Goal: Task Accomplishment & Management: Manage account settings

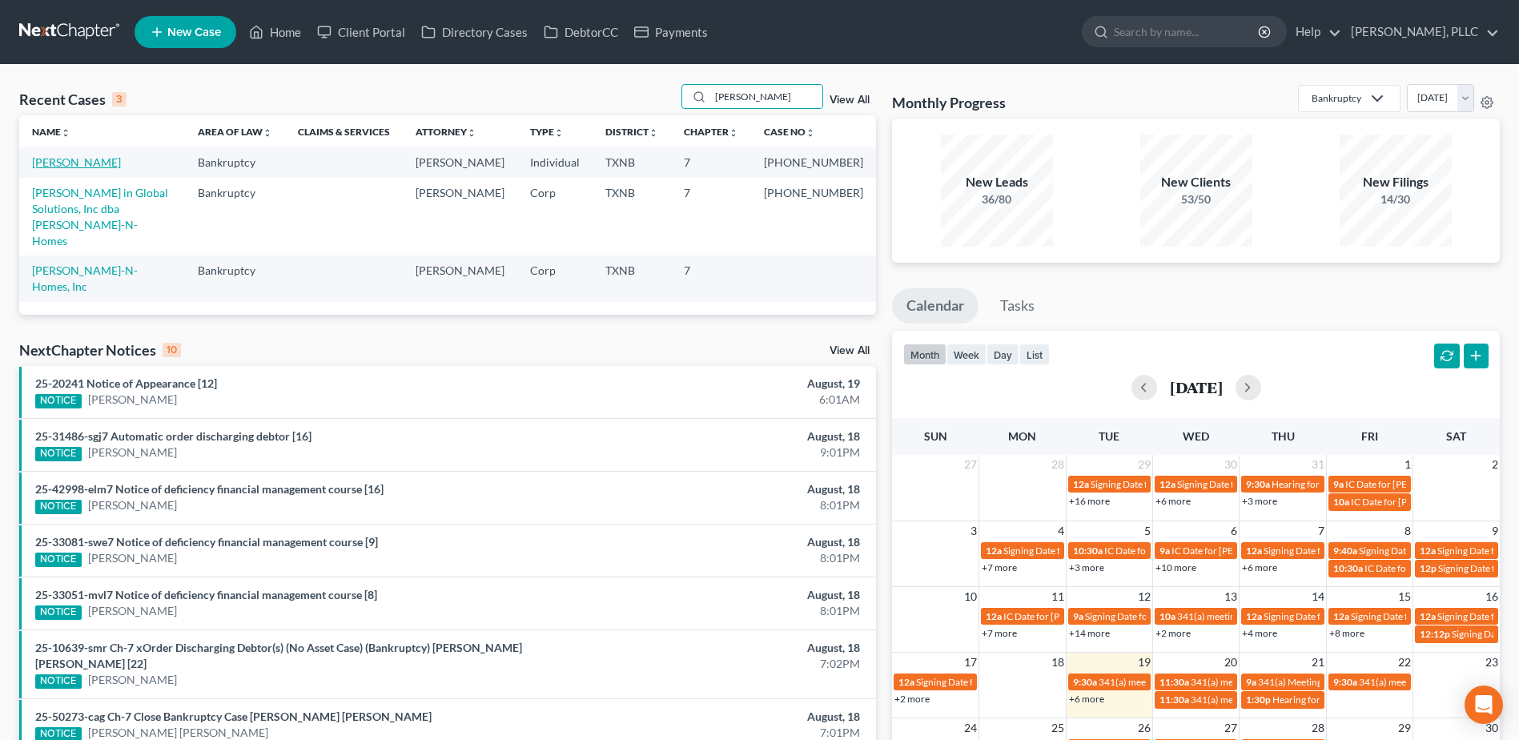
type input "[PERSON_NAME]"
click at [84, 157] on link "[PERSON_NAME]" at bounding box center [76, 162] width 89 height 14
select select "1"
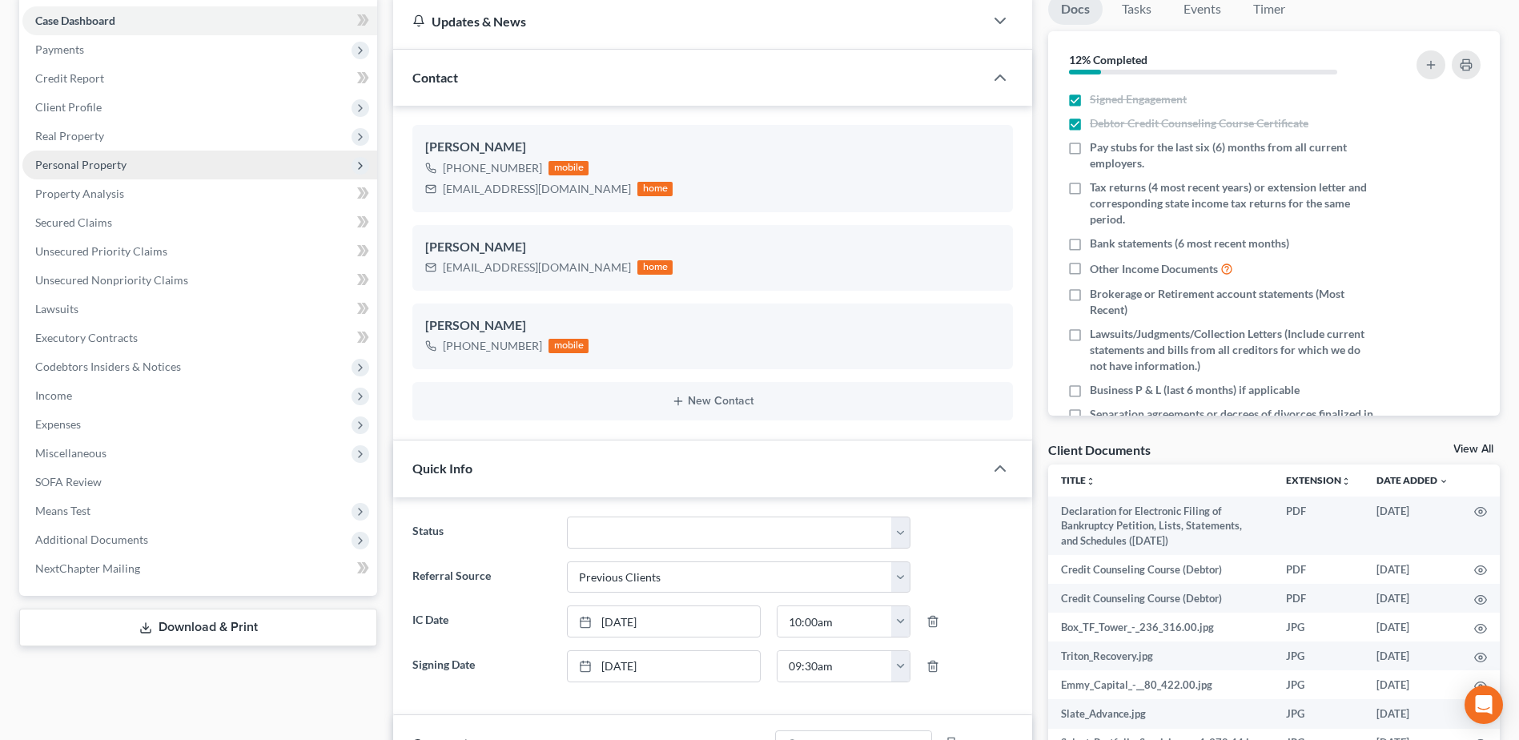
scroll to position [1428, 0]
click at [70, 402] on span "Income" at bounding box center [199, 395] width 355 height 29
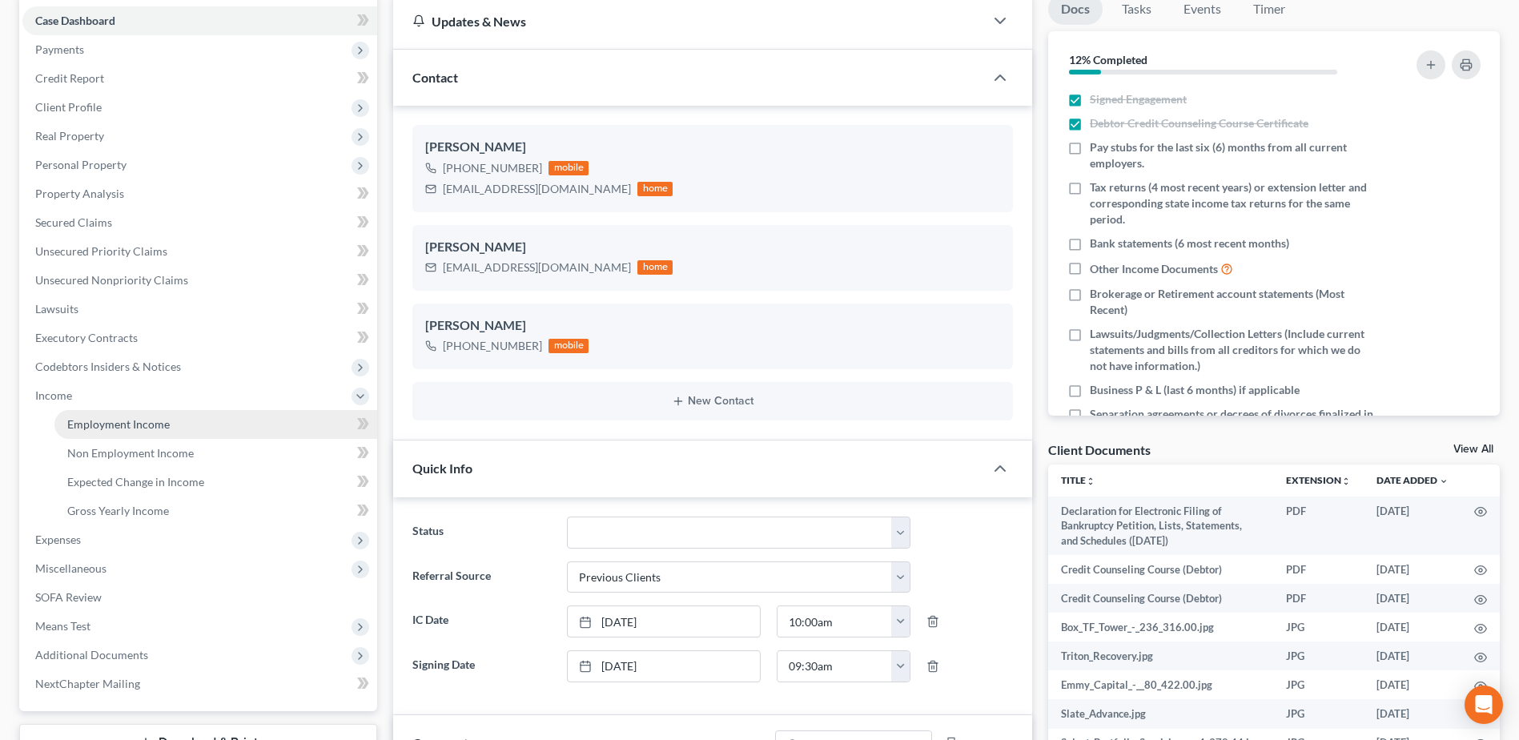
click at [107, 428] on span "Employment Income" at bounding box center [118, 424] width 103 height 14
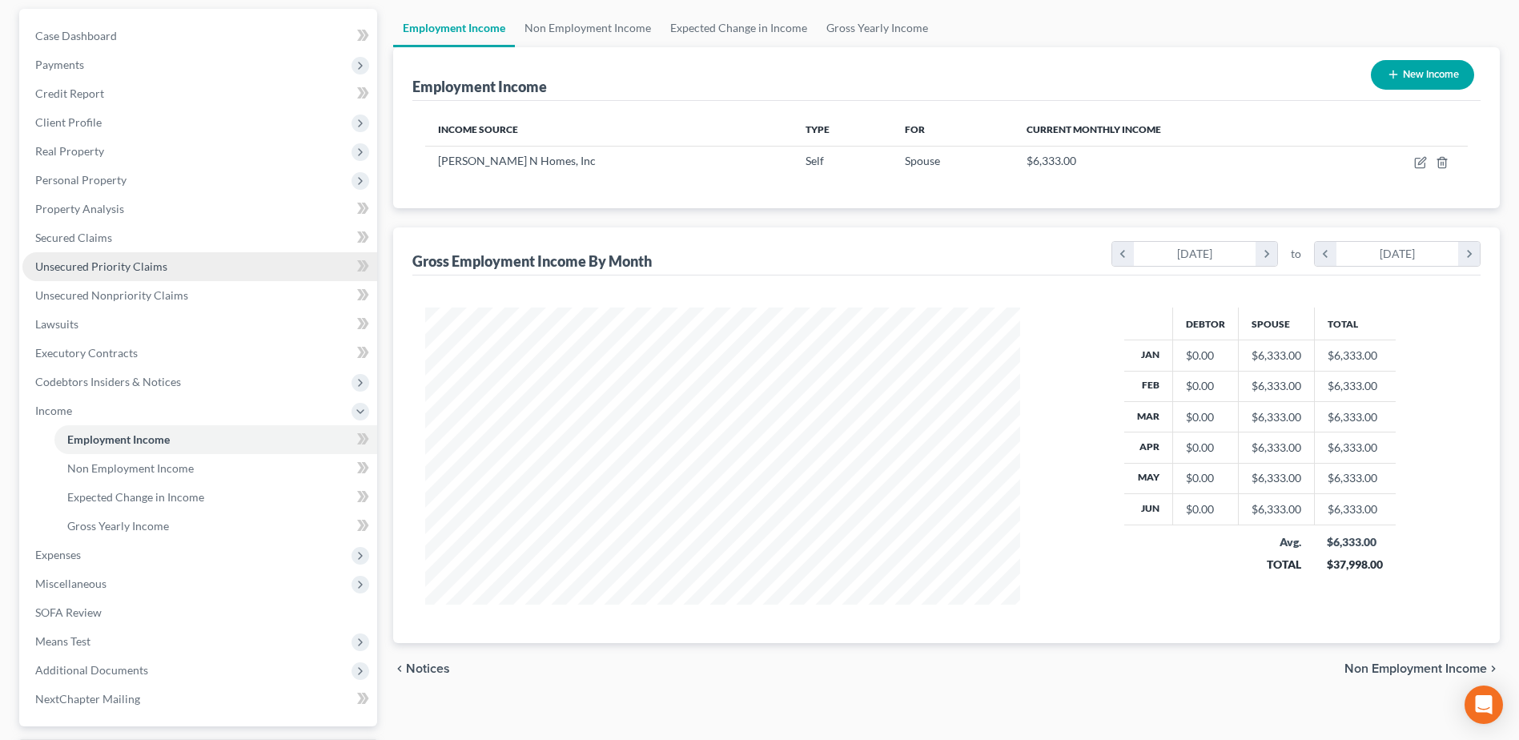
scroll to position [243, 0]
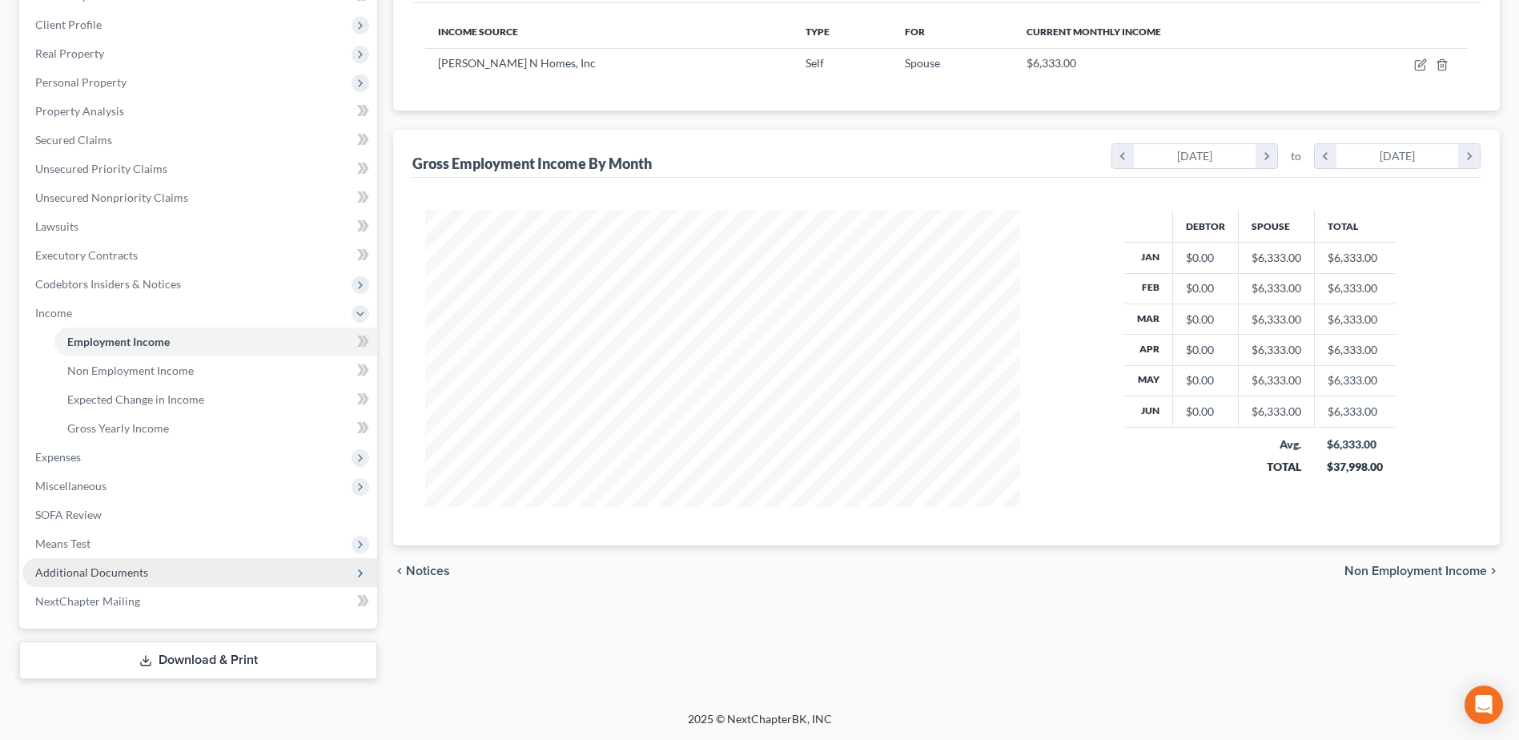
click at [77, 569] on span "Additional Documents" at bounding box center [91, 572] width 113 height 14
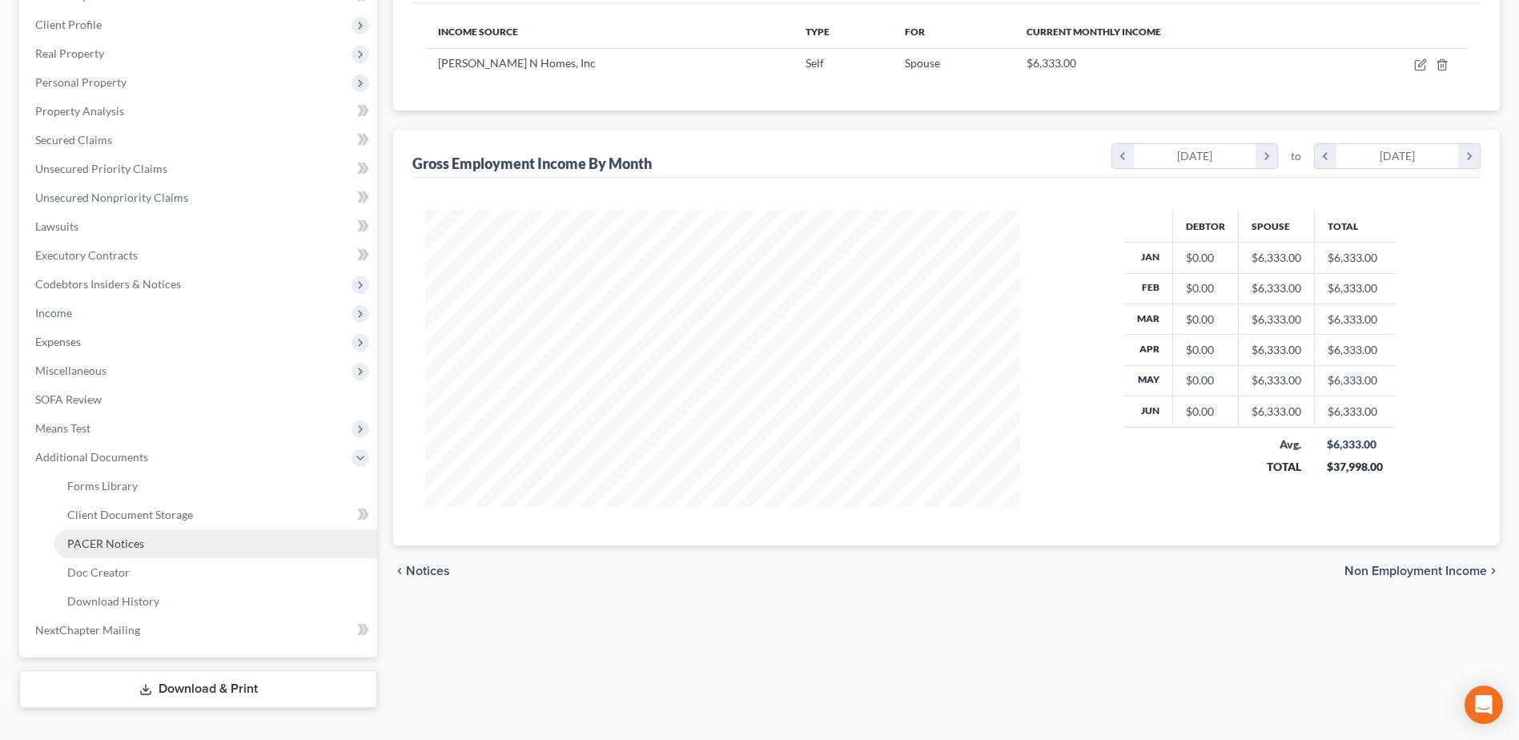
click at [72, 544] on span "PACER Notices" at bounding box center [105, 544] width 77 height 14
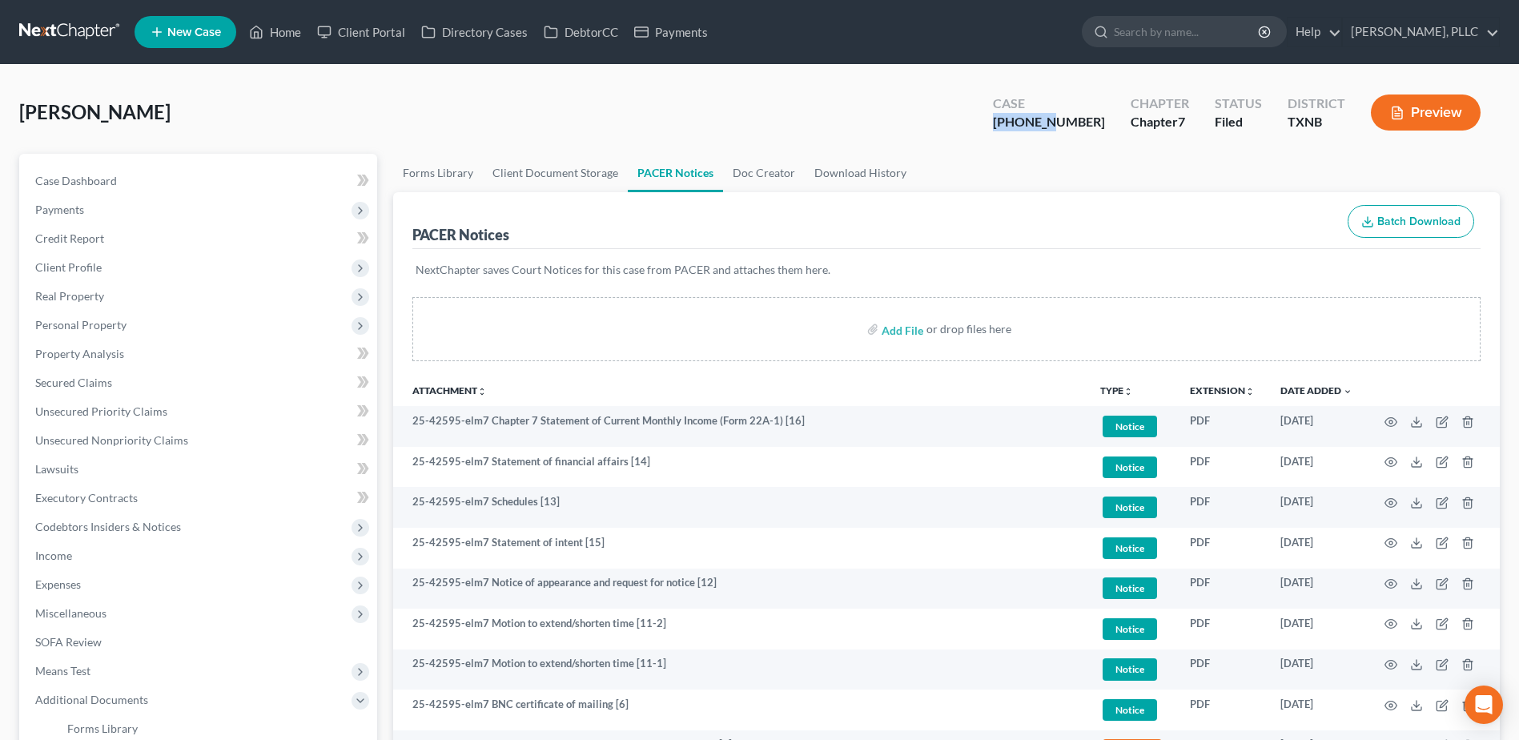
drag, startPoint x: 1096, startPoint y: 122, endPoint x: 1041, endPoint y: 122, distance: 54.5
click at [1041, 122] on div "[PHONE_NUMBER]" at bounding box center [1049, 122] width 112 height 18
copy div "25-42595"
click at [55, 549] on span "Income" at bounding box center [53, 556] width 37 height 14
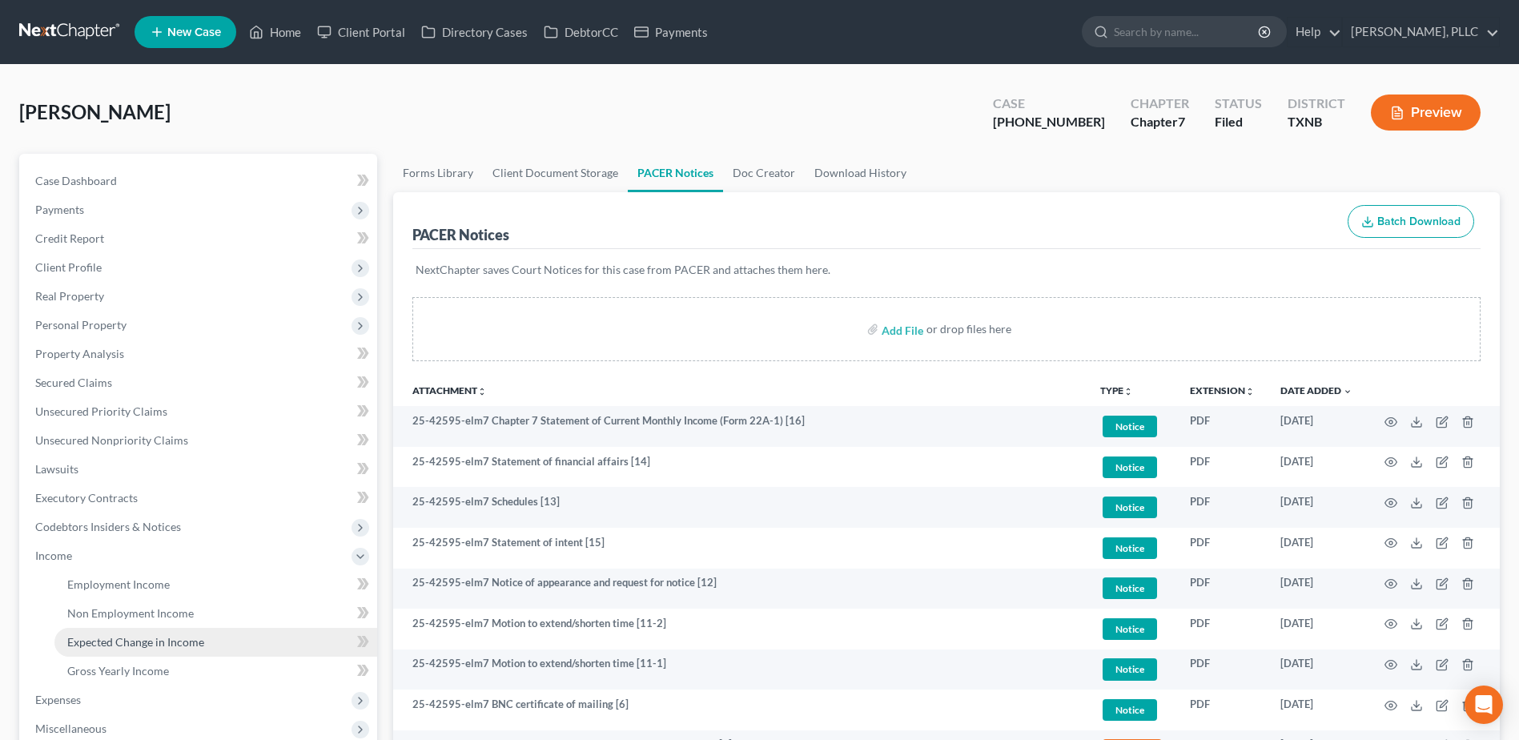
drag, startPoint x: 119, startPoint y: 641, endPoint x: 195, endPoint y: 633, distance: 77.3
click at [119, 640] on span "Expected Change in Income" at bounding box center [135, 642] width 137 height 14
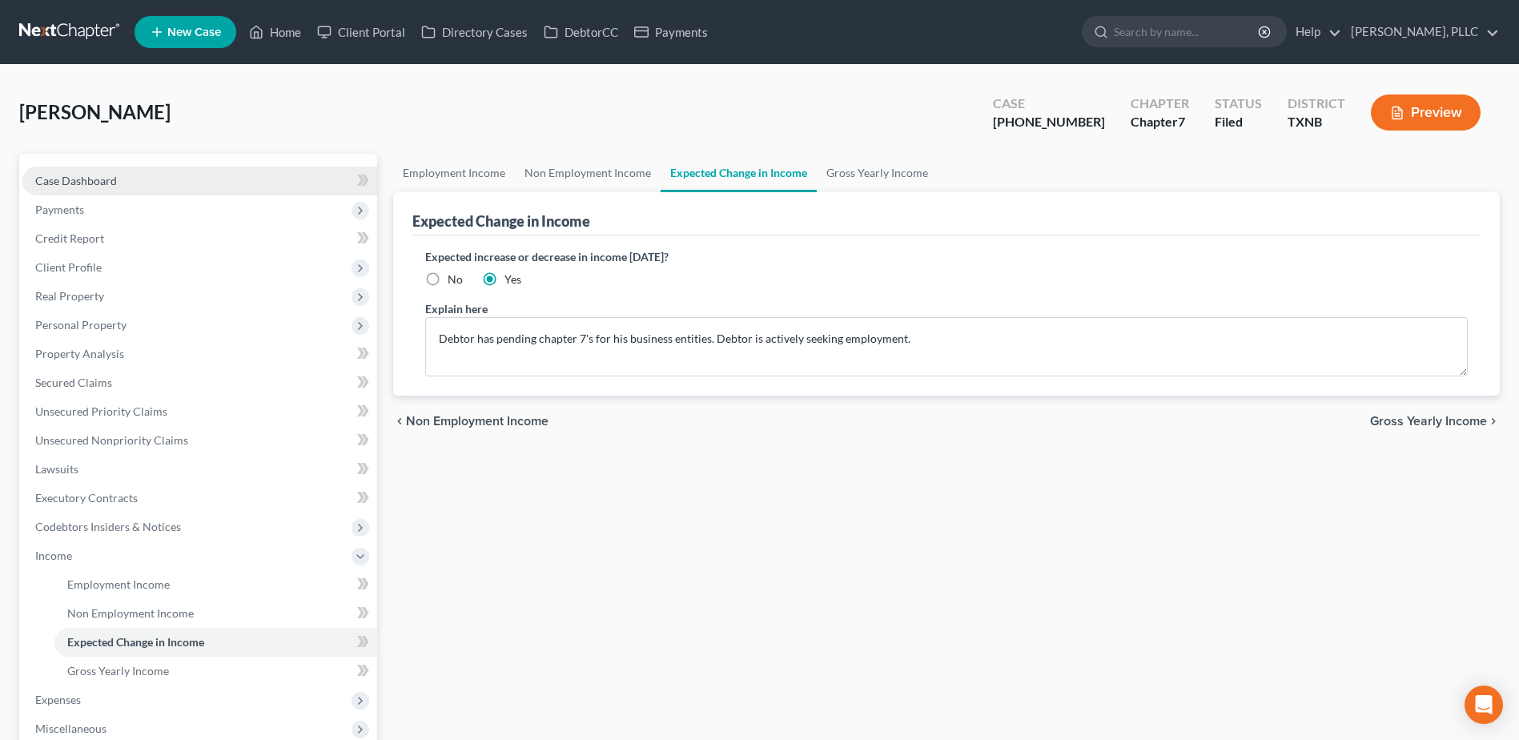
drag, startPoint x: 86, startPoint y: 171, endPoint x: 134, endPoint y: 181, distance: 48.2
click at [86, 171] on link "Case Dashboard" at bounding box center [199, 181] width 355 height 29
select select "1"
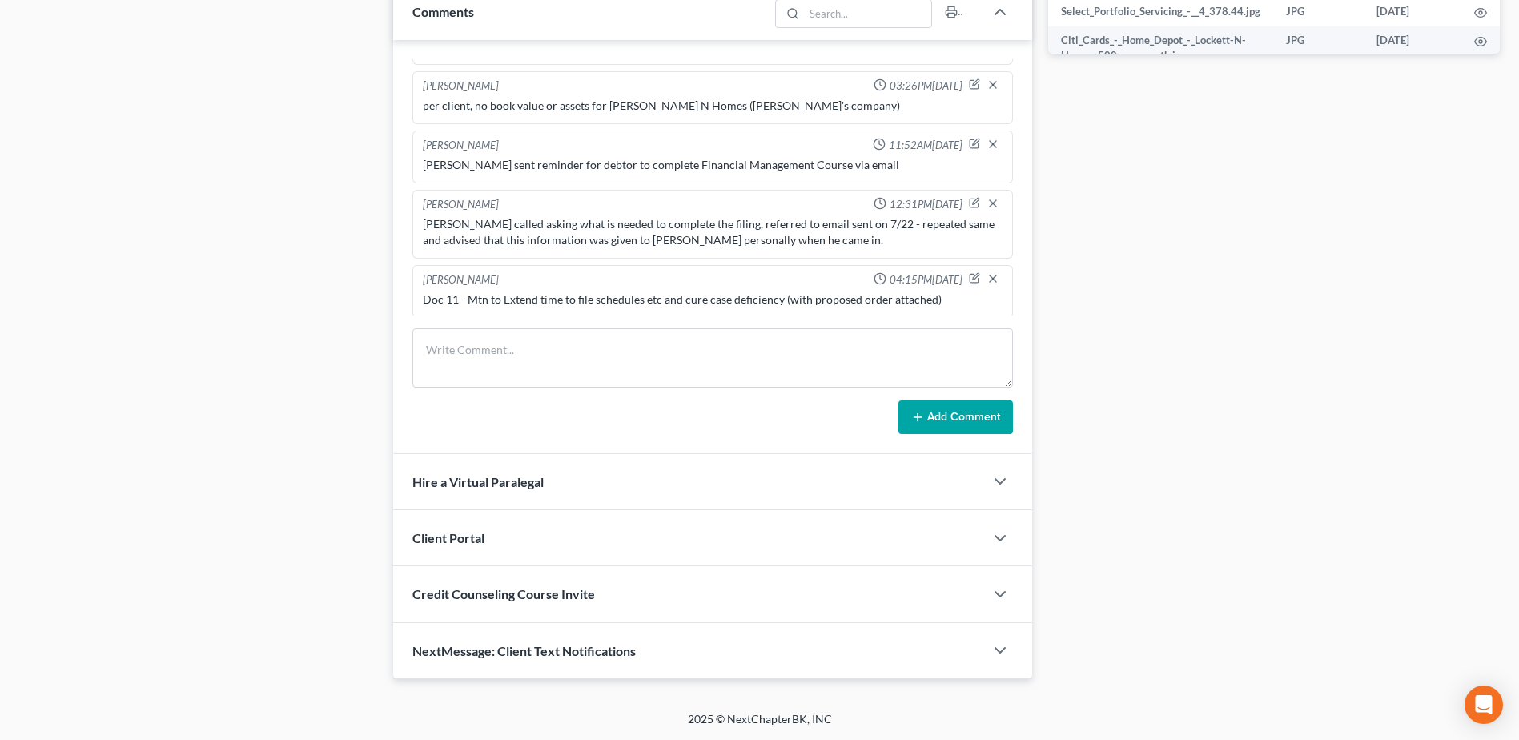
scroll to position [1428, 0]
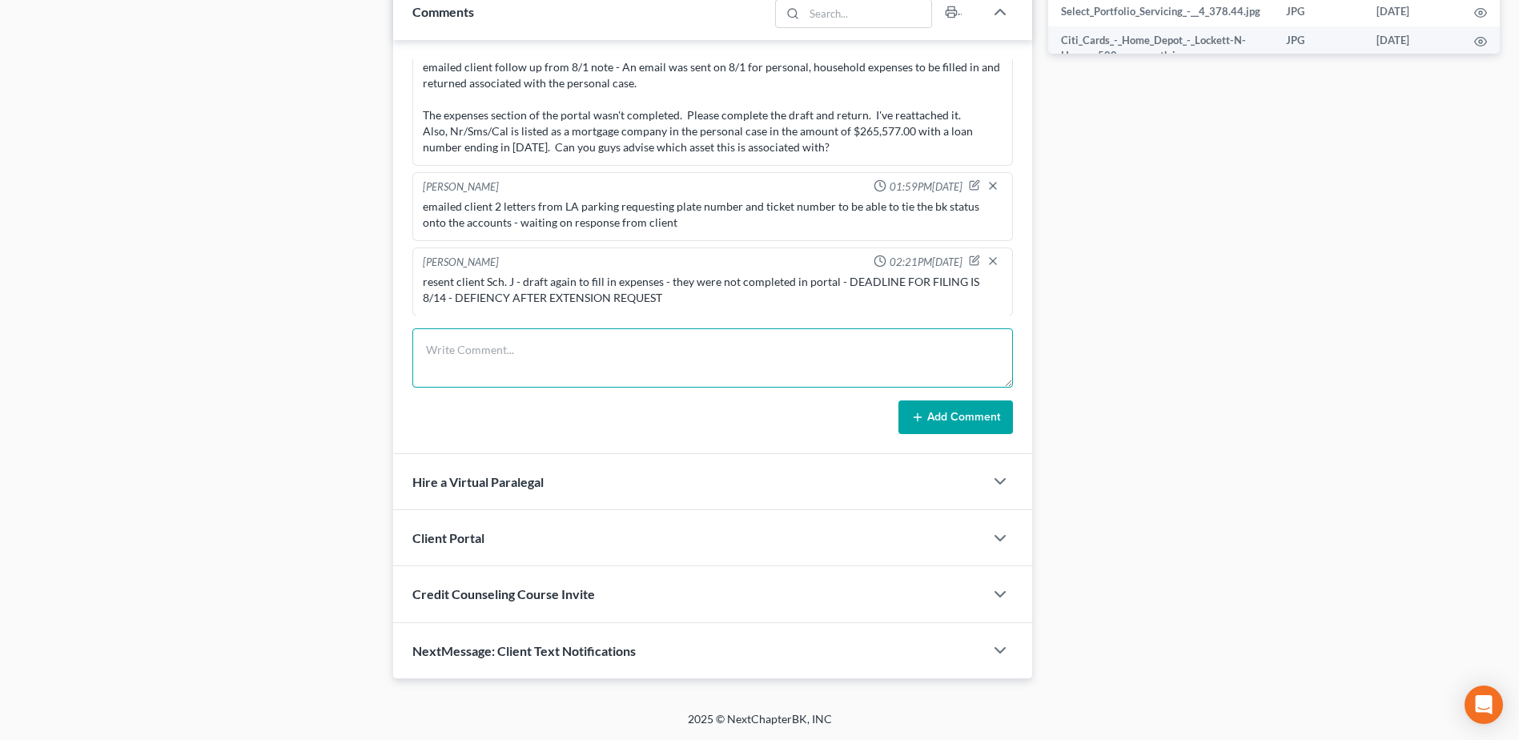
click at [577, 353] on textarea at bounding box center [712, 357] width 601 height 59
type textarea "EE income filed - debtor is unemployed"
click at [933, 411] on button "Add Comment" at bounding box center [956, 417] width 115 height 34
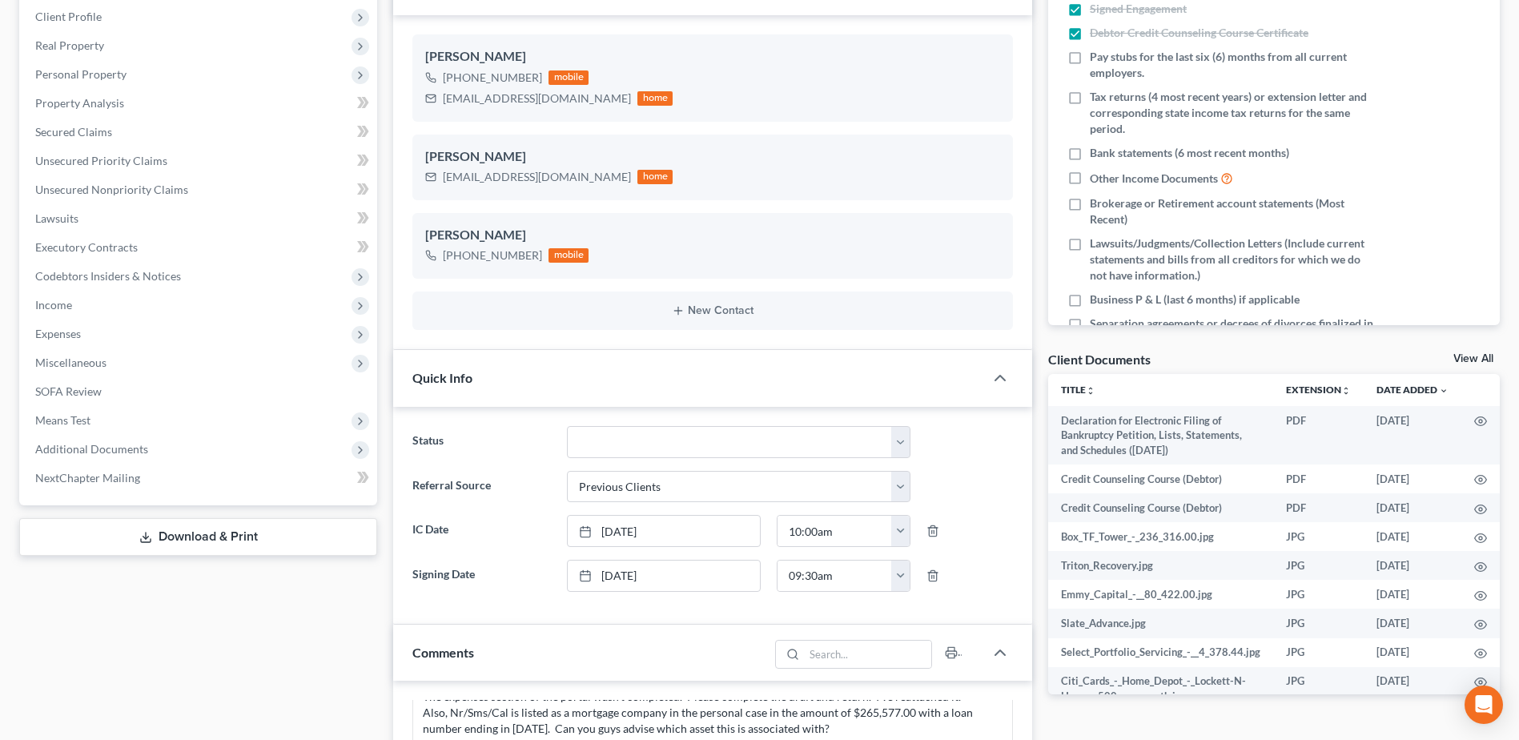
scroll to position [0, 0]
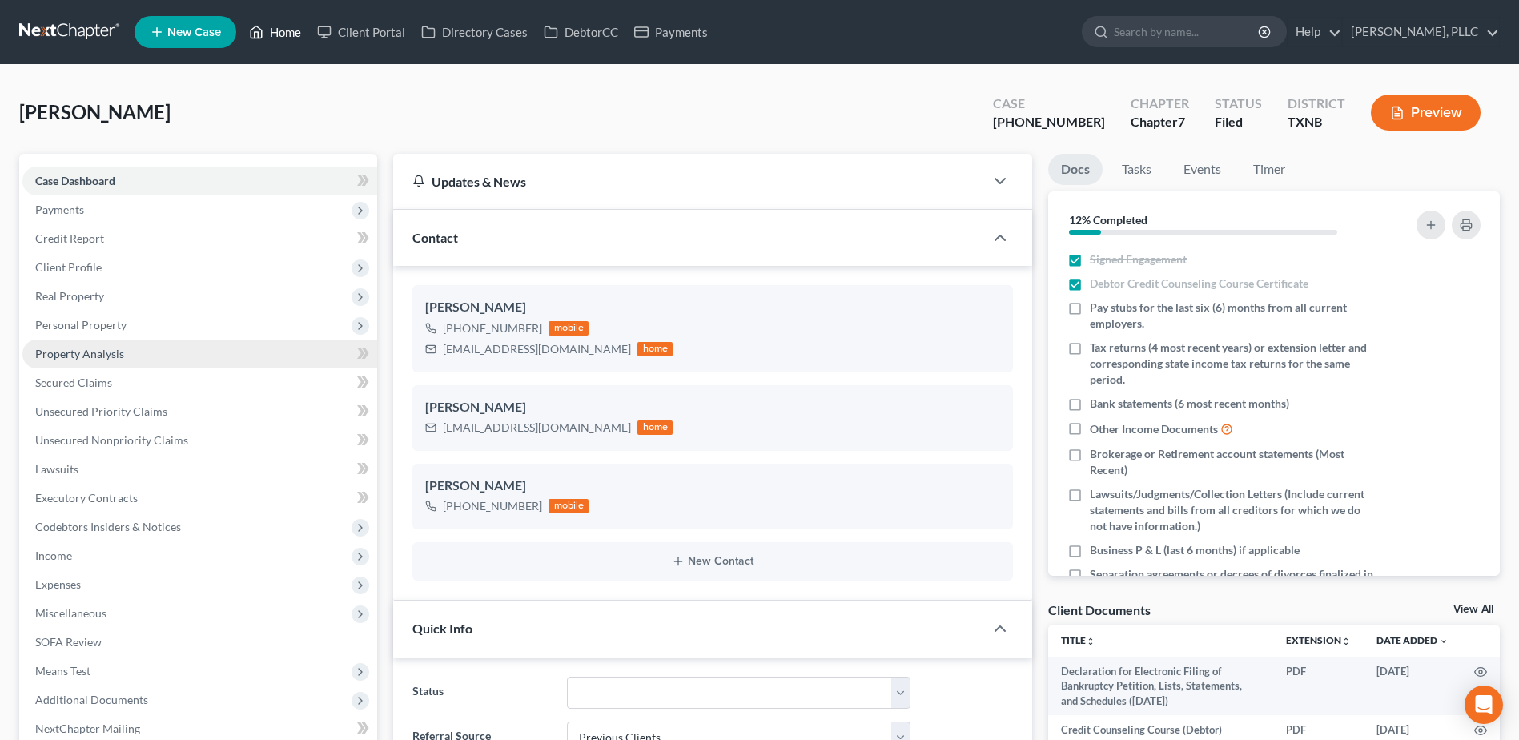
drag, startPoint x: 284, startPoint y: 36, endPoint x: 121, endPoint y: 360, distance: 362.4
click at [284, 35] on link "Home" at bounding box center [275, 32] width 68 height 29
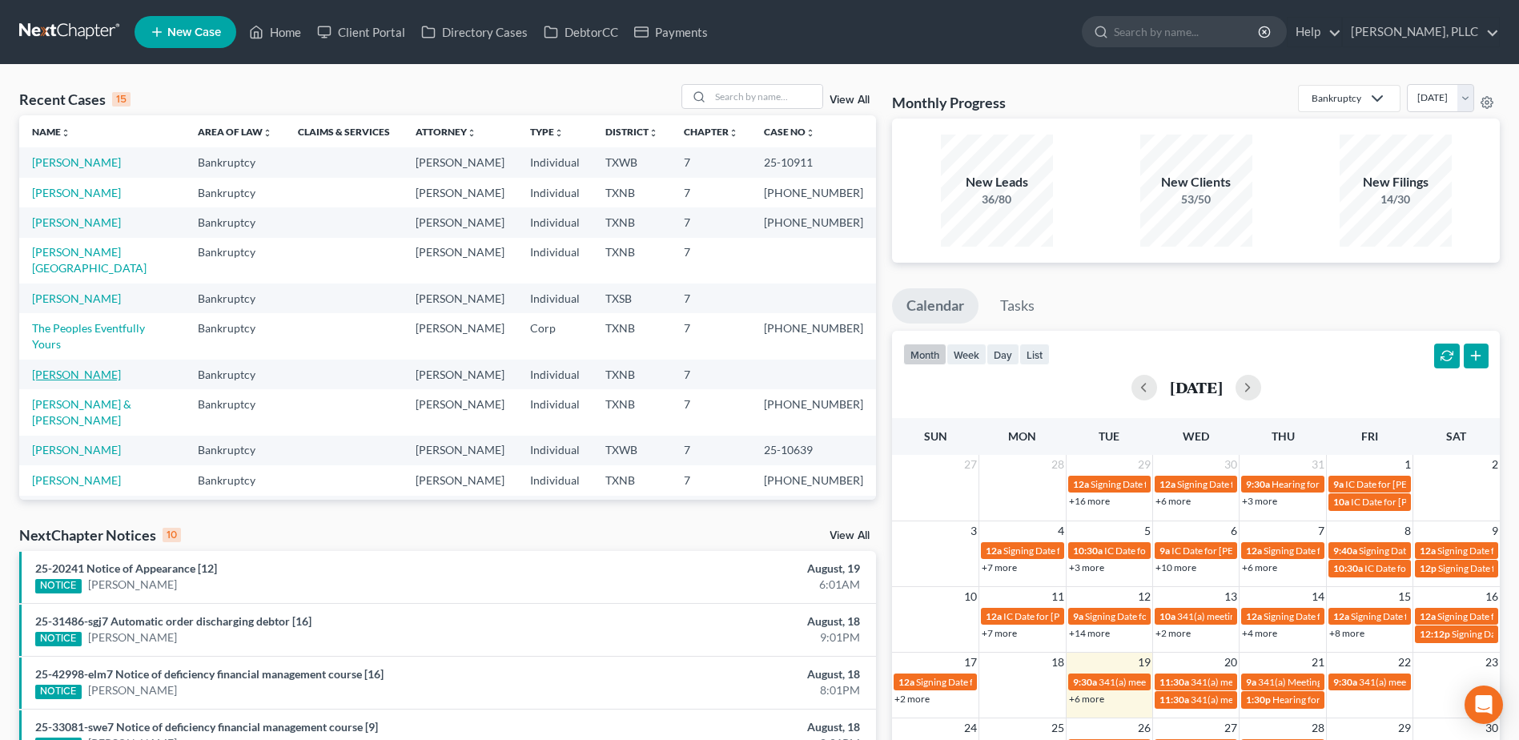
click at [73, 368] on link "[PERSON_NAME]" at bounding box center [76, 375] width 89 height 14
select select "4"
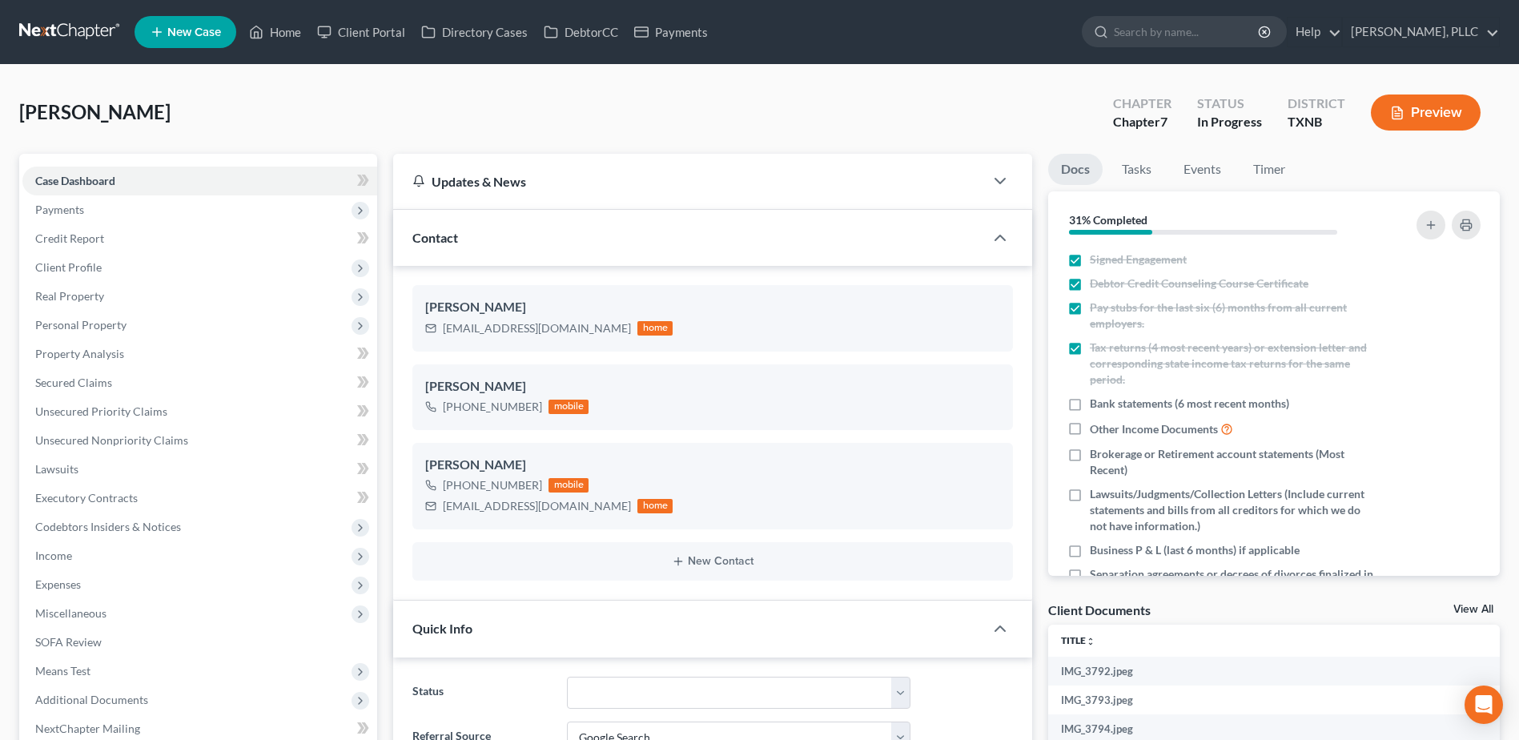
scroll to position [336, 0]
drag, startPoint x: 302, startPoint y: 31, endPoint x: 586, endPoint y: 170, distance: 316.2
click at [302, 30] on link "Home" at bounding box center [275, 32] width 68 height 29
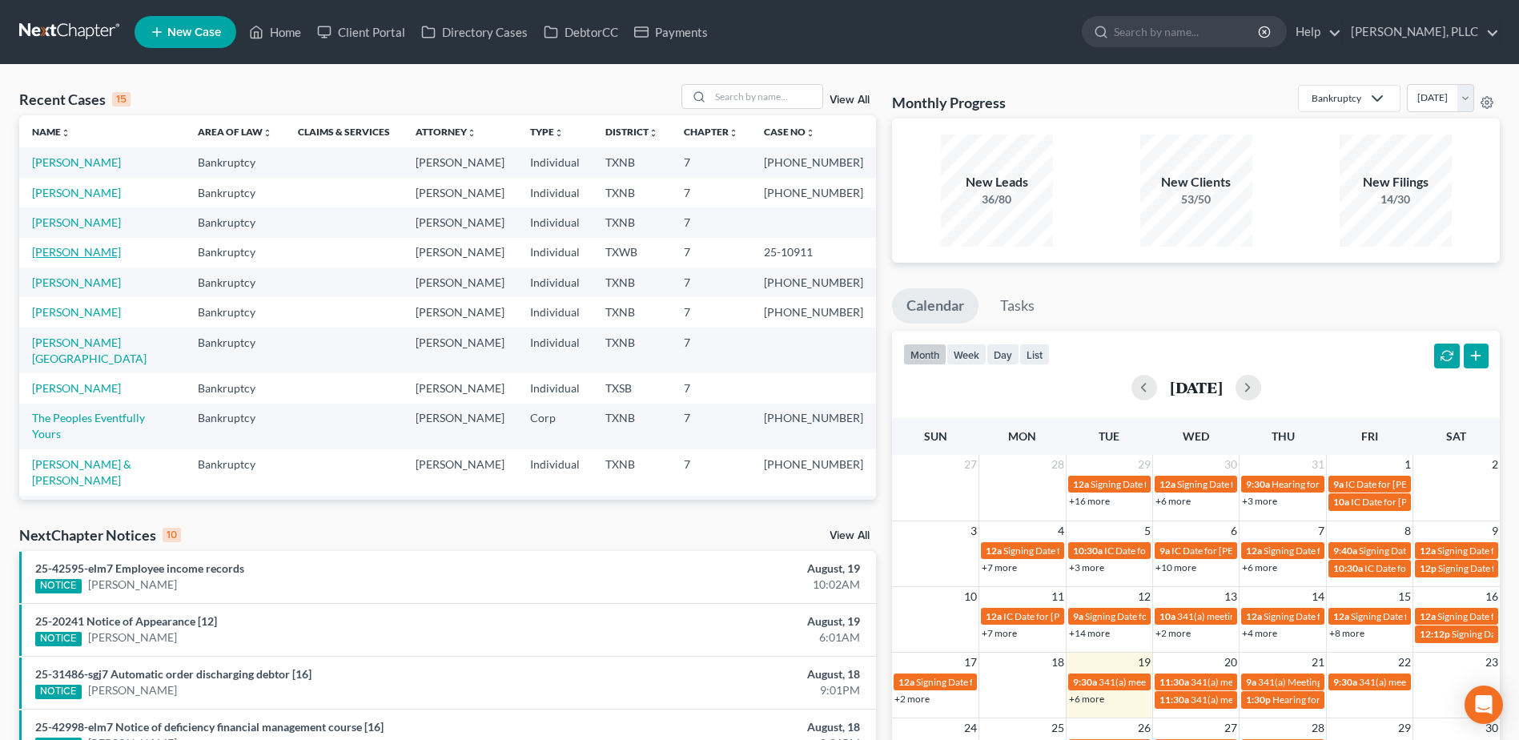
click at [69, 251] on link "[PERSON_NAME]" at bounding box center [76, 252] width 89 height 14
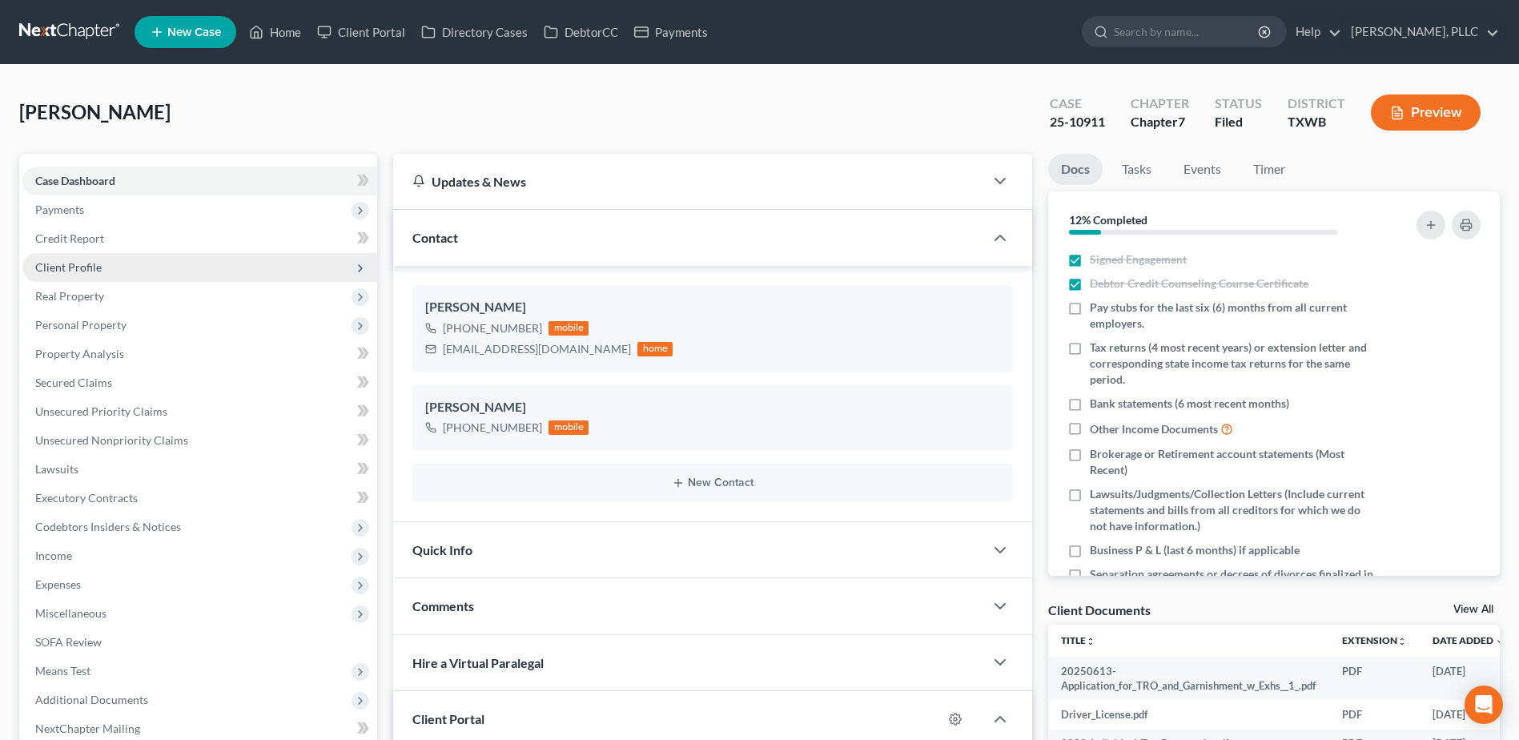
click at [68, 266] on span "Client Profile" at bounding box center [68, 267] width 66 height 14
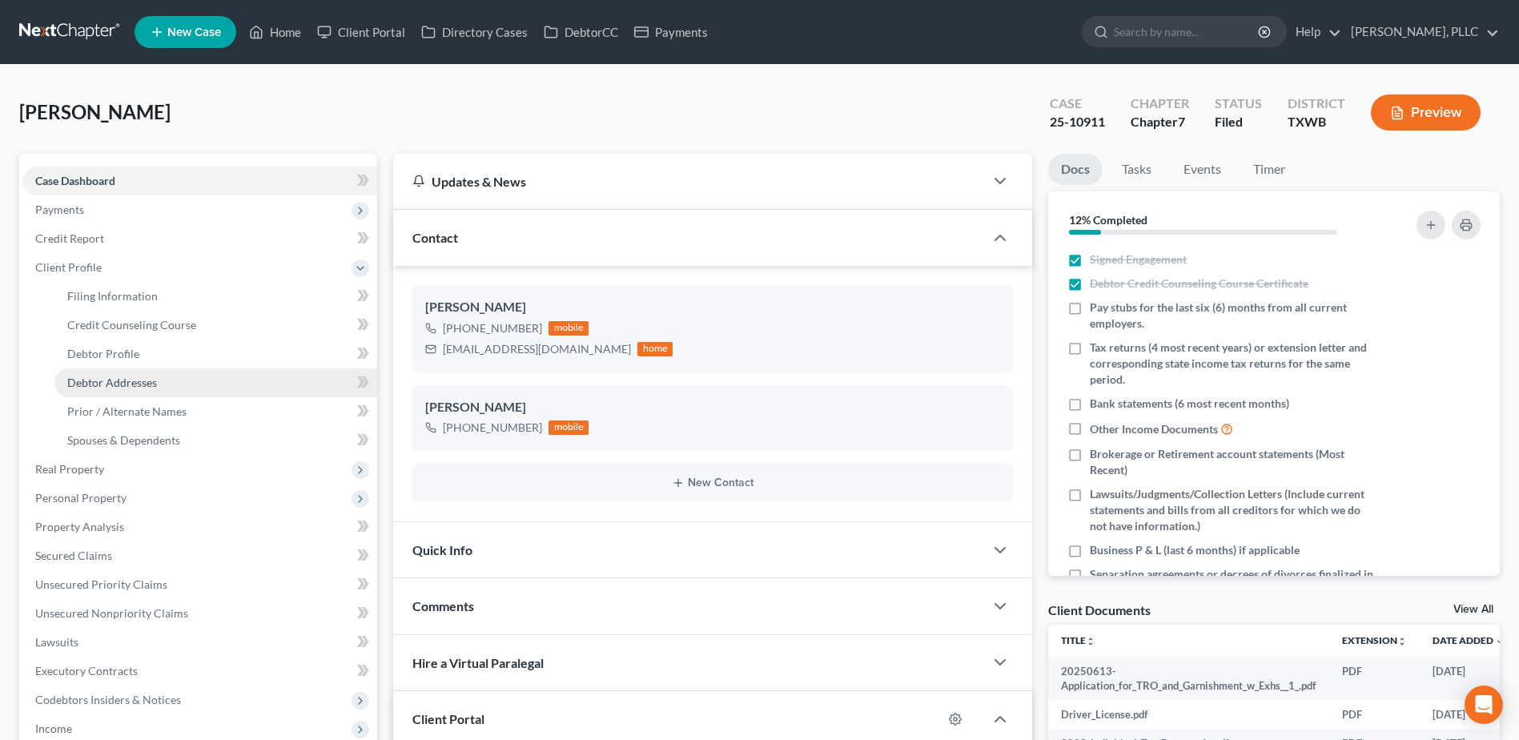
click at [148, 384] on span "Debtor Addresses" at bounding box center [112, 383] width 90 height 14
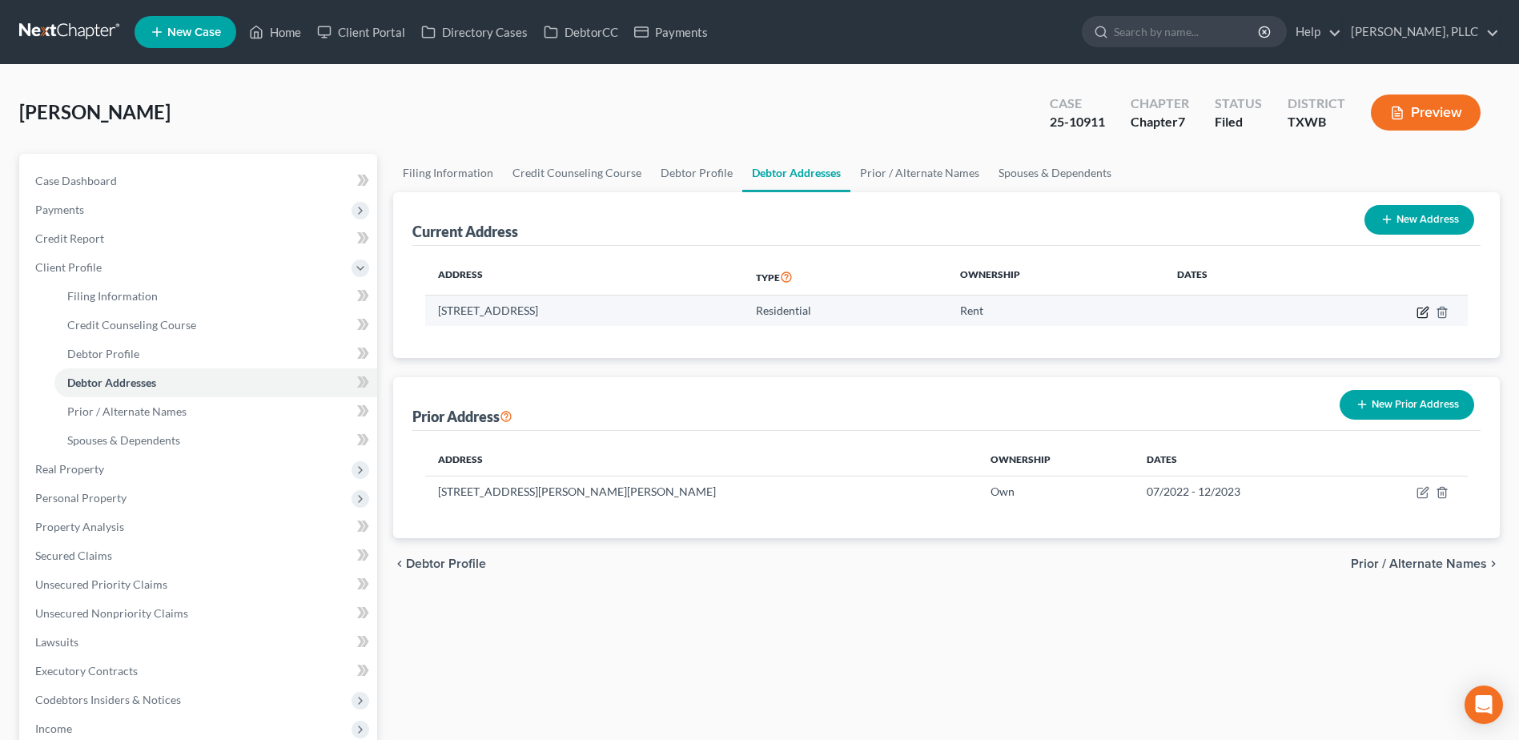
click at [1417, 312] on icon "button" at bounding box center [1422, 313] width 10 height 10
select select "45"
select select "0"
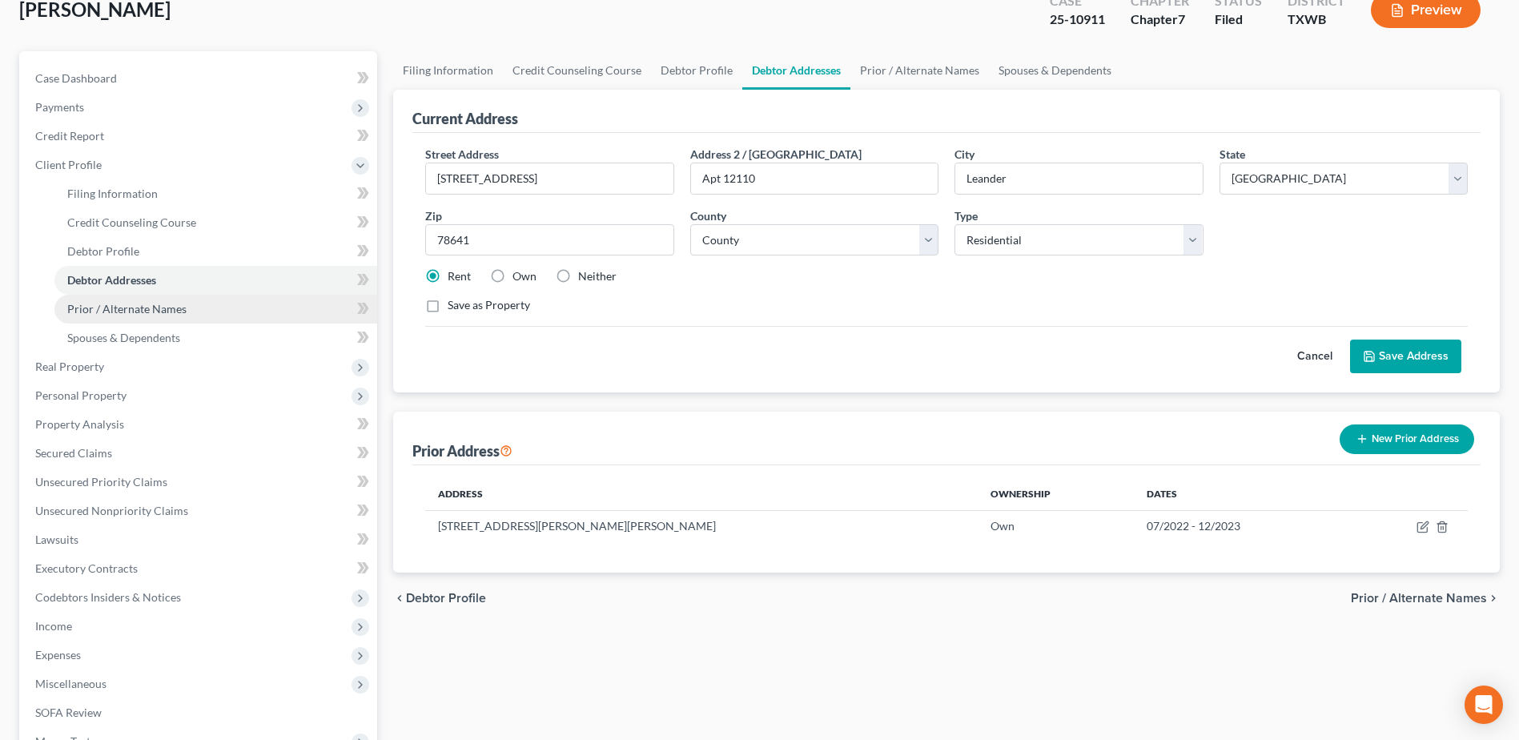
scroll to position [300, 0]
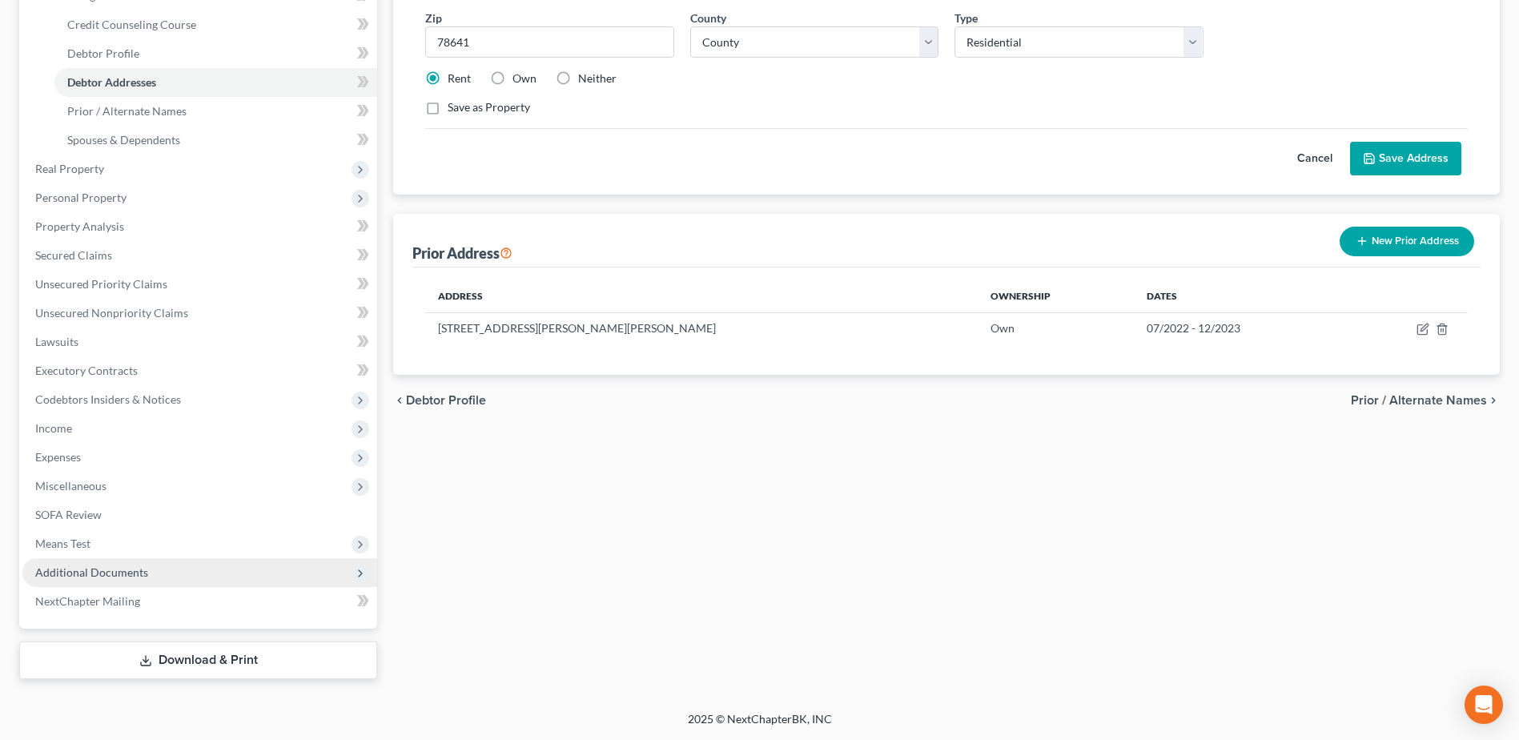
click at [98, 566] on span "Additional Documents" at bounding box center [91, 572] width 113 height 14
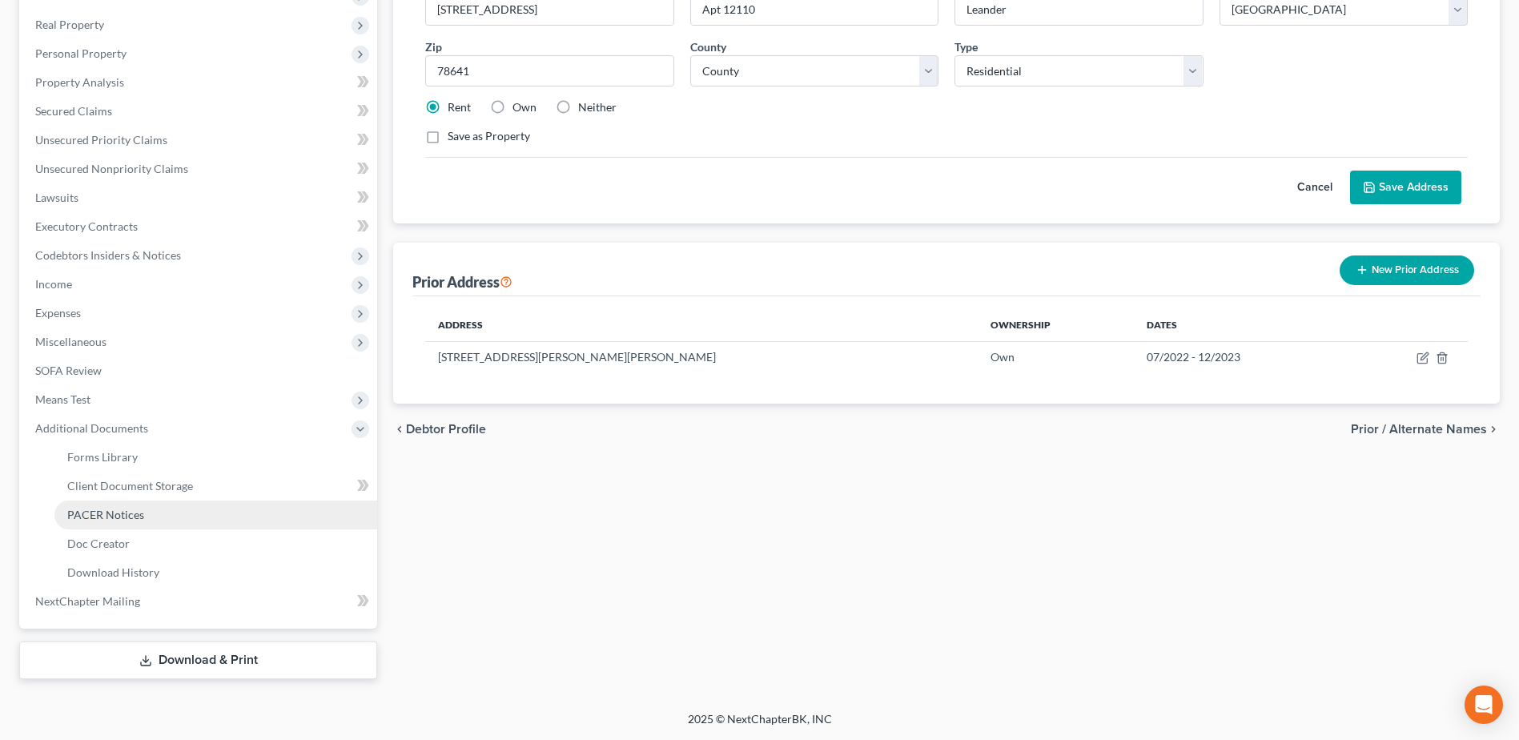
click at [104, 515] on span "PACER Notices" at bounding box center [105, 515] width 77 height 14
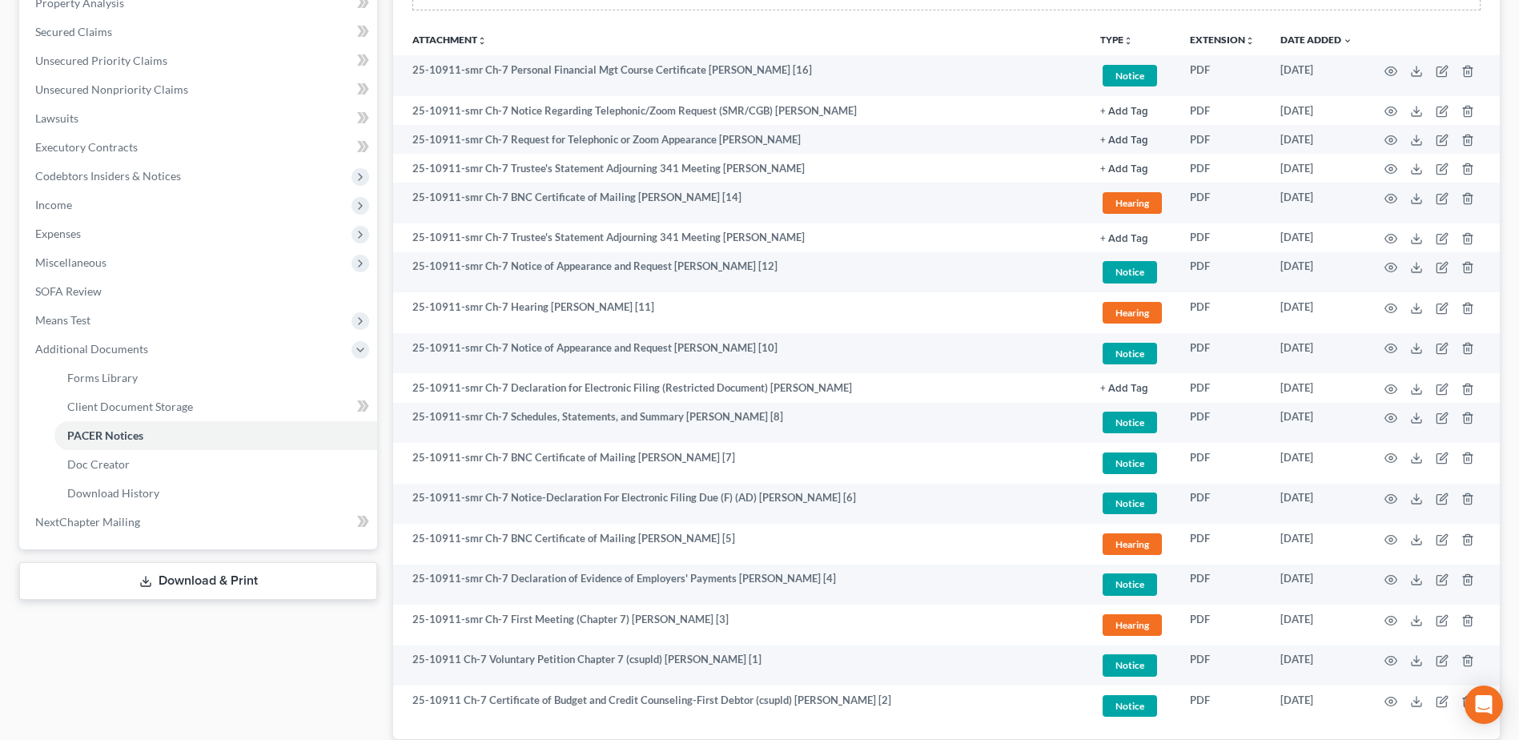
scroll to position [400, 0]
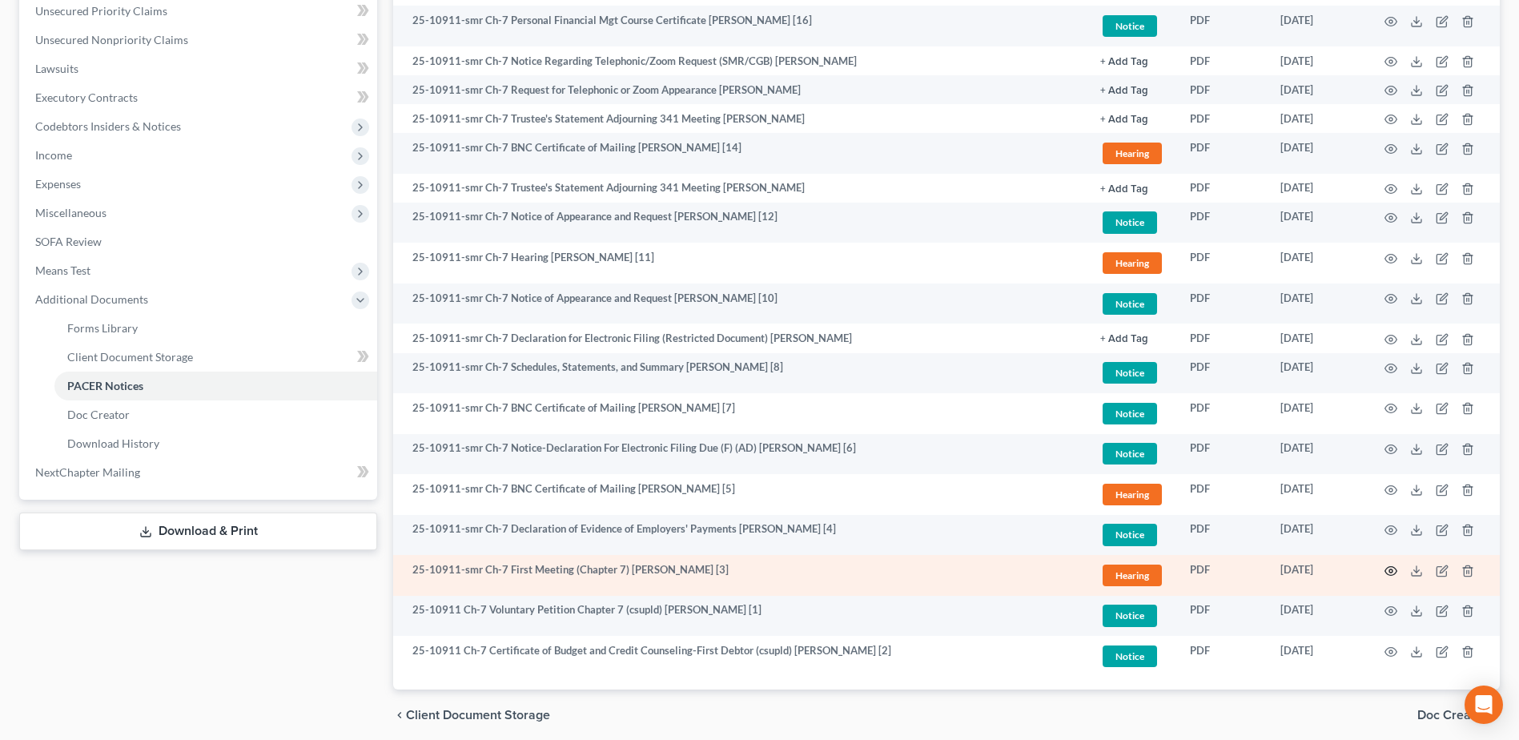
click at [1389, 568] on icon "button" at bounding box center [1391, 571] width 13 height 13
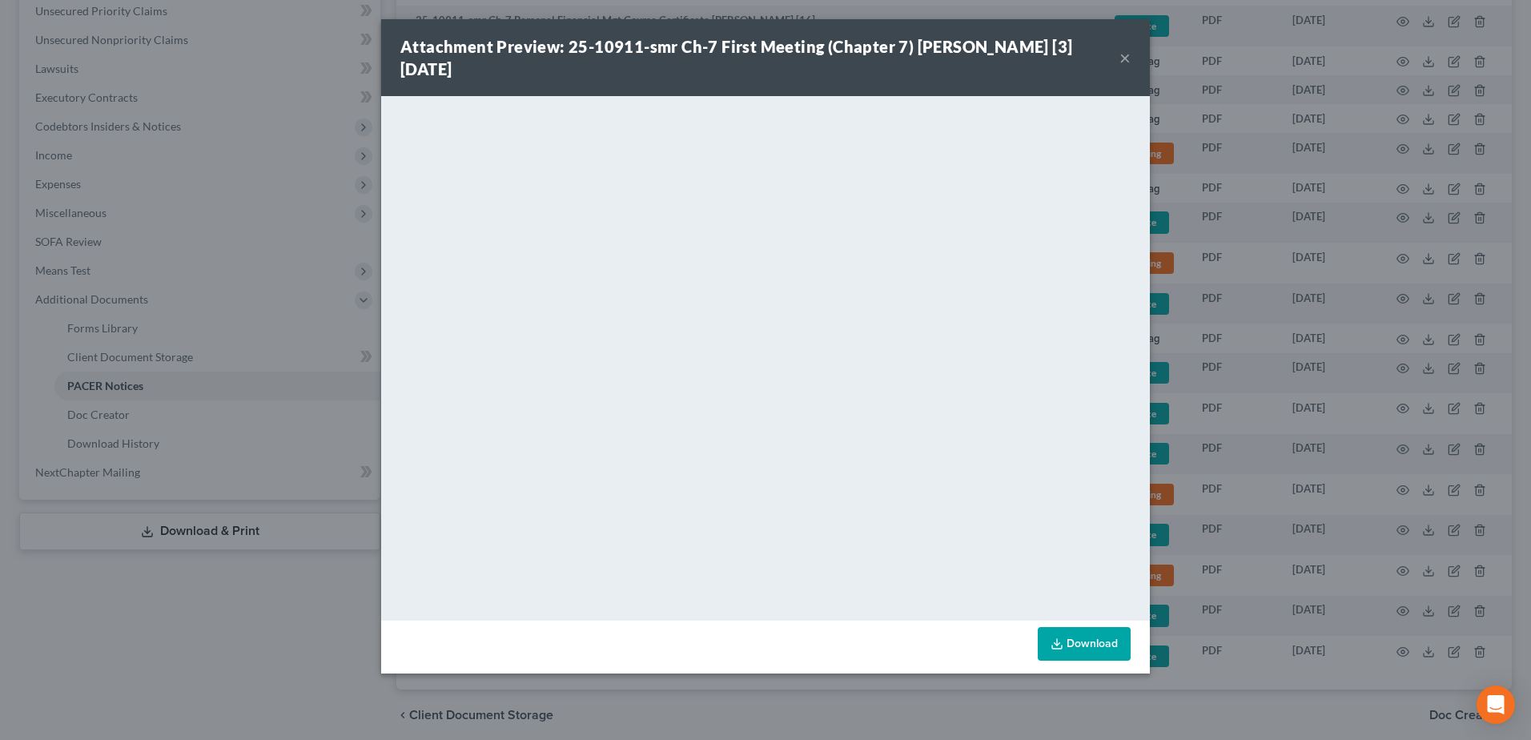
click at [1128, 58] on button "×" at bounding box center [1125, 57] width 11 height 19
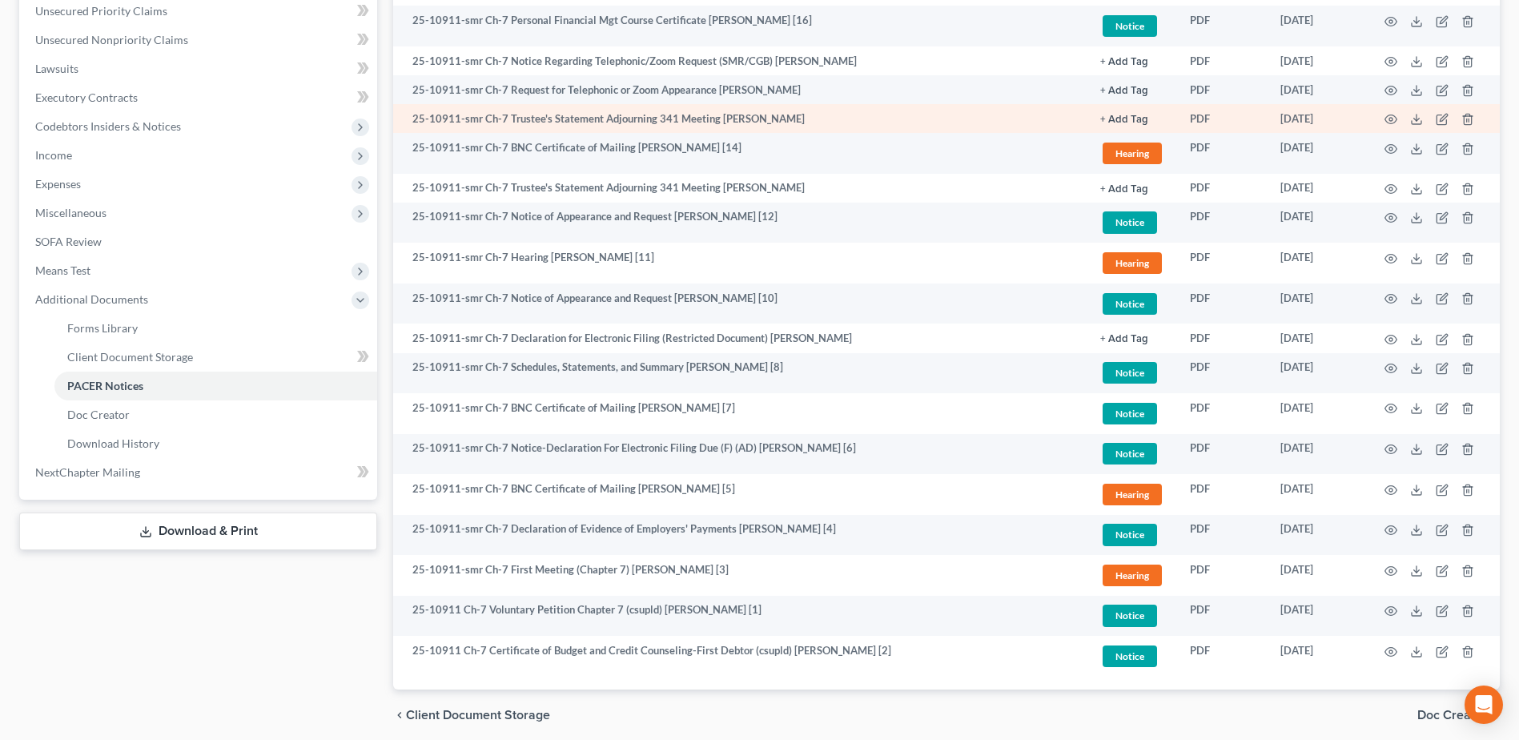
scroll to position [0, 0]
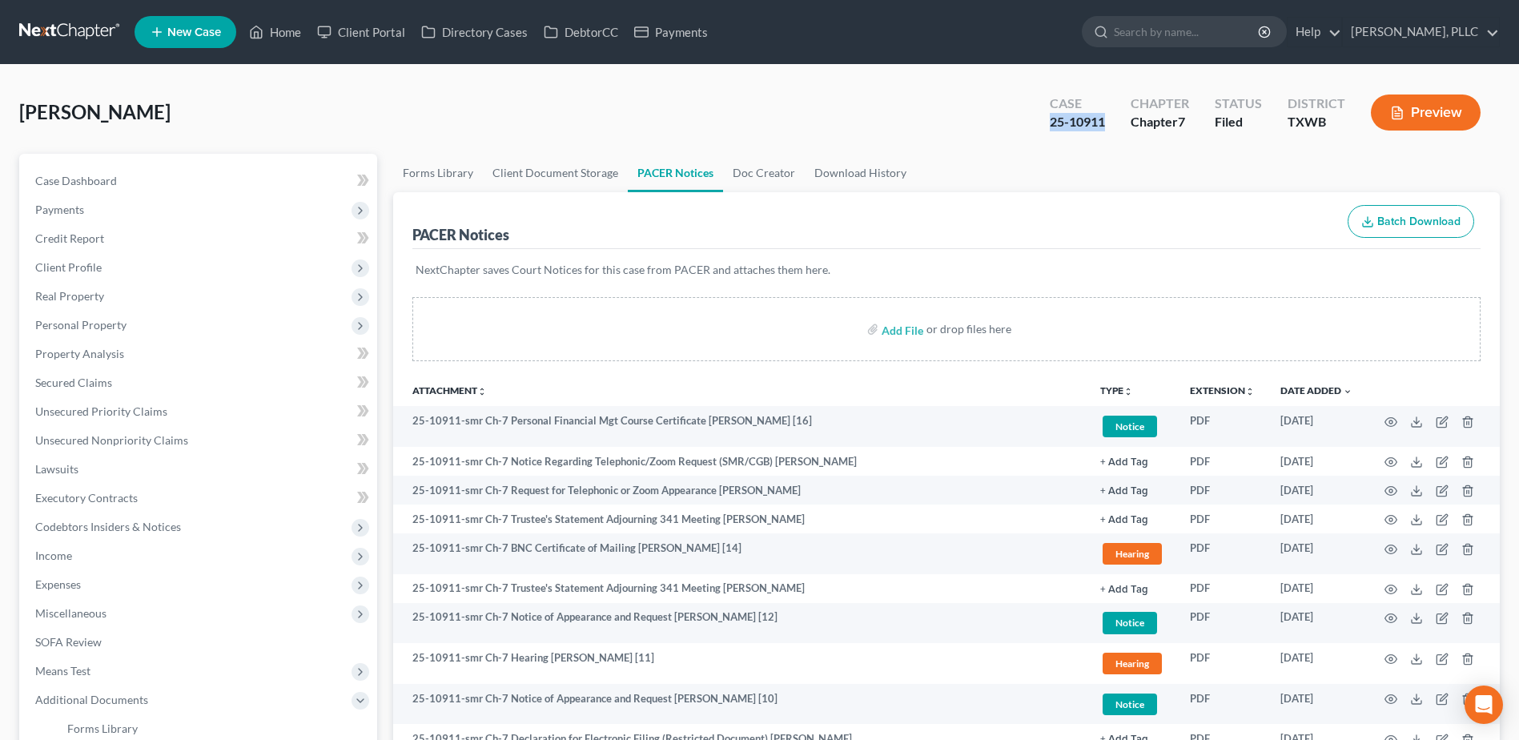
drag, startPoint x: 1106, startPoint y: 121, endPoint x: 1039, endPoint y: 119, distance: 66.5
click at [1039, 119] on div "Case 25-10911" at bounding box center [1077, 113] width 81 height 47
copy div "25-10911"
click at [295, 28] on link "Home" at bounding box center [275, 32] width 68 height 29
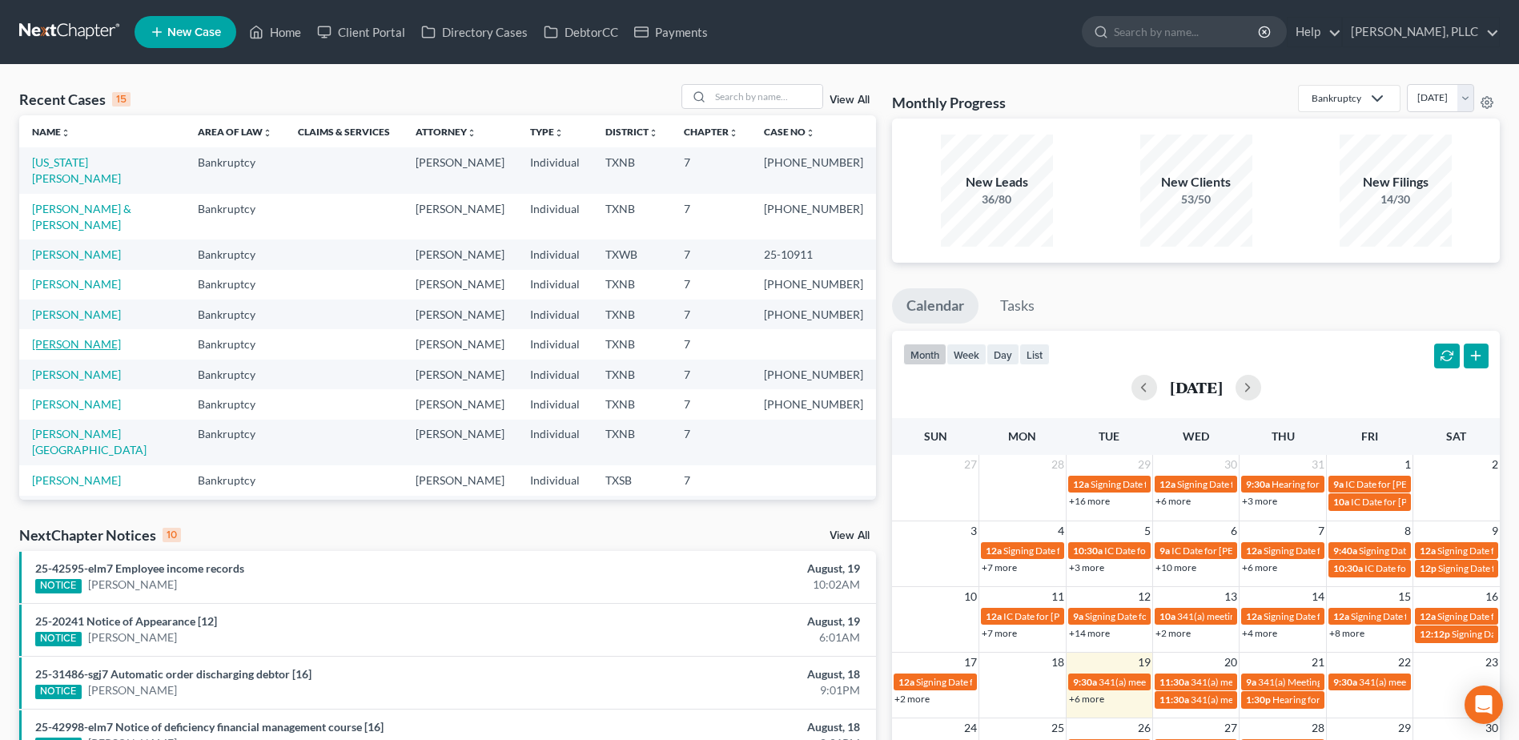
click at [80, 337] on link "[PERSON_NAME]" at bounding box center [76, 344] width 89 height 14
select select "4"
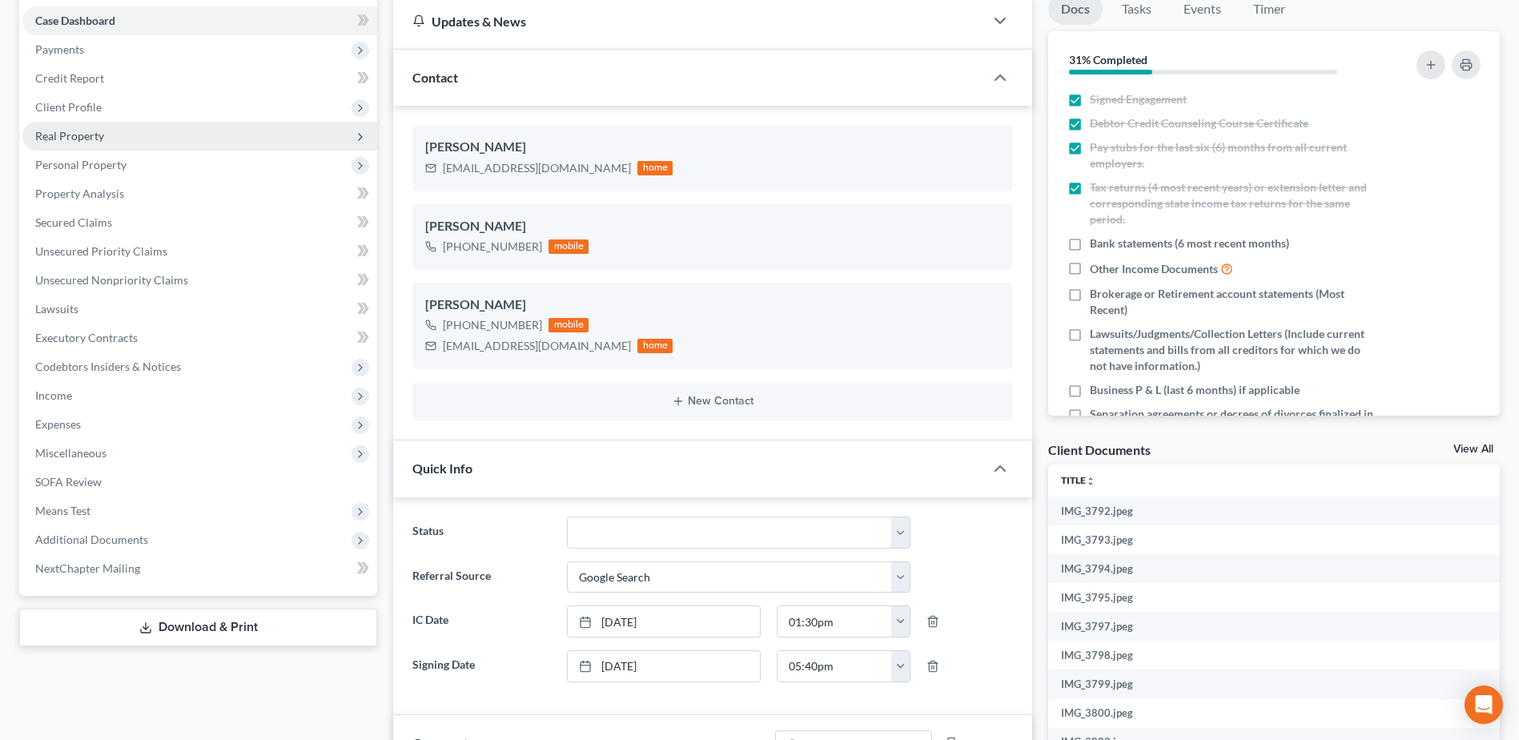
scroll to position [80, 0]
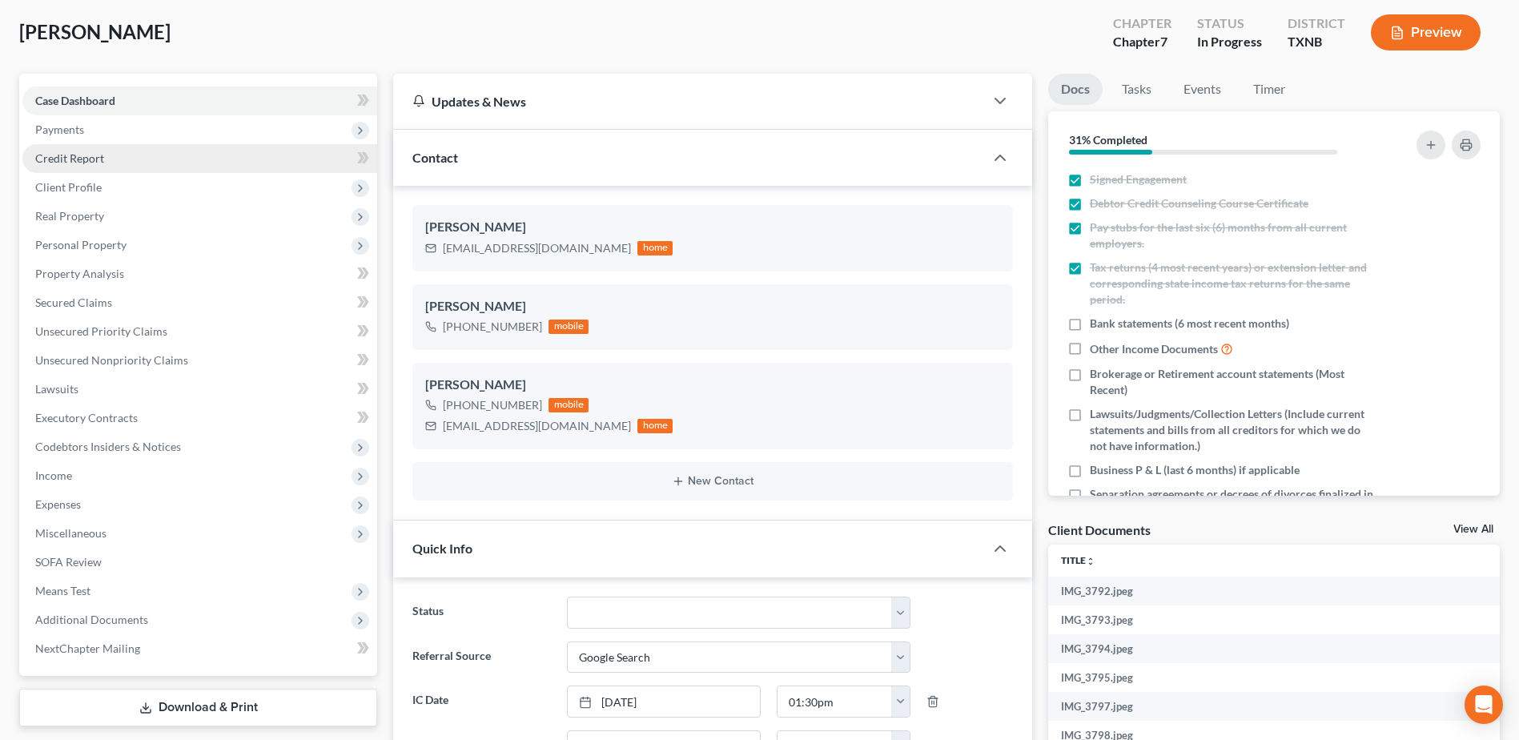
click at [69, 159] on span "Credit Report" at bounding box center [69, 158] width 69 height 14
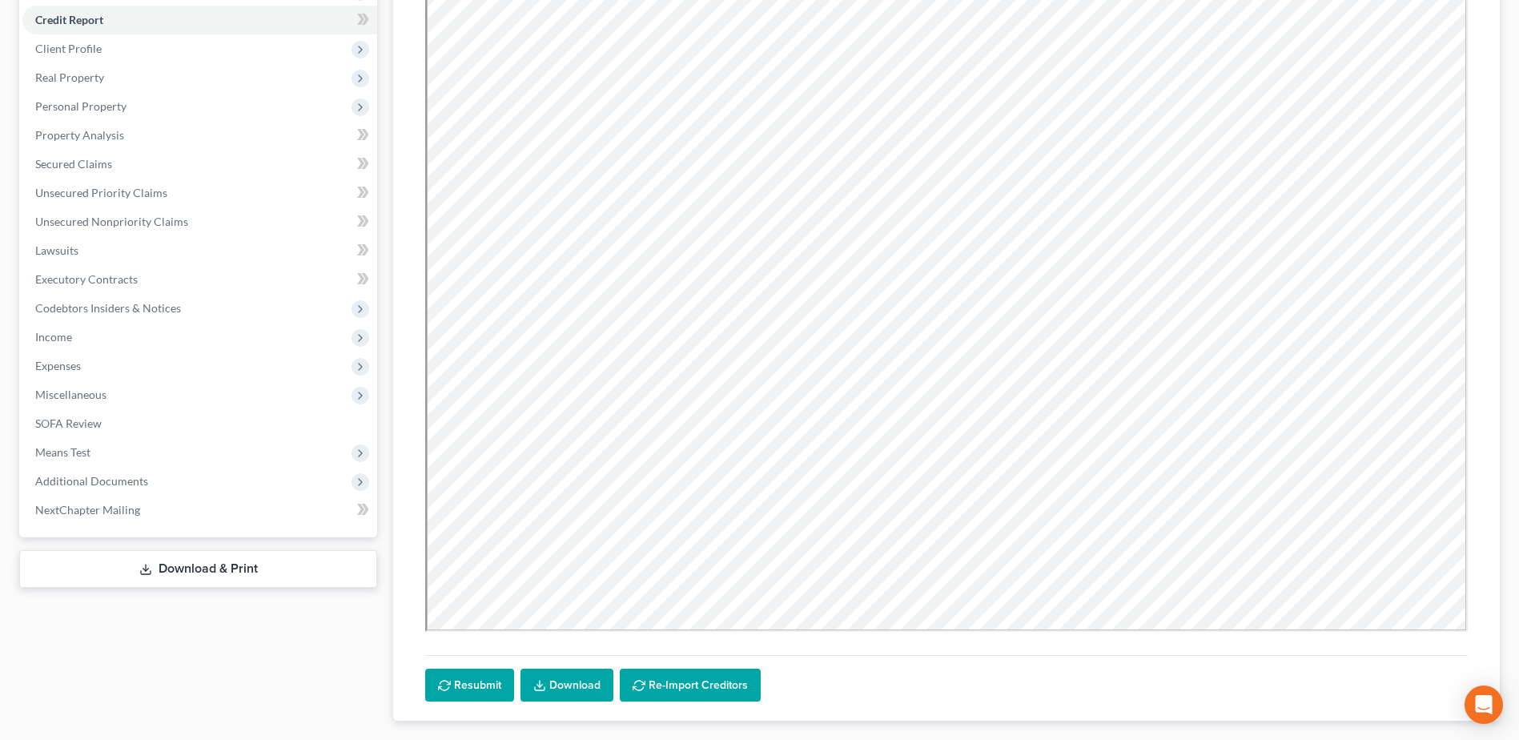
scroll to position [240, 0]
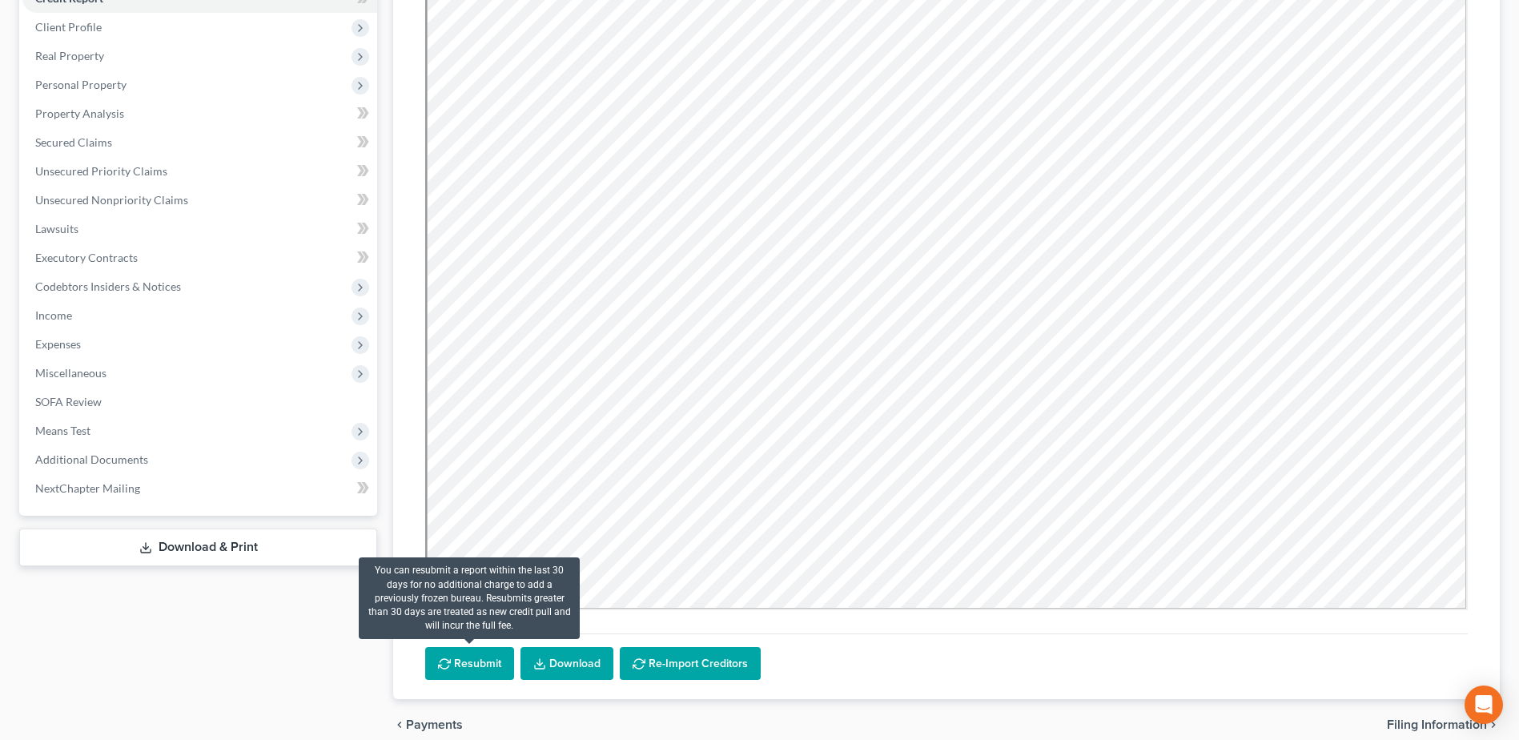
click at [482, 666] on button "Resubmit" at bounding box center [469, 664] width 89 height 34
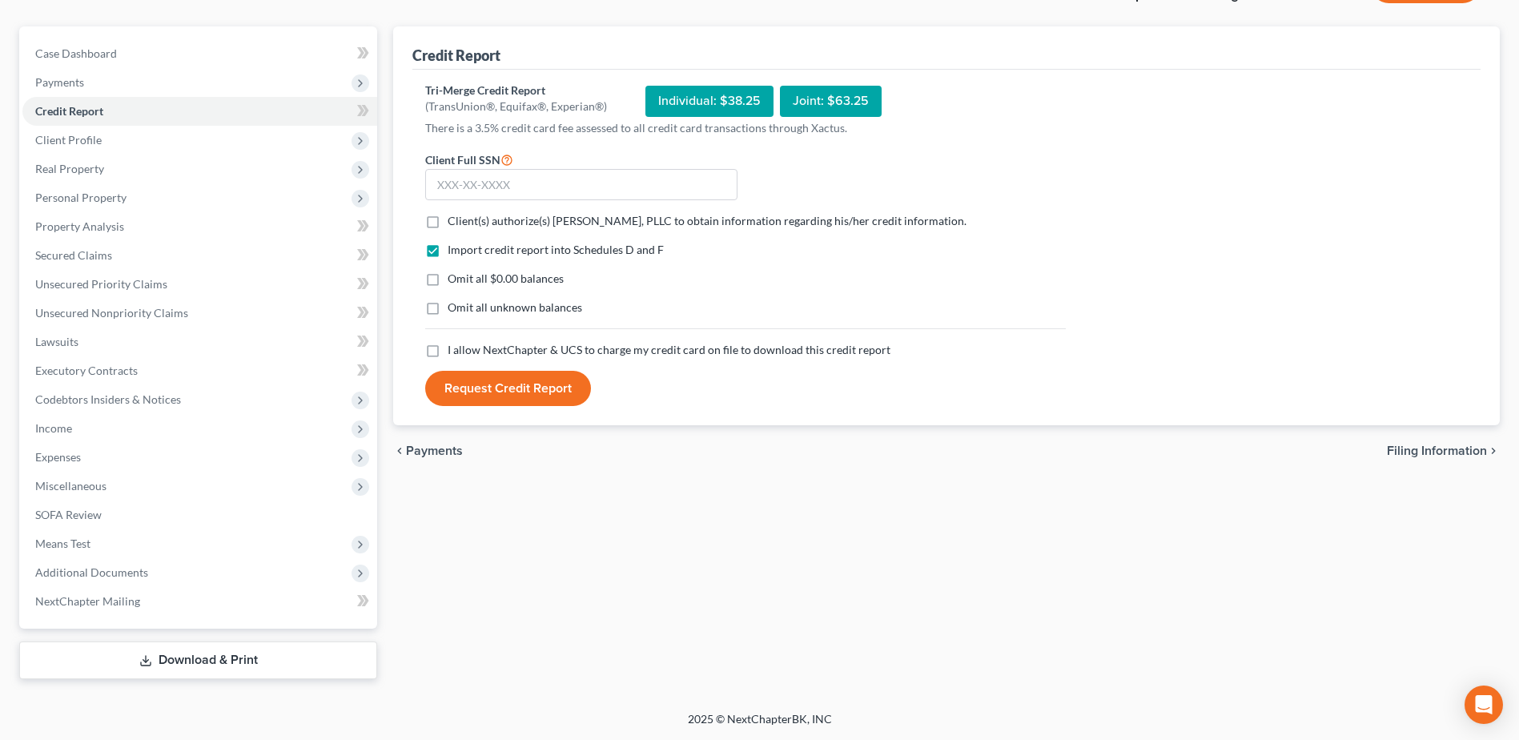
scroll to position [127, 0]
drag, startPoint x: 432, startPoint y: 219, endPoint x: 433, endPoint y: 294, distance: 75.3
click at [448, 218] on label "Client(s) authorize(s) [PERSON_NAME], PLLC to obtain information regarding his/…" at bounding box center [707, 221] width 519 height 16
click at [454, 218] on input "Client(s) authorize(s) [PERSON_NAME], PLLC to obtain information regarding his/…" at bounding box center [459, 218] width 10 height 10
checkbox input "true"
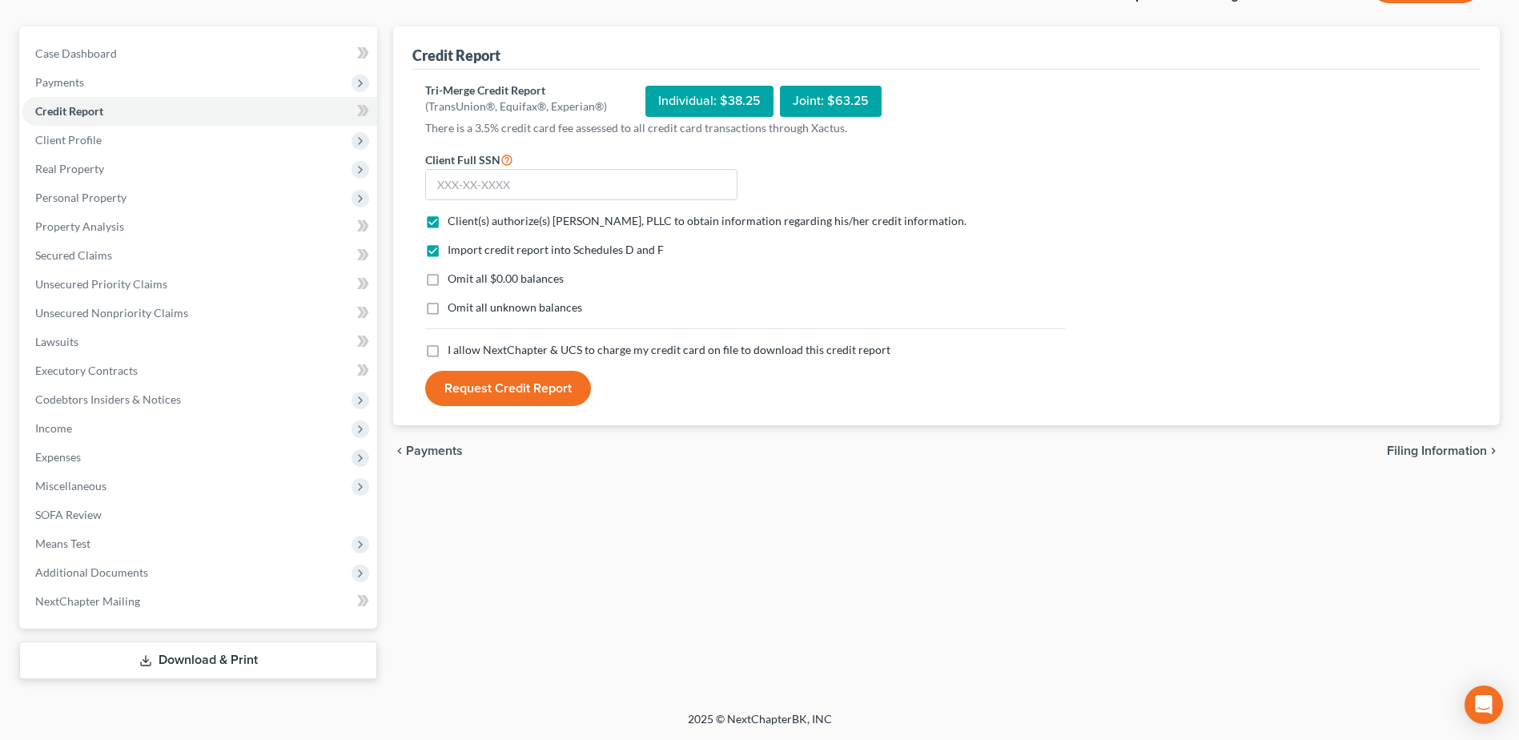
click at [448, 351] on label "I allow NextChapter & UCS to charge my credit card on file to download this cre…" at bounding box center [669, 350] width 443 height 16
click at [454, 351] on input "I allow NextChapter & UCS to charge my credit card on file to download this cre…" at bounding box center [459, 347] width 10 height 10
checkbox input "true"
click at [476, 187] on input "text" at bounding box center [581, 185] width 312 height 32
type input "409-31-7144"
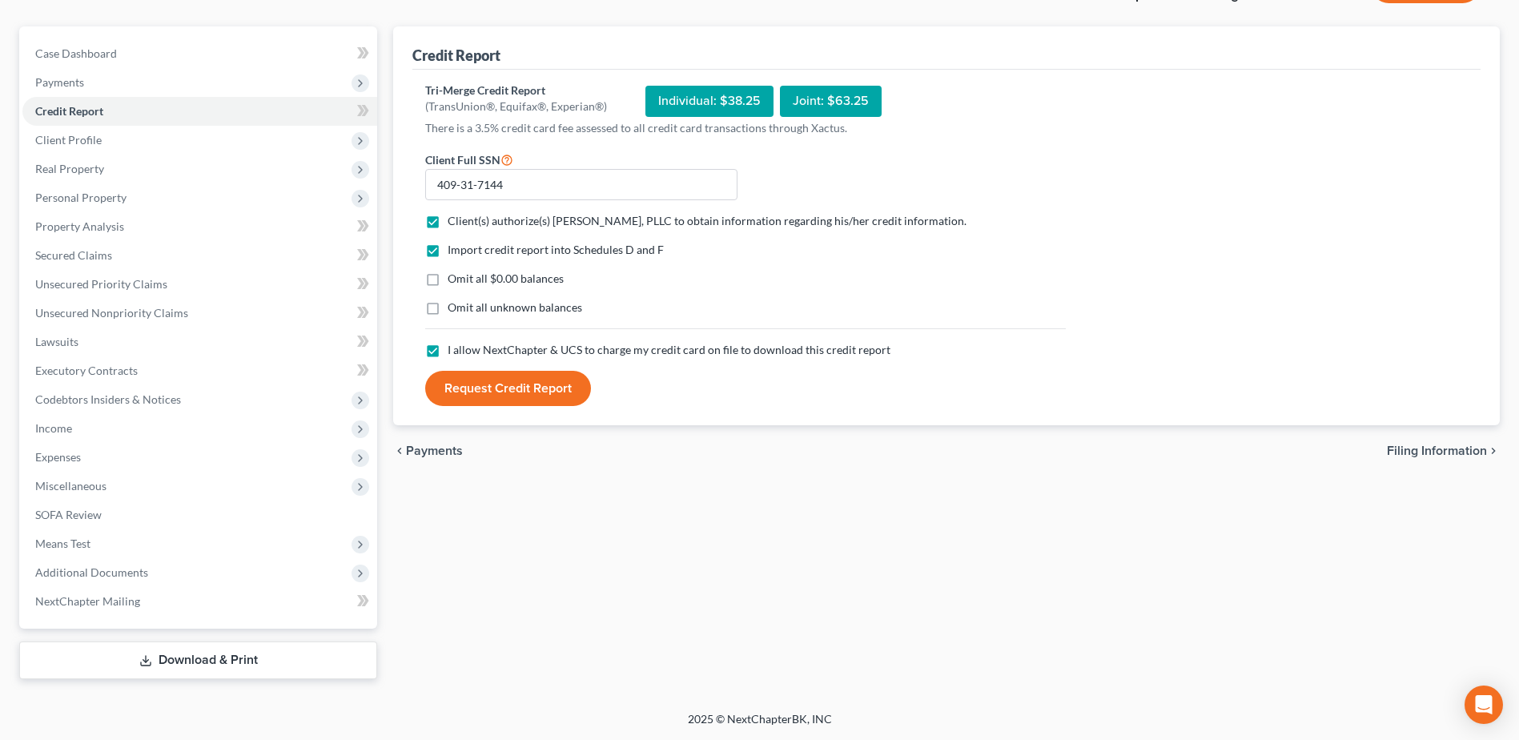
click at [532, 396] on button "Request Credit Report" at bounding box center [508, 388] width 166 height 35
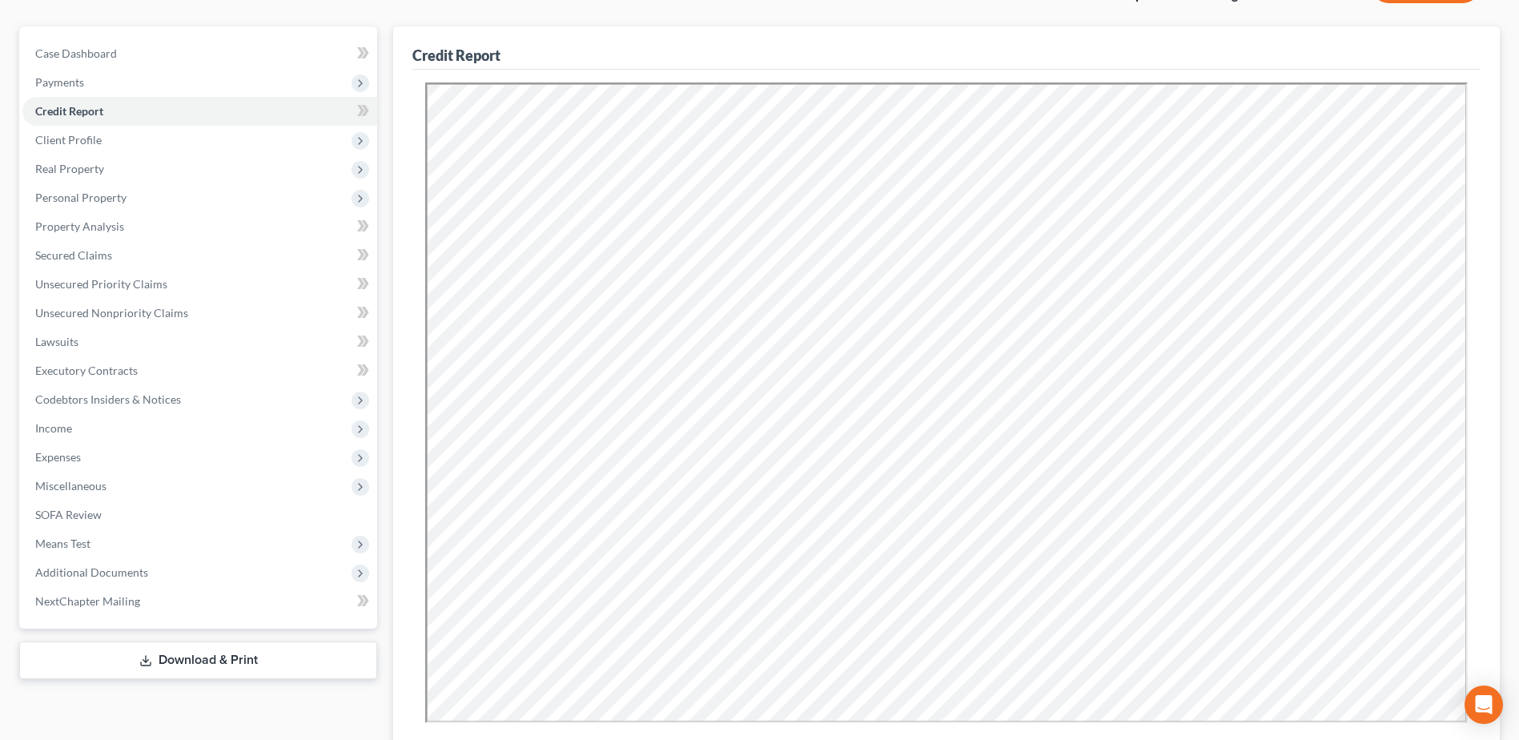
scroll to position [0, 0]
click at [103, 253] on span "Secured Claims" at bounding box center [73, 255] width 77 height 14
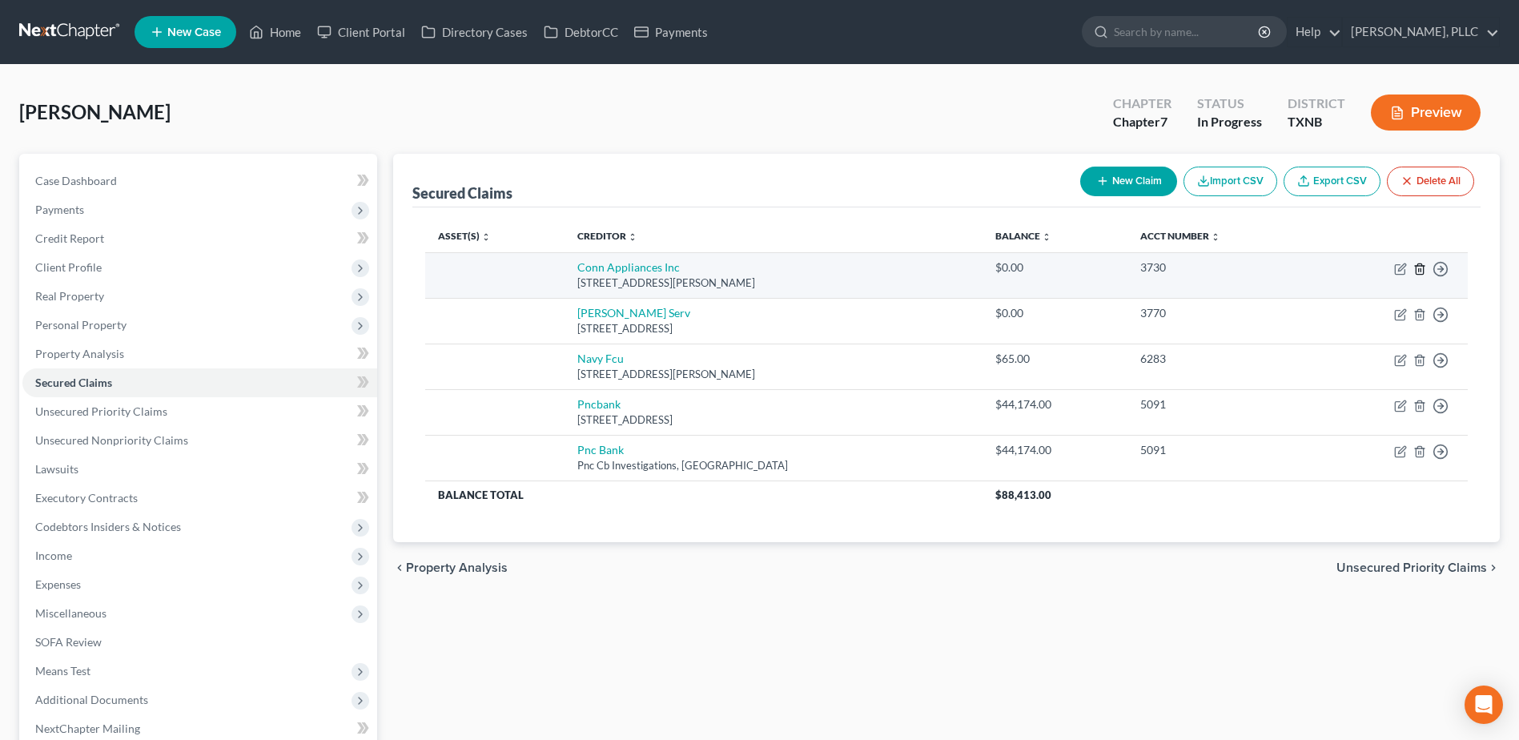
click at [1417, 271] on icon "button" at bounding box center [1419, 269] width 13 height 13
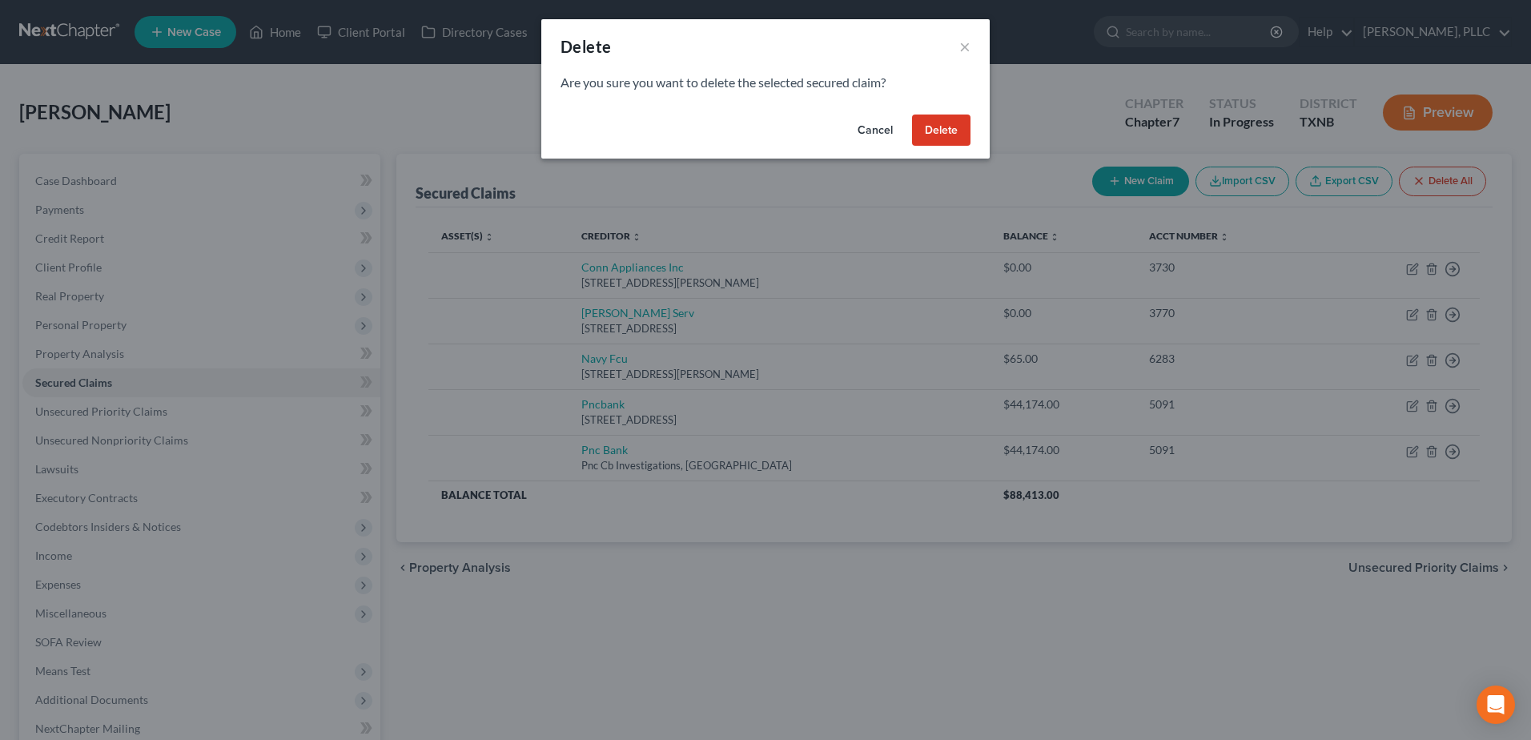
click at [939, 127] on button "Delete" at bounding box center [941, 131] width 58 height 32
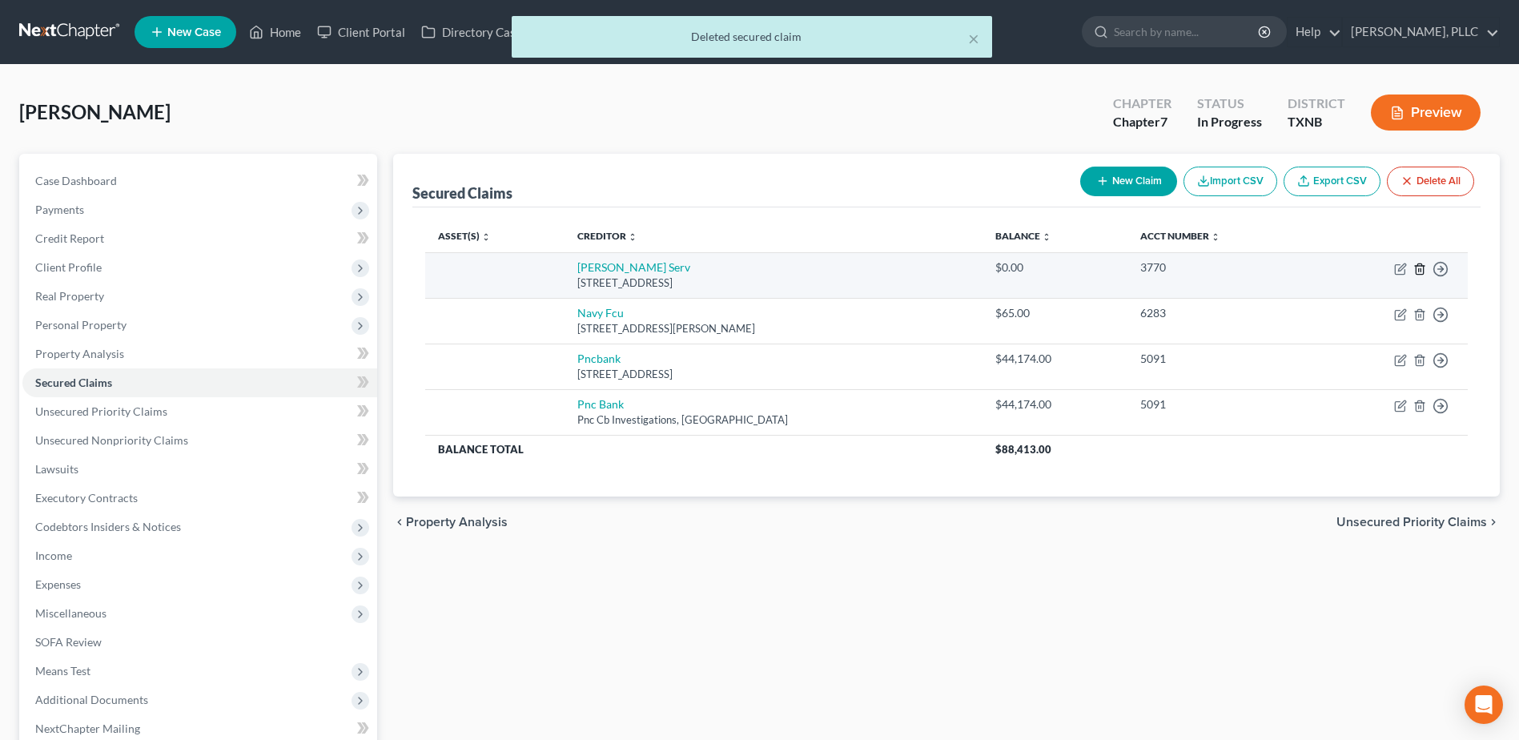
click at [1419, 268] on line "button" at bounding box center [1419, 269] width 0 height 3
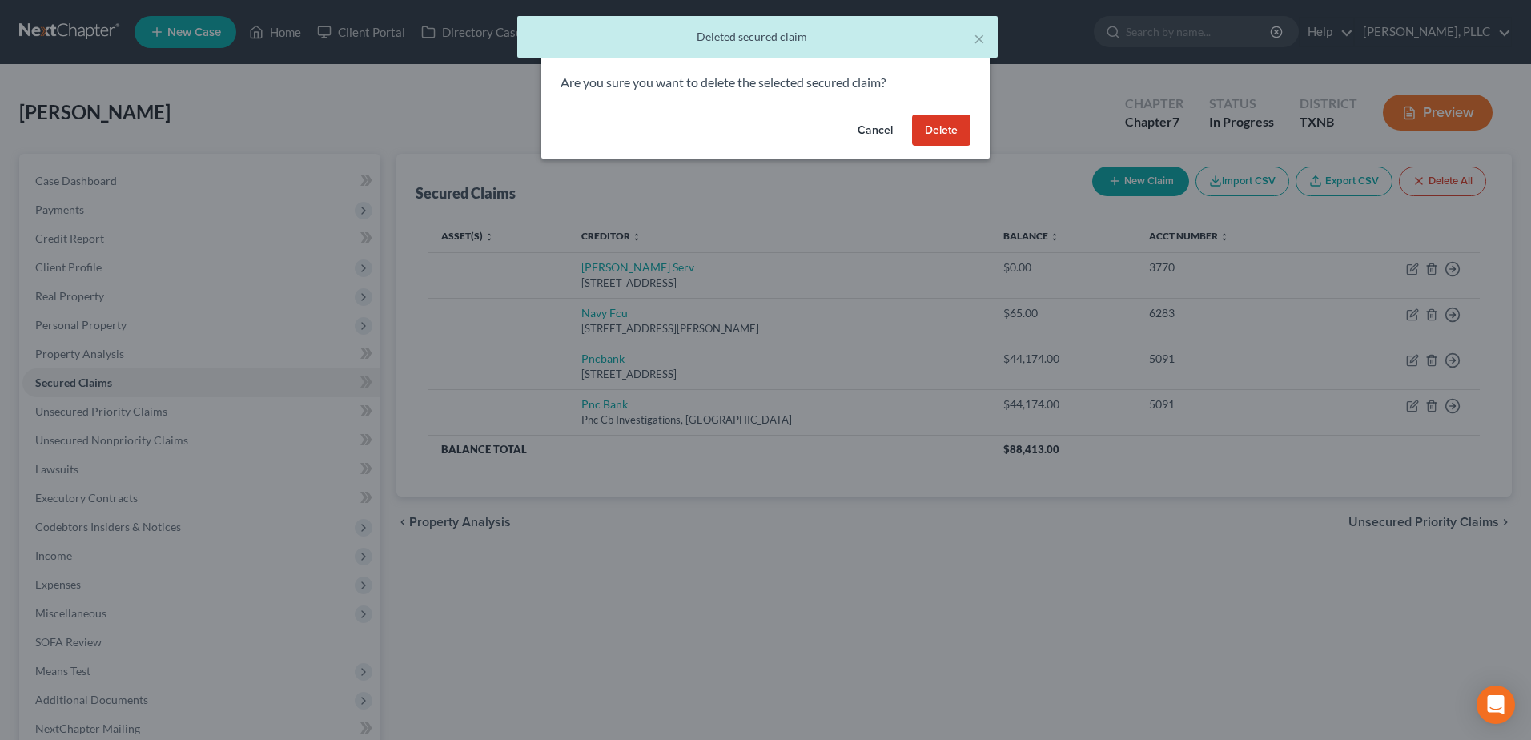
click at [954, 129] on button "Delete" at bounding box center [941, 131] width 58 height 32
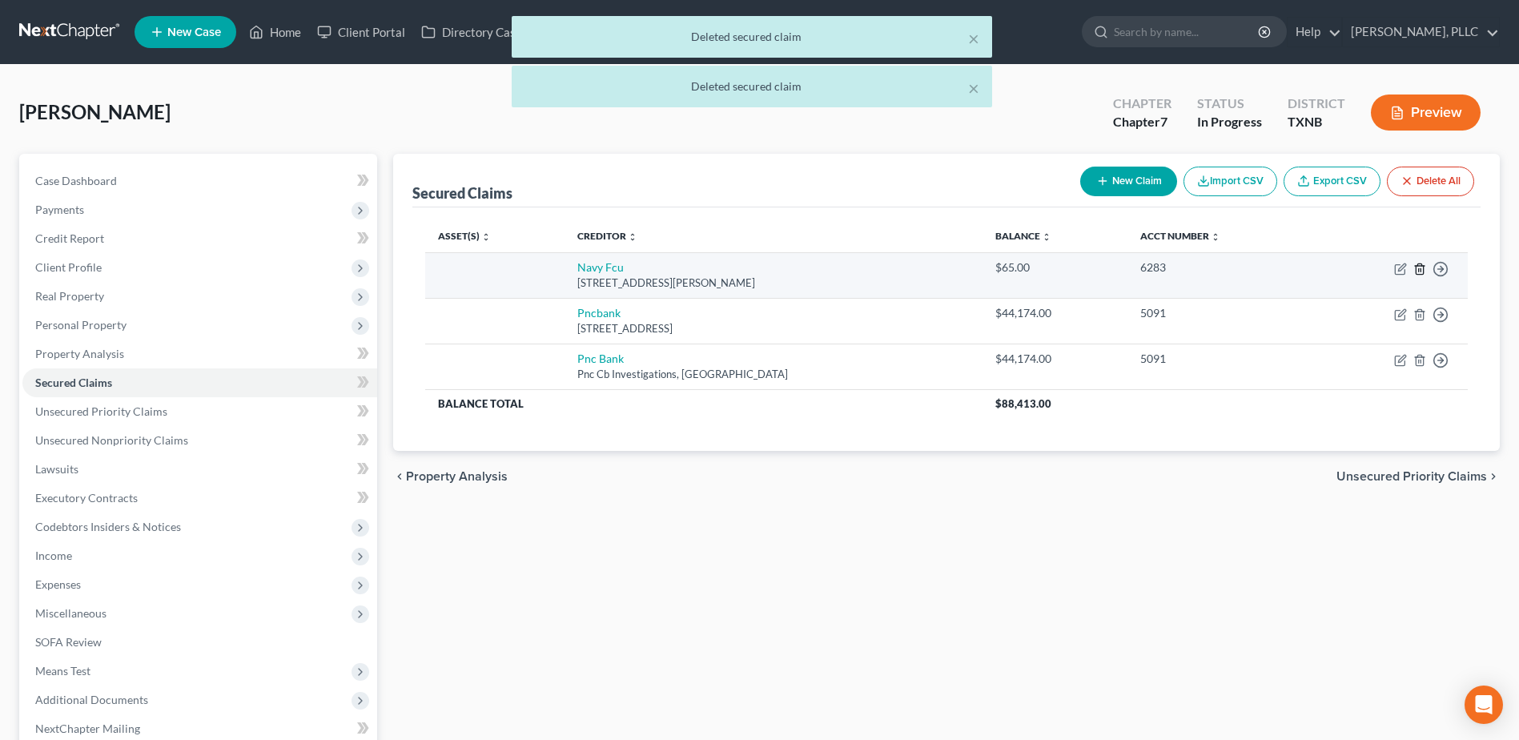
click at [1419, 267] on icon "button" at bounding box center [1419, 269] width 13 height 13
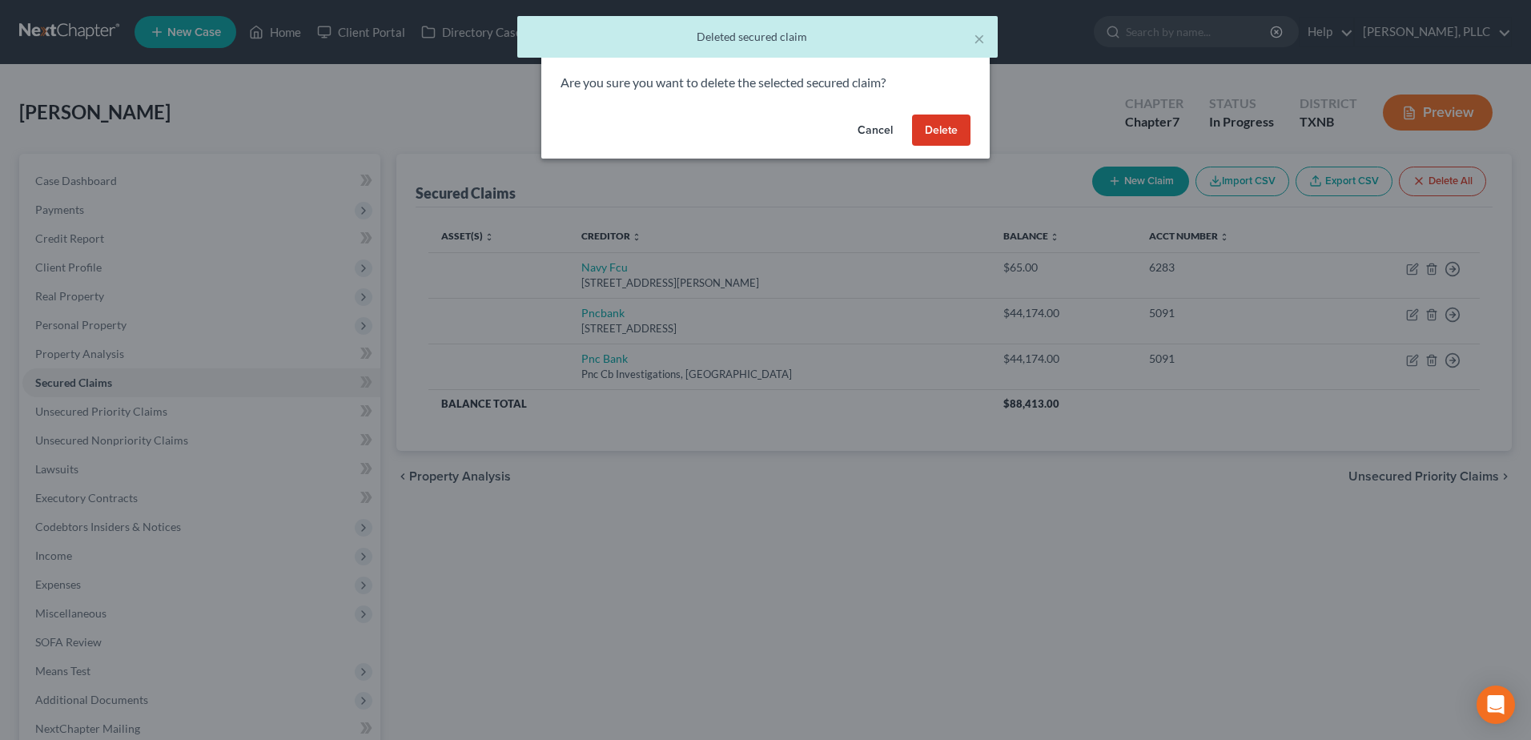
click at [931, 119] on button "Delete" at bounding box center [941, 131] width 58 height 32
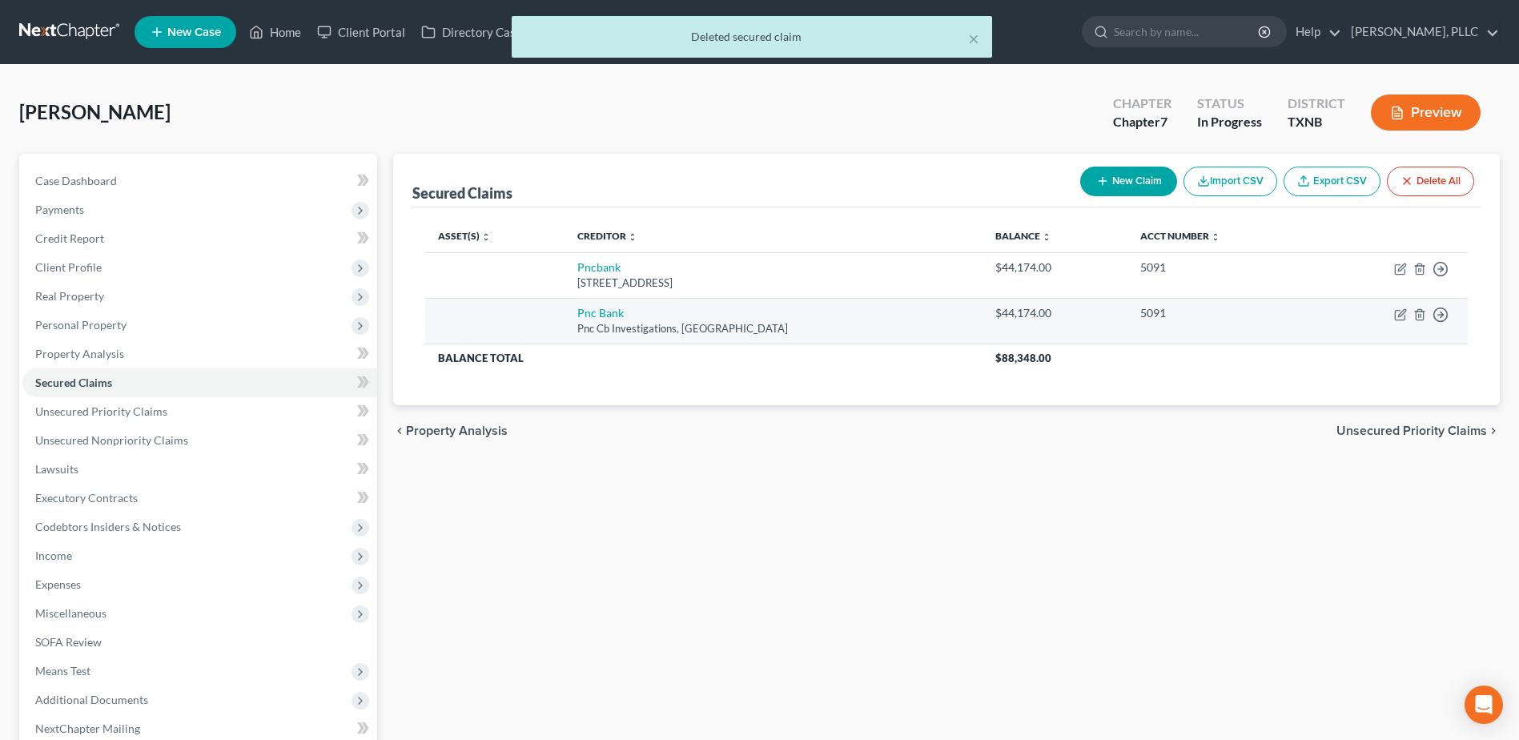
click at [1426, 313] on td "Move to E Move to F Move to G Move to Notice Only" at bounding box center [1391, 321] width 153 height 46
click at [1423, 317] on icon "button" at bounding box center [1419, 314] width 7 height 10
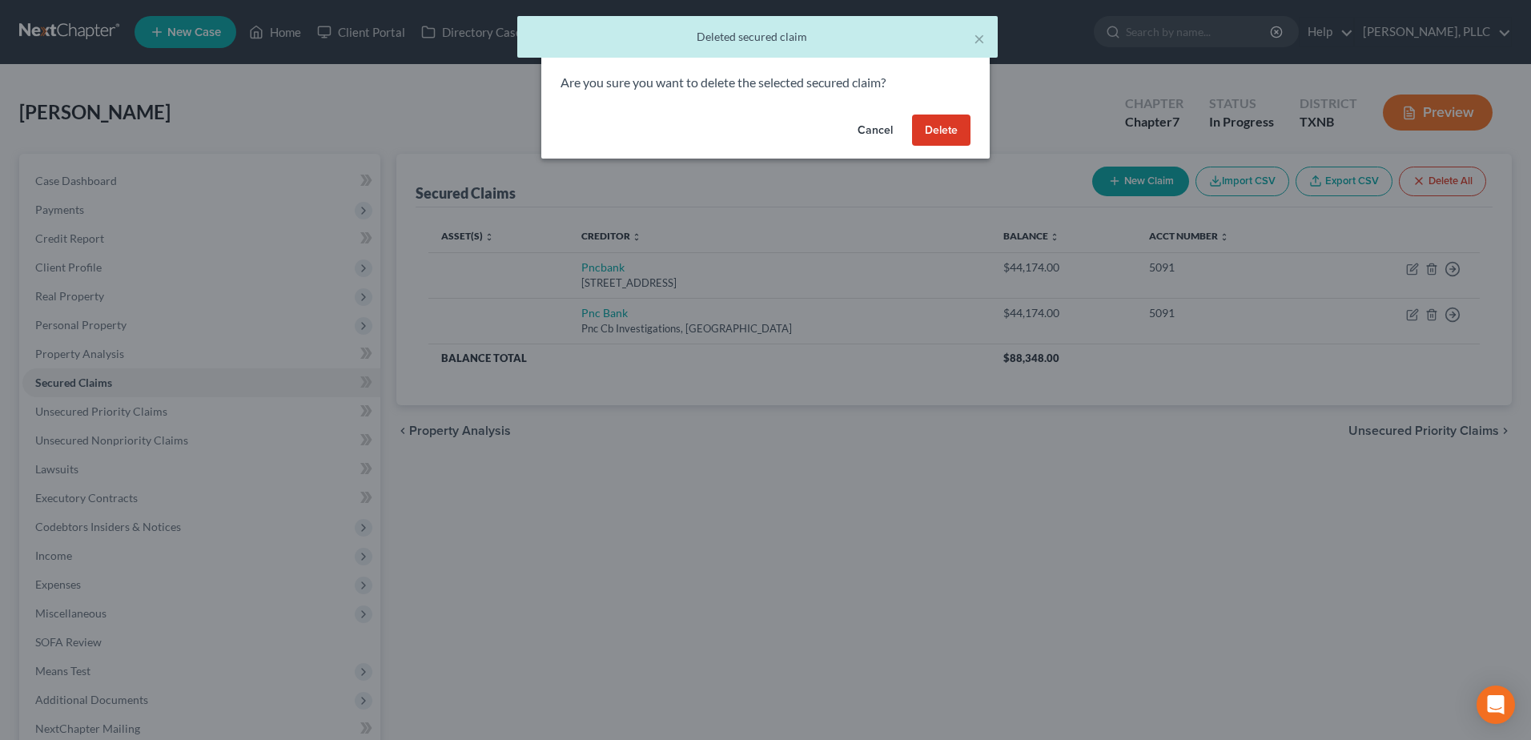
click at [938, 129] on button "Delete" at bounding box center [941, 131] width 58 height 32
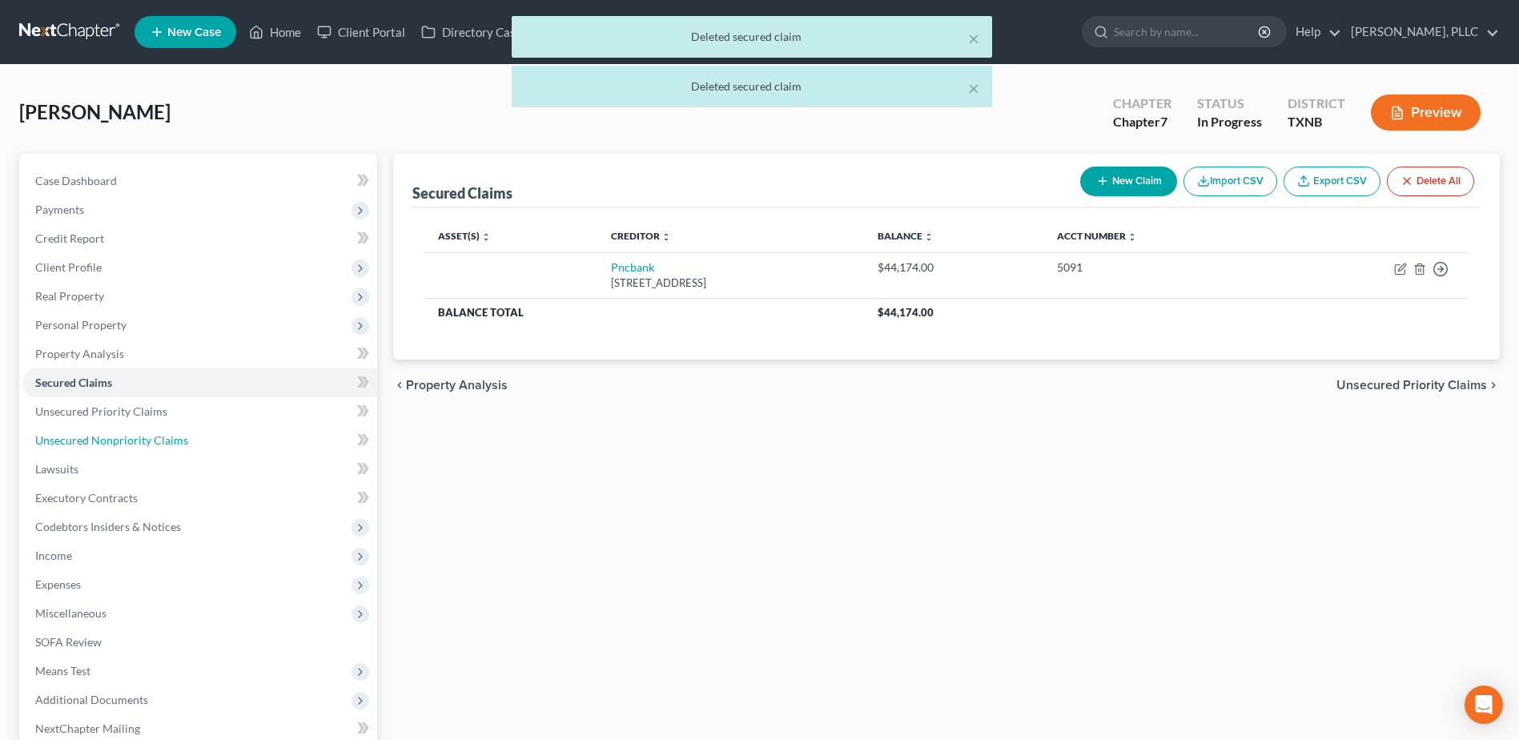
drag, startPoint x: 122, startPoint y: 440, endPoint x: 549, endPoint y: 440, distance: 426.8
click at [122, 440] on span "Unsecured Nonpriority Claims" at bounding box center [111, 440] width 153 height 14
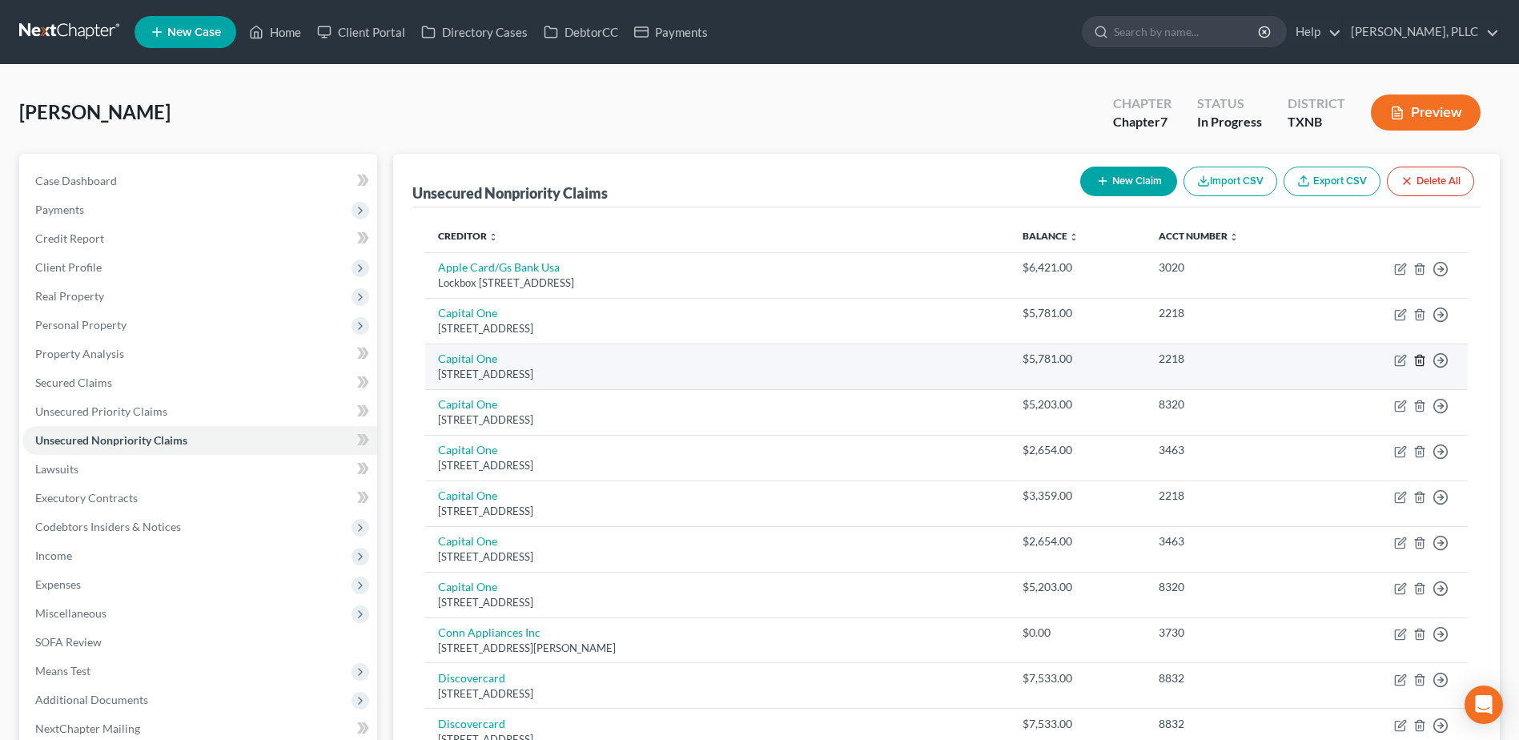
click at [1421, 363] on line "button" at bounding box center [1421, 361] width 0 height 3
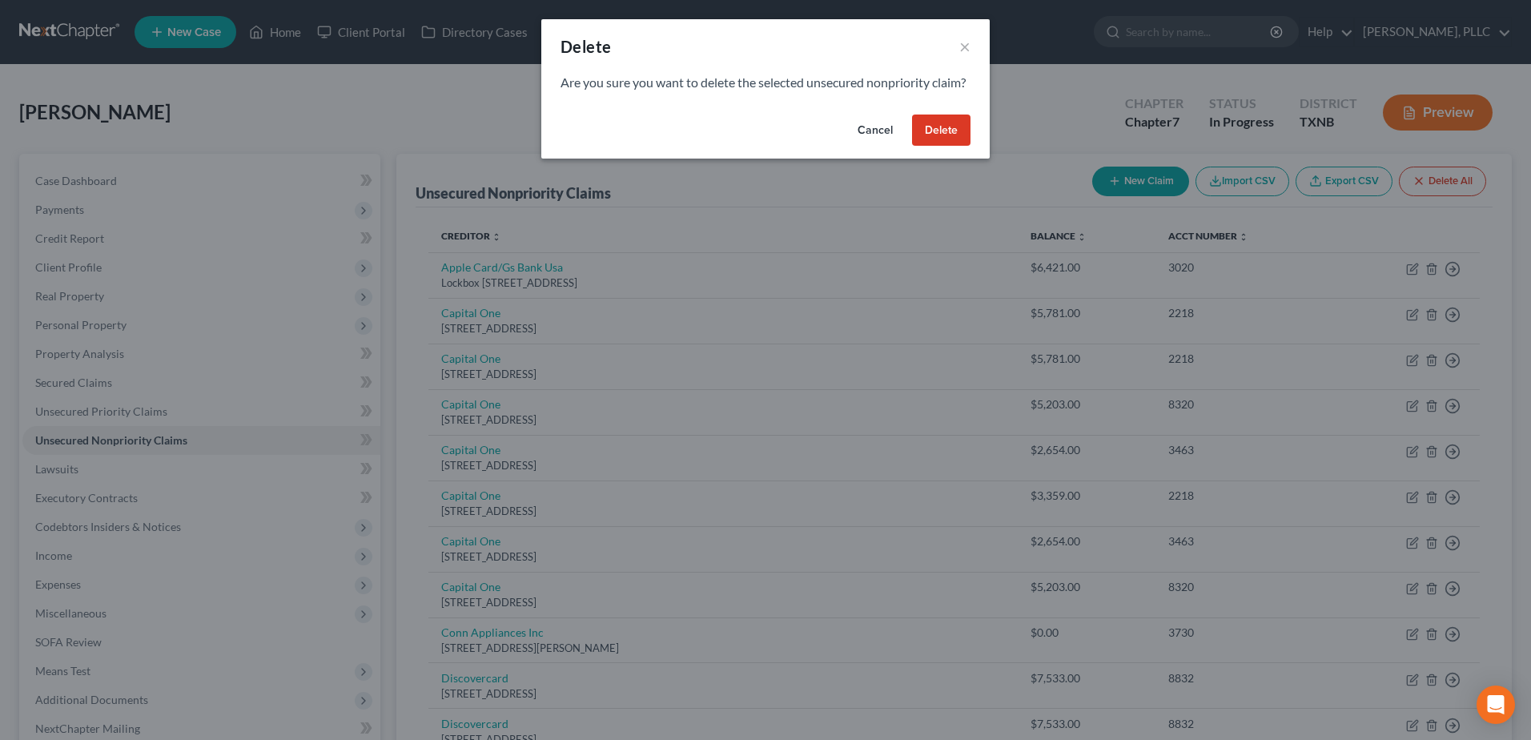
click at [945, 147] on button "Delete" at bounding box center [941, 131] width 58 height 32
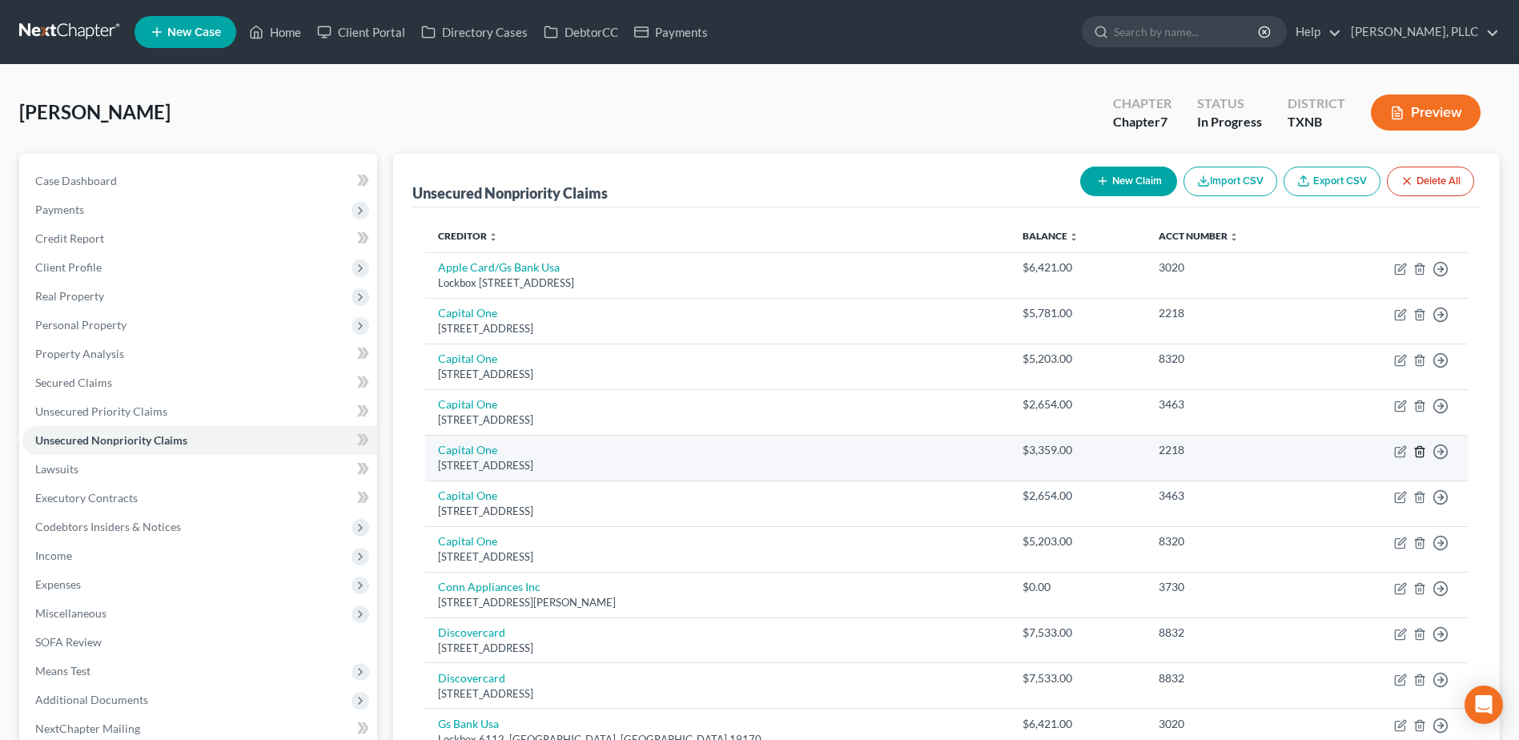
click at [1419, 452] on line "button" at bounding box center [1419, 452] width 0 height 3
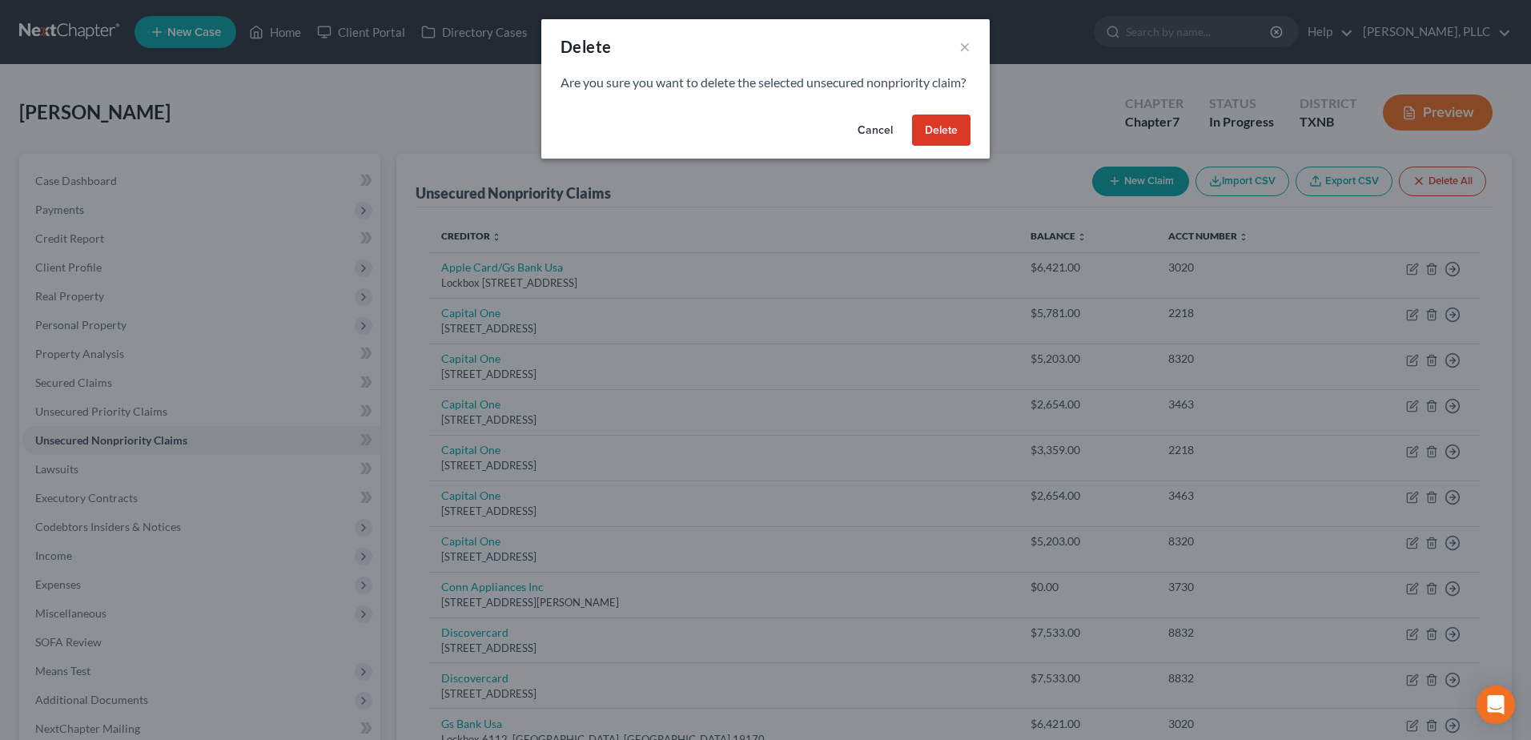
click at [937, 147] on button "Delete" at bounding box center [941, 131] width 58 height 32
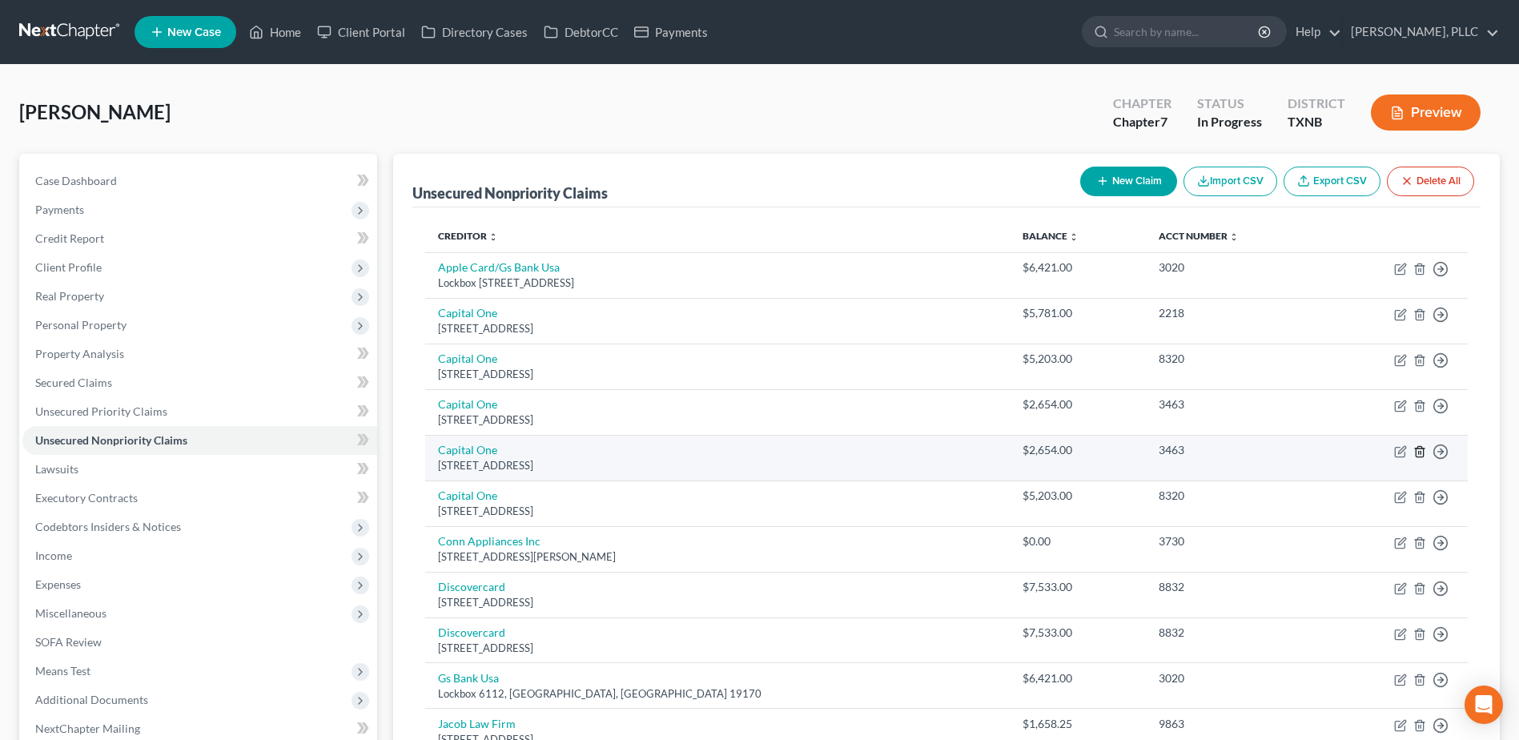
click at [1423, 452] on icon "button" at bounding box center [1419, 451] width 7 height 10
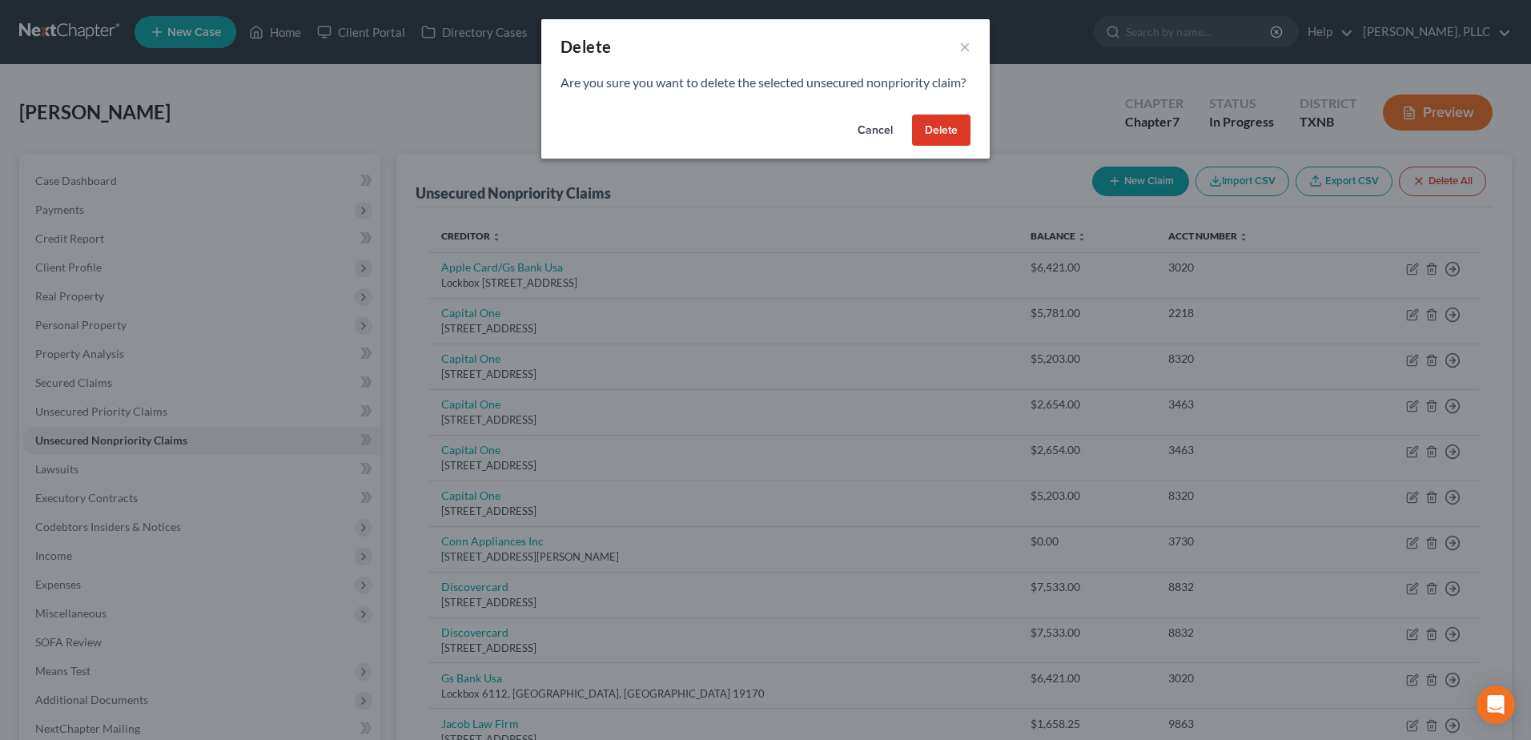
click at [959, 145] on button "Delete" at bounding box center [941, 131] width 58 height 32
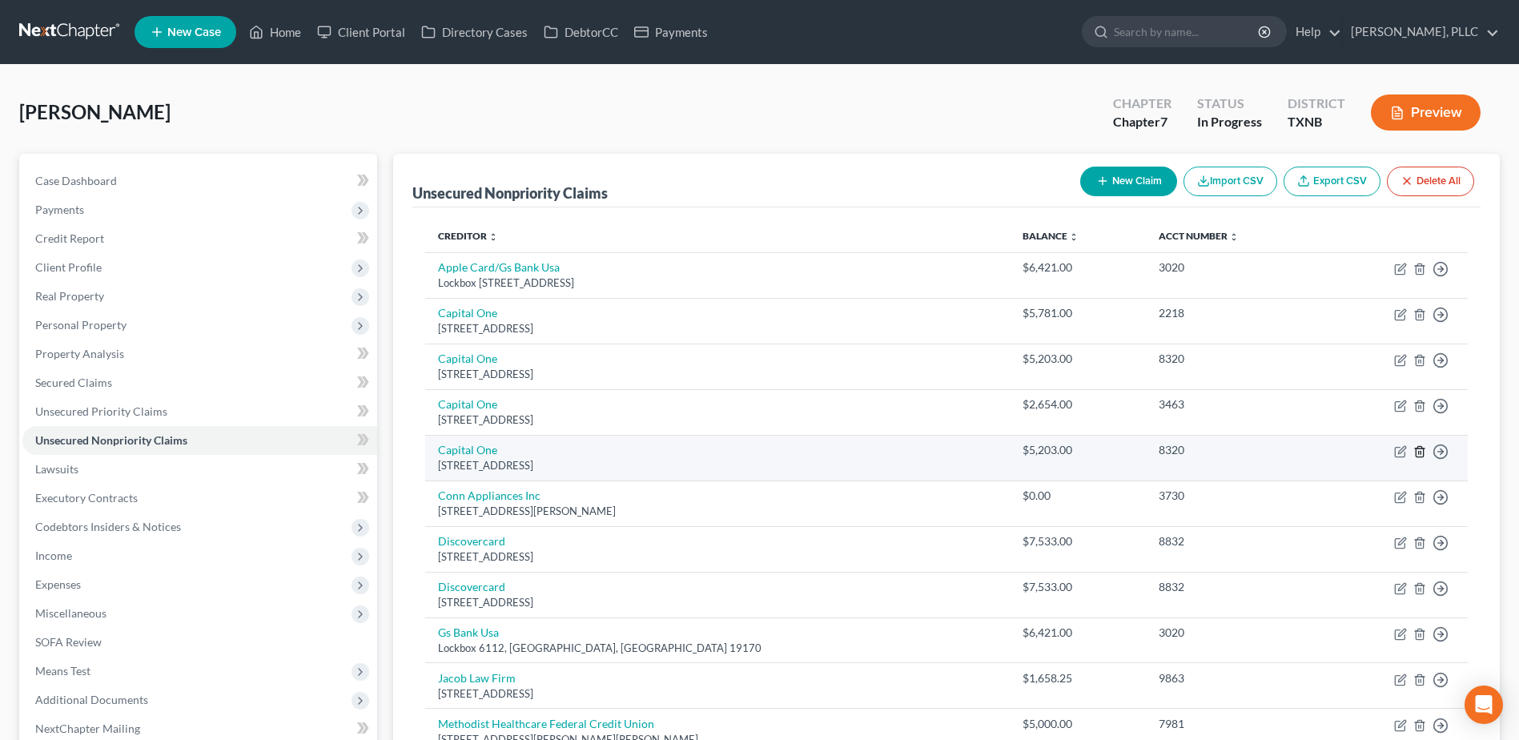
click at [1423, 451] on icon "button" at bounding box center [1419, 451] width 7 height 10
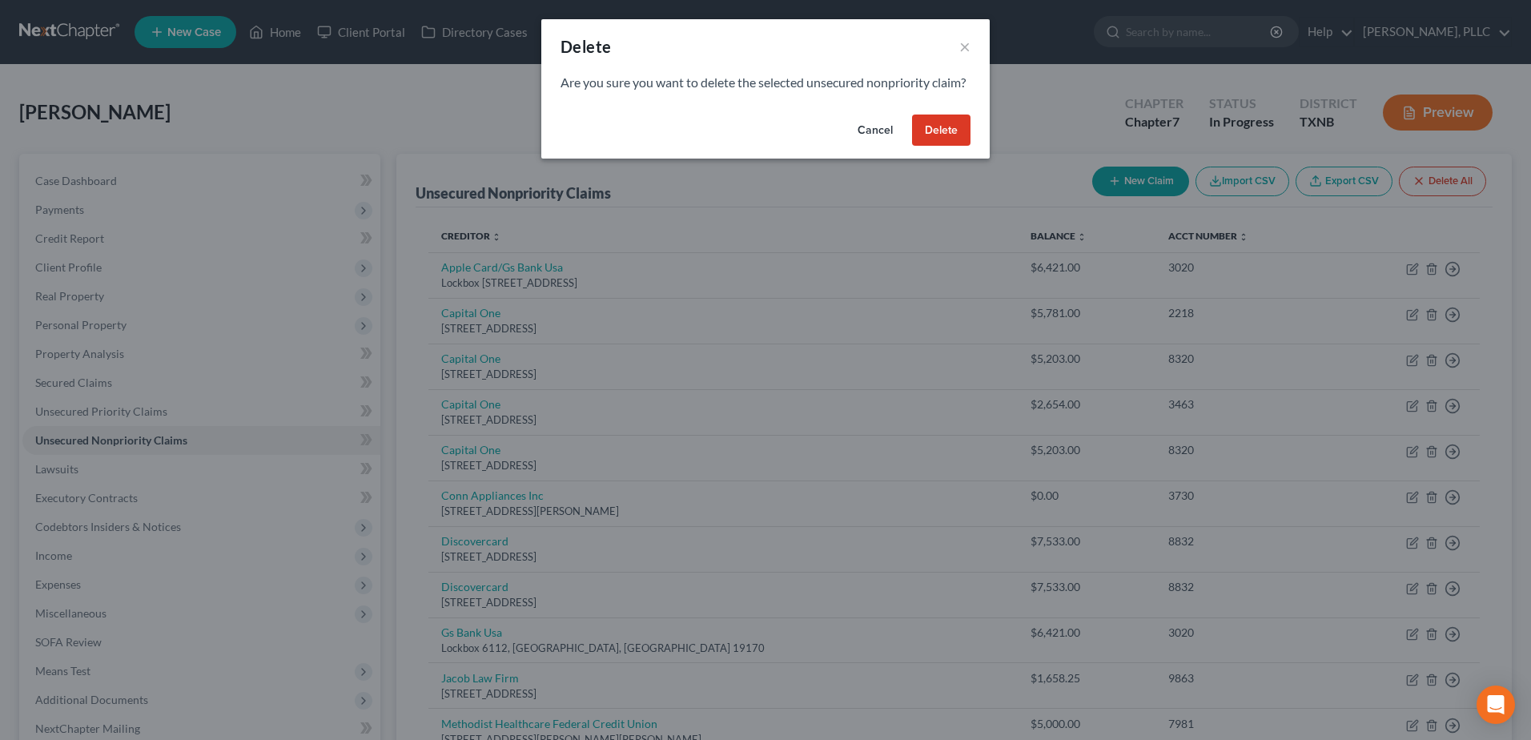
click at [943, 143] on button "Delete" at bounding box center [941, 131] width 58 height 32
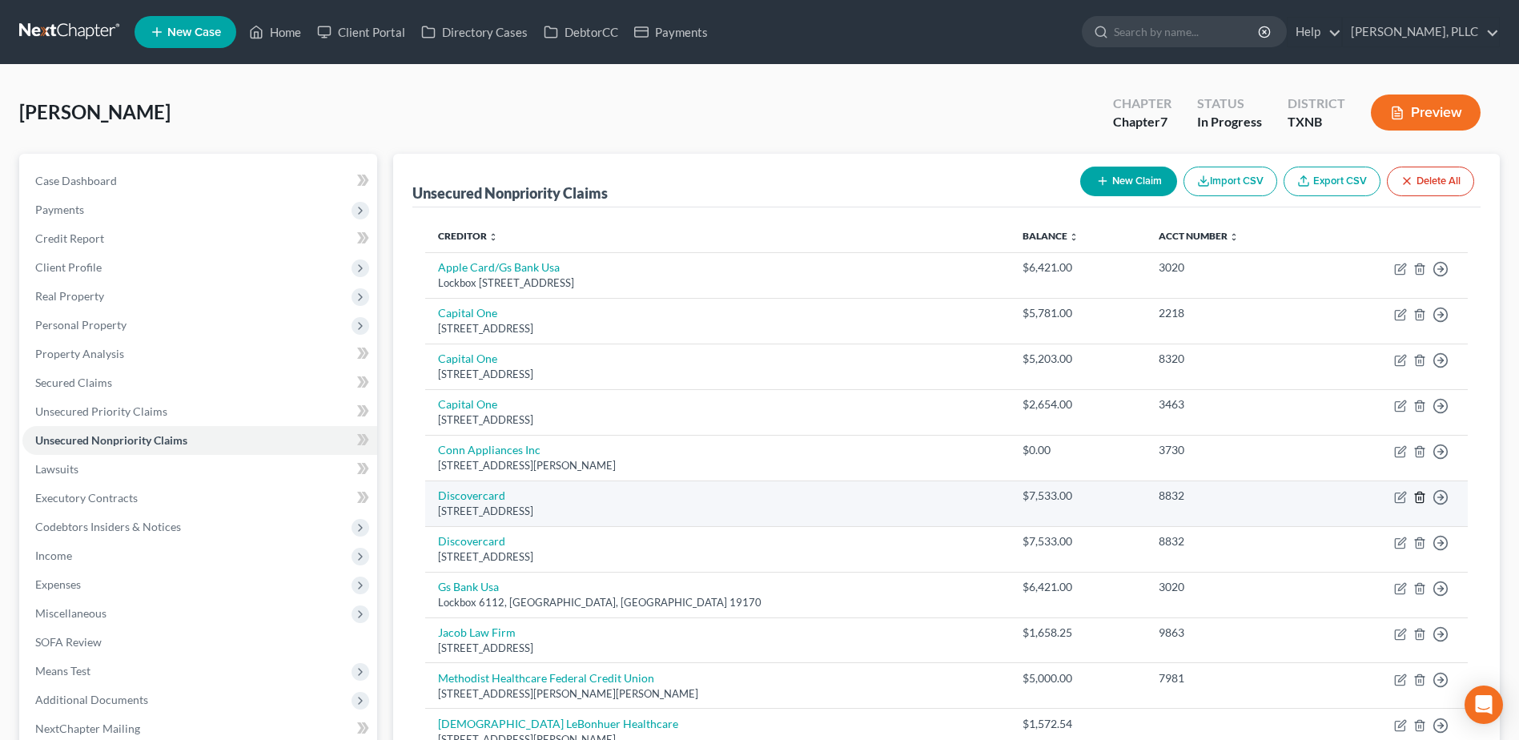
click at [1421, 498] on line "button" at bounding box center [1421, 497] width 0 height 3
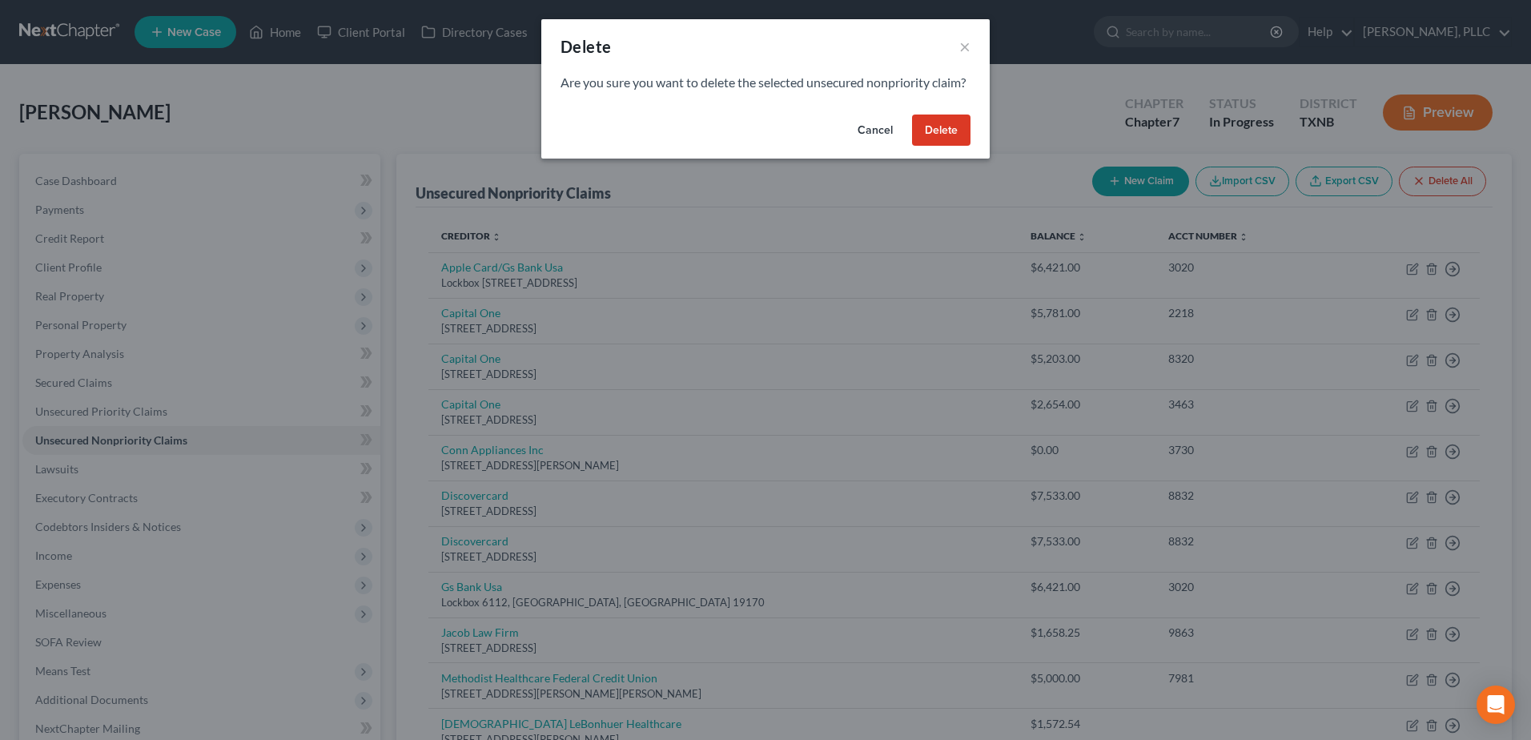
click at [964, 147] on button "Delete" at bounding box center [941, 131] width 58 height 32
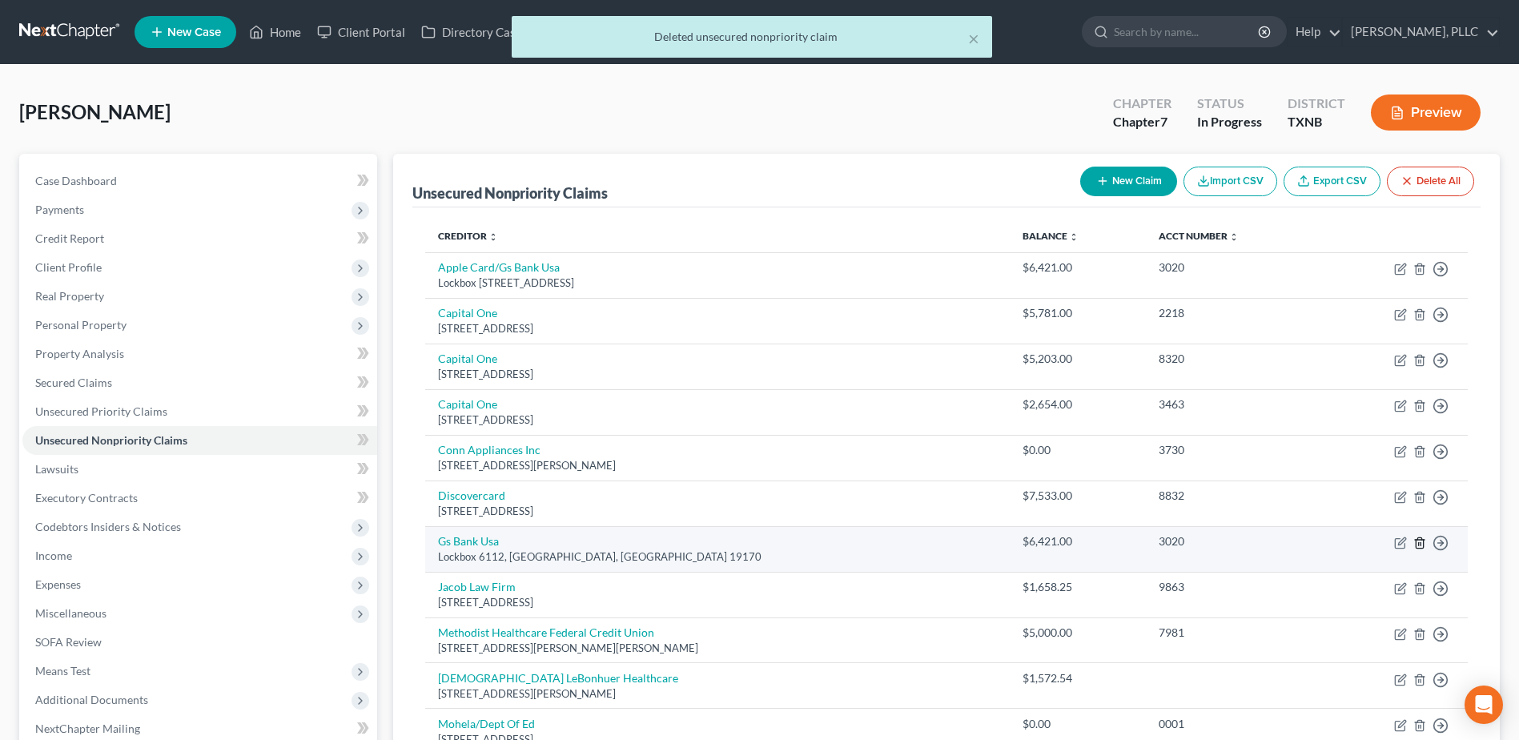
click at [1420, 543] on icon "button" at bounding box center [1419, 543] width 13 height 13
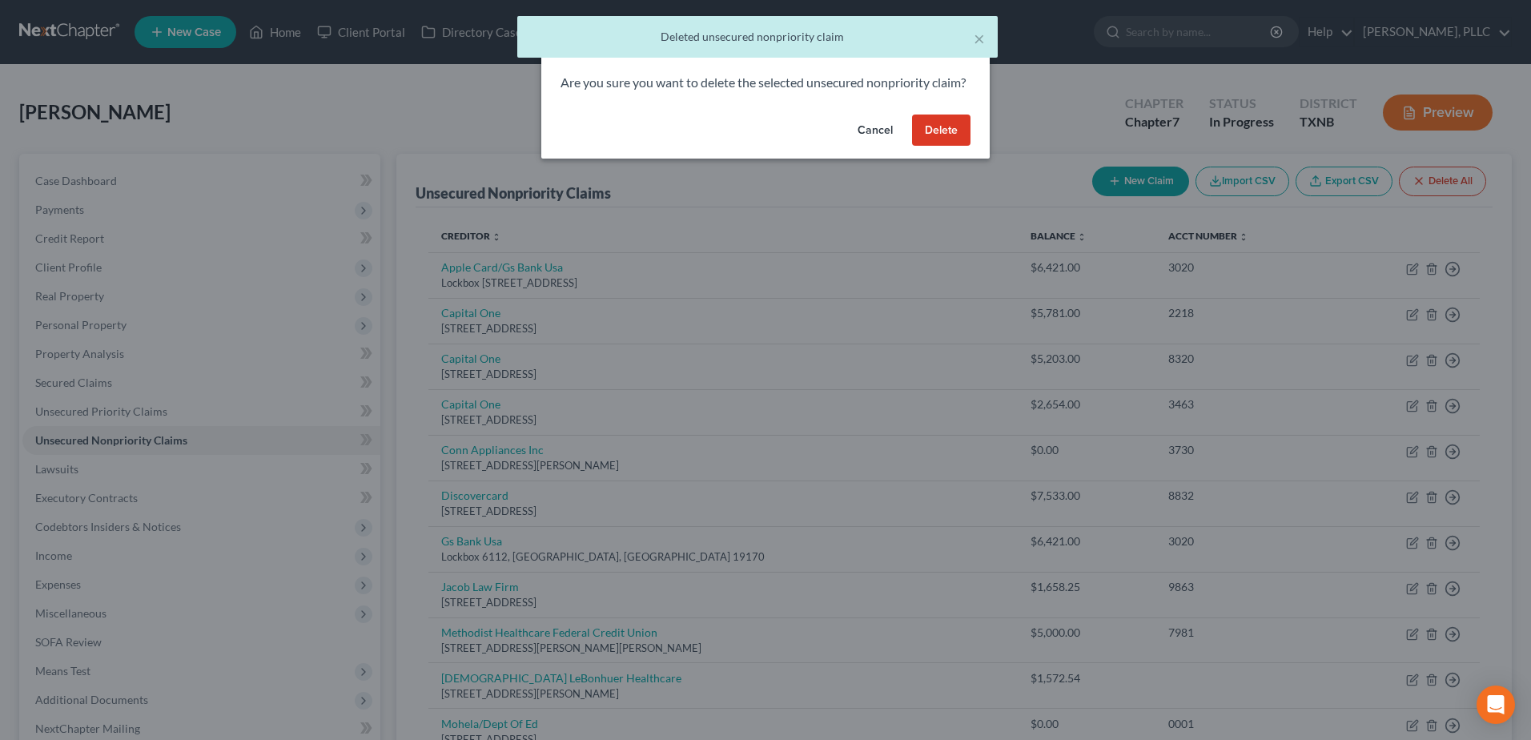
click at [942, 145] on button "Delete" at bounding box center [941, 131] width 58 height 32
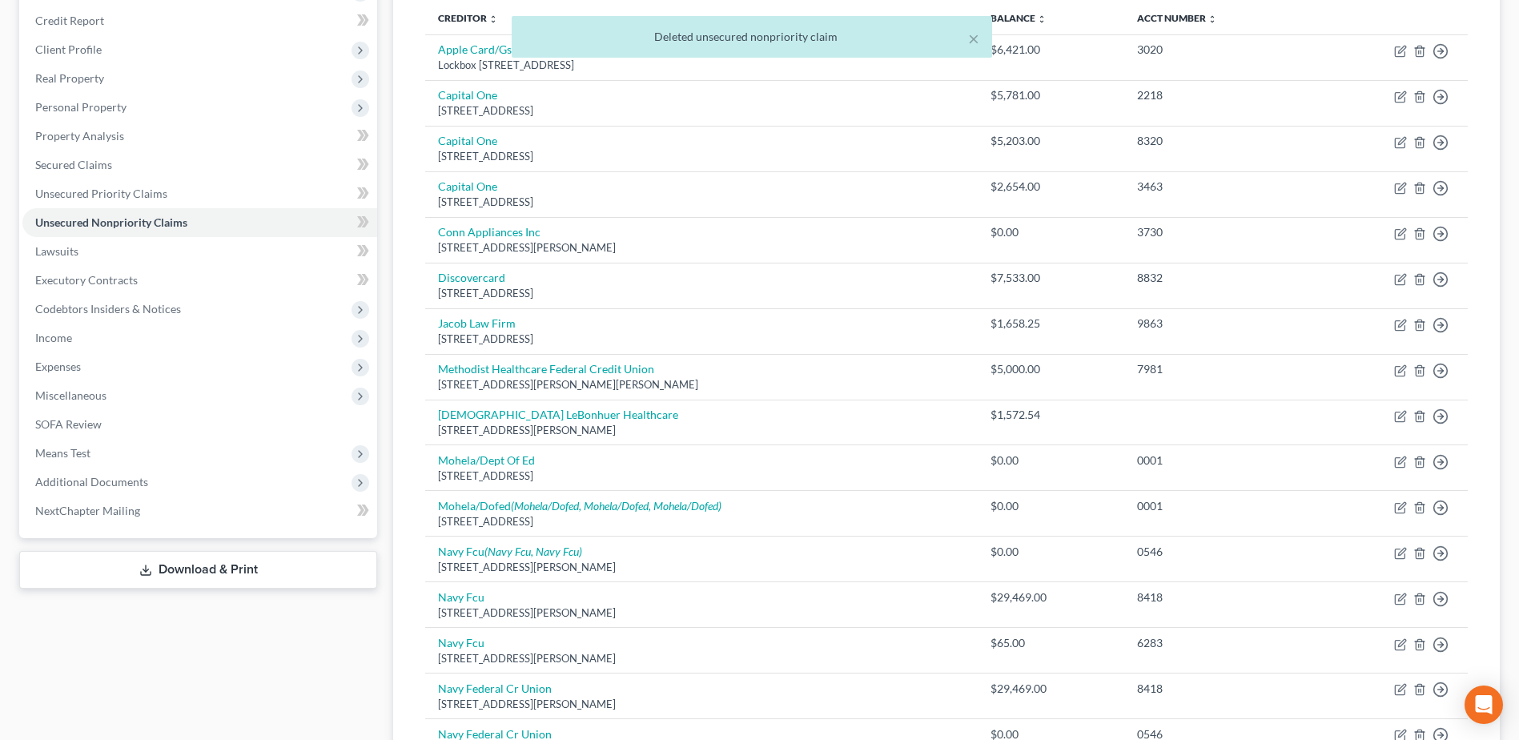
scroll to position [240, 0]
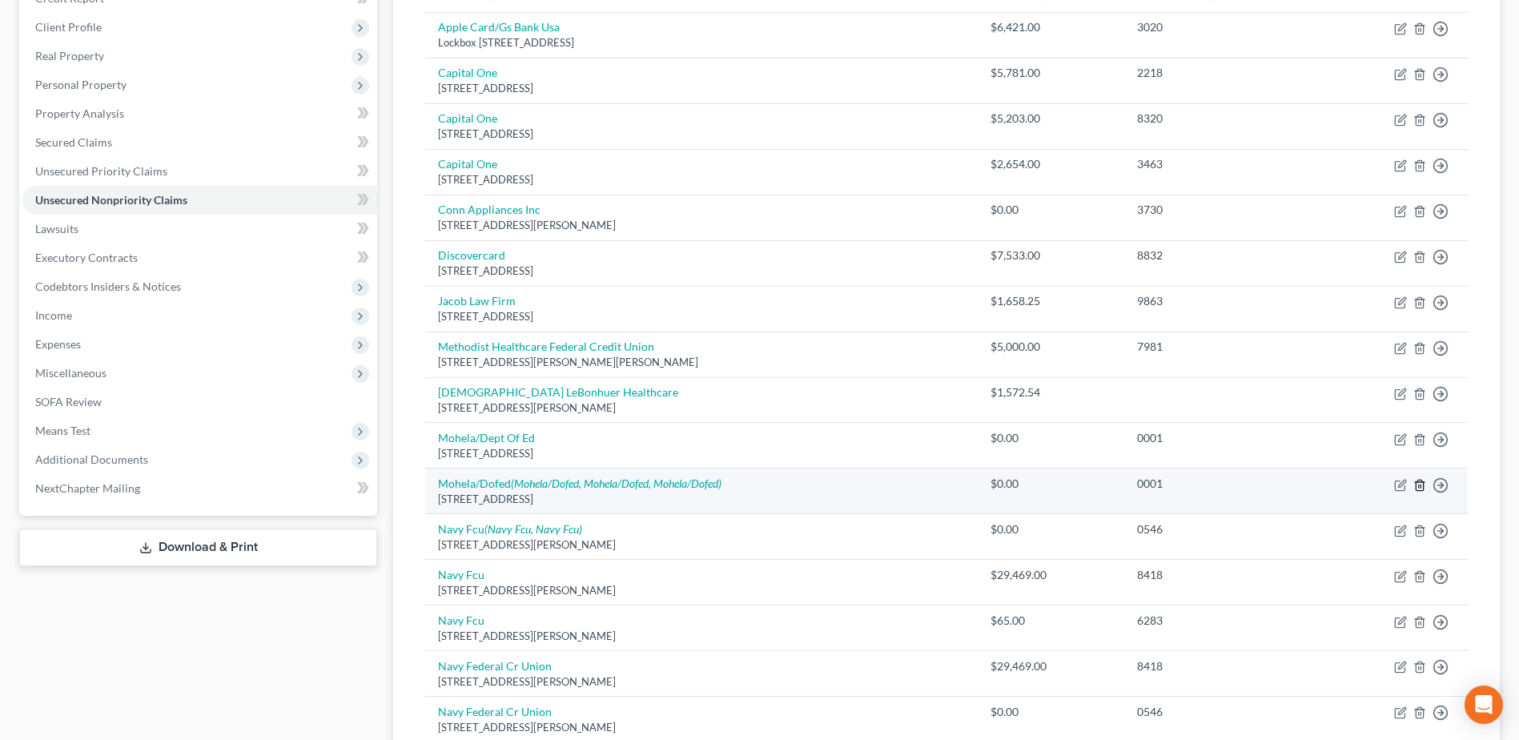
click at [1421, 485] on line "button" at bounding box center [1421, 485] width 0 height 3
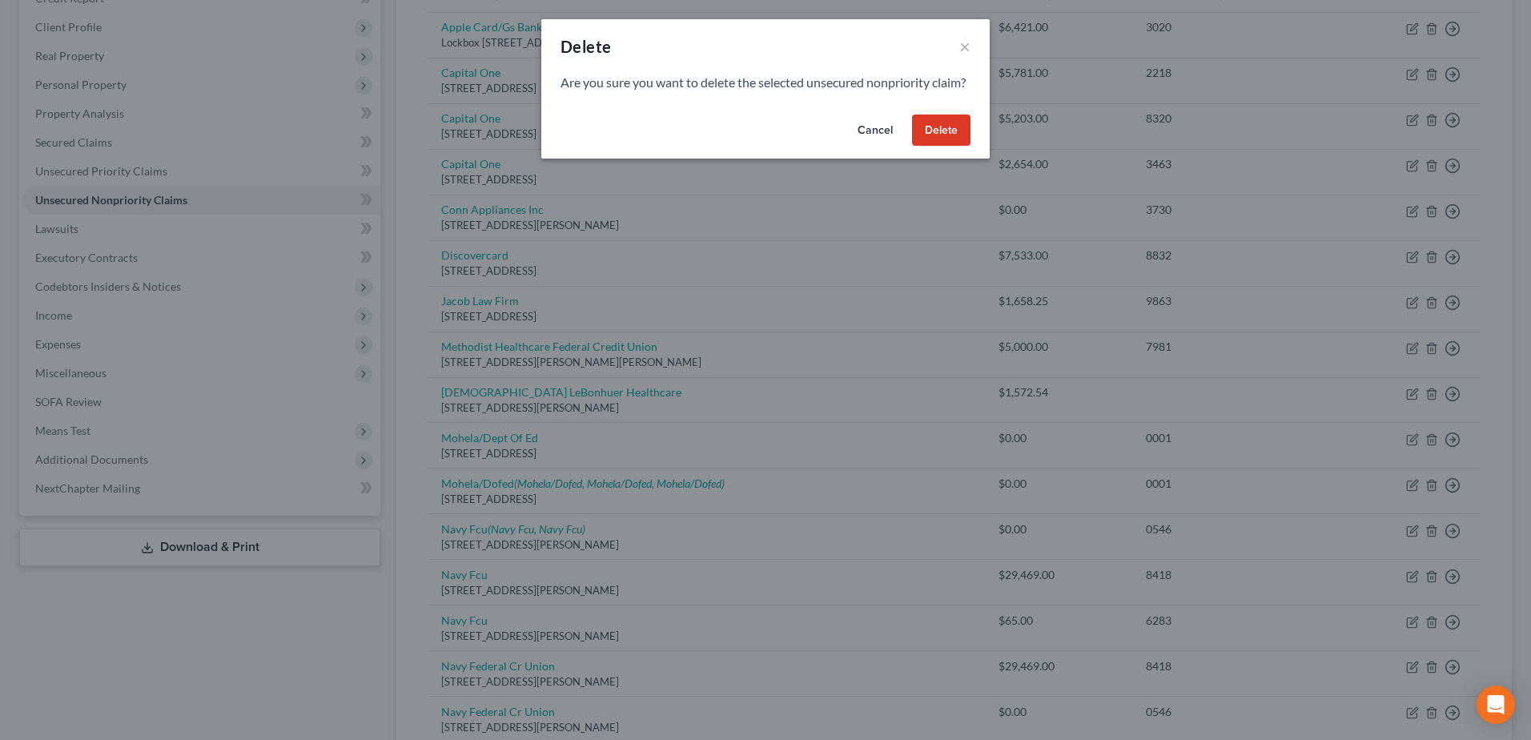
click at [951, 147] on button "Delete" at bounding box center [941, 131] width 58 height 32
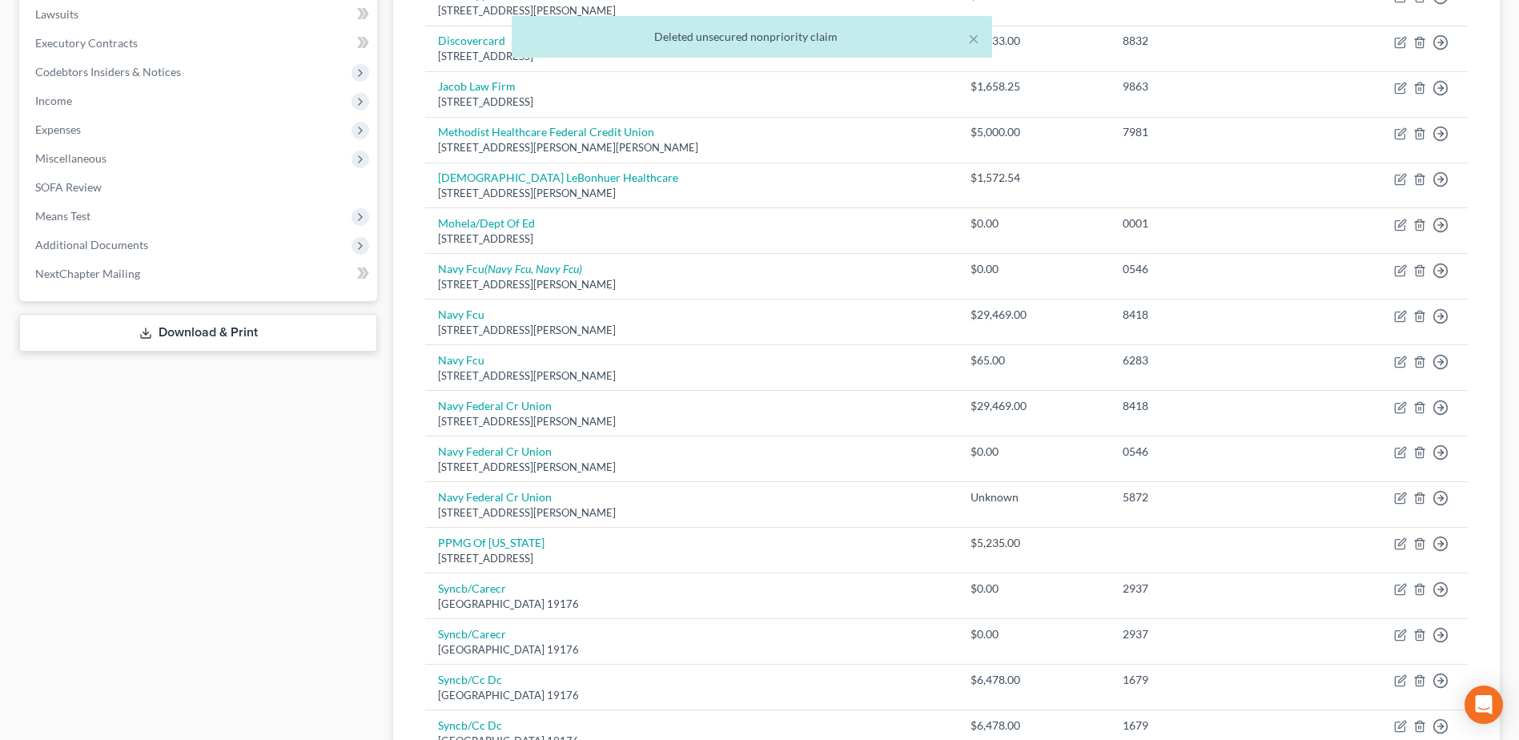
scroll to position [480, 0]
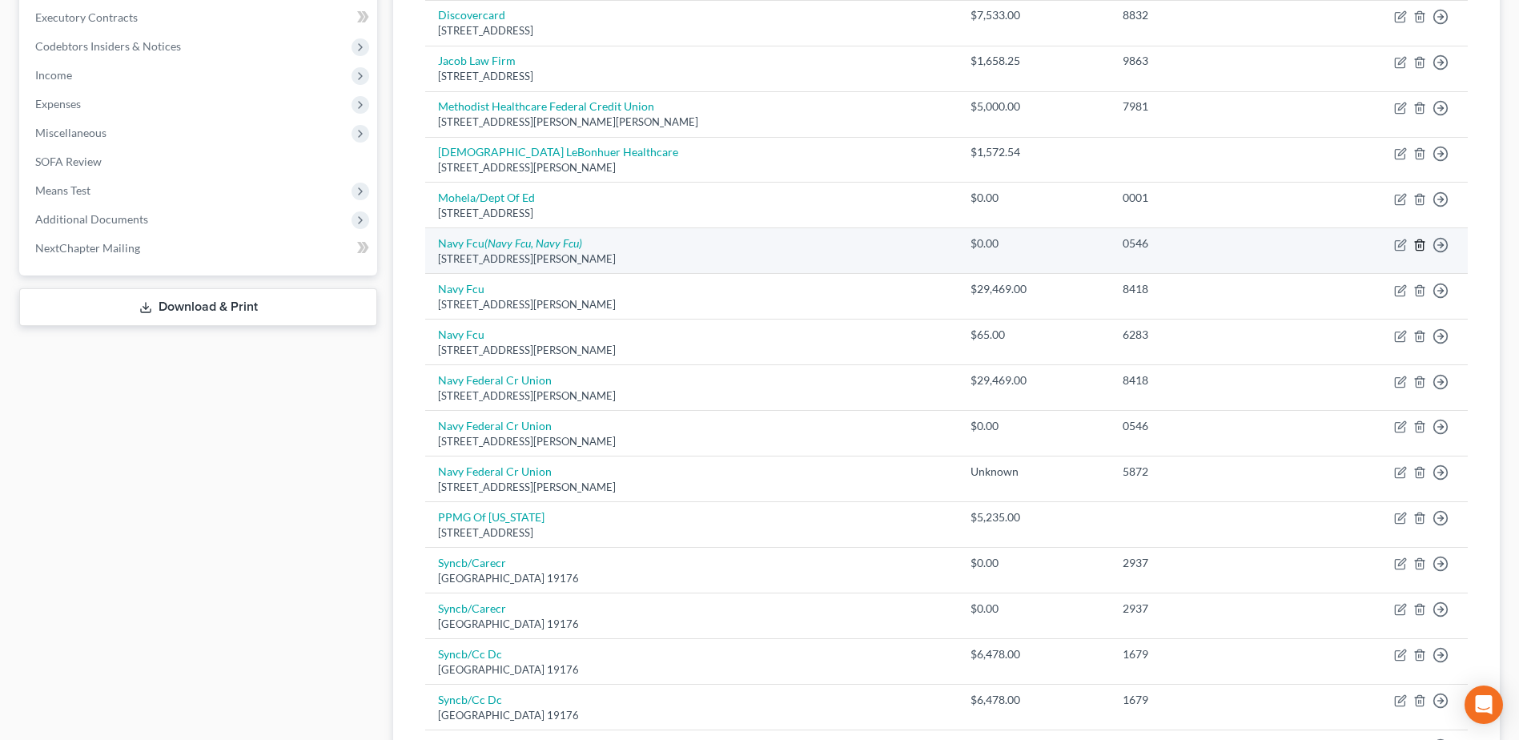
click at [1421, 244] on line "button" at bounding box center [1421, 245] width 0 height 3
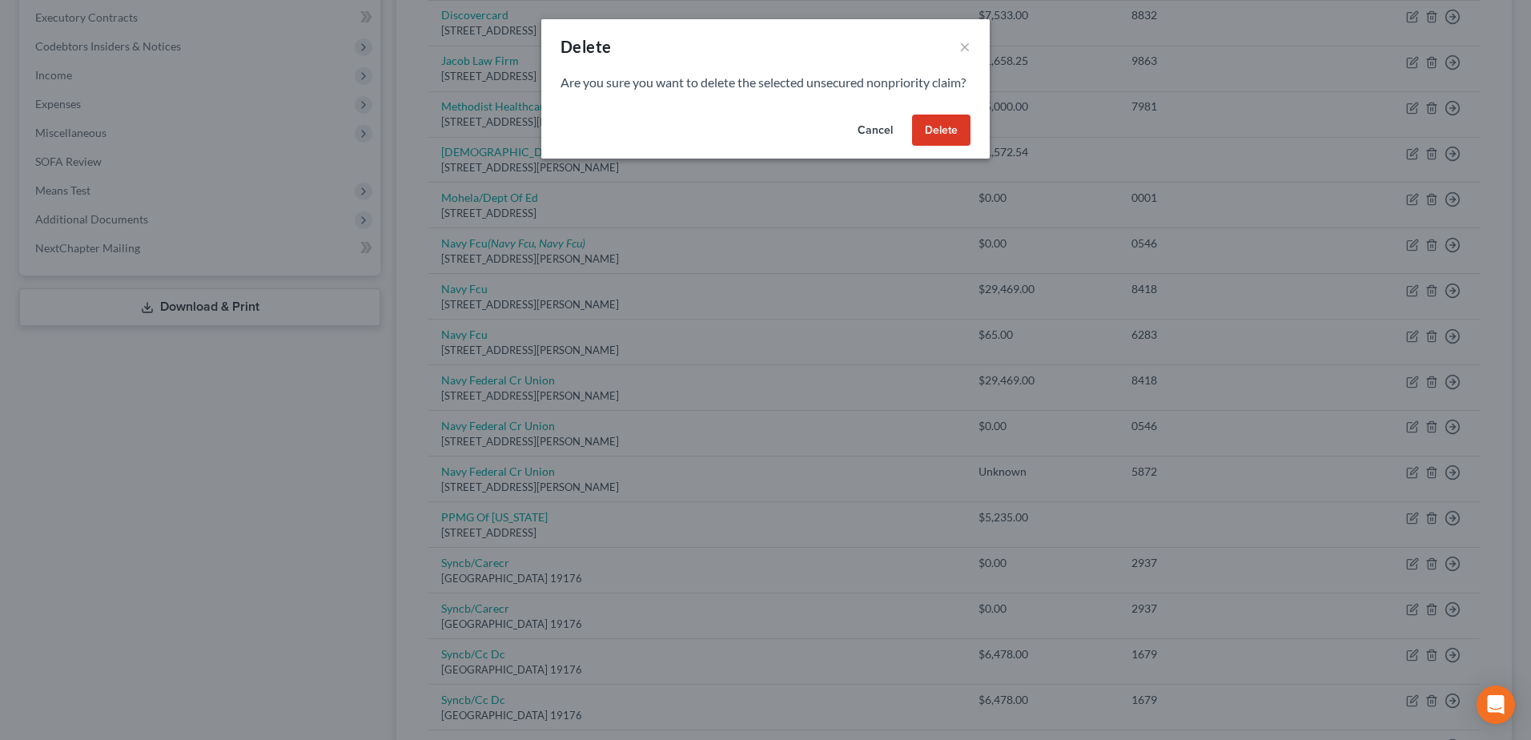
click at [963, 146] on button "Delete" at bounding box center [941, 131] width 58 height 32
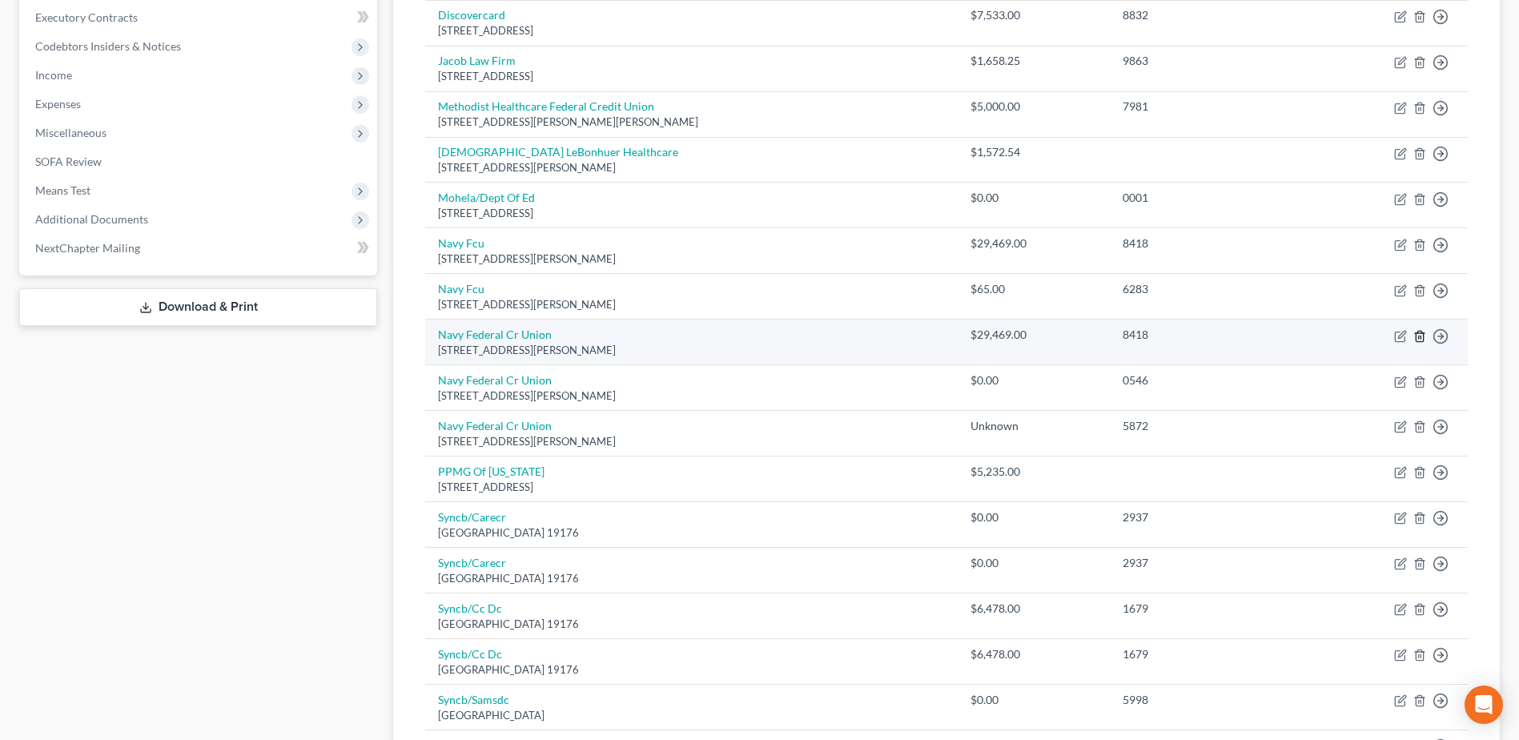
click at [1421, 336] on line "button" at bounding box center [1421, 337] width 0 height 3
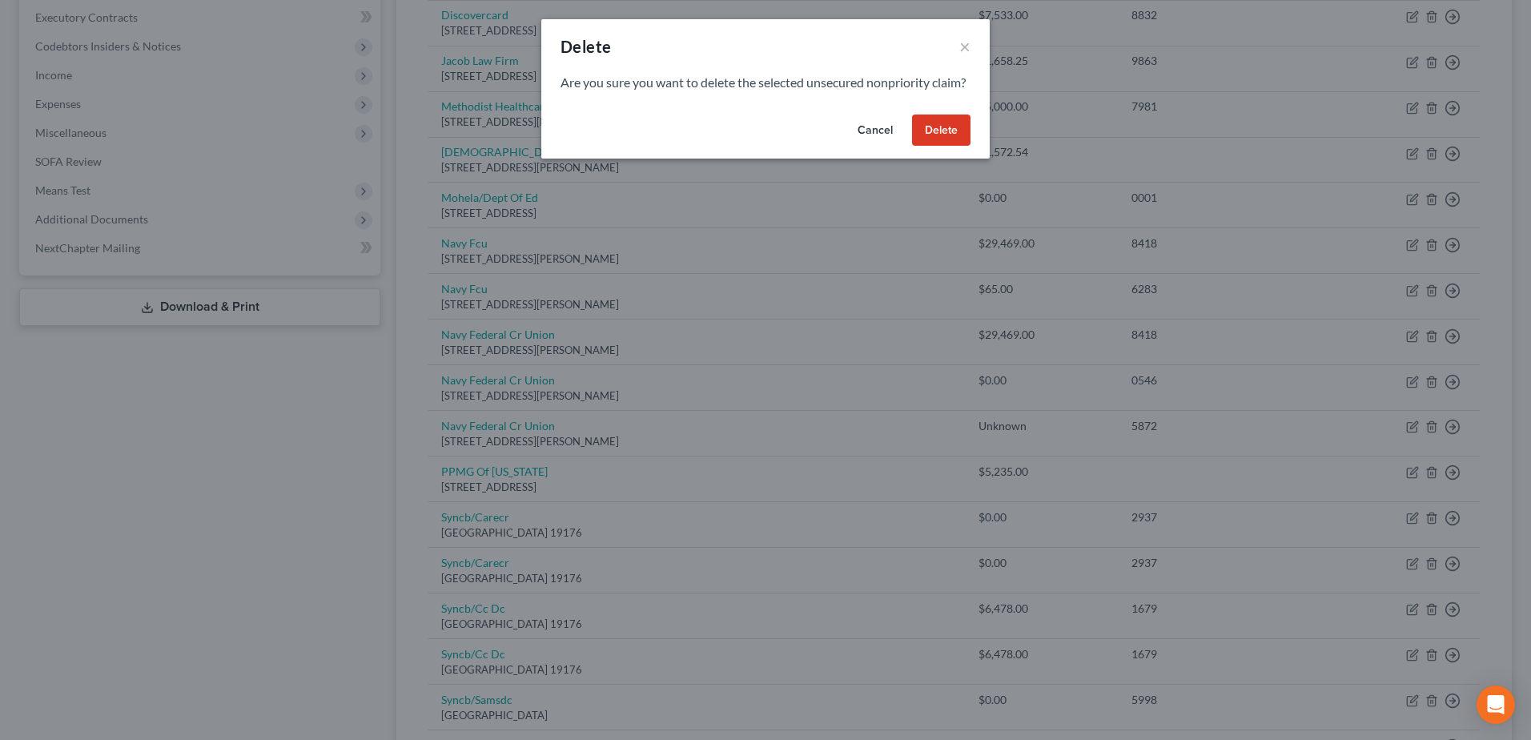
click at [948, 147] on button "Delete" at bounding box center [941, 131] width 58 height 32
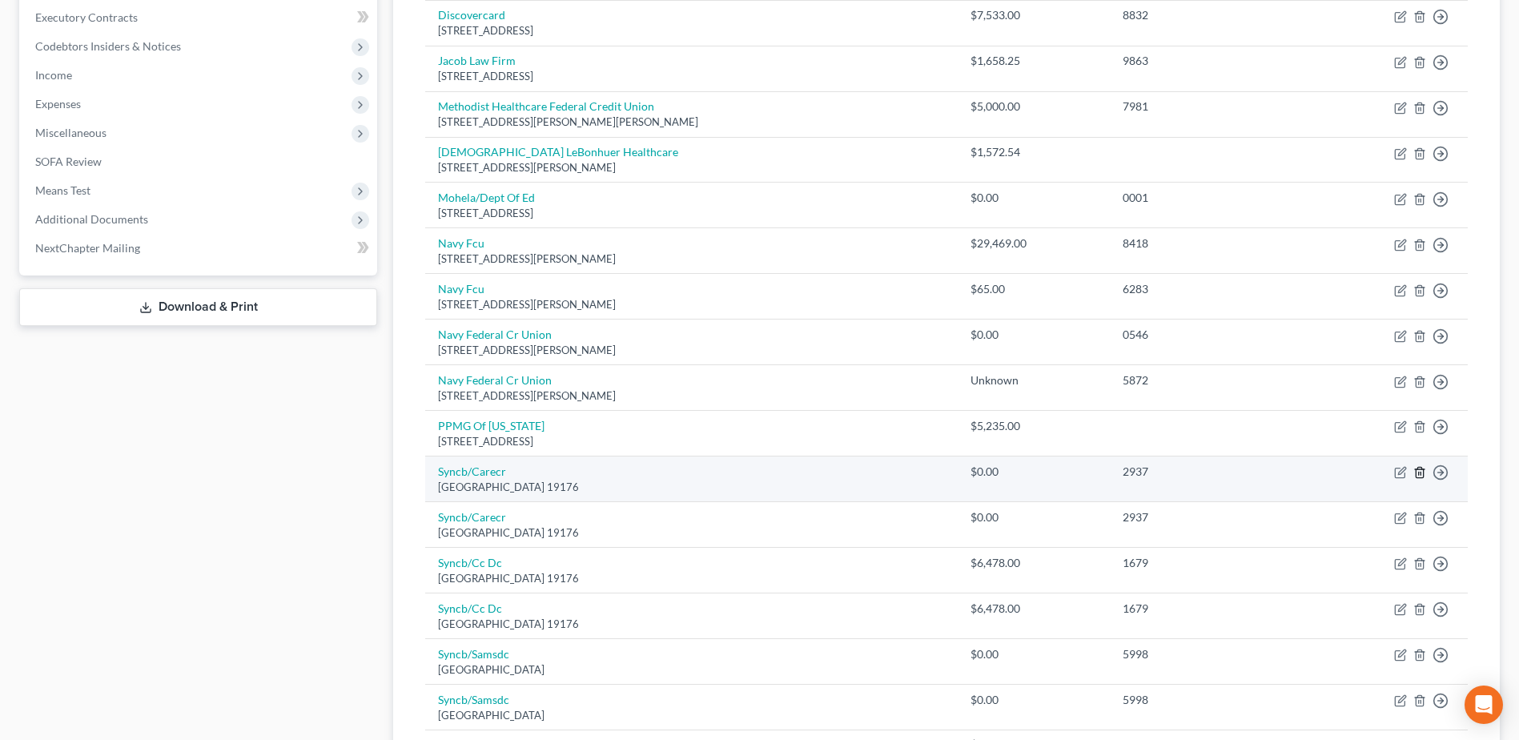
click at [1419, 472] on line "button" at bounding box center [1419, 473] width 0 height 3
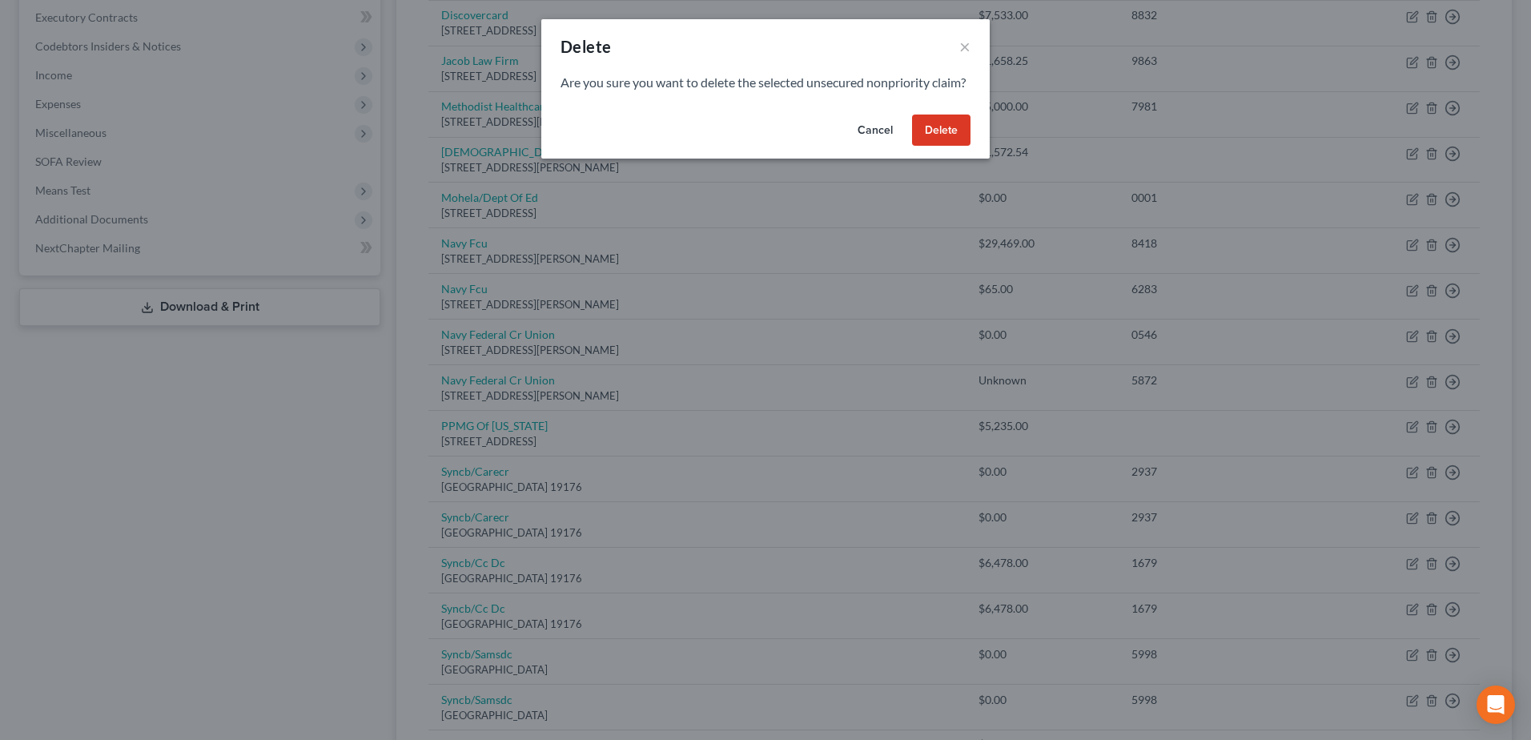
click at [946, 147] on button "Delete" at bounding box center [941, 131] width 58 height 32
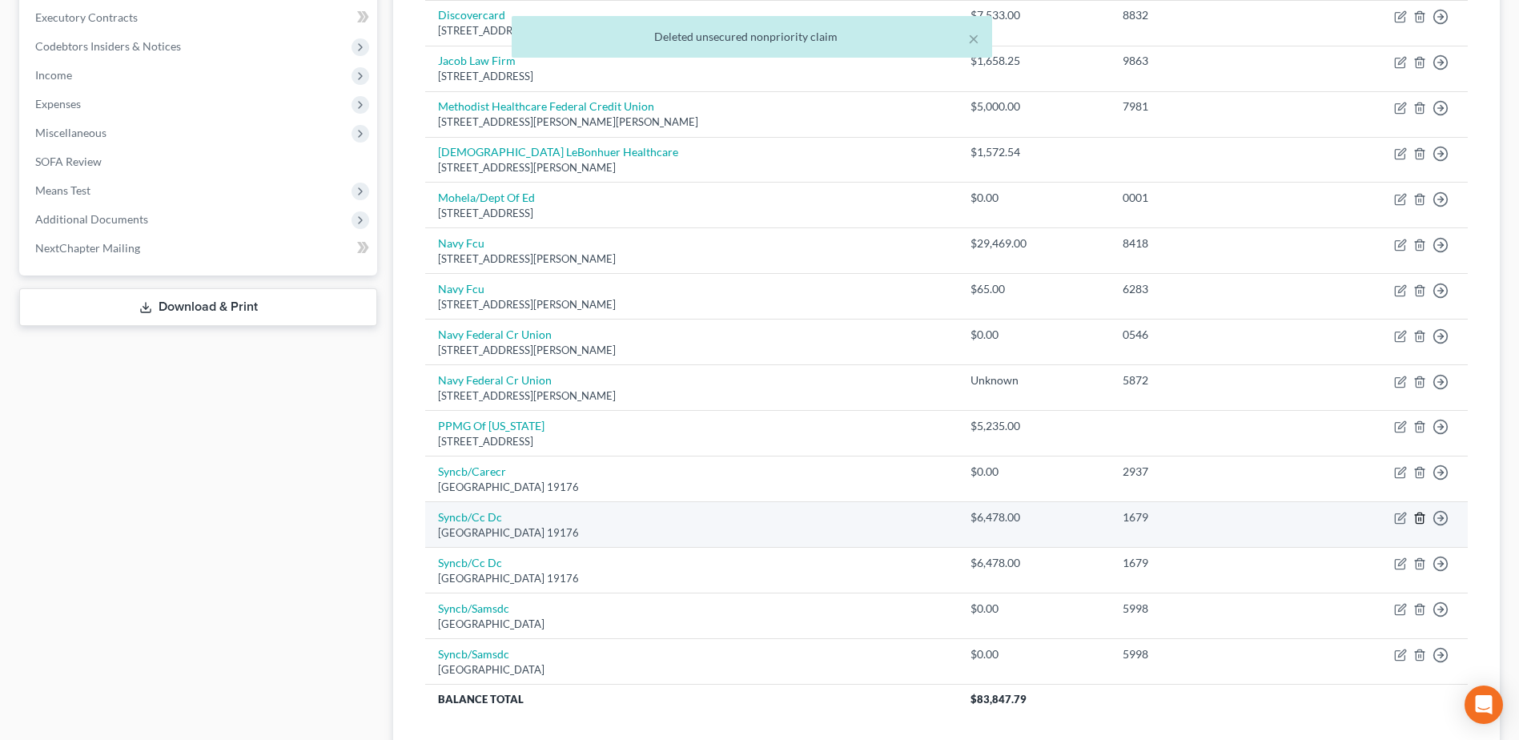
click at [1422, 520] on icon "button" at bounding box center [1419, 518] width 13 height 13
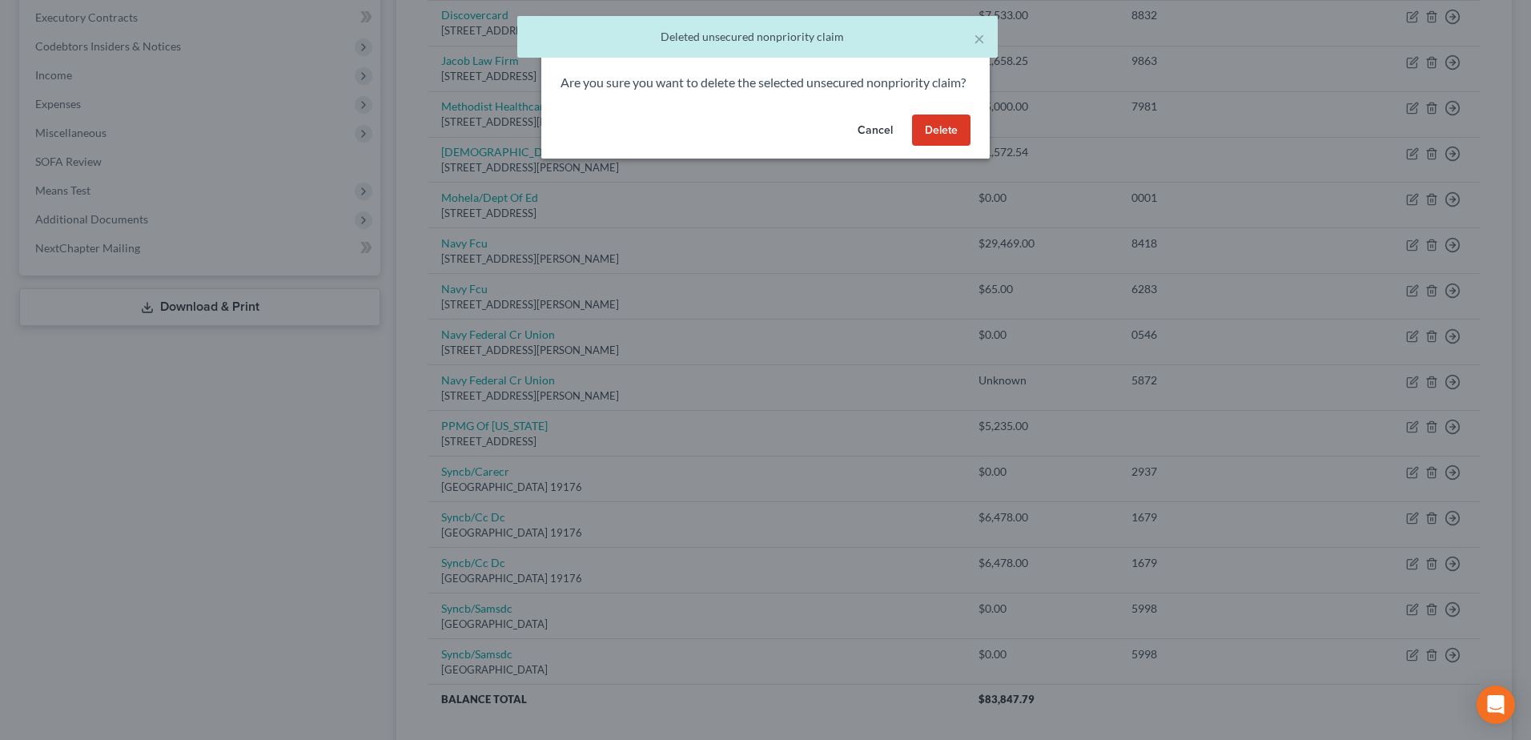
click at [943, 146] on button "Delete" at bounding box center [941, 131] width 58 height 32
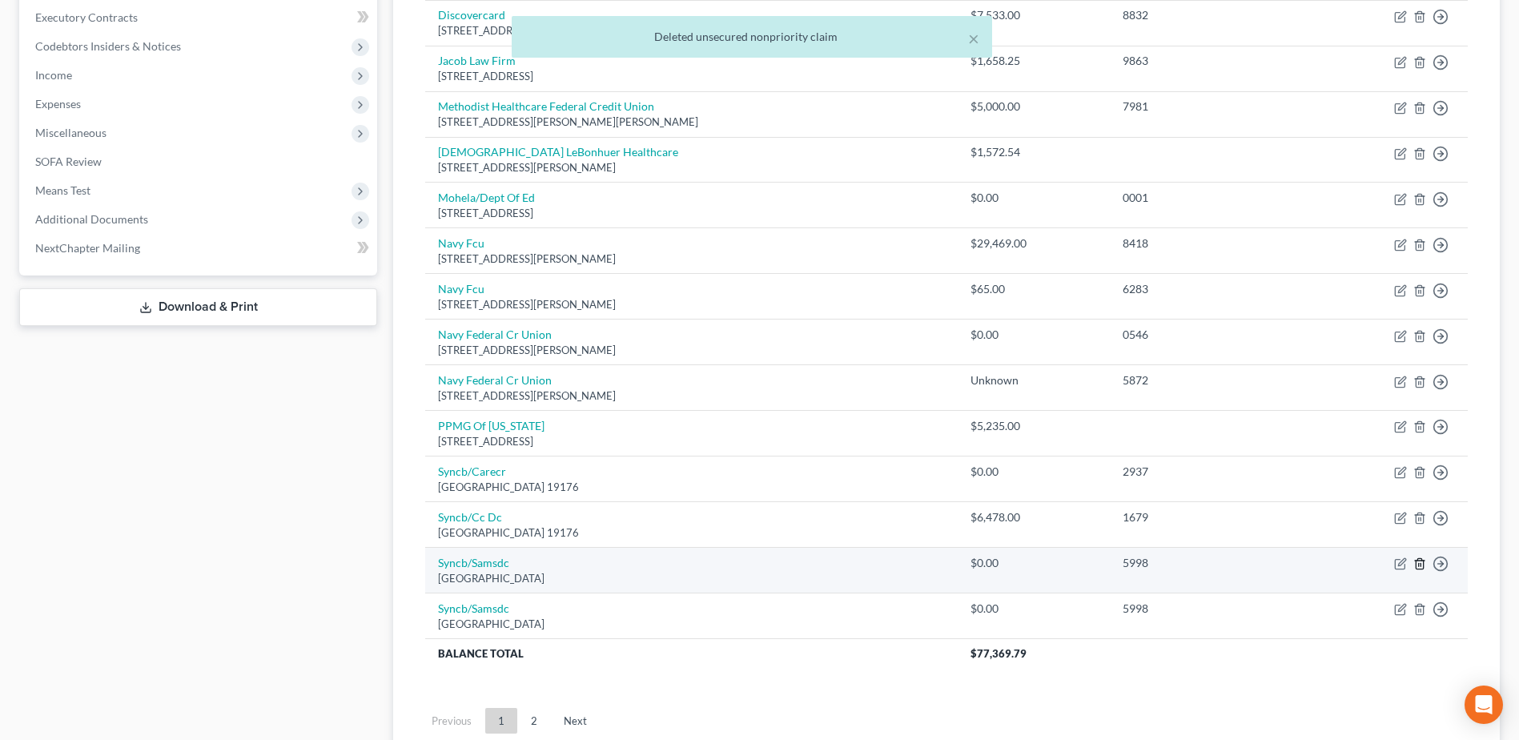
click at [1419, 566] on line "button" at bounding box center [1419, 565] width 0 height 3
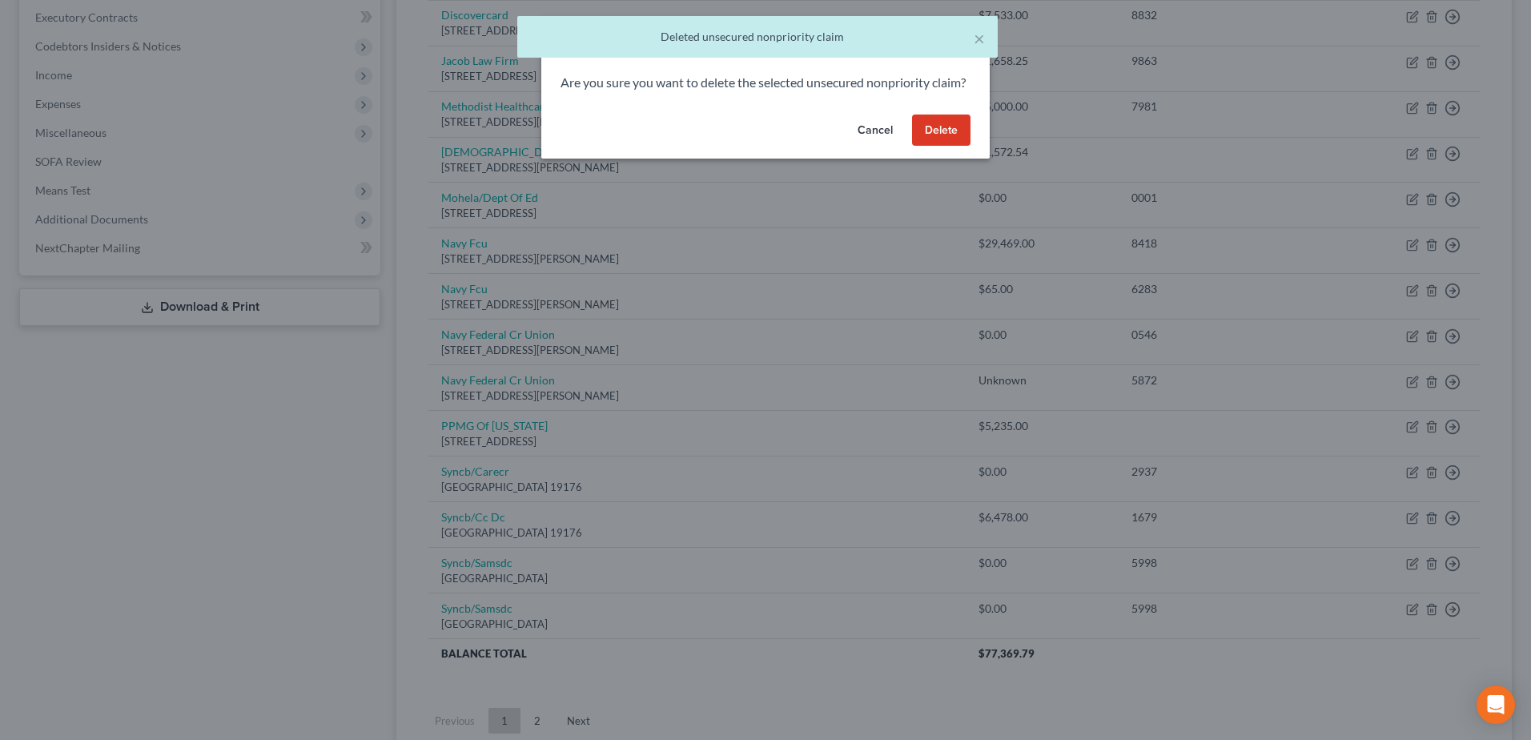
click at [934, 147] on button "Delete" at bounding box center [941, 131] width 58 height 32
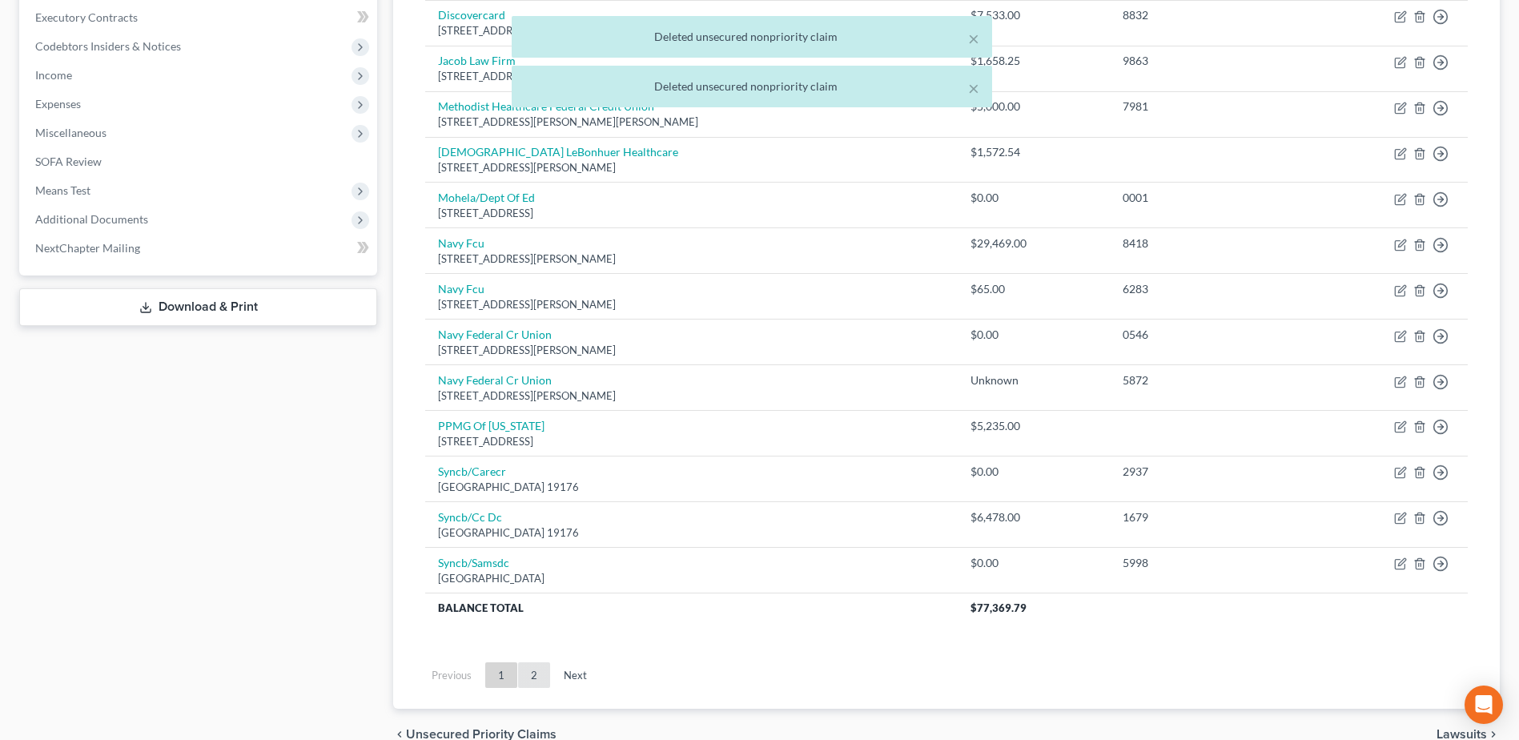
click at [536, 672] on link "2" at bounding box center [534, 675] width 32 height 26
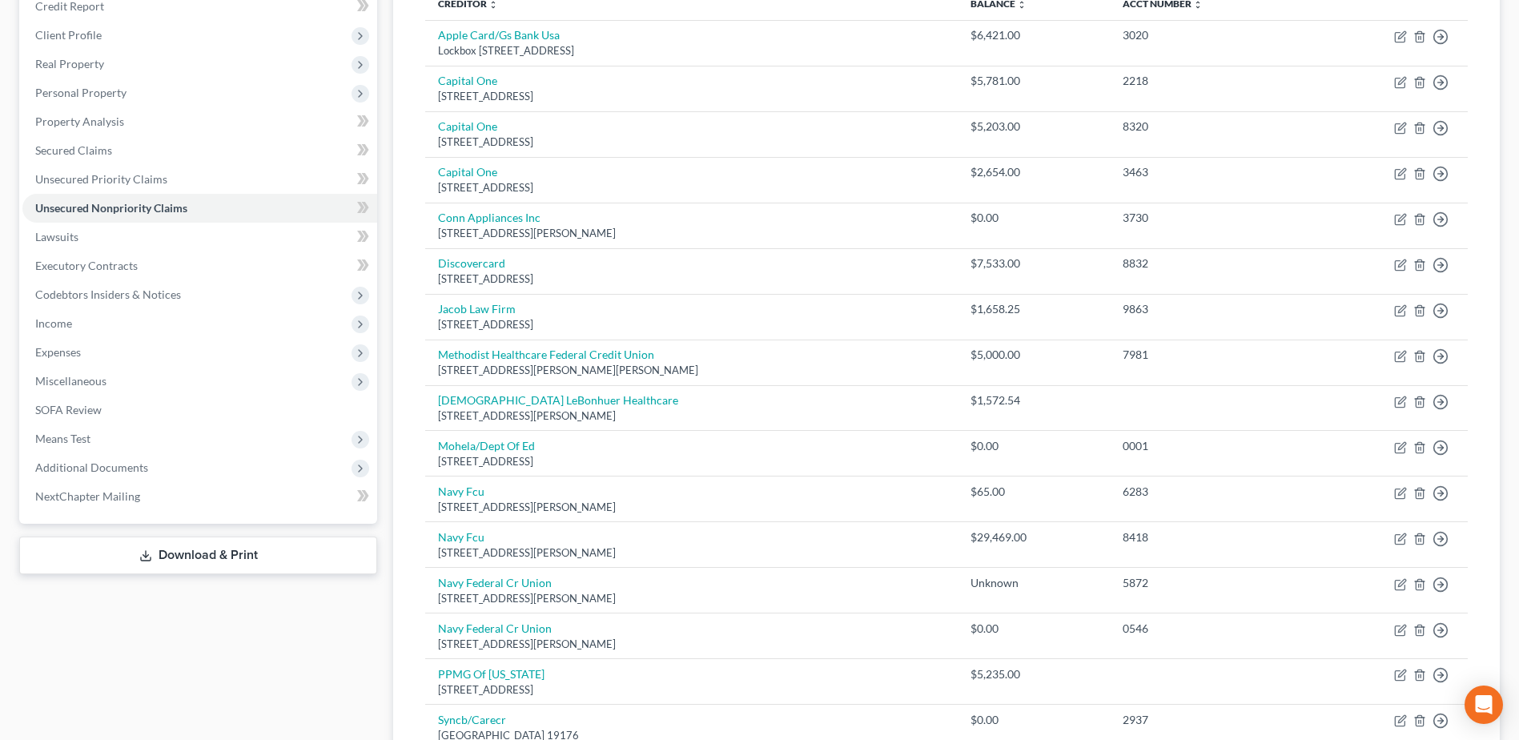
scroll to position [0, 0]
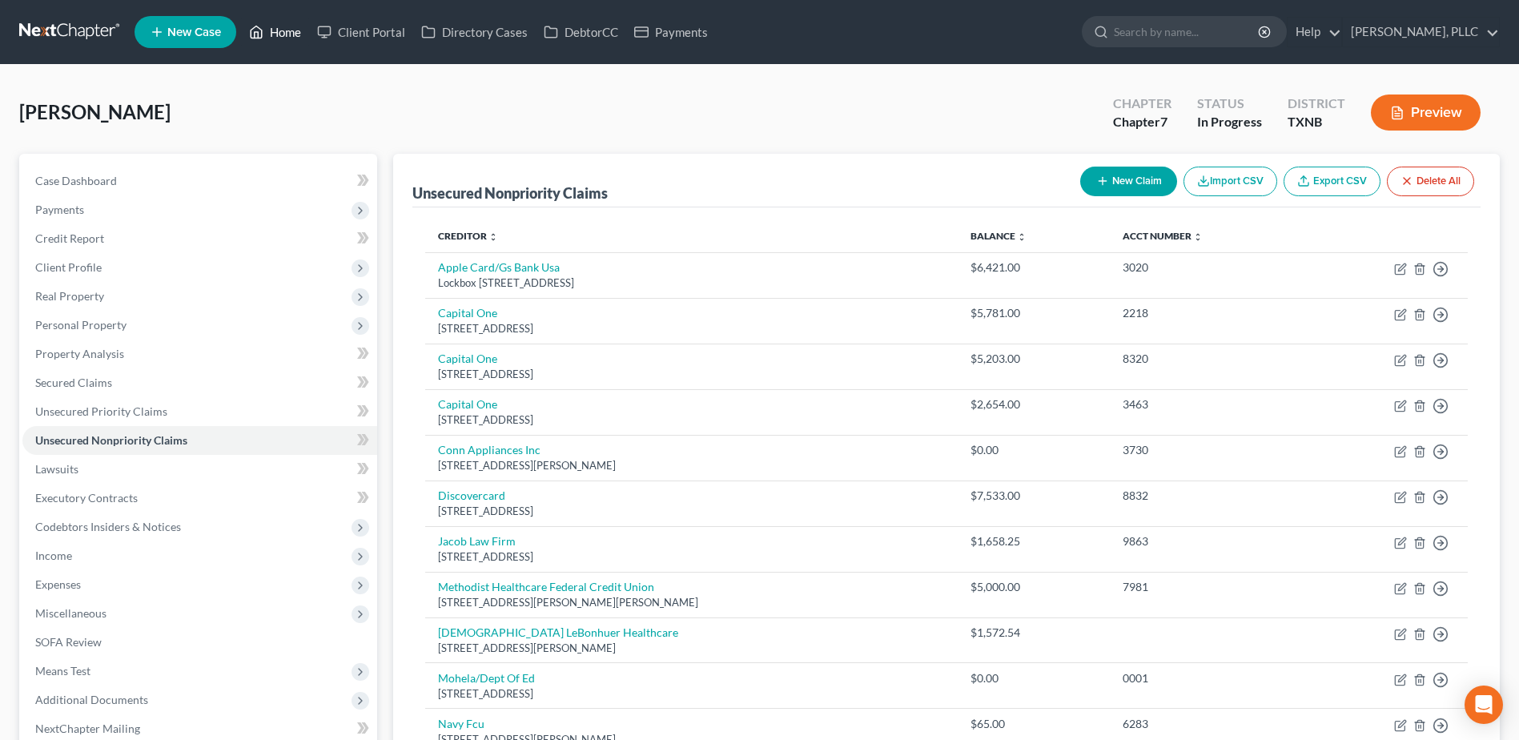
click at [284, 28] on link "Home" at bounding box center [275, 32] width 68 height 29
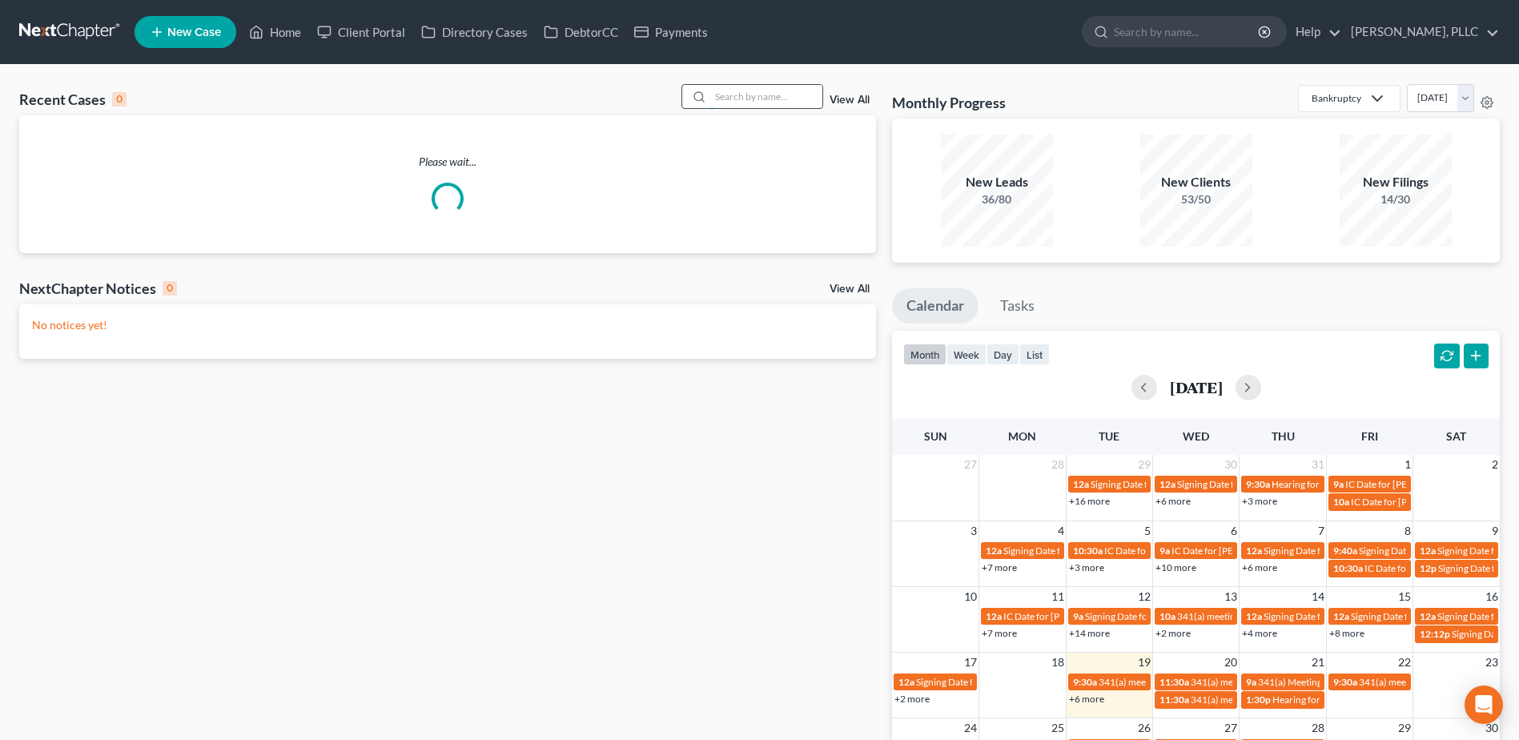
click at [795, 98] on input "search" at bounding box center [766, 96] width 112 height 23
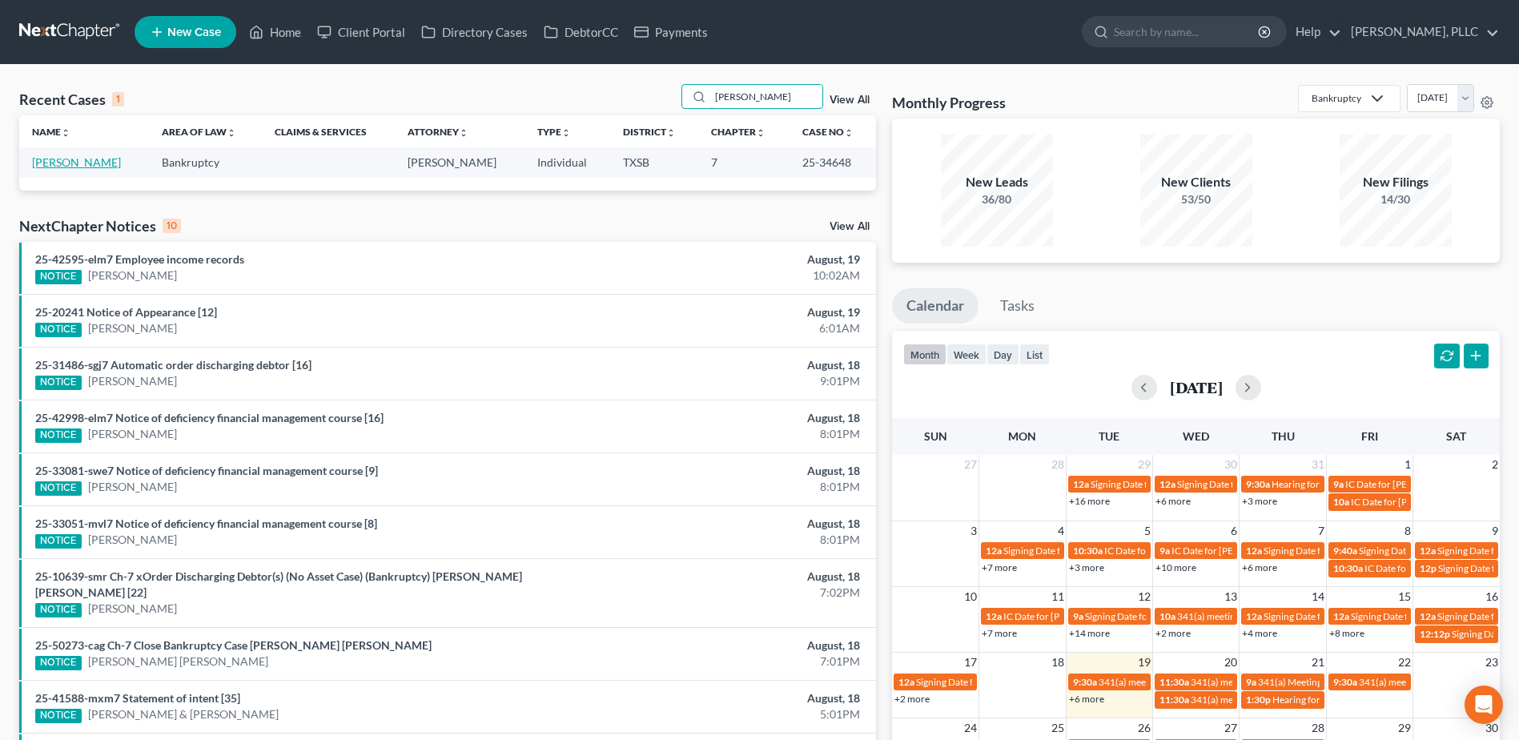
type input "[PERSON_NAME]"
click at [77, 163] on link "[PERSON_NAME]" at bounding box center [76, 162] width 89 height 14
select select "4"
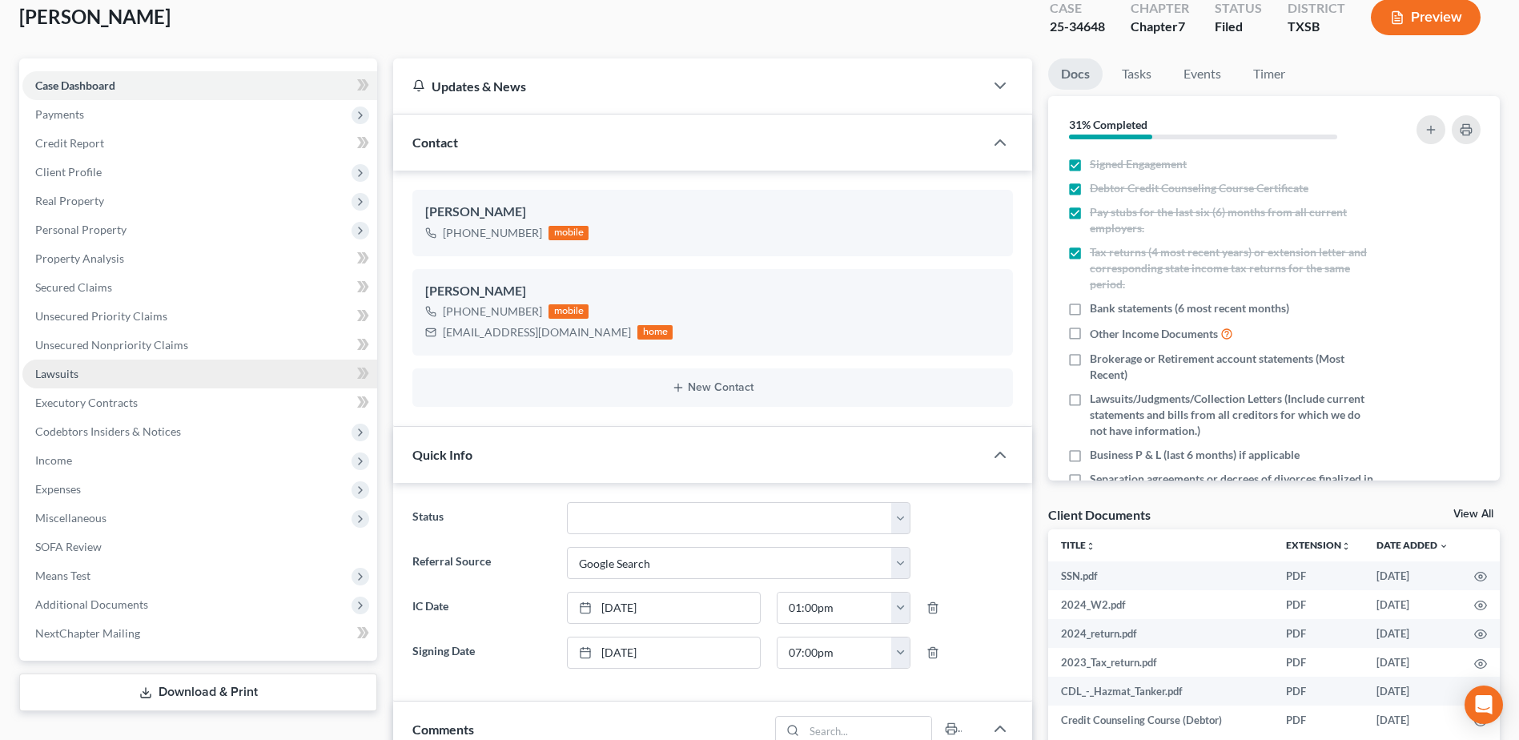
scroll to position [320, 0]
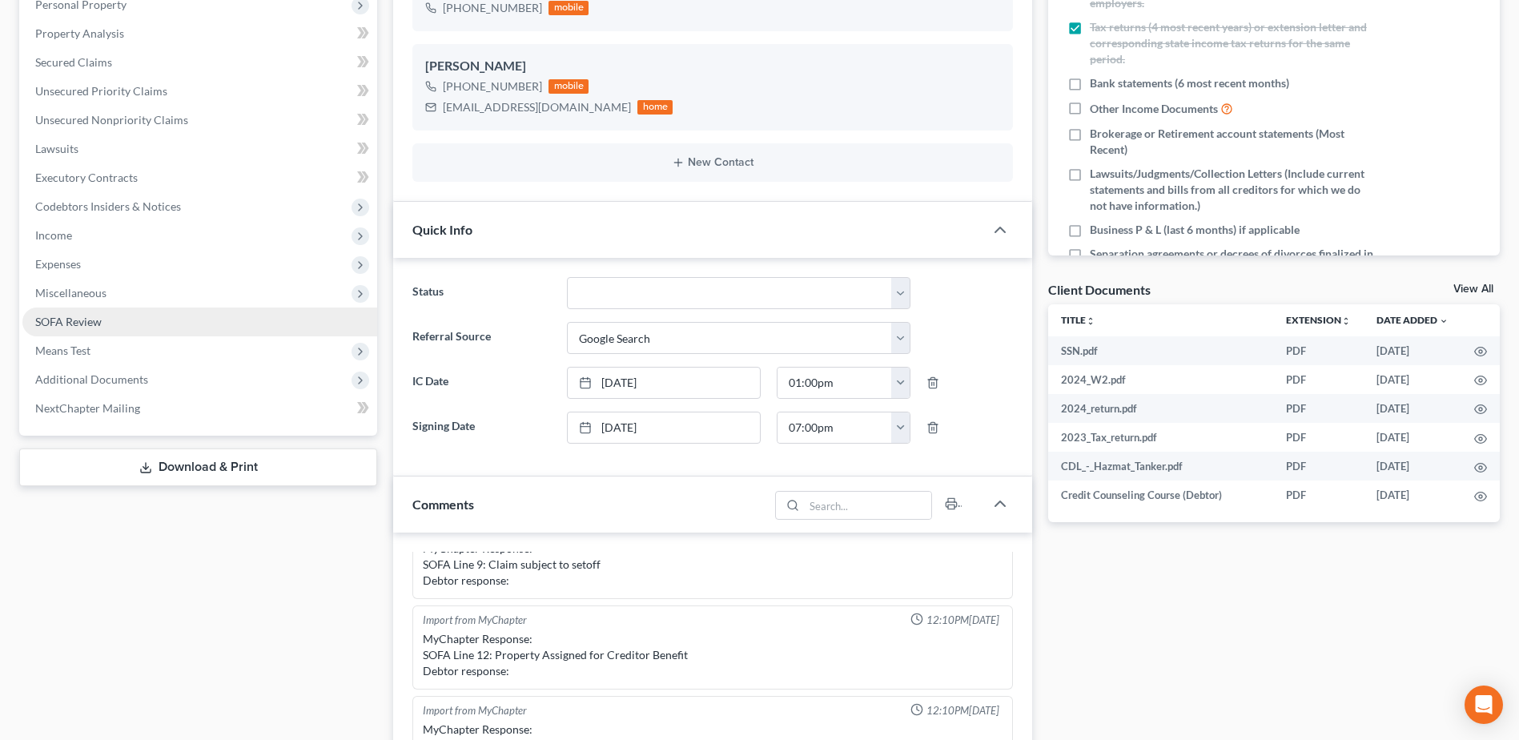
click at [90, 312] on link "SOFA Review" at bounding box center [199, 322] width 355 height 29
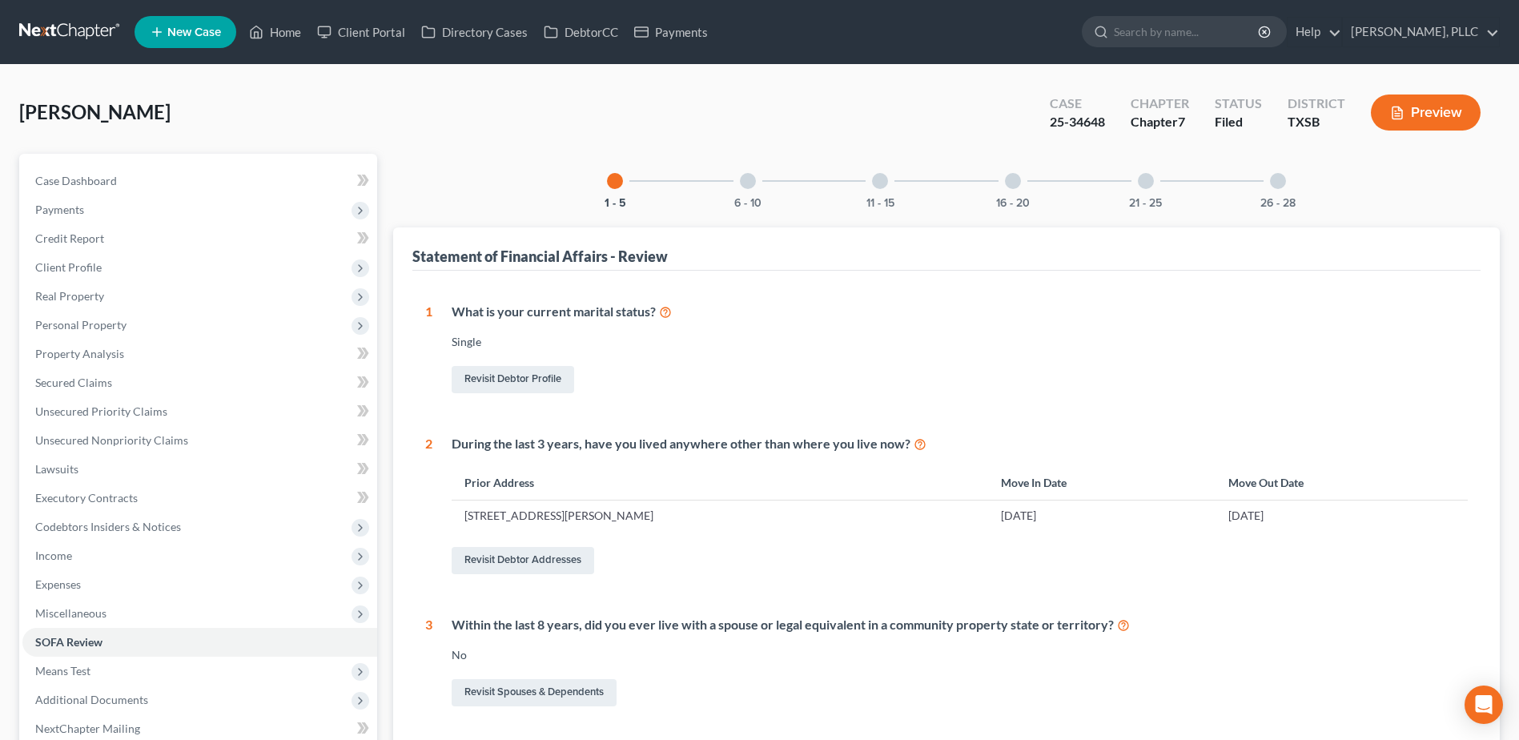
click at [1279, 176] on div at bounding box center [1278, 181] width 16 height 16
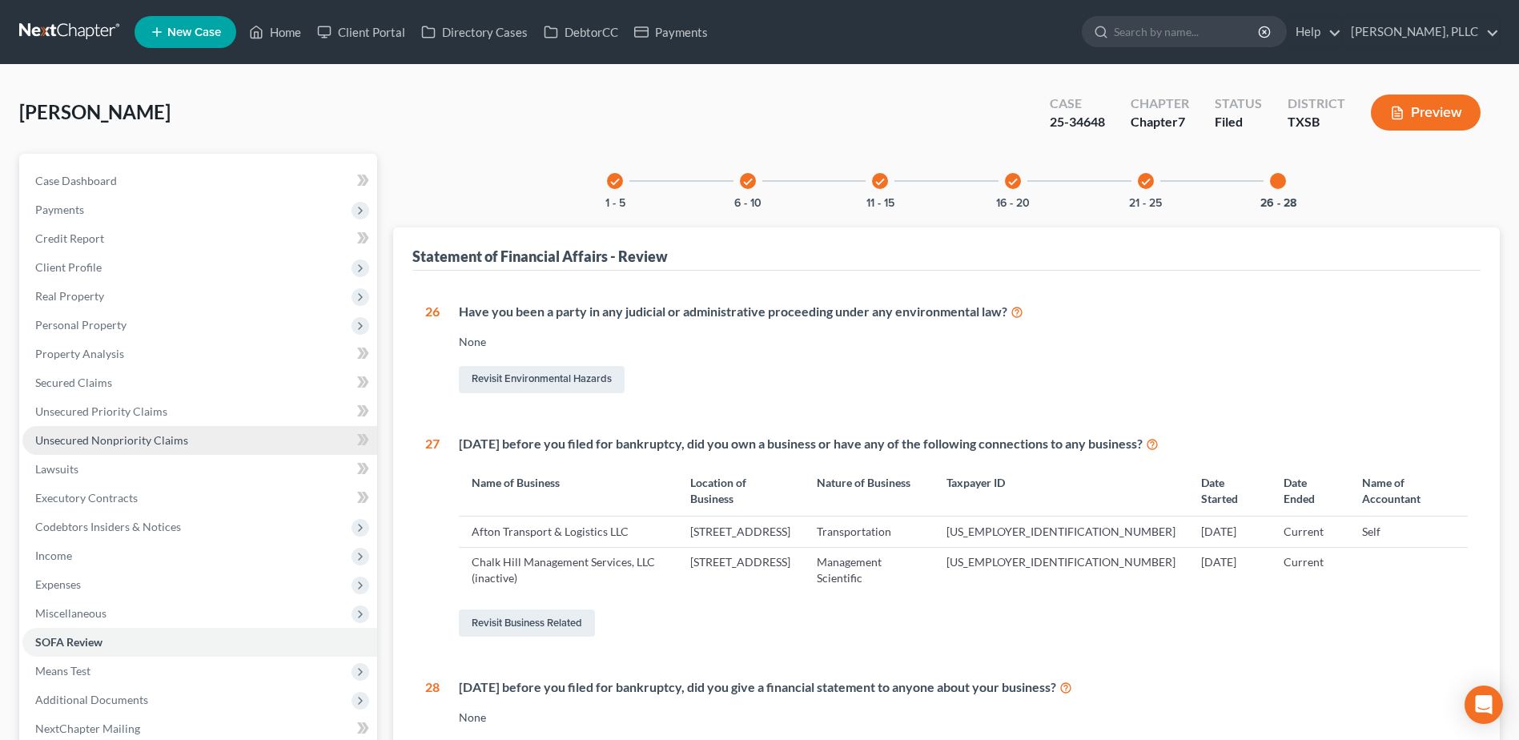
click at [134, 441] on span "Unsecured Nonpriority Claims" at bounding box center [111, 440] width 153 height 14
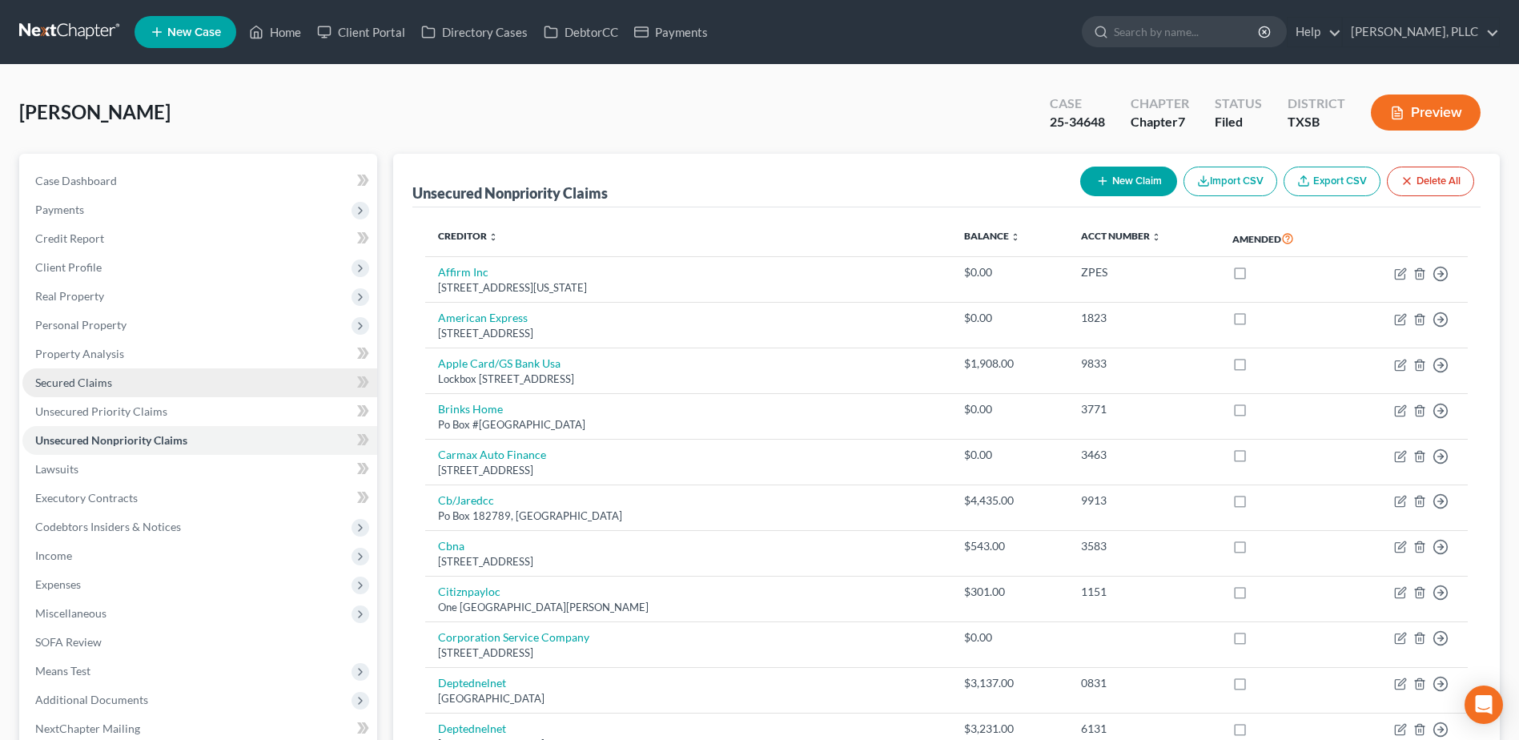
click at [113, 381] on link "Secured Claims" at bounding box center [199, 382] width 355 height 29
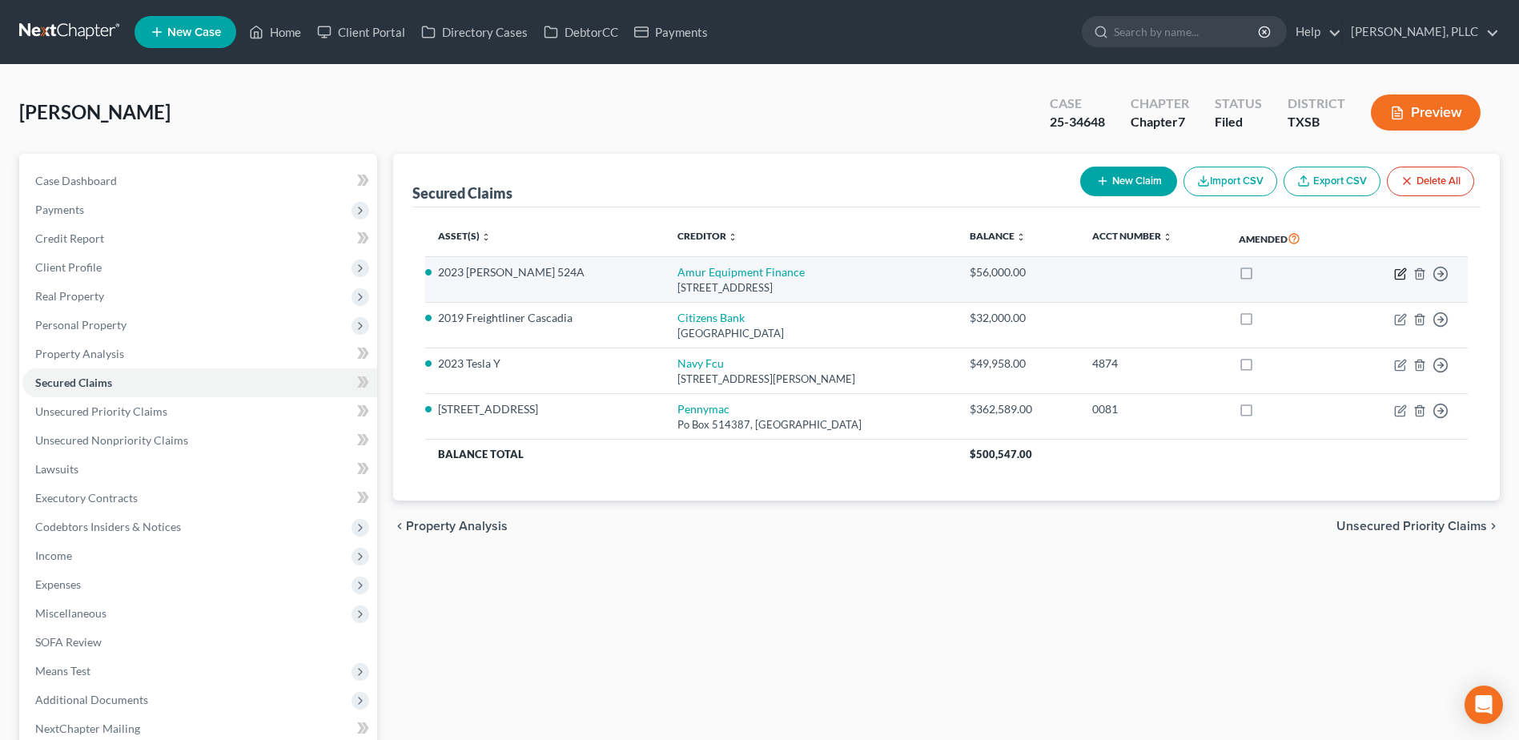
click at [1401, 273] on icon "button" at bounding box center [1400, 273] width 13 height 13
select select "30"
select select "2"
select select "0"
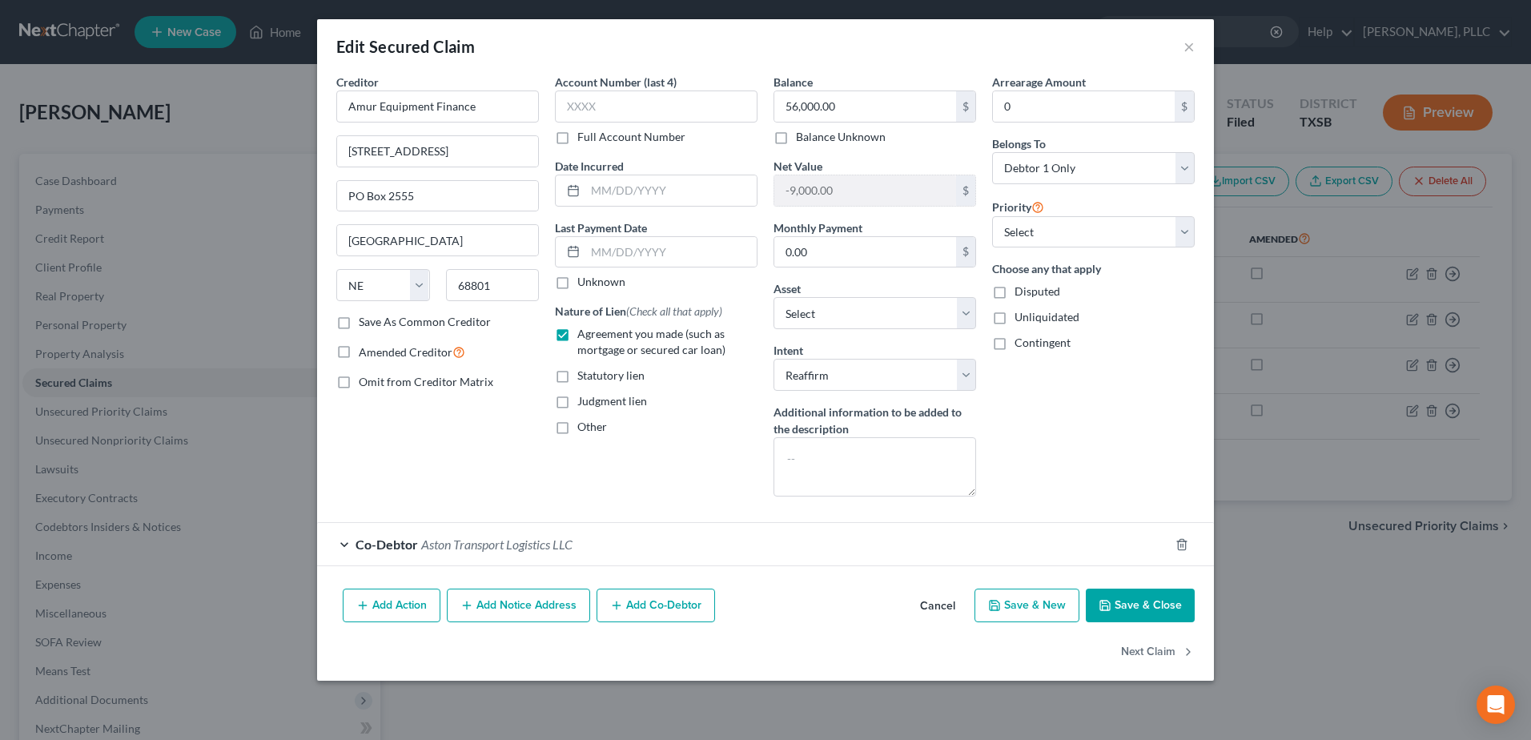
click at [343, 542] on div "Co-Debtor Aston Transport Logistics LLC" at bounding box center [743, 544] width 852 height 42
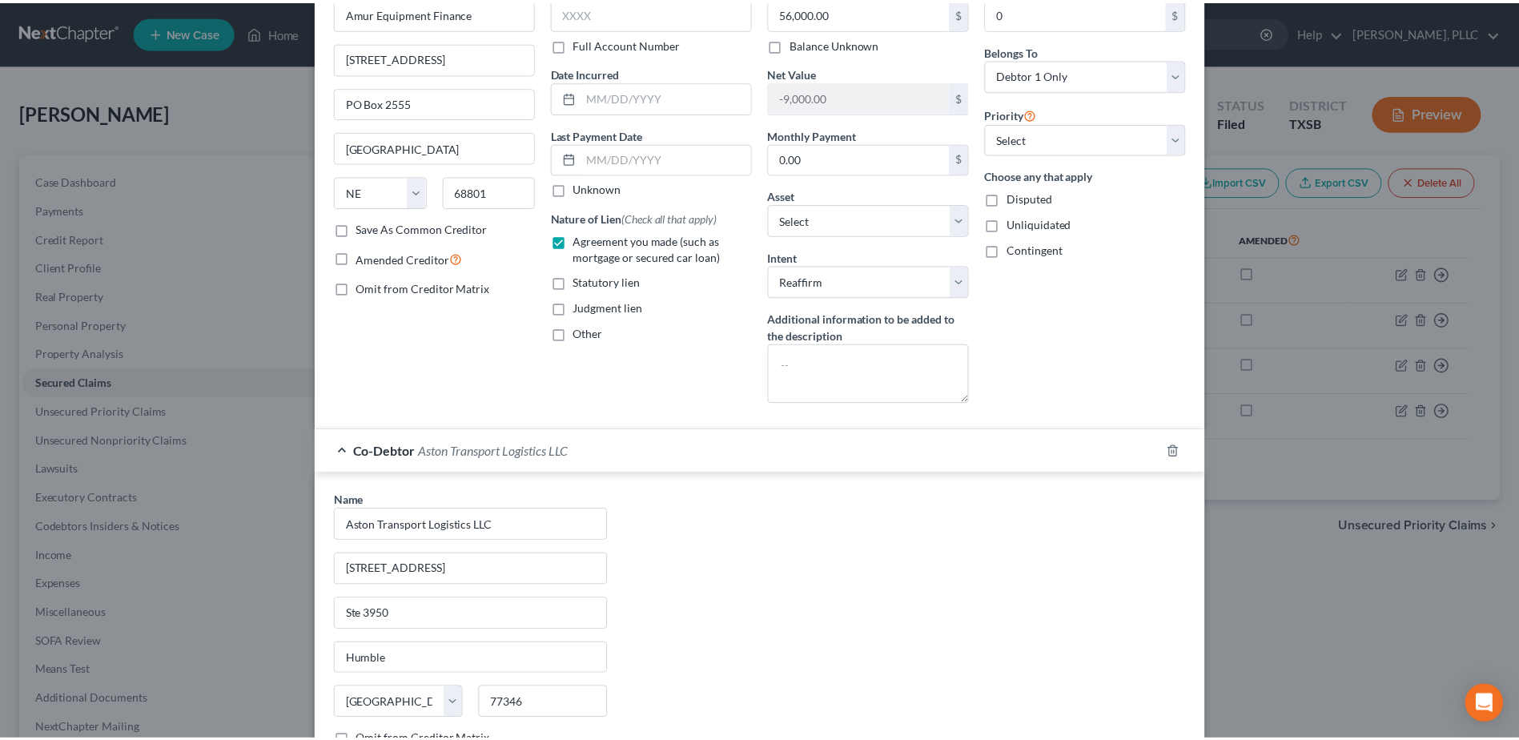
scroll to position [240, 0]
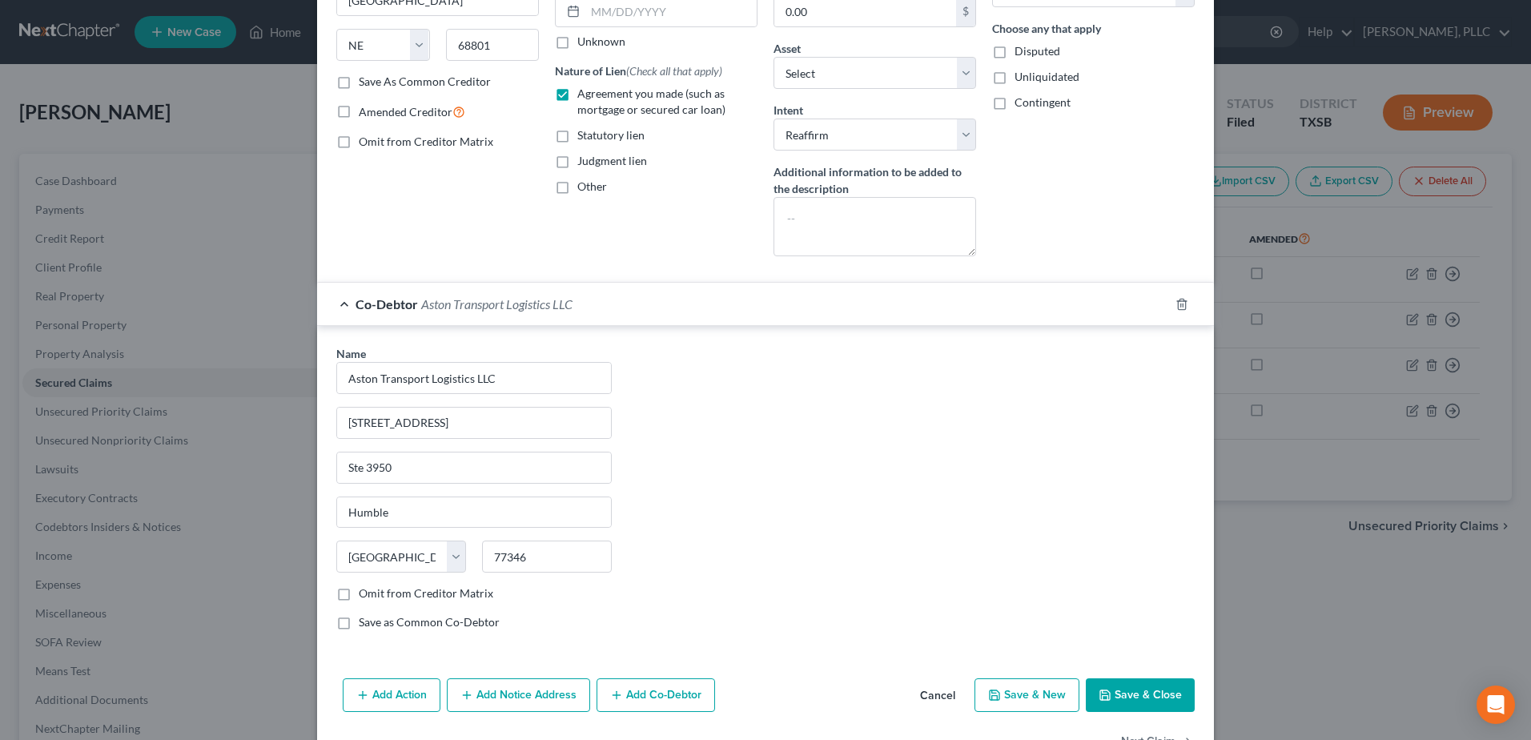
click at [941, 693] on button "Cancel" at bounding box center [937, 696] width 61 height 32
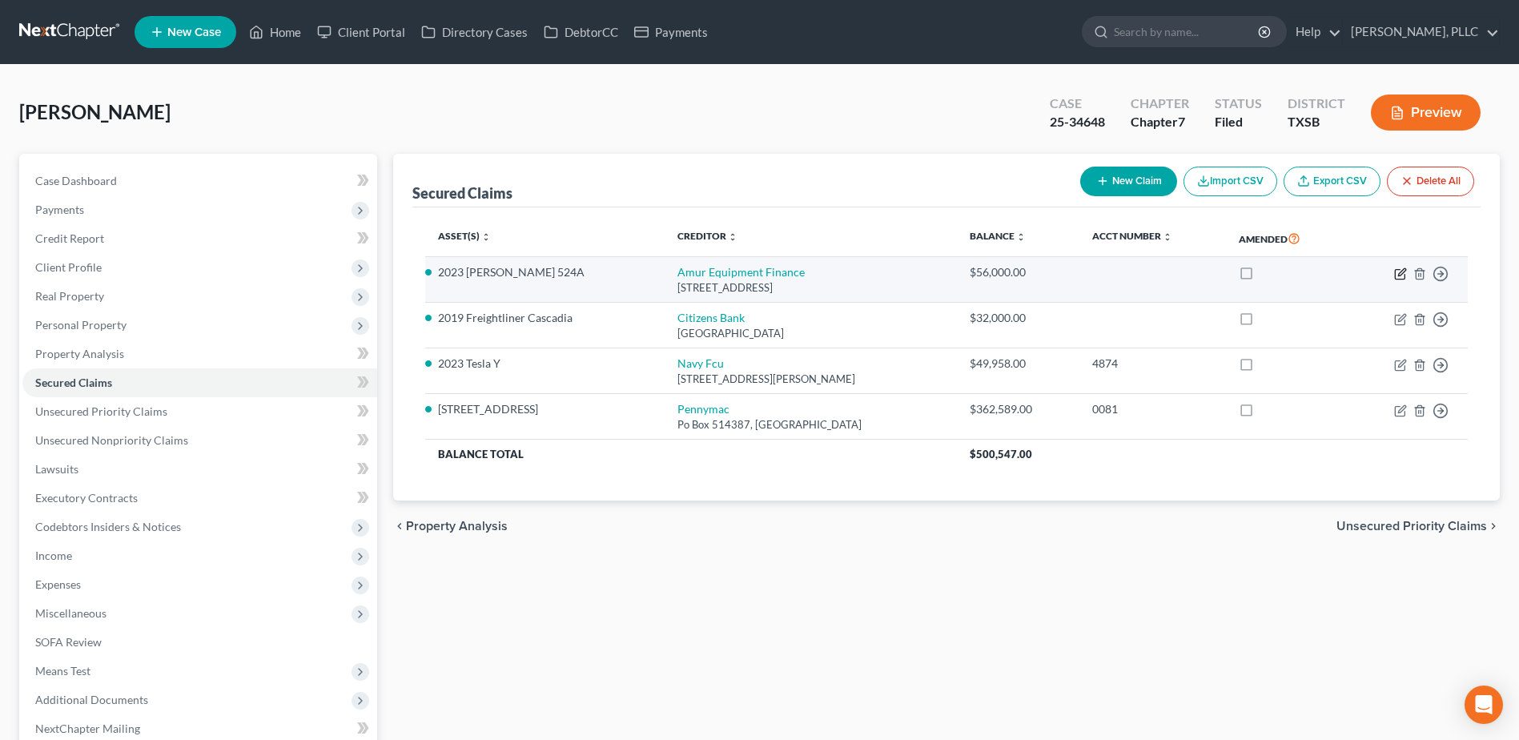
click at [1397, 278] on icon "button" at bounding box center [1400, 273] width 13 height 13
select select "30"
select select "11"
select select "2"
select select "0"
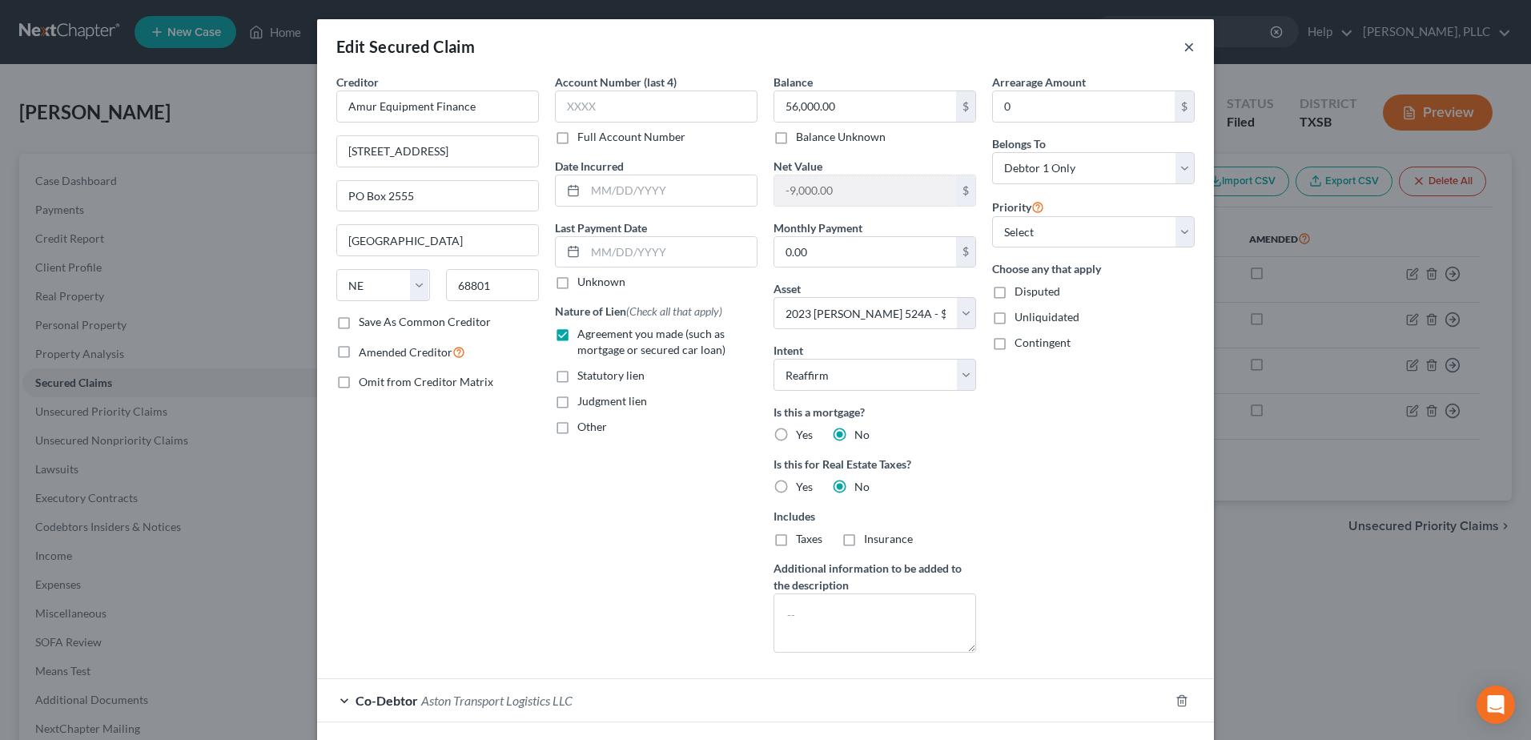
drag, startPoint x: 1181, startPoint y: 48, endPoint x: 677, endPoint y: 152, distance: 514.4
click at [1184, 48] on button "×" at bounding box center [1189, 46] width 11 height 19
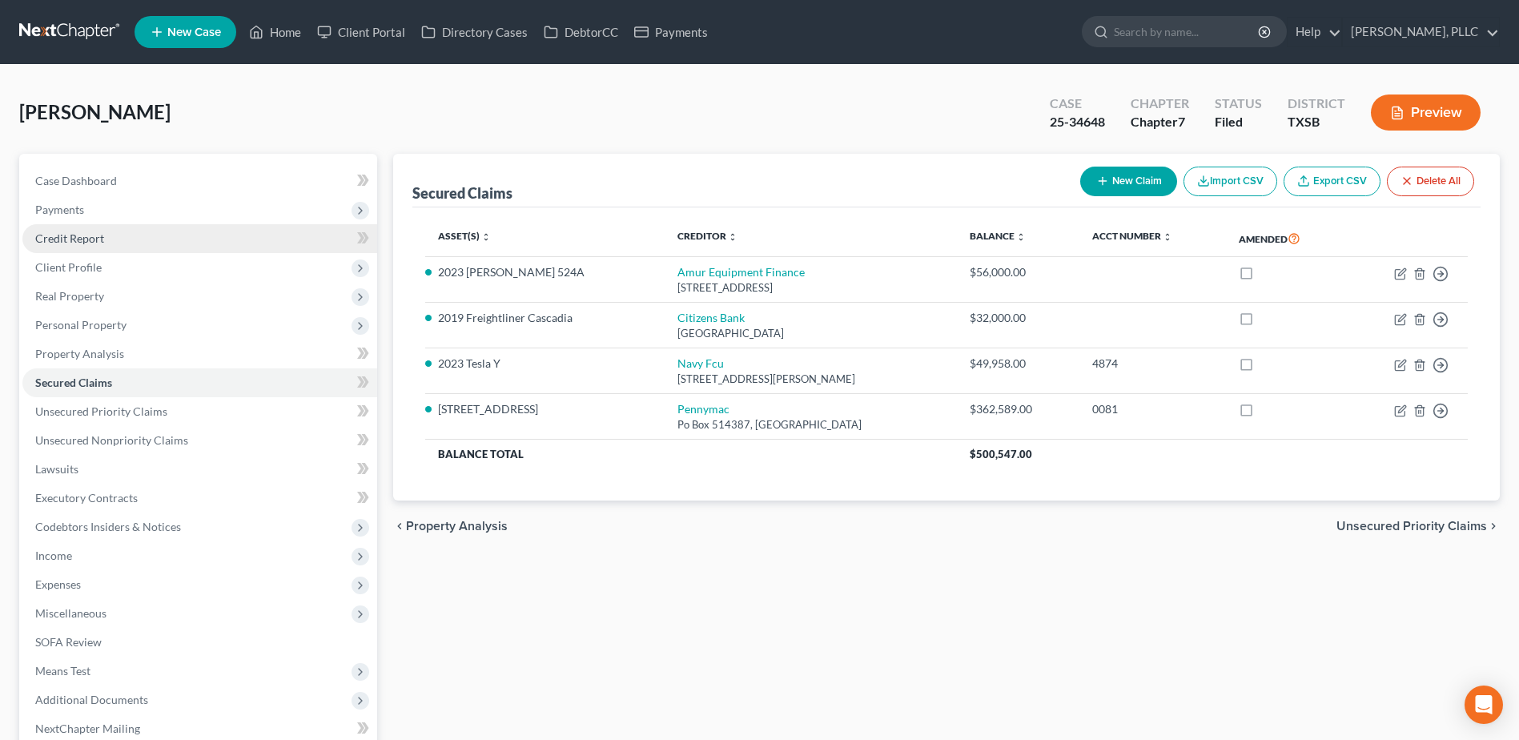
click at [71, 234] on span "Credit Report" at bounding box center [69, 238] width 69 height 14
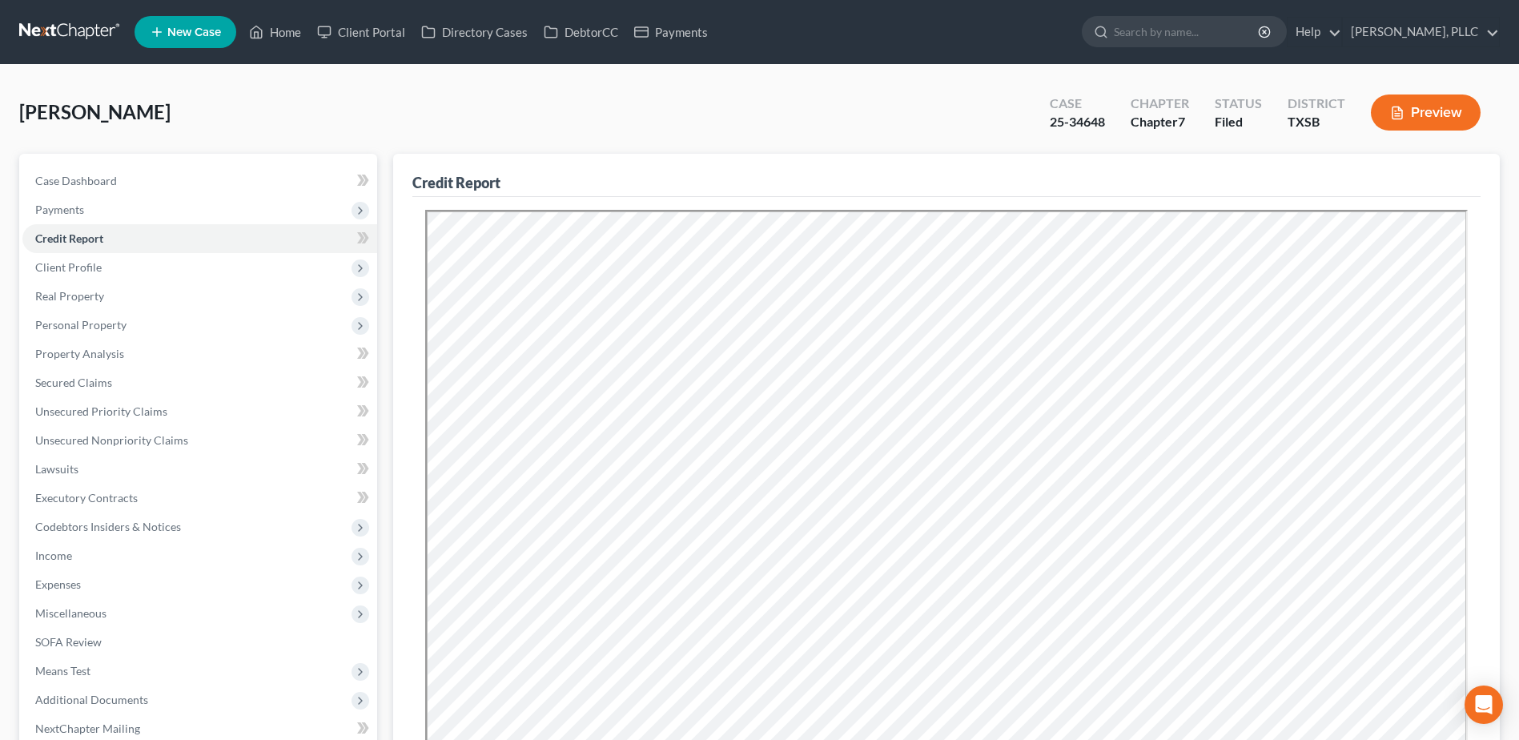
scroll to position [312, 0]
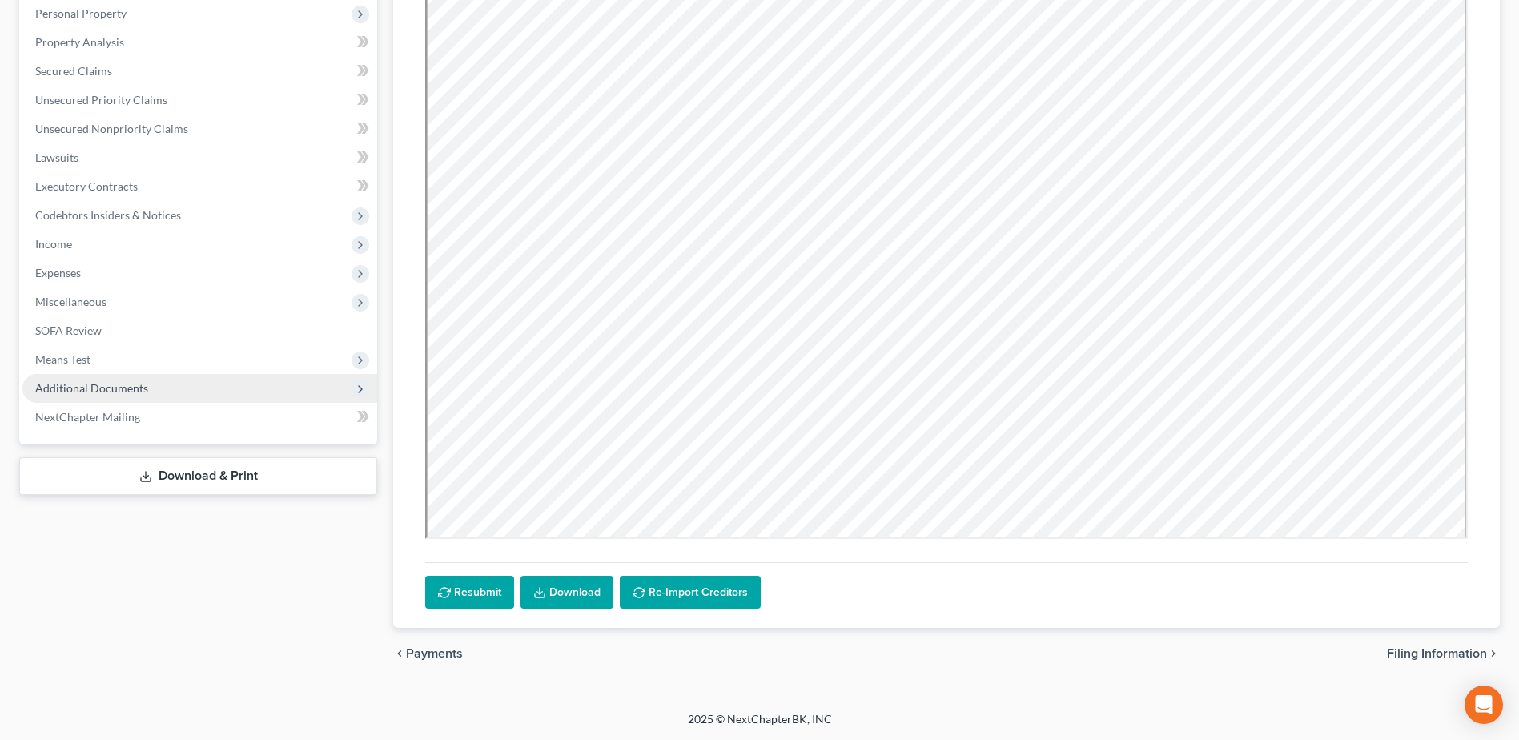
click at [114, 387] on span "Additional Documents" at bounding box center [91, 388] width 113 height 14
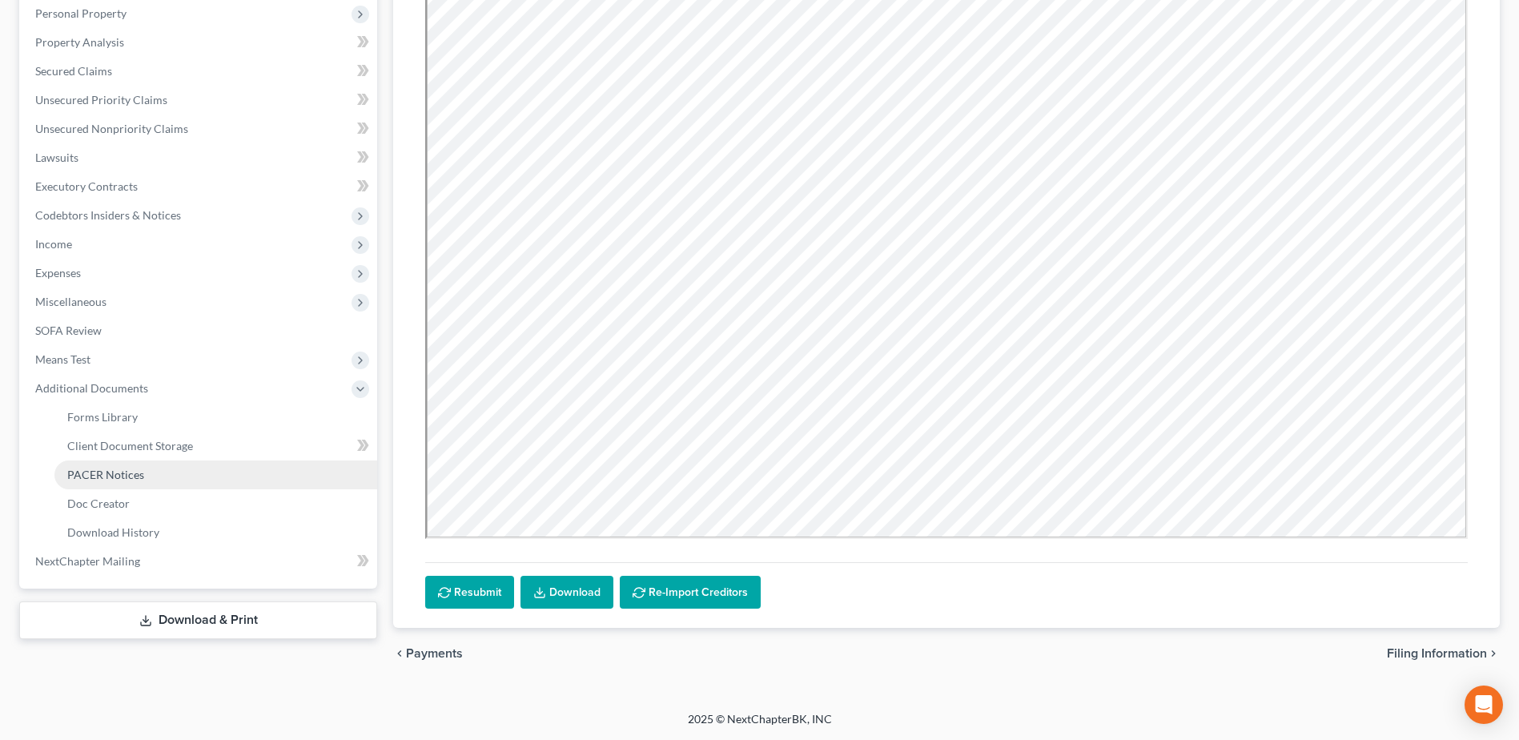
click at [72, 470] on span "PACER Notices" at bounding box center [105, 475] width 77 height 14
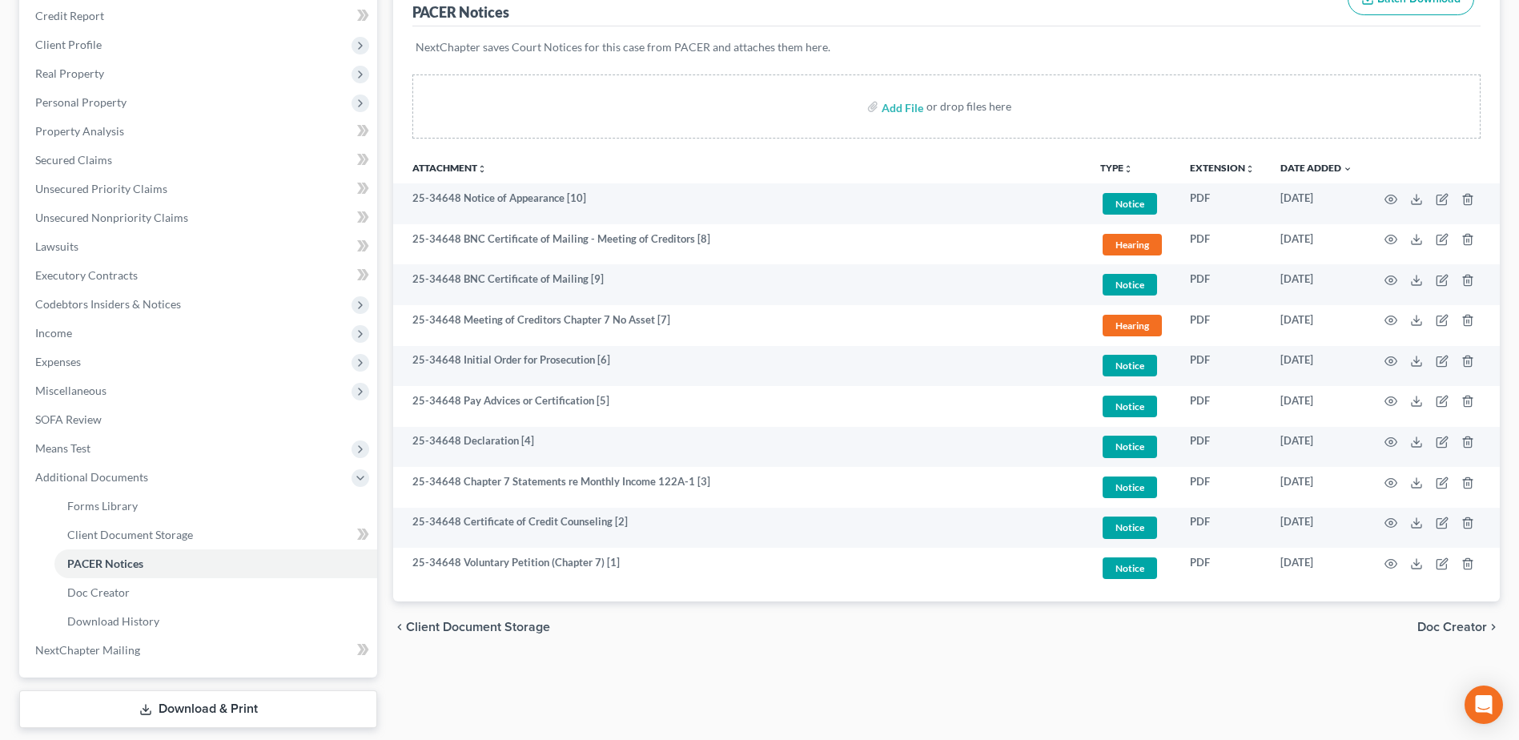
scroll to position [271, 0]
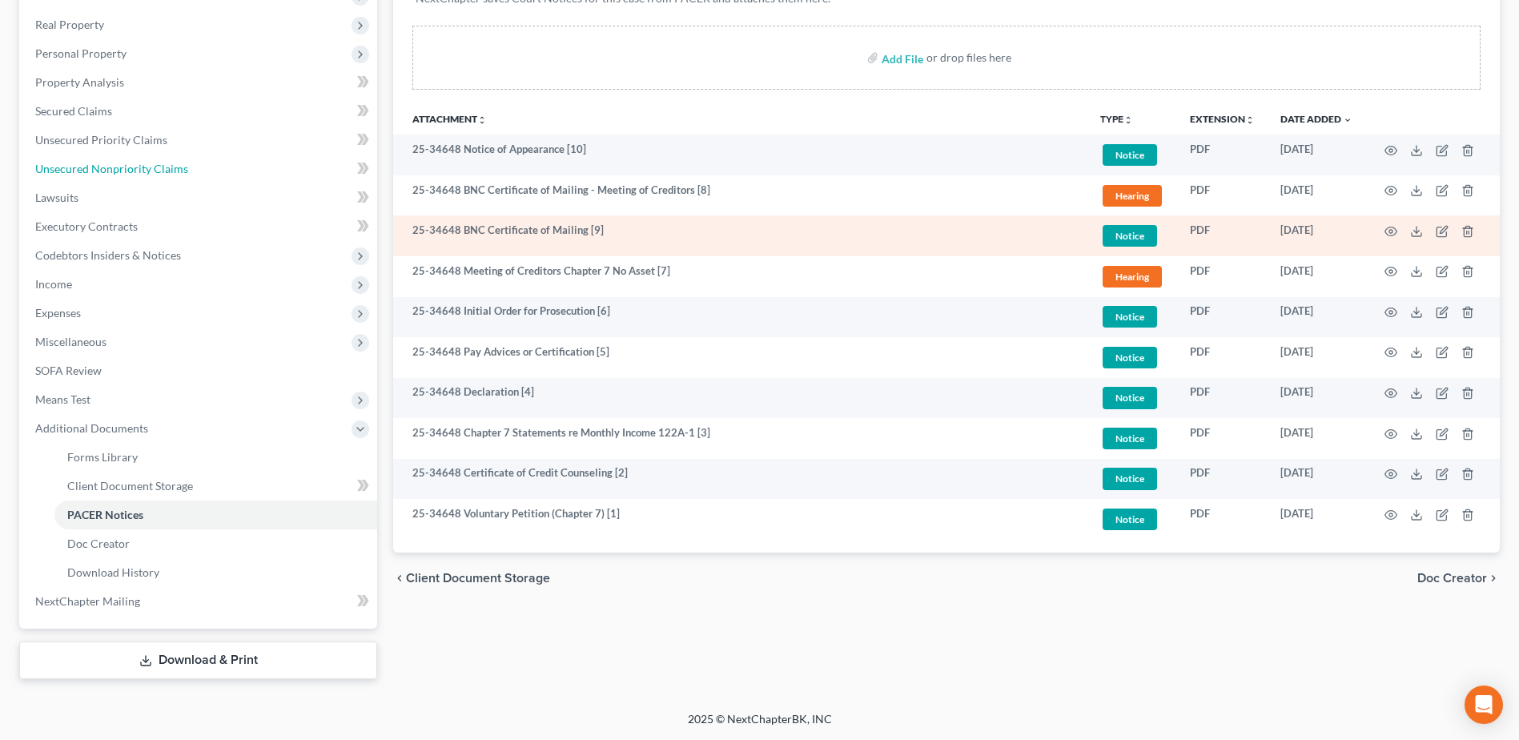
drag, startPoint x: 169, startPoint y: 163, endPoint x: 481, endPoint y: 216, distance: 316.8
click at [169, 163] on span "Unsecured Nonpriority Claims" at bounding box center [111, 169] width 153 height 14
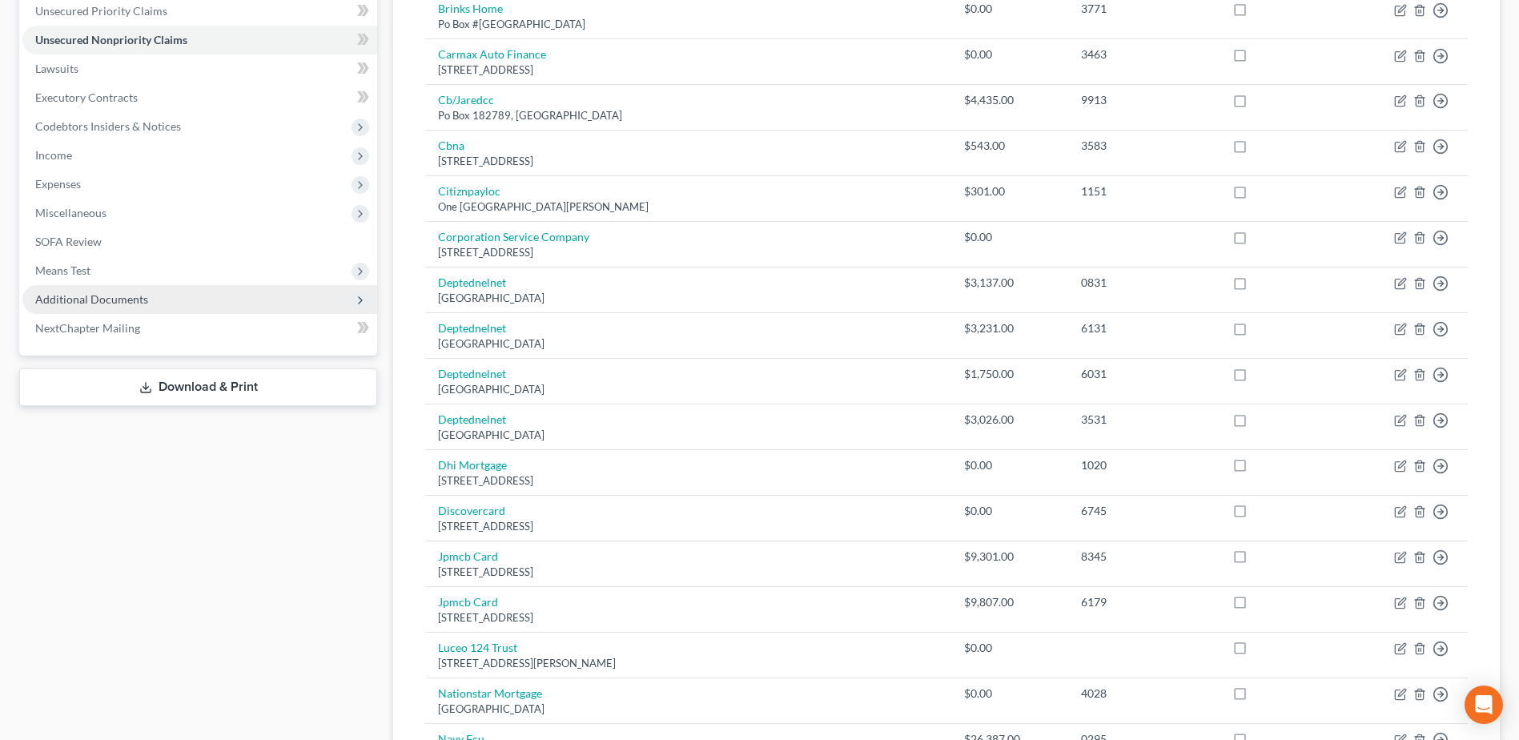
scroll to position [160, 0]
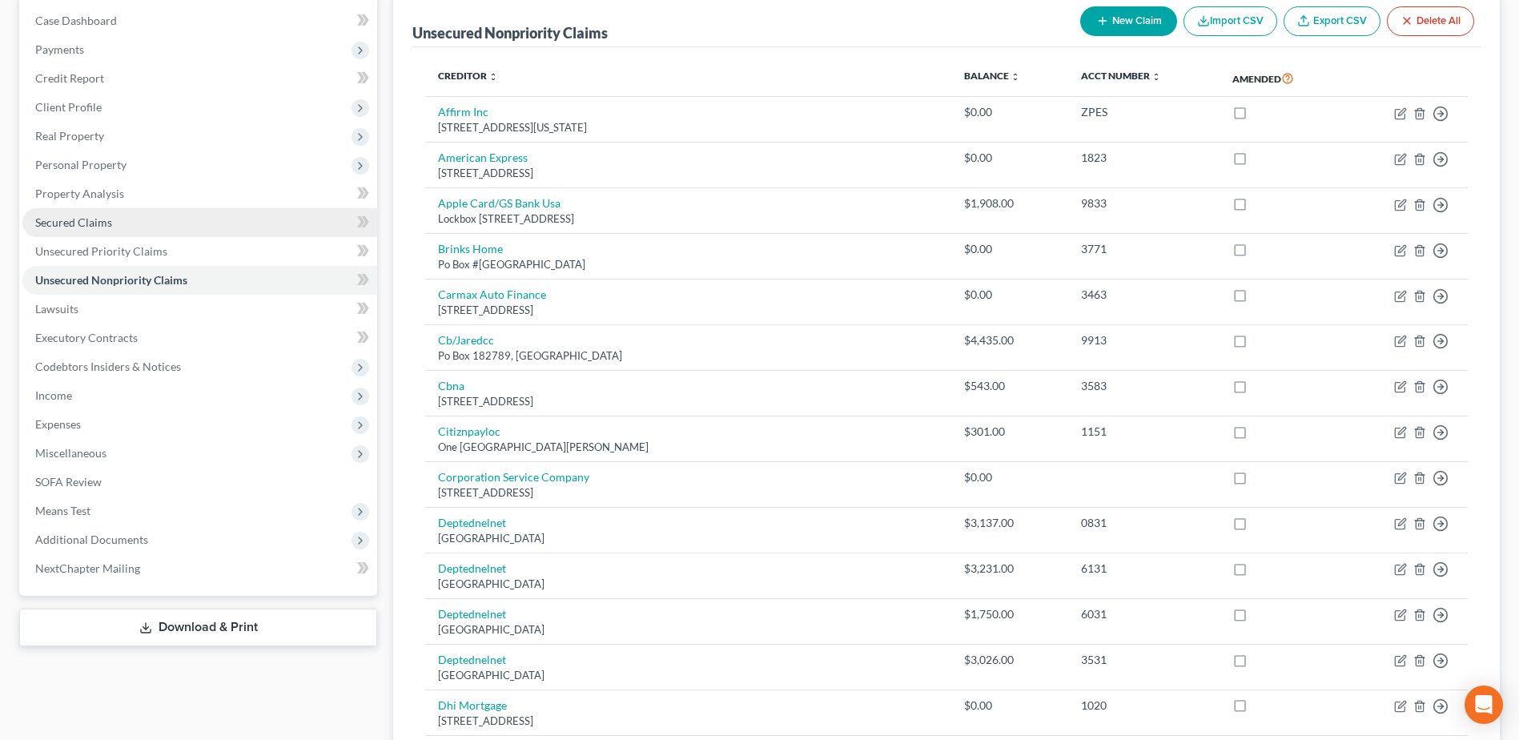
click at [71, 227] on span "Secured Claims" at bounding box center [73, 222] width 77 height 14
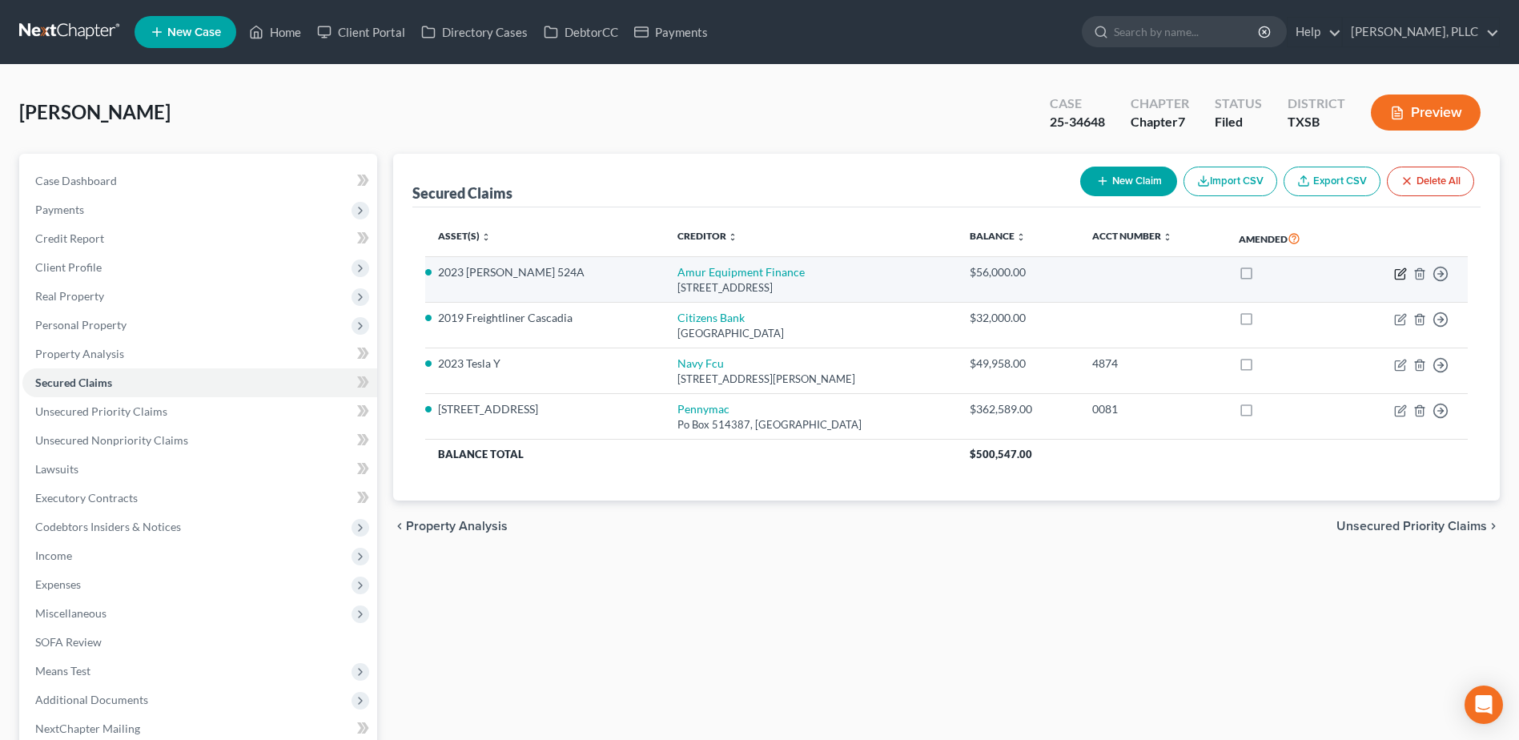
click at [1395, 272] on icon "button" at bounding box center [1400, 274] width 10 height 10
select select "30"
select select "11"
select select "2"
select select "0"
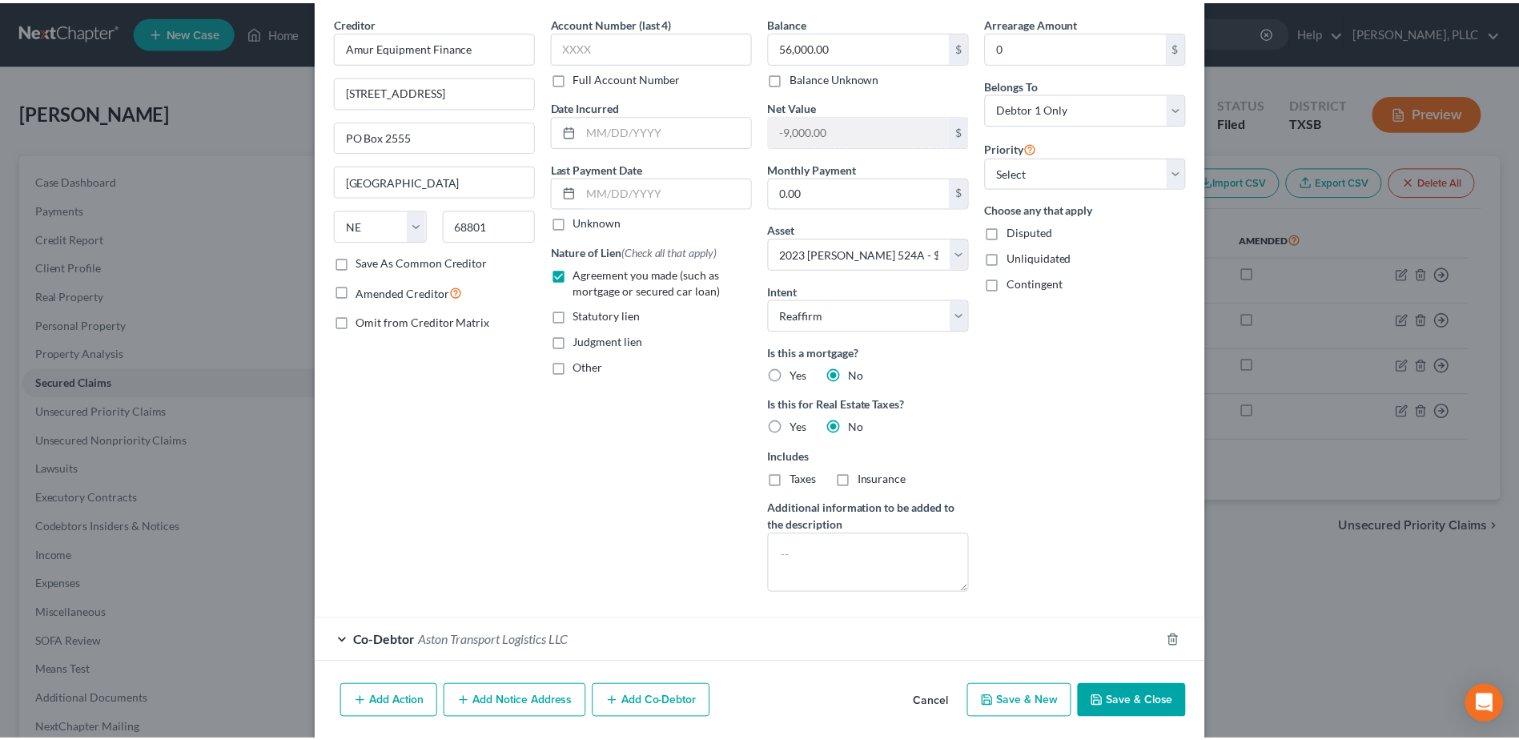
scroll to position [116, 0]
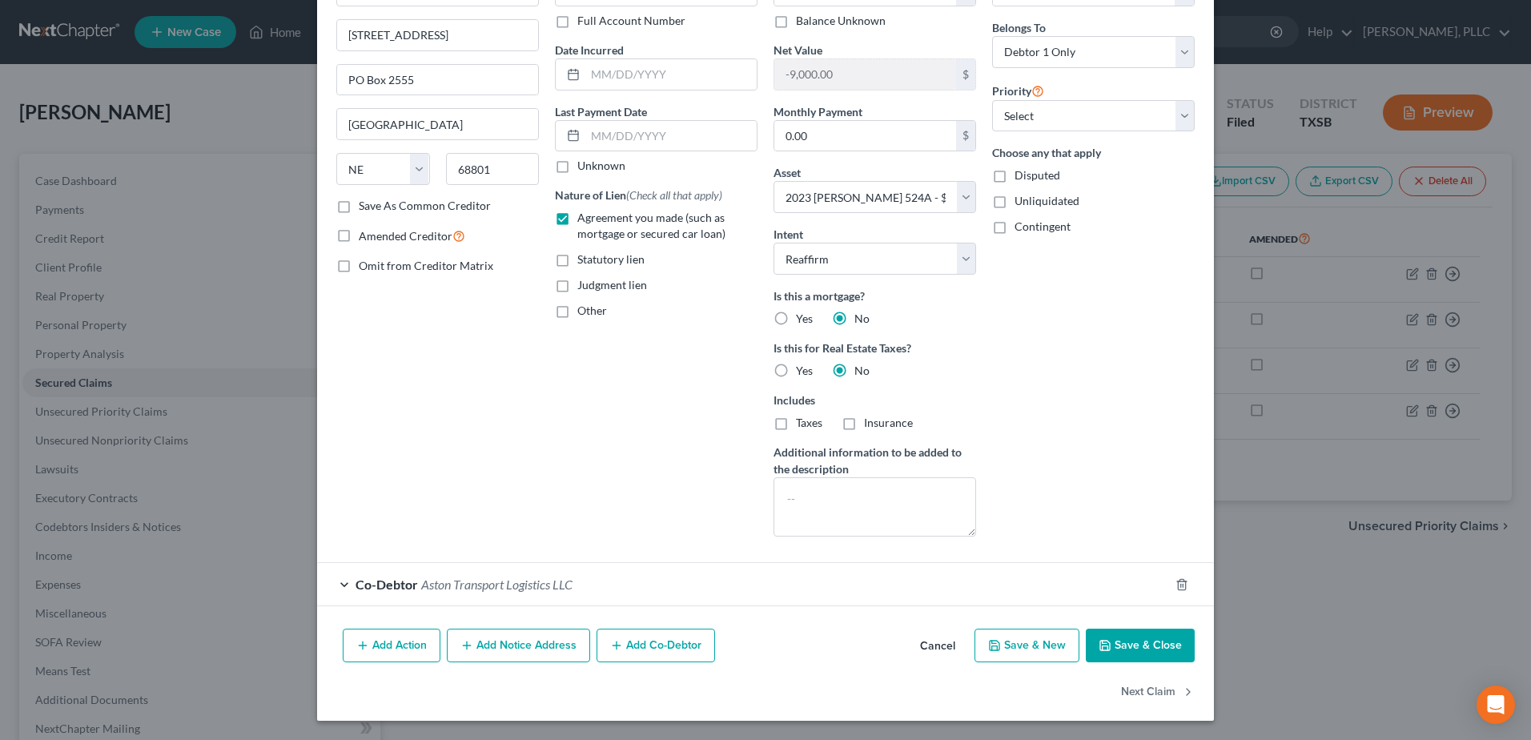
click at [943, 645] on button "Cancel" at bounding box center [937, 646] width 61 height 32
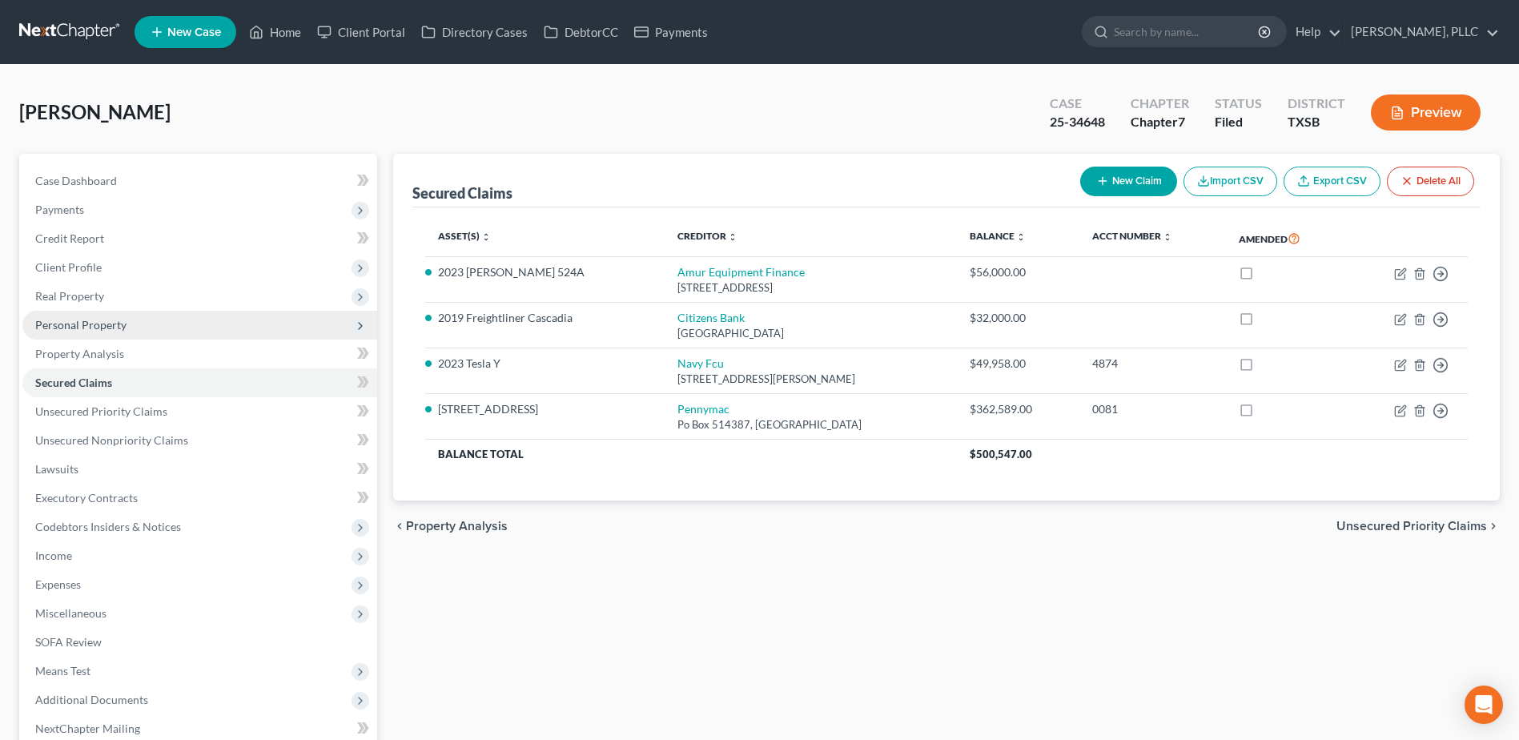
click at [85, 320] on span "Personal Property" at bounding box center [80, 325] width 91 height 14
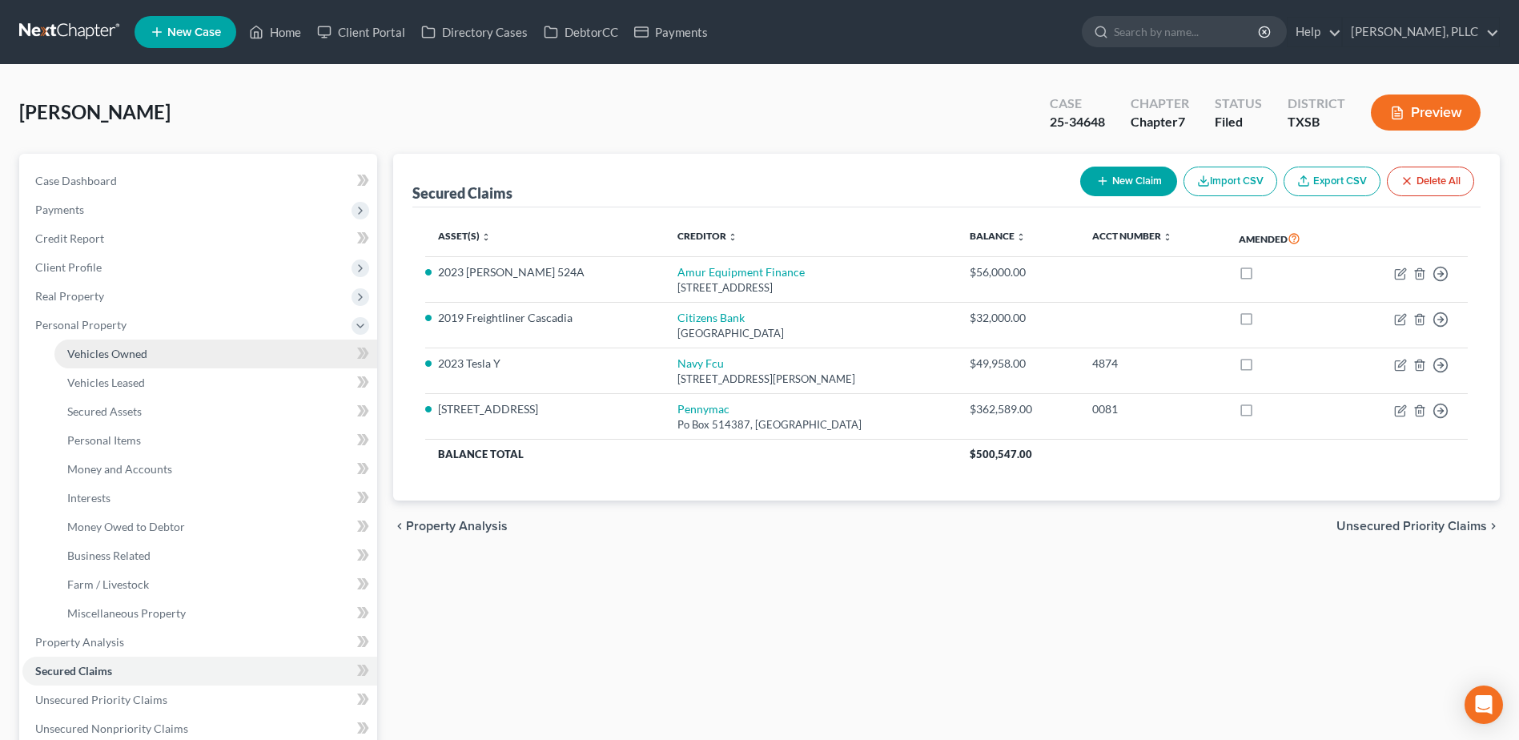
click at [90, 352] on span "Vehicles Owned" at bounding box center [107, 354] width 80 height 14
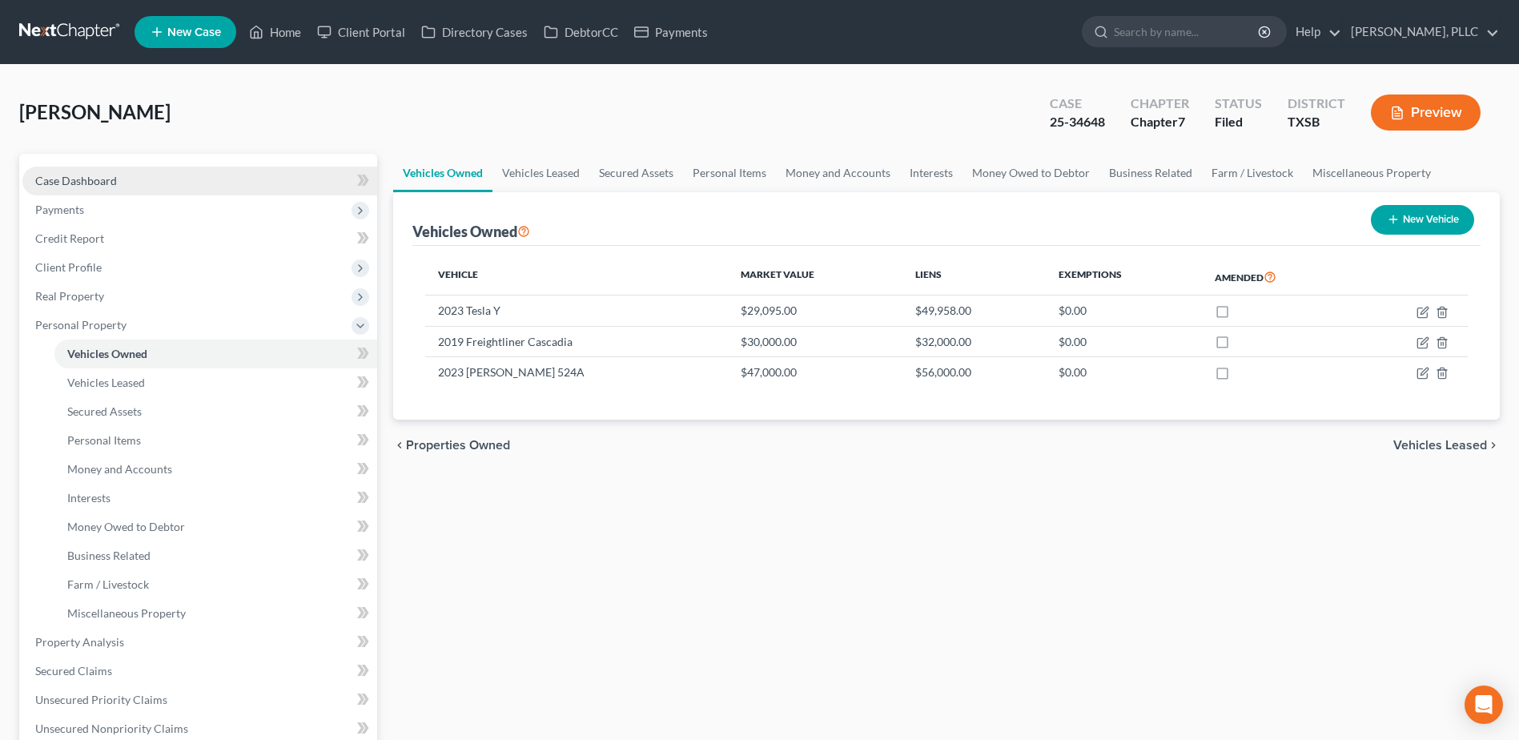
click at [98, 181] on span "Case Dashboard" at bounding box center [76, 181] width 82 height 14
select select "4"
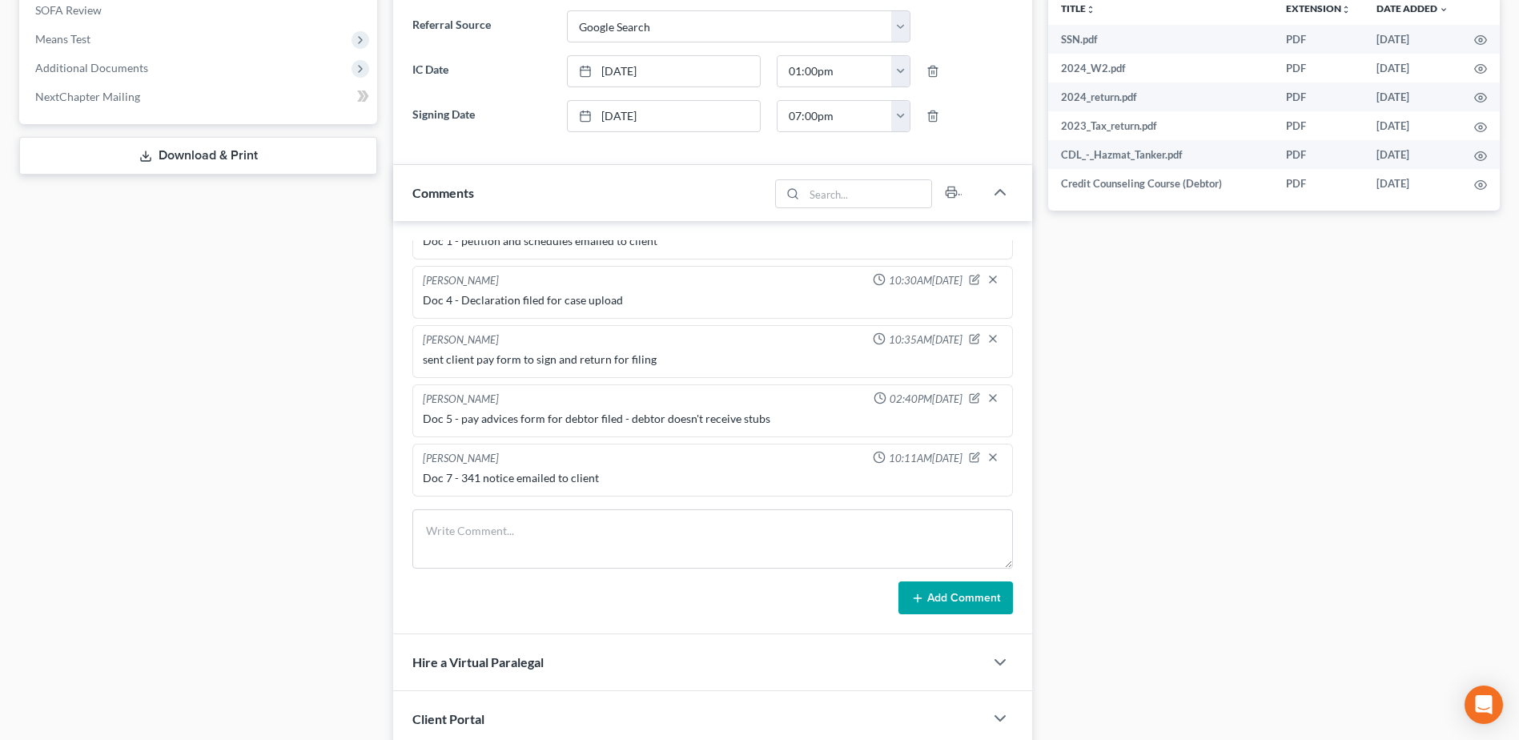
scroll to position [641, 0]
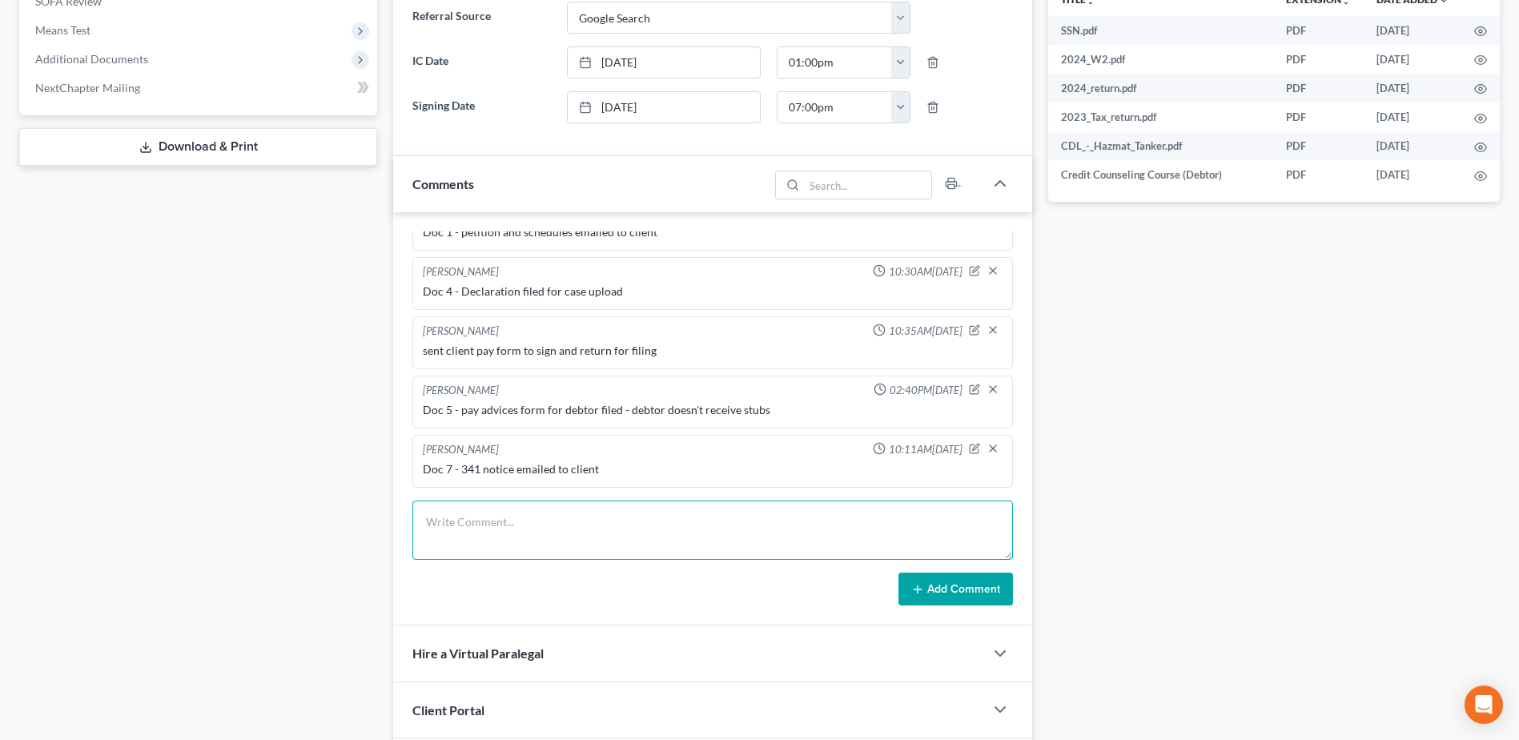
click at [579, 544] on textarea at bounding box center [712, 530] width 601 height 59
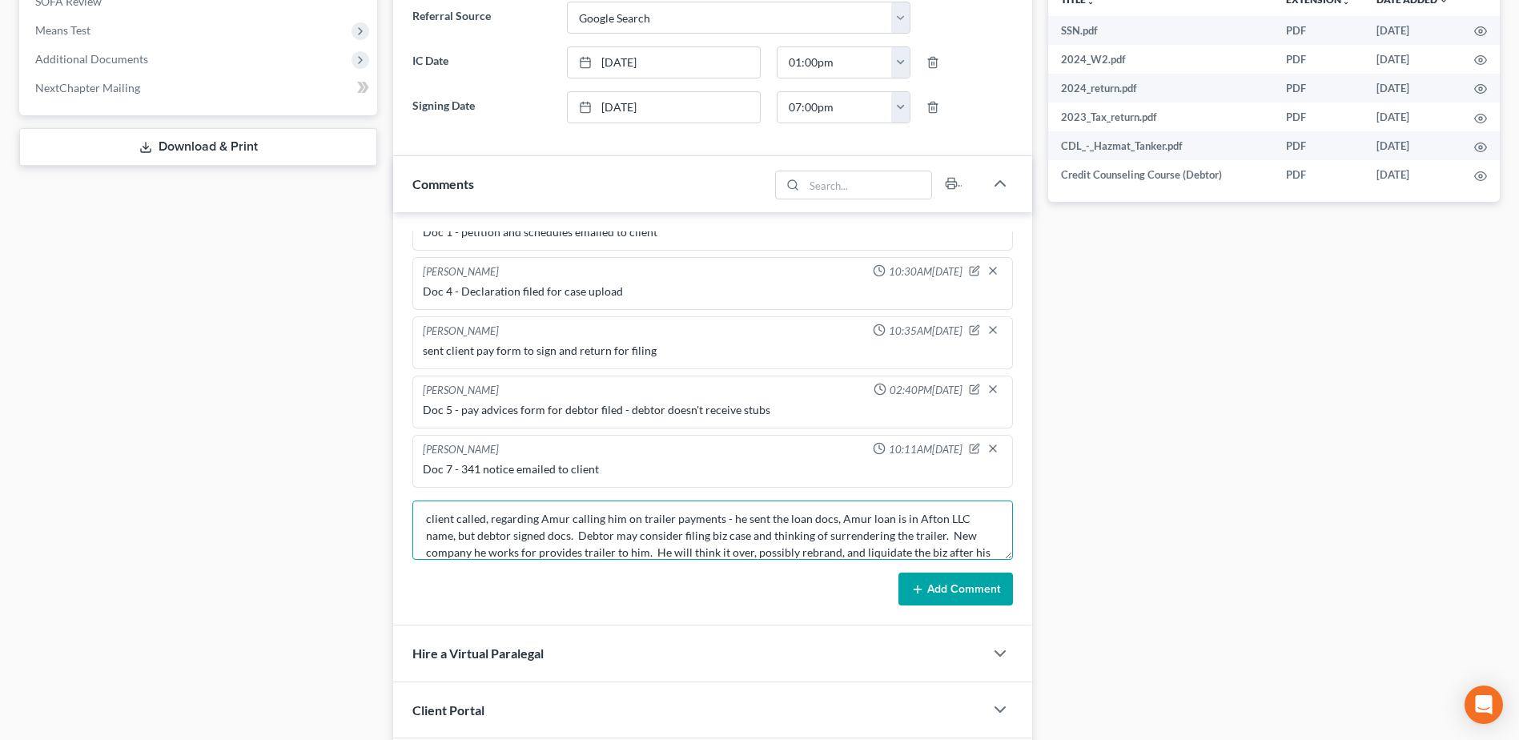
scroll to position [20, 0]
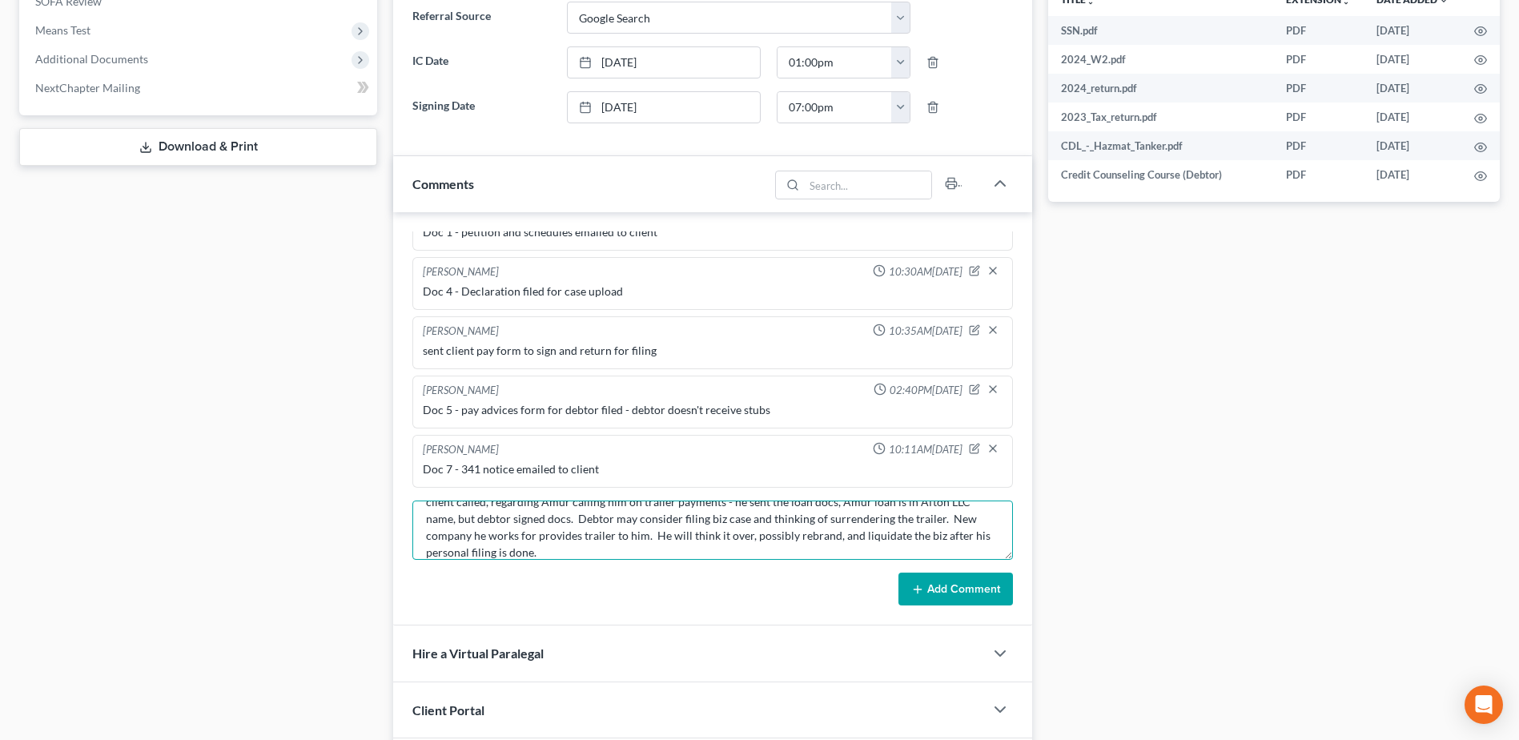
type textarea "client called, regarding Amur calling him on trailer payments - he sent the loa…"
click at [941, 597] on button "Add Comment" at bounding box center [956, 590] width 115 height 34
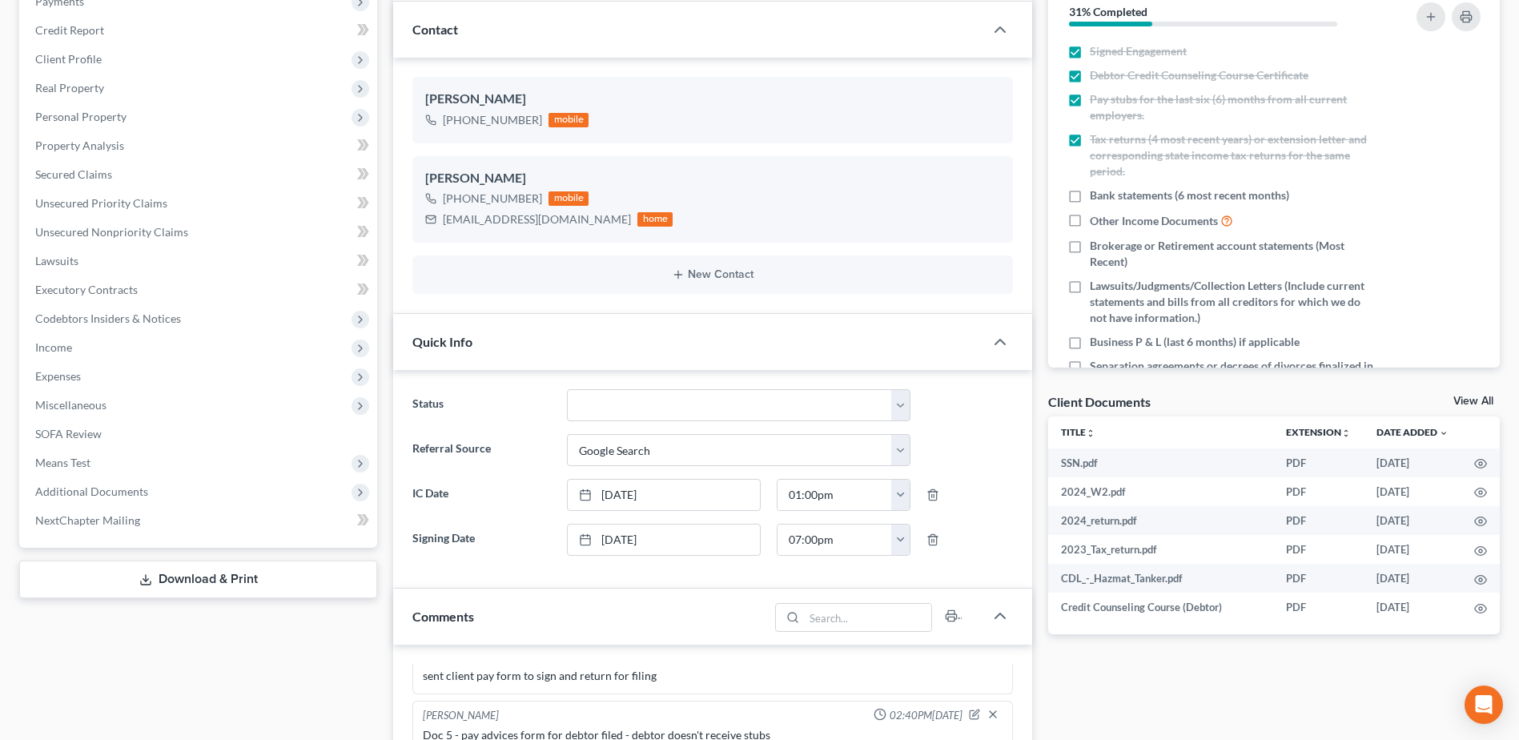
scroll to position [0, 0]
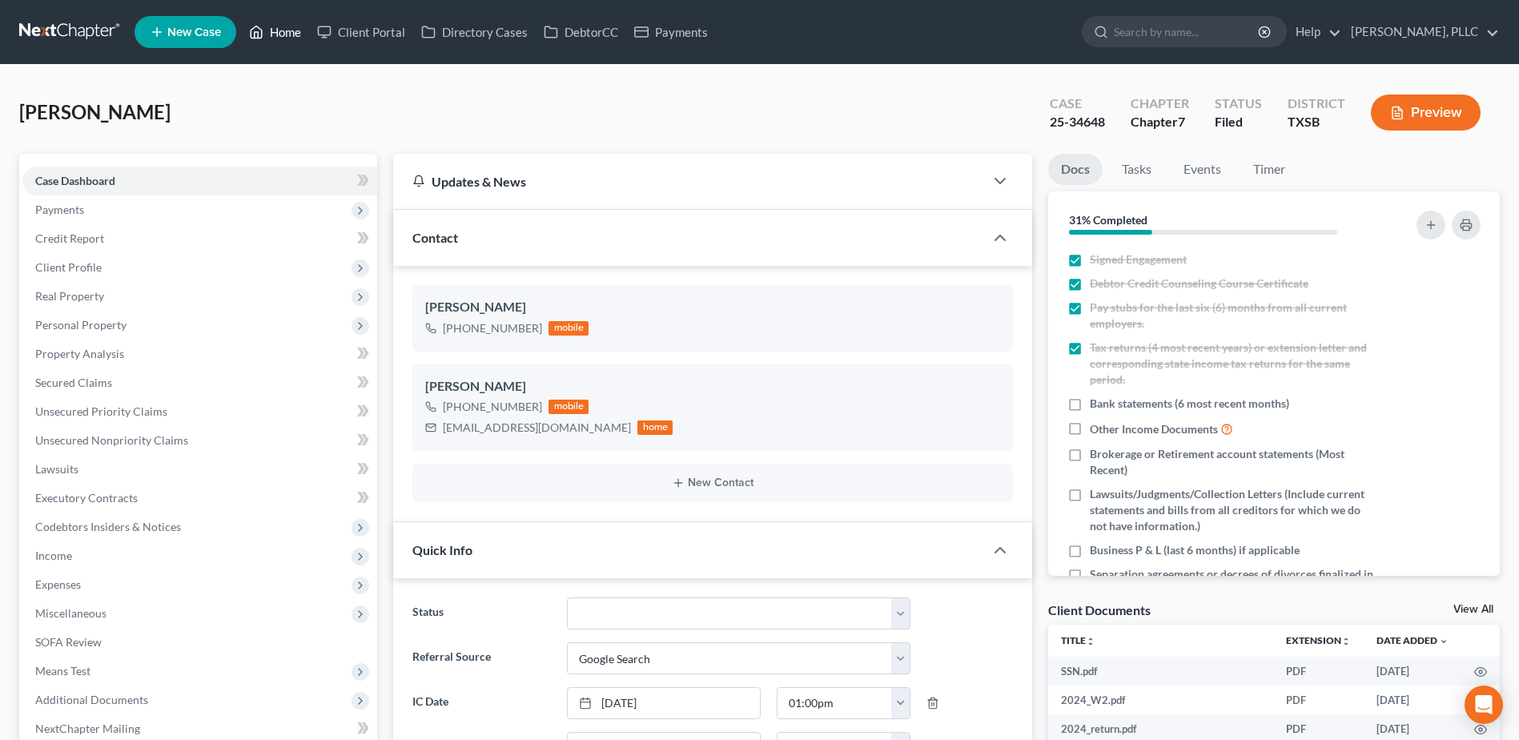
drag, startPoint x: 295, startPoint y: 30, endPoint x: 880, endPoint y: 115, distance: 591.5
click at [295, 30] on link "Home" at bounding box center [275, 32] width 68 height 29
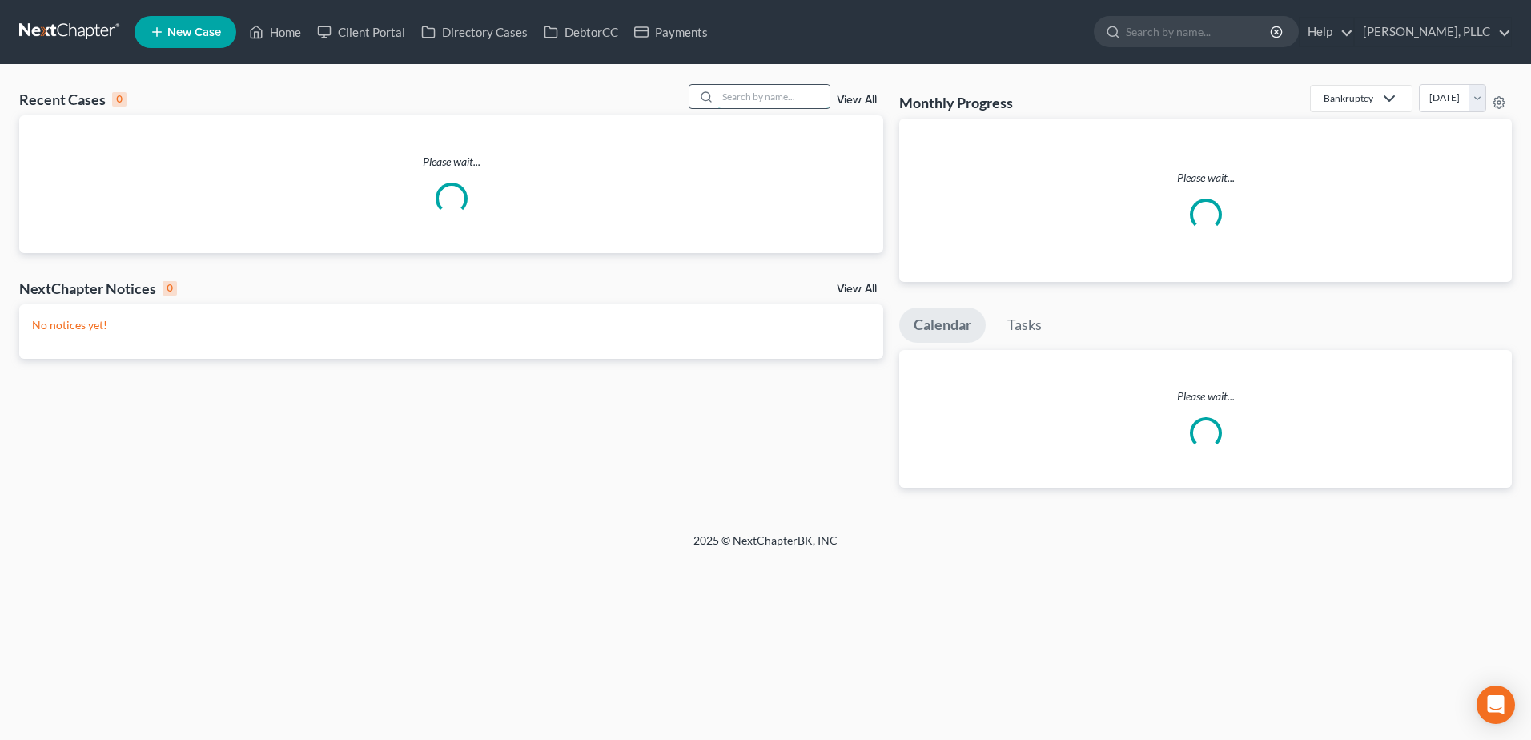
click at [740, 92] on input "search" at bounding box center [774, 96] width 112 height 23
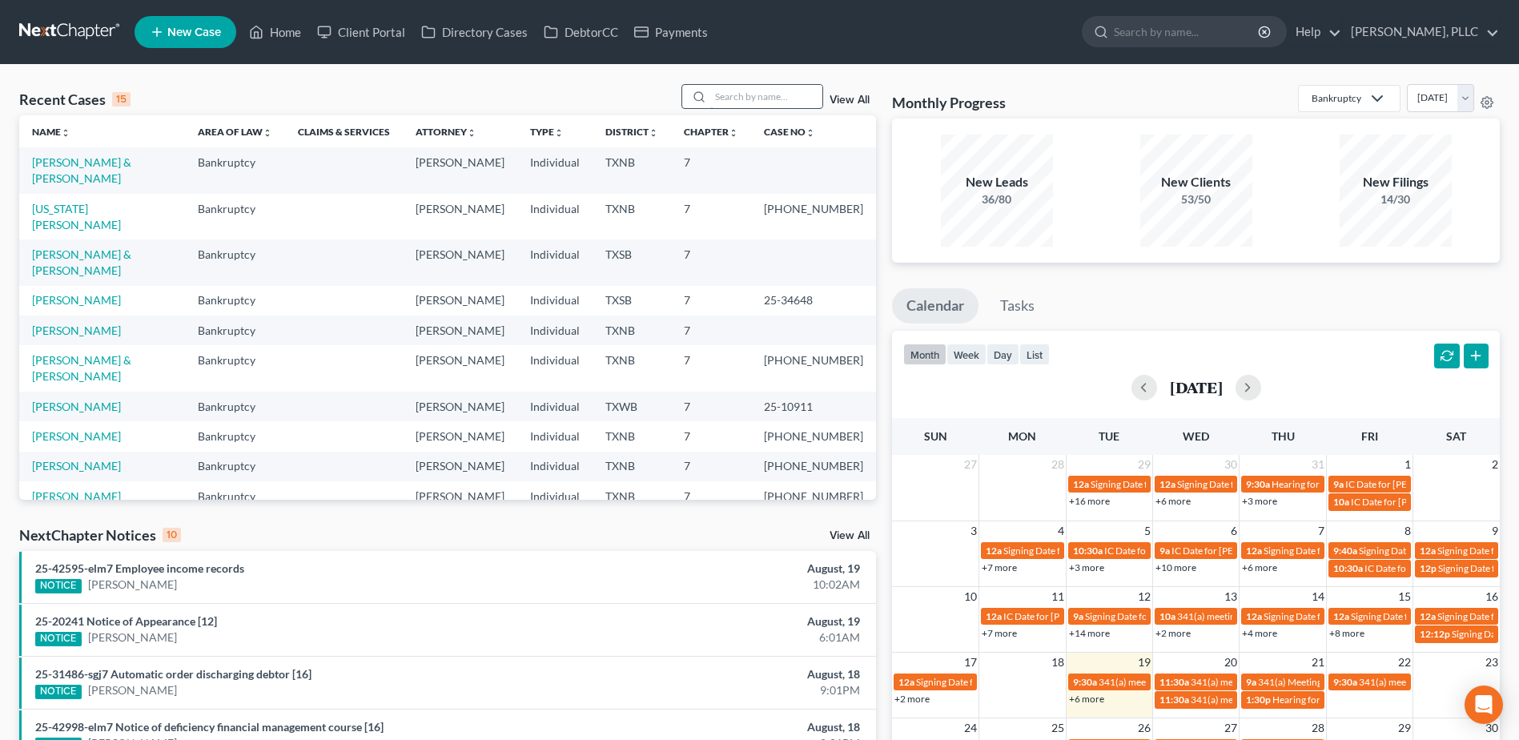
click at [728, 99] on input "search" at bounding box center [766, 96] width 112 height 23
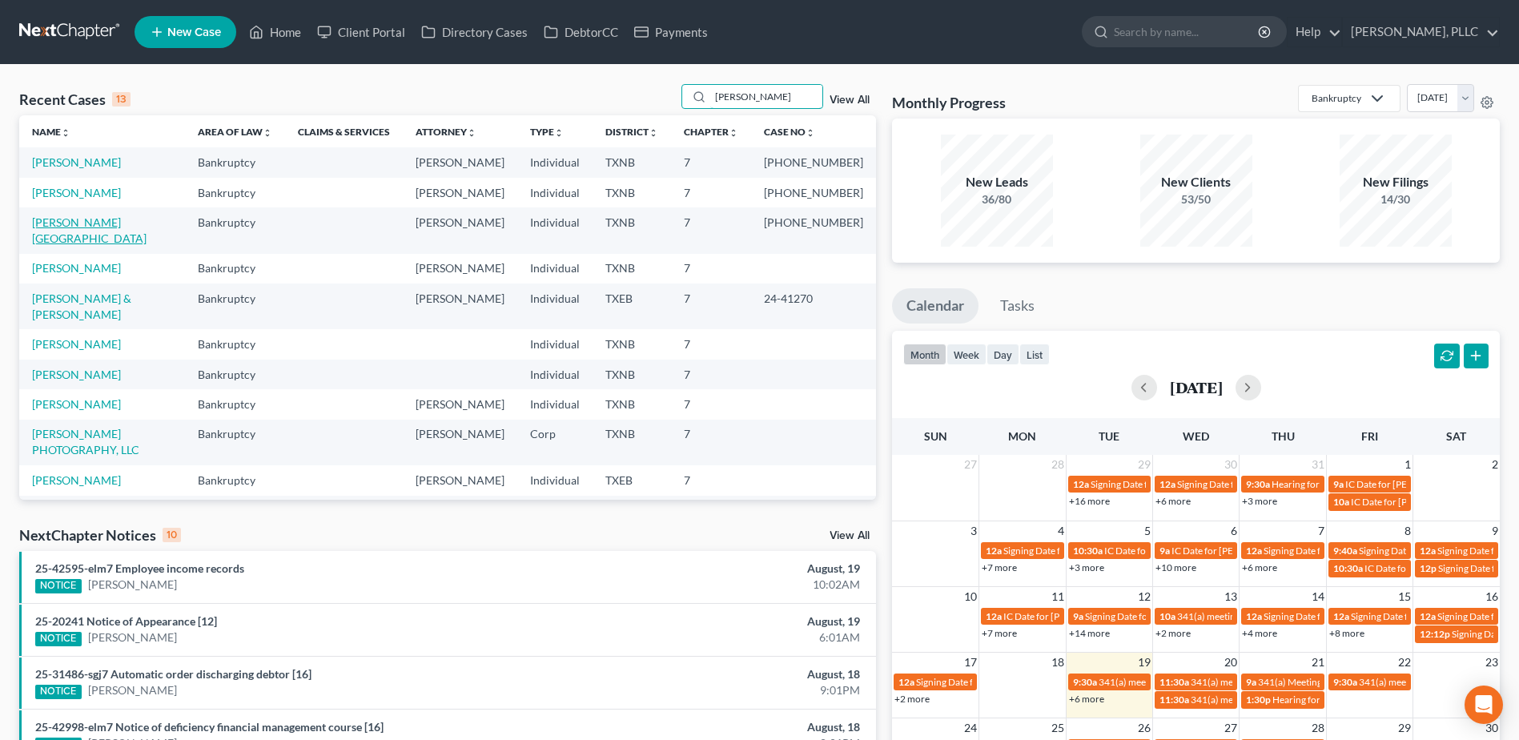
type input "[PERSON_NAME]"
click at [55, 223] on link "[PERSON_NAME][GEOGRAPHIC_DATA]" at bounding box center [89, 230] width 115 height 30
select select "6"
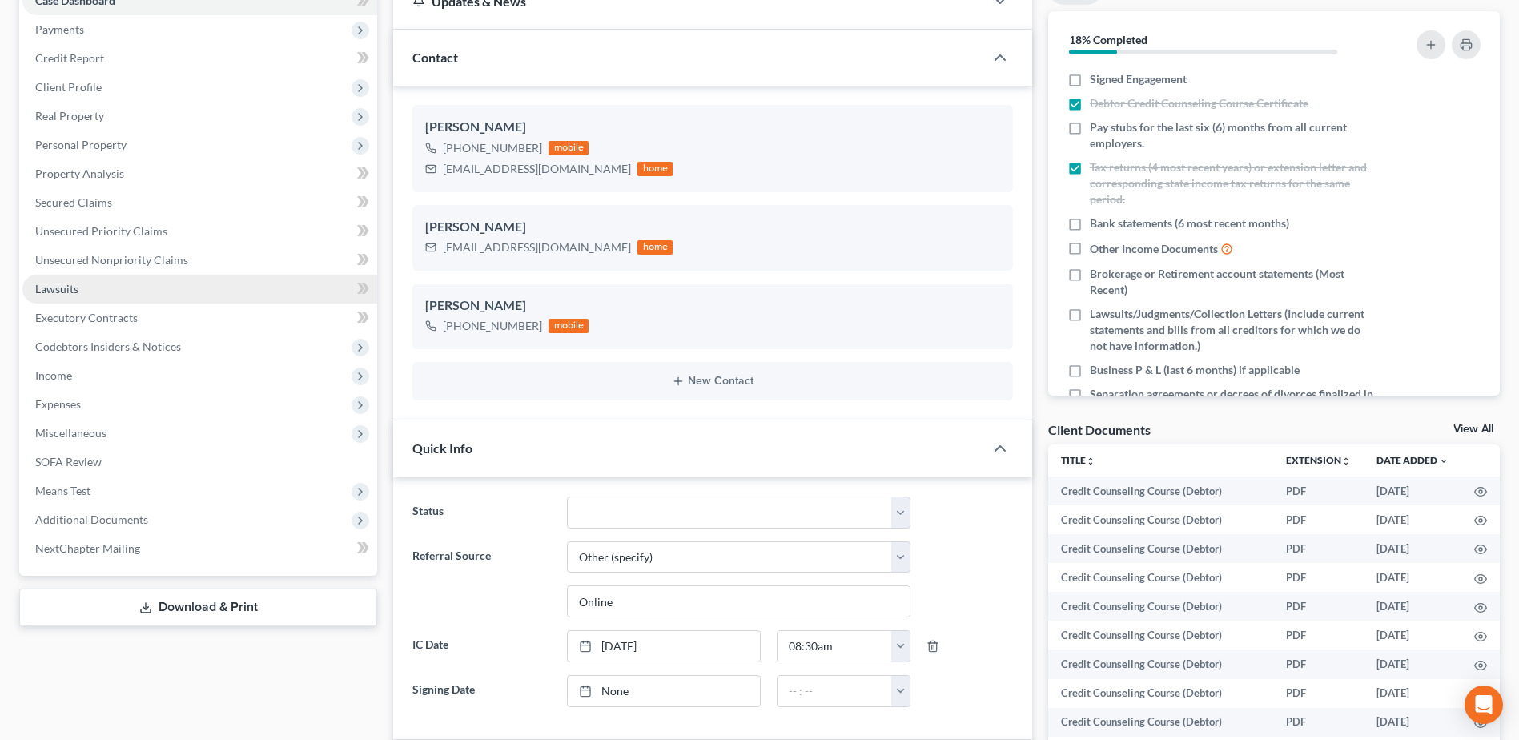
scroll to position [160, 0]
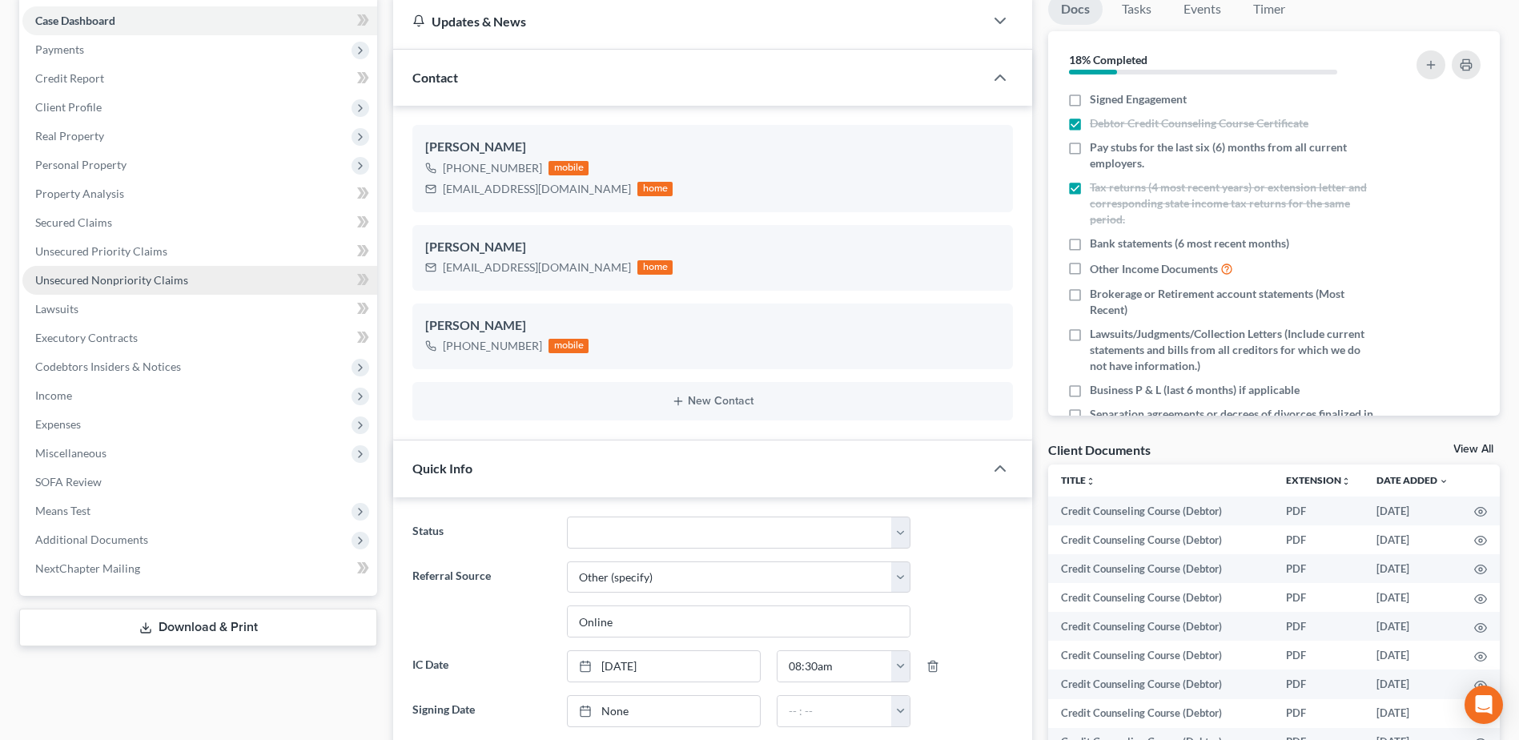
click at [159, 281] on span "Unsecured Nonpriority Claims" at bounding box center [111, 280] width 153 height 14
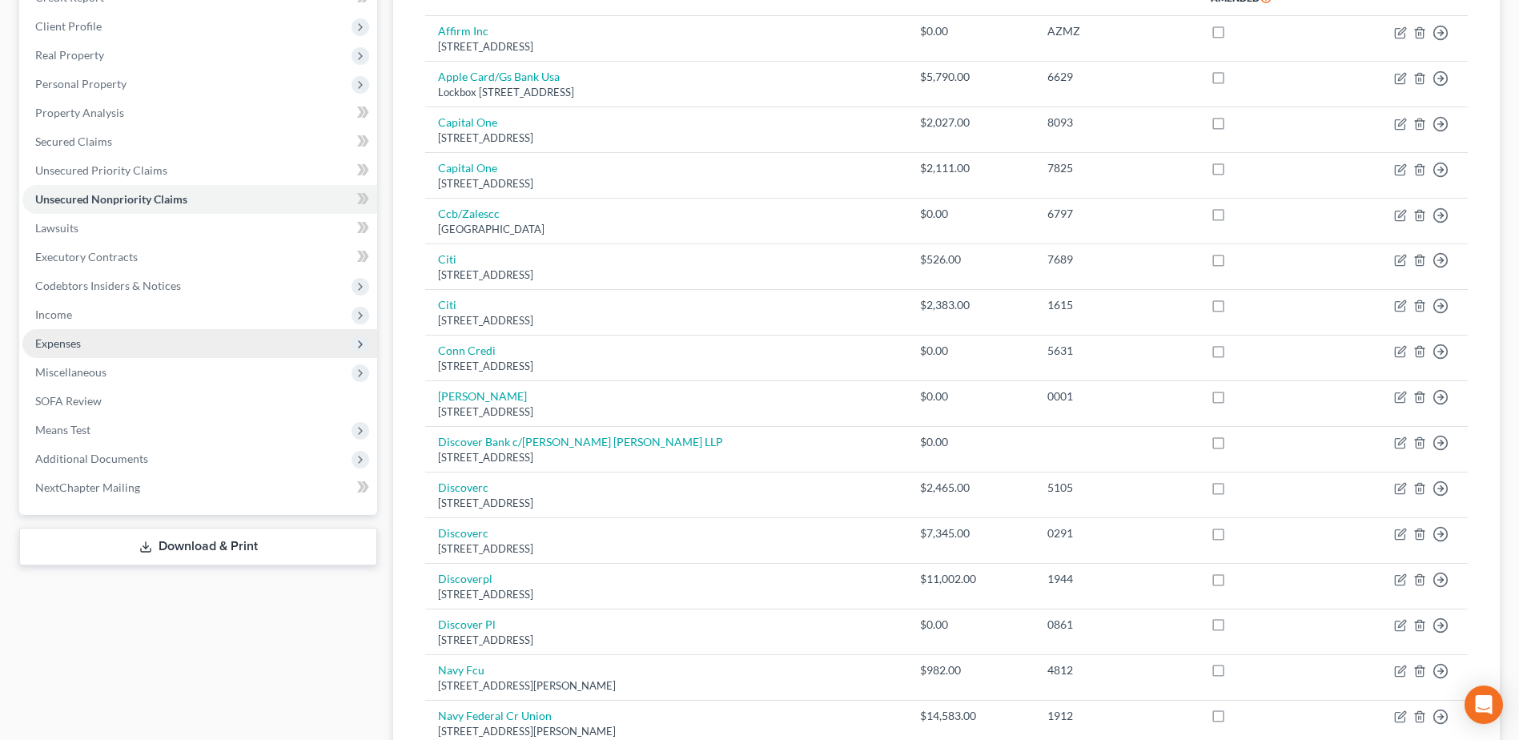
scroll to position [240, 0]
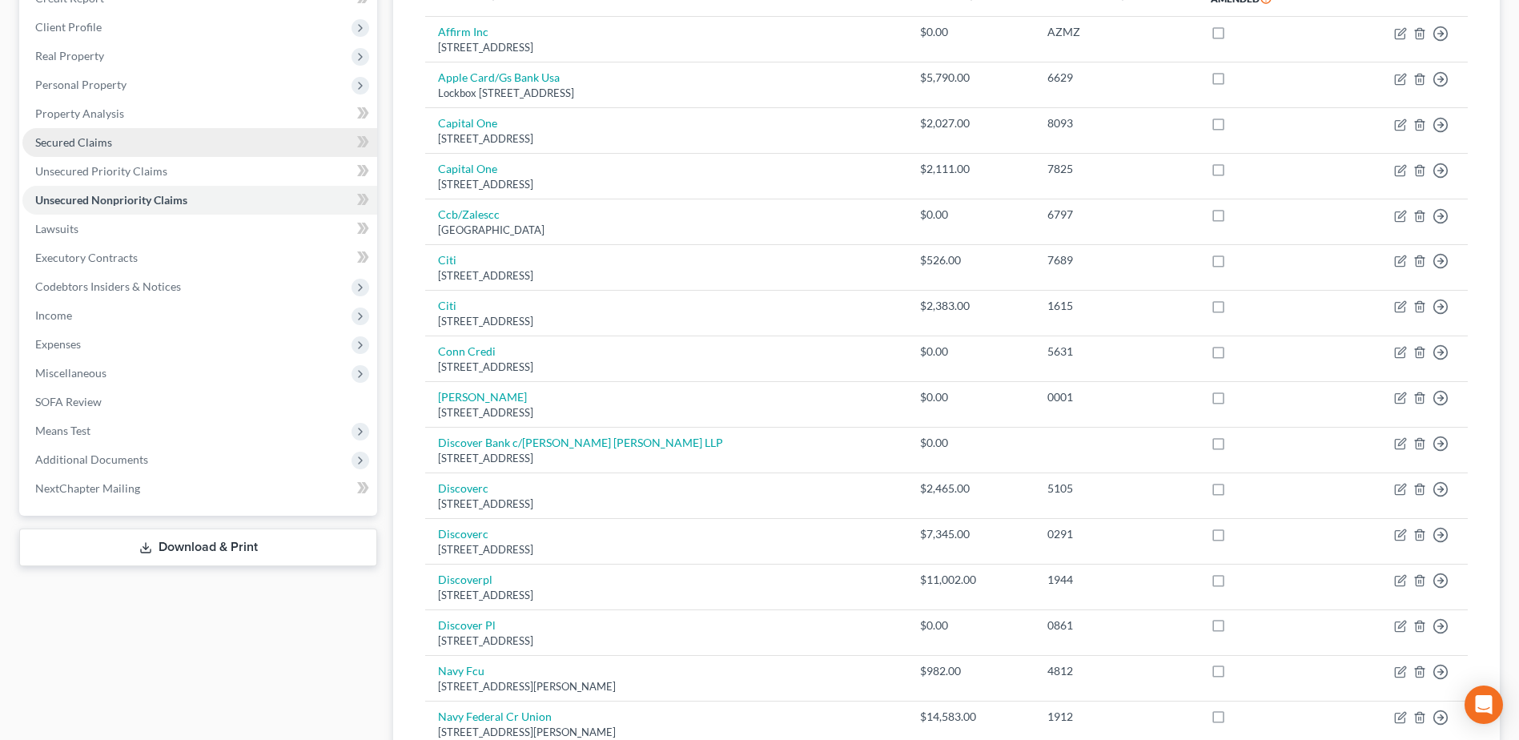
click at [89, 132] on link "Secured Claims" at bounding box center [199, 142] width 355 height 29
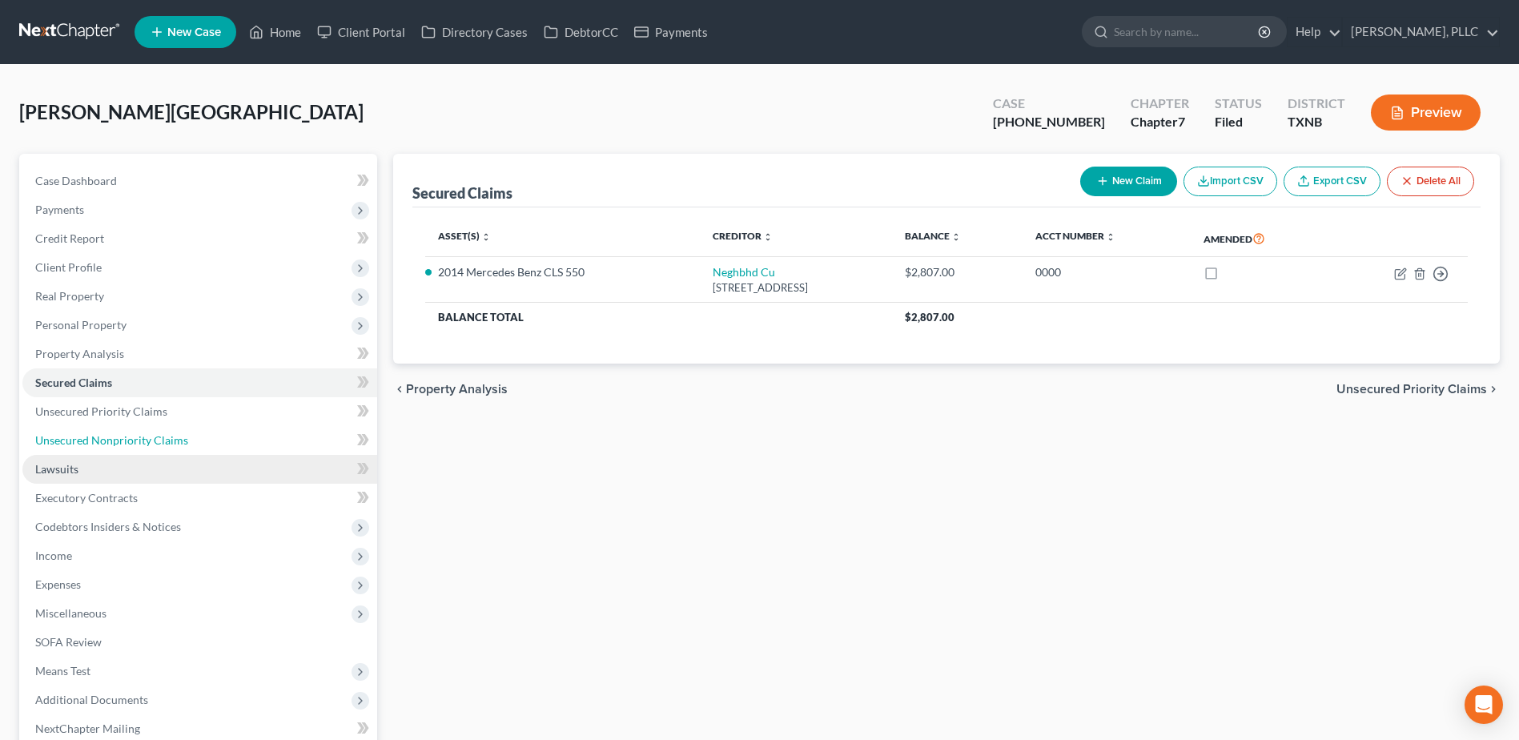
drag, startPoint x: 123, startPoint y: 441, endPoint x: 325, endPoint y: 476, distance: 204.7
click at [123, 440] on span "Unsecured Nonpriority Claims" at bounding box center [111, 440] width 153 height 14
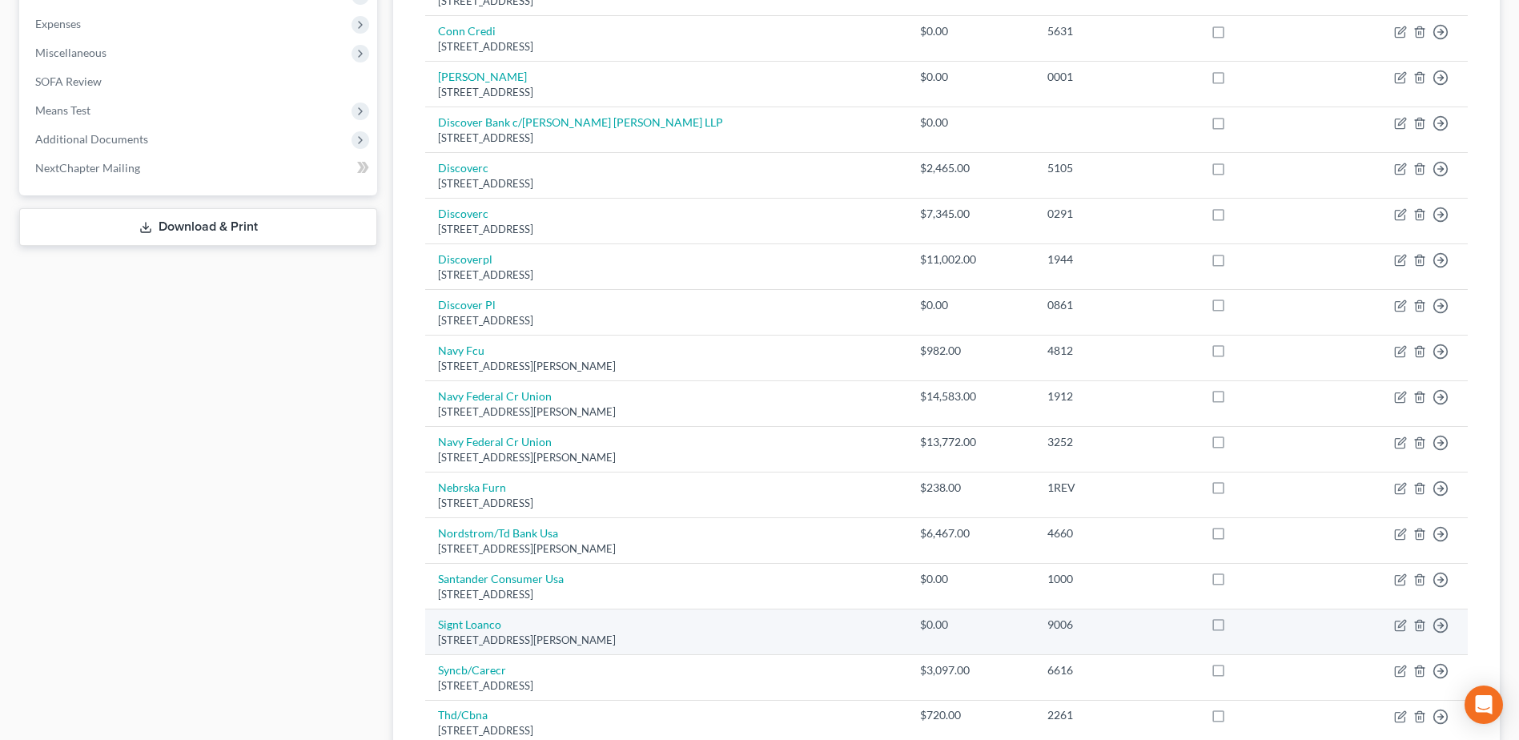
scroll to position [240, 0]
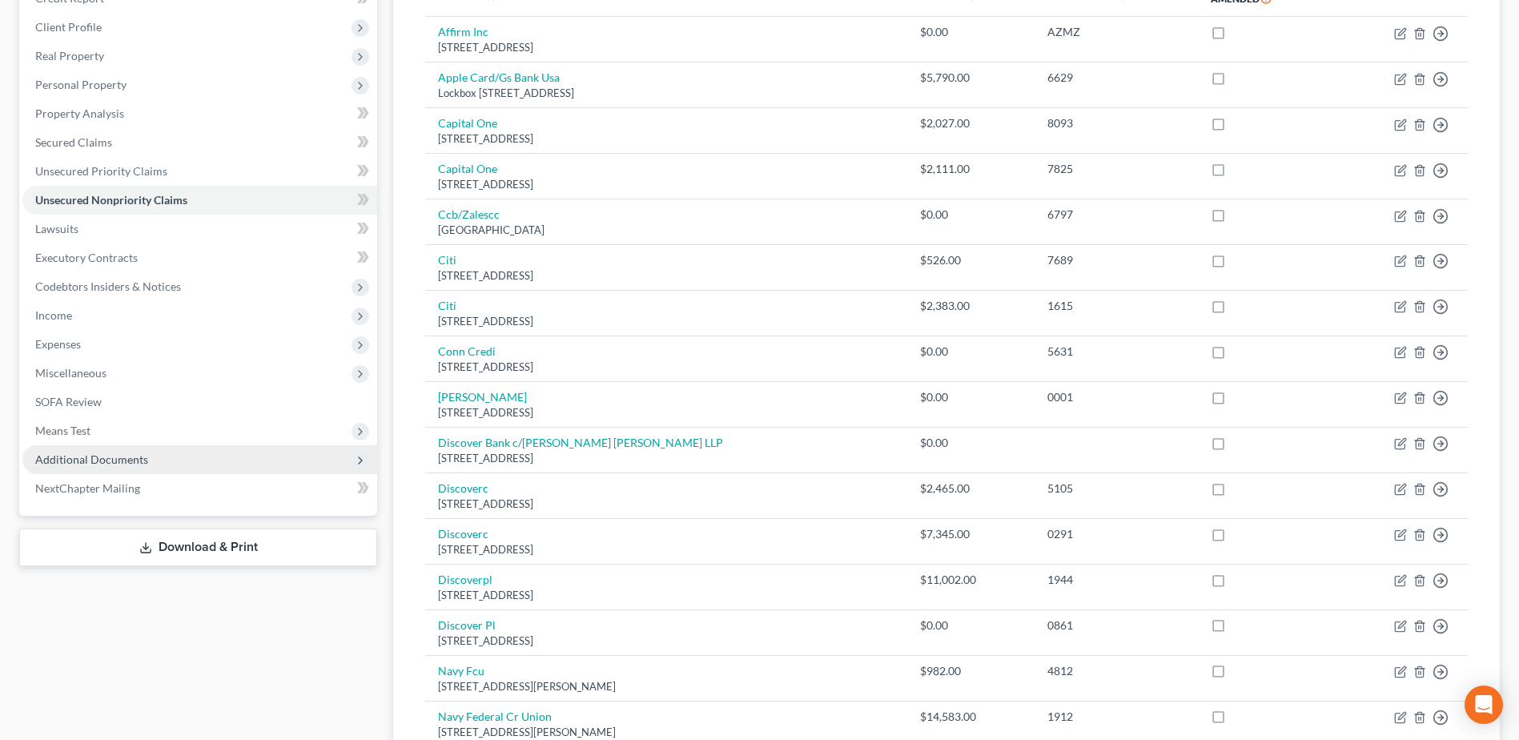
click at [131, 460] on span "Additional Documents" at bounding box center [91, 459] width 113 height 14
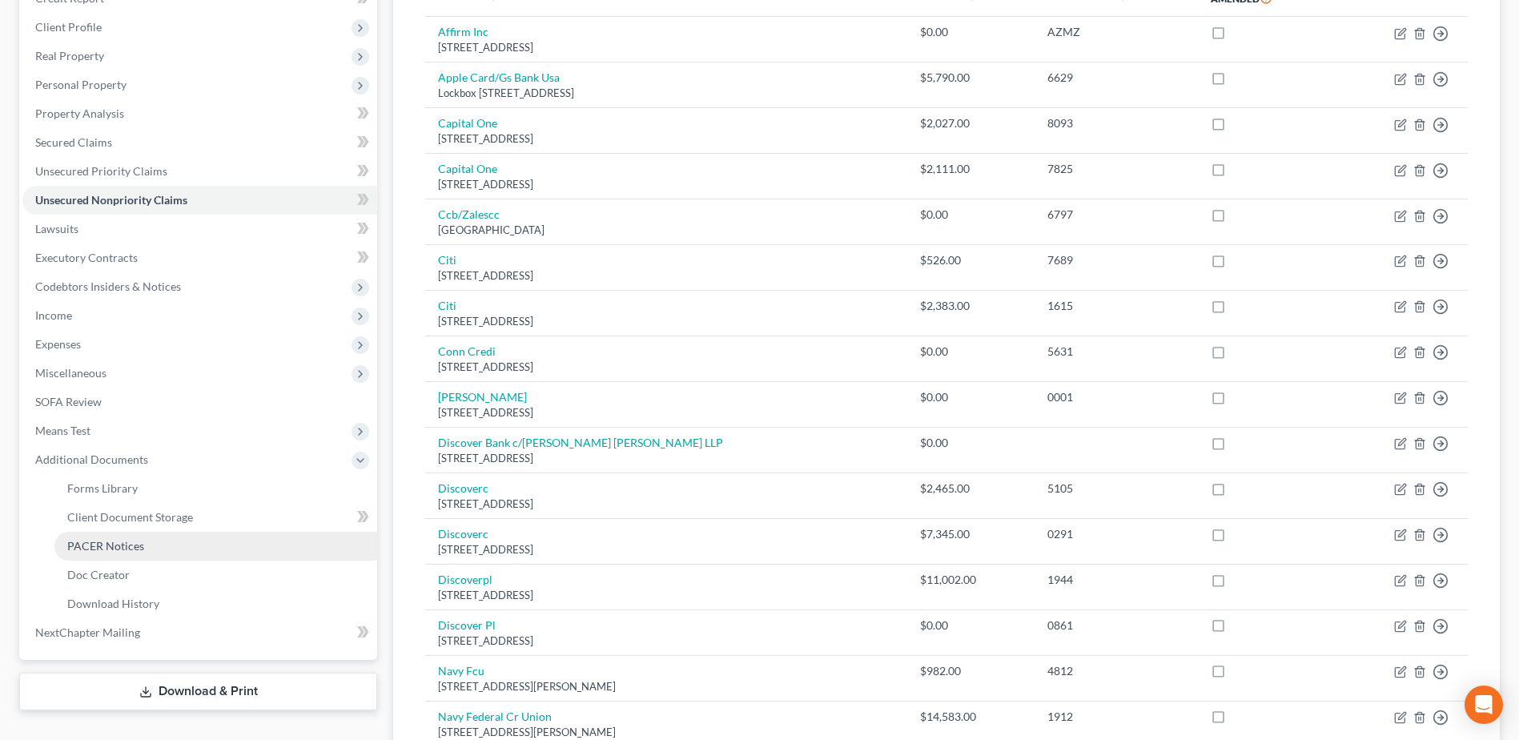
click at [153, 542] on link "PACER Notices" at bounding box center [215, 546] width 323 height 29
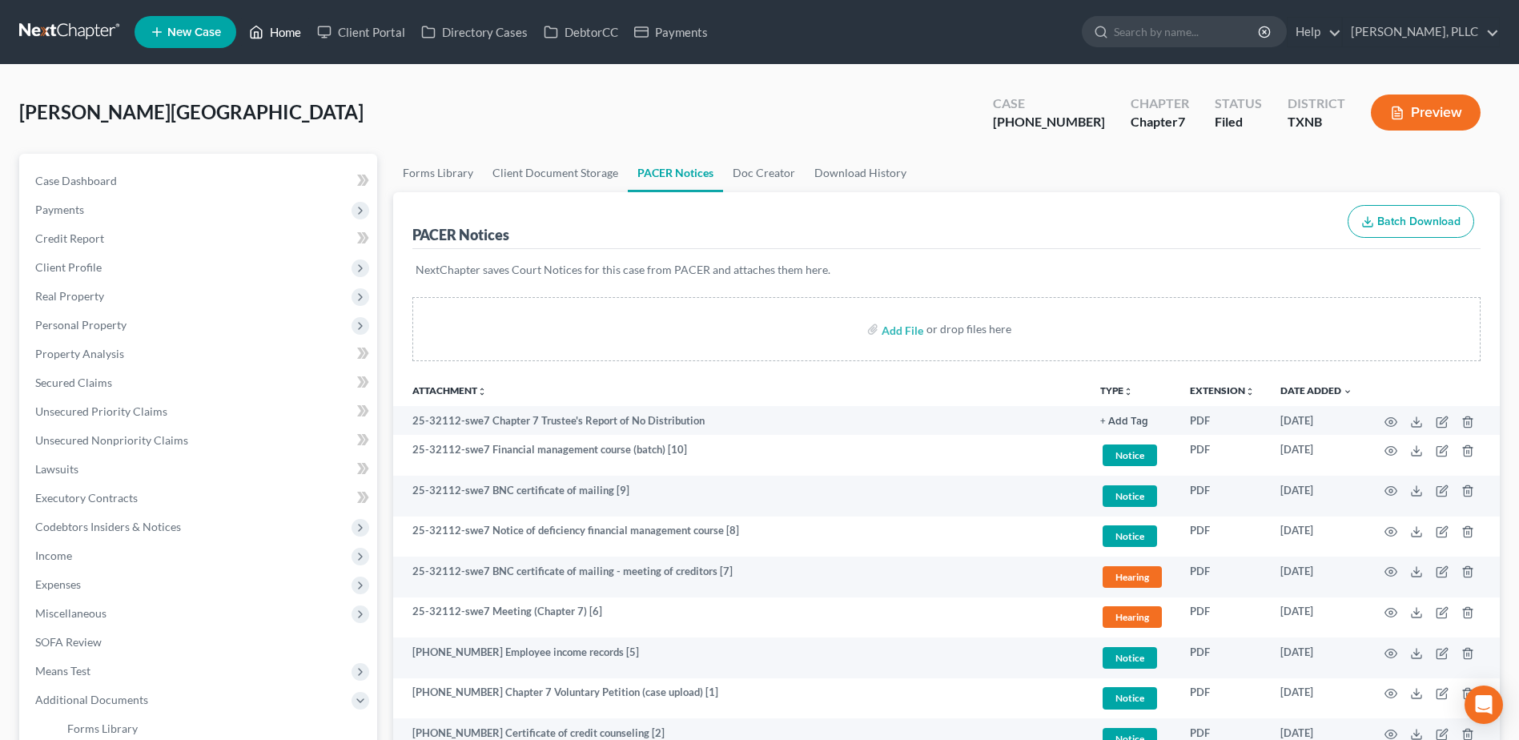
click at [287, 35] on link "Home" at bounding box center [275, 32] width 68 height 29
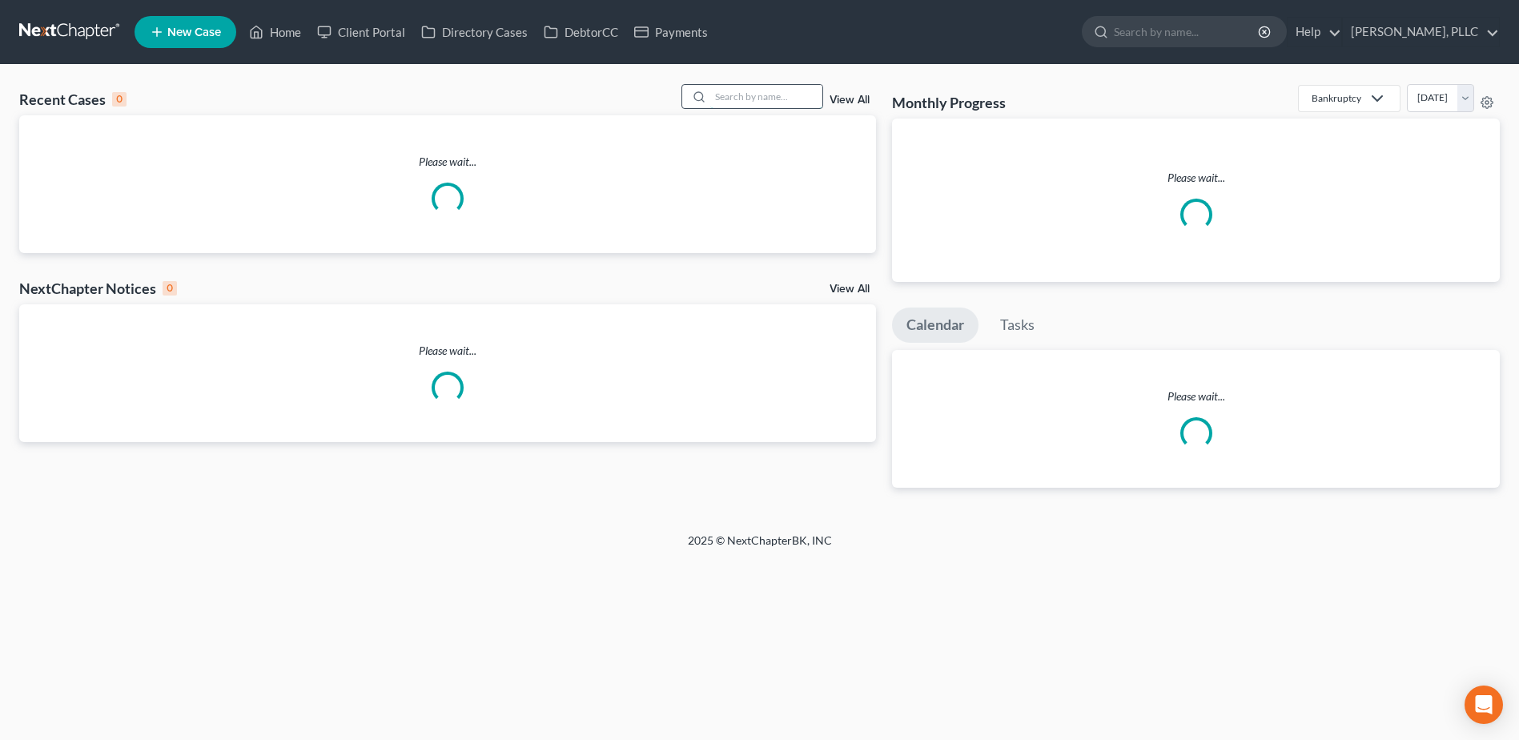
click at [789, 100] on input "search" at bounding box center [766, 96] width 112 height 23
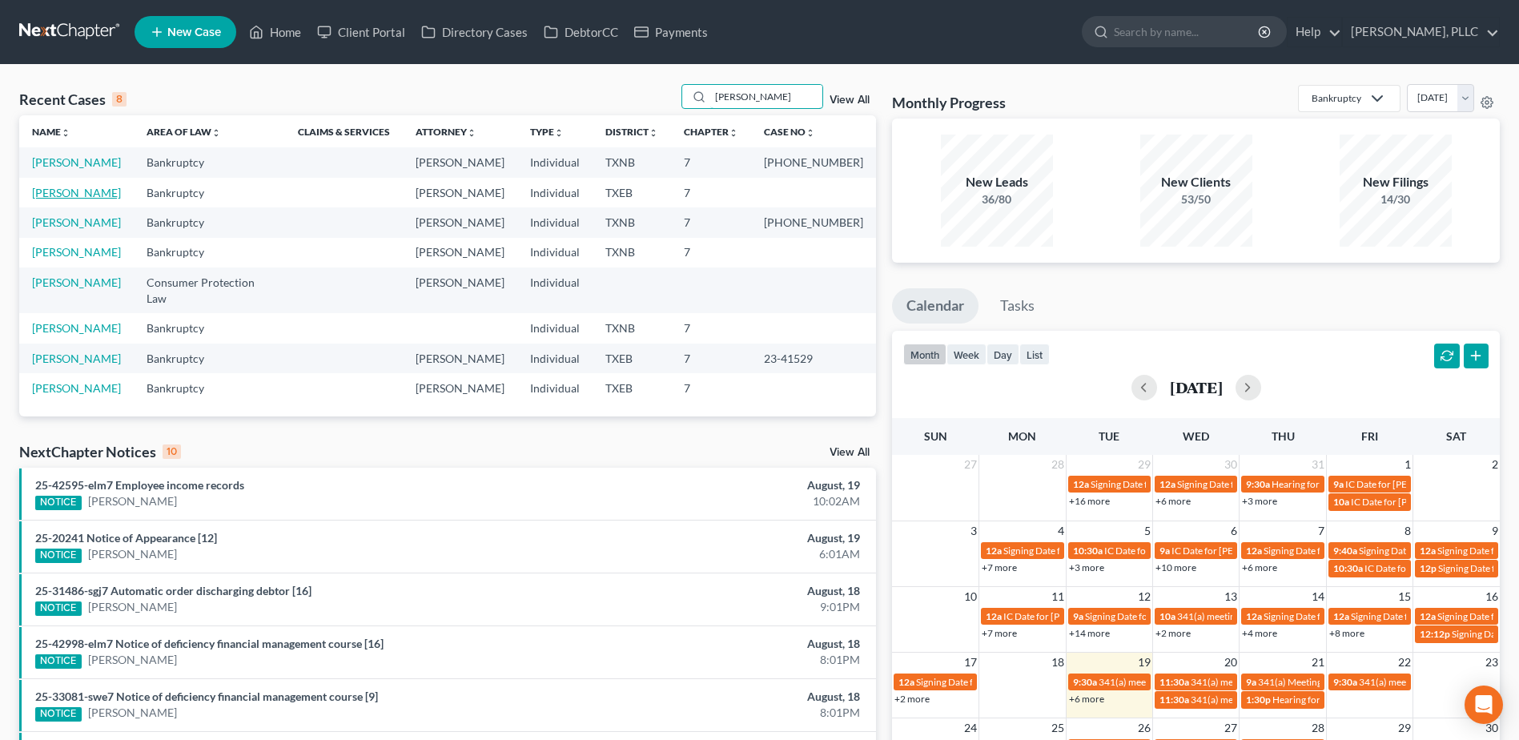
type input "[PERSON_NAME]"
click at [87, 195] on link "[PERSON_NAME]" at bounding box center [76, 193] width 89 height 14
select select "4"
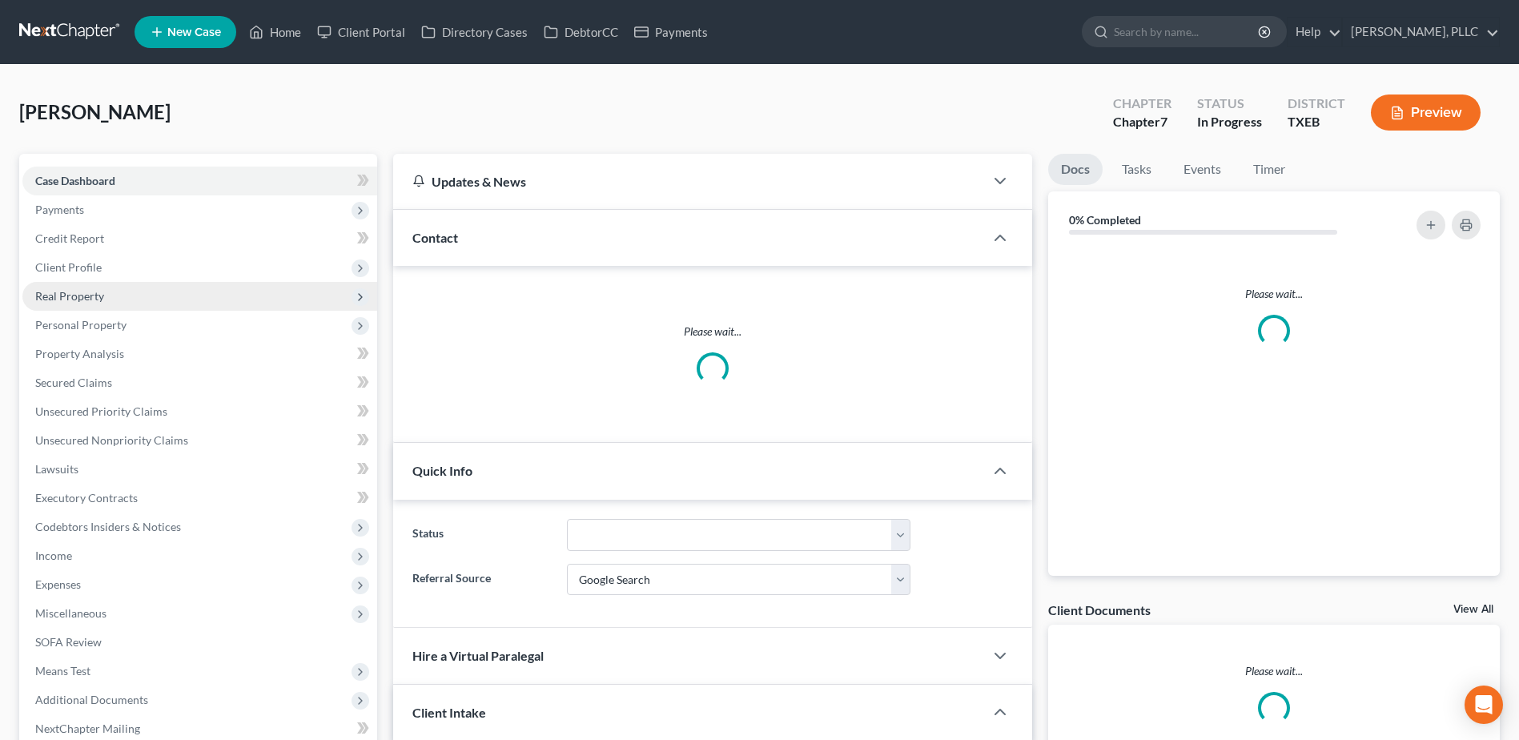
click at [63, 300] on span "Real Property" at bounding box center [69, 296] width 69 height 14
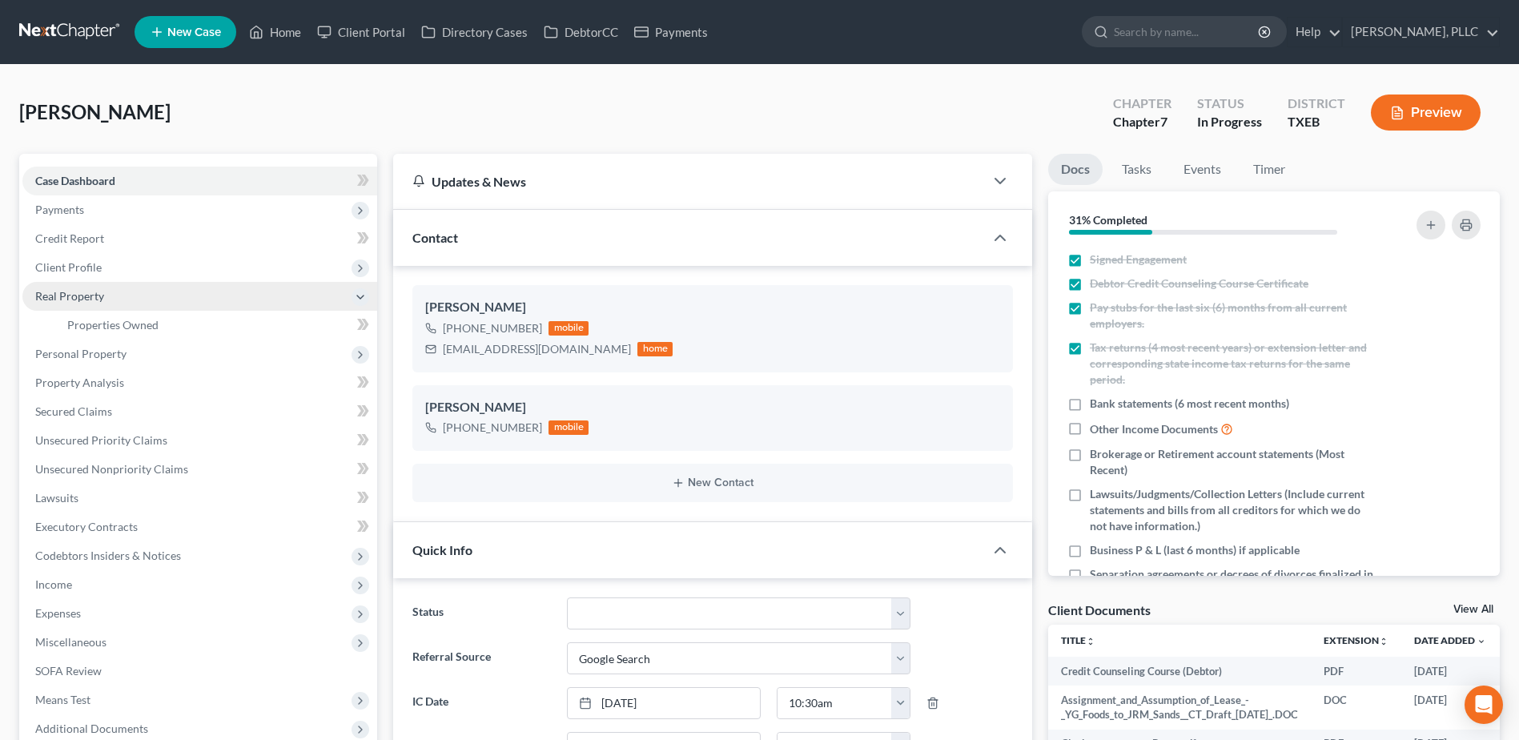
scroll to position [834, 0]
click at [94, 325] on span "Properties Owned" at bounding box center [112, 325] width 91 height 14
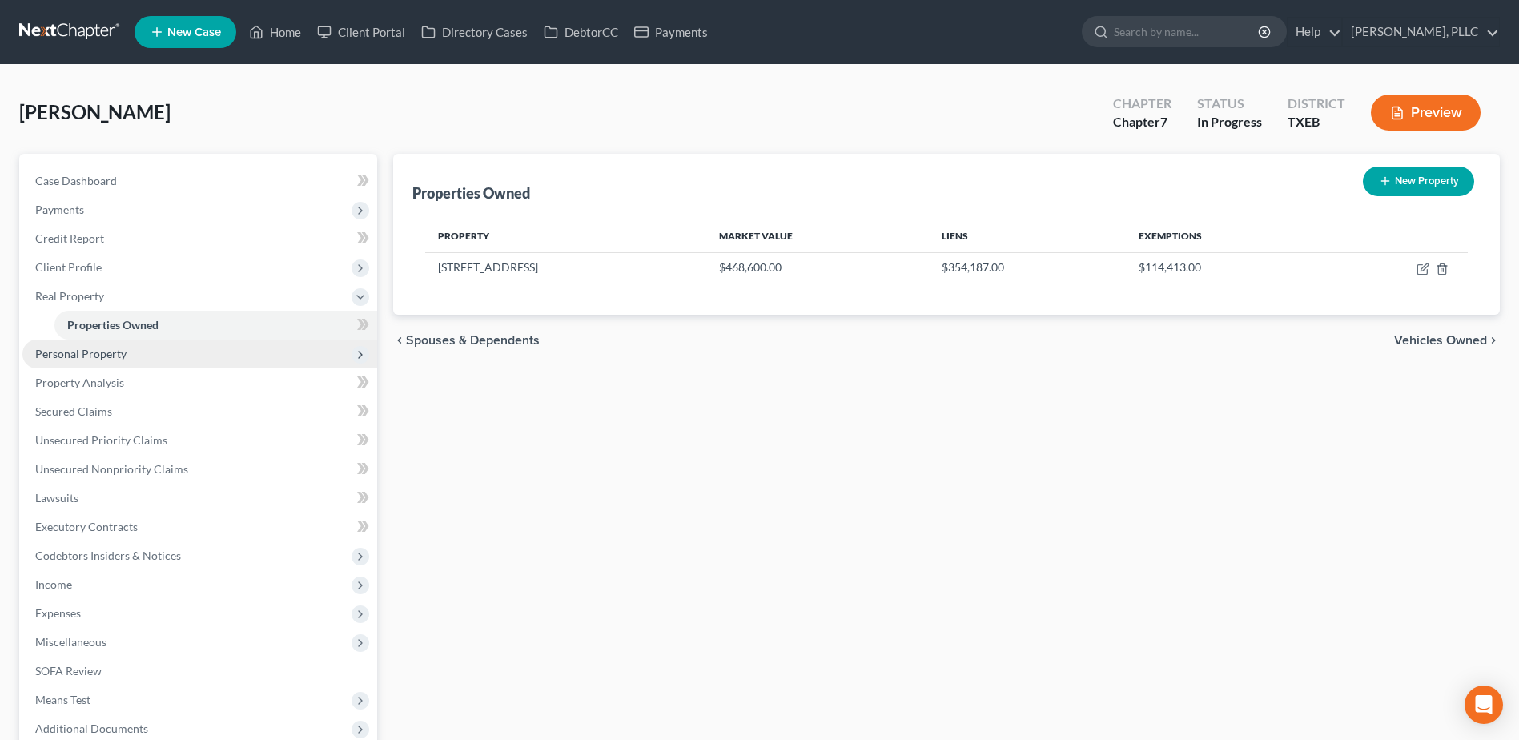
click at [94, 359] on span "Personal Property" at bounding box center [80, 354] width 91 height 14
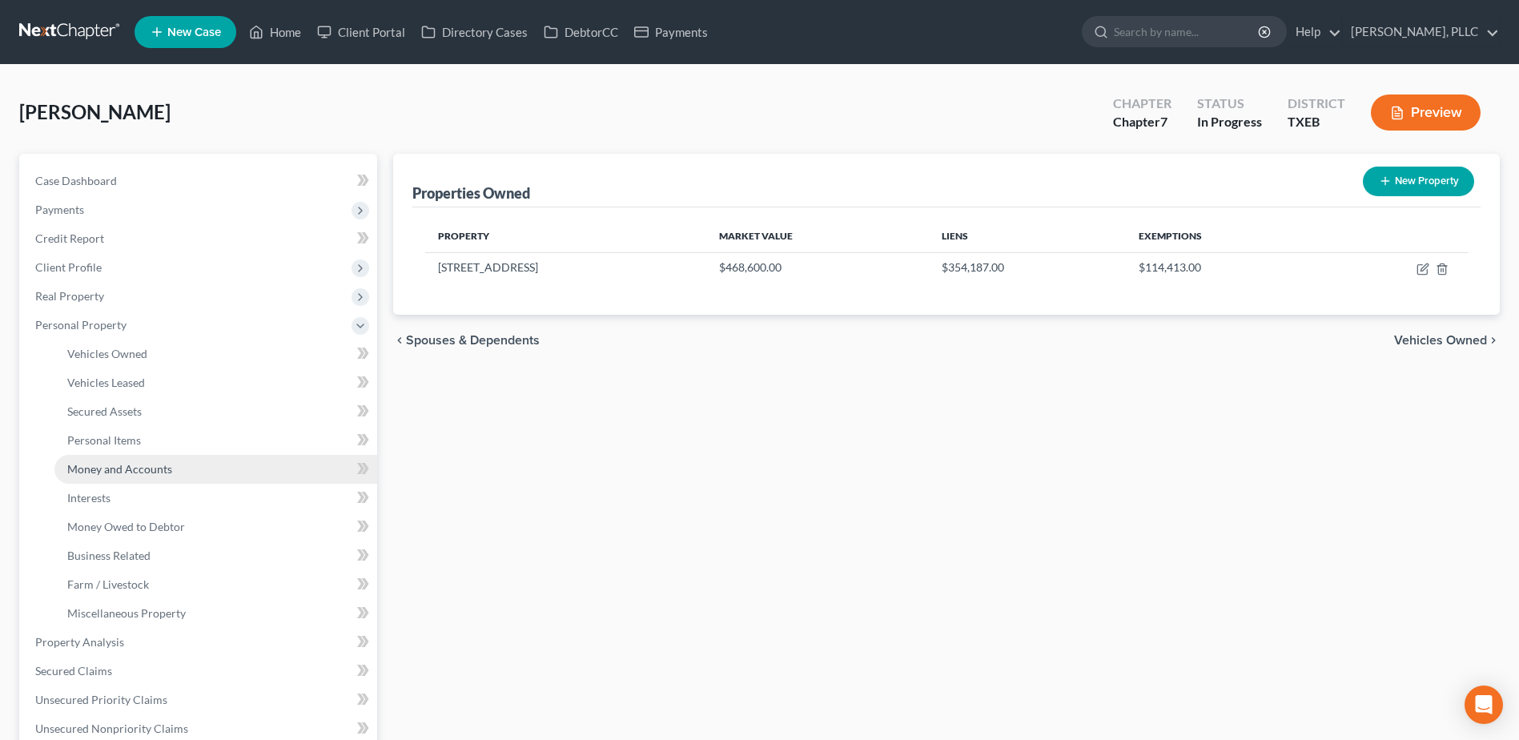
click at [102, 471] on span "Money and Accounts" at bounding box center [119, 469] width 105 height 14
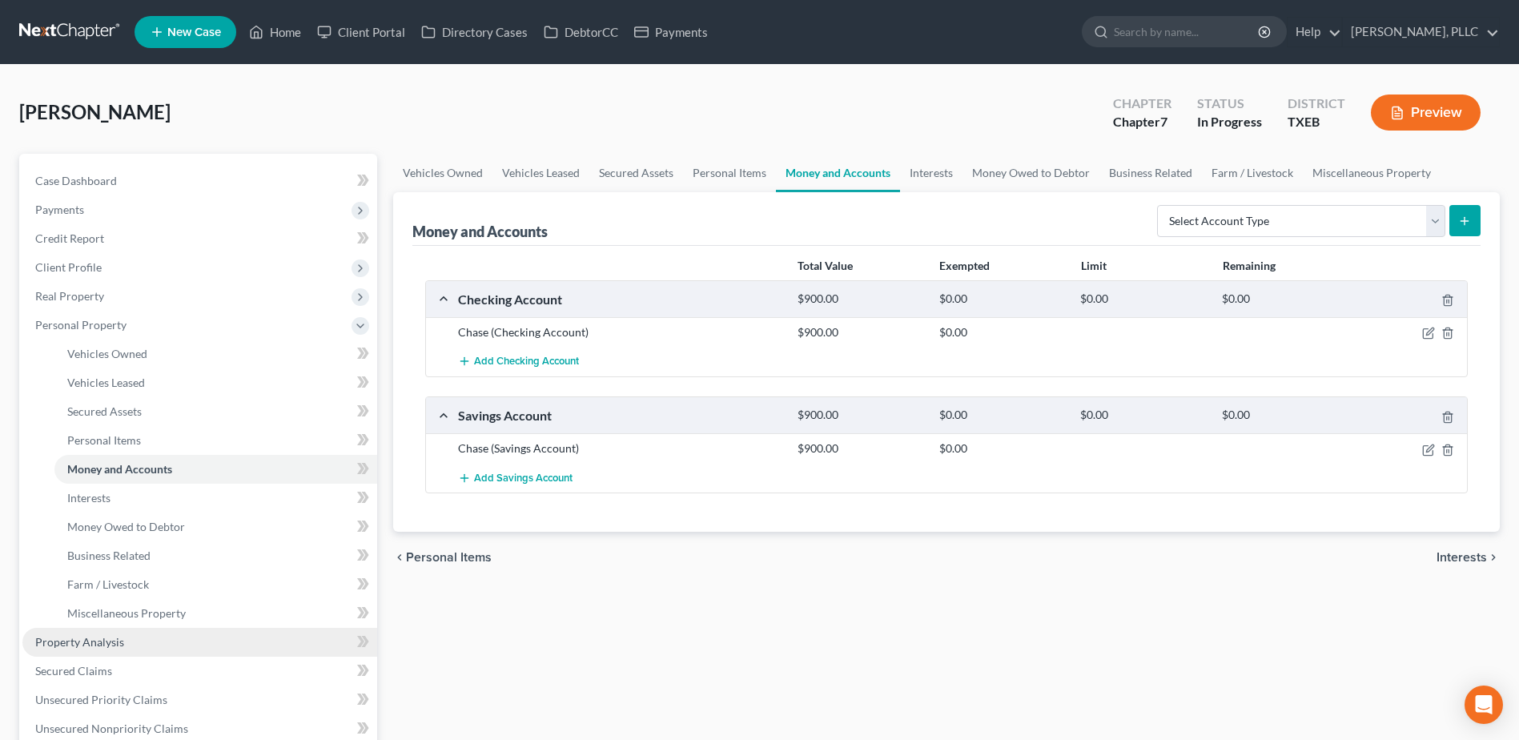
click at [88, 648] on span "Property Analysis" at bounding box center [79, 642] width 89 height 14
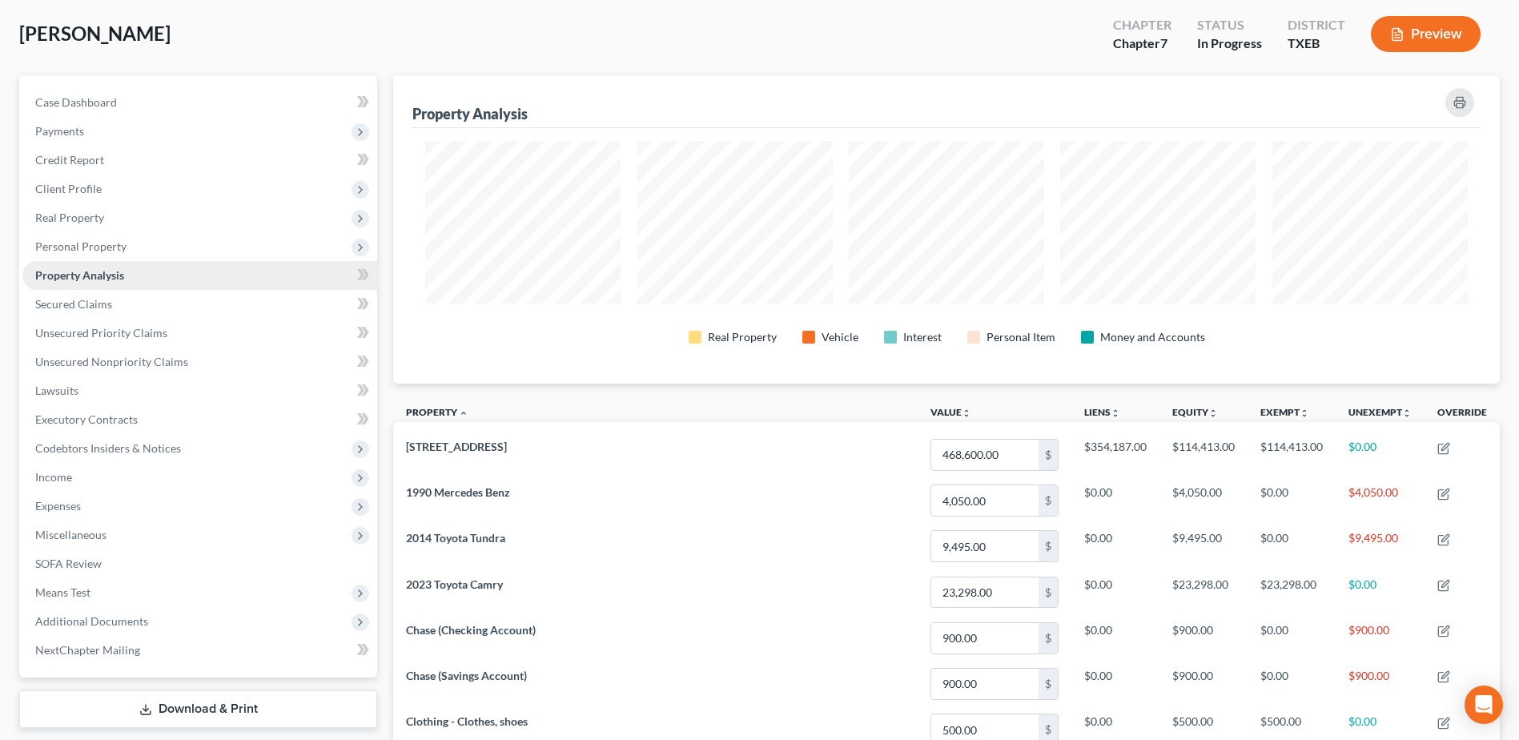
scroll to position [77, 0]
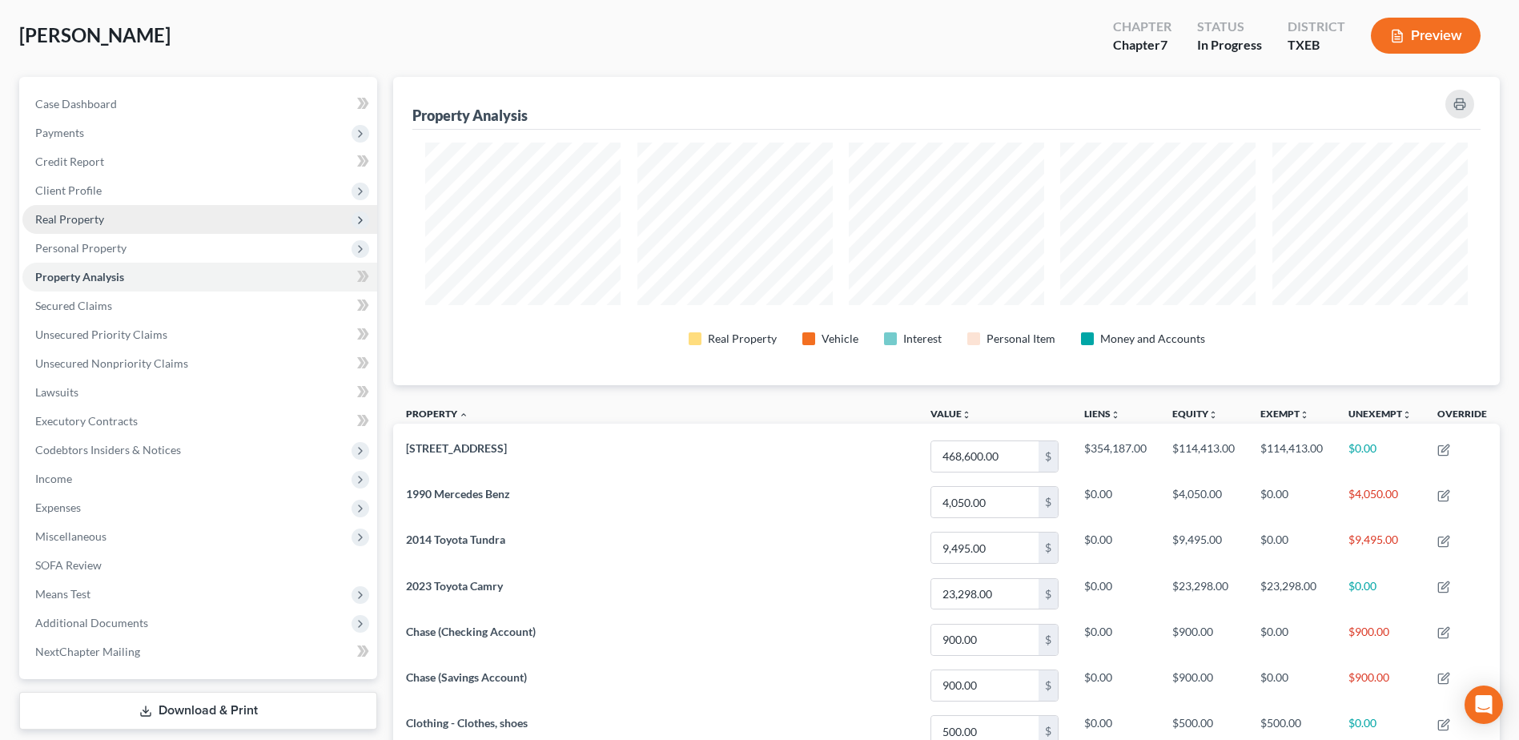
click at [90, 223] on span "Real Property" at bounding box center [69, 219] width 69 height 14
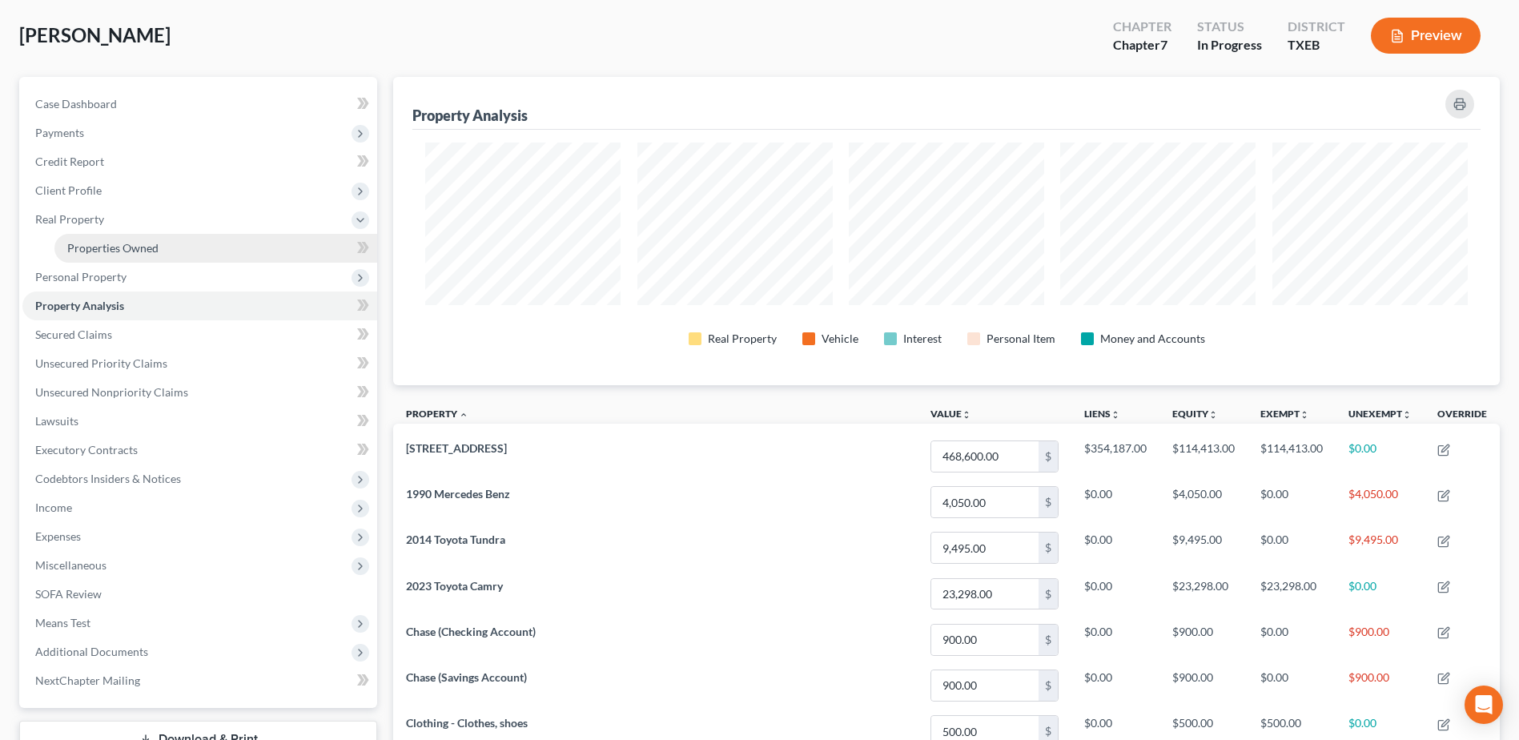
click at [123, 252] on span "Properties Owned" at bounding box center [112, 248] width 91 height 14
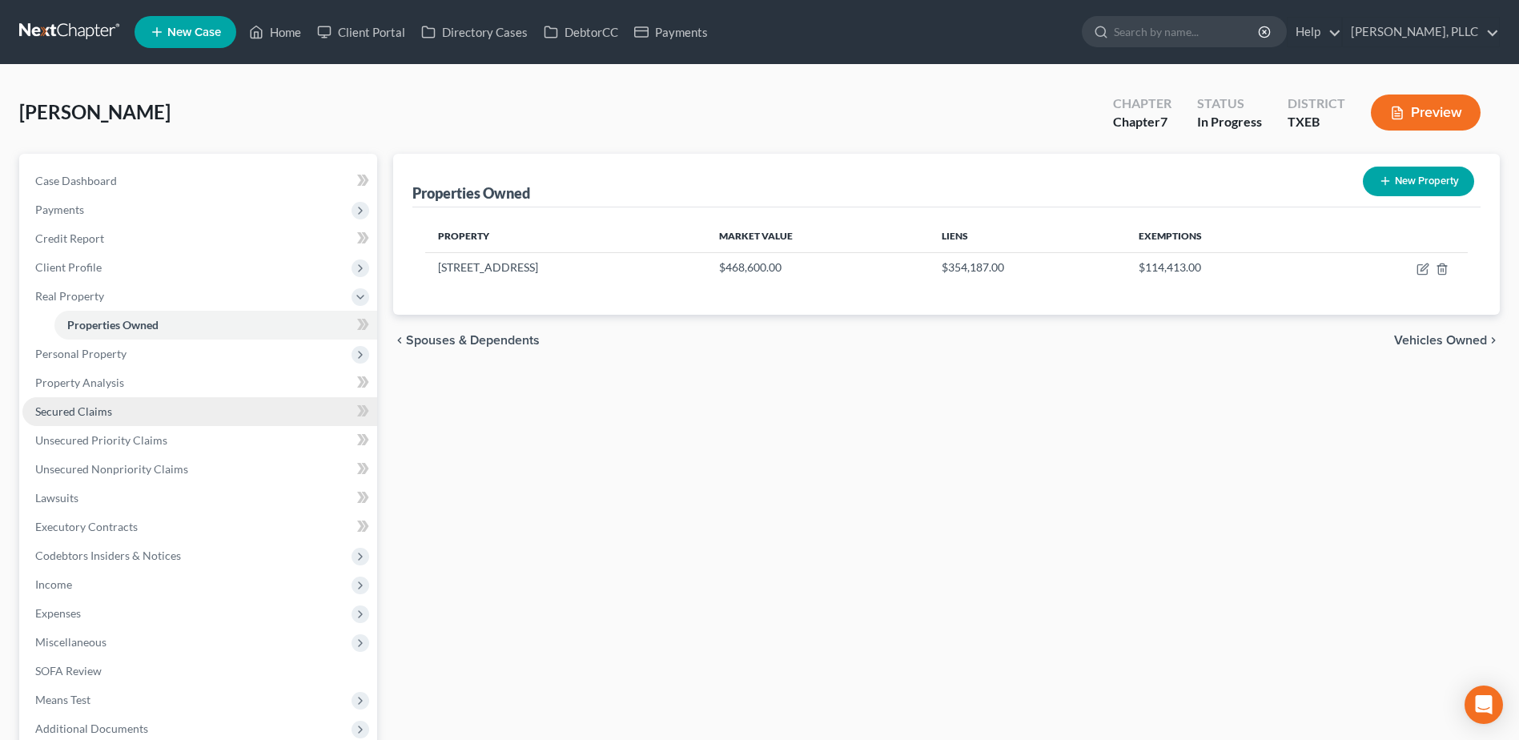
click at [117, 406] on link "Secured Claims" at bounding box center [199, 411] width 355 height 29
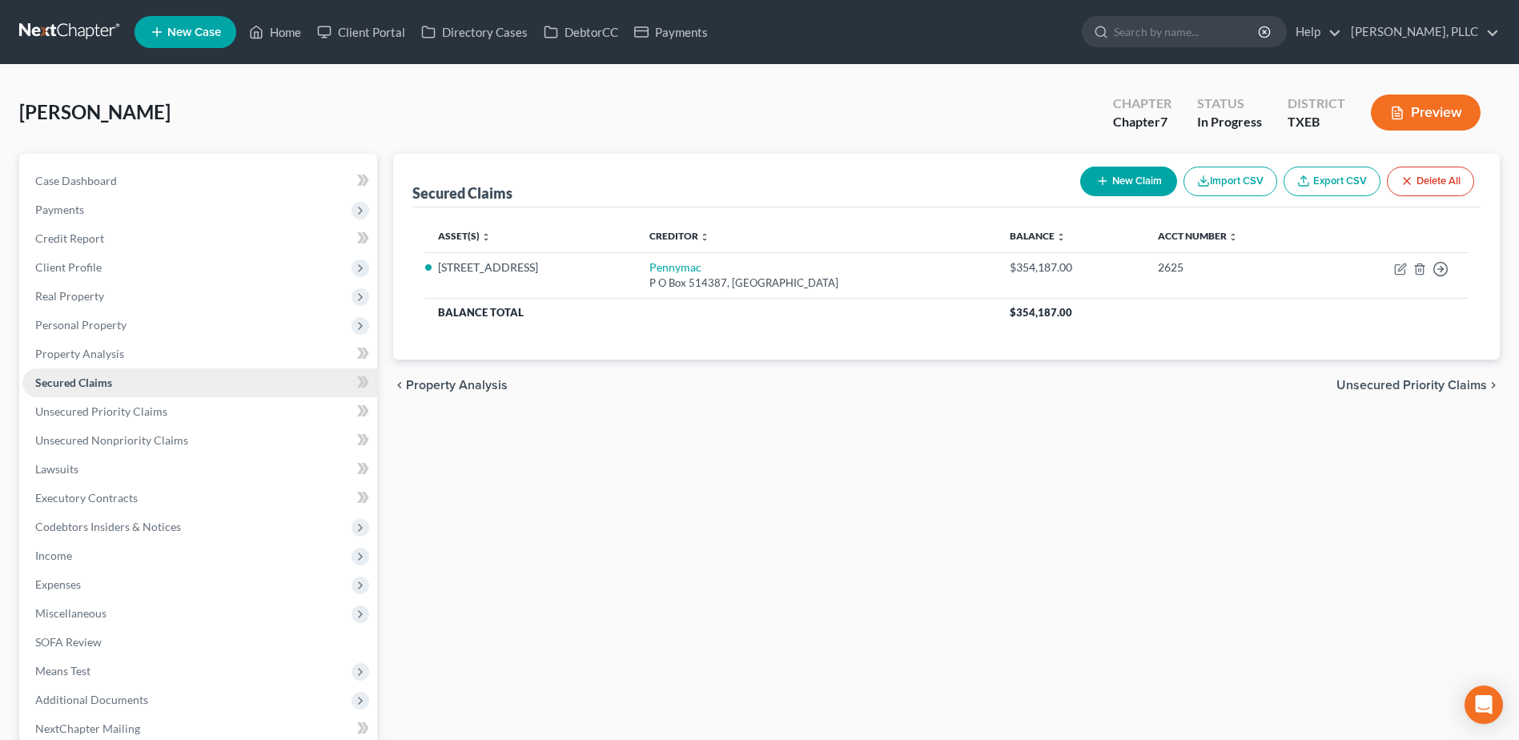
drag, startPoint x: 123, startPoint y: 375, endPoint x: 119, endPoint y: 368, distance: 8.7
click at [123, 374] on link "Secured Claims" at bounding box center [199, 382] width 355 height 29
click at [115, 352] on span "Property Analysis" at bounding box center [79, 354] width 89 height 14
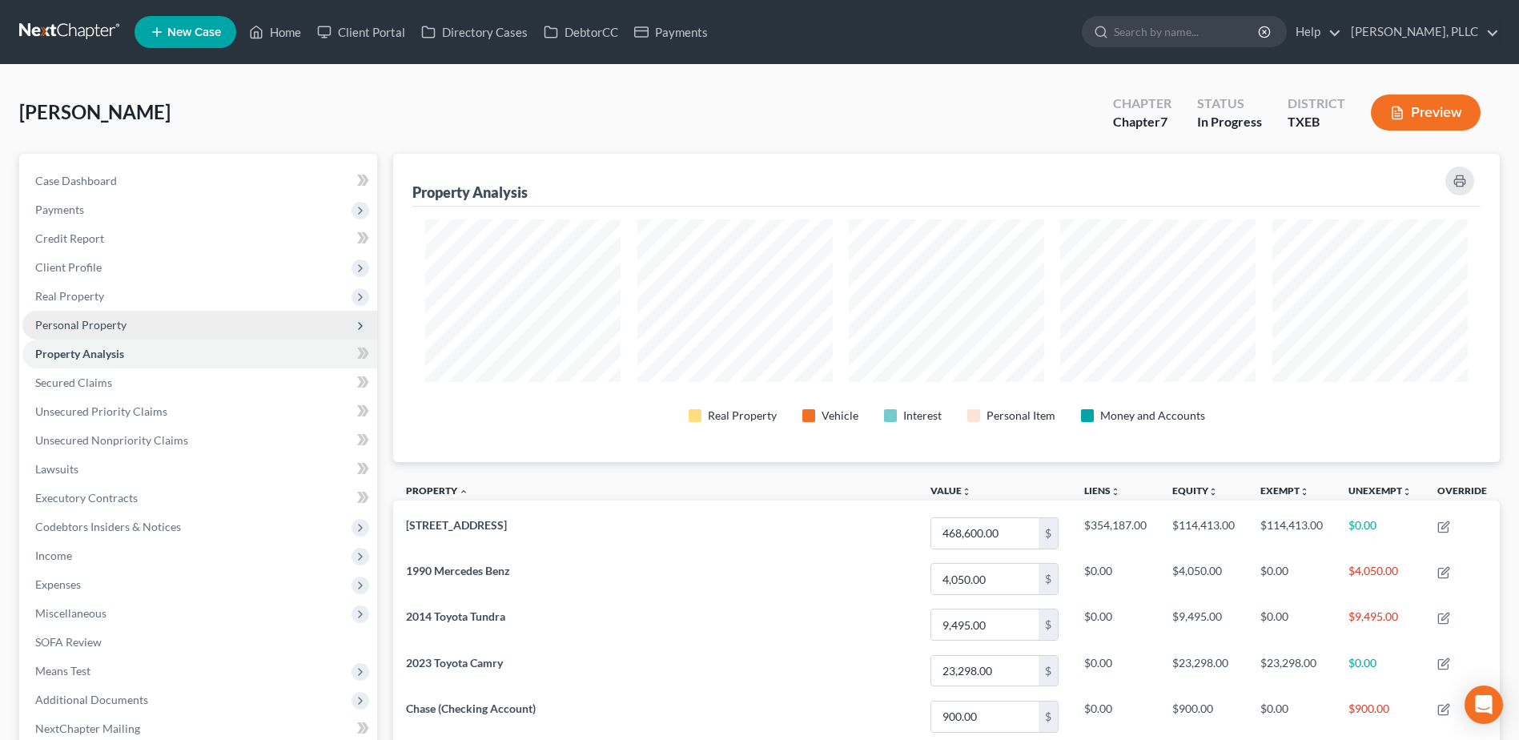
scroll to position [308, 1107]
click at [117, 328] on span "Personal Property" at bounding box center [80, 325] width 91 height 14
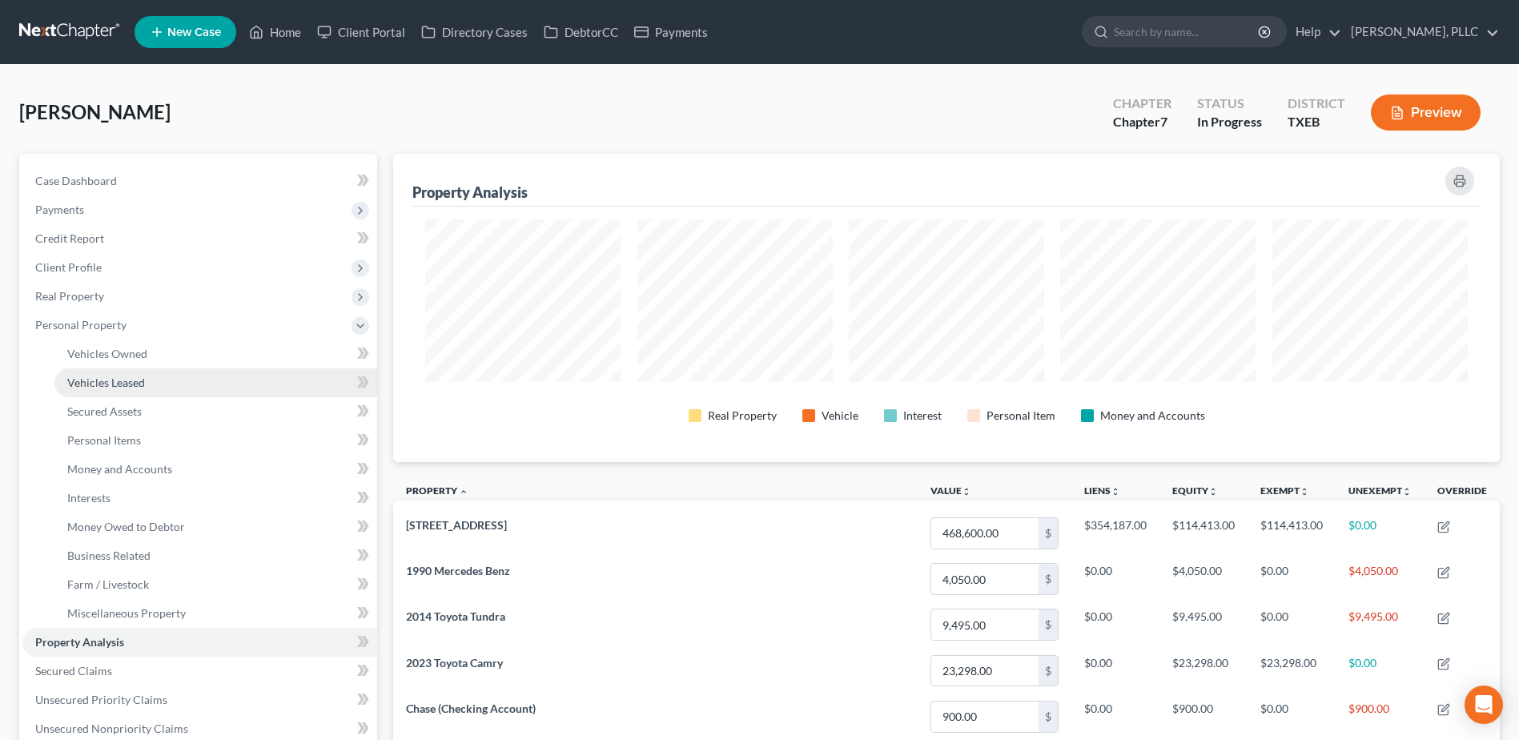
click at [113, 390] on link "Vehicles Leased" at bounding box center [215, 382] width 323 height 29
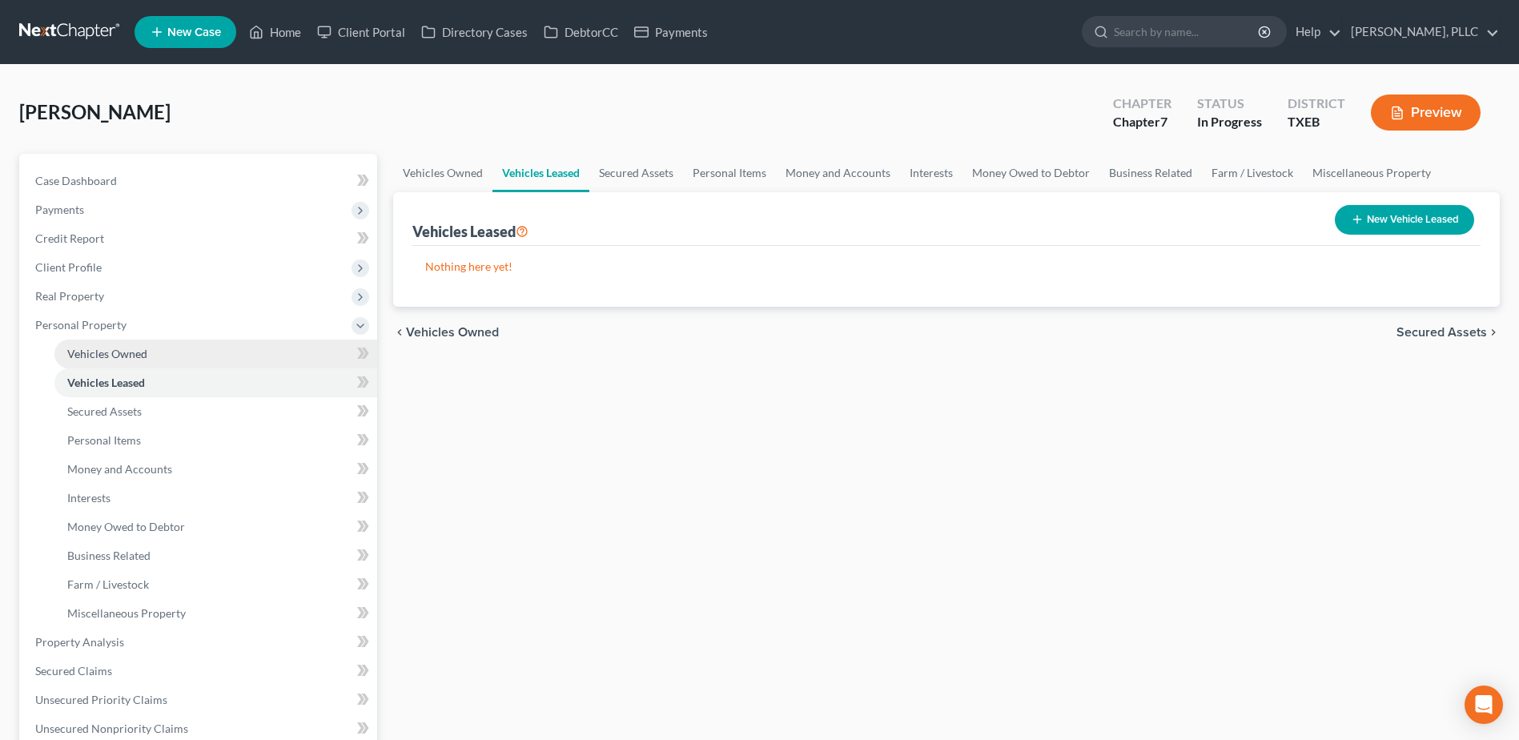
click at [111, 355] on span "Vehicles Owned" at bounding box center [107, 354] width 80 height 14
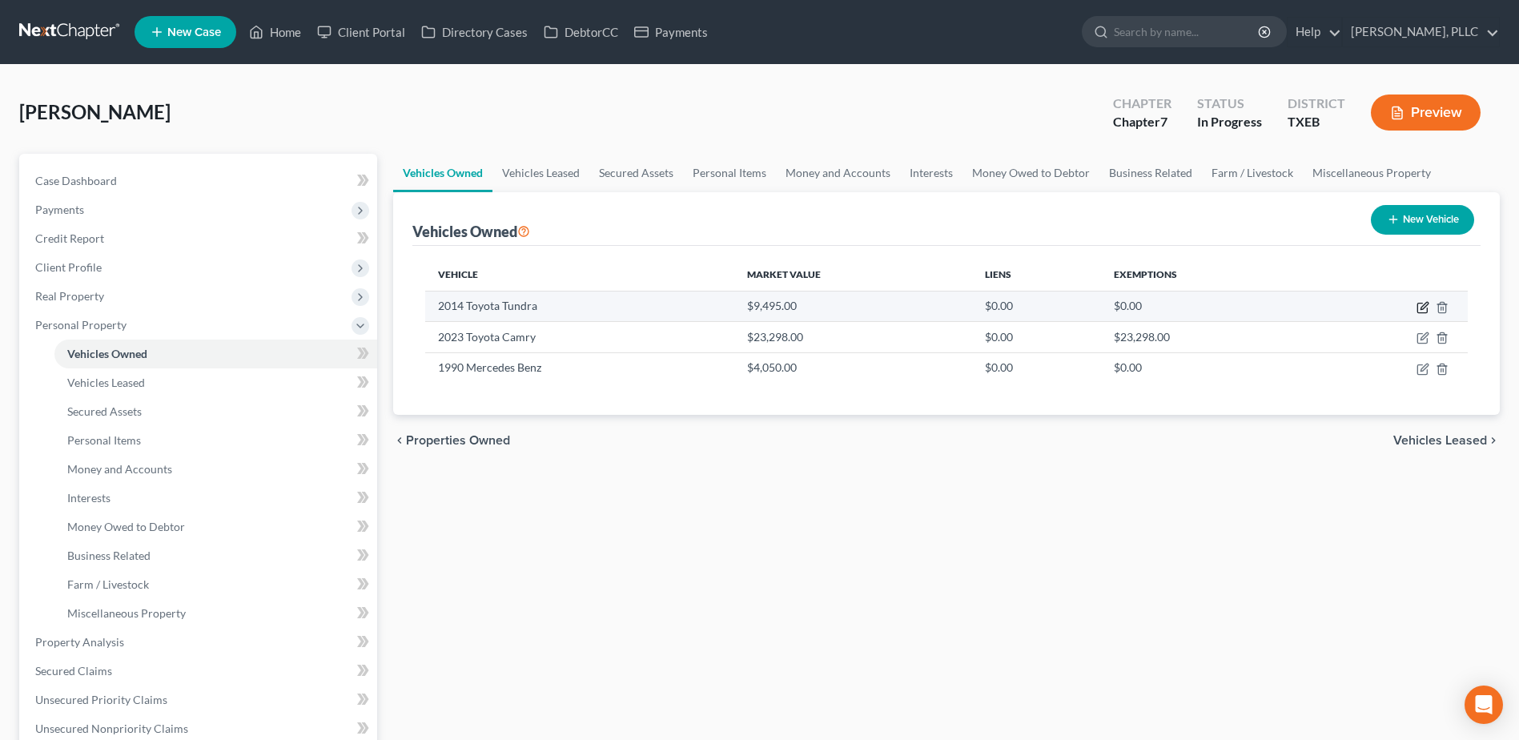
click at [1423, 308] on icon "button" at bounding box center [1423, 307] width 13 height 13
select select "0"
select select "12"
select select "2"
select select "0"
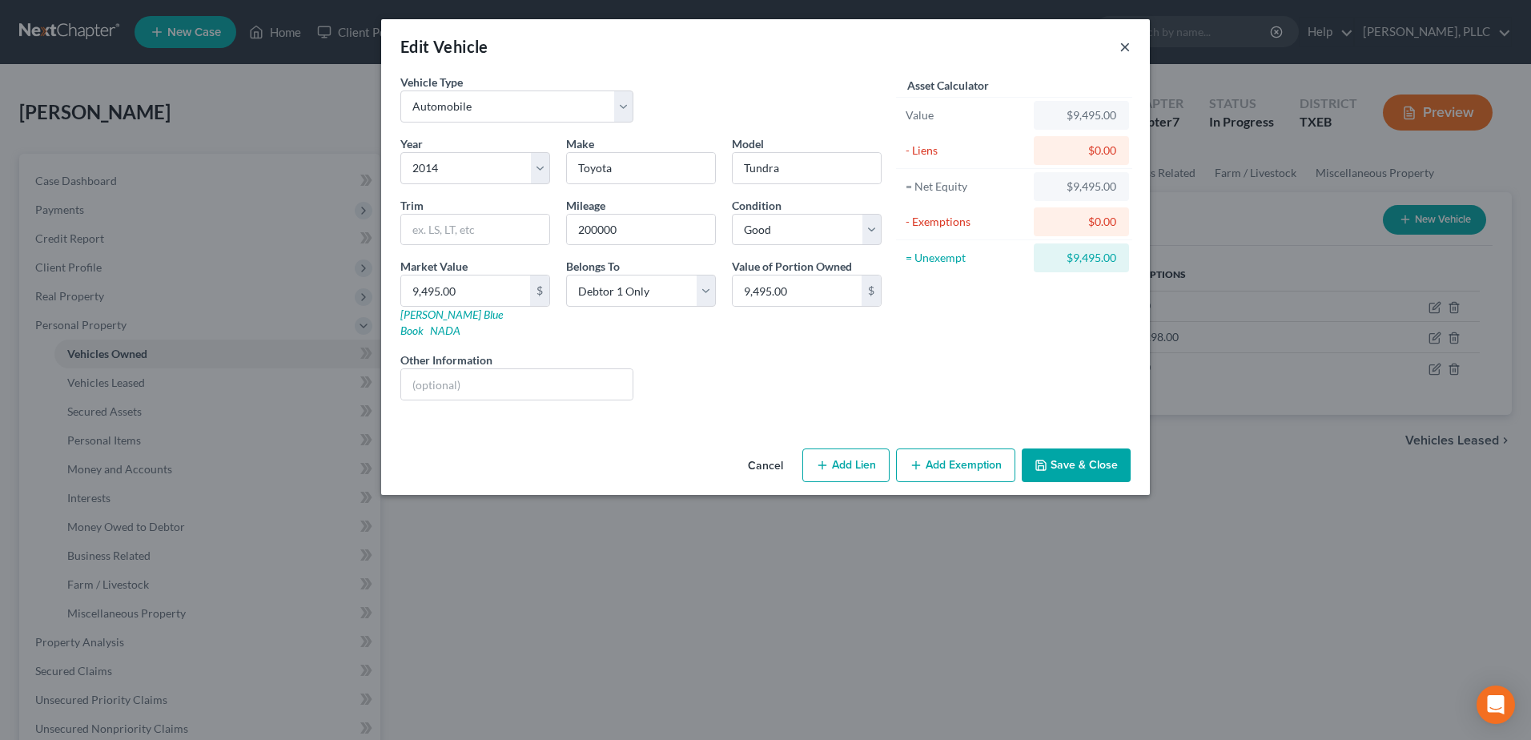
click at [1122, 46] on button "×" at bounding box center [1125, 46] width 11 height 19
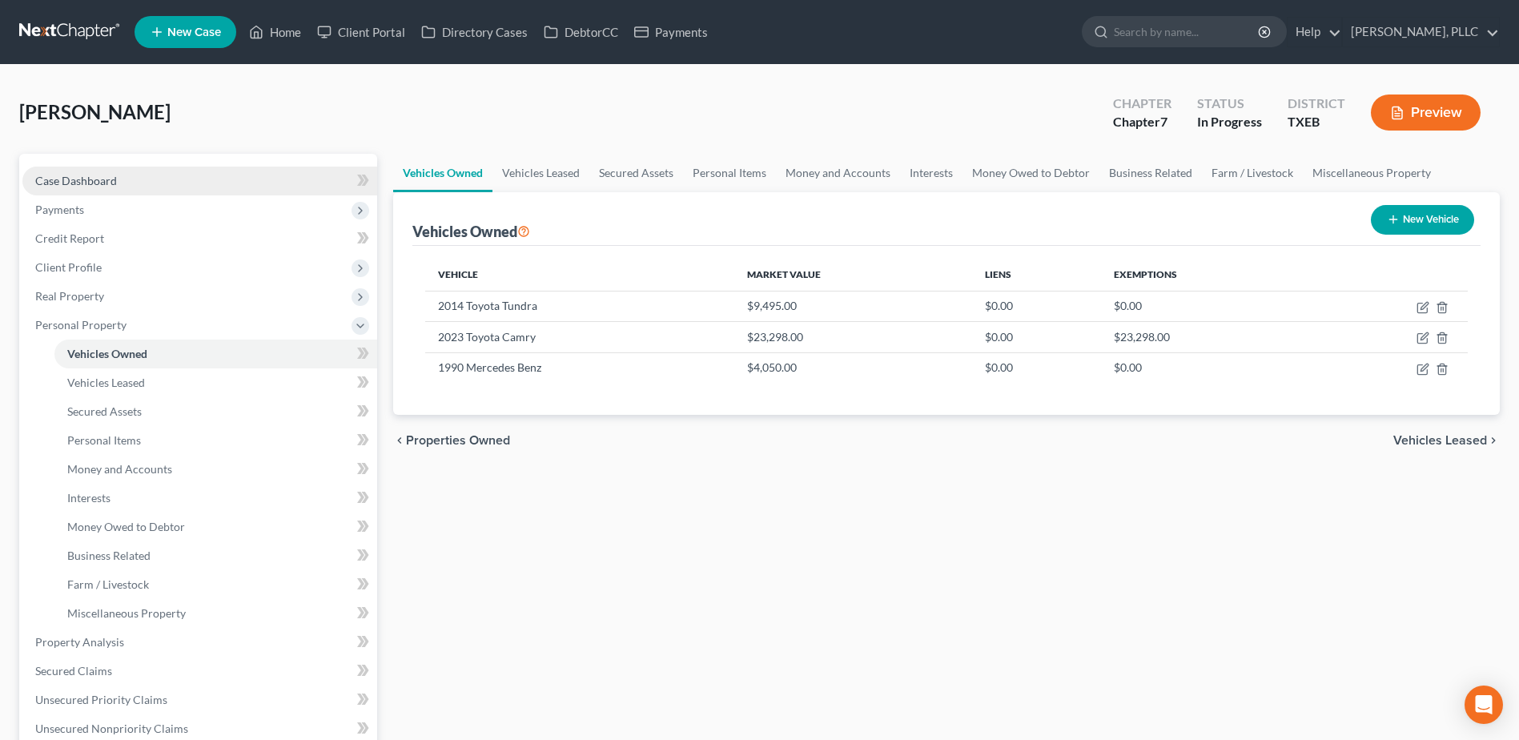
click at [46, 183] on span "Case Dashboard" at bounding box center [76, 181] width 82 height 14
select select "4"
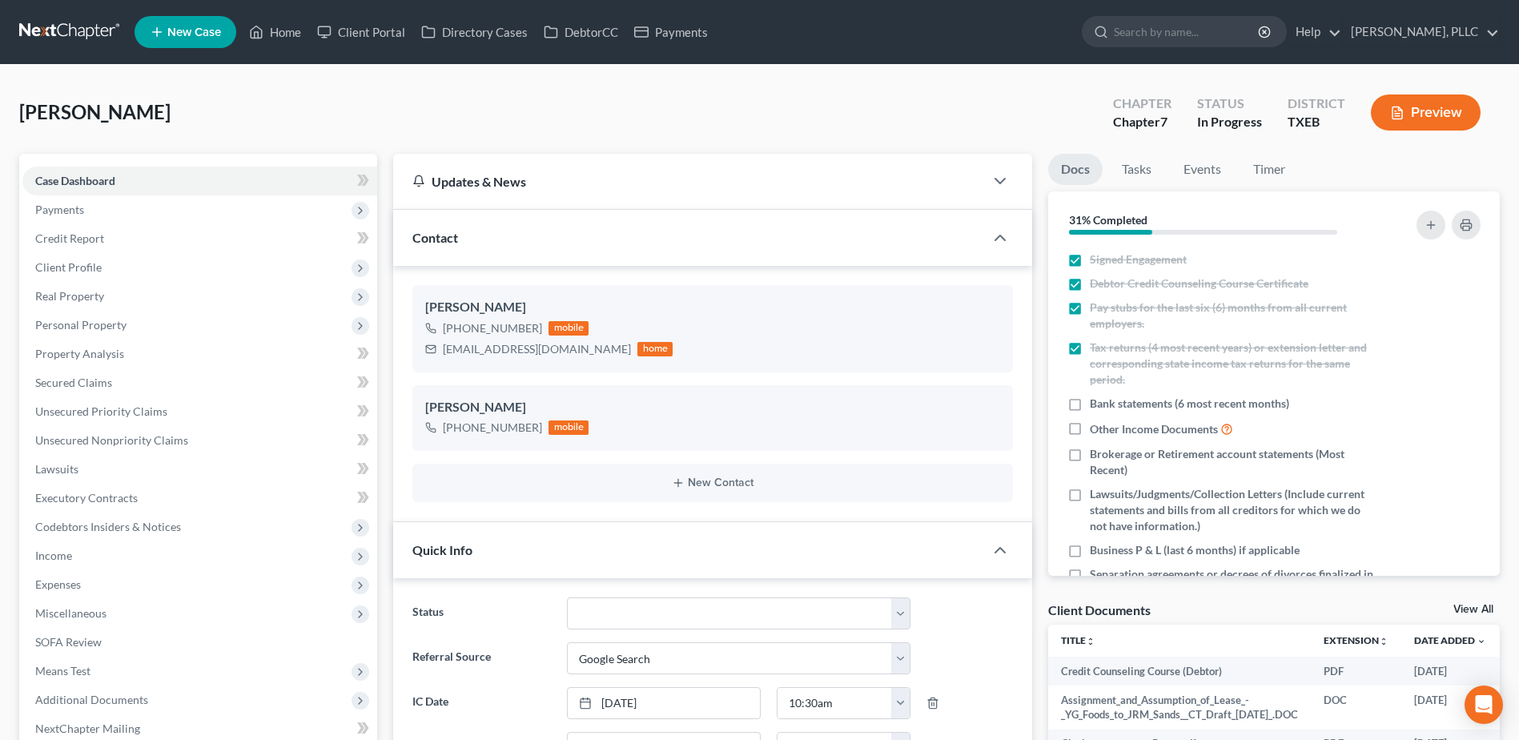
scroll to position [834, 0]
click at [367, 31] on link "Client Portal" at bounding box center [361, 32] width 104 height 29
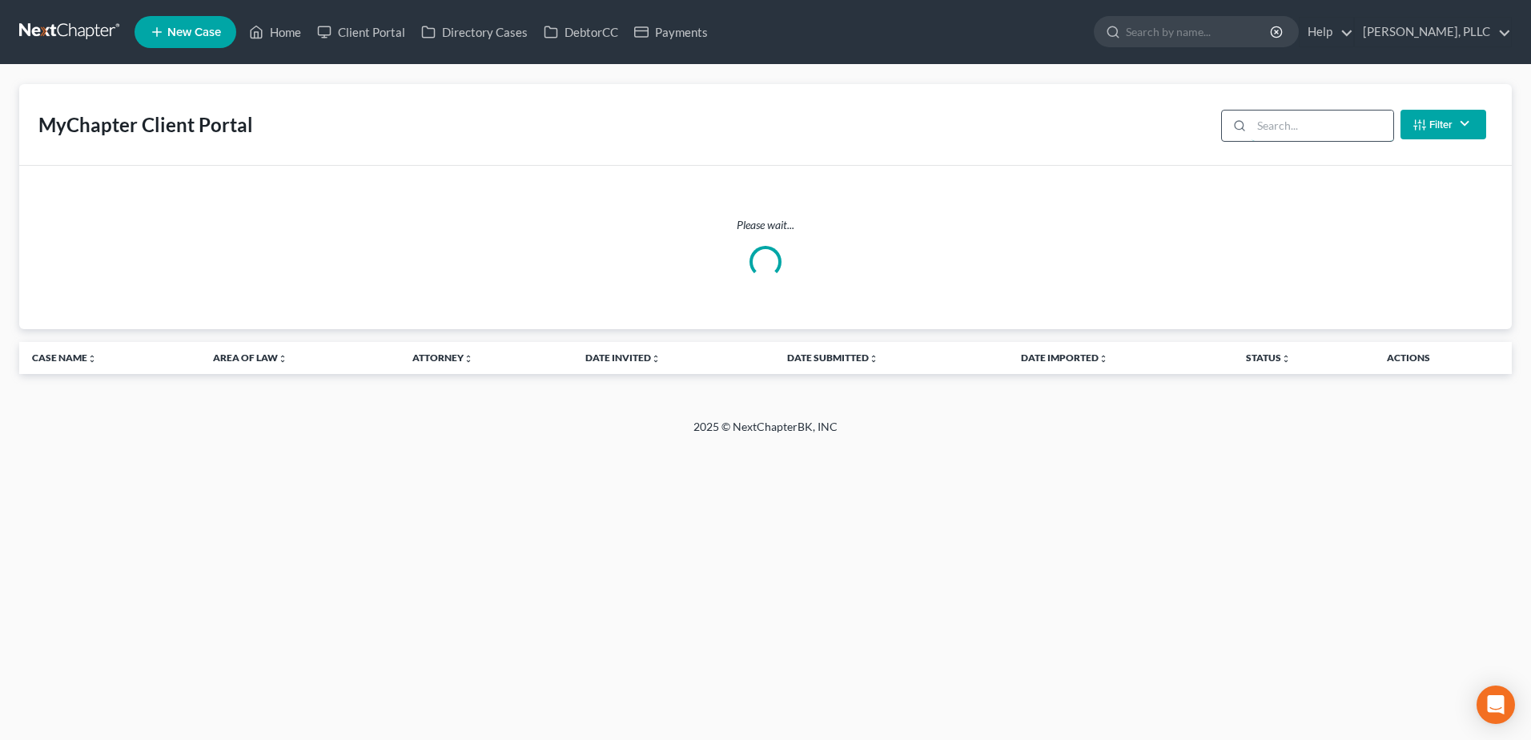
click at [1283, 124] on input "search" at bounding box center [1323, 126] width 142 height 30
type input "[PERSON_NAME]"
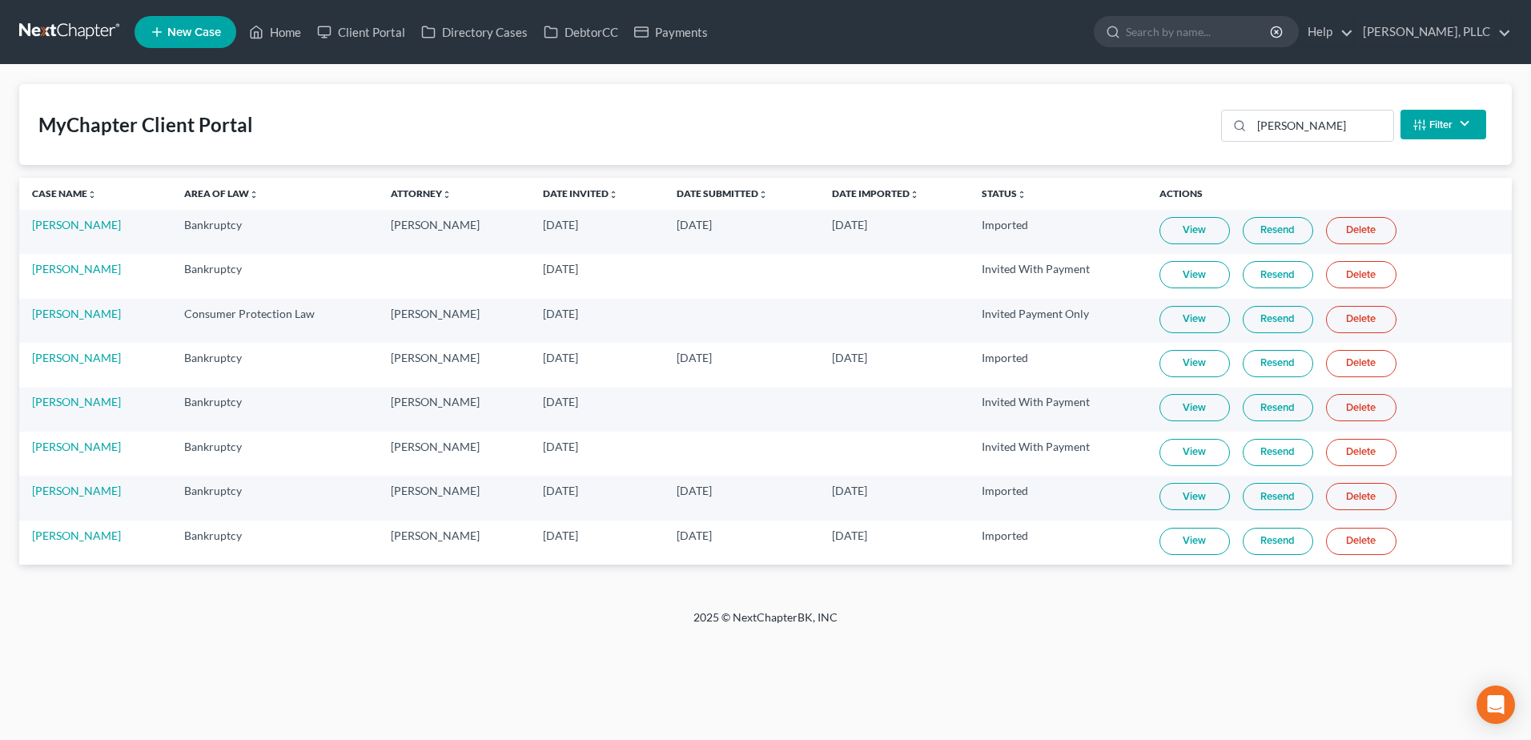
click at [1176, 502] on link "View" at bounding box center [1195, 496] width 70 height 27
click at [58, 492] on link "[PERSON_NAME]" at bounding box center [76, 491] width 89 height 14
select select "4"
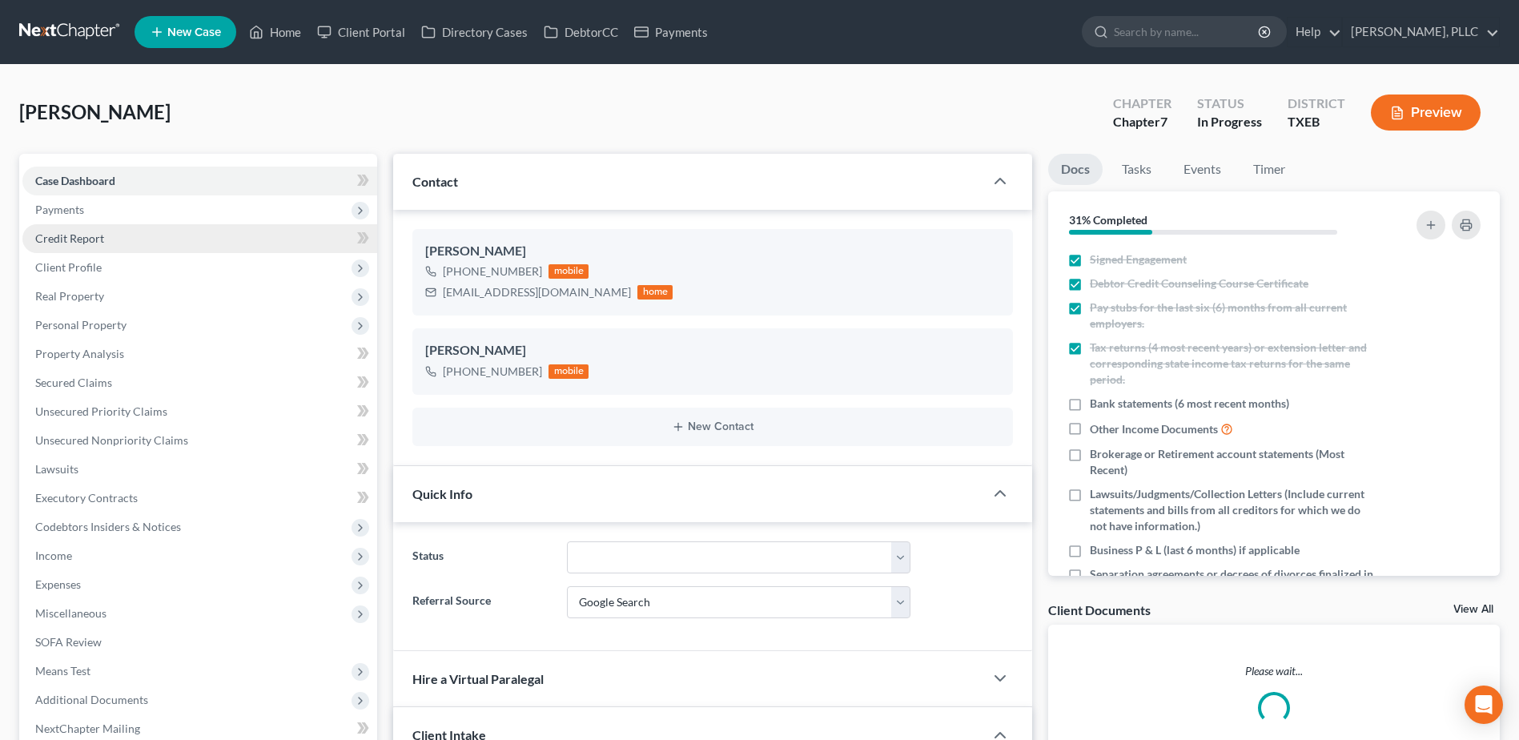
click at [58, 242] on span "Credit Report" at bounding box center [69, 238] width 69 height 14
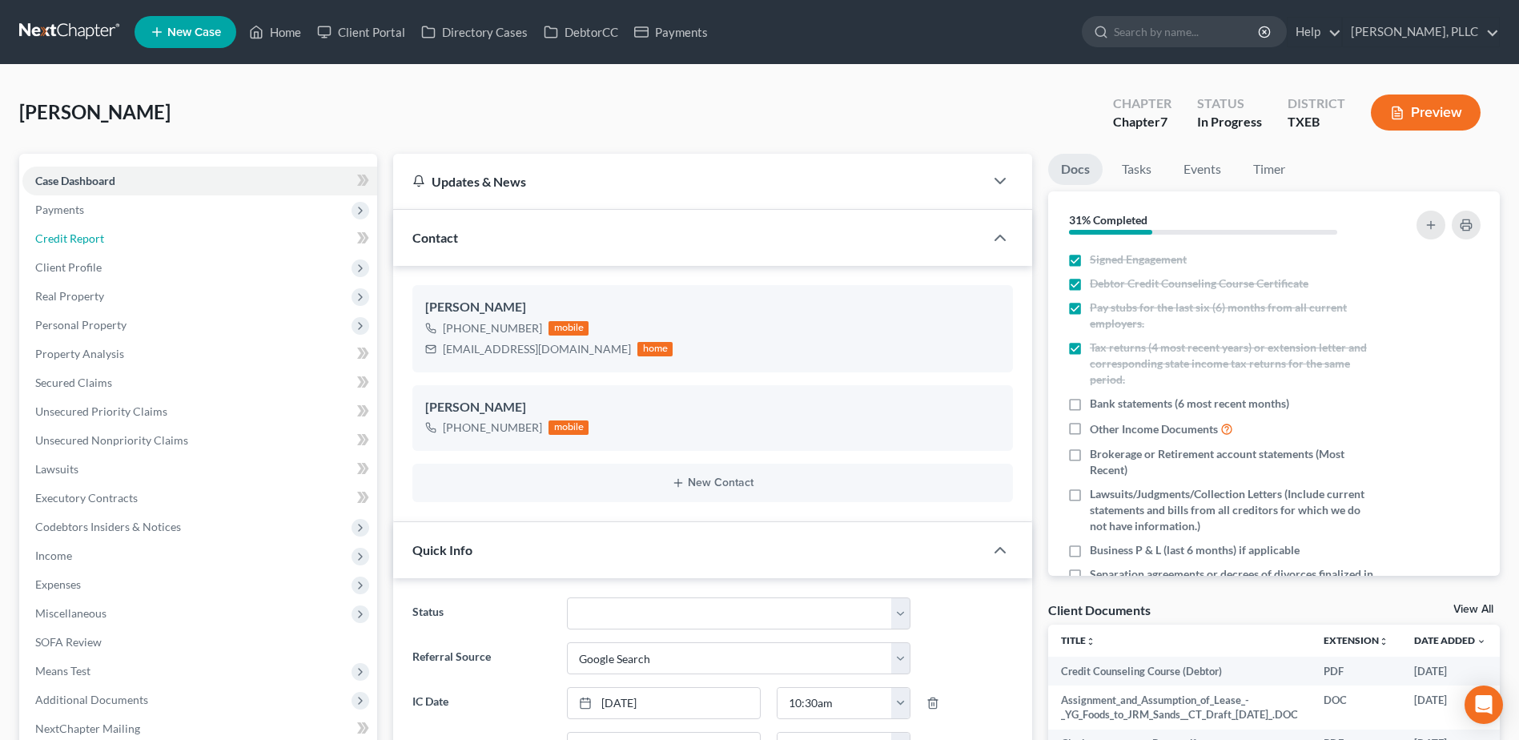
scroll to position [834, 0]
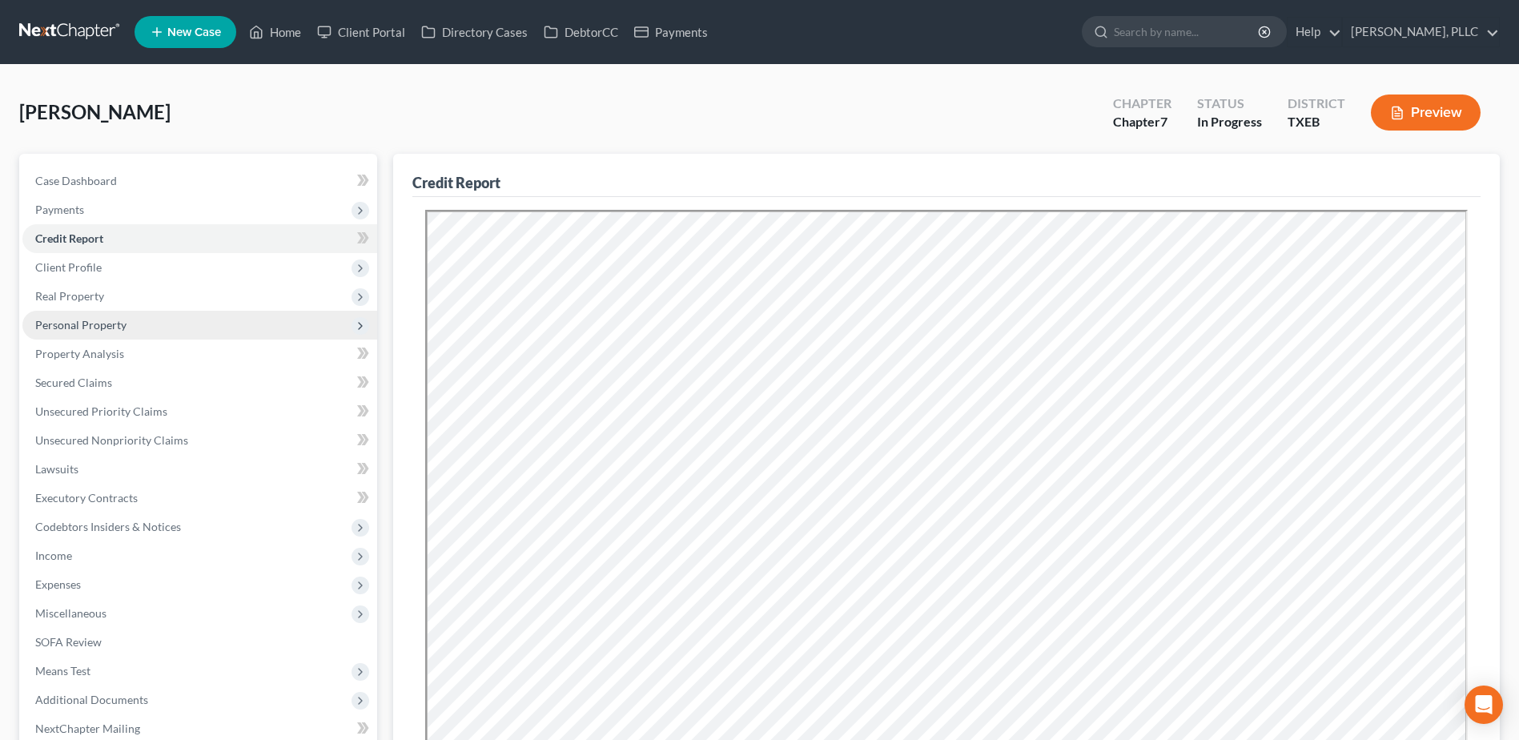
click at [74, 325] on span "Personal Property" at bounding box center [80, 325] width 91 height 14
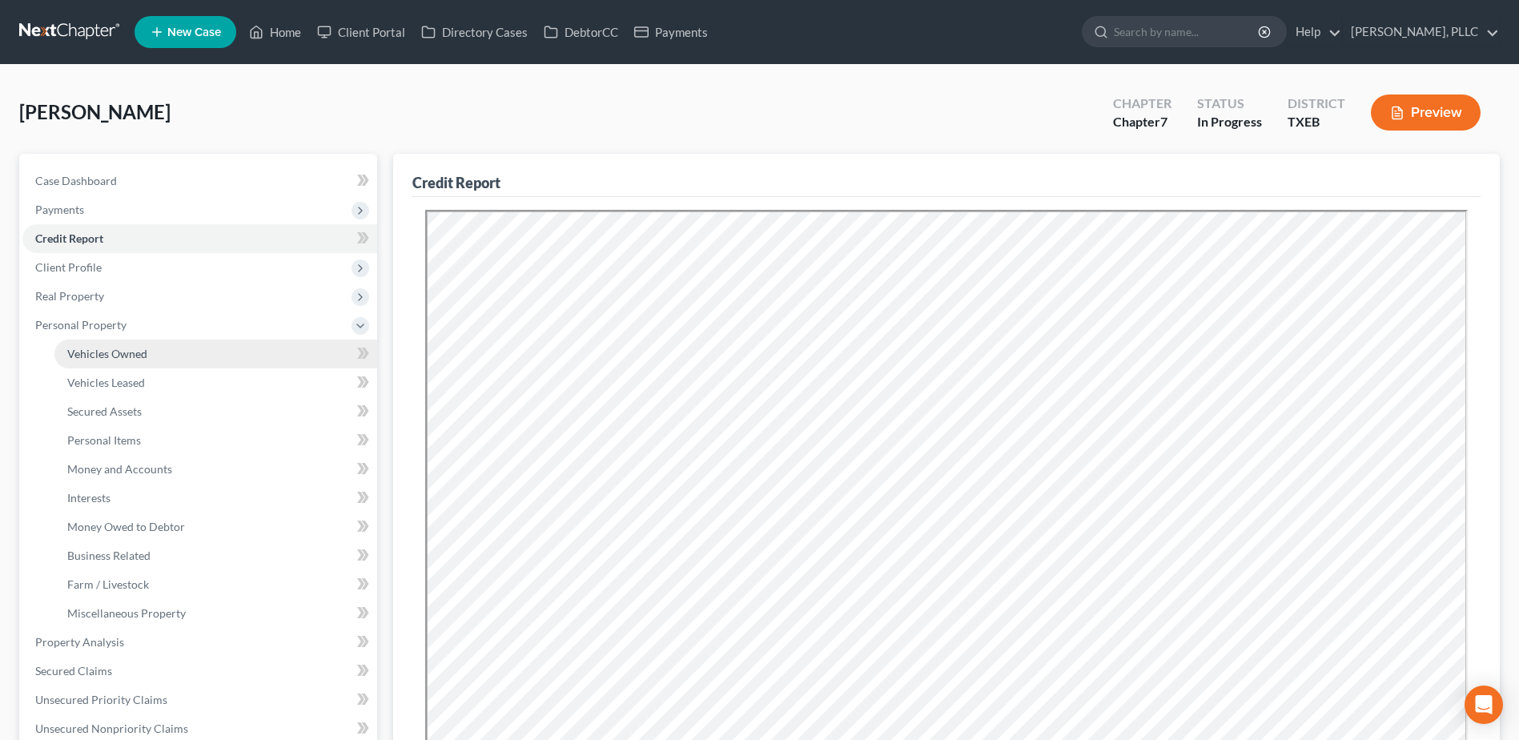
click at [115, 352] on span "Vehicles Owned" at bounding box center [107, 354] width 80 height 14
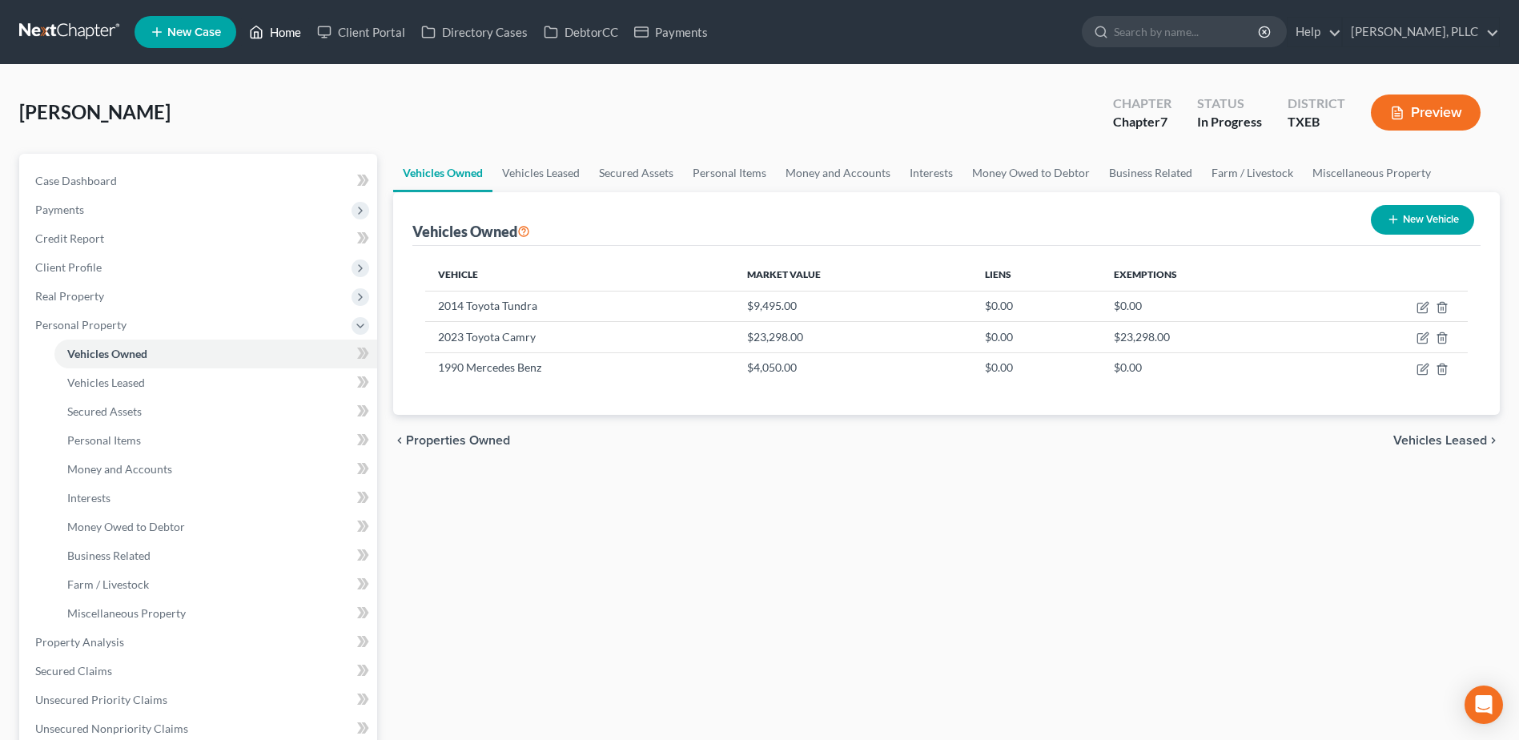
click at [302, 34] on link "Home" at bounding box center [275, 32] width 68 height 29
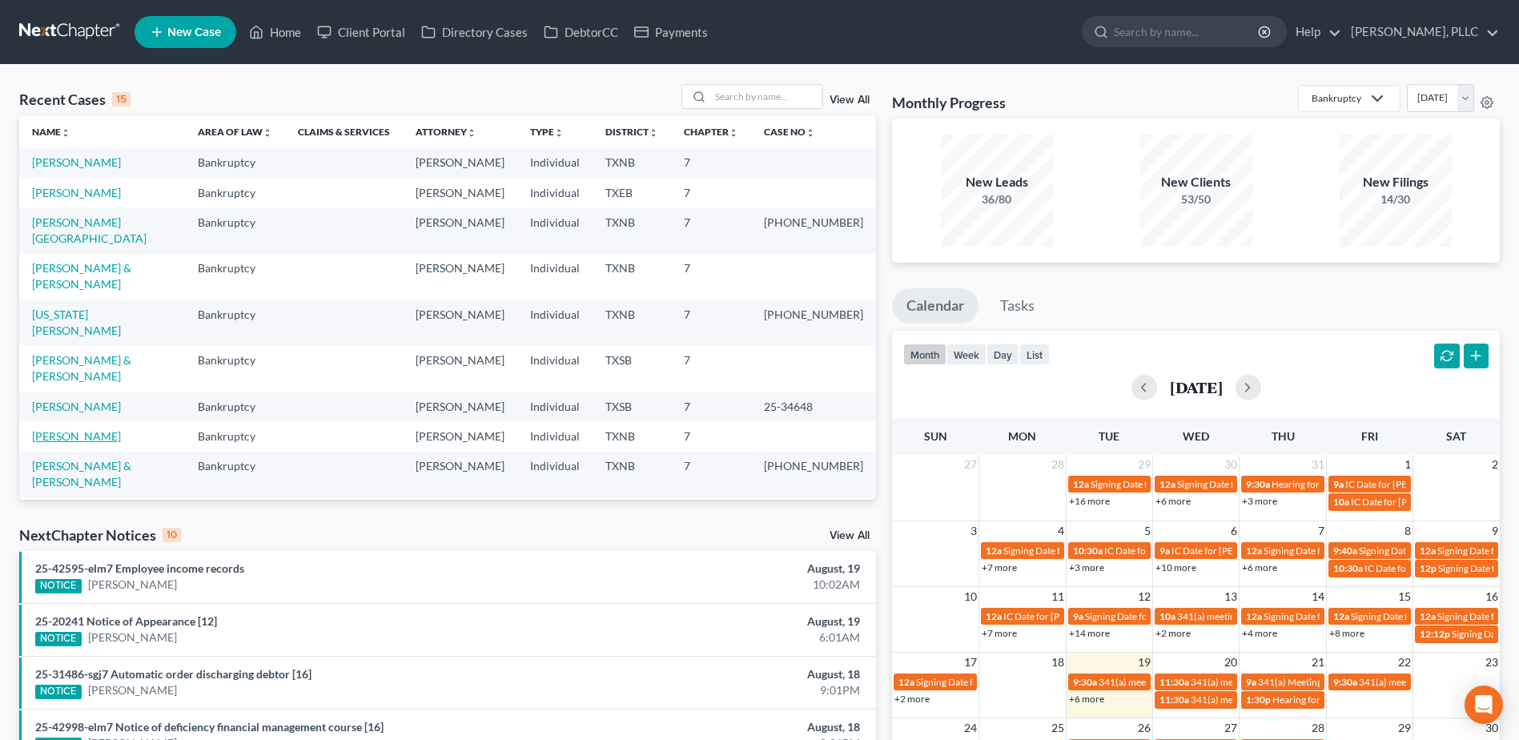
click at [72, 429] on link "[PERSON_NAME]" at bounding box center [76, 436] width 89 height 14
select select "4"
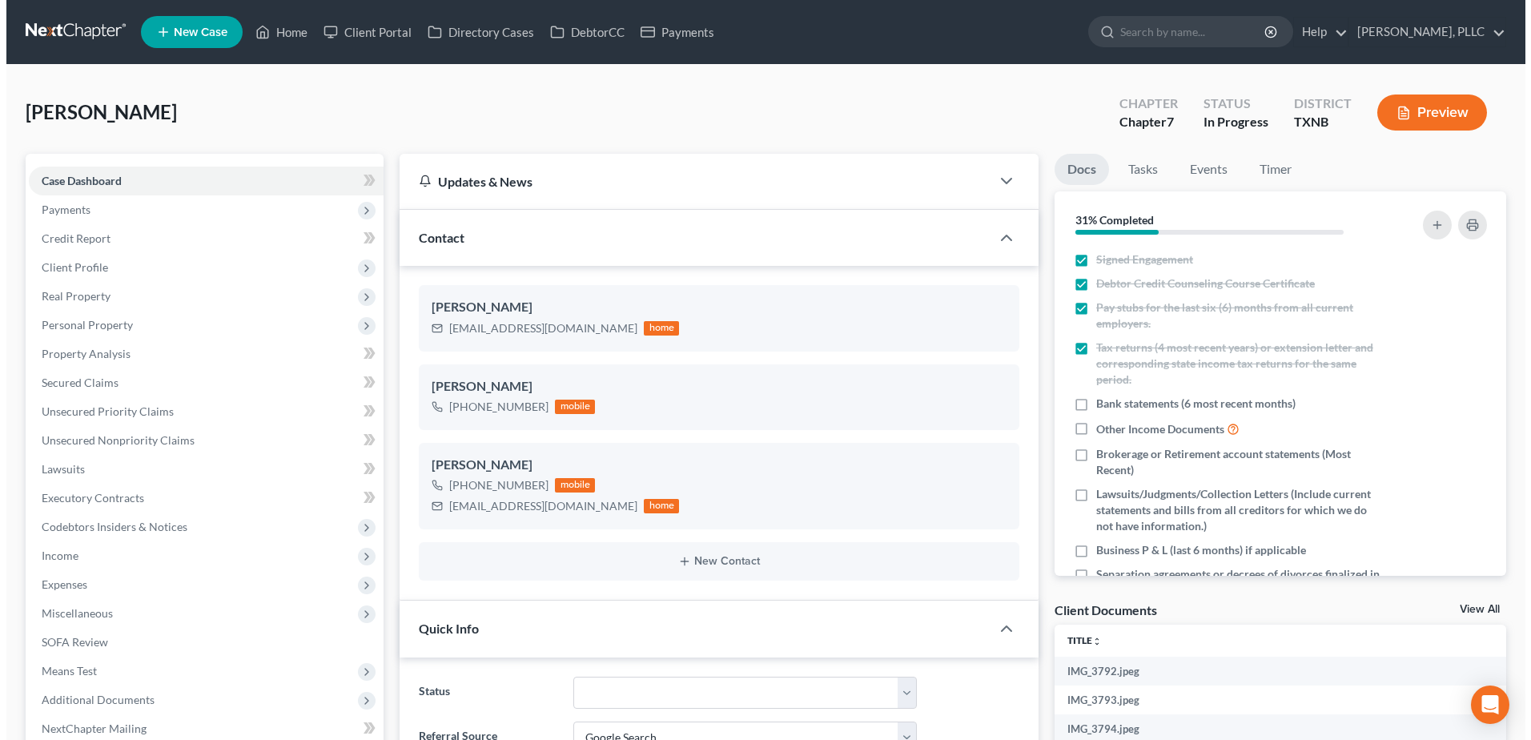
scroll to position [336, 0]
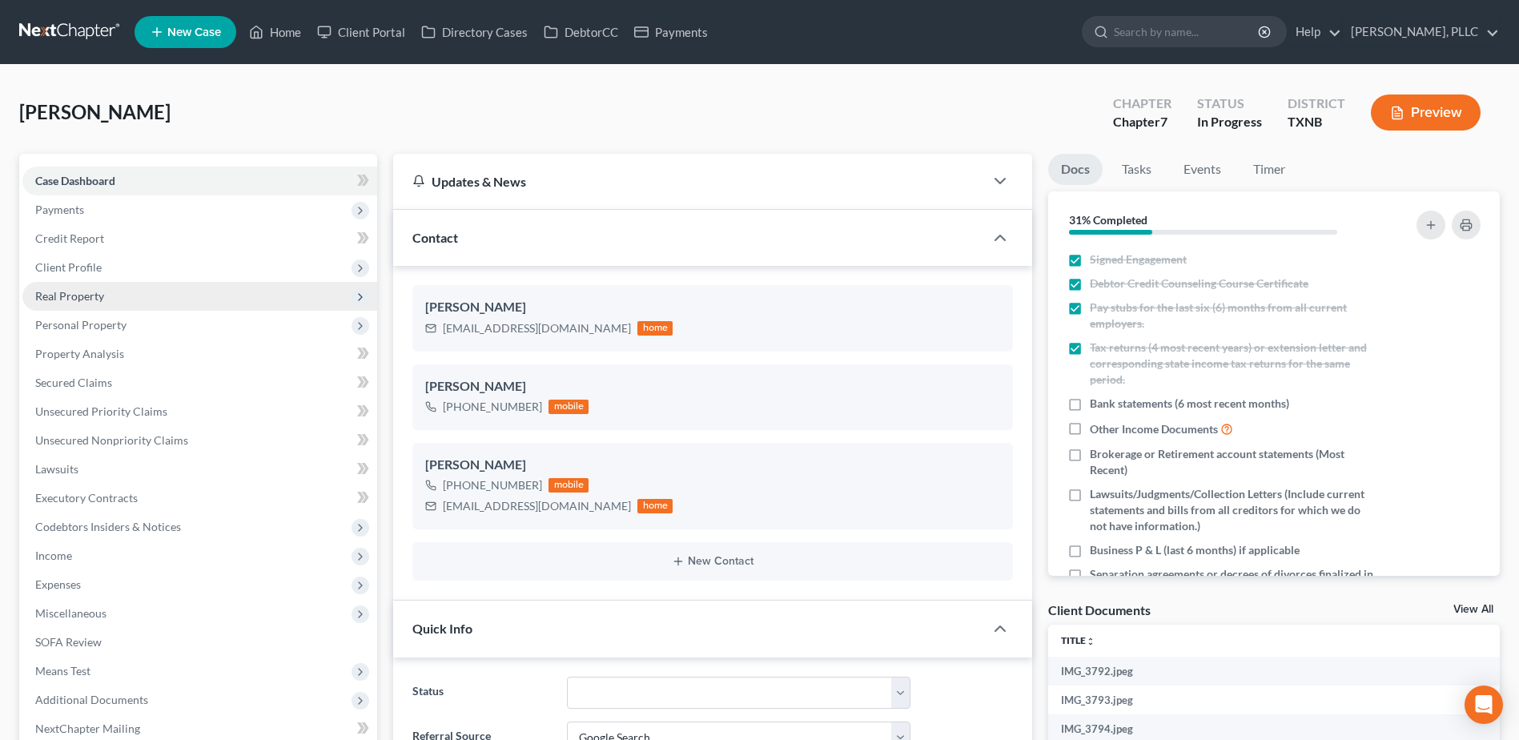
click at [94, 297] on span "Real Property" at bounding box center [69, 296] width 69 height 14
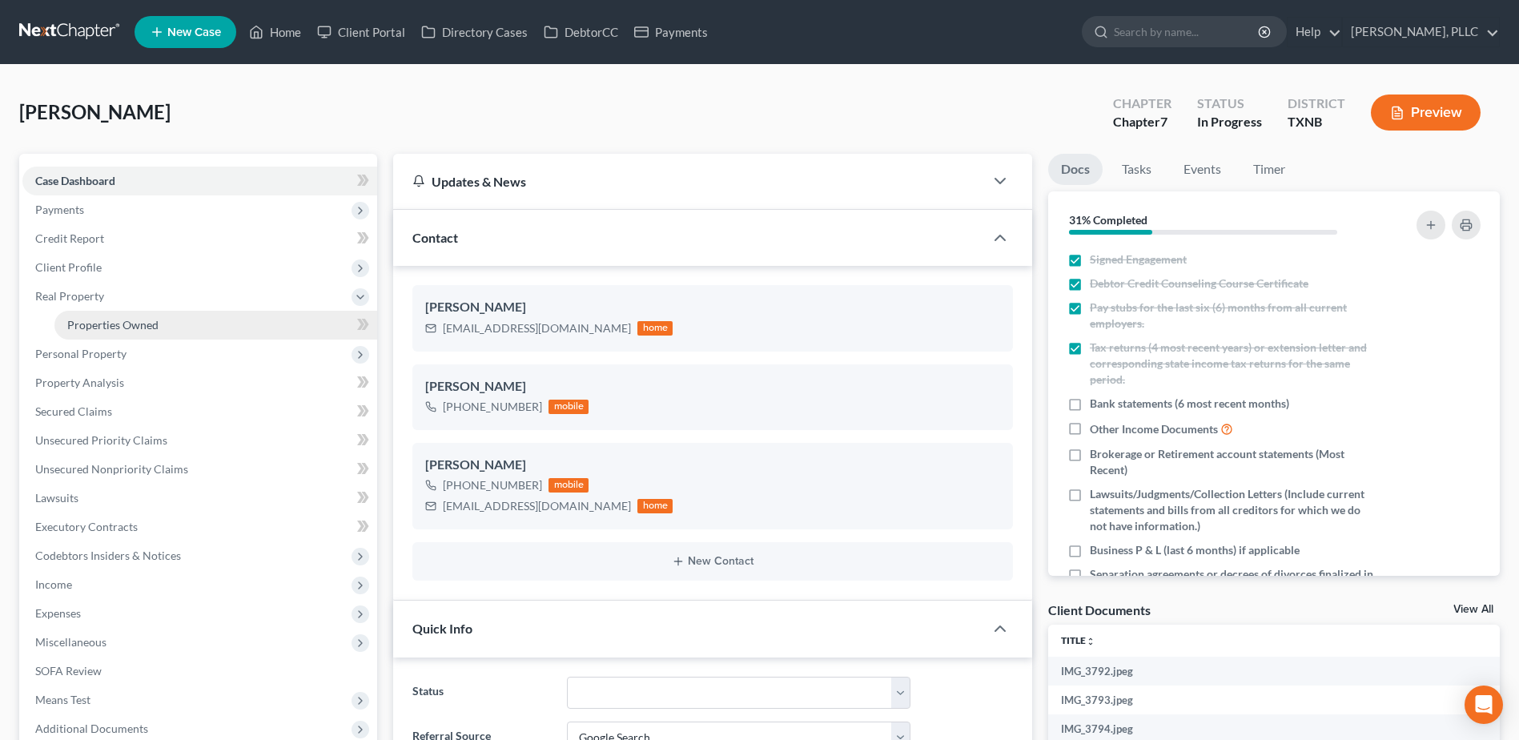
click at [100, 315] on link "Properties Owned" at bounding box center [215, 325] width 323 height 29
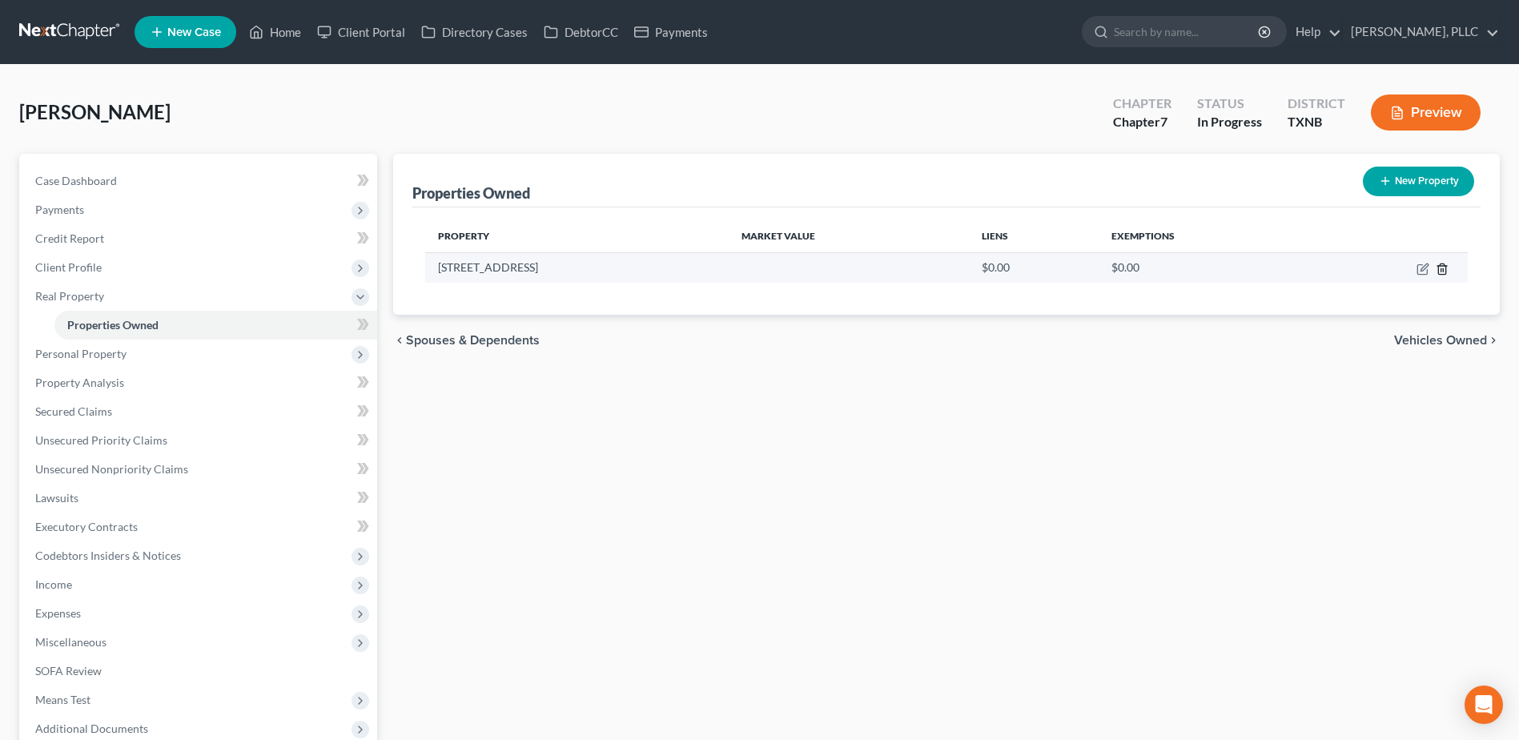
click at [1443, 271] on line "button" at bounding box center [1443, 269] width 0 height 3
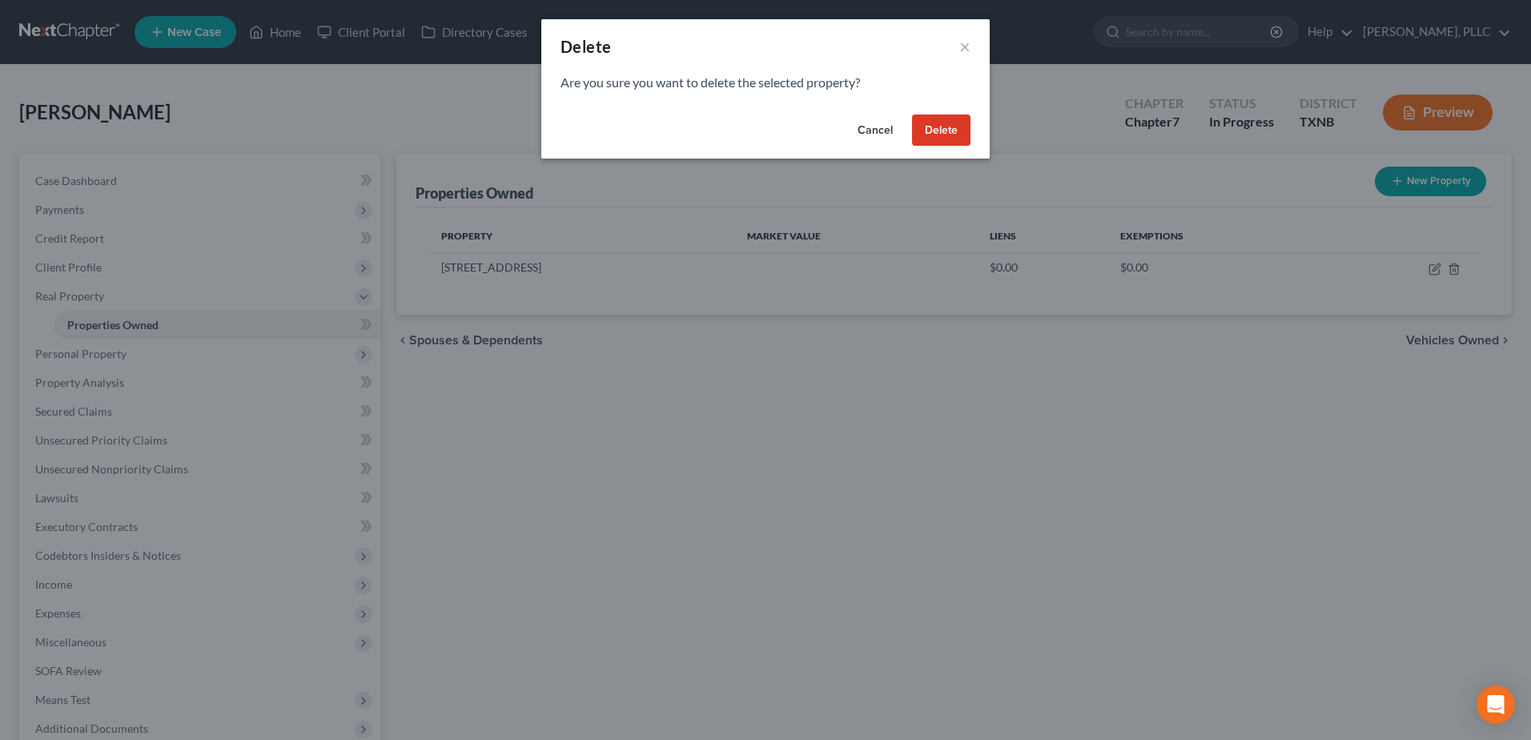
click at [932, 128] on button "Delete" at bounding box center [941, 131] width 58 height 32
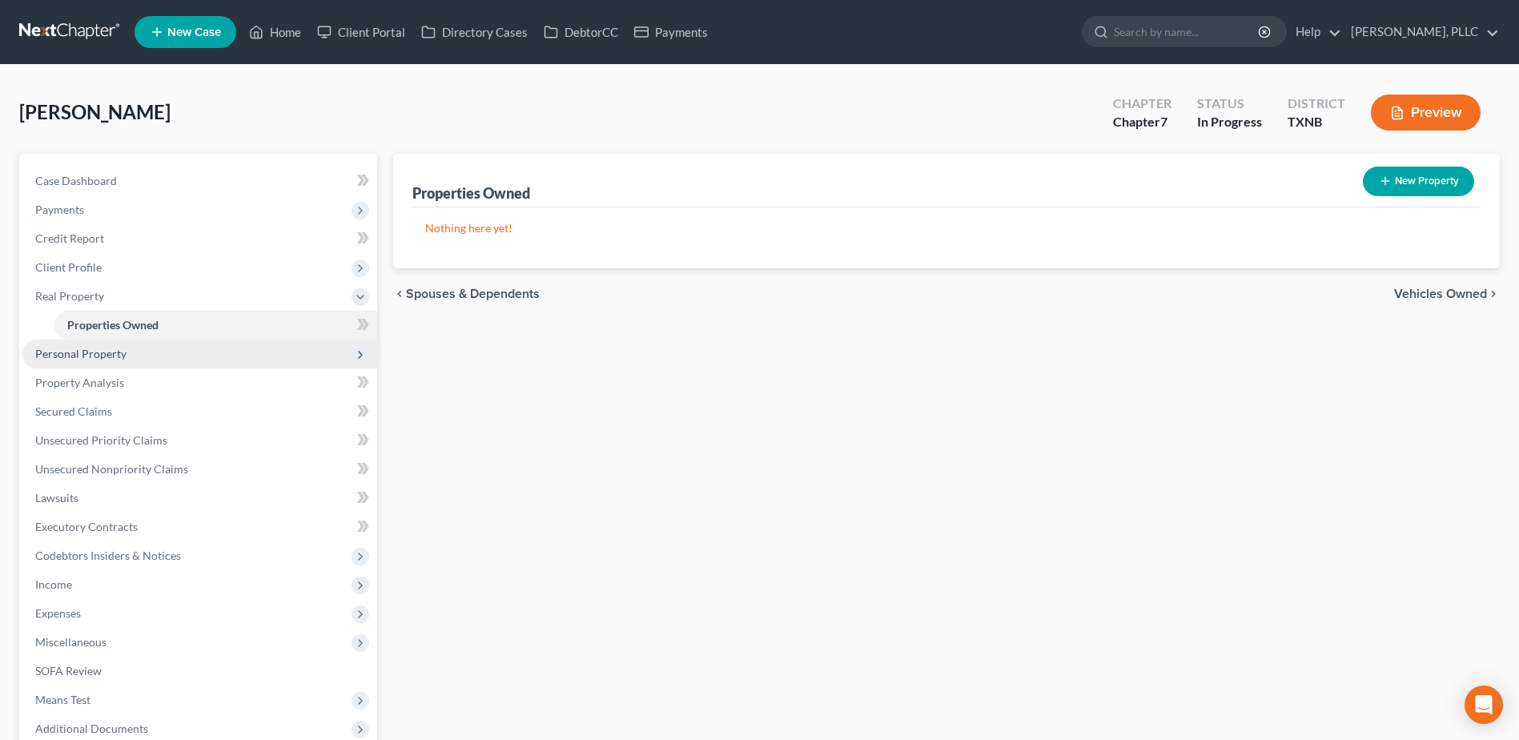
click at [98, 353] on span "Personal Property" at bounding box center [80, 354] width 91 height 14
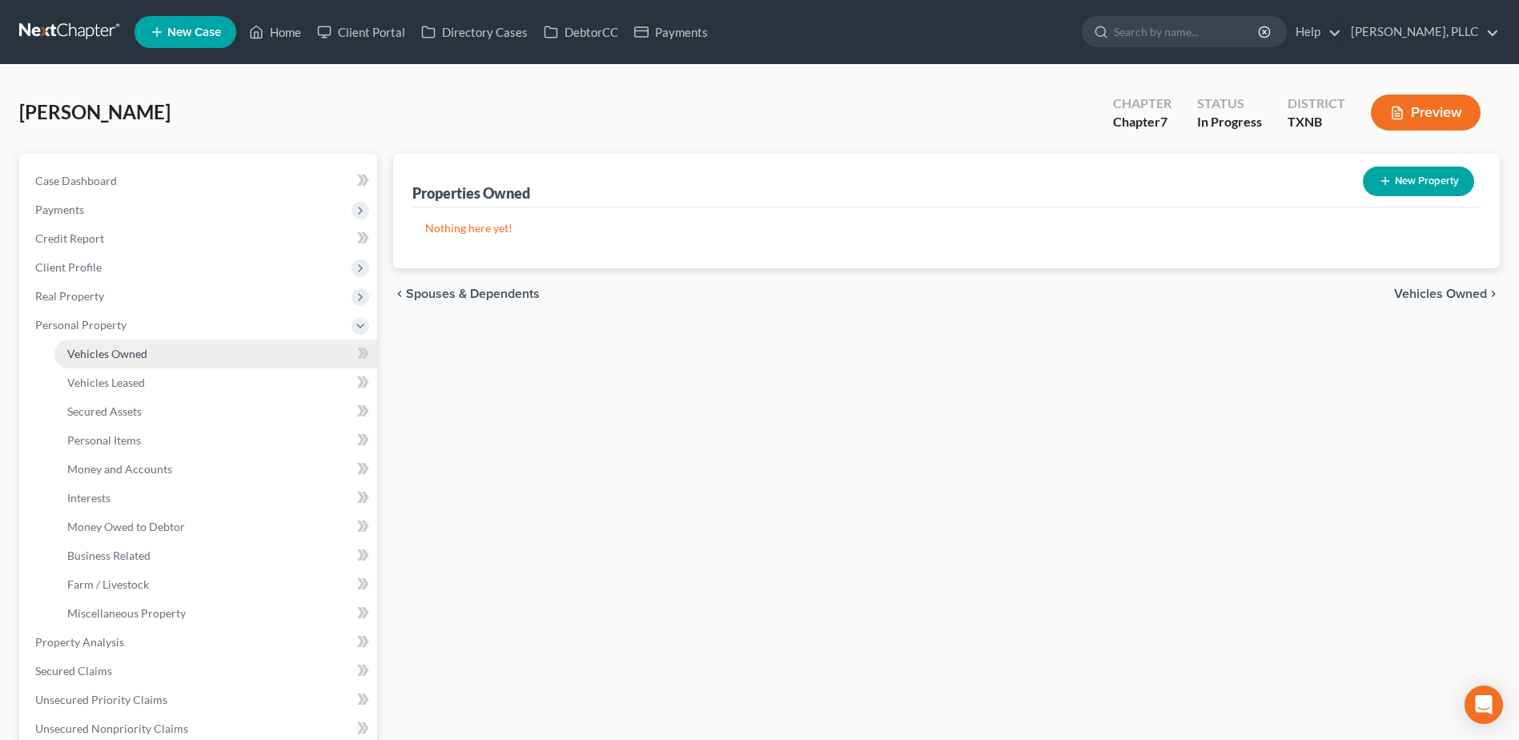
click at [129, 351] on span "Vehicles Owned" at bounding box center [107, 354] width 80 height 14
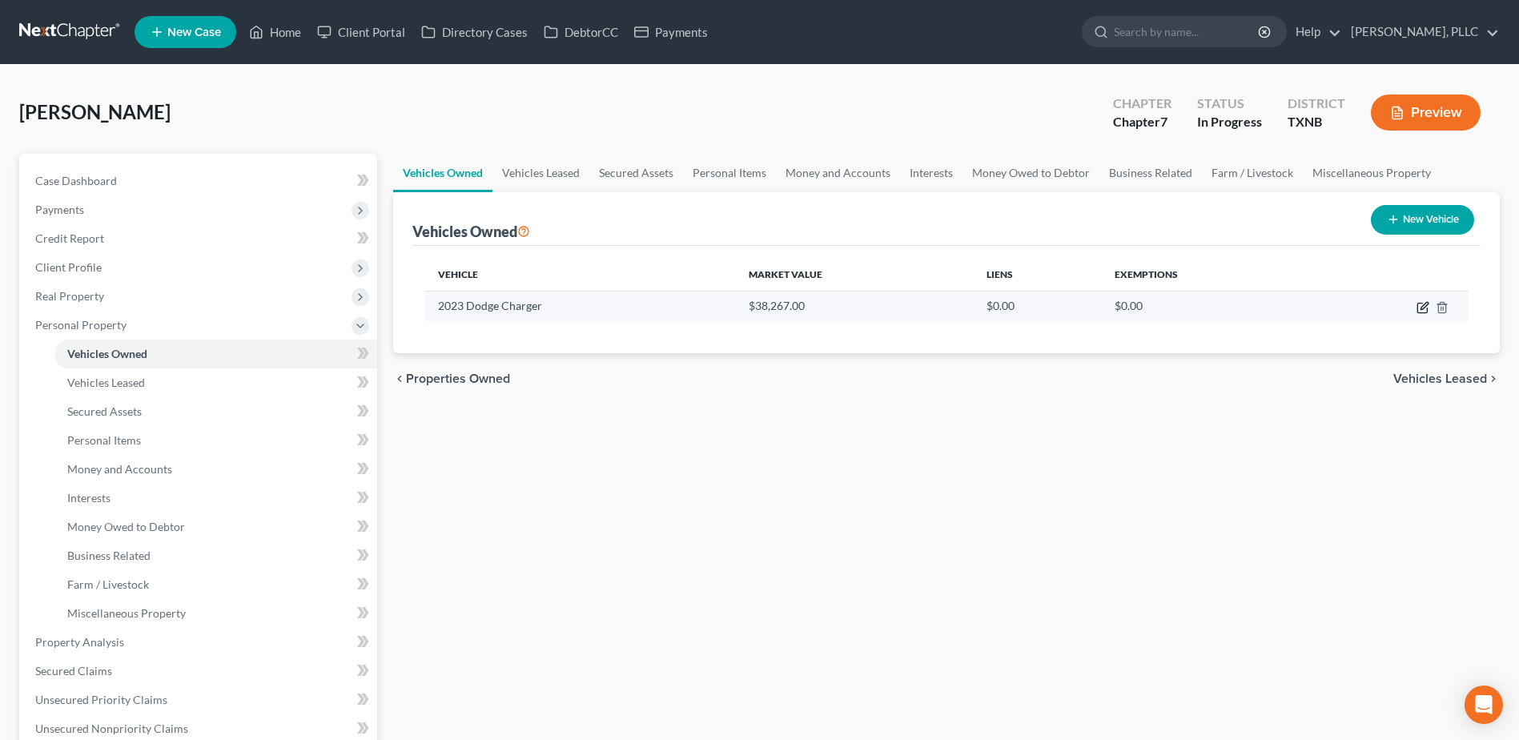
click at [1422, 305] on icon "button" at bounding box center [1423, 307] width 13 height 13
select select "0"
select select "3"
select select "0"
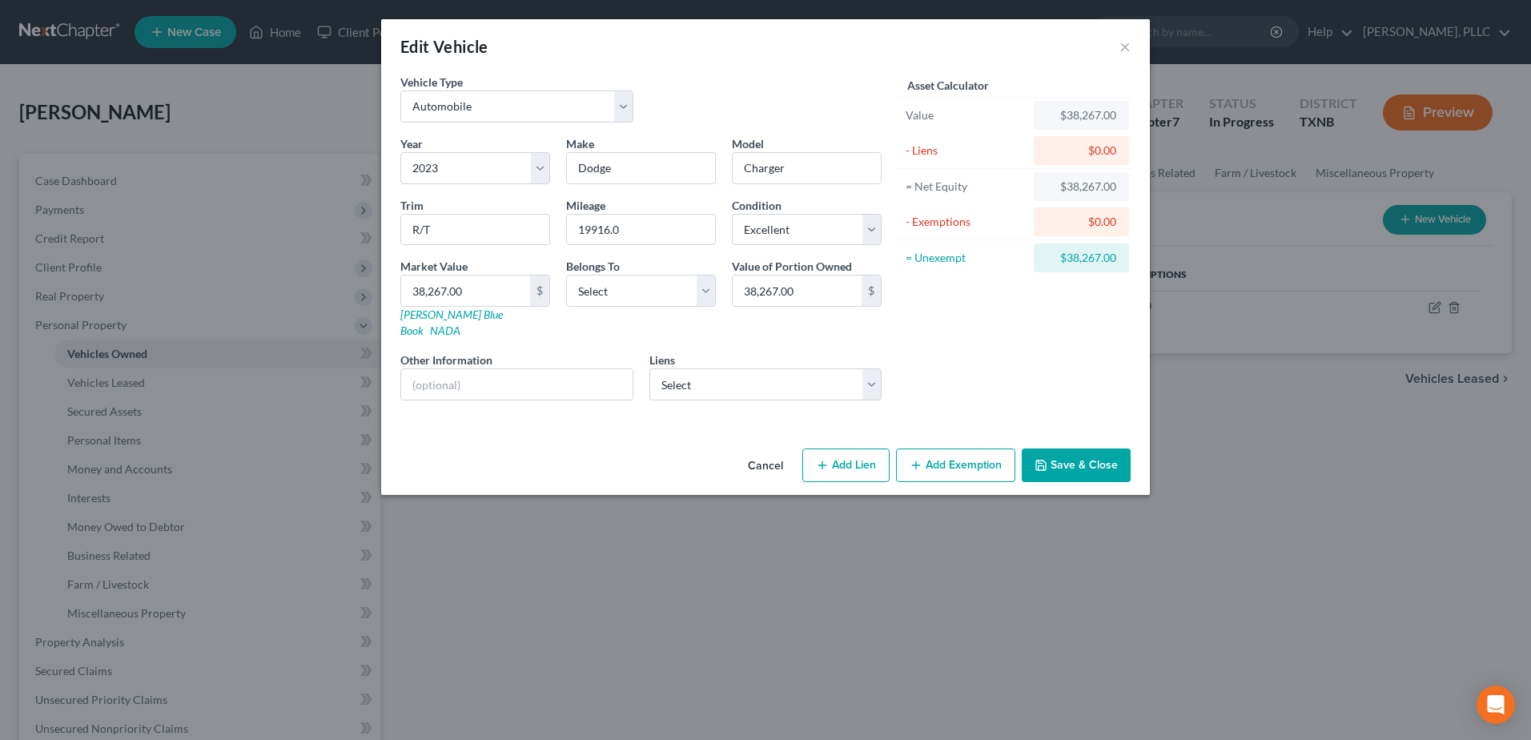
click at [858, 448] on button "Add Lien" at bounding box center [845, 465] width 87 height 34
select select "0"
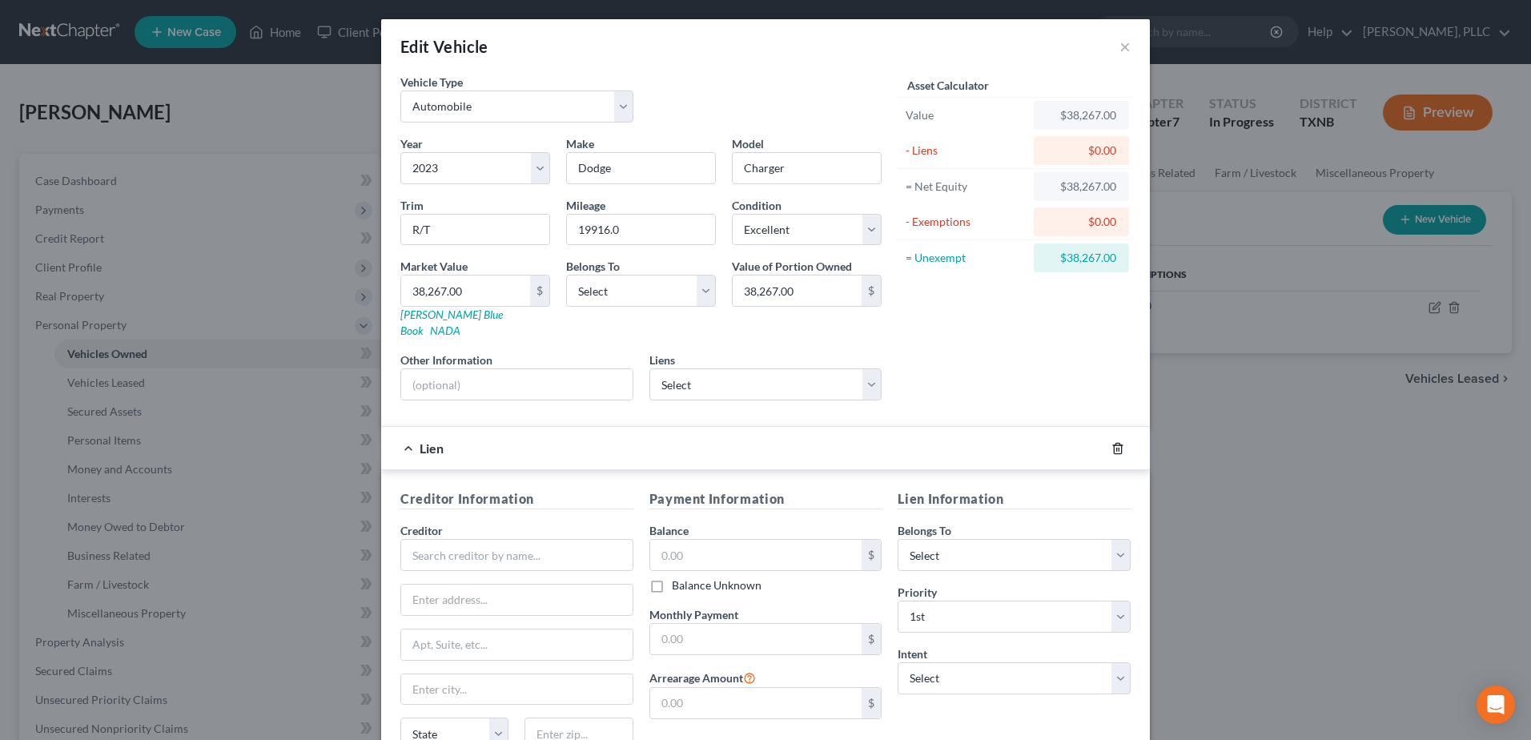
click at [1112, 442] on icon "button" at bounding box center [1118, 448] width 13 height 13
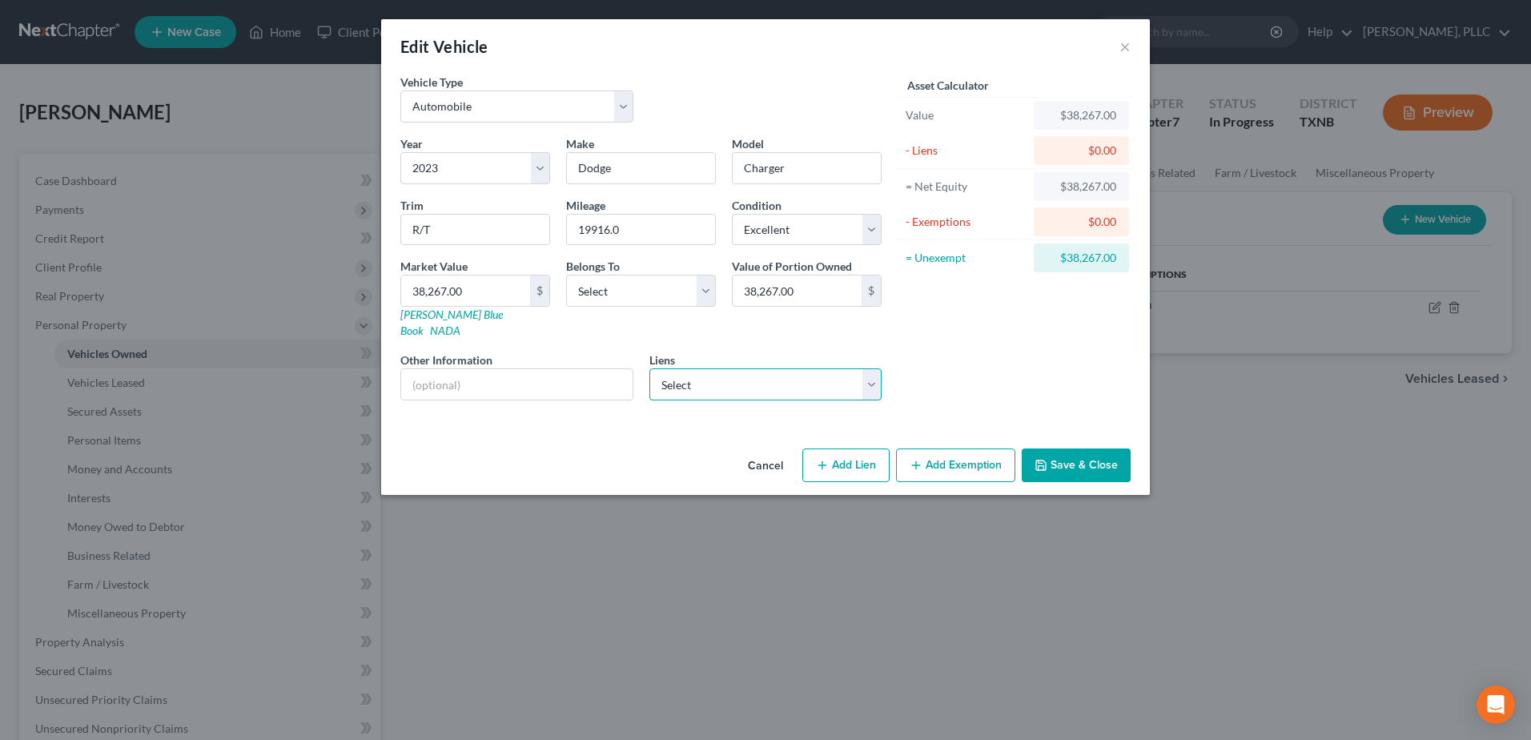
click at [864, 368] on select "Select Pncbank - $44,174.00" at bounding box center [765, 384] width 233 height 32
select select "39"
select select "0"
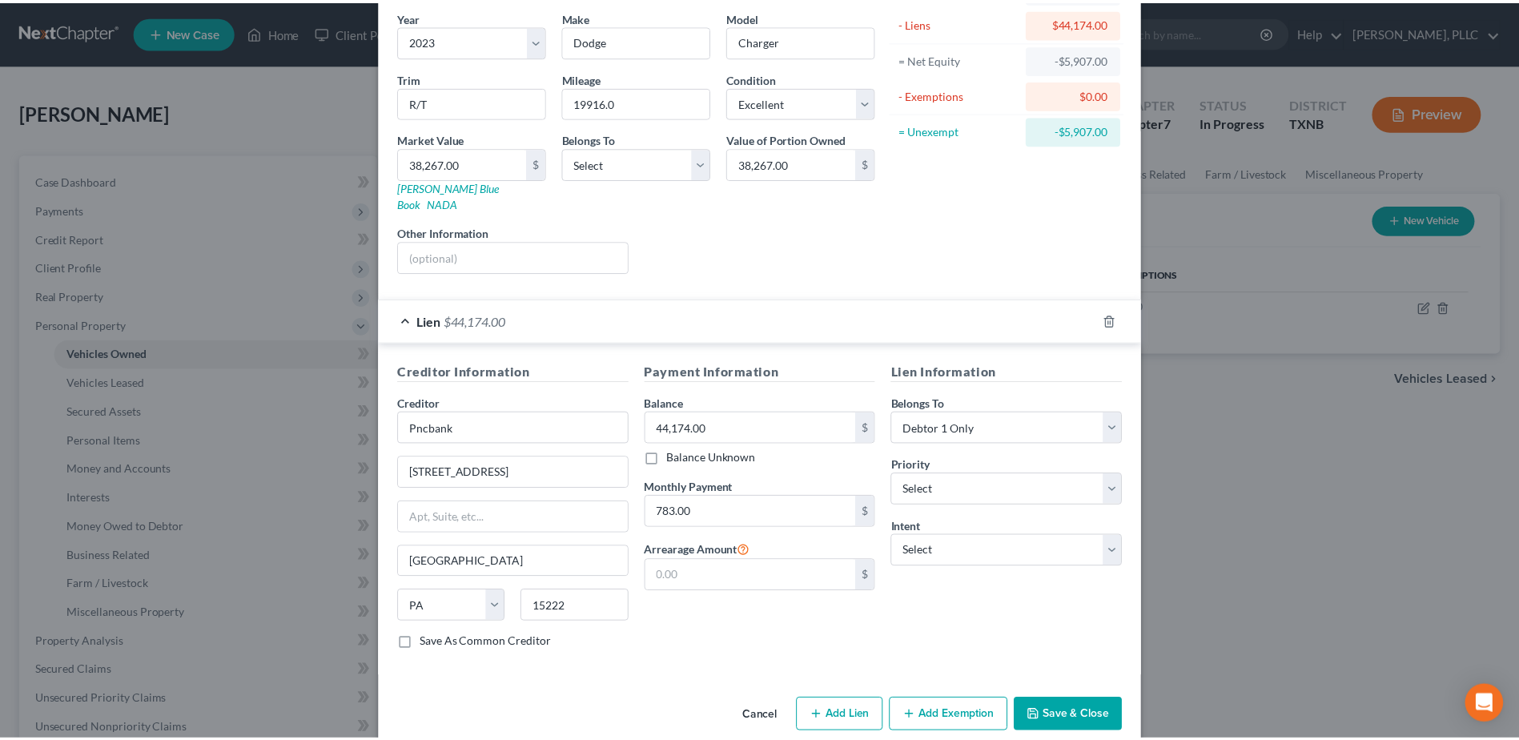
scroll to position [136, 0]
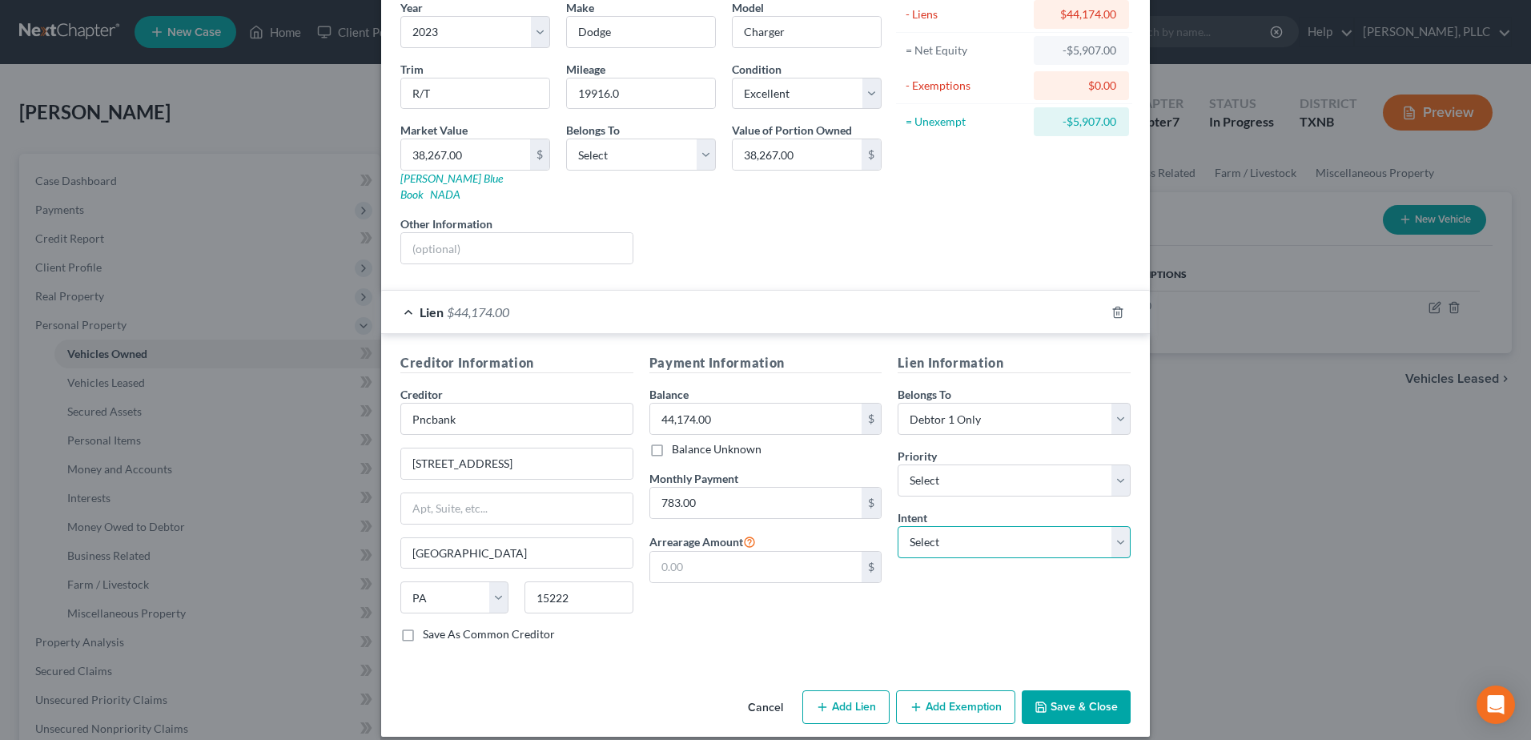
click at [1116, 532] on select "Select Surrender Redeem Reaffirm Avoid Other" at bounding box center [1014, 542] width 233 height 32
select select "2"
click at [898, 526] on select "Select Surrender Redeem Reaffirm Avoid Other" at bounding box center [1014, 542] width 233 height 32
click at [651, 95] on input "19916.0" at bounding box center [641, 93] width 148 height 30
drag, startPoint x: 644, startPoint y: 94, endPoint x: 545, endPoint y: 92, distance: 99.3
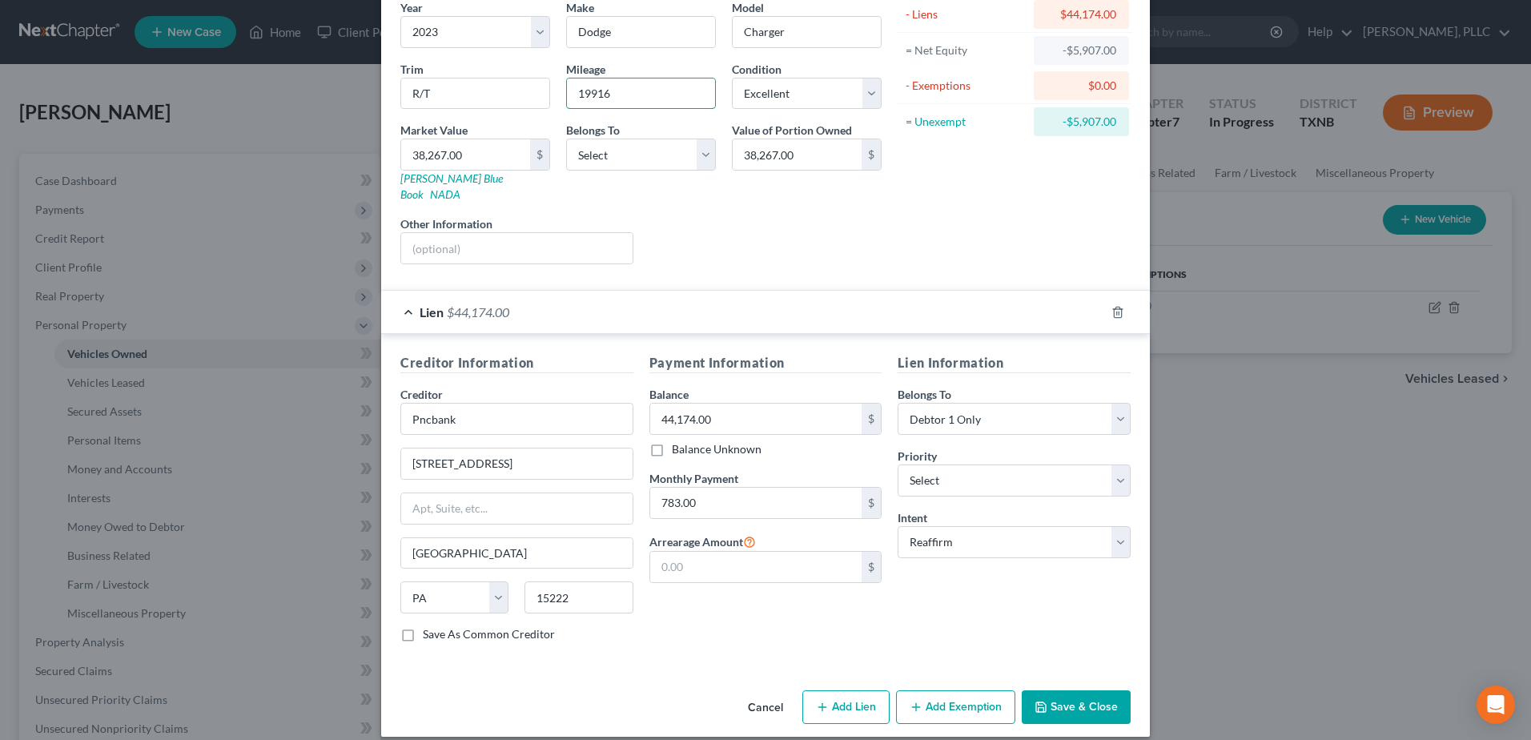
click at [545, 92] on div "Year Select 2026 2025 2024 2023 2022 2021 2020 2019 2018 2017 2016 2015 2014 20…" at bounding box center [640, 138] width 497 height 278
type input "19916"
type input "3"
type input "3.00"
type input "34"
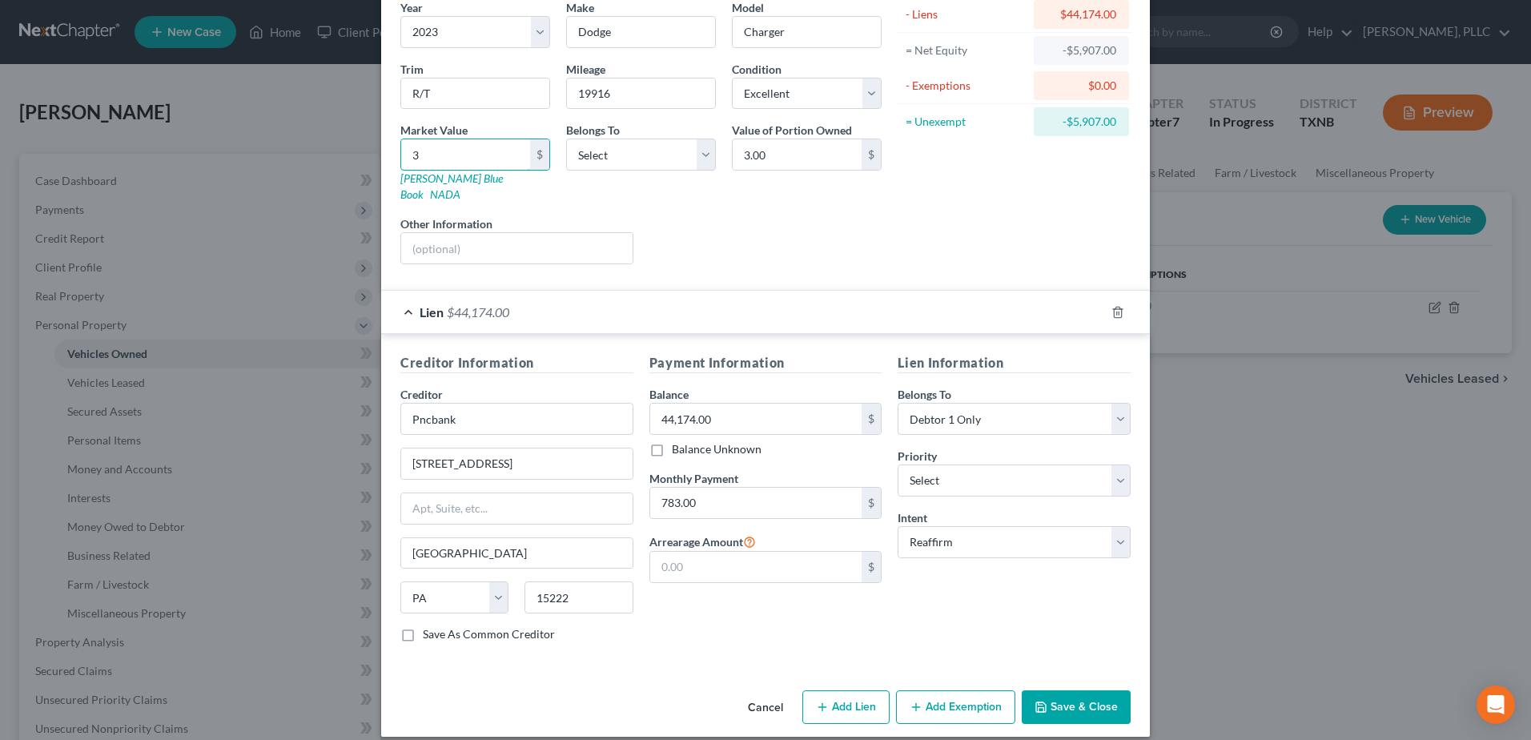
type input "34.00"
type input "346"
type input "346.00"
type input "3464"
type input "3,464.00"
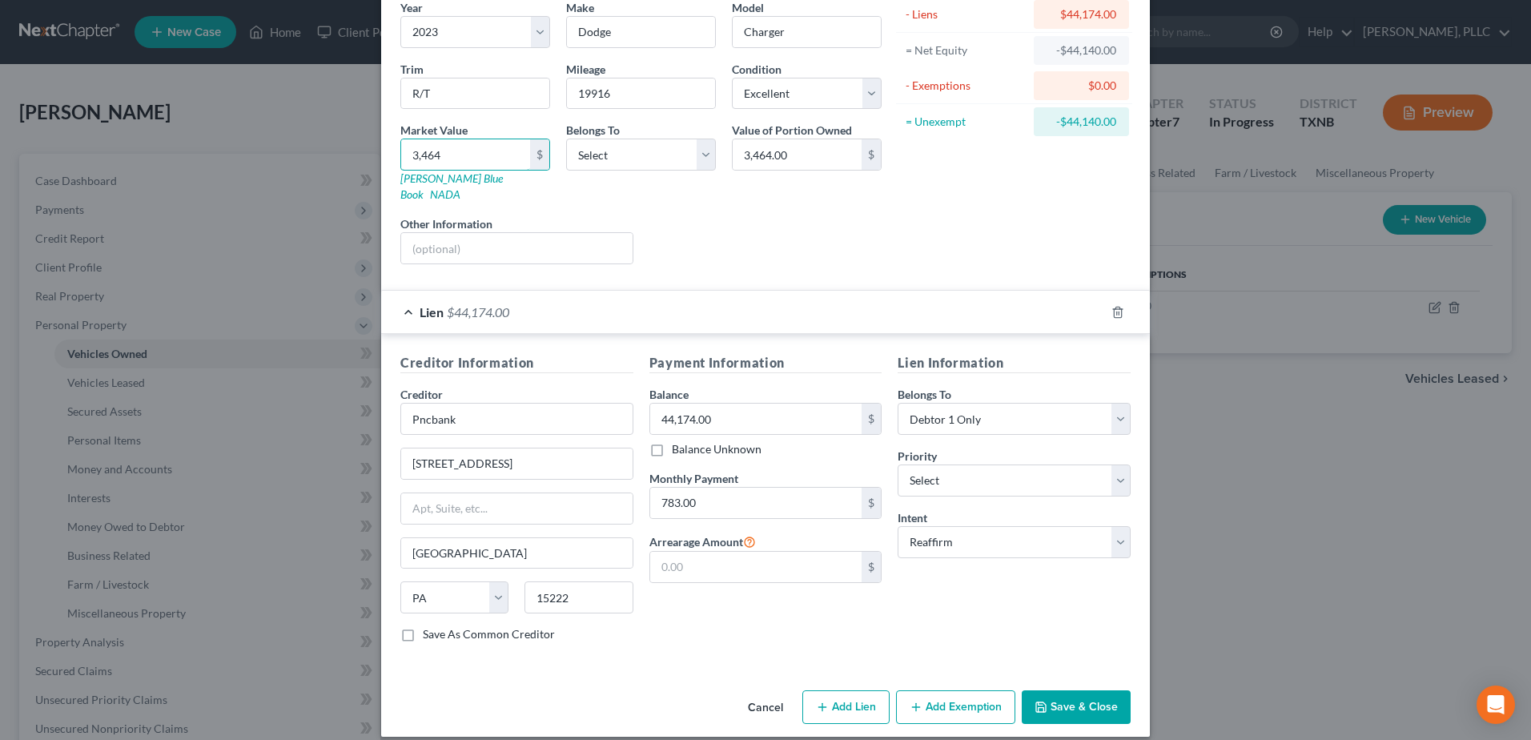
type input "3,4643"
type input "34,643.00"
click at [1074, 690] on button "Save & Close" at bounding box center [1076, 707] width 109 height 34
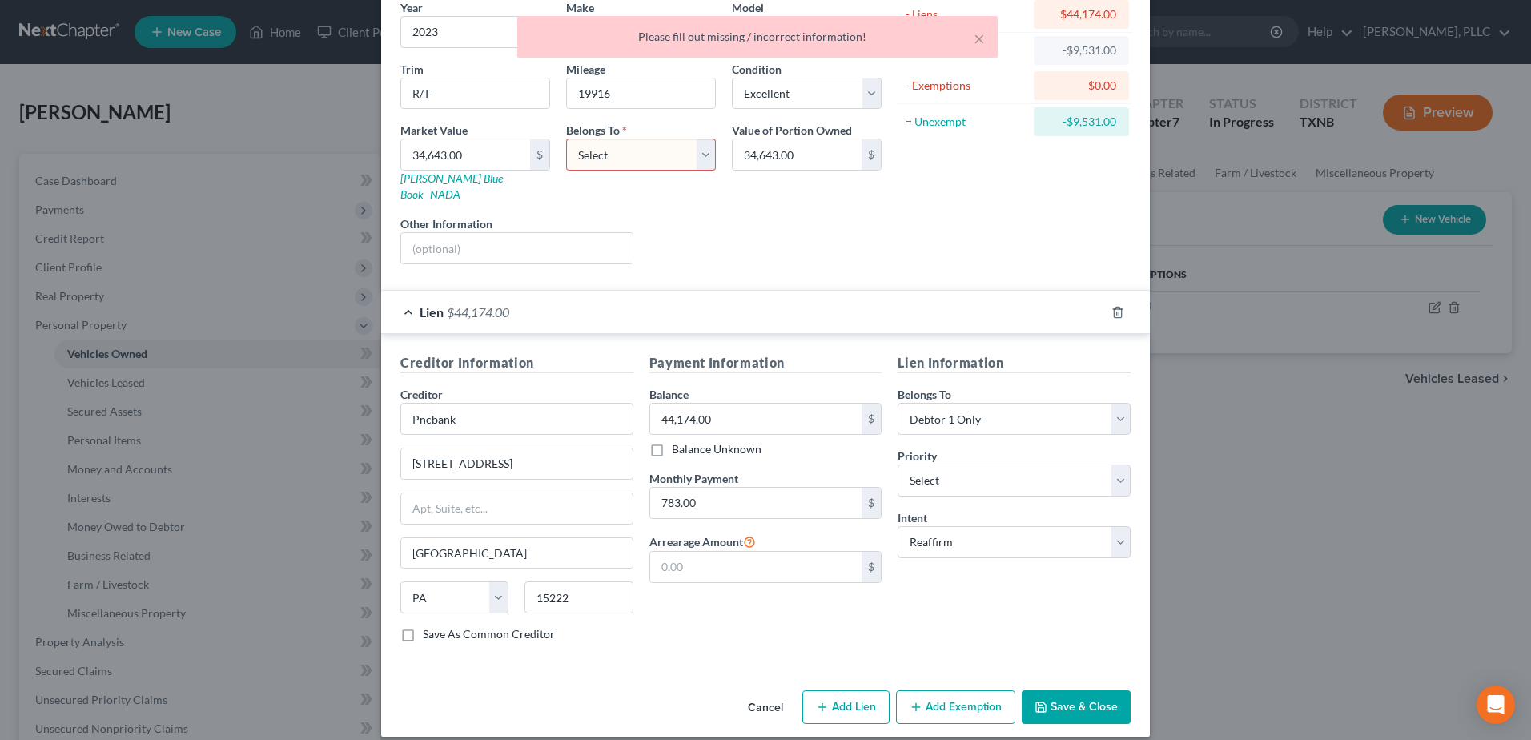
click at [707, 158] on select "Select Debtor 1 Only Debtor 2 Only Debtor 1 And Debtor 2 Only At Least One Of T…" at bounding box center [641, 155] width 150 height 32
select select "0"
click at [566, 139] on select "Select Debtor 1 Only Debtor 2 Only Debtor 1 And Debtor 2 Only At Least One Of T…" at bounding box center [641, 155] width 150 height 32
click at [1066, 691] on button "Save & Close" at bounding box center [1076, 707] width 109 height 34
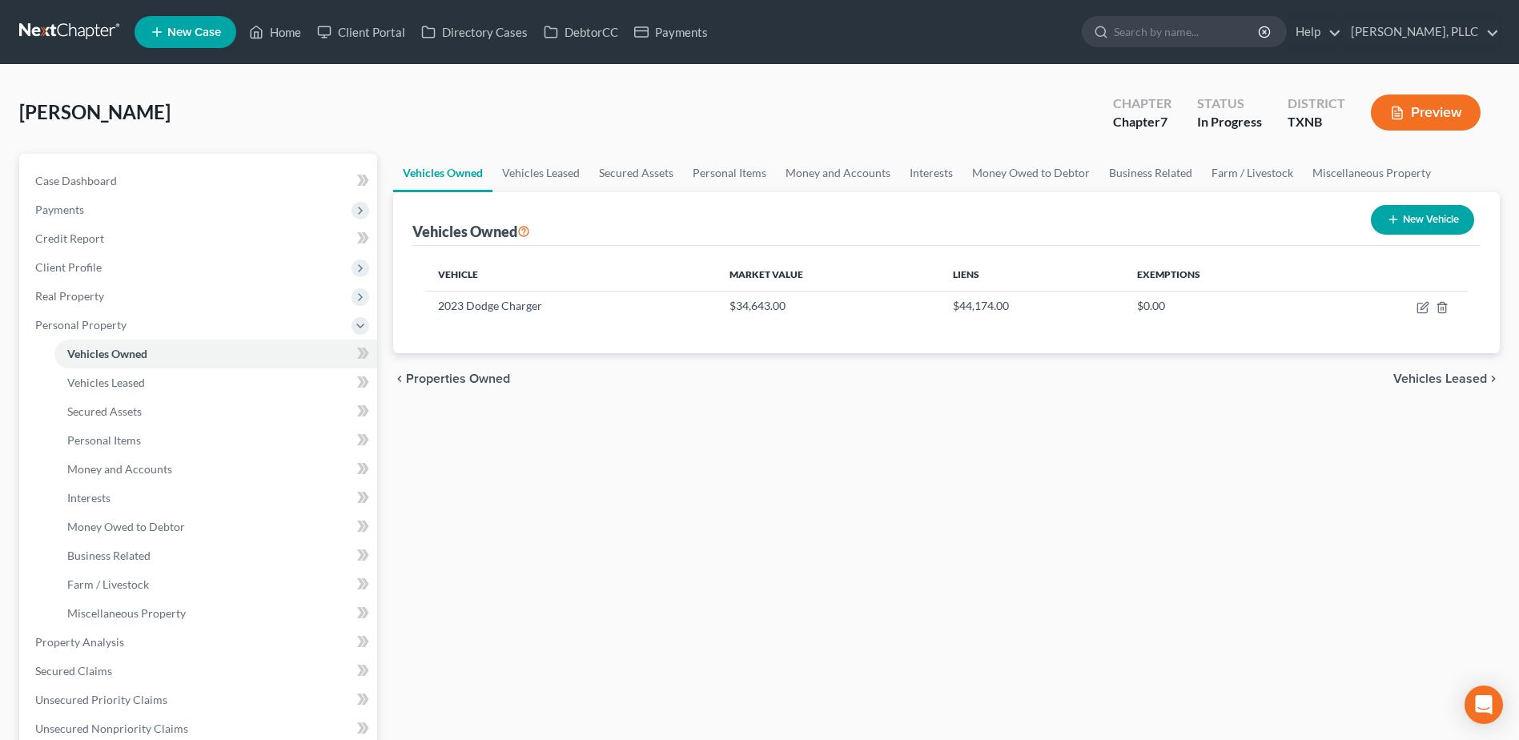
click at [1454, 377] on span "Vehicles Leased" at bounding box center [1440, 378] width 94 height 13
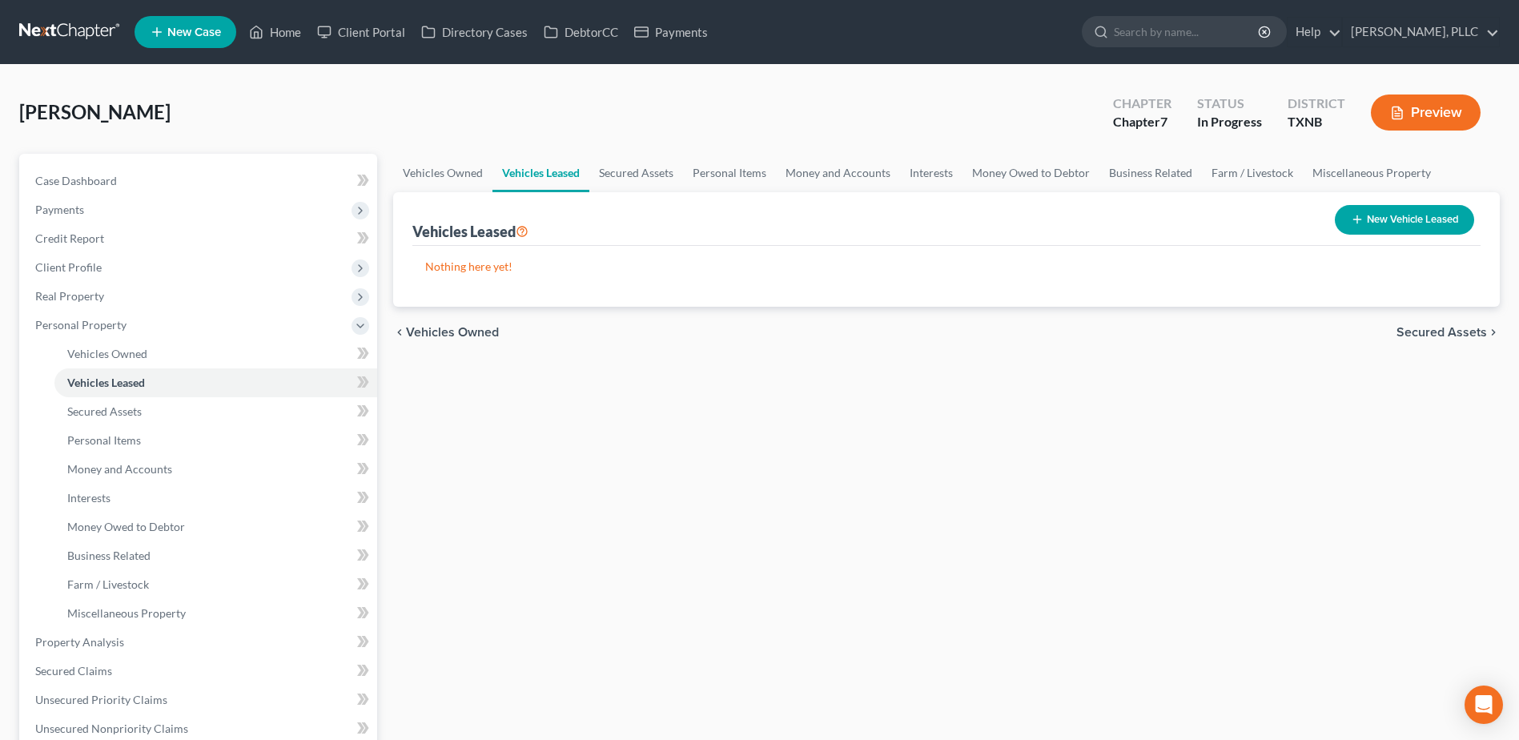
click at [1441, 336] on span "Secured Assets" at bounding box center [1442, 332] width 90 height 13
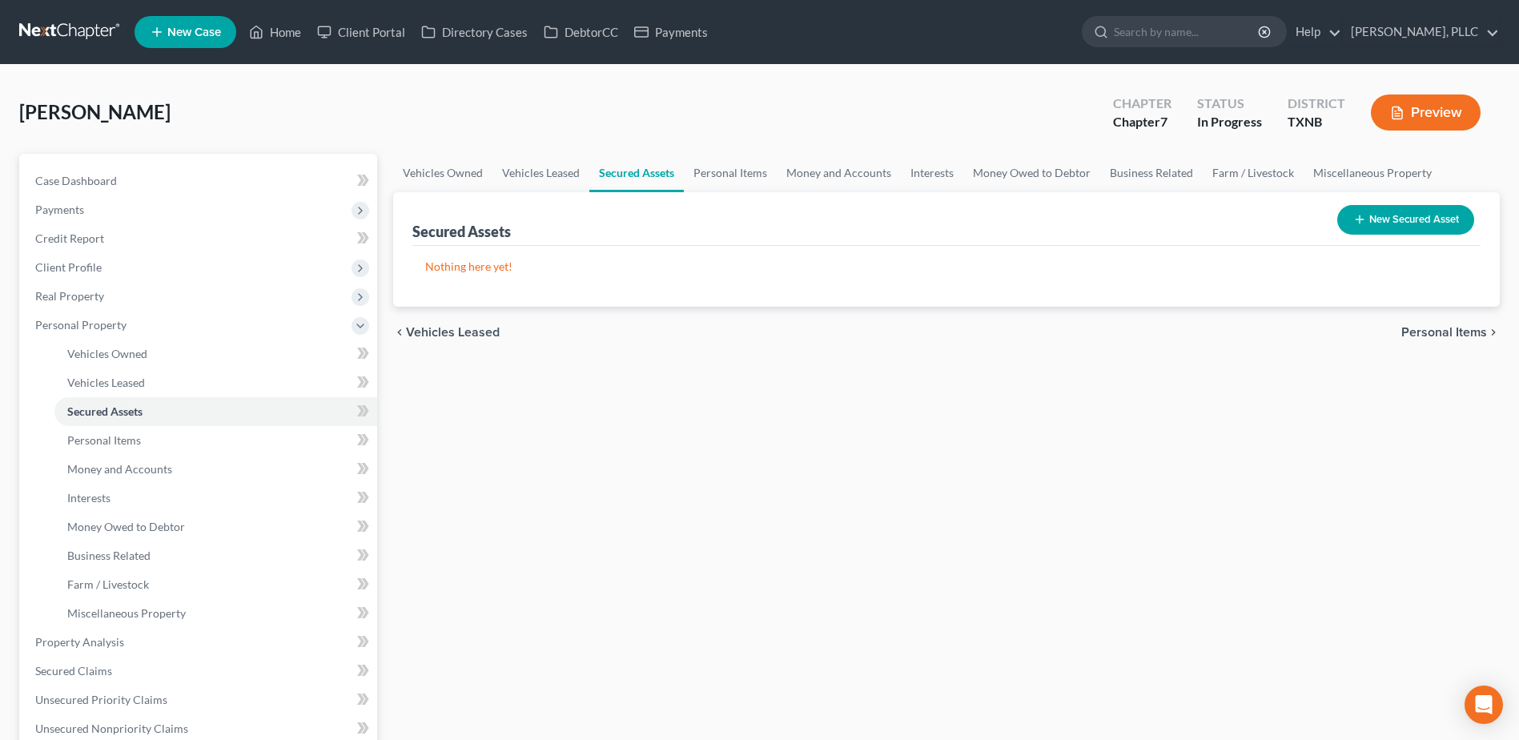
click at [1441, 336] on span "Personal Items" at bounding box center [1444, 332] width 86 height 13
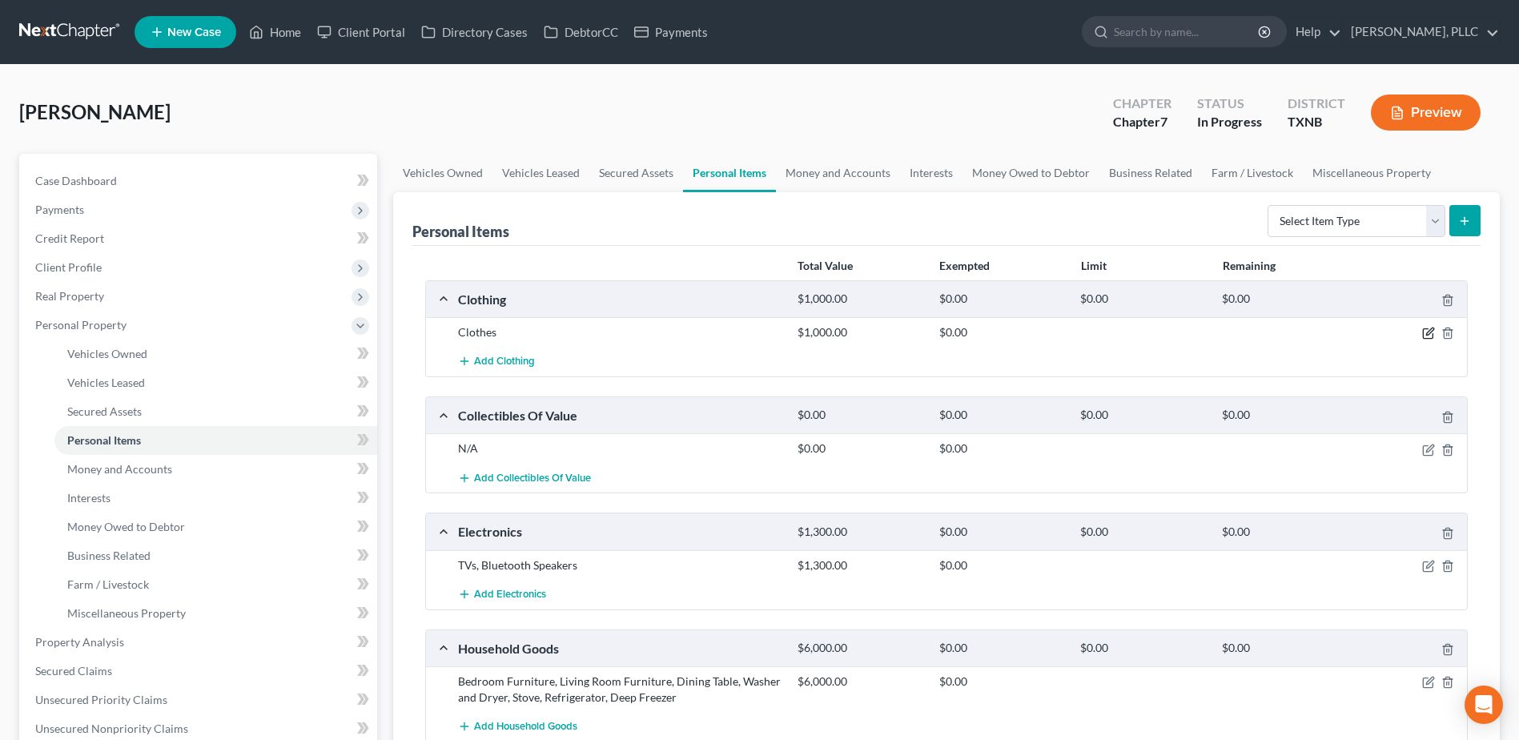
click at [1426, 335] on icon "button" at bounding box center [1429, 331] width 7 height 7
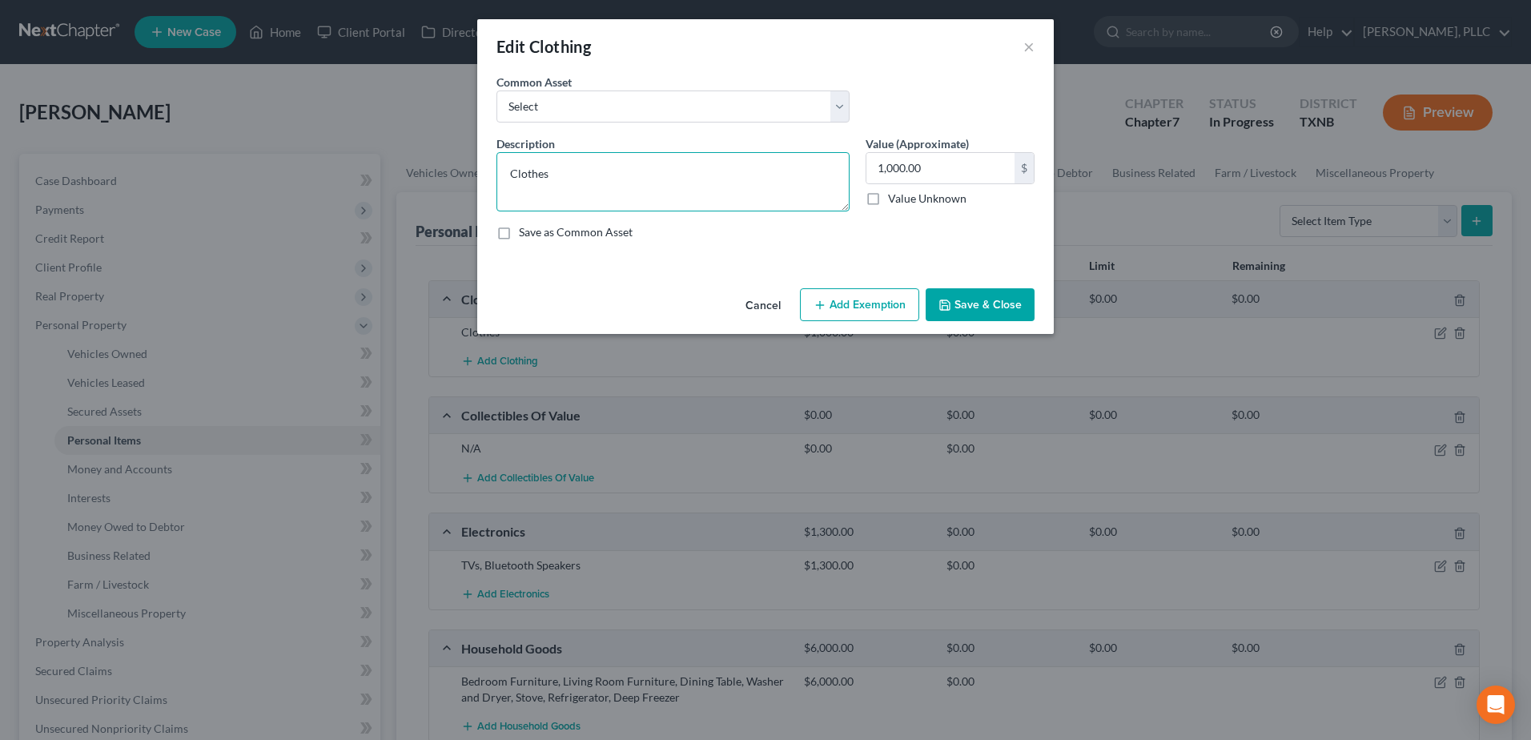
click at [689, 172] on textarea "Clothes" at bounding box center [672, 181] width 353 height 59
type textarea "Clothes, shoes"
click at [1012, 310] on button "Save & Close" at bounding box center [980, 305] width 109 height 34
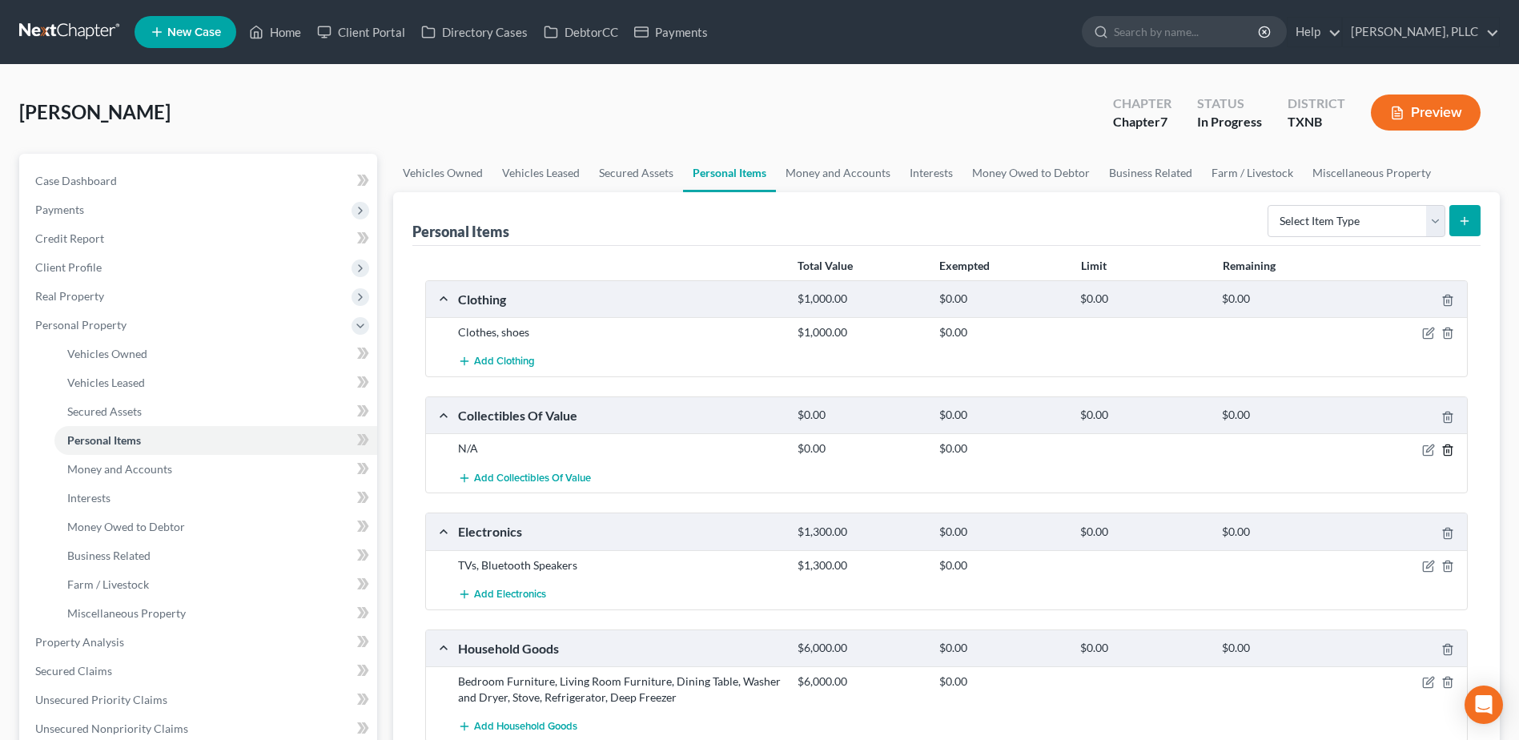
click at [1445, 447] on icon "button" at bounding box center [1447, 450] width 13 height 13
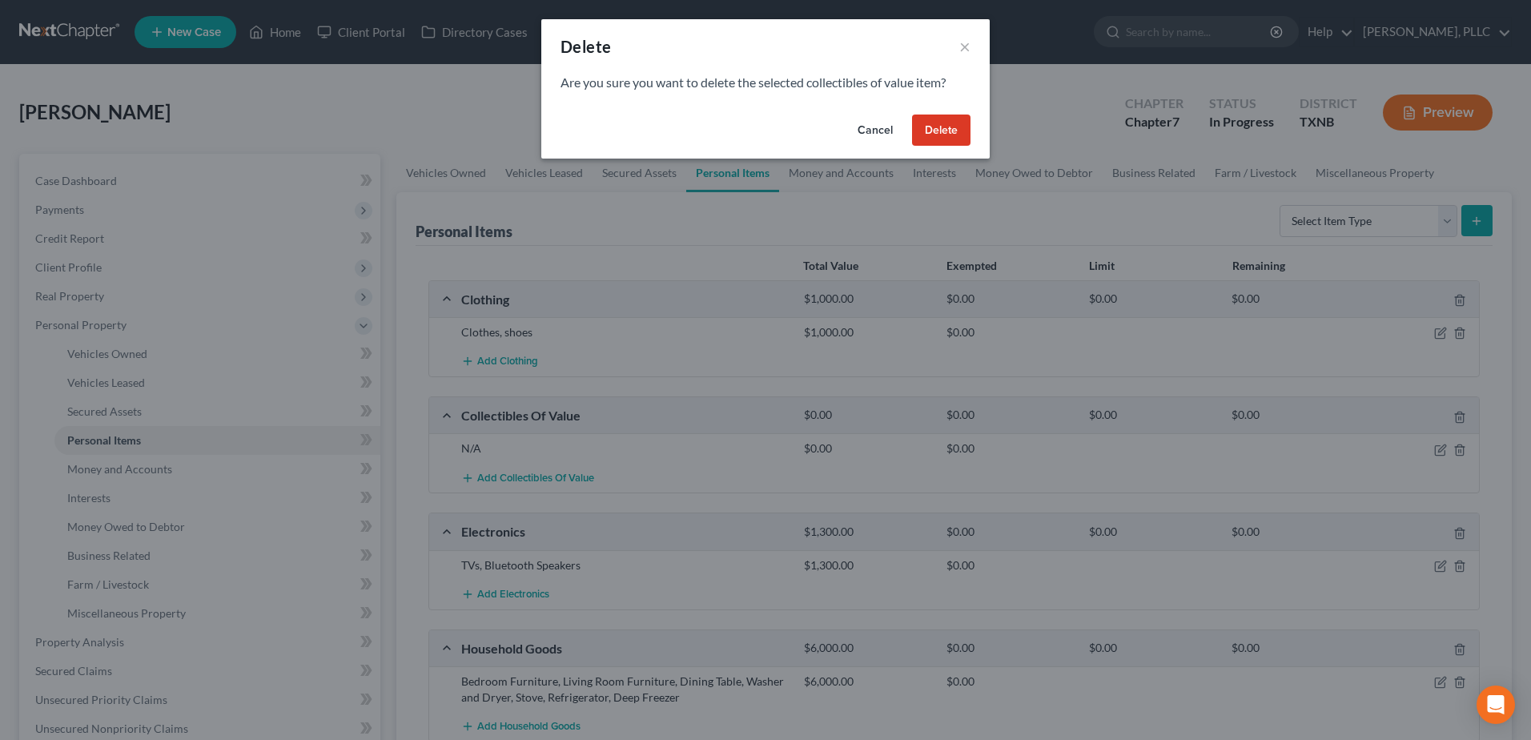
drag, startPoint x: 945, startPoint y: 143, endPoint x: 1007, endPoint y: 162, distance: 65.1
click at [945, 143] on button "Delete" at bounding box center [941, 131] width 58 height 32
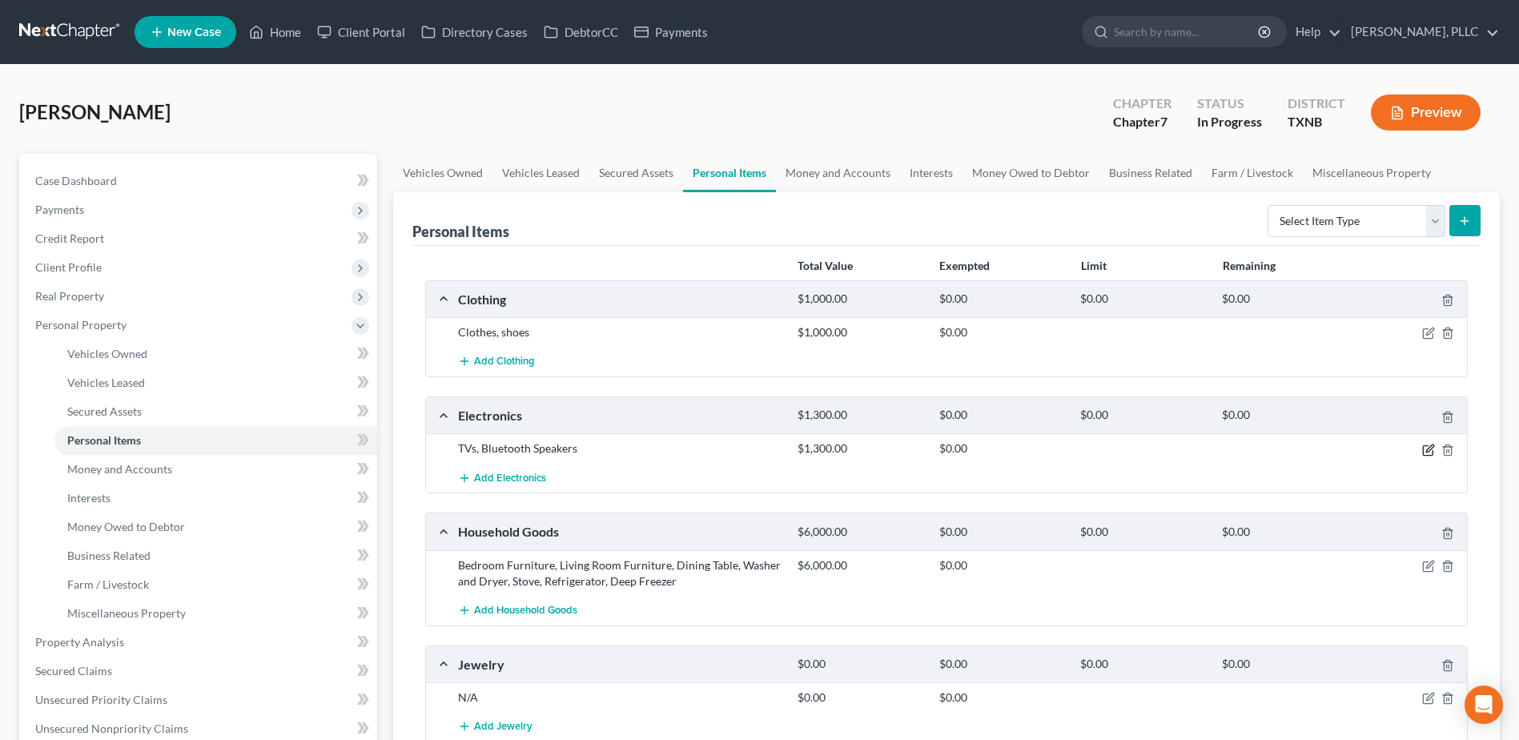
drag, startPoint x: 1426, startPoint y: 450, endPoint x: 1399, endPoint y: 445, distance: 27.6
click at [1426, 449] on icon "button" at bounding box center [1428, 450] width 13 height 13
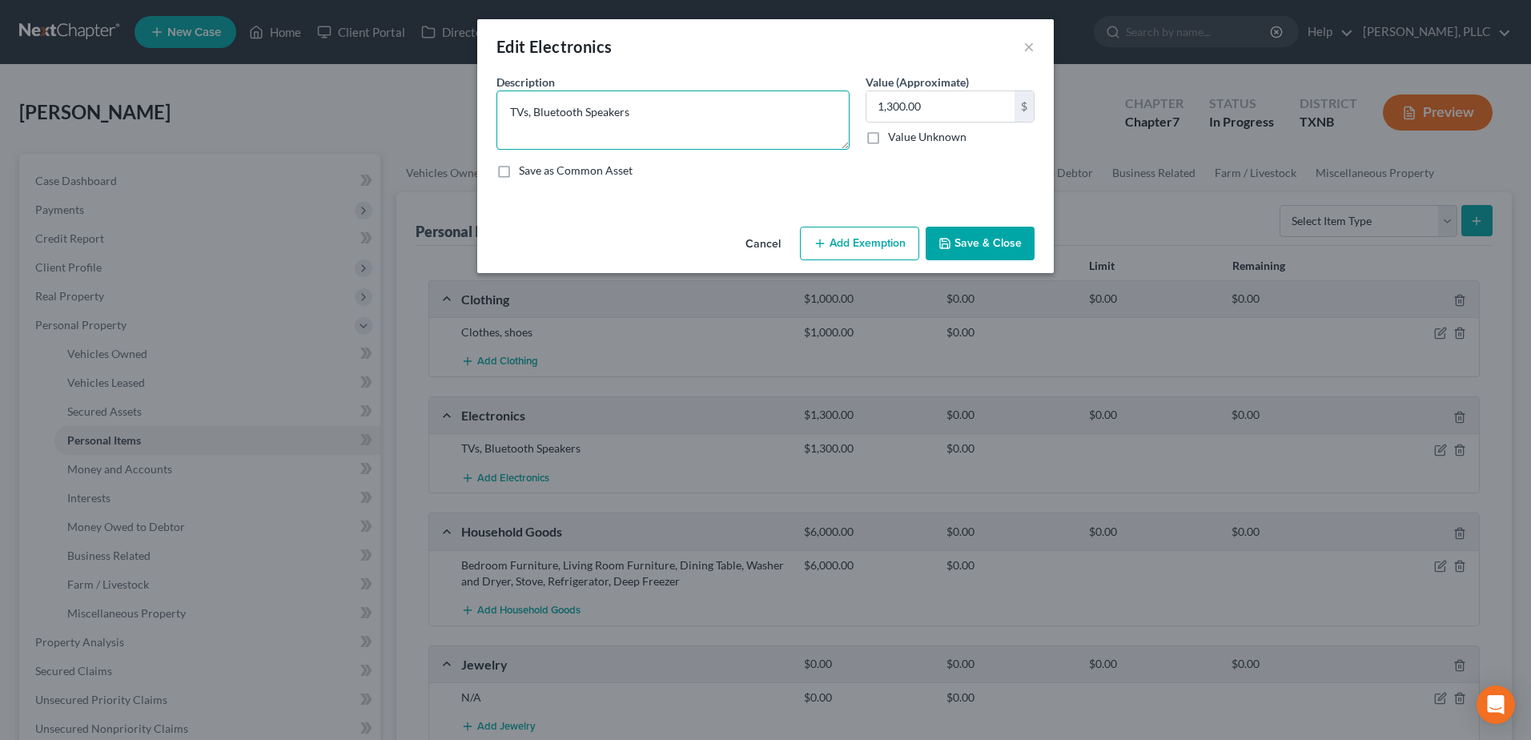
click at [708, 117] on textarea "TVs, Bluetooth Speakers" at bounding box center [672, 119] width 353 height 59
type textarea "TVs, Bluetooth Speakers, cell phones"
click at [983, 242] on button "Save & Close" at bounding box center [980, 244] width 109 height 34
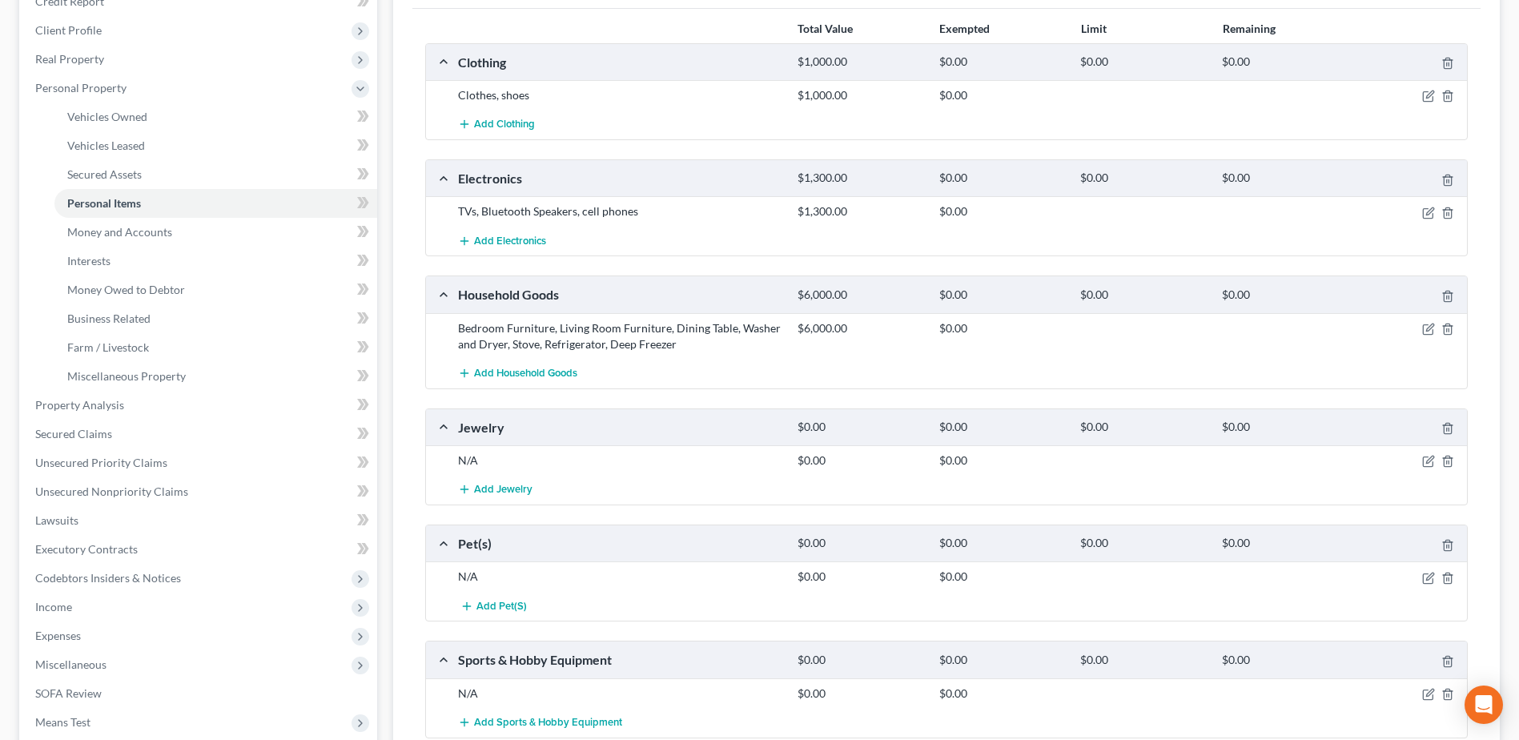
scroll to position [240, 0]
click at [1428, 458] on icon "button" at bounding box center [1429, 456] width 7 height 7
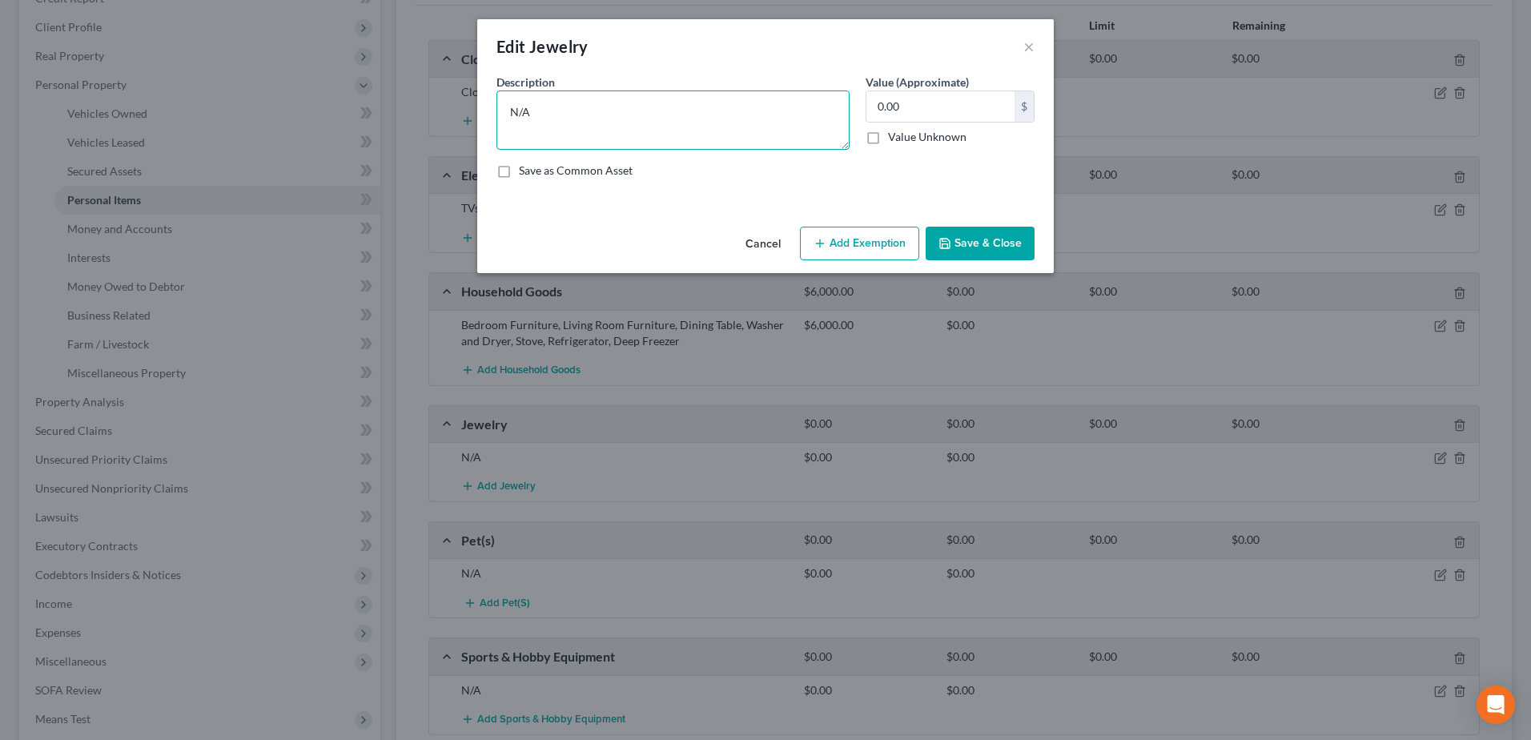
click at [472, 104] on div "Edit Jewelry × An exemption set must first be selected from the Filing Informat…" at bounding box center [765, 370] width 1531 height 740
type textarea "r"
type textarea "Rings, earrings, bracelets,"
type input "100.00"
click at [947, 235] on button "Save & Close" at bounding box center [980, 244] width 109 height 34
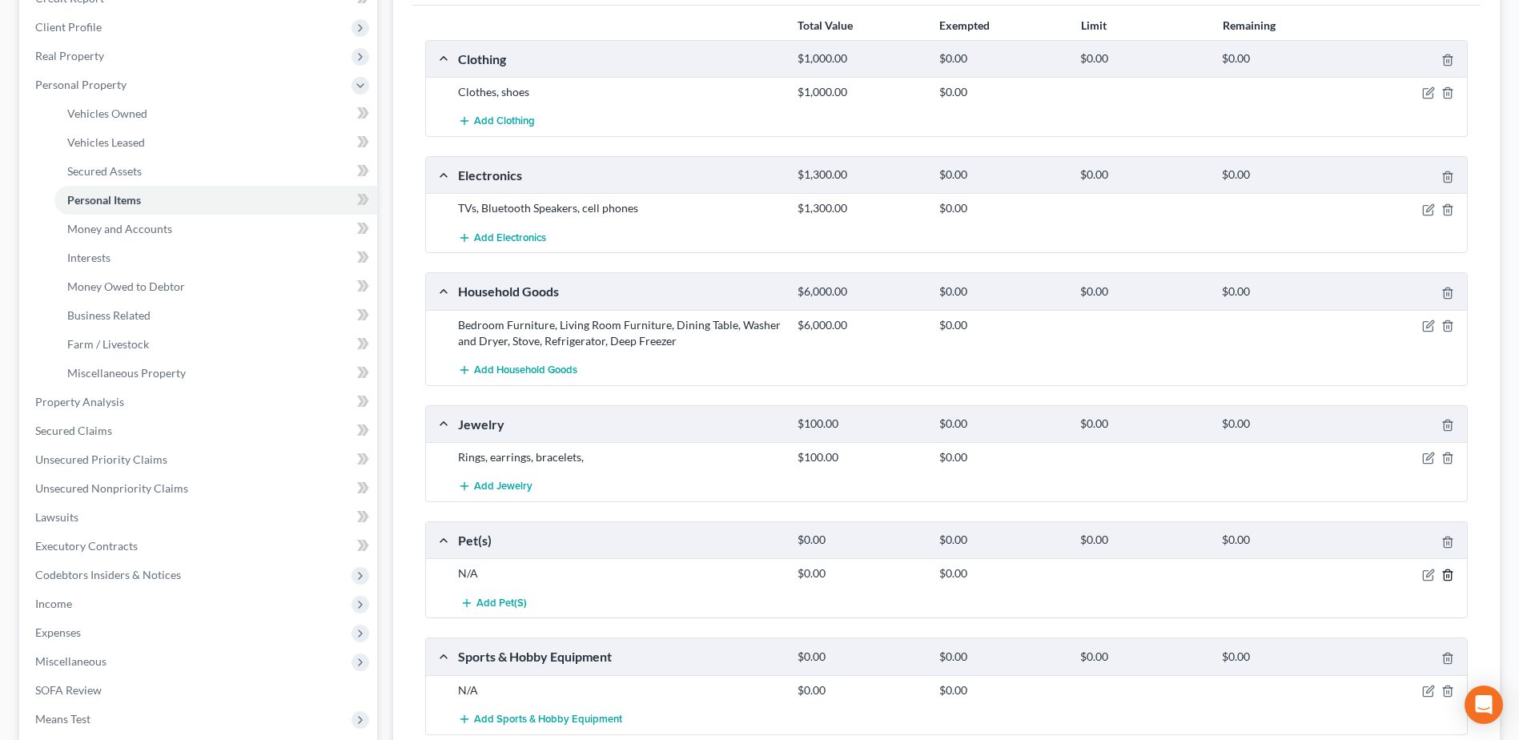
click at [1453, 577] on icon "button" at bounding box center [1447, 575] width 13 height 13
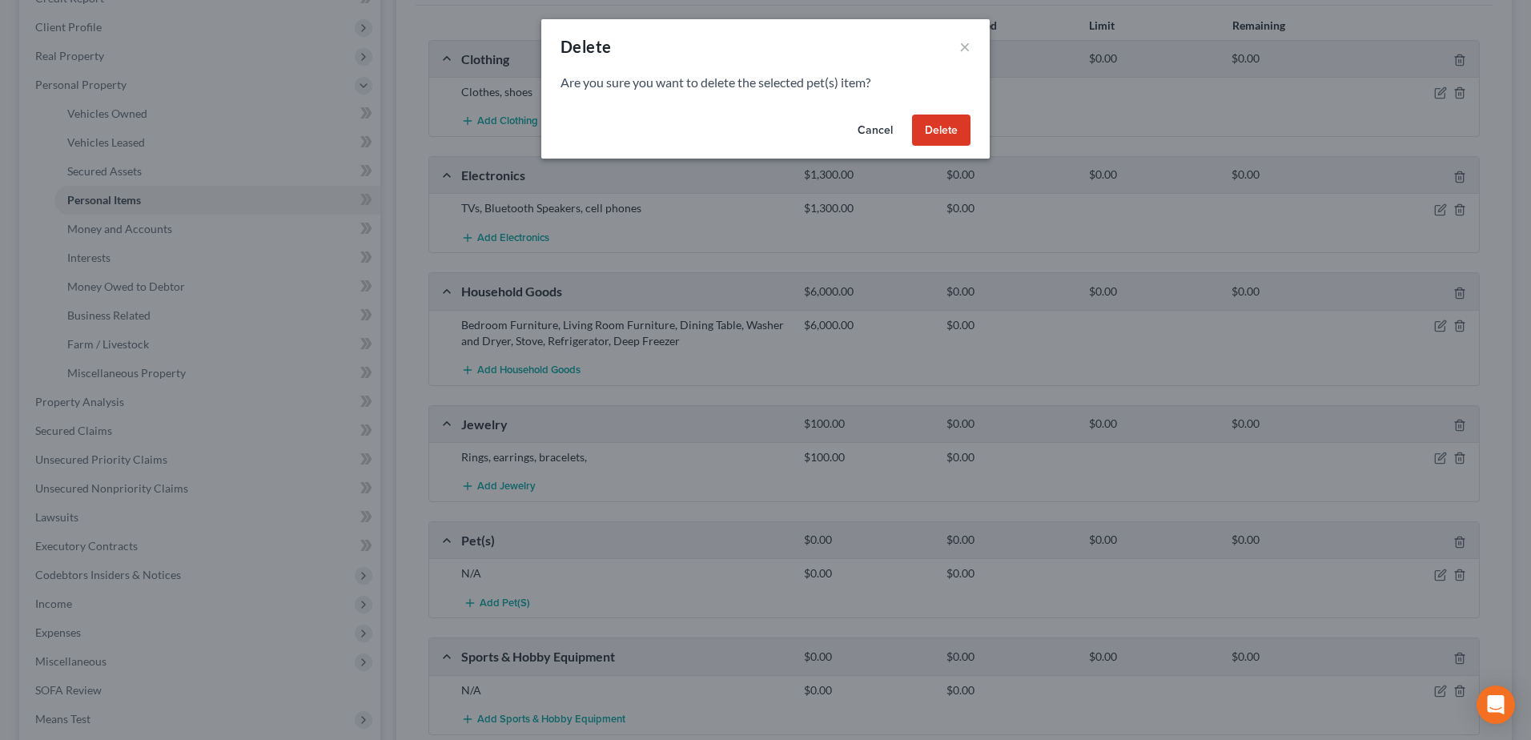
click at [965, 130] on button "Delete" at bounding box center [941, 131] width 58 height 32
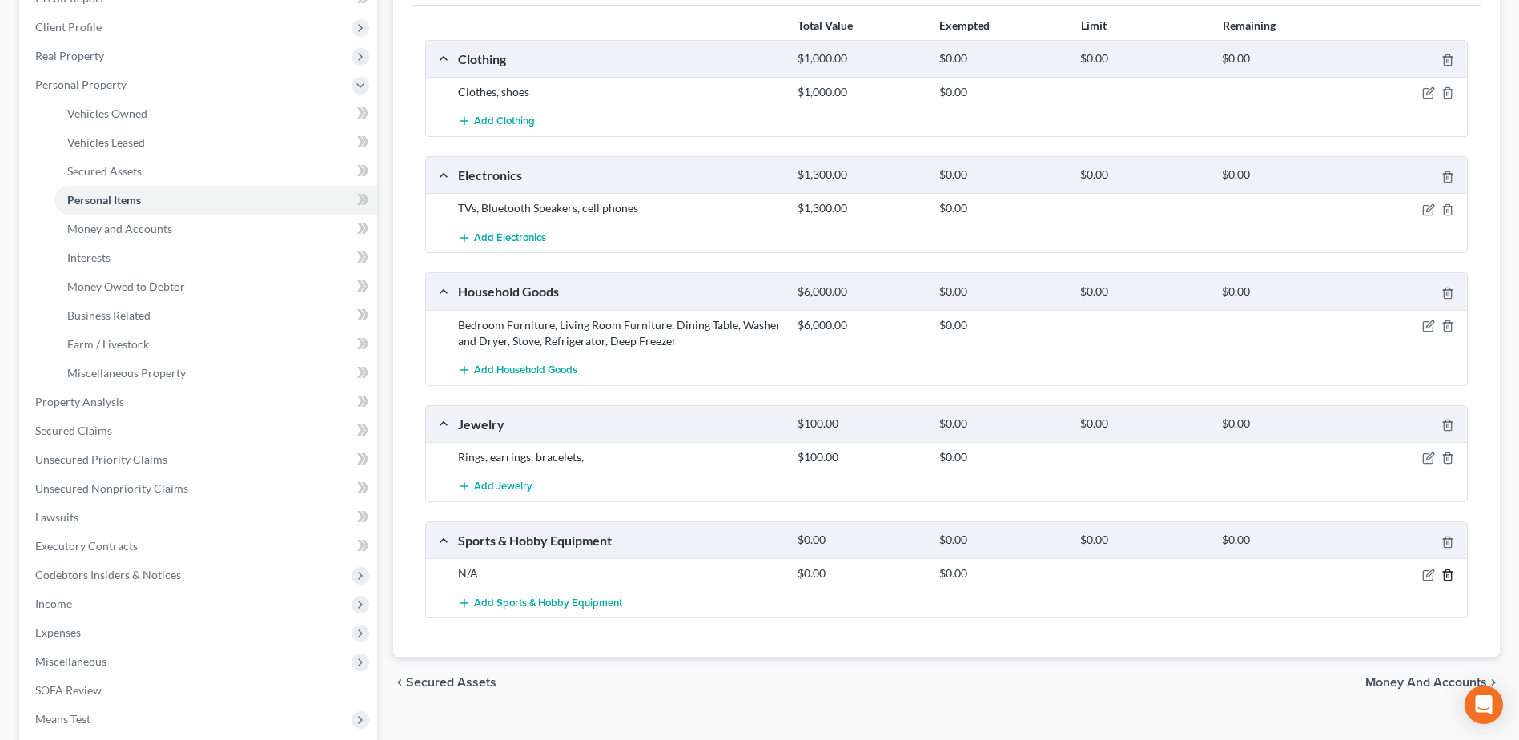
click at [1445, 573] on icon "button" at bounding box center [1447, 575] width 13 height 13
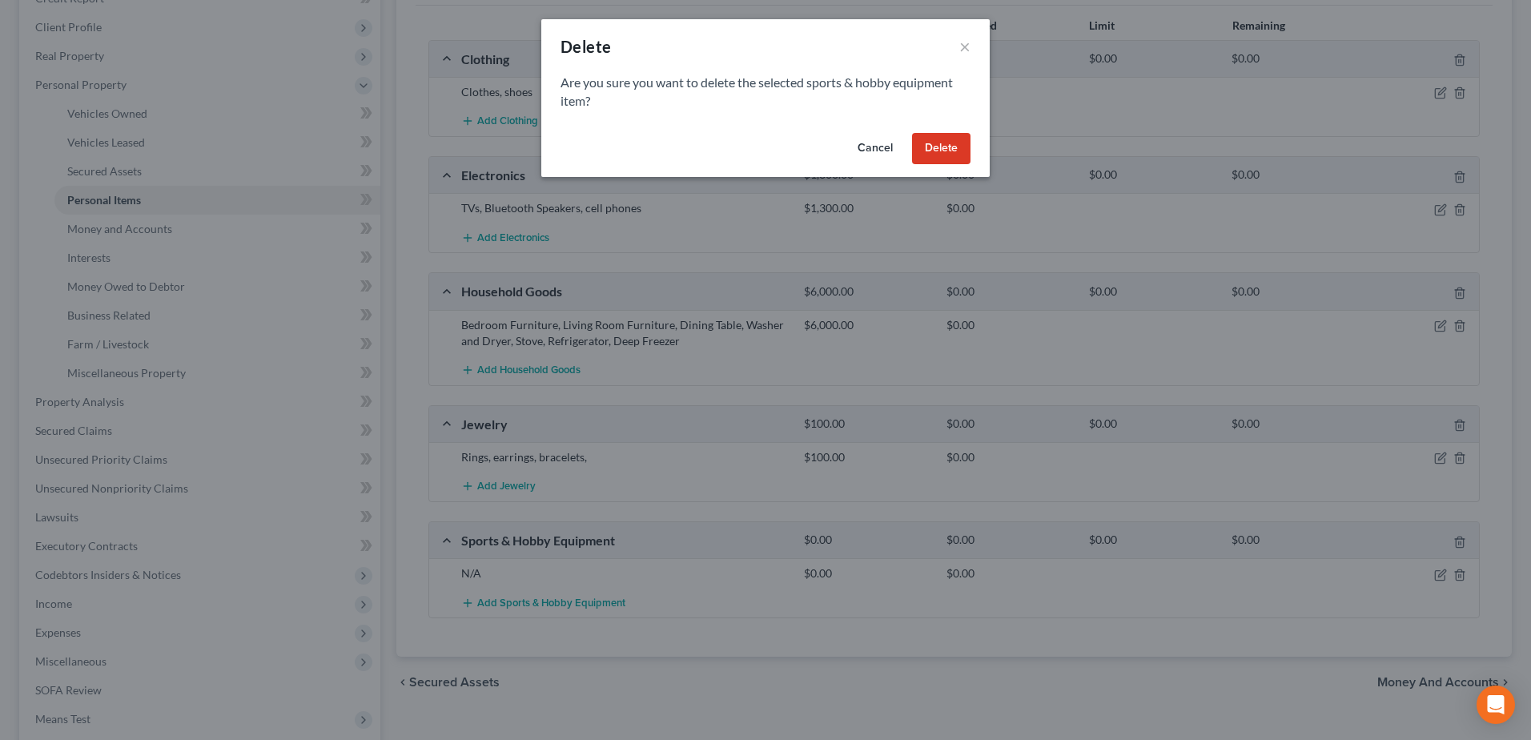
click at [938, 143] on button "Delete" at bounding box center [941, 149] width 58 height 32
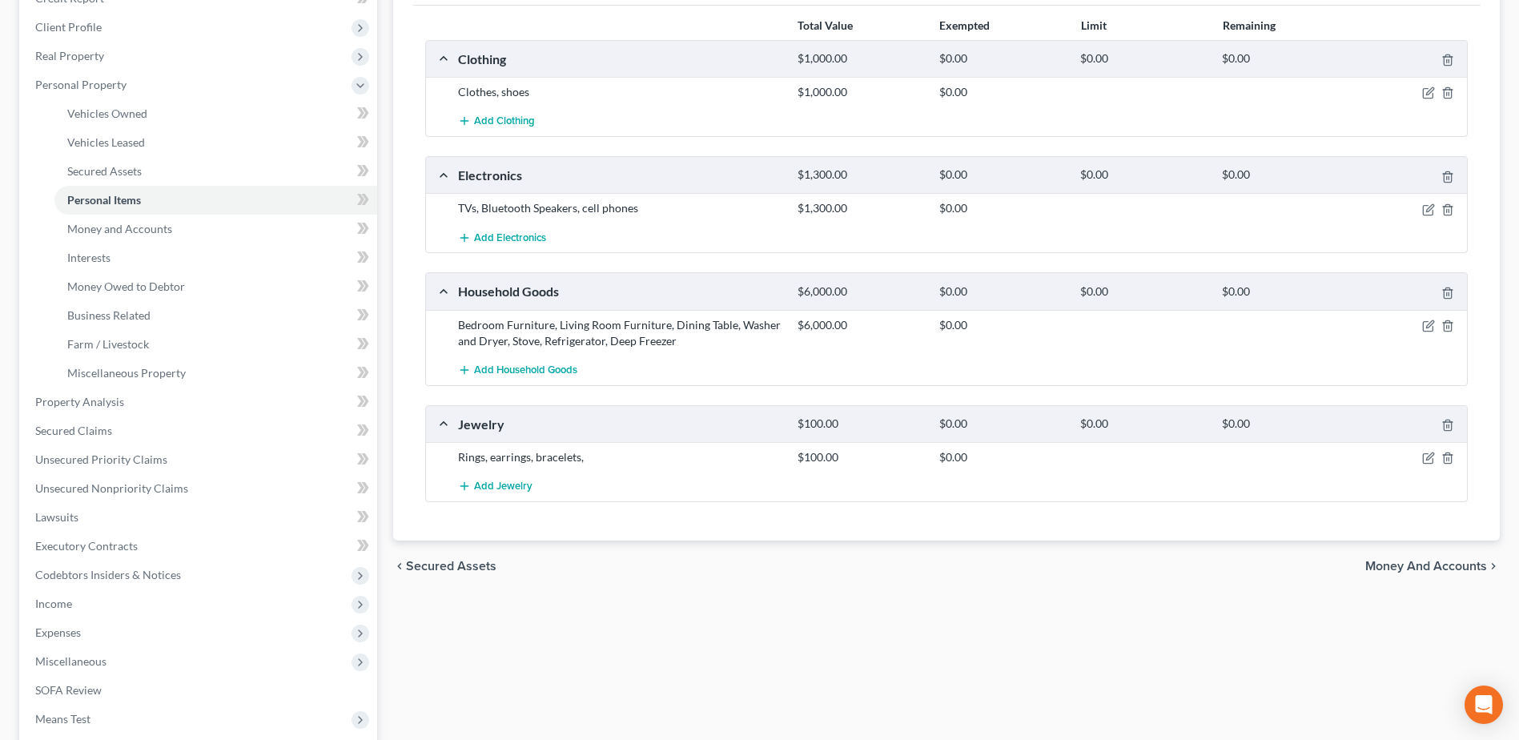
click at [1421, 565] on span "Money and Accounts" at bounding box center [1426, 566] width 122 height 13
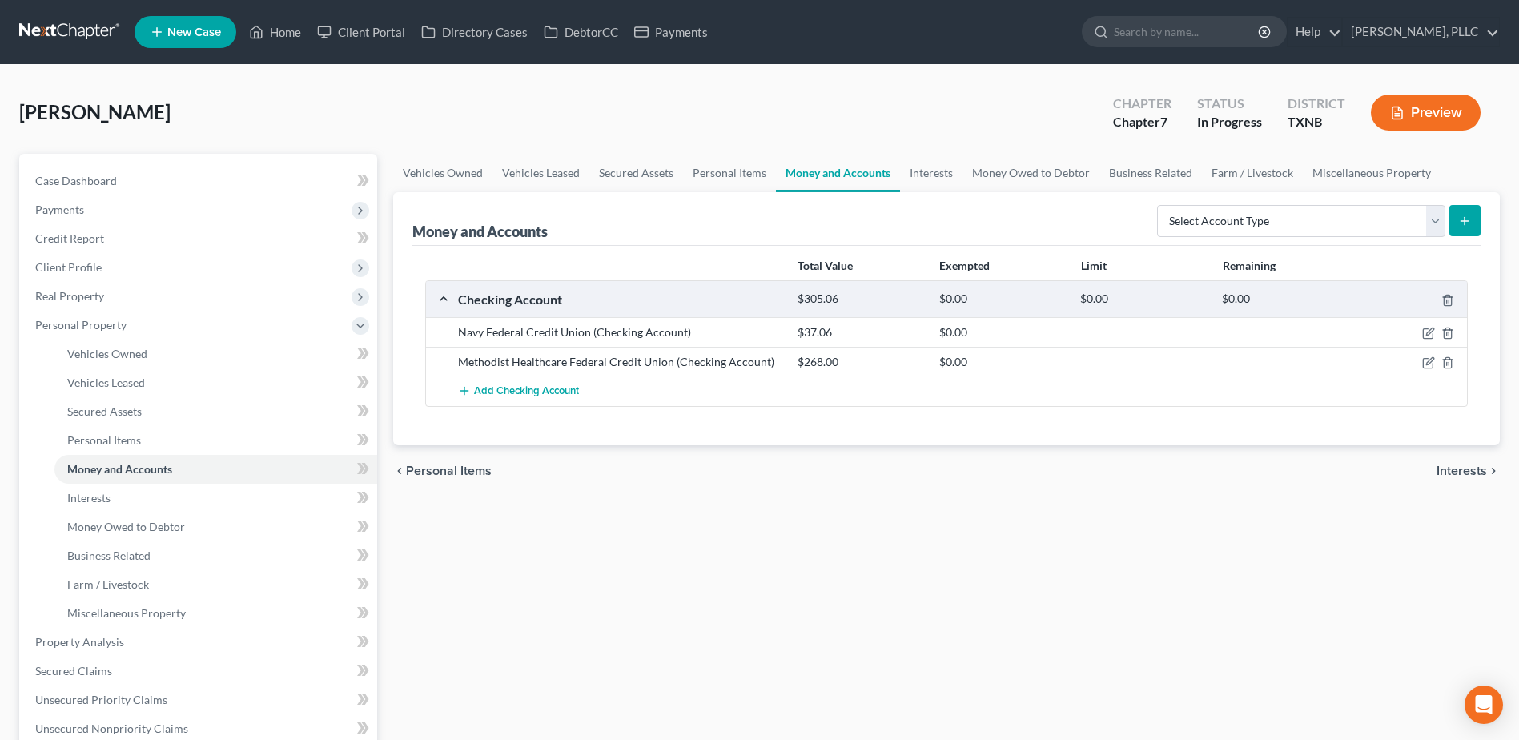
click at [1435, 471] on div "chevron_left Personal Items Interests chevron_right" at bounding box center [946, 470] width 1107 height 51
click at [1454, 472] on span "Interests" at bounding box center [1462, 470] width 50 height 13
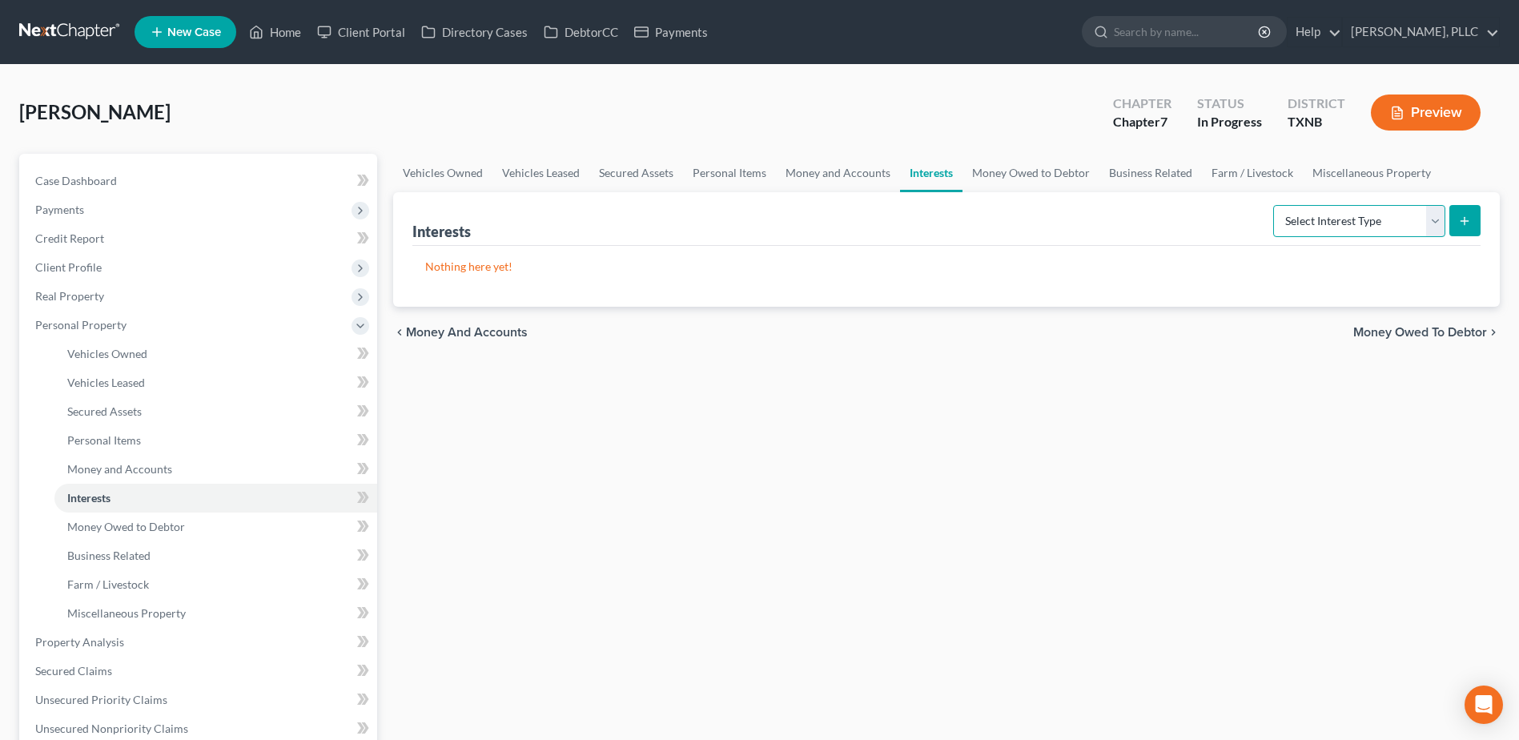
click at [1428, 226] on select "Select Interest Type 401K Annuity Bond Education IRA Government Bond Government…" at bounding box center [1359, 221] width 172 height 32
select select "whole_life_insurance"
click at [1275, 205] on select "Select Interest Type 401K Annuity Bond Education IRA Government Bond Government…" at bounding box center [1359, 221] width 172 height 32
click at [1470, 226] on icon "submit" at bounding box center [1464, 221] width 13 height 13
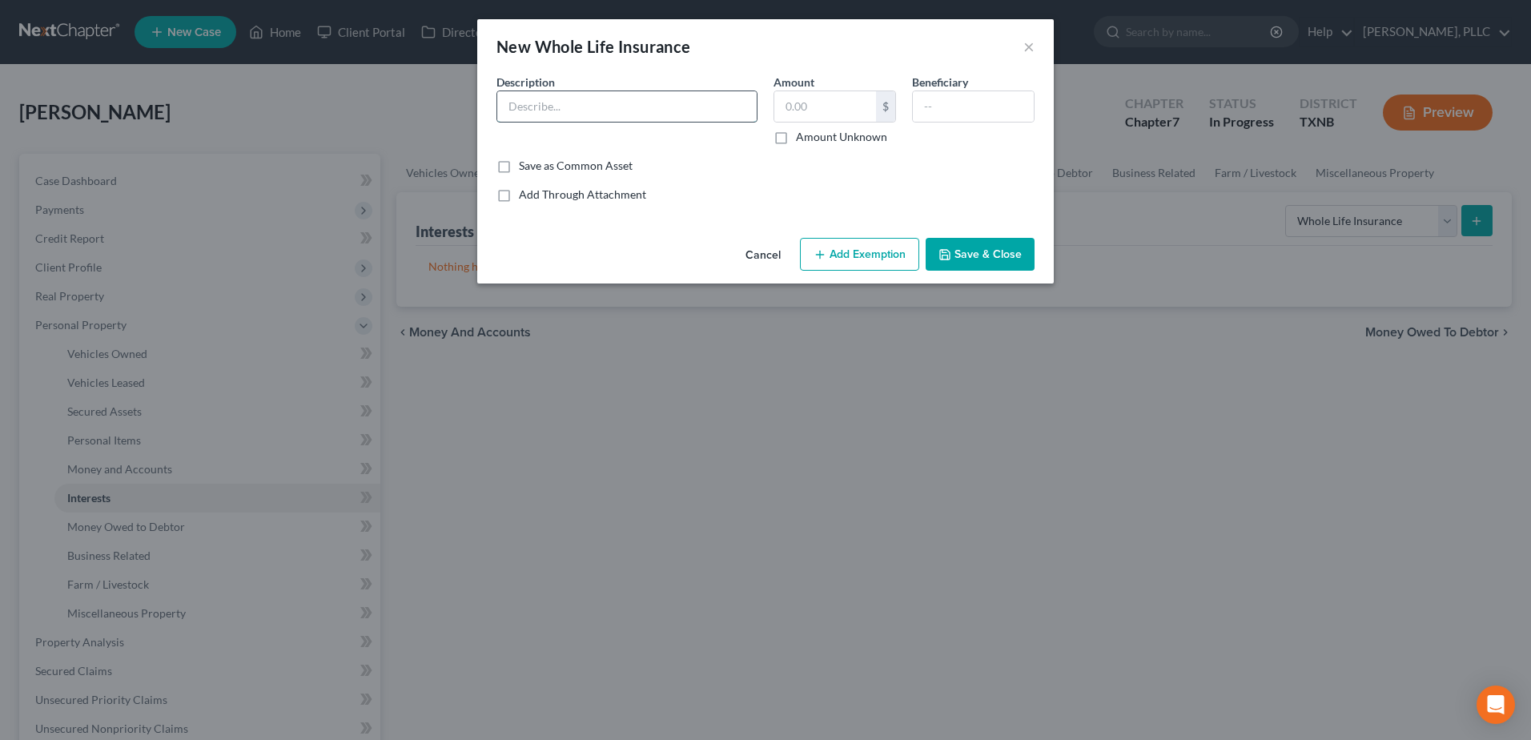
click at [574, 102] on input "text" at bounding box center [626, 106] width 259 height 30
type input "- (death benefit $100,00.00)"
type input "0"
type input "-"
click at [950, 259] on icon "button" at bounding box center [945, 255] width 10 height 10
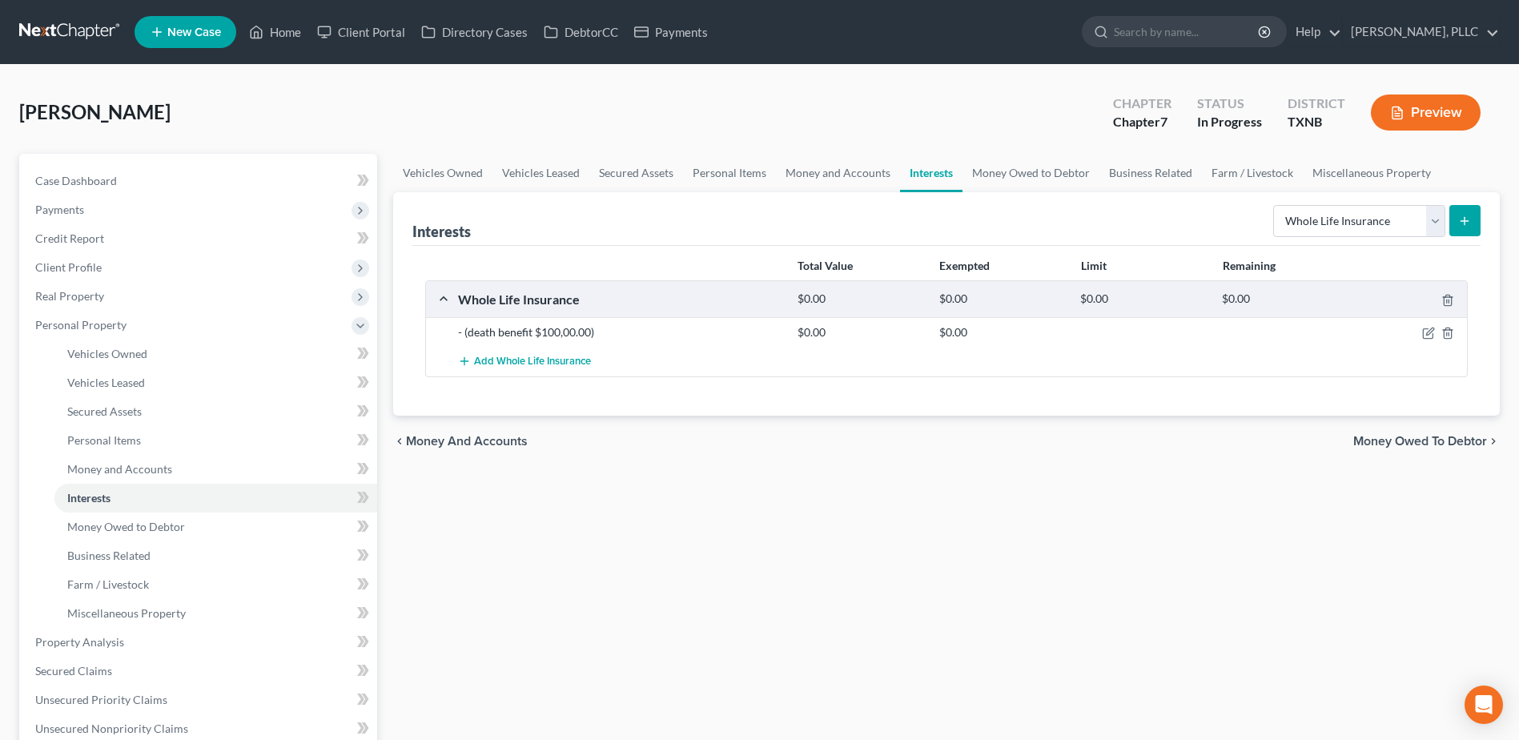
click at [1437, 448] on span "Money Owed to Debtor" at bounding box center [1420, 441] width 134 height 13
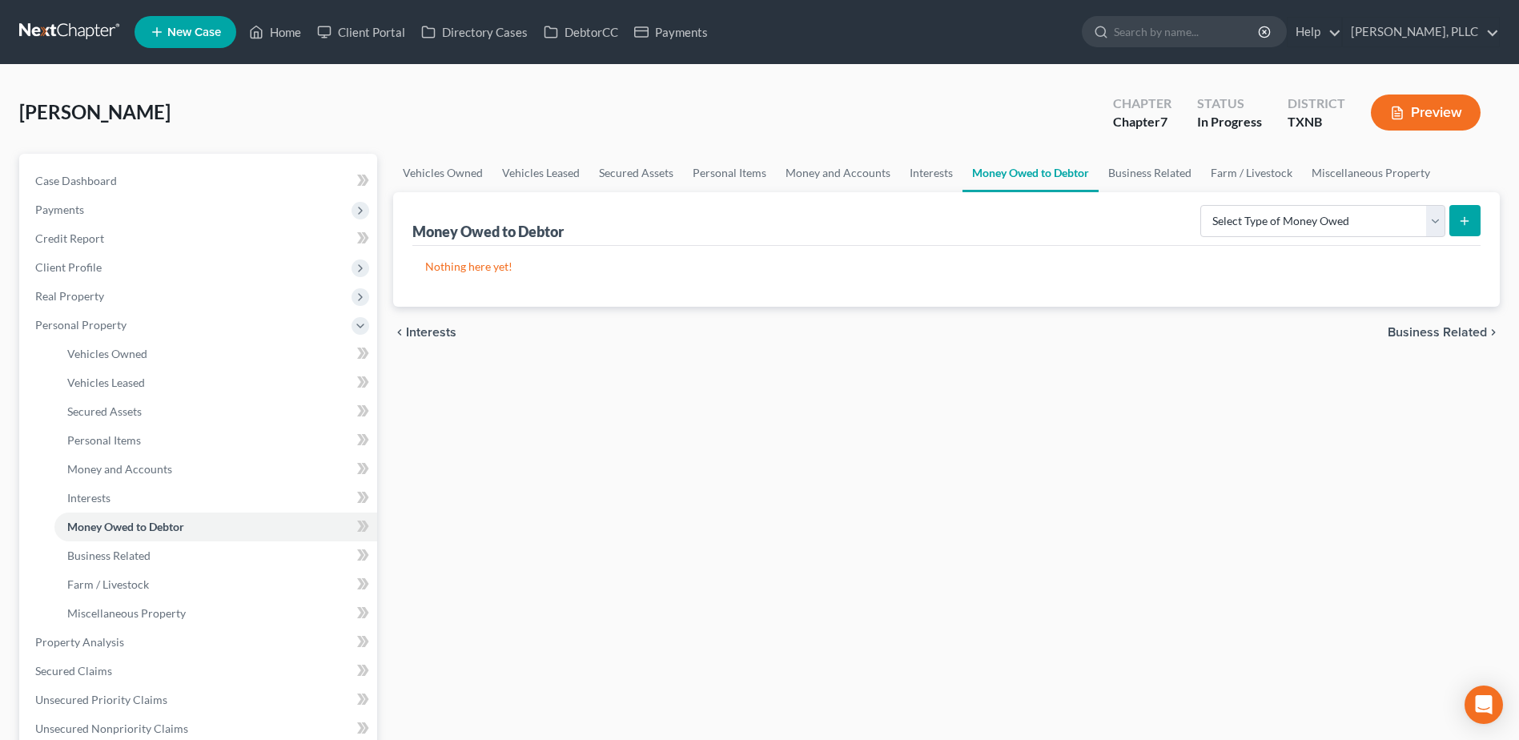
click at [1420, 344] on div "chevron_left Interests Business Related chevron_right" at bounding box center [946, 332] width 1107 height 51
click at [1417, 320] on div "chevron_left Interests Business Related chevron_right" at bounding box center [946, 332] width 1107 height 51
click at [1417, 333] on span "Business Related" at bounding box center [1437, 332] width 99 height 13
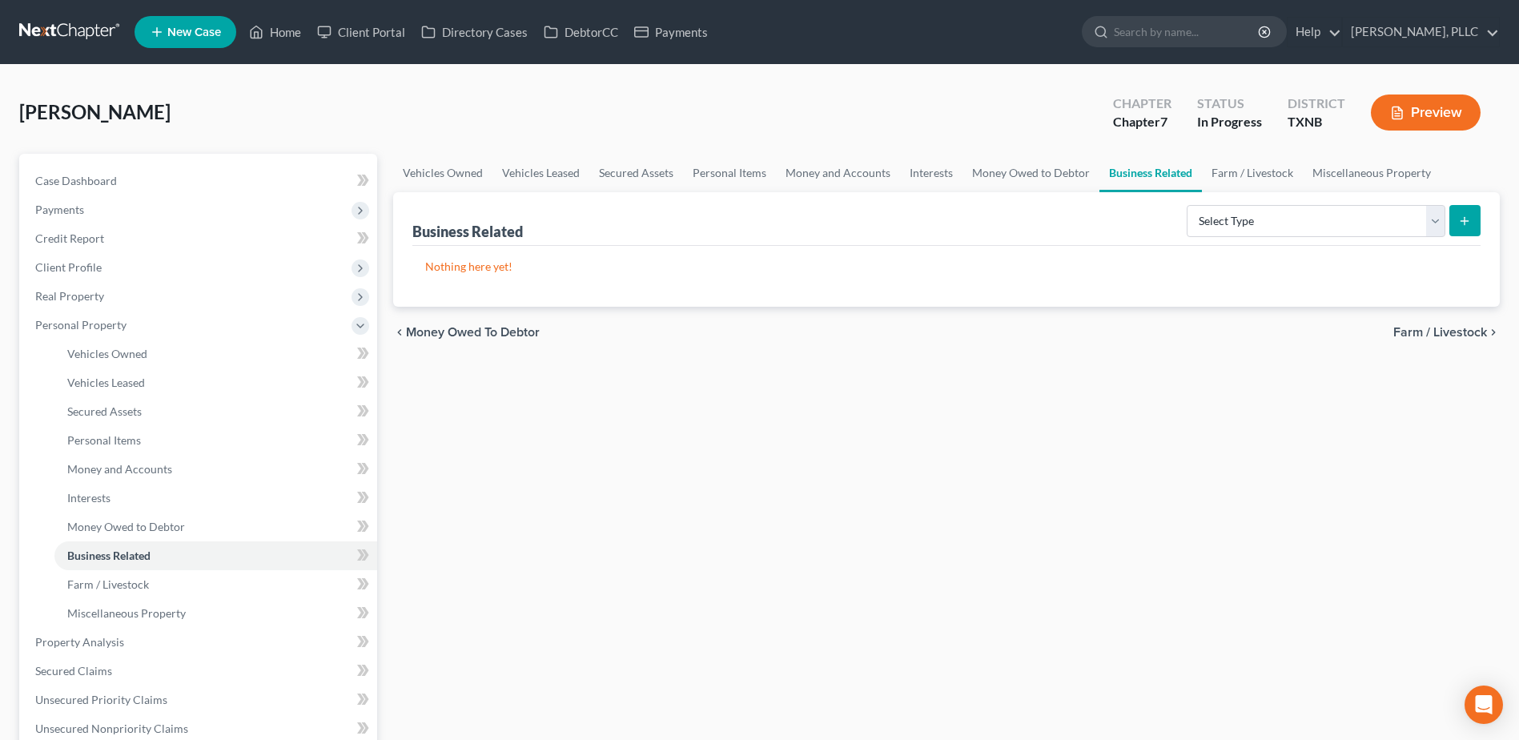
click at [1419, 336] on span "Farm / Livestock" at bounding box center [1440, 332] width 94 height 13
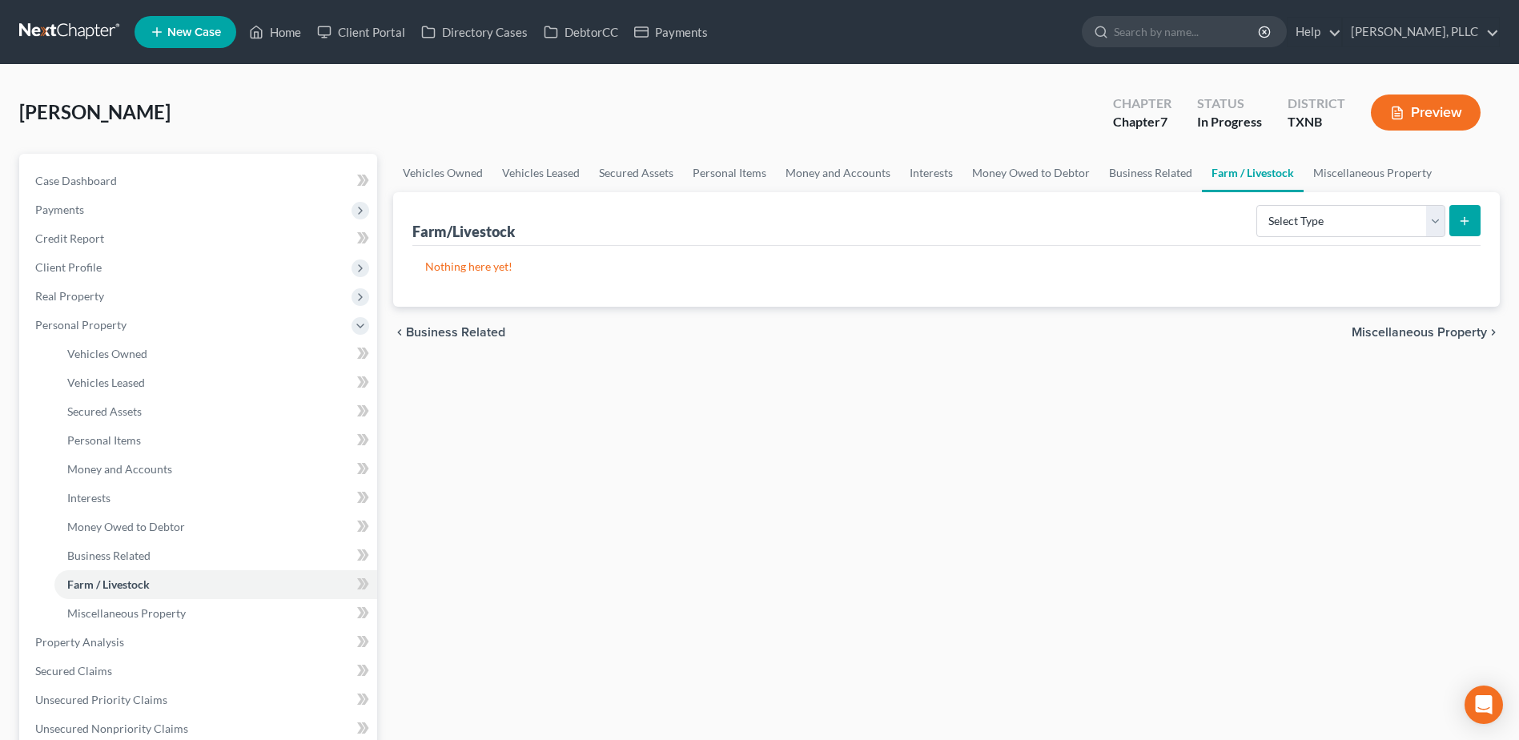
click at [1419, 336] on span "Miscellaneous Property" at bounding box center [1419, 332] width 135 height 13
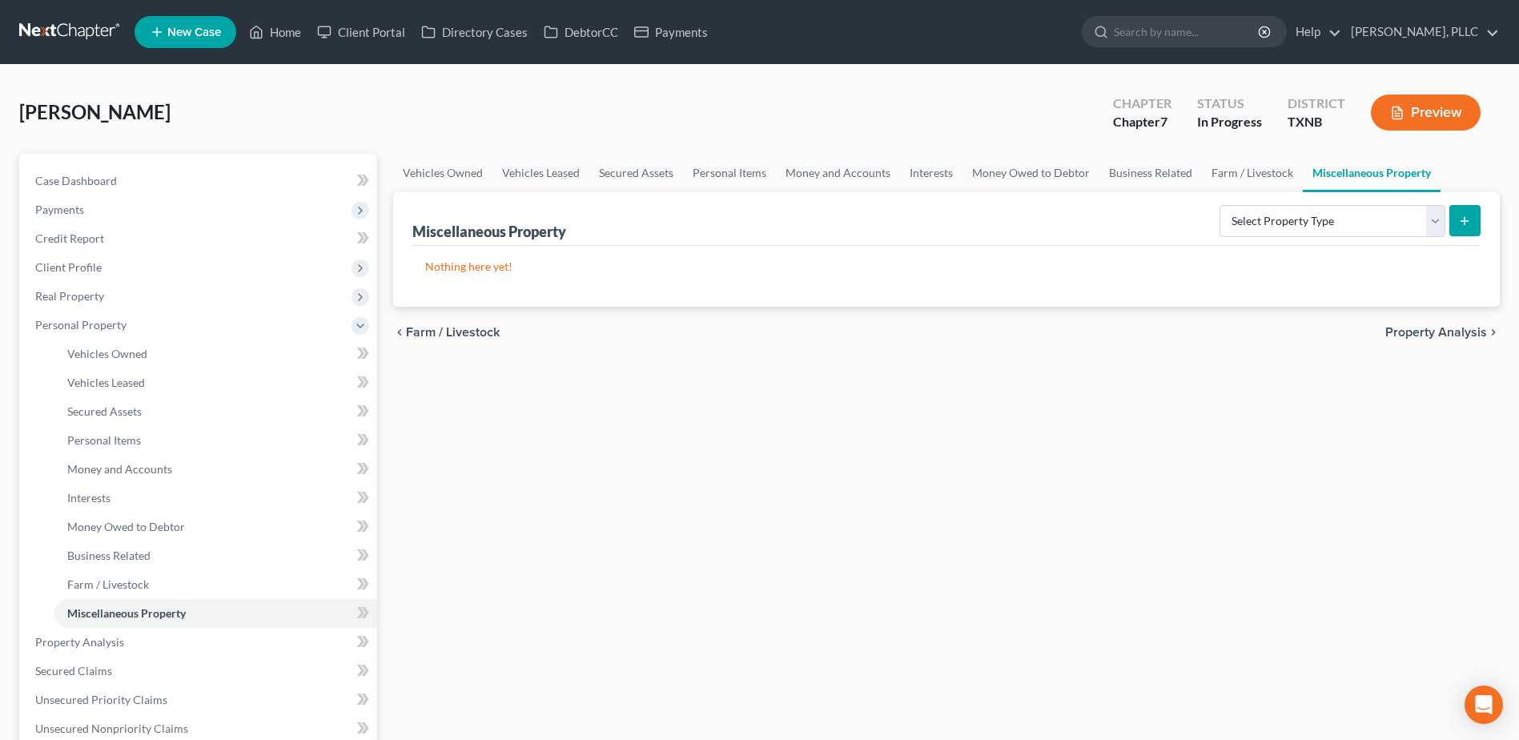
click at [1417, 336] on span "Property Analysis" at bounding box center [1436, 332] width 102 height 13
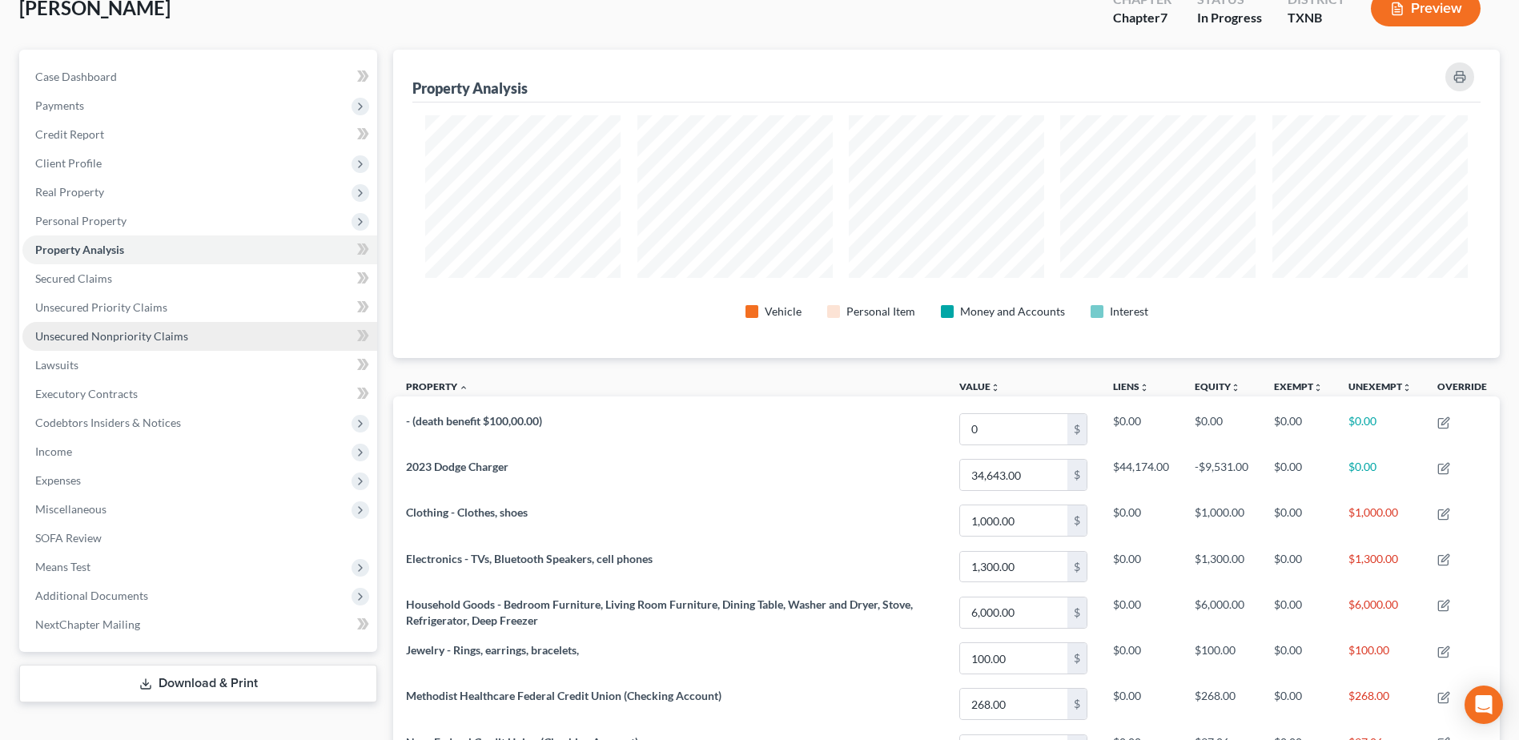
scroll to position [160, 0]
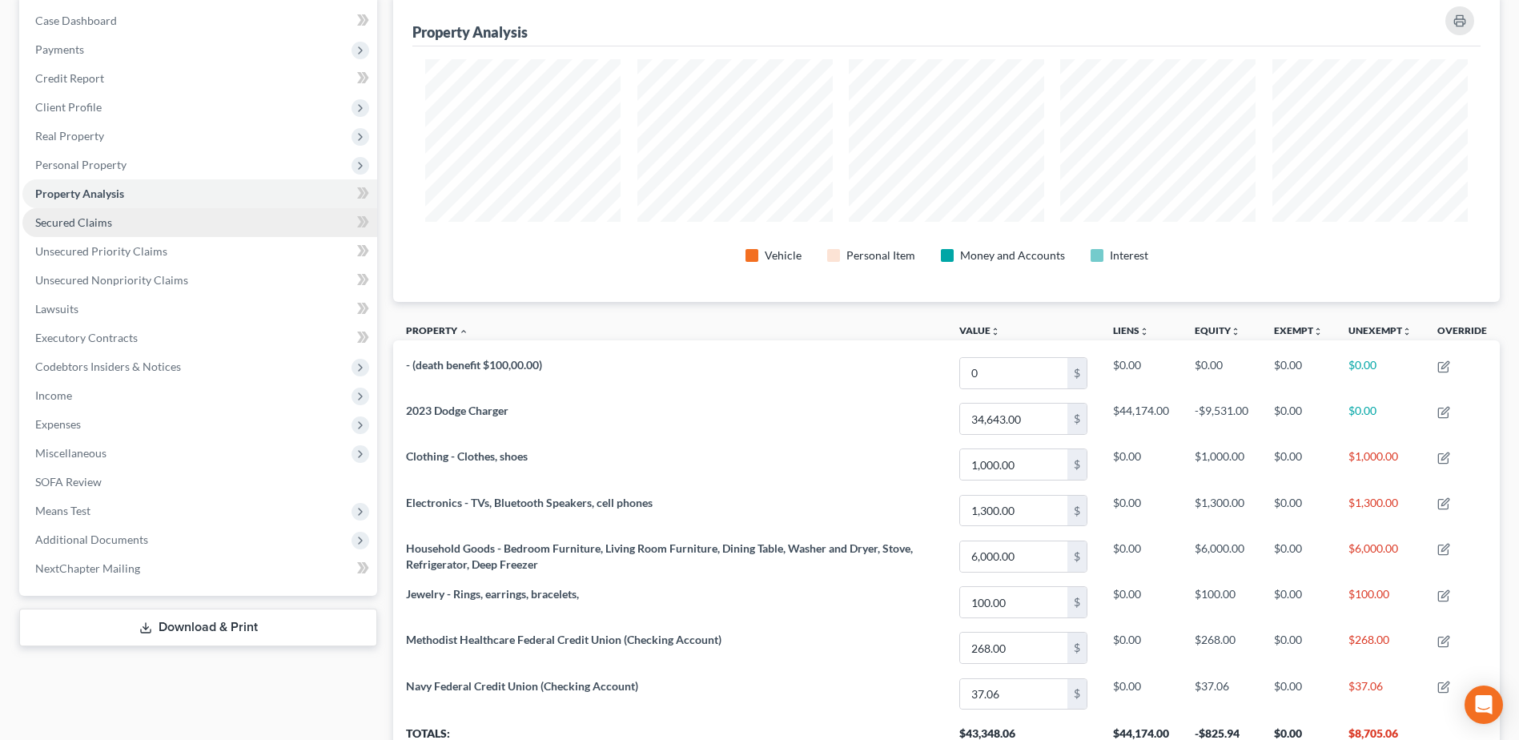
click at [74, 223] on span "Secured Claims" at bounding box center [73, 222] width 77 height 14
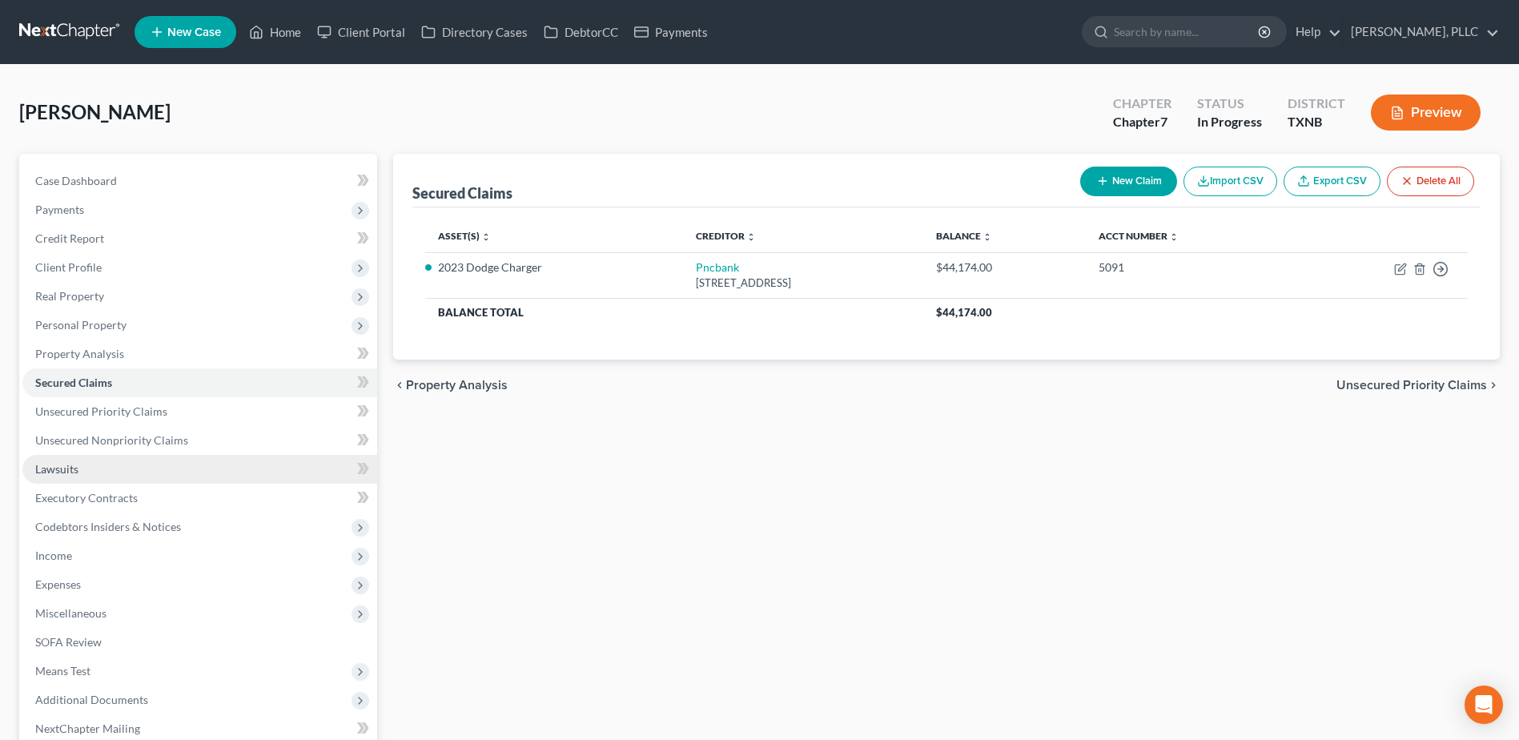
click at [59, 465] on span "Lawsuits" at bounding box center [56, 469] width 43 height 14
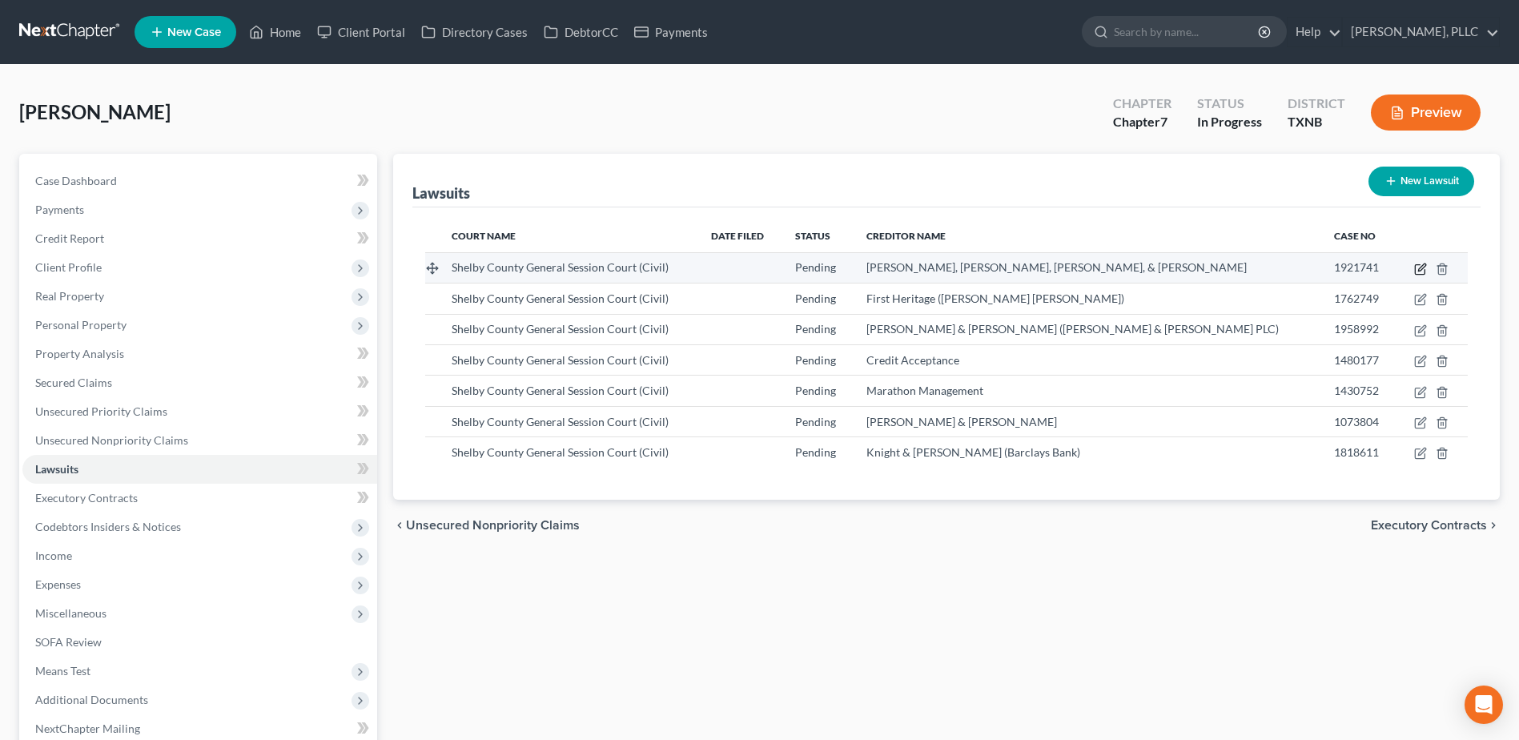
click at [1422, 272] on icon "button" at bounding box center [1420, 269] width 13 height 13
select select "44"
select select "0"
select select "1"
select select "44"
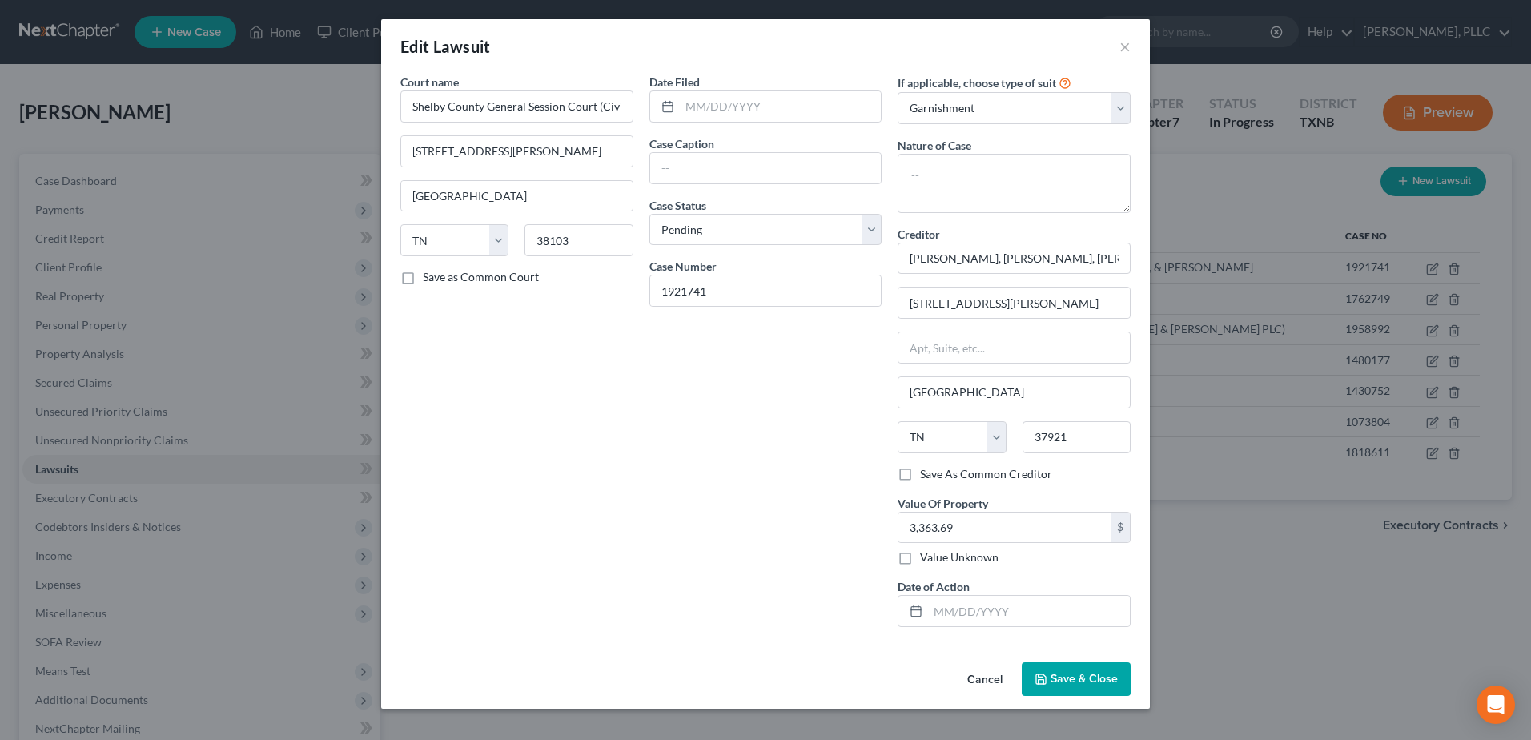
click at [970, 683] on button "Cancel" at bounding box center [985, 680] width 61 height 32
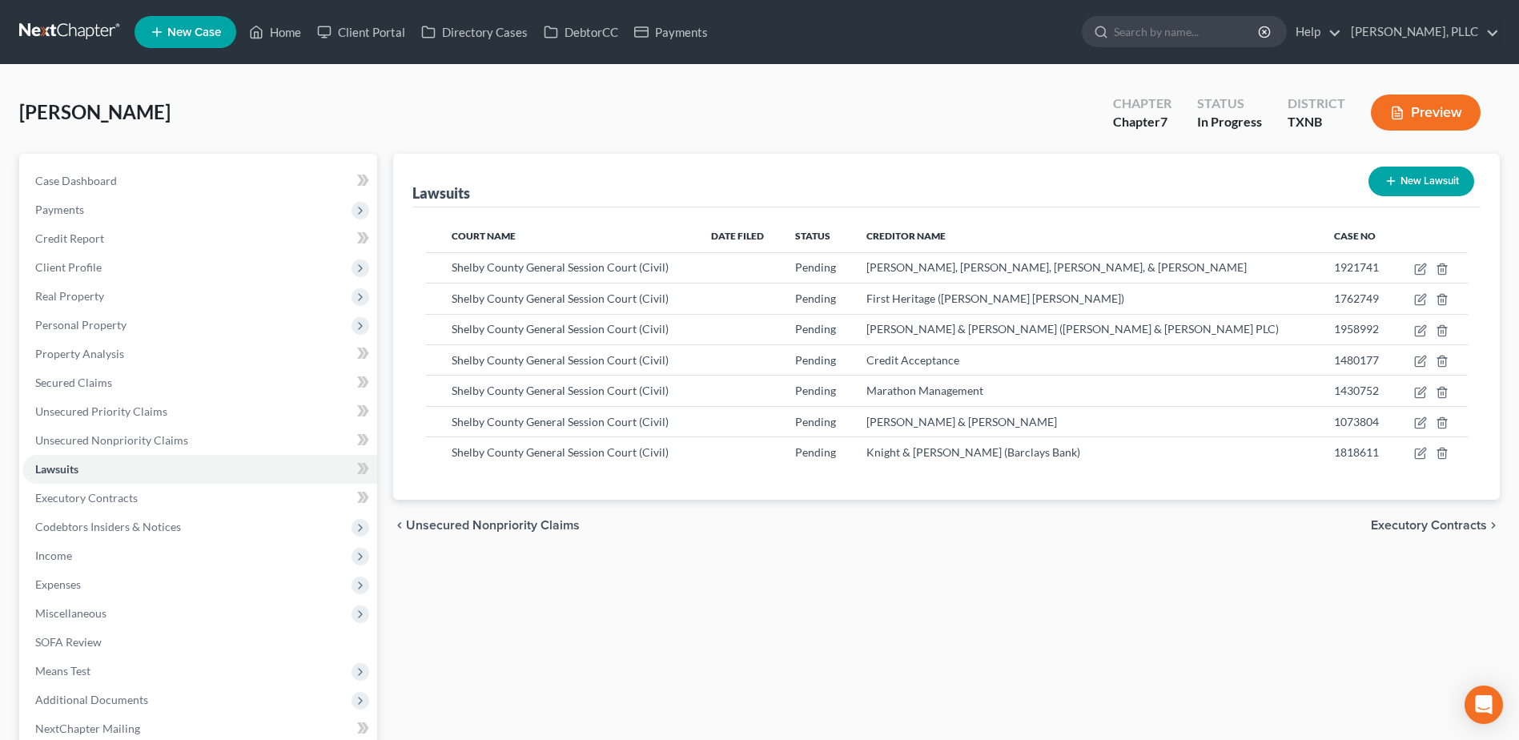
click at [1437, 529] on span "Executory Contracts" at bounding box center [1429, 525] width 116 height 13
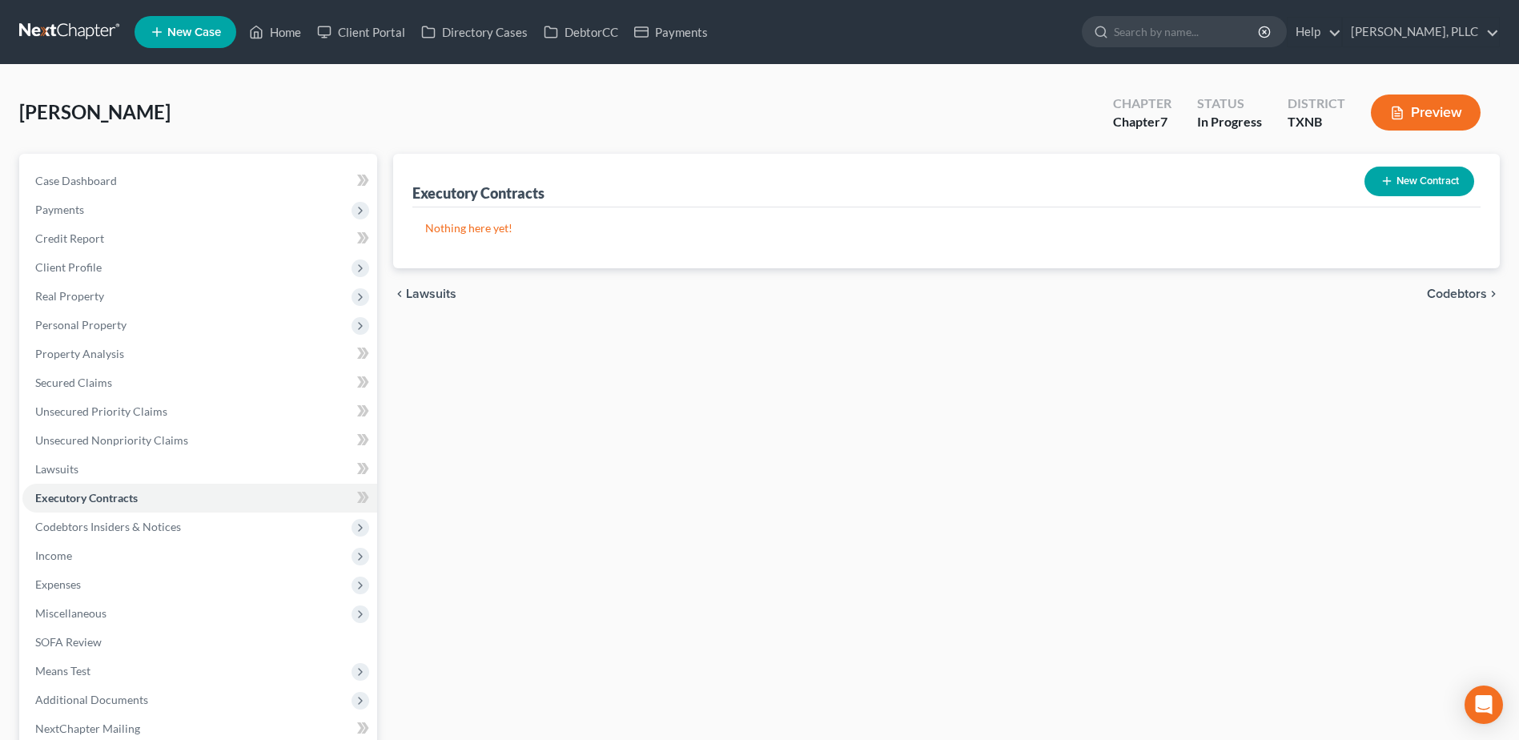
click at [1476, 296] on span "Codebtors" at bounding box center [1457, 293] width 60 height 13
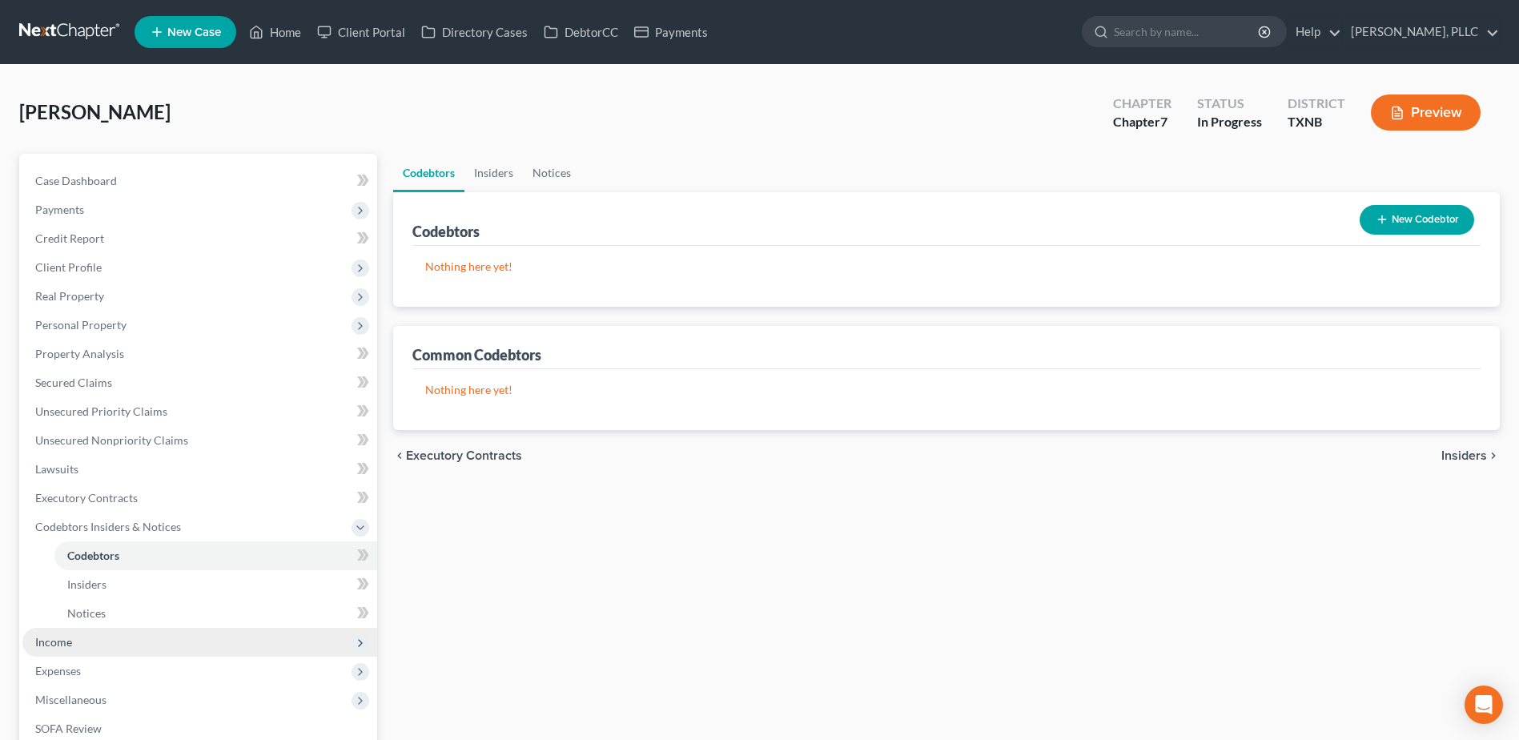
click at [74, 644] on span "Income" at bounding box center [199, 642] width 355 height 29
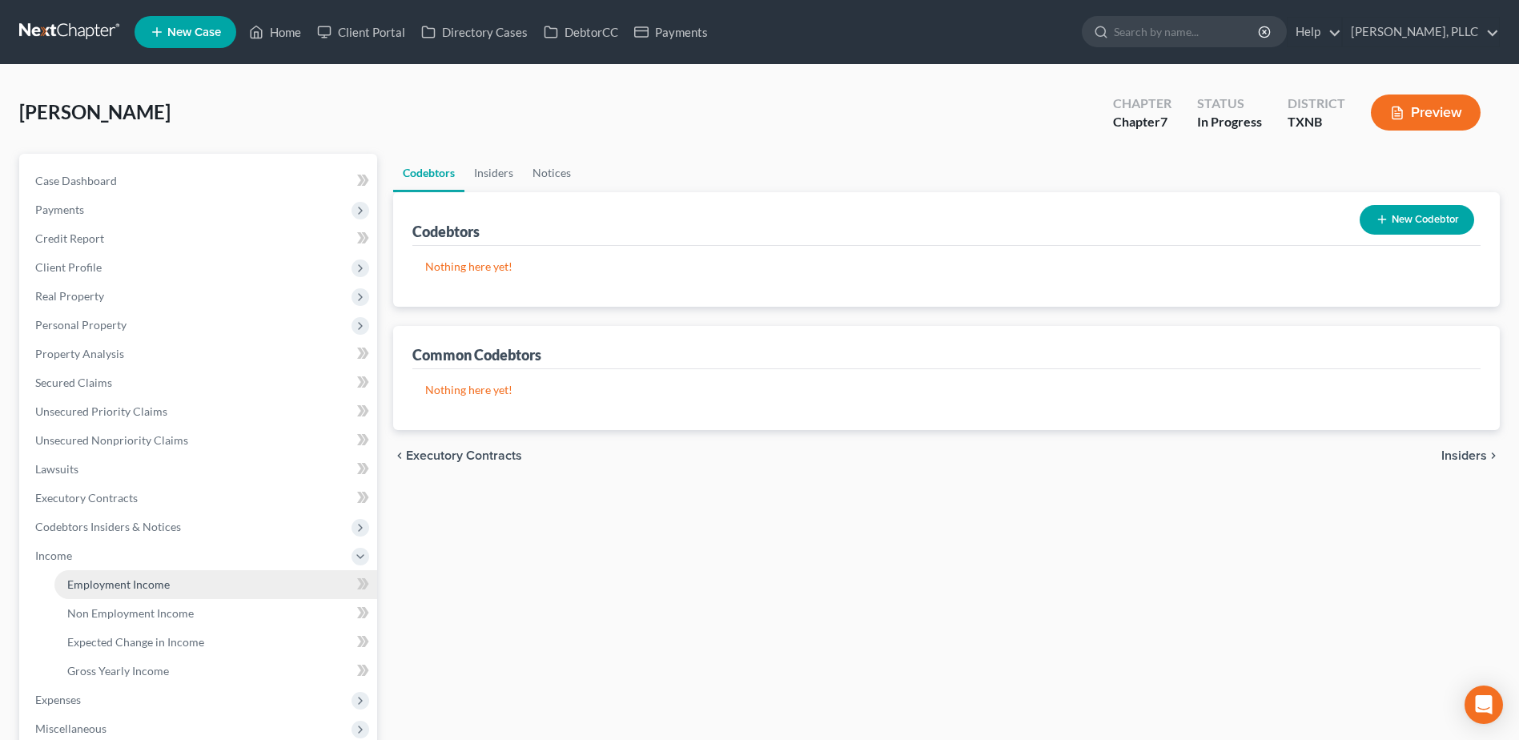
click at [98, 585] on span "Employment Income" at bounding box center [118, 584] width 103 height 14
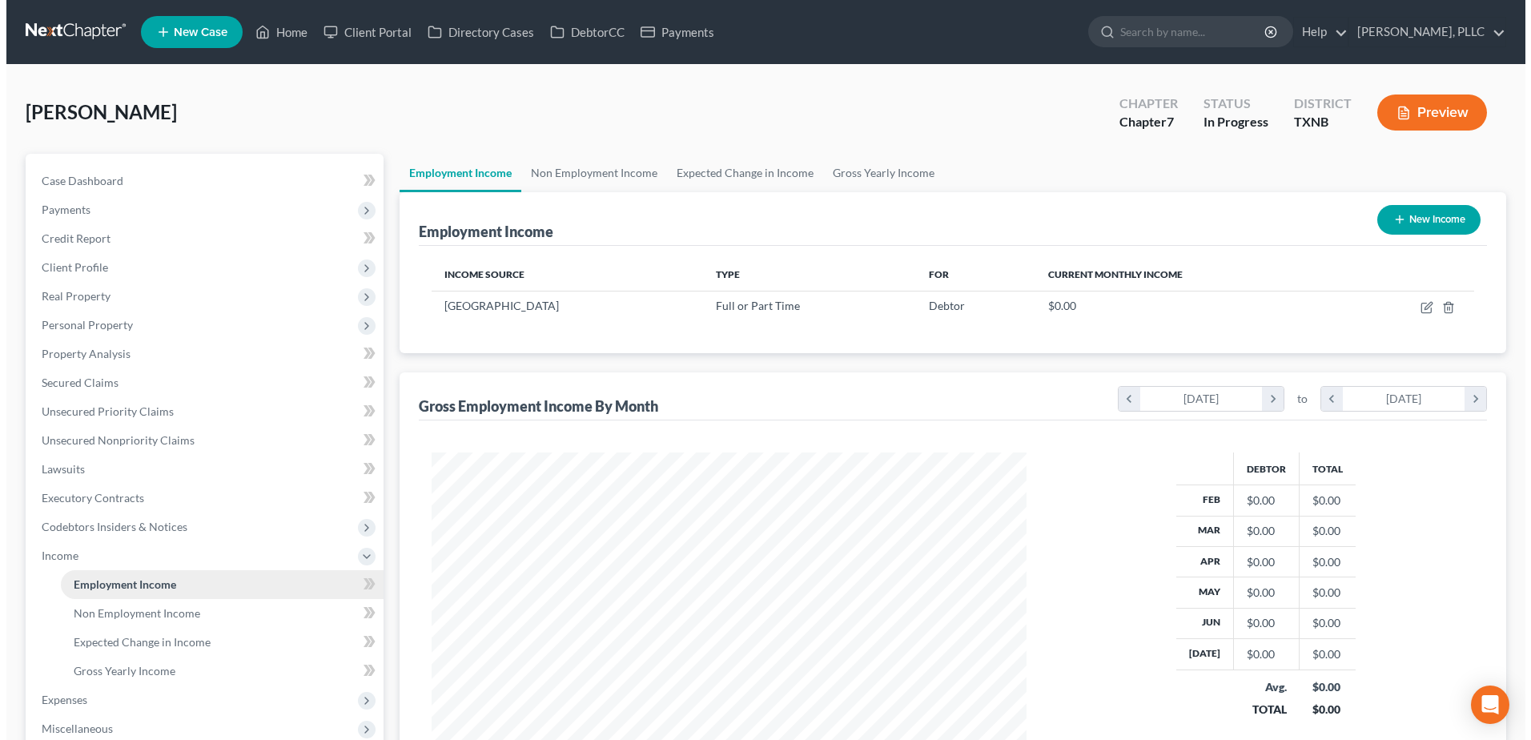
scroll to position [297, 626]
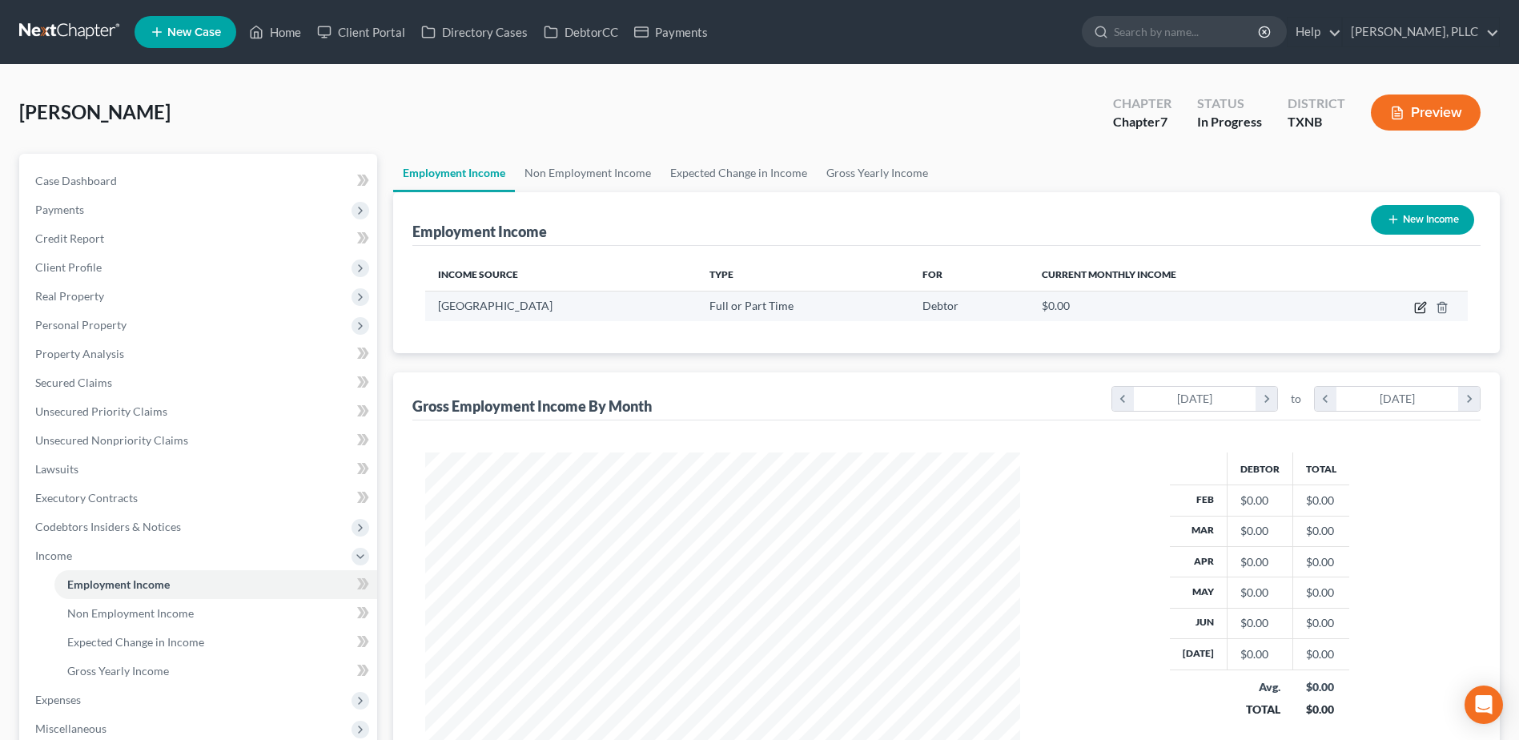
click at [1417, 310] on icon "button" at bounding box center [1420, 307] width 13 height 13
select select "0"
select select "45"
select select "1"
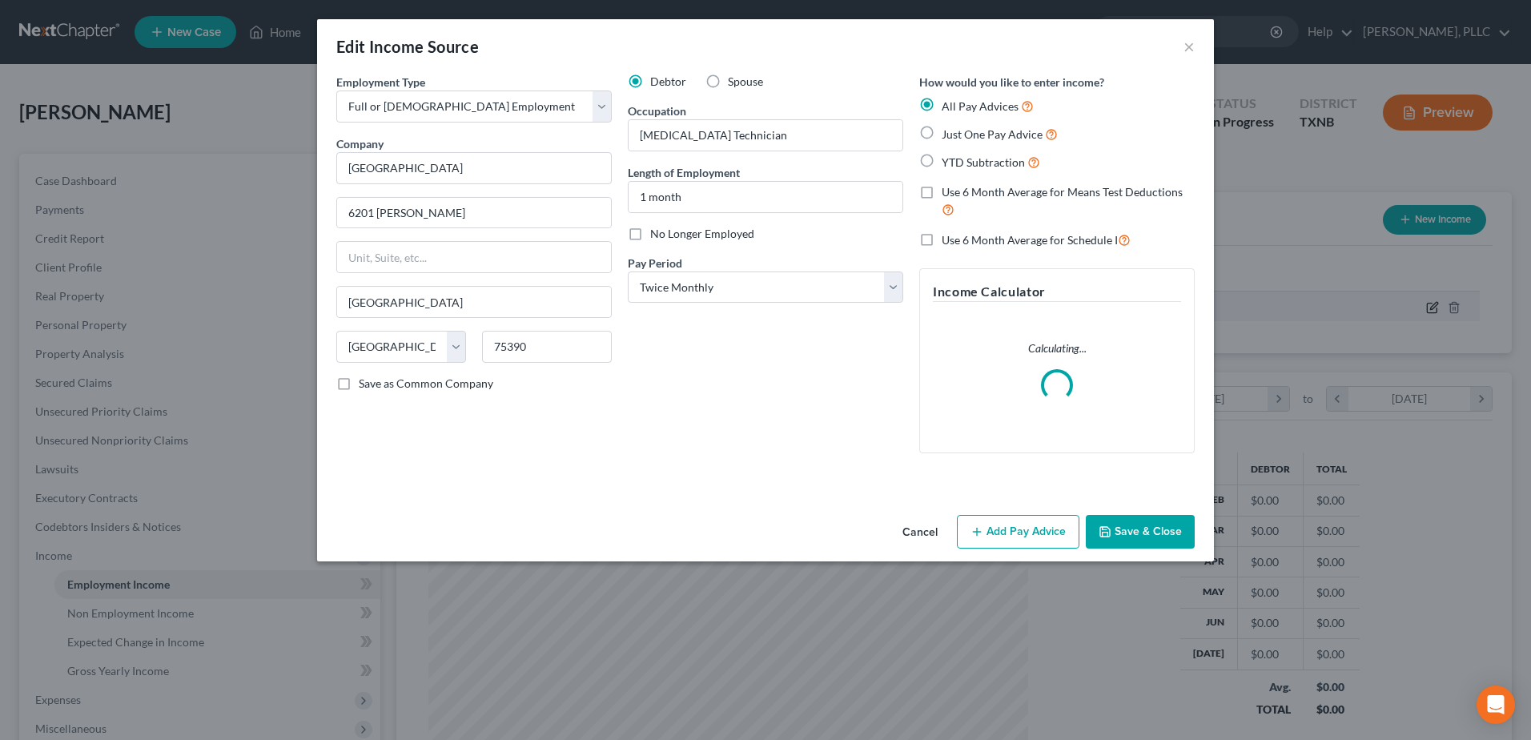
scroll to position [300, 633]
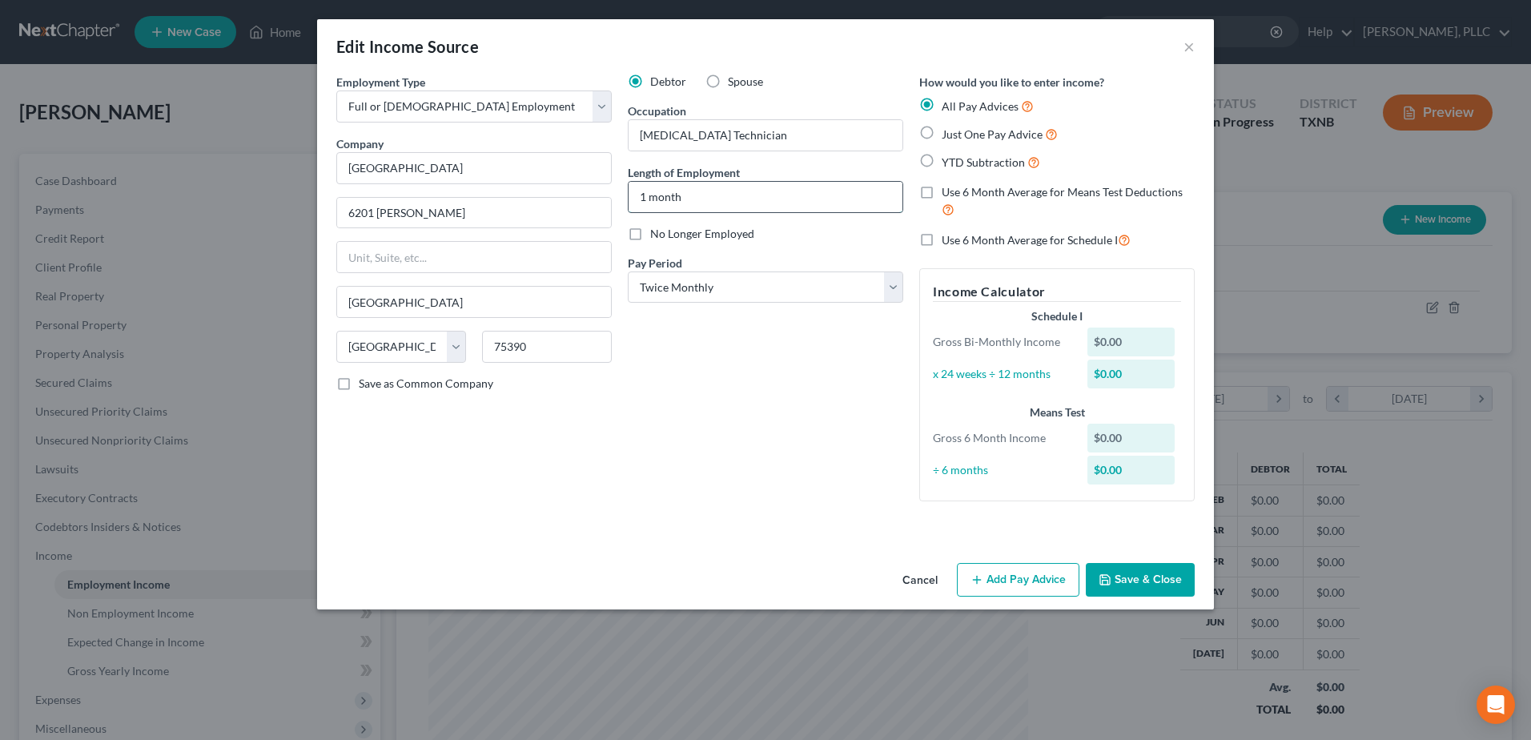
click at [739, 207] on input "1 month" at bounding box center [766, 197] width 274 height 30
type input "1 year"
click at [719, 536] on div "Employment Type * Select Full or [DEMOGRAPHIC_DATA] Employment Self Employment …" at bounding box center [765, 315] width 897 height 483
click at [942, 131] on label "Just One Pay Advice" at bounding box center [1000, 134] width 116 height 18
click at [948, 131] on input "Just One Pay Advice" at bounding box center [953, 130] width 10 height 10
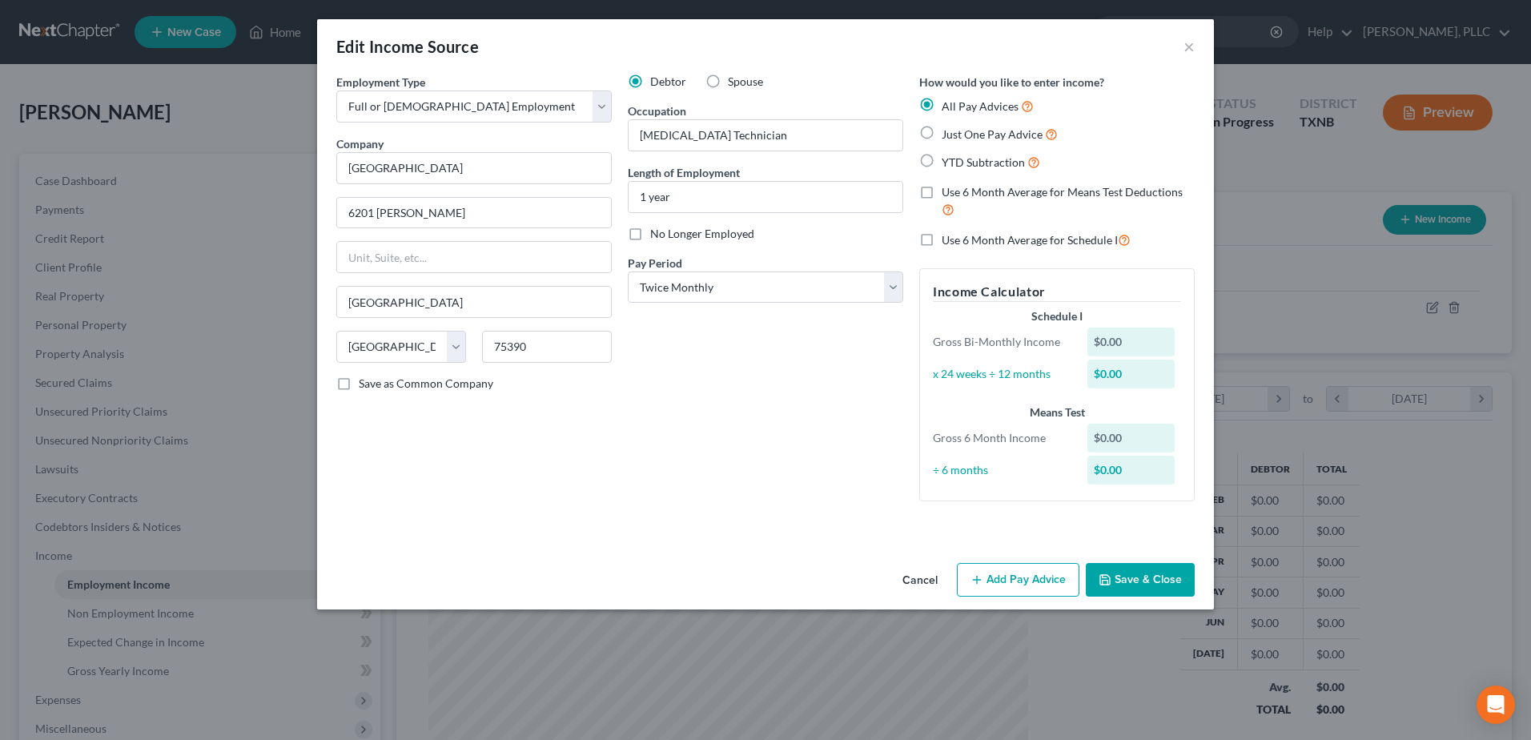
radio input "true"
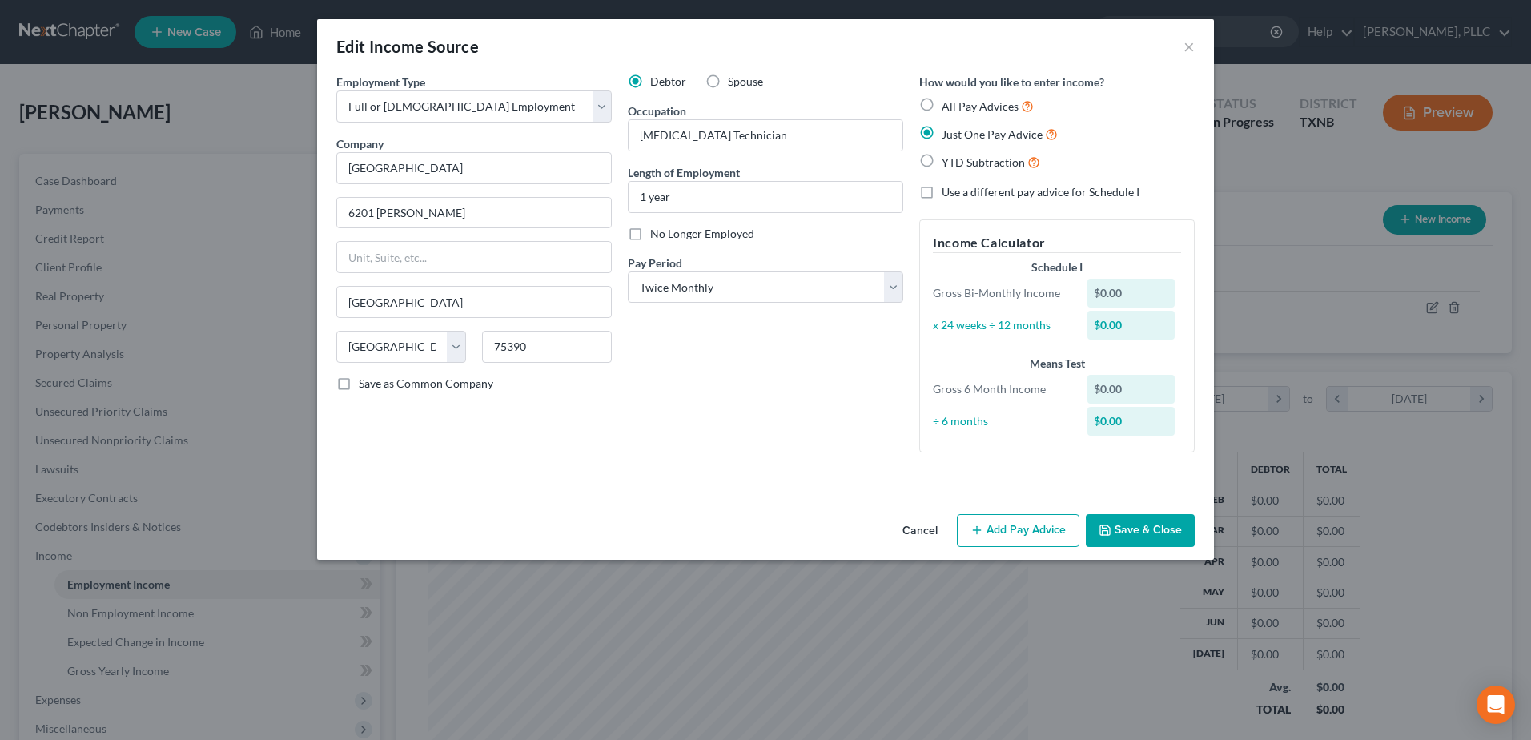
click at [1003, 530] on button "Add Pay Advice" at bounding box center [1018, 531] width 123 height 34
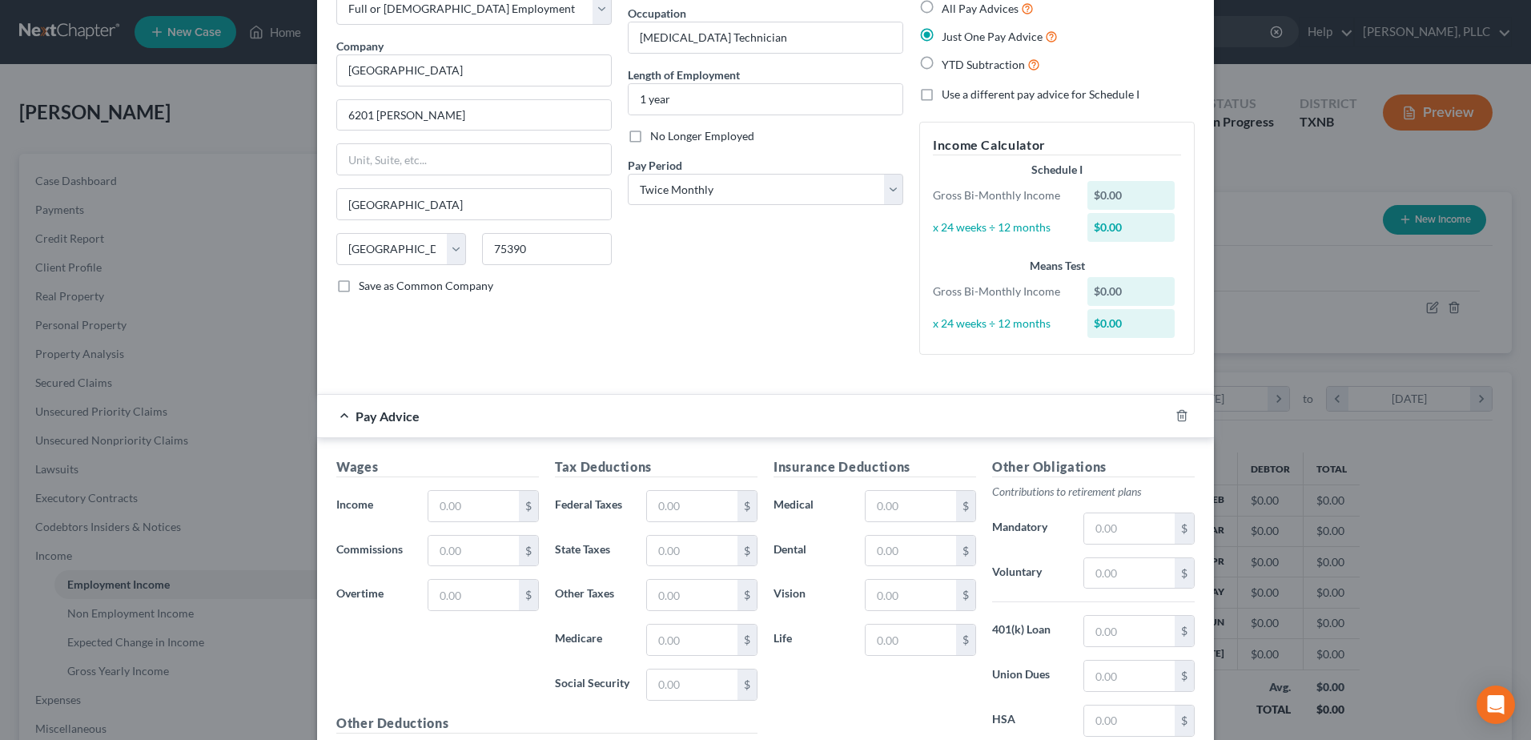
scroll to position [240, 0]
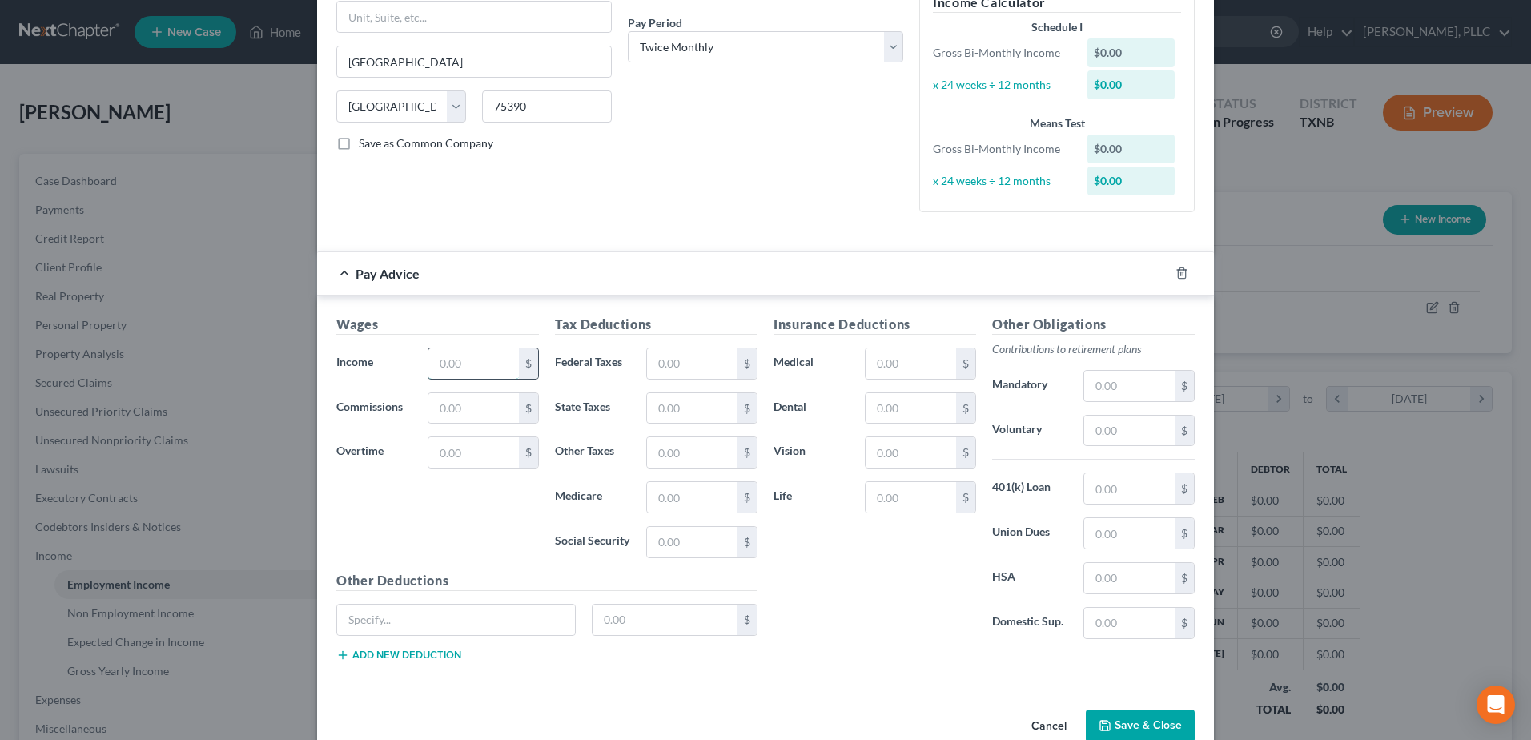
click at [449, 366] on input "text" at bounding box center [473, 363] width 90 height 30
type input "1,656.50"
click at [705, 367] on input "text" at bounding box center [692, 363] width 90 height 30
type input "66.23"
type input "24.02"
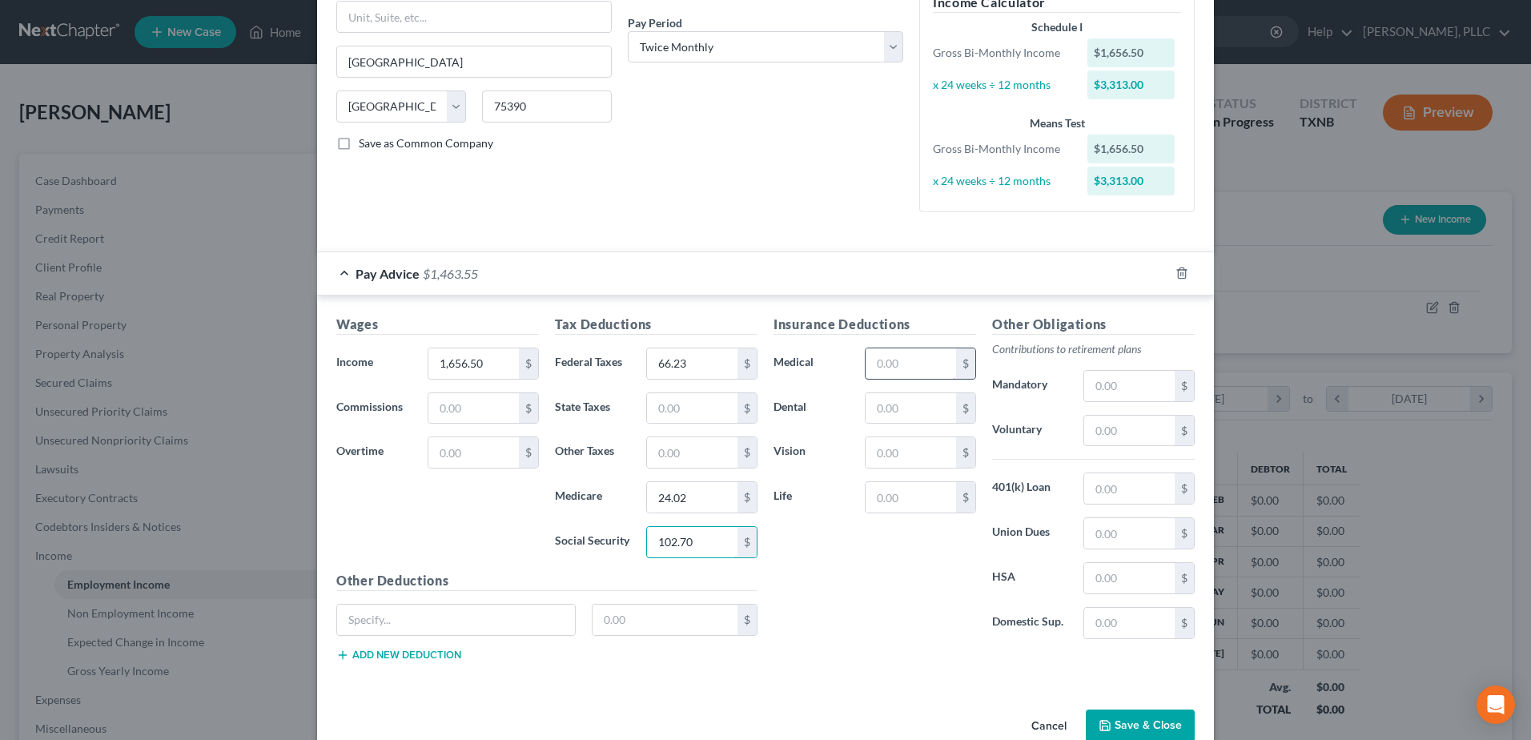
type input "102.70"
click at [904, 367] on input "text" at bounding box center [911, 363] width 90 height 30
click at [1041, 279] on div "Pay Advice $1,463.55" at bounding box center [743, 273] width 852 height 42
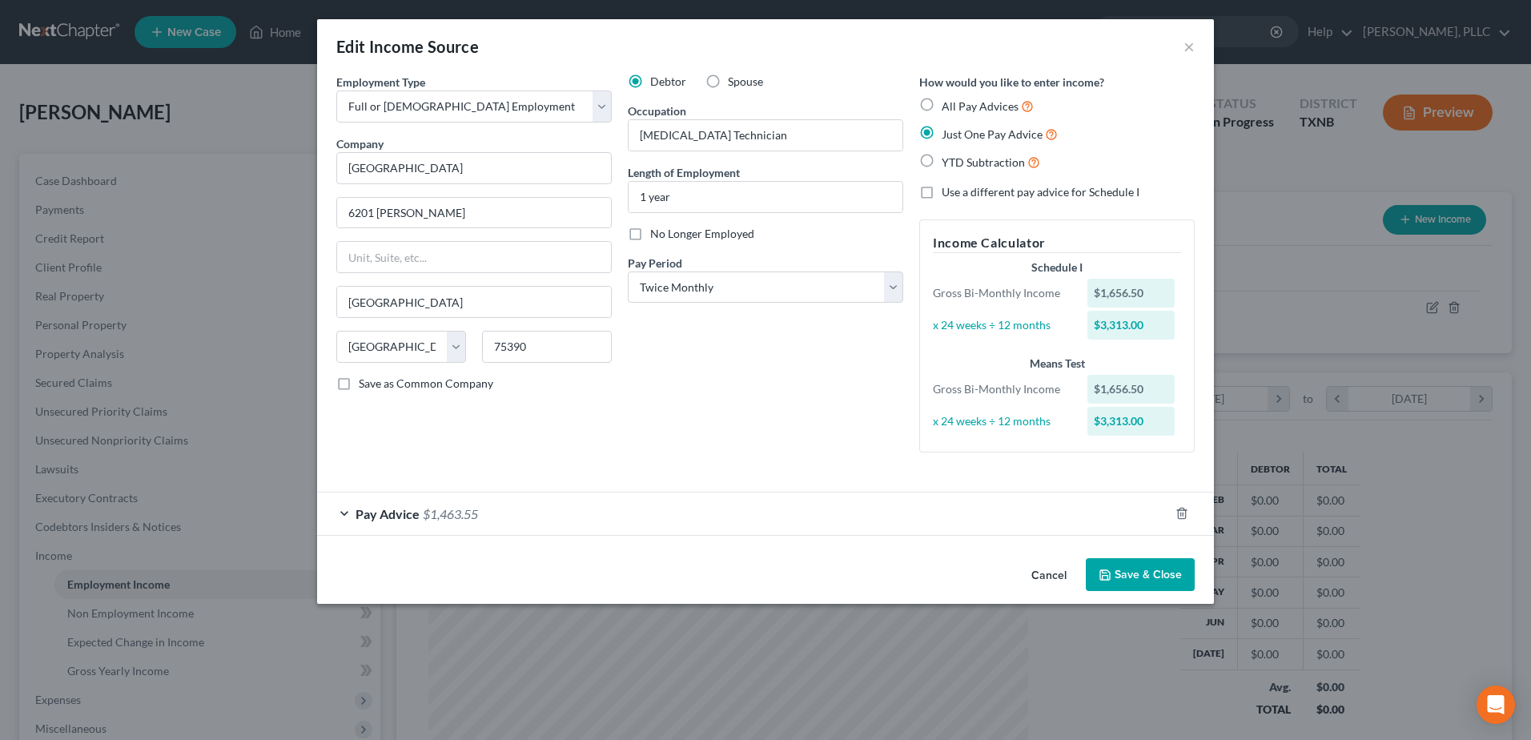
scroll to position [0, 0]
click at [343, 515] on div "Pay Advice $1,463.55" at bounding box center [743, 513] width 852 height 42
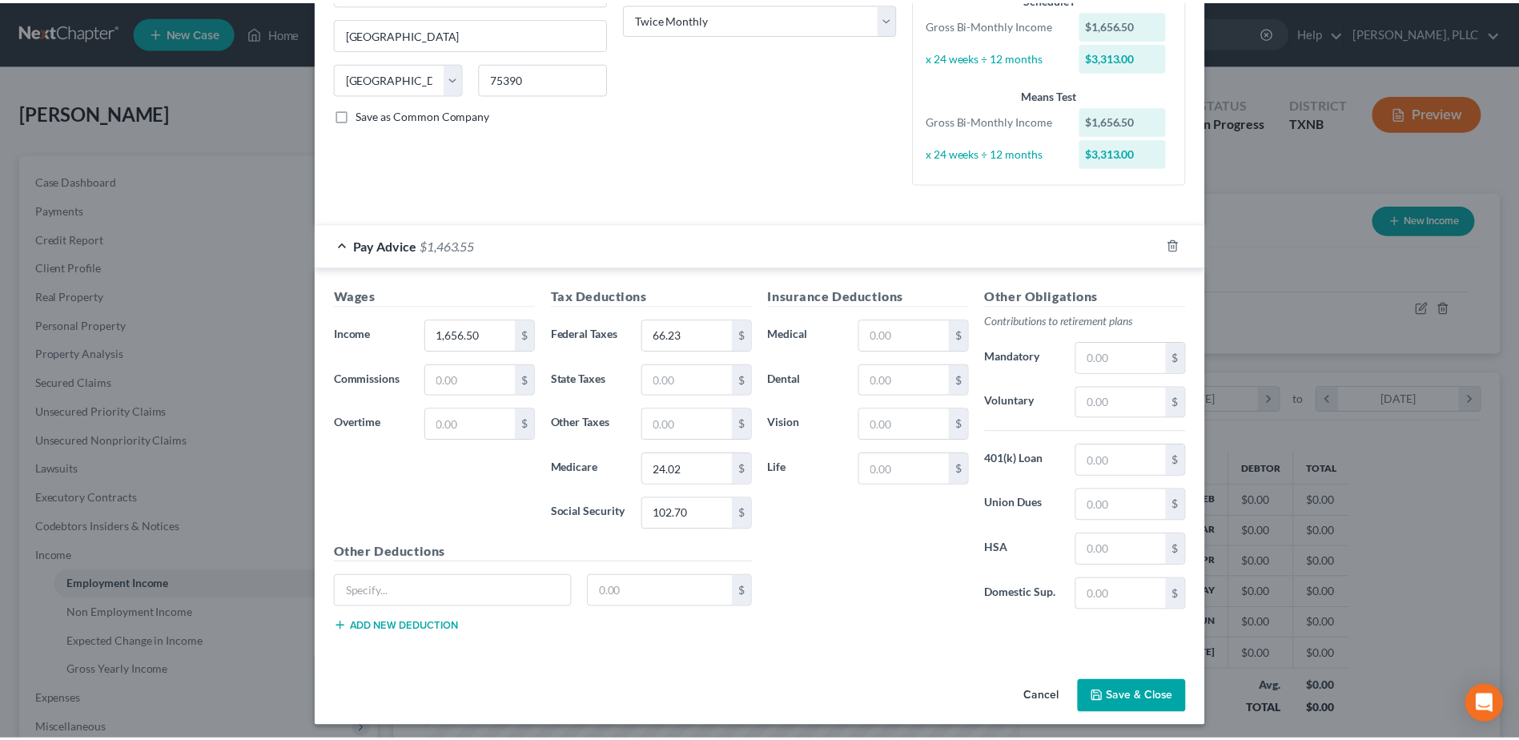
scroll to position [275, 0]
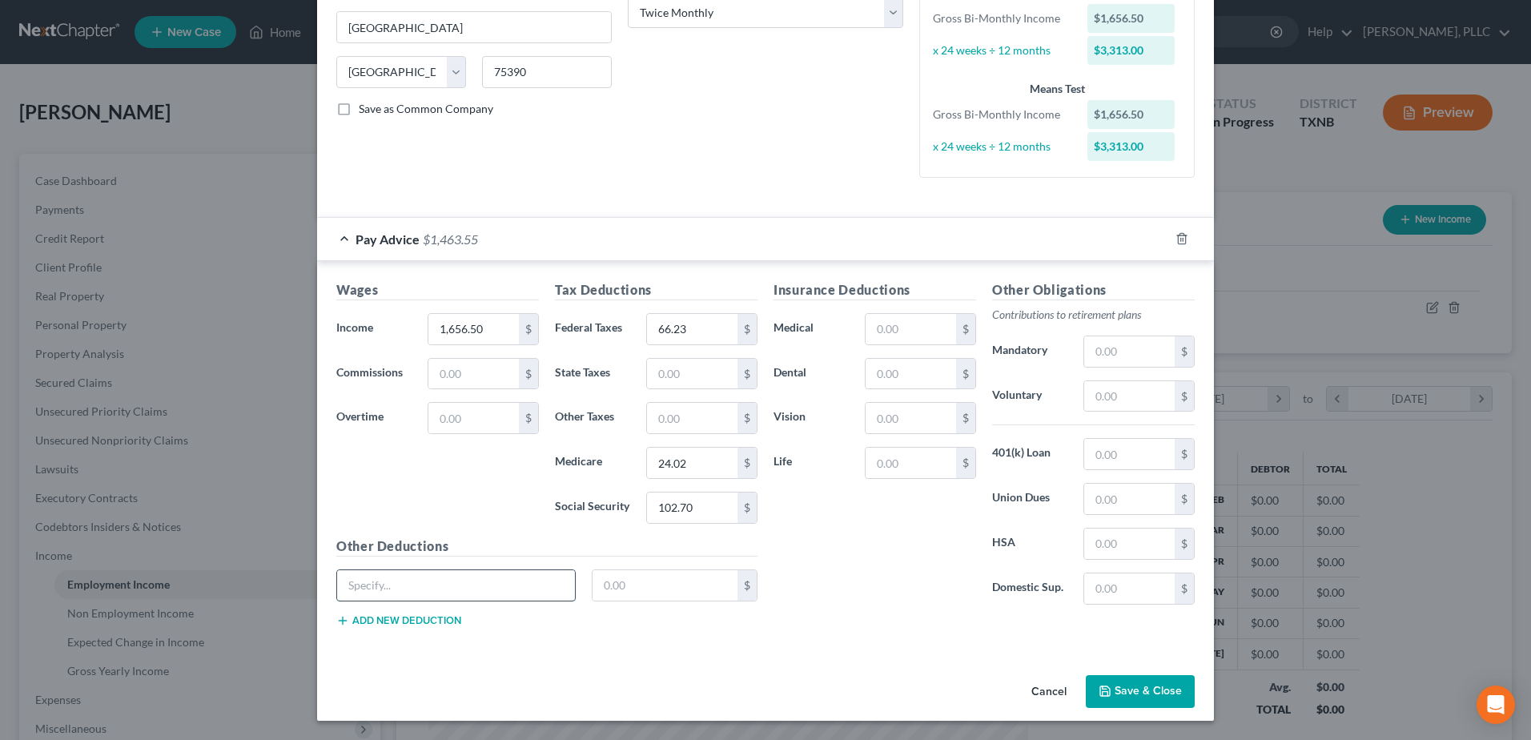
click at [434, 591] on input "text" at bounding box center [456, 585] width 238 height 30
type input "TRS"
type input "136.66"
click at [850, 624] on div "Insurance Deductions Medical $ Dental $ Vision $ Life $ Other Obligations Contr…" at bounding box center [984, 460] width 437 height 360
click at [1164, 690] on button "Save & Close" at bounding box center [1140, 692] width 109 height 34
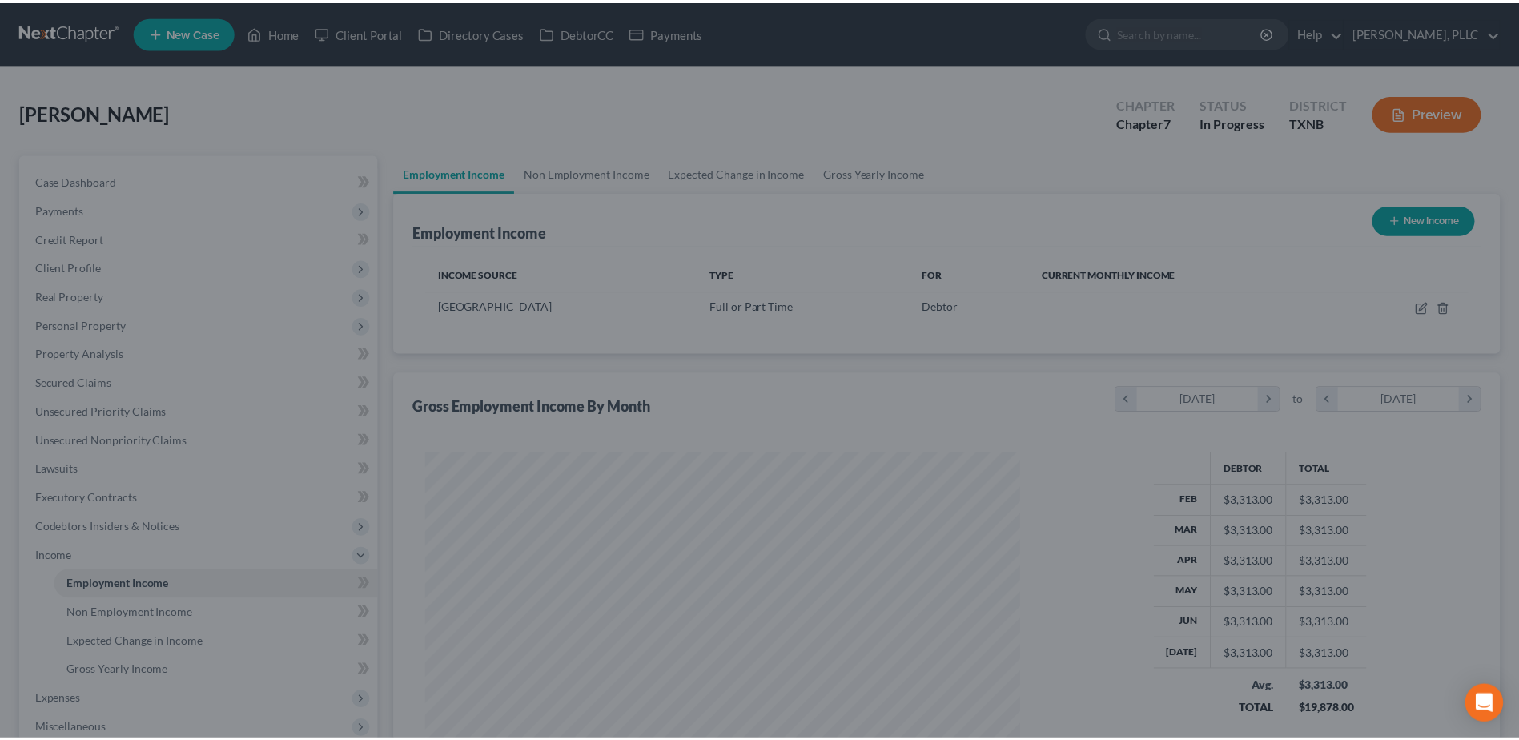
scroll to position [800508, 800178]
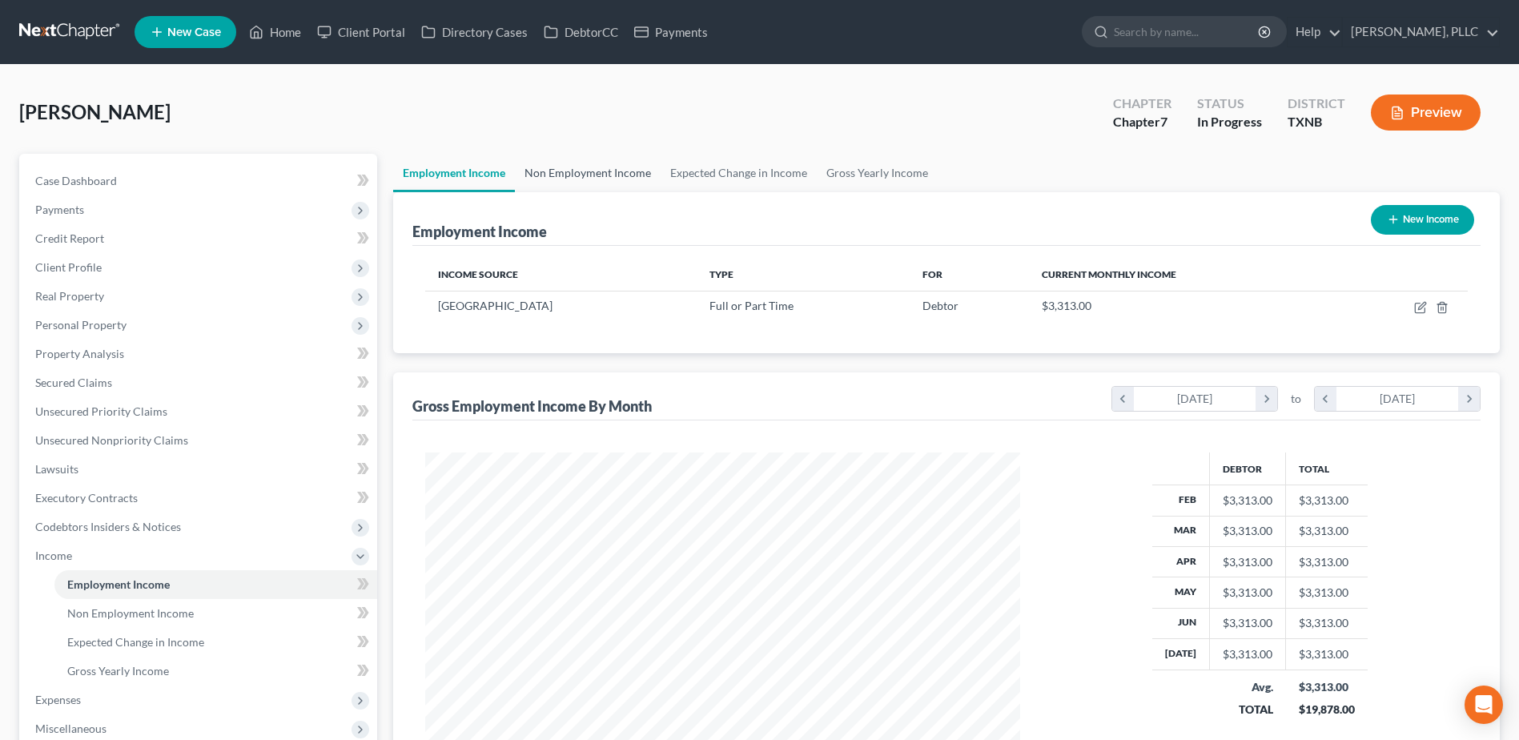
click at [581, 169] on link "Non Employment Income" at bounding box center [588, 173] width 146 height 38
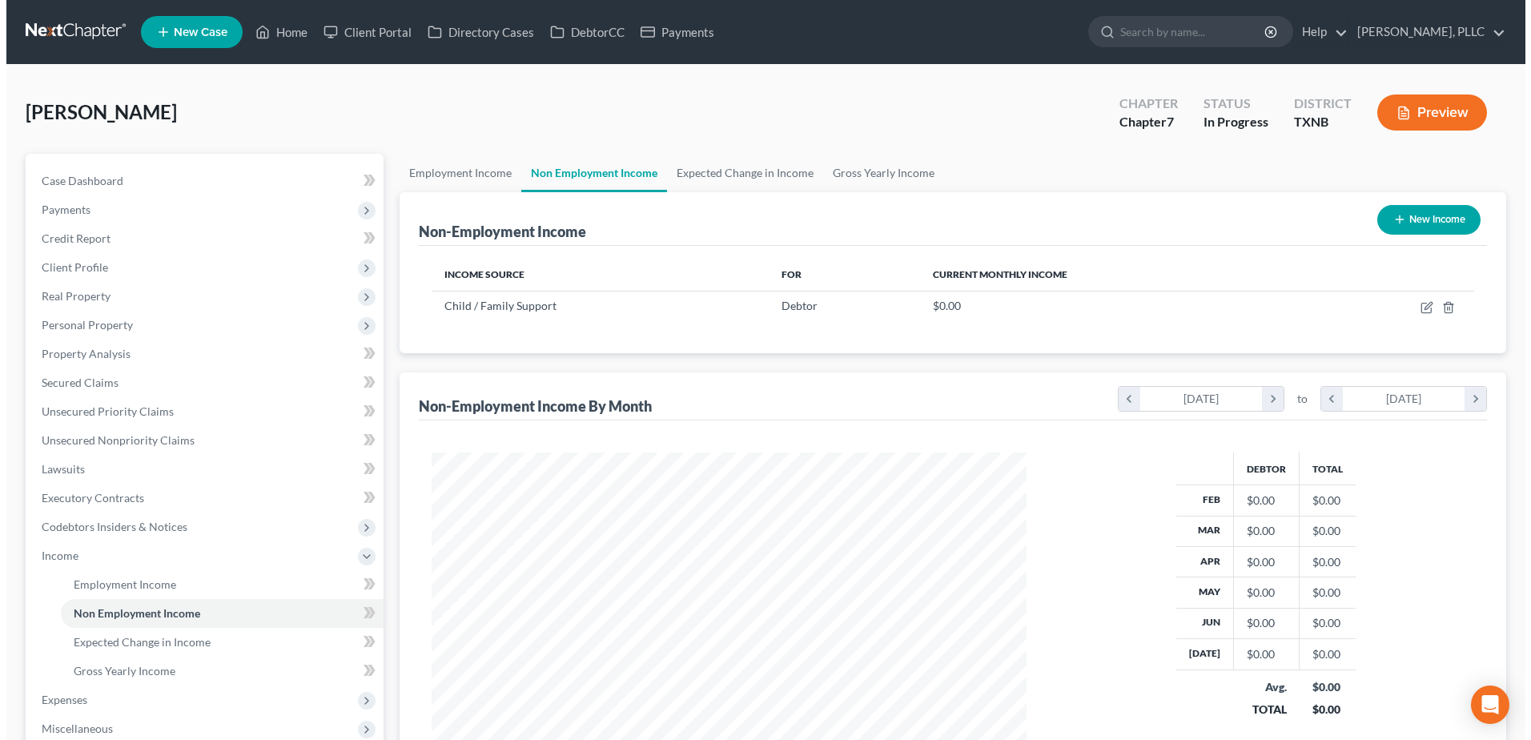
scroll to position [297, 626]
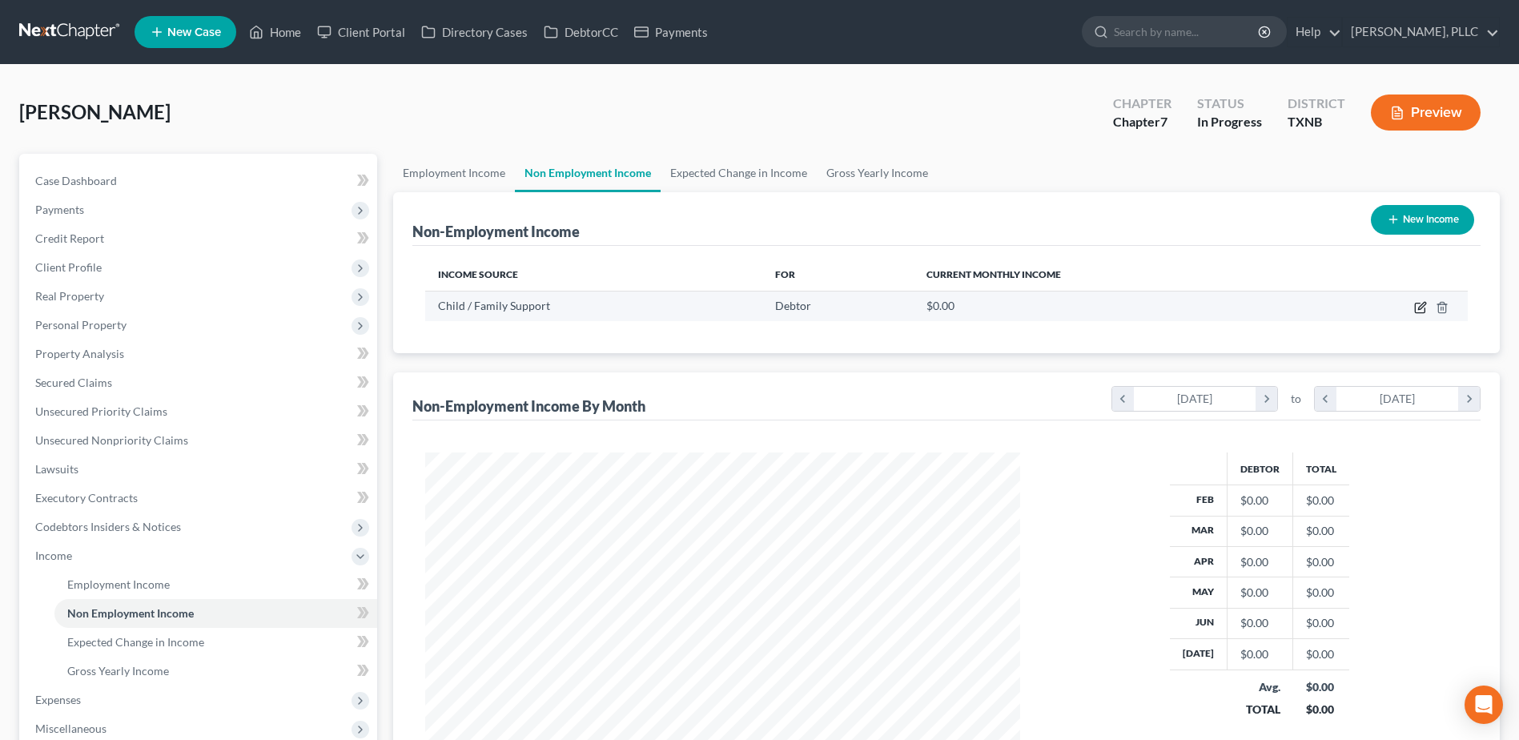
click at [1415, 306] on icon "button" at bounding box center [1420, 309] width 10 height 10
select select "7"
select select "0"
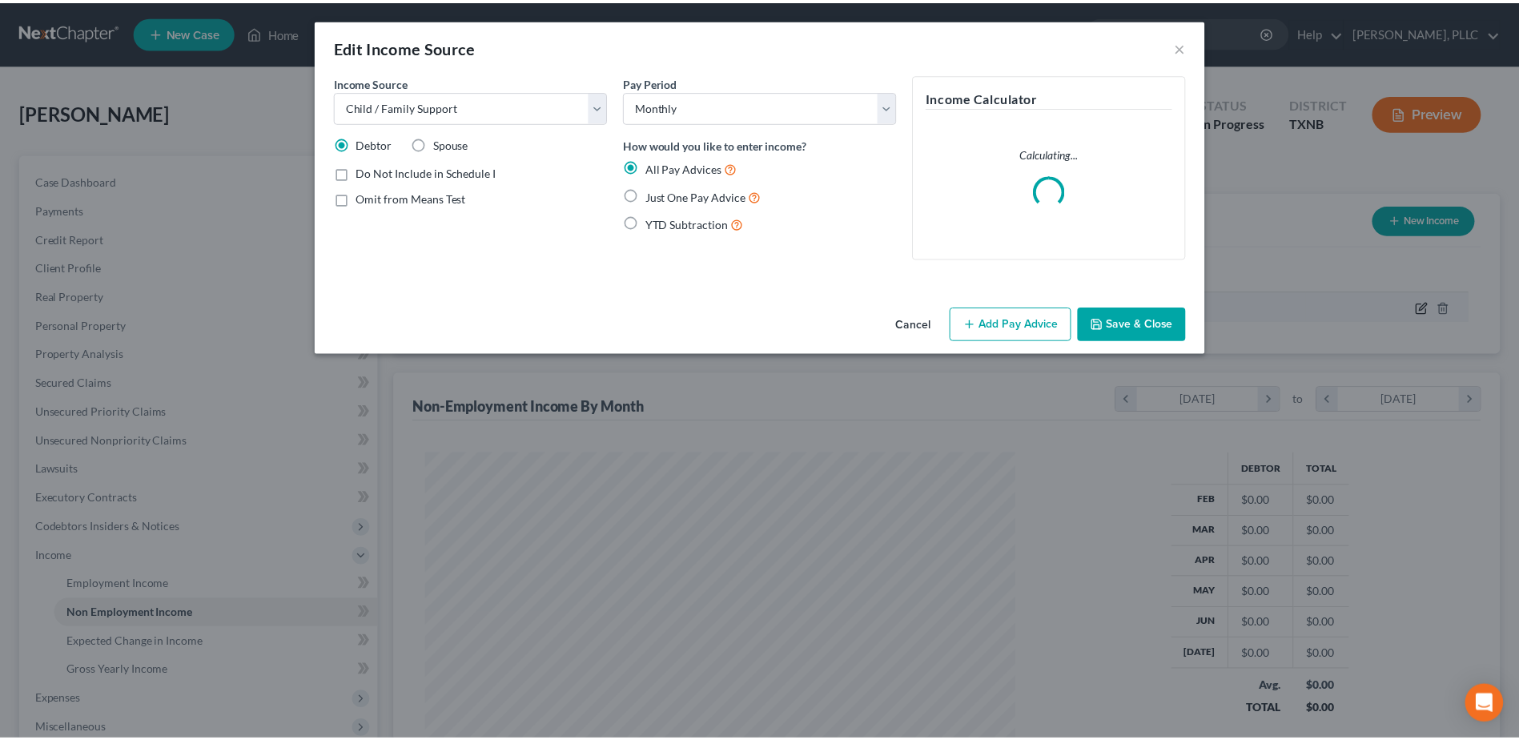
scroll to position [300, 633]
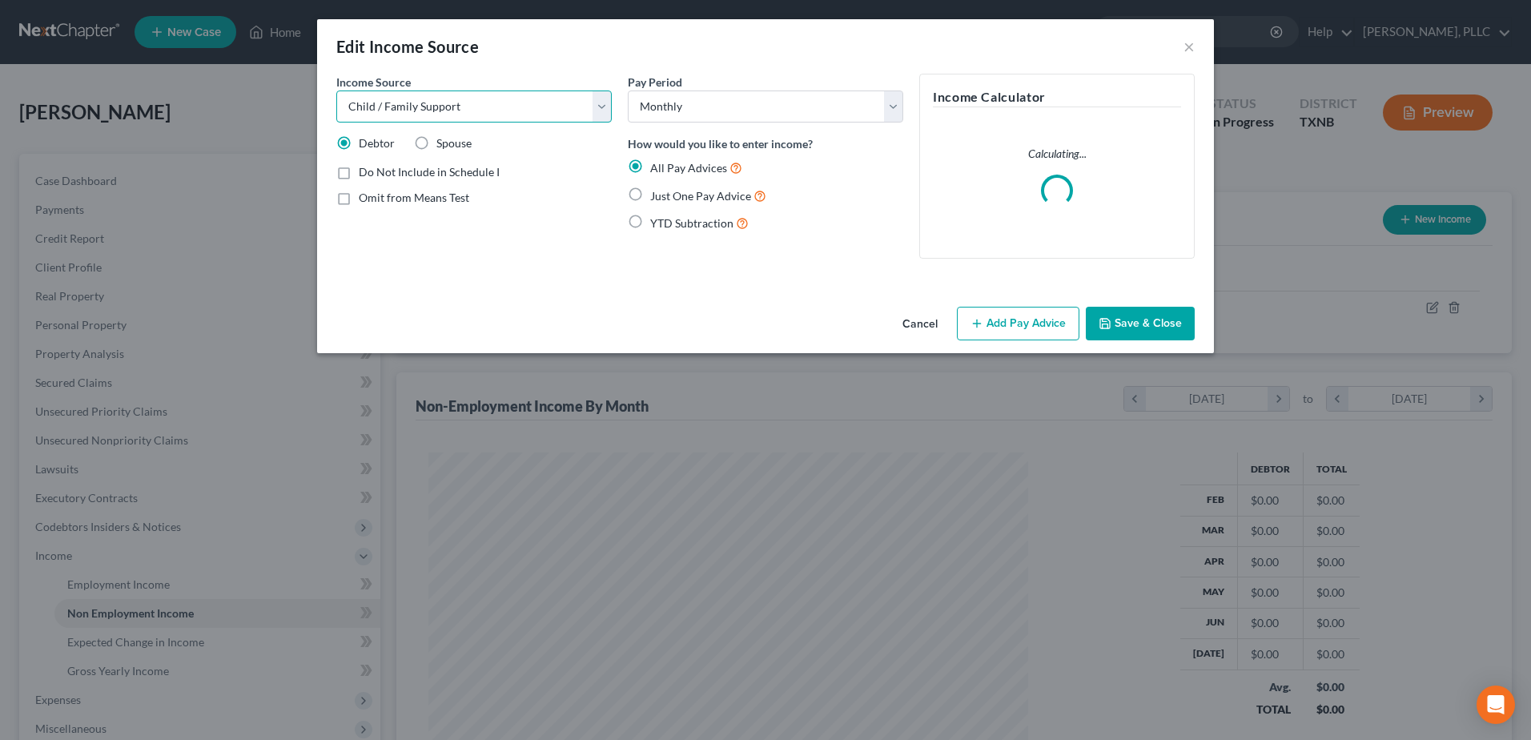
click at [596, 107] on select "Select Unemployment Disability (from employer) Pension Retirement Social Securi…" at bounding box center [473, 106] width 275 height 32
select select "4"
click at [336, 90] on select "Select Unemployment Disability (from employer) Pension Retirement Social Securi…" at bounding box center [473, 106] width 275 height 32
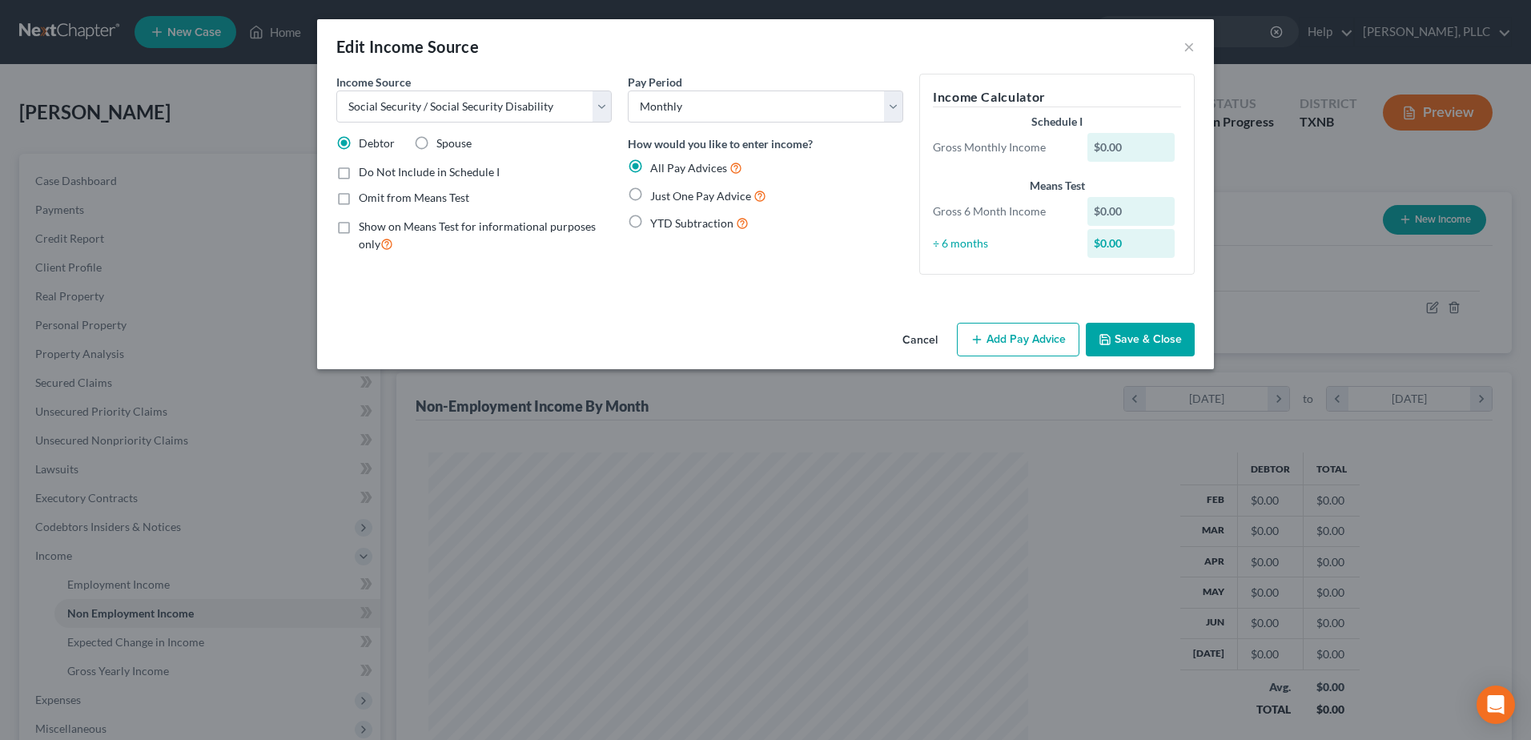
drag, startPoint x: 634, startPoint y: 196, endPoint x: 556, endPoint y: 296, distance: 127.2
click at [650, 195] on label "Just One Pay Advice" at bounding box center [708, 196] width 116 height 18
click at [657, 195] on input "Just One Pay Advice" at bounding box center [662, 192] width 10 height 10
radio input "true"
click at [995, 336] on button "Add Pay Advice" at bounding box center [1018, 340] width 123 height 34
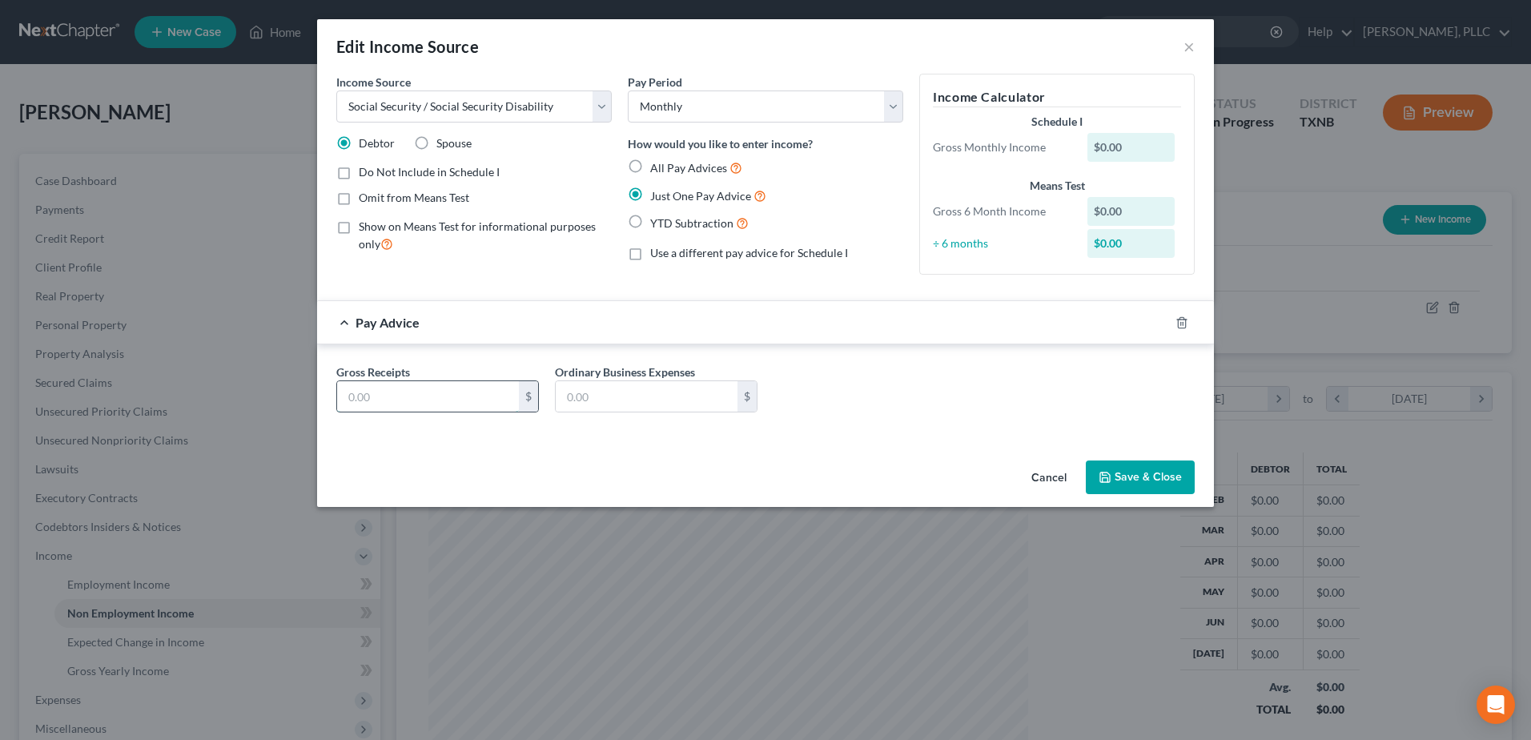
click at [405, 396] on input "text" at bounding box center [428, 396] width 182 height 30
type input "1,225.00"
click at [1136, 477] on button "Save & Close" at bounding box center [1140, 477] width 109 height 34
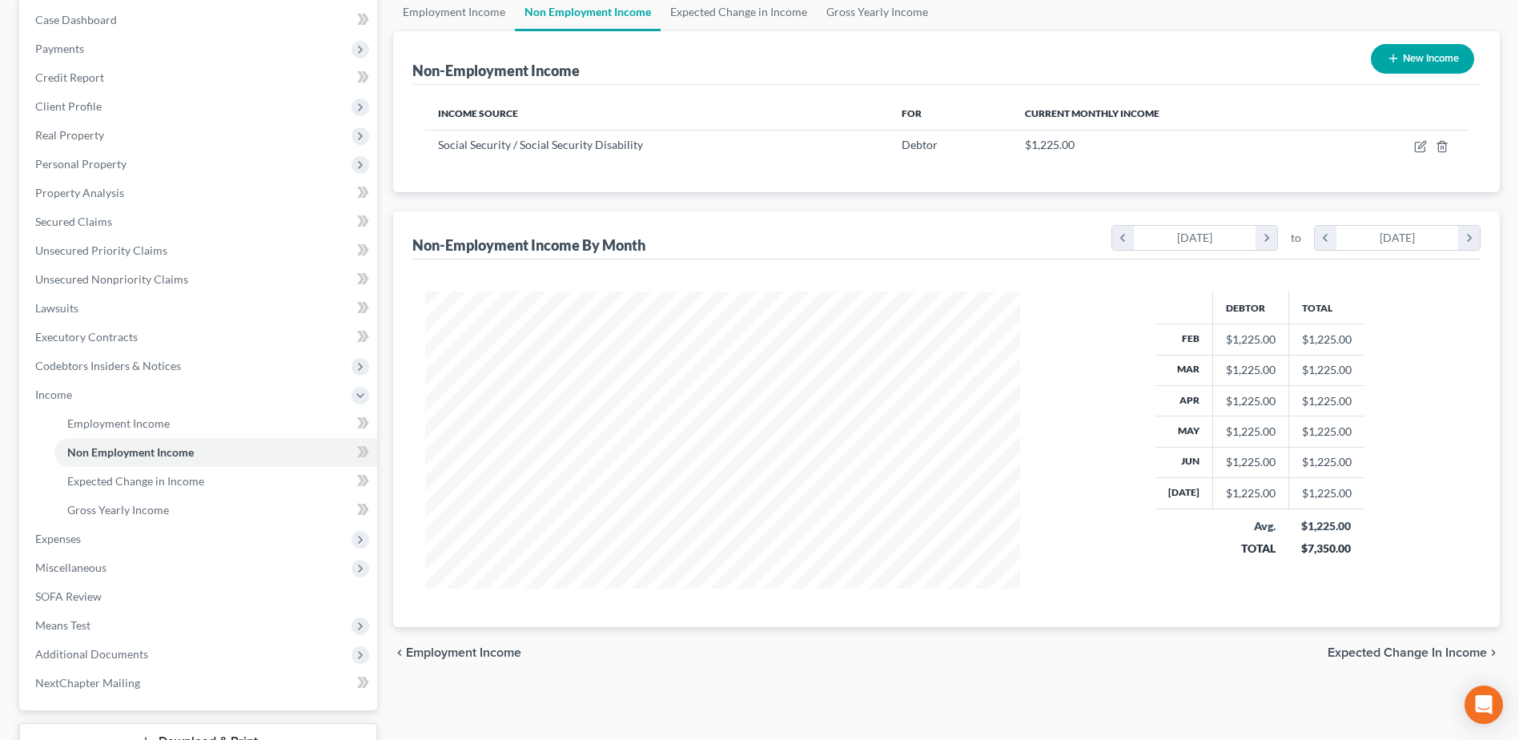
scroll to position [243, 0]
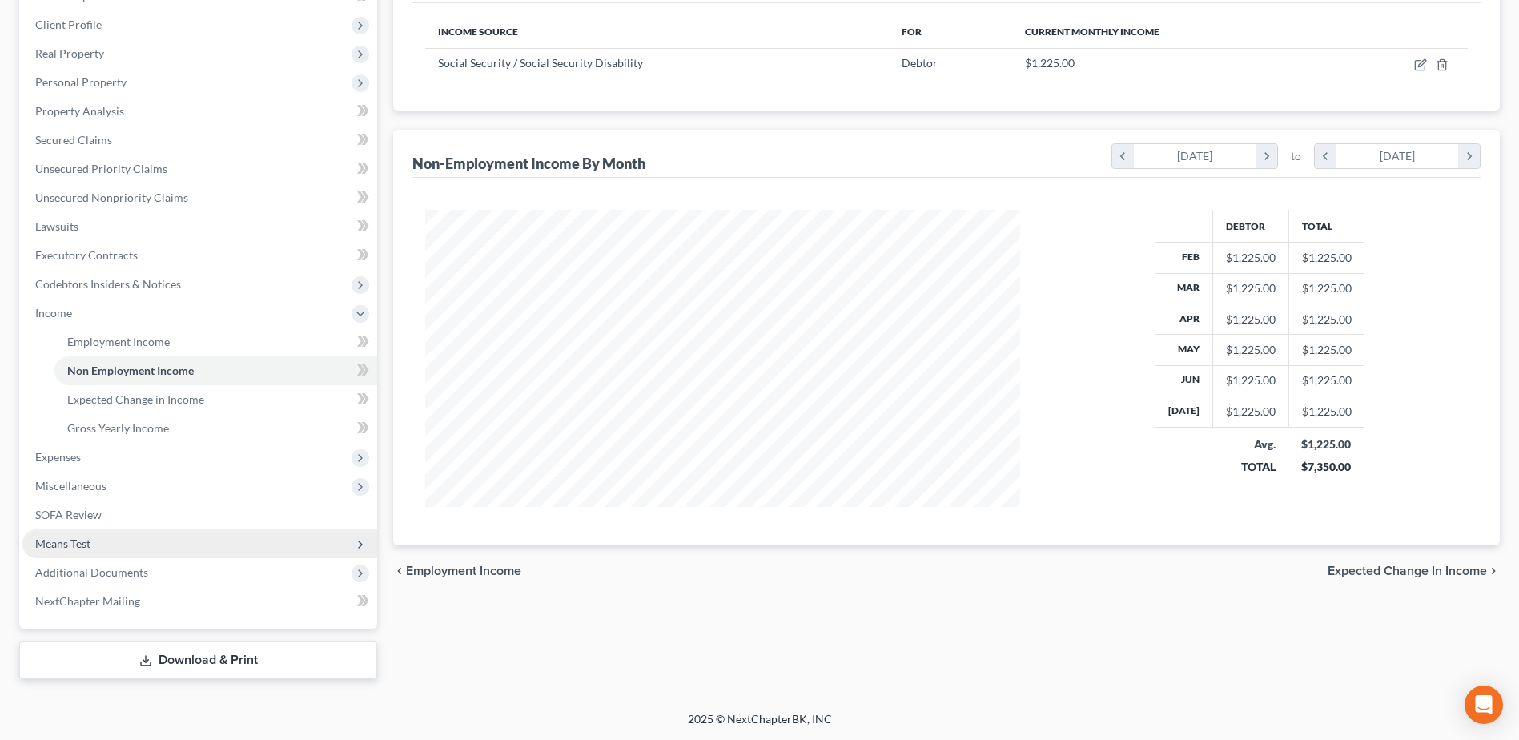
click at [82, 545] on span "Means Test" at bounding box center [62, 544] width 55 height 14
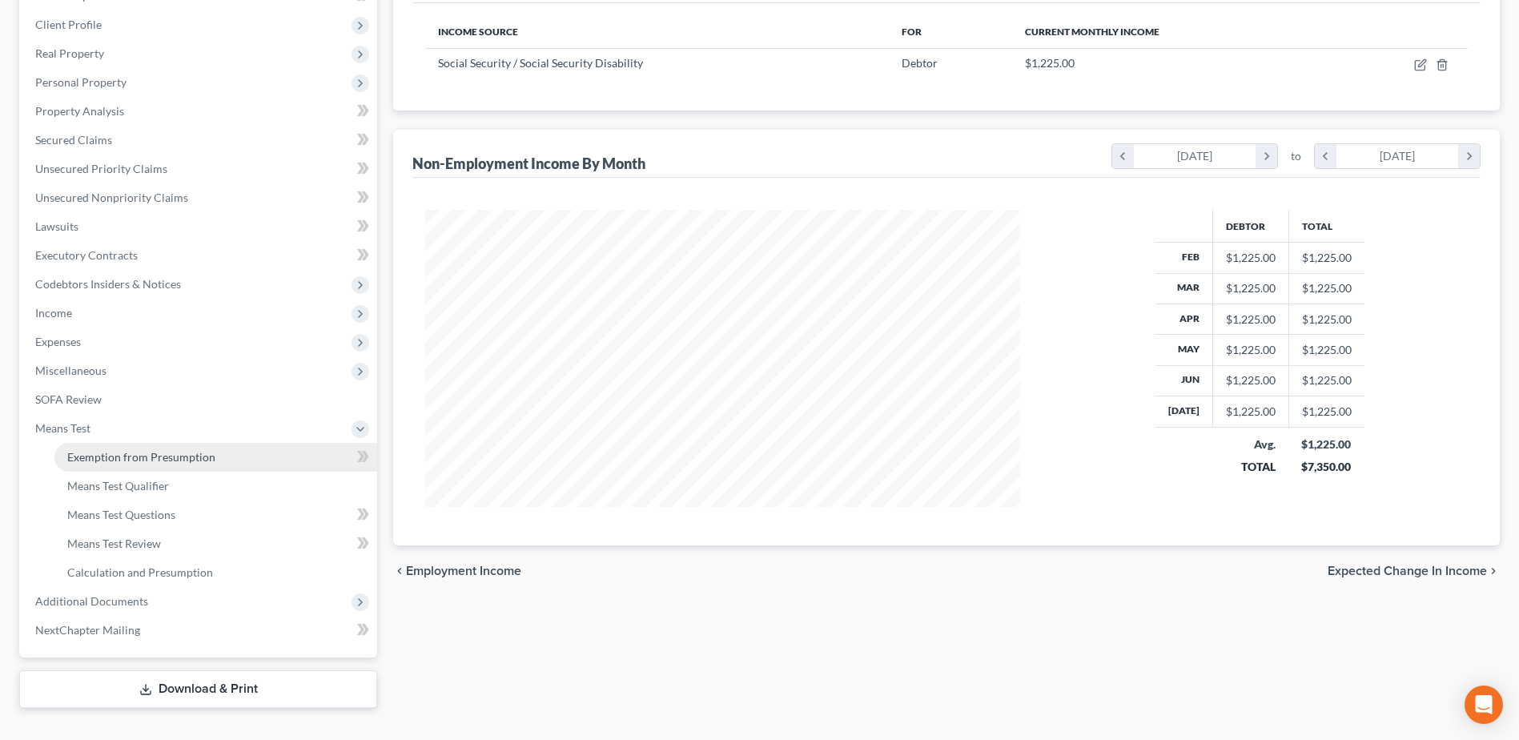
click at [128, 457] on span "Exemption from Presumption" at bounding box center [141, 457] width 148 height 14
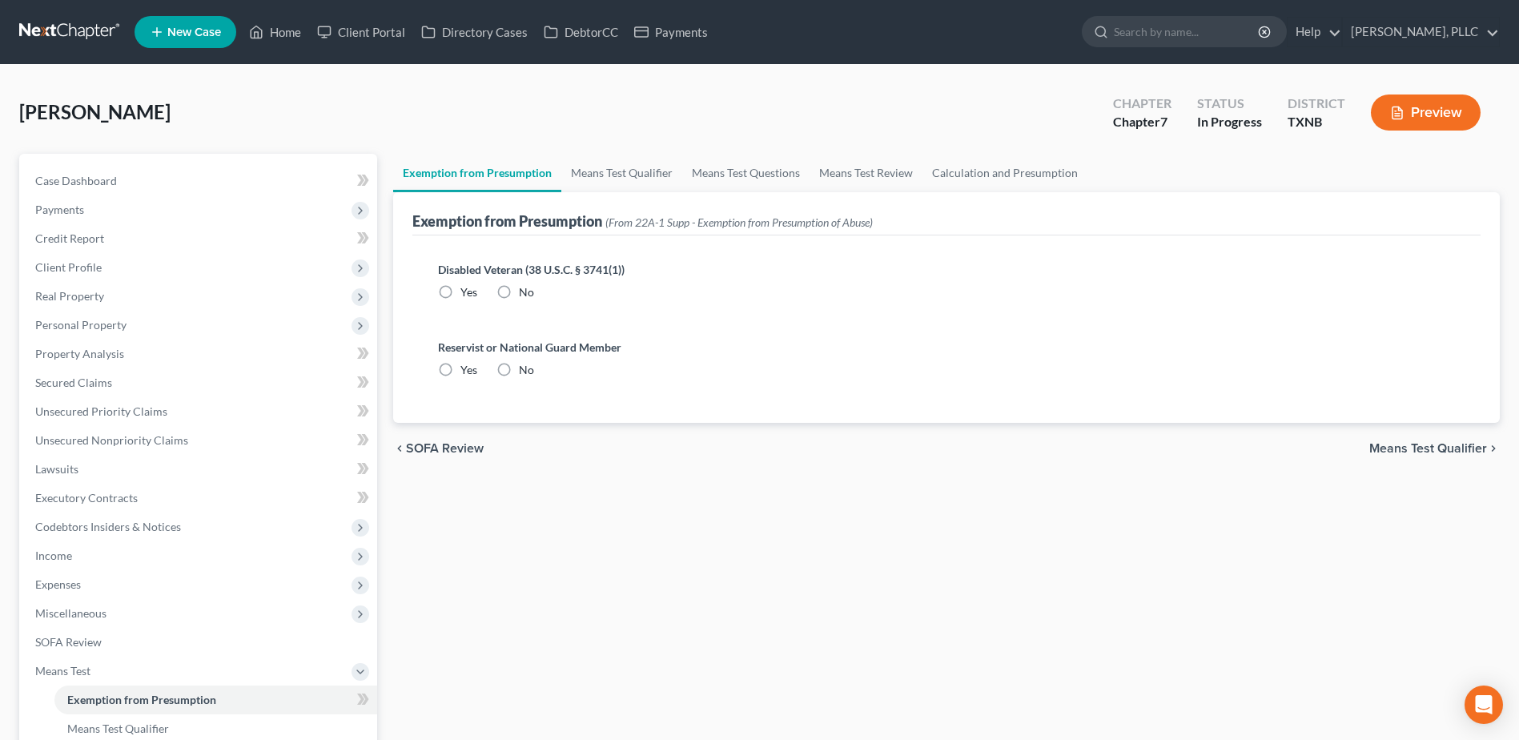
click at [519, 294] on label "No" at bounding box center [526, 292] width 15 height 16
click at [525, 294] on input "No" at bounding box center [530, 289] width 10 height 10
radio input "true"
click at [519, 372] on label "No" at bounding box center [526, 370] width 15 height 16
click at [525, 372] on input "No" at bounding box center [530, 367] width 10 height 10
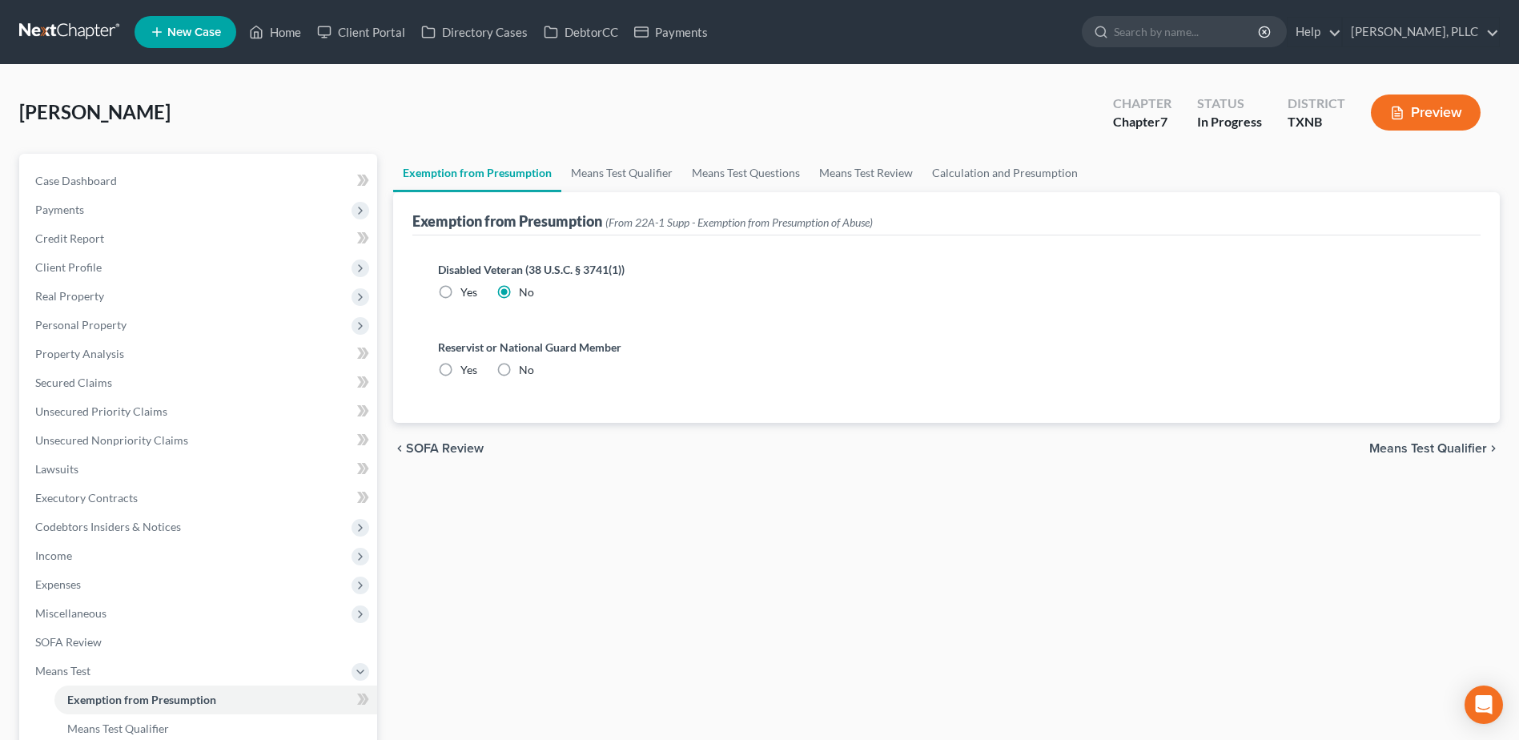
radio input "true"
click at [636, 175] on link "Means Test Qualifier" at bounding box center [621, 173] width 121 height 38
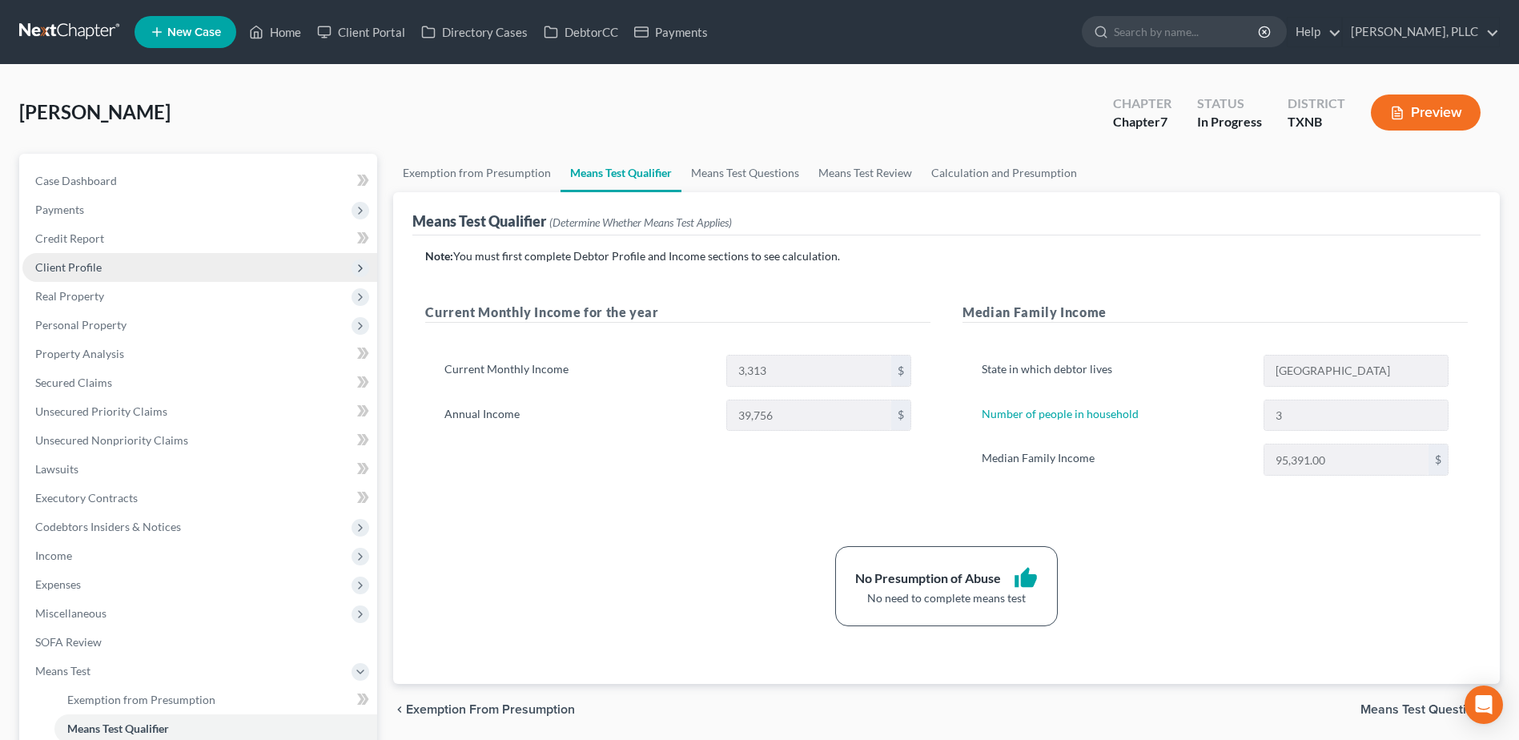
click at [76, 256] on span "Client Profile" at bounding box center [199, 267] width 355 height 29
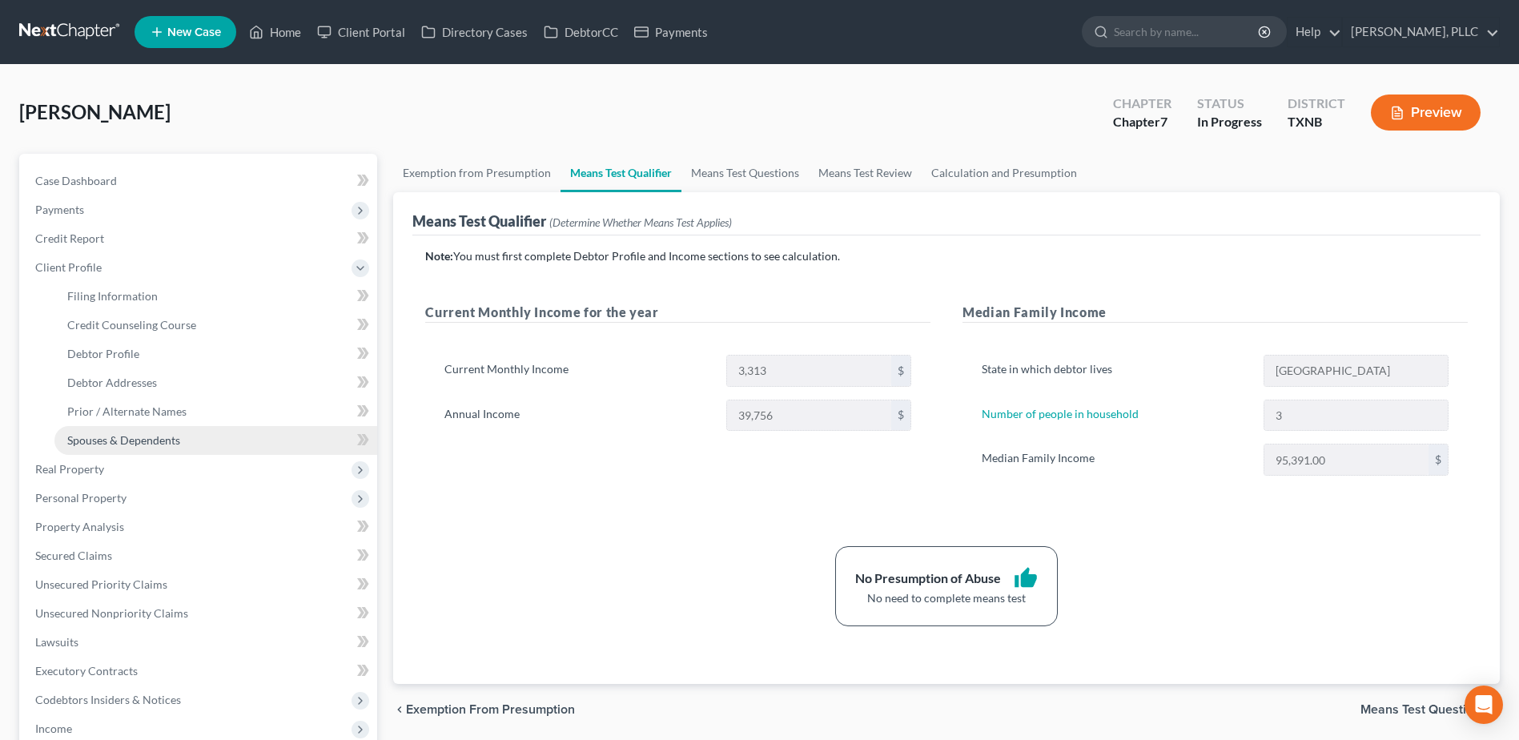
click at [155, 434] on span "Spouses & Dependents" at bounding box center [123, 440] width 113 height 14
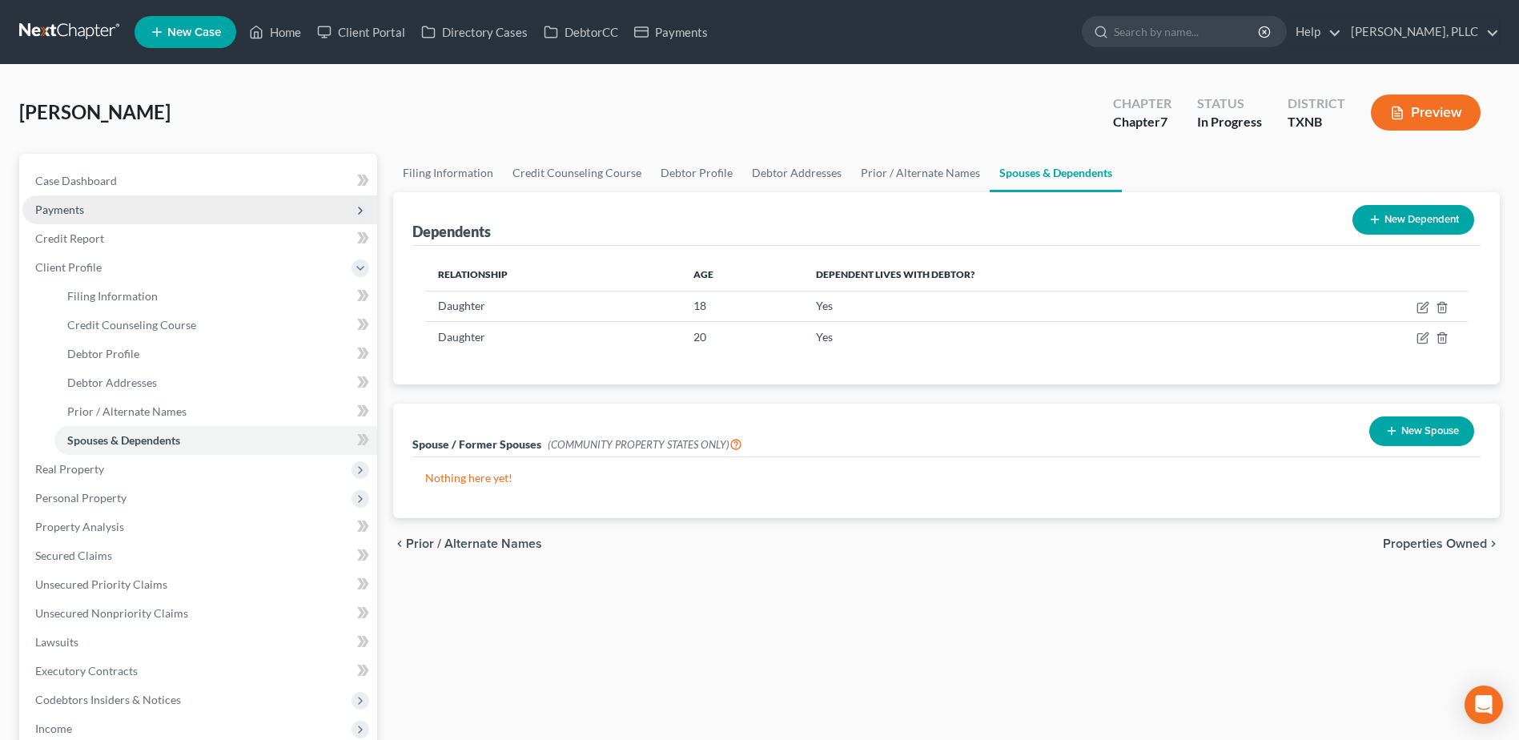
click at [63, 210] on span "Payments" at bounding box center [59, 210] width 49 height 14
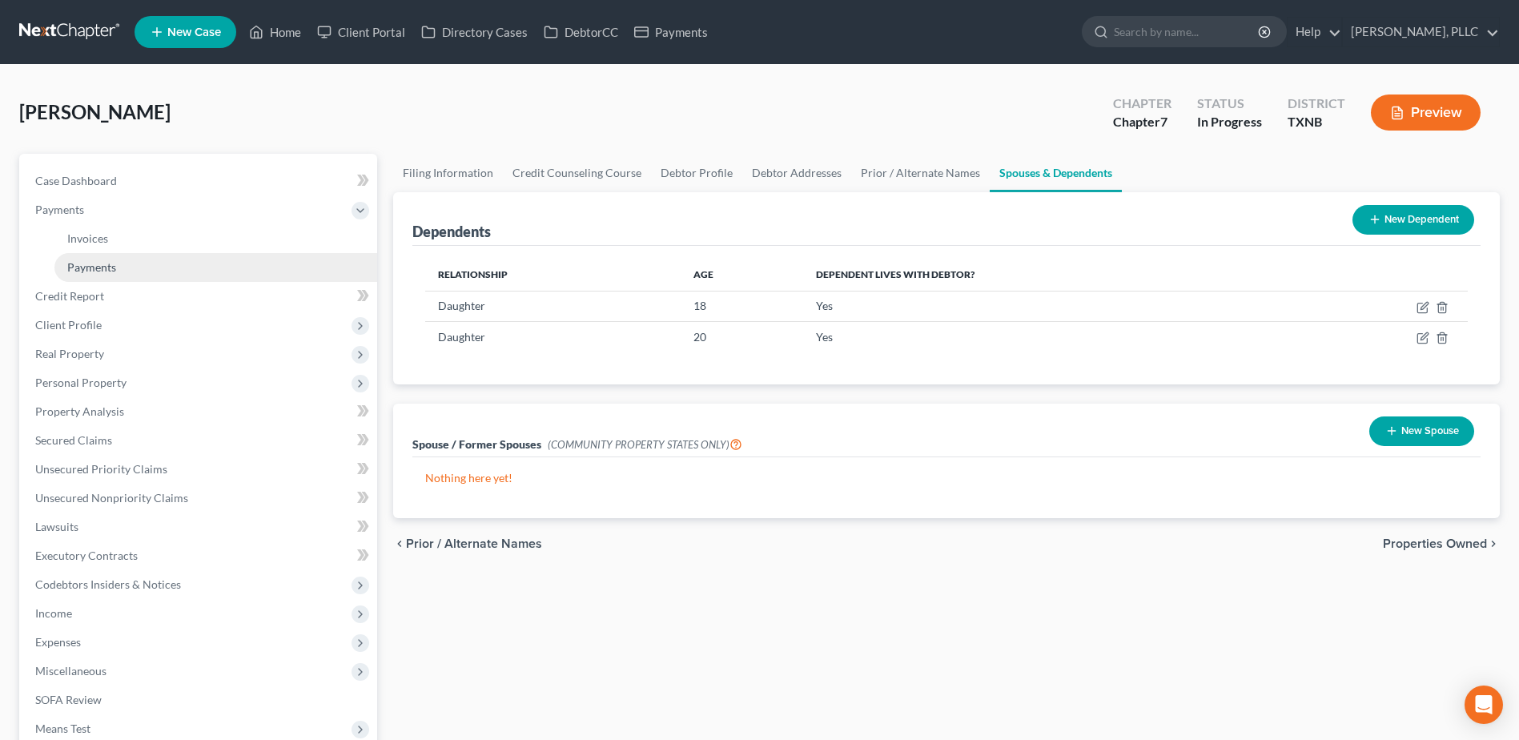
click at [115, 269] on span "Payments" at bounding box center [91, 267] width 49 height 14
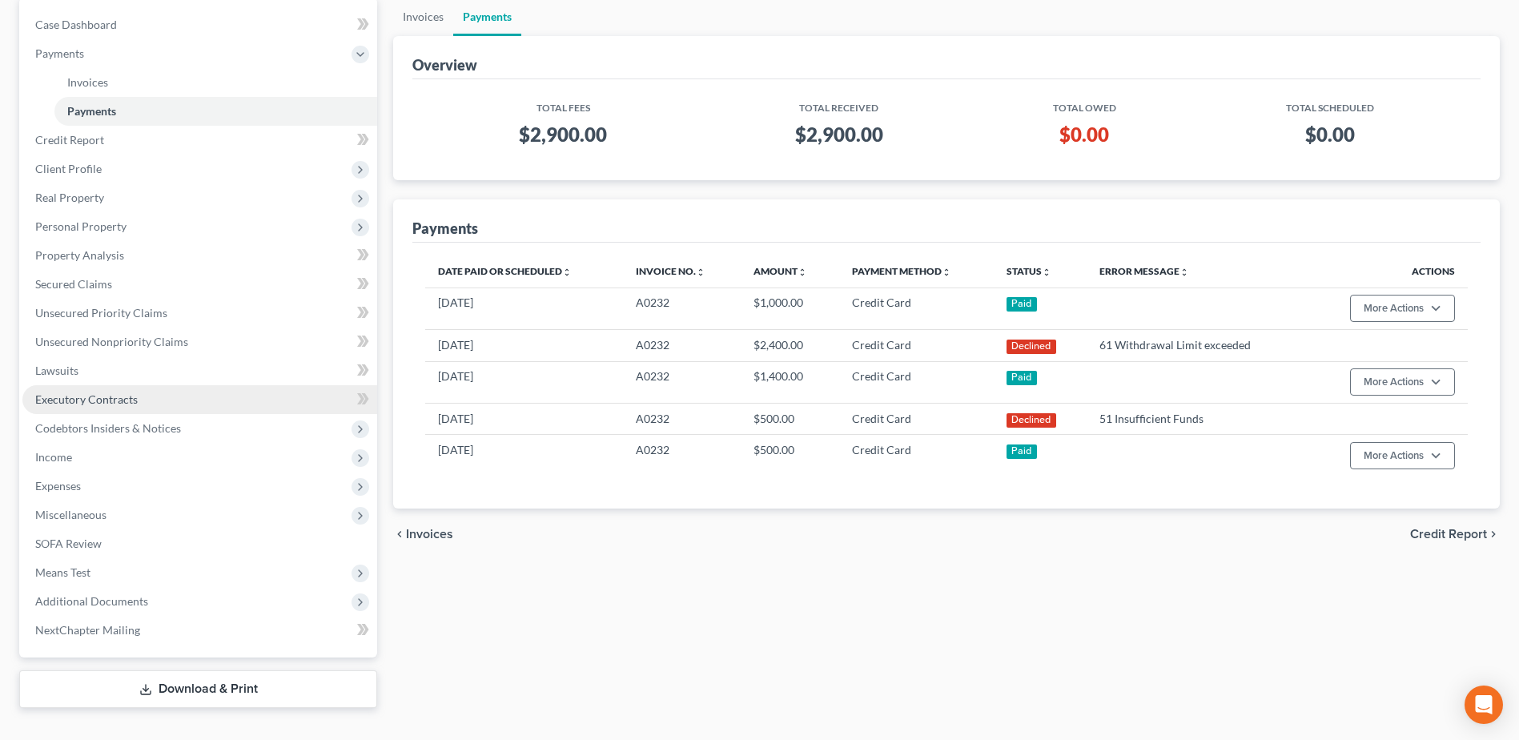
scroll to position [160, 0]
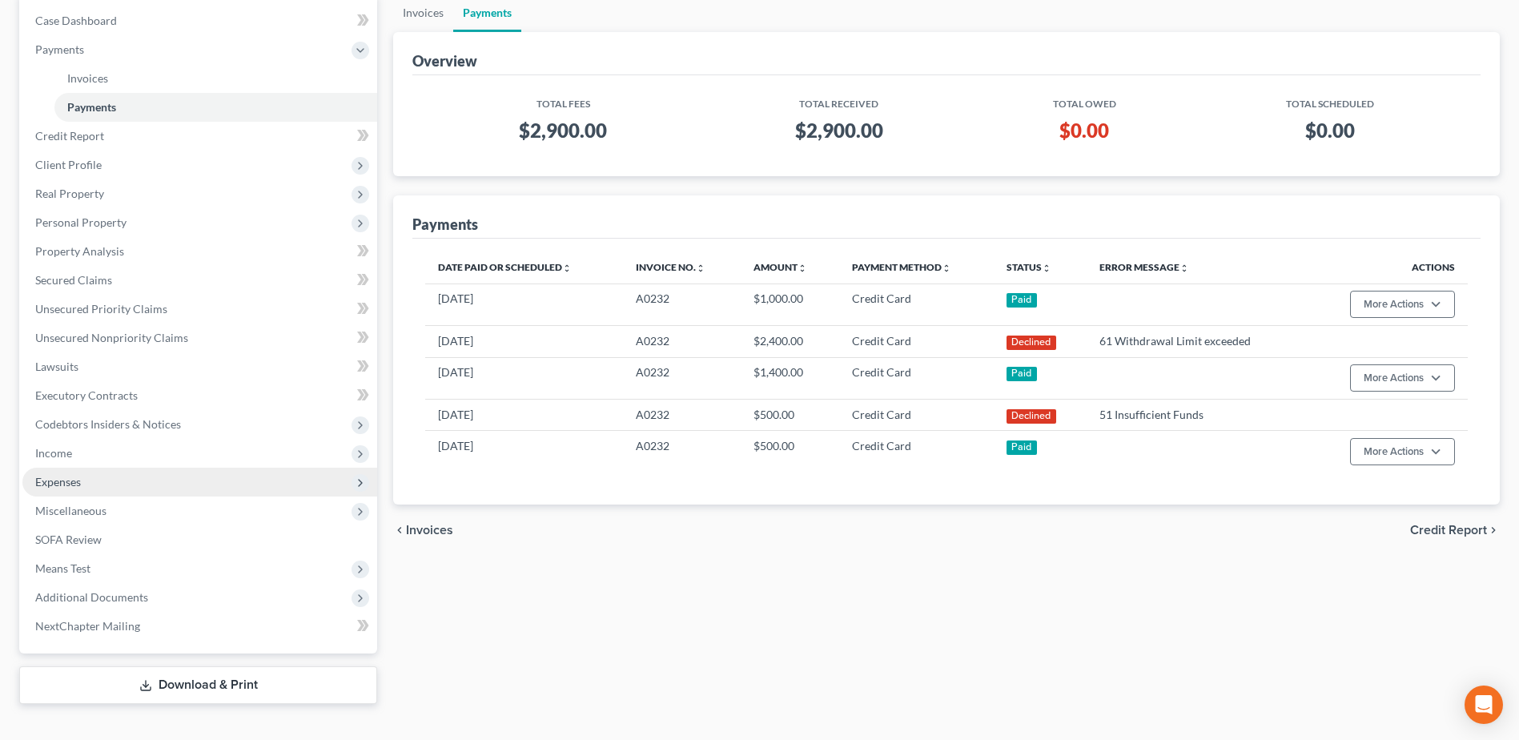
click at [73, 481] on span "Expenses" at bounding box center [58, 482] width 46 height 14
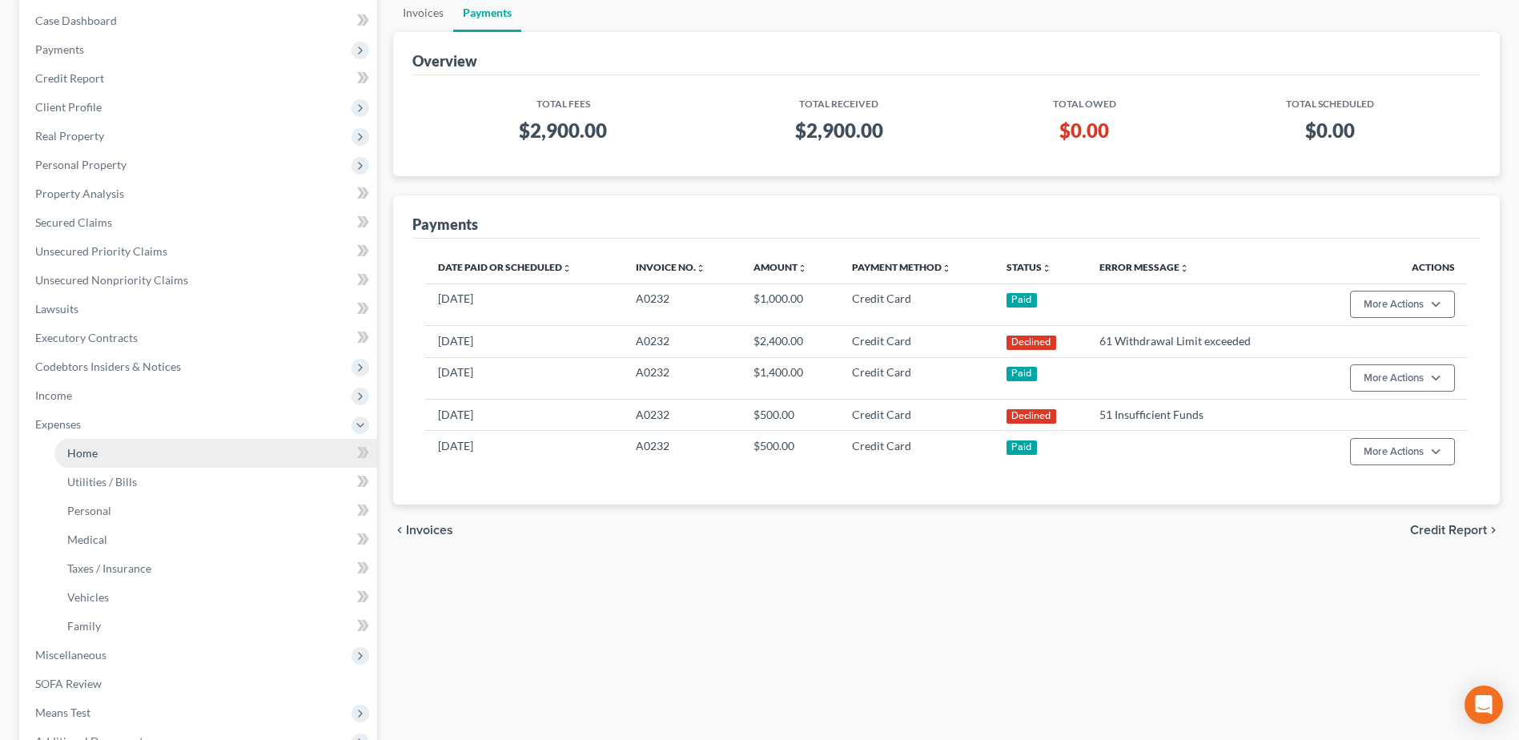
click at [98, 452] on link "Home" at bounding box center [215, 453] width 323 height 29
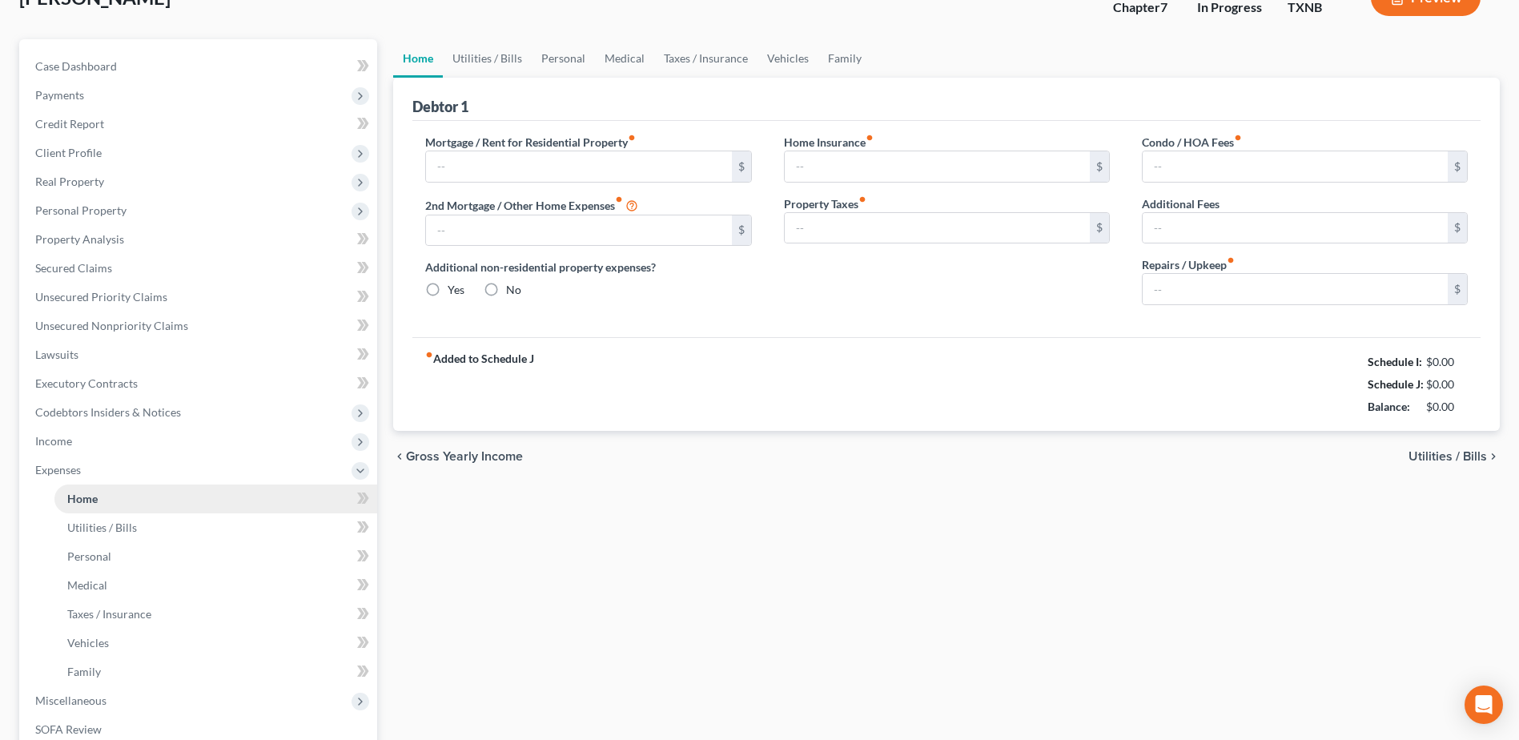
type input "1,745.00"
type input "0.00"
radio input "true"
type input "35.00"
type input "0.00"
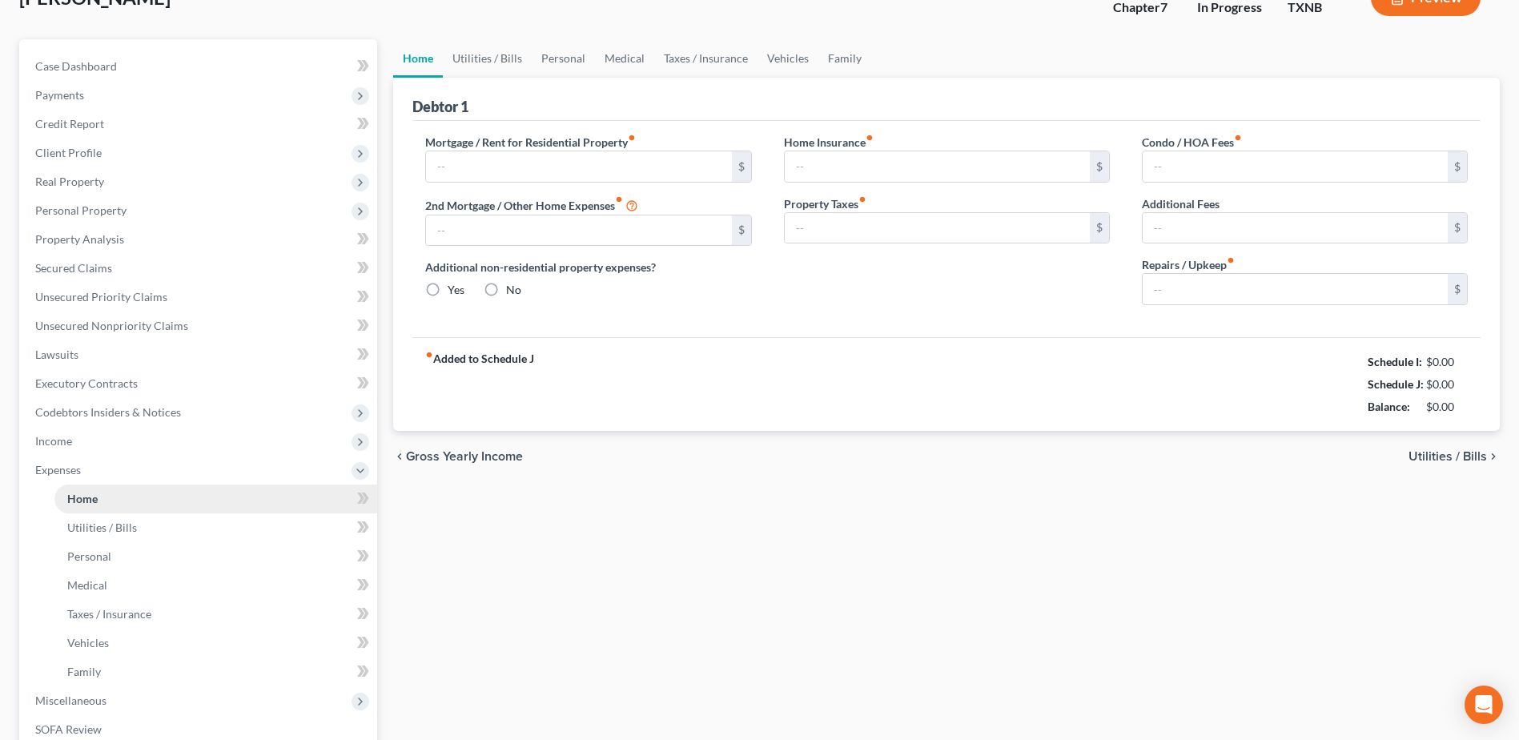
type input "0.00"
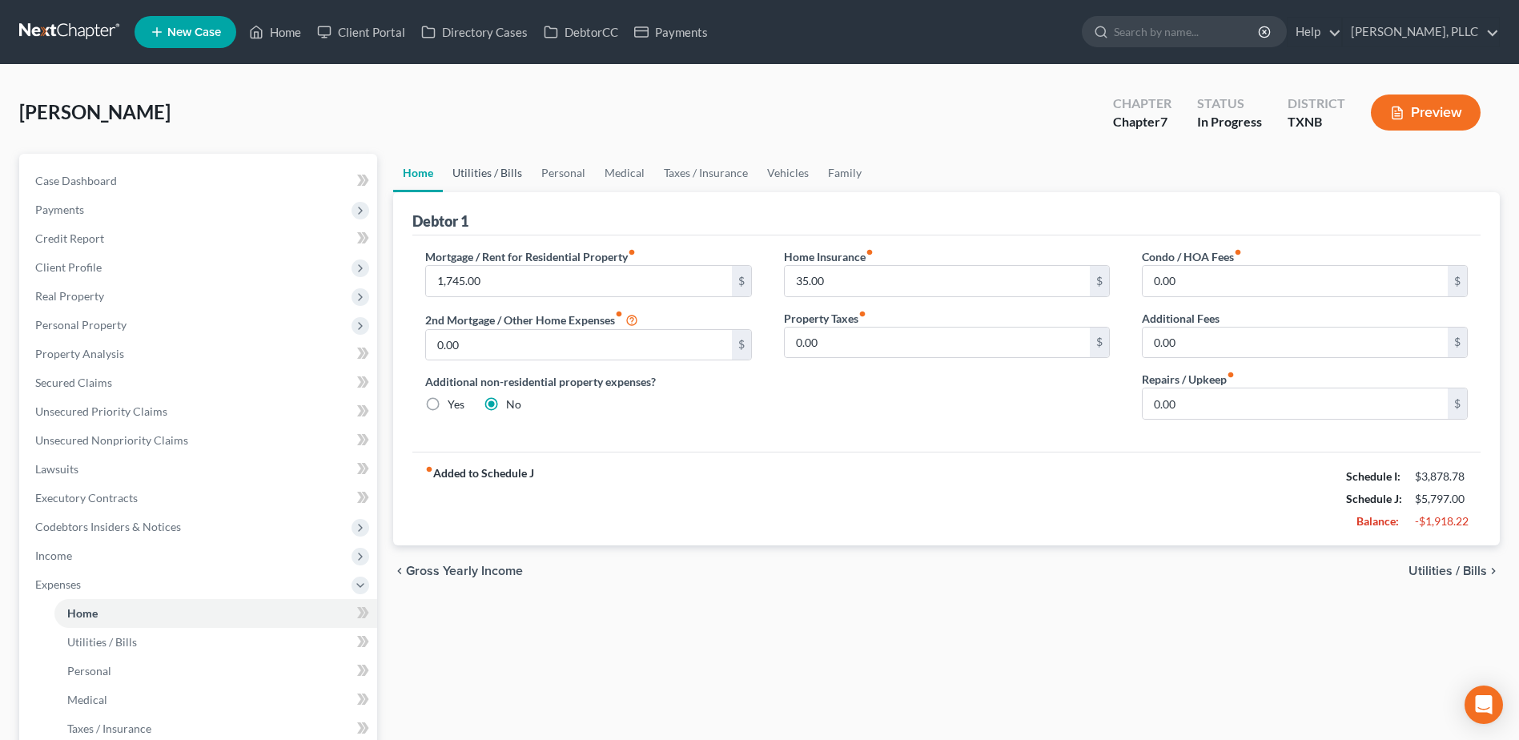
click at [501, 176] on link "Utilities / Bills" at bounding box center [487, 173] width 89 height 38
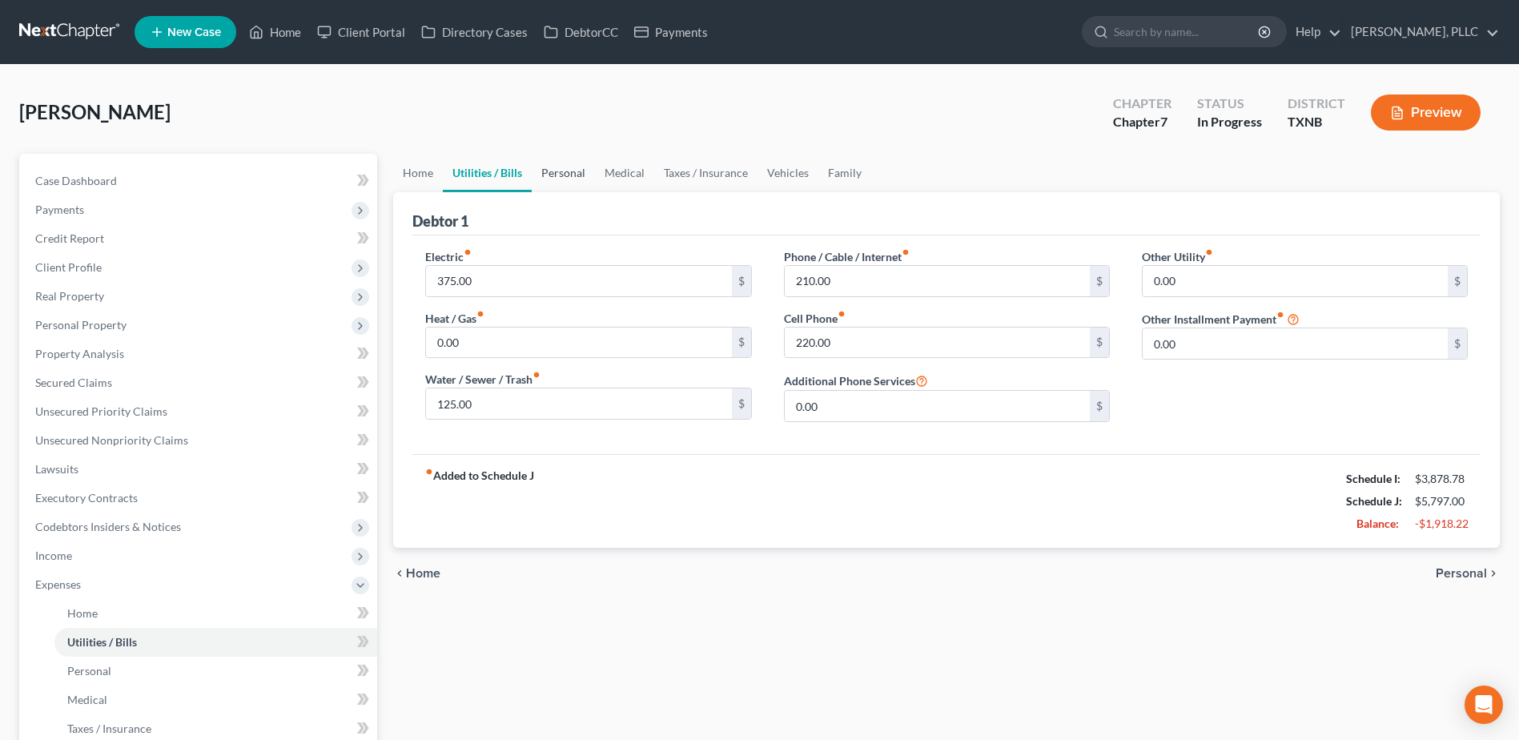
click at [557, 169] on link "Personal" at bounding box center [563, 173] width 63 height 38
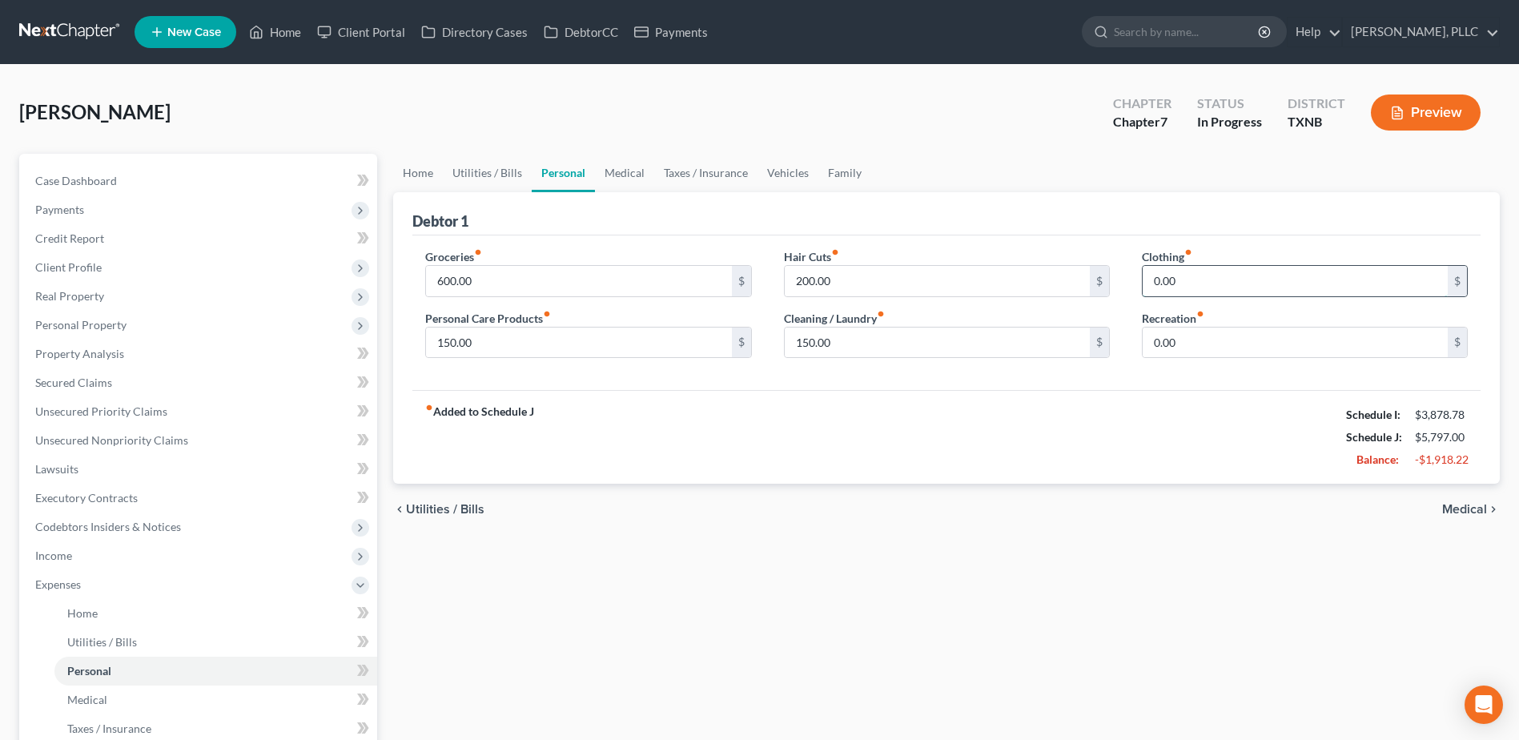
click at [1220, 284] on input "0.00" at bounding box center [1295, 281] width 305 height 30
type input "100.00"
click at [1224, 333] on input "0.00" at bounding box center [1295, 343] width 305 height 30
type input "150.00"
click at [923, 347] on input "150.00" at bounding box center [937, 343] width 305 height 30
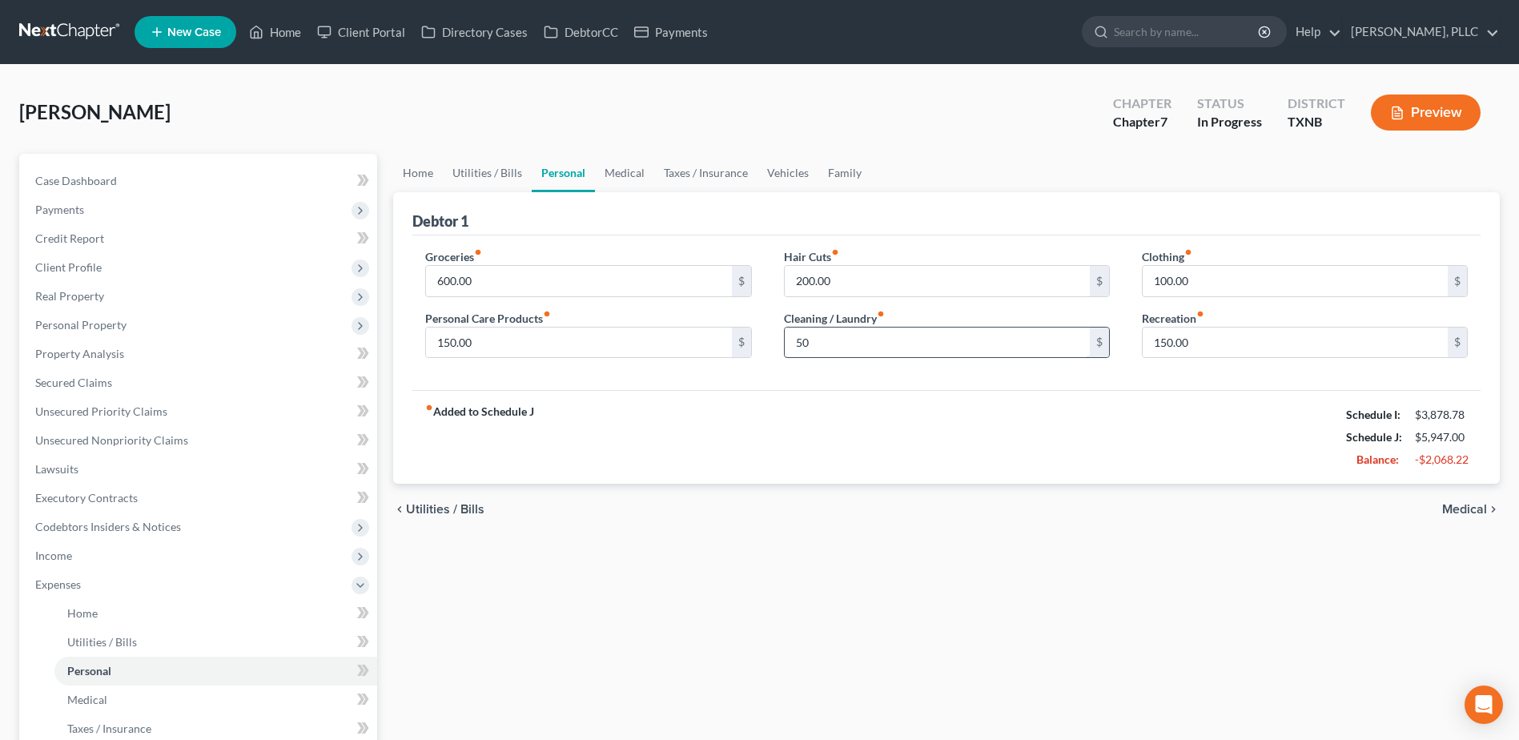
type input "5"
type input "30.00"
click at [618, 177] on link "Medical" at bounding box center [624, 173] width 59 height 38
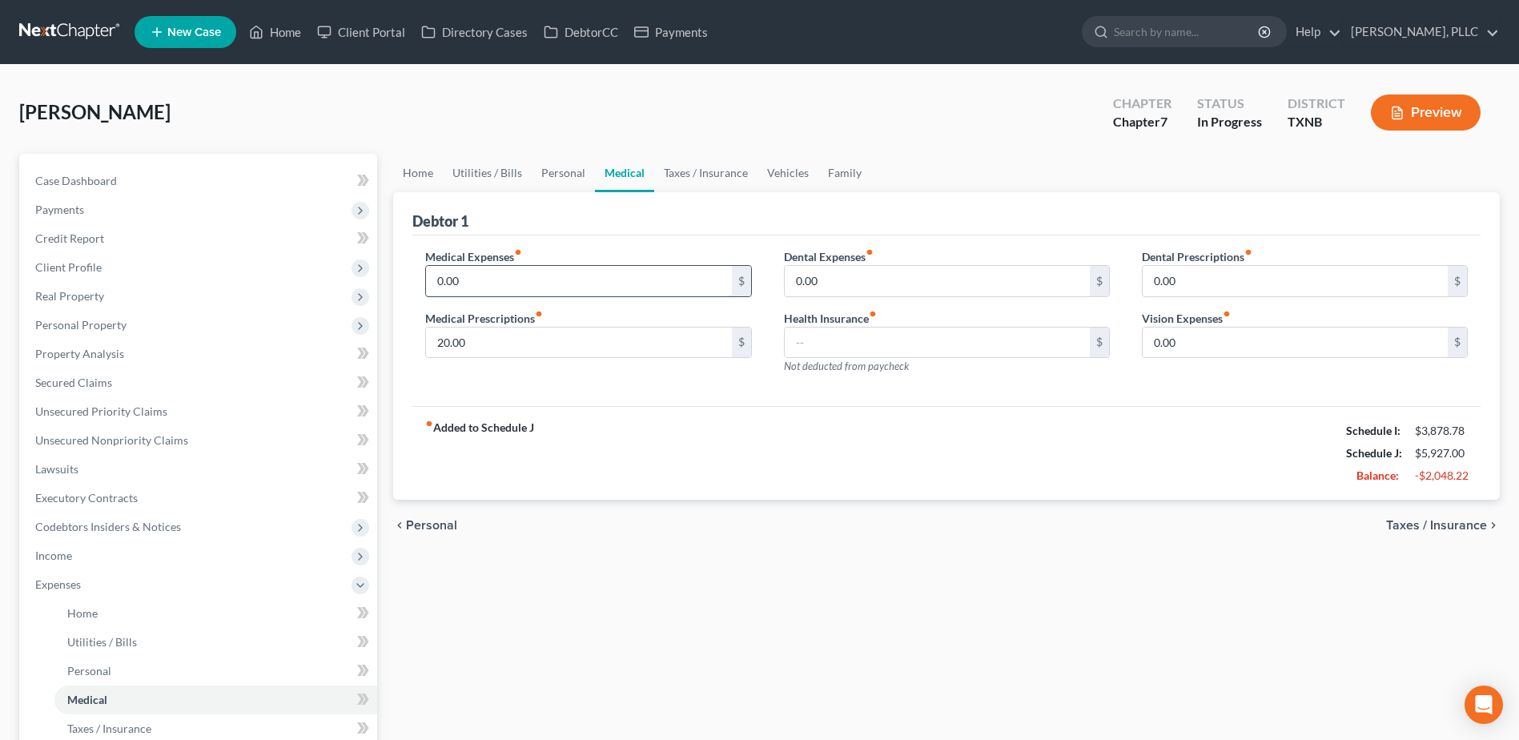
click at [593, 281] on input "0.00" at bounding box center [578, 281] width 305 height 30
type input "100.00"
click at [813, 286] on input "0.00" at bounding box center [937, 281] width 305 height 30
type input "75.00"
click at [1200, 336] on input "0.00" at bounding box center [1295, 343] width 305 height 30
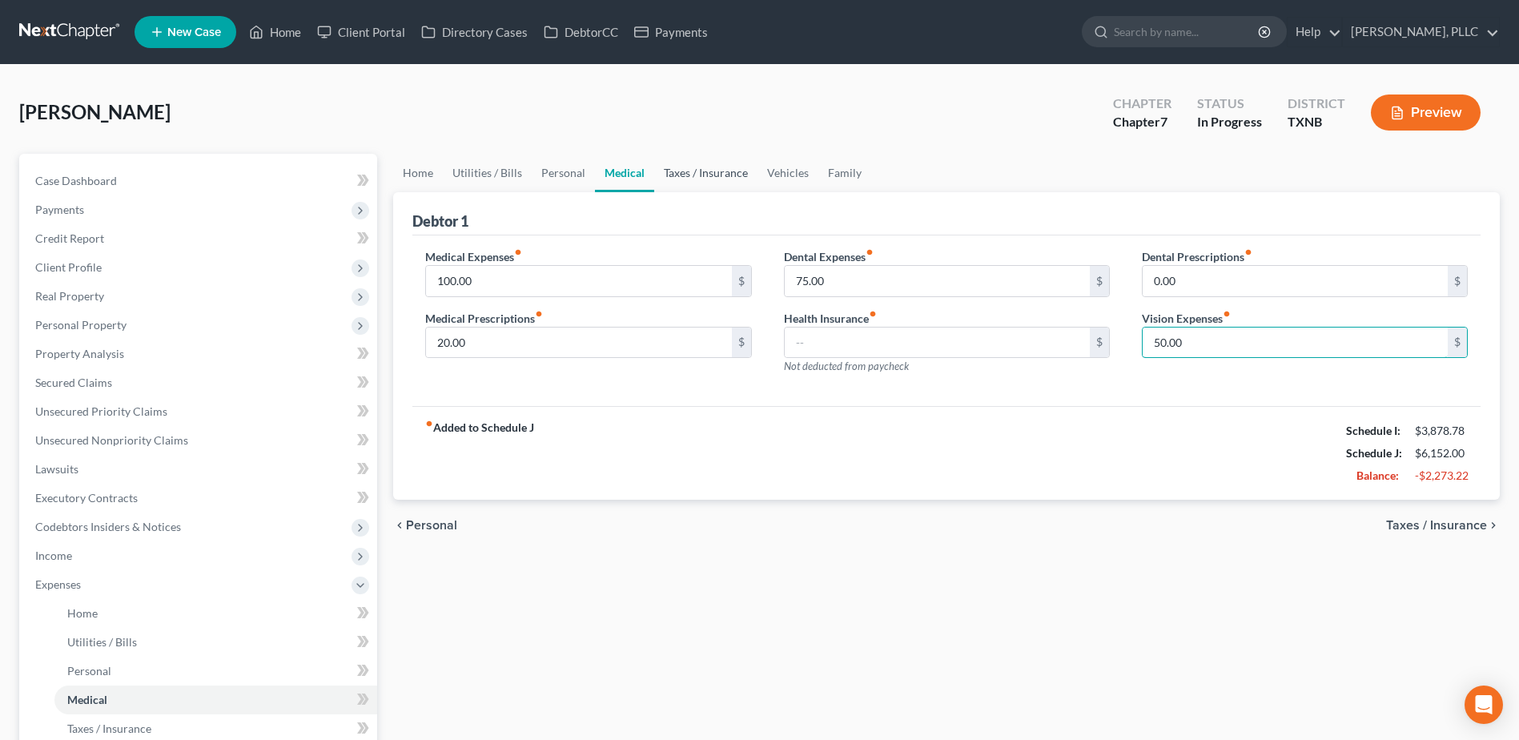
type input "50.00"
click at [672, 175] on link "Taxes / Insurance" at bounding box center [705, 173] width 103 height 38
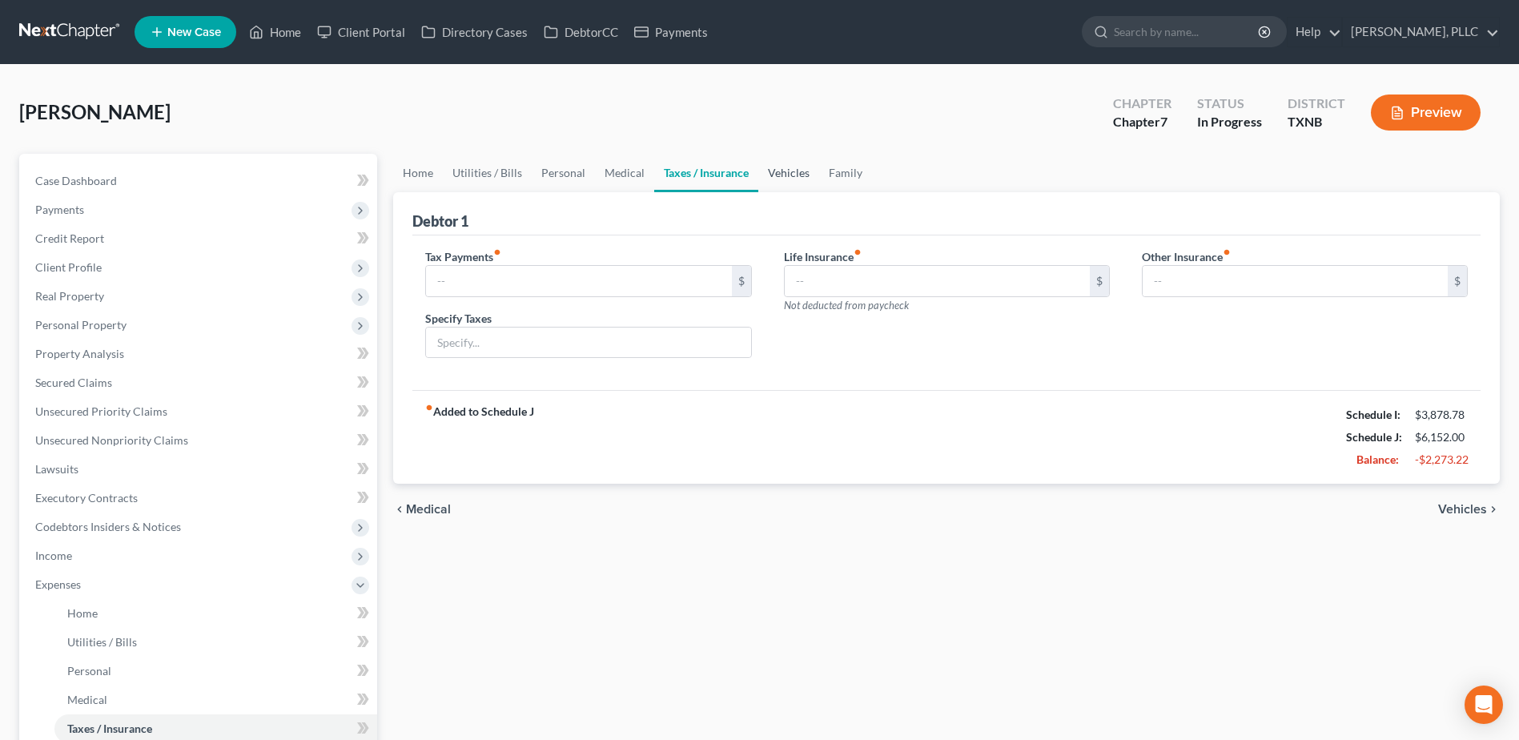
click at [782, 178] on link "Vehicles" at bounding box center [788, 173] width 61 height 38
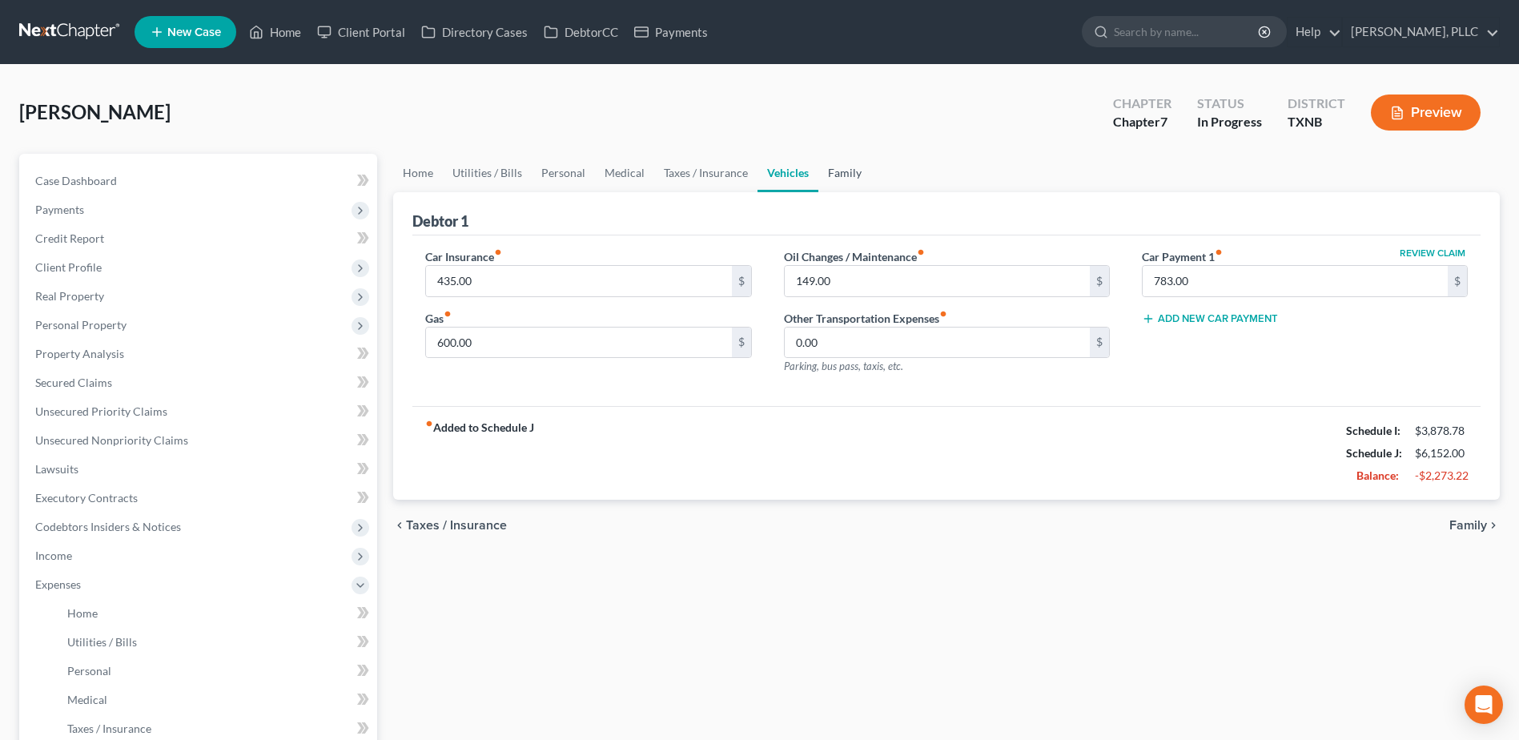
click at [838, 168] on link "Family" at bounding box center [844, 173] width 53 height 38
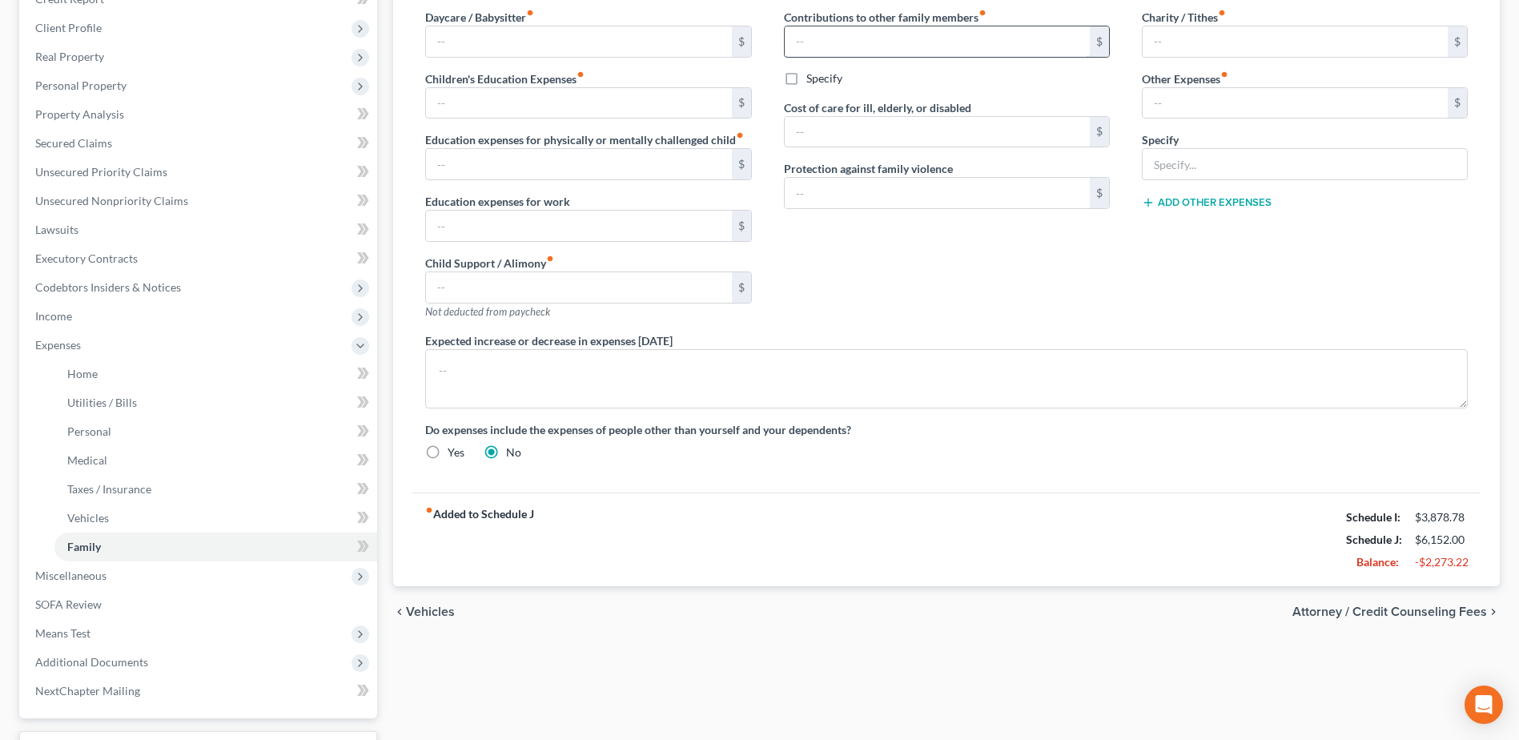
scroll to position [240, 0]
click at [1429, 611] on span "Attorney / Credit Counseling Fees" at bounding box center [1390, 611] width 195 height 13
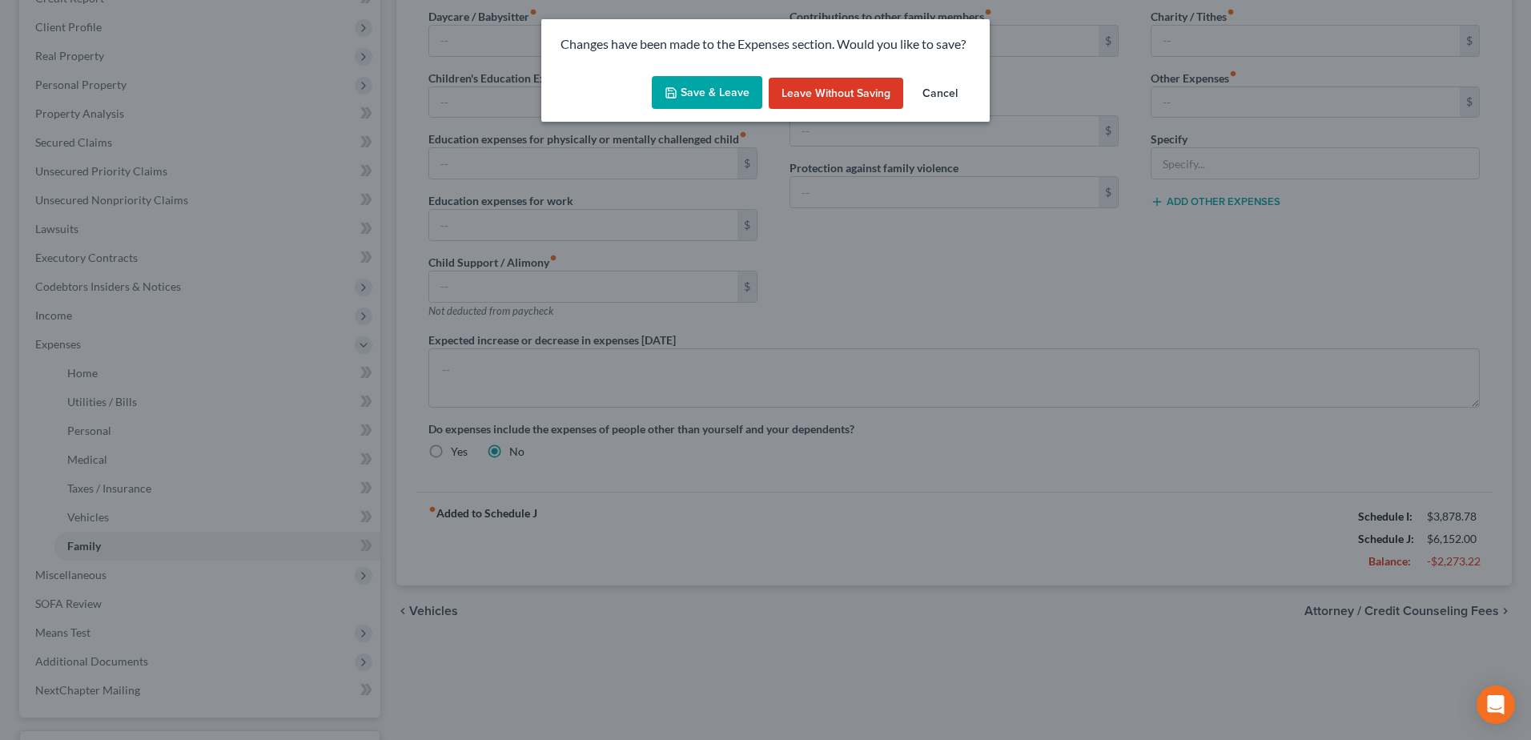
click at [716, 92] on button "Save & Leave" at bounding box center [707, 93] width 111 height 34
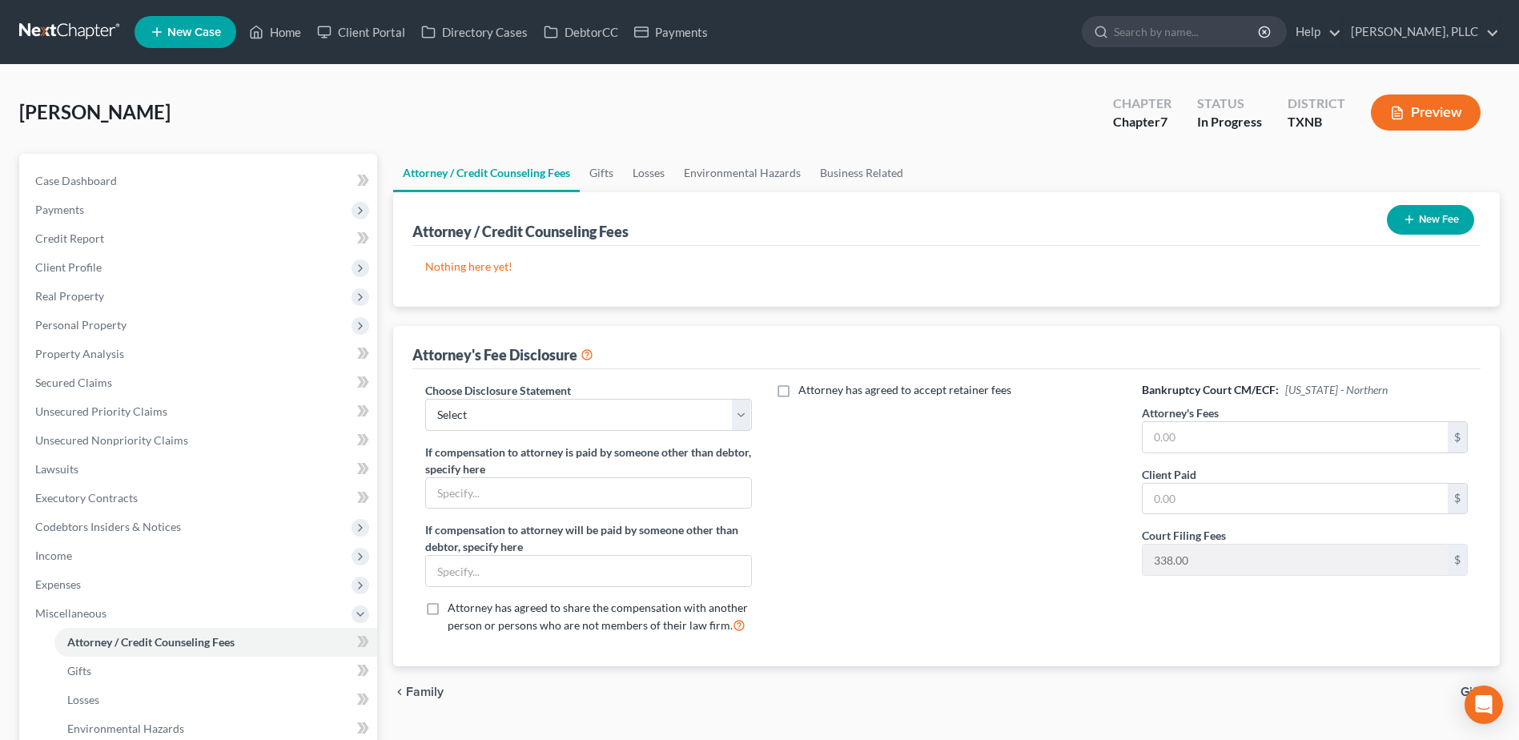
click at [1445, 228] on button "New Fee" at bounding box center [1430, 220] width 87 height 30
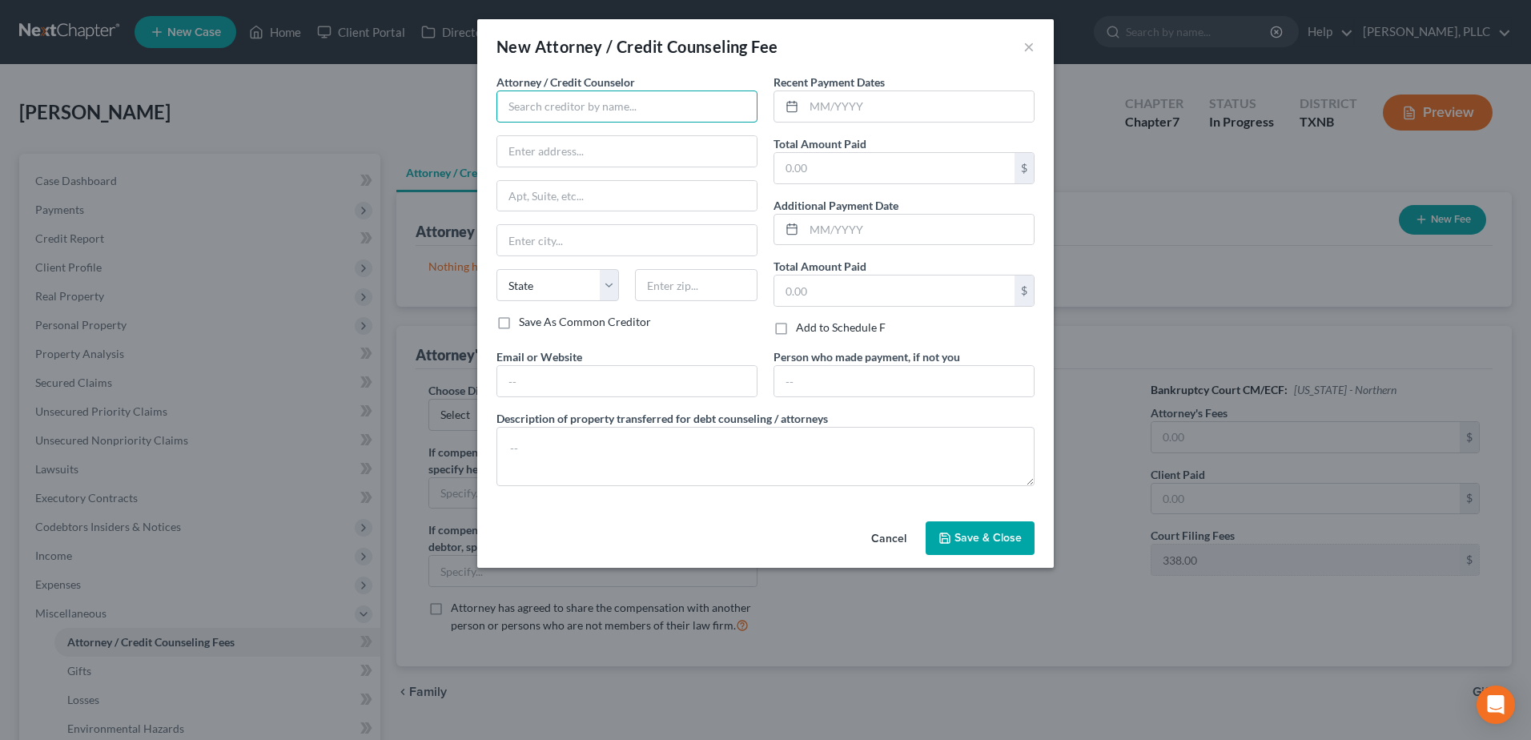
click at [589, 99] on input "text" at bounding box center [626, 106] width 261 height 32
type input "[PERSON_NAME], PLLC"
type input "[STREET_ADDRESS][PERSON_NAME][PERSON_NAME]"
type input "Ste 445"
type input "[GEOGRAPHIC_DATA]"
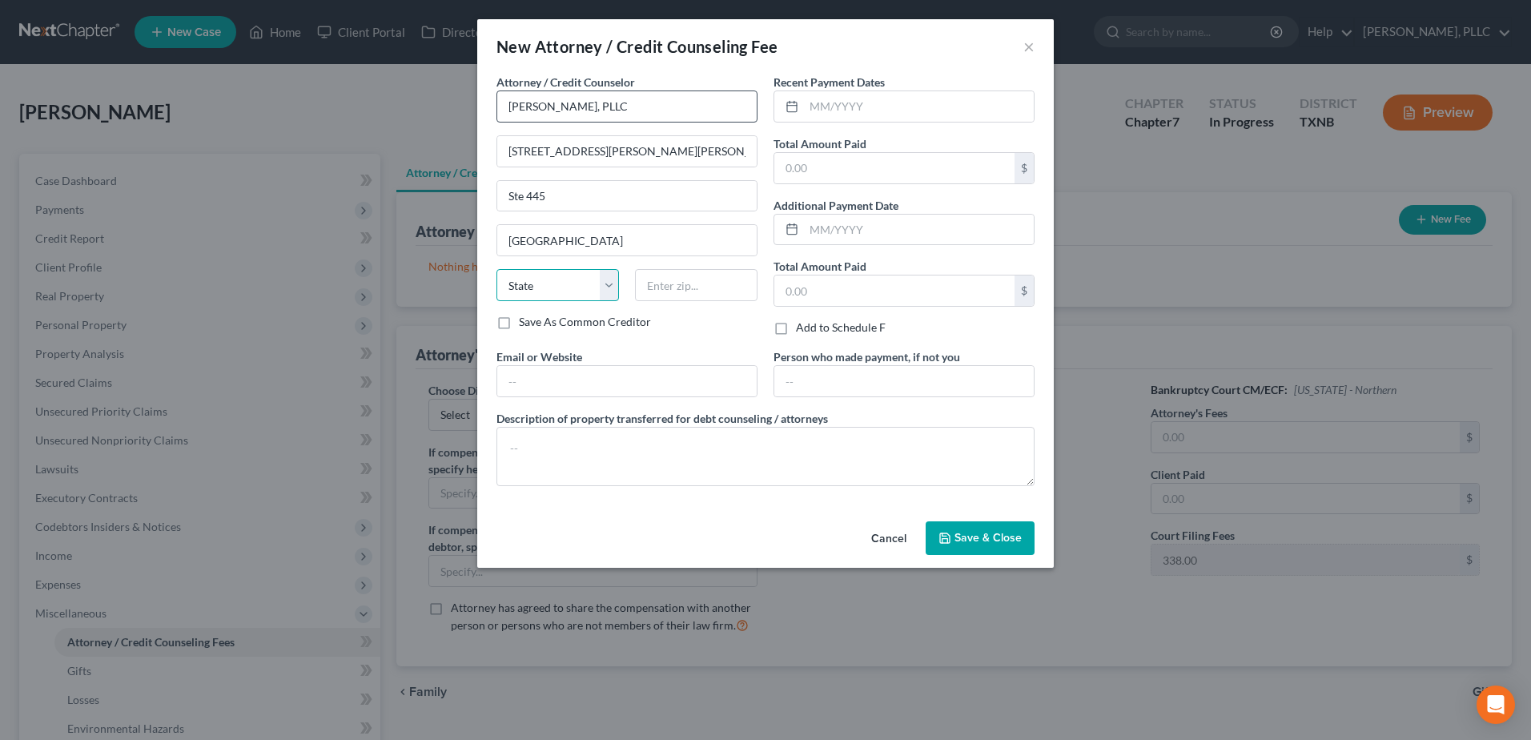
select select "45"
type input "75243"
click at [851, 104] on input "text" at bounding box center [919, 106] width 230 height 30
type input "8"
type input "08/2025"
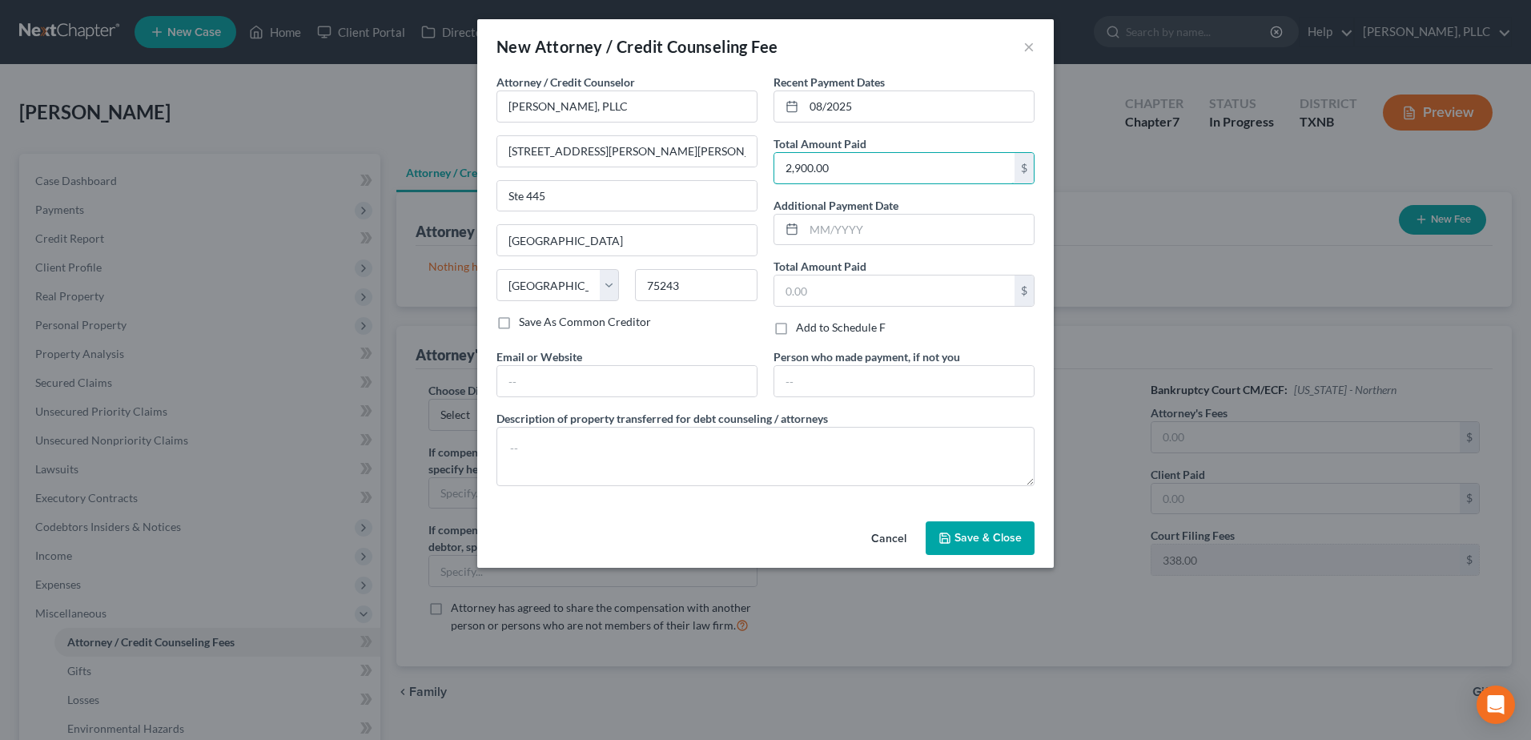
type input "2,900.00"
click at [963, 361] on div "Person who made payment, if not you" at bounding box center [904, 372] width 277 height 49
click at [960, 384] on input "text" at bounding box center [903, 381] width 259 height 30
type input "Debtor"
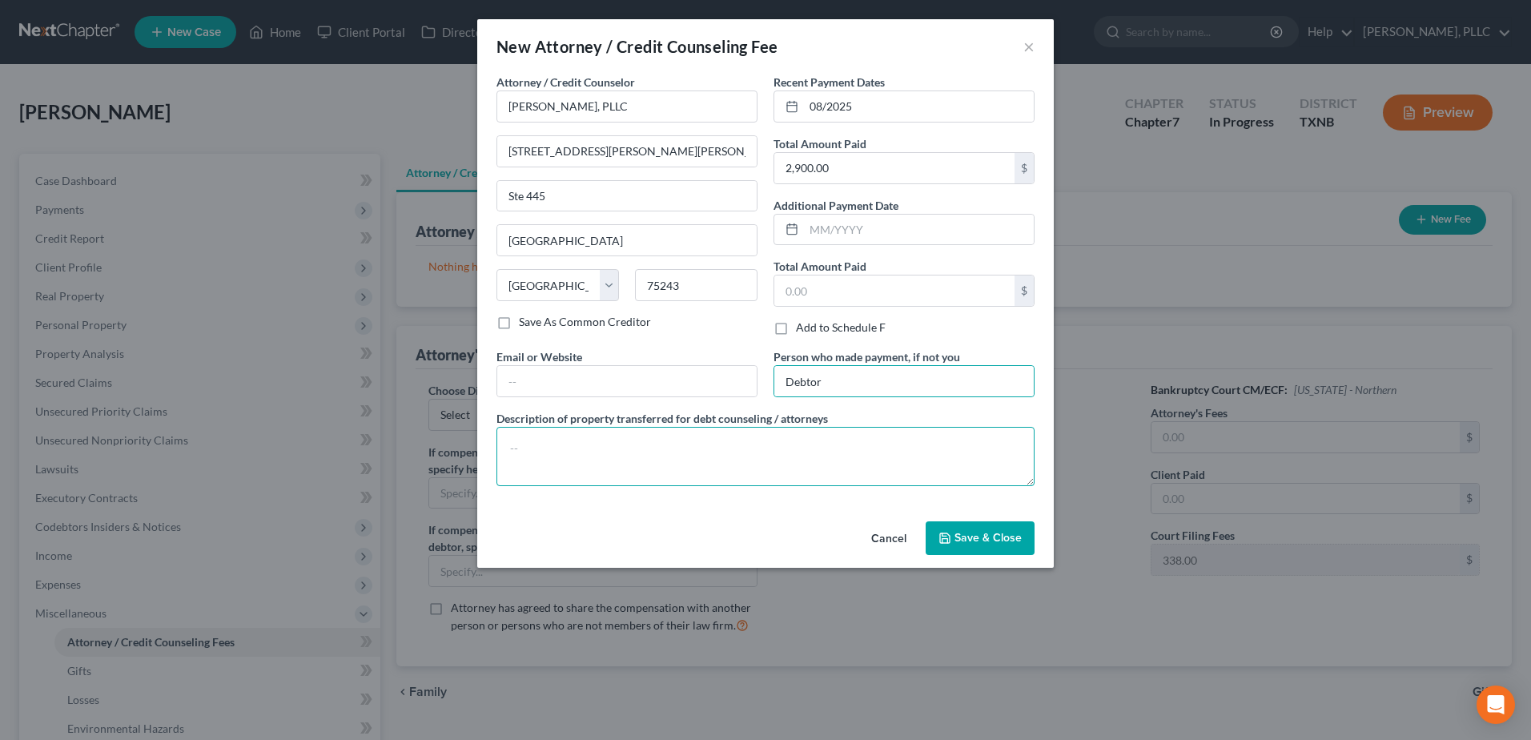
click at [715, 467] on textarea at bounding box center [765, 456] width 538 height 59
click at [647, 445] on textarea at bounding box center [765, 456] width 538 height 59
paste textarea "(Cash payment for bankruptcy legal services incl $338.00 court filing fee, $50.…"
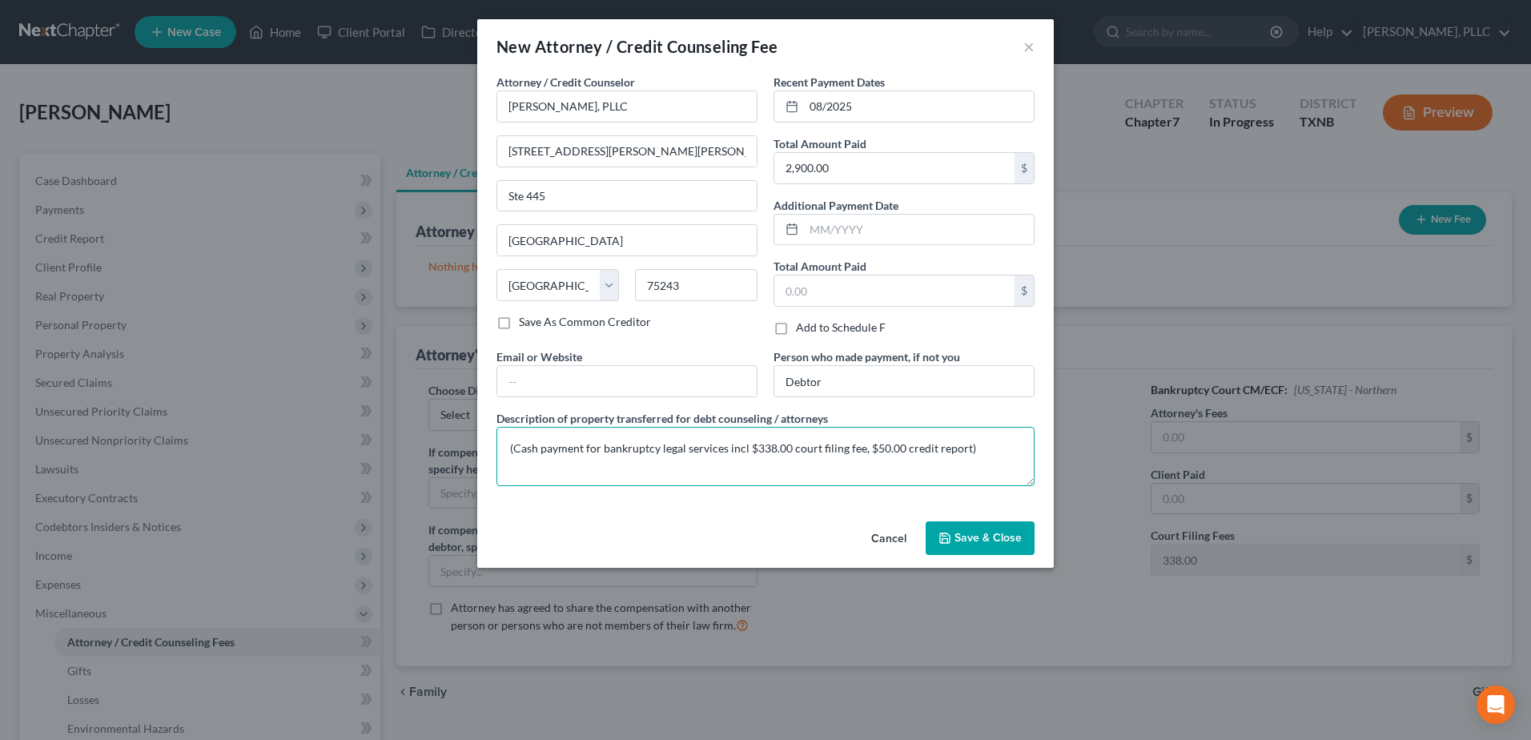
type textarea "(Cash payment for bankruptcy legal services incl $338.00 court filing fee, $50.…"
click at [979, 541] on span "Save & Close" at bounding box center [988, 538] width 67 height 14
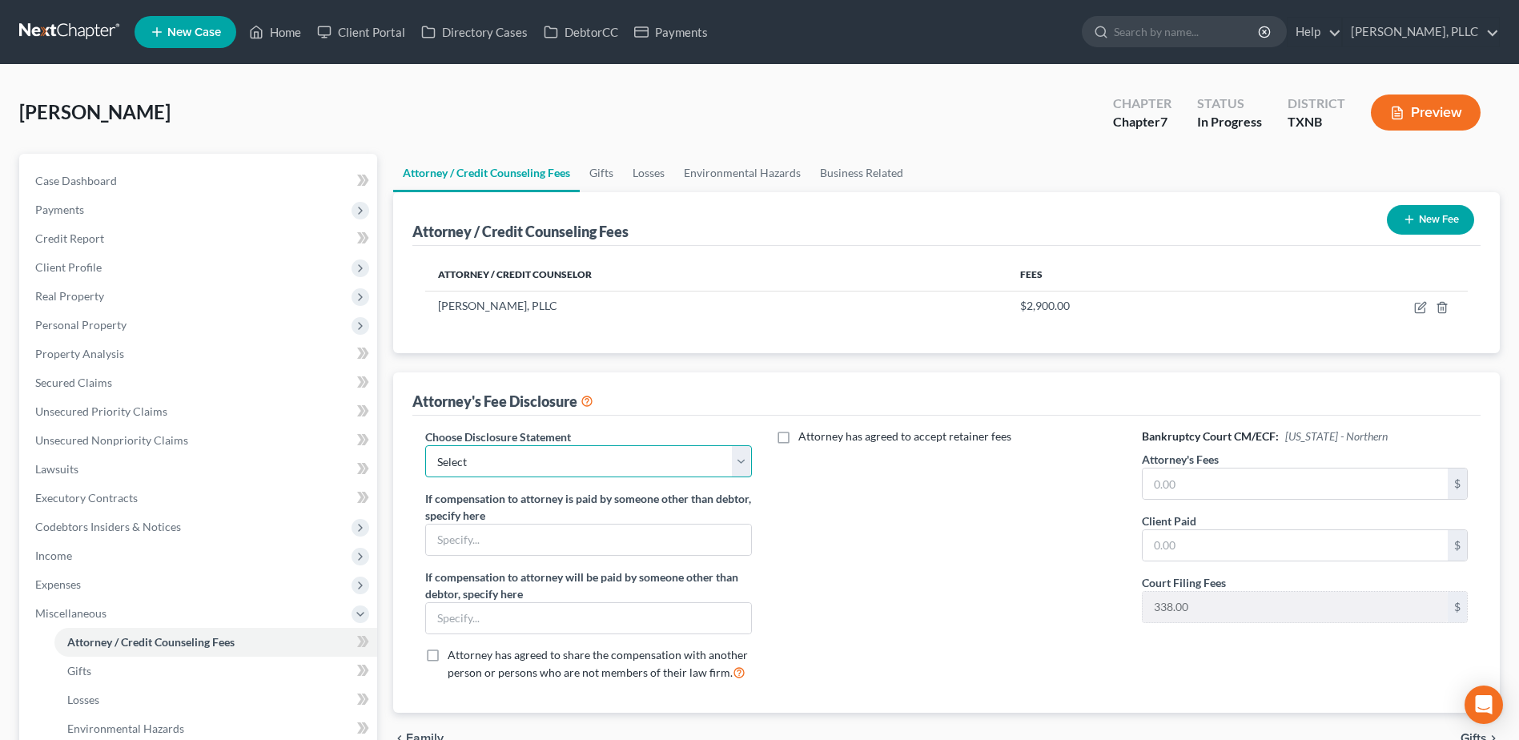
click at [743, 471] on select "Select Fee Disclosure Supplement" at bounding box center [588, 461] width 326 height 32
select select "0"
click at [425, 445] on select "Select Fee Disclosure Supplement" at bounding box center [588, 461] width 326 height 32
click at [1274, 487] on input "text" at bounding box center [1295, 483] width 305 height 30
type input "2,512.00"
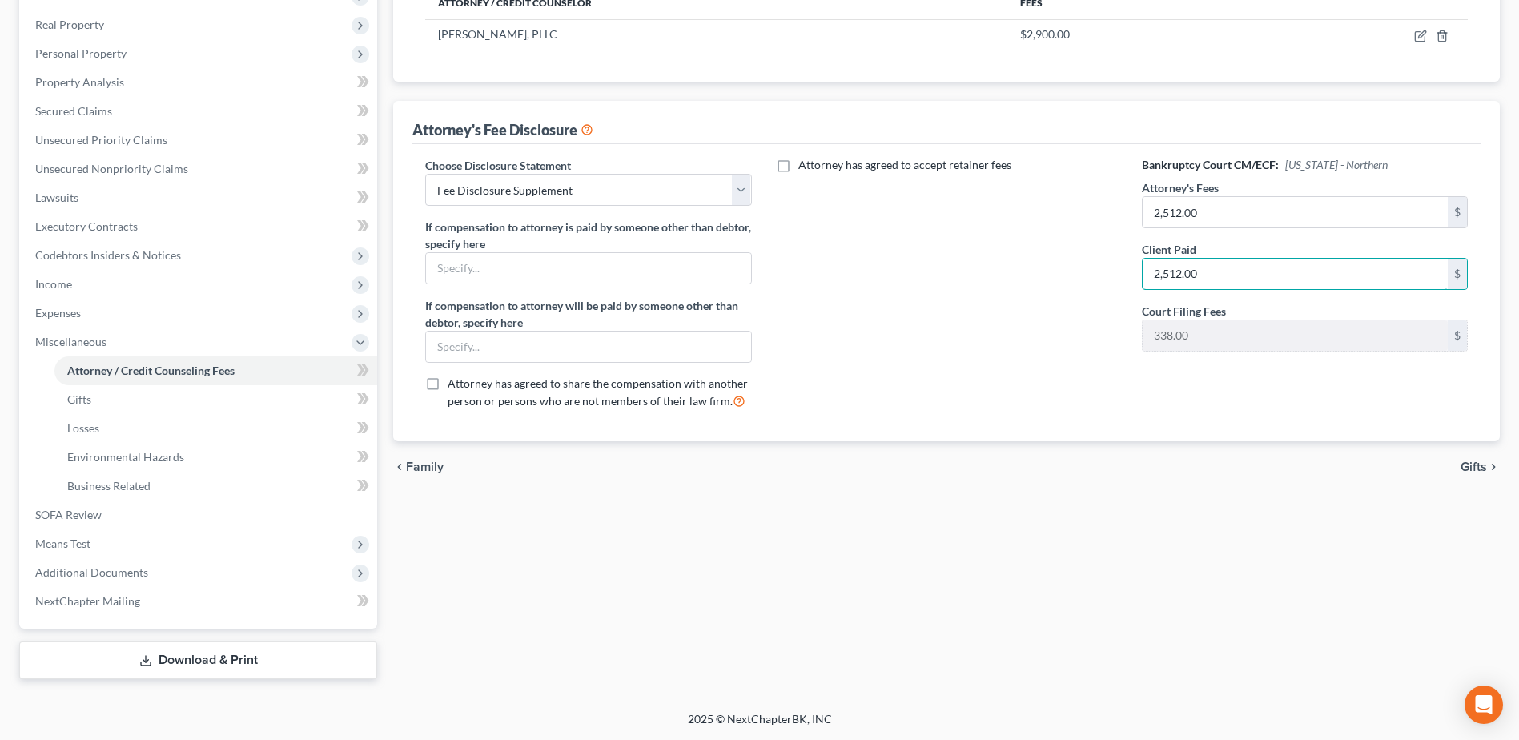
type input "2,512.00"
click at [1482, 465] on span "Gifts" at bounding box center [1474, 466] width 26 height 13
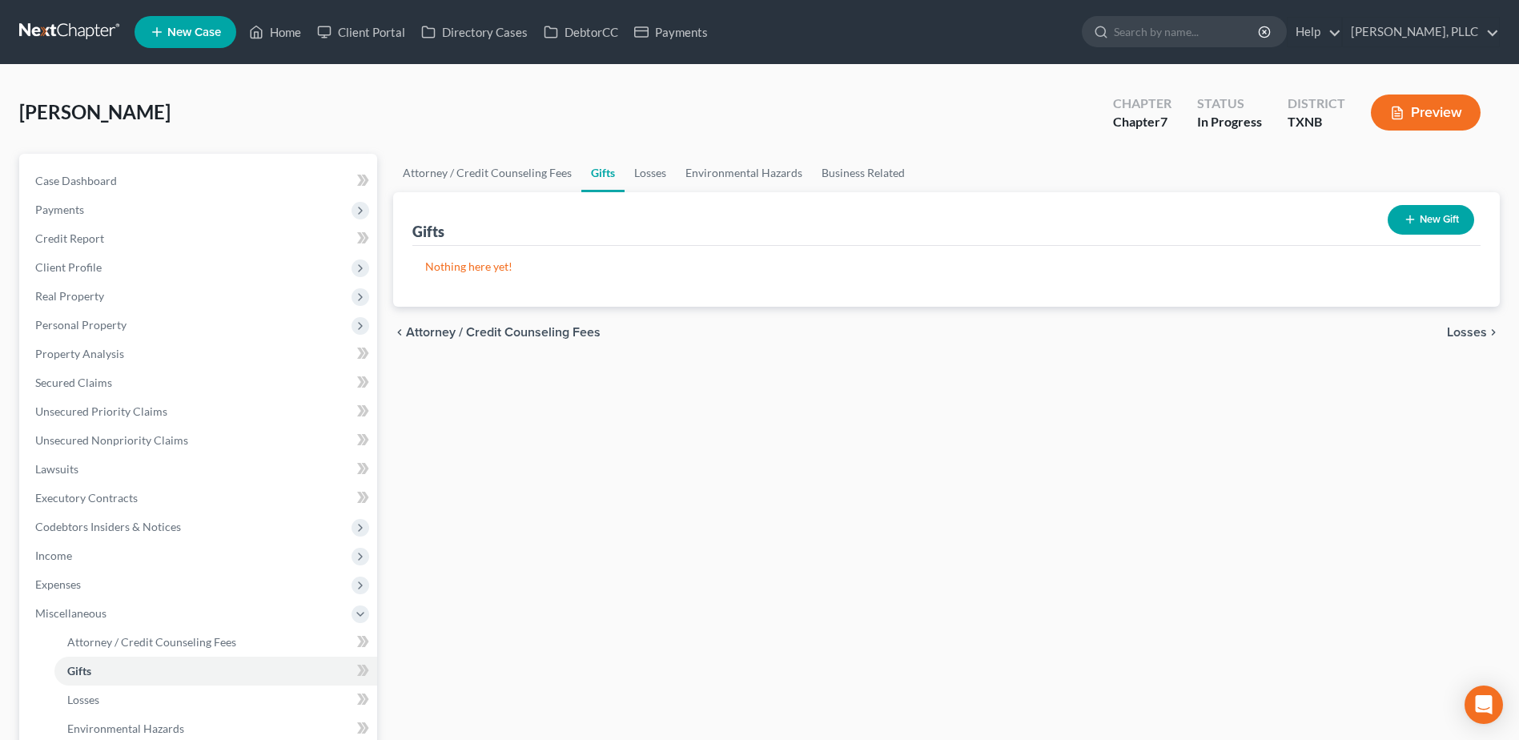
click at [1461, 333] on span "Losses" at bounding box center [1467, 332] width 40 height 13
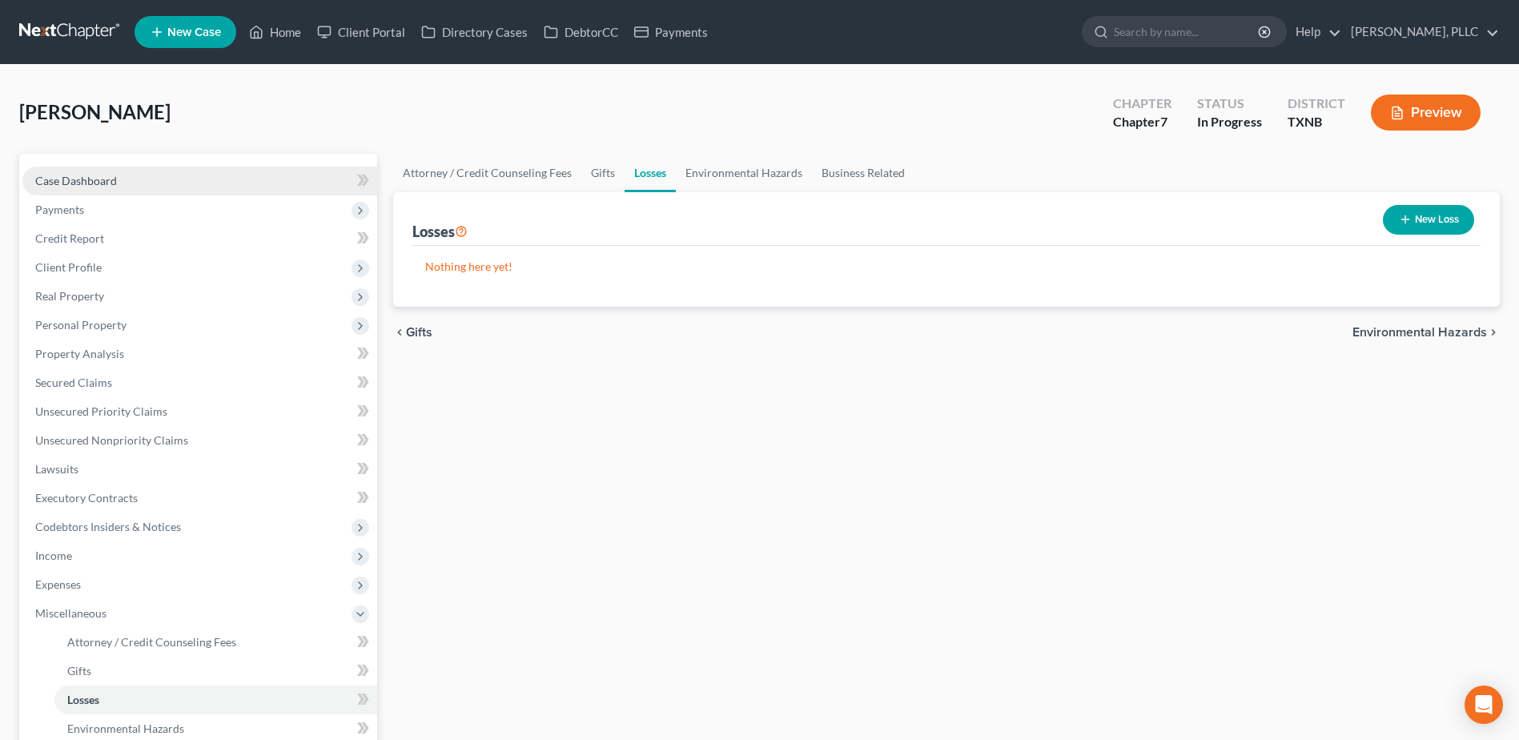
click at [90, 172] on link "Case Dashboard" at bounding box center [199, 181] width 355 height 29
select select "4"
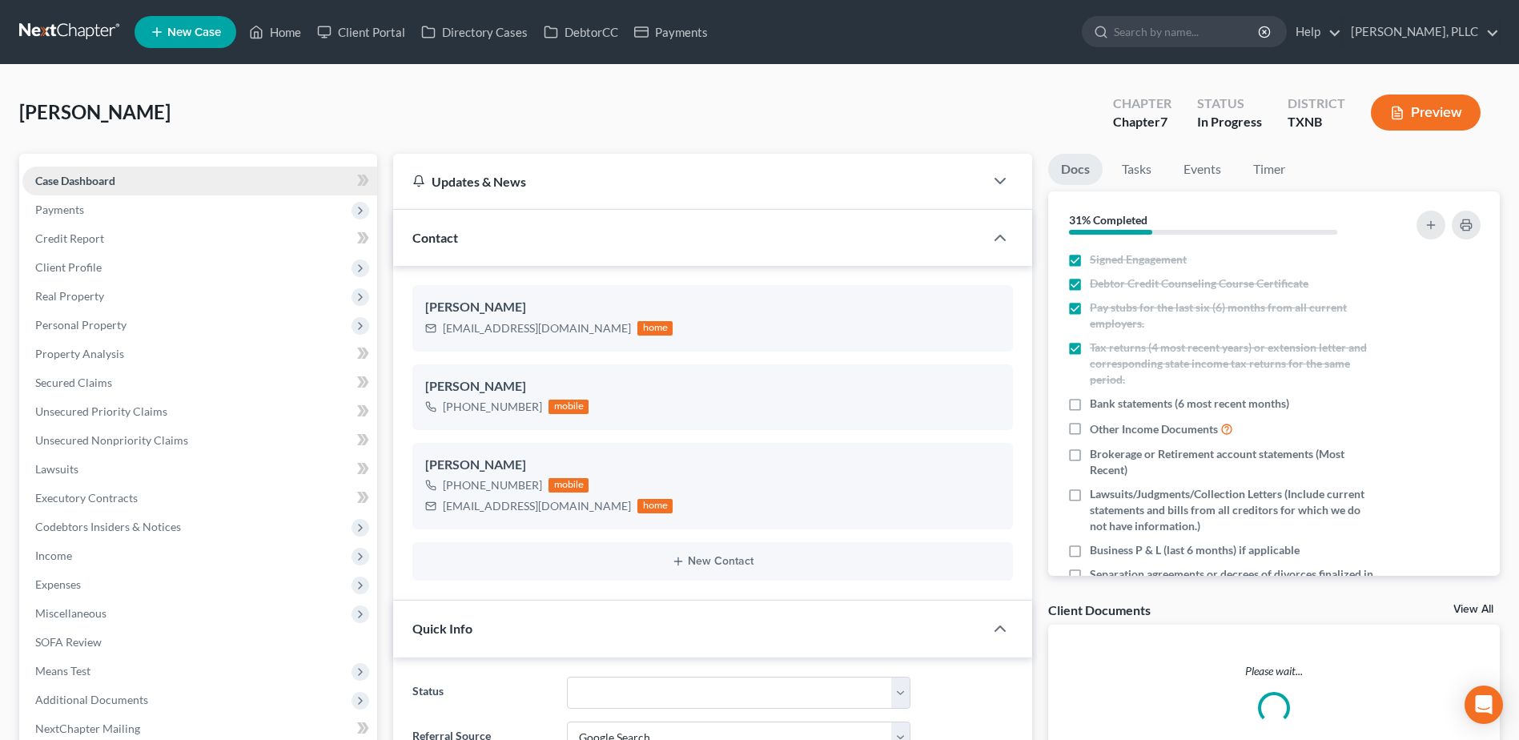
scroll to position [336, 0]
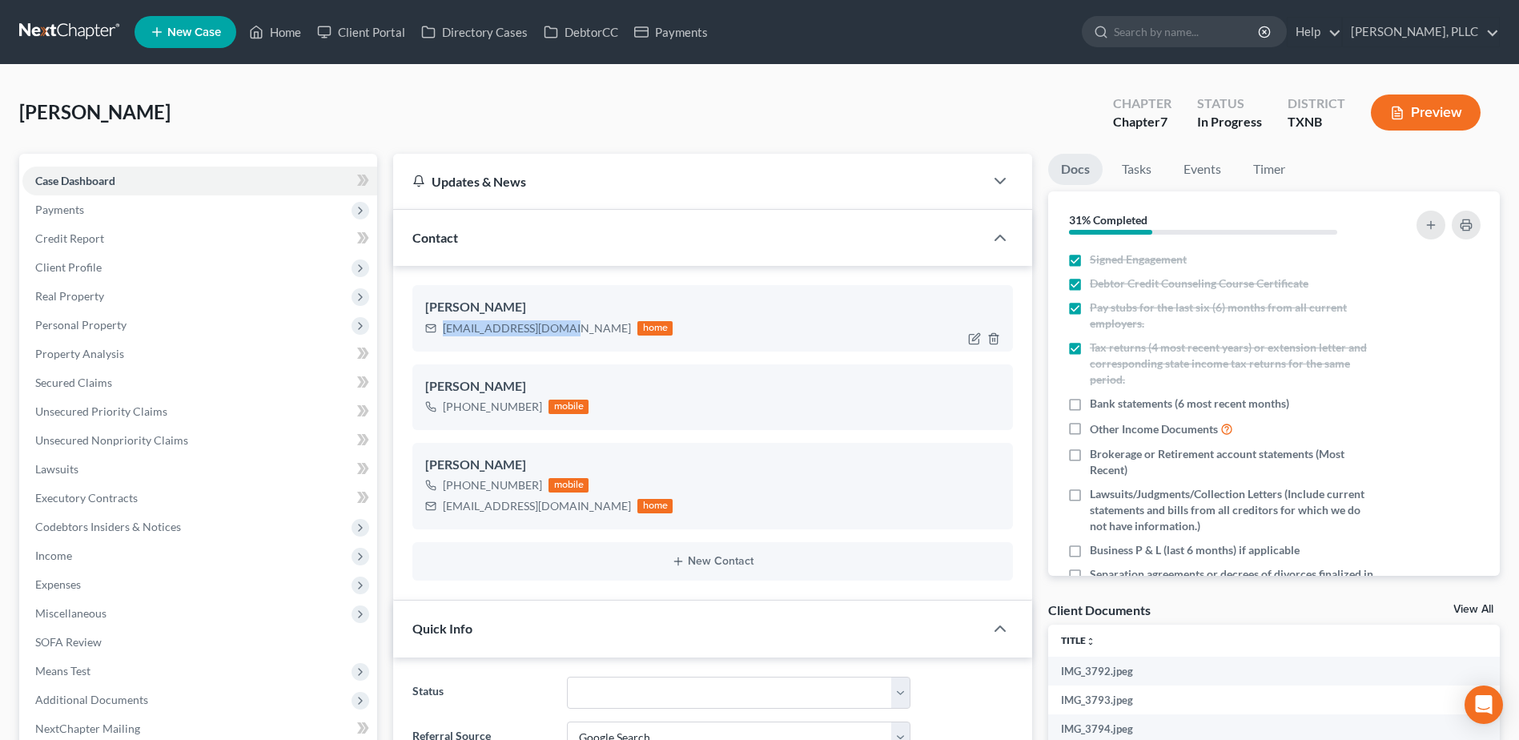
drag, startPoint x: 562, startPoint y: 334, endPoint x: 444, endPoint y: 325, distance: 118.8
click at [444, 325] on div "[EMAIL_ADDRESS][DOMAIN_NAME] home" at bounding box center [548, 328] width 247 height 21
copy div "[EMAIL_ADDRESS][DOMAIN_NAME]"
click at [58, 241] on span "Credit Report" at bounding box center [69, 238] width 69 height 14
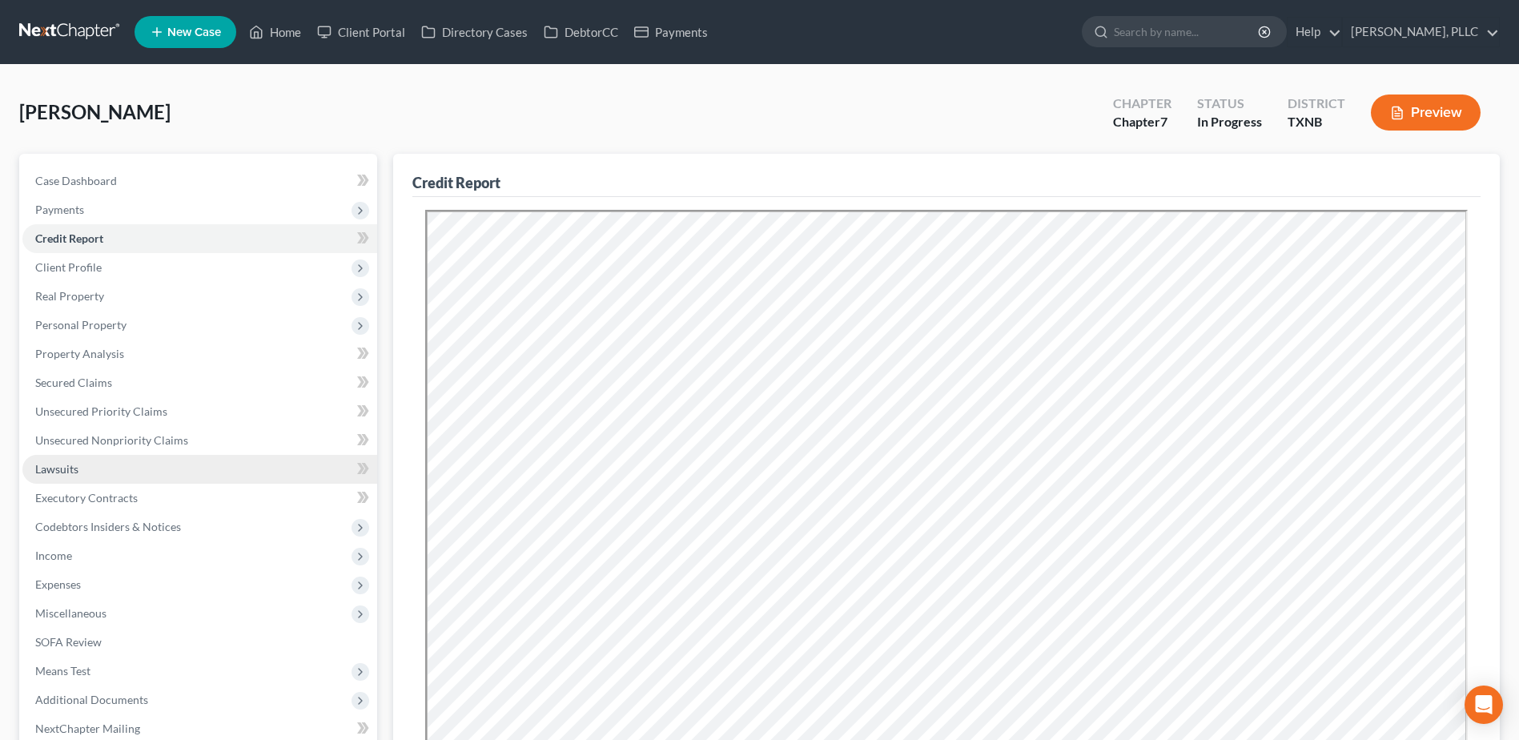
click at [62, 464] on span "Lawsuits" at bounding box center [56, 469] width 43 height 14
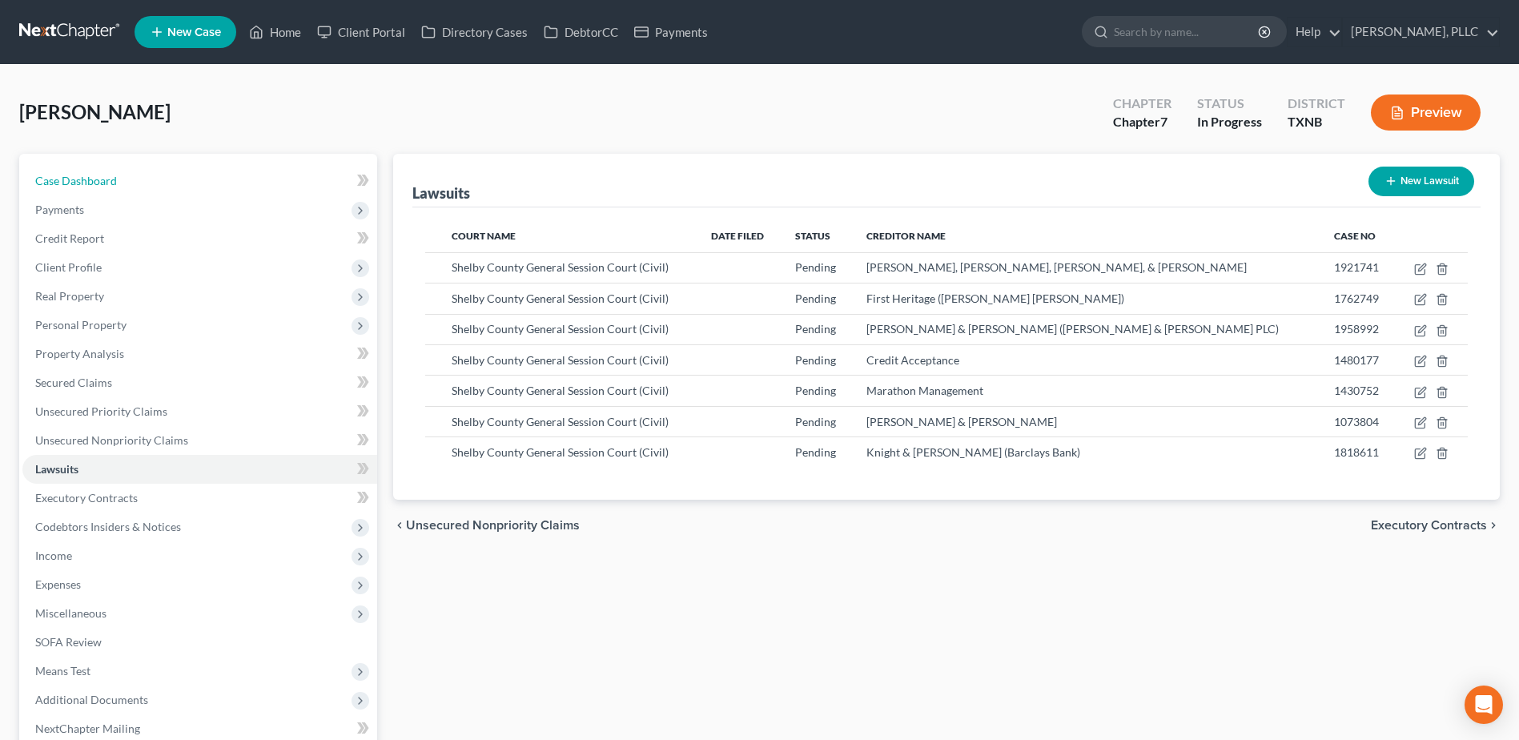
drag, startPoint x: 90, startPoint y: 181, endPoint x: 1469, endPoint y: 639, distance: 1453.8
click at [90, 181] on span "Case Dashboard" at bounding box center [76, 181] width 82 height 14
select select "4"
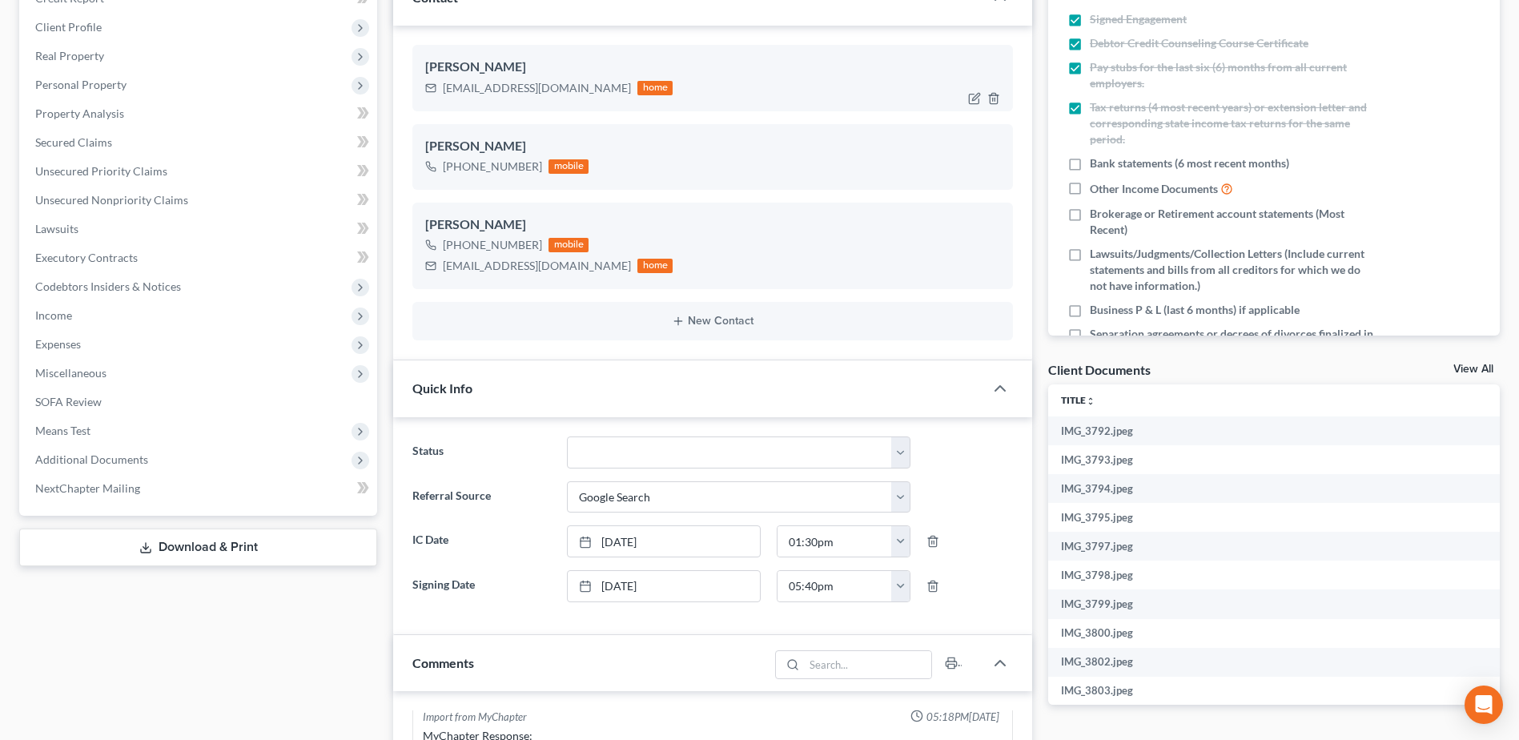
scroll to position [641, 0]
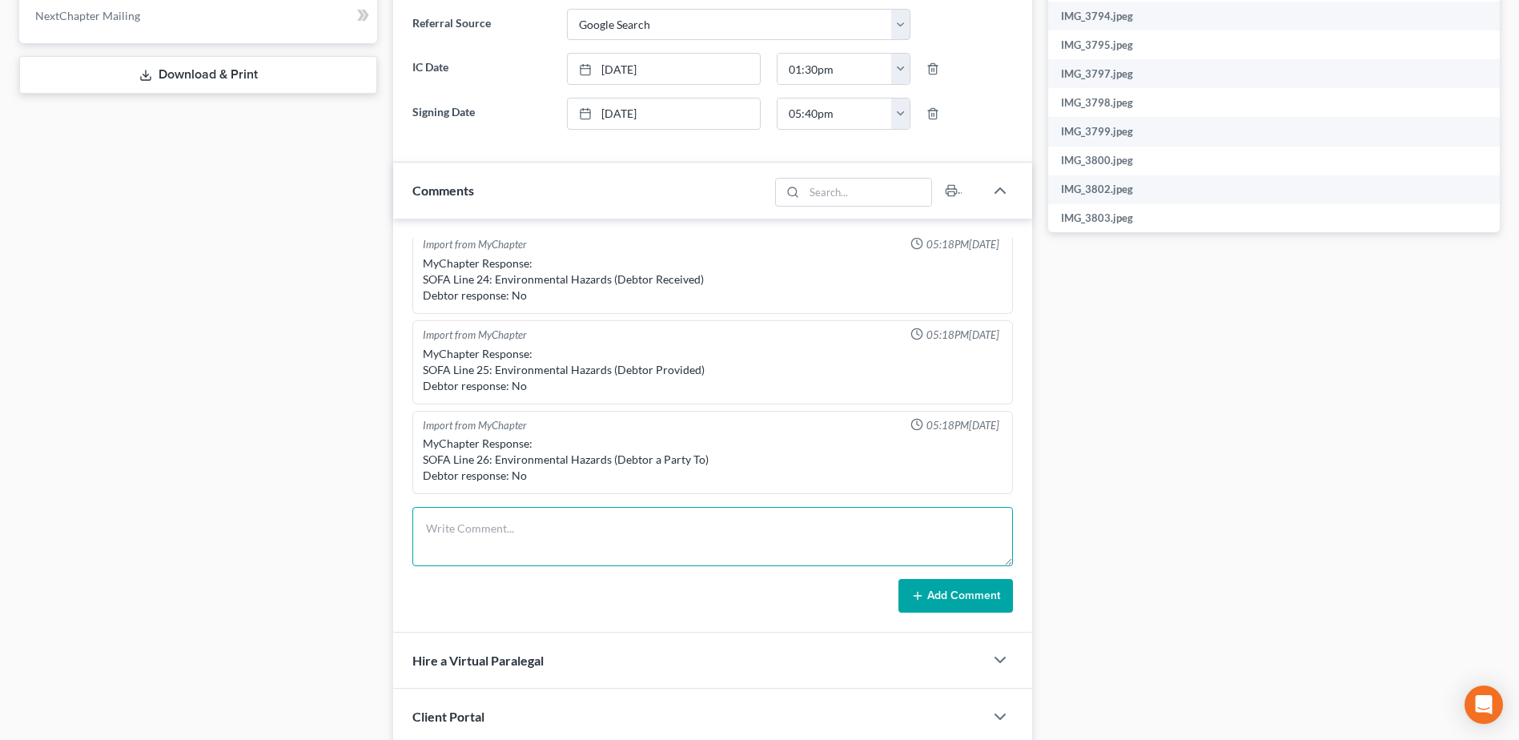
click at [629, 598] on form "Add Comment" at bounding box center [712, 560] width 601 height 106
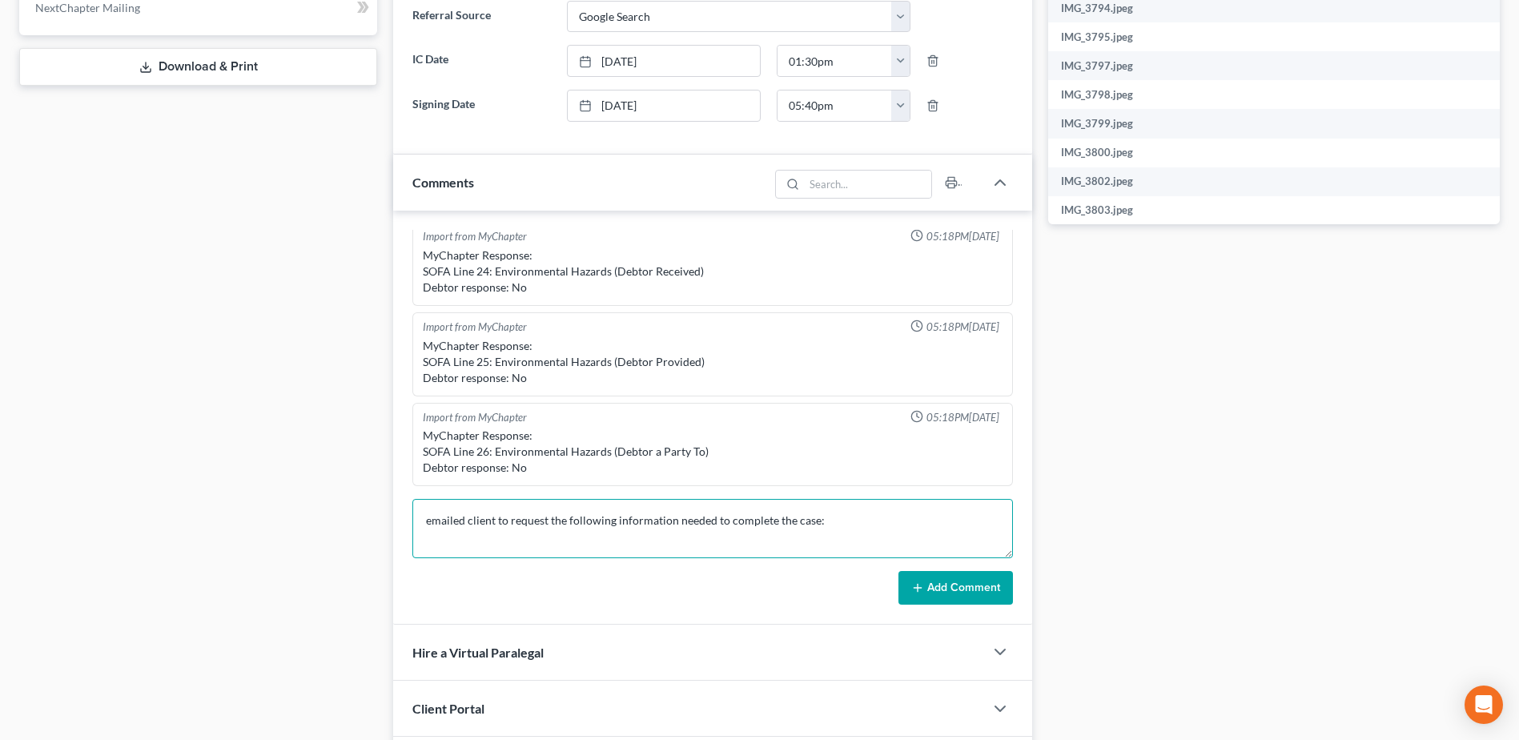
paste textarea "Your Equifax report is still frozen and hasn't been pulled as of right now. Als…"
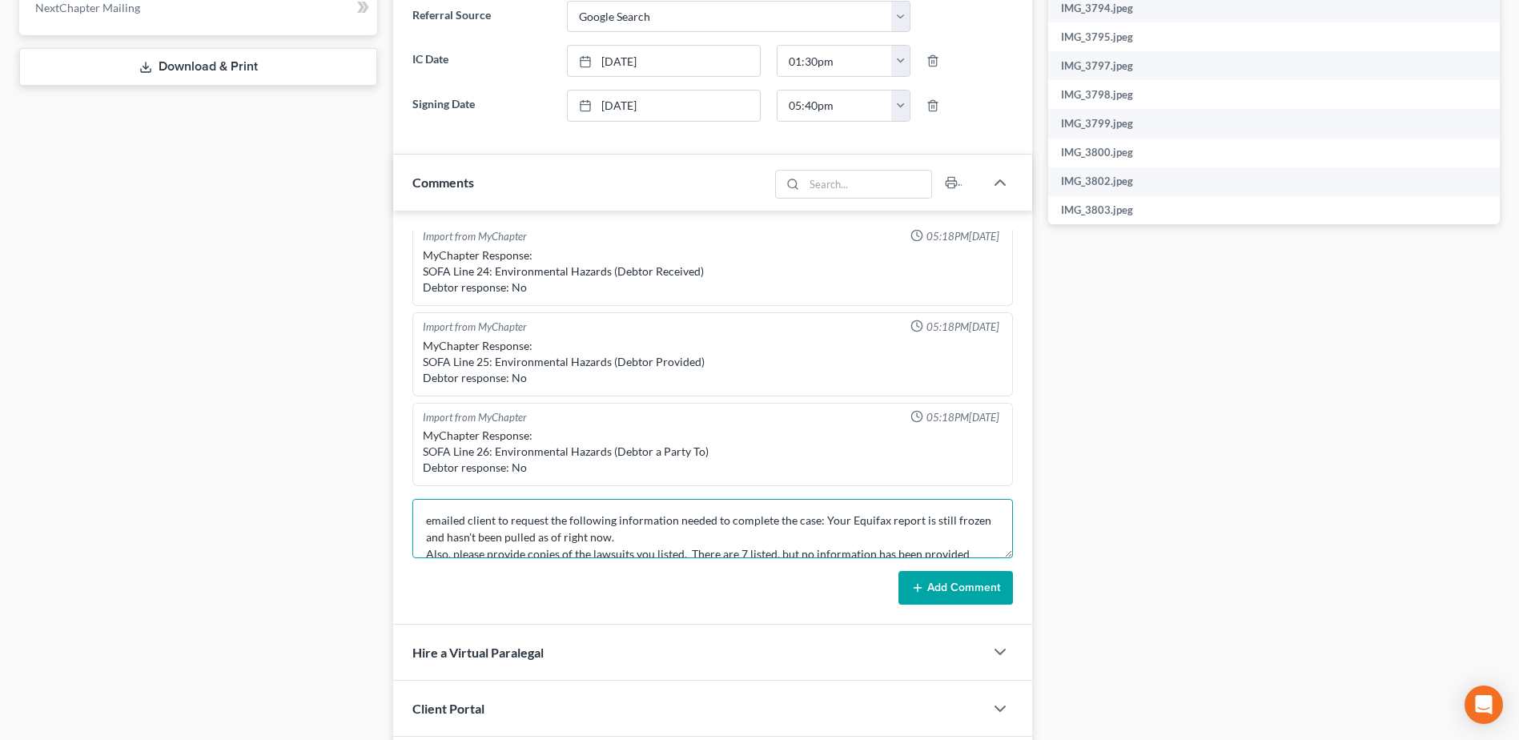
scroll to position [71, 0]
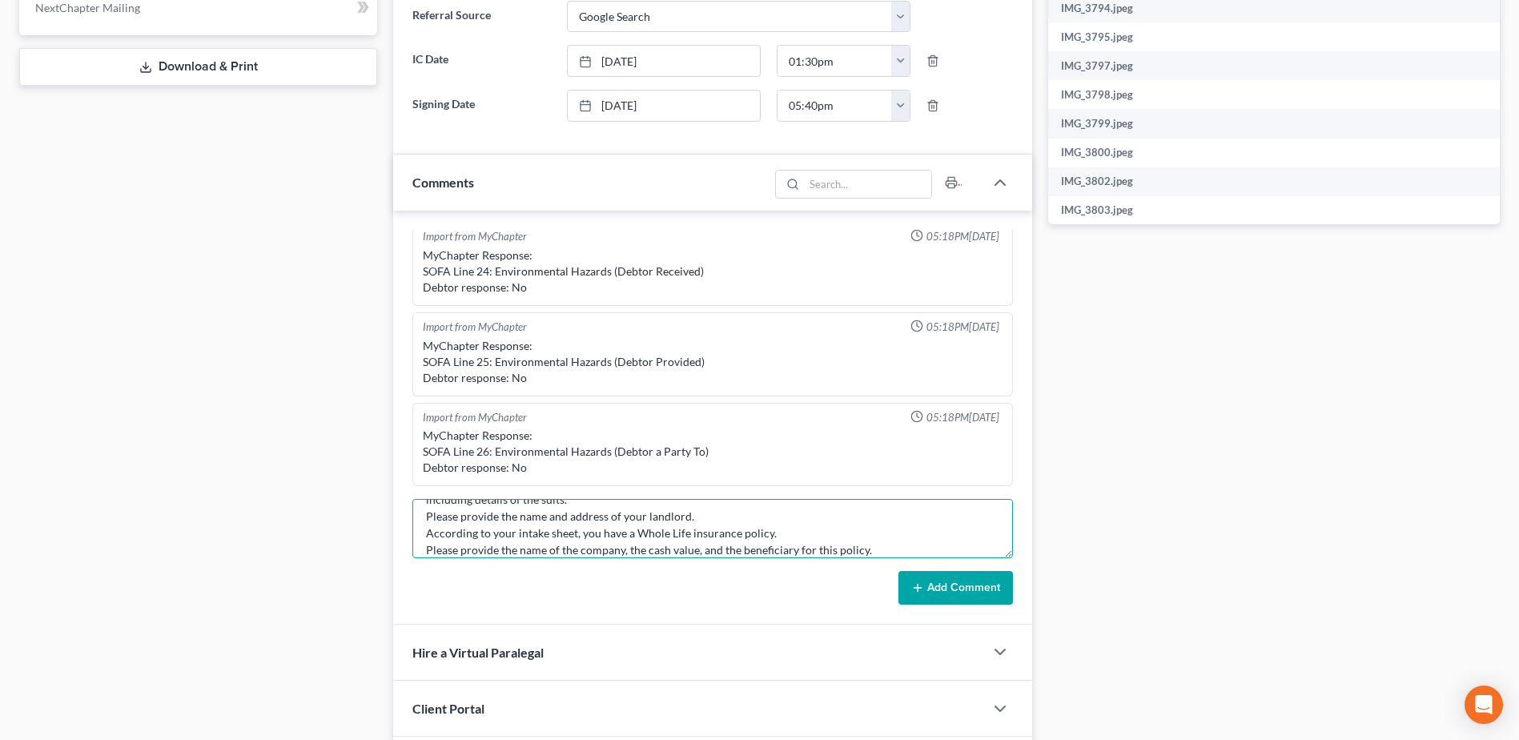
type textarea "emailed client to request the following information needed to complete the case…"
click at [916, 583] on icon at bounding box center [917, 587] width 13 height 13
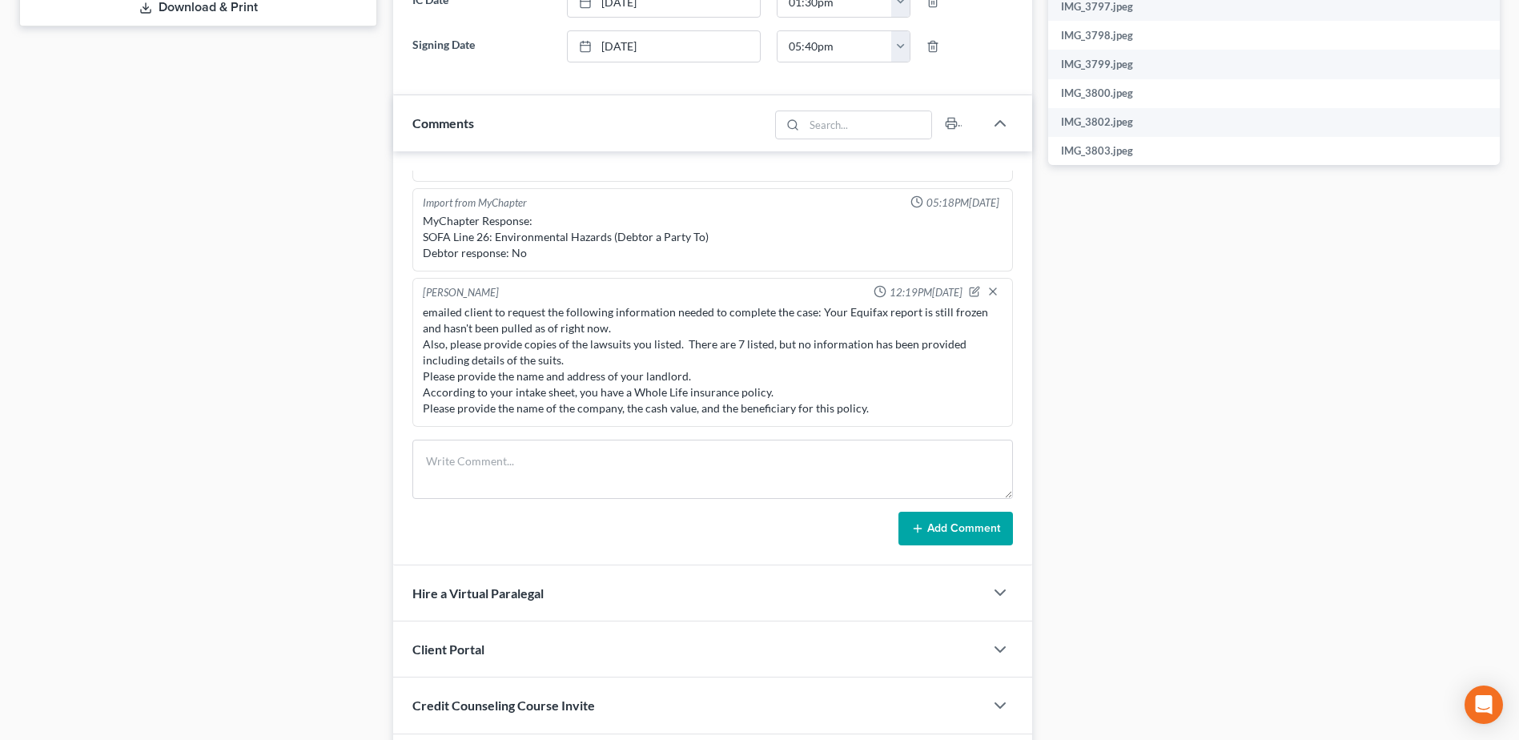
scroll to position [801, 0]
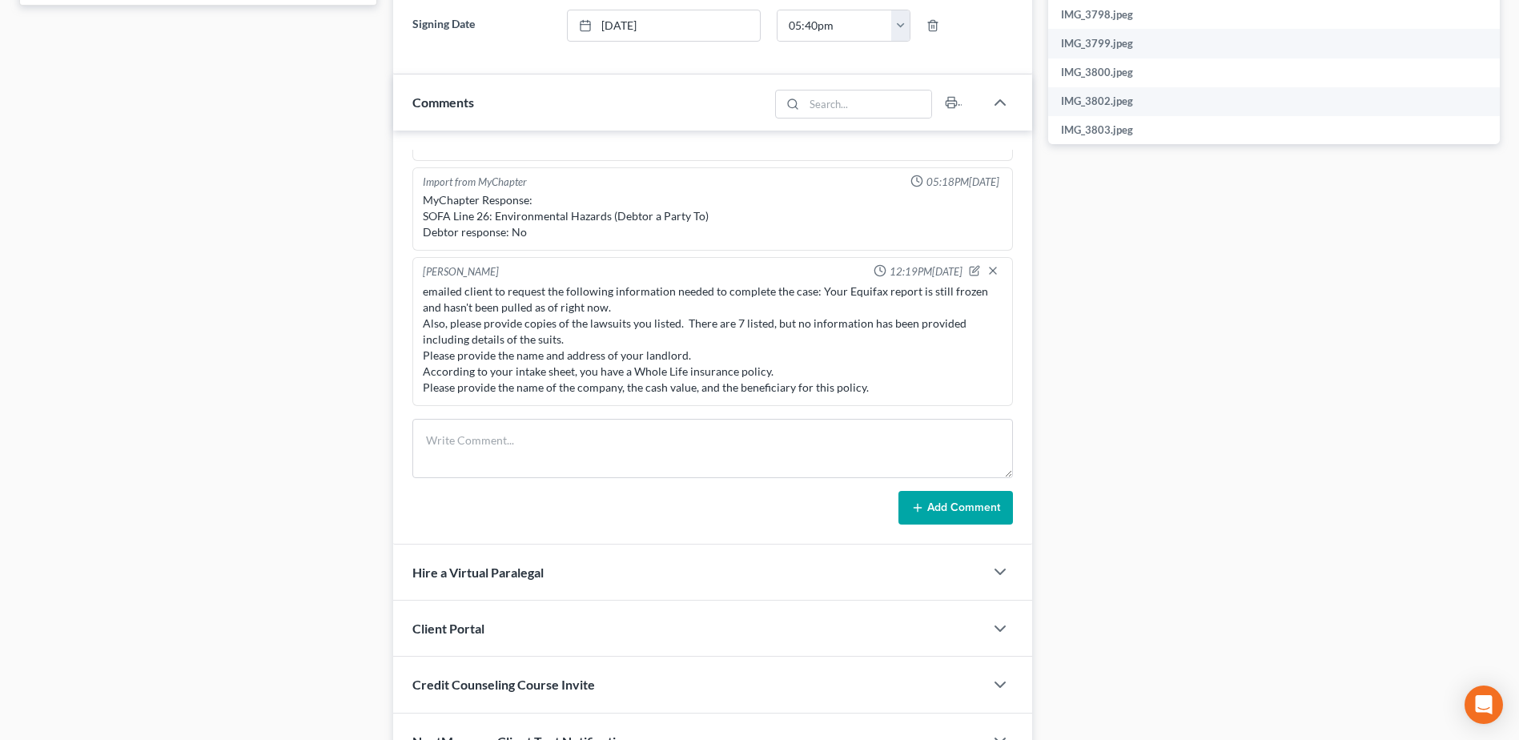
drag, startPoint x: 1409, startPoint y: 359, endPoint x: 1174, endPoint y: 254, distance: 257.8
click at [1409, 358] on div "Docs Tasks Events Timer 31% Completed Nothing here yet! Signed Engagement Debto…" at bounding box center [1274, 61] width 468 height 1417
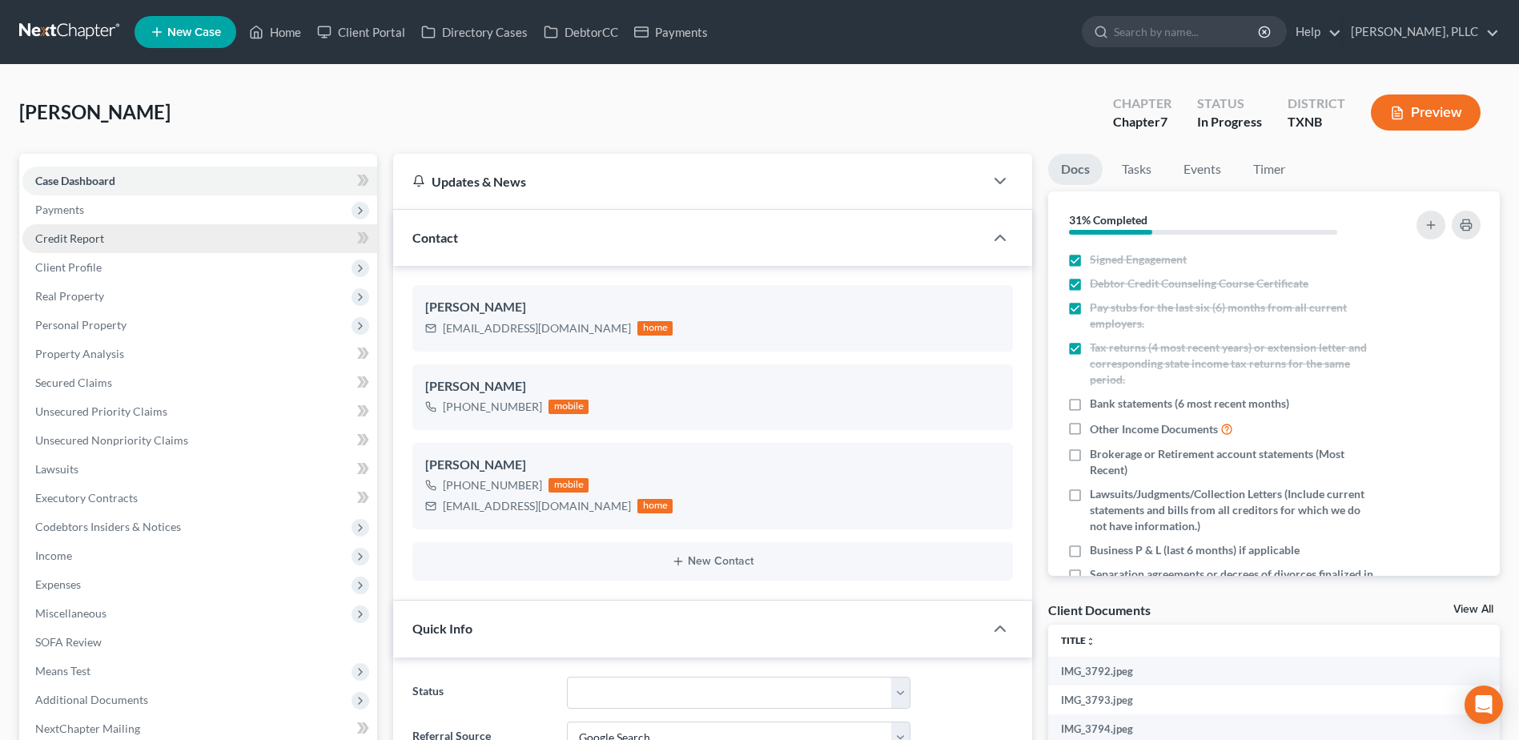
click at [81, 237] on span "Credit Report" at bounding box center [69, 238] width 69 height 14
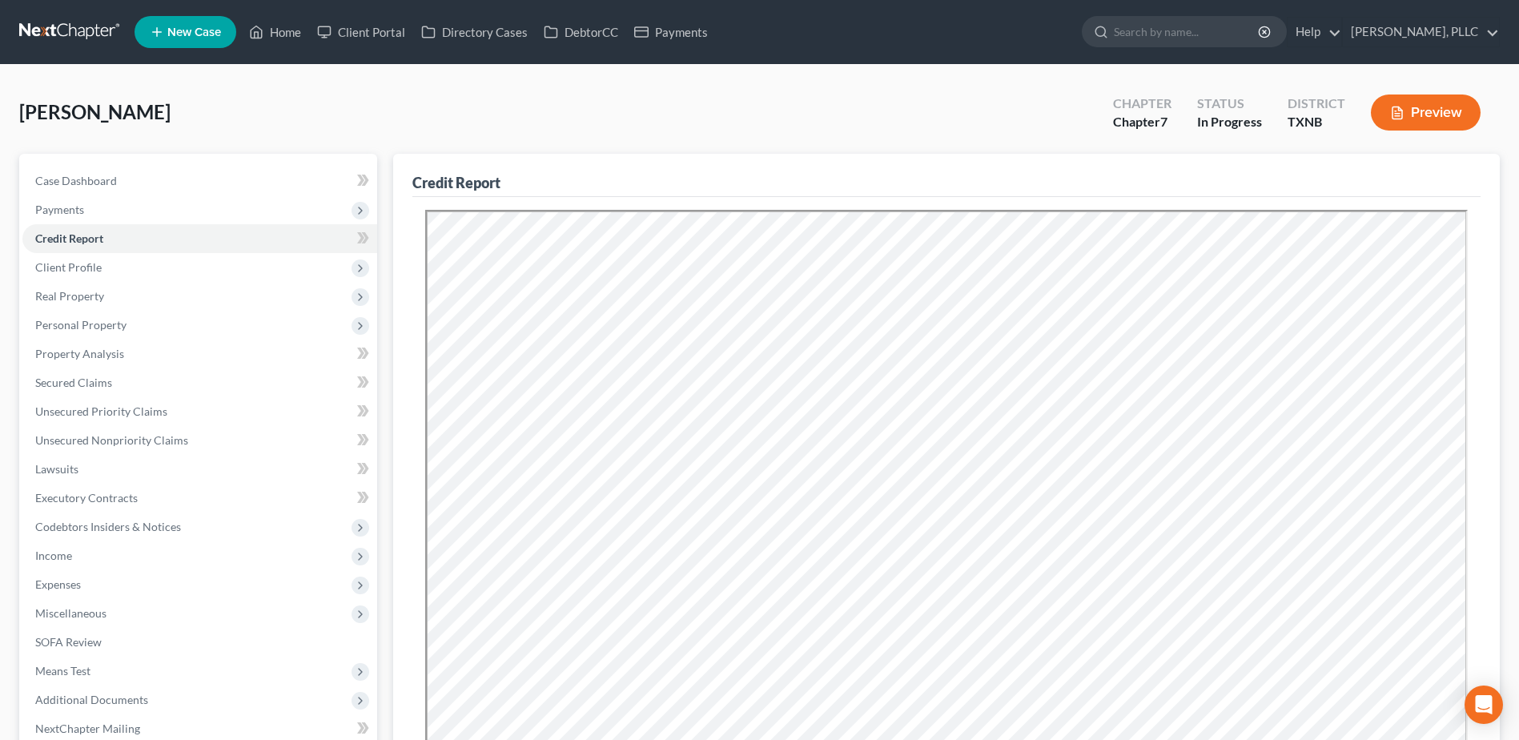
scroll to position [312, 0]
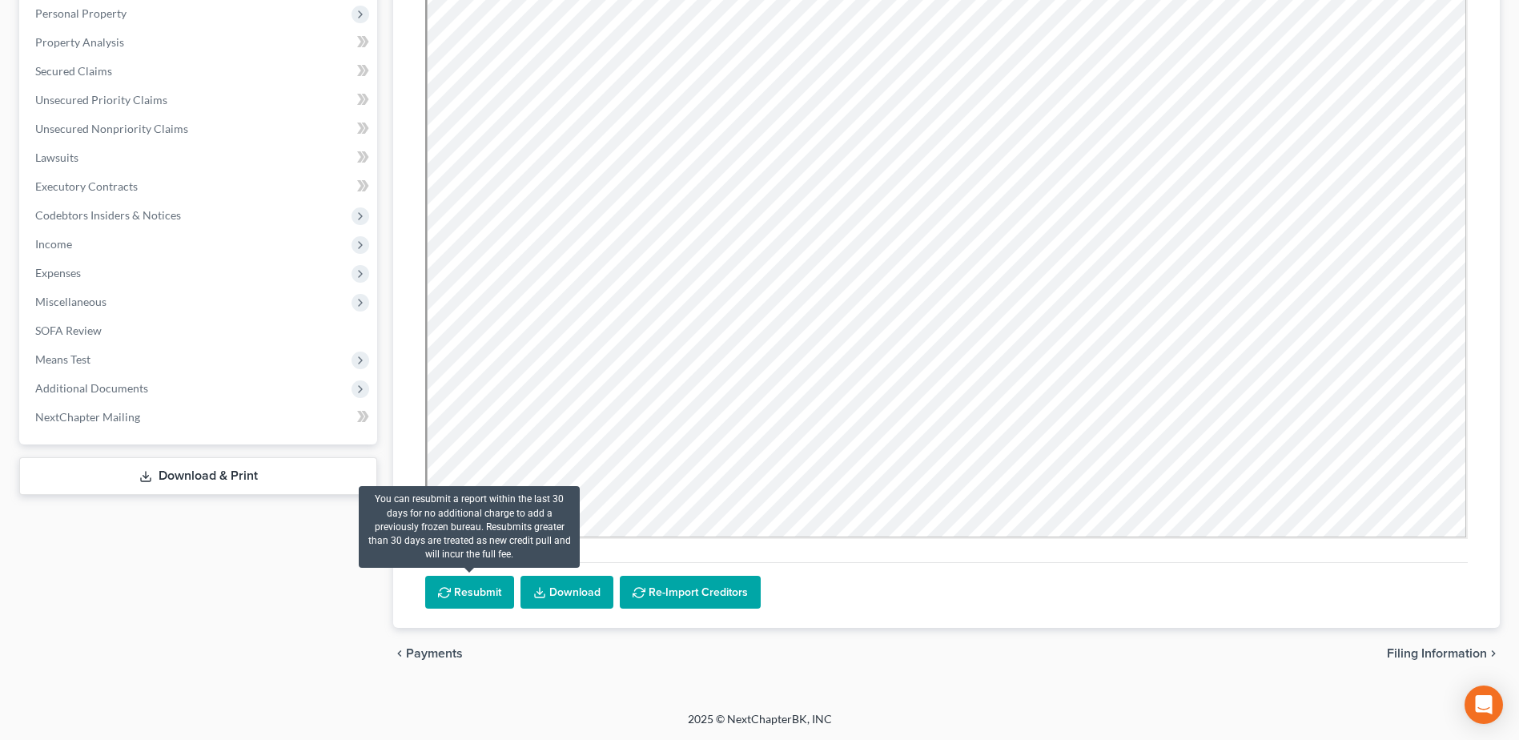
click at [488, 596] on button "Resubmit" at bounding box center [469, 593] width 89 height 34
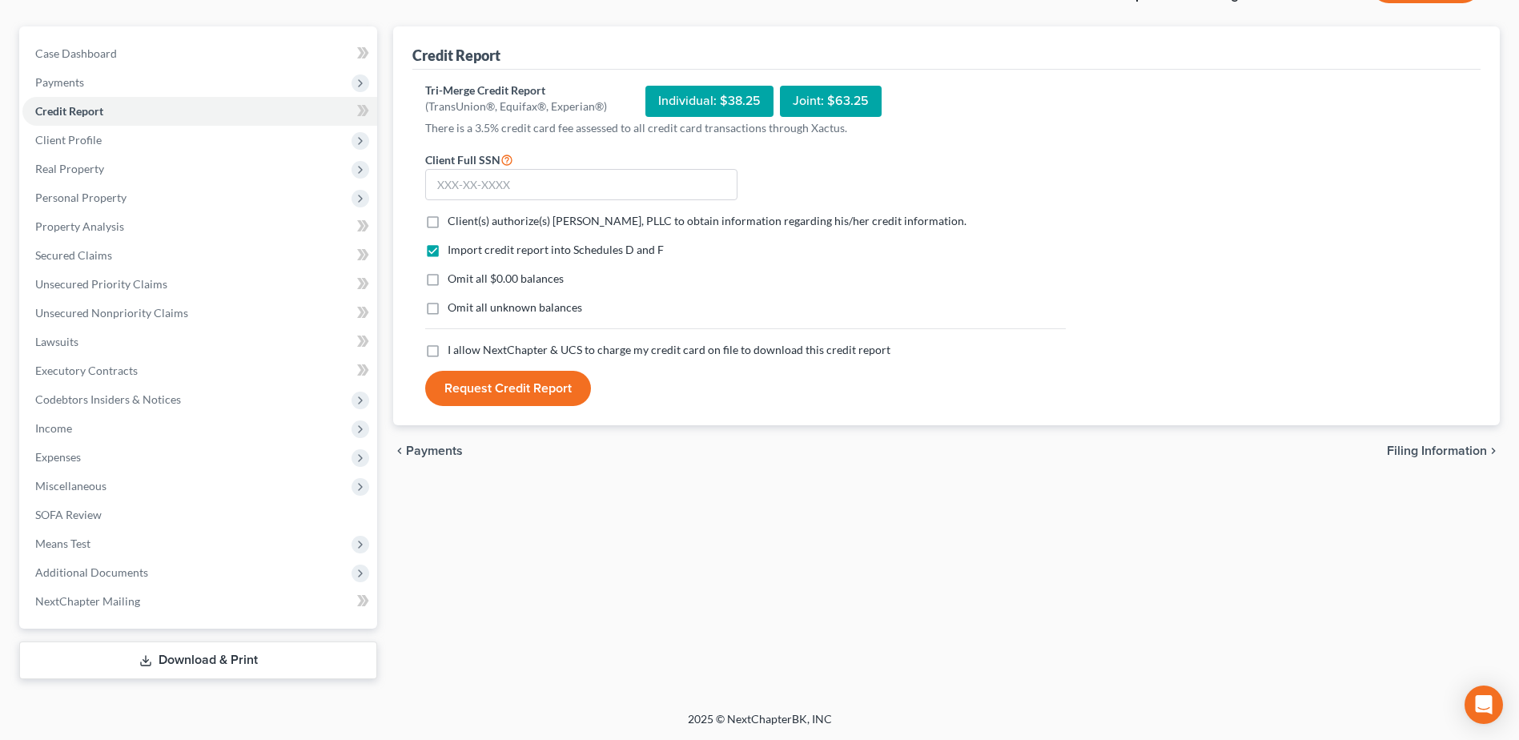
scroll to position [127, 0]
click at [448, 221] on label "Client(s) authorize(s) [PERSON_NAME], PLLC to obtain information regarding his/…" at bounding box center [707, 221] width 519 height 16
click at [454, 221] on input "Client(s) authorize(s) [PERSON_NAME], PLLC to obtain information regarding his/…" at bounding box center [459, 218] width 10 height 10
checkbox input "true"
click at [448, 351] on label "I allow NextChapter & UCS to charge my credit card on file to download this cre…" at bounding box center [669, 350] width 443 height 16
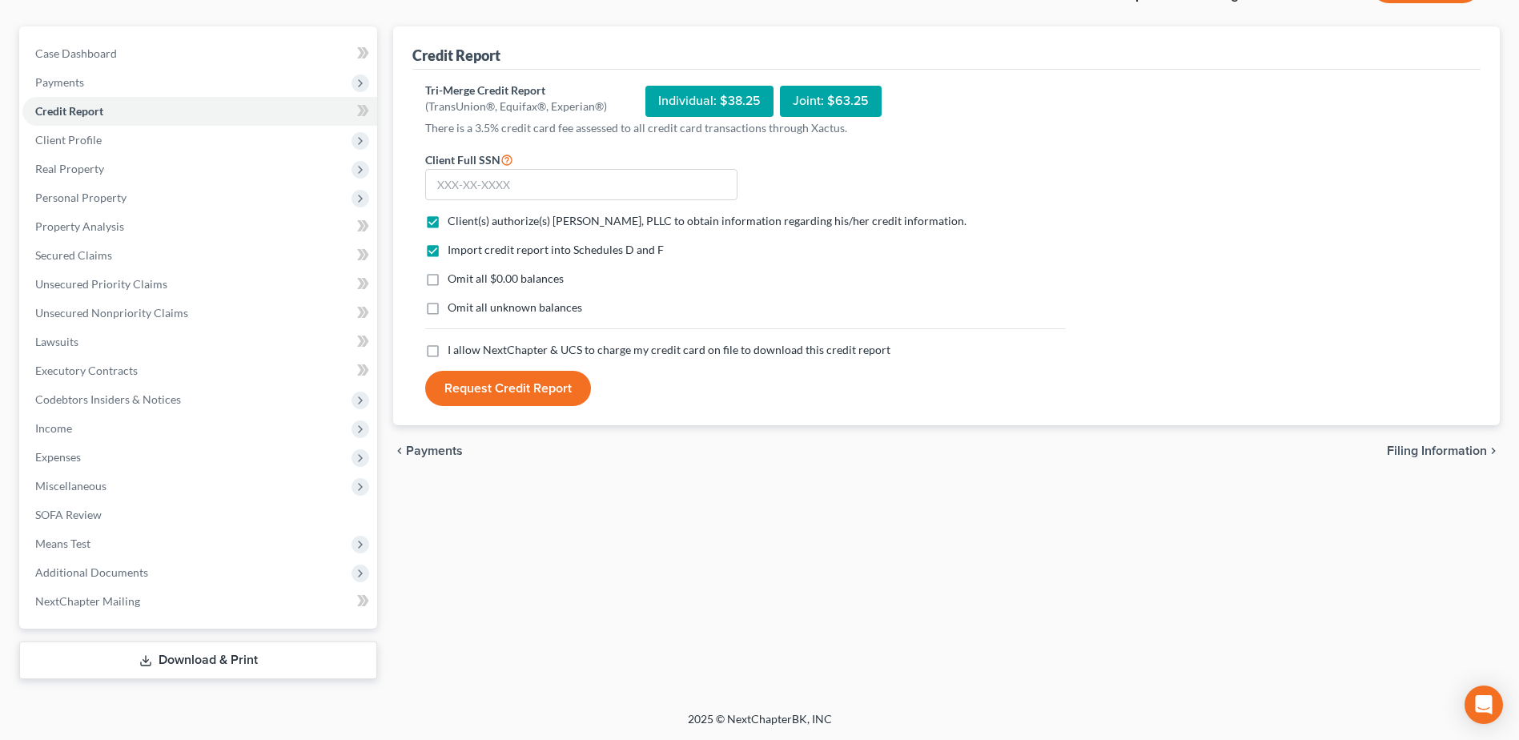
click at [454, 351] on input "I allow NextChapter & UCS to charge my credit card on file to download this cre…" at bounding box center [459, 347] width 10 height 10
checkbox input "true"
click at [468, 182] on input "text" at bounding box center [581, 185] width 312 height 32
type input "409-31-7144"
click at [506, 396] on button "Request Credit Report" at bounding box center [508, 388] width 166 height 35
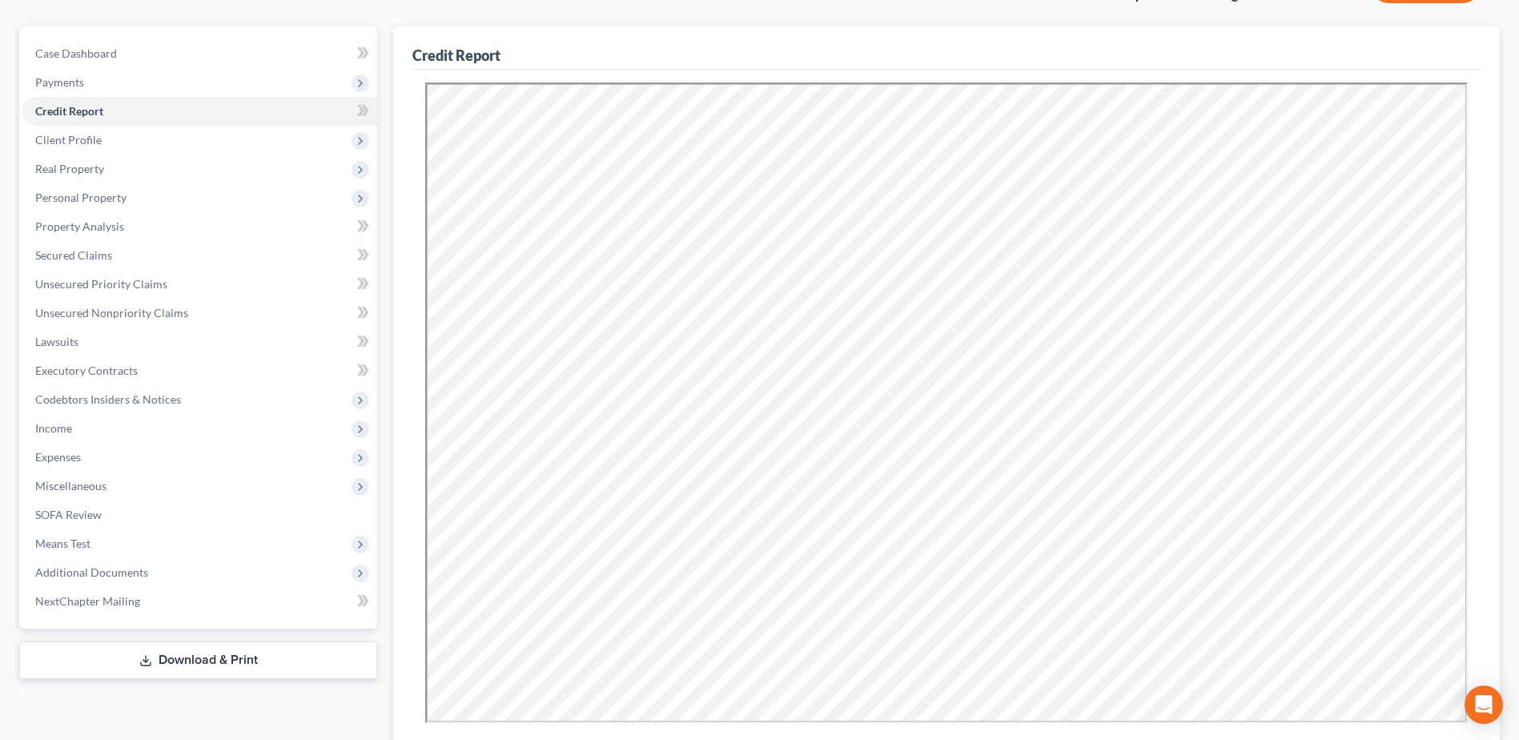
scroll to position [0, 0]
drag, startPoint x: 92, startPoint y: 251, endPoint x: 1050, endPoint y: 419, distance: 972.4
click at [92, 250] on span "Secured Claims" at bounding box center [73, 255] width 77 height 14
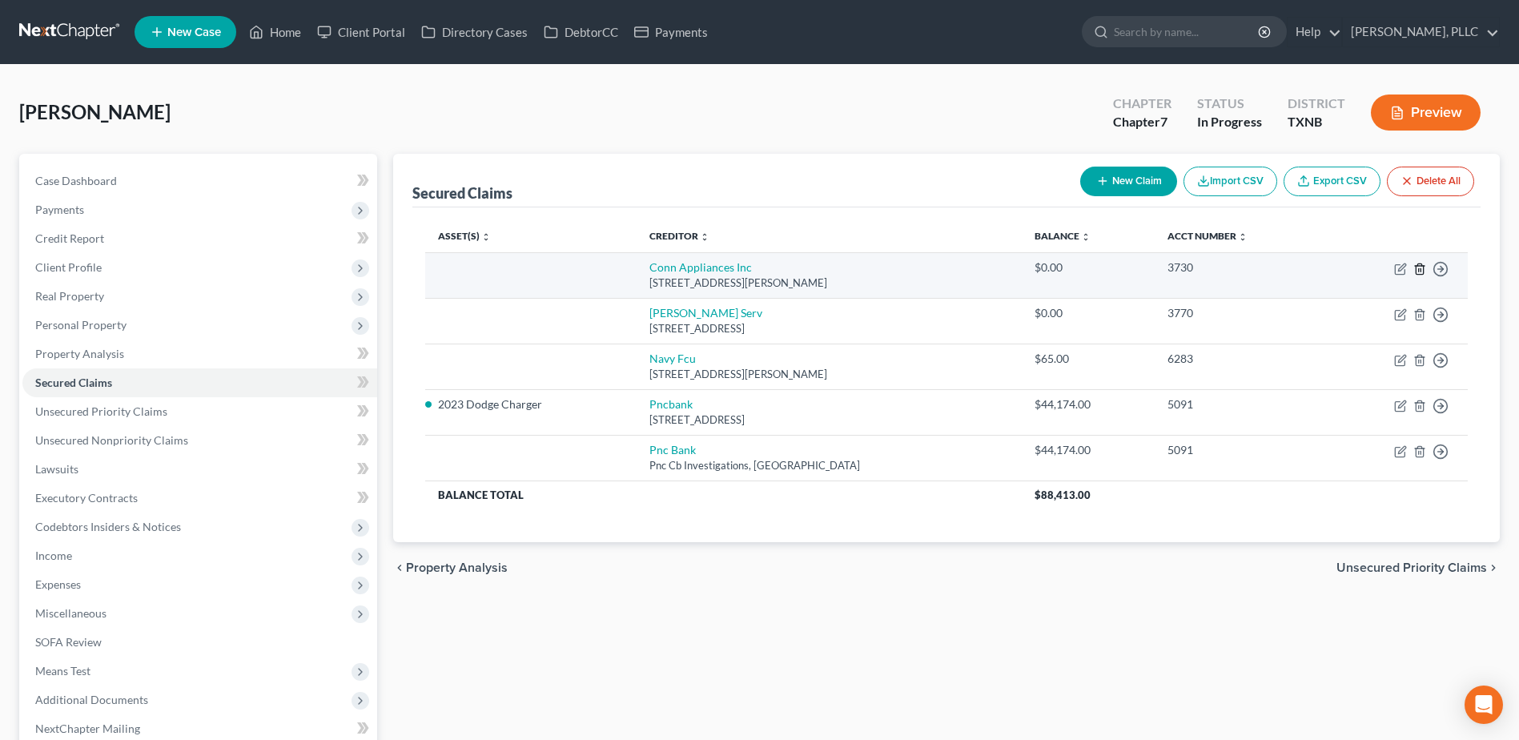
click at [1417, 269] on icon "button" at bounding box center [1419, 268] width 7 height 10
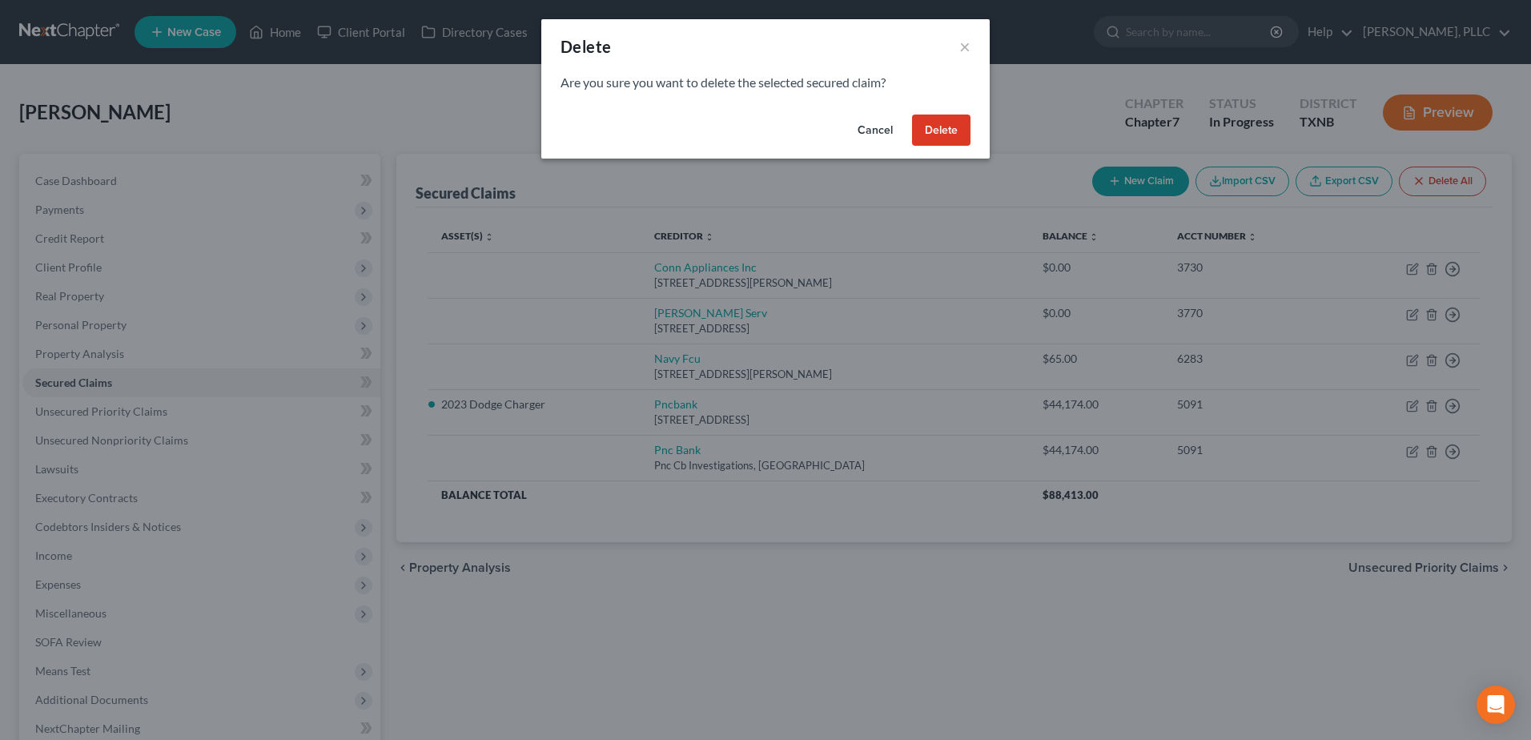
click at [932, 123] on button "Delete" at bounding box center [941, 131] width 58 height 32
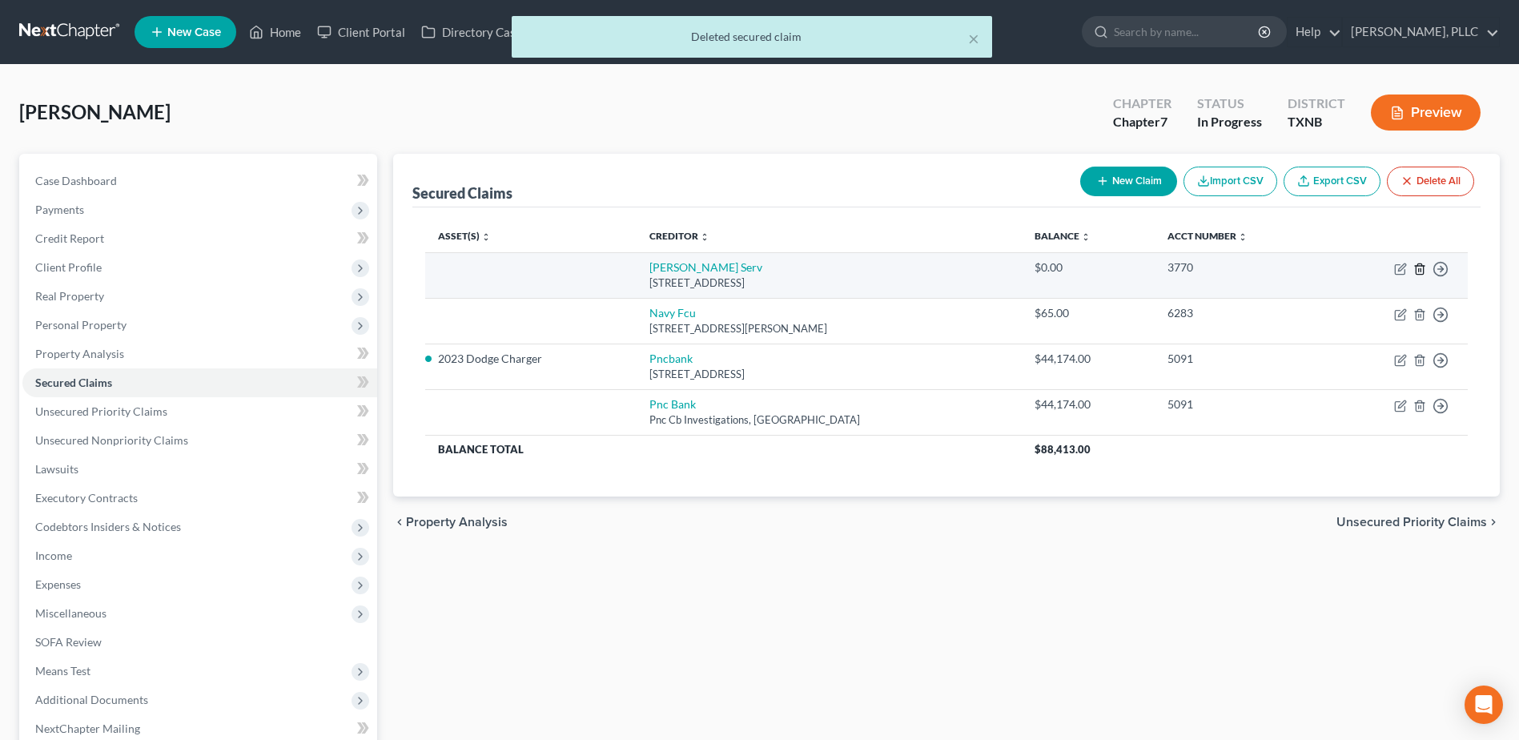
click at [1417, 267] on icon "button" at bounding box center [1419, 268] width 7 height 10
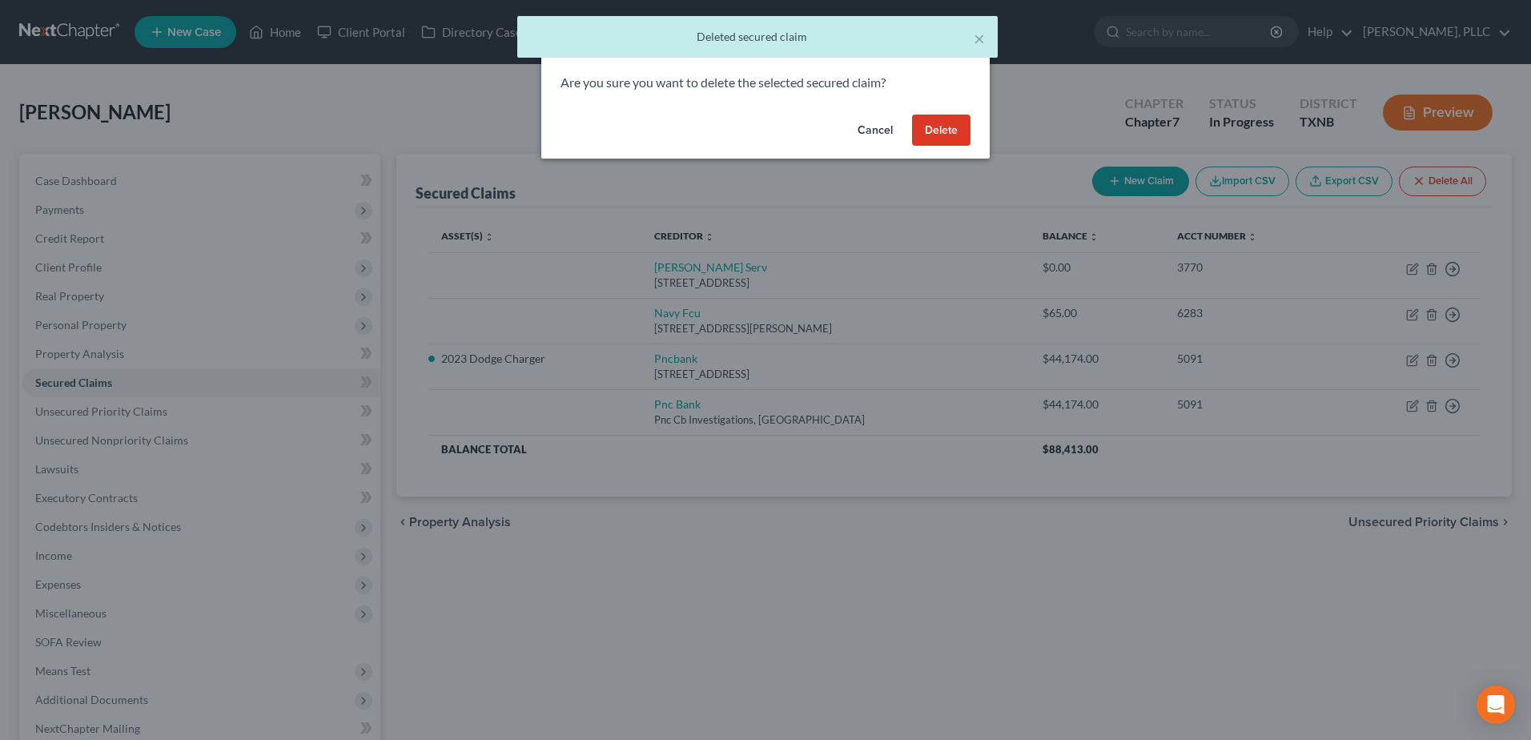
click at [943, 127] on button "Delete" at bounding box center [941, 131] width 58 height 32
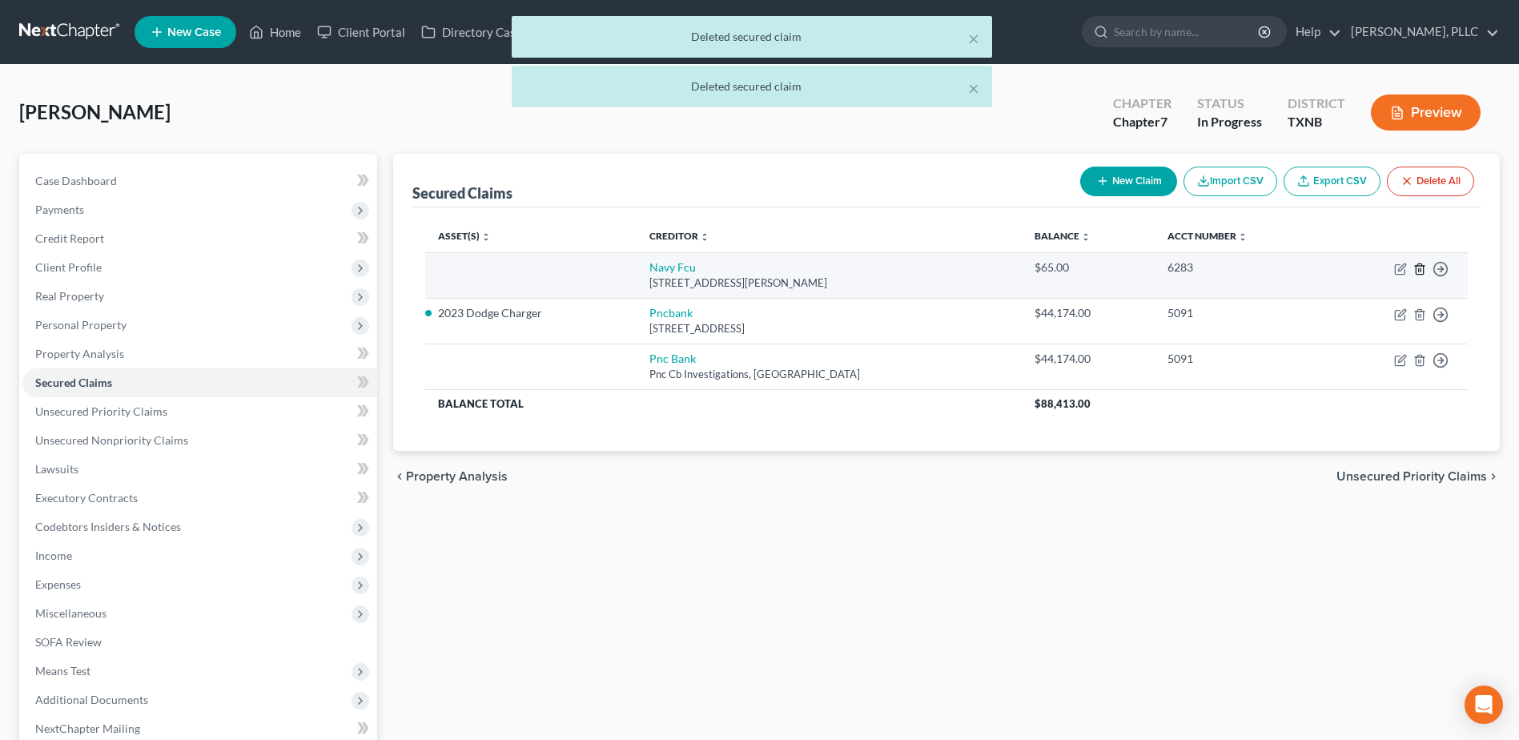
click at [1420, 270] on icon "button" at bounding box center [1419, 269] width 13 height 13
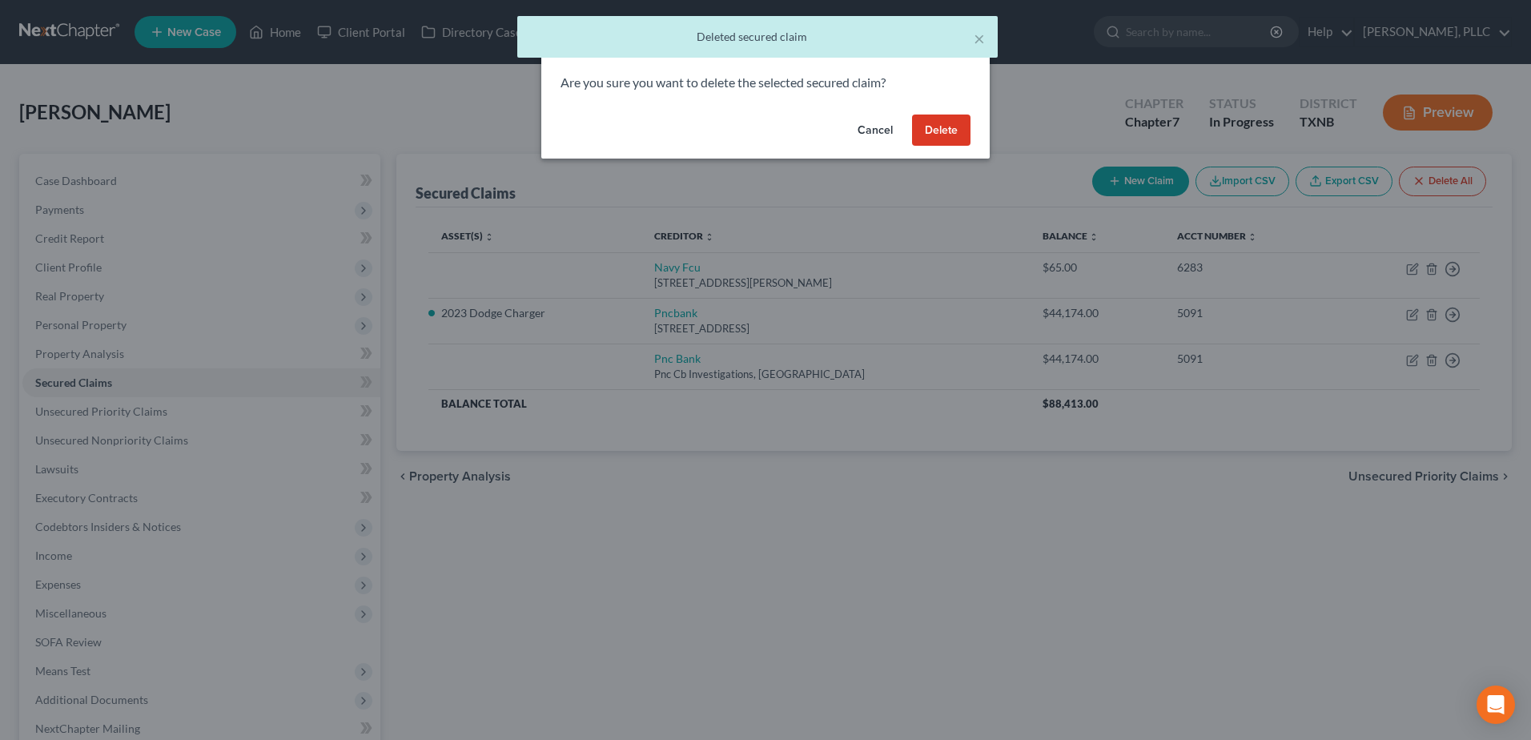
click at [949, 121] on button "Delete" at bounding box center [941, 131] width 58 height 32
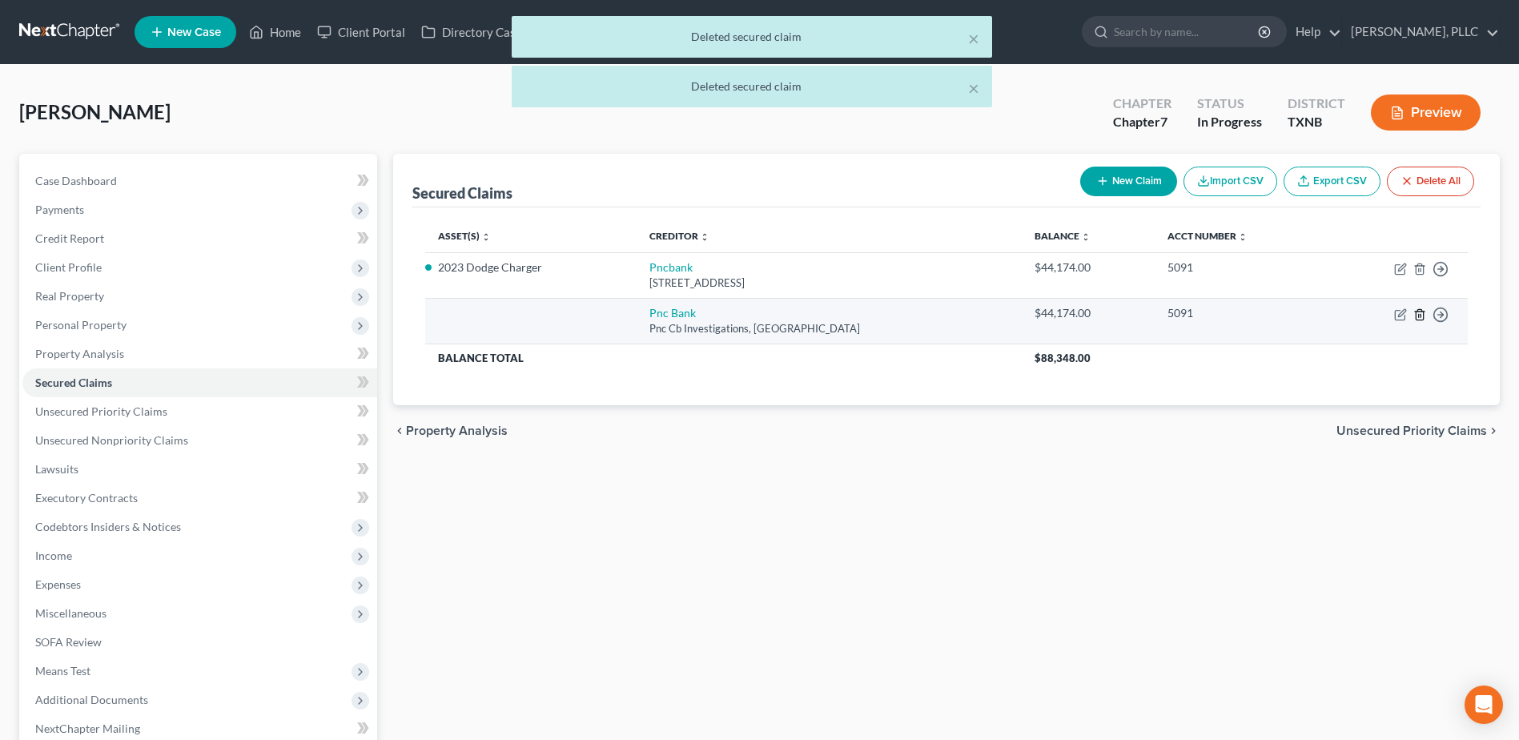
click at [1424, 312] on icon "button" at bounding box center [1419, 314] width 13 height 13
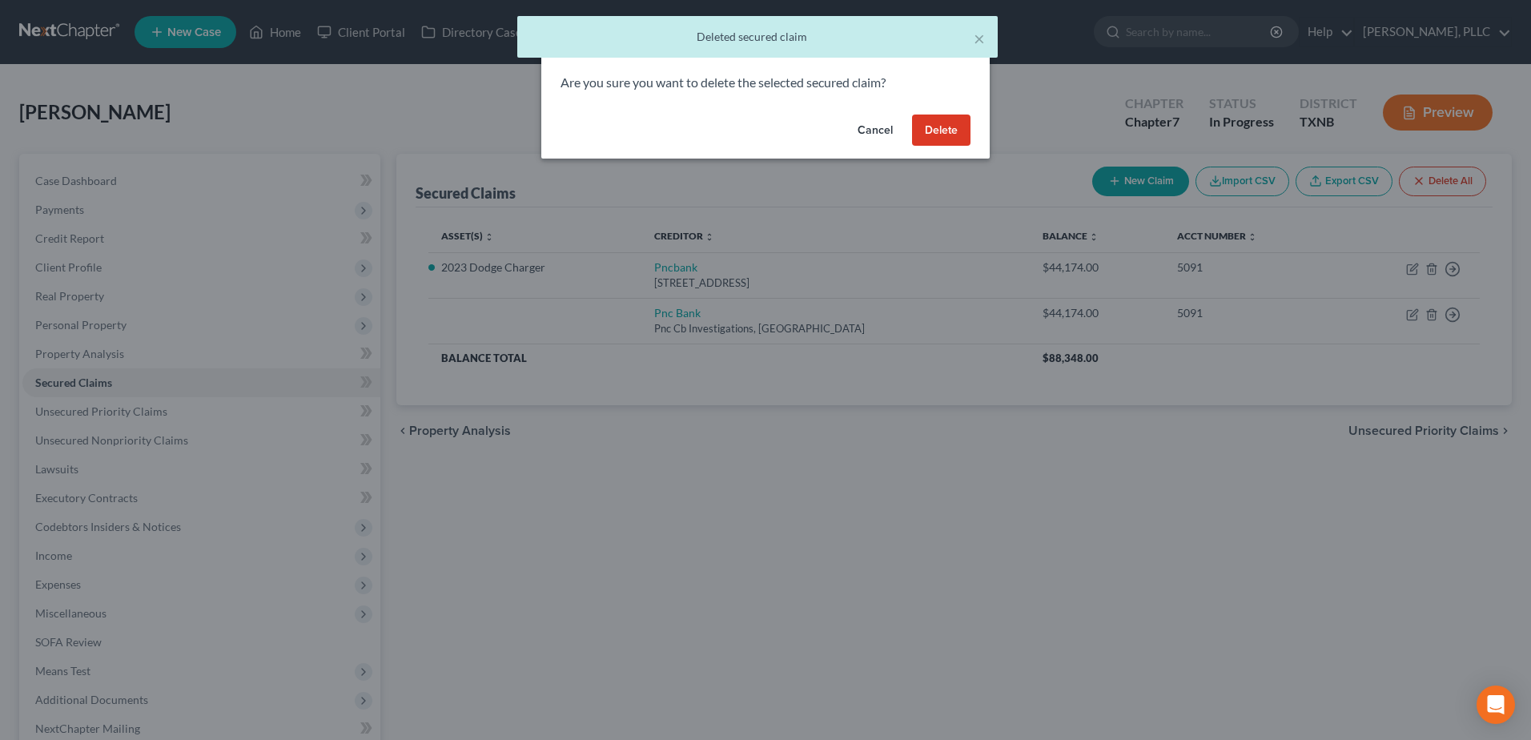
click at [927, 136] on button "Delete" at bounding box center [941, 131] width 58 height 32
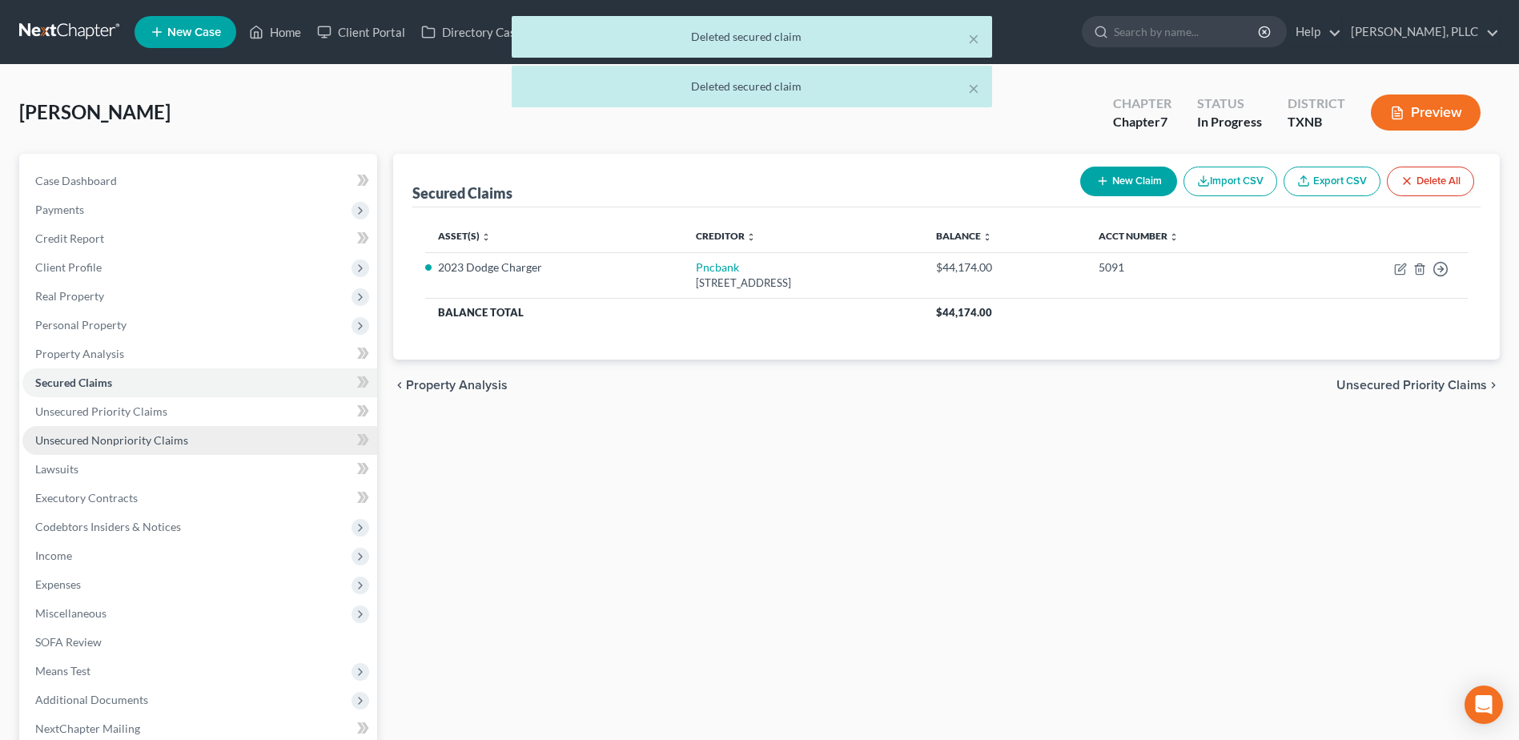
click at [131, 436] on span "Unsecured Nonpriority Claims" at bounding box center [111, 440] width 153 height 14
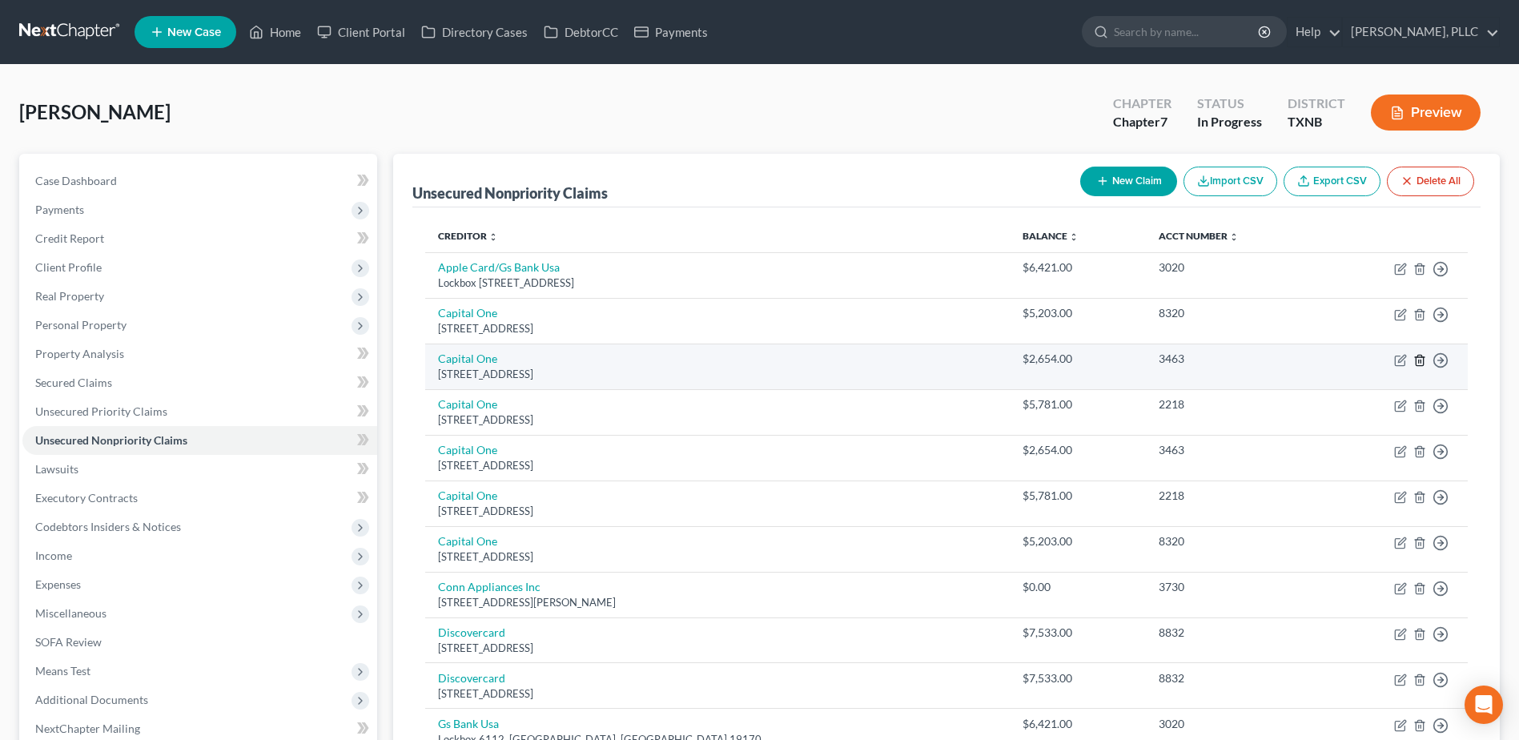
click at [1419, 363] on line "button" at bounding box center [1419, 361] width 0 height 3
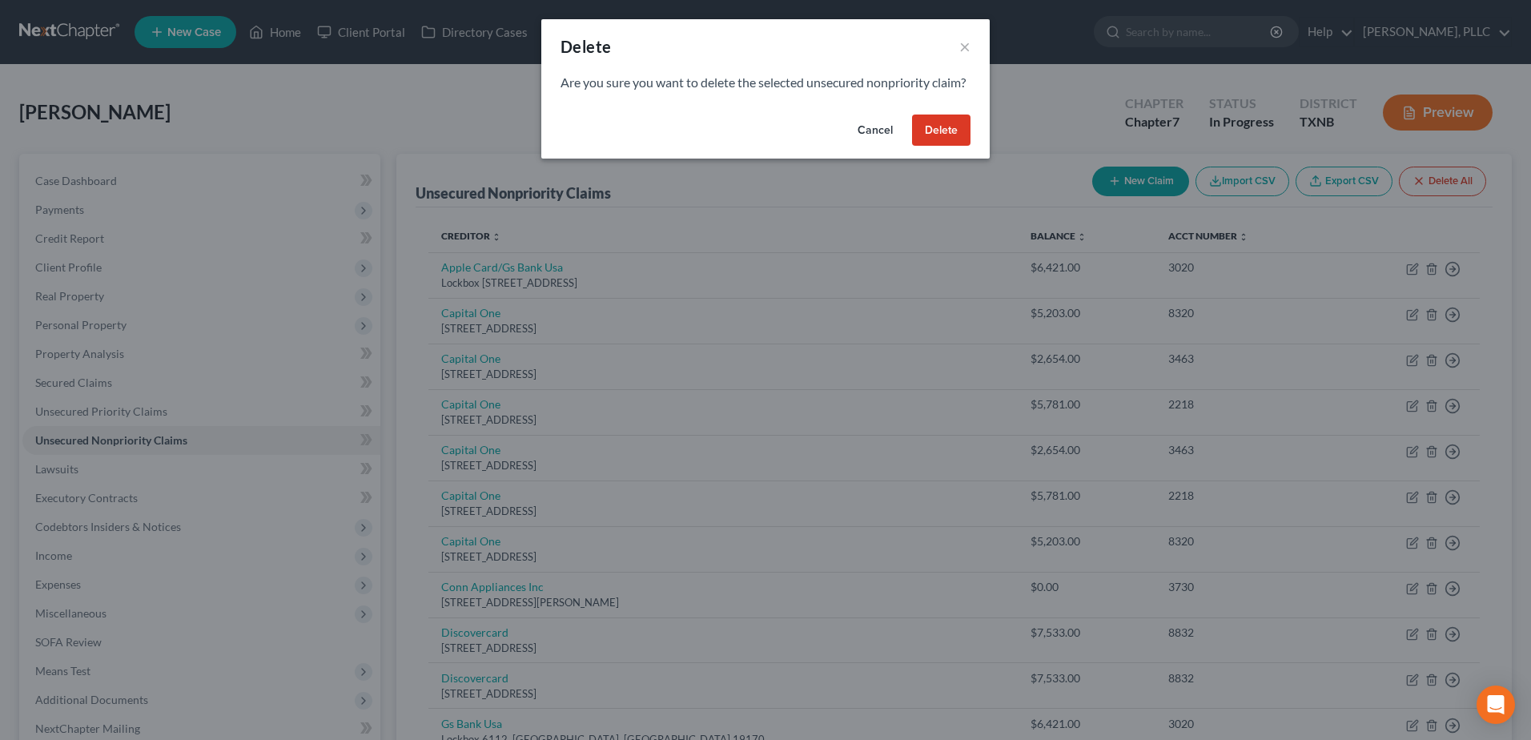
click at [940, 142] on button "Delete" at bounding box center [941, 131] width 58 height 32
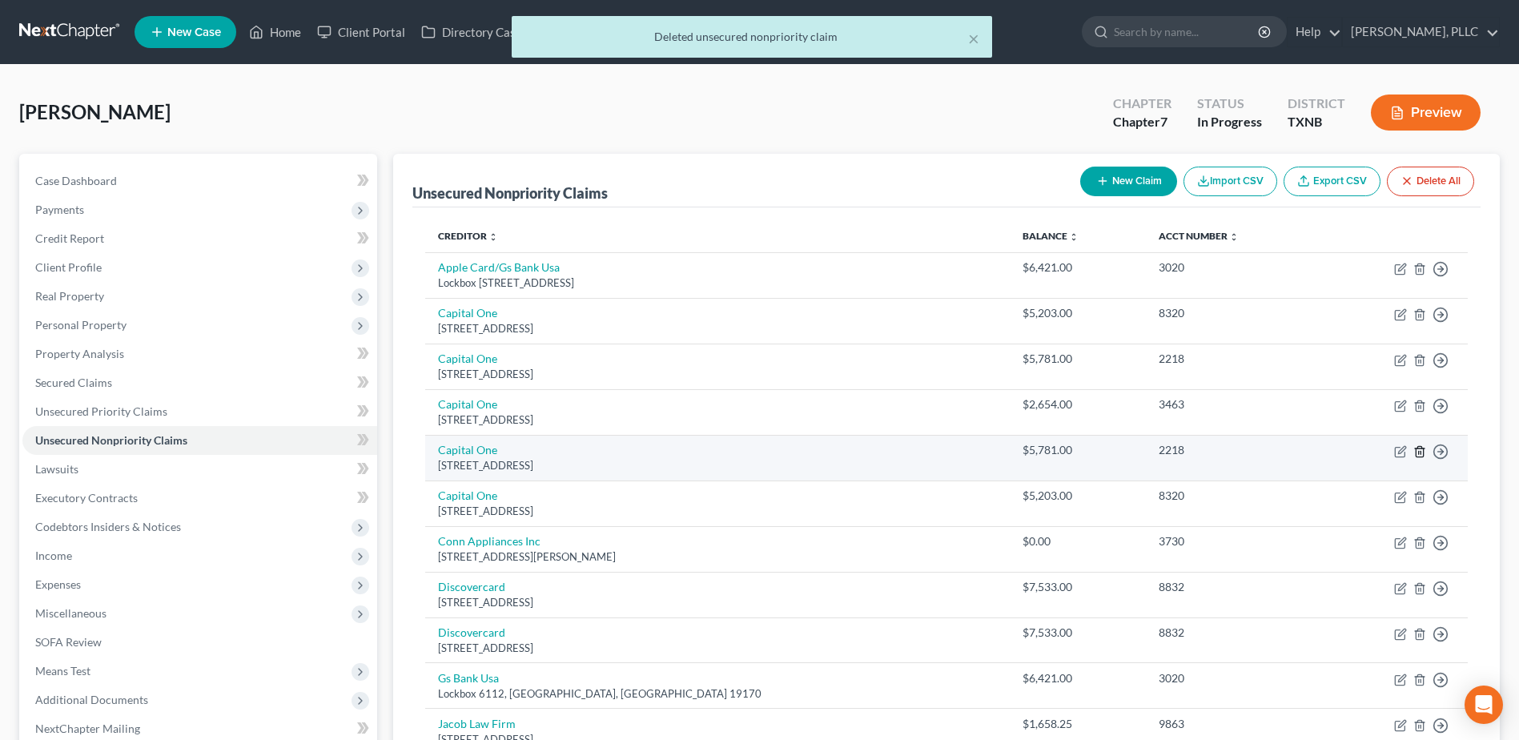
click at [1422, 452] on icon "button" at bounding box center [1419, 451] width 13 height 13
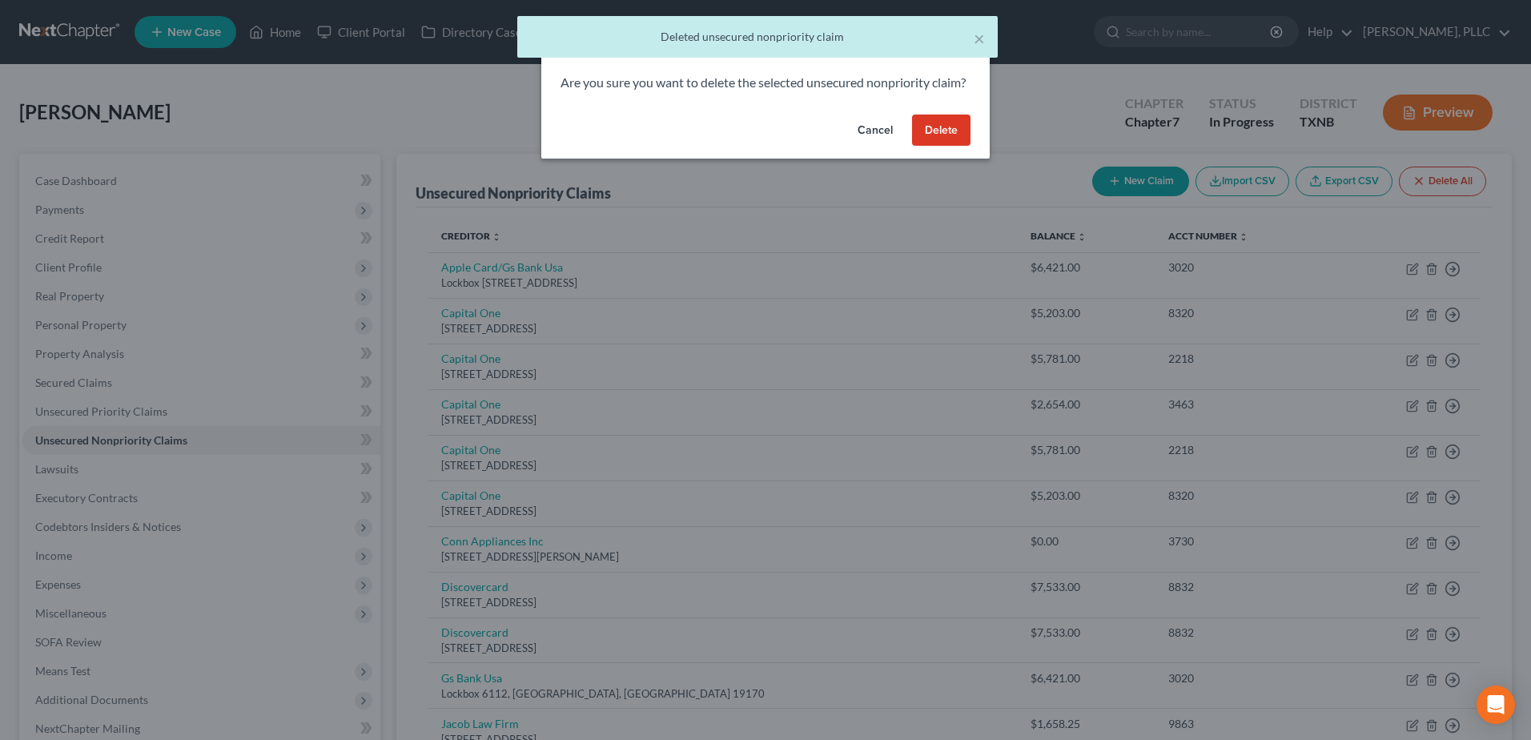
drag, startPoint x: 942, startPoint y: 153, endPoint x: 1208, endPoint y: 289, distance: 298.7
click at [942, 147] on button "Delete" at bounding box center [941, 131] width 58 height 32
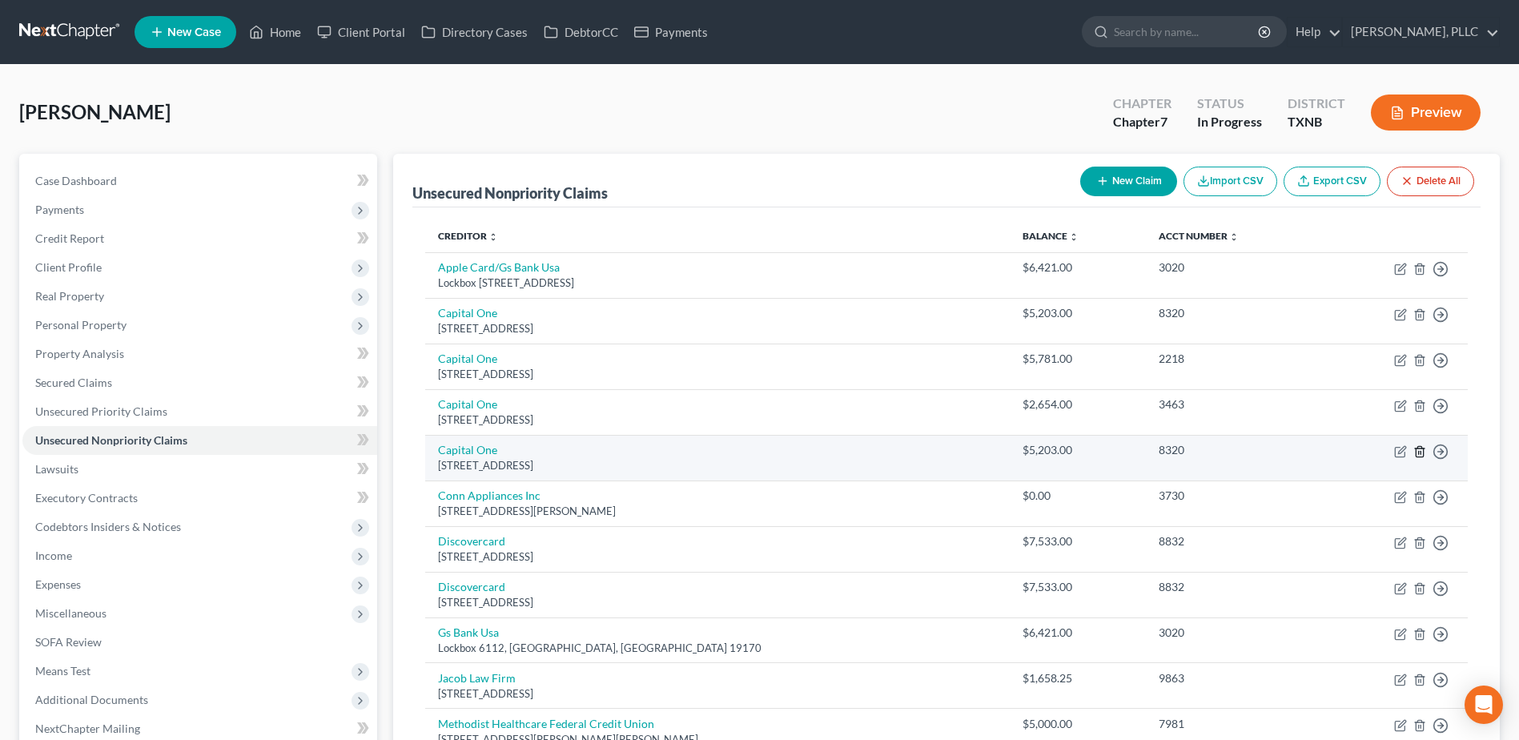
click at [1417, 456] on icon "button" at bounding box center [1419, 451] width 7 height 10
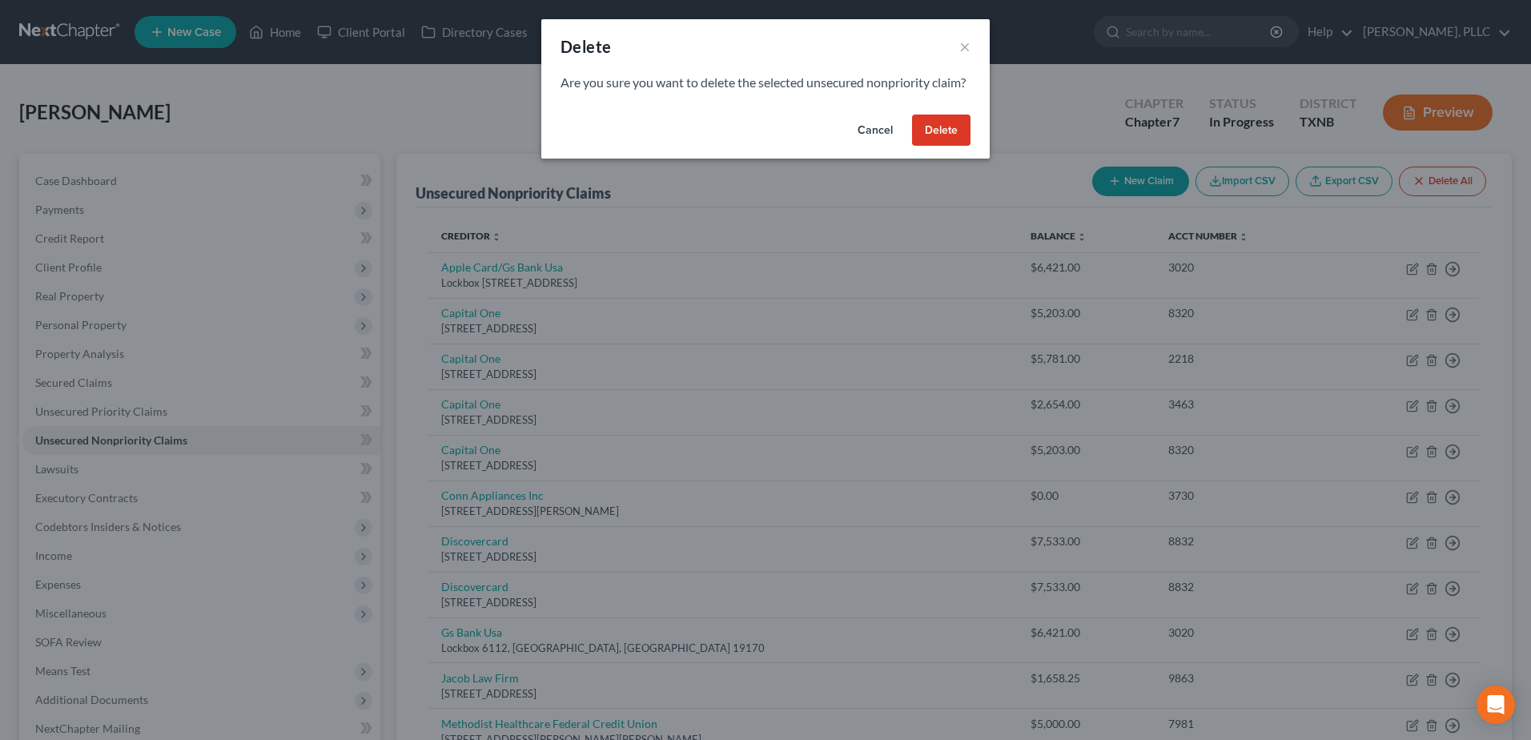
drag, startPoint x: 944, startPoint y: 156, endPoint x: 1219, endPoint y: 364, distance: 344.7
click at [944, 147] on button "Delete" at bounding box center [941, 131] width 58 height 32
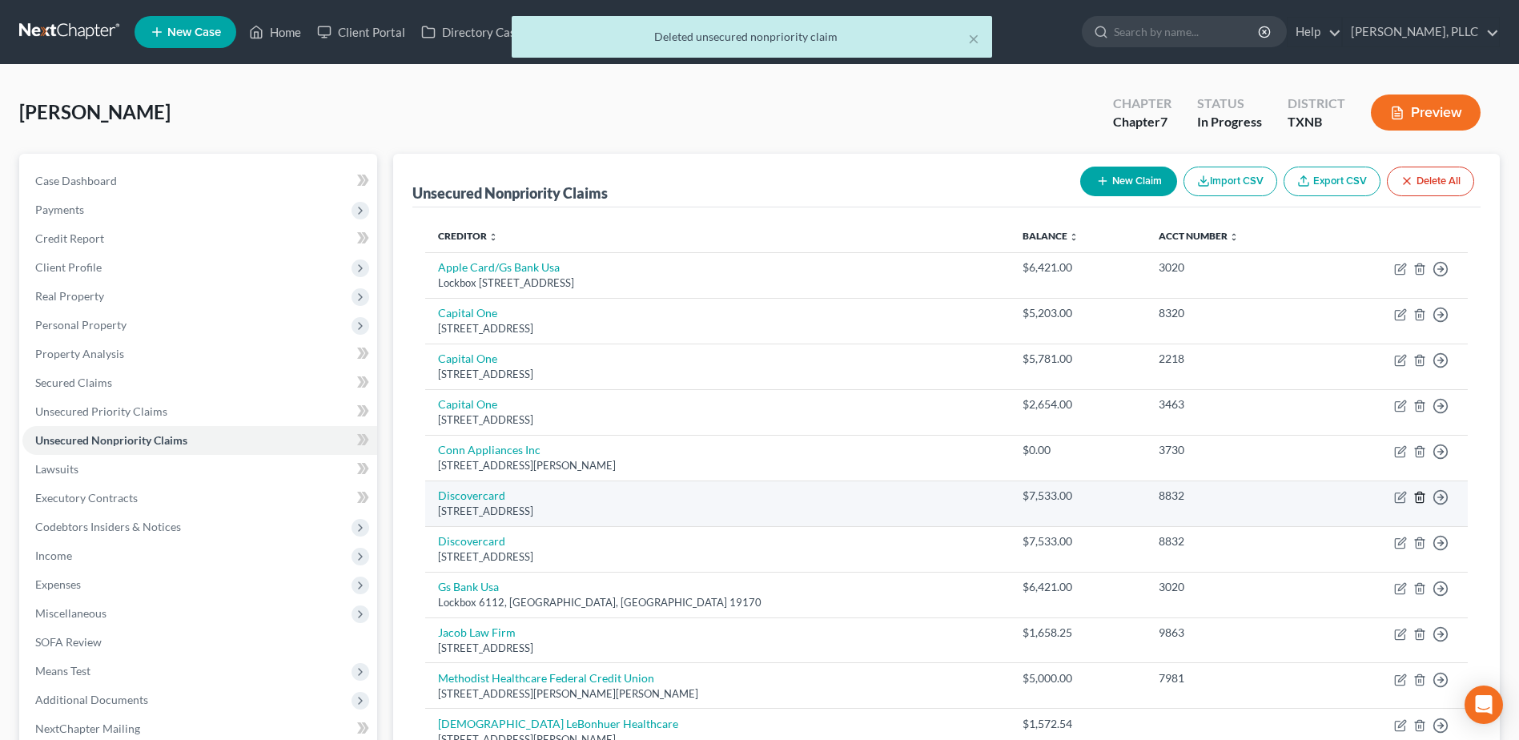
click at [1417, 500] on icon "button" at bounding box center [1419, 497] width 13 height 13
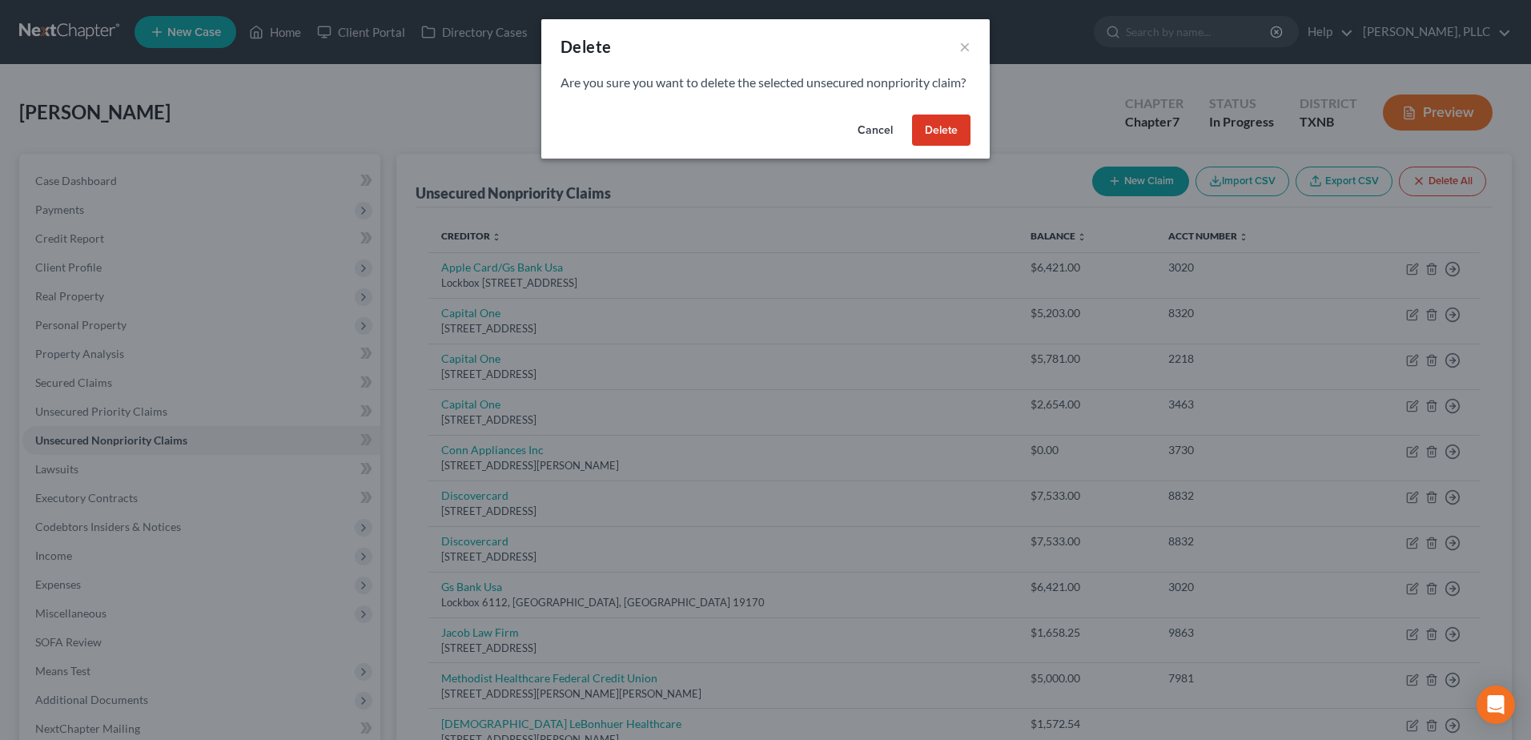
click at [960, 147] on button "Delete" at bounding box center [941, 131] width 58 height 32
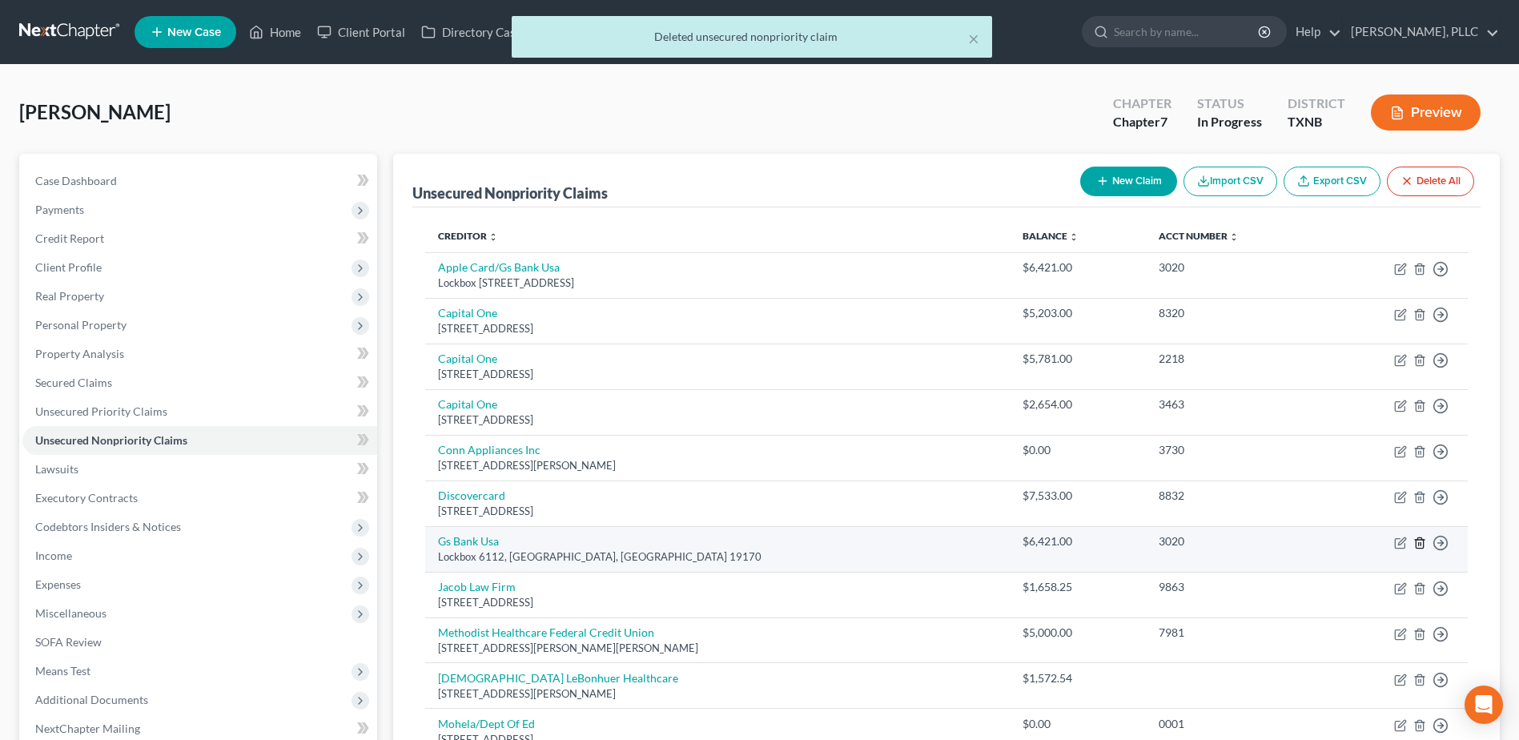
click at [1423, 545] on icon "button" at bounding box center [1419, 542] width 7 height 10
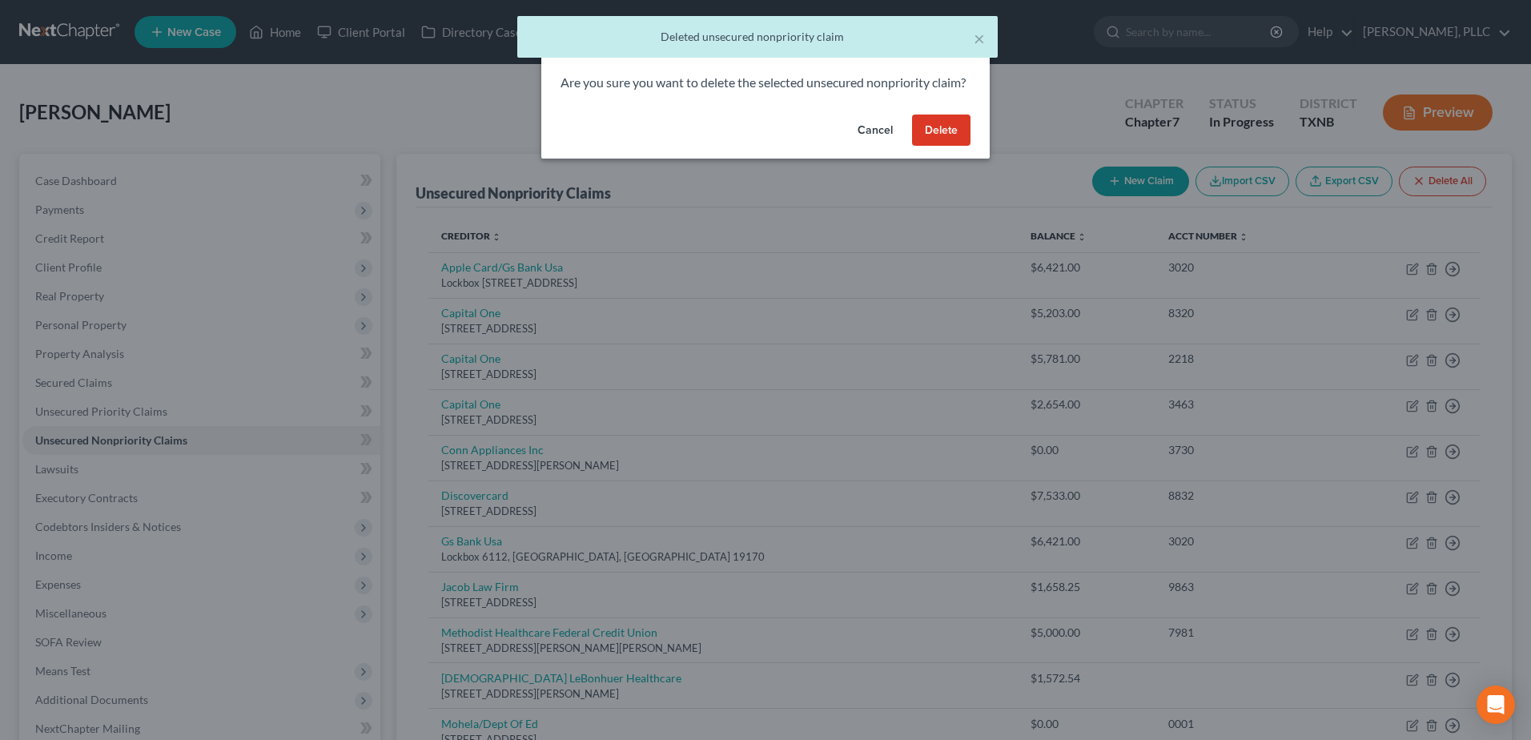
click at [939, 147] on button "Delete" at bounding box center [941, 131] width 58 height 32
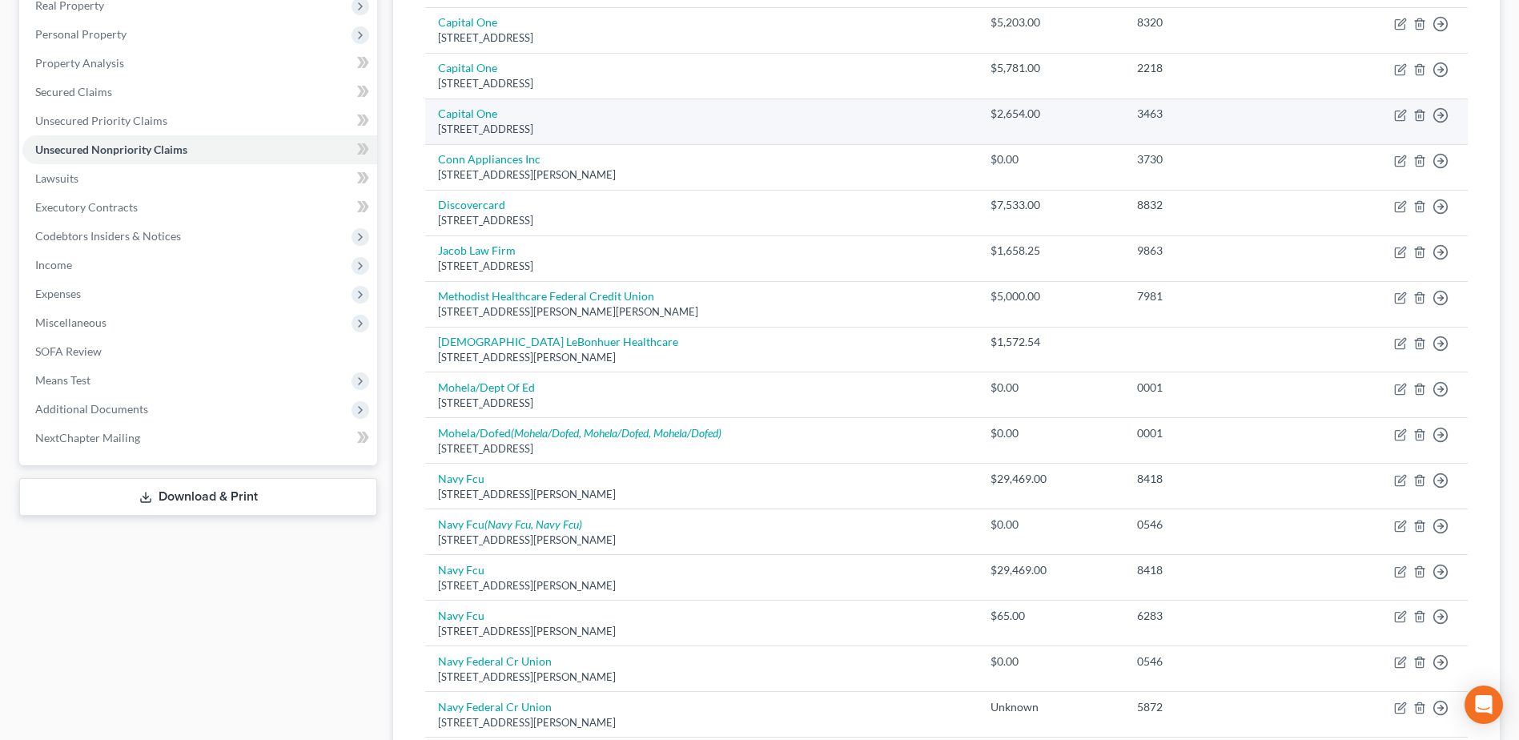
scroll to position [320, 0]
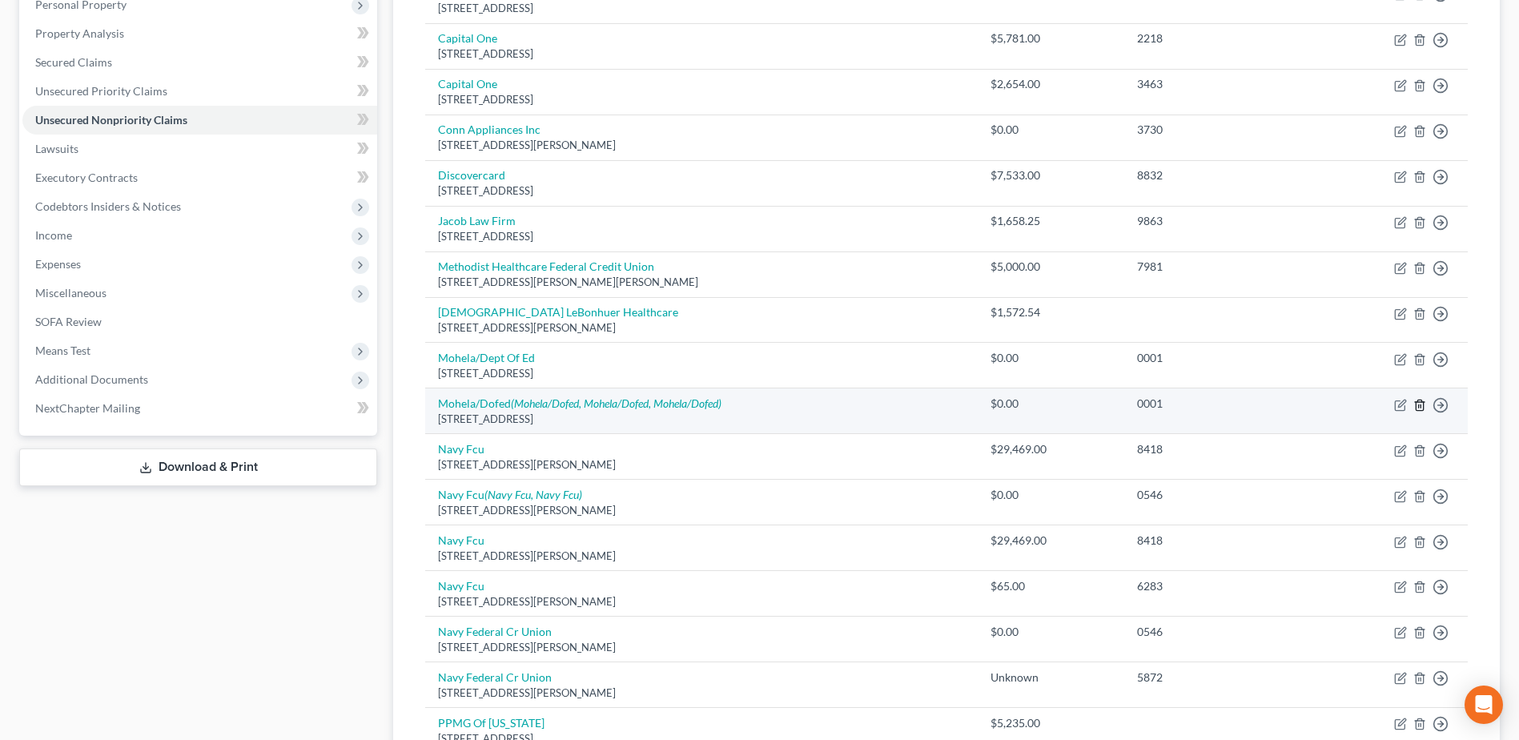
click at [1417, 407] on icon "button" at bounding box center [1419, 405] width 13 height 13
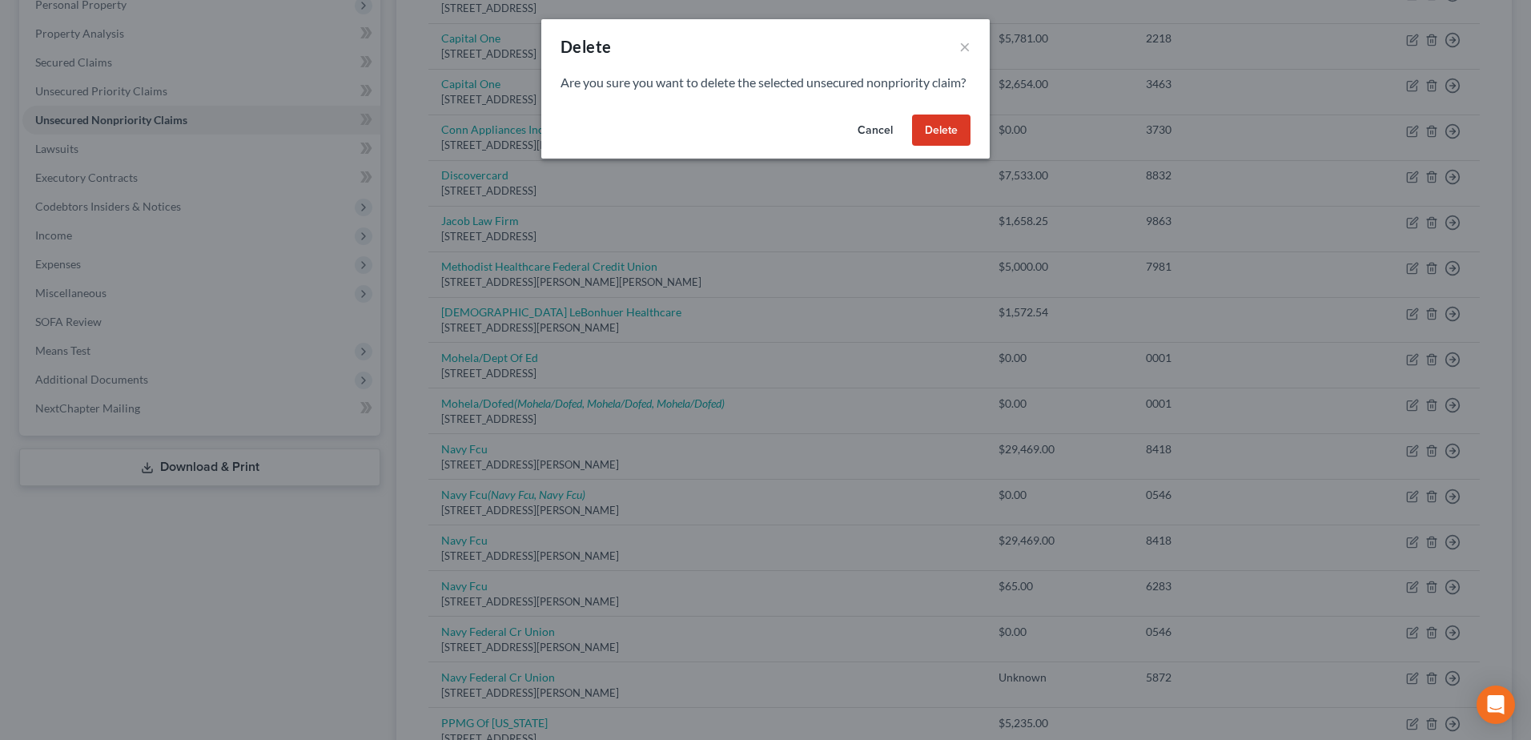
click at [940, 143] on button "Delete" at bounding box center [941, 131] width 58 height 32
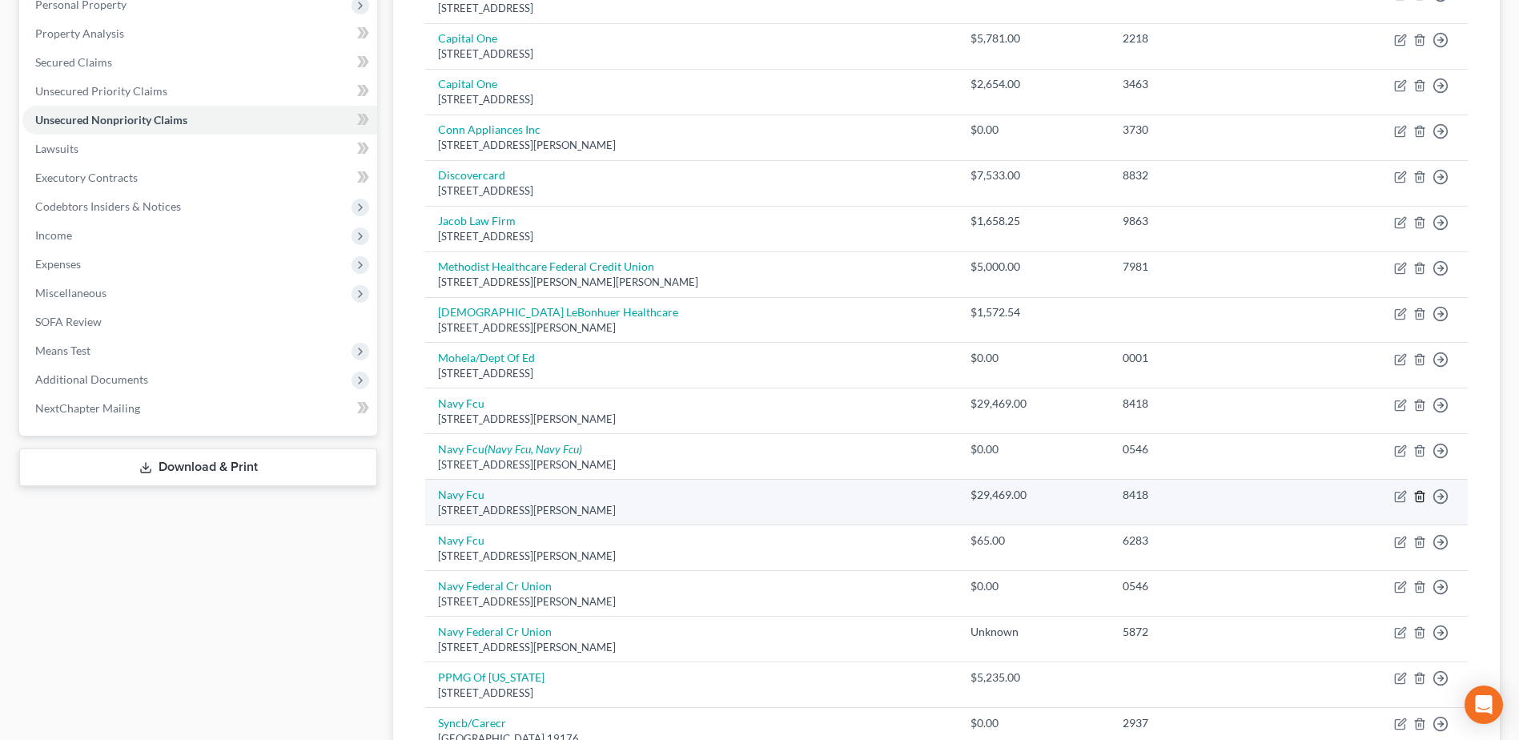
click at [1425, 492] on icon "button" at bounding box center [1419, 496] width 13 height 13
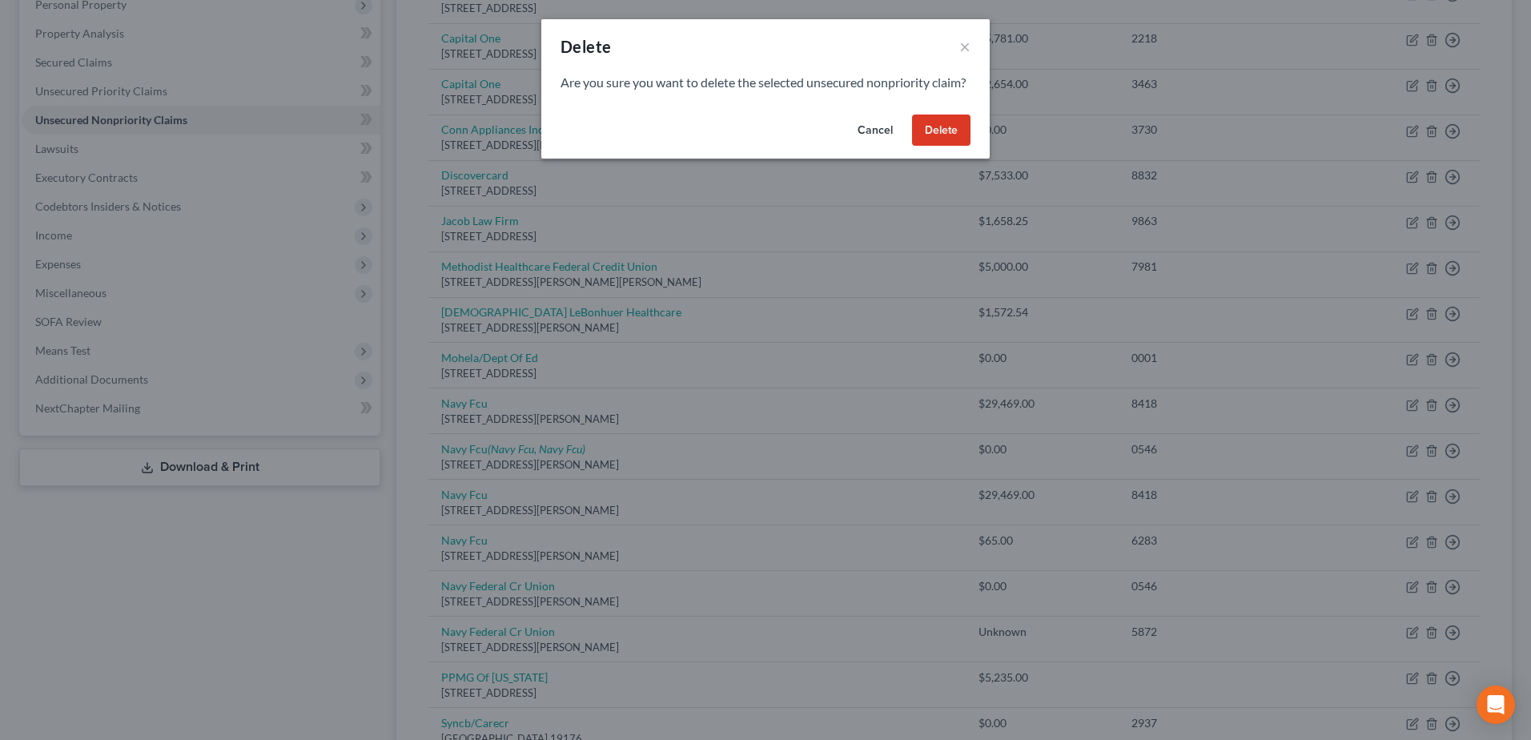
click at [951, 147] on button "Delete" at bounding box center [941, 131] width 58 height 32
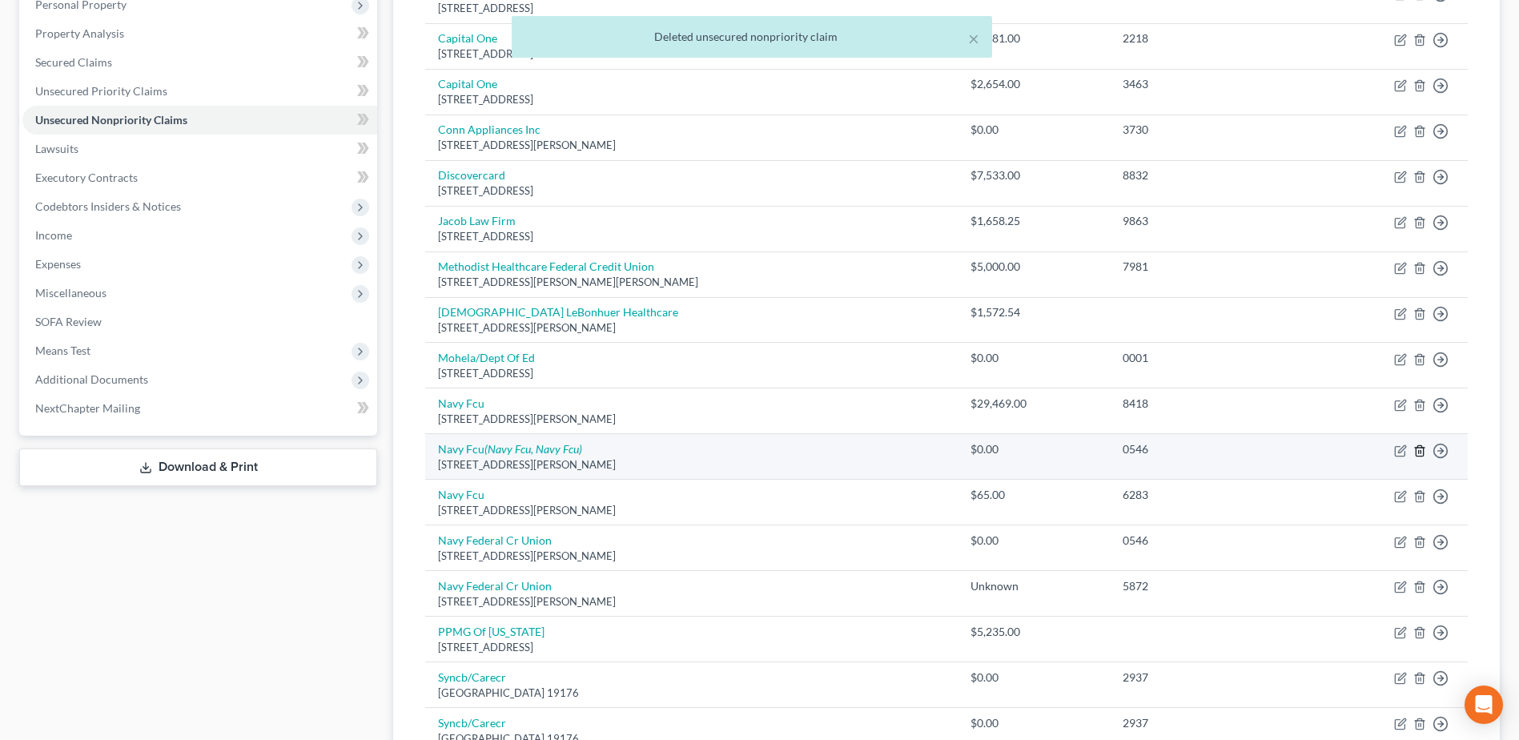
click at [1417, 451] on icon "button" at bounding box center [1419, 450] width 13 height 13
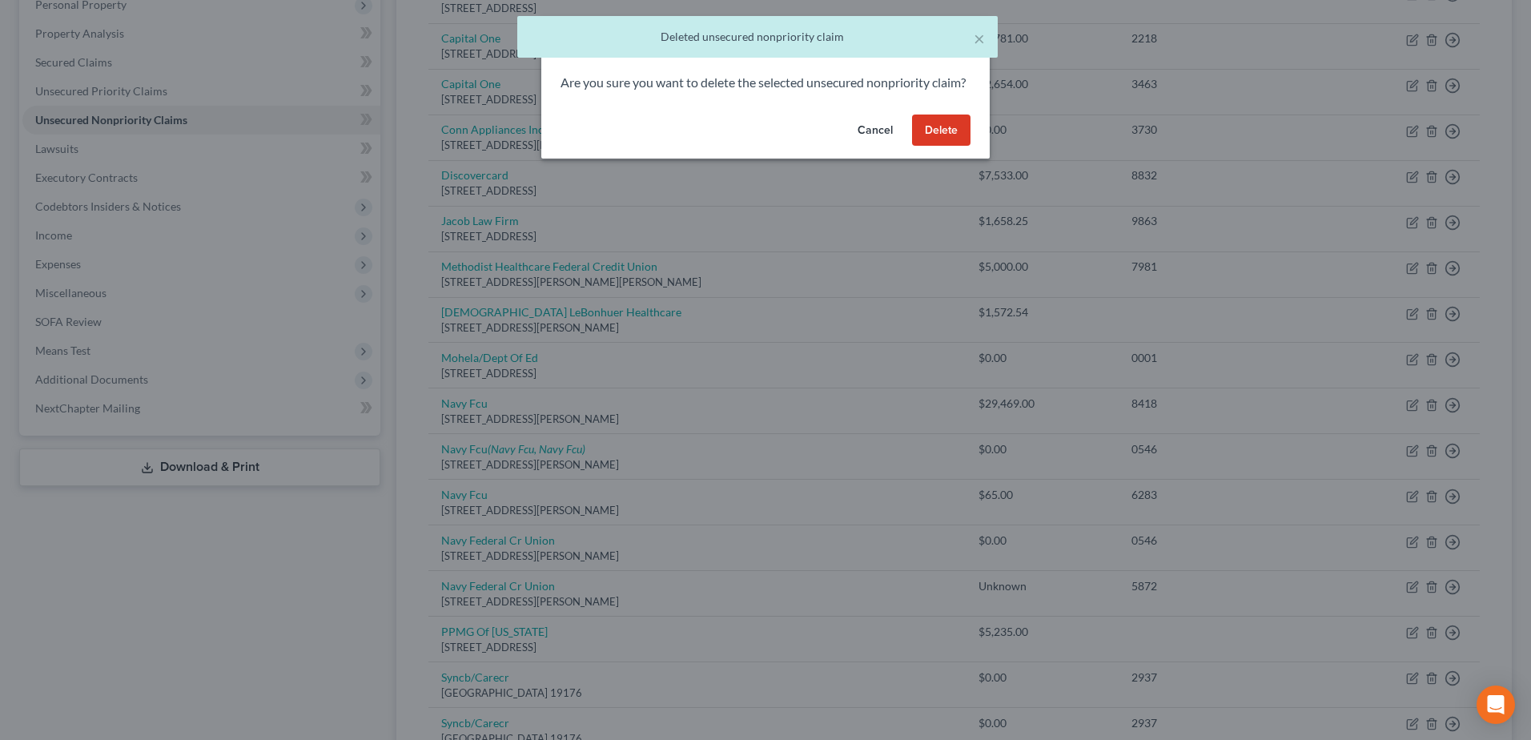
click at [943, 147] on button "Delete" at bounding box center [941, 131] width 58 height 32
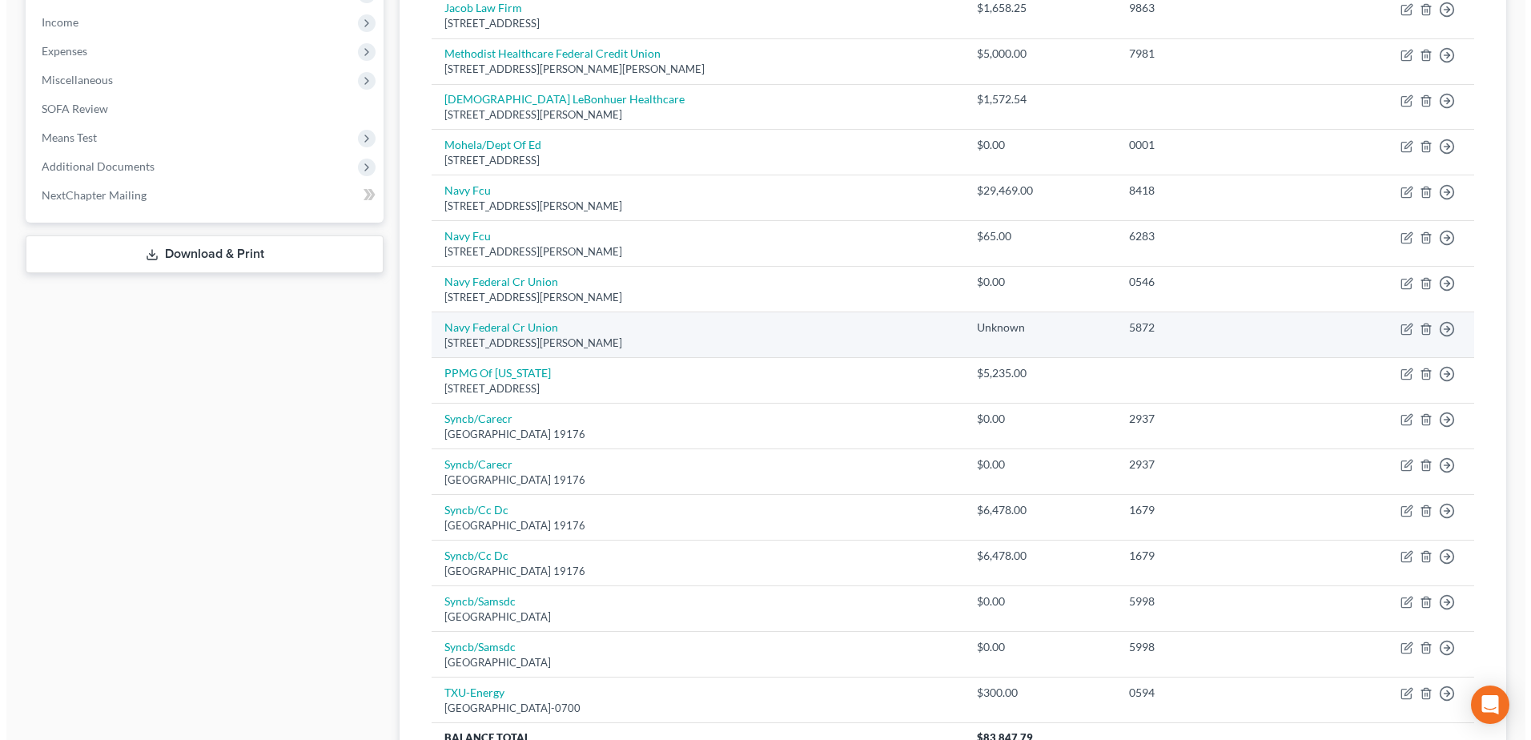
scroll to position [561, 0]
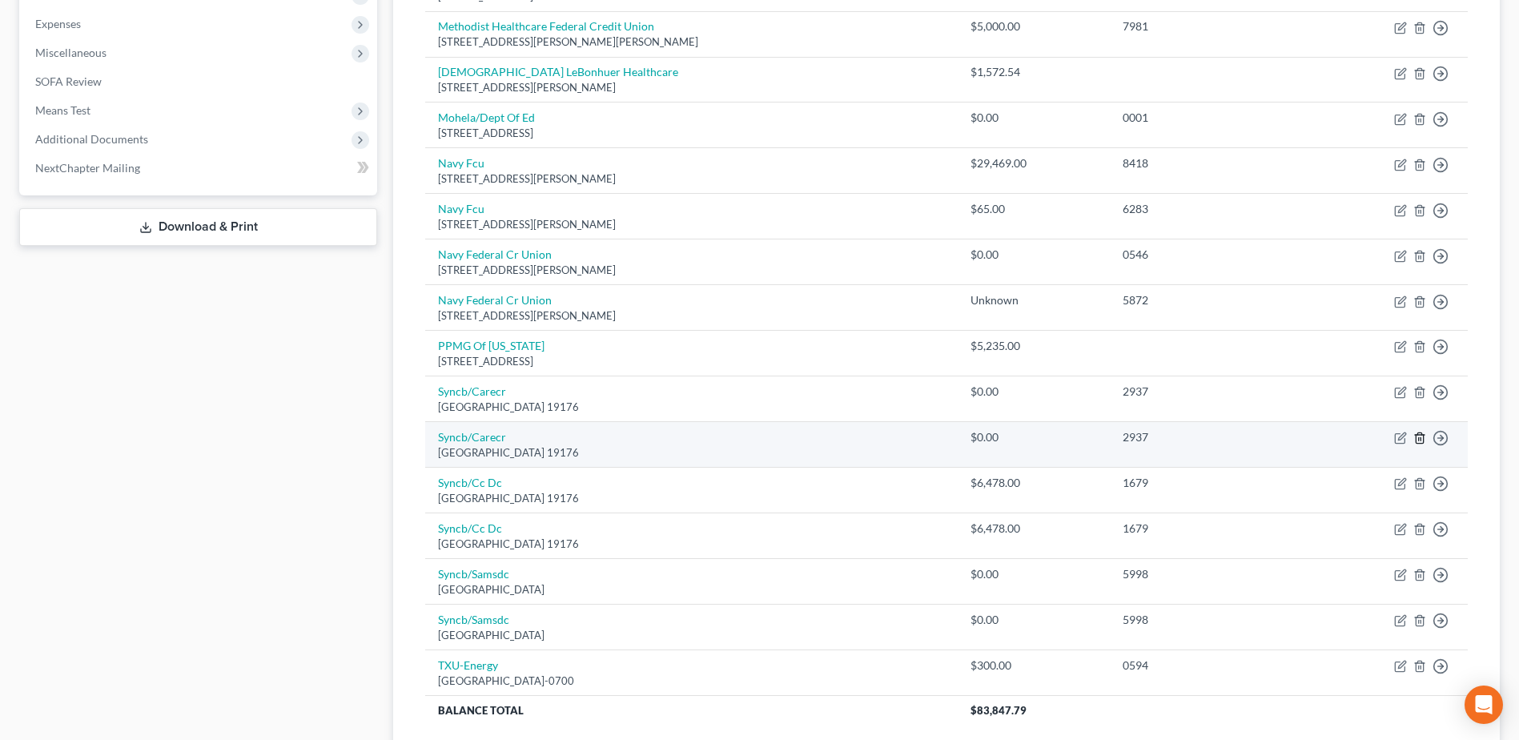
click at [1420, 437] on icon "button" at bounding box center [1419, 438] width 13 height 13
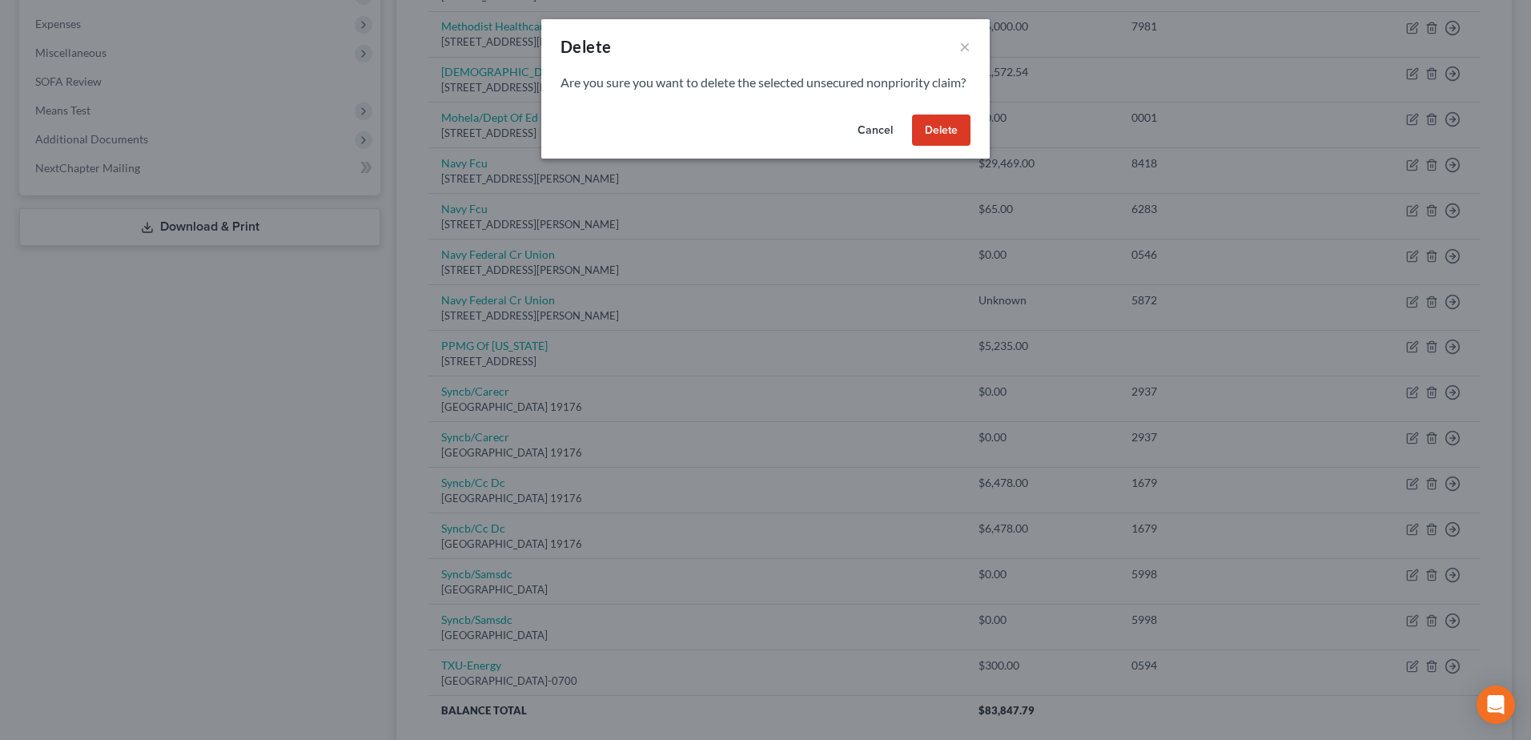
click at [936, 135] on button "Delete" at bounding box center [941, 131] width 58 height 32
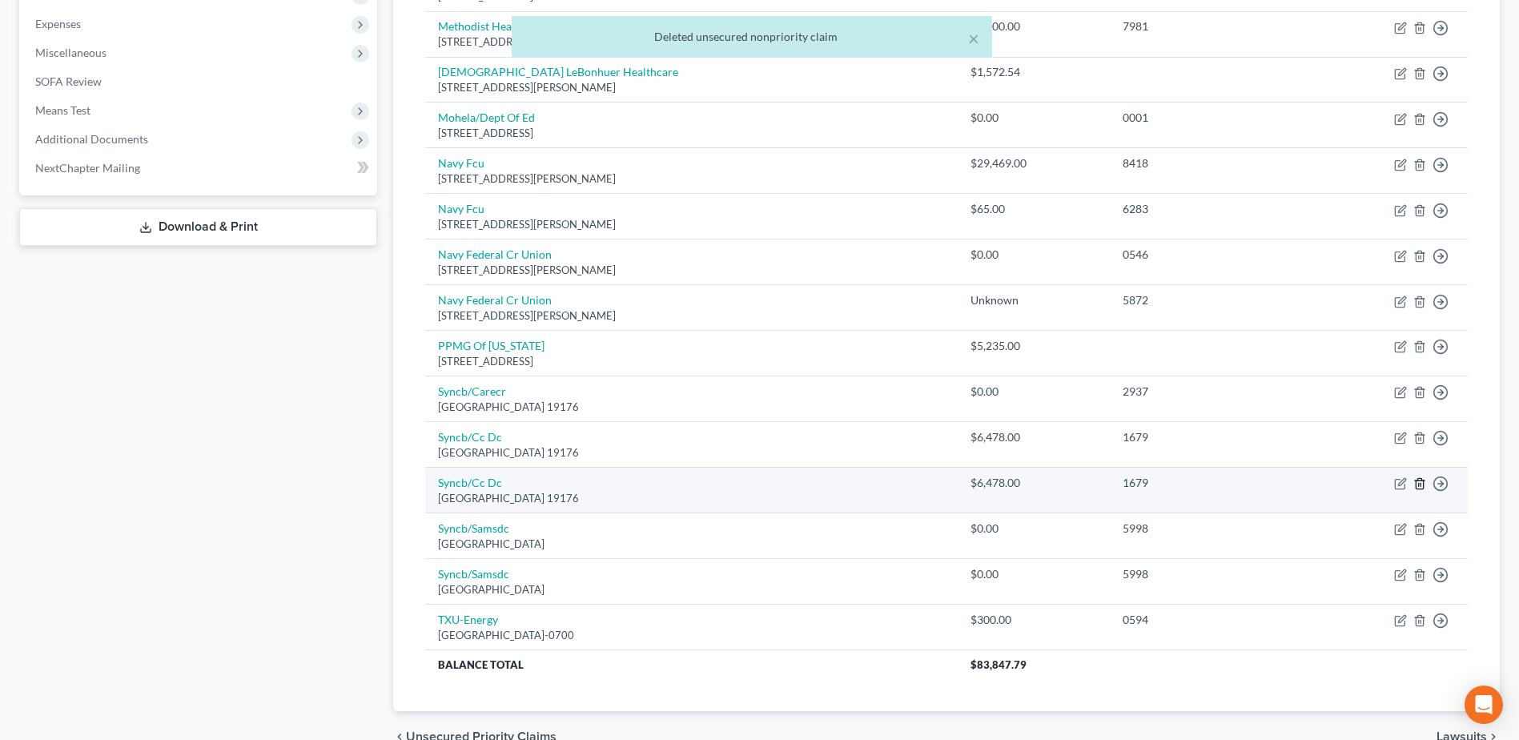
click at [1421, 484] on line "button" at bounding box center [1421, 485] width 0 height 3
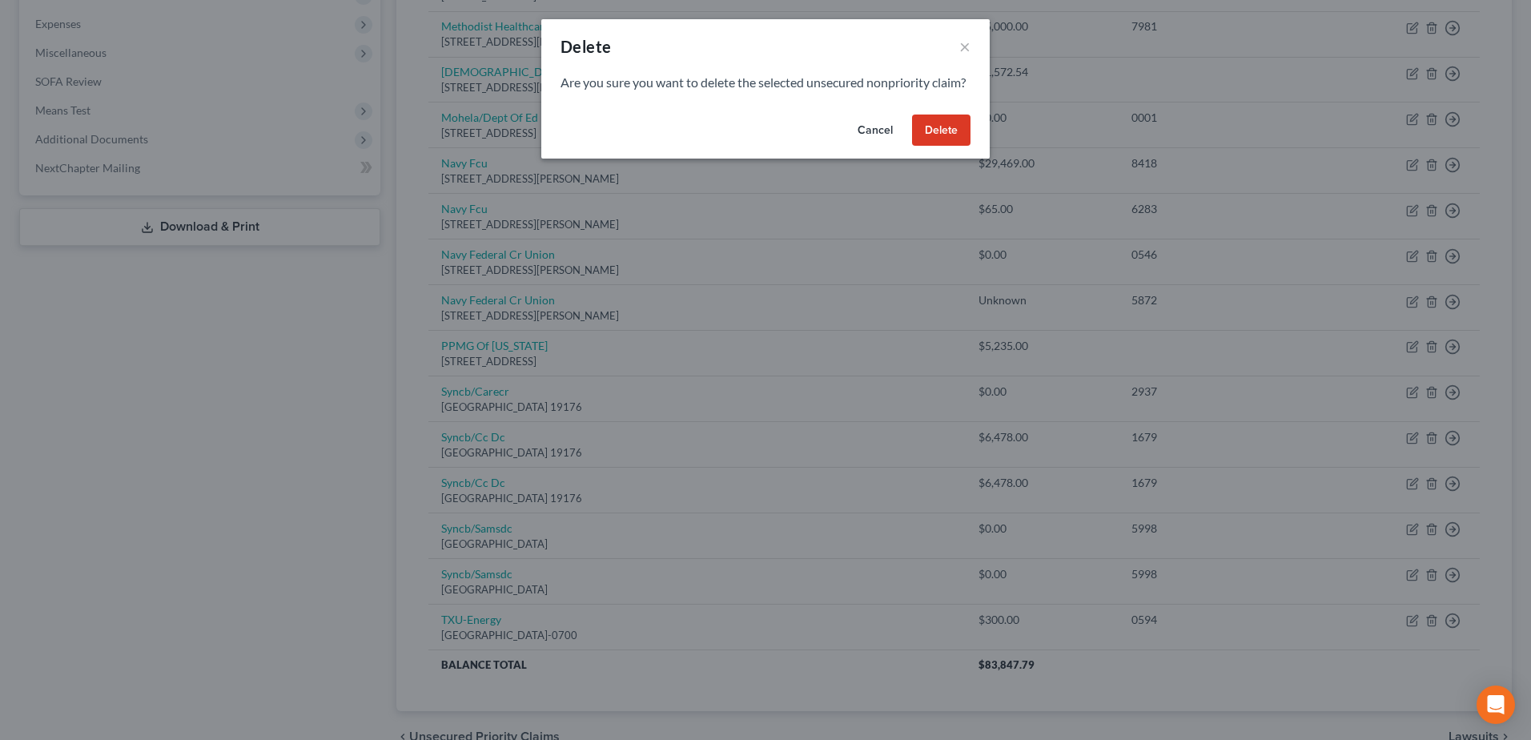
click at [942, 147] on button "Delete" at bounding box center [941, 131] width 58 height 32
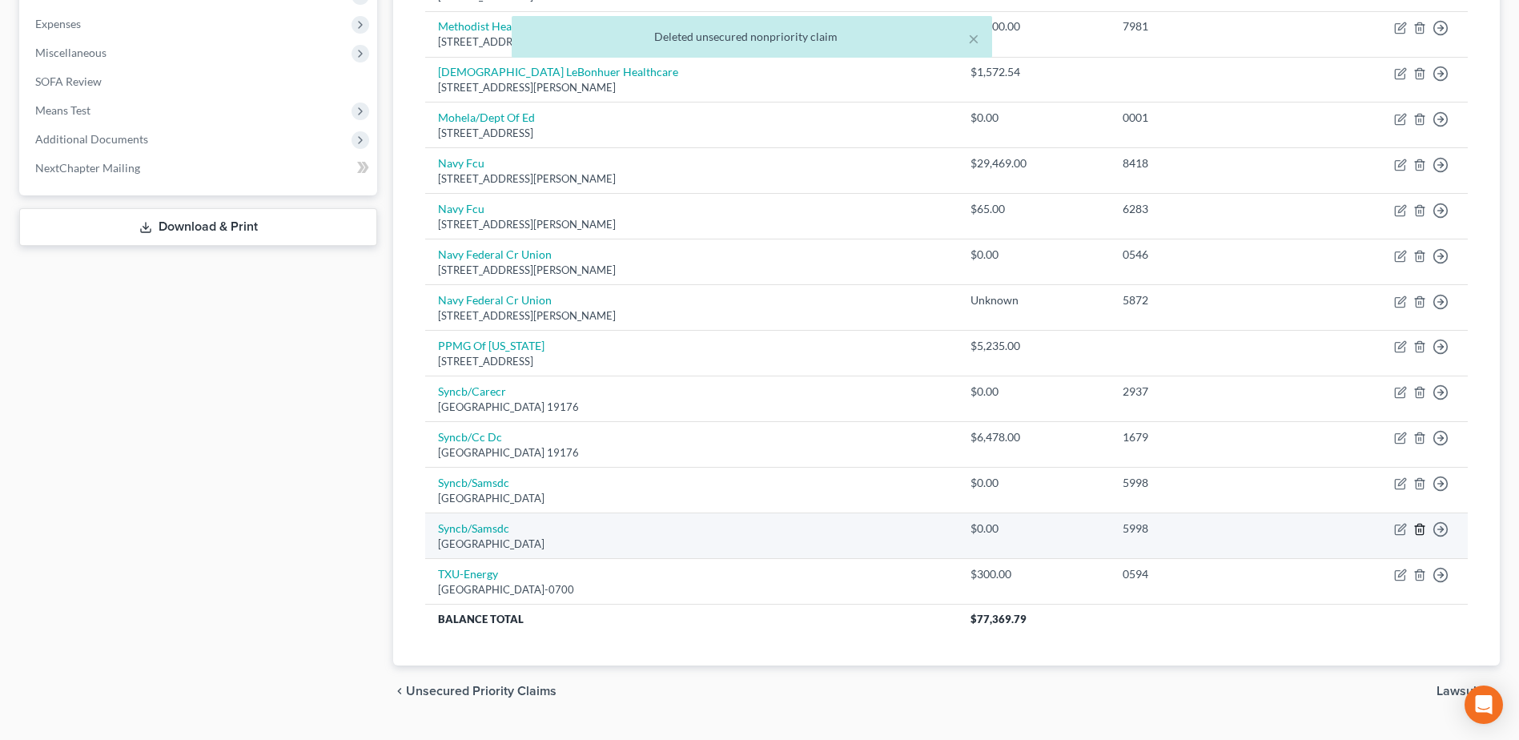
click at [1420, 532] on icon "button" at bounding box center [1419, 529] width 13 height 13
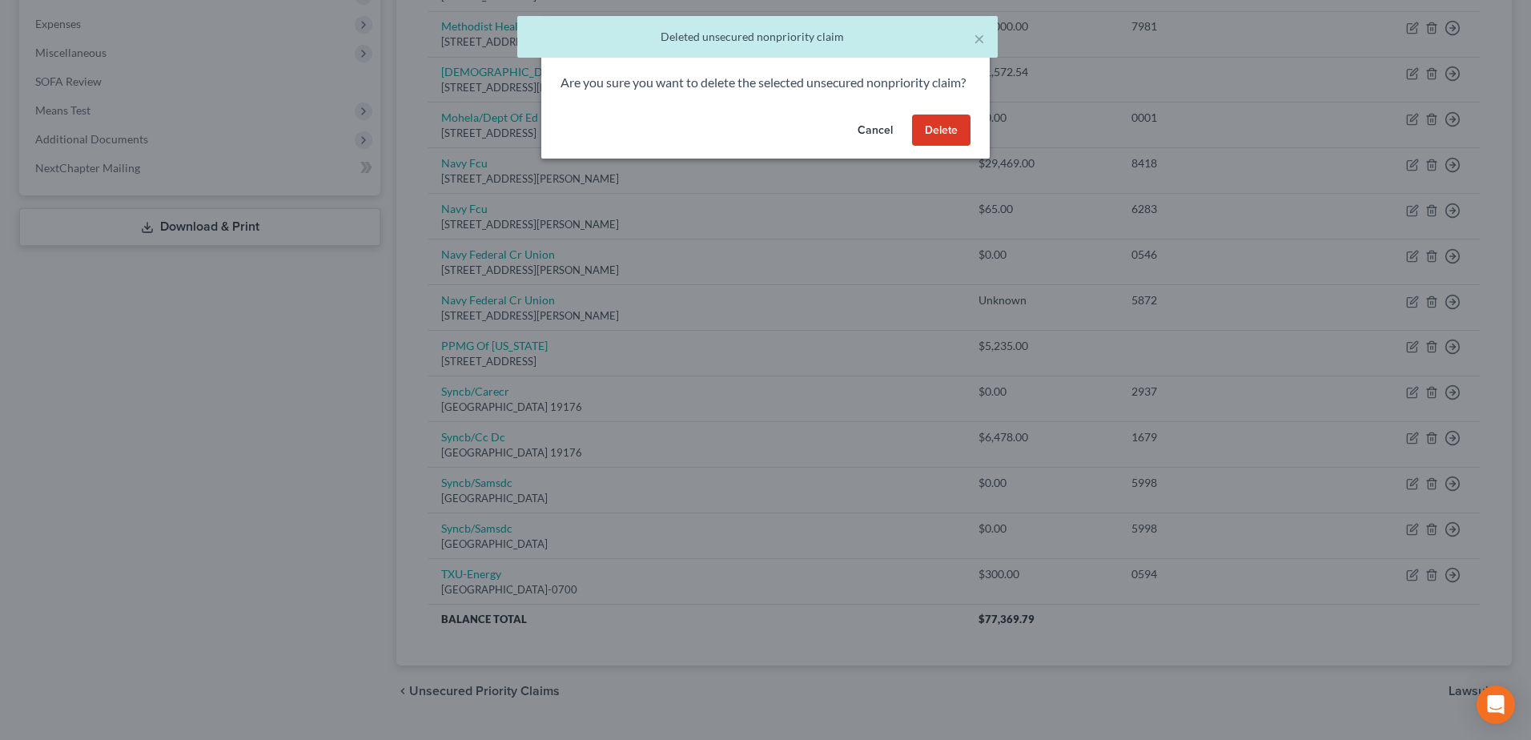
click at [936, 147] on button "Delete" at bounding box center [941, 131] width 58 height 32
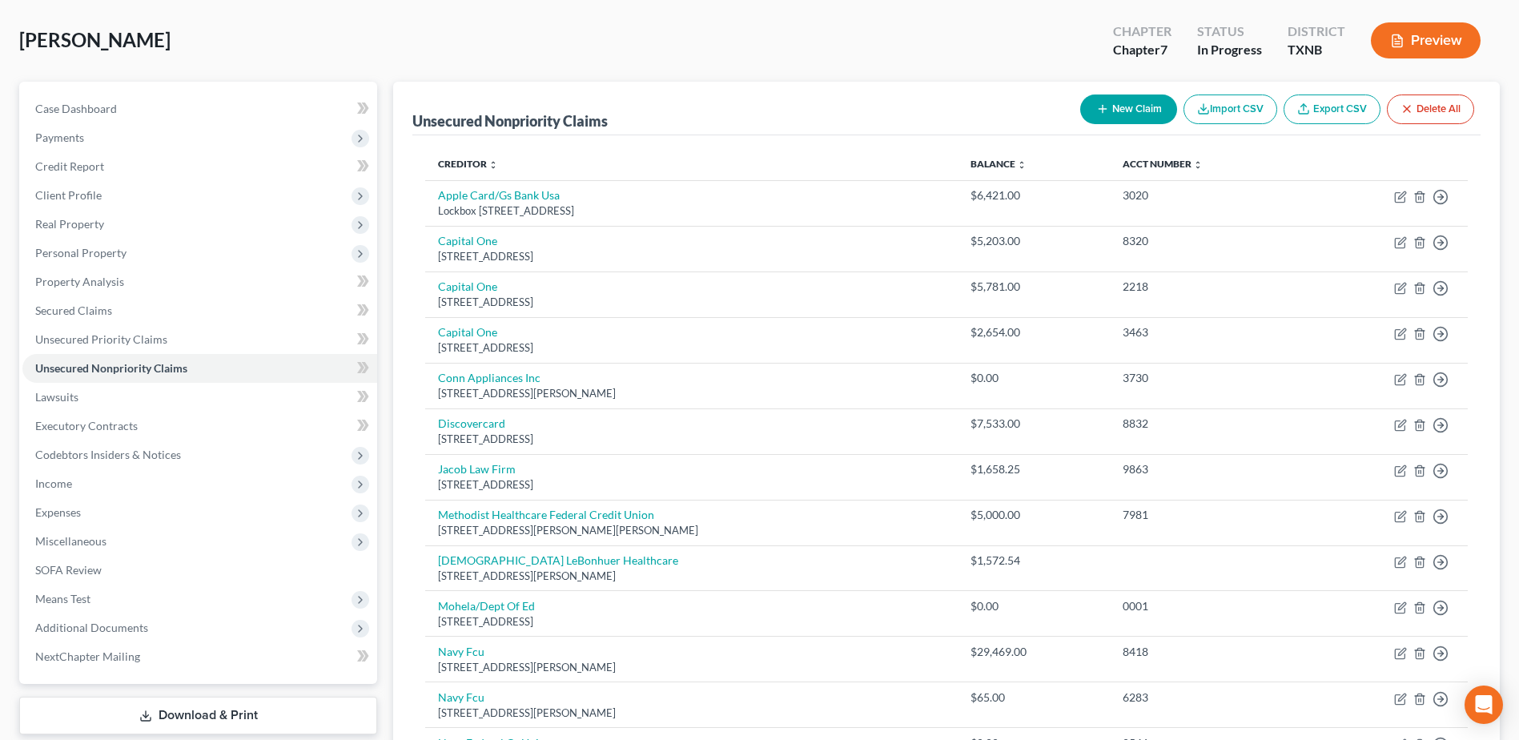
scroll to position [0, 0]
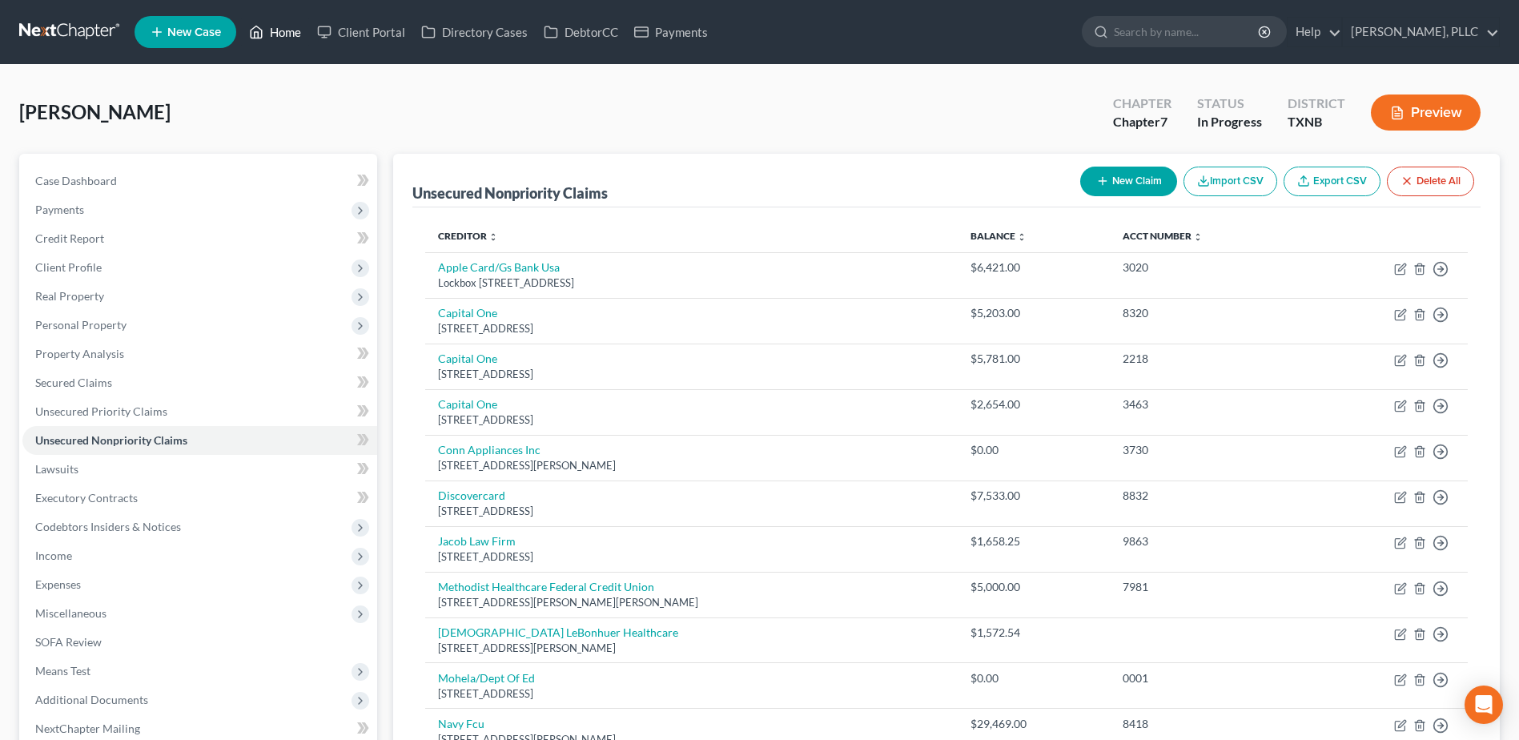
click at [283, 30] on link "Home" at bounding box center [275, 32] width 68 height 29
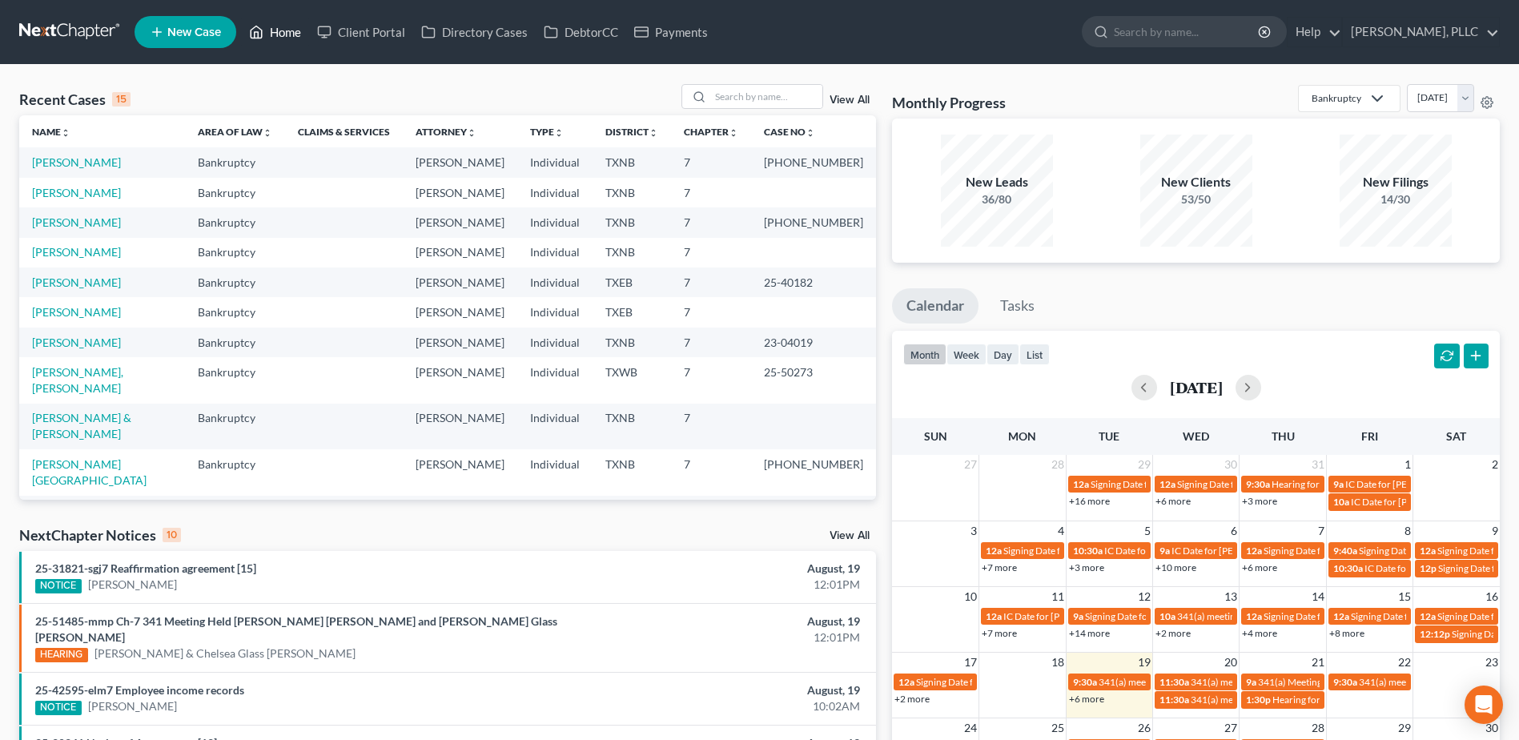
click at [241, 18] on link "Home" at bounding box center [275, 32] width 68 height 29
click at [783, 95] on input "search" at bounding box center [766, 96] width 112 height 23
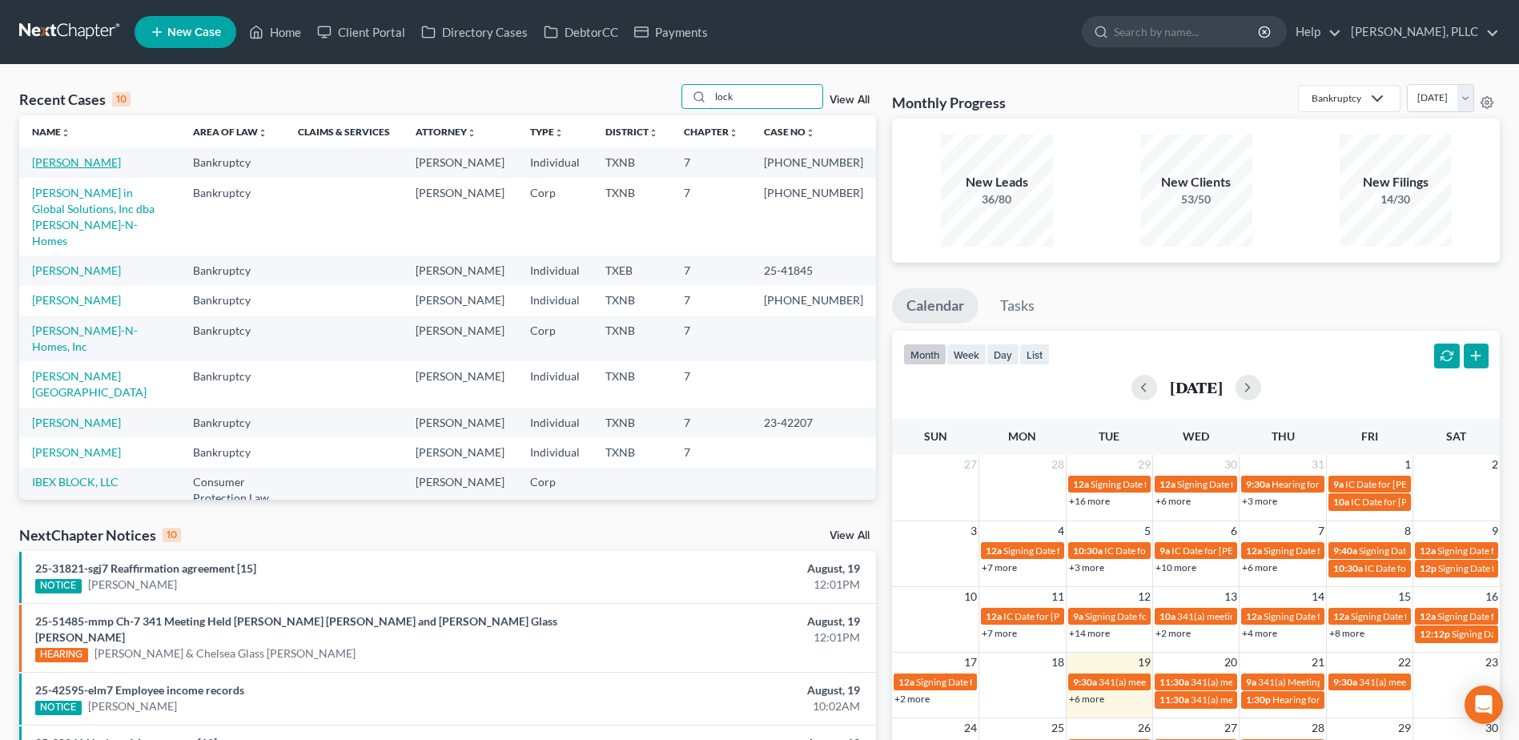
type input "lock"
click at [98, 159] on link "[PERSON_NAME]" at bounding box center [76, 162] width 89 height 14
select select "1"
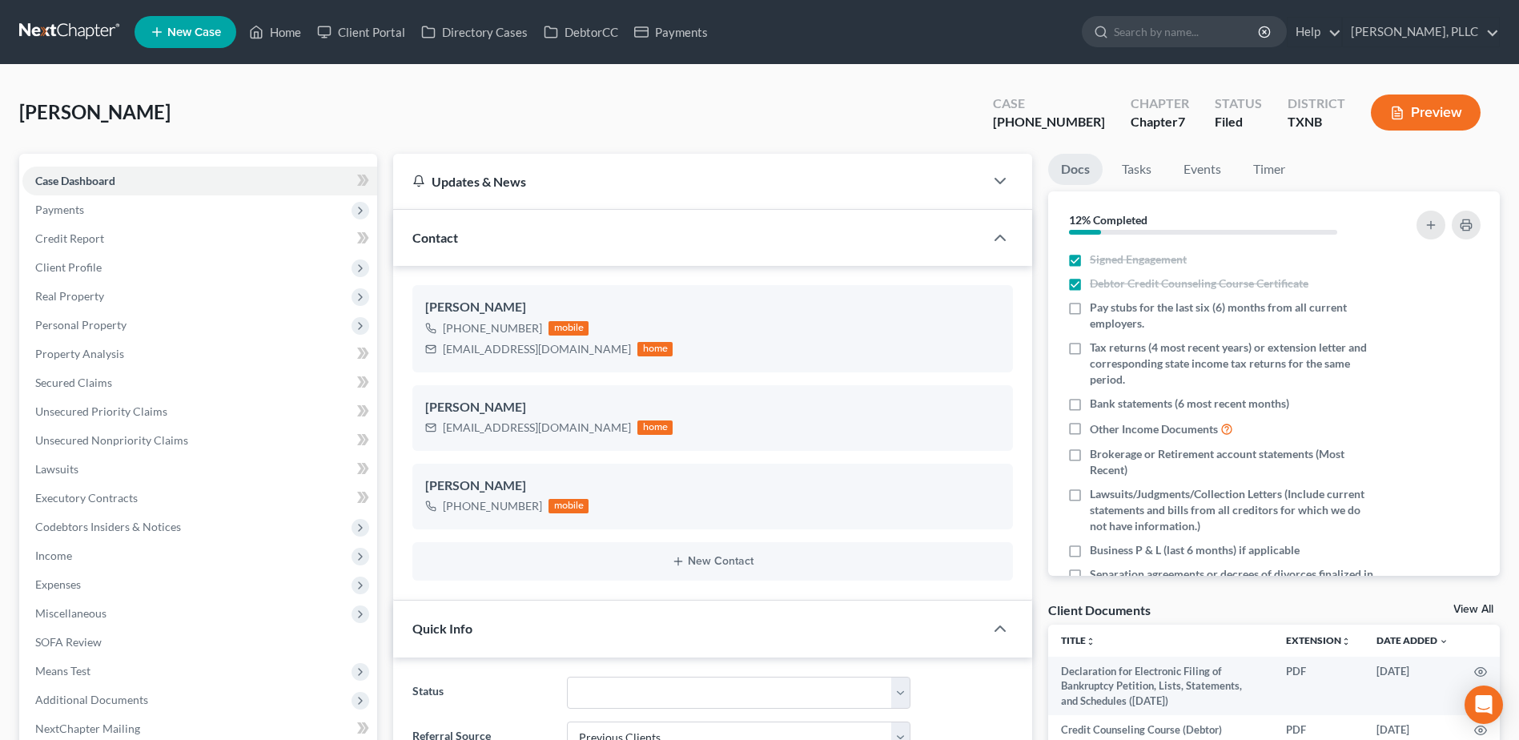
scroll to position [1487, 0]
click at [291, 28] on link "Home" at bounding box center [275, 32] width 68 height 29
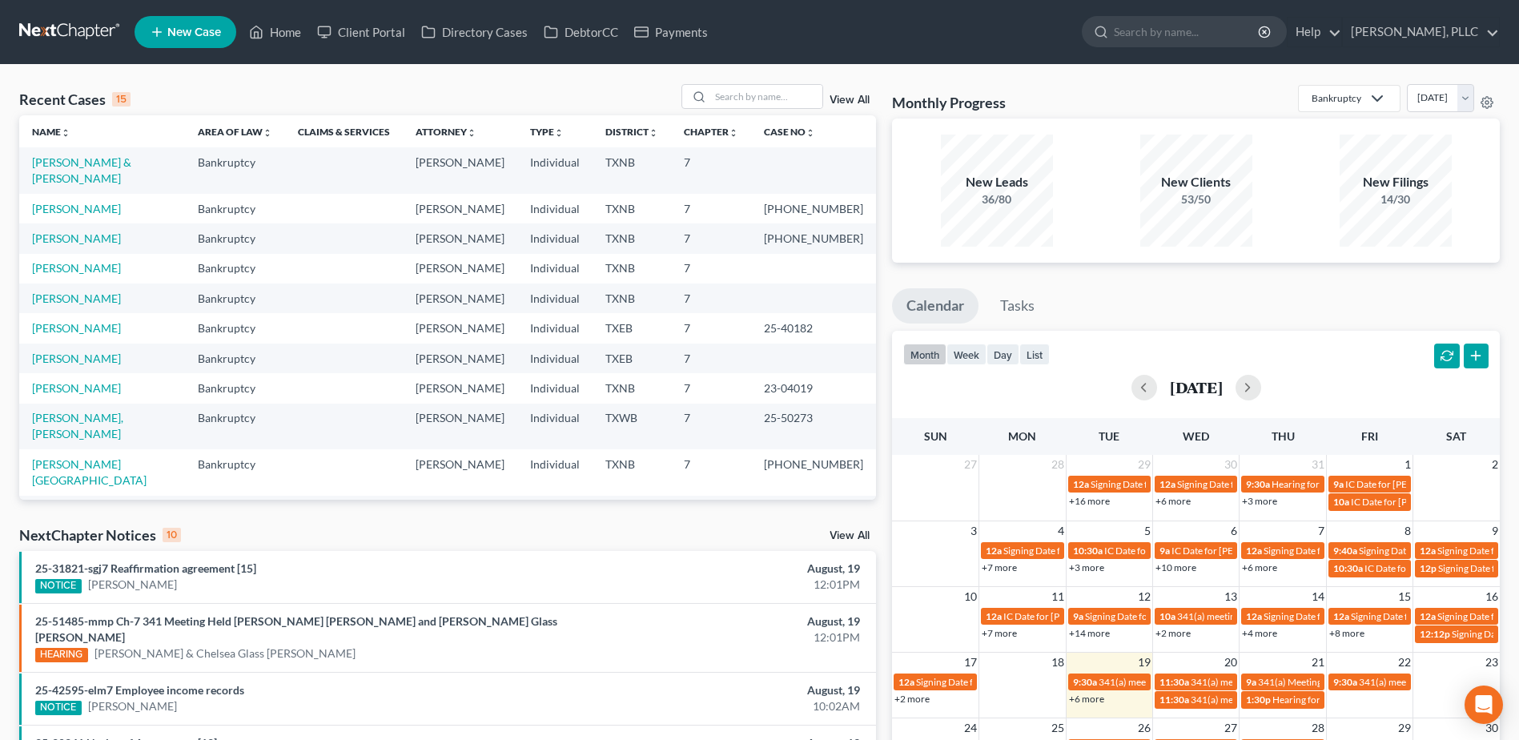
click at [751, 78] on div "Recent Cases 15 View All Name unfold_more expand_more expand_less Area of Law u…" at bounding box center [759, 610] width 1519 height 1091
click at [765, 92] on input "search" at bounding box center [766, 96] width 112 height 23
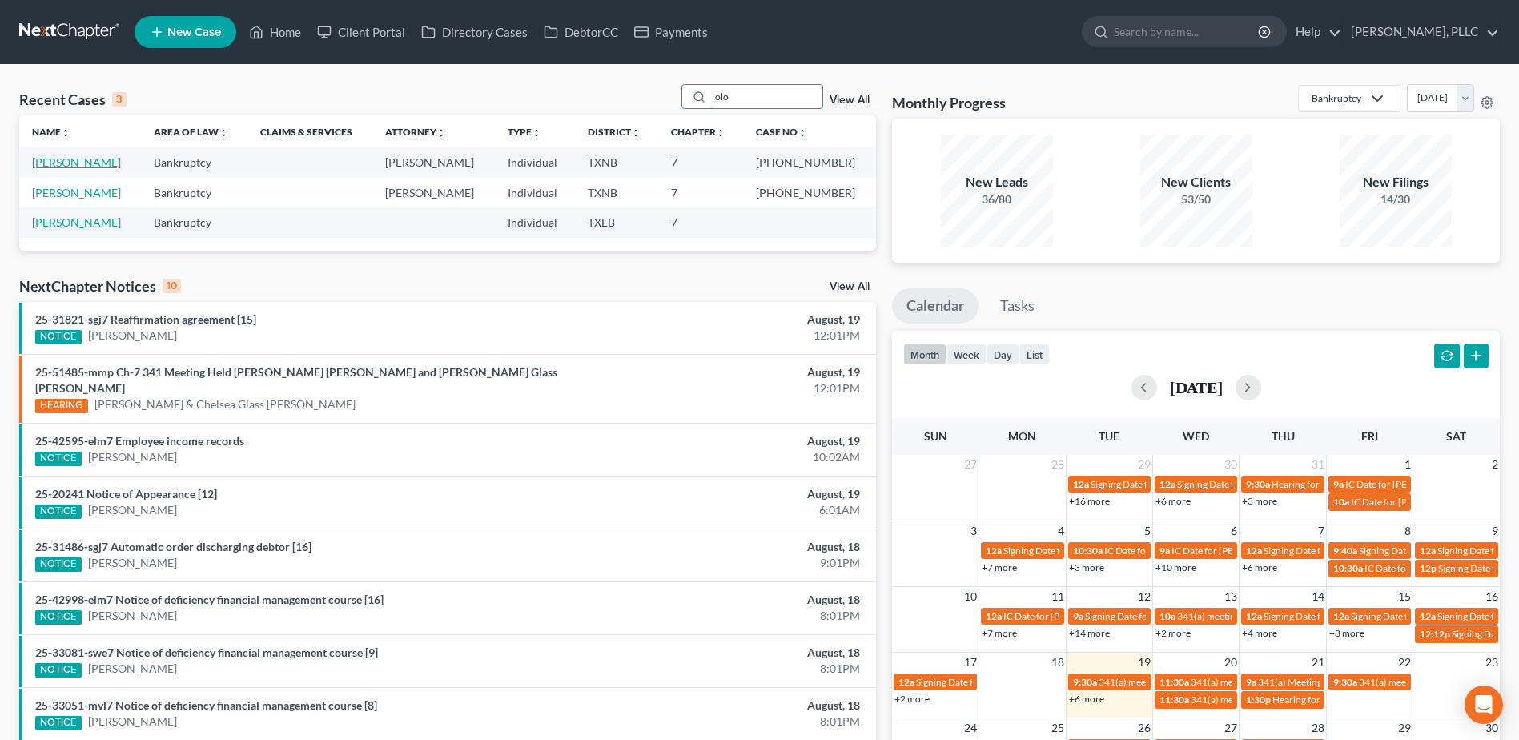
type input "olo"
click at [63, 167] on link "[PERSON_NAME]" at bounding box center [76, 162] width 89 height 14
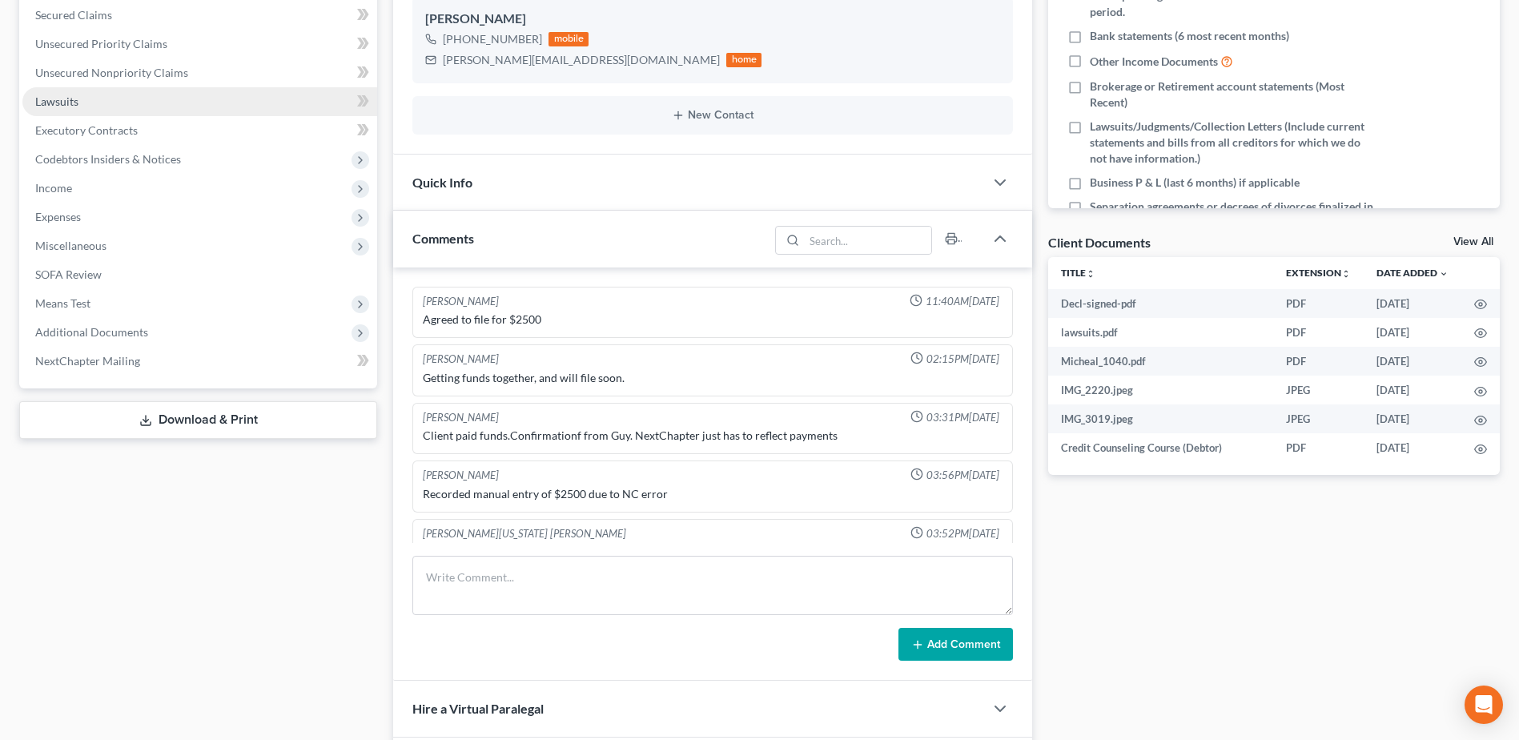
scroll to position [1350, 0]
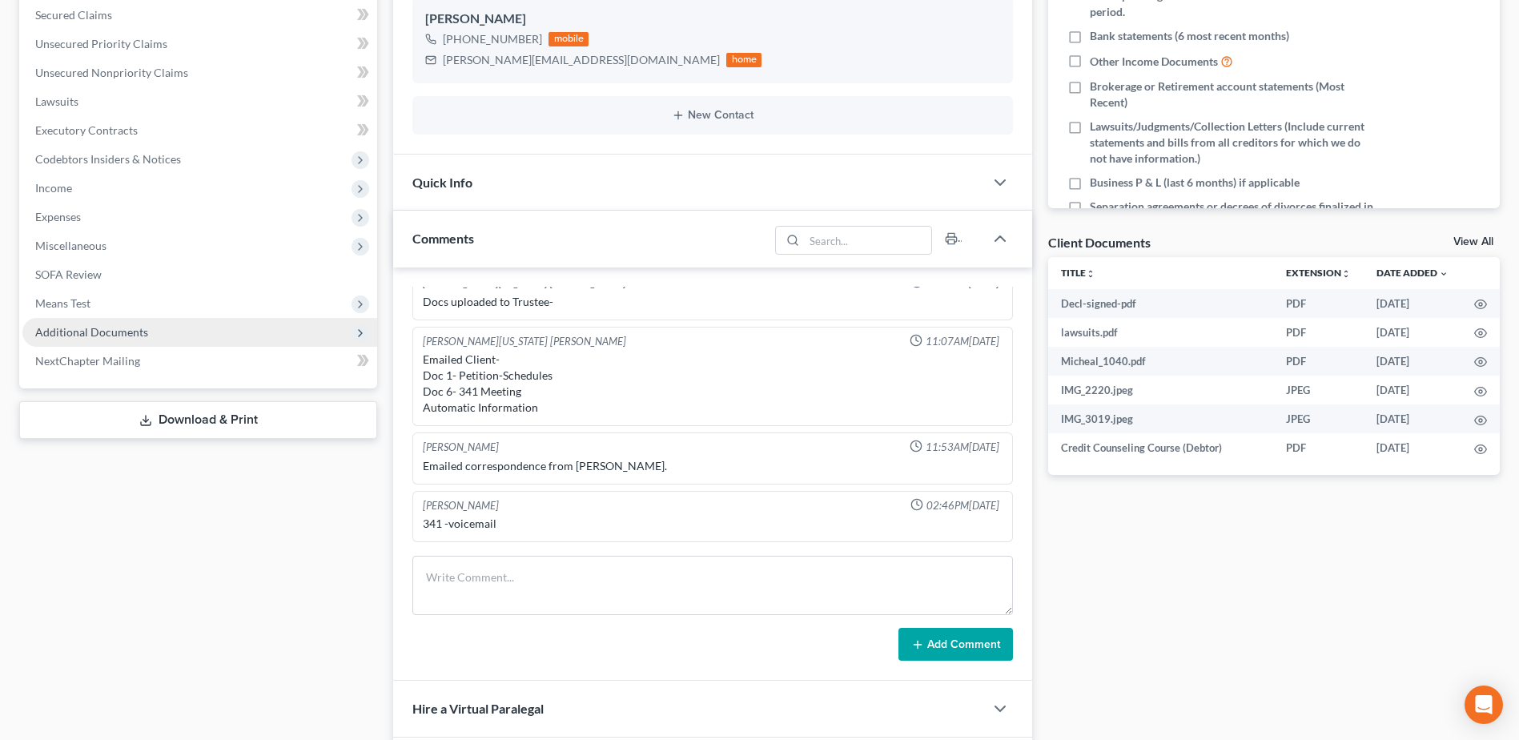
click at [118, 326] on span "Additional Documents" at bounding box center [91, 332] width 113 height 14
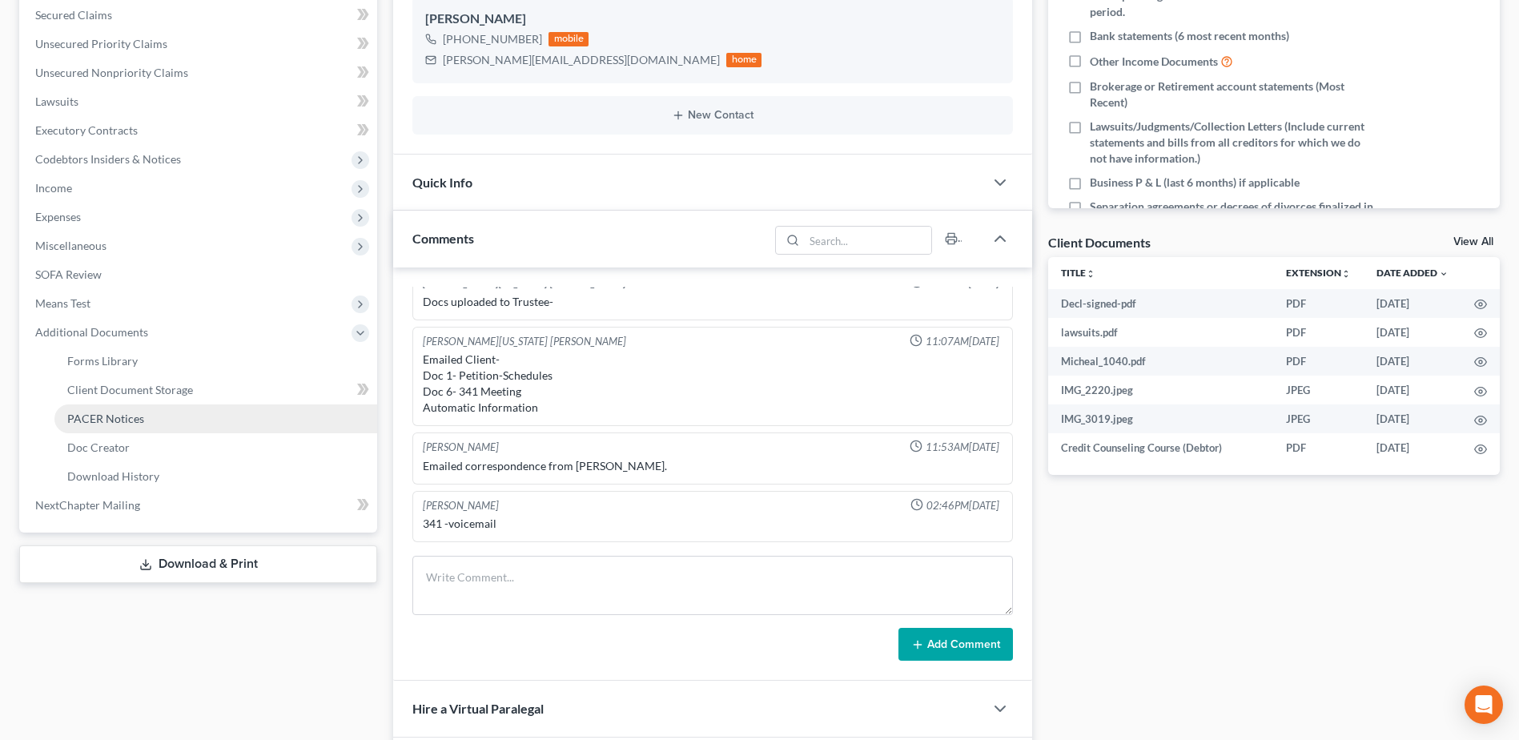
click at [115, 420] on span "PACER Notices" at bounding box center [105, 419] width 77 height 14
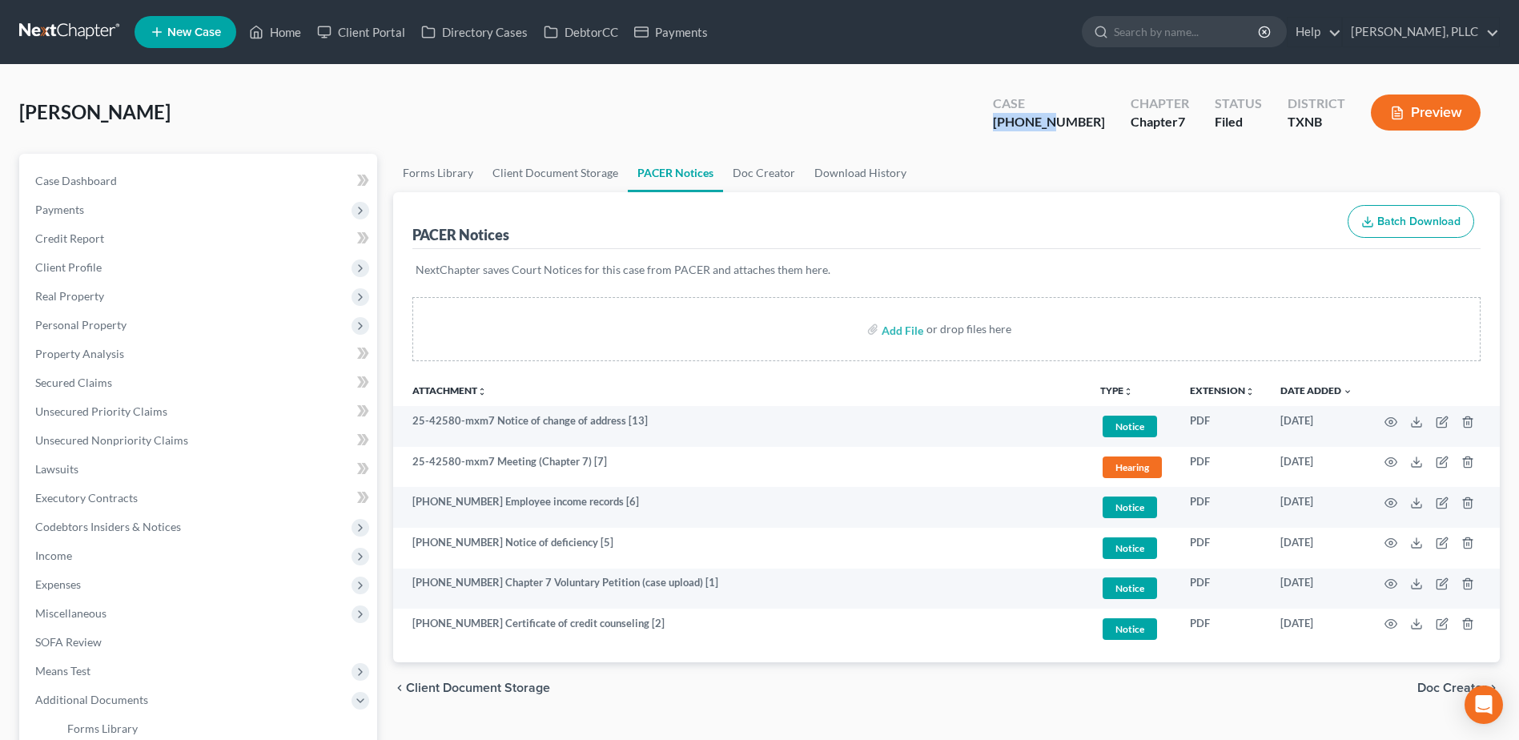
drag, startPoint x: 1092, startPoint y: 123, endPoint x: 1059, endPoint y: 112, distance: 35.5
click at [1027, 125] on div "Case [PHONE_NUMBER]" at bounding box center [1049, 113] width 138 height 47
copy div "25-42580"
click at [287, 29] on link "Home" at bounding box center [275, 32] width 68 height 29
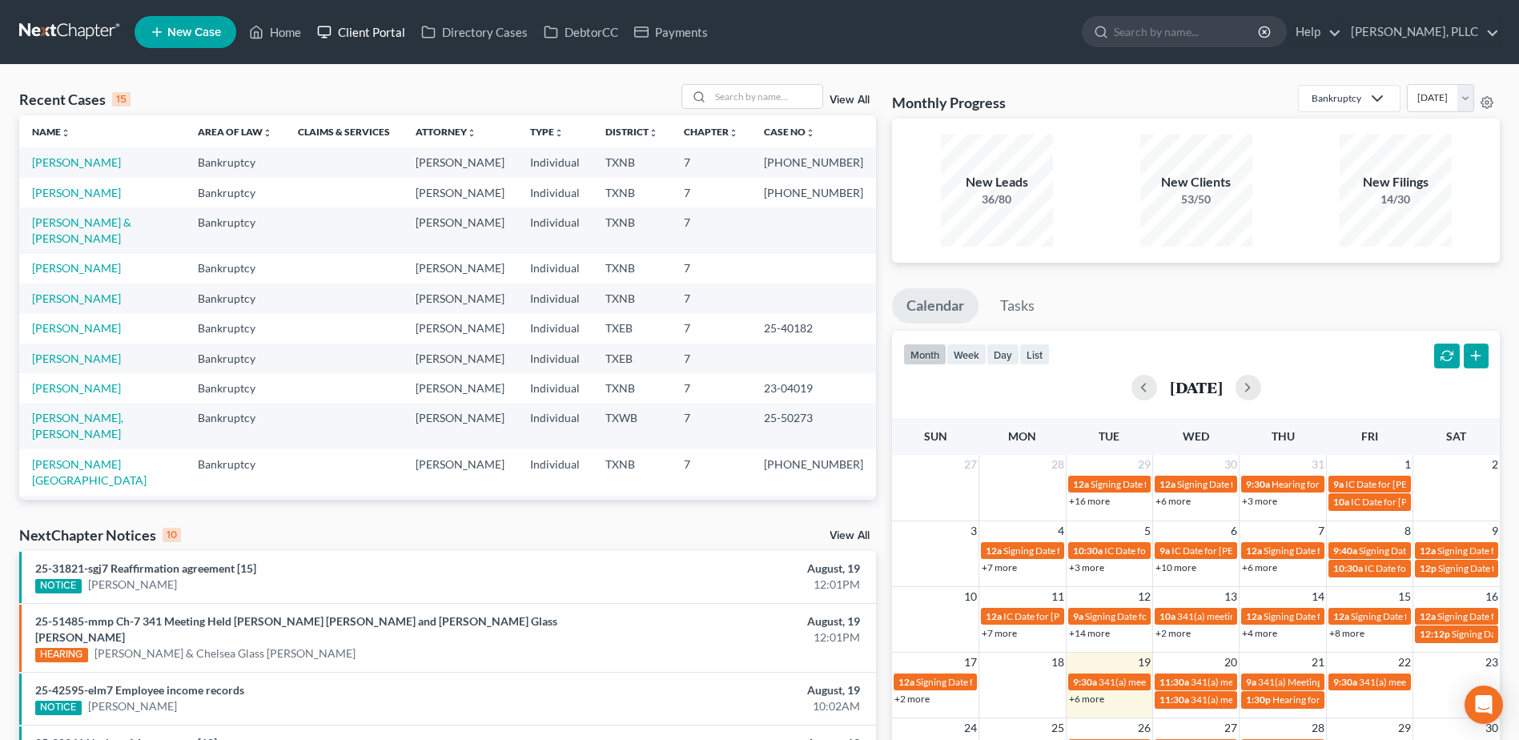
click at [356, 28] on link "Client Portal" at bounding box center [361, 32] width 104 height 29
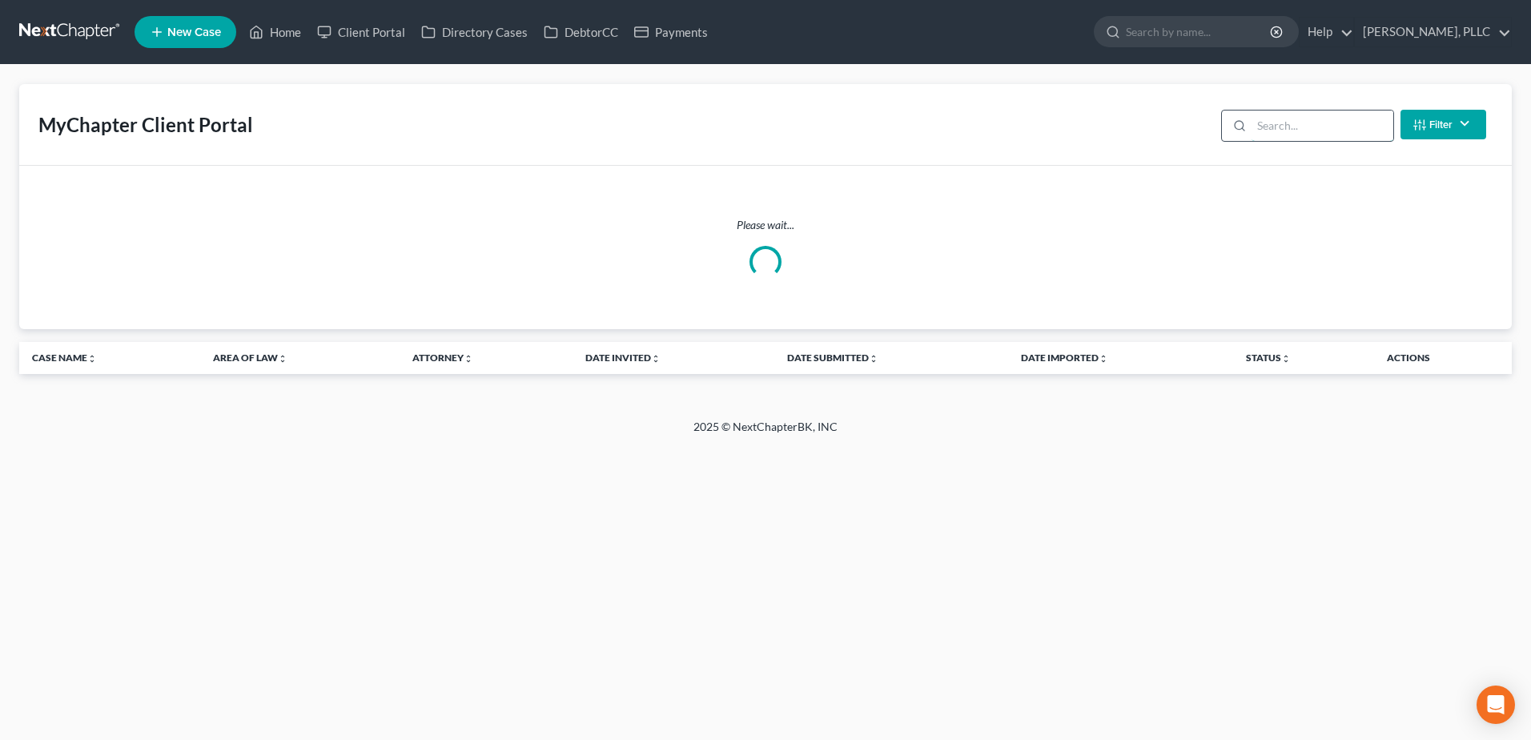
click at [1349, 131] on input "search" at bounding box center [1323, 126] width 142 height 30
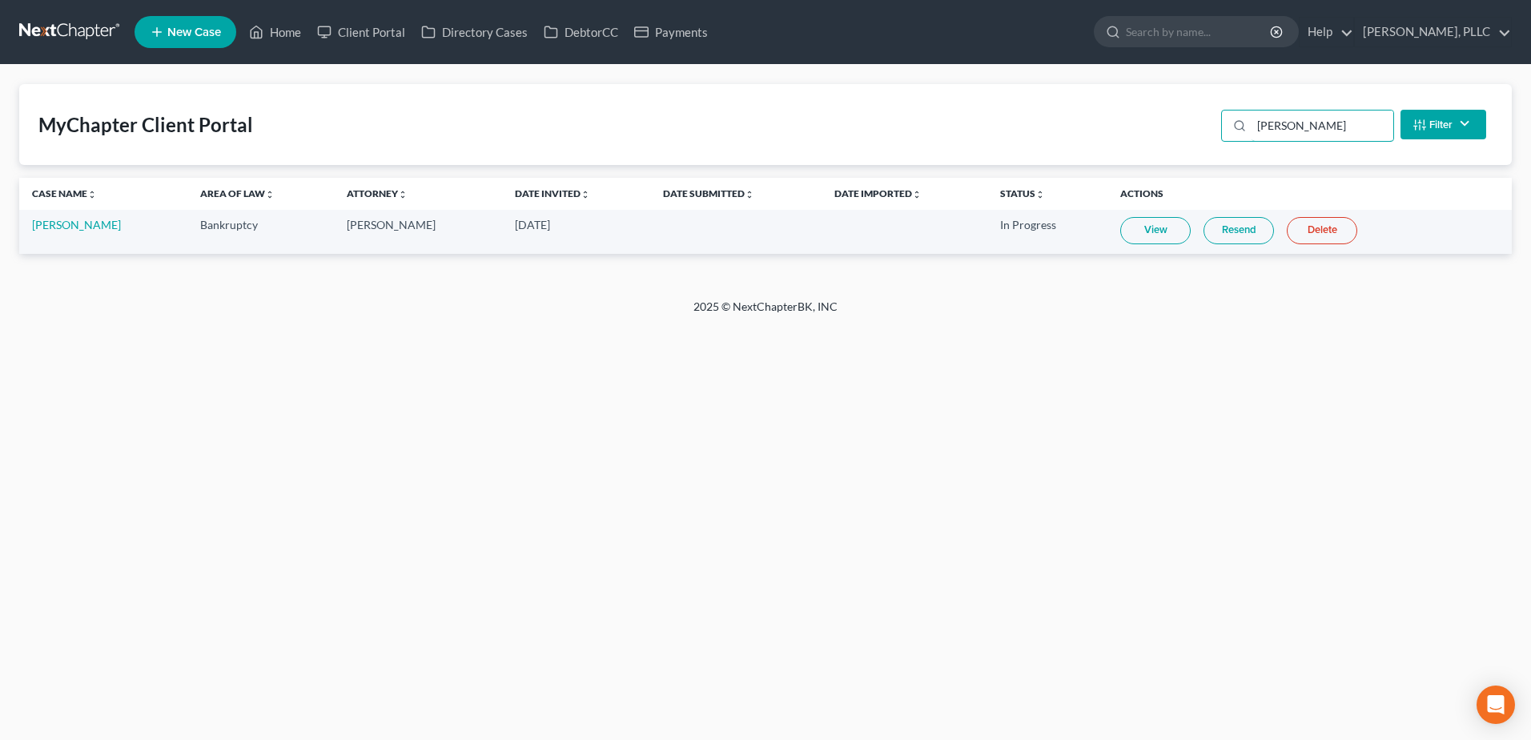
type input "[PERSON_NAME]"
click at [1151, 234] on link "View" at bounding box center [1155, 230] width 70 height 27
click at [589, 27] on link "DebtorCC" at bounding box center [581, 32] width 90 height 29
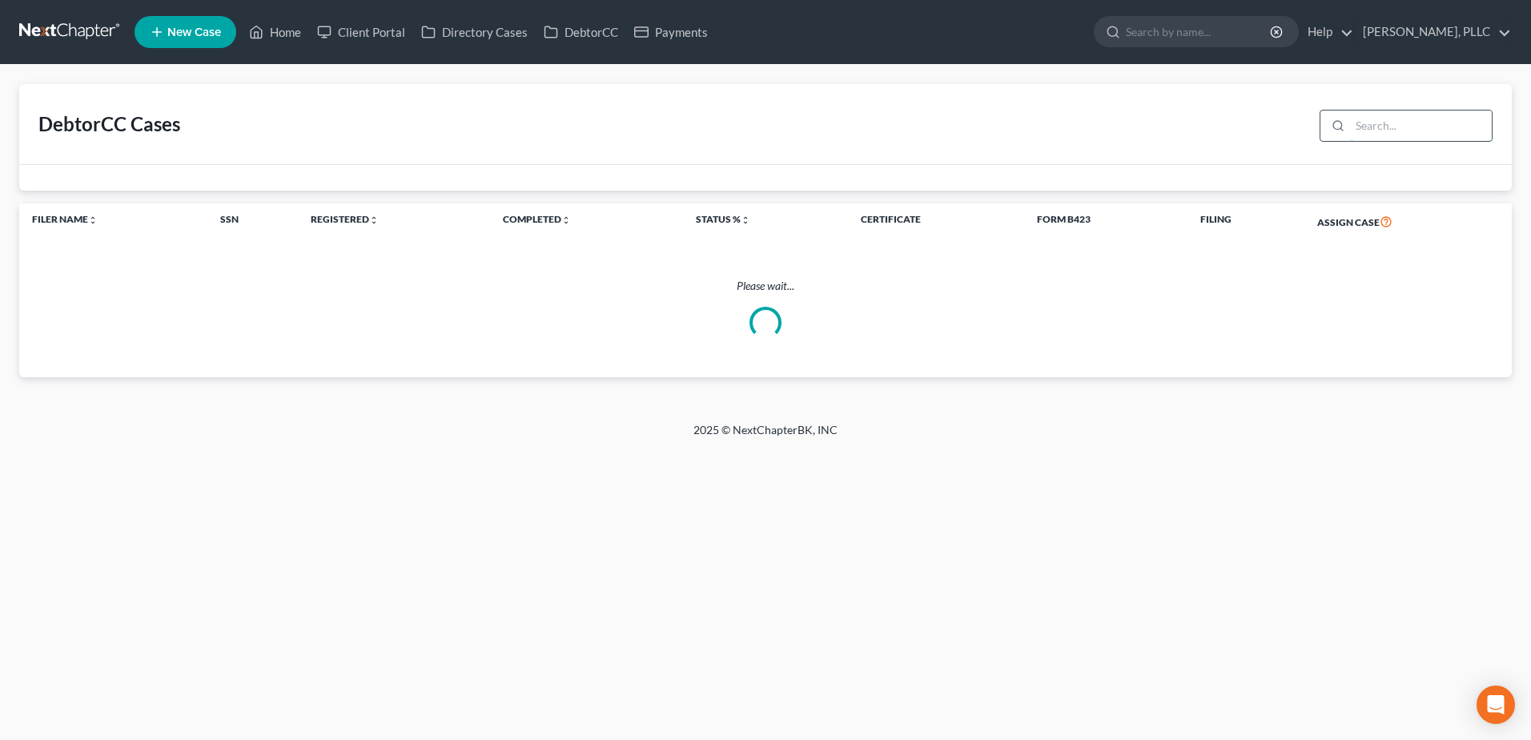
click at [1373, 125] on input "search" at bounding box center [1421, 126] width 142 height 30
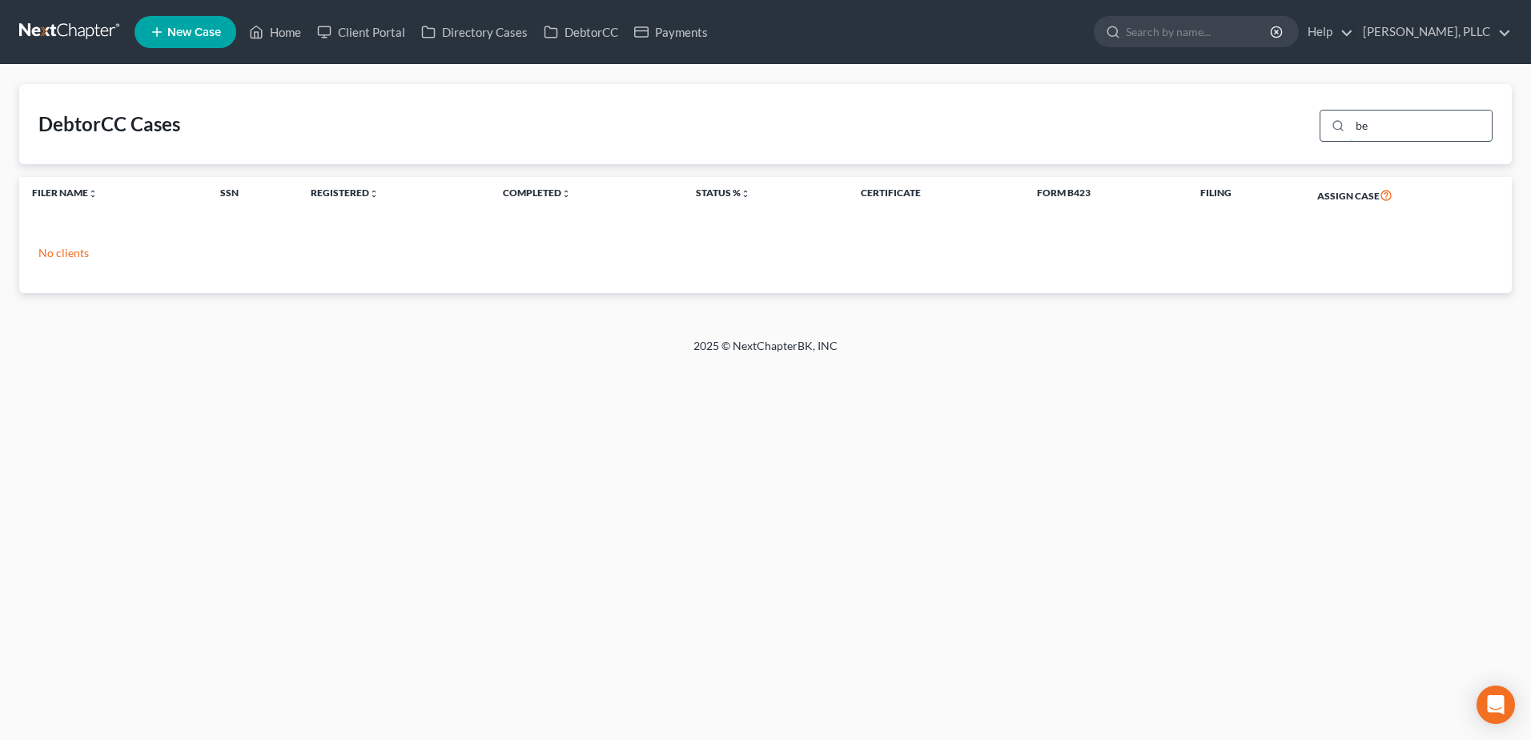
type input "b"
type input "deal"
click at [380, 38] on link "Client Portal" at bounding box center [361, 32] width 104 height 29
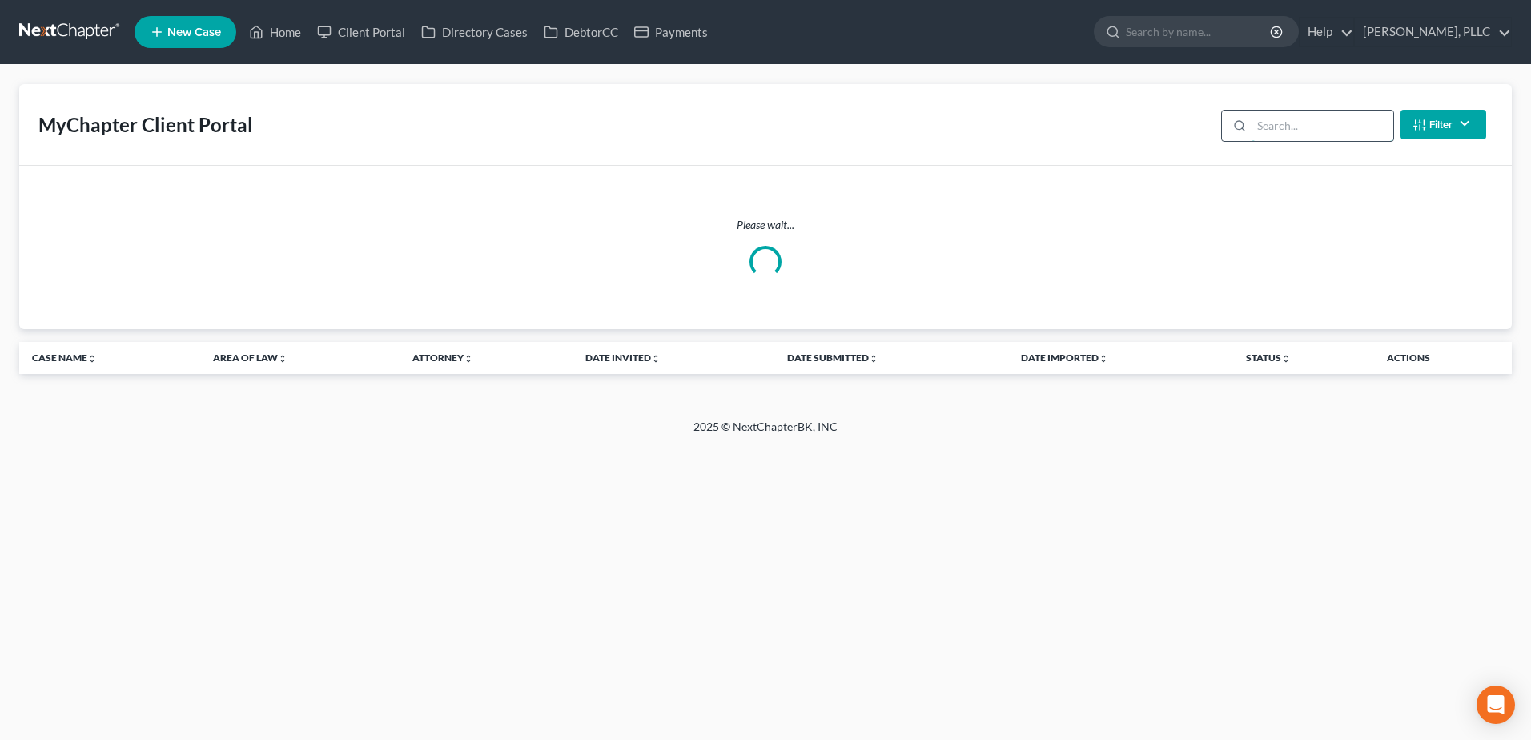
click at [1303, 133] on input "search" at bounding box center [1323, 126] width 142 height 30
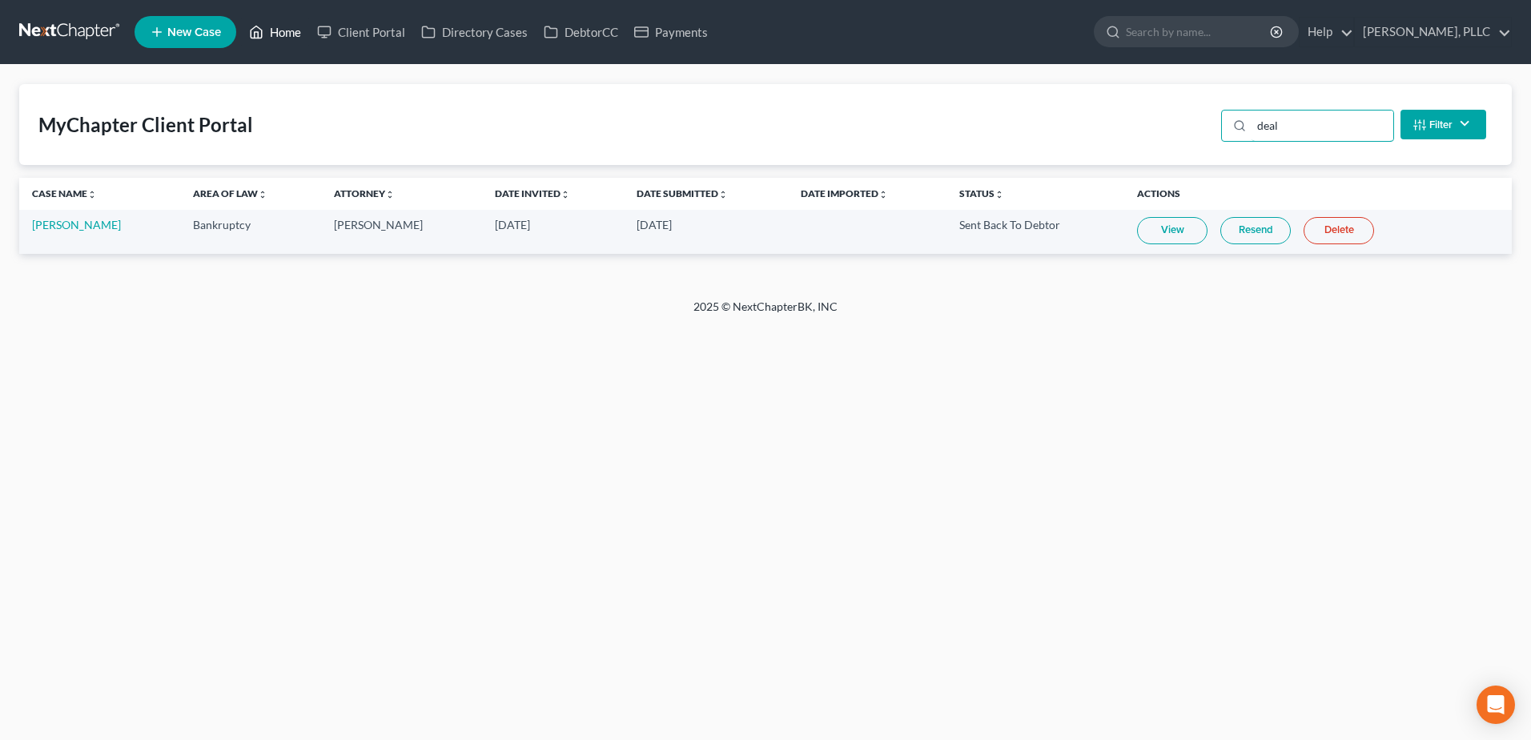
type input "deal"
click at [279, 24] on link "Home" at bounding box center [275, 32] width 68 height 29
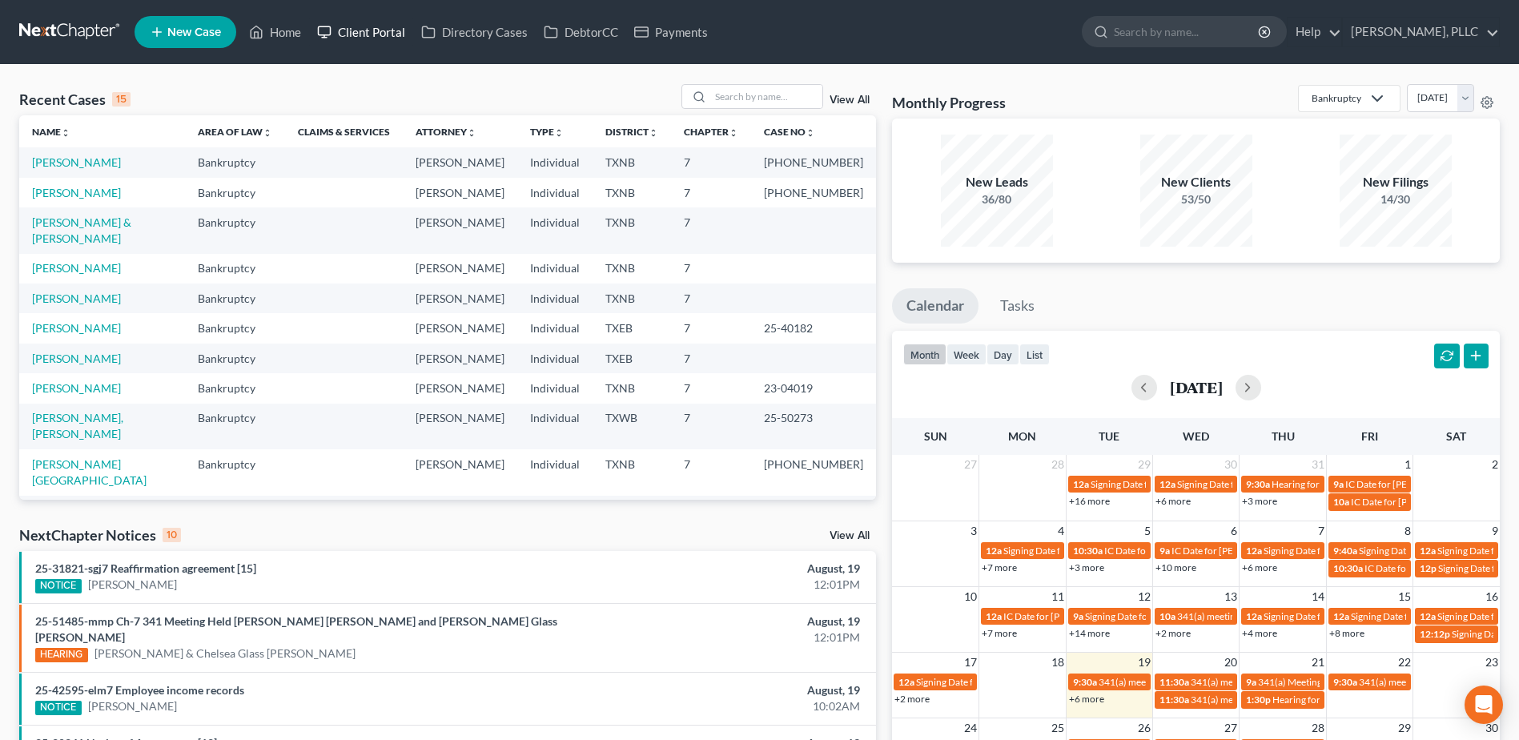
click at [353, 33] on link "Client Portal" at bounding box center [361, 32] width 104 height 29
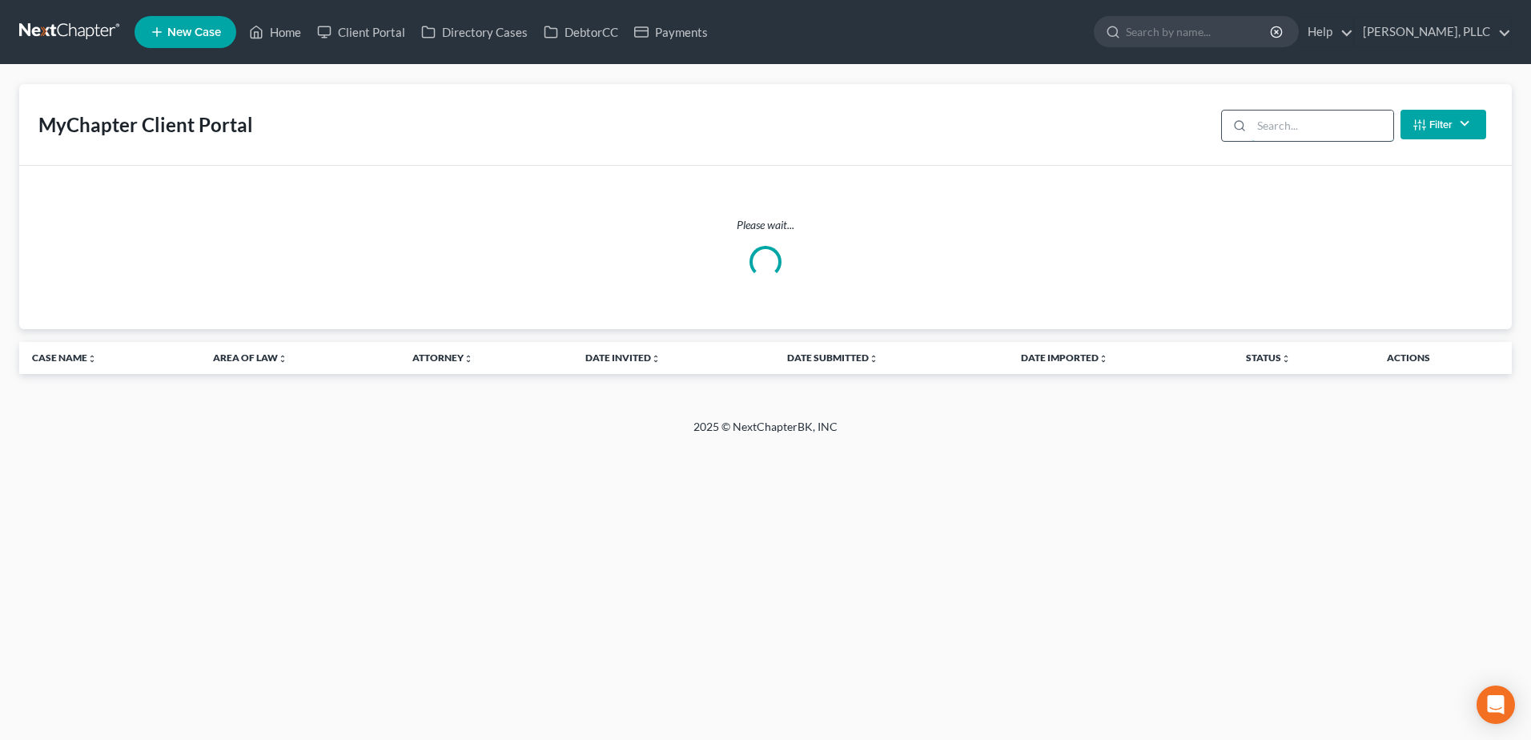
click at [1327, 119] on input "search" at bounding box center [1323, 126] width 142 height 30
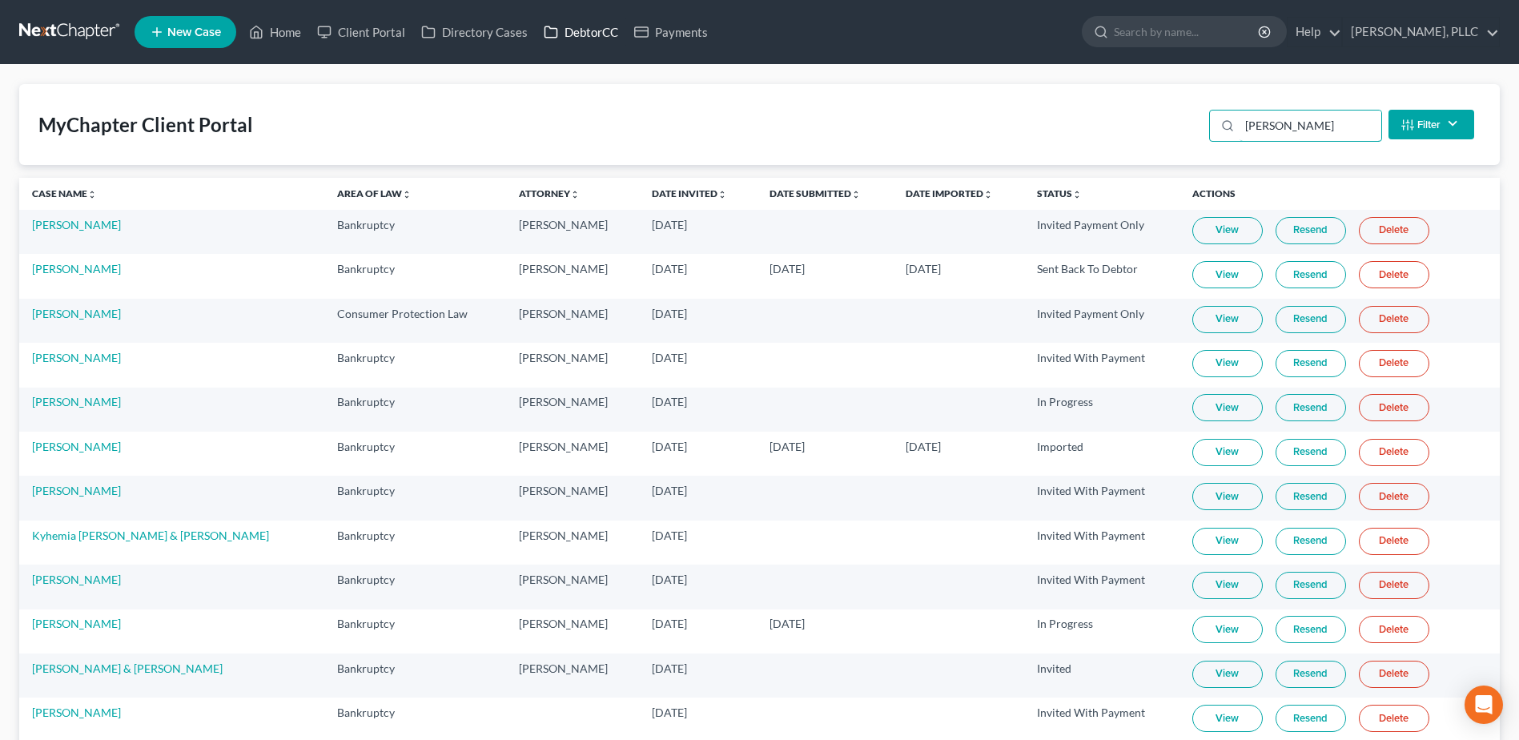
type input "[PERSON_NAME]"
drag, startPoint x: 603, startPoint y: 31, endPoint x: 1271, endPoint y: 142, distance: 677.0
click at [603, 31] on link "DebtorCC" at bounding box center [581, 32] width 90 height 29
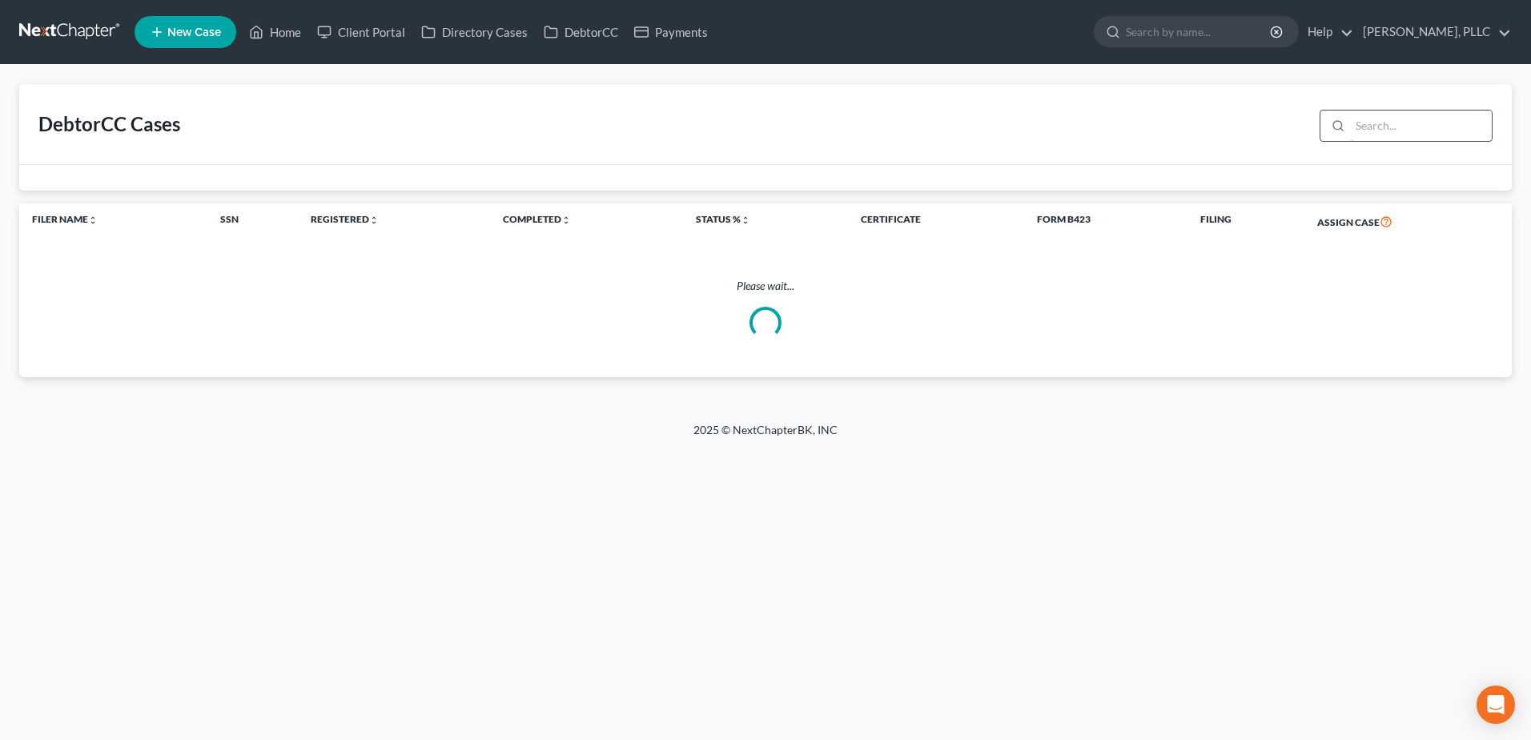
click at [1395, 131] on input "search" at bounding box center [1421, 126] width 142 height 30
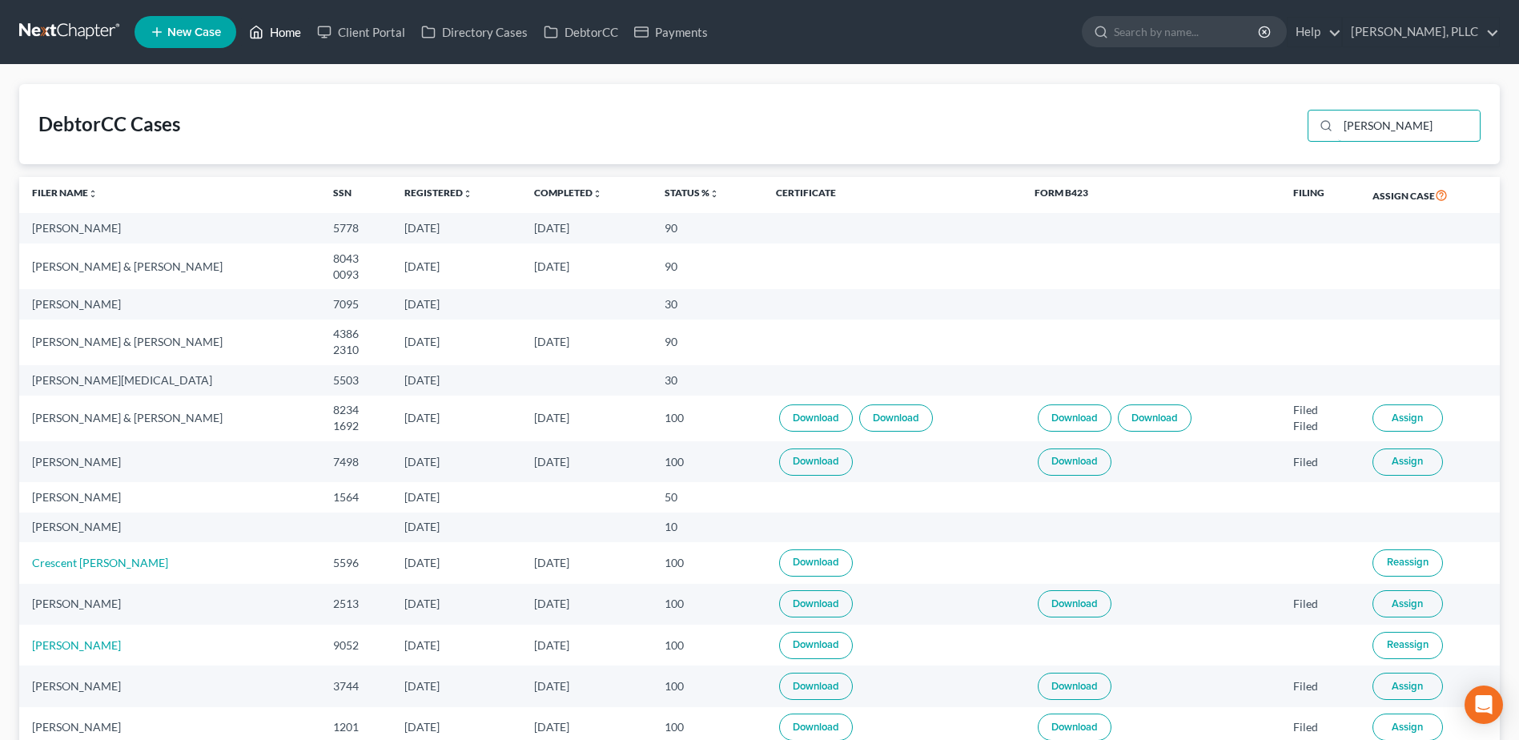
type input "[PERSON_NAME]"
click at [281, 34] on link "Home" at bounding box center [275, 32] width 68 height 29
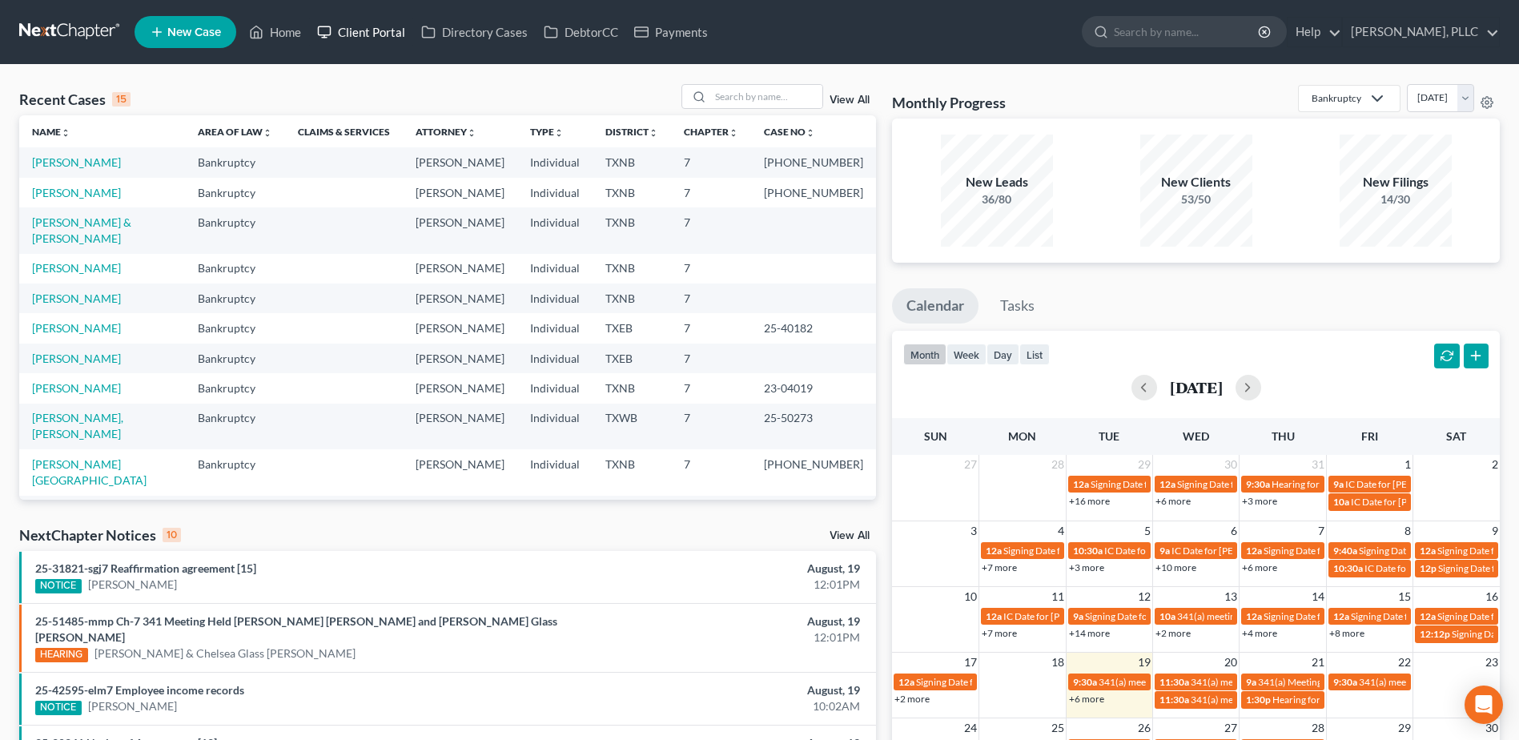
click at [369, 25] on link "Client Portal" at bounding box center [361, 32] width 104 height 29
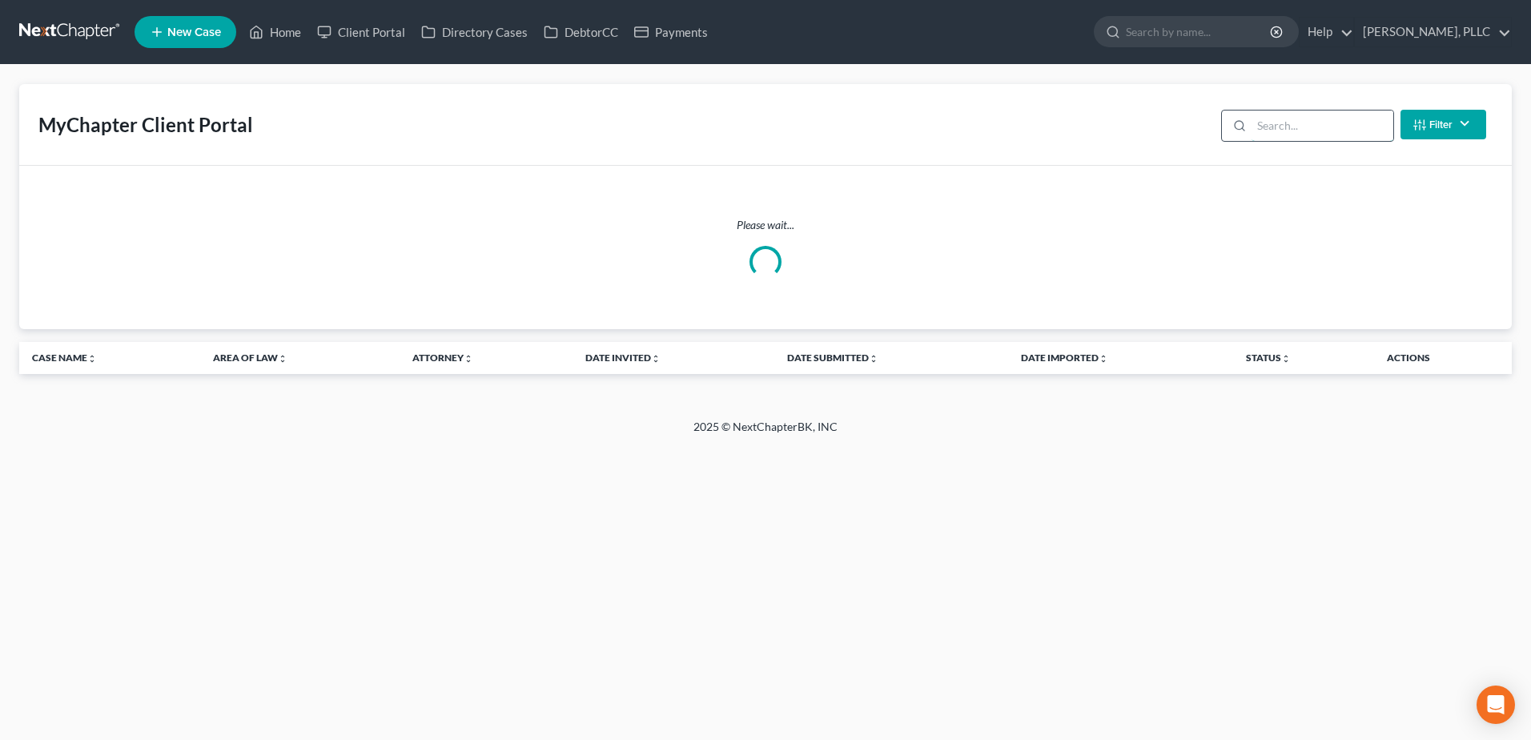
click at [1321, 131] on input "search" at bounding box center [1323, 126] width 142 height 30
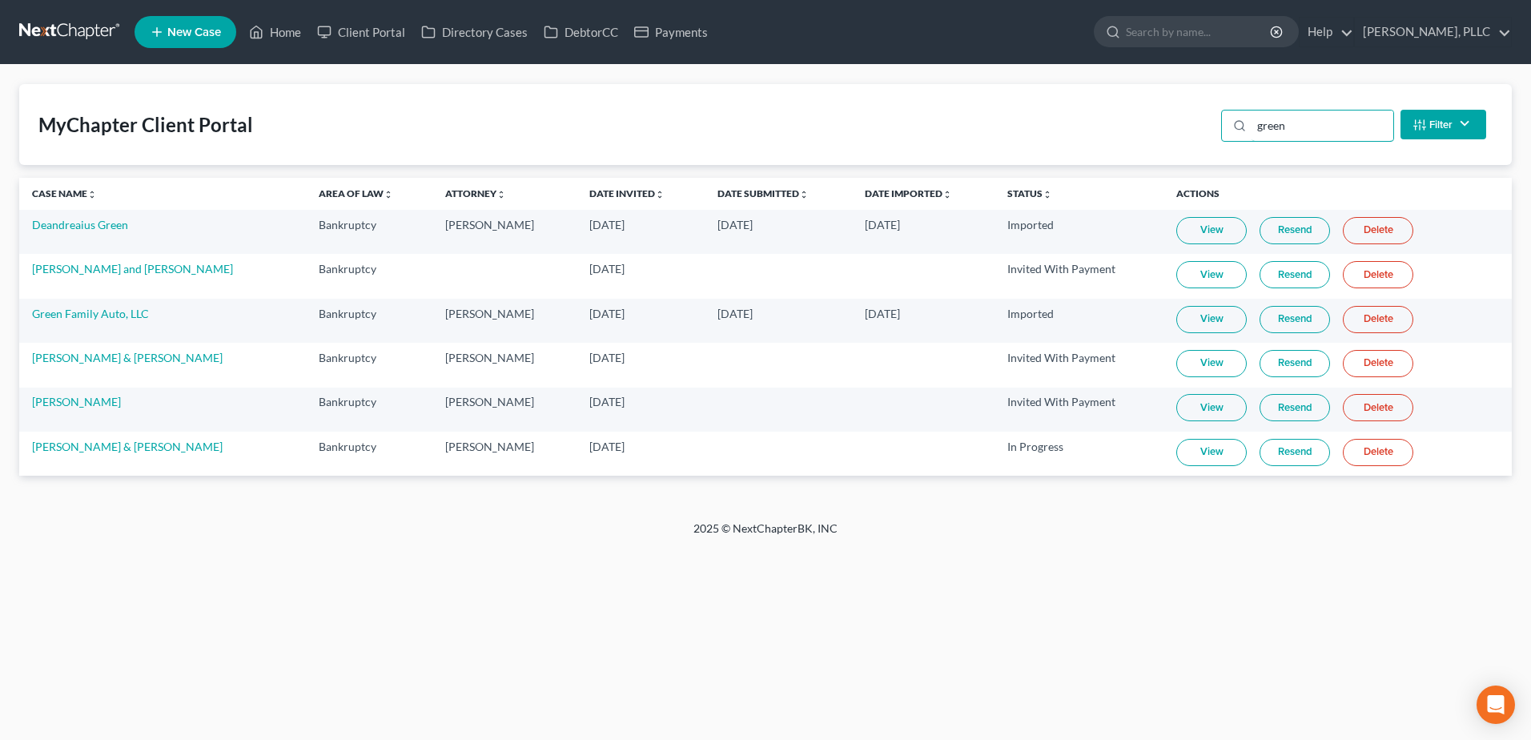
type input "green"
click at [1176, 460] on link "View" at bounding box center [1211, 452] width 70 height 27
click at [602, 26] on link "DebtorCC" at bounding box center [581, 32] width 90 height 29
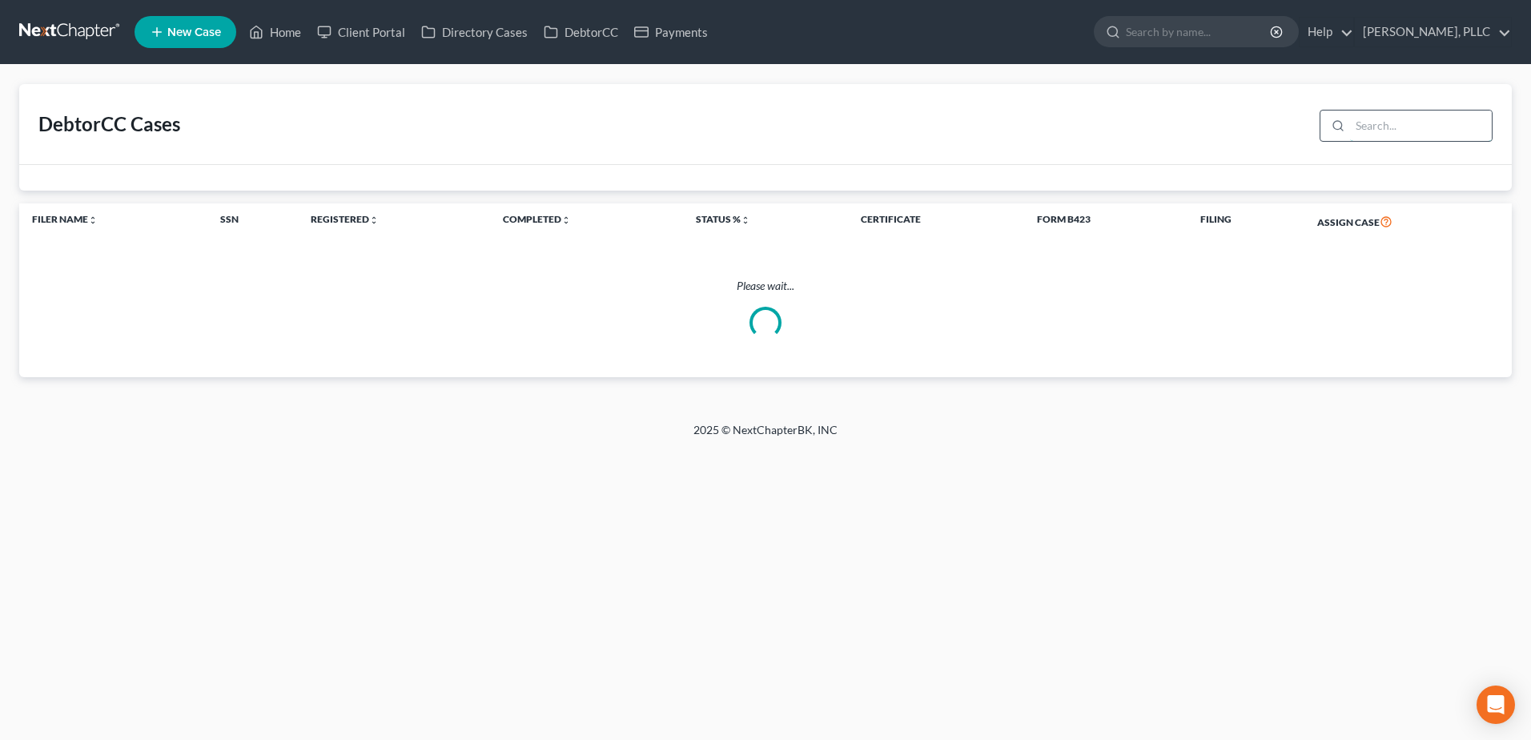
click at [1372, 127] on input "search" at bounding box center [1421, 126] width 142 height 30
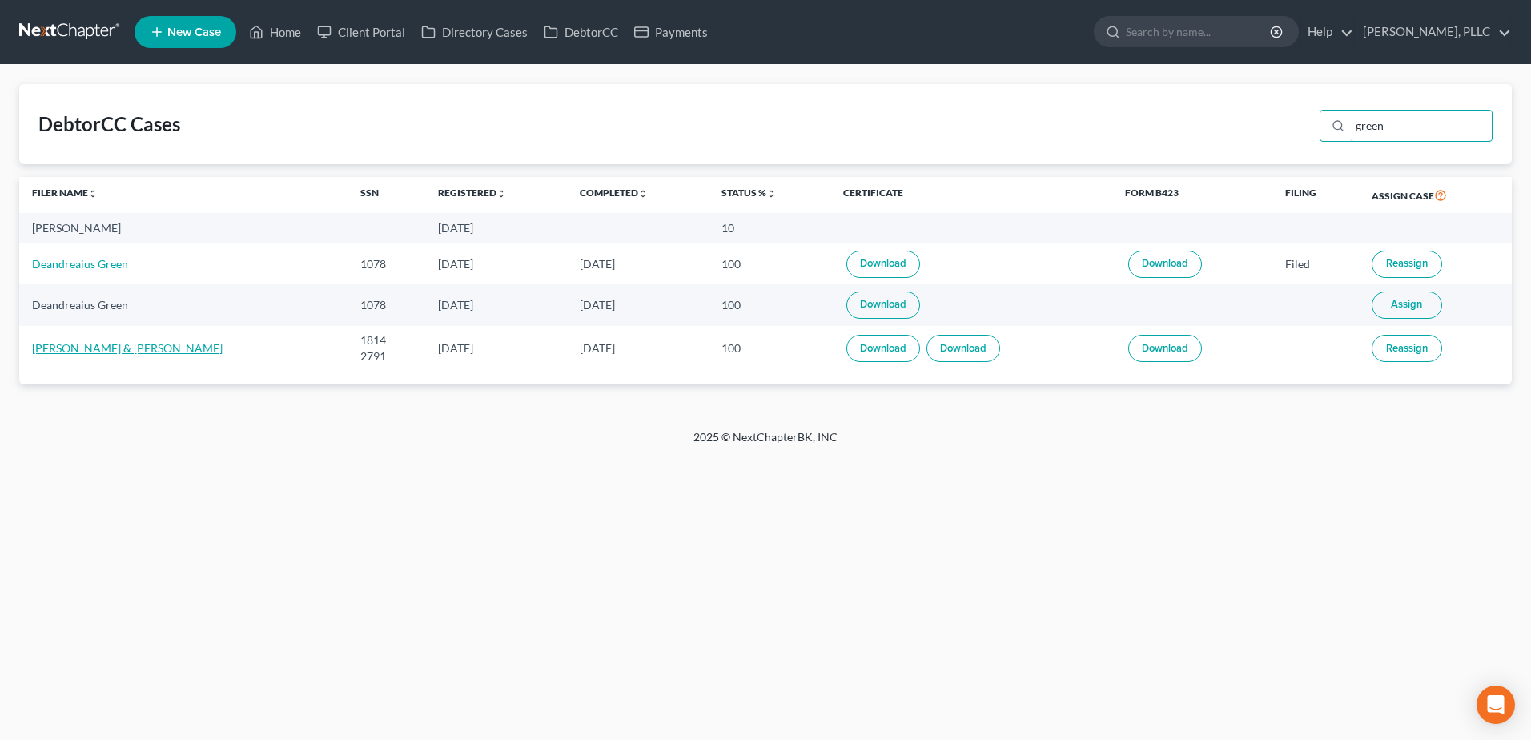
type input "green"
click at [80, 350] on link "[PERSON_NAME] & [PERSON_NAME]" at bounding box center [127, 348] width 191 height 14
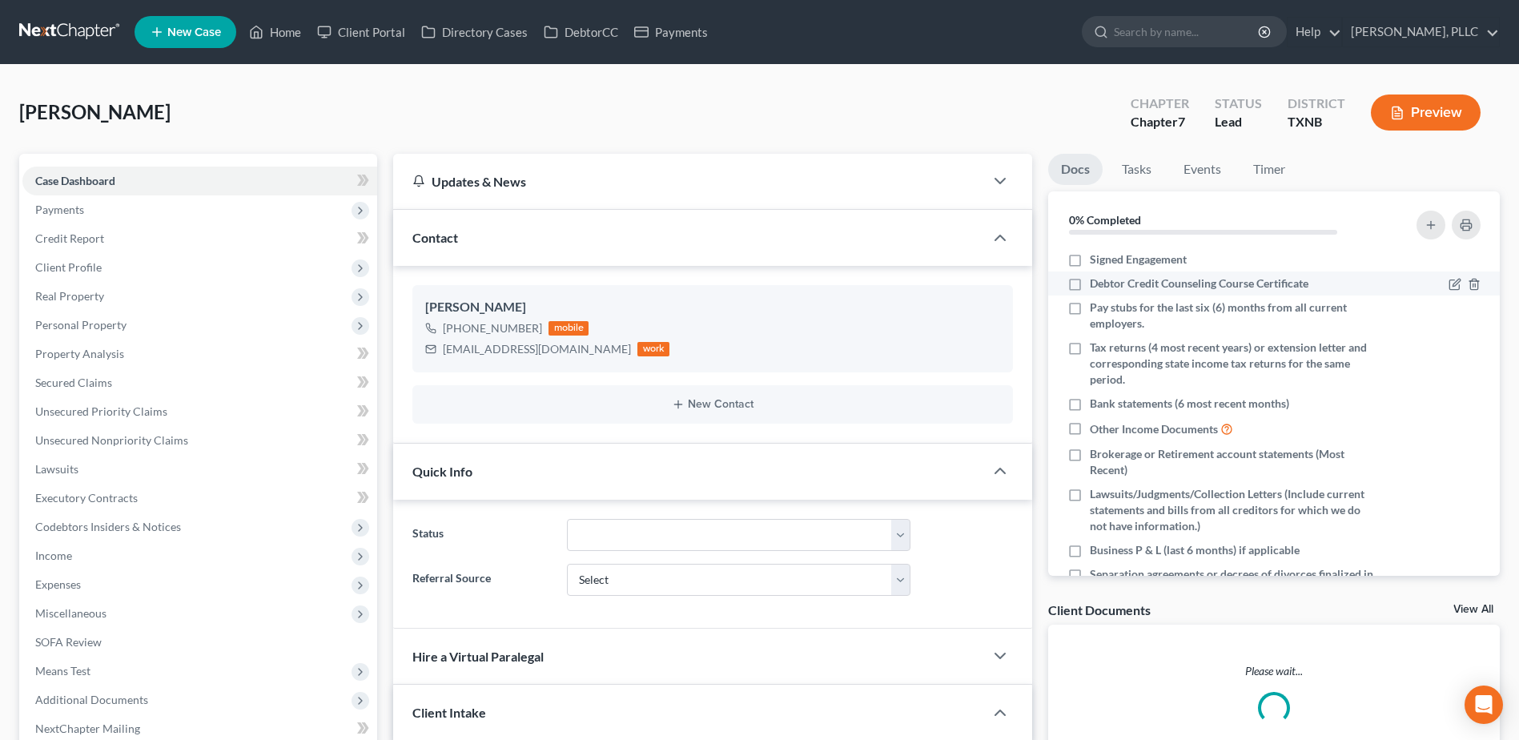
click at [1090, 284] on label "Debtor Credit Counseling Course Certificate" at bounding box center [1199, 283] width 219 height 16
click at [1096, 284] on input "Debtor Credit Counseling Course Certificate" at bounding box center [1101, 280] width 10 height 10
checkbox input "true"
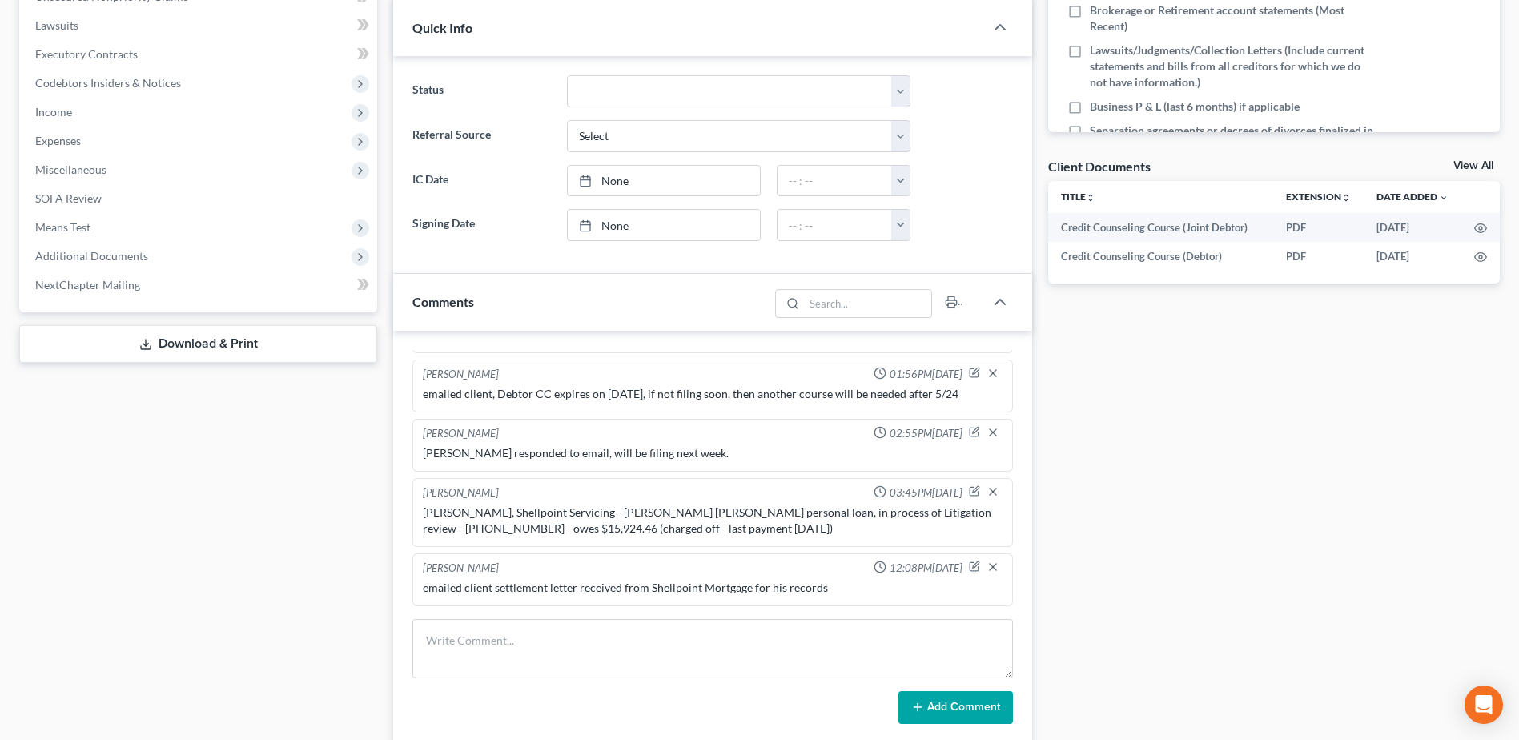
scroll to position [469, 0]
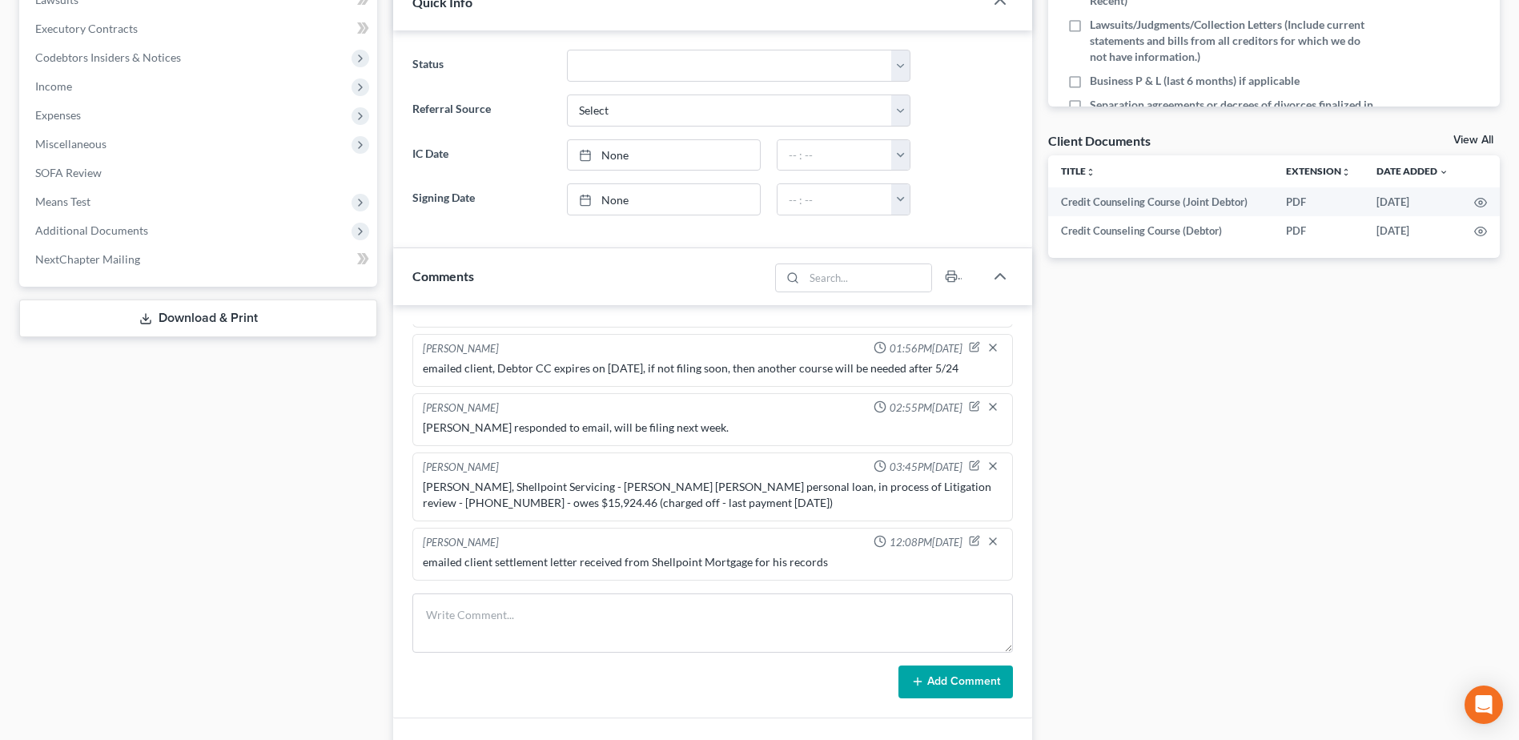
click at [1472, 147] on div "View All" at bounding box center [1476, 142] width 46 height 14
click at [1472, 142] on link "View All" at bounding box center [1473, 140] width 40 height 11
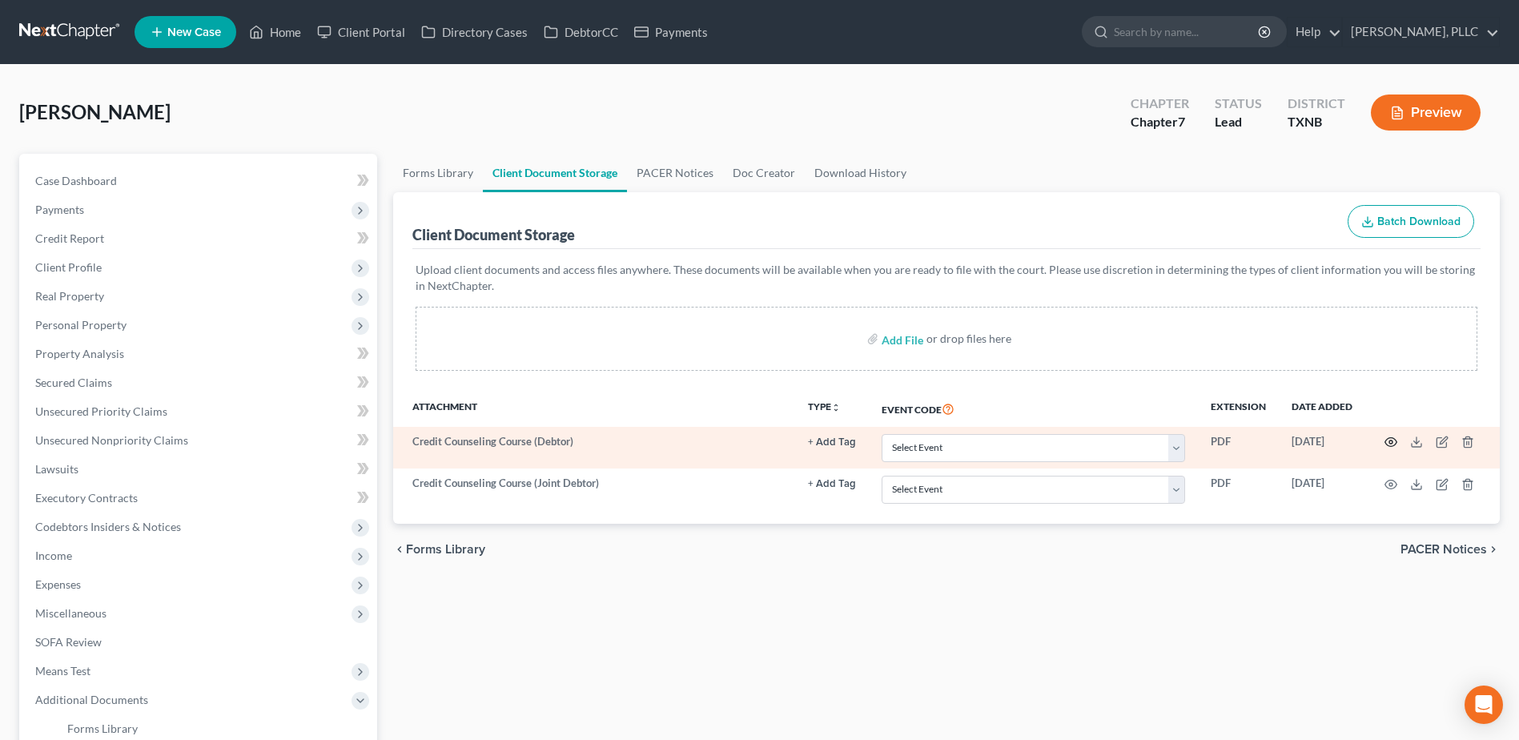
click at [1394, 444] on icon "button" at bounding box center [1391, 442] width 13 height 13
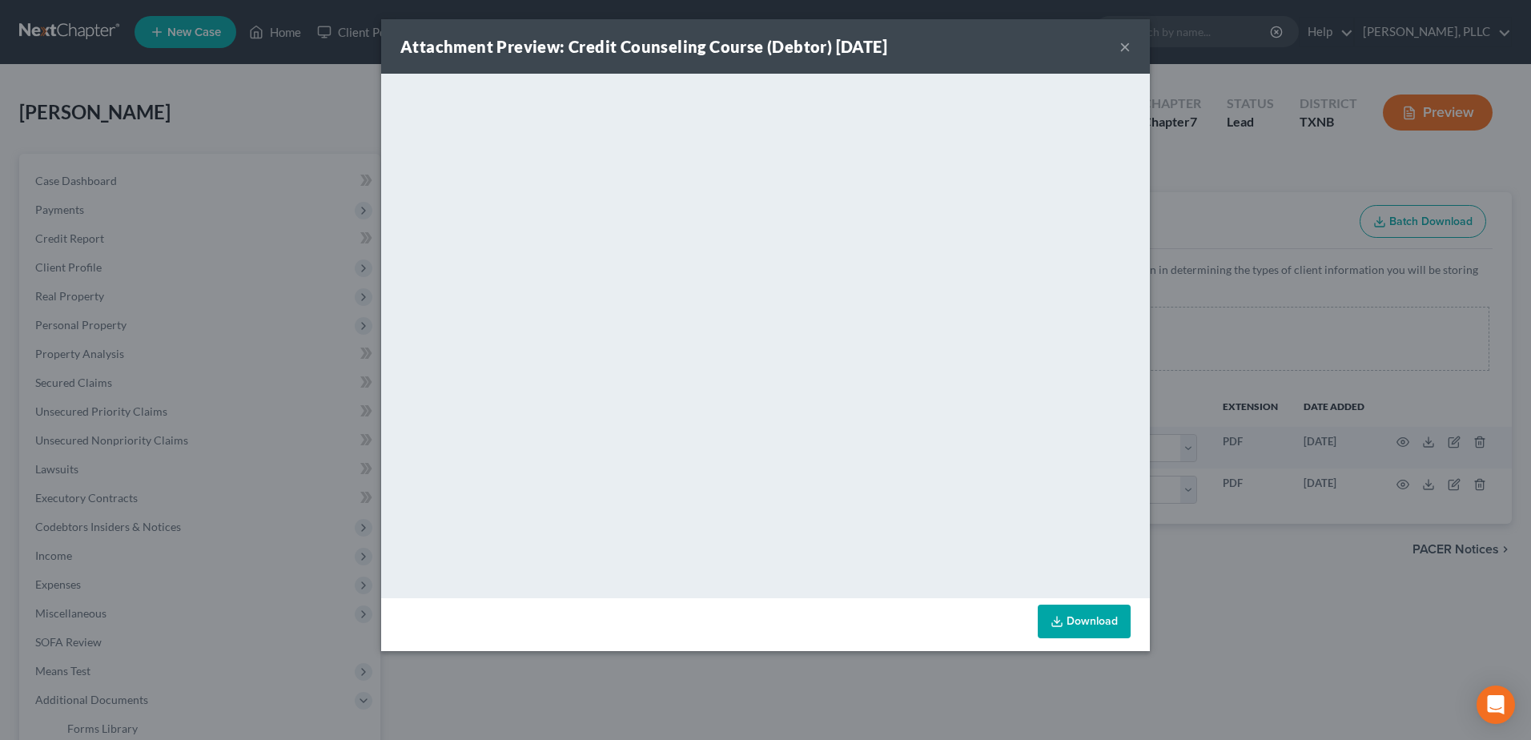
click at [1123, 50] on button "×" at bounding box center [1125, 46] width 11 height 19
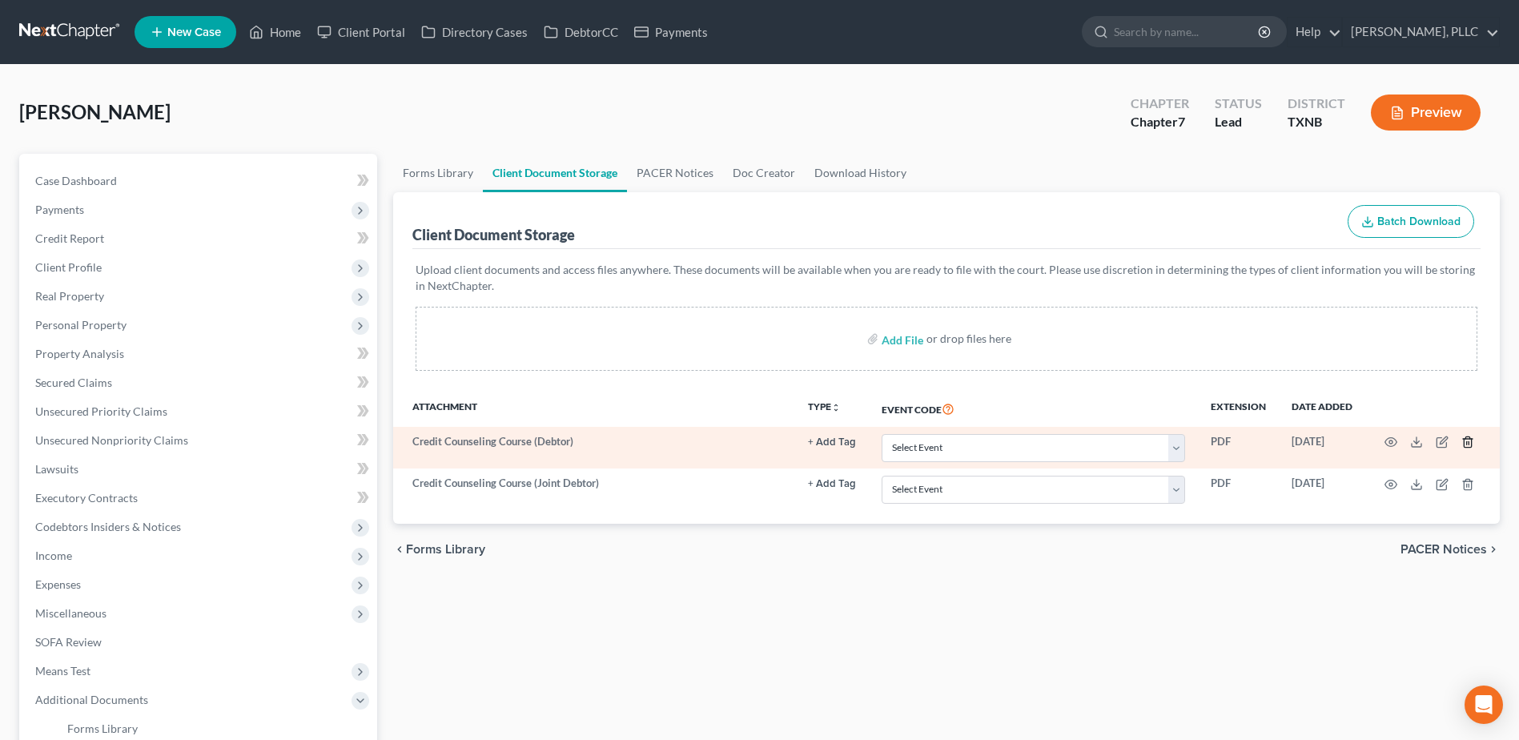
click at [1472, 438] on icon "button" at bounding box center [1467, 442] width 13 height 13
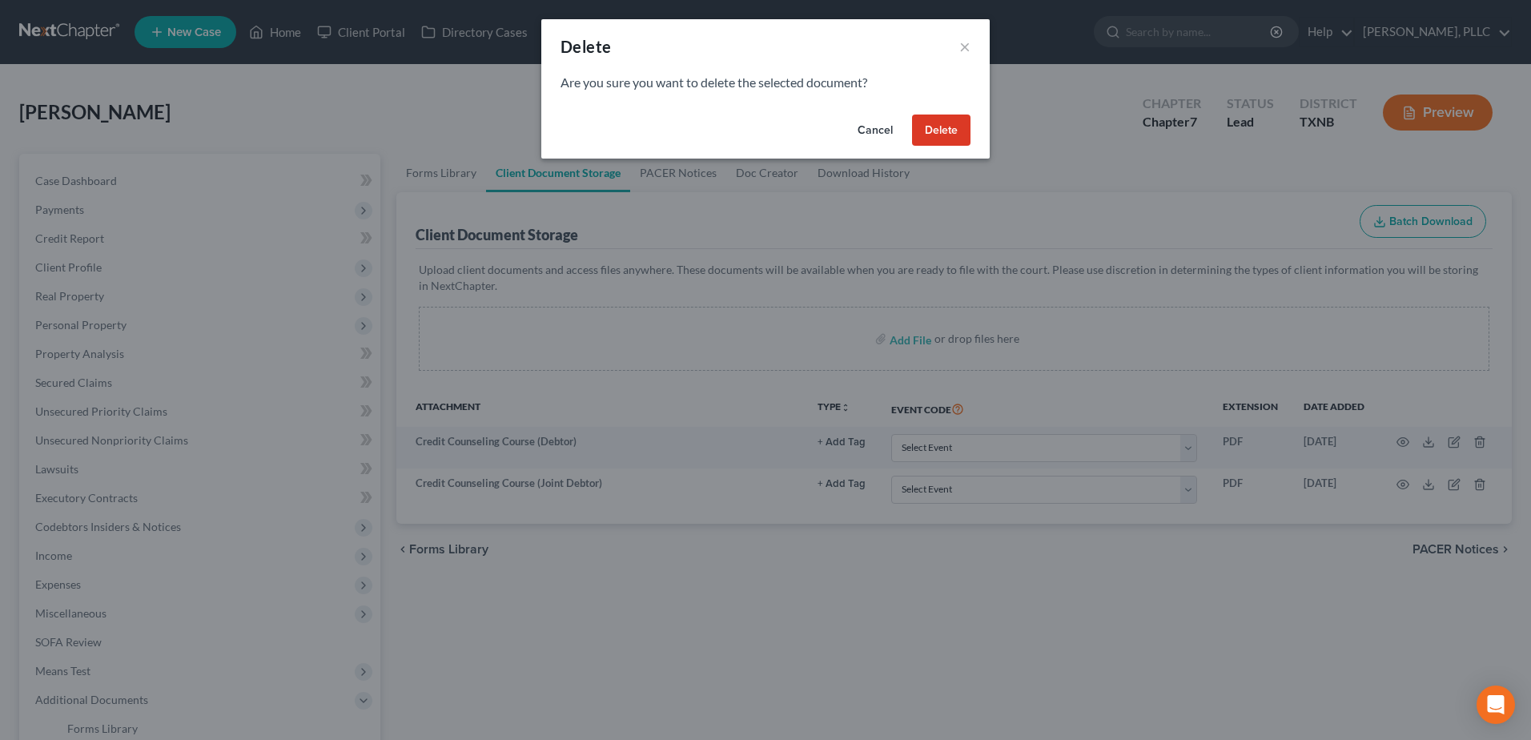
click at [862, 128] on button "Cancel" at bounding box center [875, 131] width 61 height 32
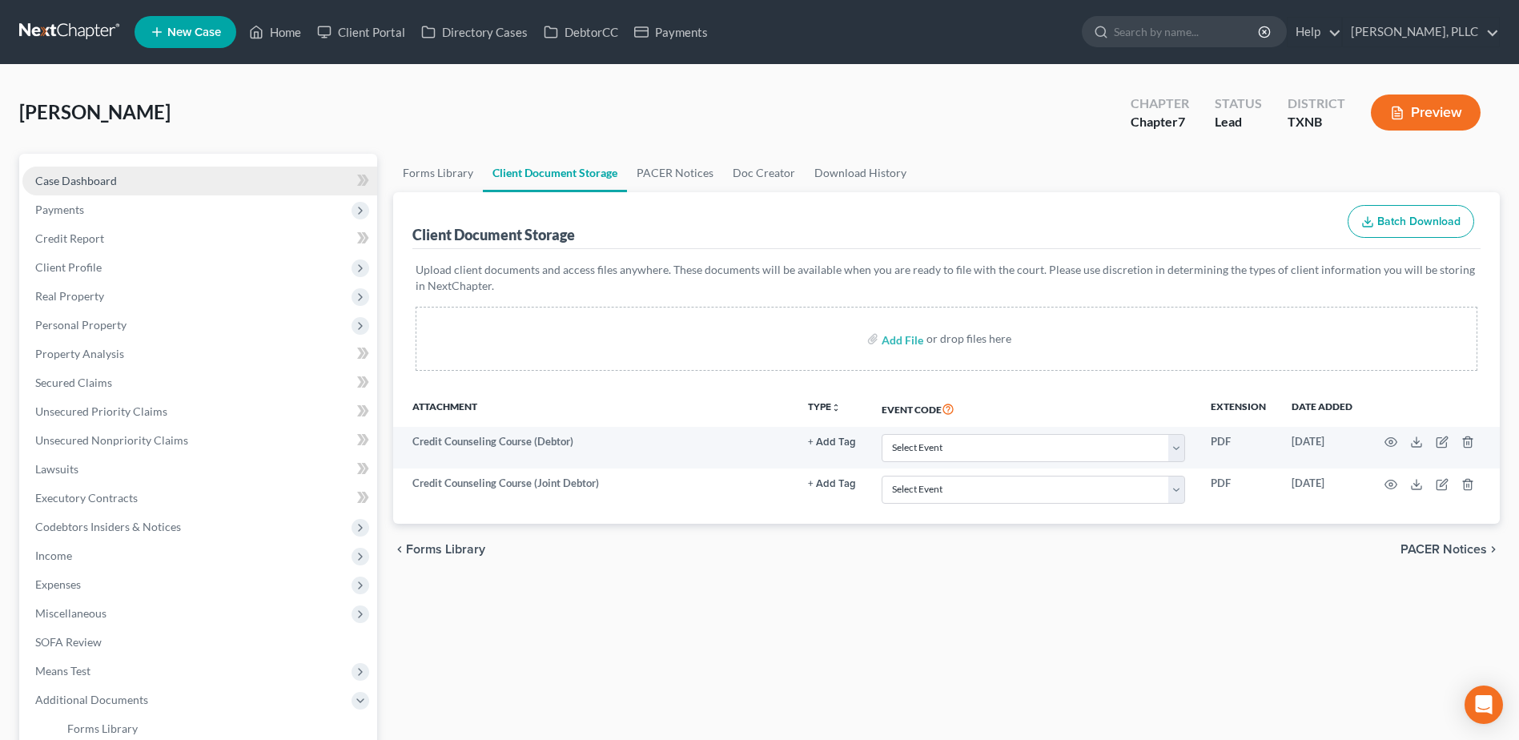
click at [58, 179] on span "Case Dashboard" at bounding box center [76, 181] width 82 height 14
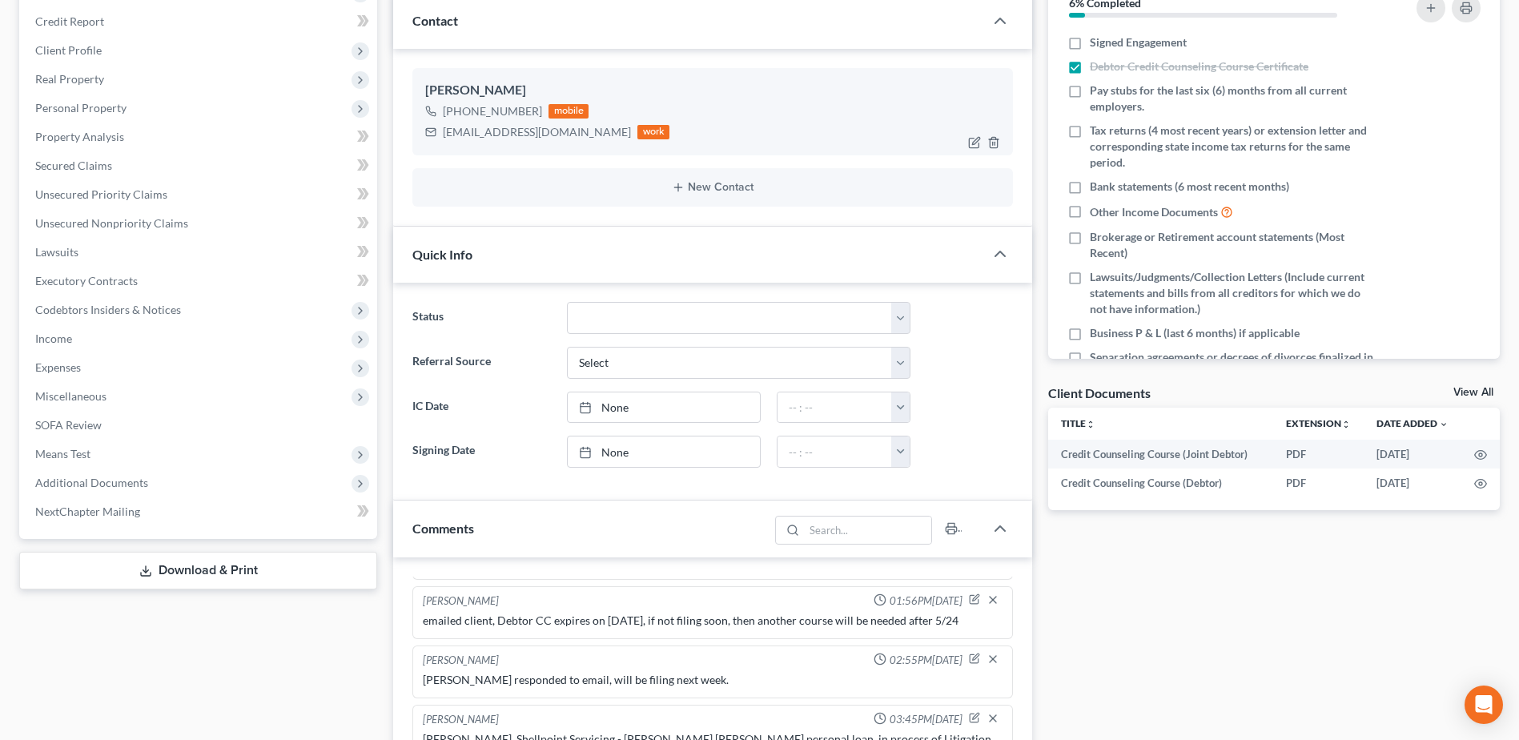
scroll to position [240, 0]
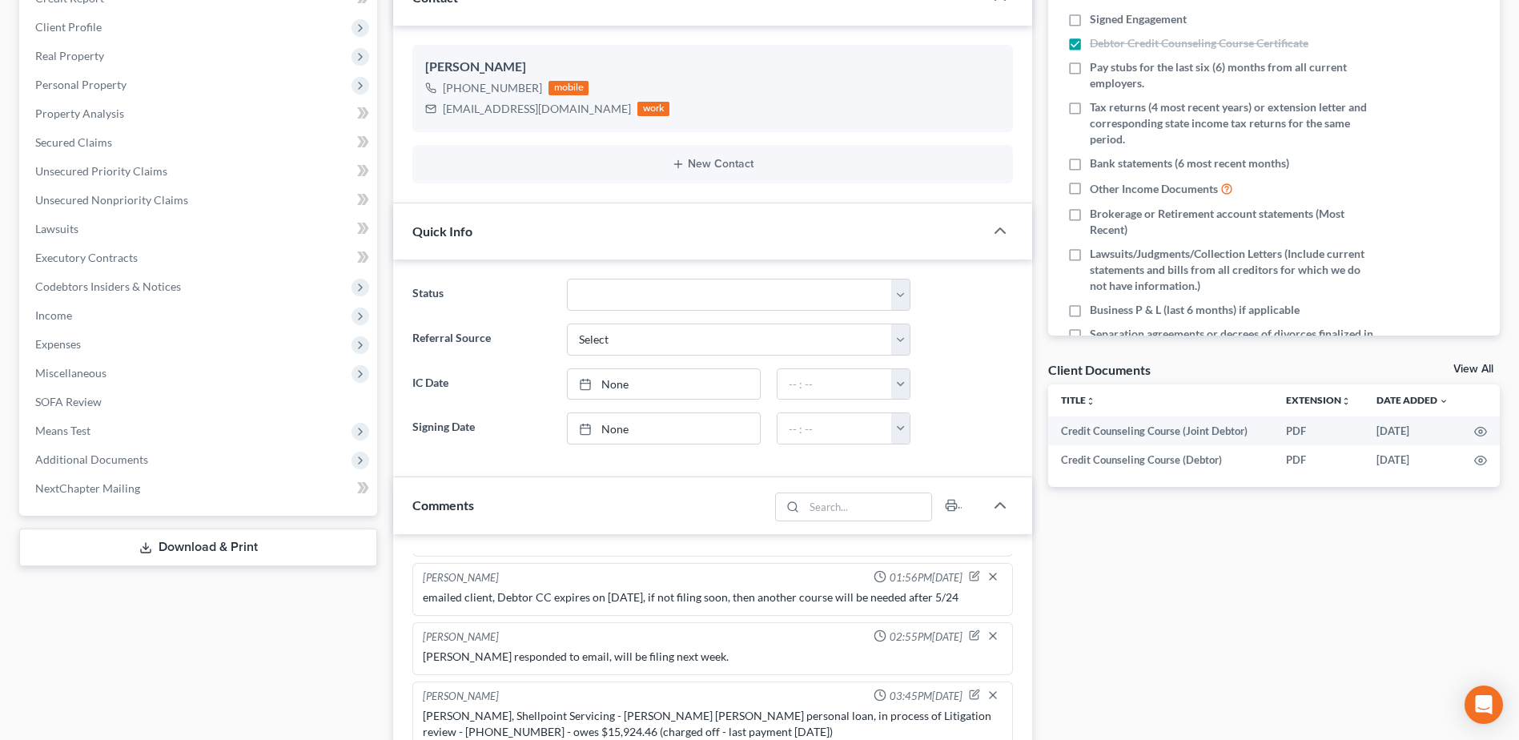
click at [1346, 670] on div "Docs Tasks Events Timer 6% Completed Nothing here yet! Signed Engagement Debtor…" at bounding box center [1274, 627] width 468 height 1427
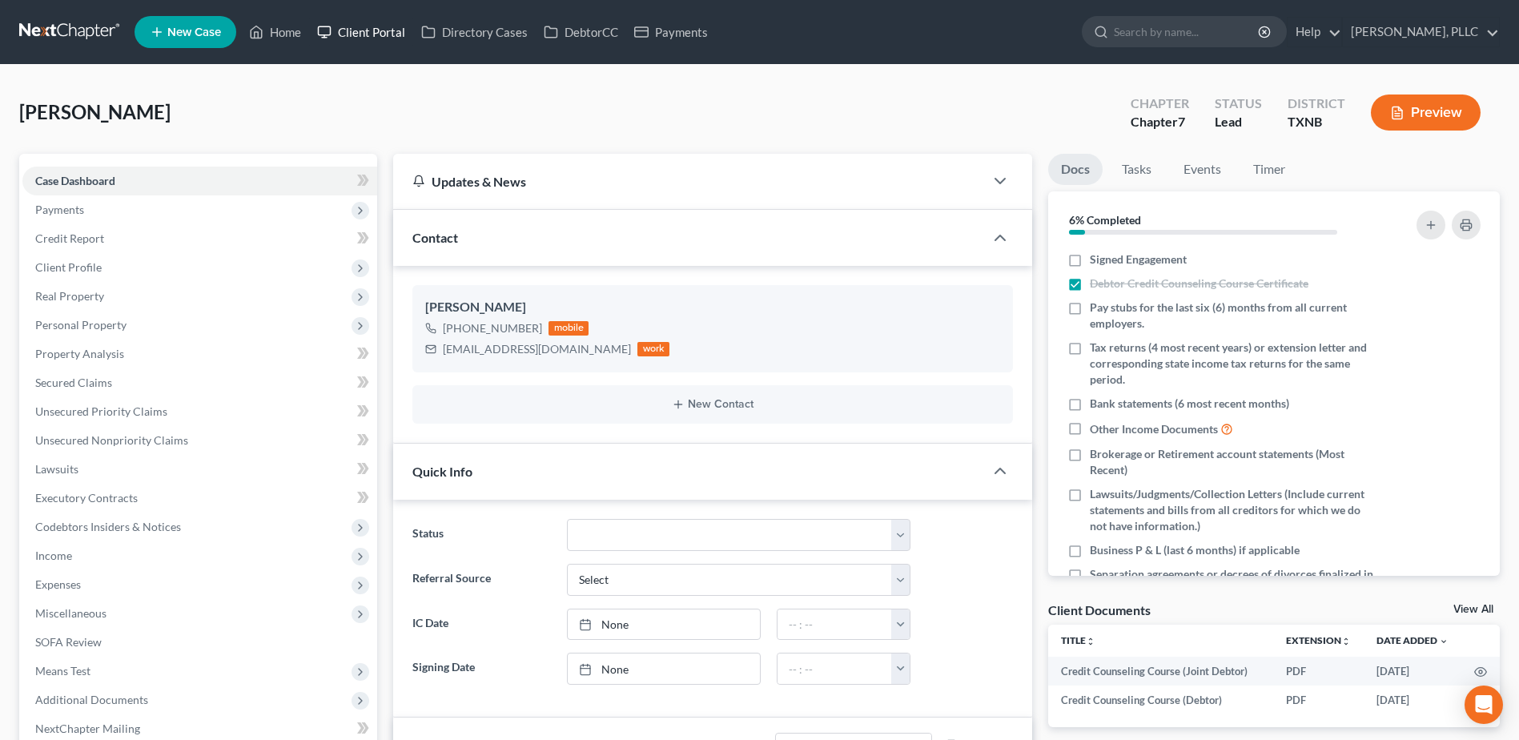
click at [368, 29] on link "Client Portal" at bounding box center [361, 32] width 104 height 29
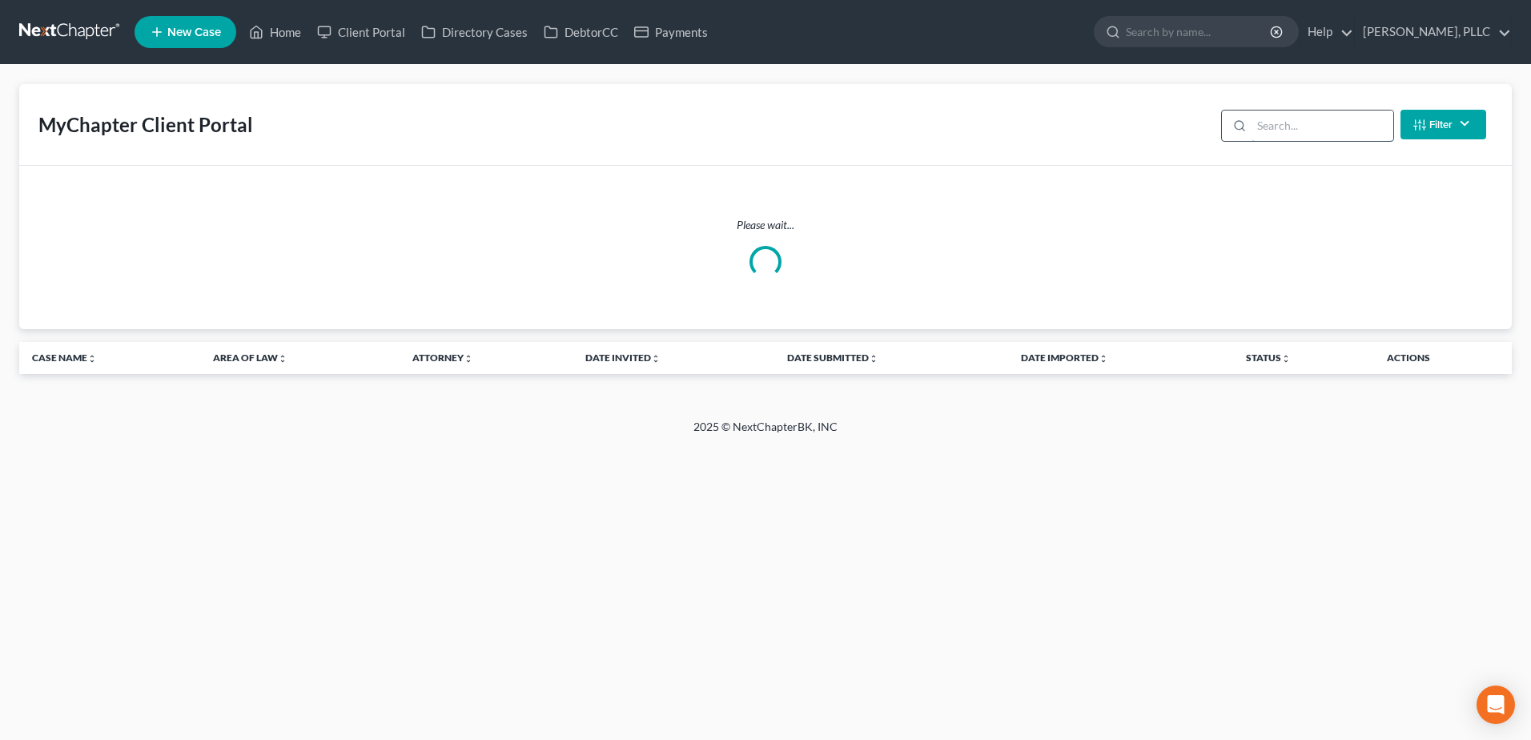
click at [1293, 135] on input "search" at bounding box center [1323, 126] width 142 height 30
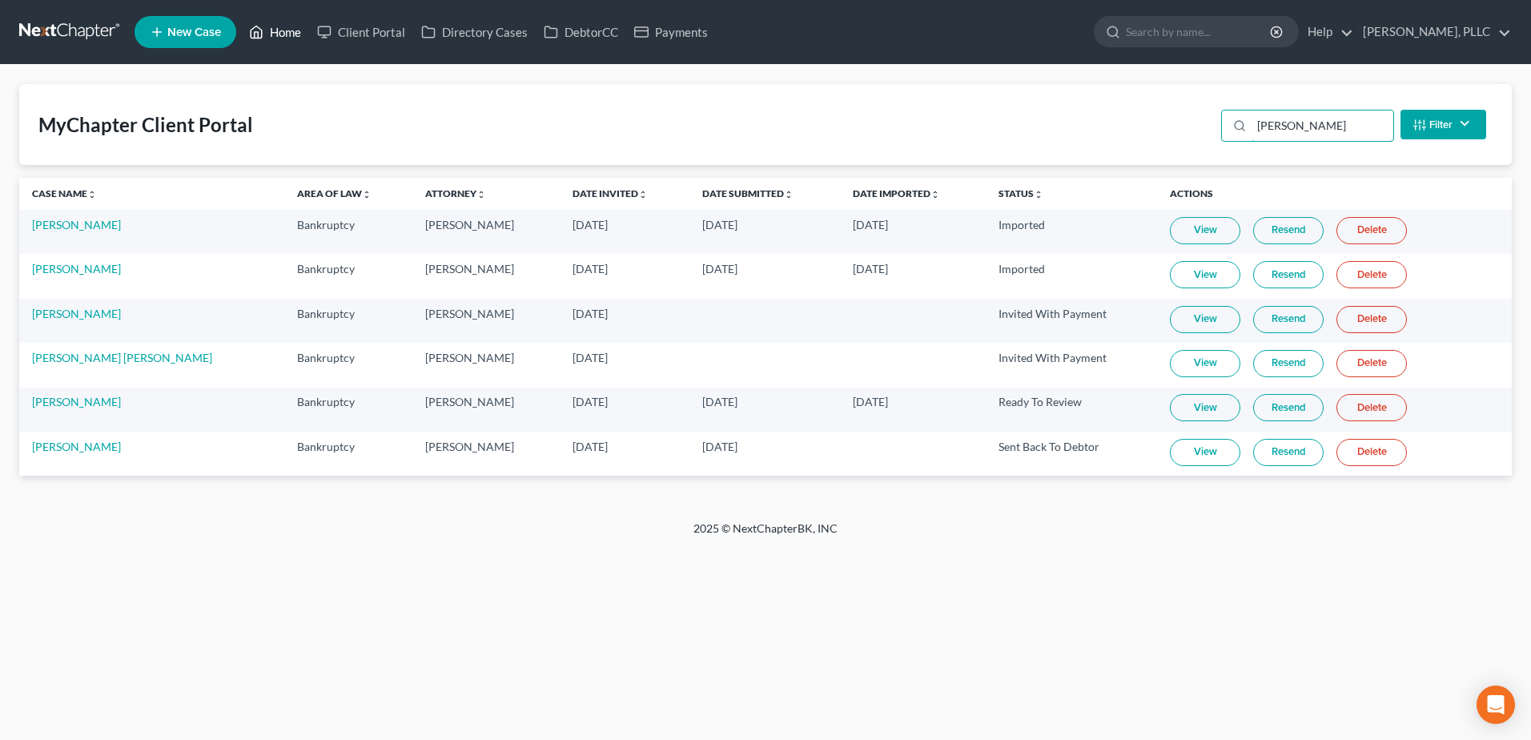
type input "[PERSON_NAME]"
click at [277, 38] on link "Home" at bounding box center [275, 32] width 68 height 29
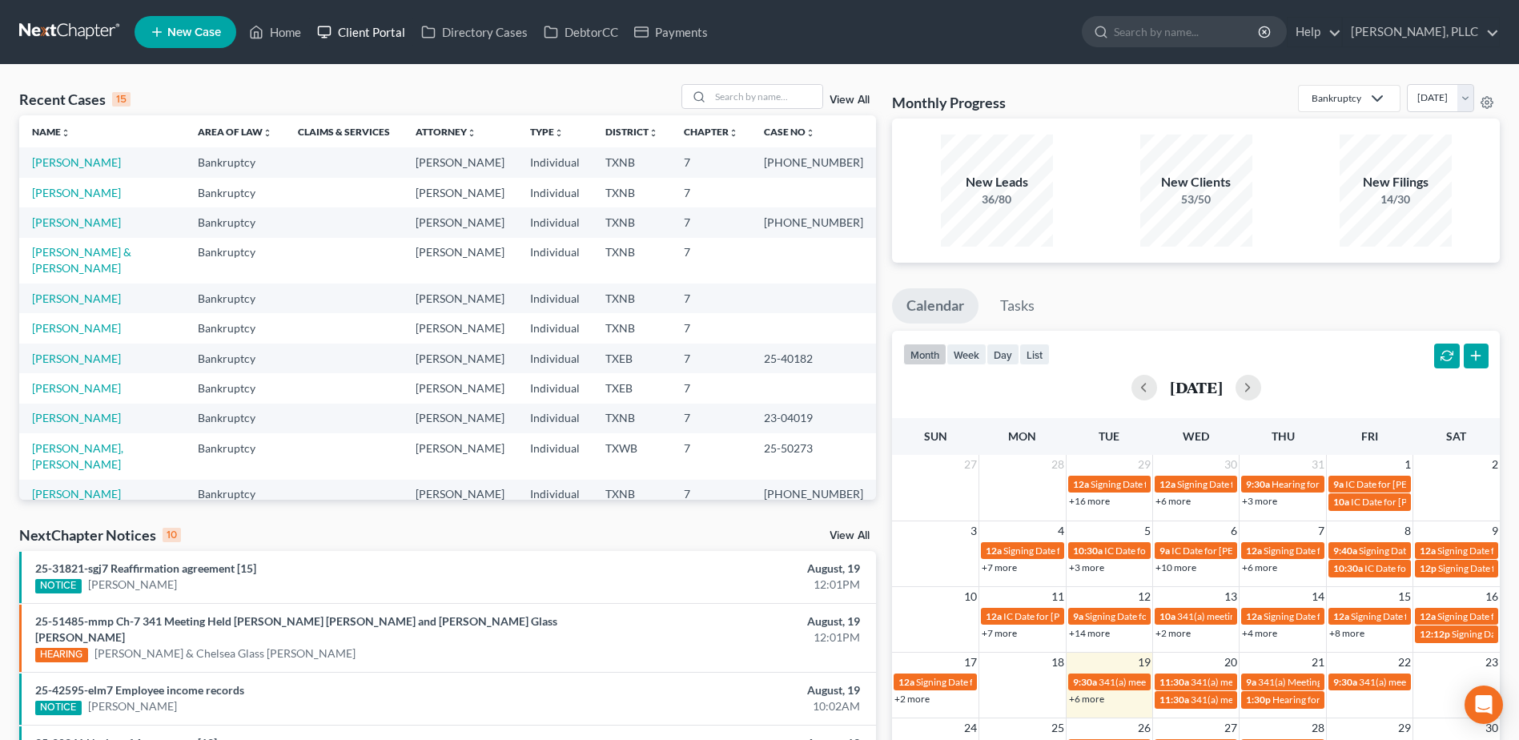
click at [401, 27] on link "Client Portal" at bounding box center [361, 32] width 104 height 29
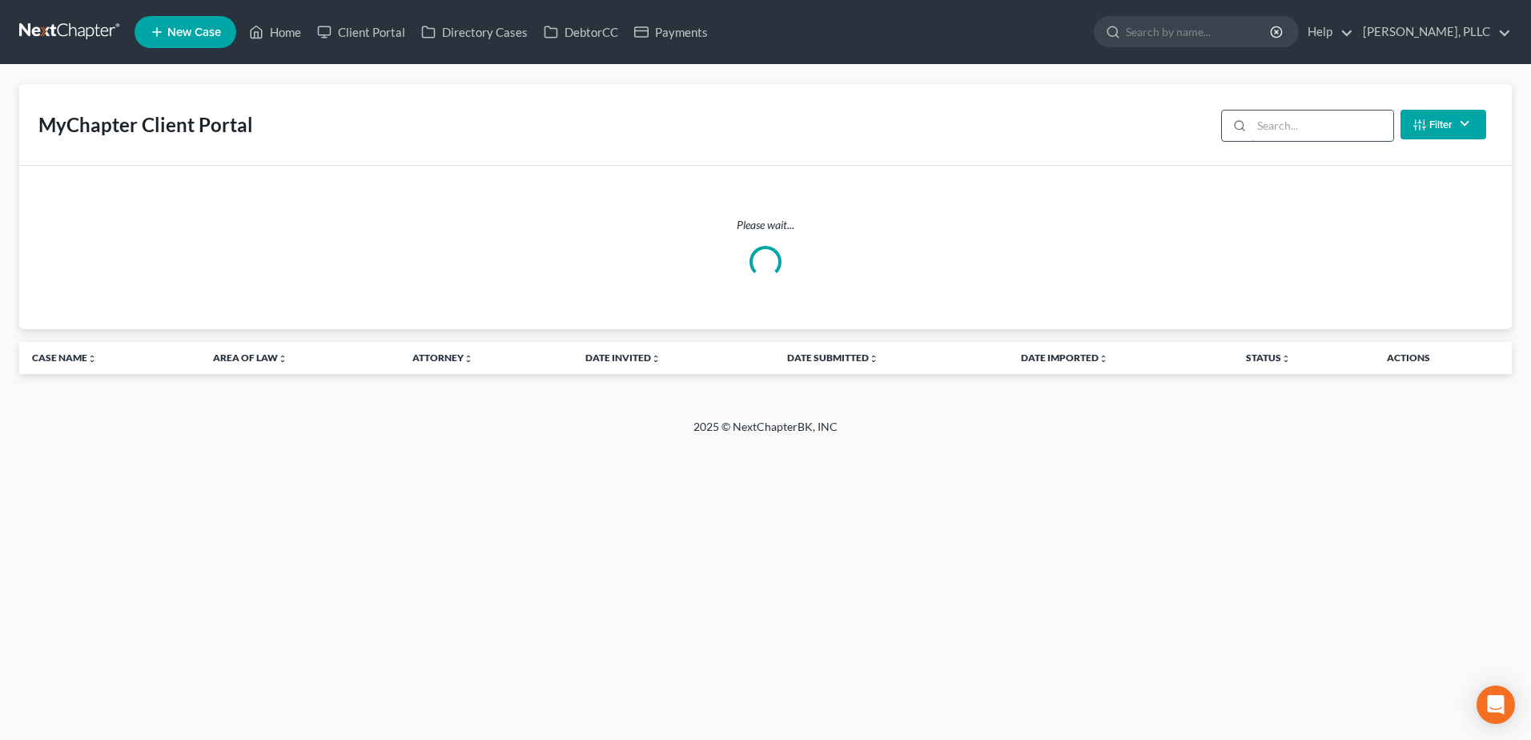
click at [1302, 119] on input "search" at bounding box center [1323, 126] width 142 height 30
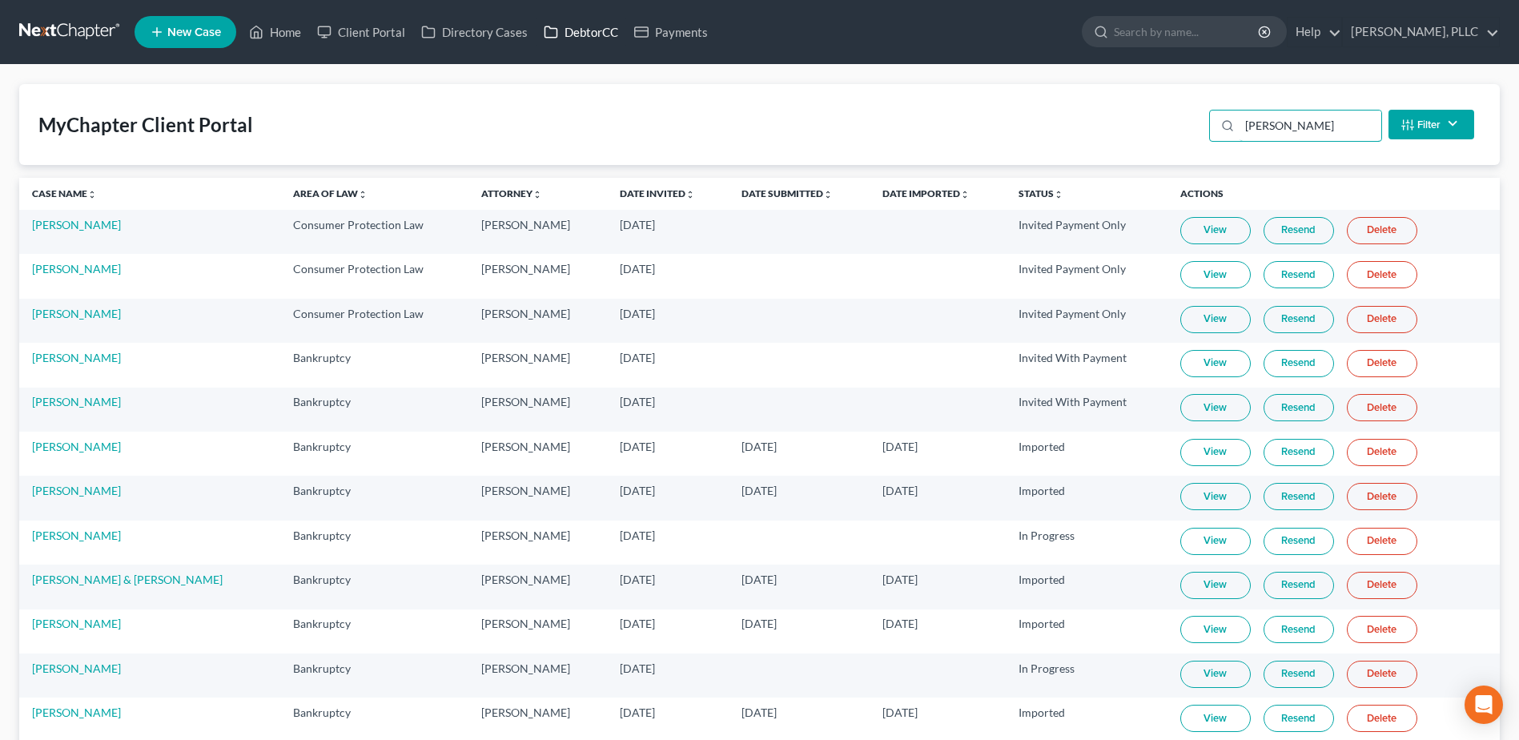
type input "[PERSON_NAME]"
click at [604, 32] on link "DebtorCC" at bounding box center [581, 32] width 90 height 29
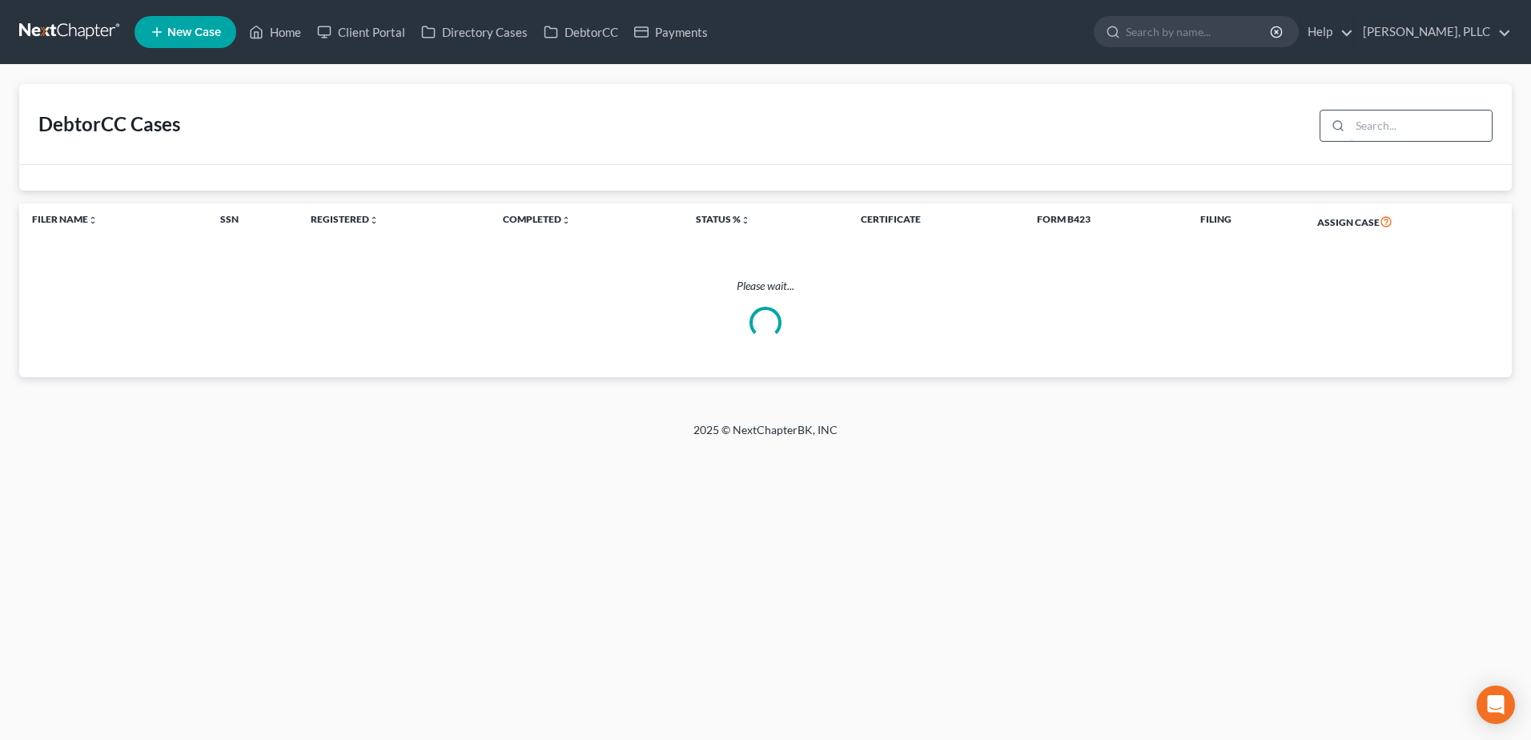
click at [1376, 127] on input "search" at bounding box center [1421, 126] width 142 height 30
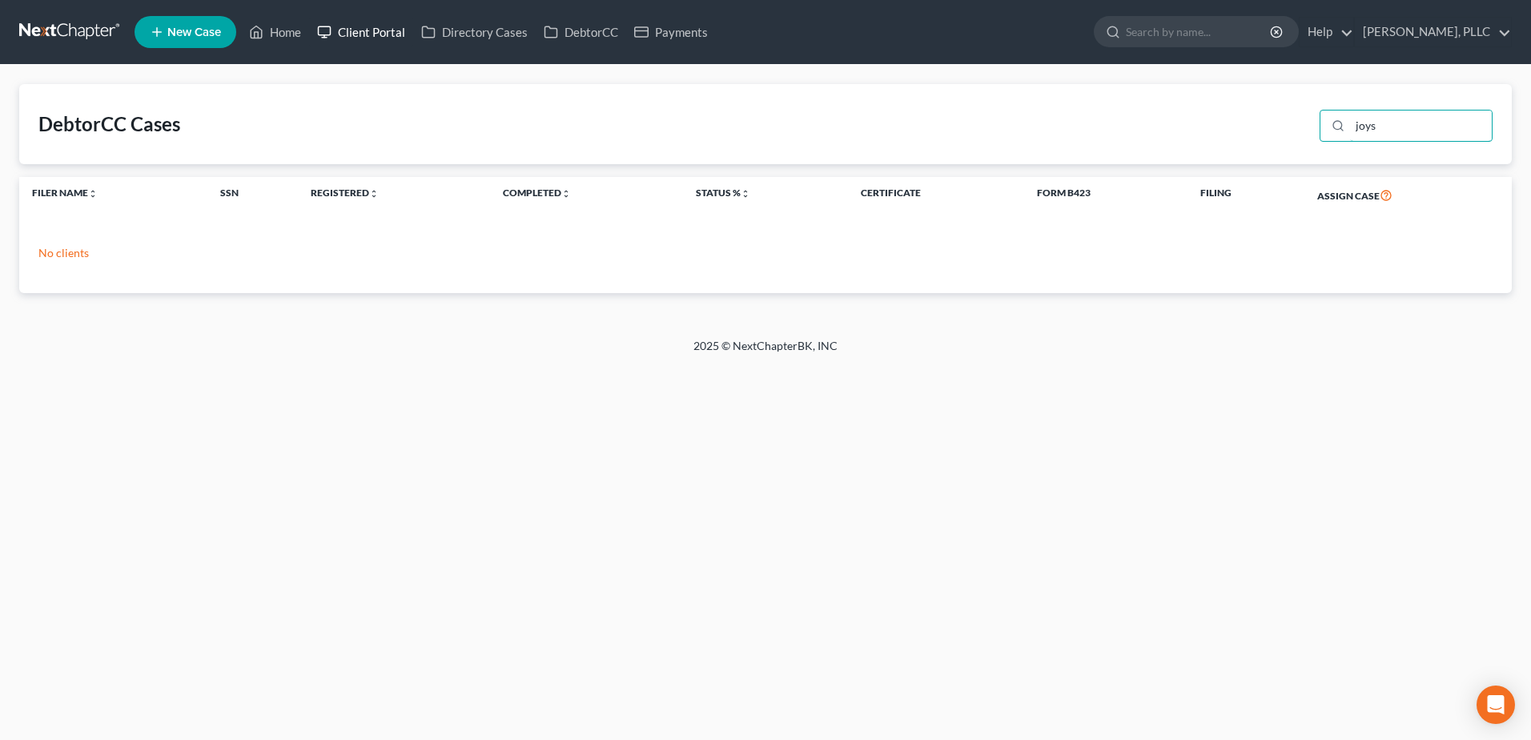
type input "joys"
drag, startPoint x: 384, startPoint y: 34, endPoint x: 460, endPoint y: 54, distance: 78.5
click at [384, 34] on link "Client Portal" at bounding box center [361, 32] width 104 height 29
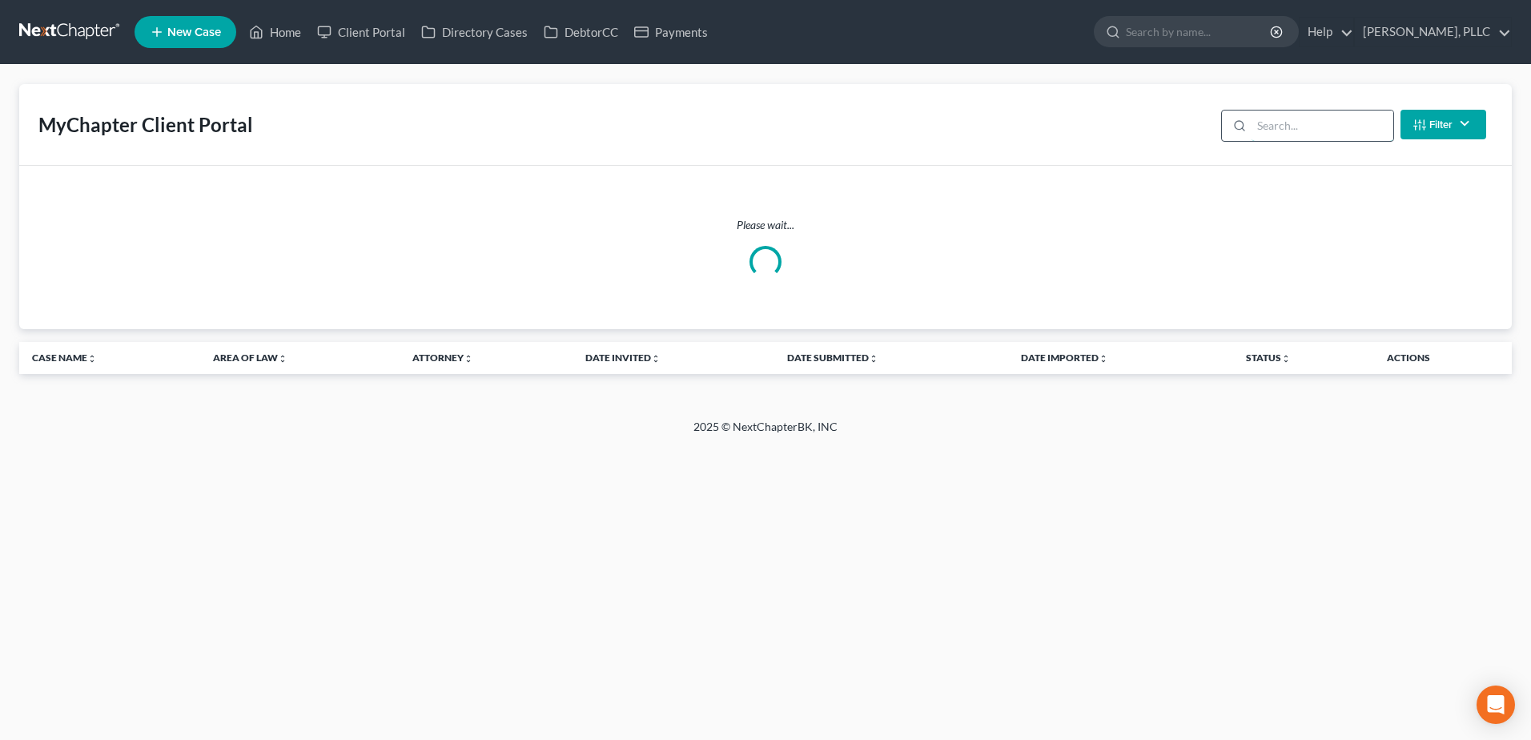
click at [1297, 128] on input "search" at bounding box center [1323, 126] width 142 height 30
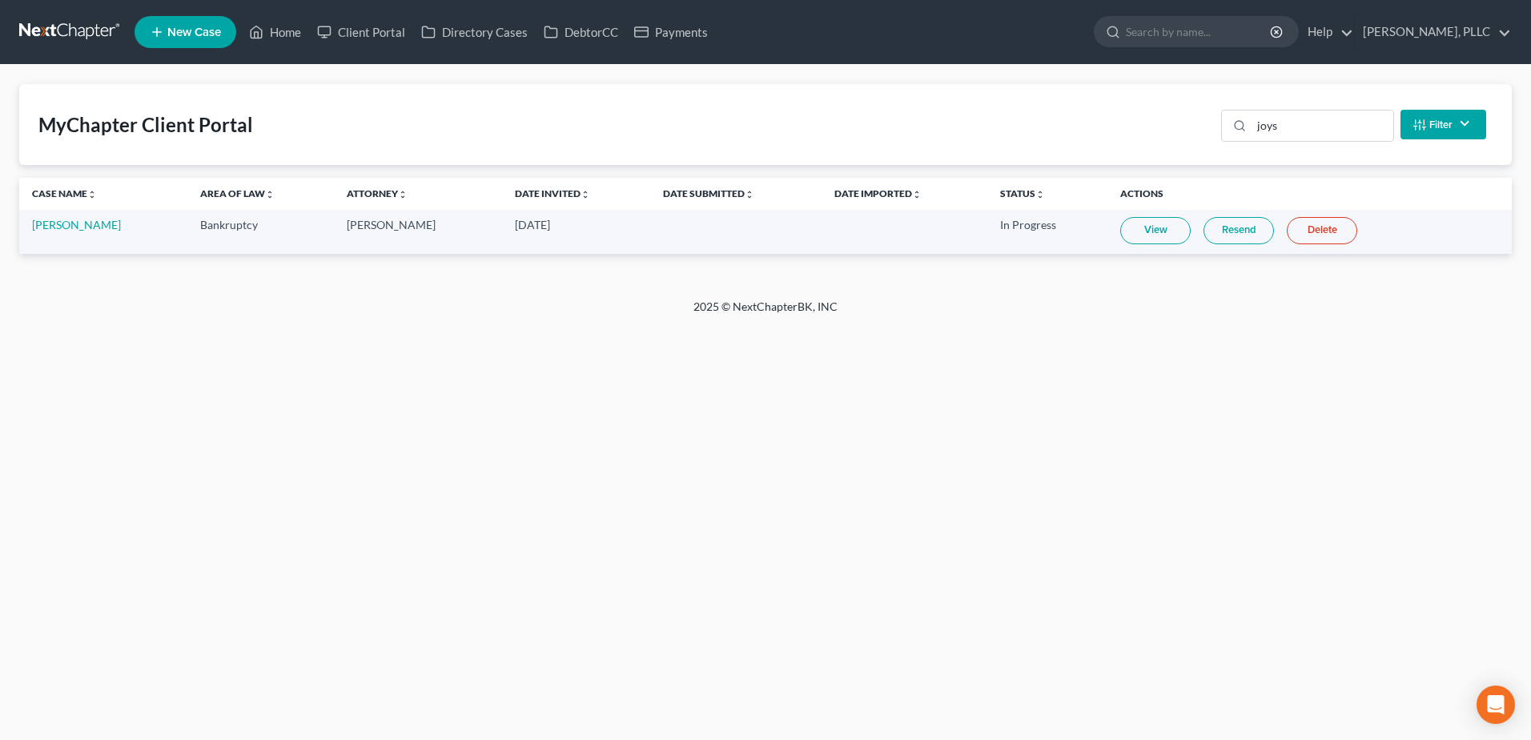
click at [1128, 215] on td "View Resend Delete" at bounding box center [1310, 232] width 404 height 44
click at [1135, 233] on link "View" at bounding box center [1155, 230] width 70 height 27
drag, startPoint x: 1337, startPoint y: 127, endPoint x: 1220, endPoint y: 111, distance: 118.8
click at [1230, 124] on div "joys" at bounding box center [1307, 126] width 173 height 32
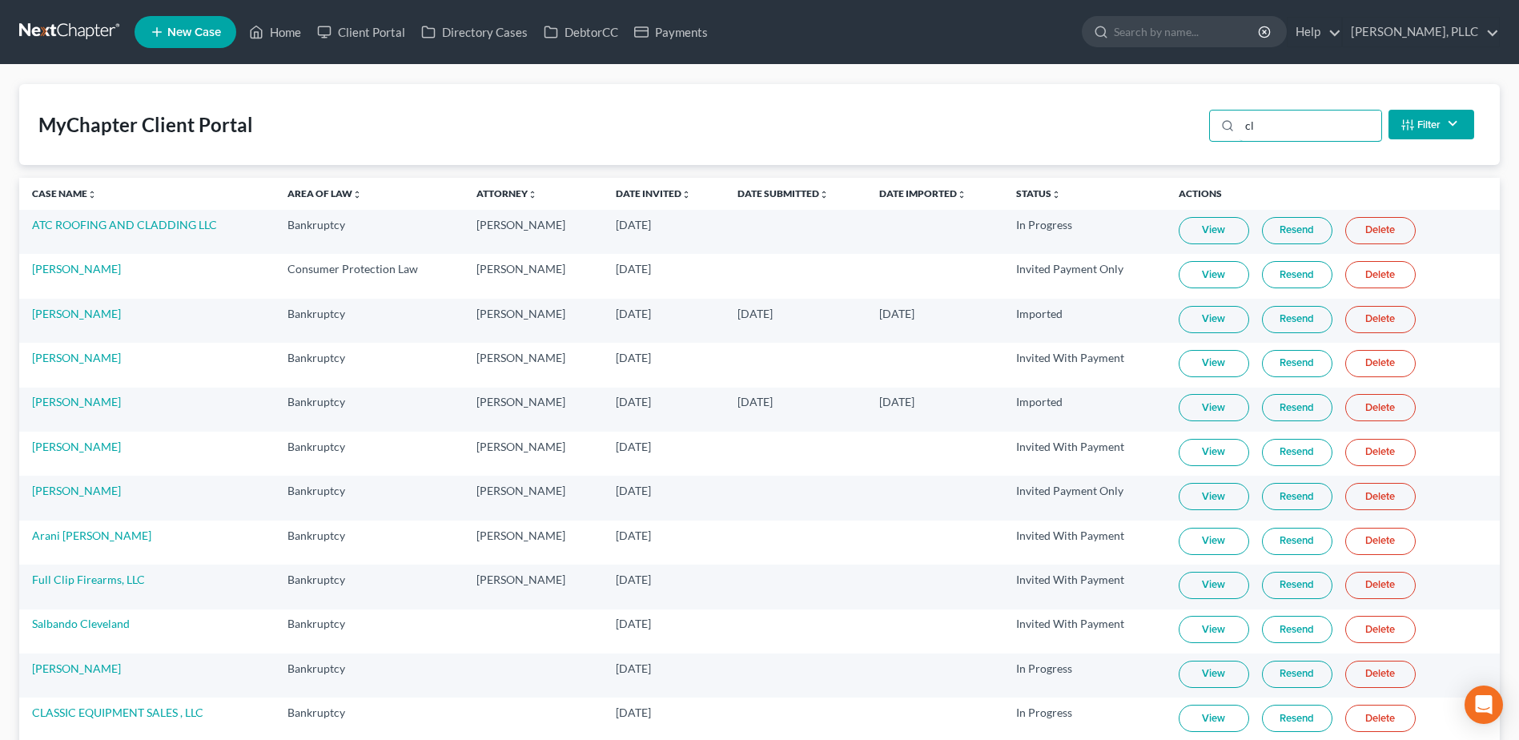
type input "c"
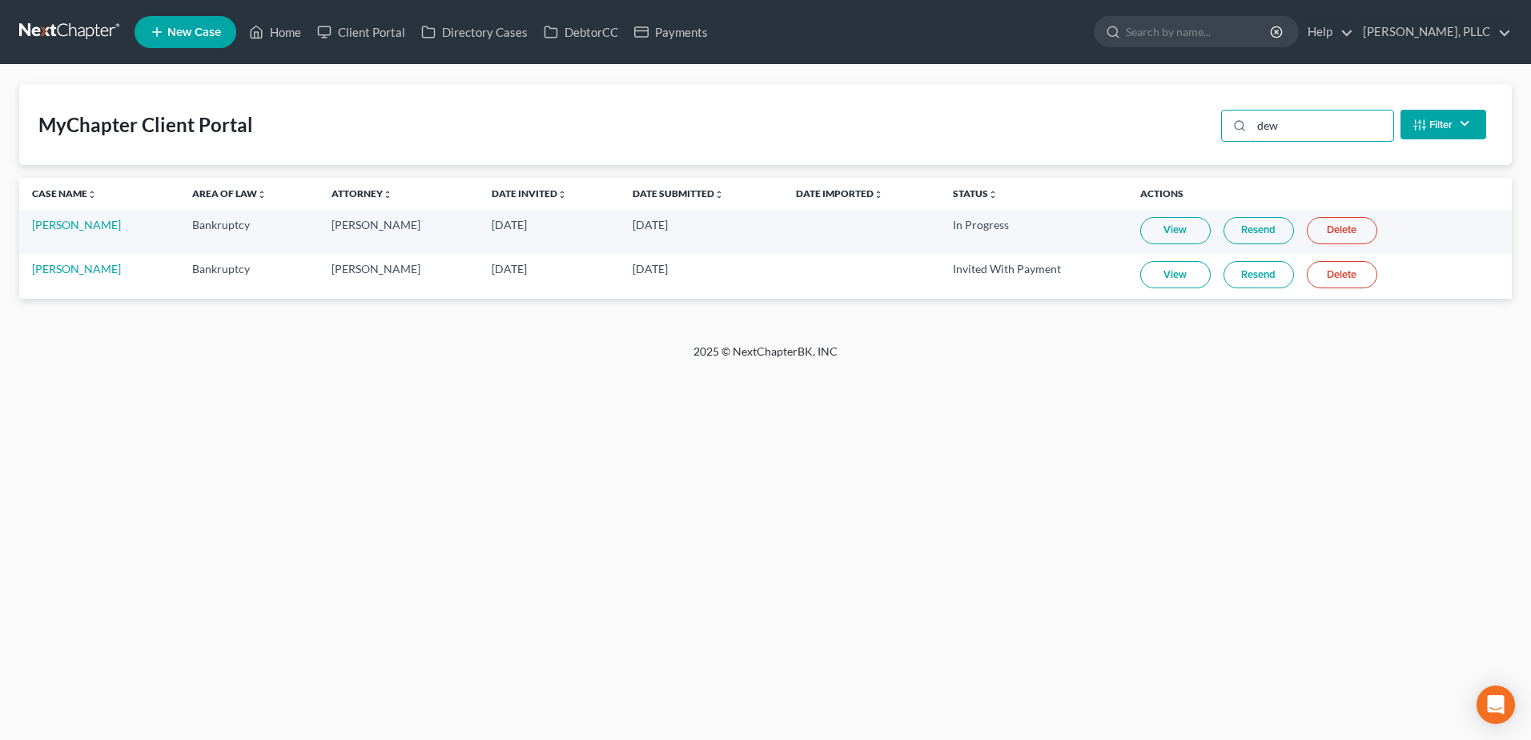
type input "dew"
click at [1142, 239] on link "View" at bounding box center [1175, 230] width 70 height 27
click at [86, 227] on link "[PERSON_NAME]" at bounding box center [76, 225] width 89 height 14
select select "1"
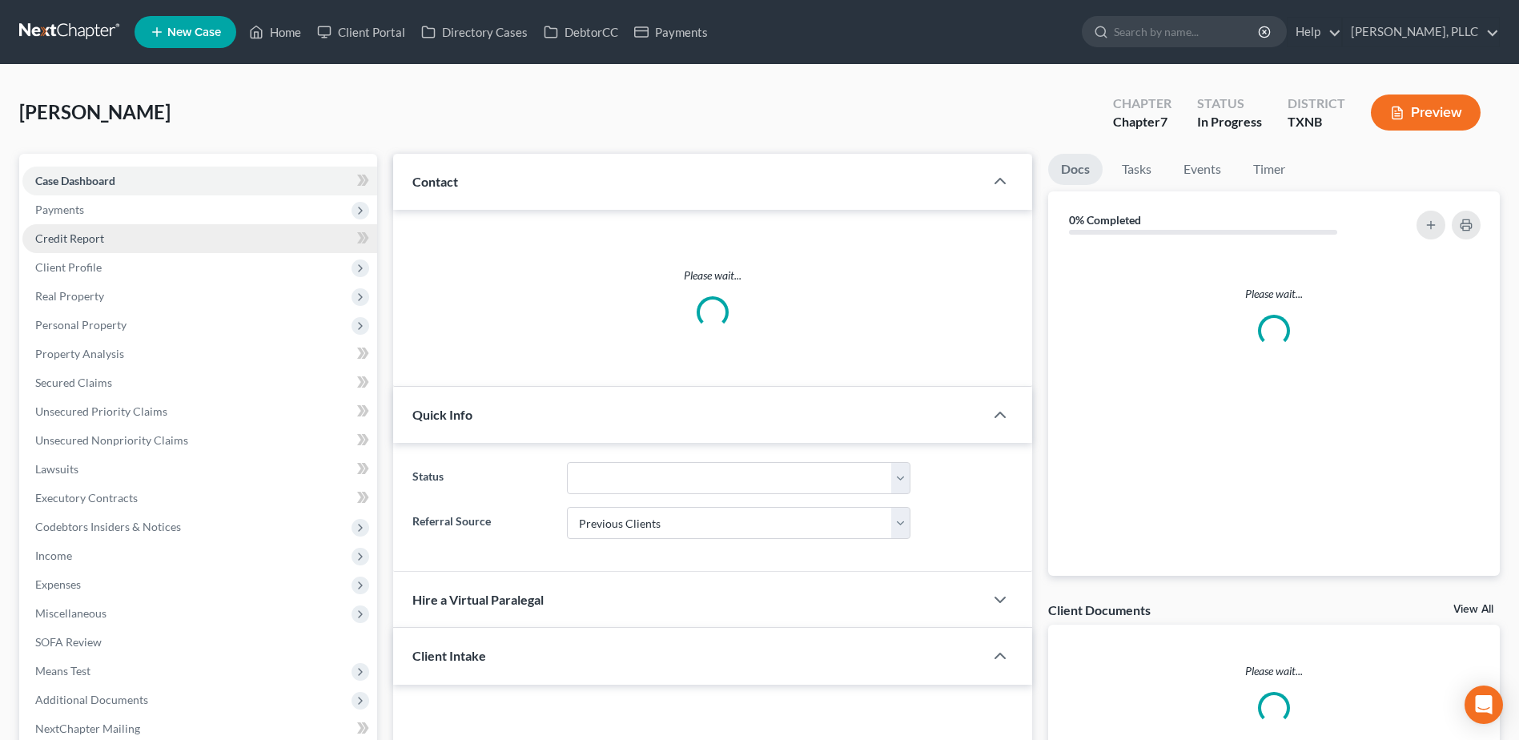
click at [74, 245] on link "Credit Report" at bounding box center [199, 238] width 355 height 29
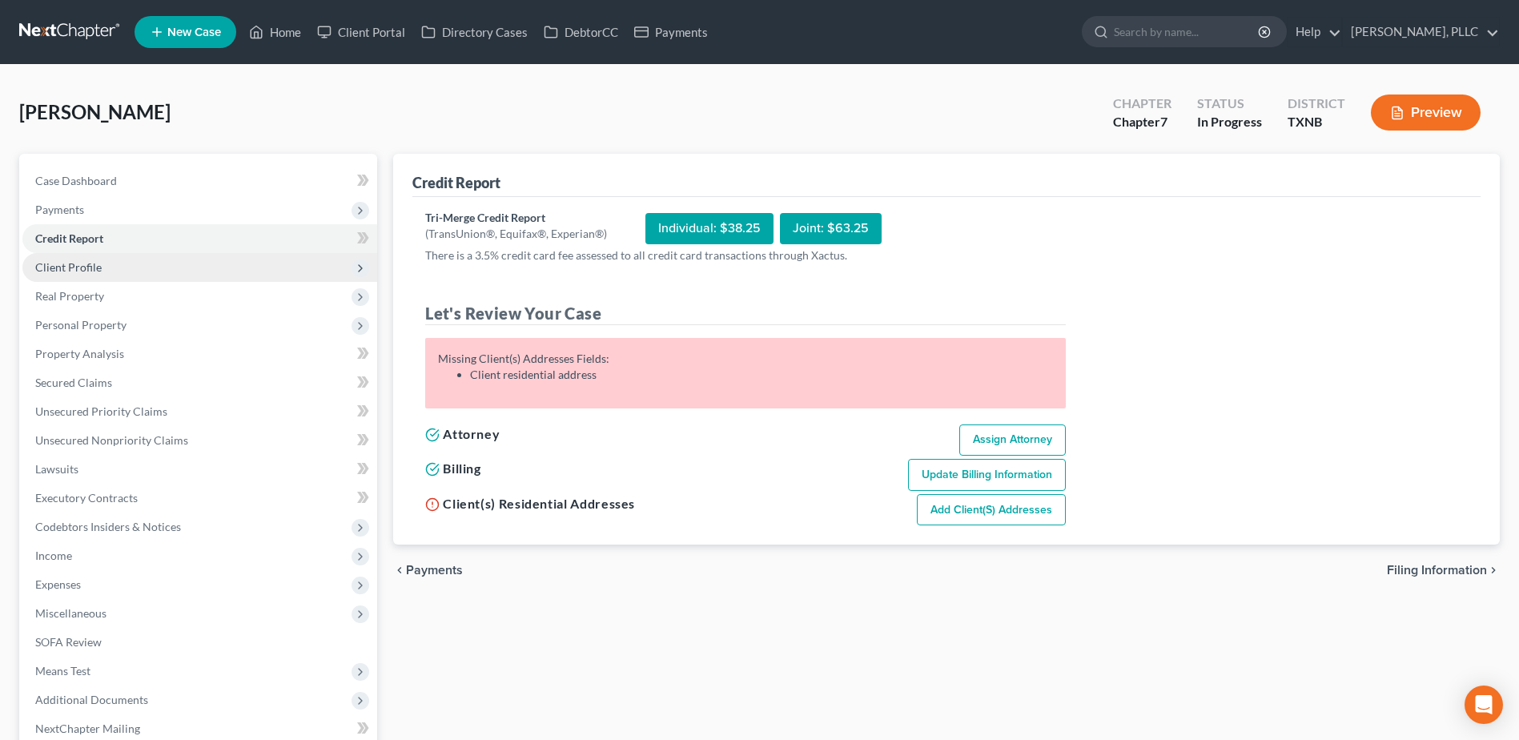
click at [69, 267] on span "Client Profile" at bounding box center [68, 267] width 66 height 14
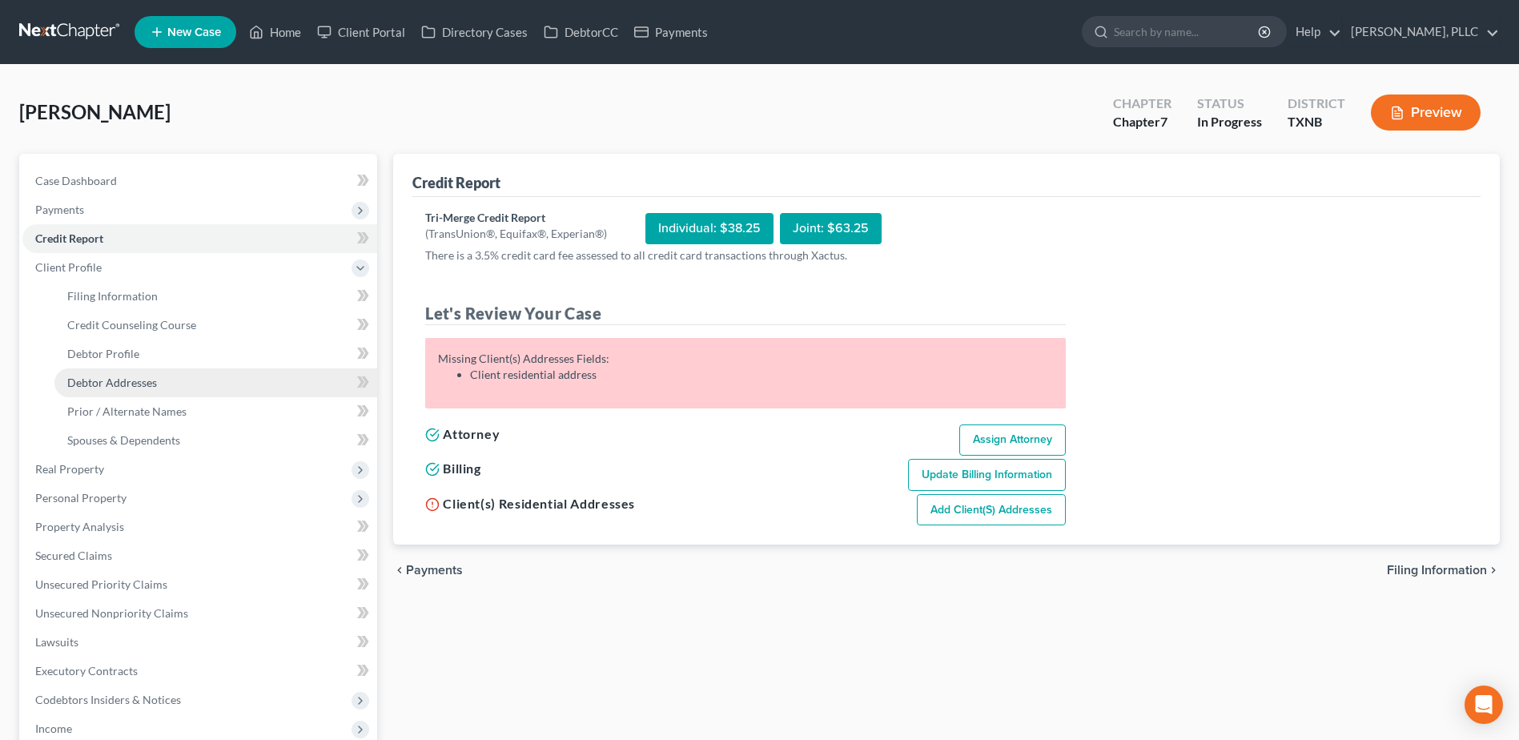
click at [132, 387] on span "Debtor Addresses" at bounding box center [112, 383] width 90 height 14
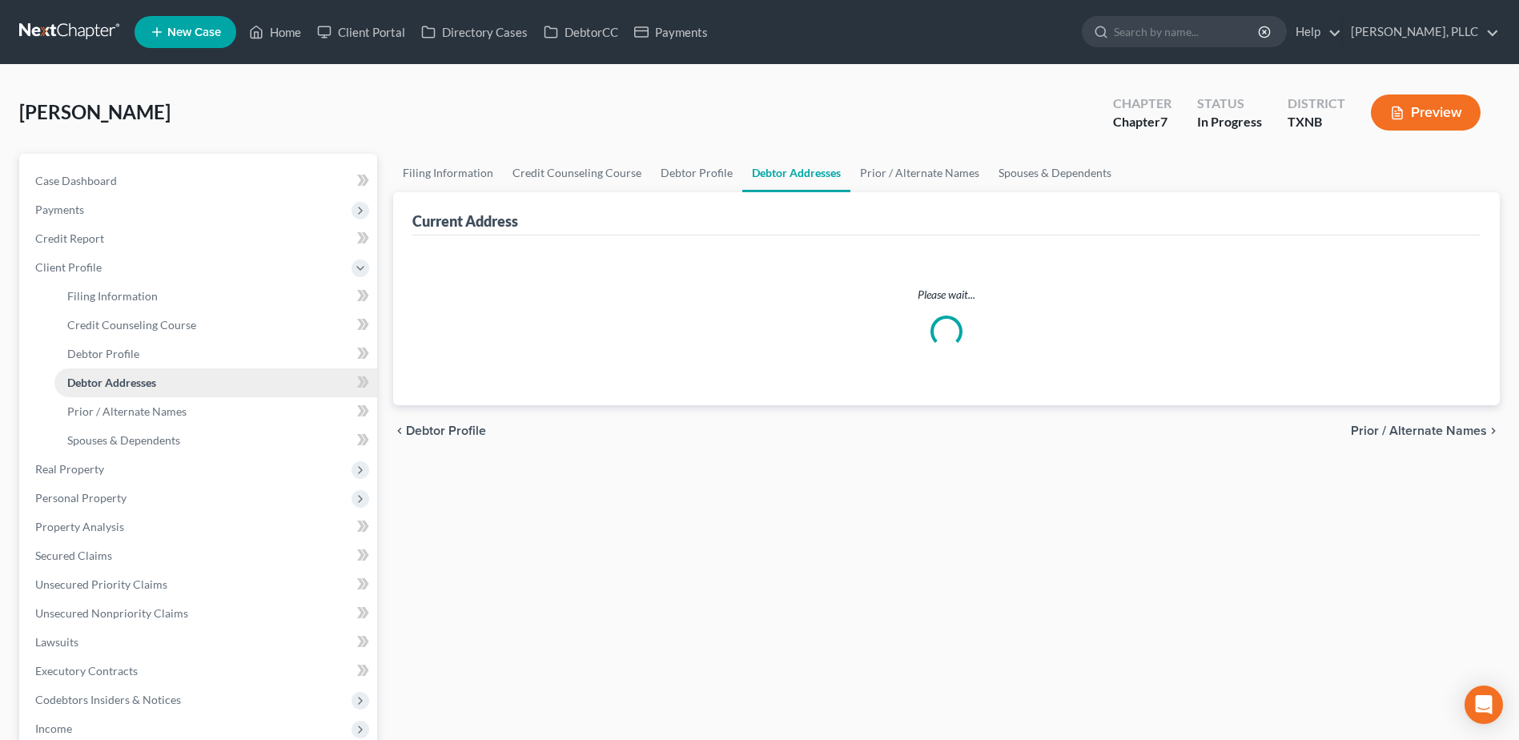
select select "0"
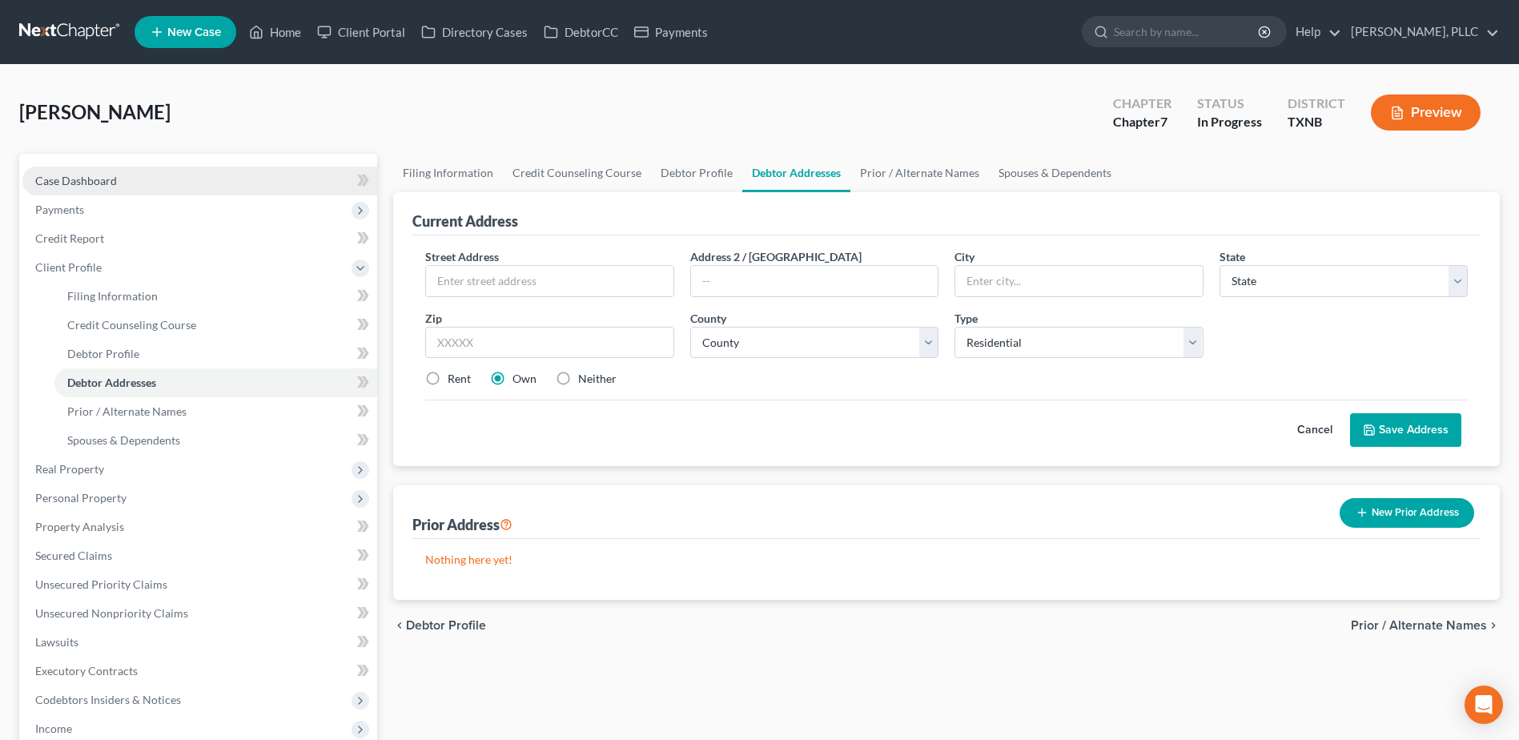
click at [107, 178] on span "Case Dashboard" at bounding box center [76, 181] width 82 height 14
select select "1"
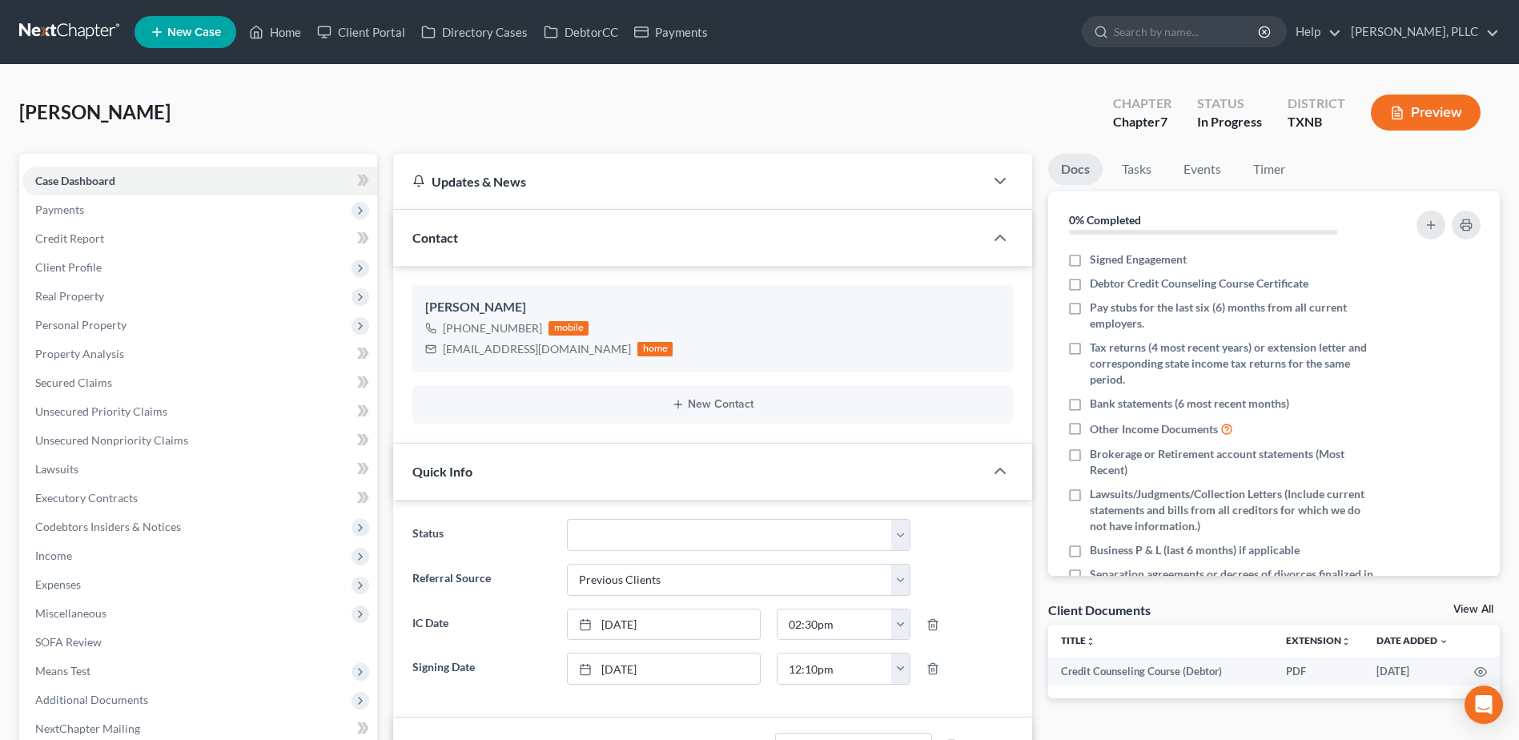
click at [1469, 607] on link "View All" at bounding box center [1473, 609] width 40 height 11
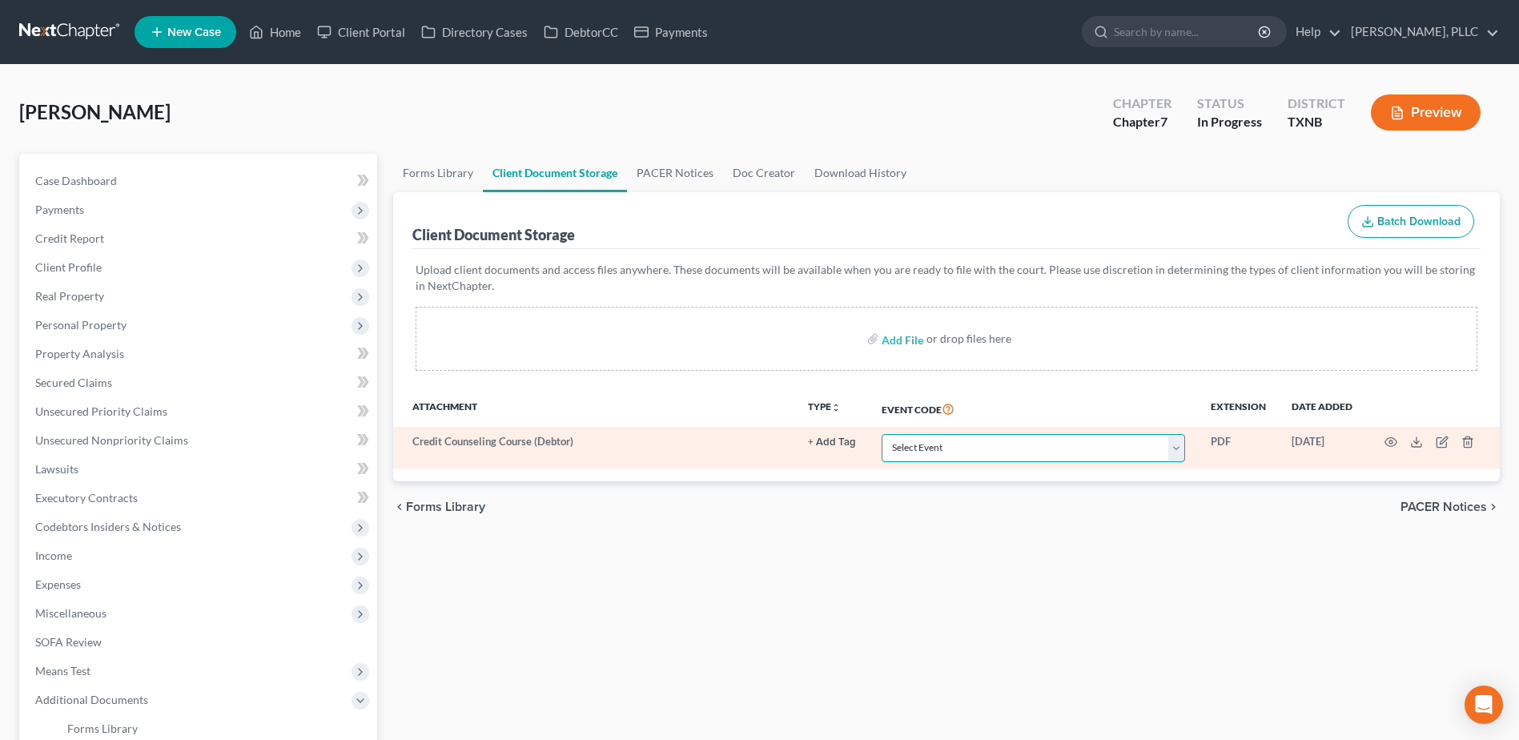
click at [1180, 443] on select "Select Event 20 Largest unsecured creditors Amended petition Attachment to Volu…" at bounding box center [1034, 448] width 304 height 28
select select "6"
click at [882, 434] on select "Select Event 20 Largest unsecured creditors Amended petition Attachment to Volu…" at bounding box center [1034, 448] width 304 height 28
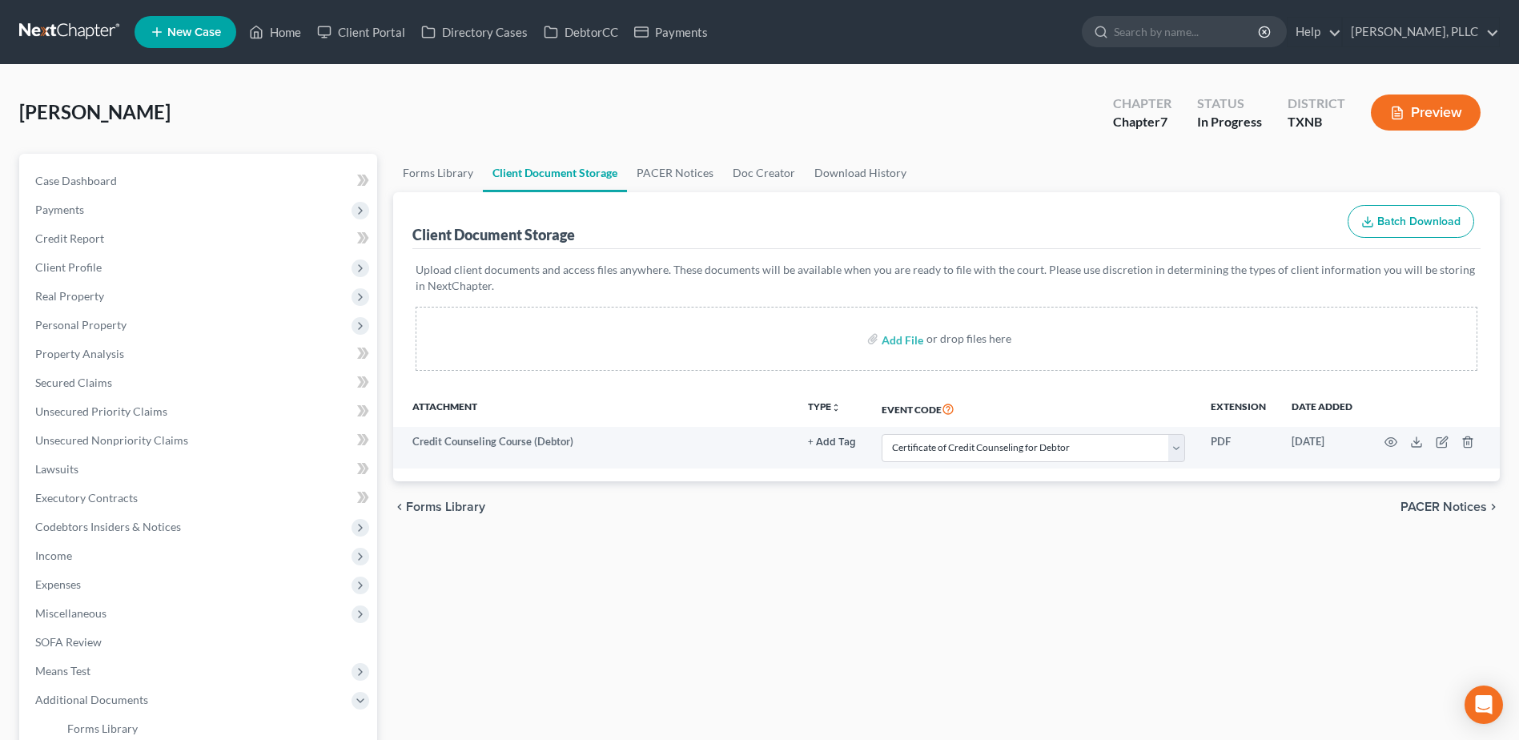
click at [955, 127] on div "[PERSON_NAME] Upgraded Chapter Chapter 7 Status In [GEOGRAPHIC_DATA] [GEOGRAPHI…" at bounding box center [759, 119] width 1481 height 70
drag, startPoint x: 550, startPoint y: 630, endPoint x: 432, endPoint y: 606, distance: 120.9
click at [550, 629] on div "Forms Library Client Document Storage PACER Notices Doc Creator Download Histor…" at bounding box center [946, 552] width 1123 height 797
click at [81, 181] on span "Case Dashboard" at bounding box center [76, 181] width 82 height 14
select select "1"
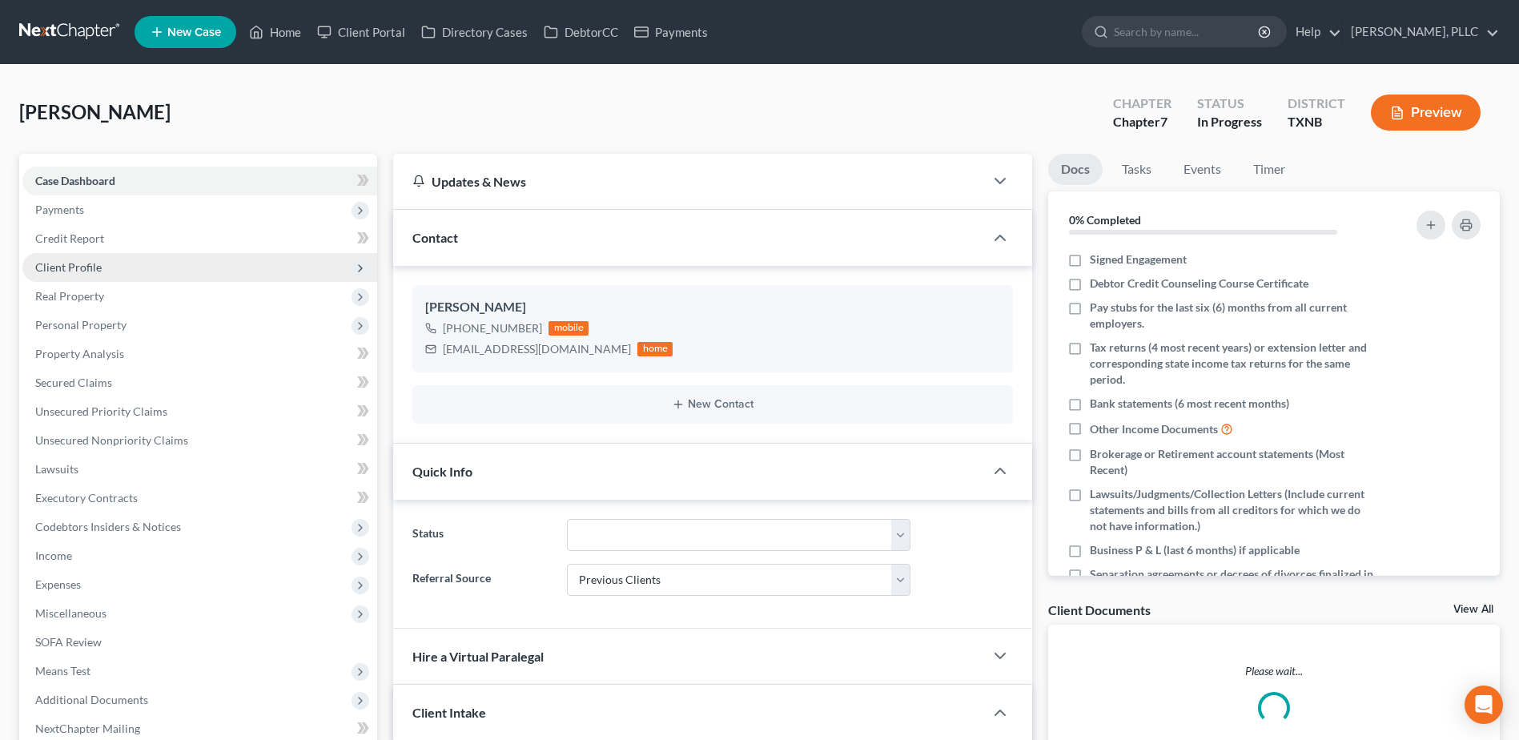
click at [65, 273] on span "Client Profile" at bounding box center [68, 267] width 66 height 14
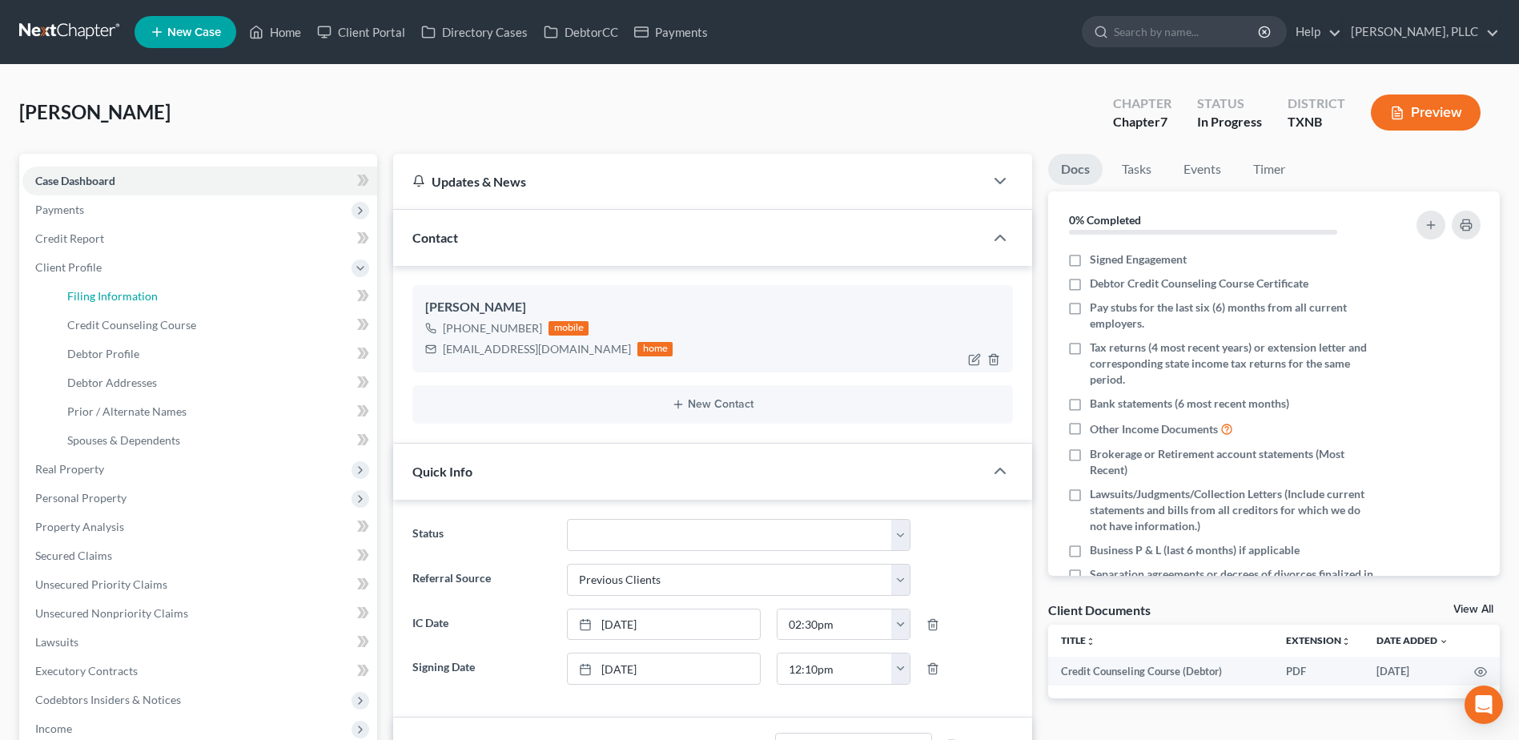
click at [138, 289] on span "Filing Information" at bounding box center [112, 296] width 90 height 14
select select "1"
select select "0"
select select "45"
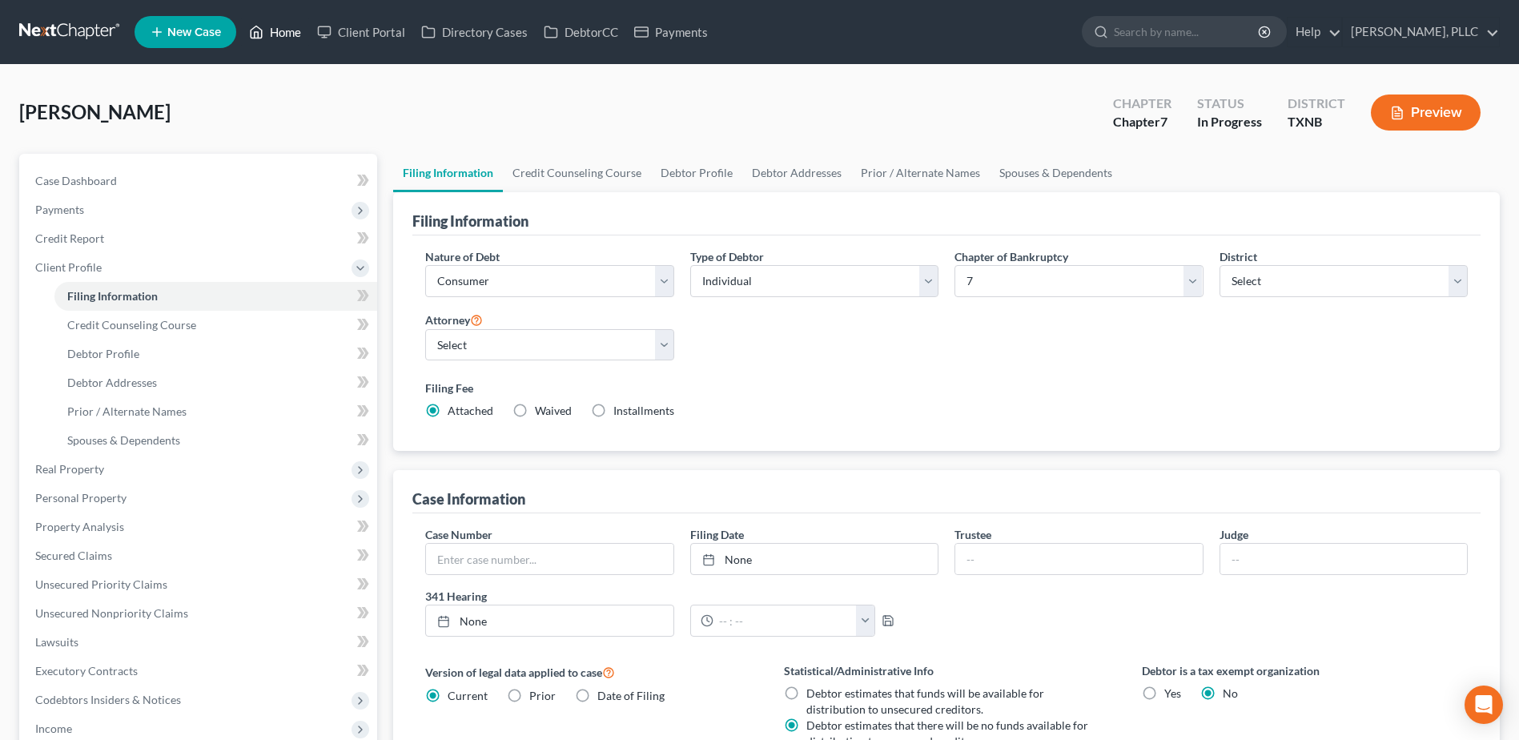
drag, startPoint x: 267, startPoint y: 30, endPoint x: 808, endPoint y: 86, distance: 544.2
click at [267, 30] on link "Home" at bounding box center [275, 32] width 68 height 29
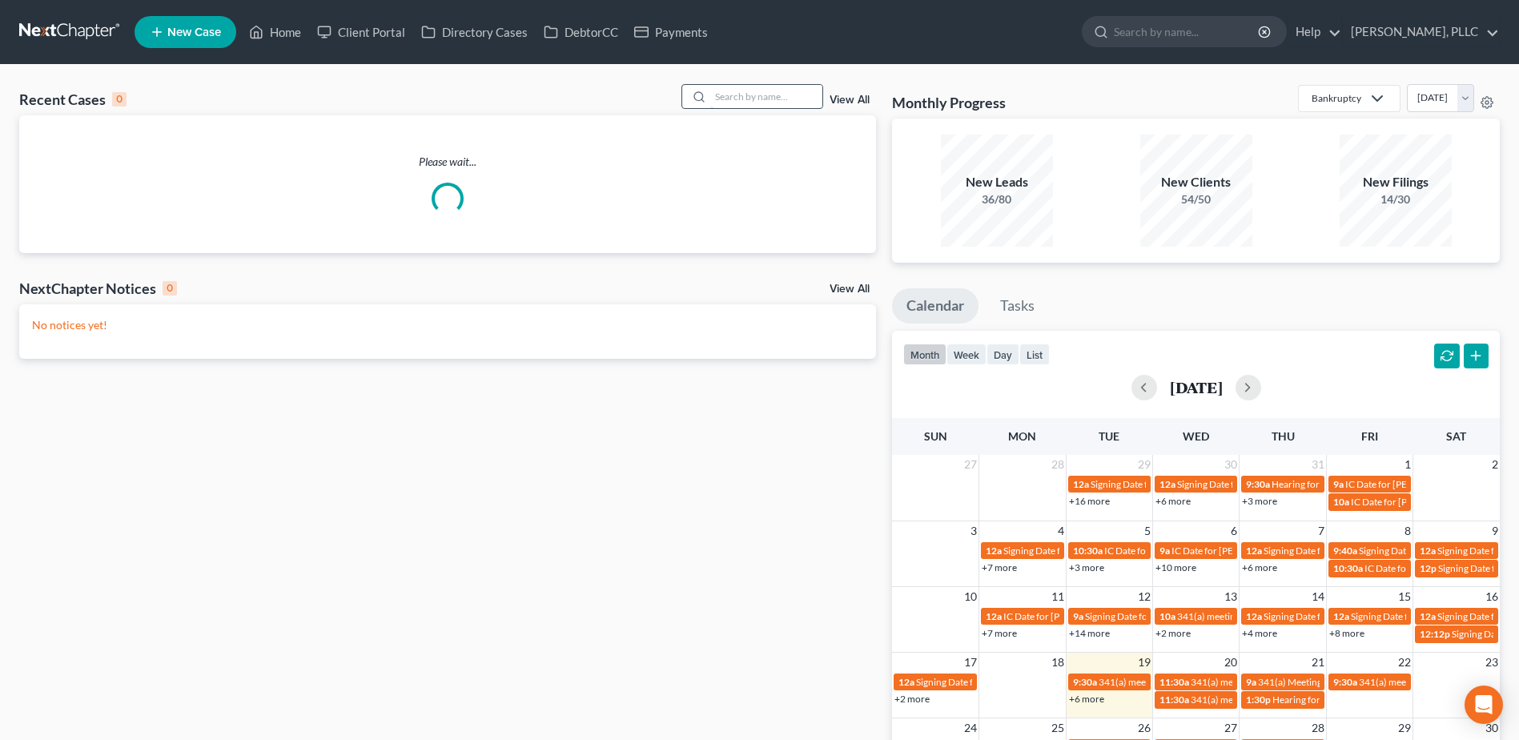
click at [767, 95] on input "search" at bounding box center [766, 96] width 112 height 23
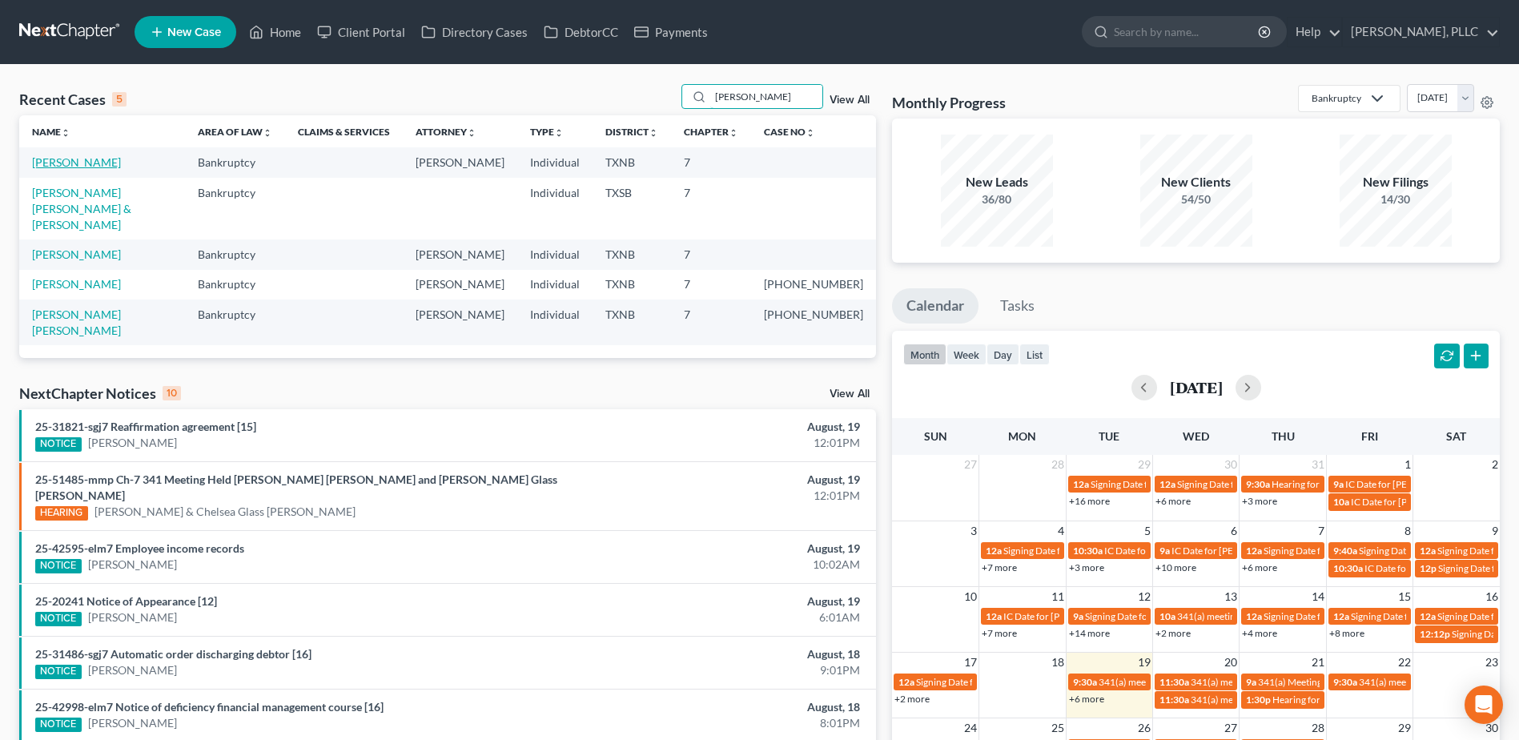
type input "[PERSON_NAME]"
click at [74, 161] on link "[PERSON_NAME]" at bounding box center [76, 162] width 89 height 14
select select "4"
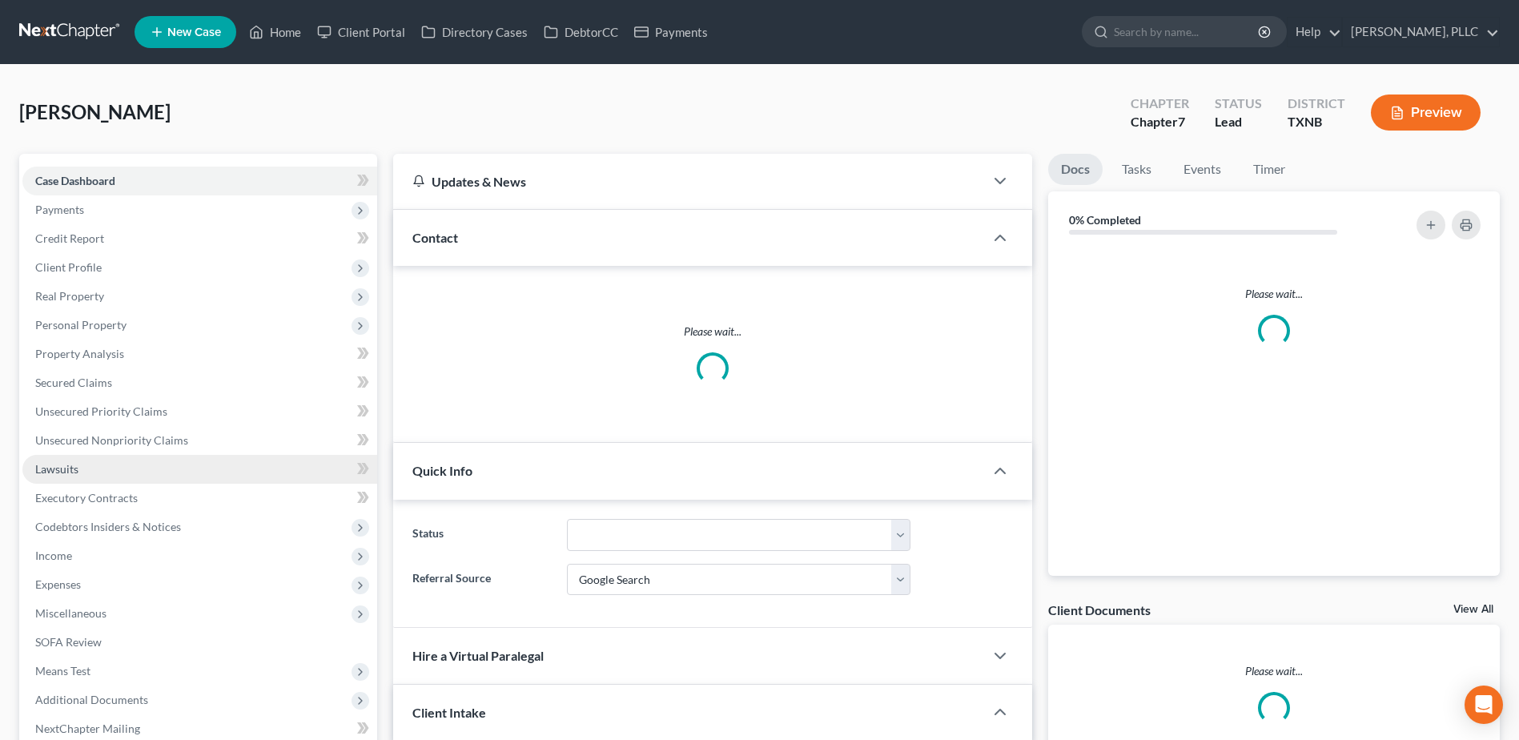
click at [46, 469] on span "Lawsuits" at bounding box center [56, 469] width 43 height 14
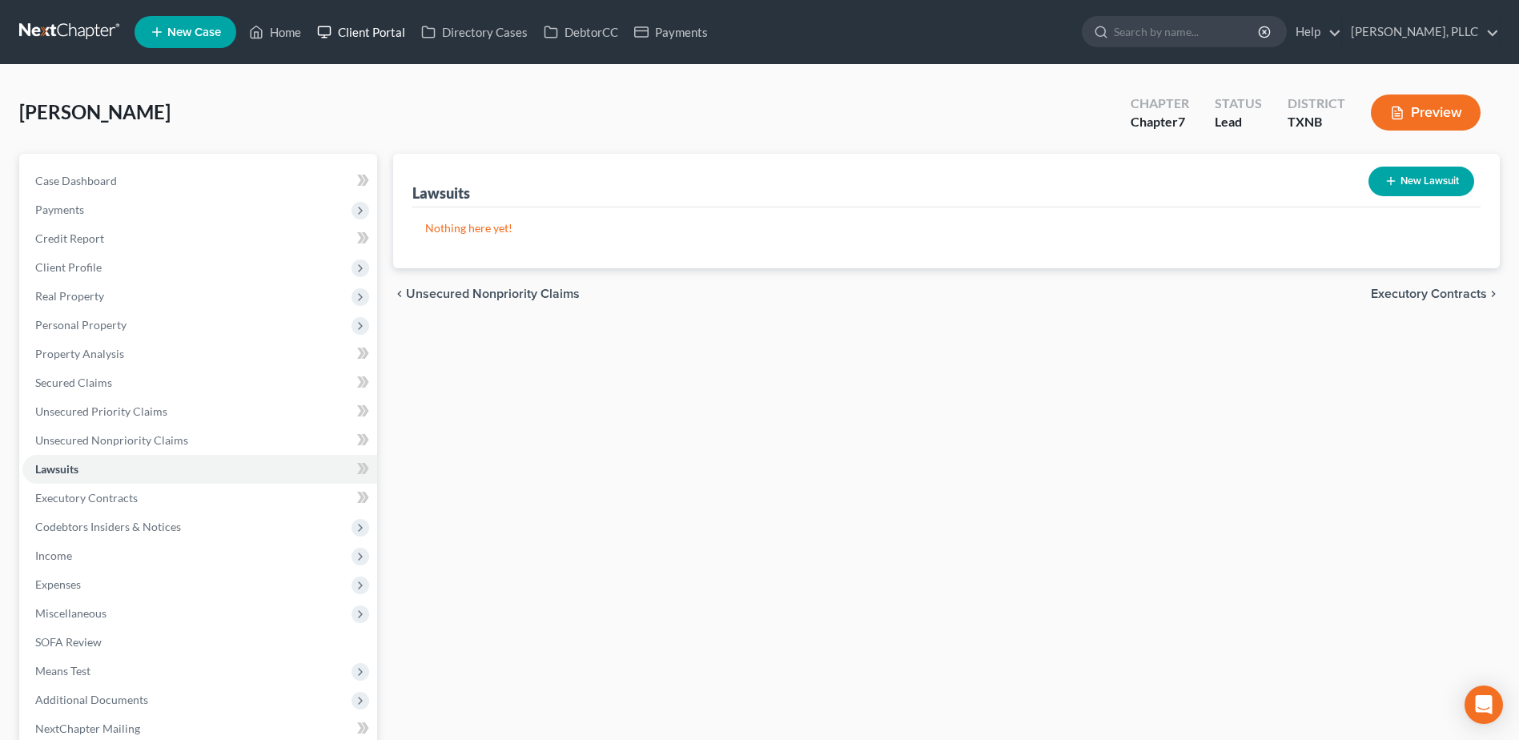
click at [357, 30] on link "Client Portal" at bounding box center [361, 32] width 104 height 29
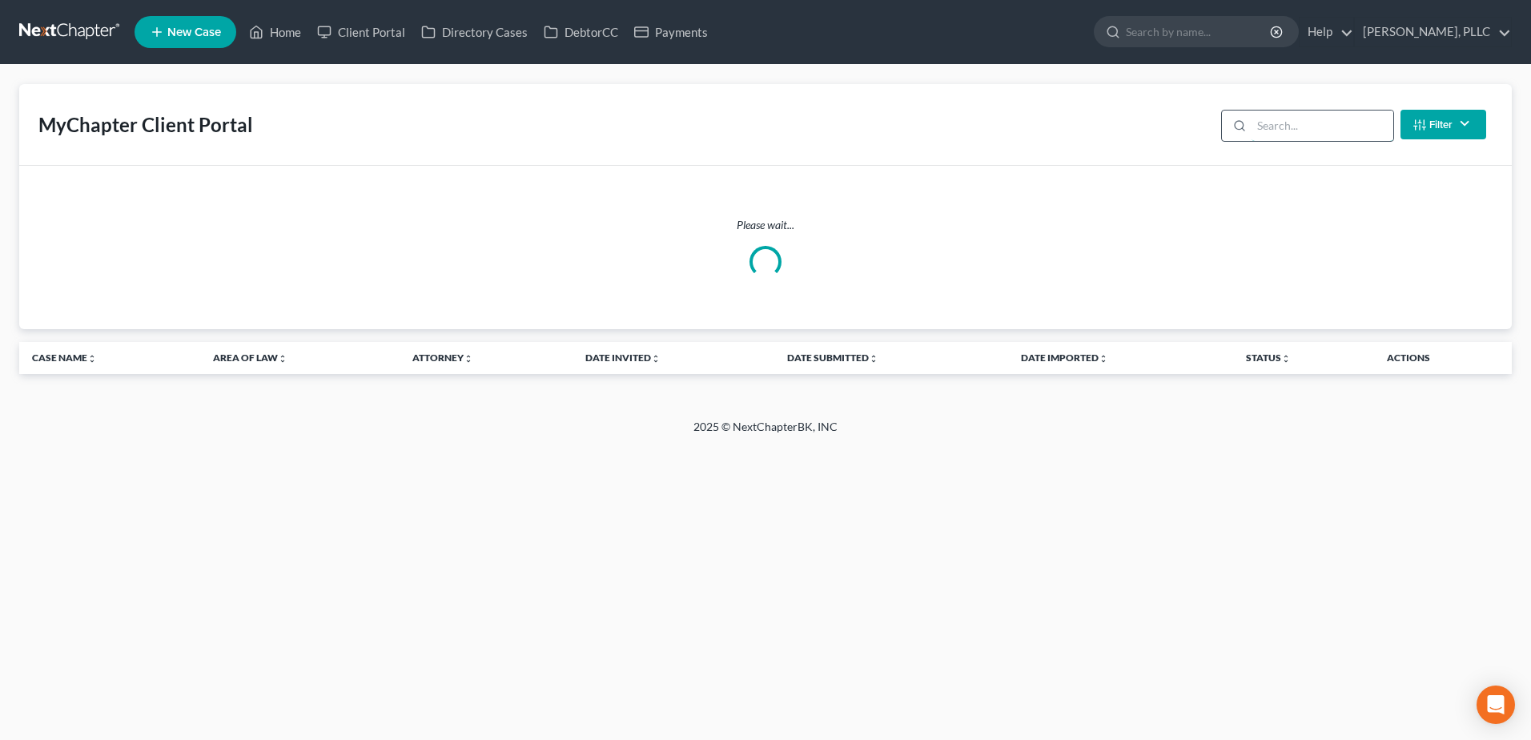
click at [1347, 127] on input "search" at bounding box center [1323, 126] width 142 height 30
click at [1264, 119] on input "search" at bounding box center [1323, 126] width 142 height 30
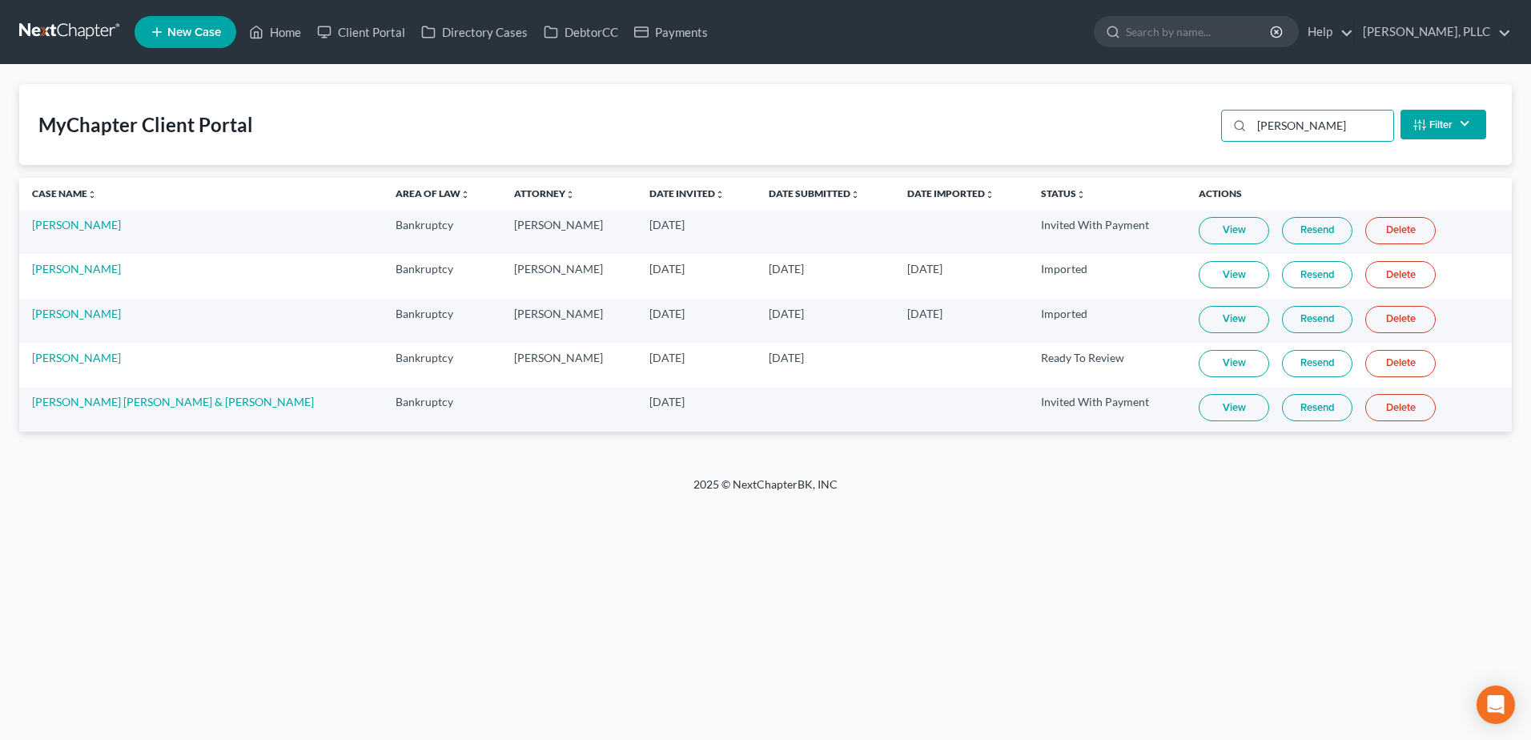
click at [1199, 355] on link "View" at bounding box center [1234, 363] width 70 height 27
drag, startPoint x: 1339, startPoint y: 122, endPoint x: 1086, endPoint y: 126, distance: 253.1
click at [1086, 126] on div "MyChapter Client Portal [PERSON_NAME] Filter Status Filter... Invited With Paym…" at bounding box center [765, 124] width 1493 height 81
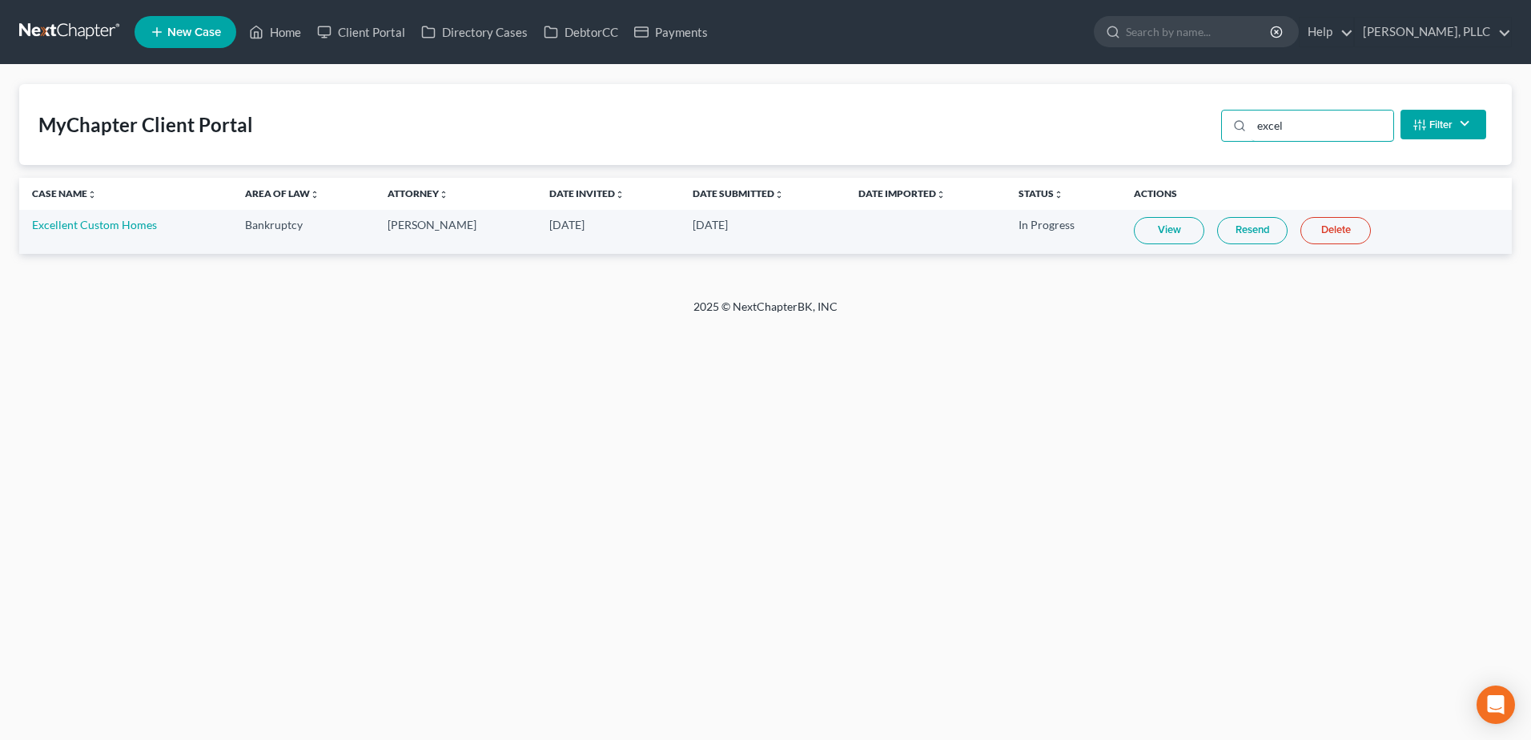
type input "excel"
click at [1146, 236] on link "View" at bounding box center [1169, 230] width 70 height 27
click at [283, 34] on link "Home" at bounding box center [275, 32] width 68 height 29
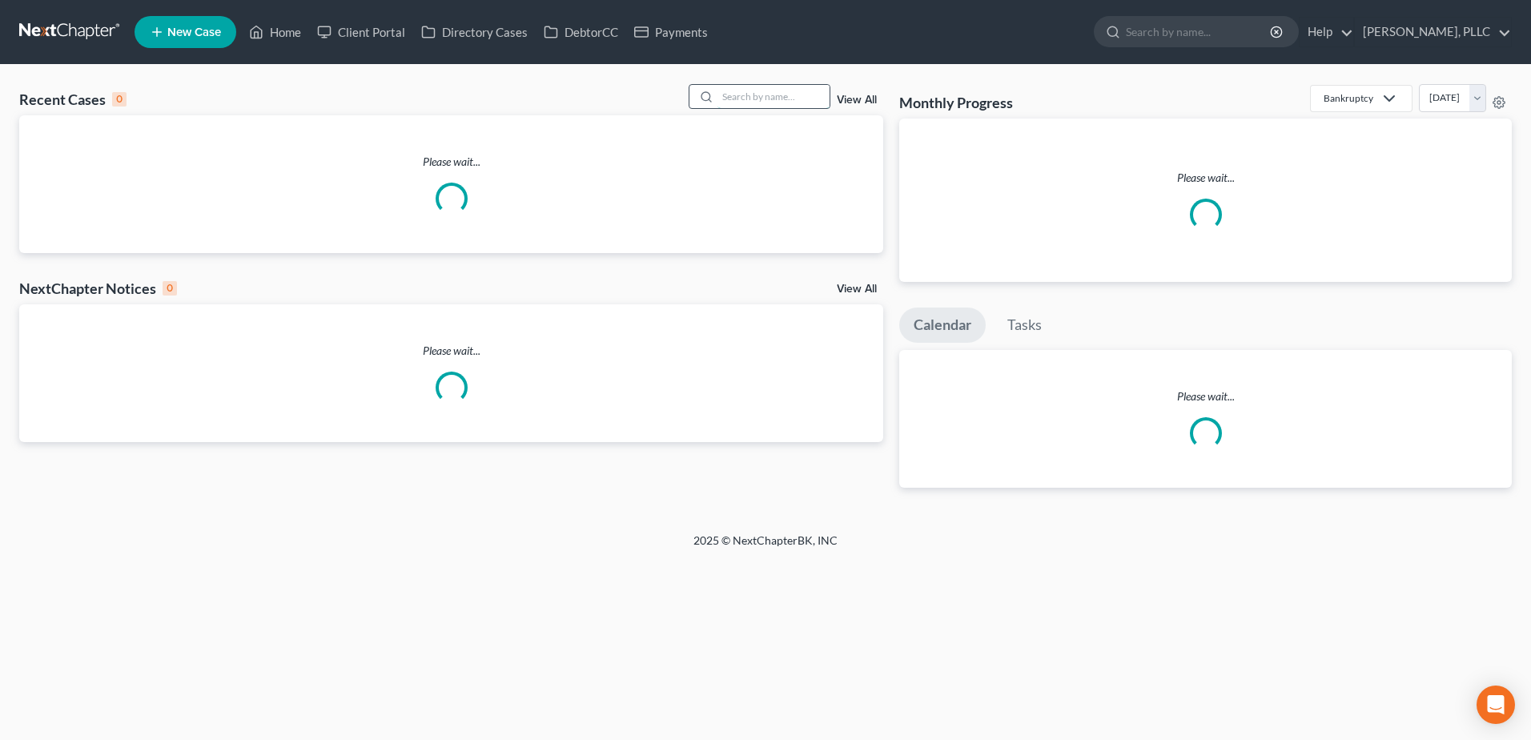
click at [762, 94] on input "search" at bounding box center [774, 96] width 112 height 23
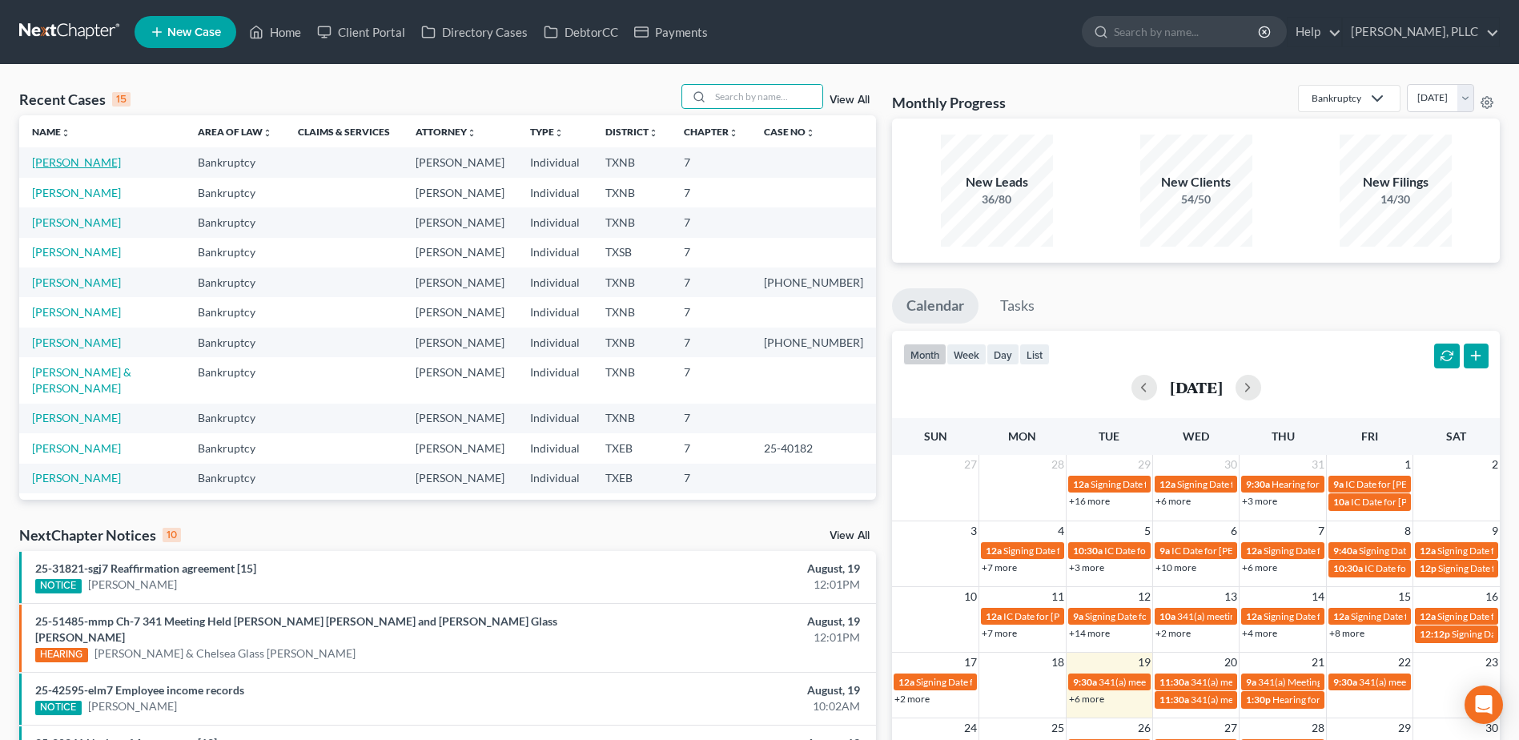
click at [82, 163] on link "[PERSON_NAME]" at bounding box center [76, 162] width 89 height 14
select select "4"
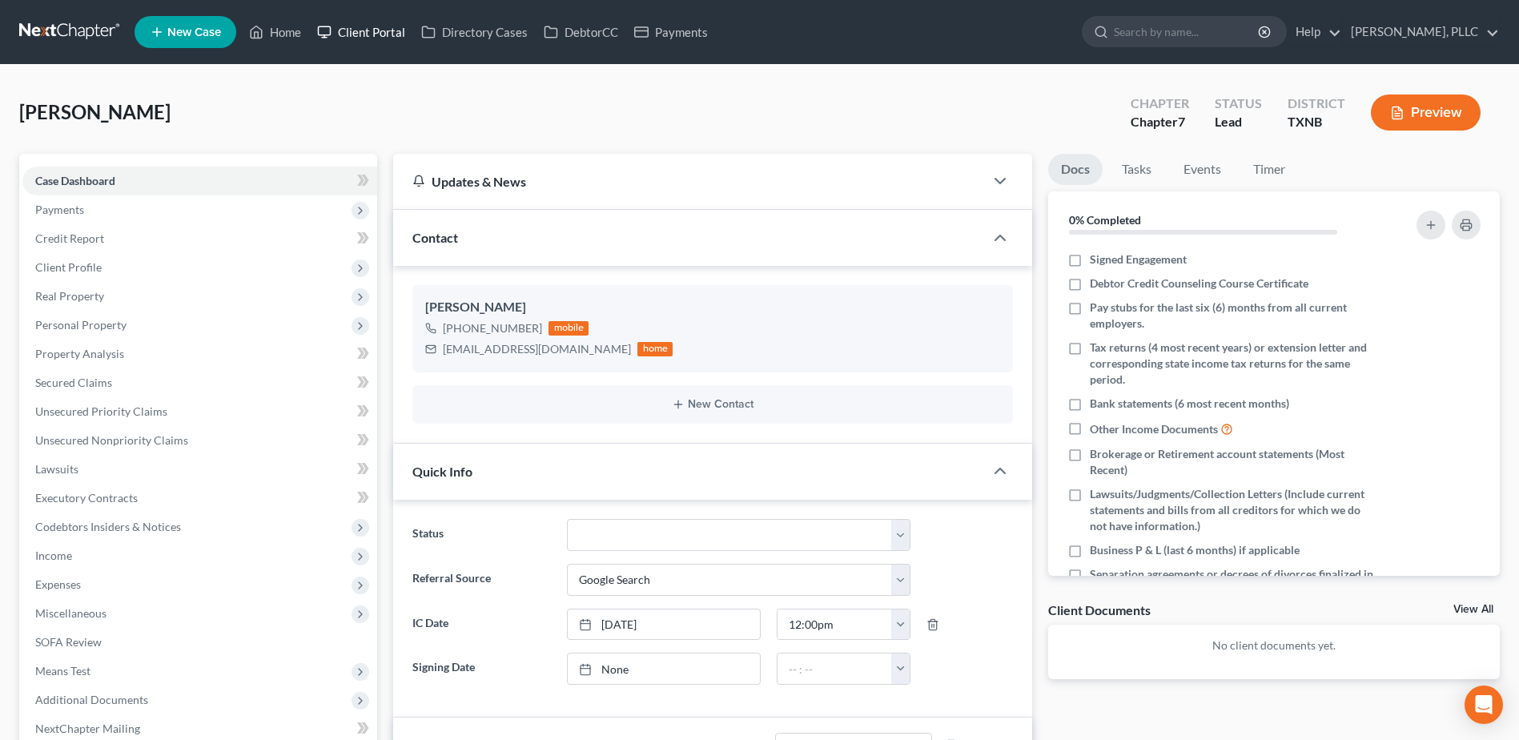
click at [383, 34] on link "Client Portal" at bounding box center [361, 32] width 104 height 29
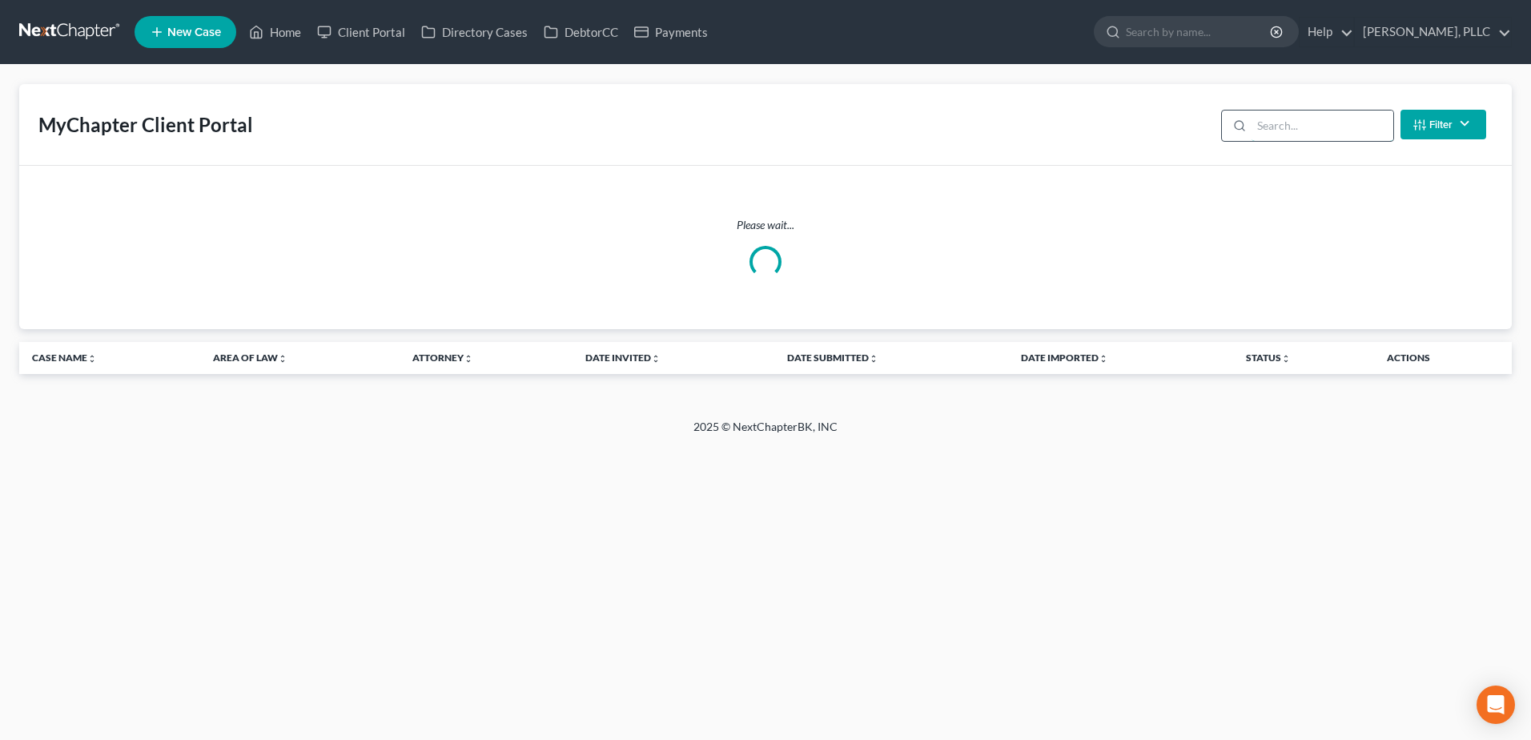
click at [1296, 132] on input "search" at bounding box center [1323, 126] width 142 height 30
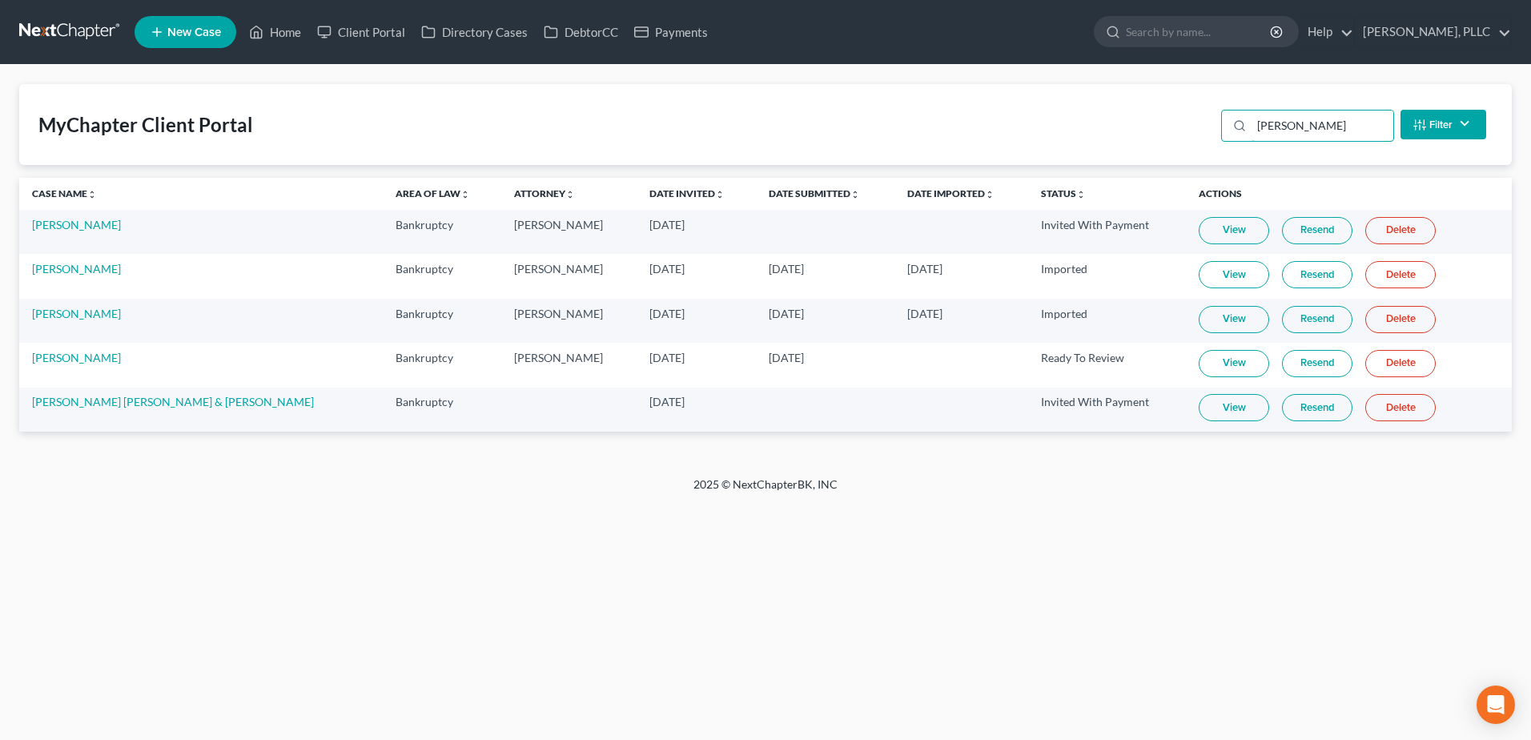
type input "[PERSON_NAME]"
click at [1215, 370] on link "View" at bounding box center [1234, 363] width 70 height 27
click at [283, 30] on link "Home" at bounding box center [275, 32] width 68 height 29
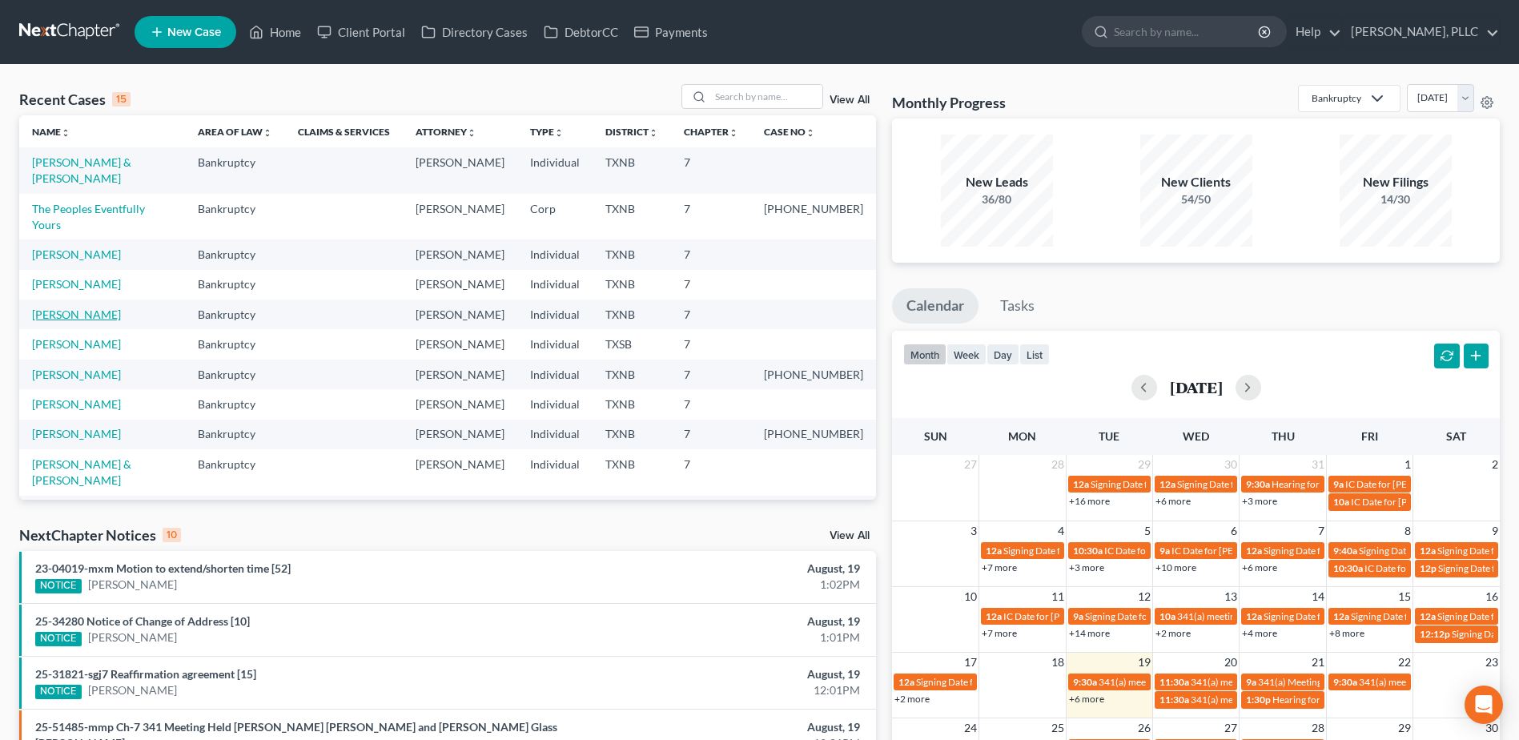
click at [105, 308] on link "[PERSON_NAME]" at bounding box center [76, 315] width 89 height 14
select select "1"
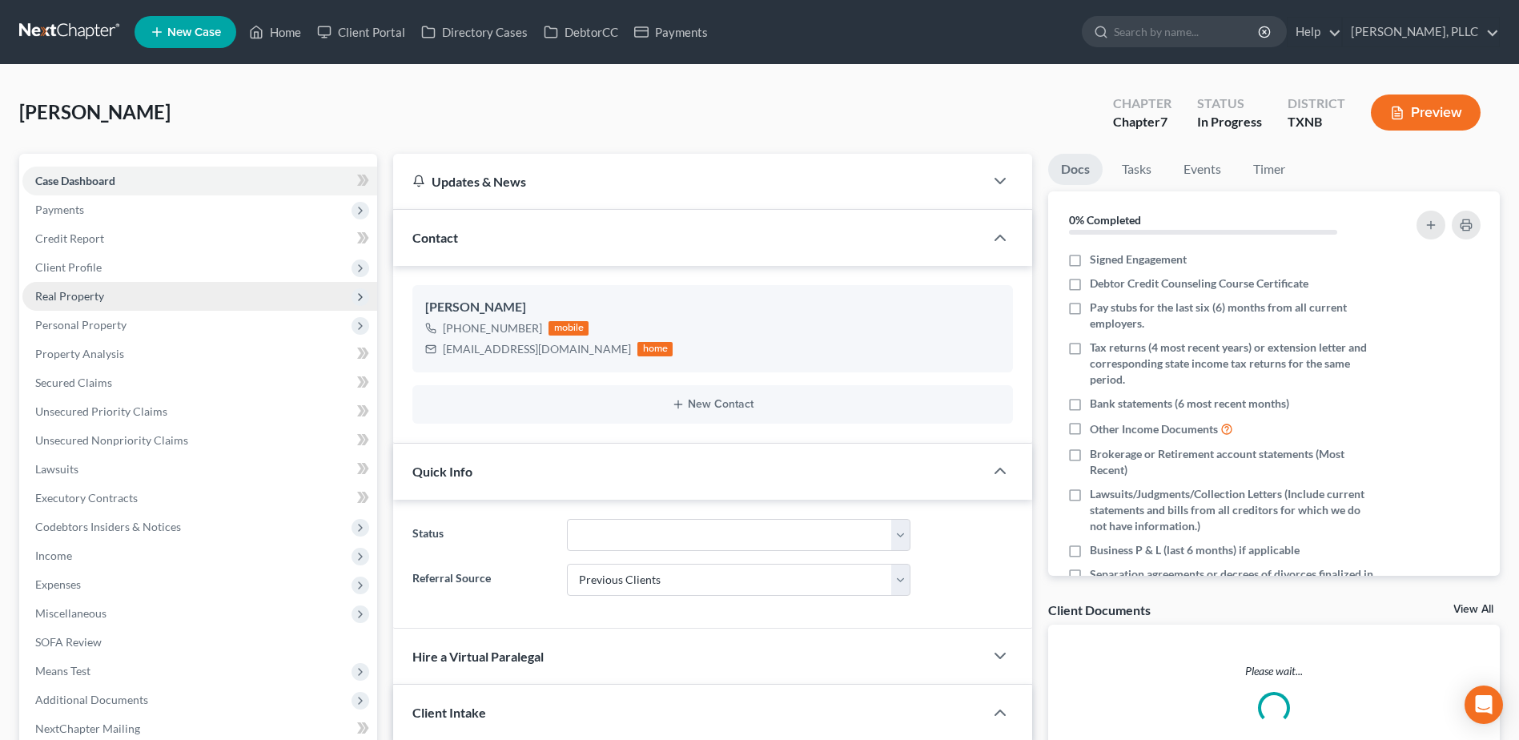
click at [74, 266] on span "Client Profile" at bounding box center [68, 267] width 66 height 14
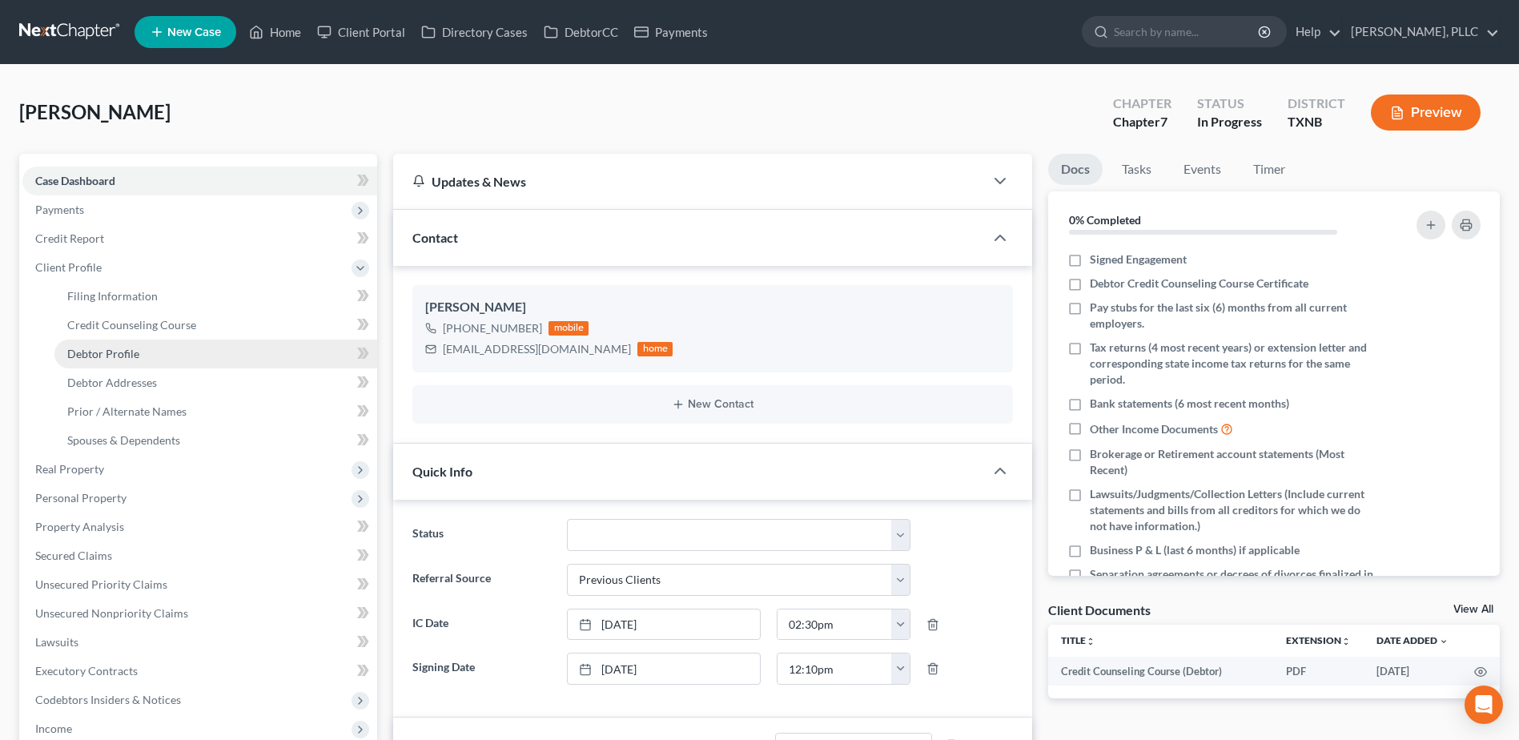
click at [127, 360] on link "Debtor Profile" at bounding box center [215, 354] width 323 height 29
select select "0"
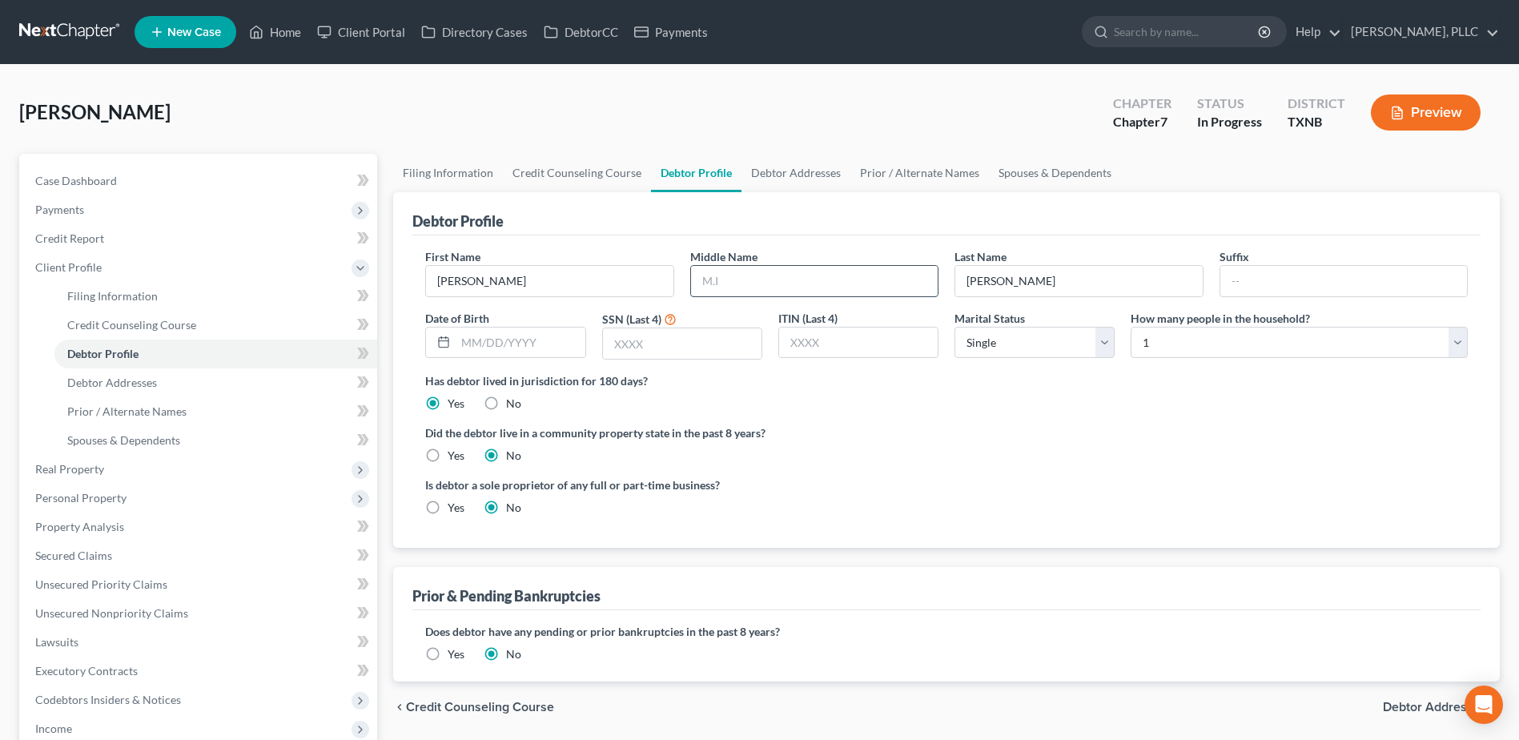
click at [867, 281] on input "text" at bounding box center [814, 281] width 247 height 30
type input "Delvaughn"
type input "[DATE]"
click at [448, 452] on label "Yes" at bounding box center [456, 456] width 17 height 16
click at [454, 452] on input "Yes" at bounding box center [459, 453] width 10 height 10
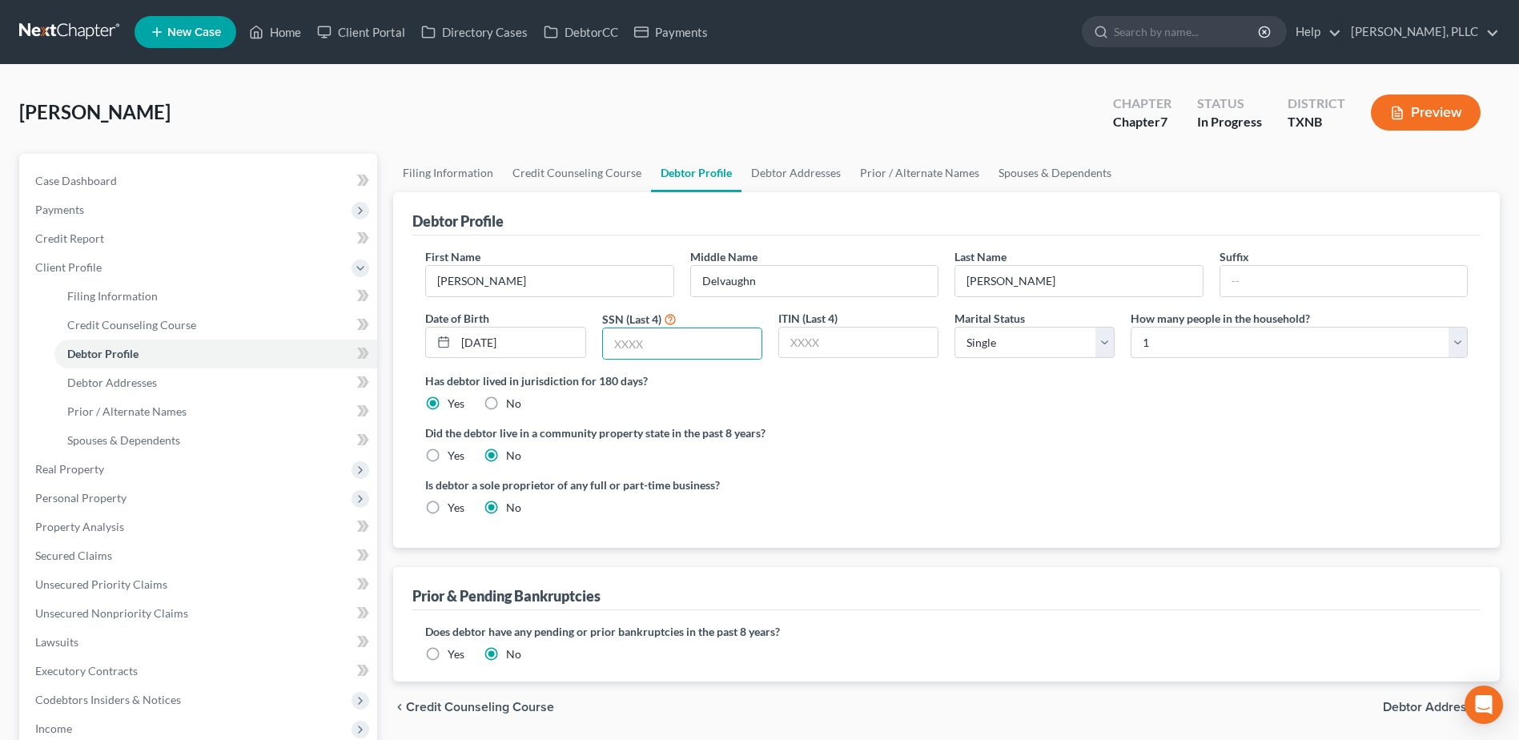
radio input "true"
radio input "false"
click at [699, 343] on input "text" at bounding box center [682, 343] width 159 height 30
type input "0"
type input "9866"
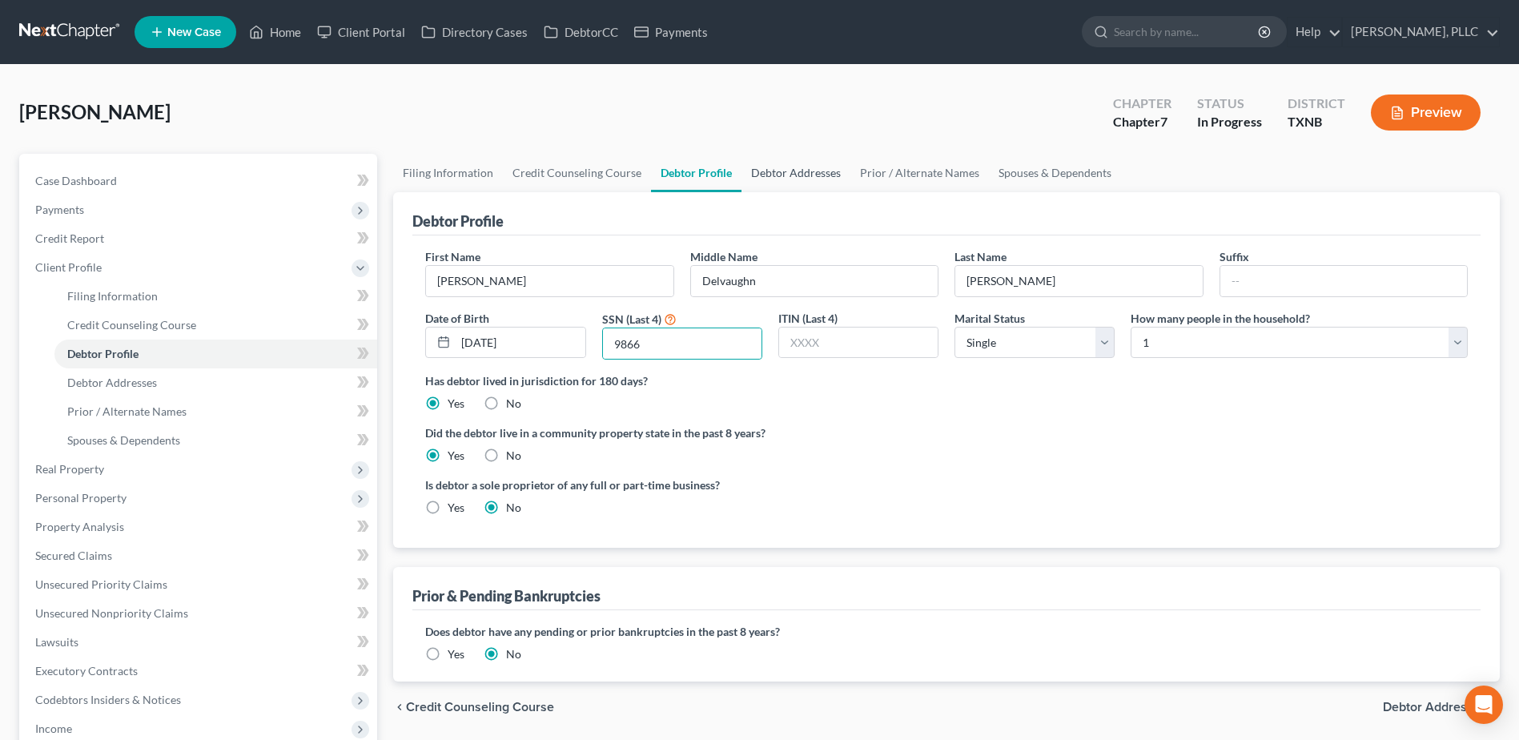
click at [768, 170] on link "Debtor Addresses" at bounding box center [796, 173] width 109 height 38
select select "0"
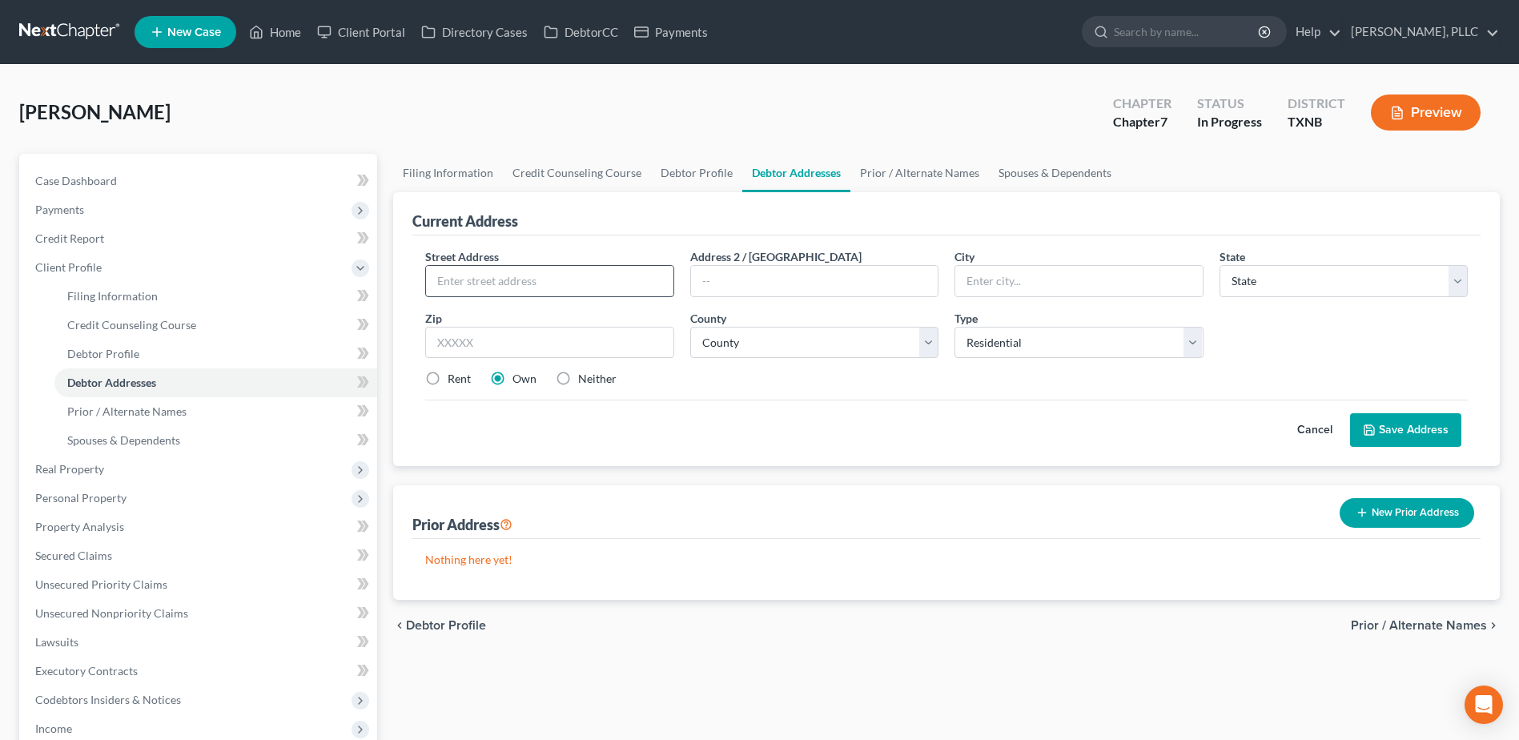
click at [514, 279] on input "text" at bounding box center [549, 281] width 247 height 30
click at [564, 267] on input "text" at bounding box center [549, 281] width 247 height 30
type input "[STREET_ADDRESS][PERSON_NAME]"
type input "[GEOGRAPHIC_DATA]"
select select "45"
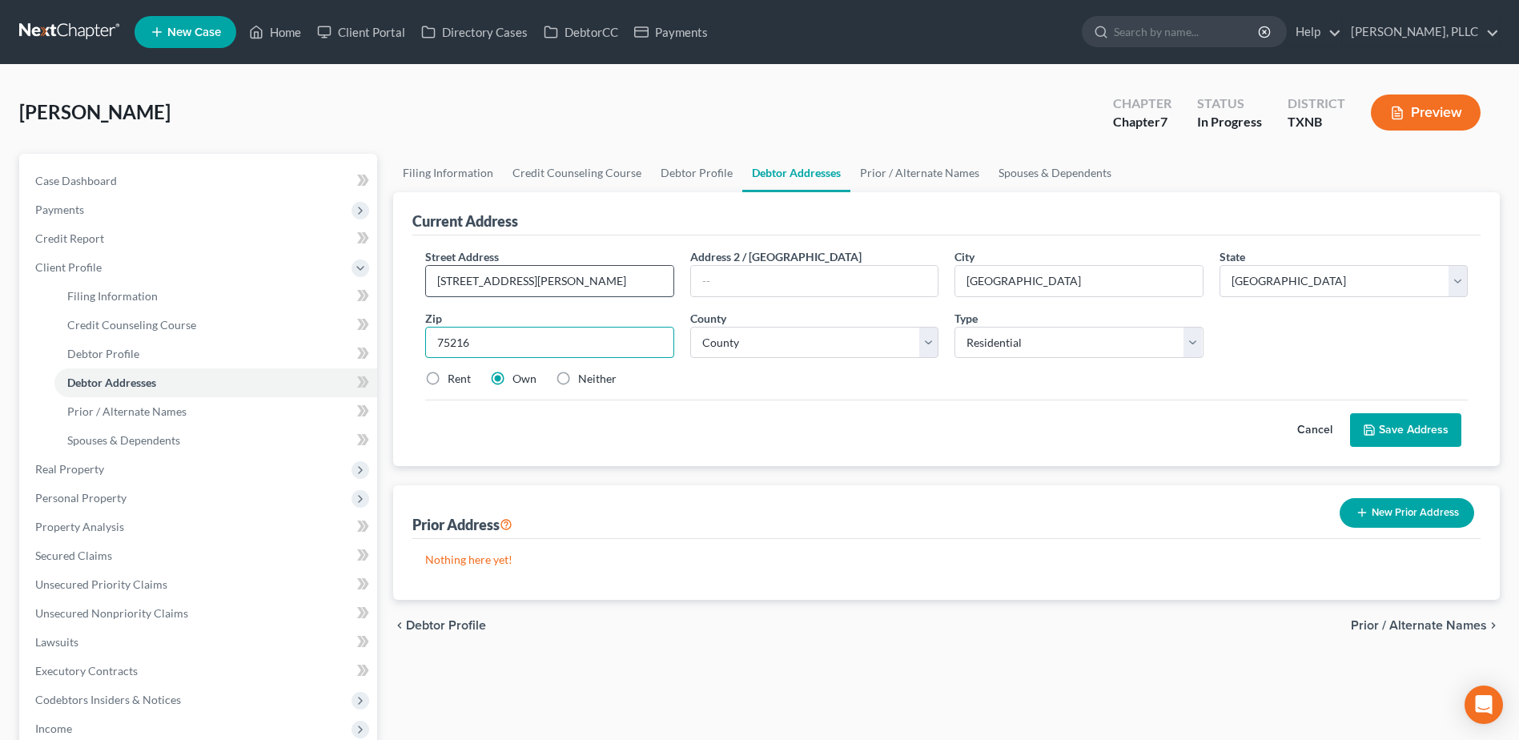
type input "75216"
select select "56"
click at [448, 382] on label "Rent" at bounding box center [459, 379] width 23 height 16
click at [454, 381] on input "Rent" at bounding box center [459, 376] width 10 height 10
radio input "true"
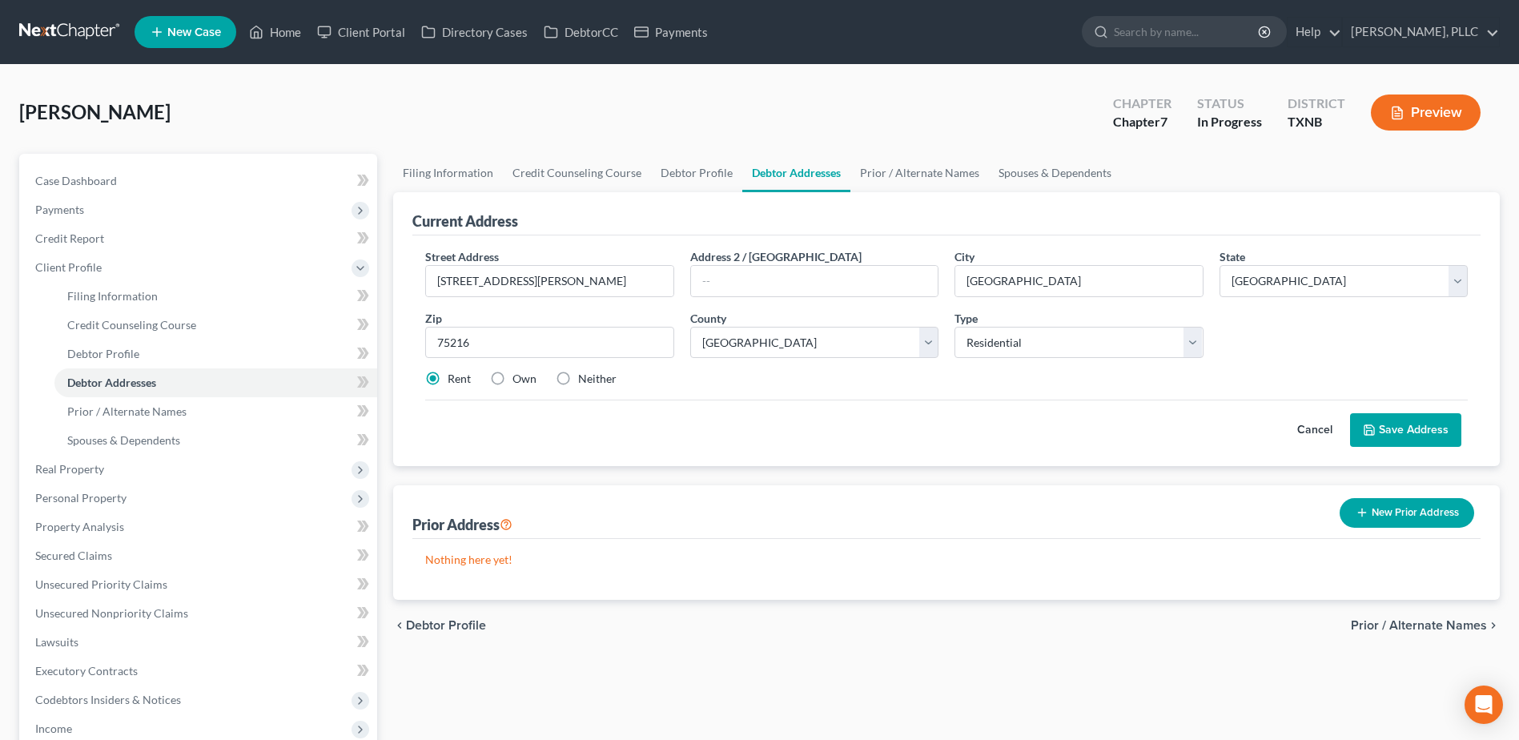
drag, startPoint x: 565, startPoint y: 380, endPoint x: 1046, endPoint y: 386, distance: 480.5
click at [578, 380] on label "Neither" at bounding box center [597, 379] width 38 height 16
click at [585, 380] on input "Neither" at bounding box center [590, 376] width 10 height 10
radio input "true"
drag, startPoint x: 1196, startPoint y: 350, endPoint x: 1236, endPoint y: 350, distance: 40.0
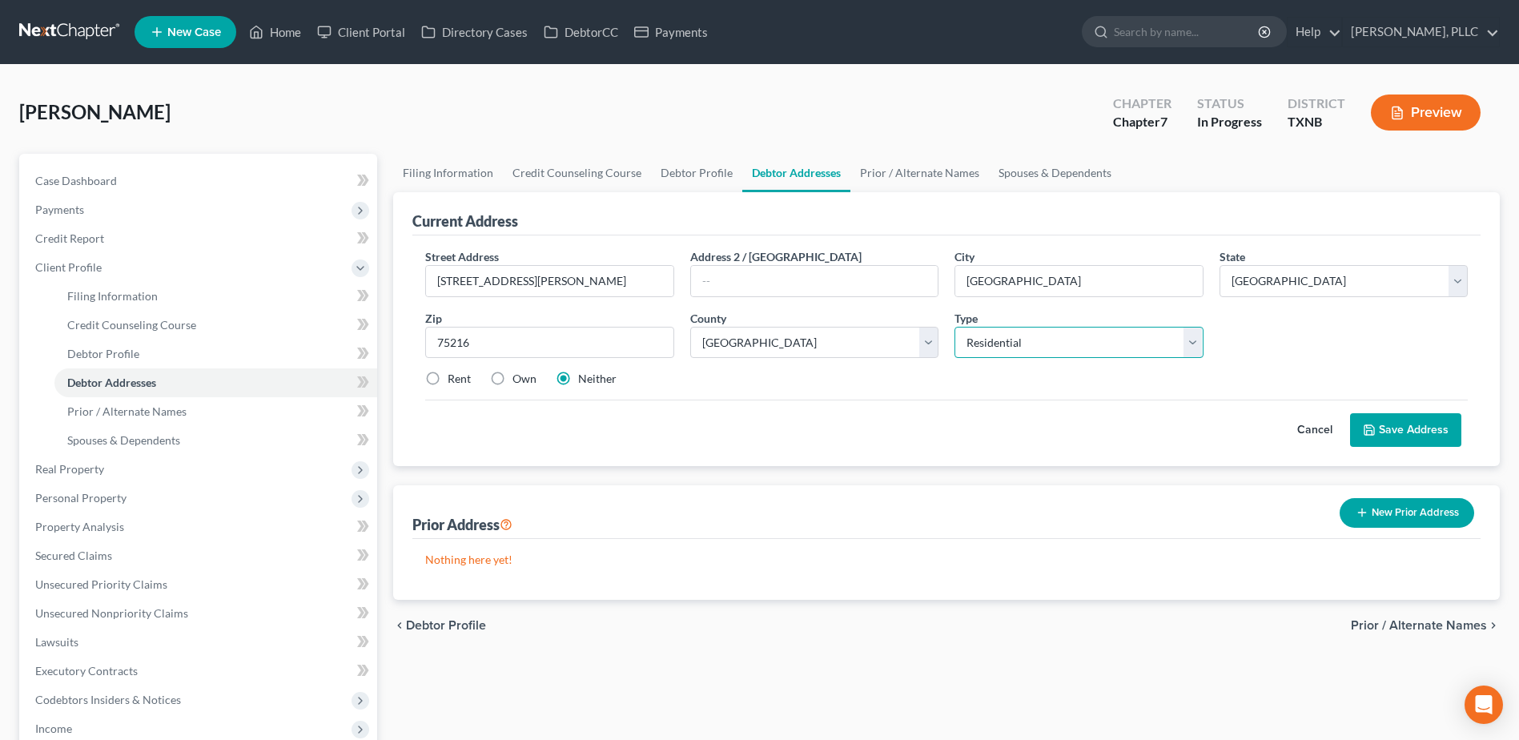
click at [1196, 350] on select "Select Residential Mailing Rental Business" at bounding box center [1079, 343] width 248 height 32
drag, startPoint x: 1344, startPoint y: 351, endPoint x: 1430, endPoint y: 366, distance: 87.8
click at [1344, 351] on div "Street Address * [STREET_ADDRESS][PERSON_NAME] Address 2 / [GEOGRAPHIC_DATA] * …" at bounding box center [946, 324] width 1059 height 152
click at [1422, 432] on button "Save Address" at bounding box center [1405, 430] width 111 height 34
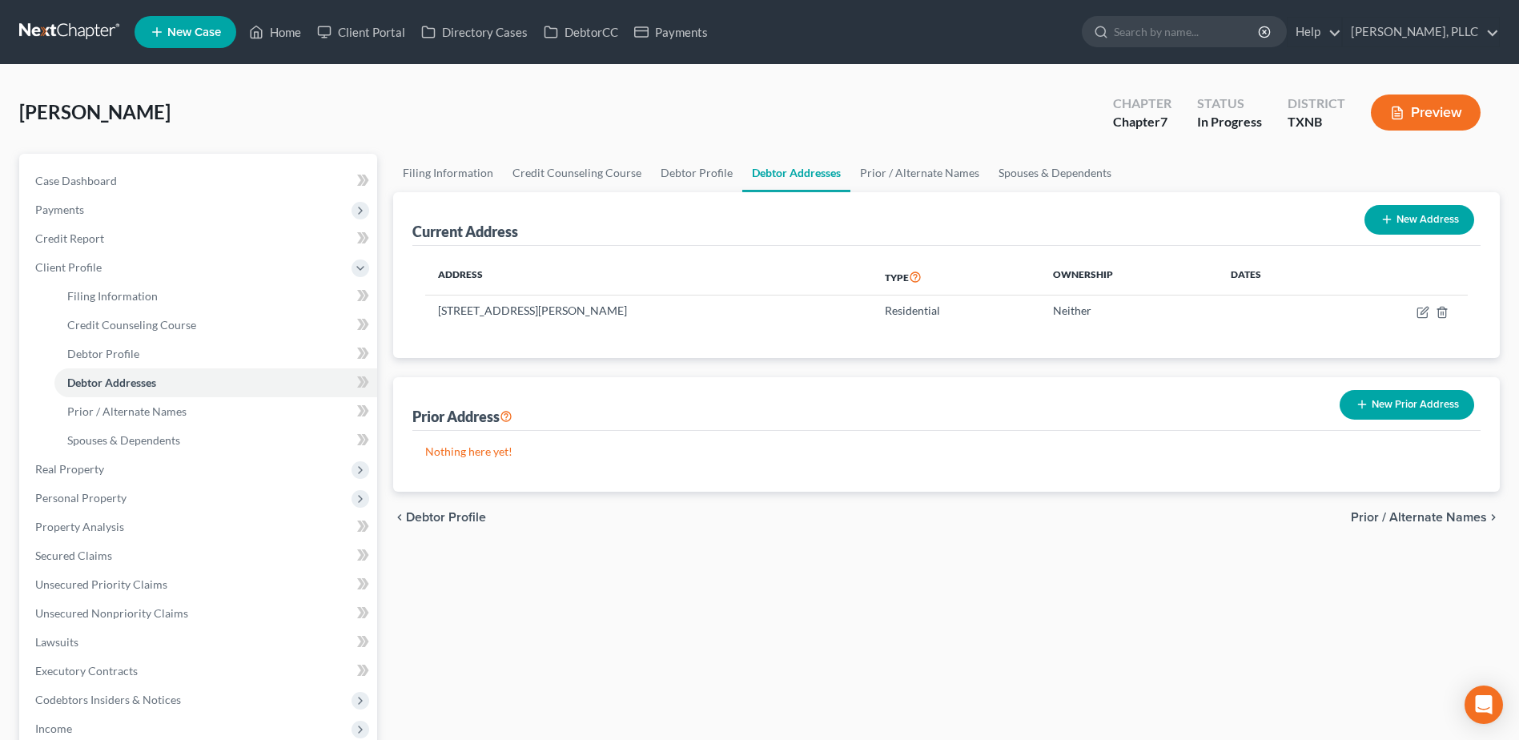
click at [1405, 513] on span "Prior / Alternate Names" at bounding box center [1419, 517] width 136 height 13
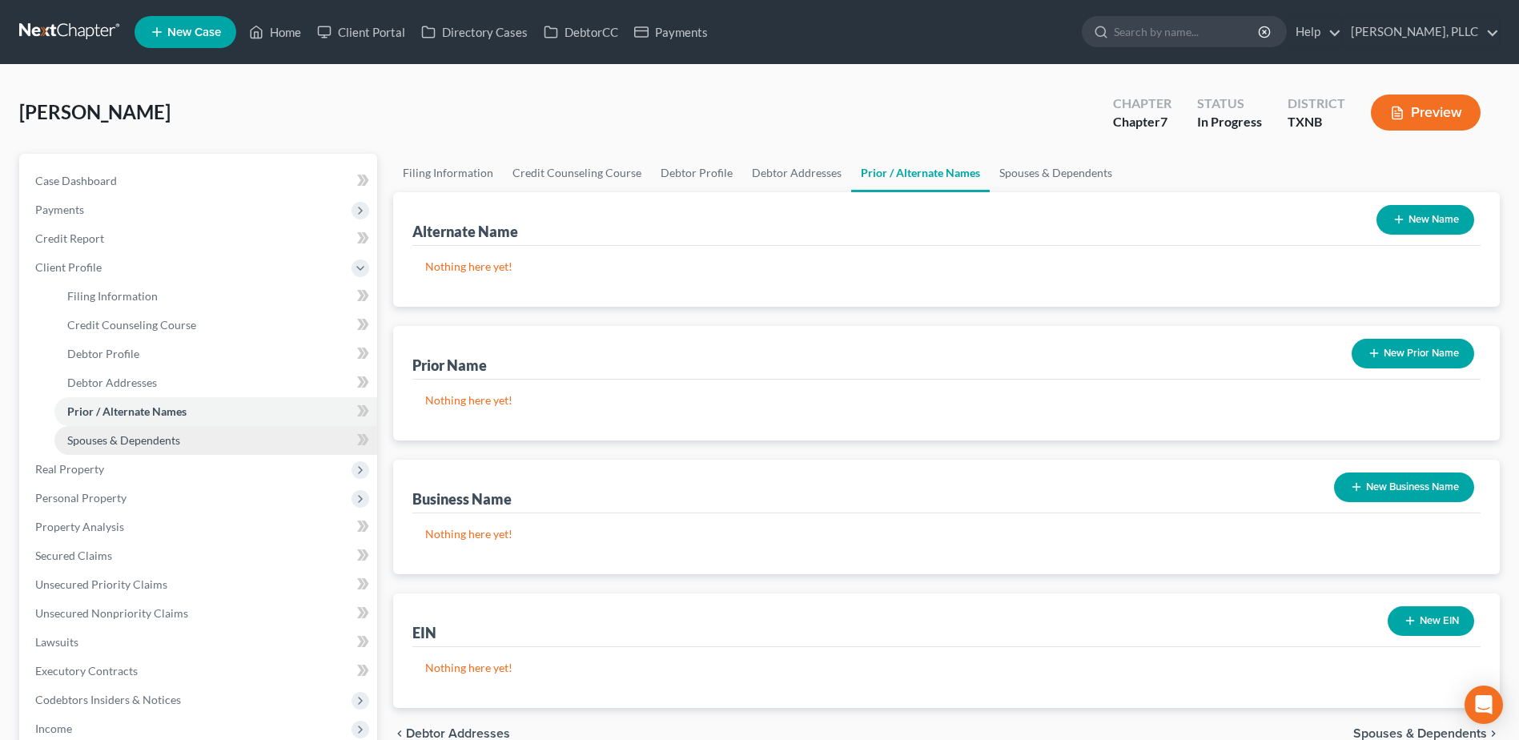
click at [161, 438] on span "Spouses & Dependents" at bounding box center [123, 440] width 113 height 14
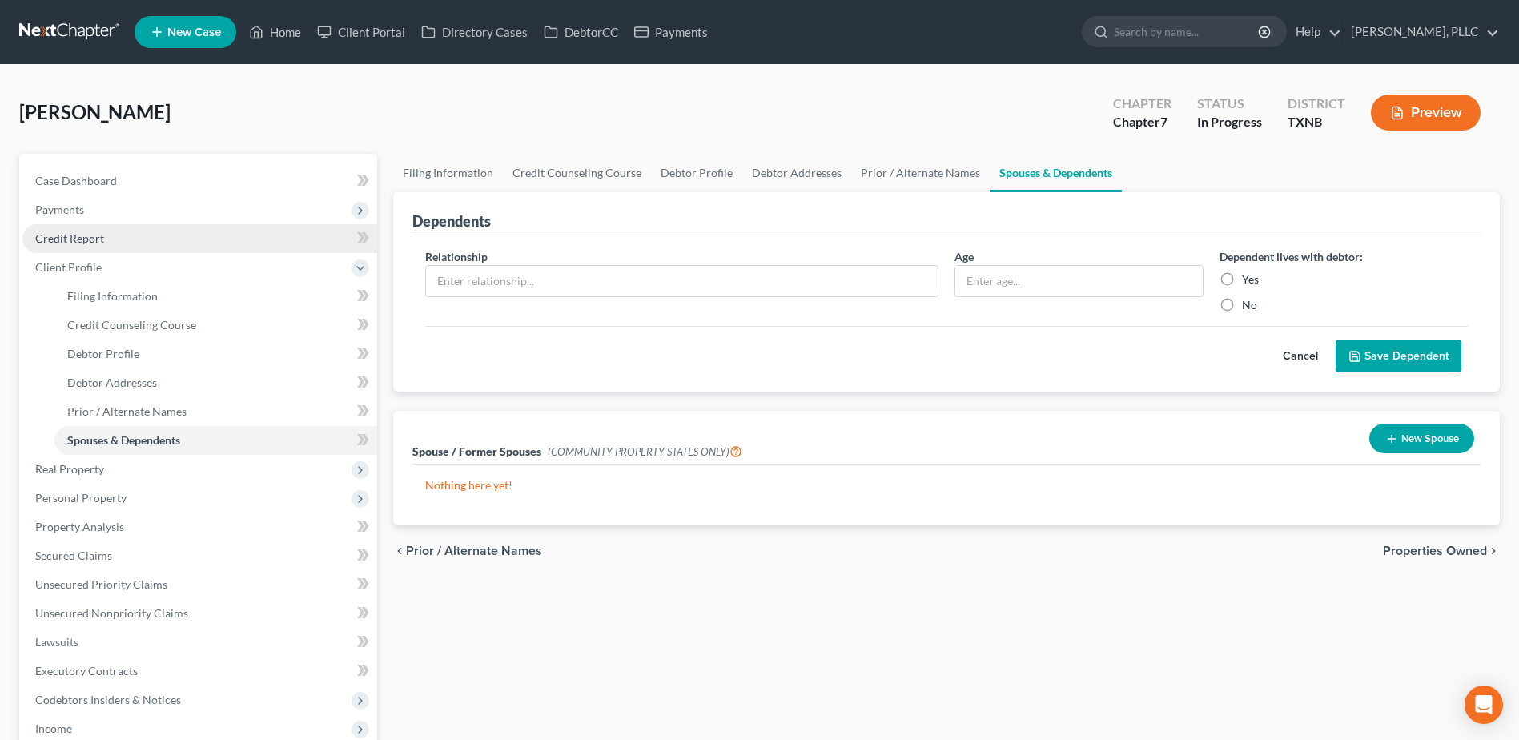
click at [99, 230] on link "Credit Report" at bounding box center [199, 238] width 355 height 29
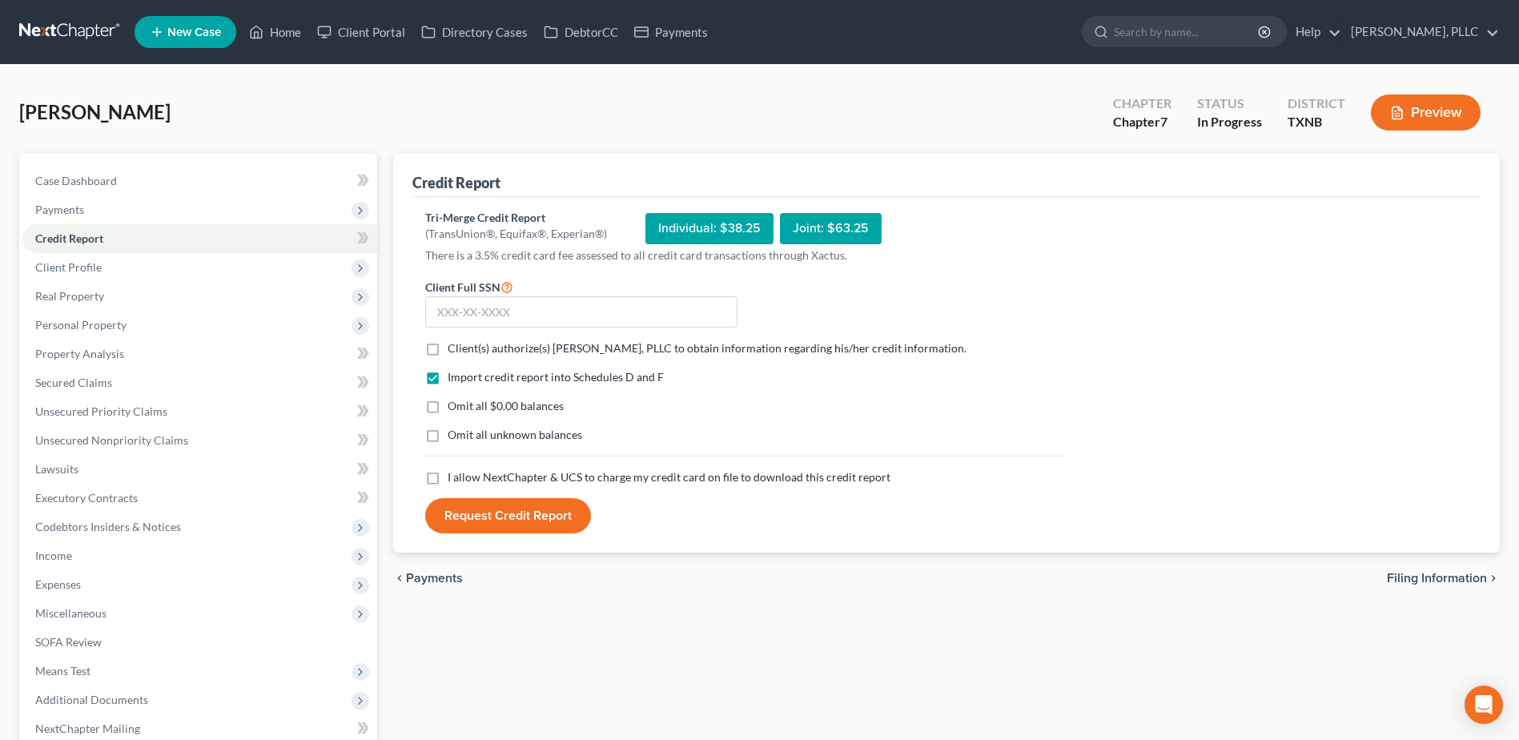
click at [448, 349] on label "Client(s) authorize(s) [PERSON_NAME], PLLC to obtain information regarding his/…" at bounding box center [707, 348] width 519 height 16
click at [454, 349] on input "Client(s) authorize(s) [PERSON_NAME], PLLC to obtain information regarding his/…" at bounding box center [459, 345] width 10 height 10
checkbox input "true"
drag, startPoint x: 434, startPoint y: 480, endPoint x: 460, endPoint y: 348, distance: 134.6
click at [448, 479] on label "I allow NextChapter & UCS to charge my credit card on file to download this cre…" at bounding box center [669, 477] width 443 height 16
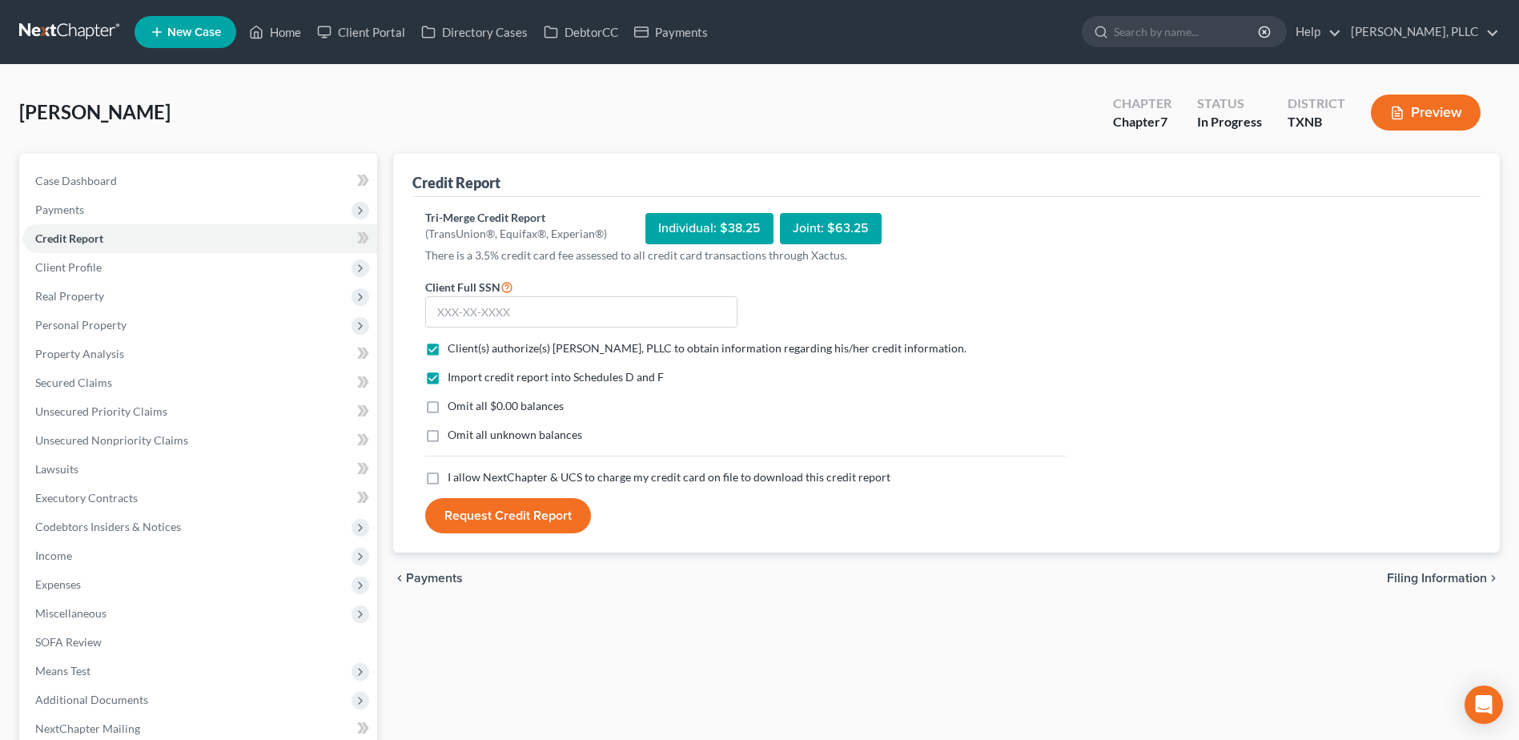
click at [454, 479] on input "I allow NextChapter & UCS to charge my credit card on file to download this cre…" at bounding box center [459, 474] width 10 height 10
checkbox input "true"
click at [468, 310] on input "text" at bounding box center [581, 312] width 312 height 32
type input "467-35-9866"
click at [549, 523] on button "Request Credit Report" at bounding box center [508, 515] width 166 height 35
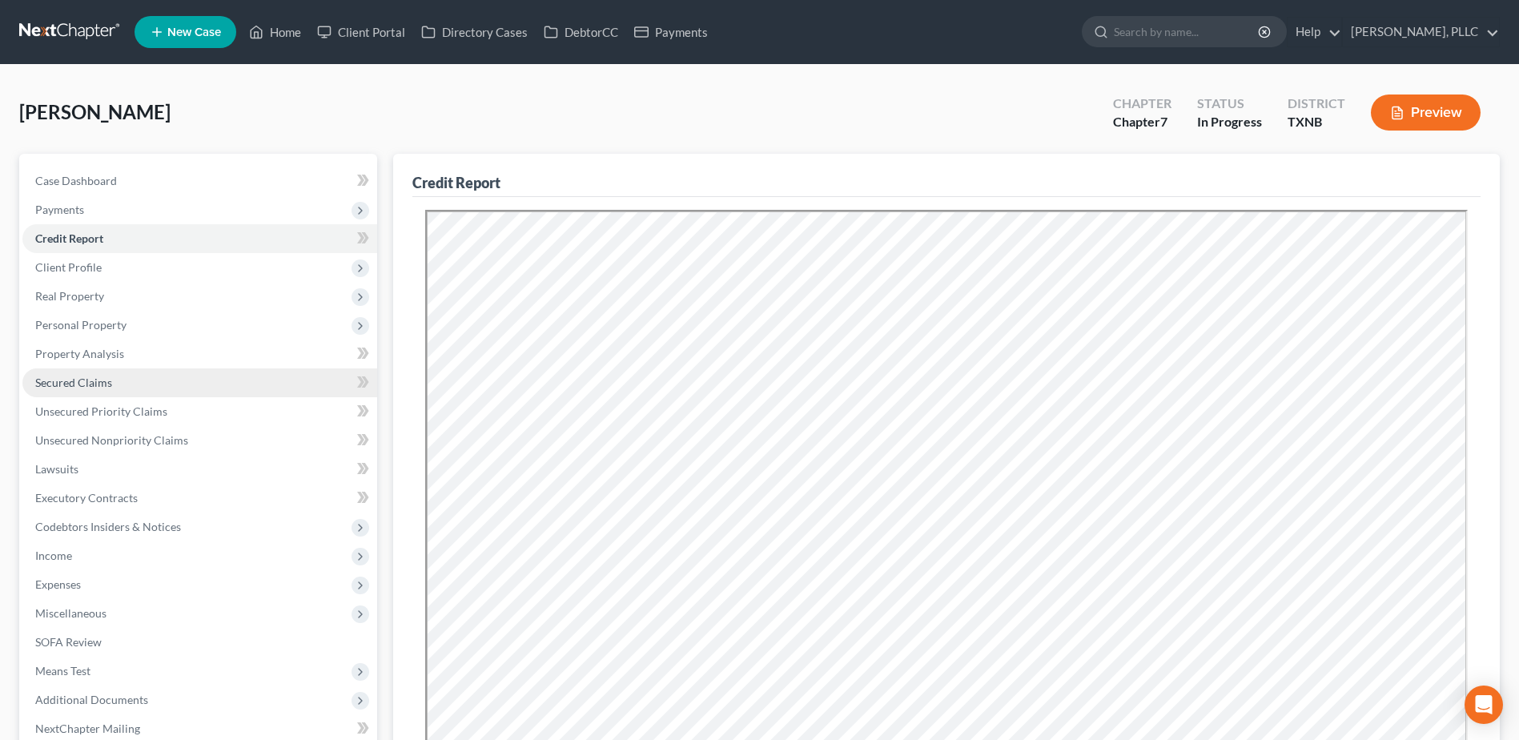
click at [90, 386] on span "Secured Claims" at bounding box center [73, 383] width 77 height 14
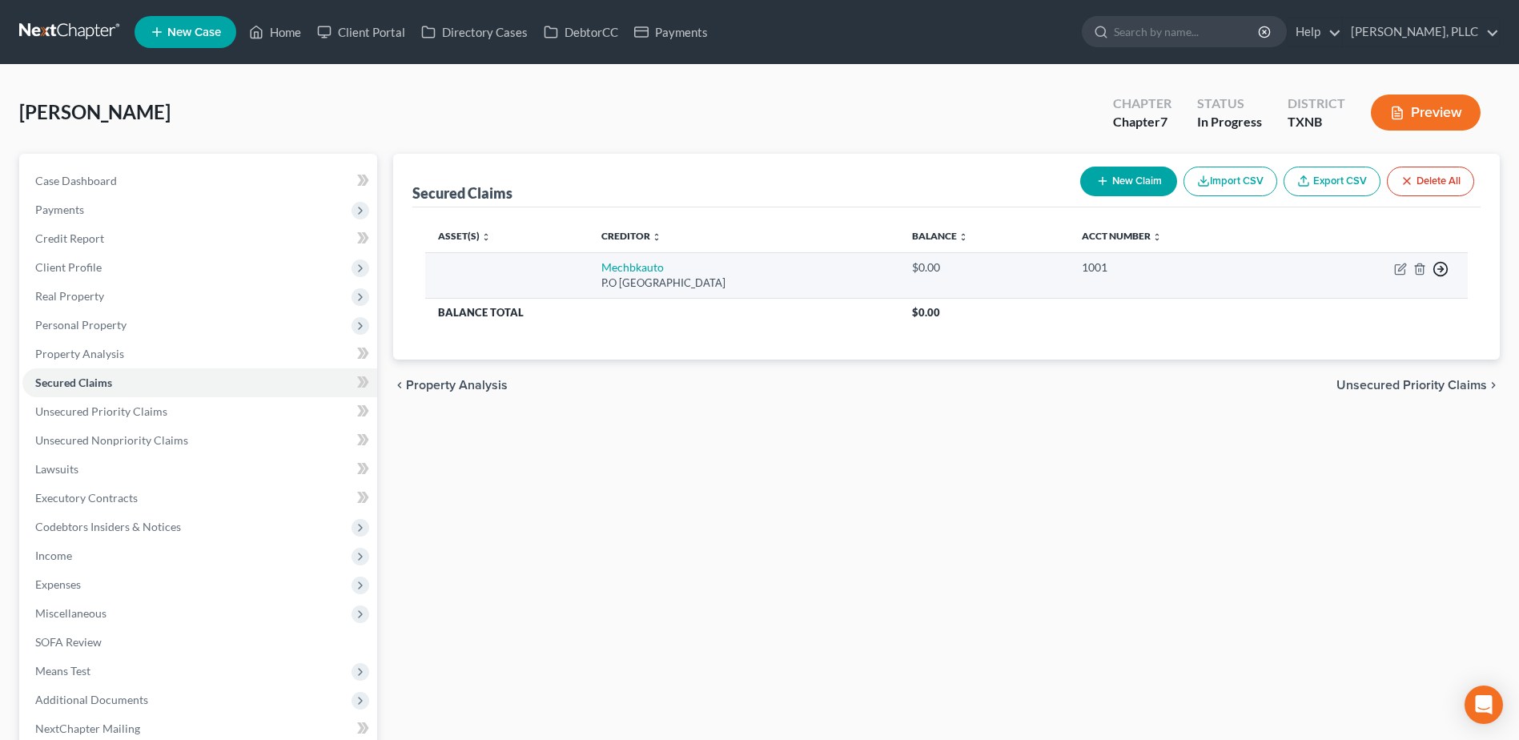
click at [1446, 265] on circle "button" at bounding box center [1441, 270] width 14 height 14
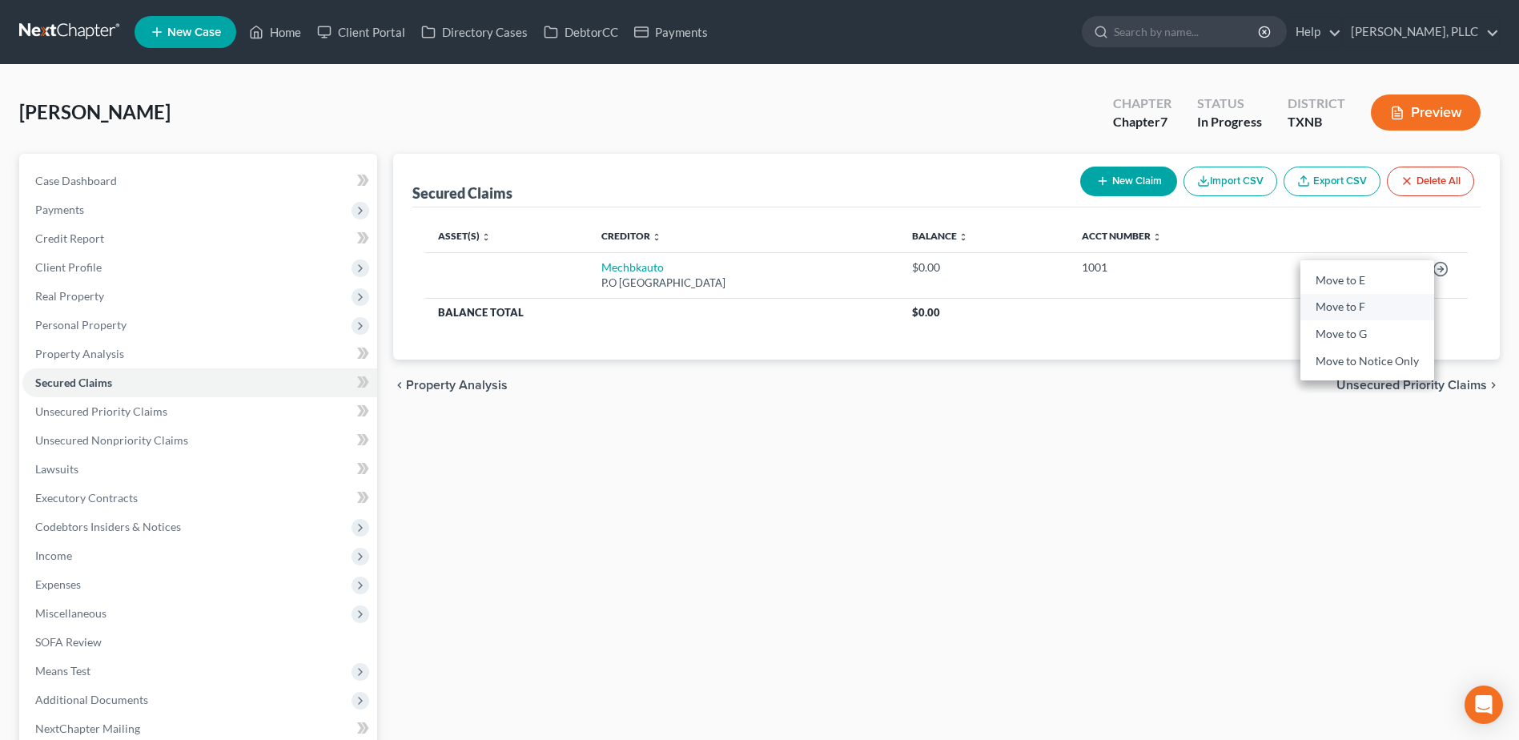
drag, startPoint x: 1381, startPoint y: 300, endPoint x: 1029, endPoint y: 460, distance: 387.0
click at [1381, 300] on link "Move to F" at bounding box center [1368, 307] width 134 height 27
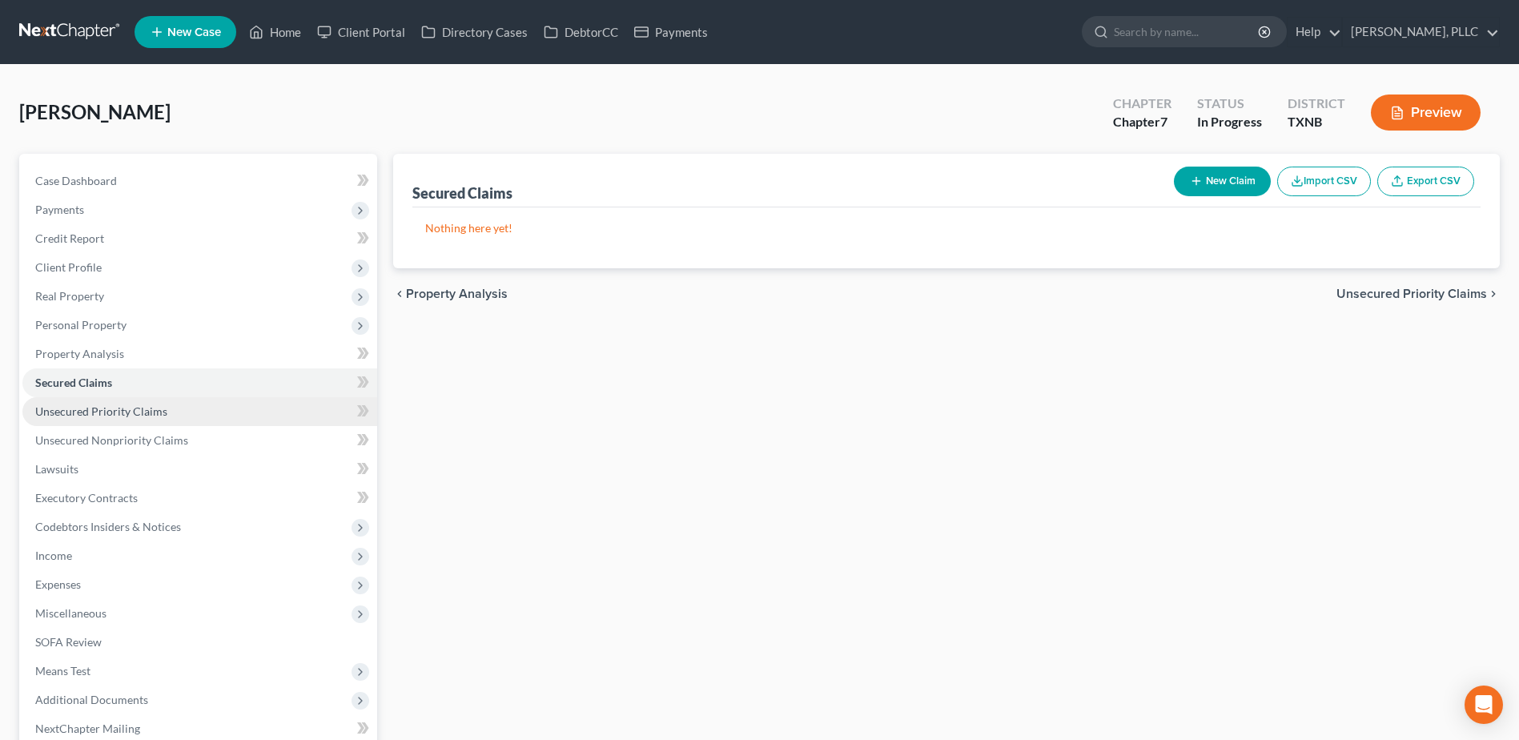
click at [110, 412] on span "Unsecured Priority Claims" at bounding box center [101, 411] width 132 height 14
click at [68, 434] on span "Unsecured Nonpriority Claims" at bounding box center [111, 440] width 153 height 14
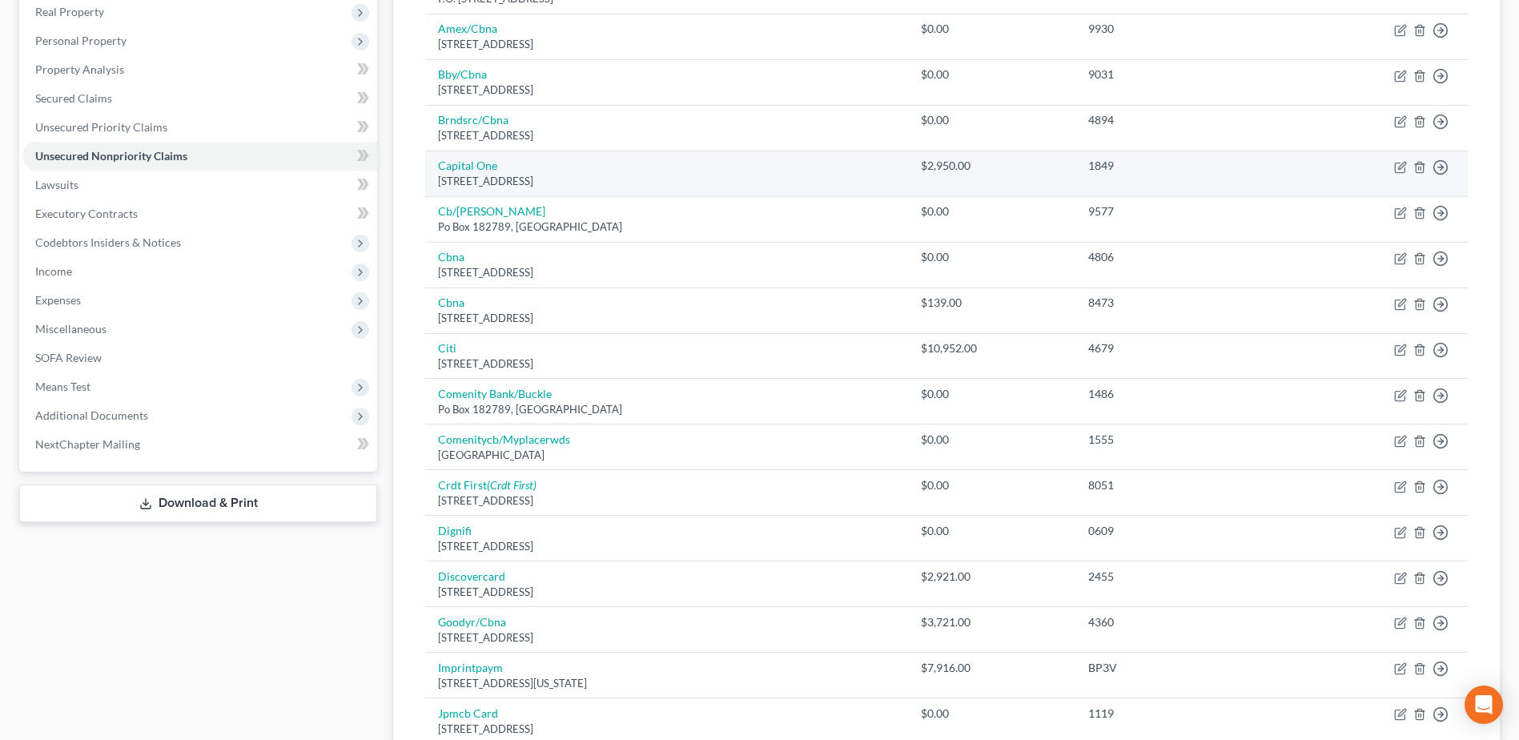
scroll to position [320, 0]
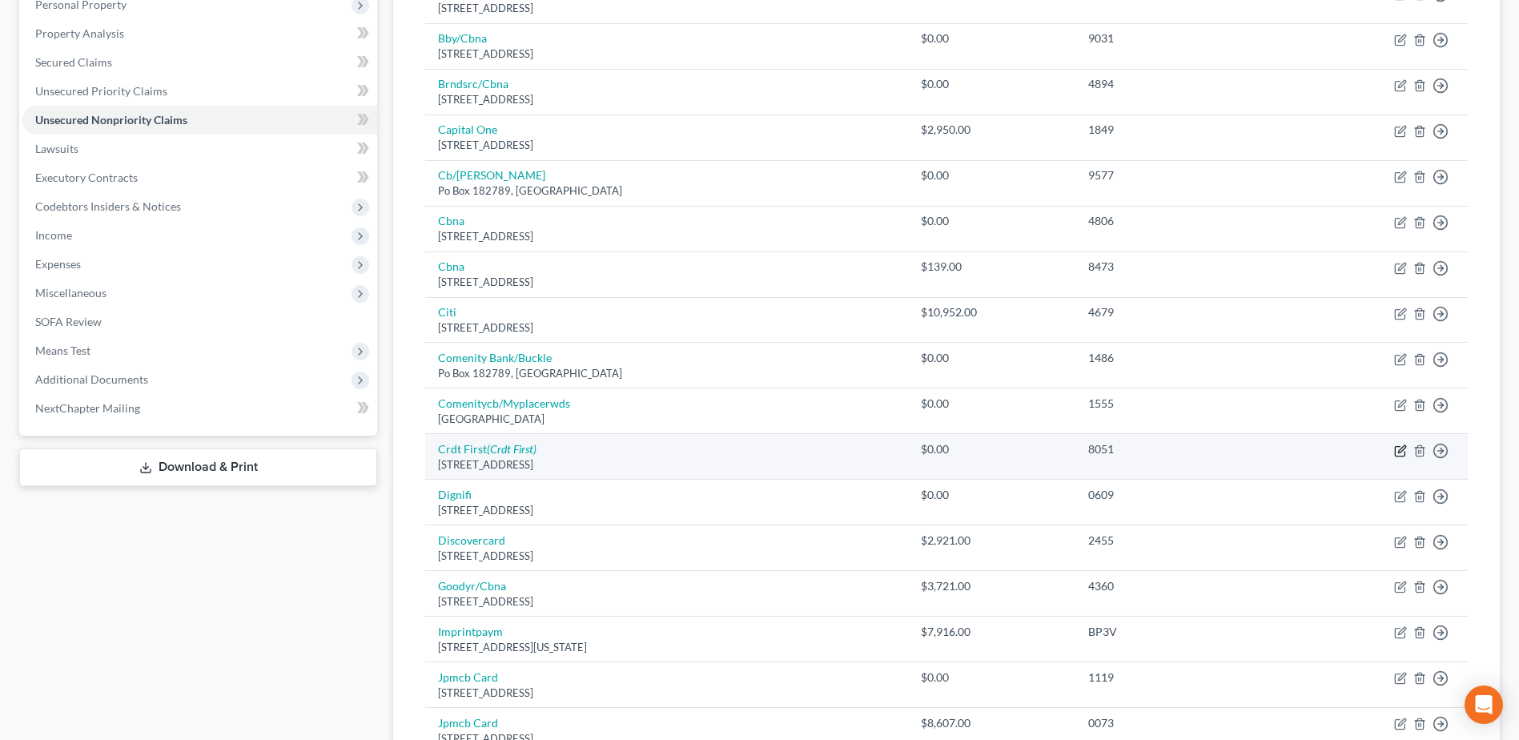
click at [1405, 456] on icon "button" at bounding box center [1400, 450] width 13 height 13
select select "36"
select select "2"
select select "0"
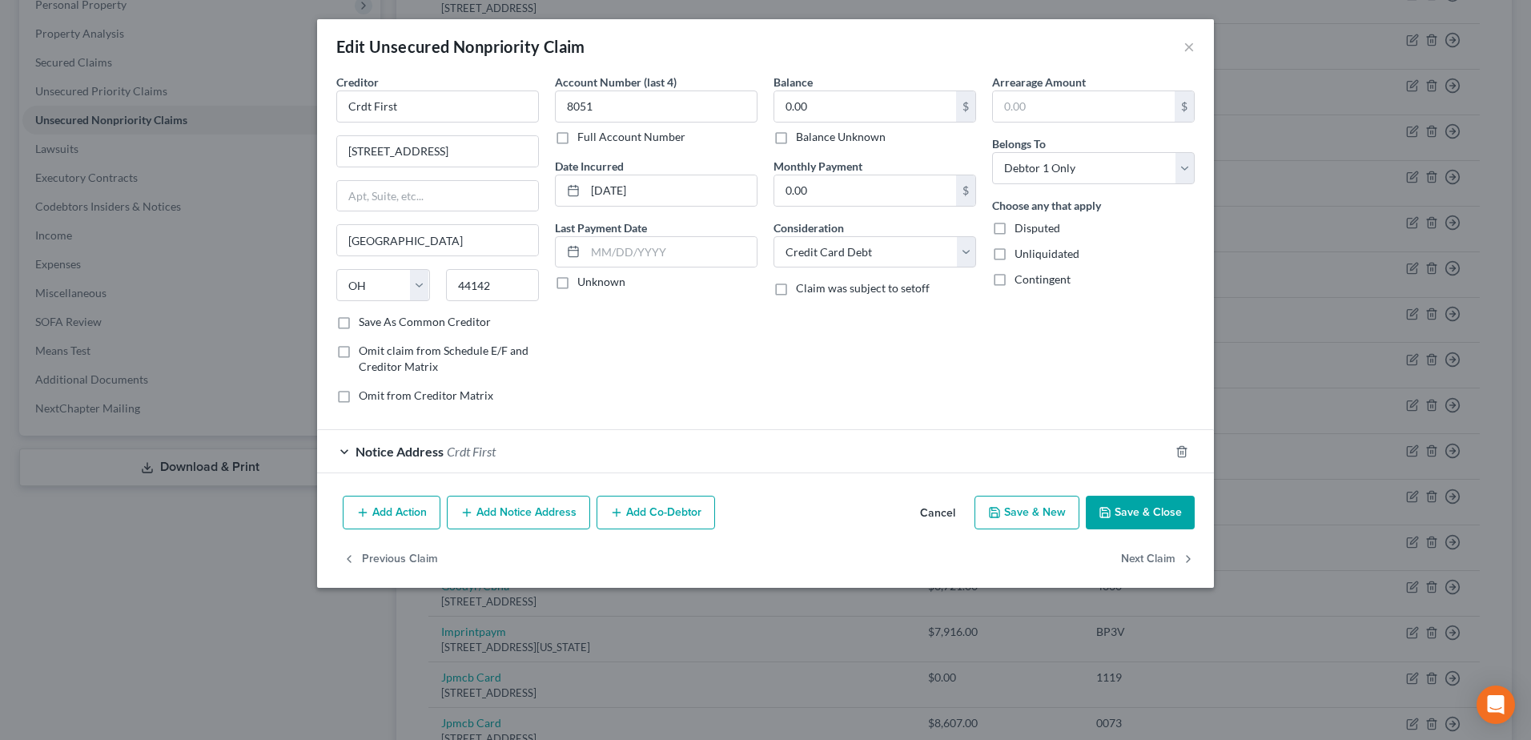
click at [340, 451] on div "Notice Address Crdt First" at bounding box center [743, 451] width 852 height 42
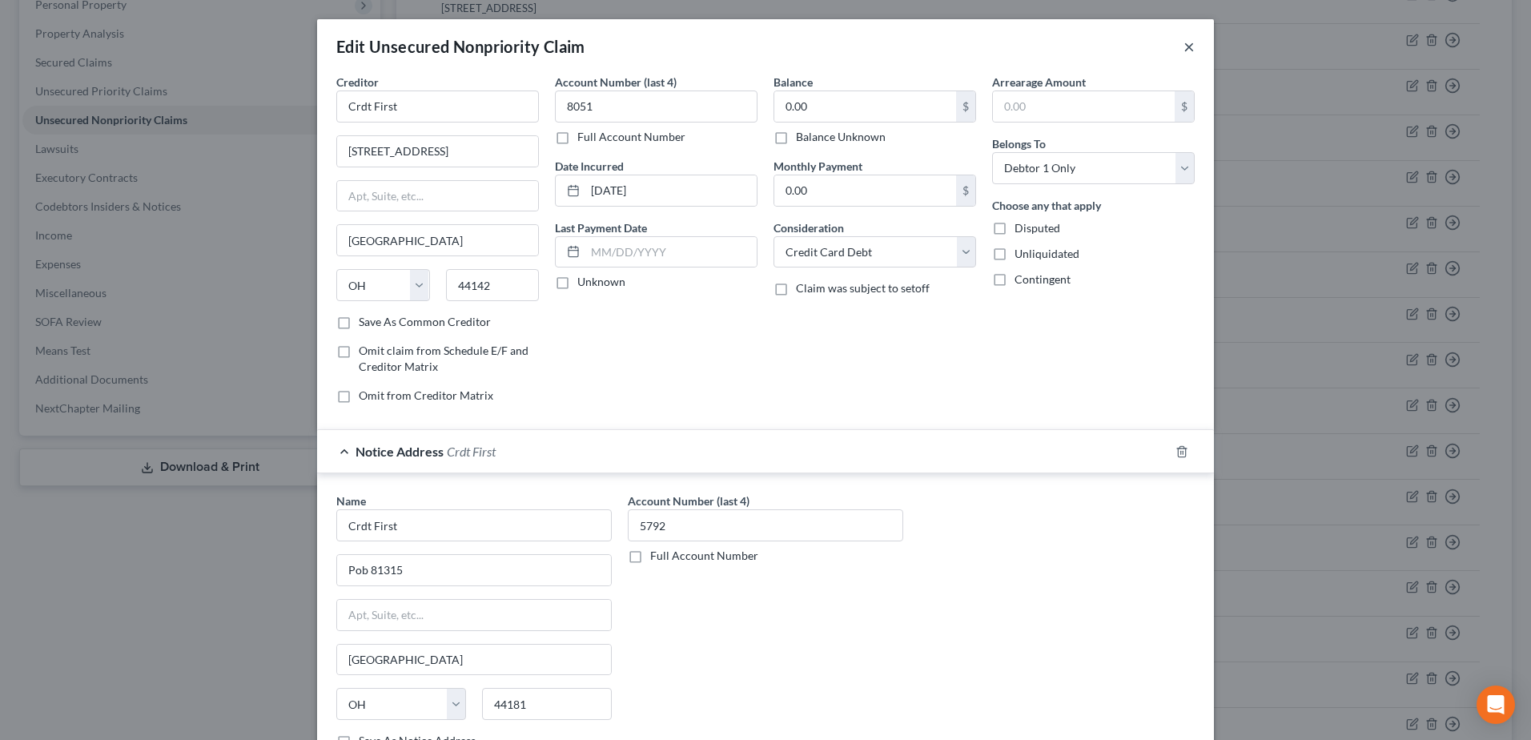
click at [1184, 42] on button "×" at bounding box center [1189, 46] width 11 height 19
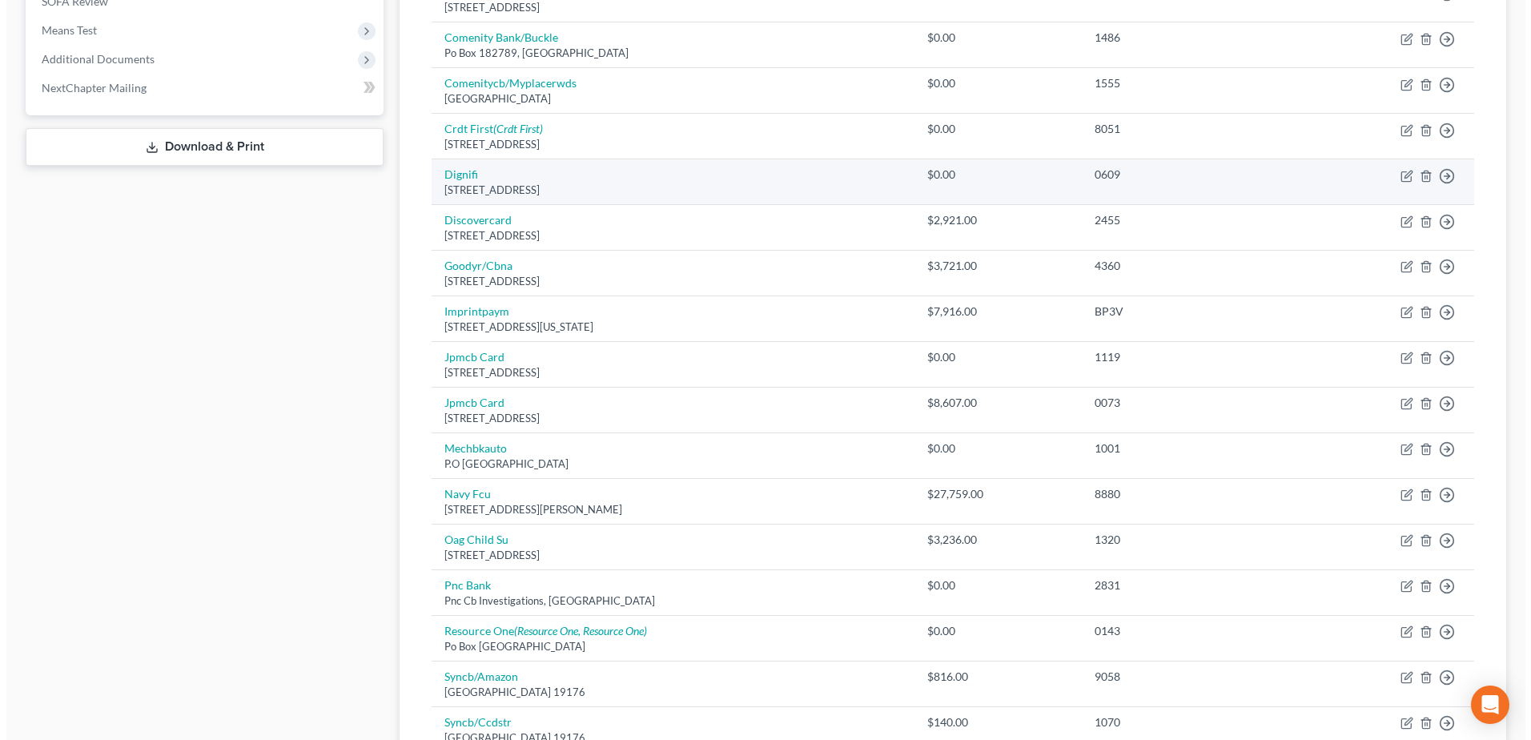
scroll to position [721, 0]
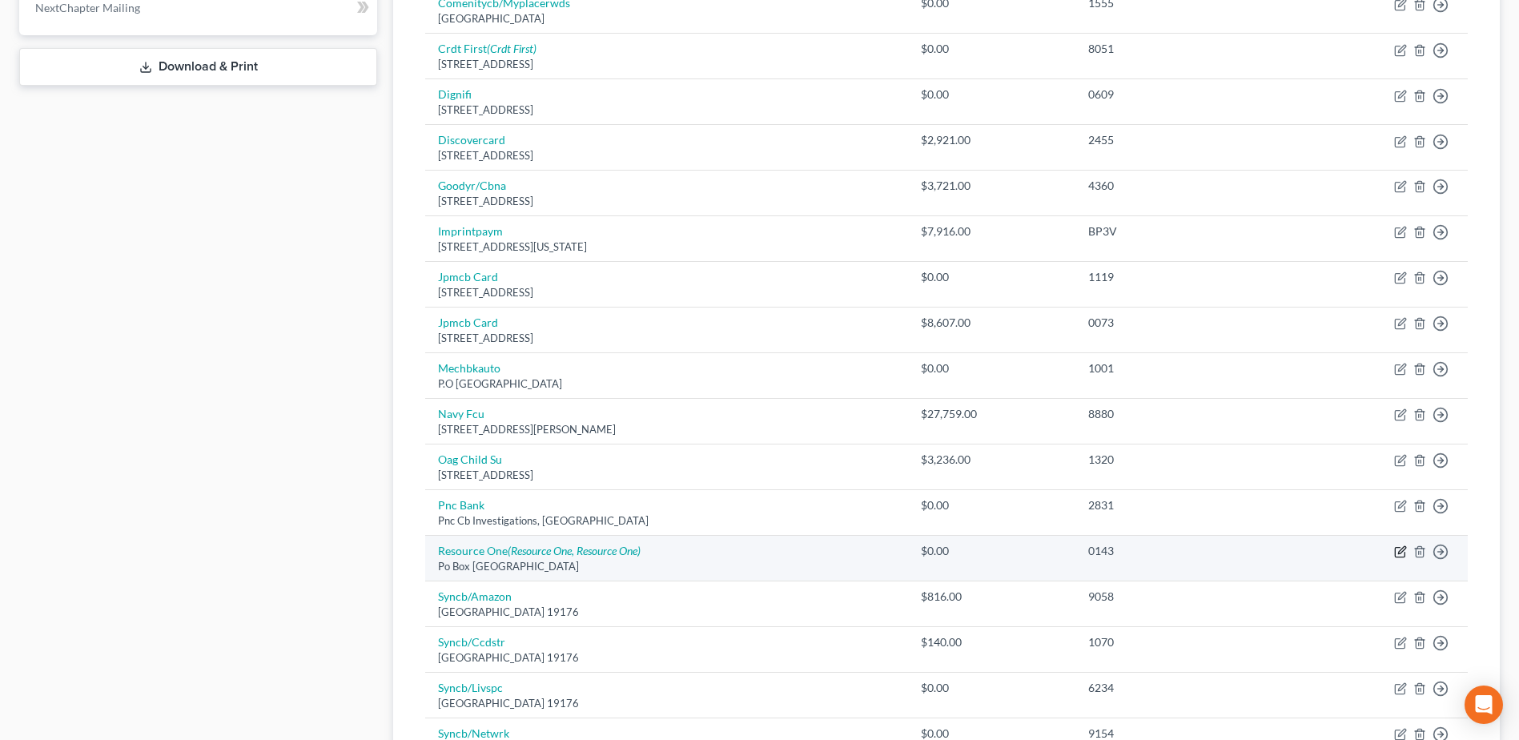
click at [1401, 552] on icon "button" at bounding box center [1400, 551] width 13 height 13
select select "45"
select select "0"
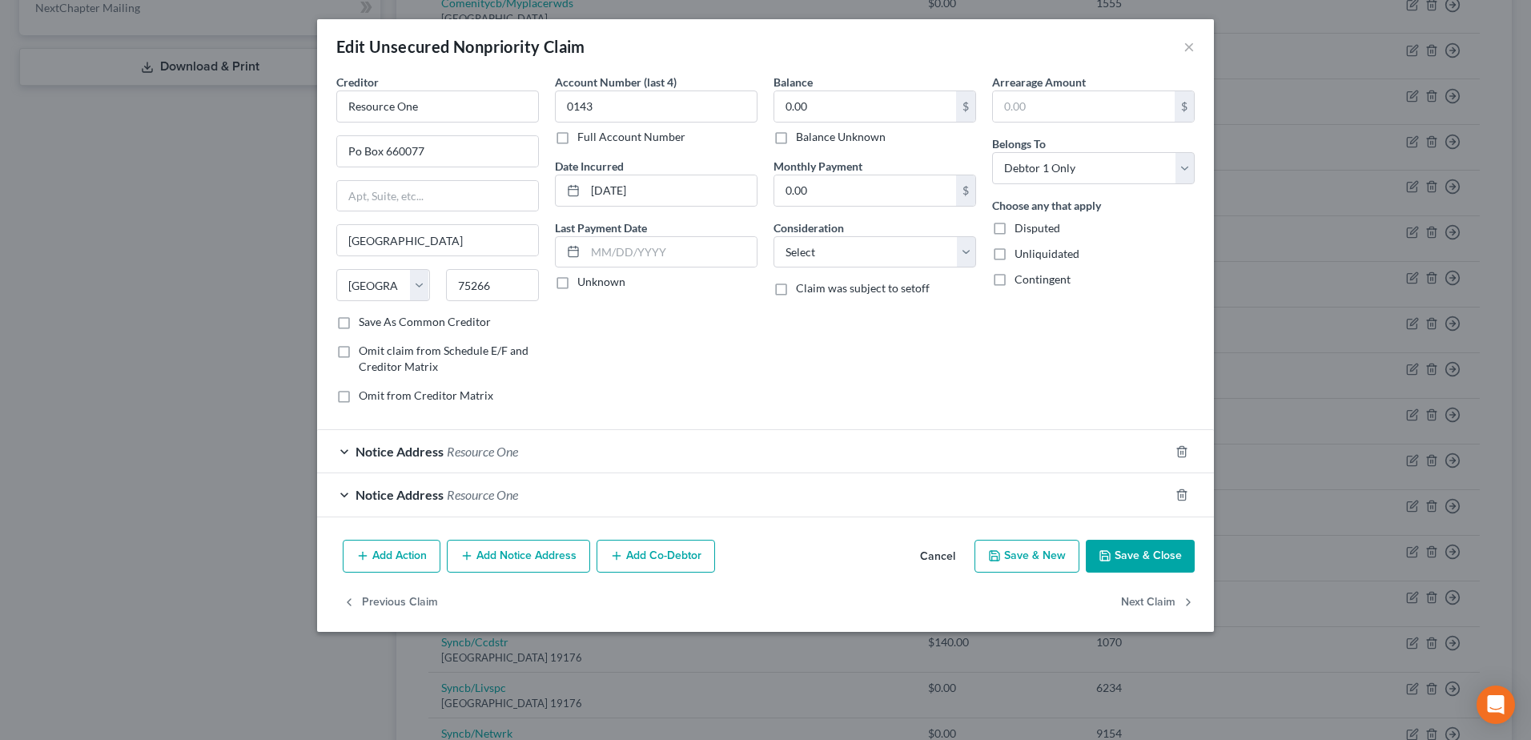
click at [342, 449] on div "Notice Address Resource One" at bounding box center [743, 451] width 852 height 42
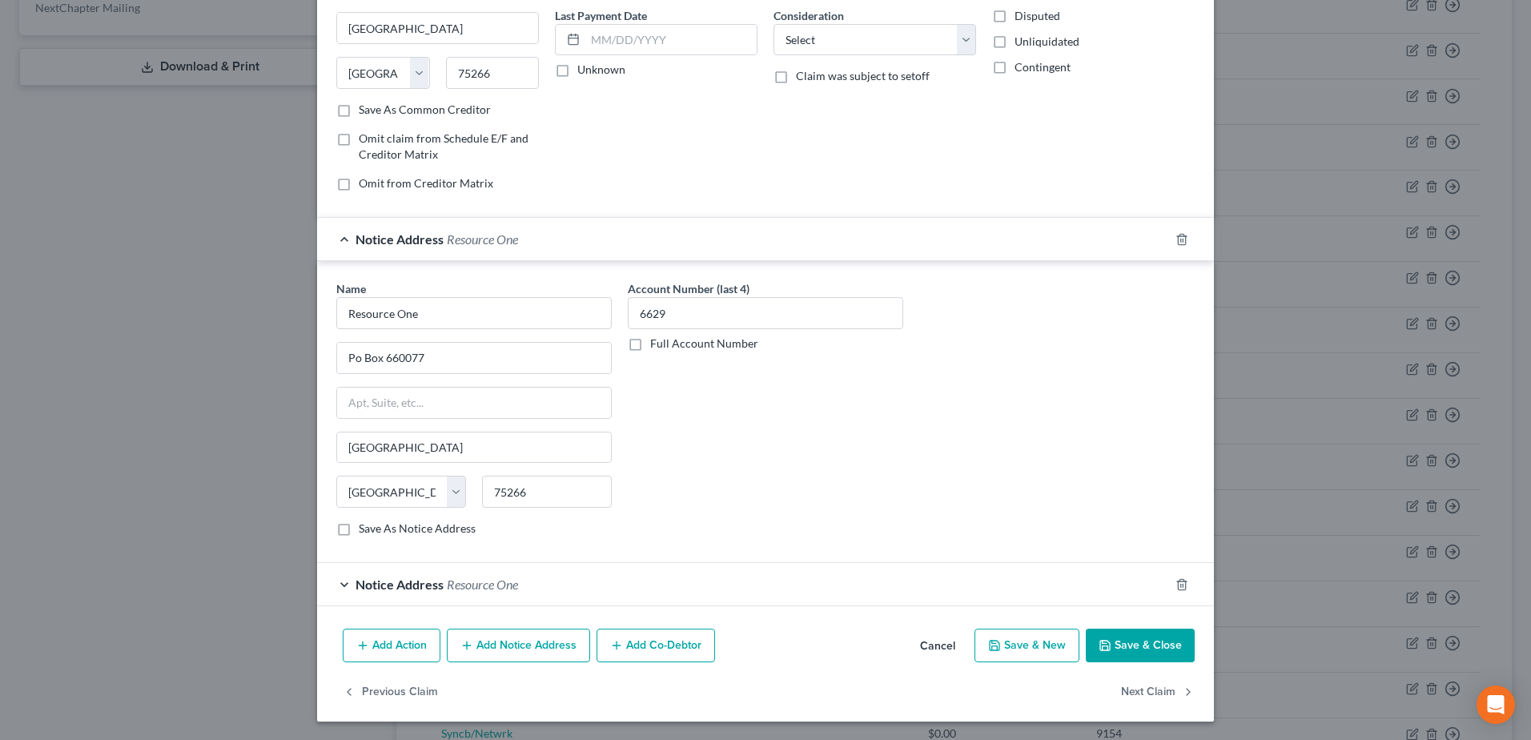
scroll to position [213, 0]
click at [1180, 234] on icon "button" at bounding box center [1182, 238] width 13 height 13
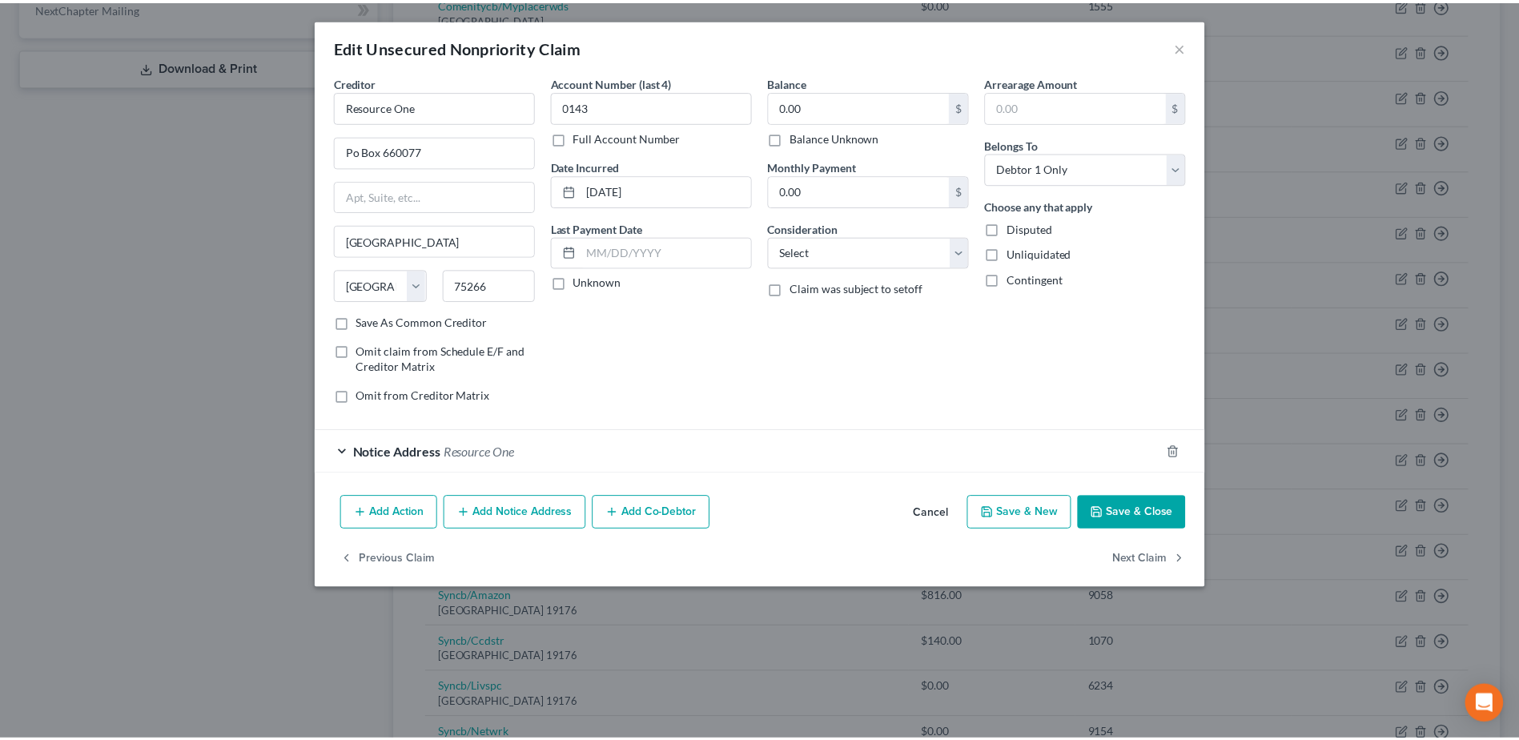
scroll to position [0, 0]
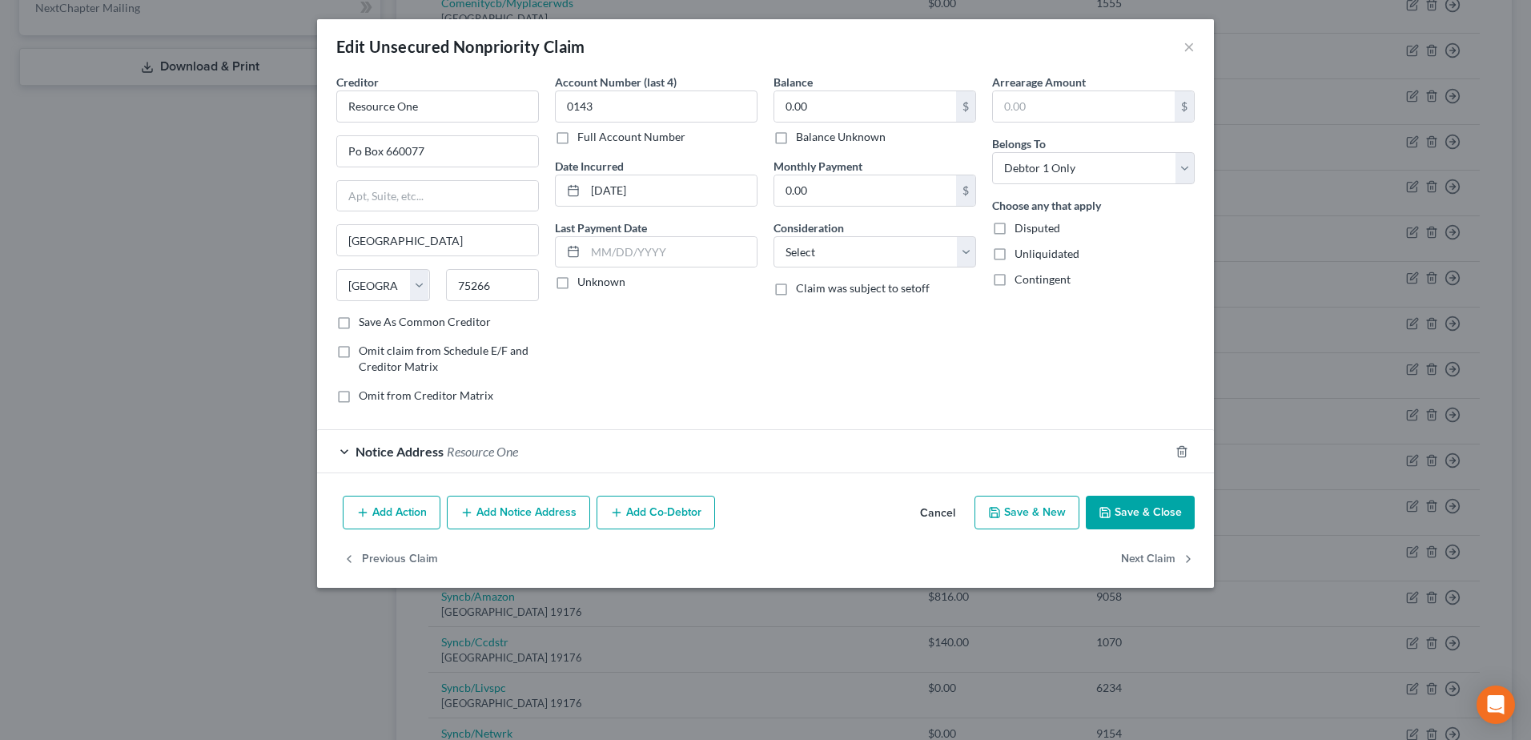
click at [343, 450] on div "Notice Address Resource One" at bounding box center [743, 451] width 852 height 42
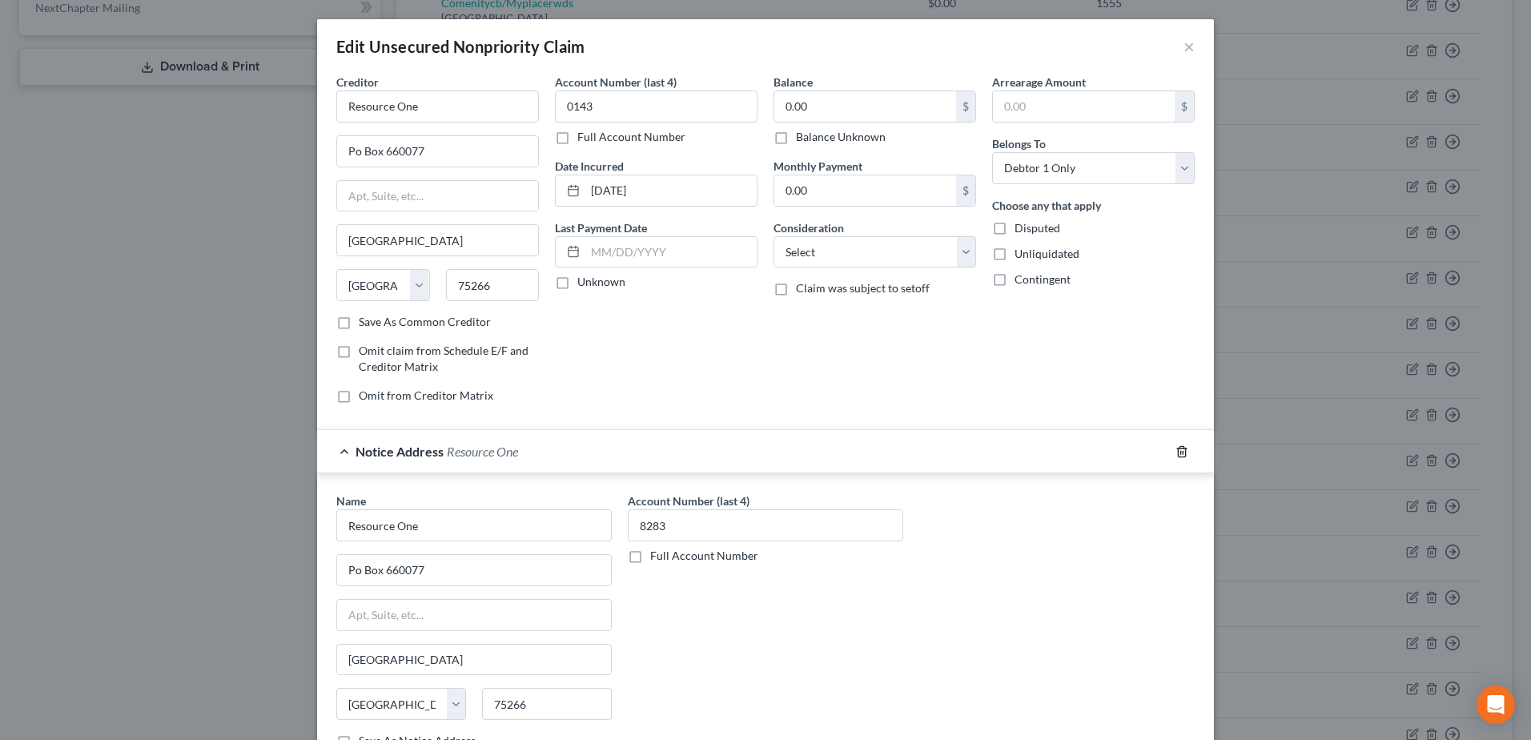
click at [1176, 449] on icon "button" at bounding box center [1182, 451] width 13 height 13
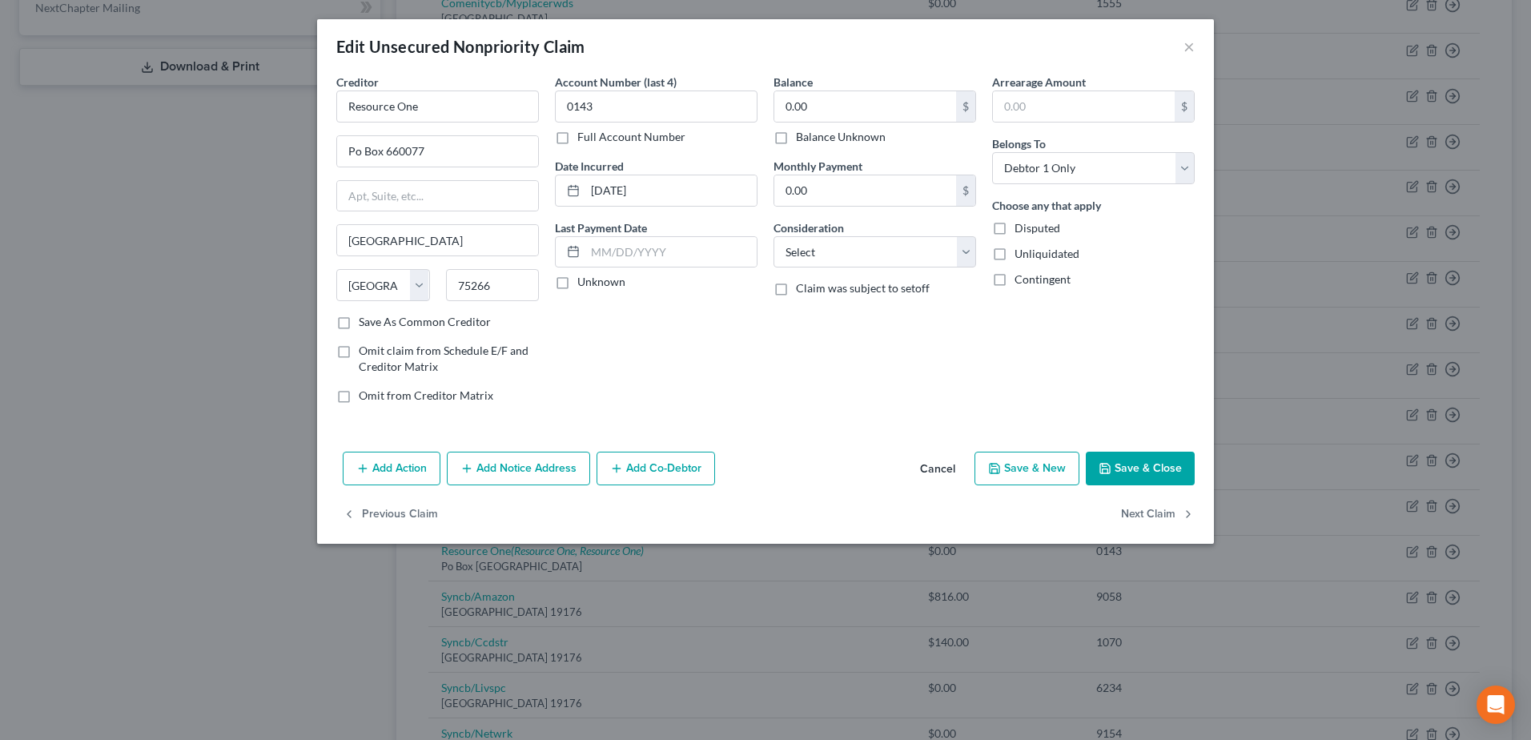
click at [1148, 471] on button "Save & Close" at bounding box center [1140, 469] width 109 height 34
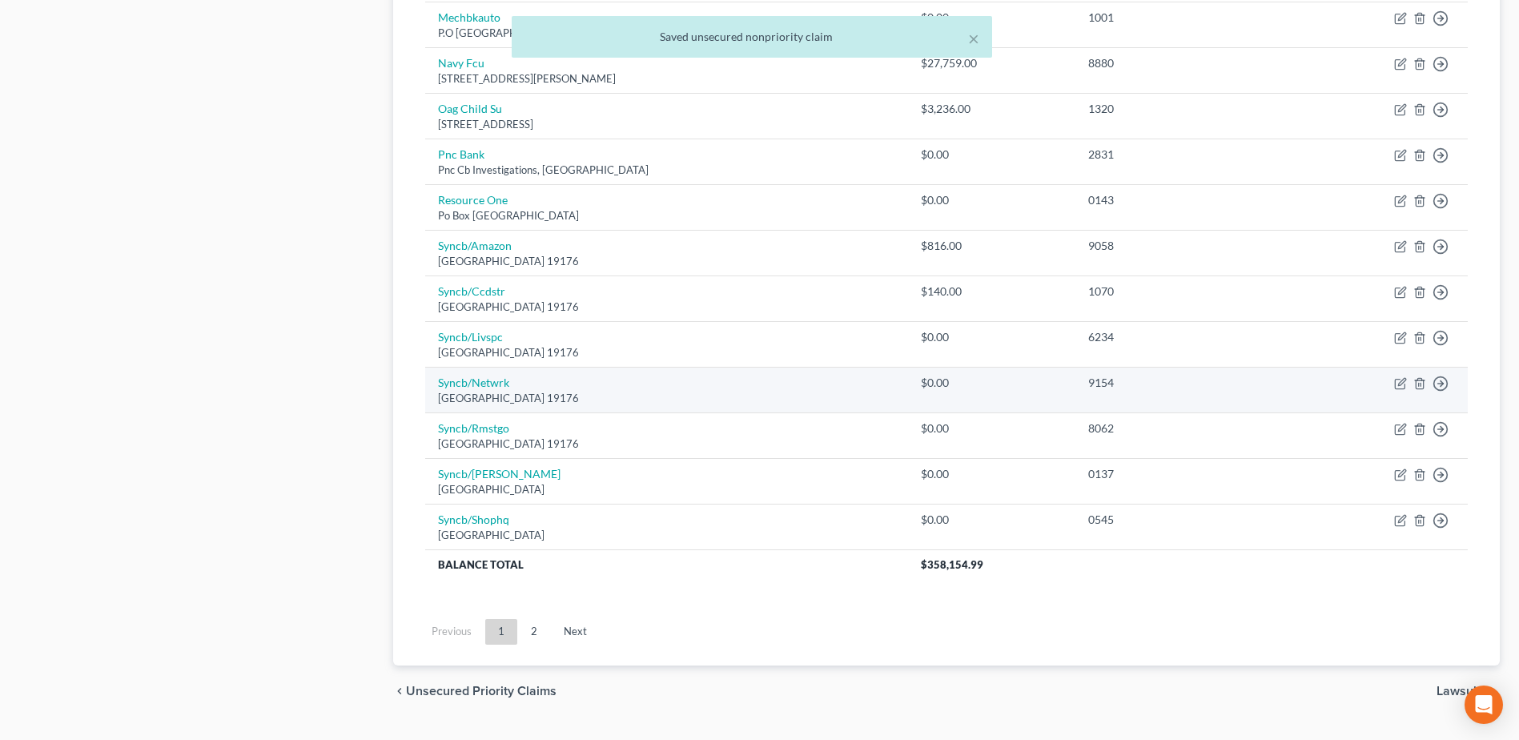
scroll to position [1109, 0]
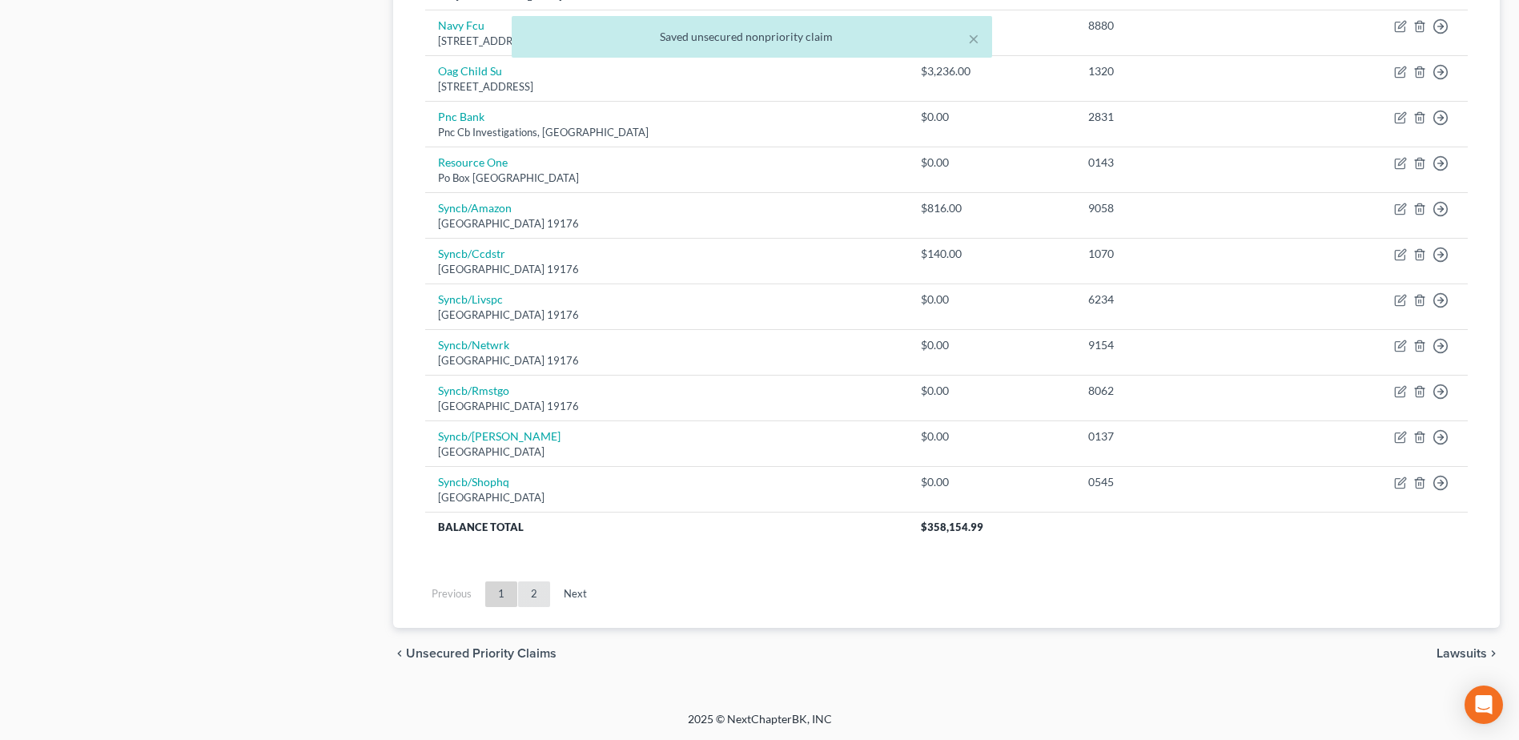
click at [521, 589] on link "2" at bounding box center [534, 594] width 32 height 26
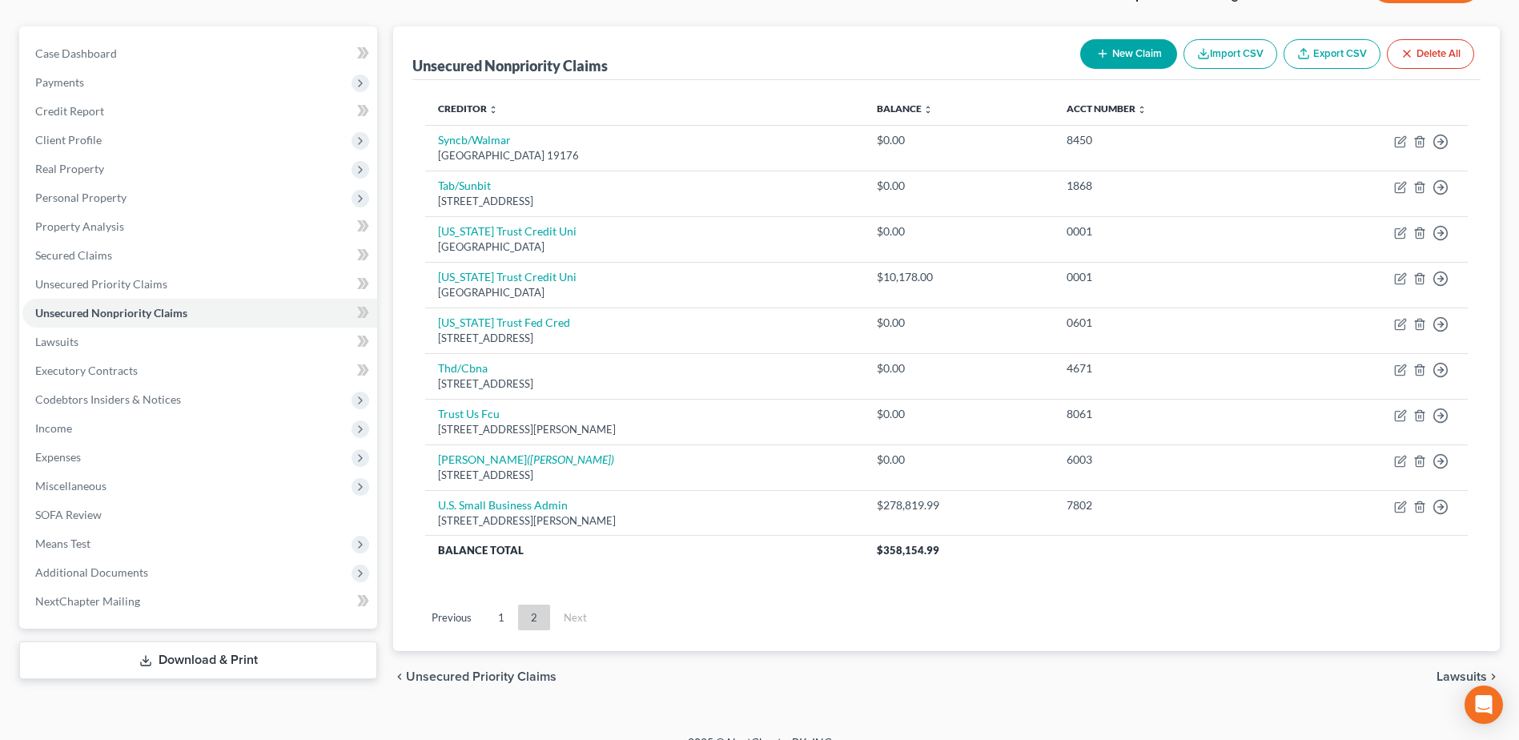
scroll to position [151, 0]
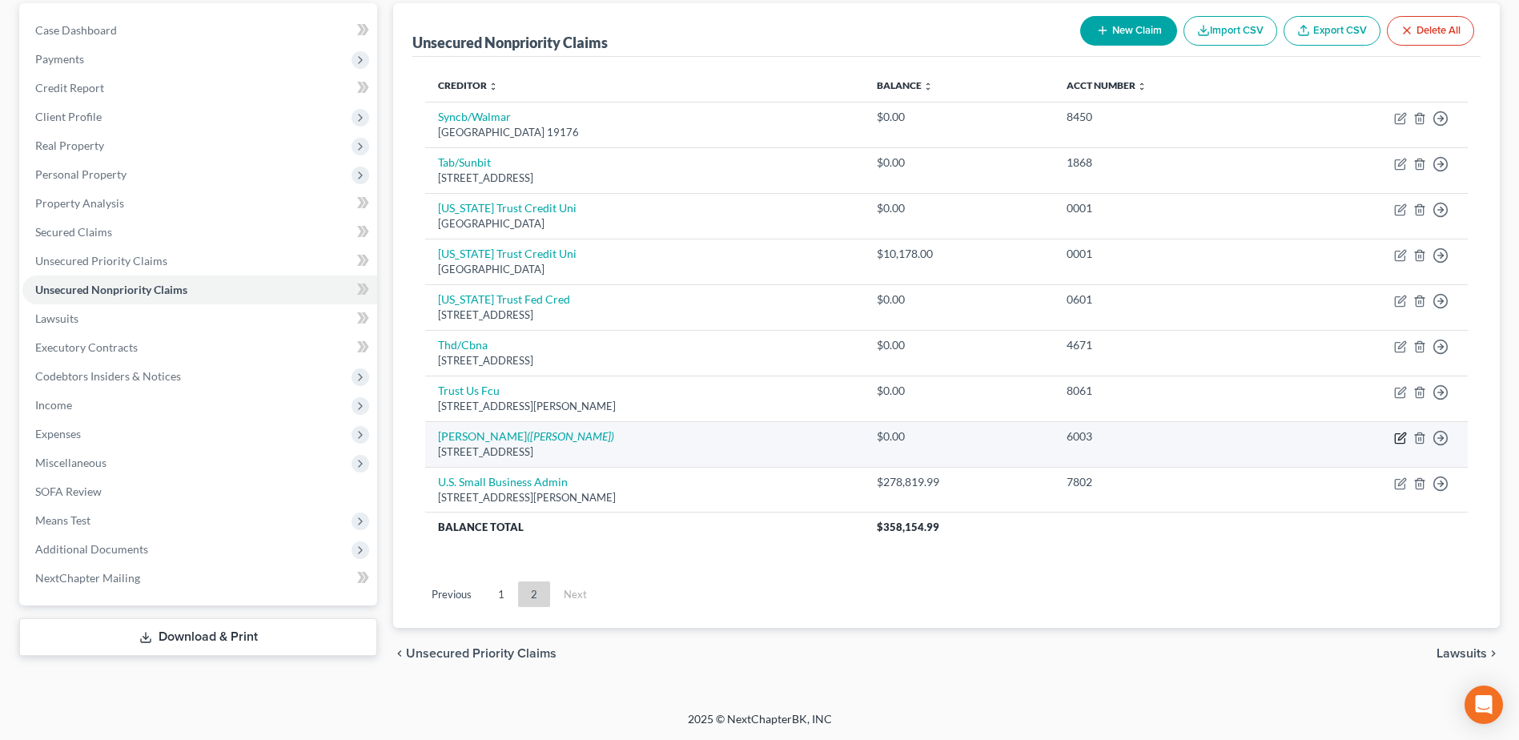
click at [1401, 435] on icon "button" at bounding box center [1401, 435] width 7 height 7
select select "45"
select select "2"
select select "0"
select select "45"
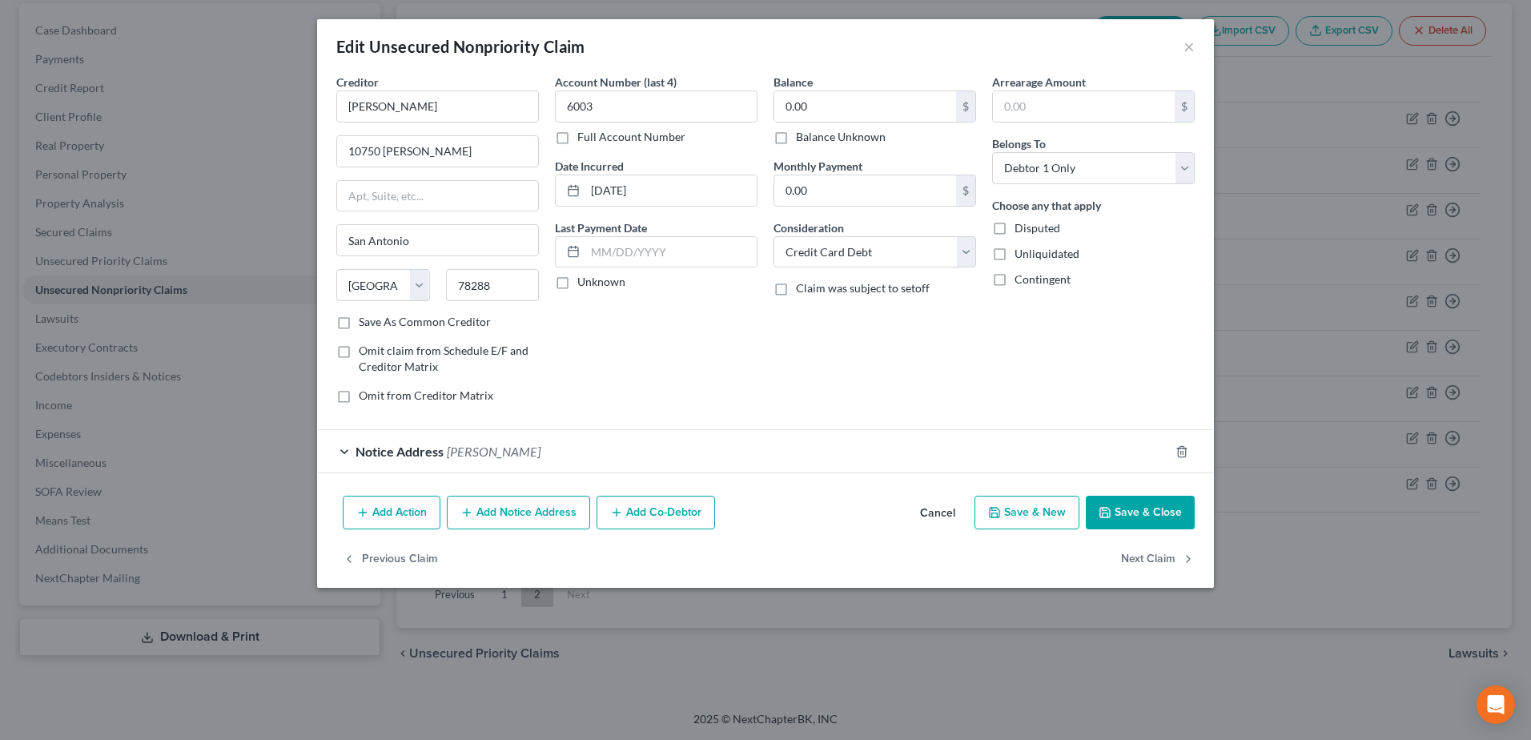
click at [340, 452] on div "Notice Address Usaa Fsb" at bounding box center [743, 451] width 852 height 42
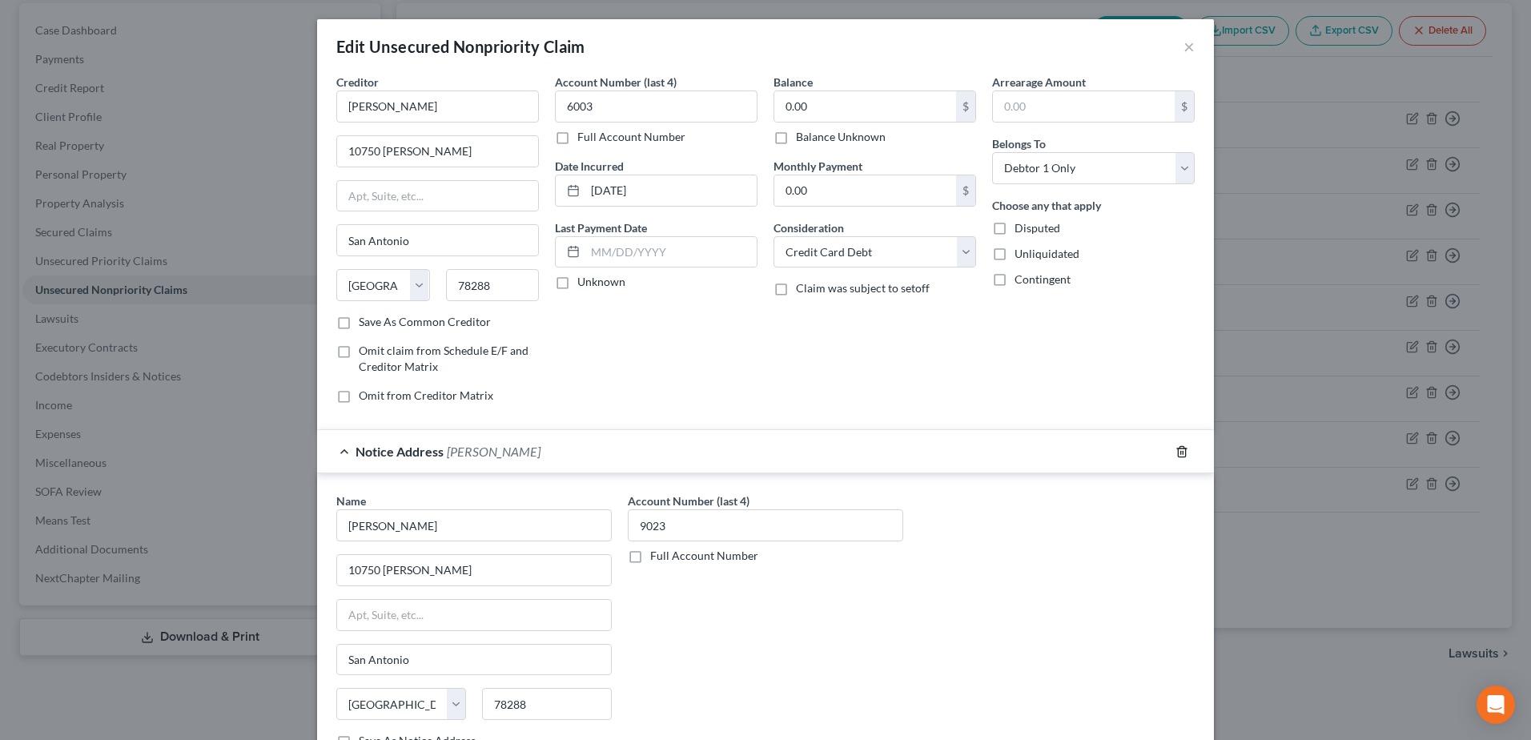
click at [1180, 452] on icon "button" at bounding box center [1181, 451] width 7 height 10
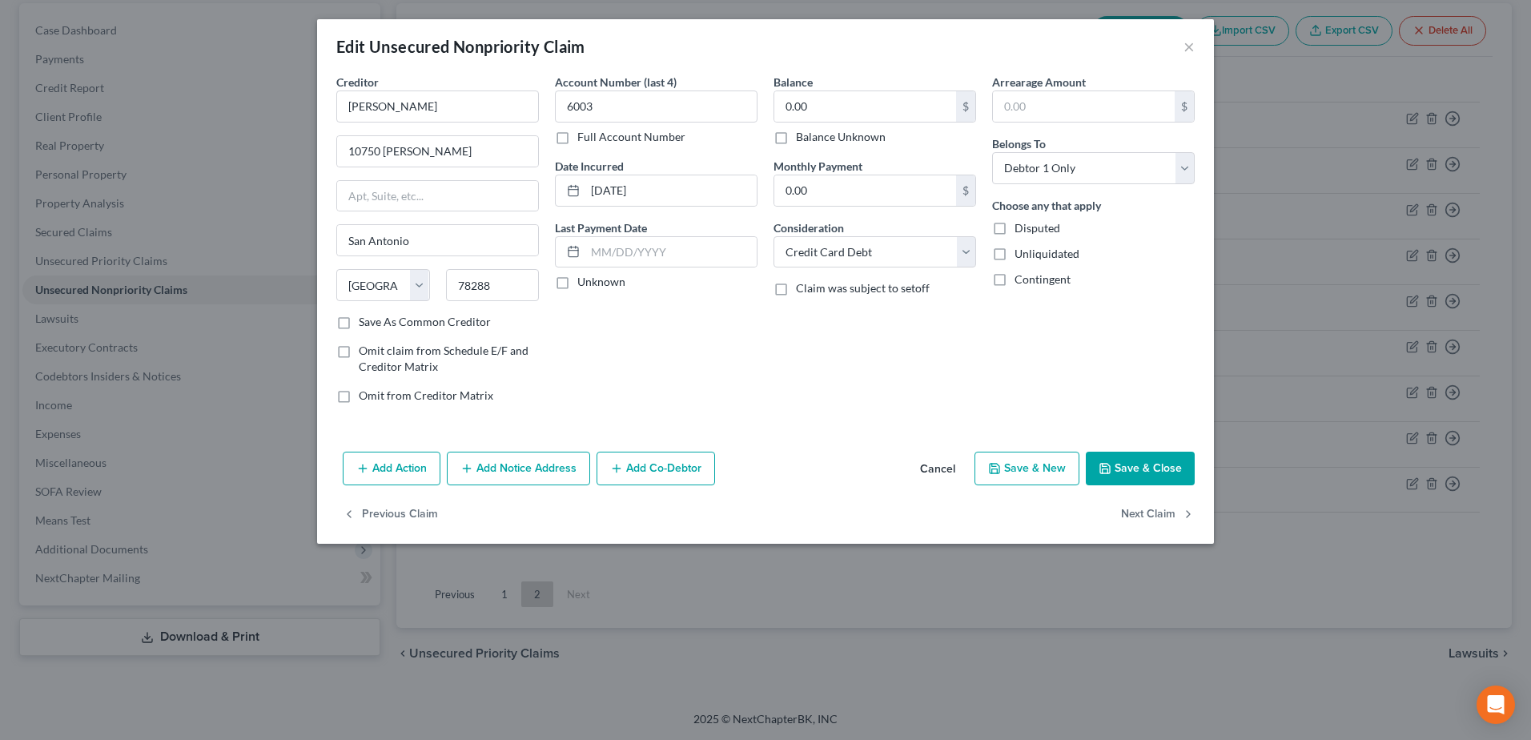
click at [1162, 470] on button "Save & Close" at bounding box center [1140, 469] width 109 height 34
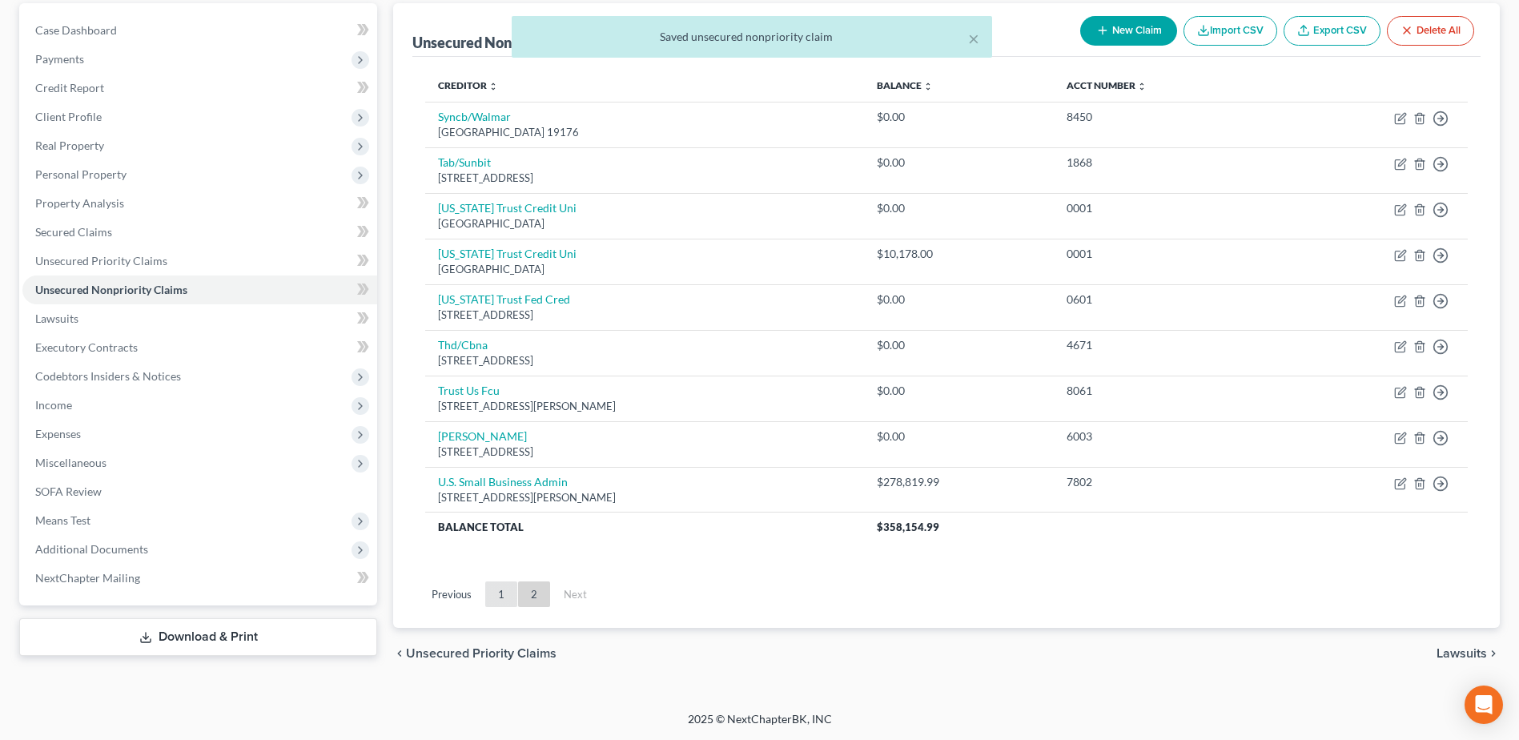
click at [500, 592] on link "1" at bounding box center [501, 594] width 32 height 26
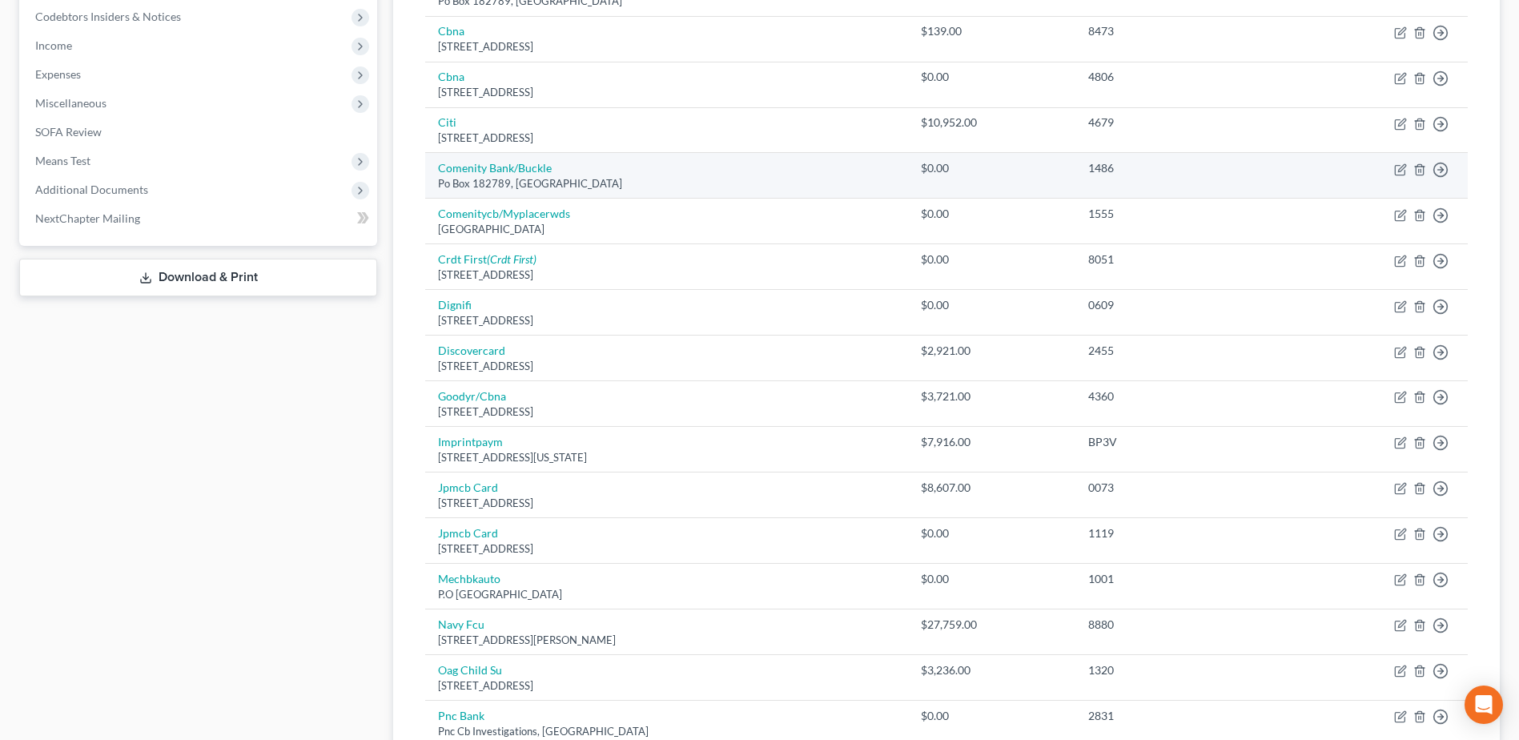
scroll to position [551, 0]
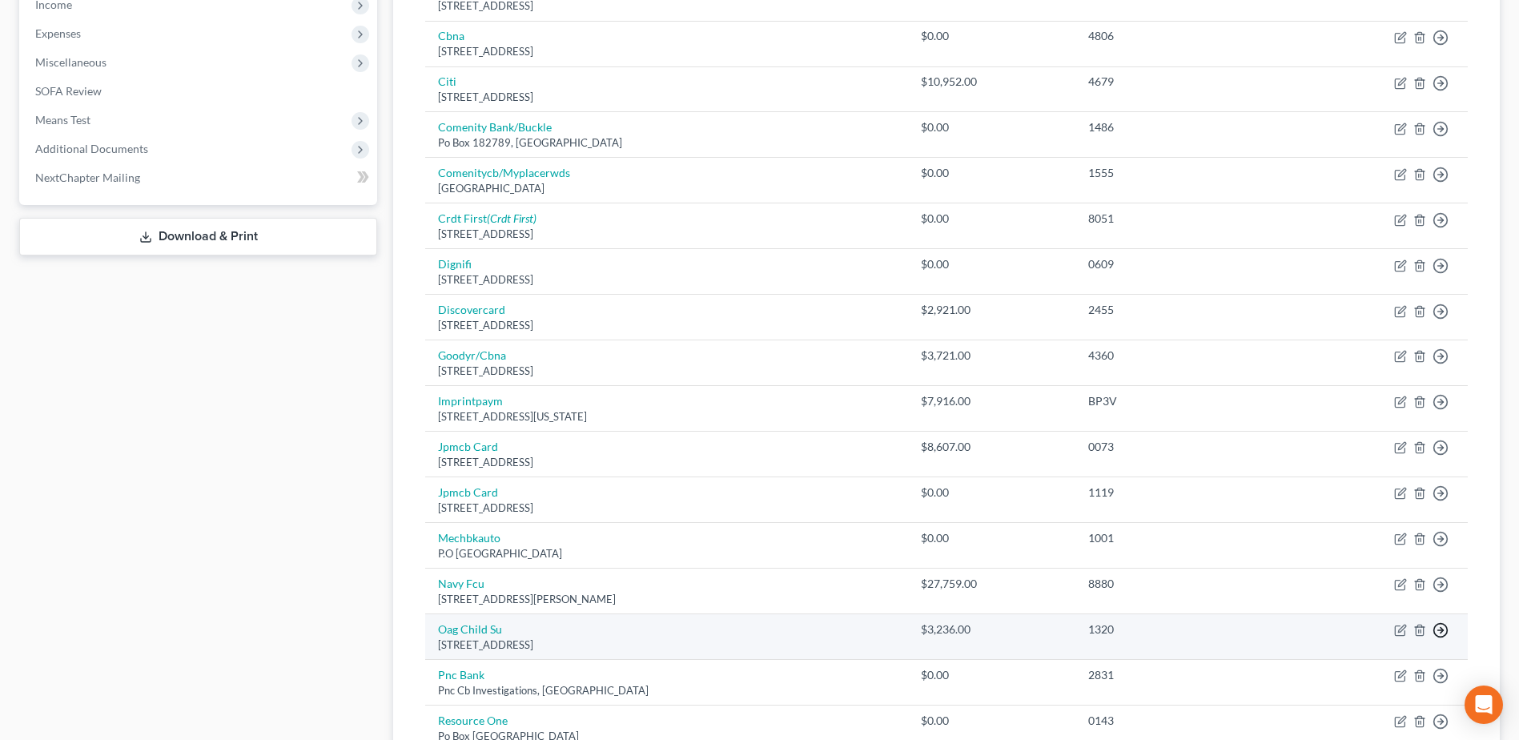
click at [1382, 665] on link "Move to E" at bounding box center [1368, 668] width 134 height 27
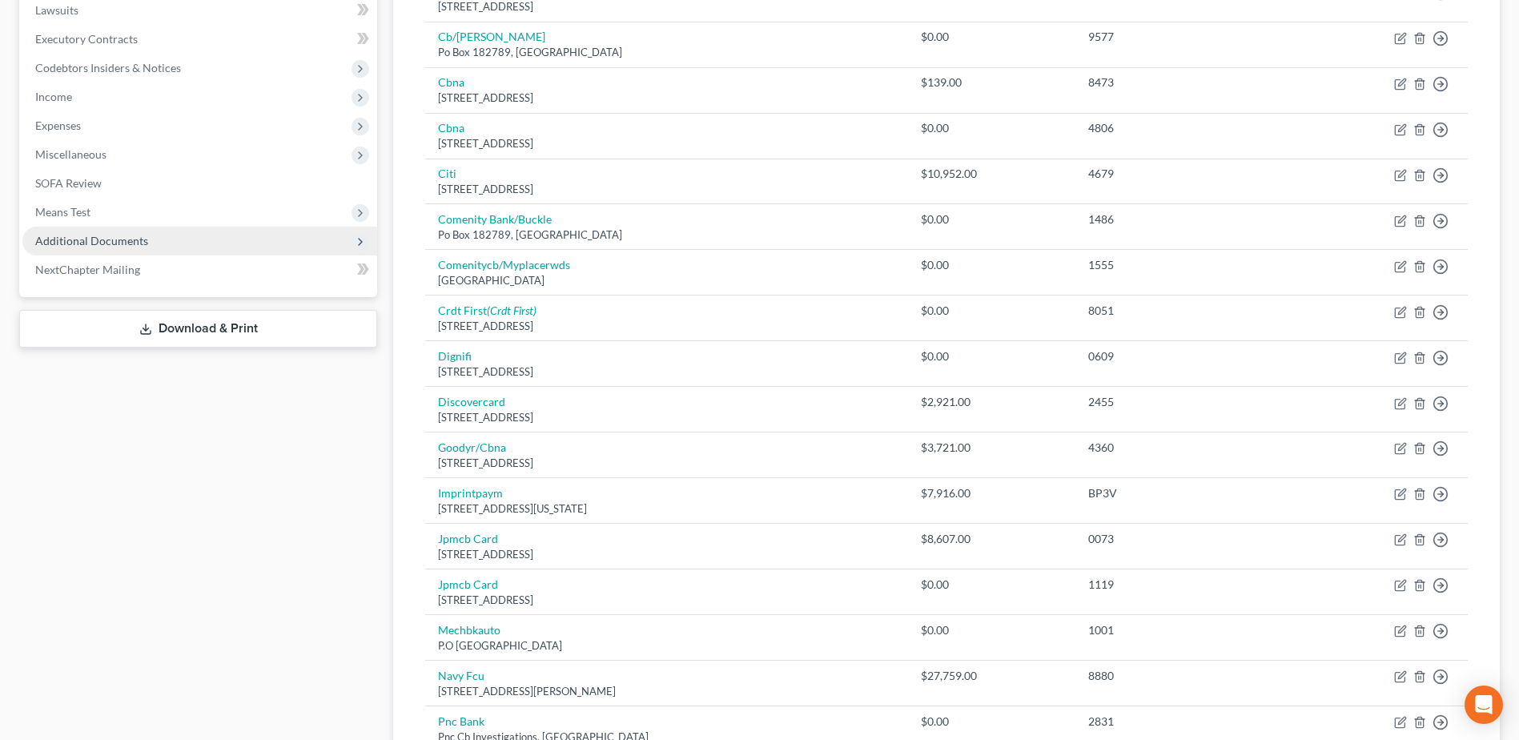
scroll to position [391, 0]
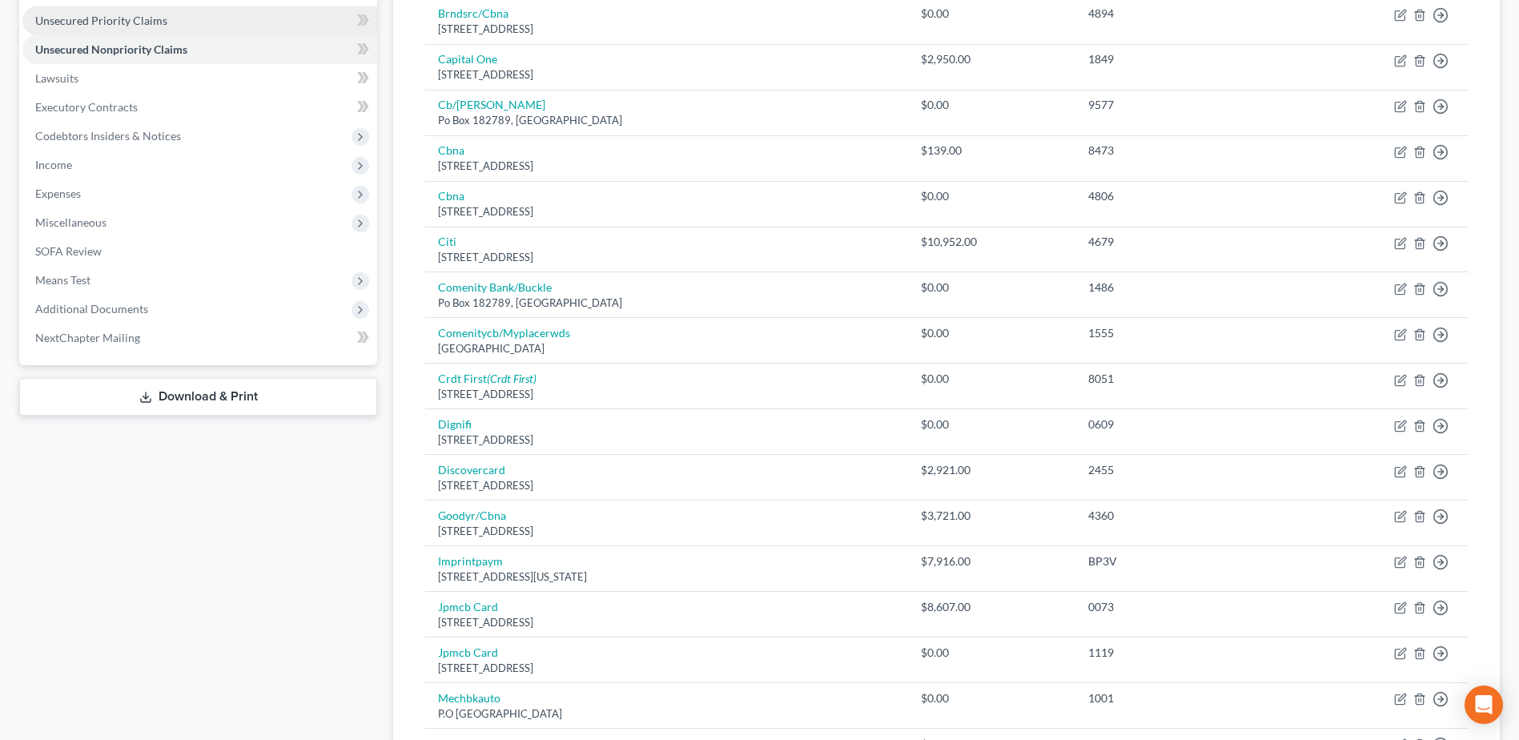
click at [102, 18] on span "Unsecured Priority Claims" at bounding box center [101, 21] width 132 height 14
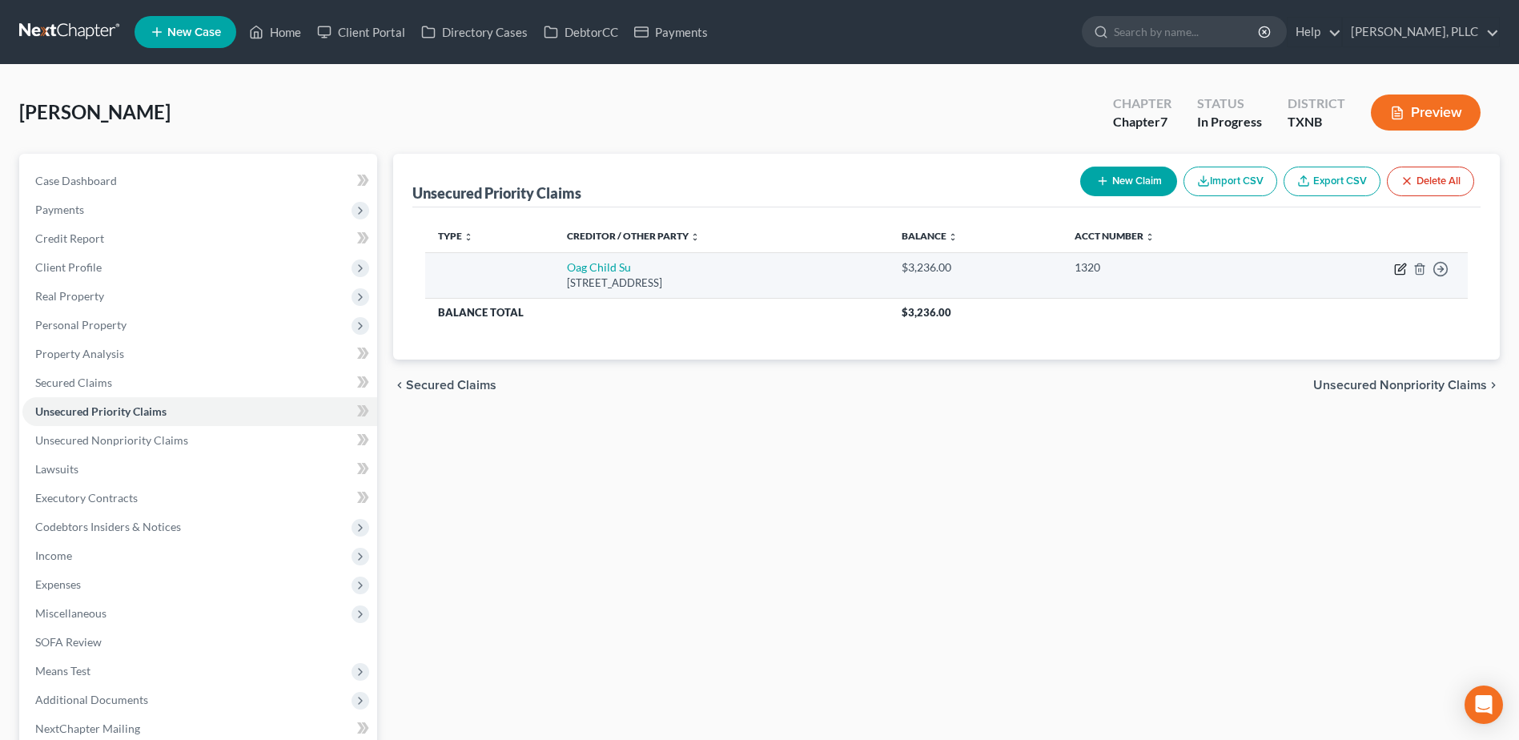
click at [1401, 268] on icon "button" at bounding box center [1400, 269] width 13 height 13
select select "45"
select select "0"
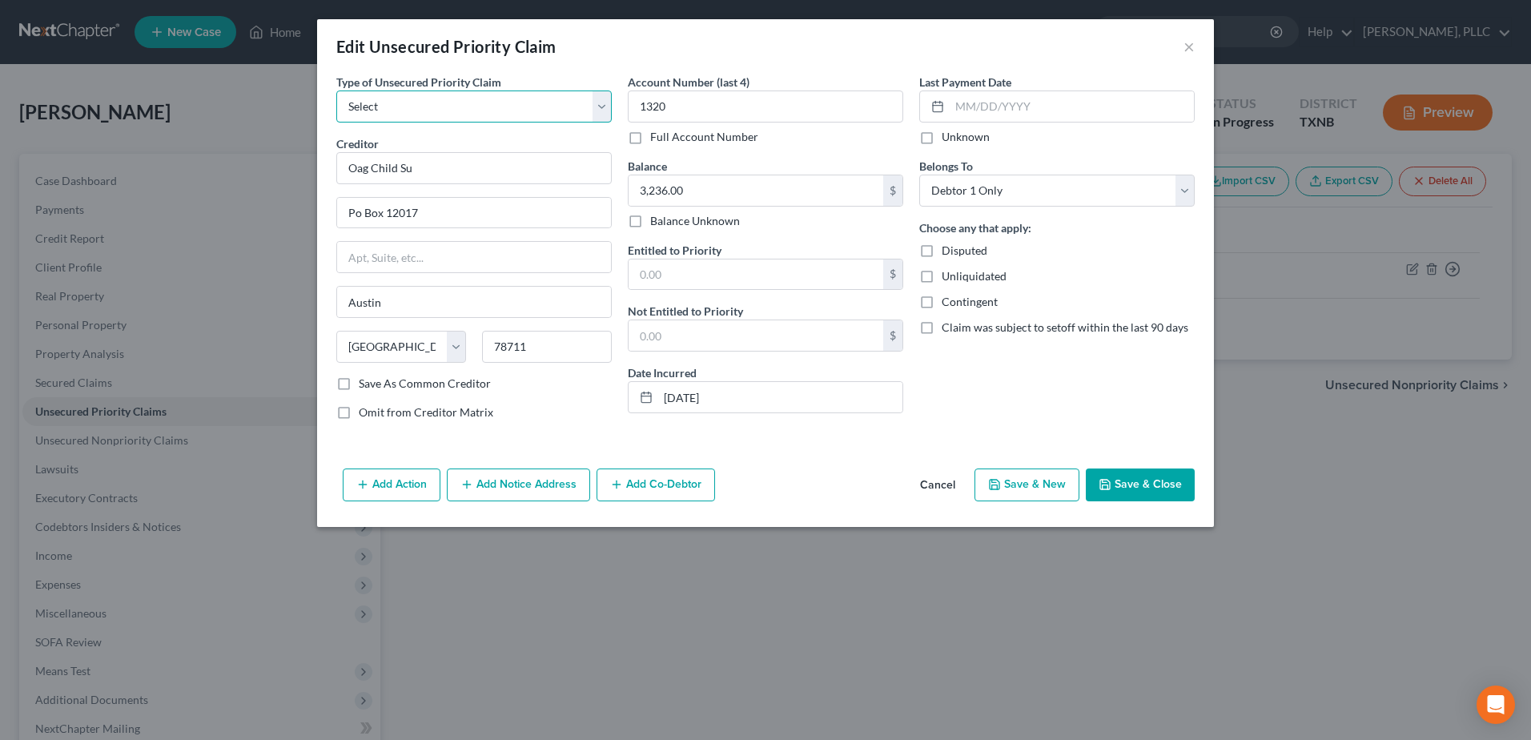
click at [609, 98] on select "Select Taxes & Other Government Units Domestic Support Obligations Extensions o…" at bounding box center [473, 106] width 275 height 32
select select "45"
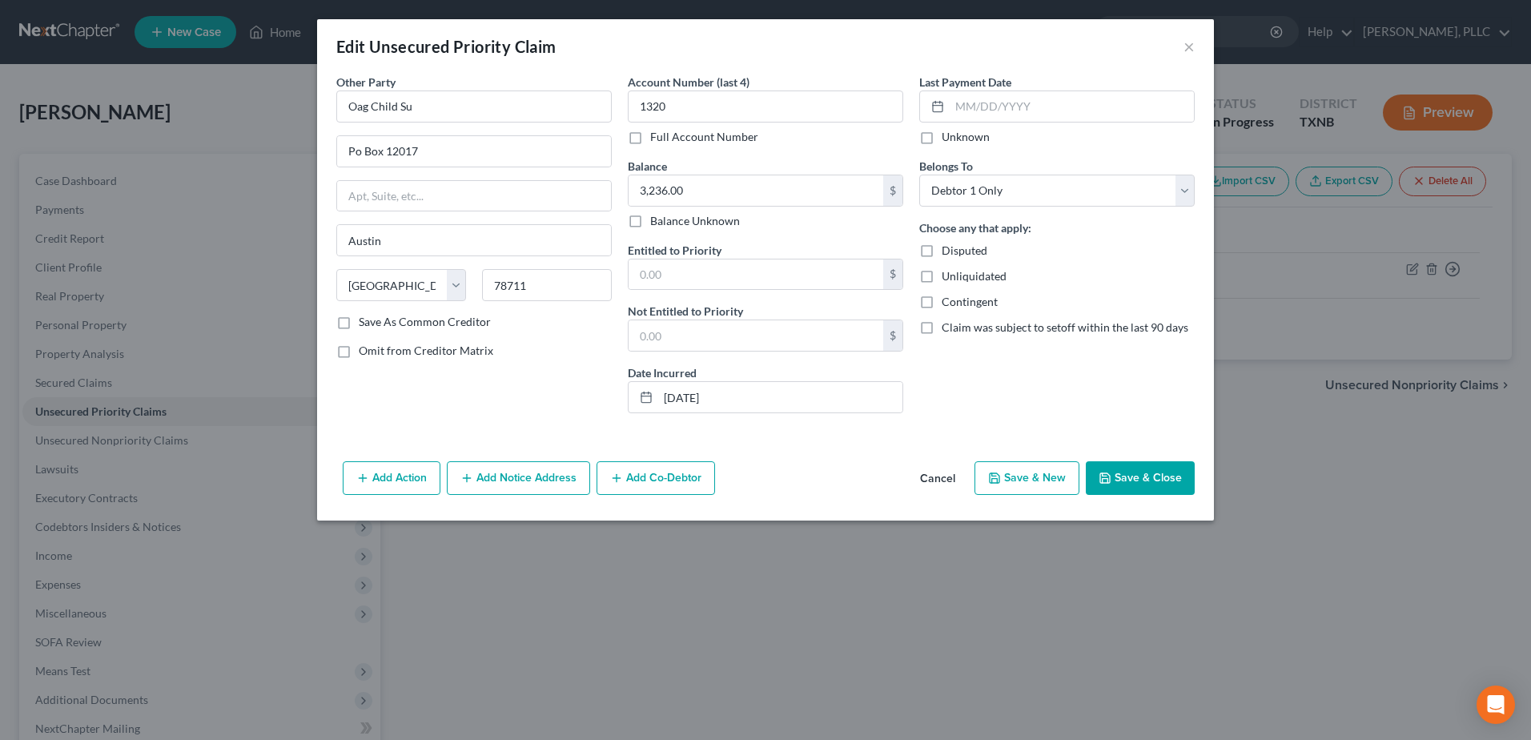
click at [1149, 486] on button "Save & Close" at bounding box center [1140, 478] width 109 height 34
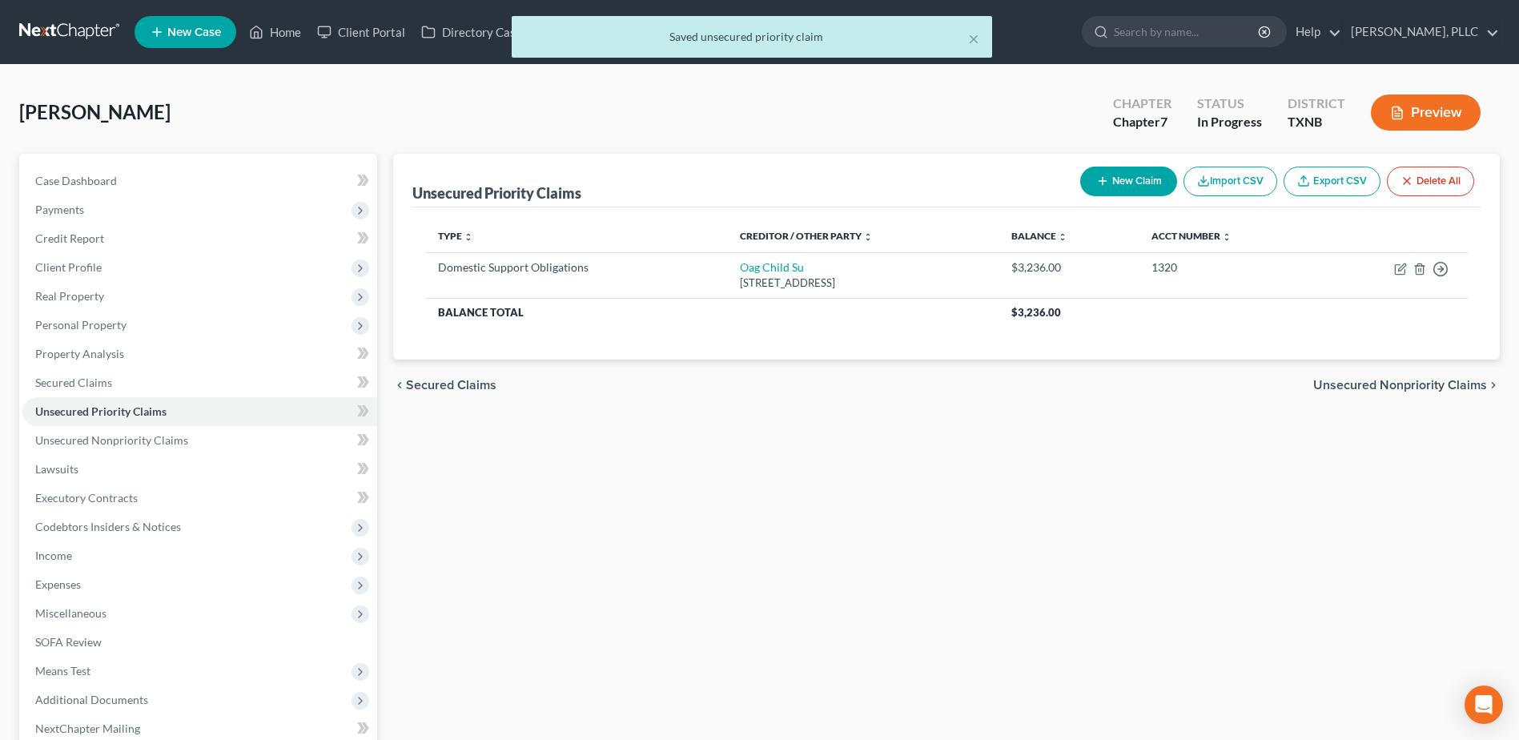
click at [1131, 182] on button "New Claim" at bounding box center [1128, 182] width 97 height 30
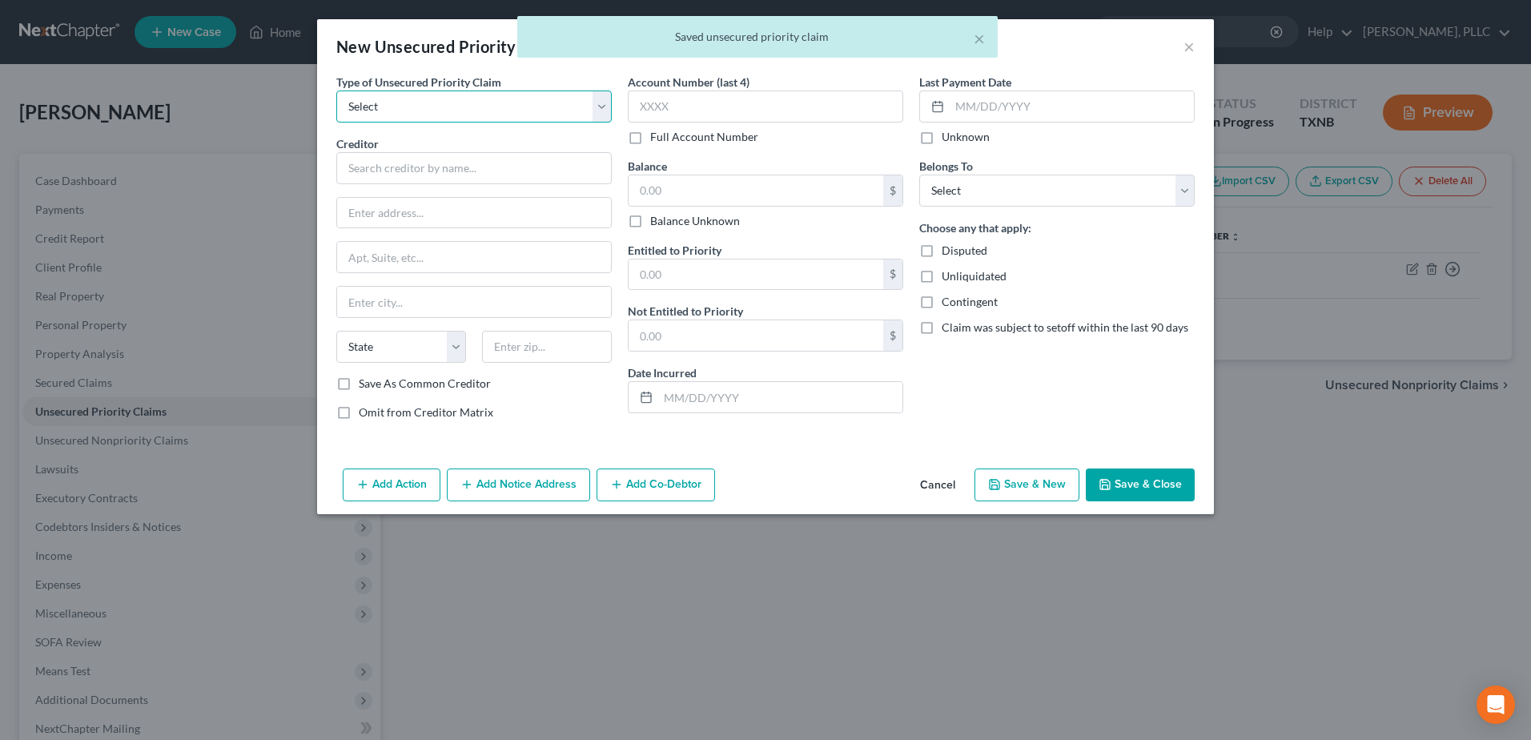
click at [598, 111] on select "Select Taxes & Other Government Units Domestic Support Obligations Extensions o…" at bounding box center [473, 106] width 275 height 32
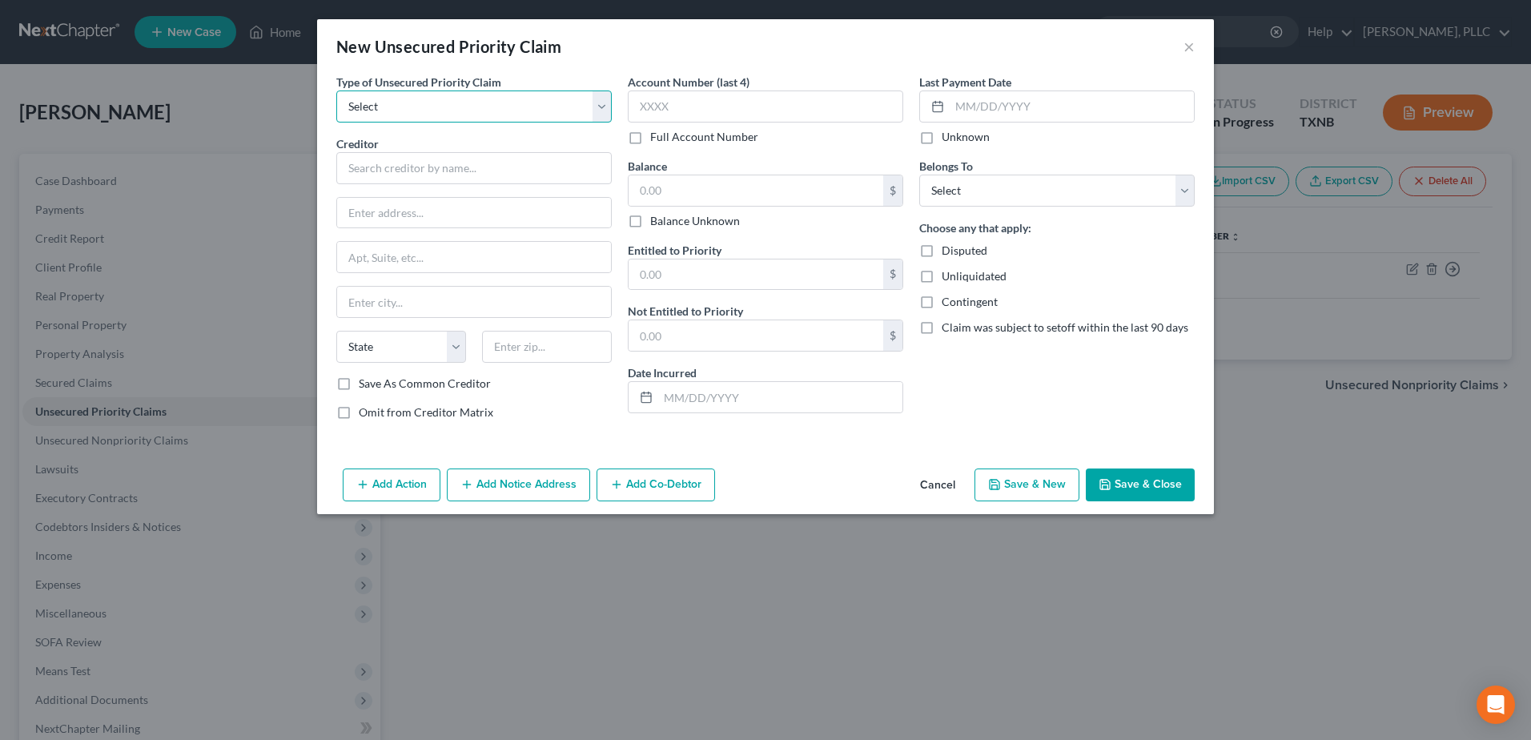
select select "1"
click at [336, 90] on select "Select Taxes & Other Government Units Domestic Support Obligations Extensions o…" at bounding box center [473, 106] width 275 height 32
click at [468, 169] on input "text" at bounding box center [473, 168] width 275 height 32
type input "-"
click at [930, 479] on button "Cancel" at bounding box center [937, 486] width 61 height 32
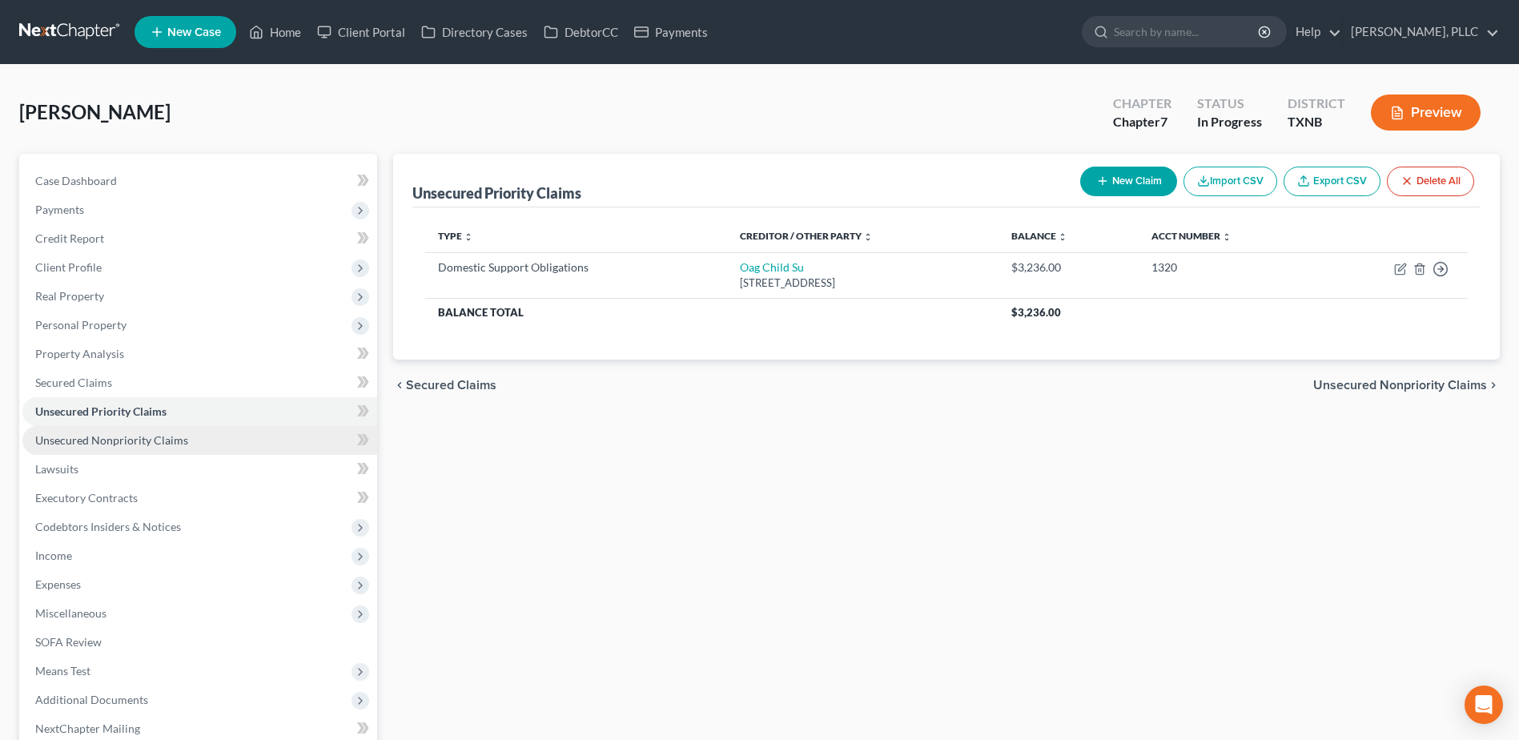
click at [85, 433] on span "Unsecured Nonpriority Claims" at bounding box center [111, 440] width 153 height 14
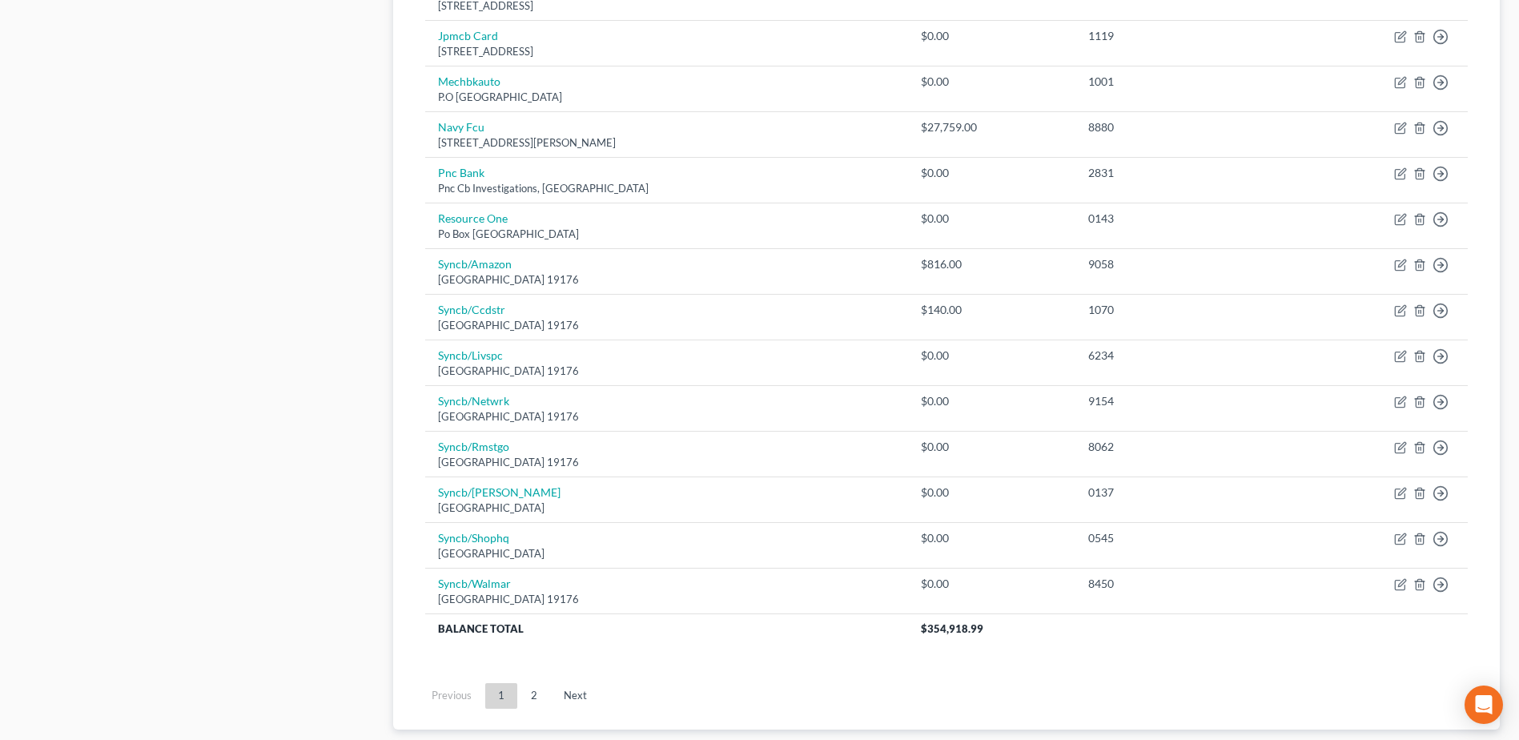
scroll to position [1041, 0]
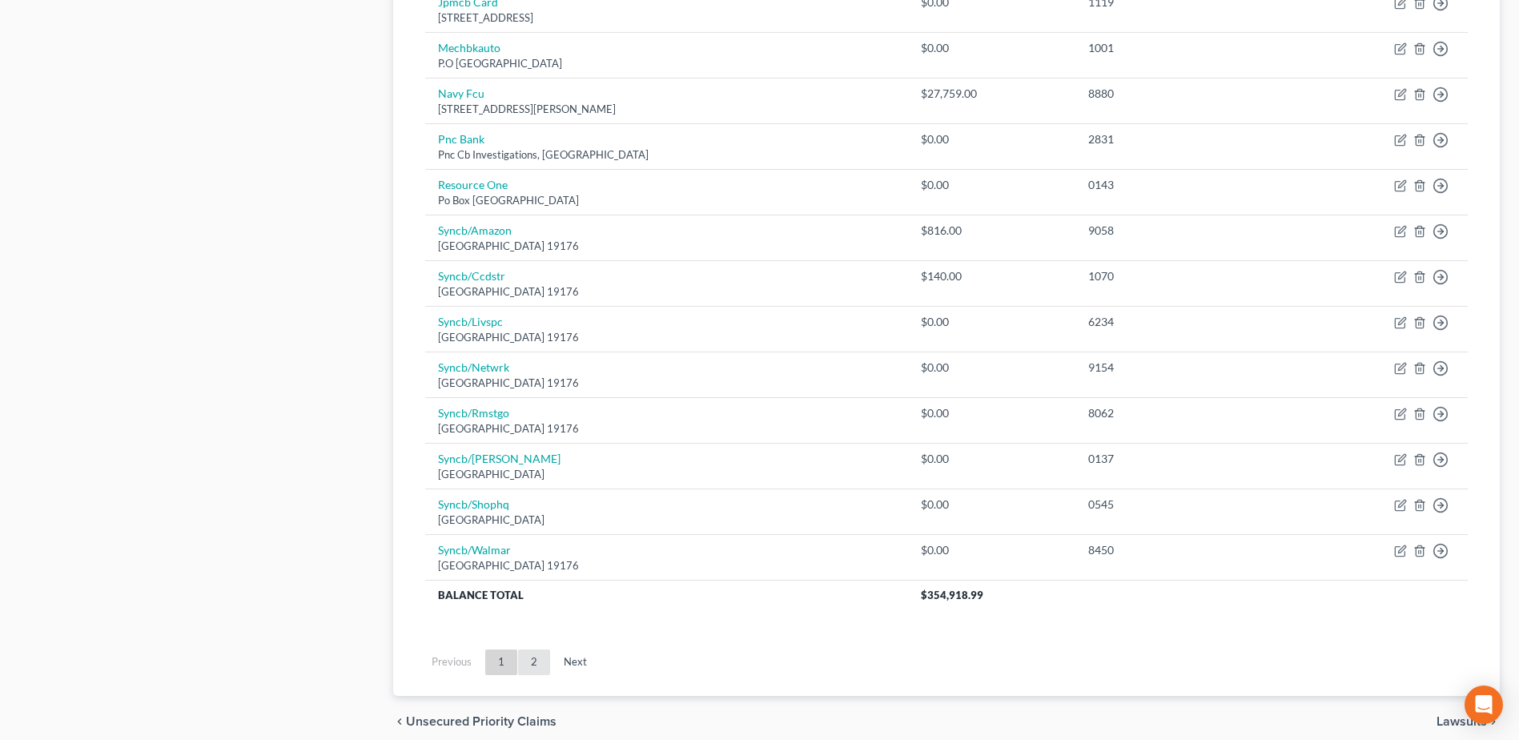
click at [529, 661] on link "2" at bounding box center [534, 662] width 32 height 26
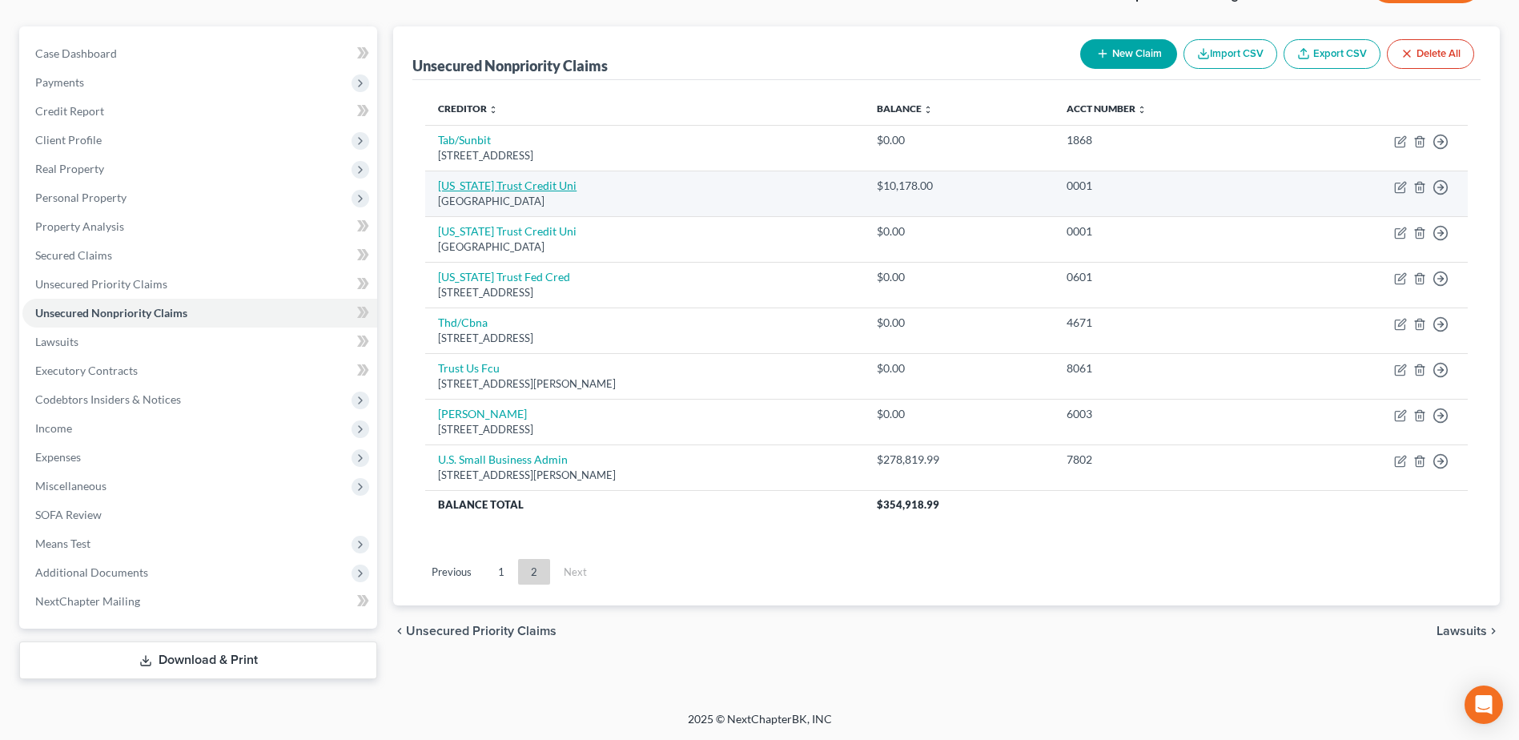
scroll to position [0, 0]
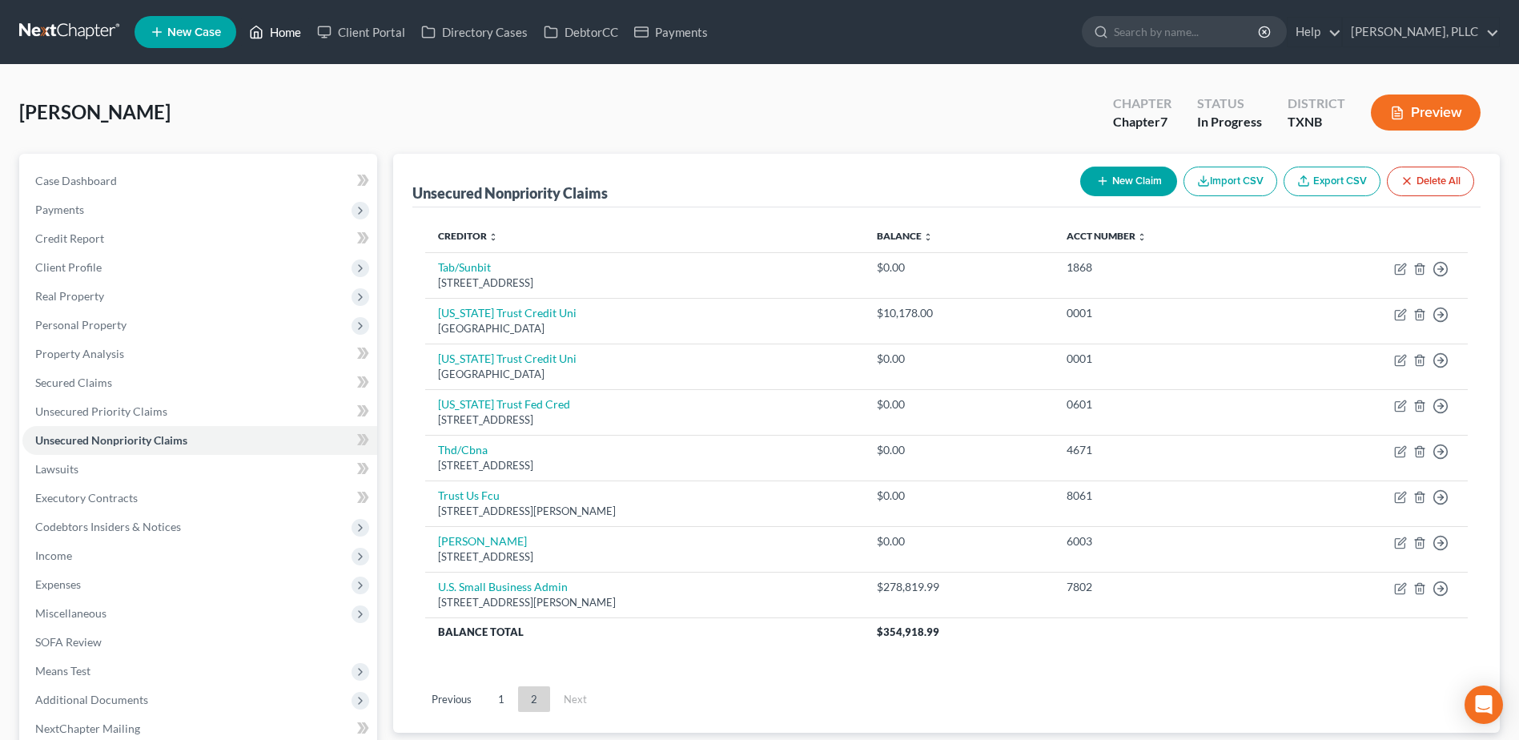
drag, startPoint x: 284, startPoint y: 34, endPoint x: 928, endPoint y: 131, distance: 651.2
click at [284, 34] on link "Home" at bounding box center [275, 32] width 68 height 29
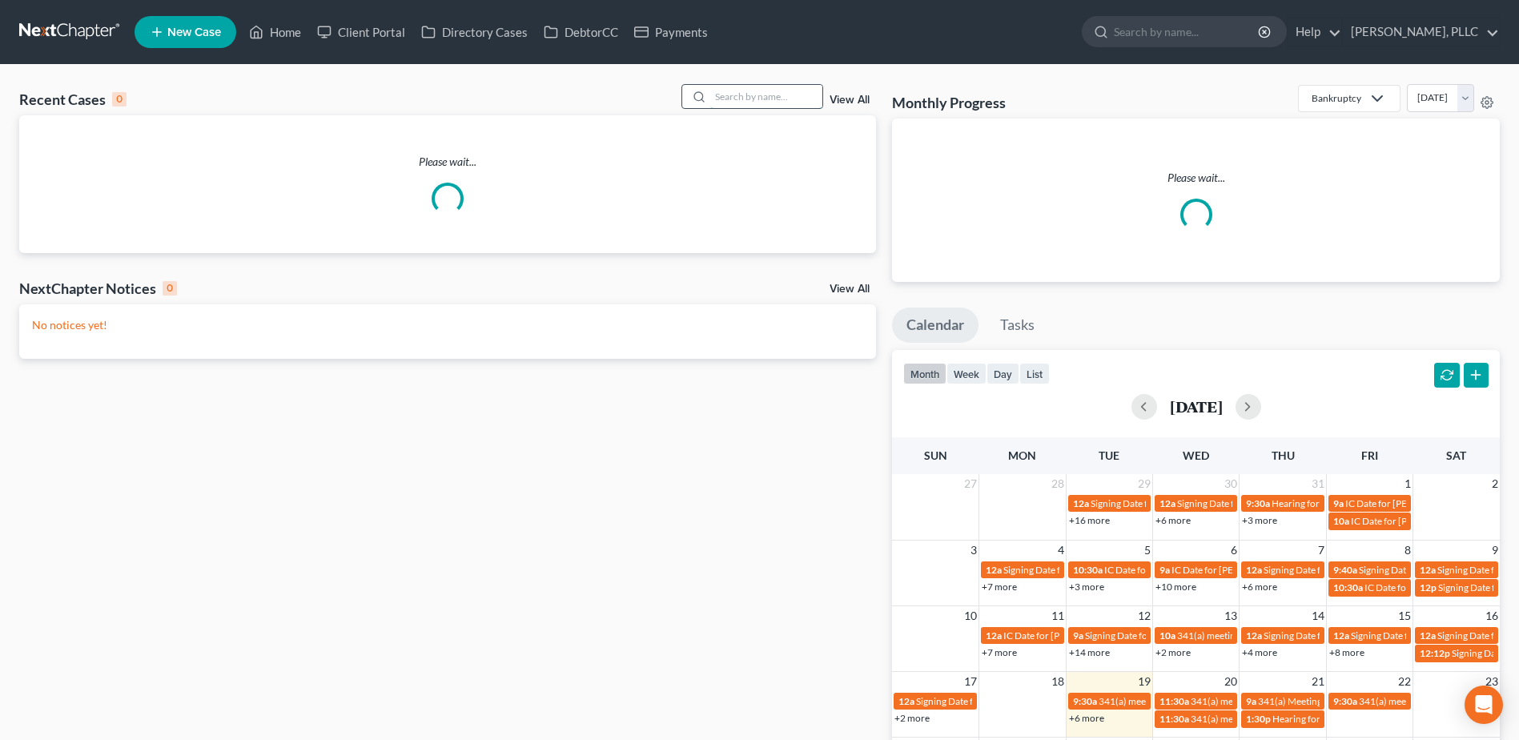
click at [748, 95] on input "search" at bounding box center [766, 96] width 112 height 23
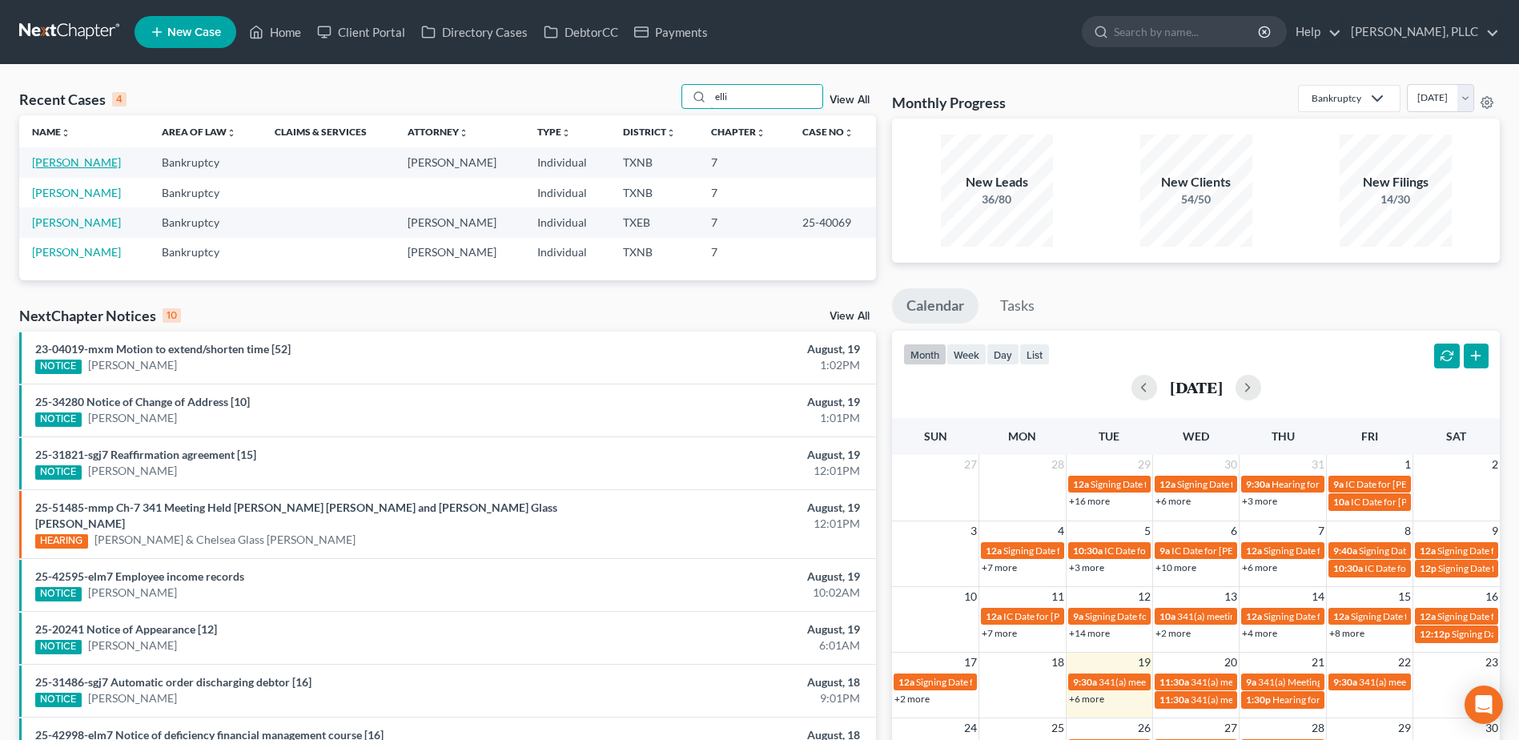
type input "elli"
click at [65, 161] on link "[PERSON_NAME]" at bounding box center [76, 162] width 89 height 14
select select "4"
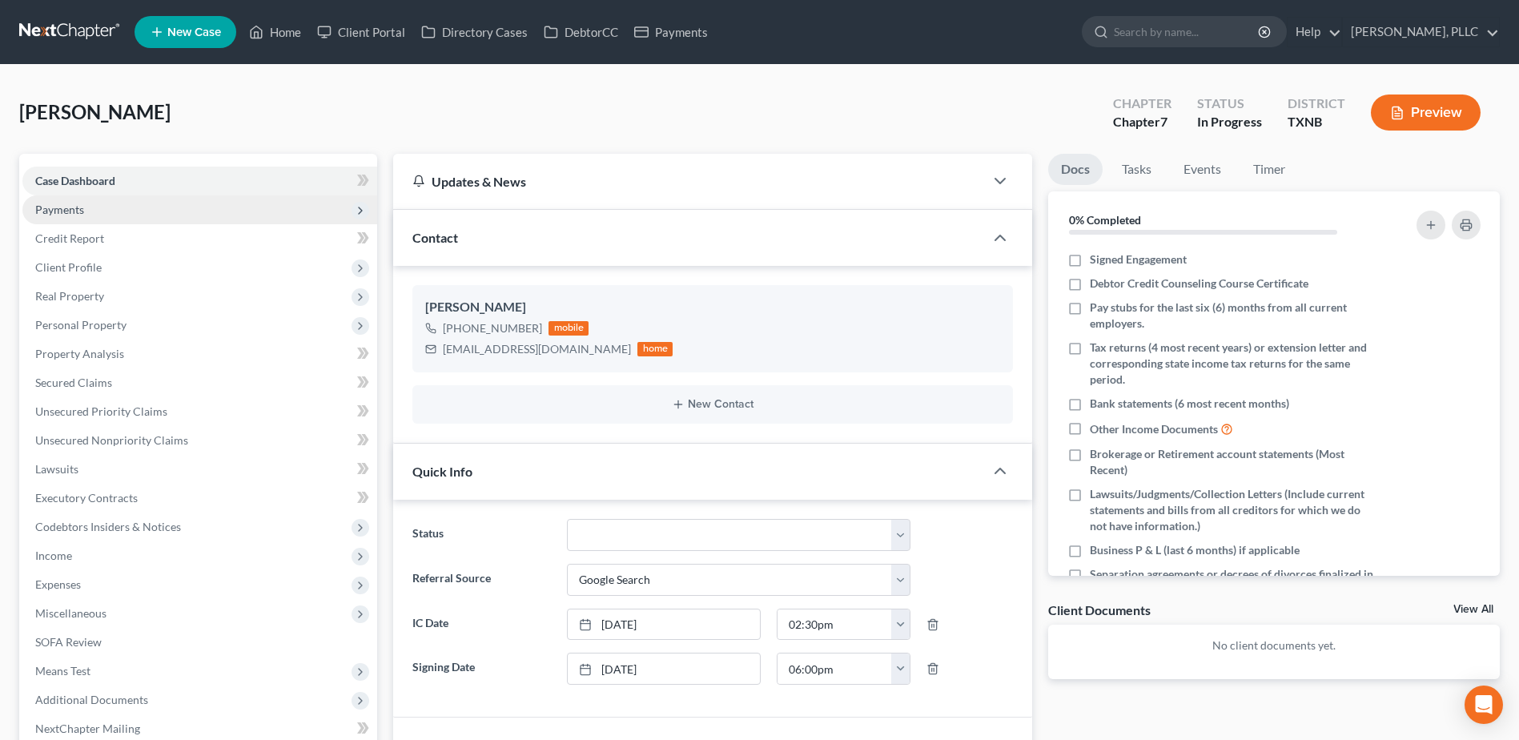
click at [58, 209] on span "Payments" at bounding box center [59, 210] width 49 height 14
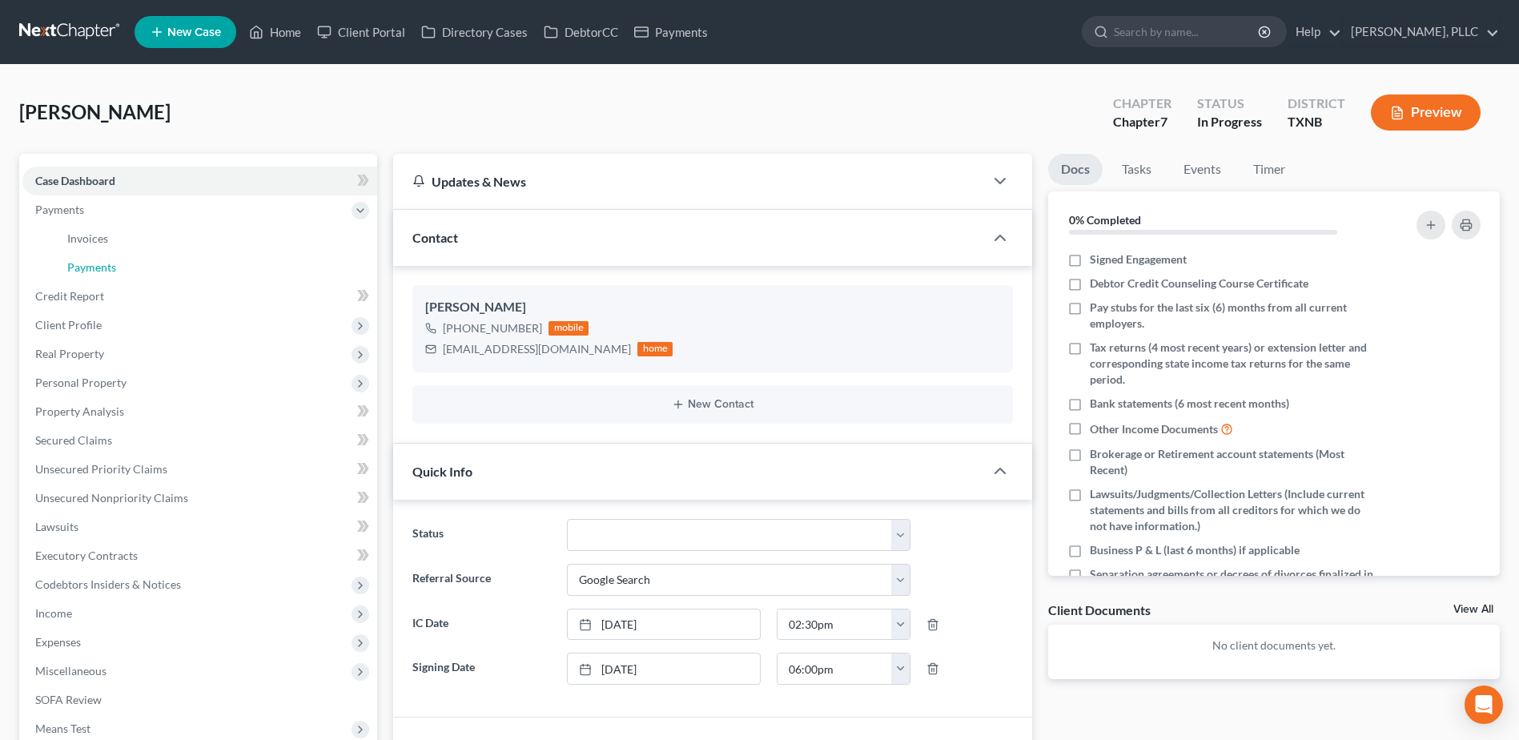
click at [86, 261] on span "Payments" at bounding box center [91, 267] width 49 height 14
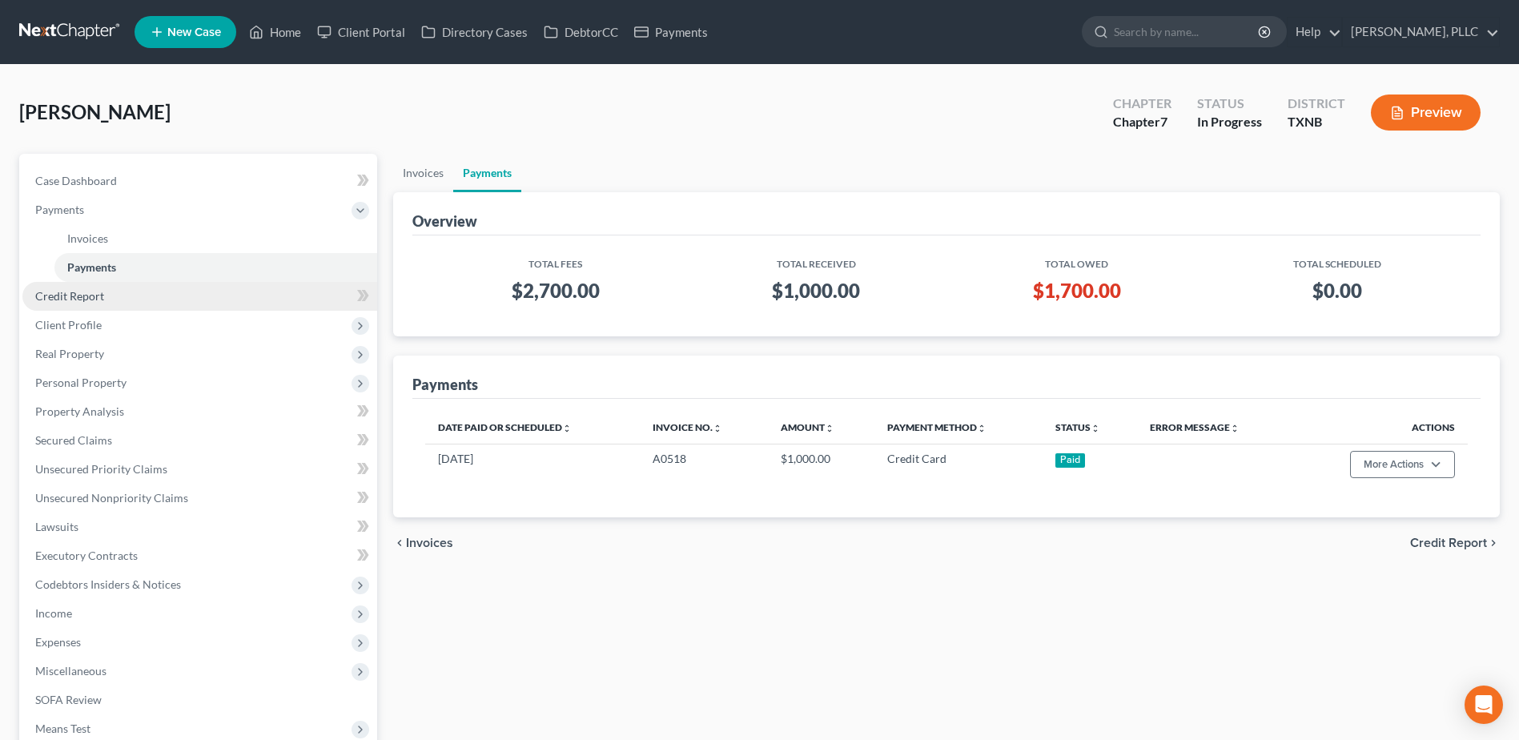
click at [77, 297] on span "Credit Report" at bounding box center [69, 296] width 69 height 14
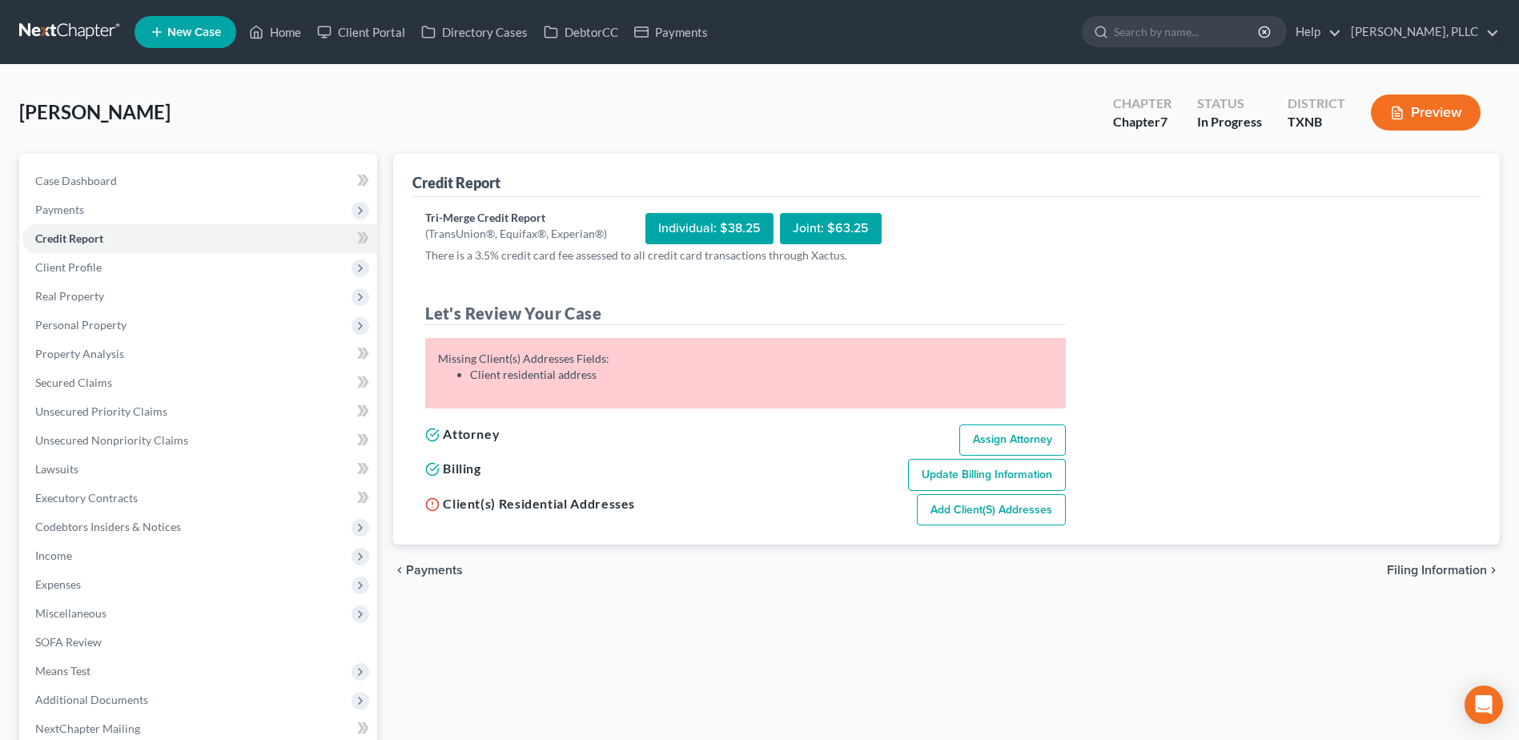
click at [88, 163] on div "Case Dashboard Payments Invoices Payments Payments Credit Report Client Profile…" at bounding box center [198, 455] width 358 height 602
click at [114, 183] on span "Case Dashboard" at bounding box center [76, 181] width 82 height 14
select select "4"
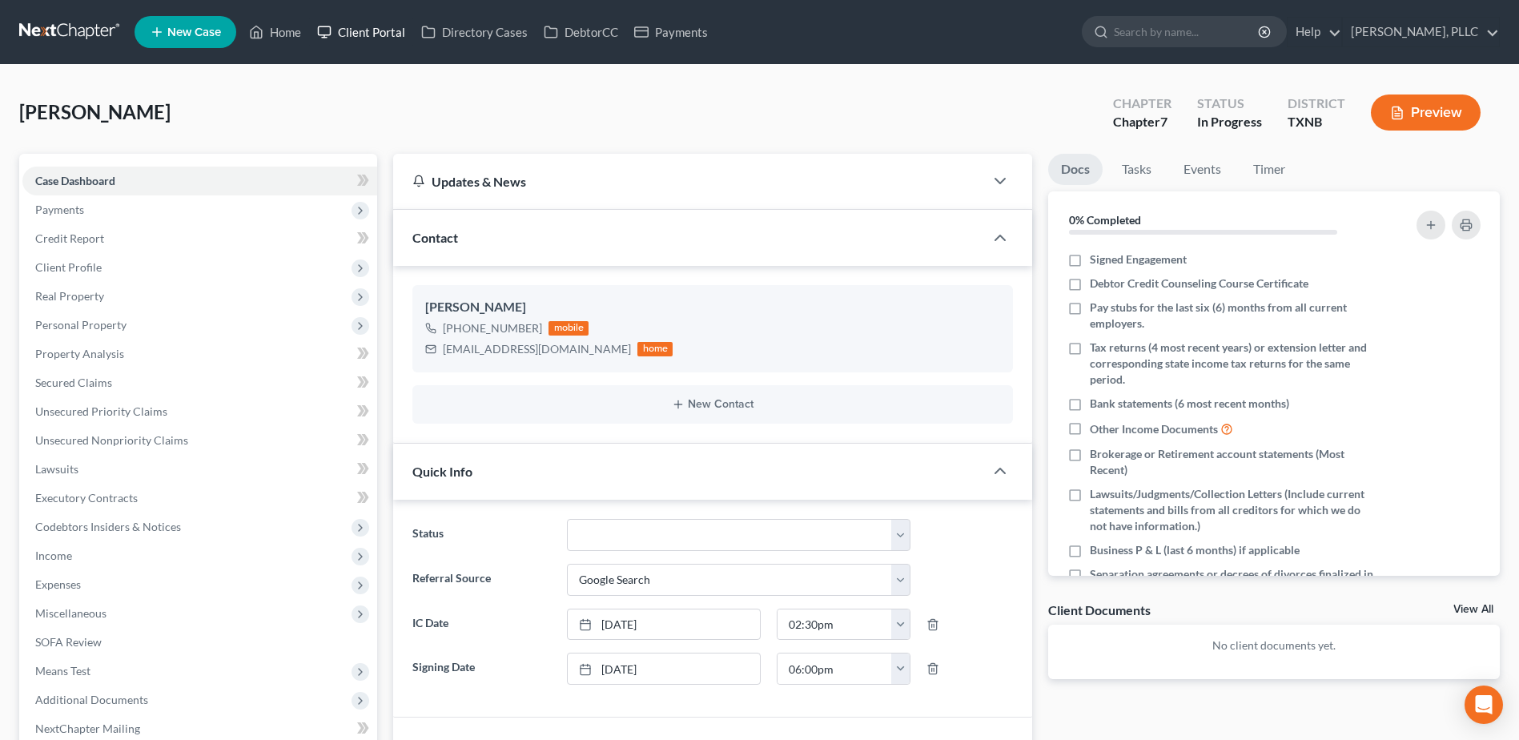
click at [369, 33] on link "Client Portal" at bounding box center [361, 32] width 104 height 29
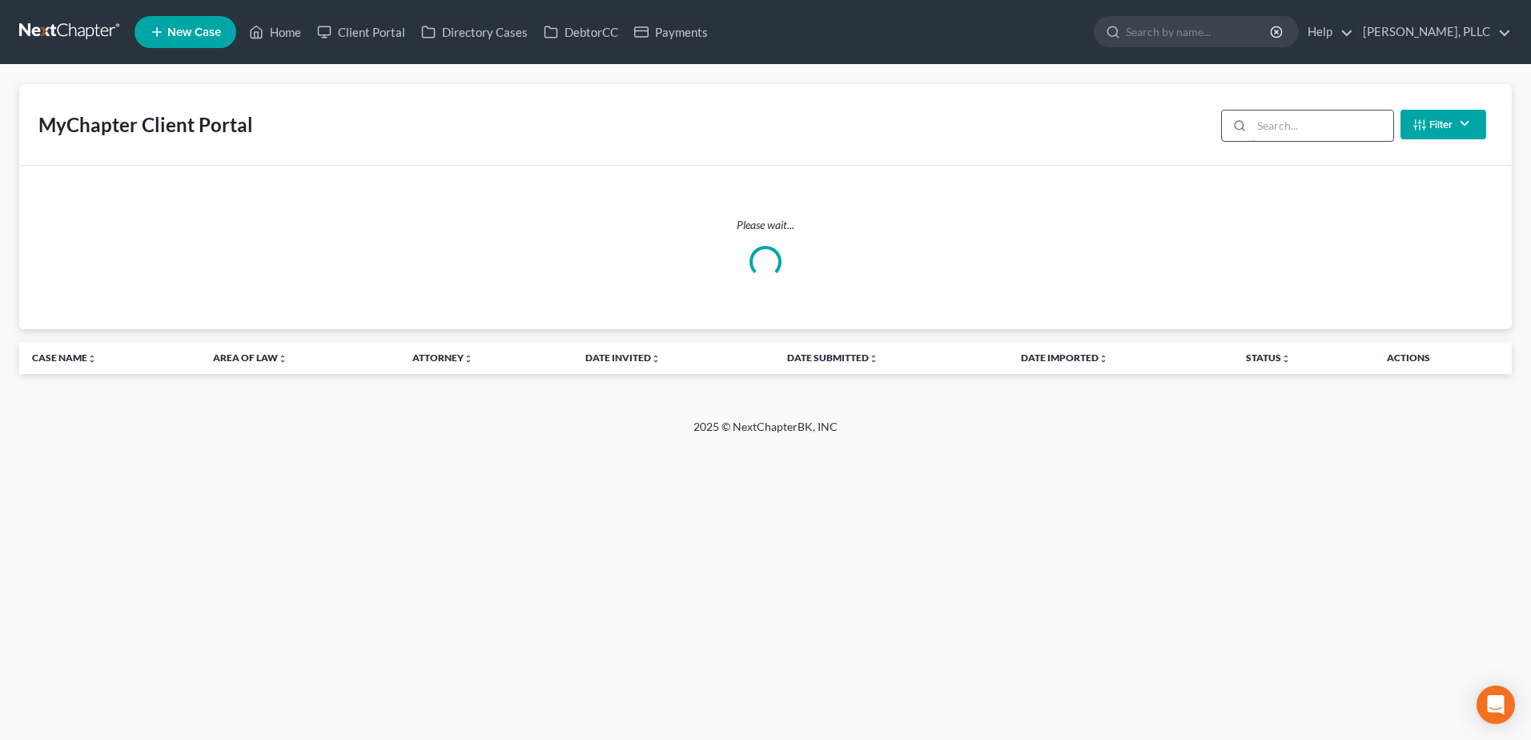
click at [1338, 135] on input "search" at bounding box center [1323, 126] width 142 height 30
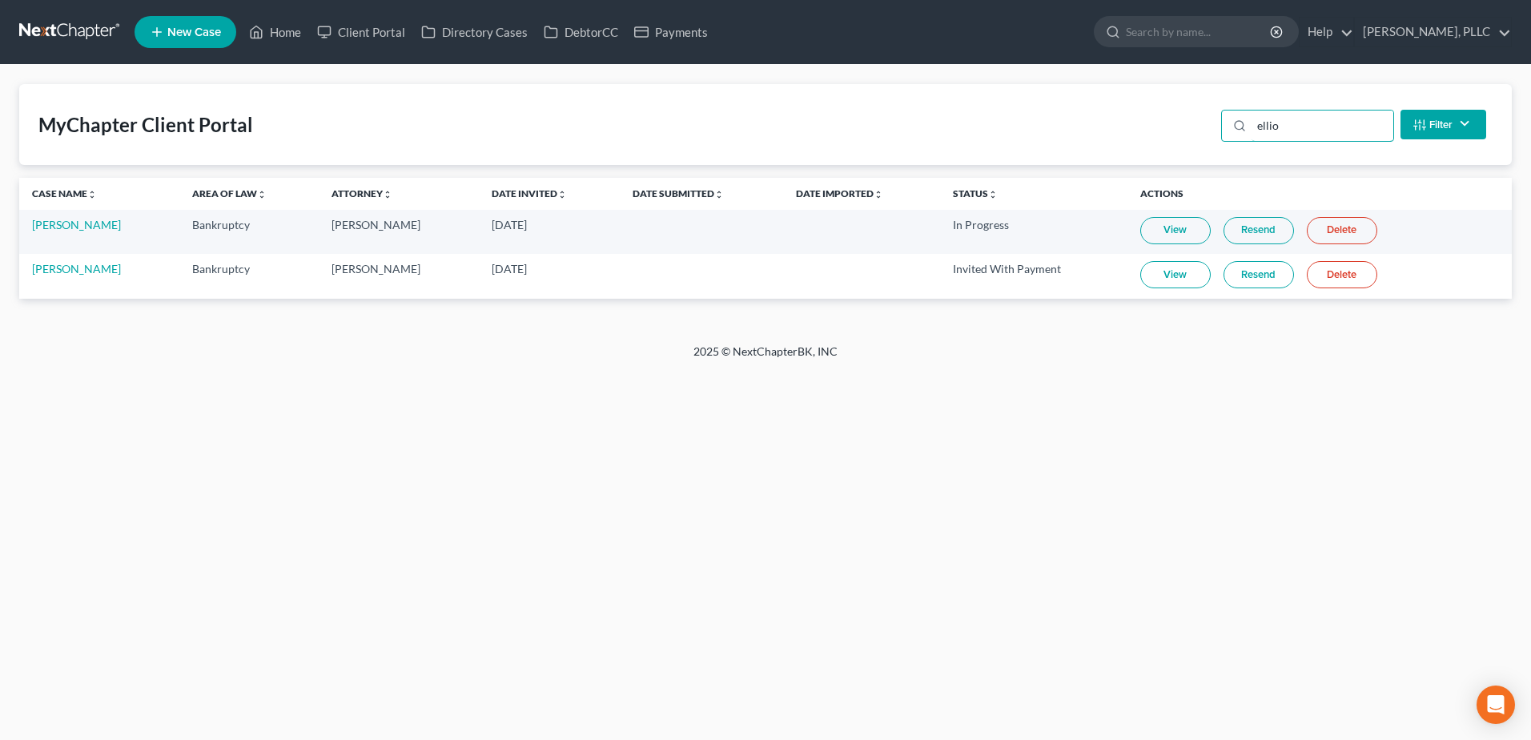
type input "ellio"
click at [1148, 232] on link "View" at bounding box center [1175, 230] width 70 height 27
click at [65, 223] on link "[PERSON_NAME]" at bounding box center [76, 225] width 89 height 14
select select "4"
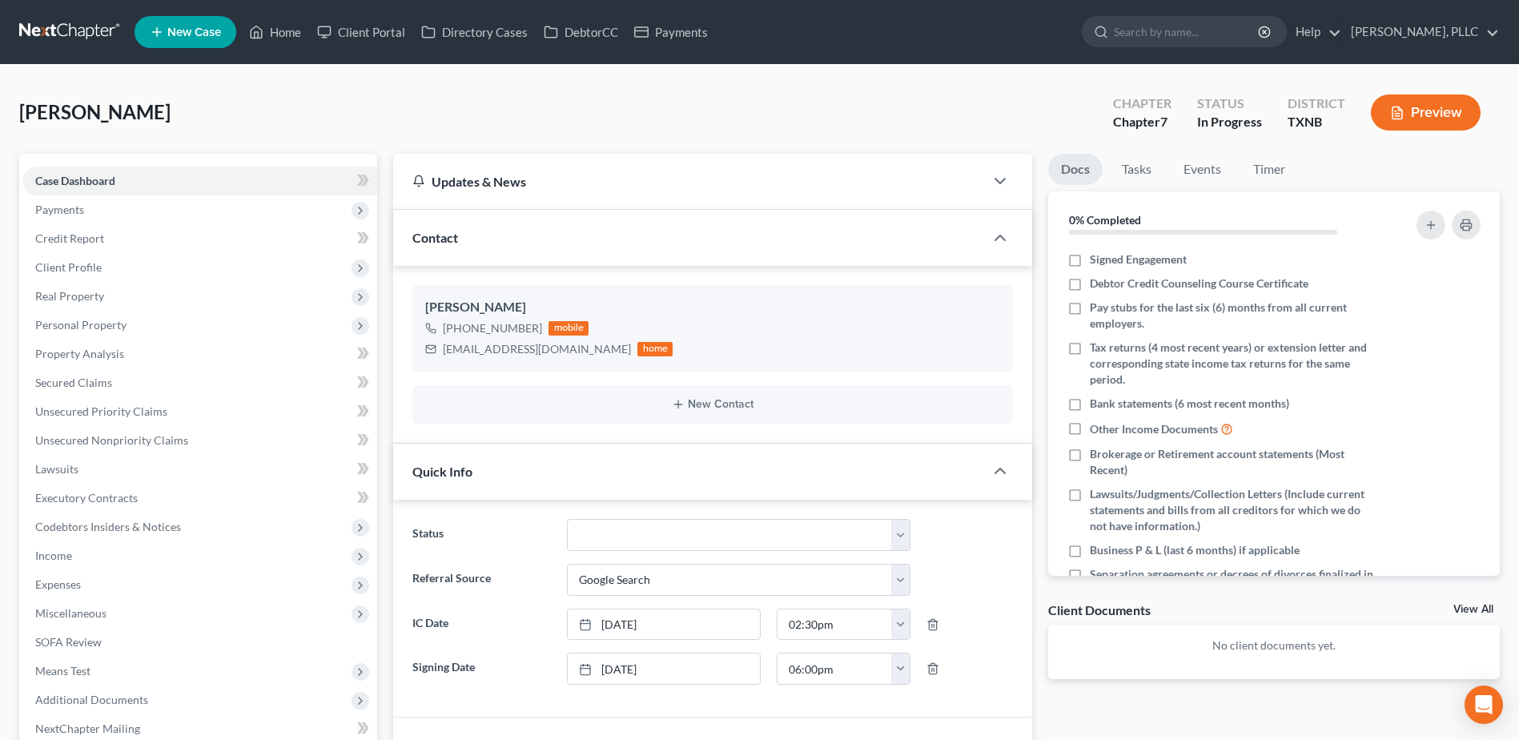
scroll to position [80, 0]
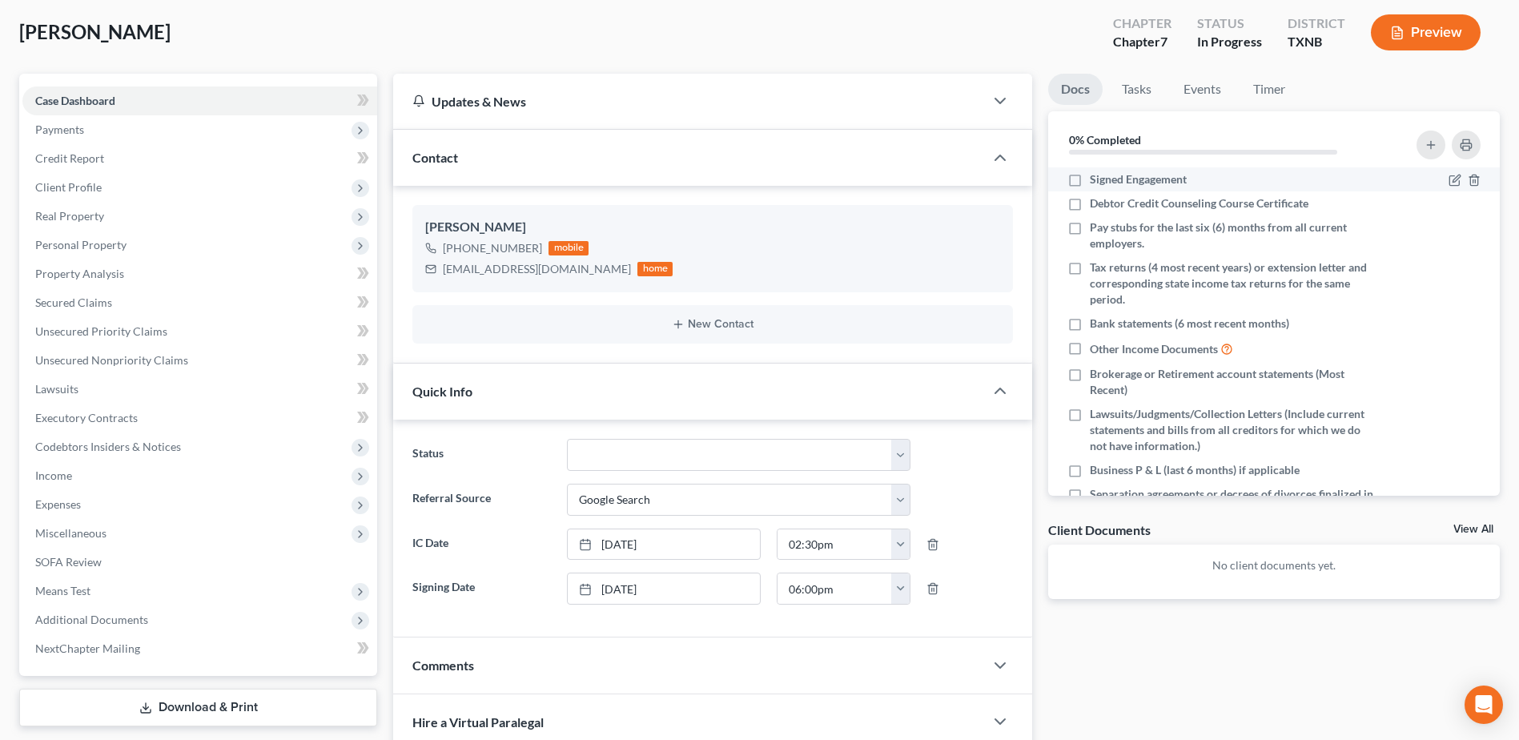
click at [1090, 182] on label "Signed Engagement" at bounding box center [1138, 179] width 97 height 16
click at [1096, 182] on input "Signed Engagement" at bounding box center [1101, 176] width 10 height 10
checkbox input "true"
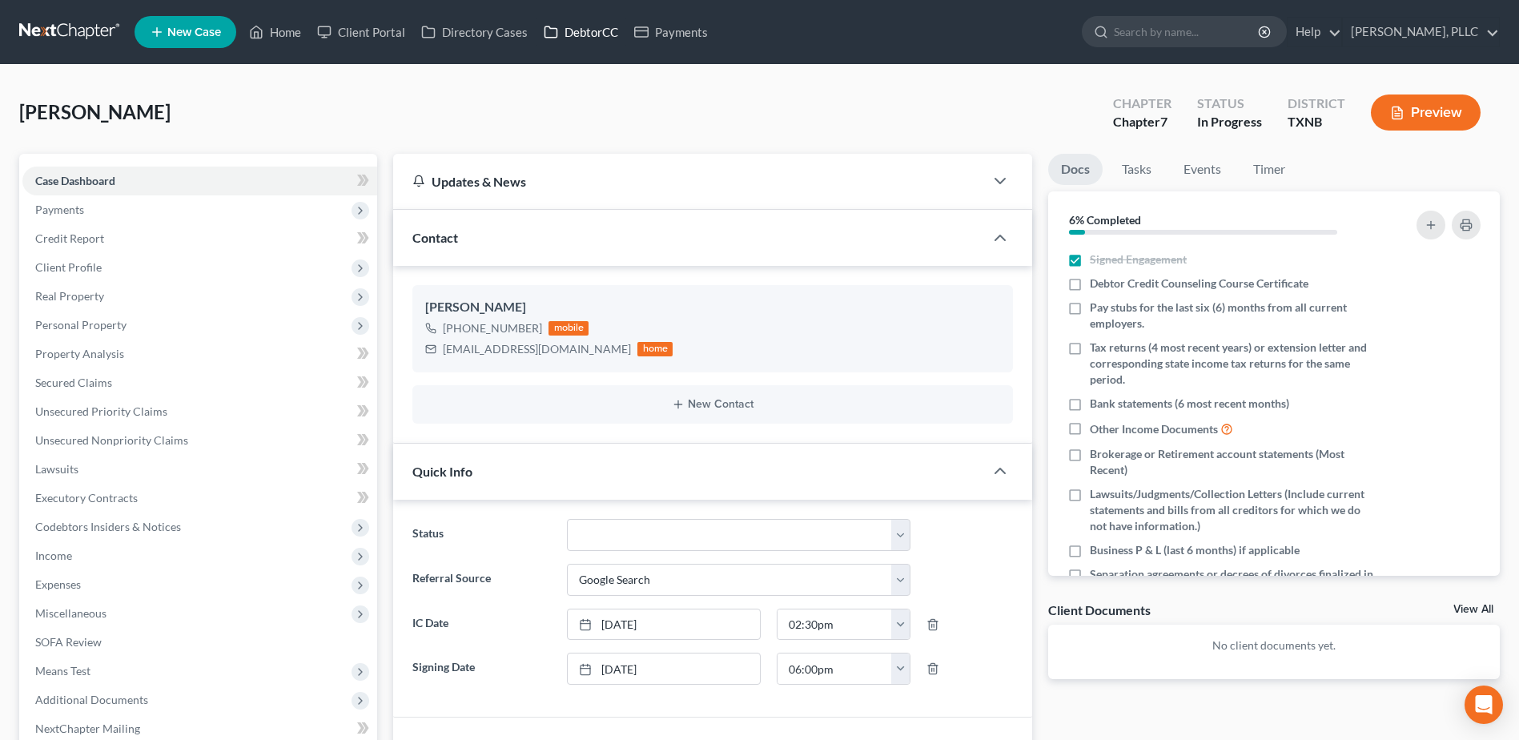
click at [594, 34] on link "DebtorCC" at bounding box center [581, 32] width 90 height 29
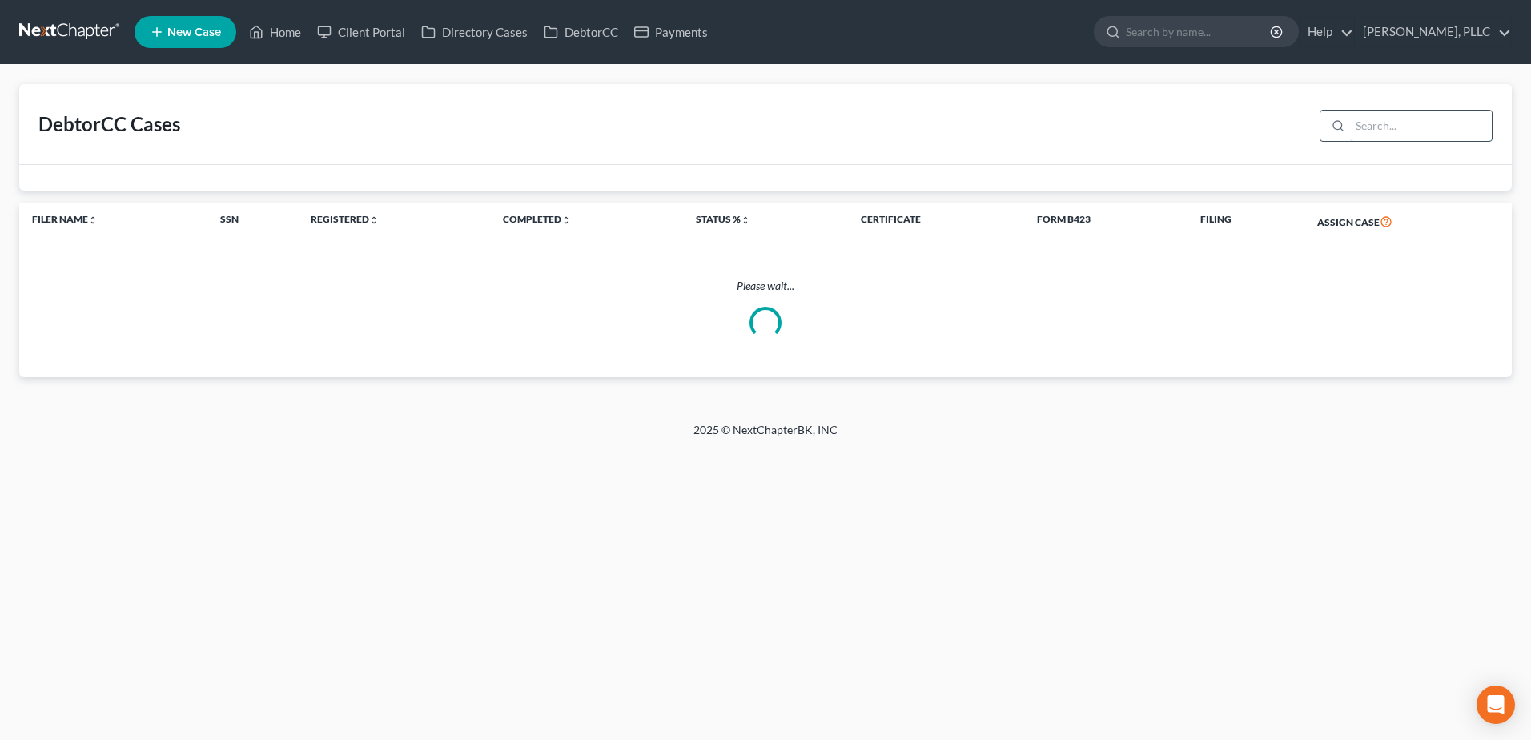
click at [1397, 131] on input "search" at bounding box center [1421, 126] width 142 height 30
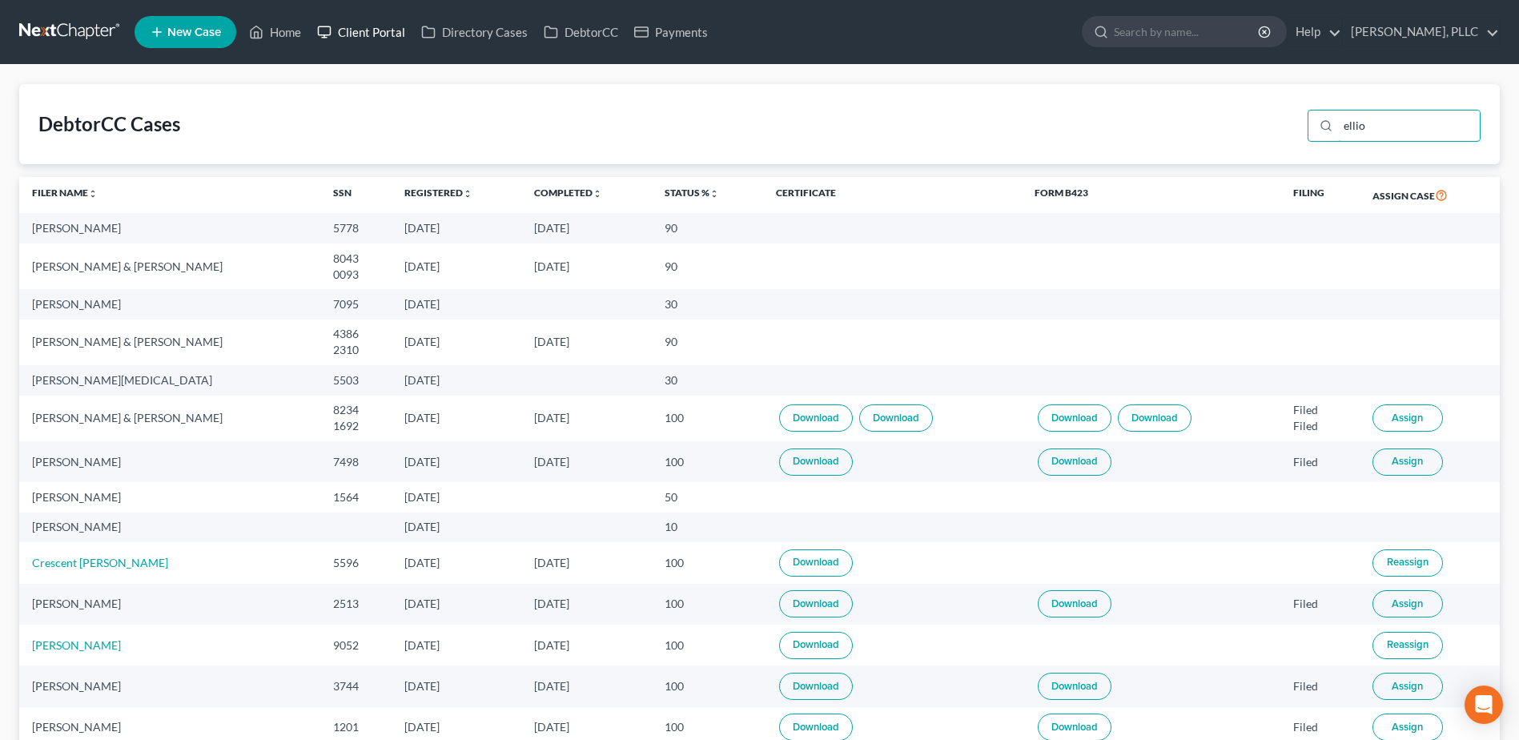
type input "ellio"
drag, startPoint x: 365, startPoint y: 34, endPoint x: 1072, endPoint y: 267, distance: 744.8
click at [365, 34] on link "Client Portal" at bounding box center [361, 32] width 104 height 29
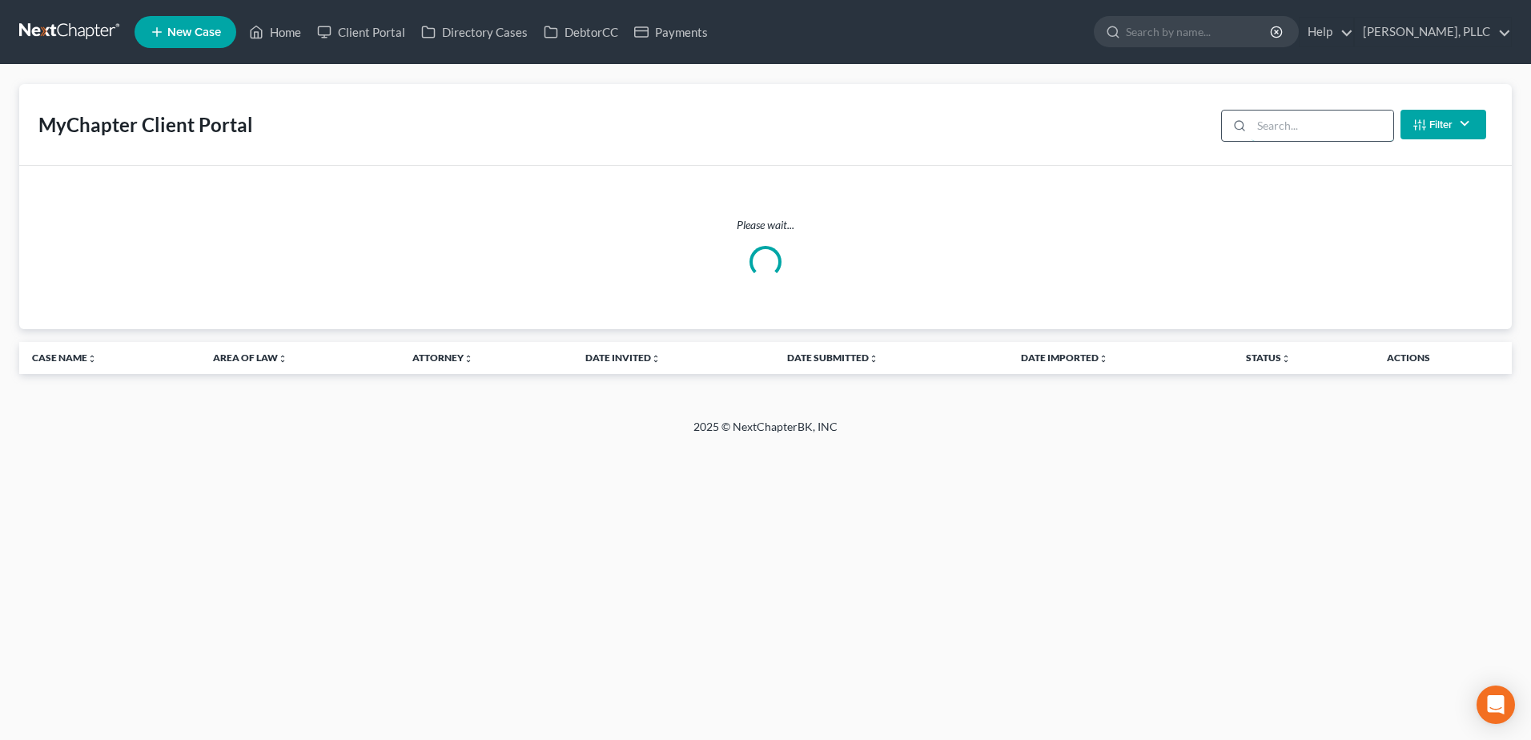
click at [1304, 132] on input "search" at bounding box center [1323, 126] width 142 height 30
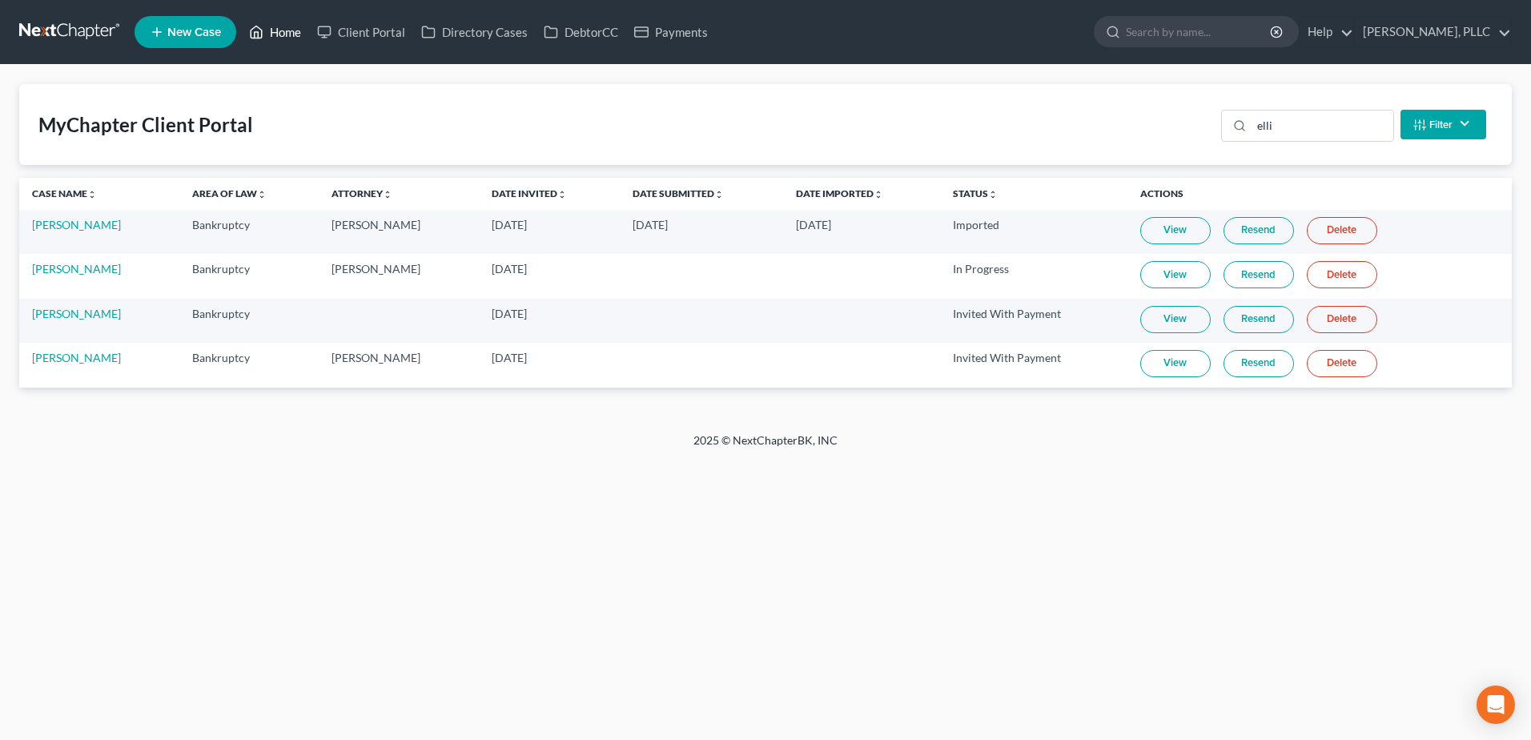
click at [278, 35] on link "Home" at bounding box center [275, 32] width 68 height 29
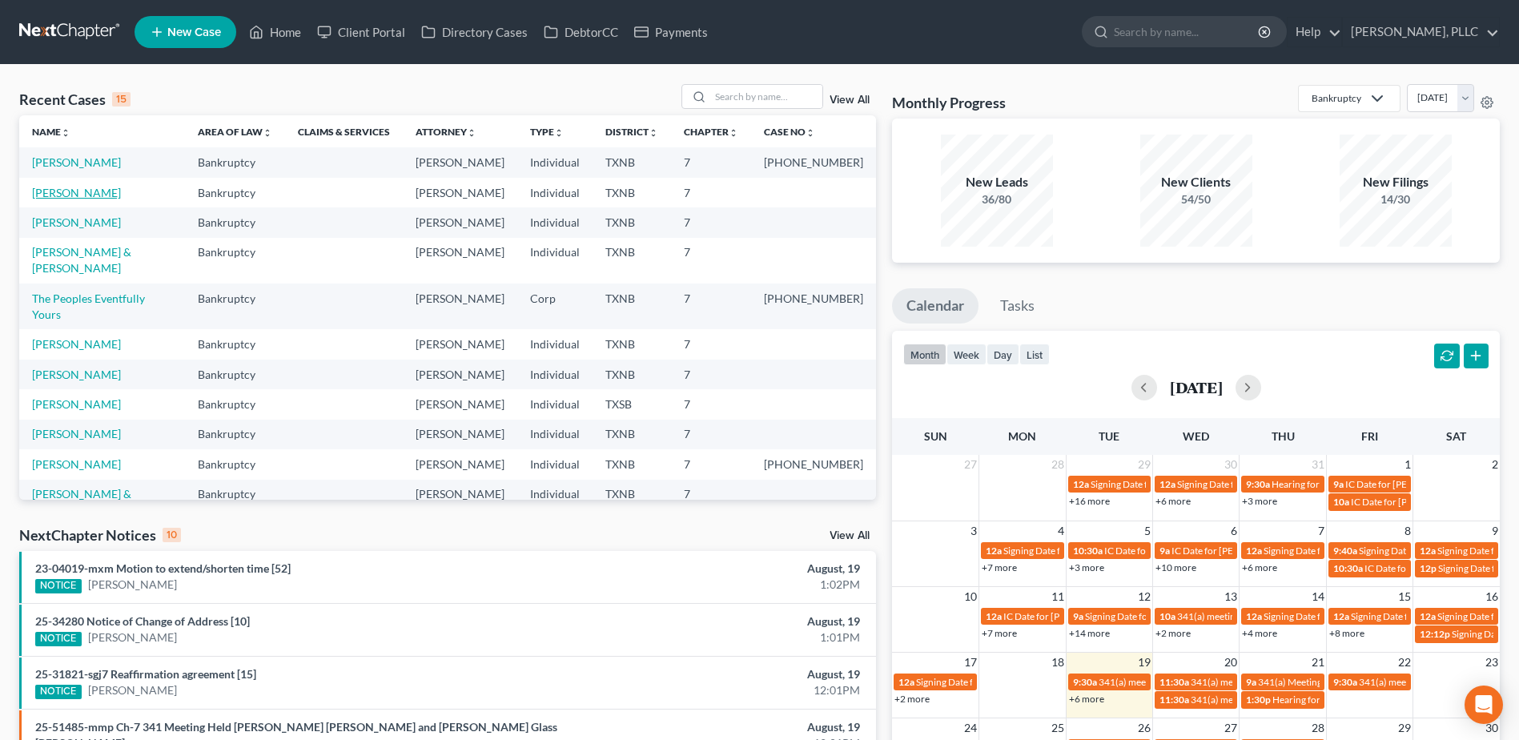
click at [56, 193] on link "[PERSON_NAME]" at bounding box center [76, 193] width 89 height 14
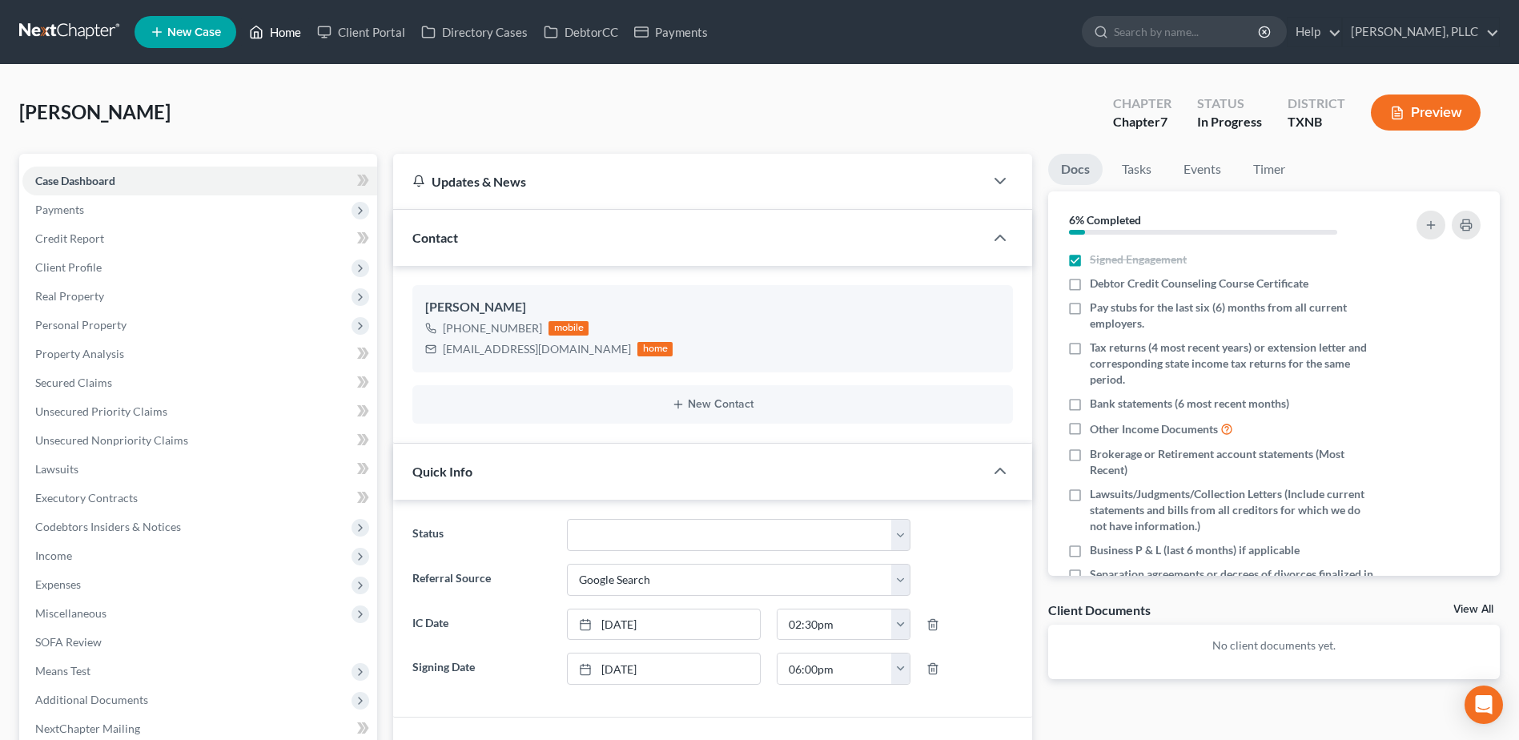
click at [293, 32] on link "Home" at bounding box center [275, 32] width 68 height 29
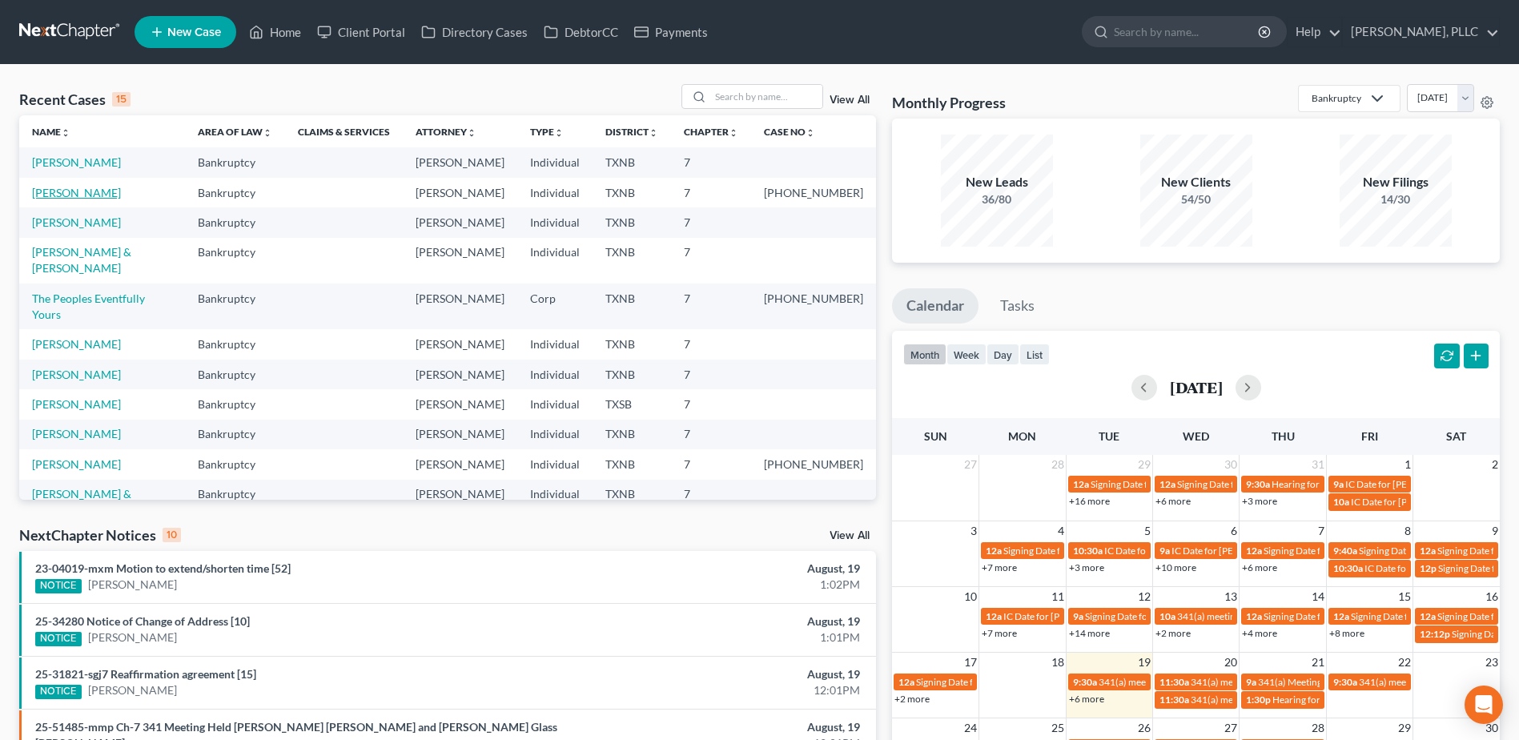
click at [67, 197] on link "[PERSON_NAME]" at bounding box center [76, 193] width 89 height 14
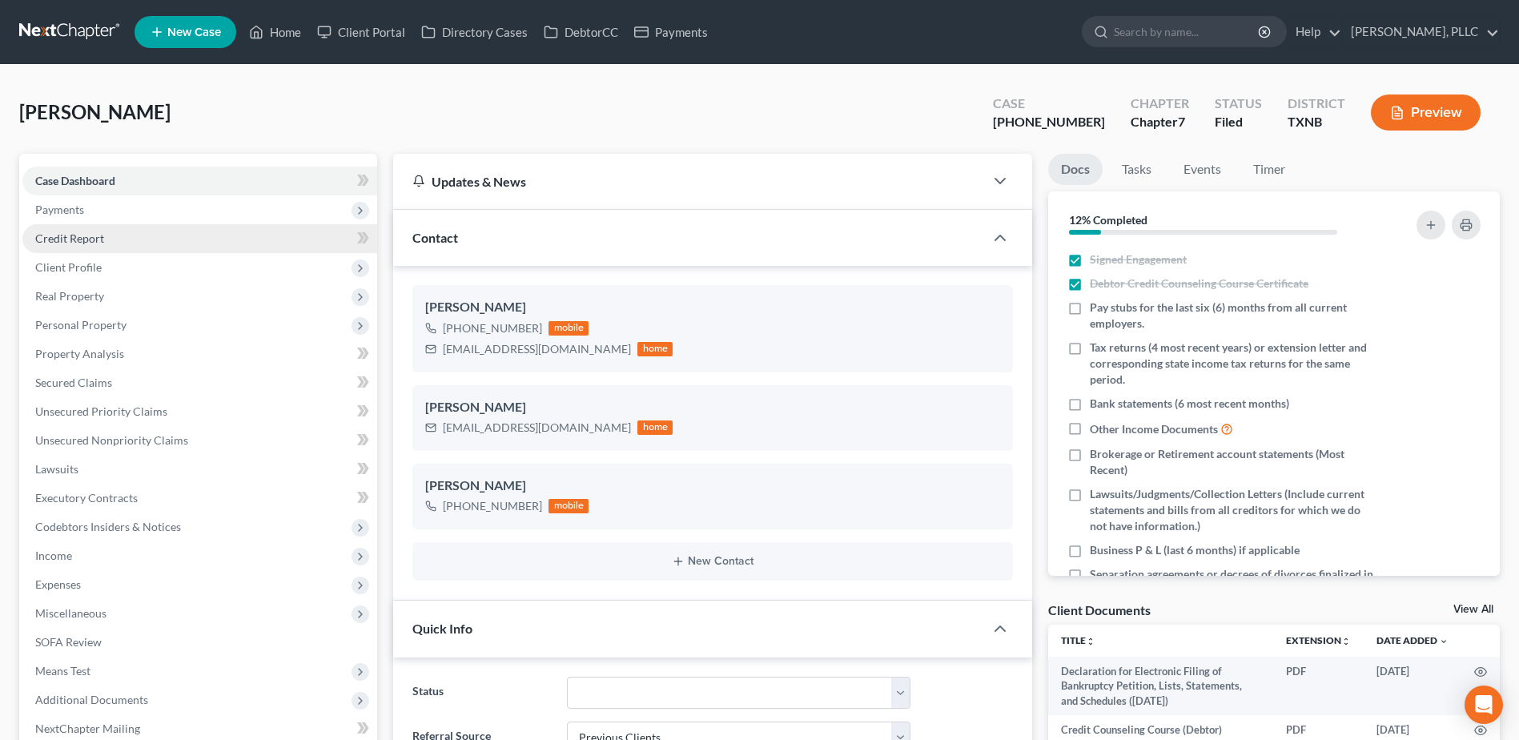
scroll to position [1487, 0]
select select "10"
select select "1"
click at [283, 34] on link "Home" at bounding box center [275, 32] width 68 height 29
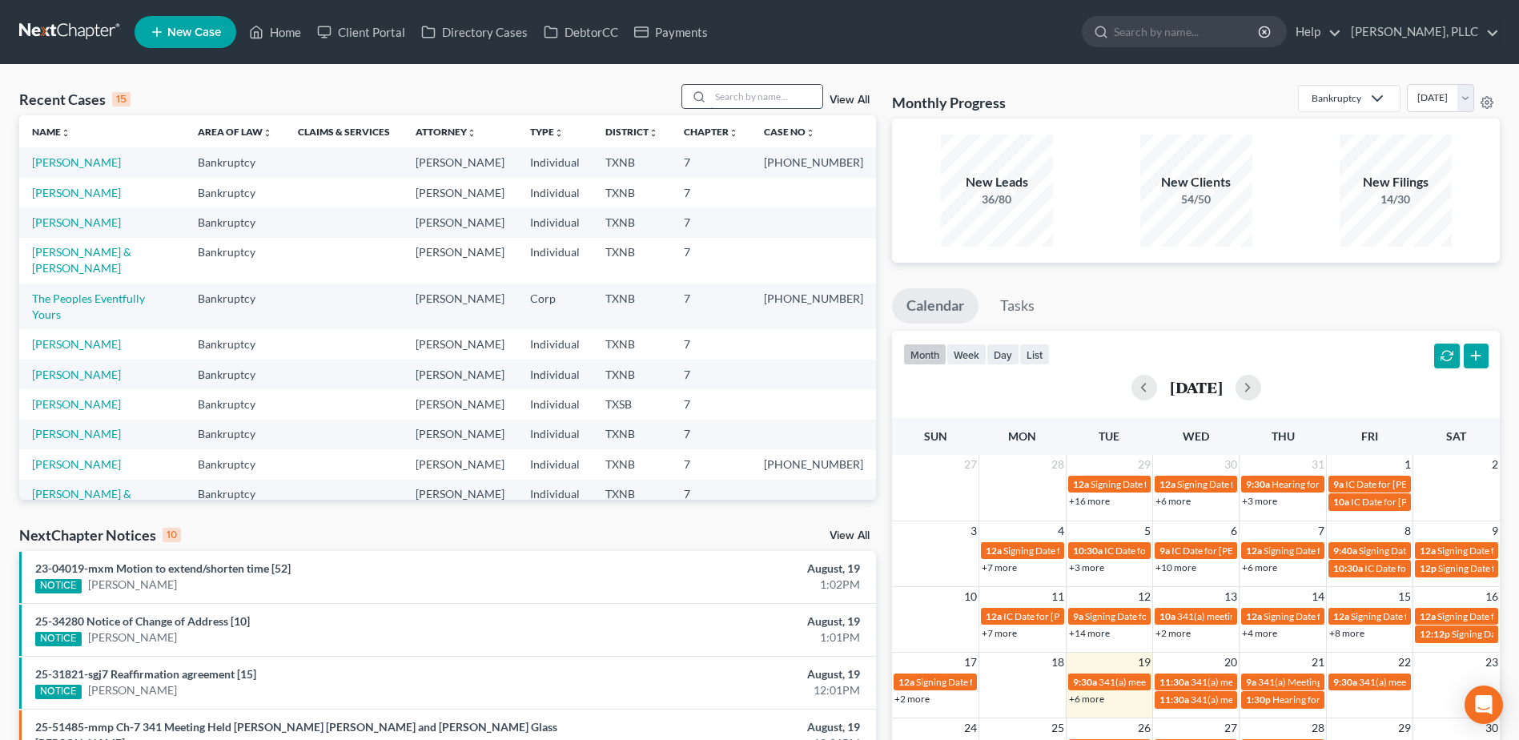
click at [757, 105] on input "search" at bounding box center [766, 96] width 112 height 23
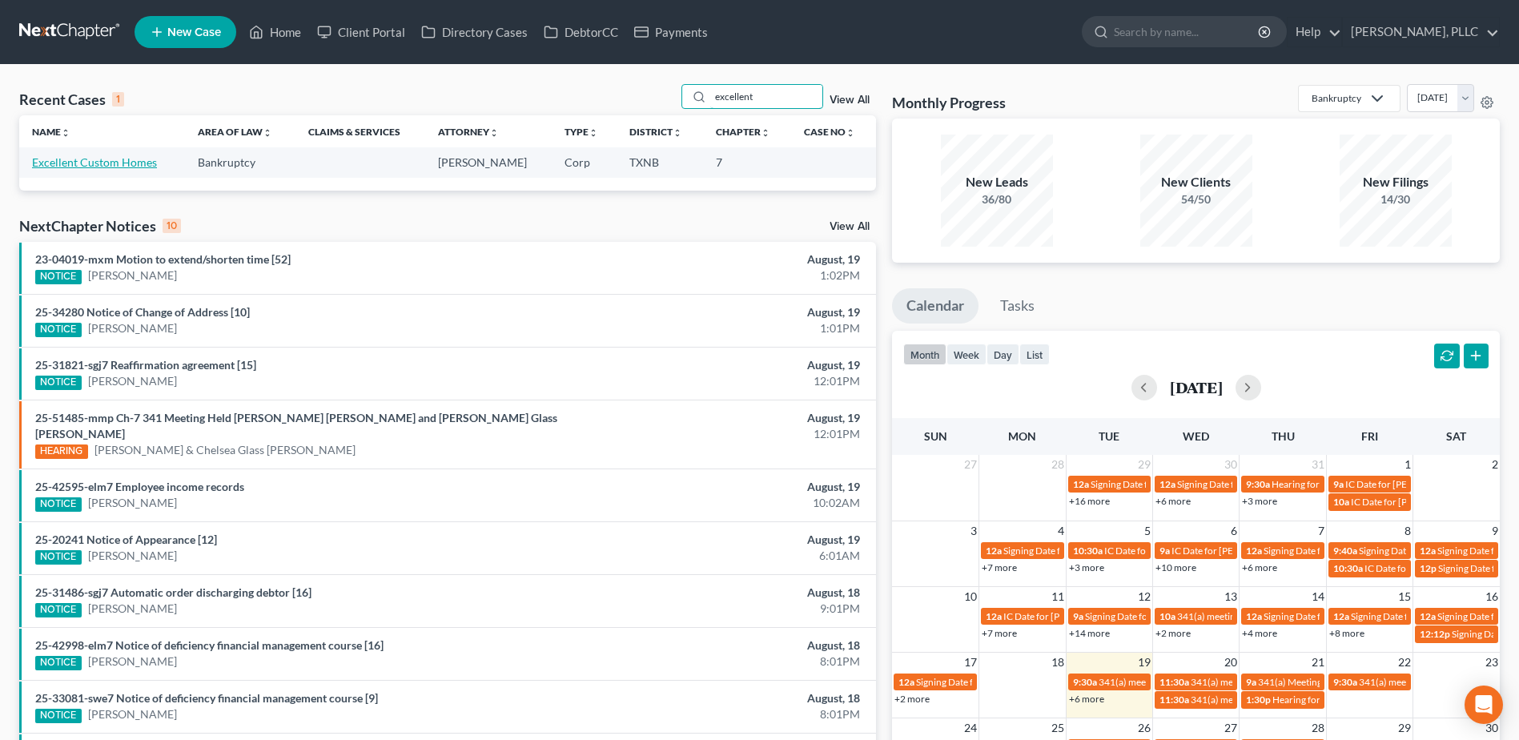
type input "excellent"
click at [46, 161] on link "Excellent Custom Homes" at bounding box center [94, 162] width 125 height 14
select select "4"
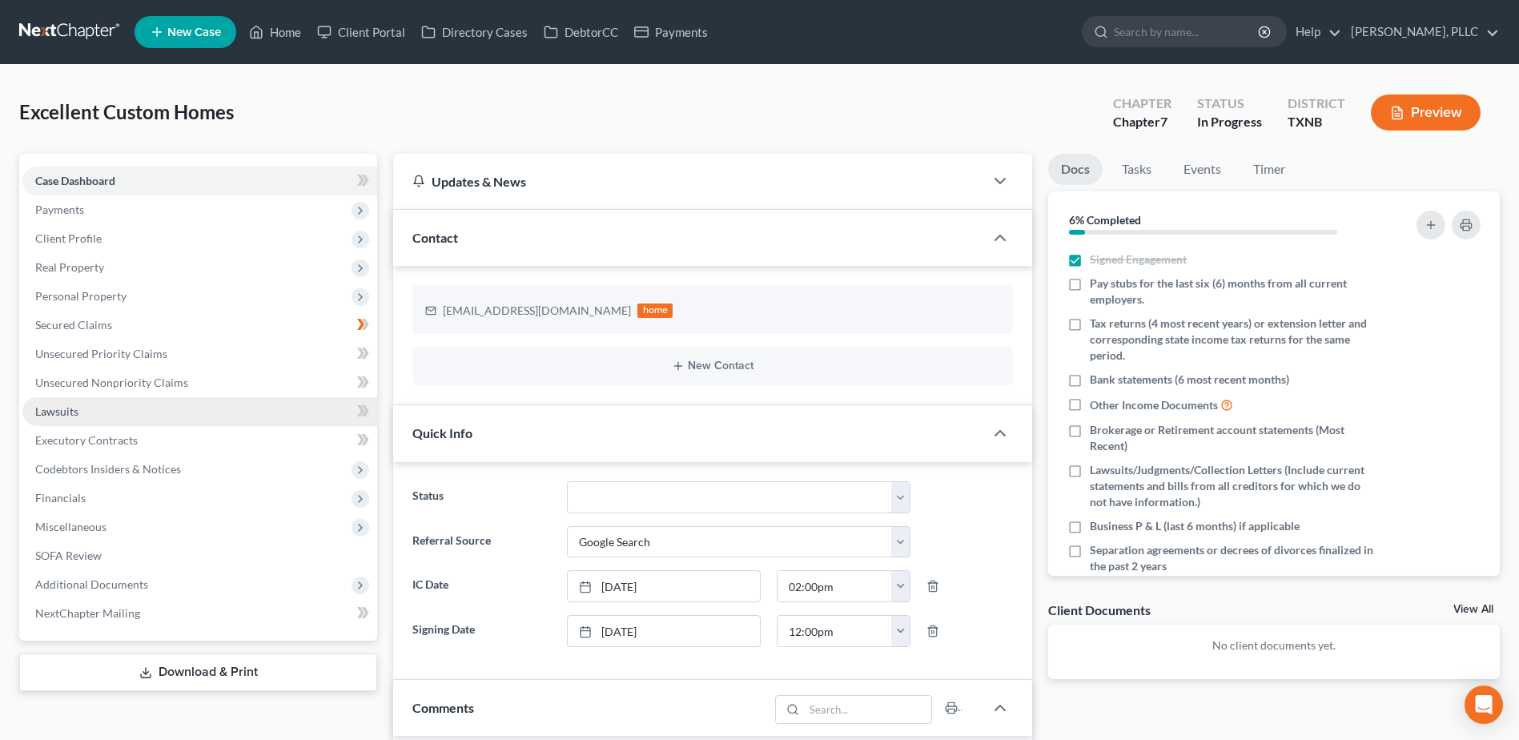
click at [72, 417] on span "Lawsuits" at bounding box center [56, 411] width 43 height 14
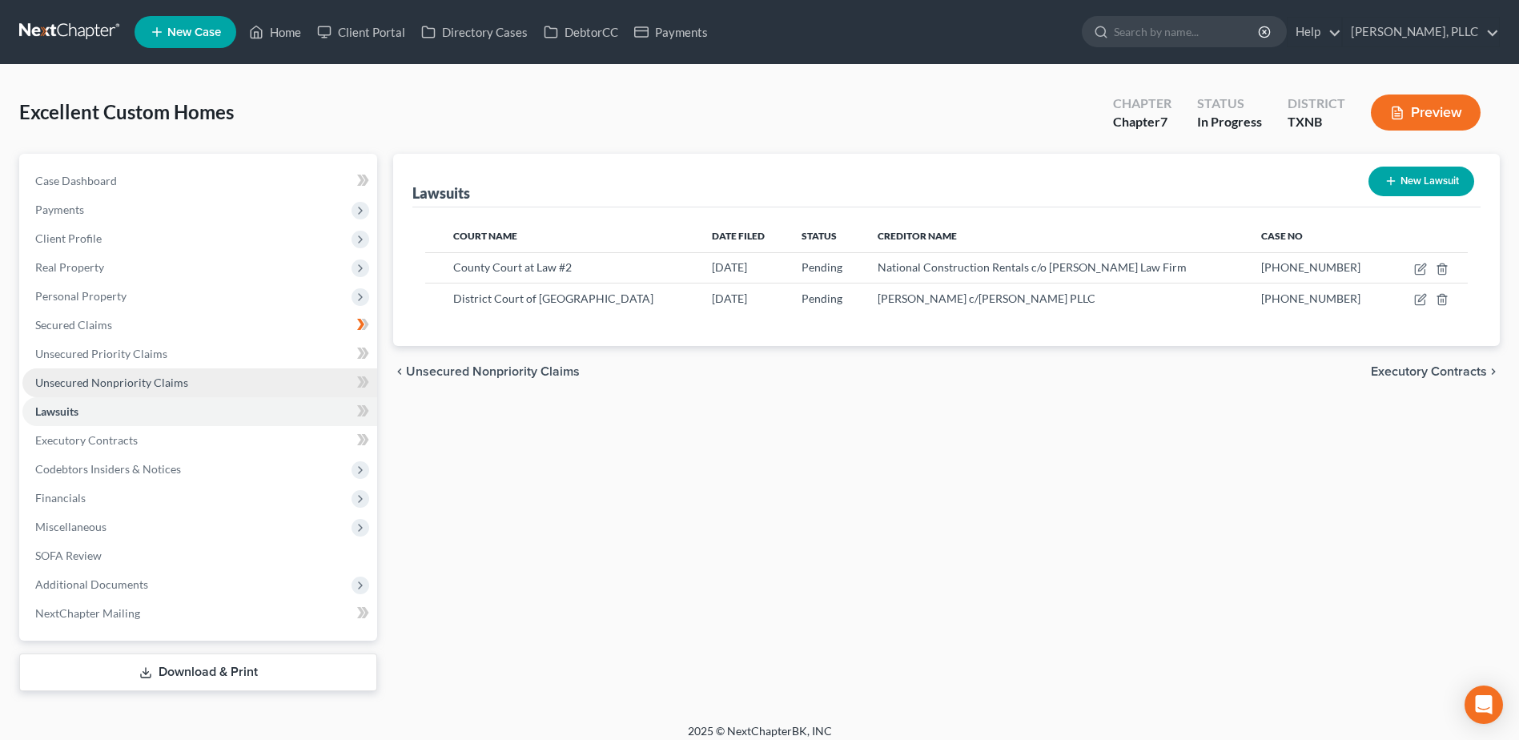
click at [71, 384] on span "Unsecured Nonpriority Claims" at bounding box center [111, 383] width 153 height 14
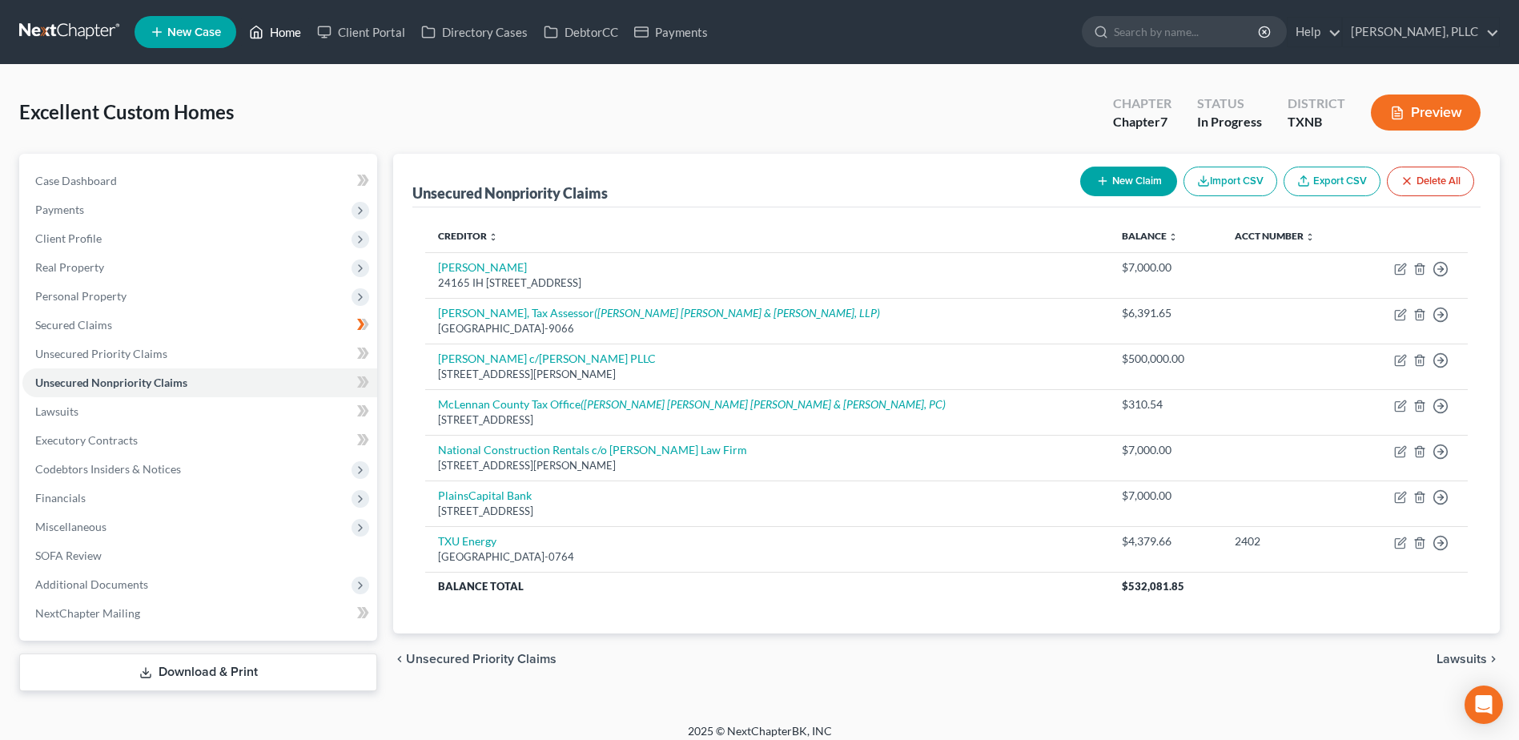
click at [289, 33] on link "Home" at bounding box center [275, 32] width 68 height 29
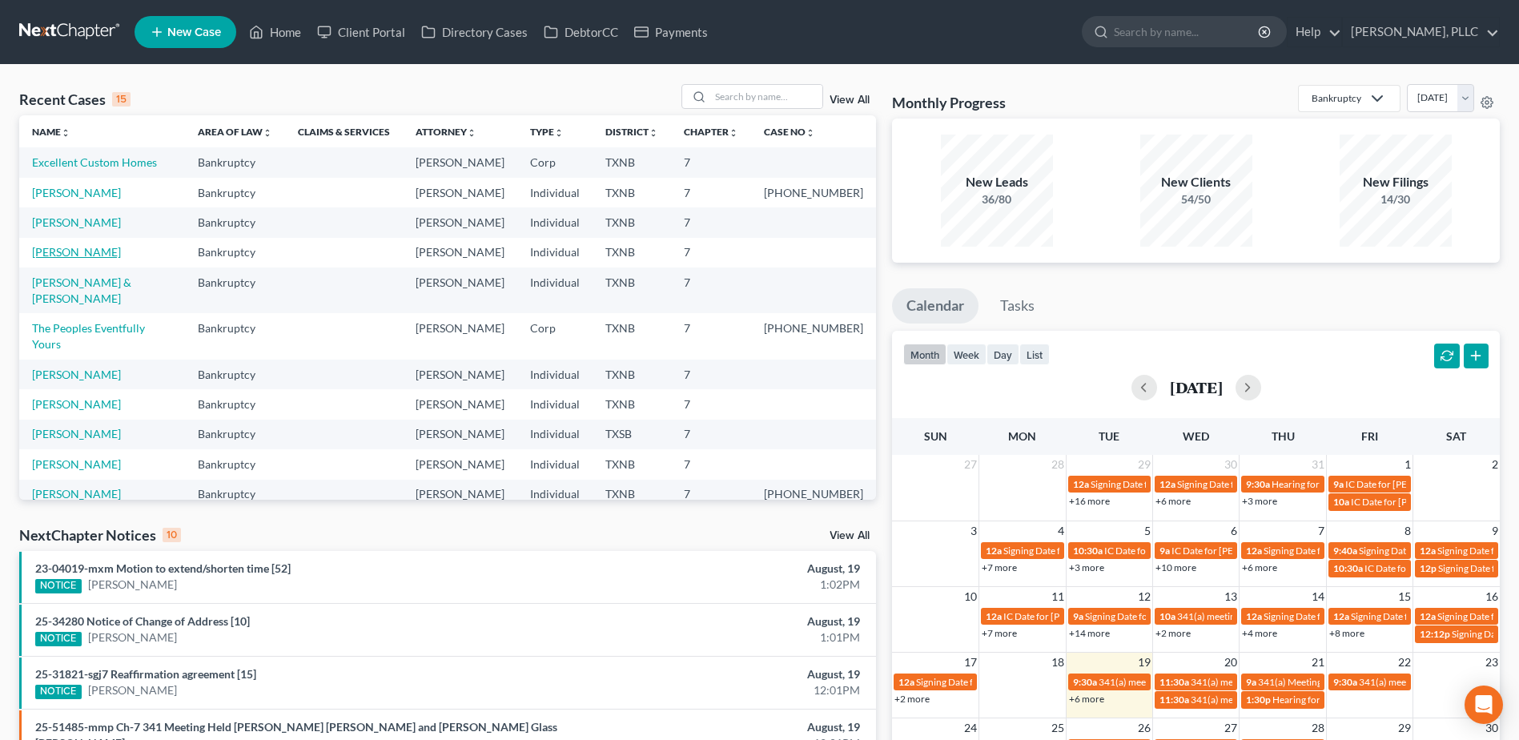
click at [115, 250] on link "[PERSON_NAME]" at bounding box center [76, 252] width 89 height 14
select select "1"
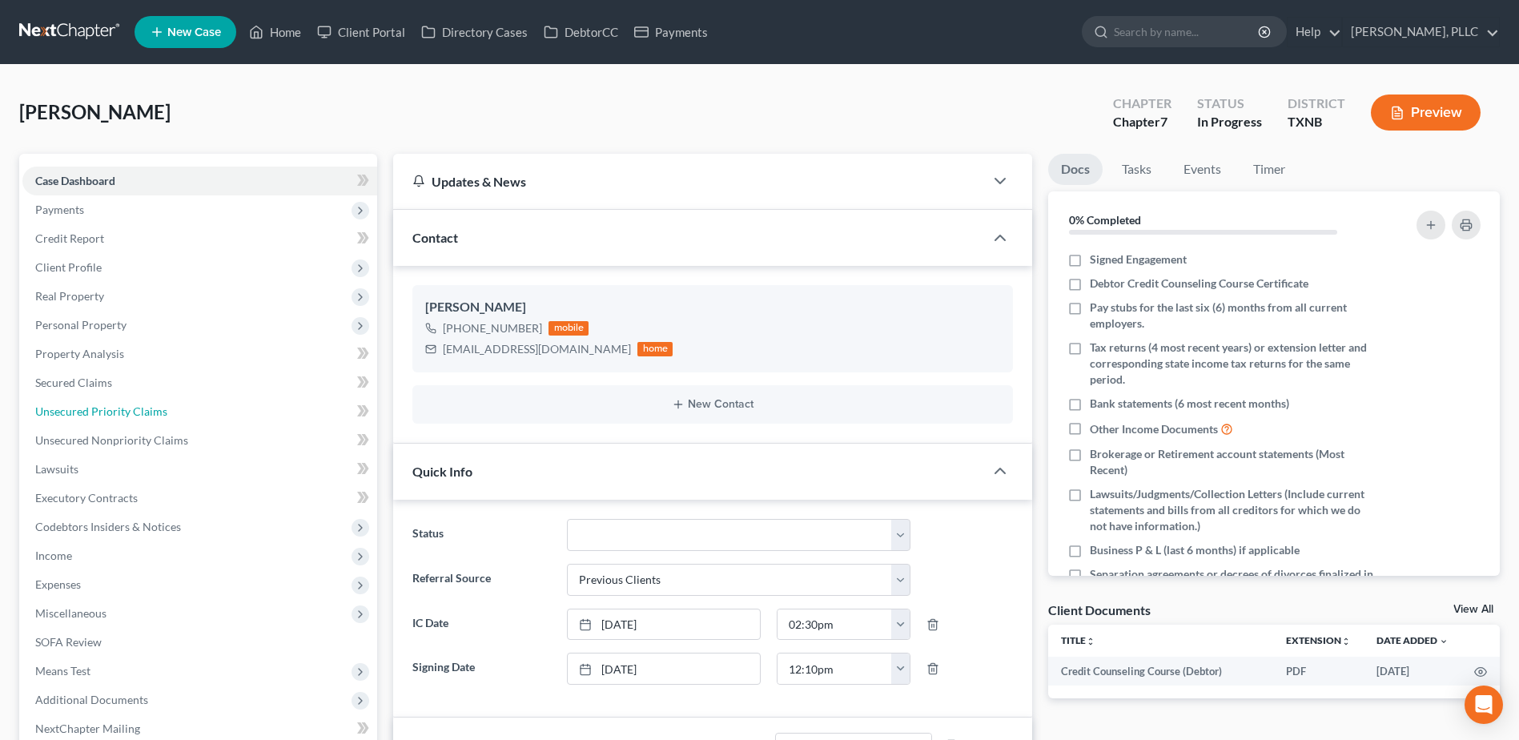
click at [98, 411] on span "Unsecured Priority Claims" at bounding box center [101, 411] width 132 height 14
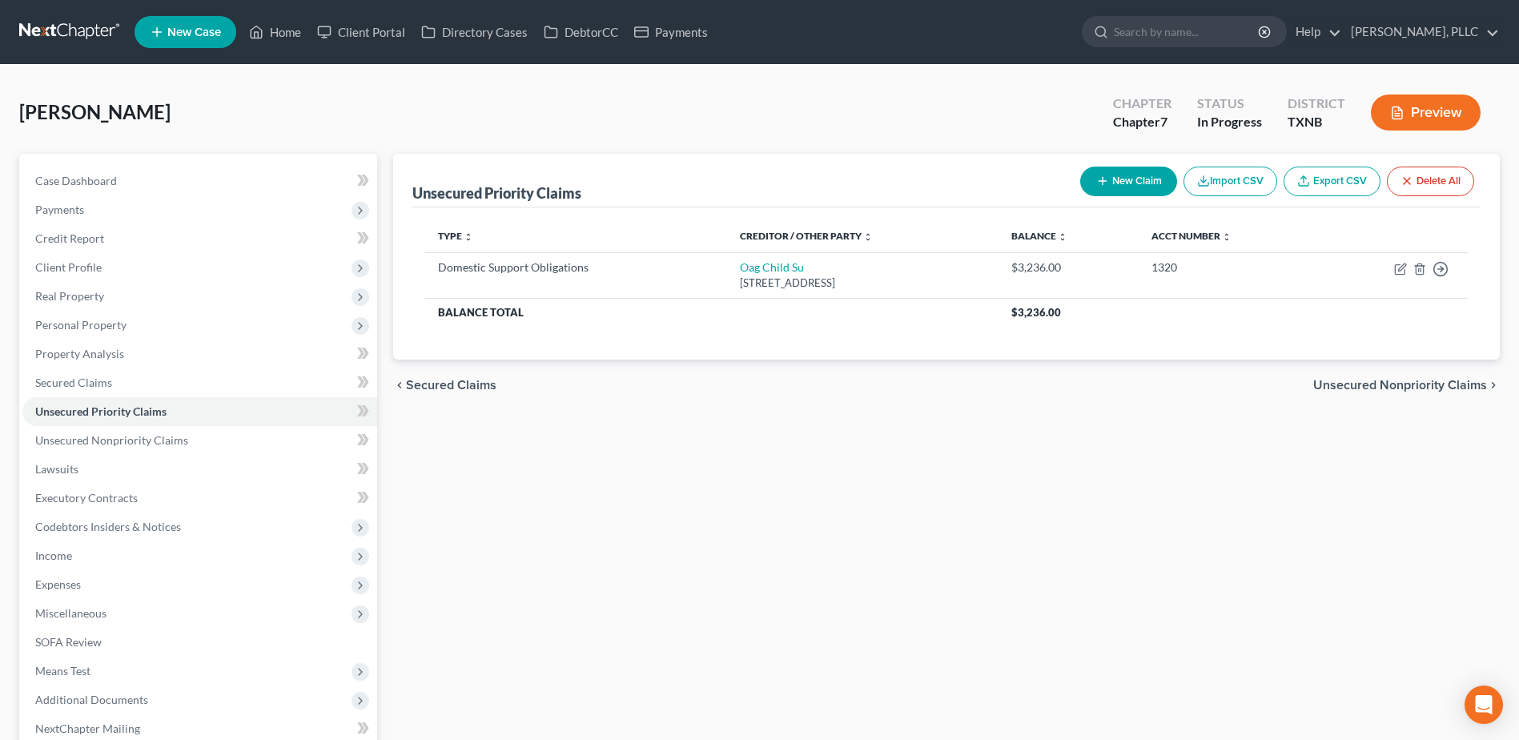
click at [1441, 387] on span "Unsecured Nonpriority Claims" at bounding box center [1400, 385] width 174 height 13
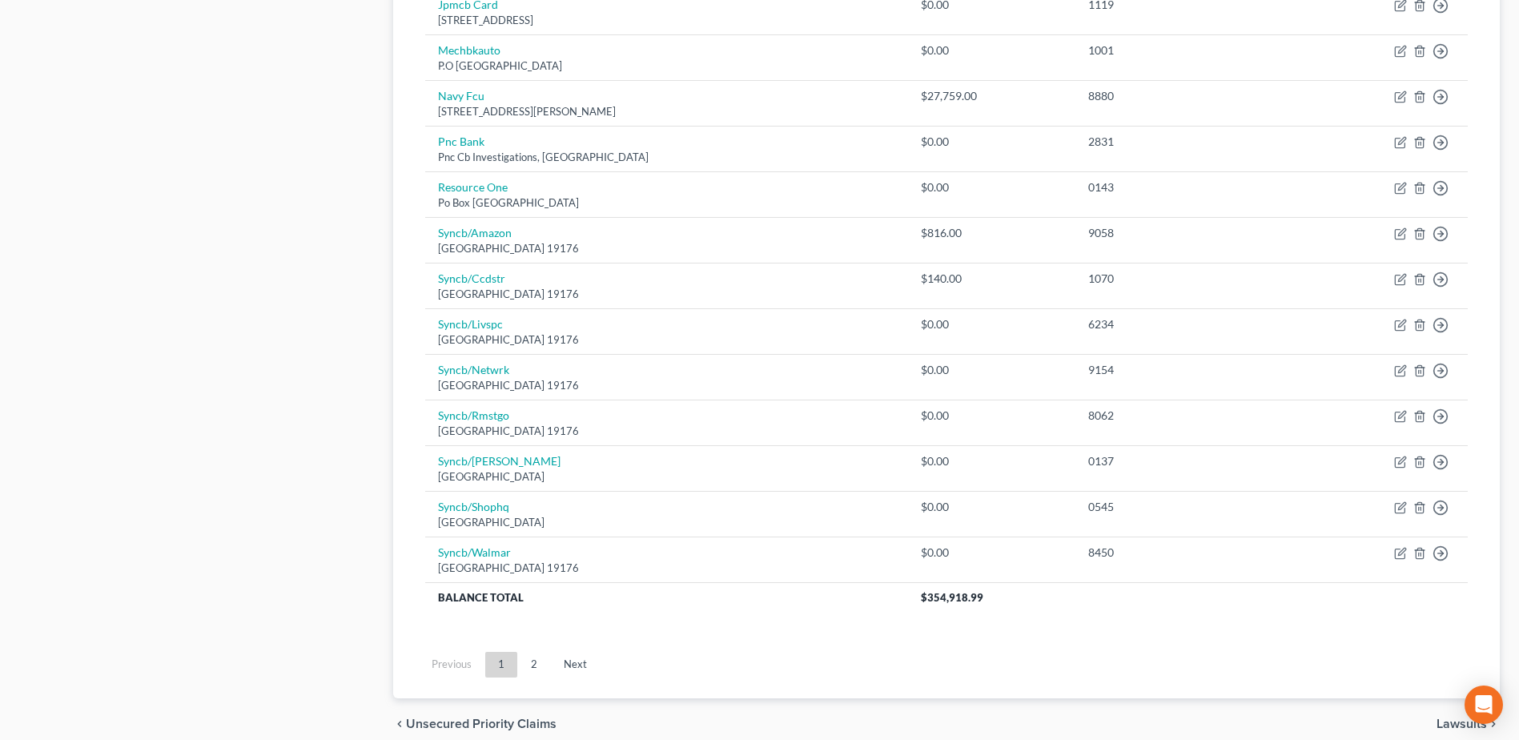
scroll to position [1041, 0]
click at [535, 661] on link "2" at bounding box center [534, 662] width 32 height 26
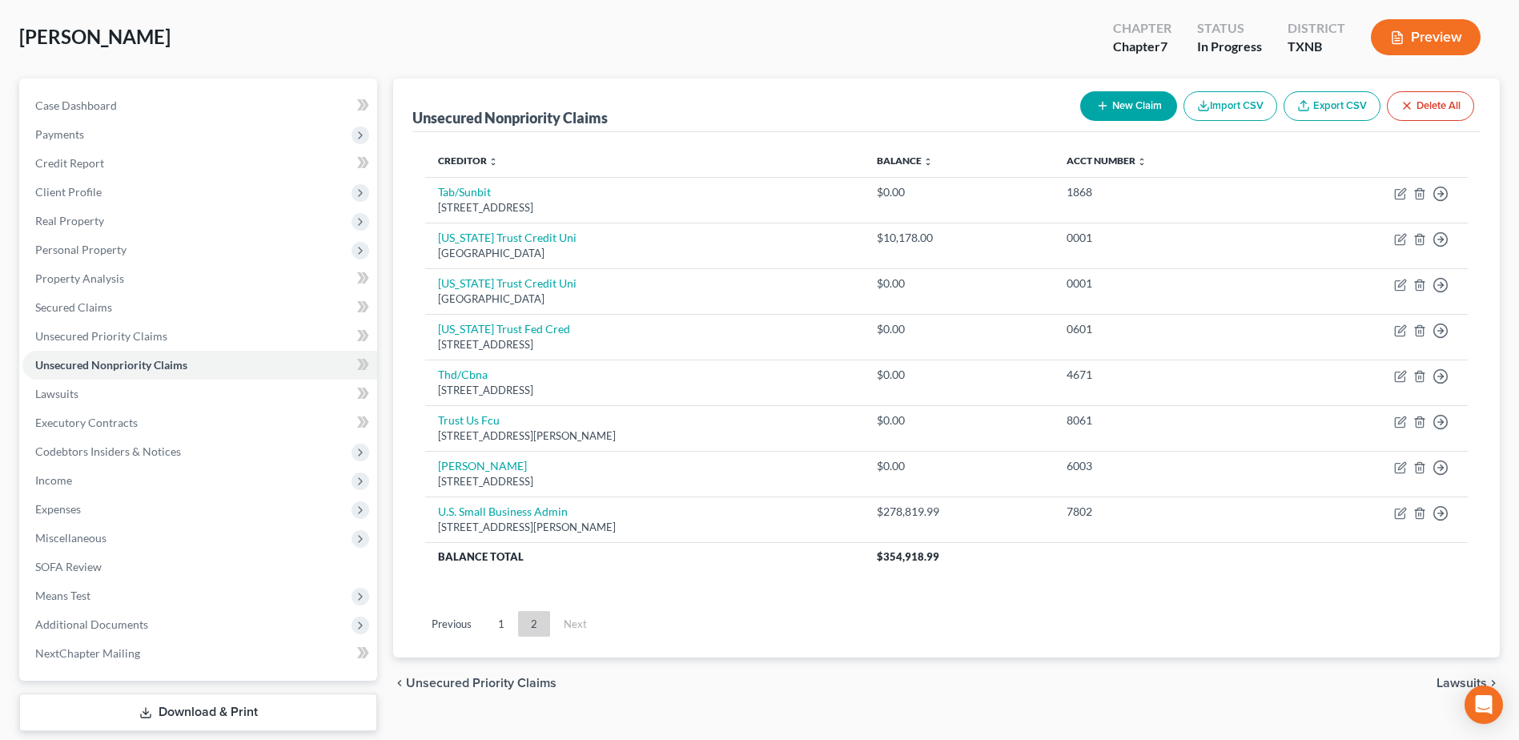
scroll to position [0, 0]
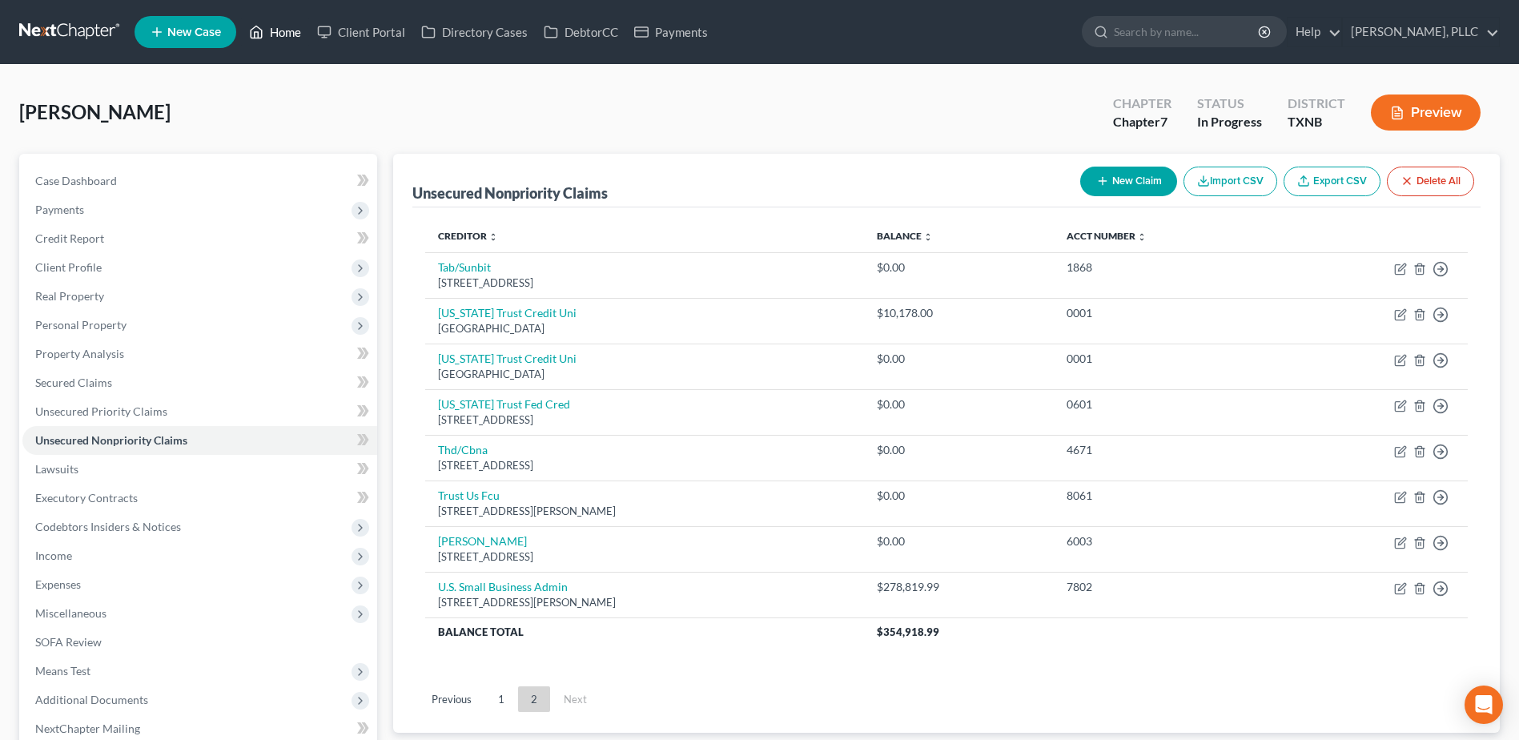
drag, startPoint x: 283, startPoint y: 34, endPoint x: 794, endPoint y: 142, distance: 522.2
click at [283, 33] on link "Home" at bounding box center [275, 32] width 68 height 29
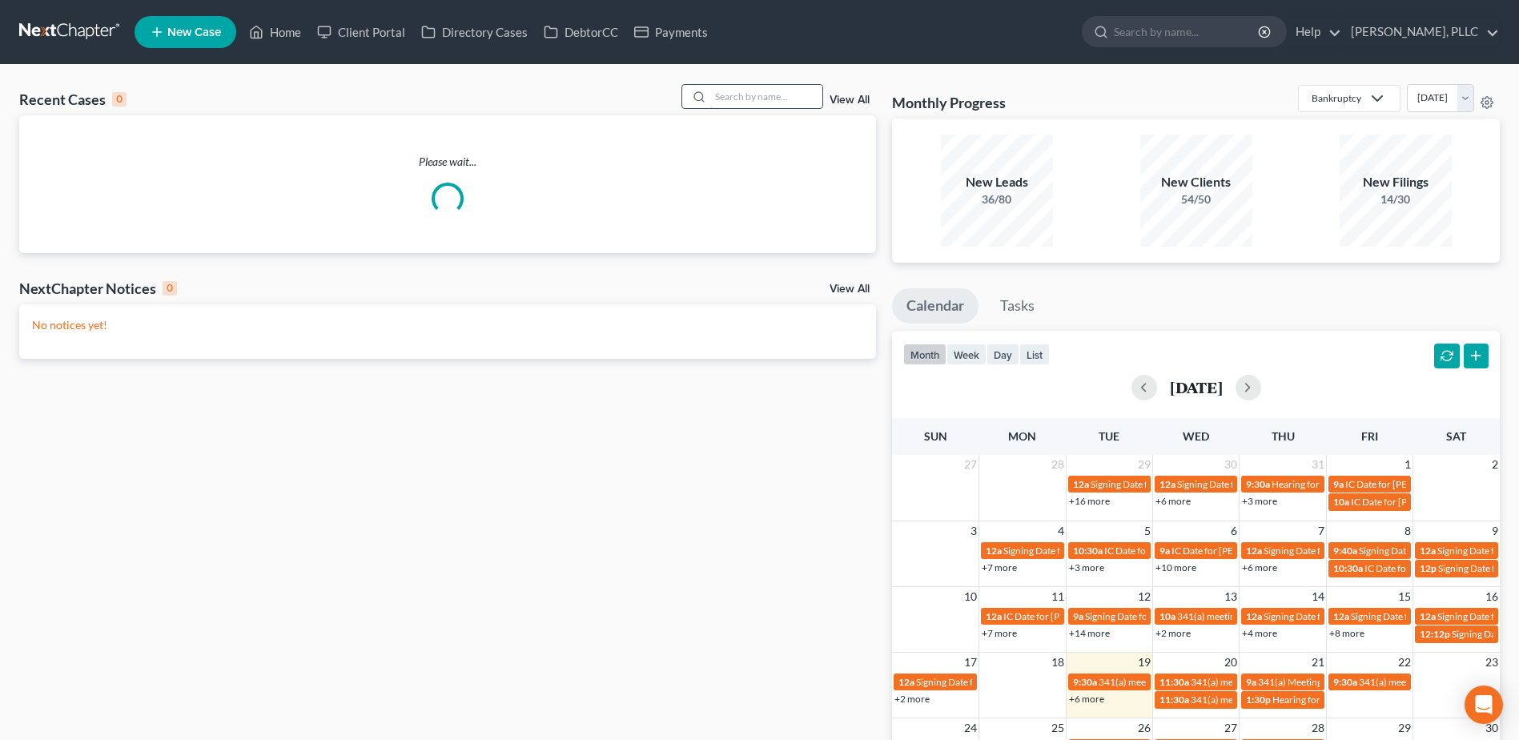
click at [782, 92] on input "search" at bounding box center [766, 96] width 112 height 23
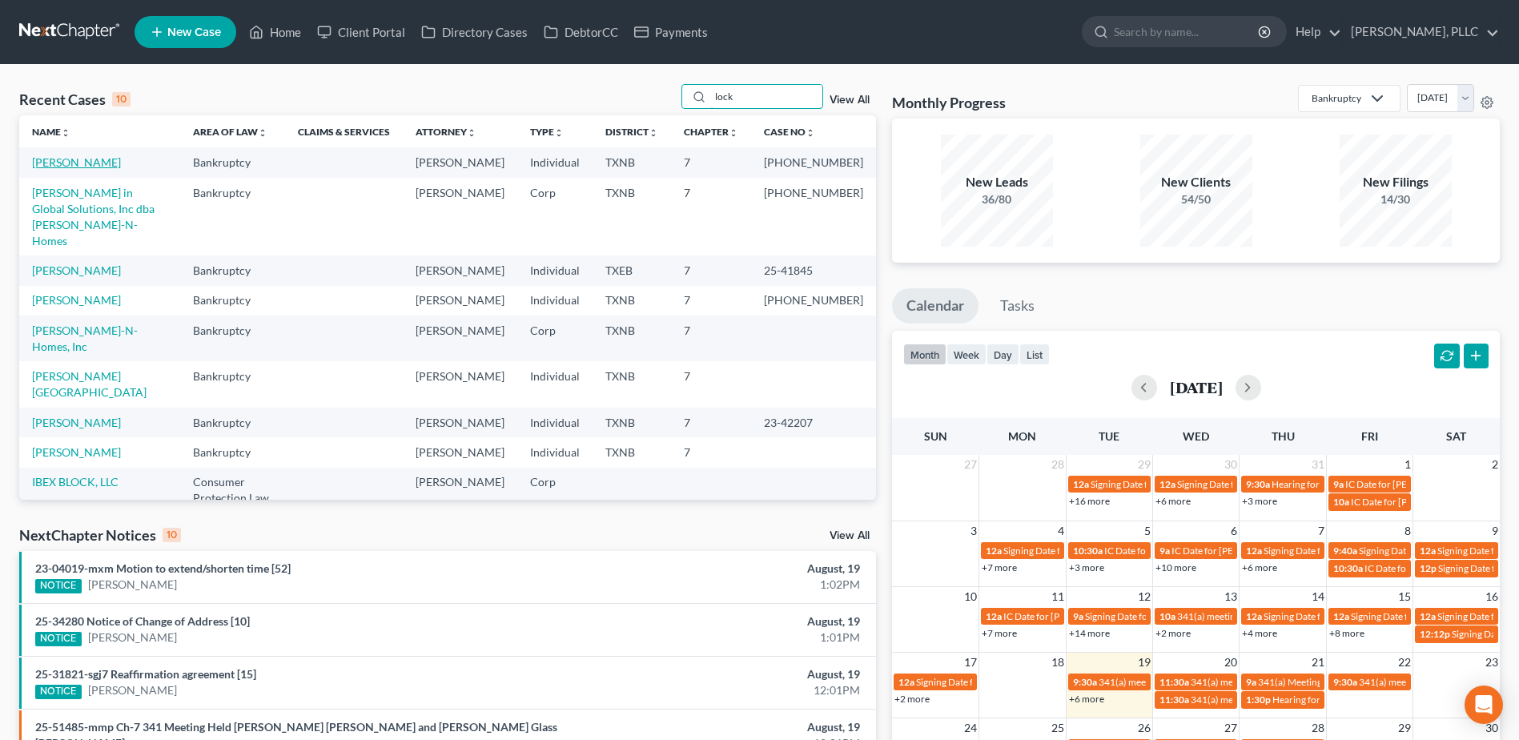
type input "lock"
click at [90, 163] on link "[PERSON_NAME]" at bounding box center [76, 162] width 89 height 14
select select "1"
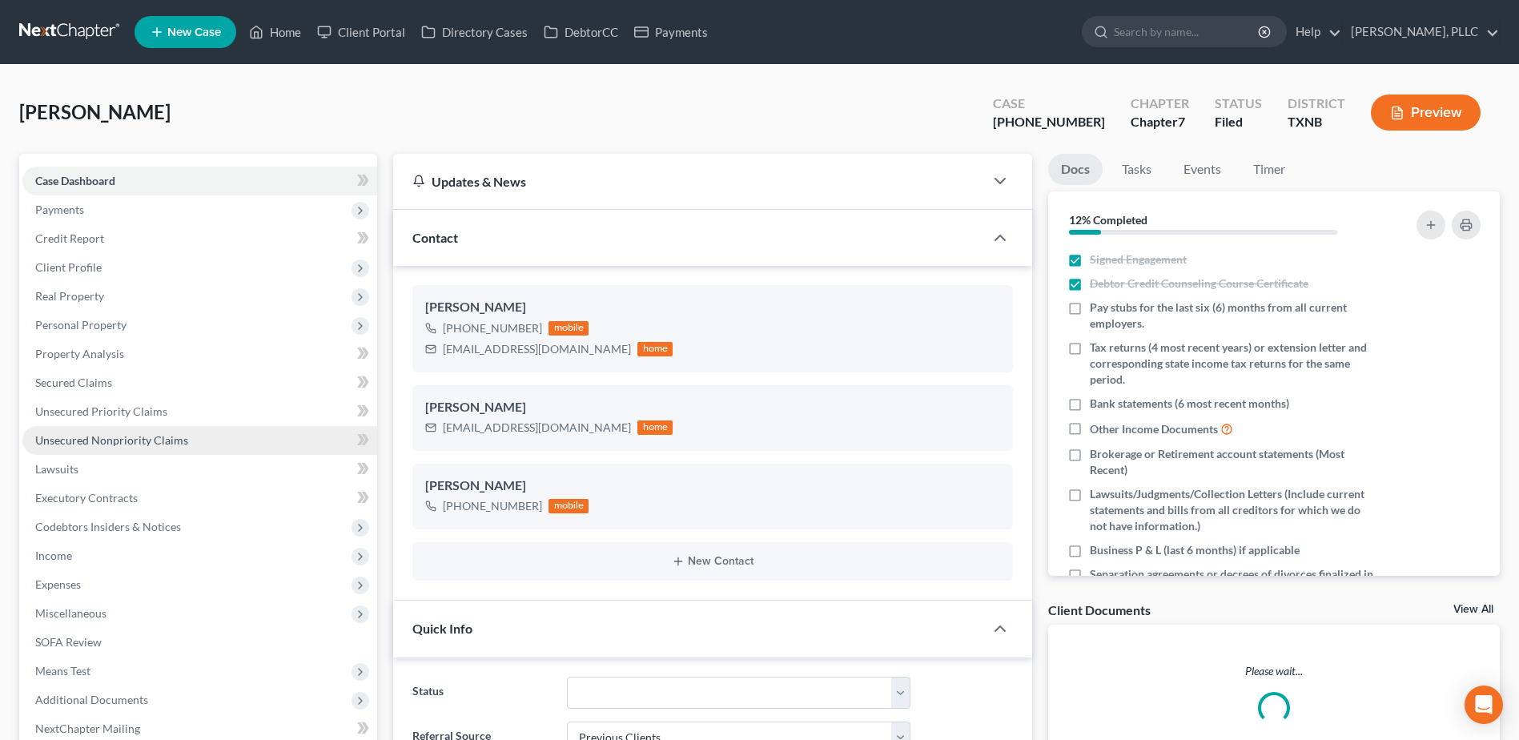
click at [139, 445] on span "Unsecured Nonpriority Claims" at bounding box center [111, 440] width 153 height 14
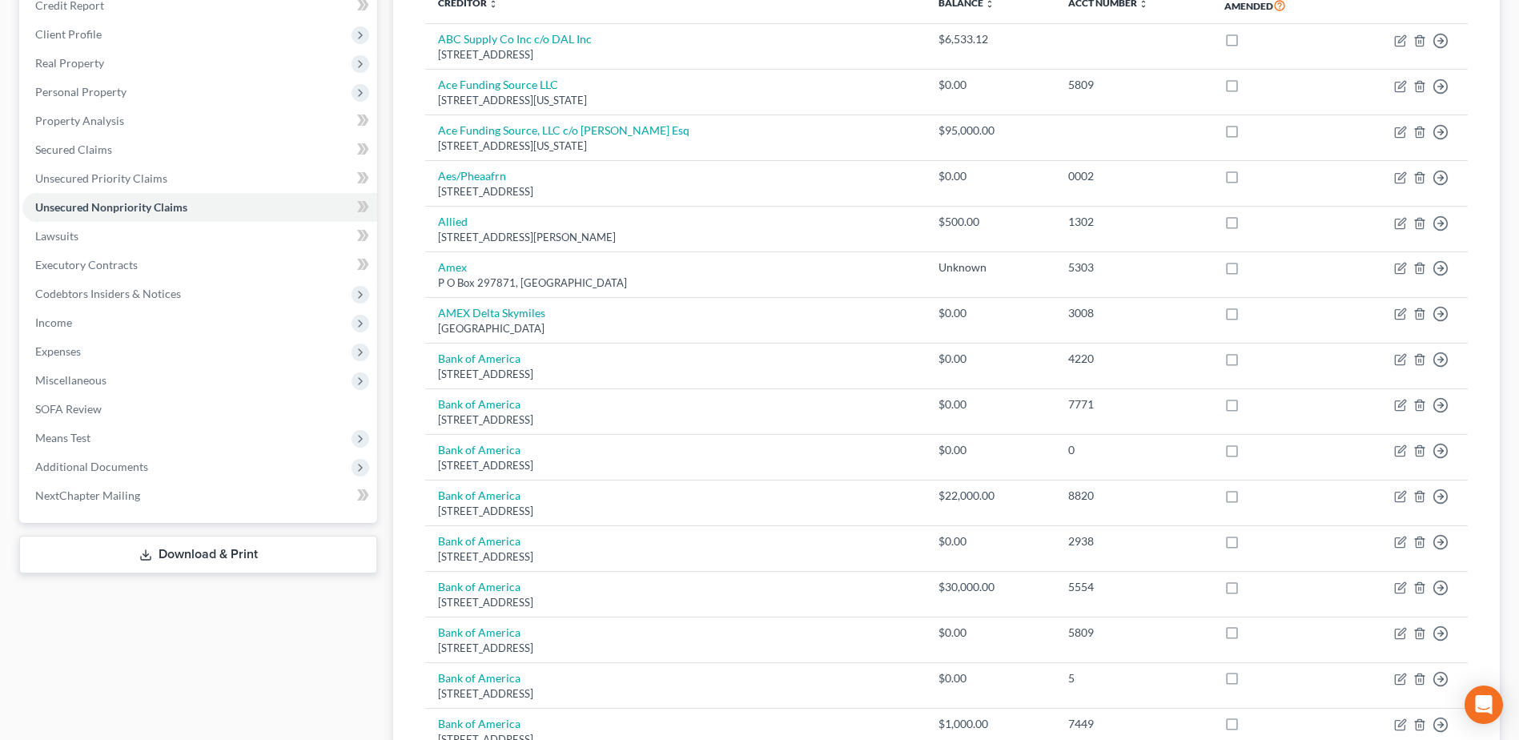
scroll to position [153, 0]
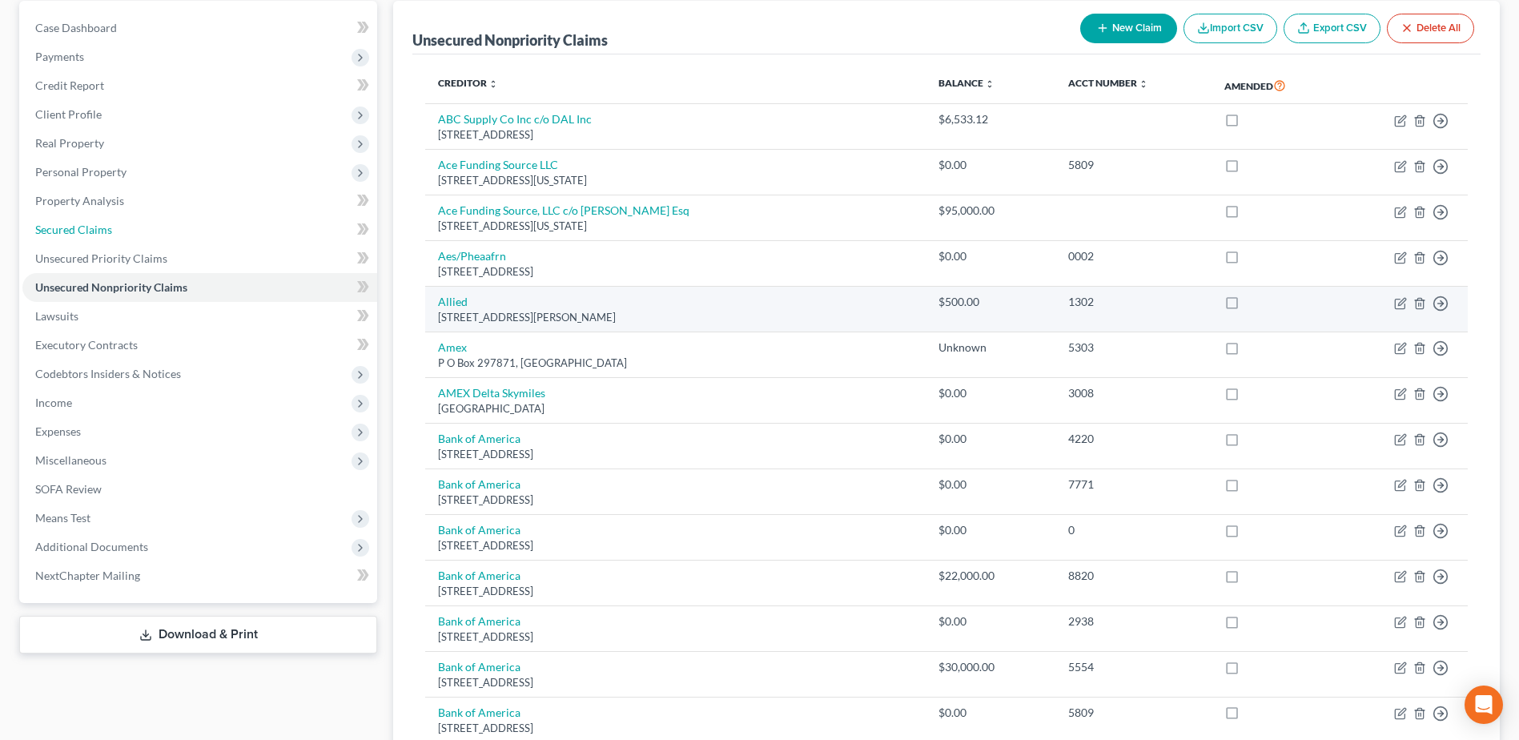
drag, startPoint x: 54, startPoint y: 232, endPoint x: 983, endPoint y: 300, distance: 931.4
click at [54, 232] on span "Secured Claims" at bounding box center [73, 230] width 77 height 14
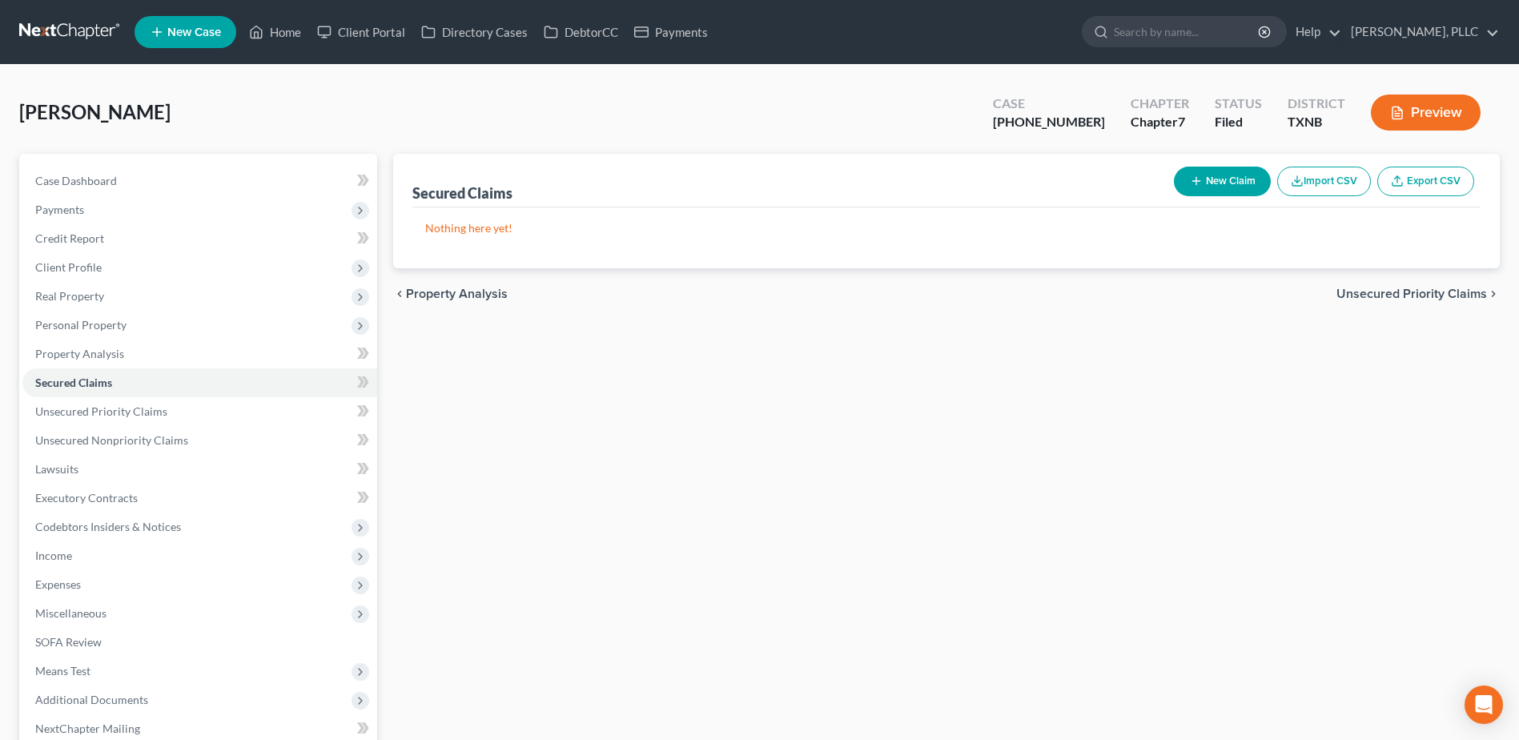
click at [118, 442] on span "Unsecured Nonpriority Claims" at bounding box center [111, 440] width 153 height 14
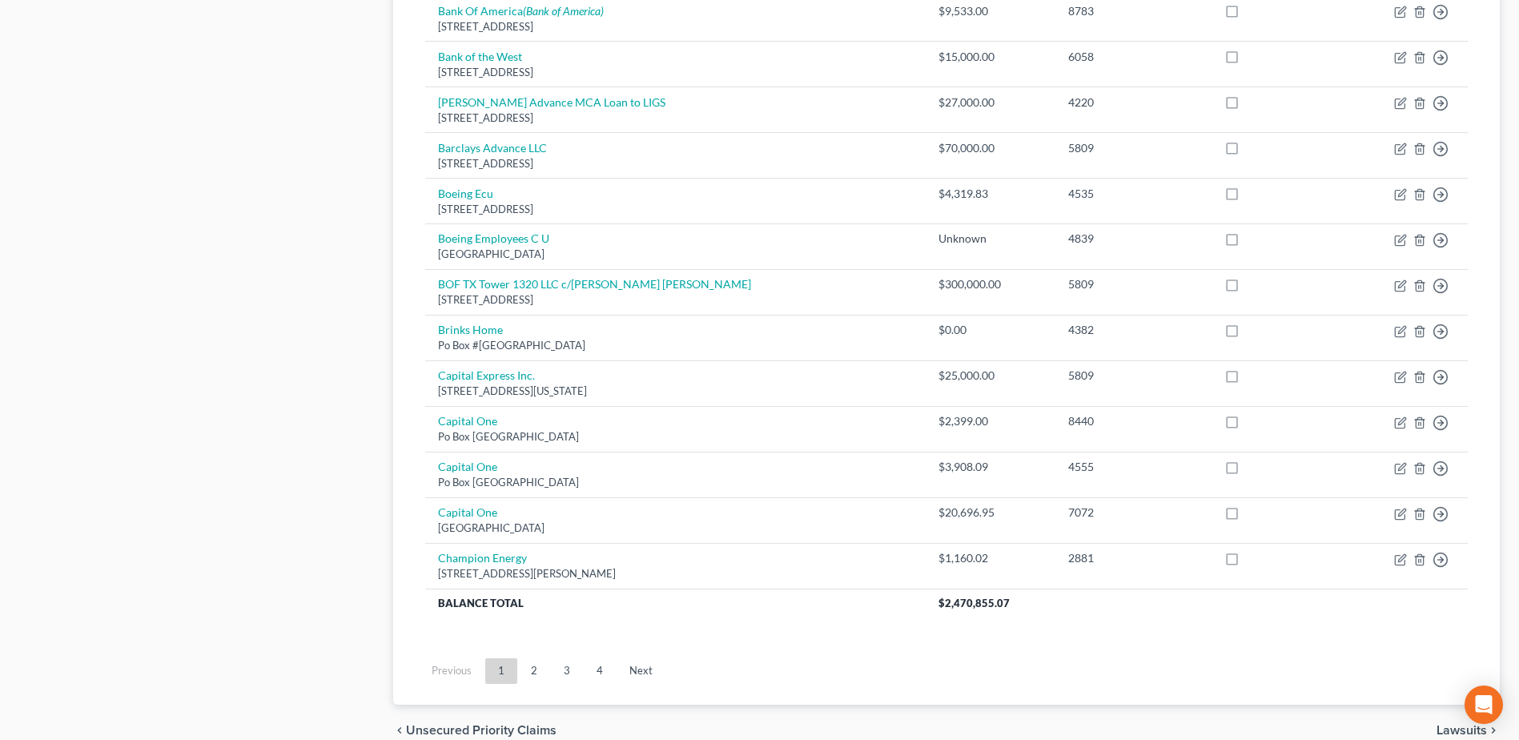
scroll to position [1041, 0]
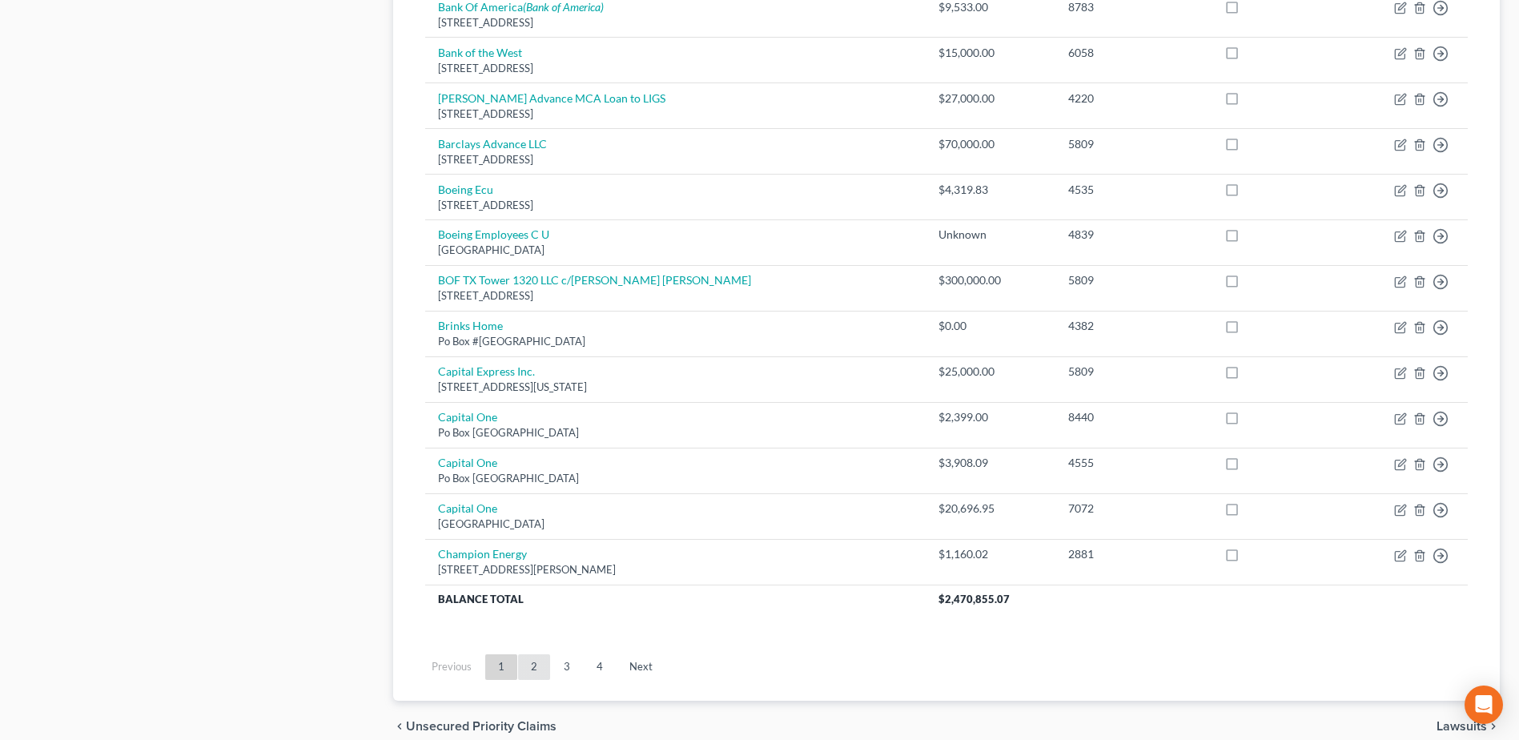
click at [530, 666] on link "2" at bounding box center [534, 667] width 32 height 26
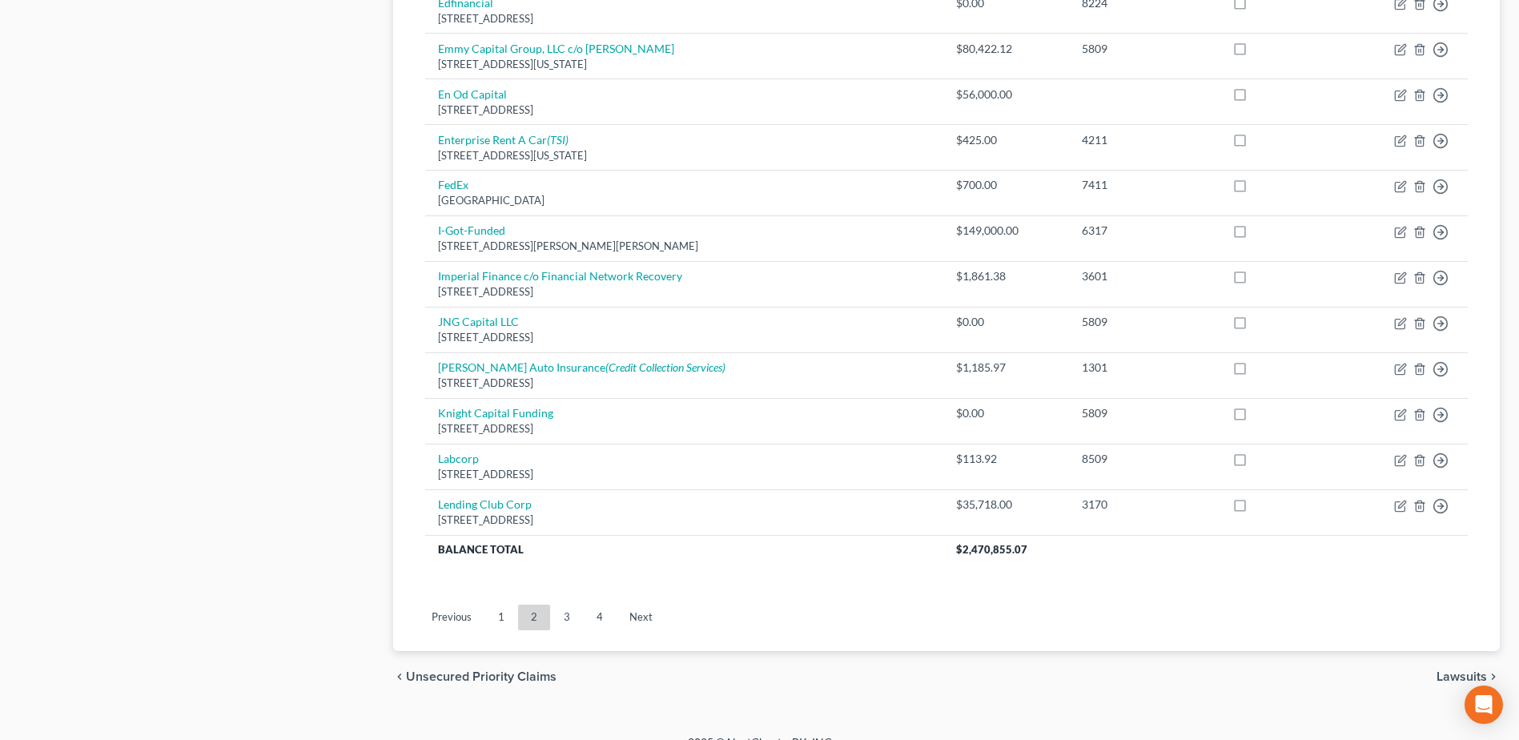
scroll to position [1114, 0]
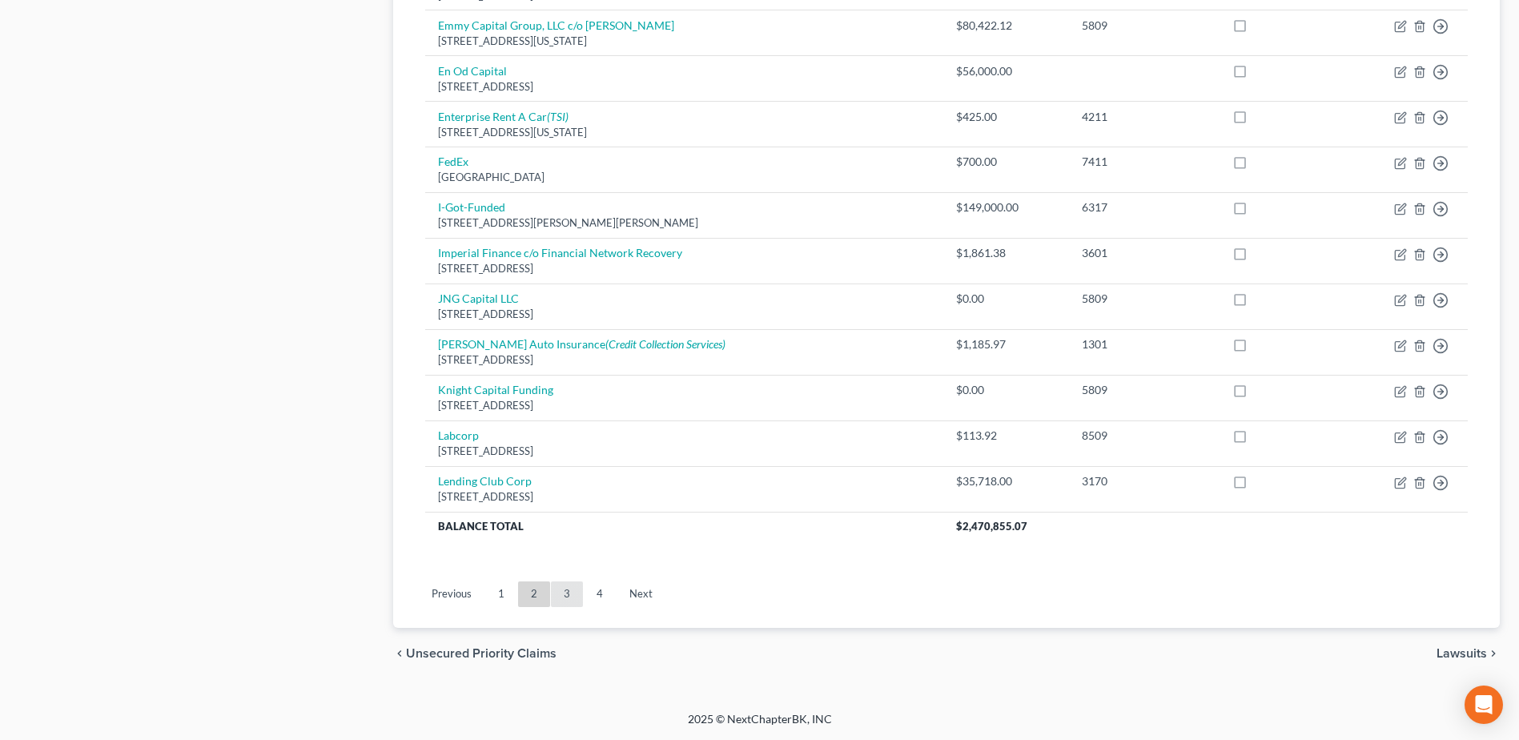
click at [565, 585] on link "3" at bounding box center [567, 594] width 32 height 26
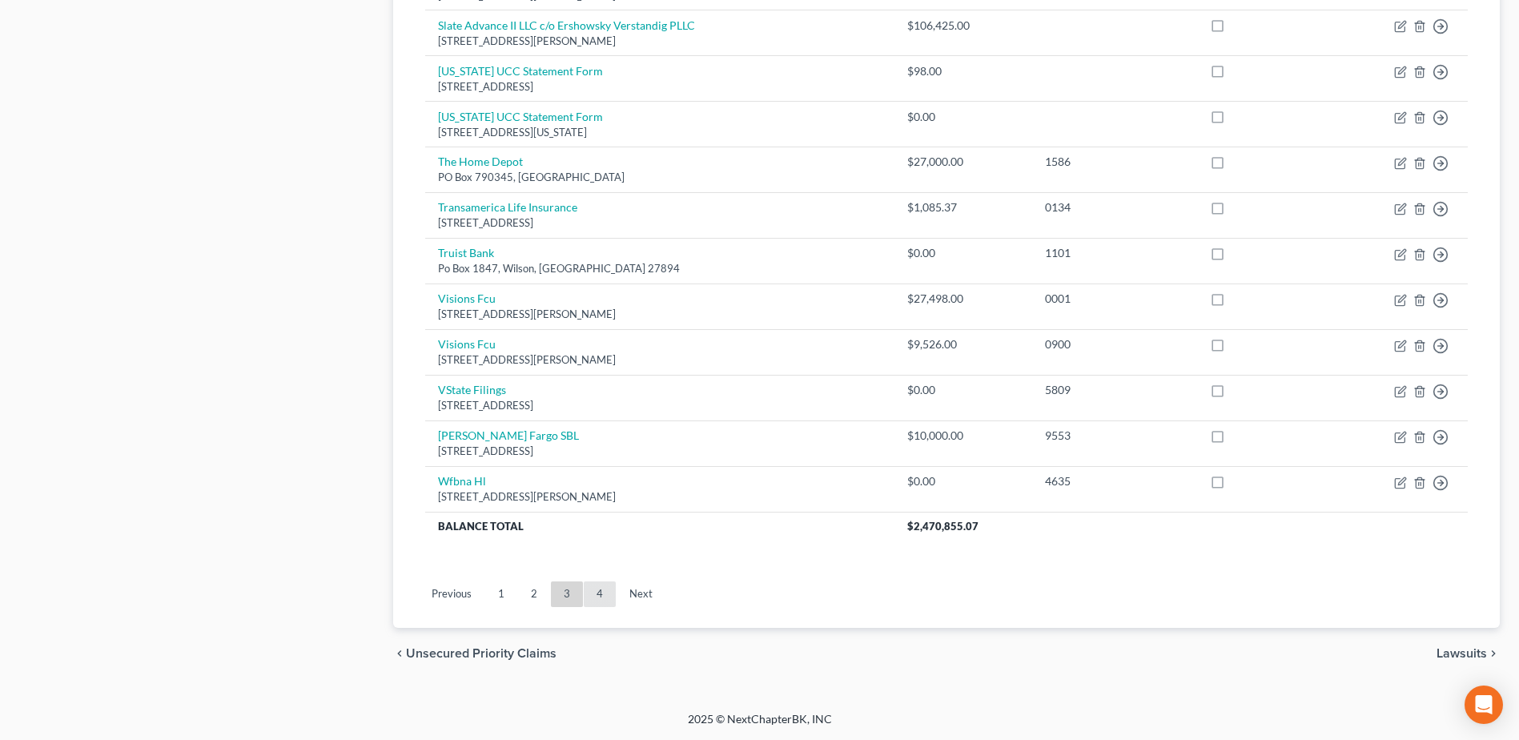
click at [601, 594] on link "4" at bounding box center [600, 594] width 32 height 26
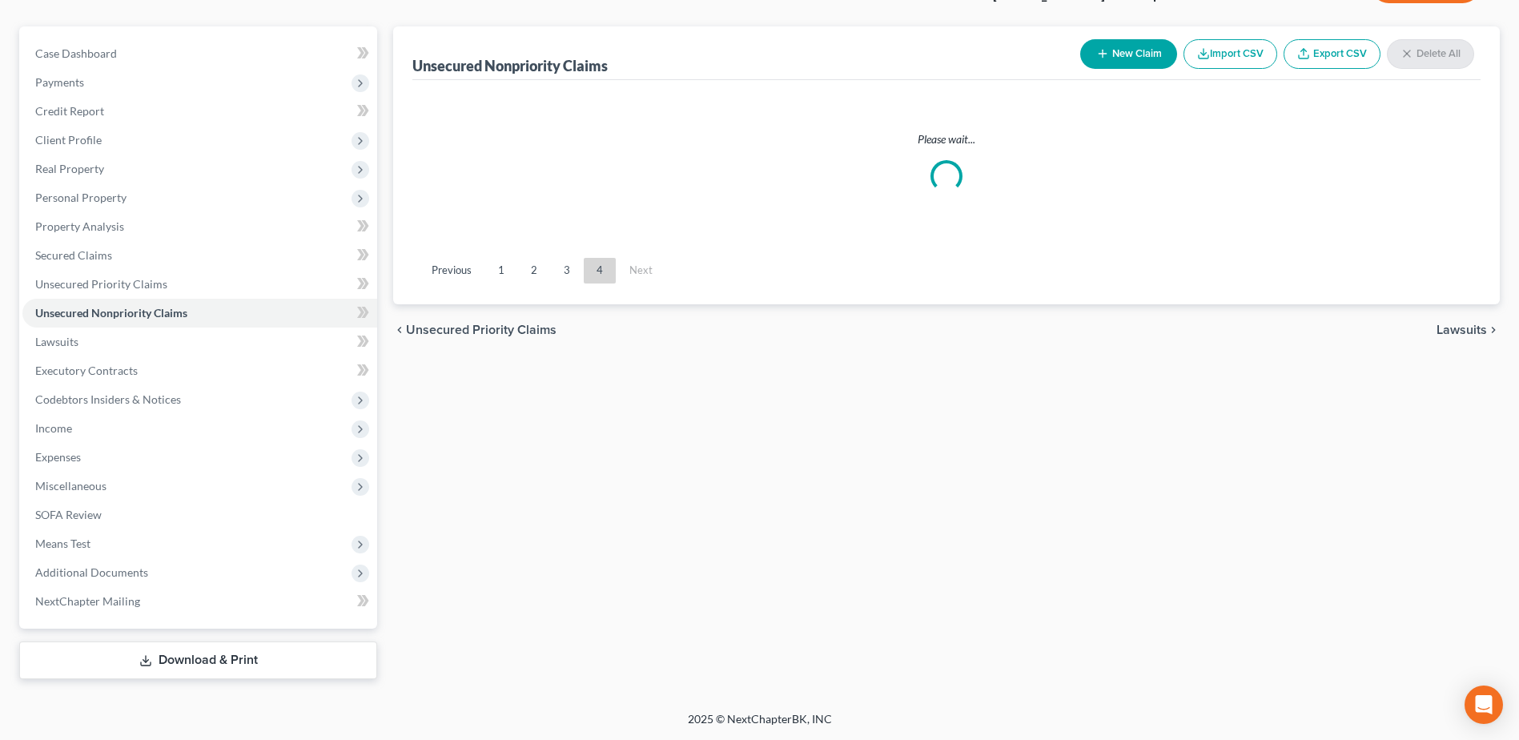
scroll to position [127, 0]
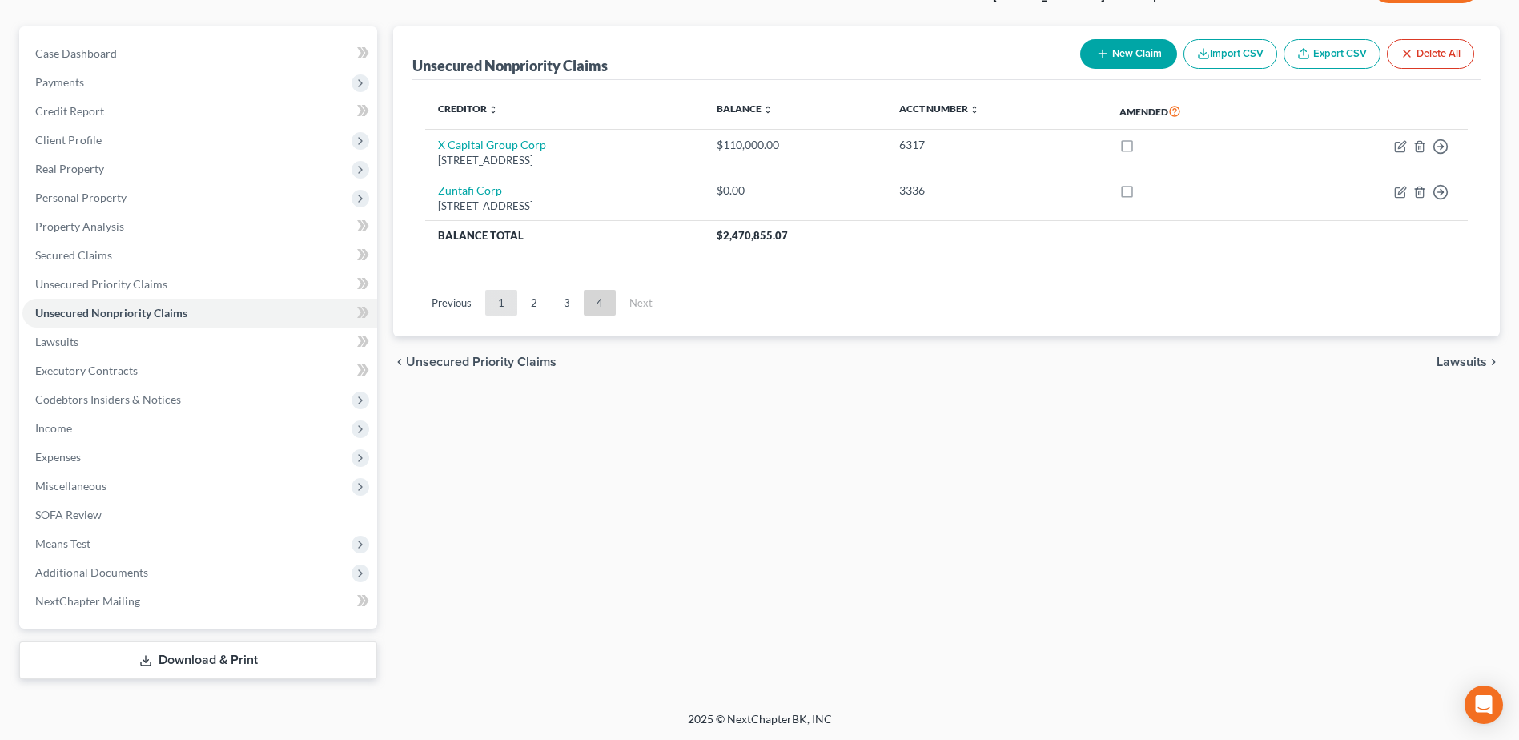
click at [500, 297] on link "1" at bounding box center [501, 303] width 32 height 26
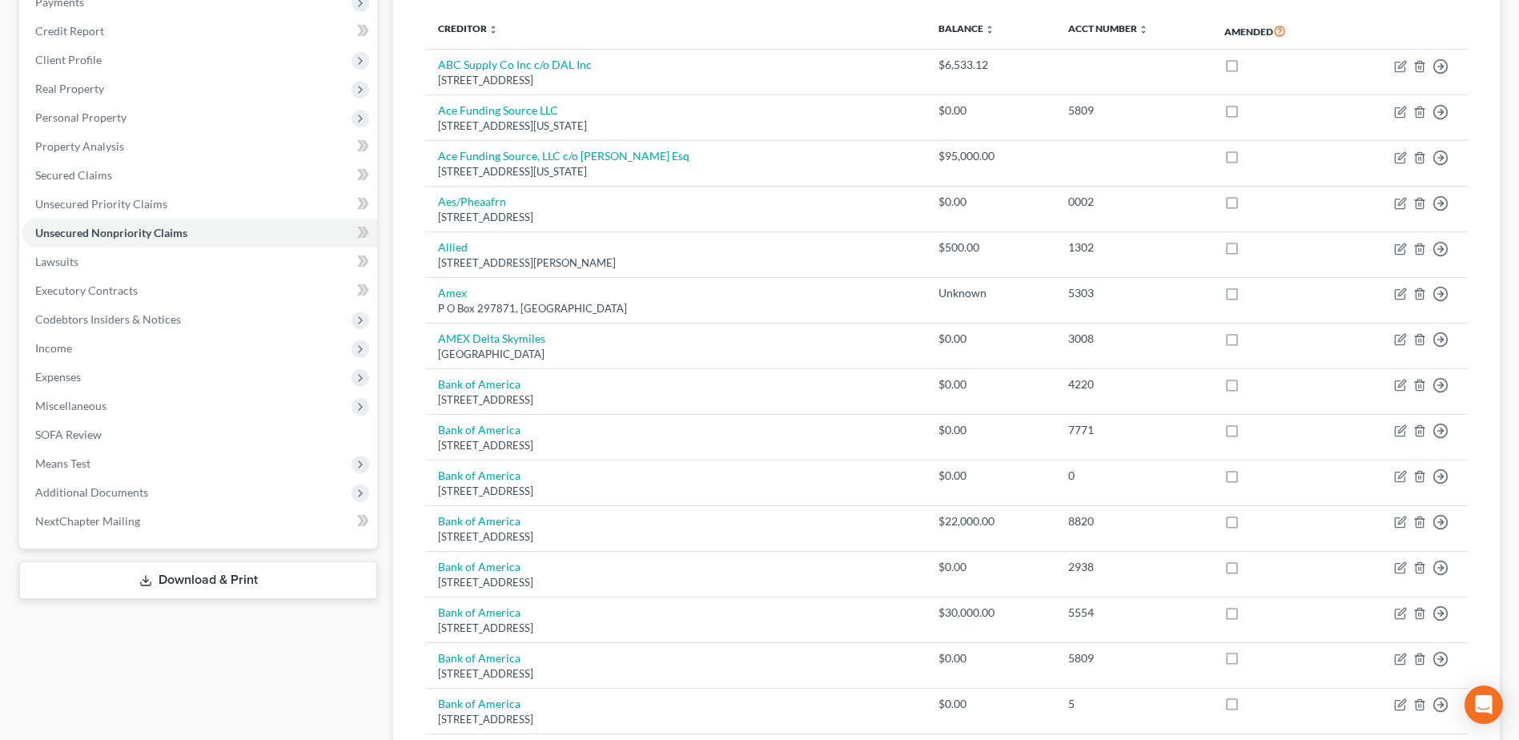
scroll to position [0, 0]
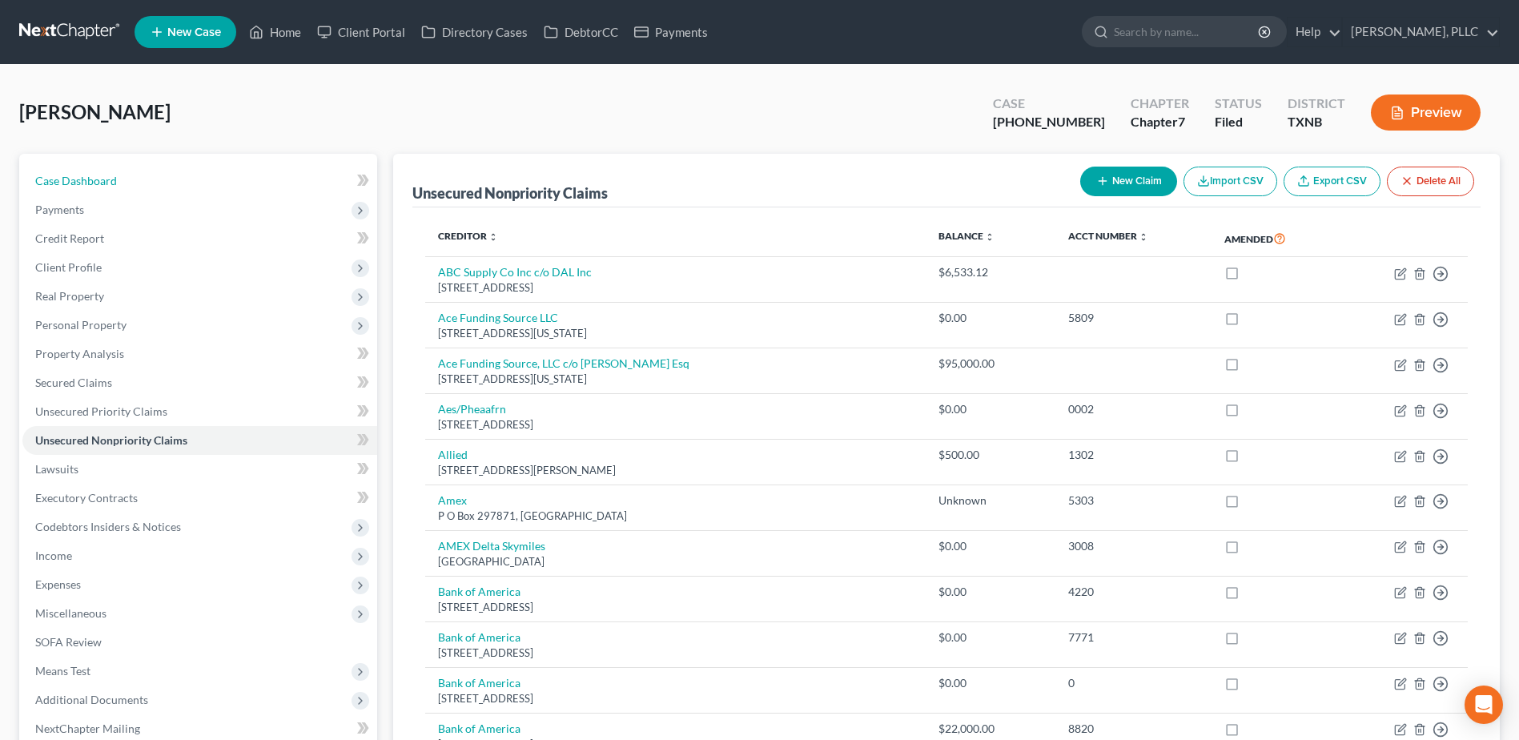
drag, startPoint x: 85, startPoint y: 178, endPoint x: 15, endPoint y: 195, distance: 71.9
click at [84, 178] on span "Case Dashboard" at bounding box center [76, 181] width 82 height 14
select select "1"
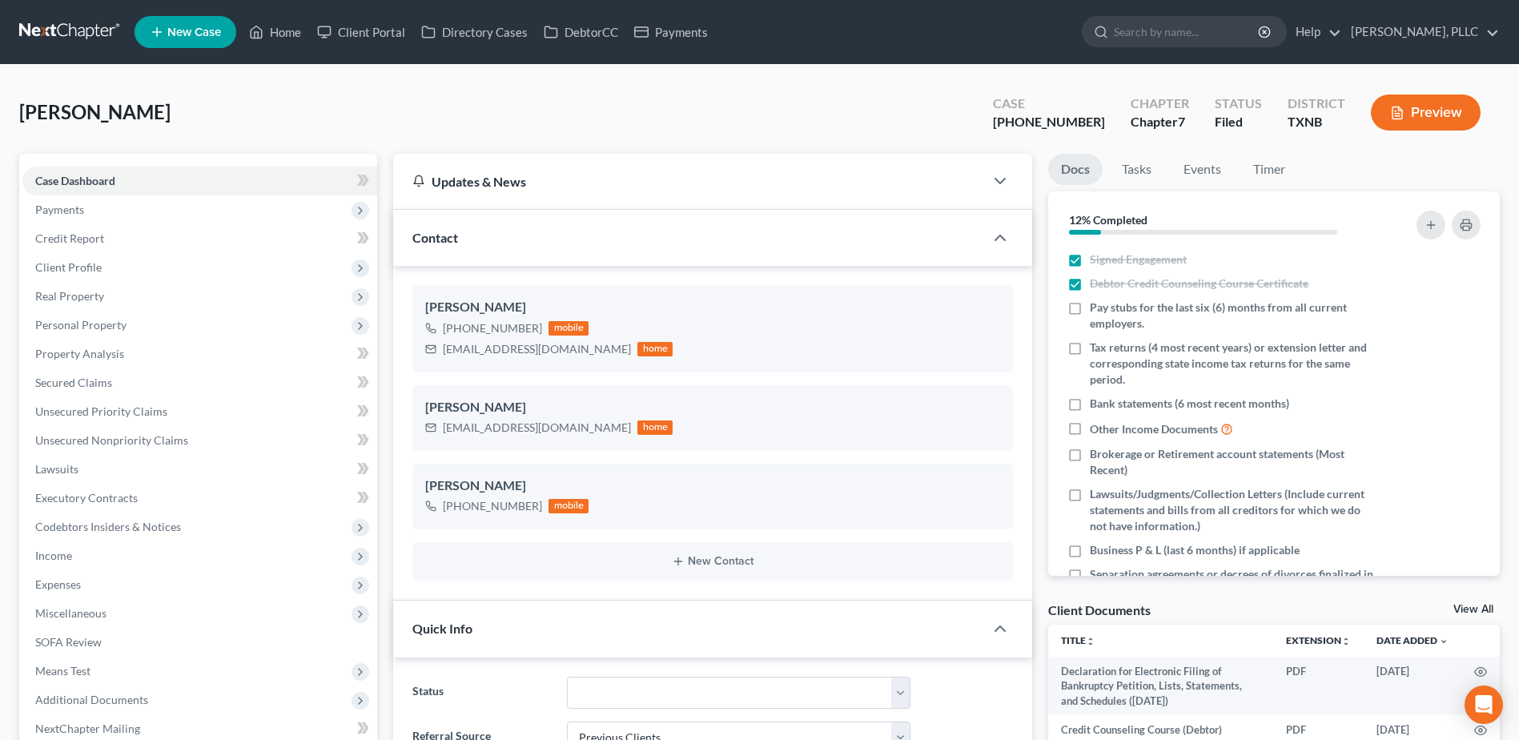
scroll to position [1487, 0]
click at [157, 440] on span "Unsecured Nonpriority Claims" at bounding box center [111, 440] width 153 height 14
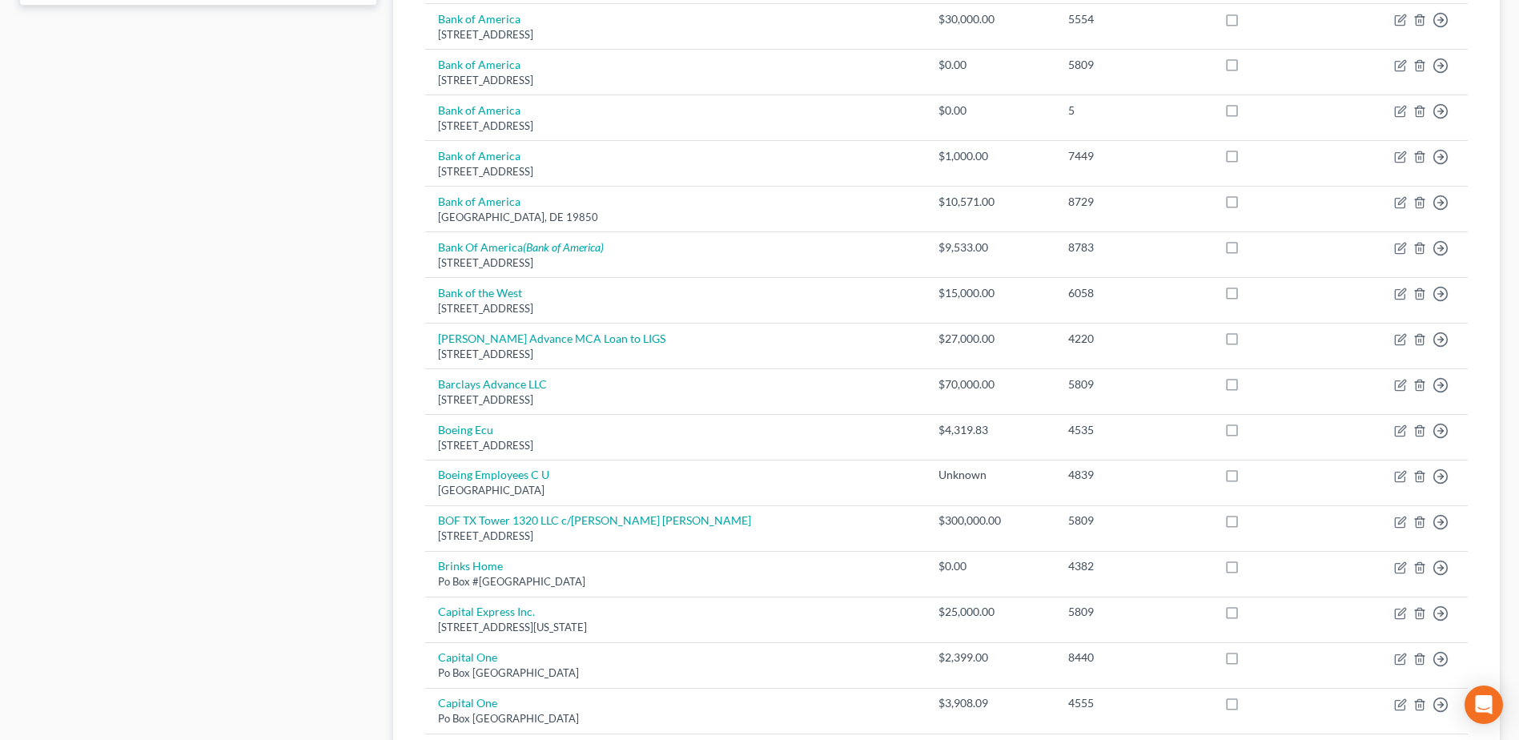
scroll to position [641, 0]
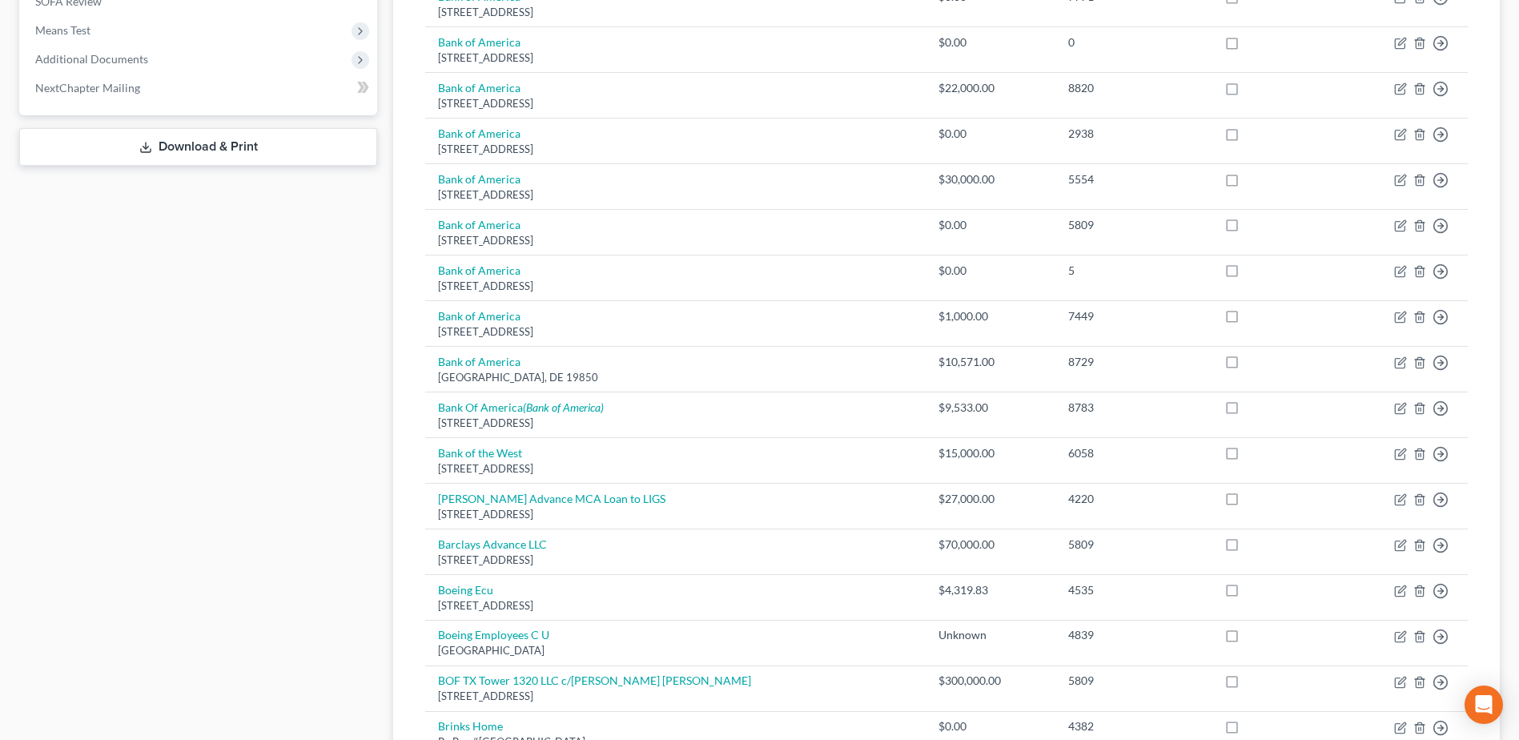
click at [270, 156] on link "Download & Print" at bounding box center [198, 147] width 358 height 38
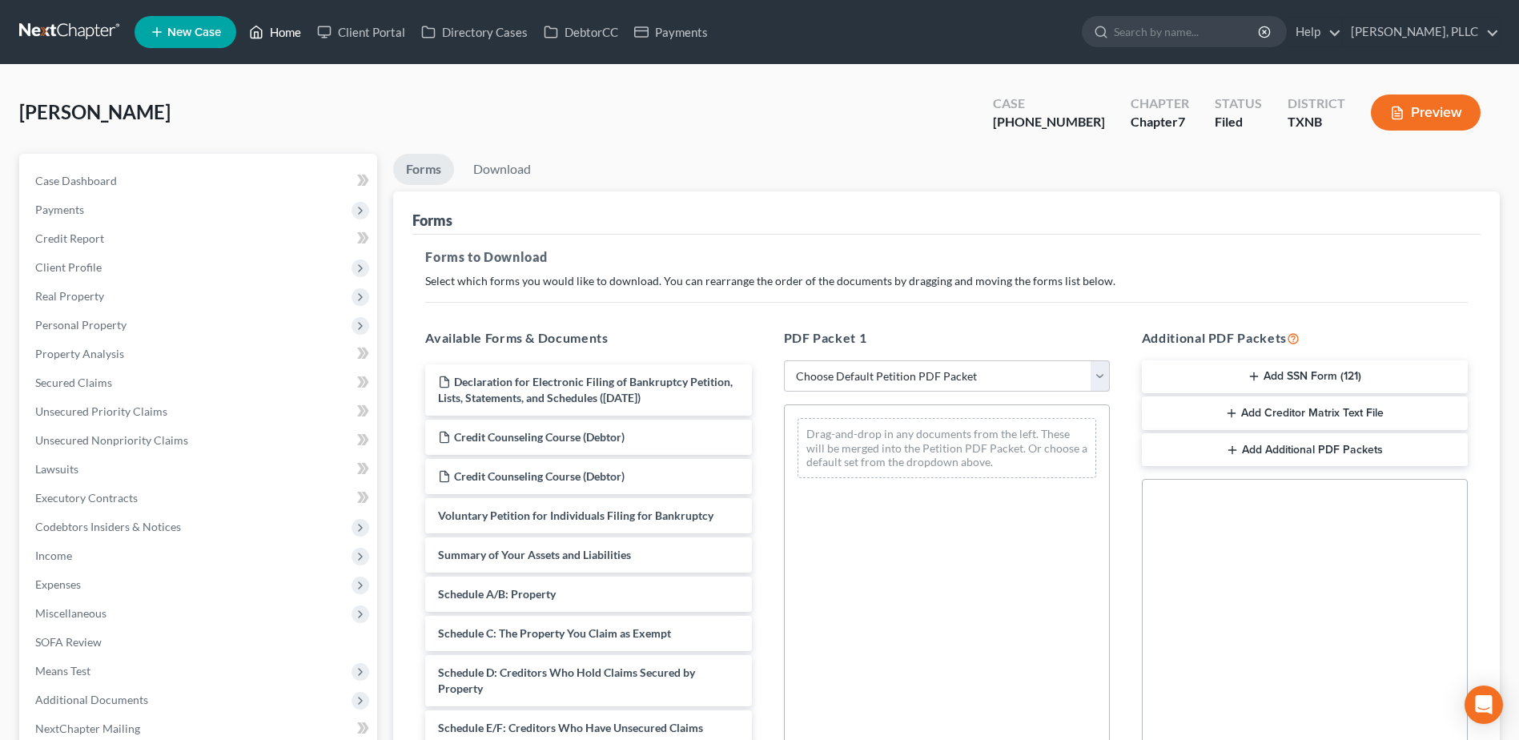
click at [295, 34] on link "Home" at bounding box center [275, 32] width 68 height 29
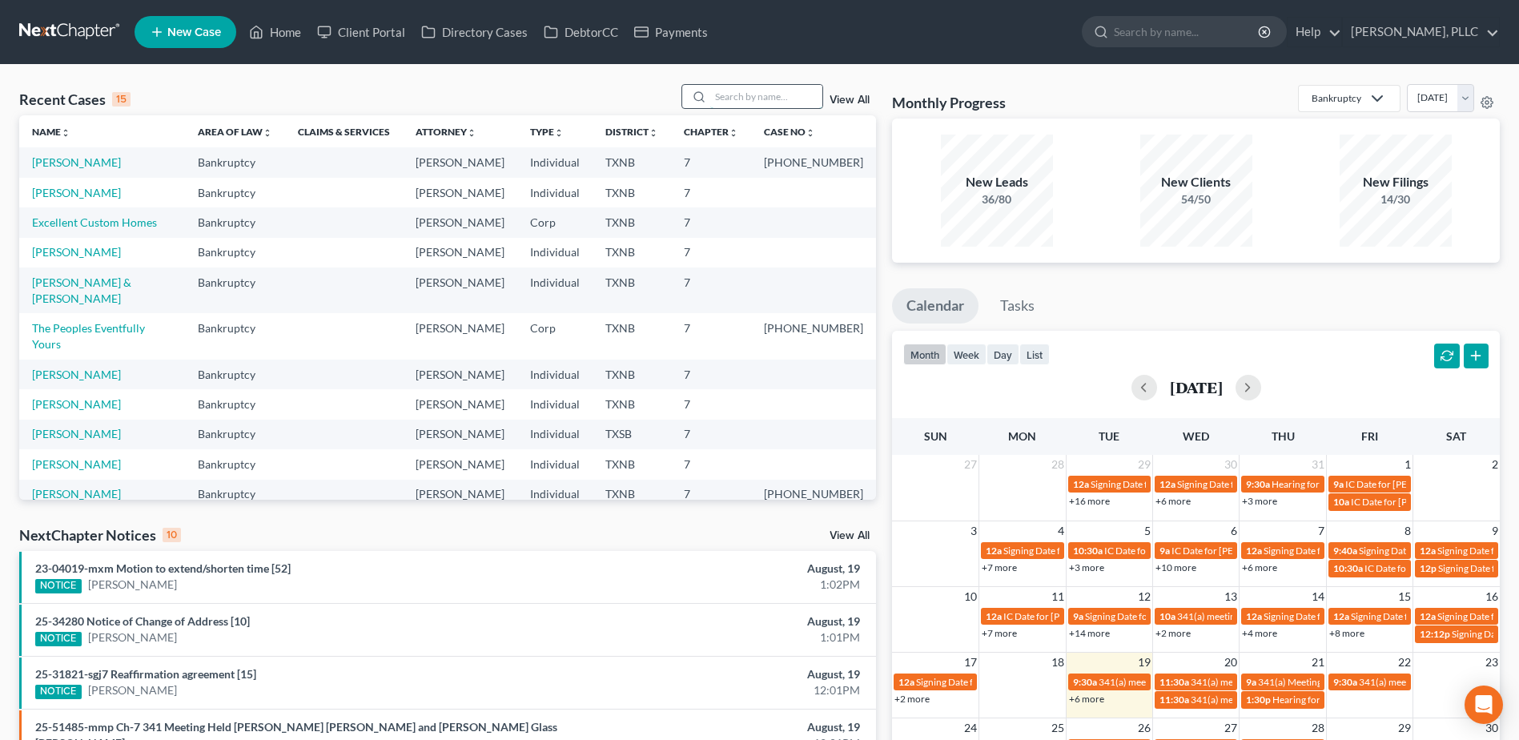
click at [738, 101] on input "search" at bounding box center [766, 96] width 112 height 23
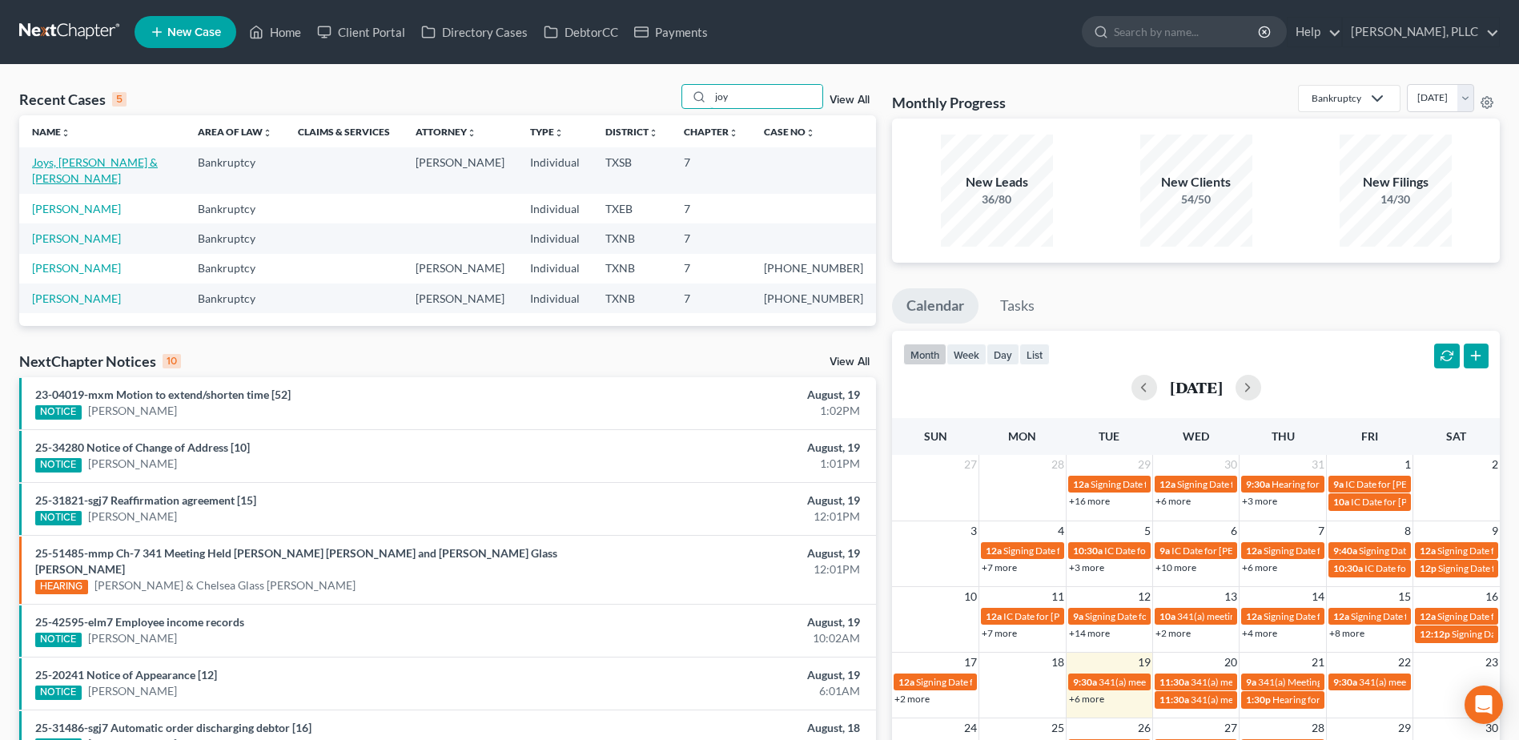
type input "joy"
click at [78, 163] on link "Joys, Duncan & Gina" at bounding box center [95, 170] width 126 height 30
select select "6"
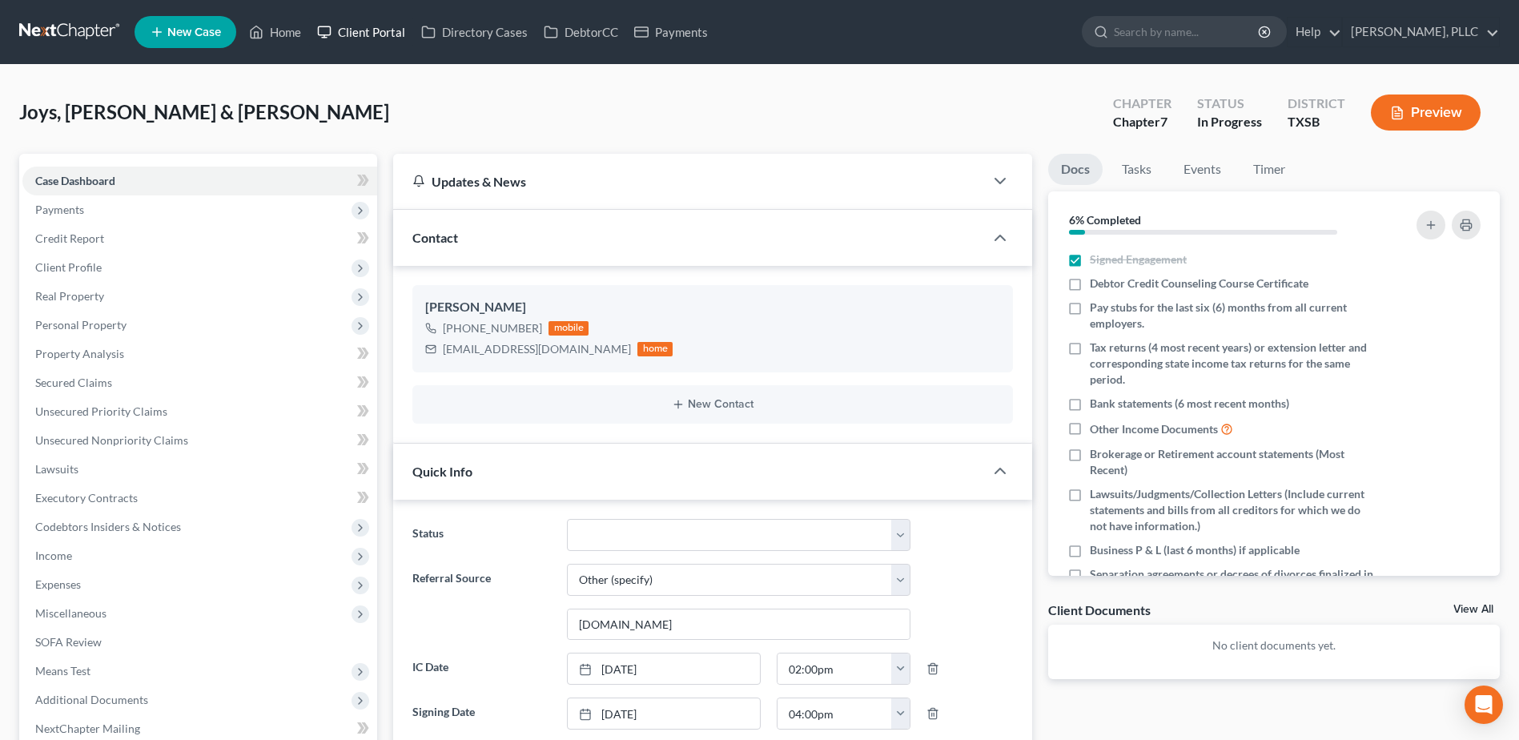
drag, startPoint x: 371, startPoint y: 34, endPoint x: 992, endPoint y: 153, distance: 632.6
click at [371, 34] on link "Client Portal" at bounding box center [361, 32] width 104 height 29
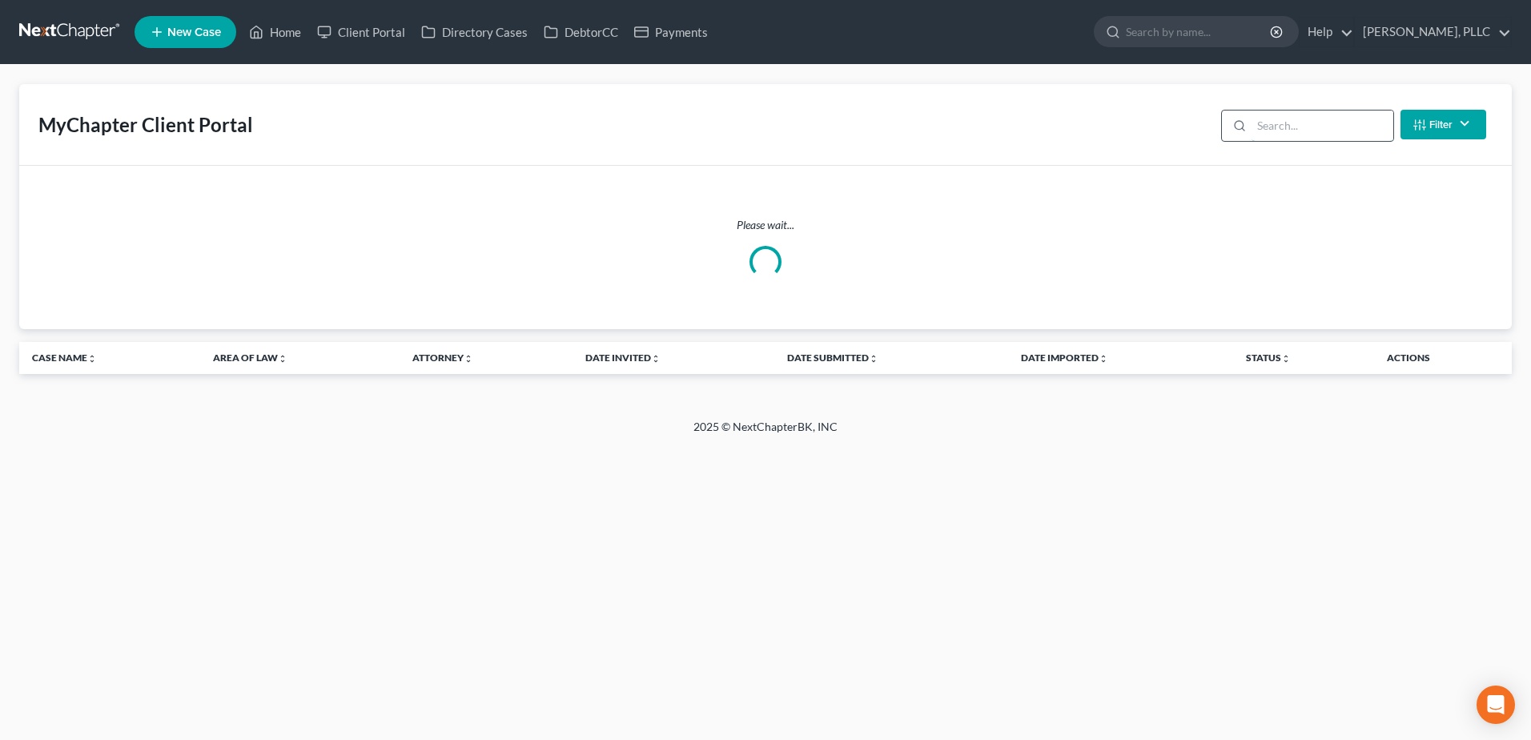
click at [1314, 121] on input "search" at bounding box center [1323, 126] width 142 height 30
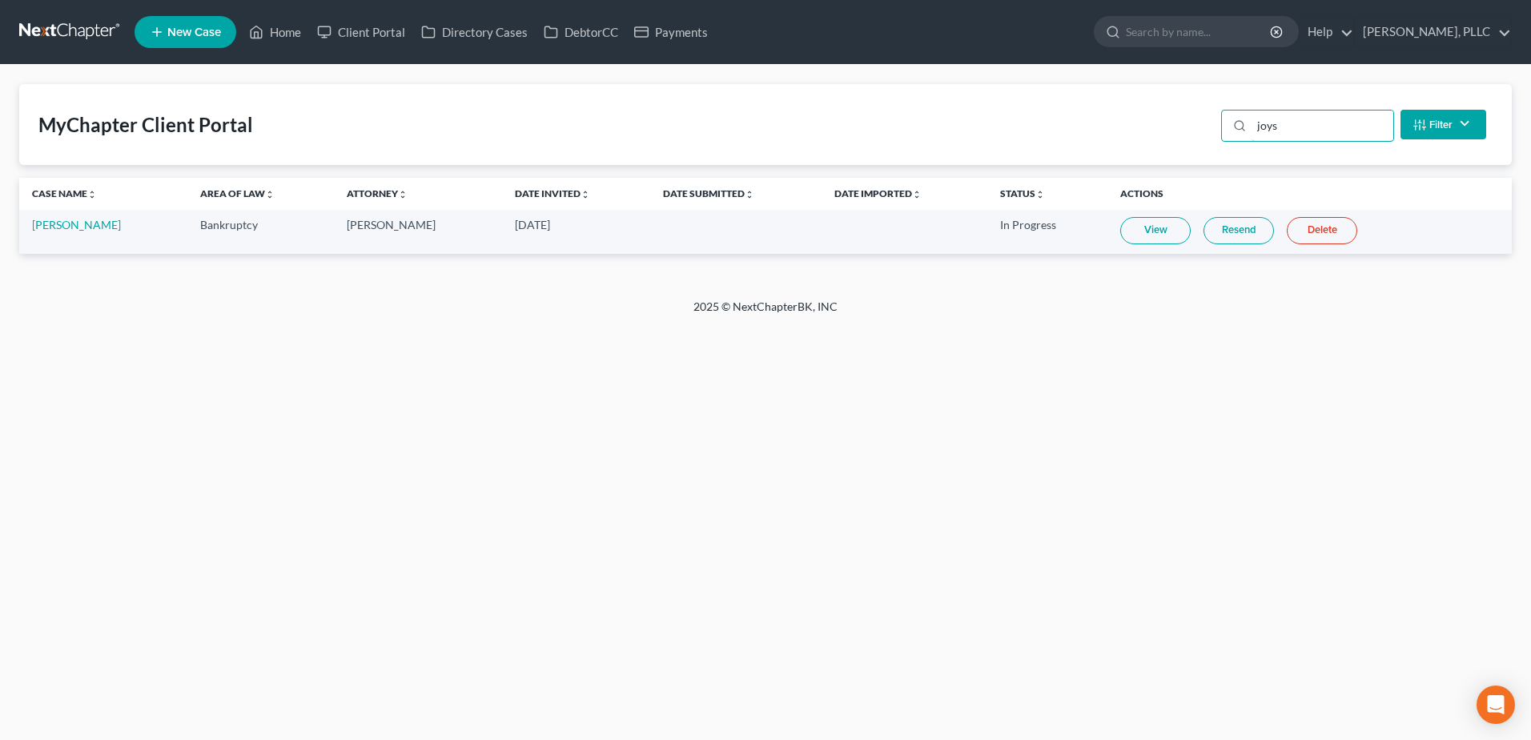
type input "joys"
click at [1136, 231] on link "View" at bounding box center [1155, 230] width 70 height 27
click at [282, 33] on link "Home" at bounding box center [275, 32] width 68 height 29
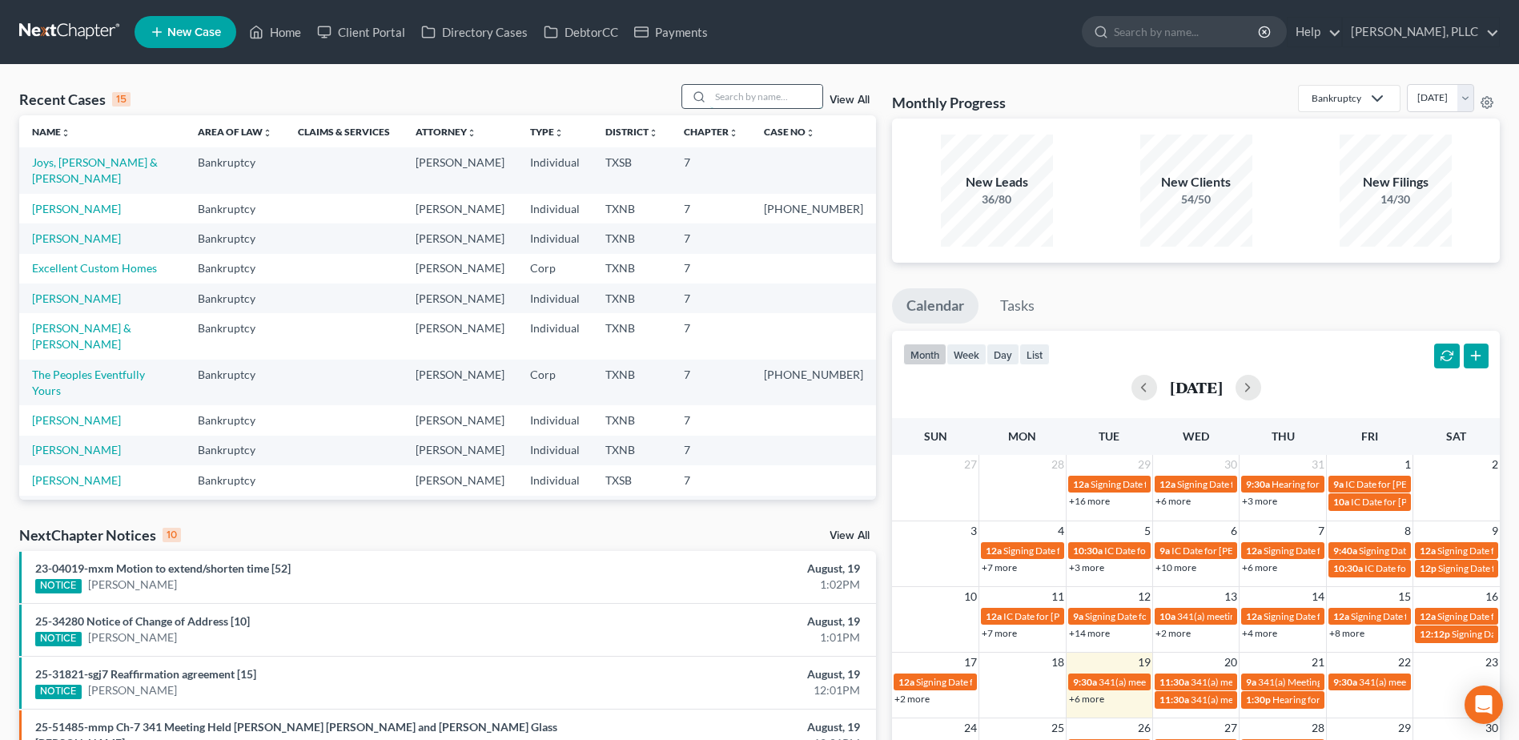
click at [731, 99] on input "search" at bounding box center [766, 96] width 112 height 23
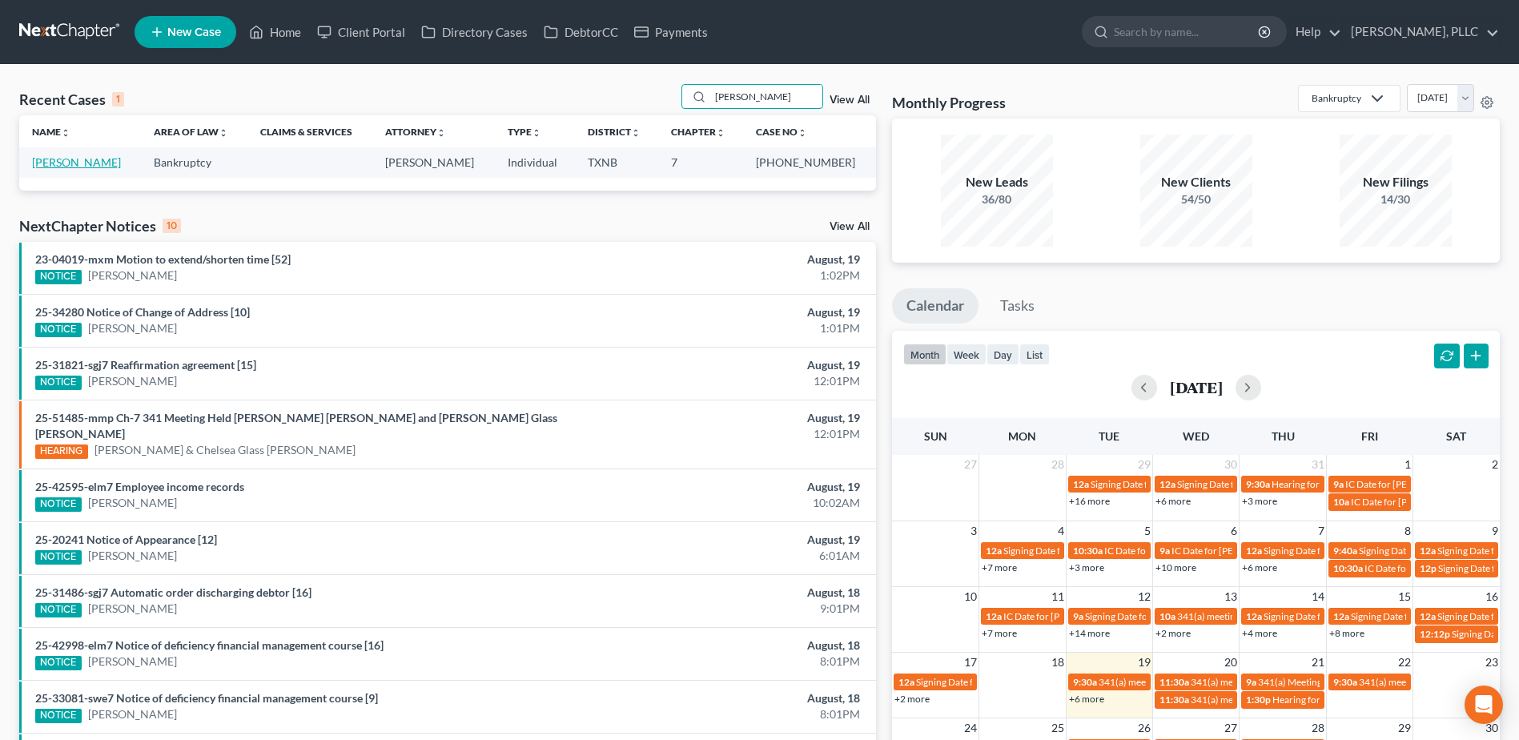
type input "durand"
click at [48, 167] on link "[PERSON_NAME]" at bounding box center [76, 162] width 89 height 14
select select "4"
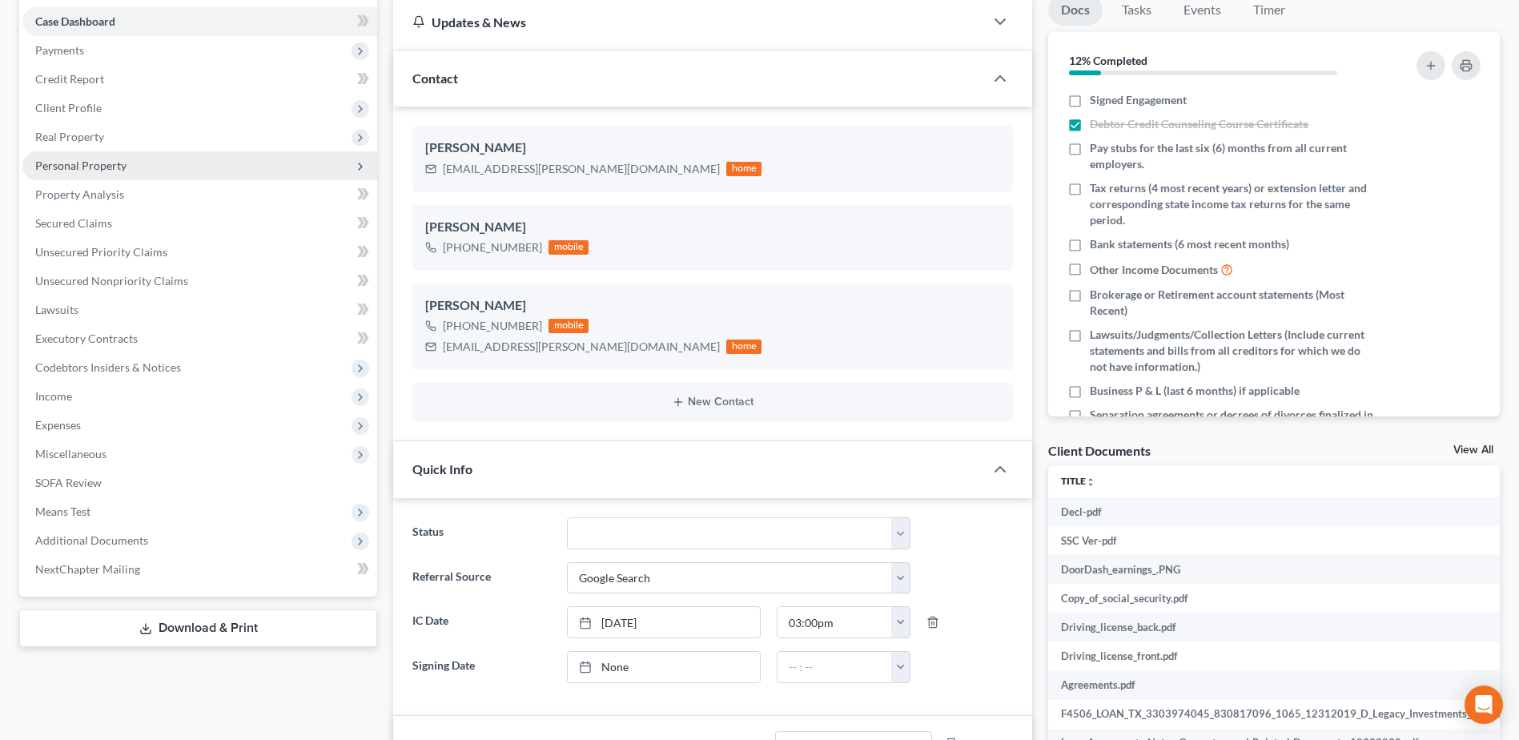
scroll to position [160, 0]
click at [100, 457] on span "Miscellaneous" at bounding box center [70, 453] width 71 height 14
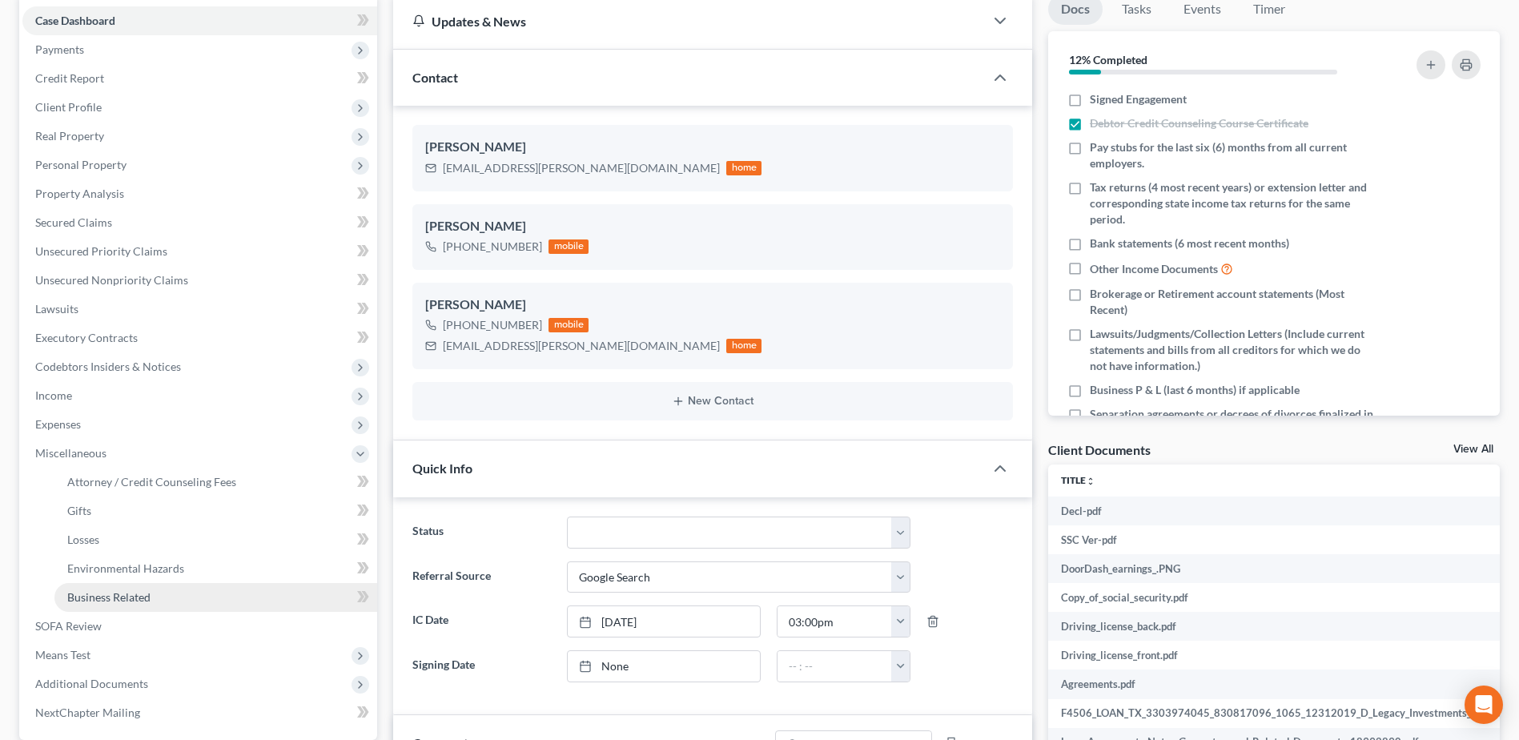
click at [124, 596] on span "Business Related" at bounding box center [108, 597] width 83 height 14
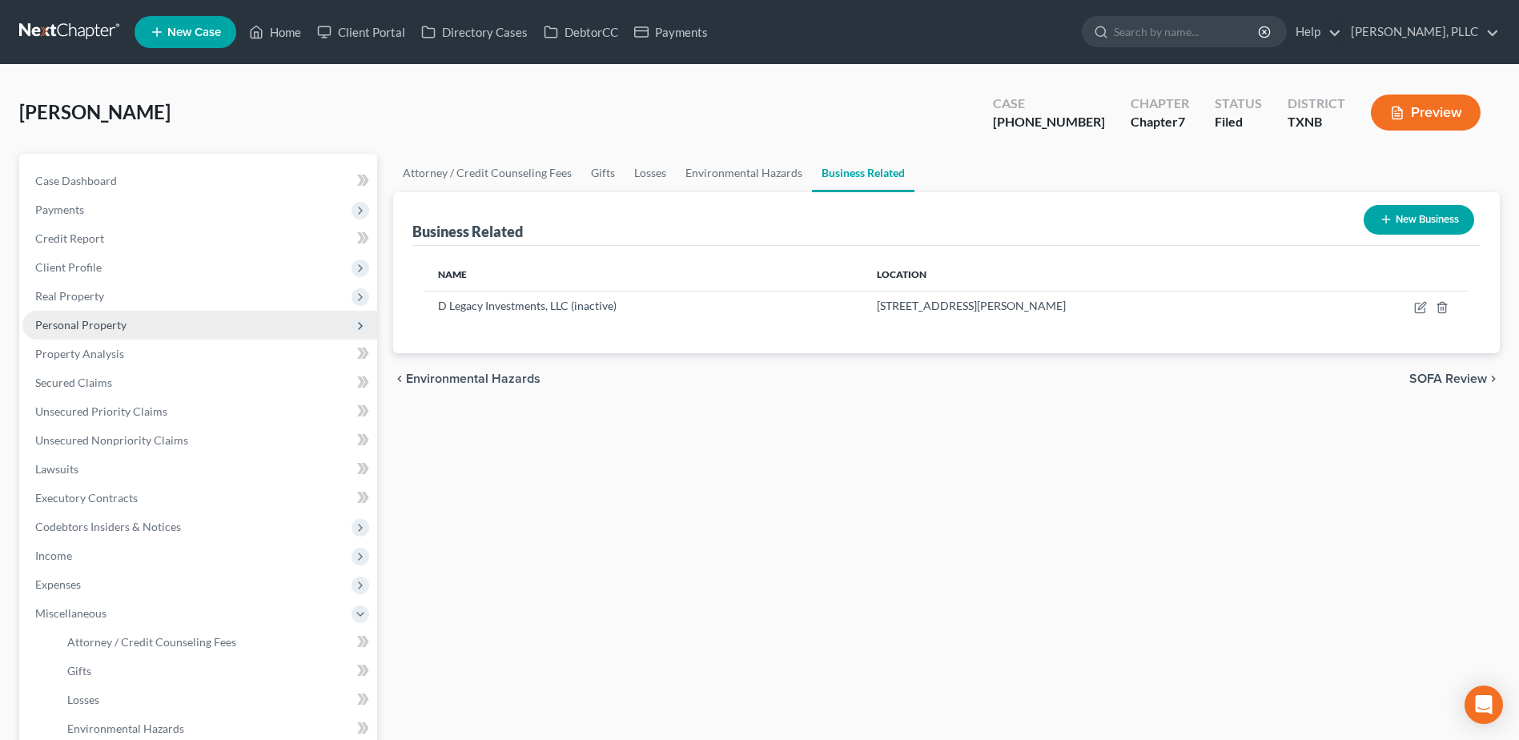
click at [107, 329] on span "Personal Property" at bounding box center [80, 325] width 91 height 14
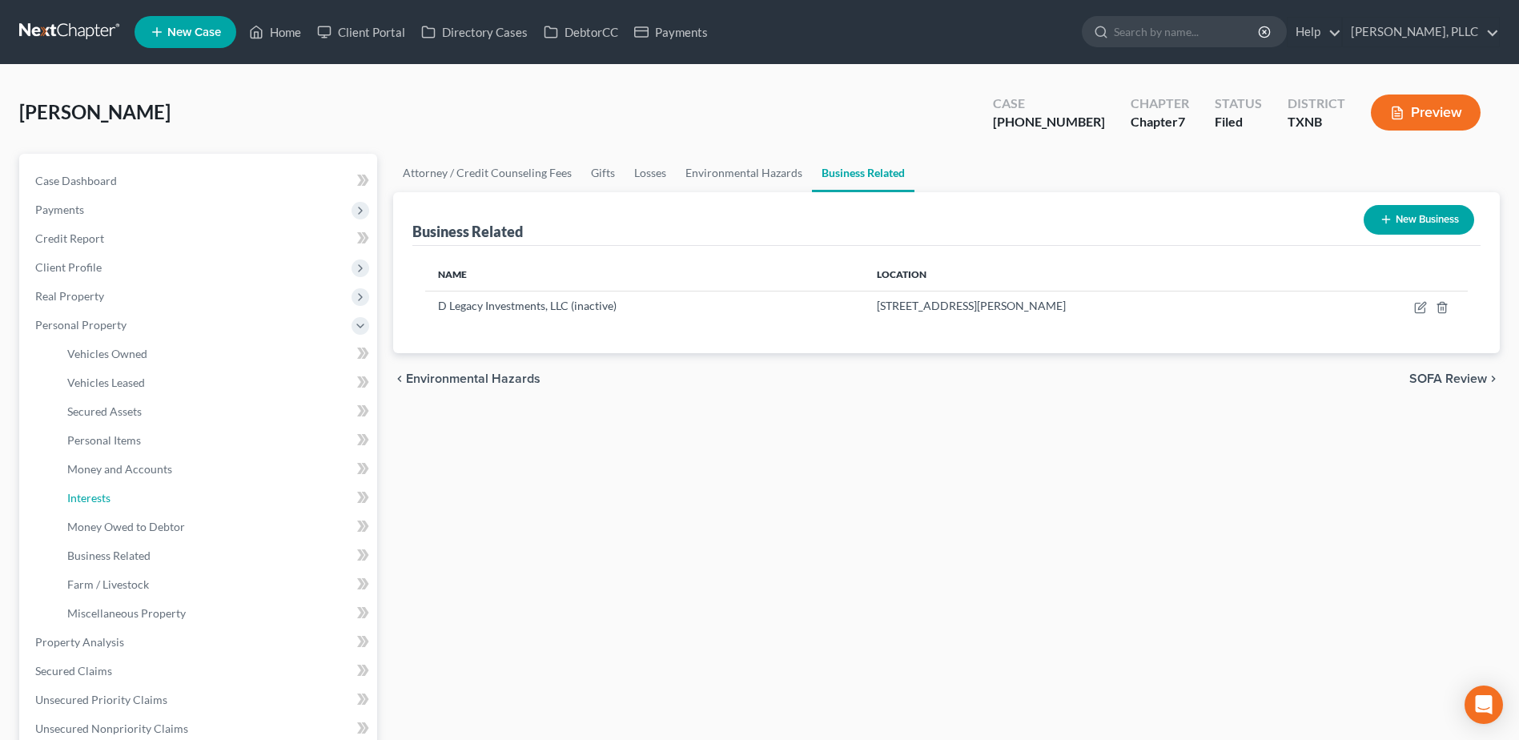
drag, startPoint x: 107, startPoint y: 497, endPoint x: 1150, endPoint y: 561, distance: 1044.6
click at [108, 497] on span "Interests" at bounding box center [88, 498] width 43 height 14
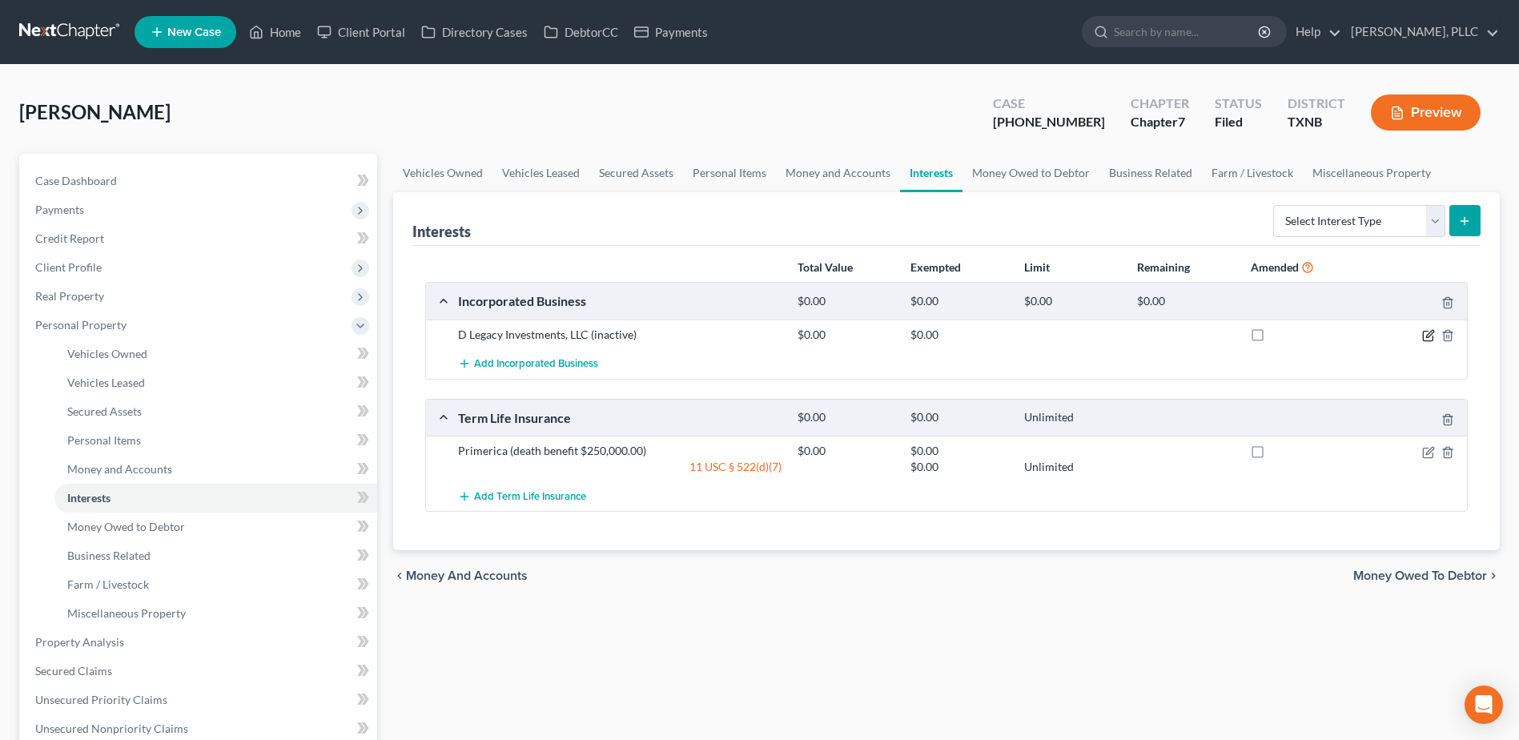
click at [1428, 339] on icon "button" at bounding box center [1428, 335] width 13 height 13
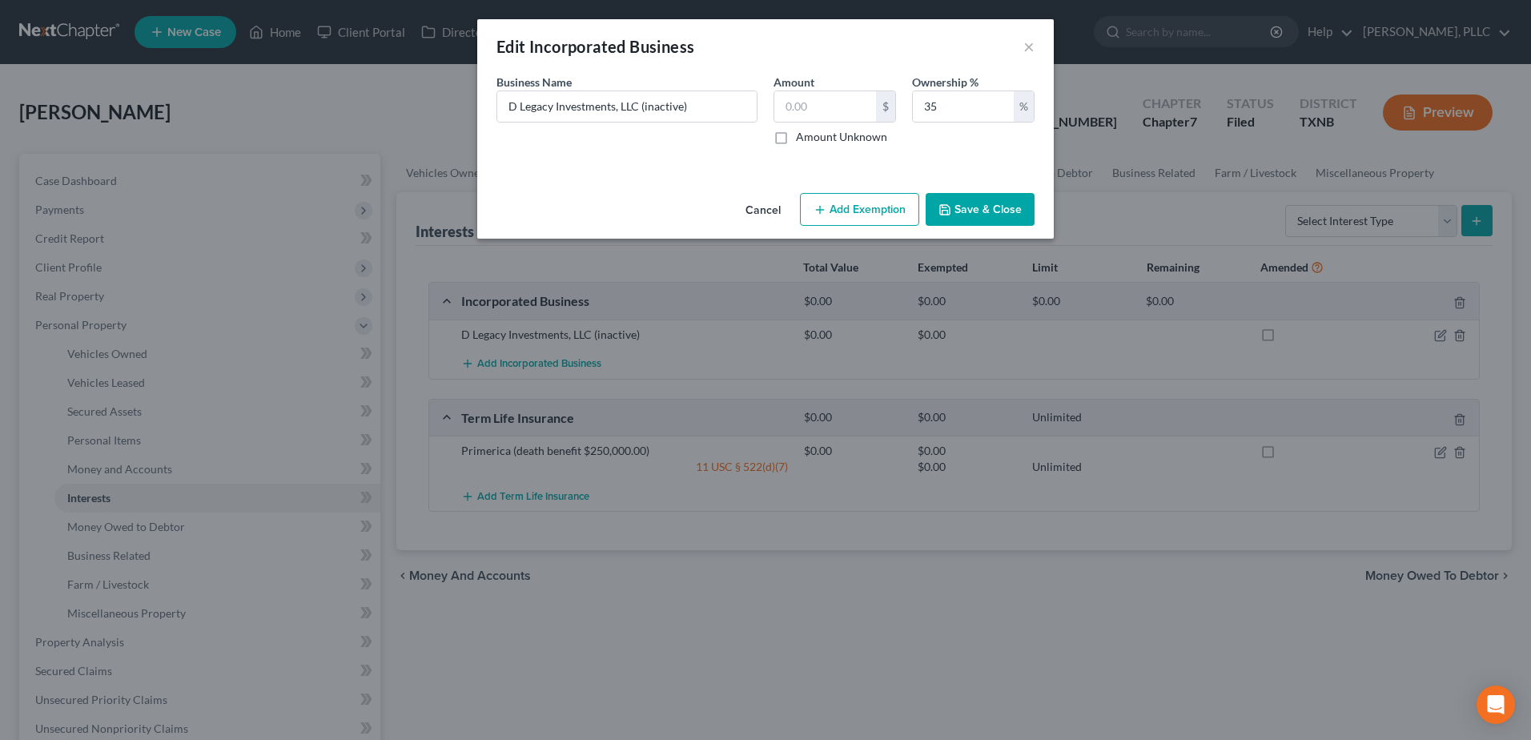
click at [750, 211] on button "Cancel" at bounding box center [763, 211] width 61 height 32
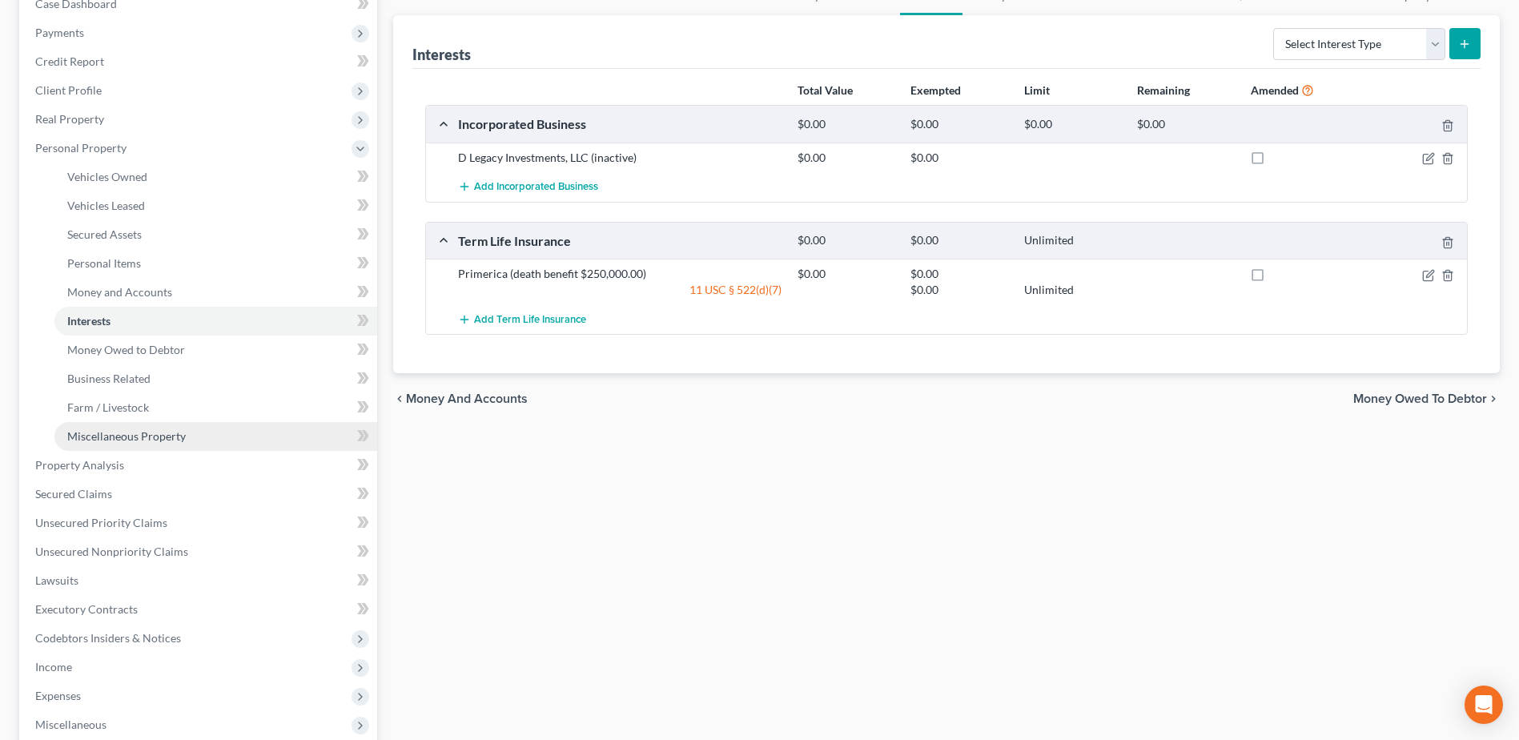
scroll to position [320, 0]
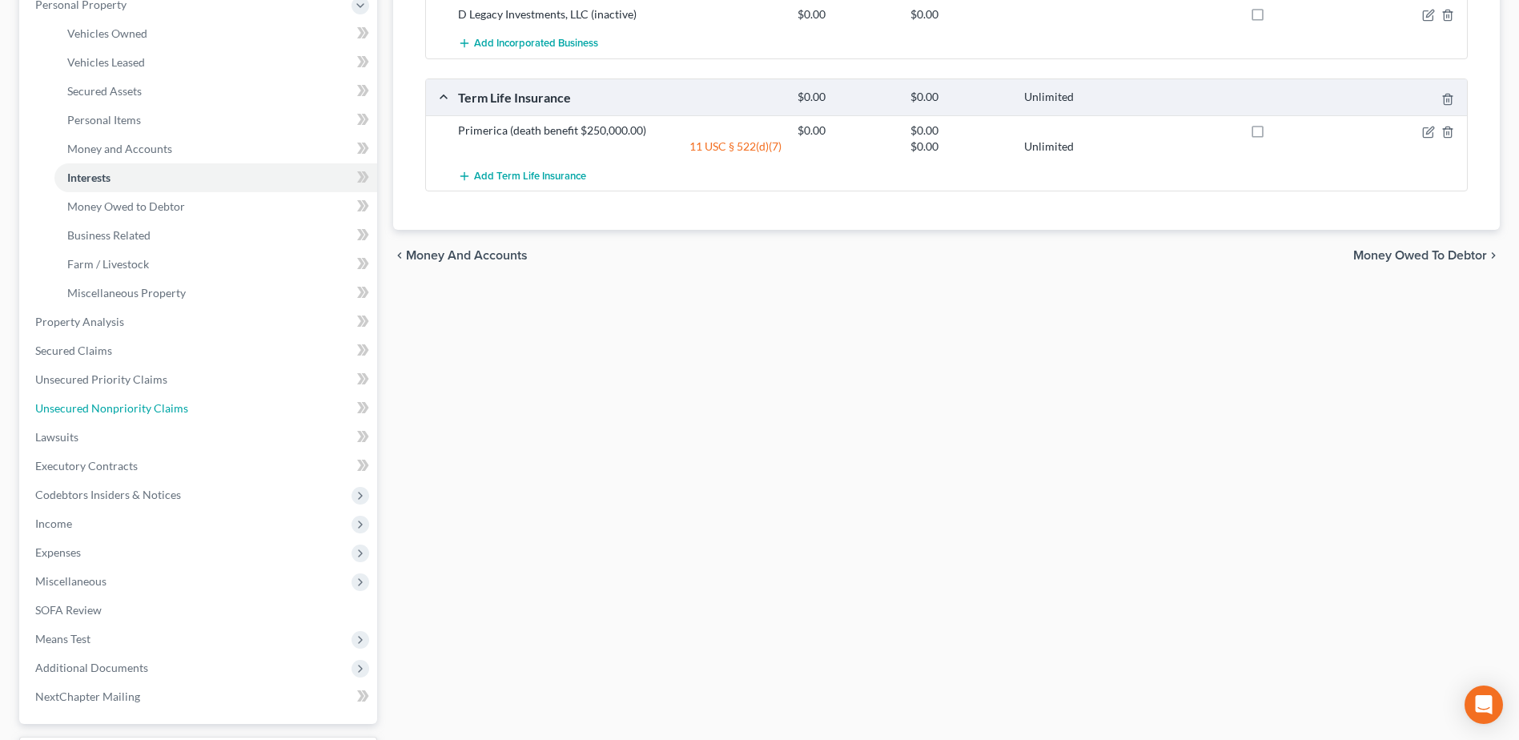
drag, startPoint x: 111, startPoint y: 397, endPoint x: 660, endPoint y: 506, distance: 559.3
click at [111, 397] on link "Unsecured Nonpriority Claims" at bounding box center [199, 408] width 355 height 29
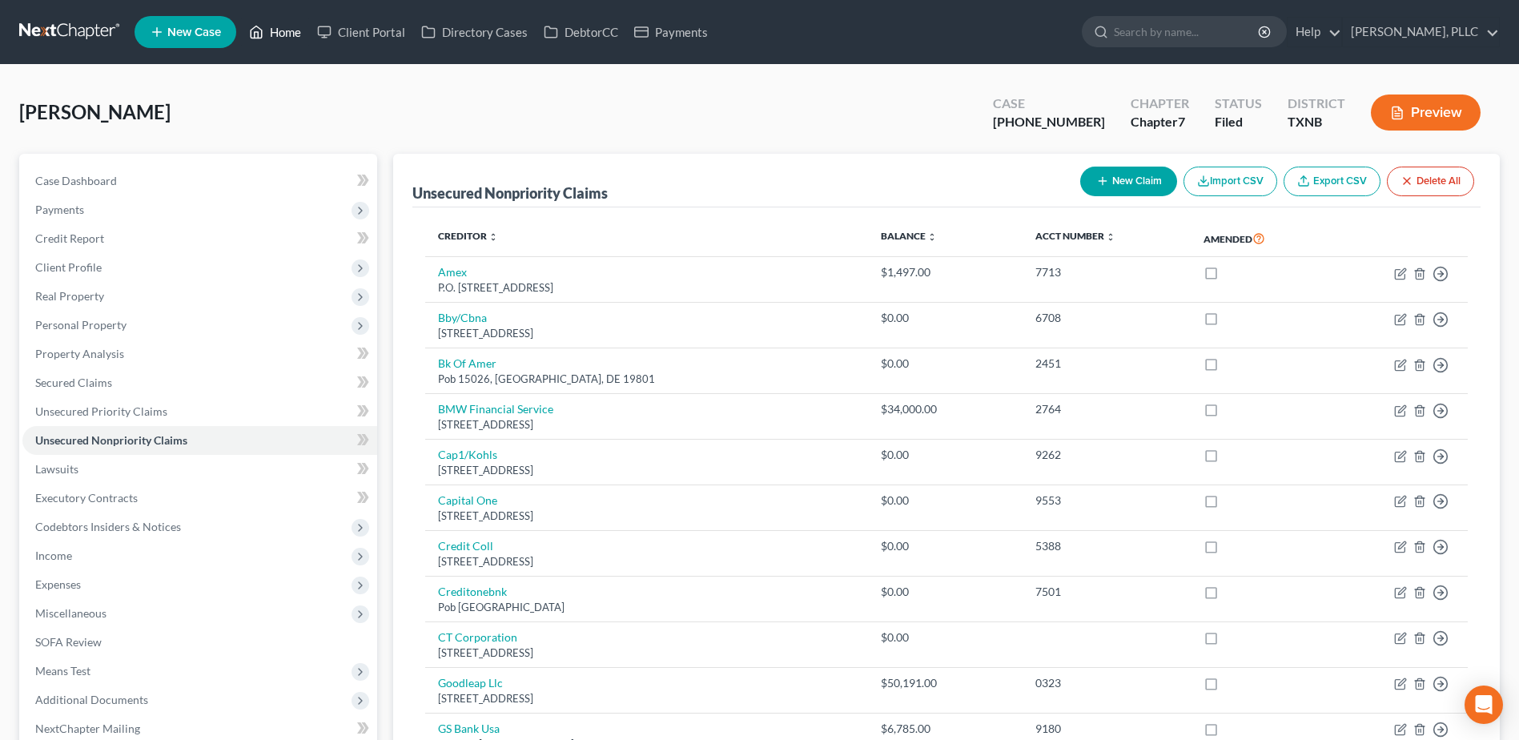
drag, startPoint x: 282, startPoint y: 39, endPoint x: 1268, endPoint y: 152, distance: 992.2
click at [283, 39] on link "Home" at bounding box center [275, 32] width 68 height 29
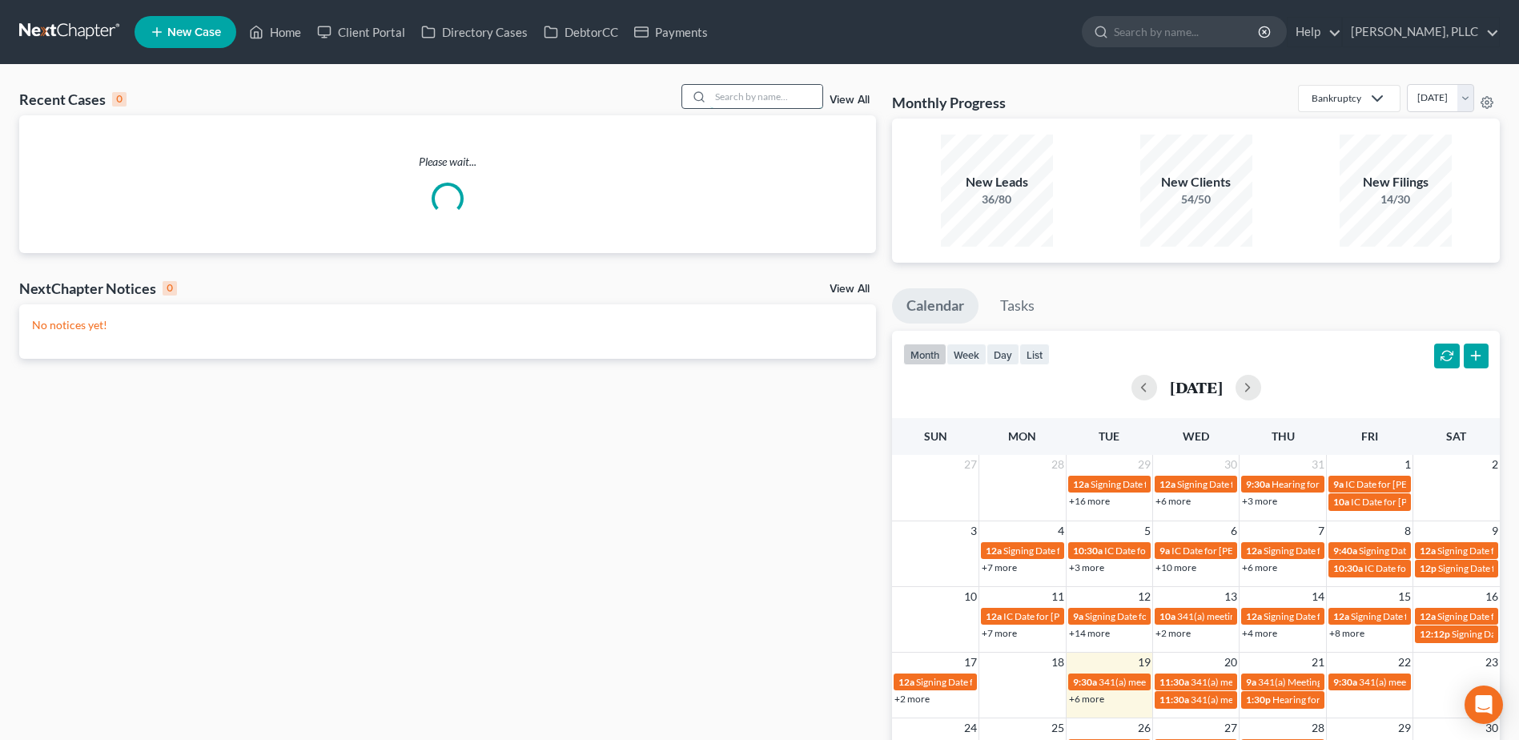
click at [771, 96] on input "search" at bounding box center [766, 96] width 112 height 23
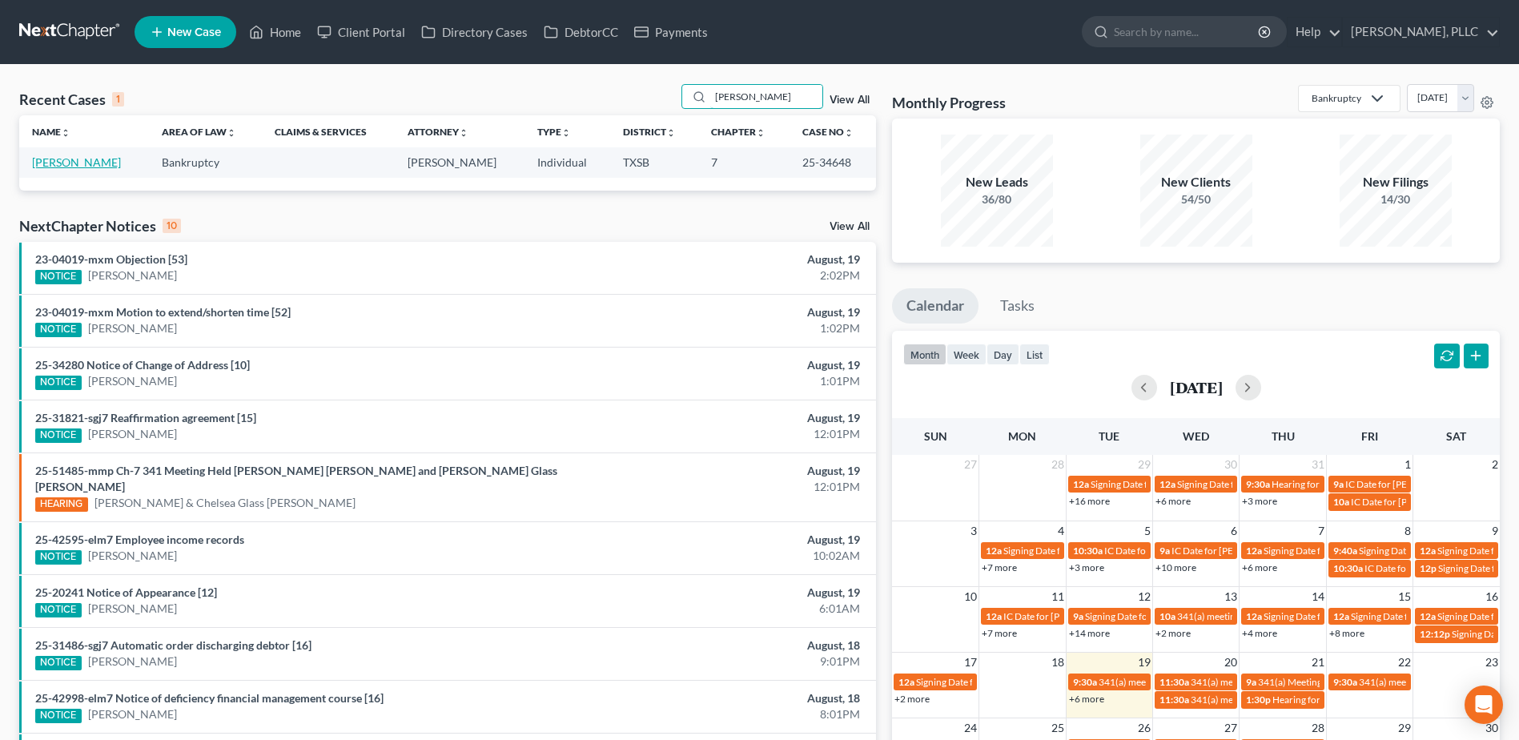
type input "[PERSON_NAME]"
click at [82, 161] on link "[PERSON_NAME]" at bounding box center [76, 162] width 89 height 14
select select "4"
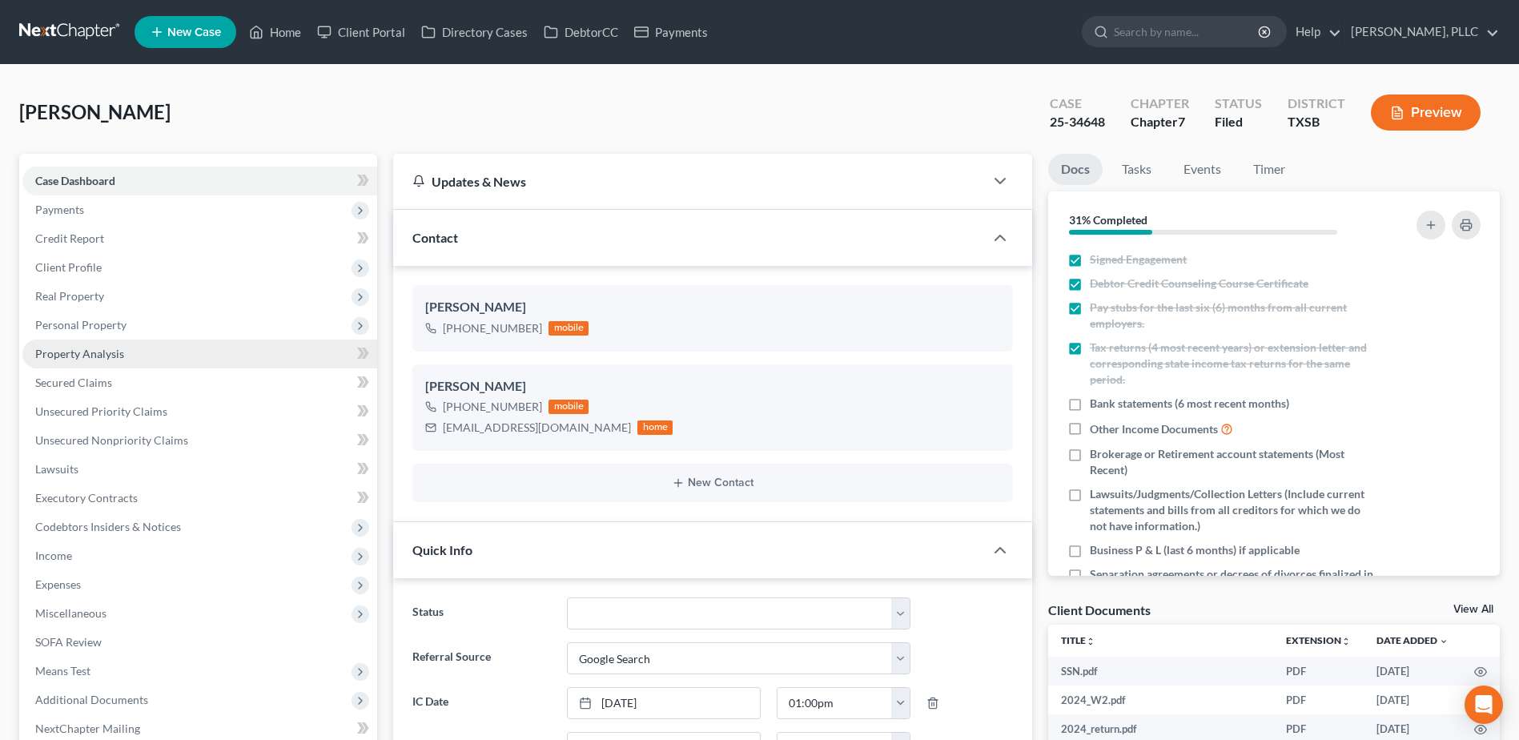
scroll to position [1035, 0]
click at [92, 374] on link "Secured Claims" at bounding box center [199, 382] width 355 height 29
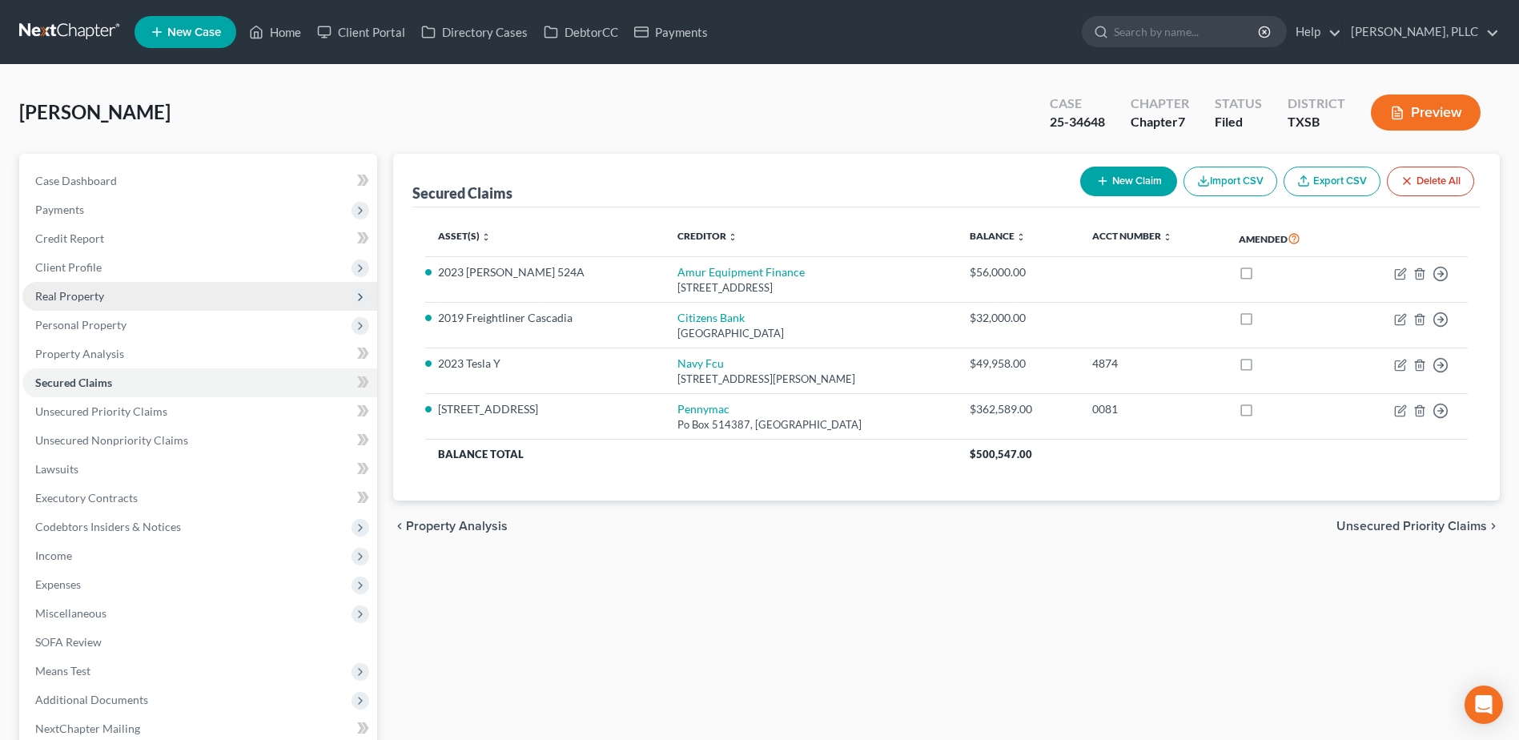
click at [75, 296] on span "Real Property" at bounding box center [69, 296] width 69 height 14
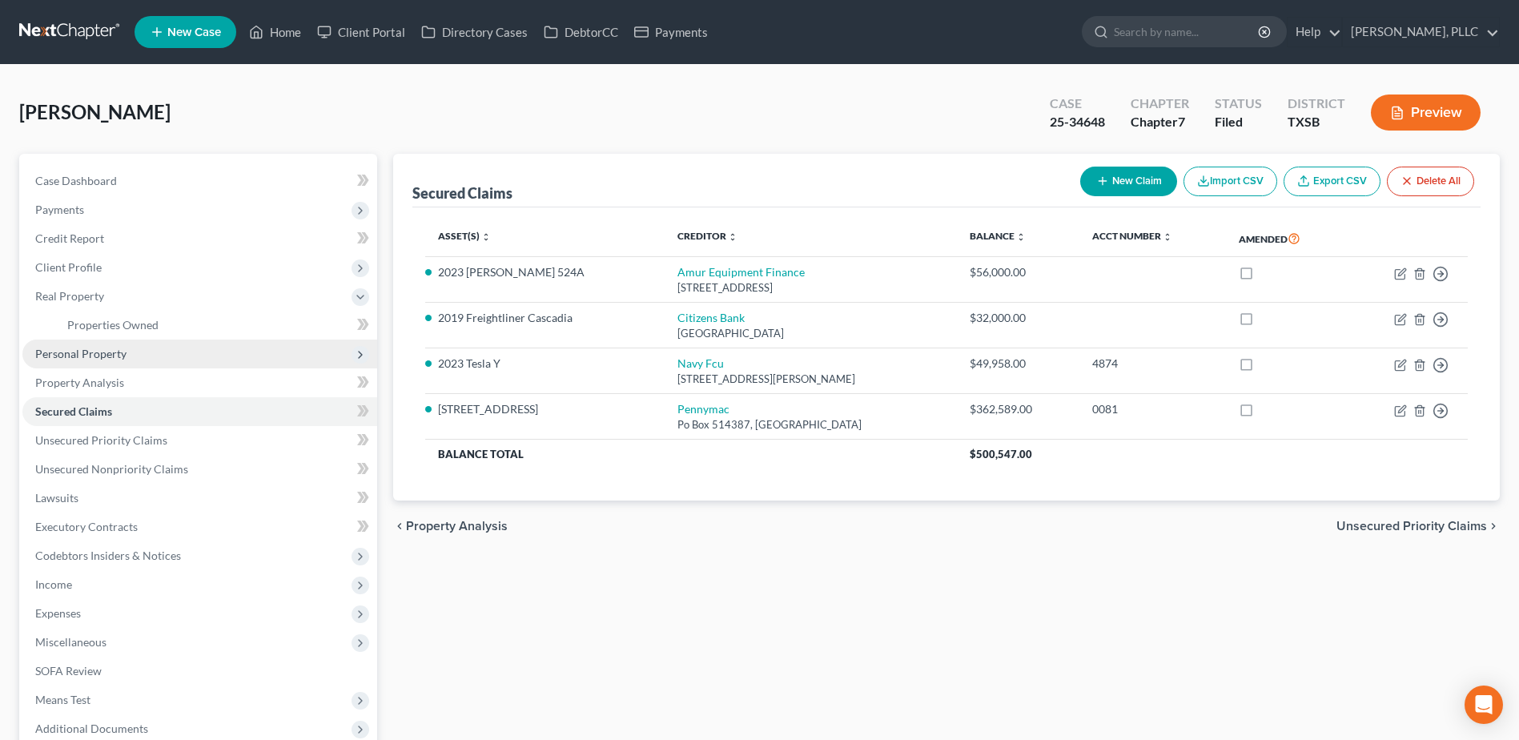
click at [98, 357] on span "Personal Property" at bounding box center [80, 354] width 91 height 14
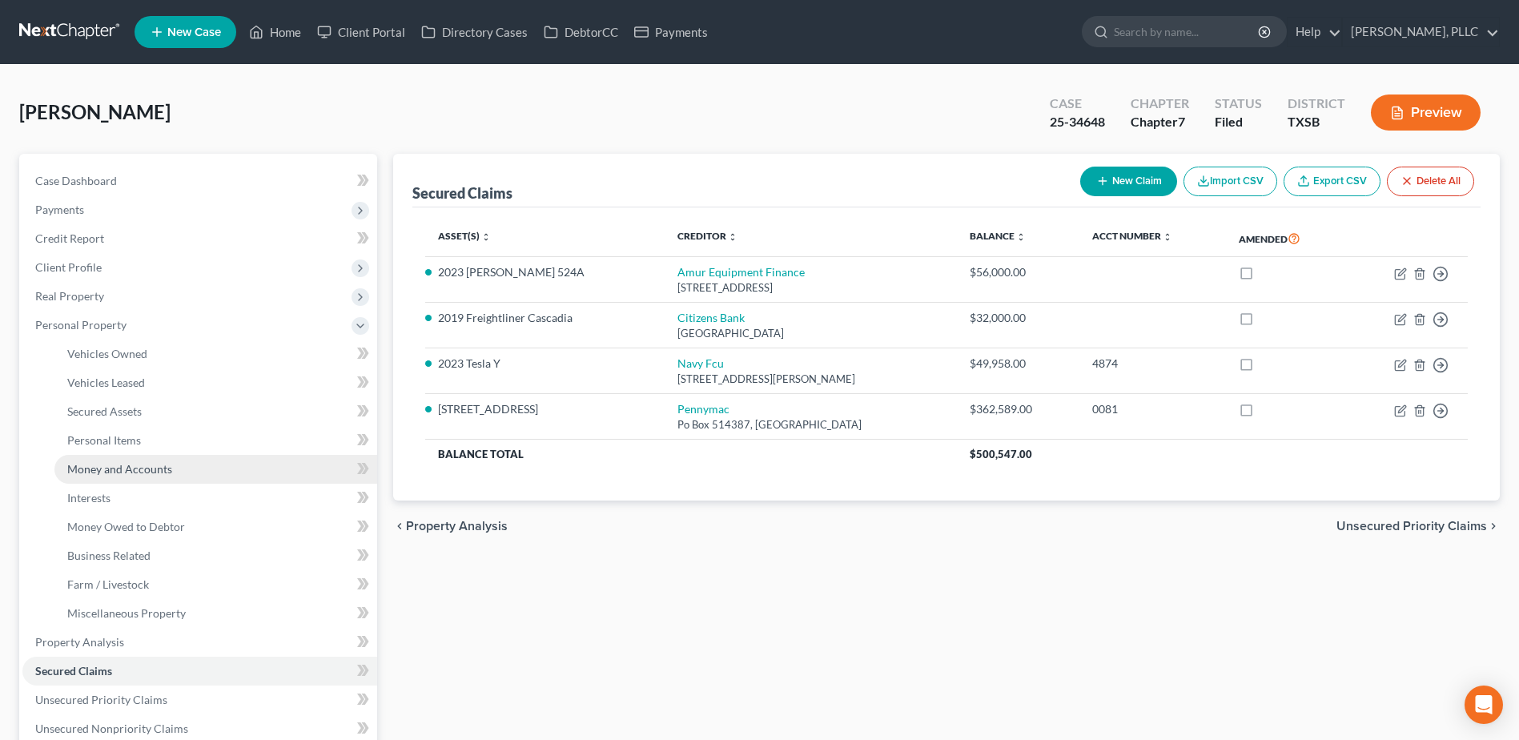
click at [116, 465] on span "Money and Accounts" at bounding box center [119, 469] width 105 height 14
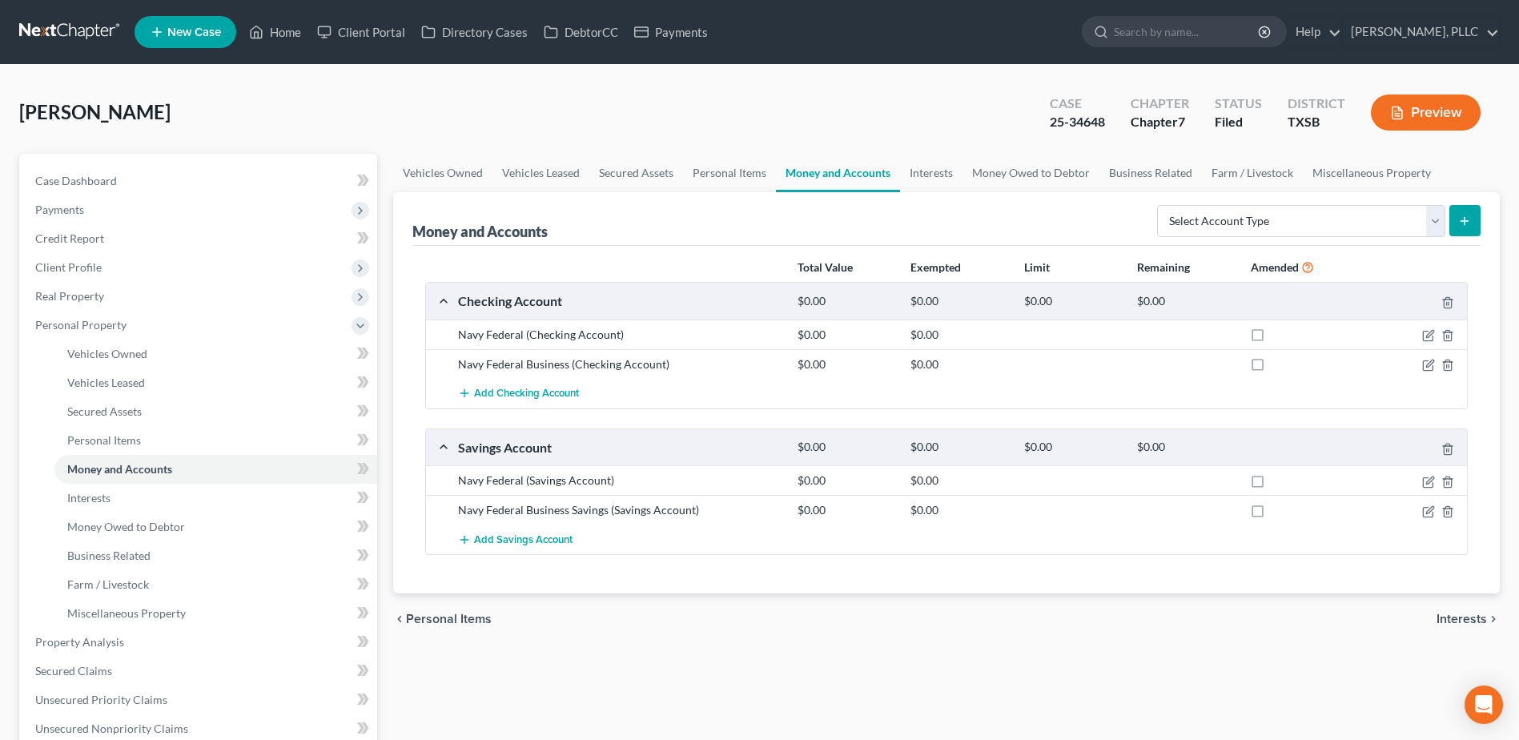
scroll to position [400, 0]
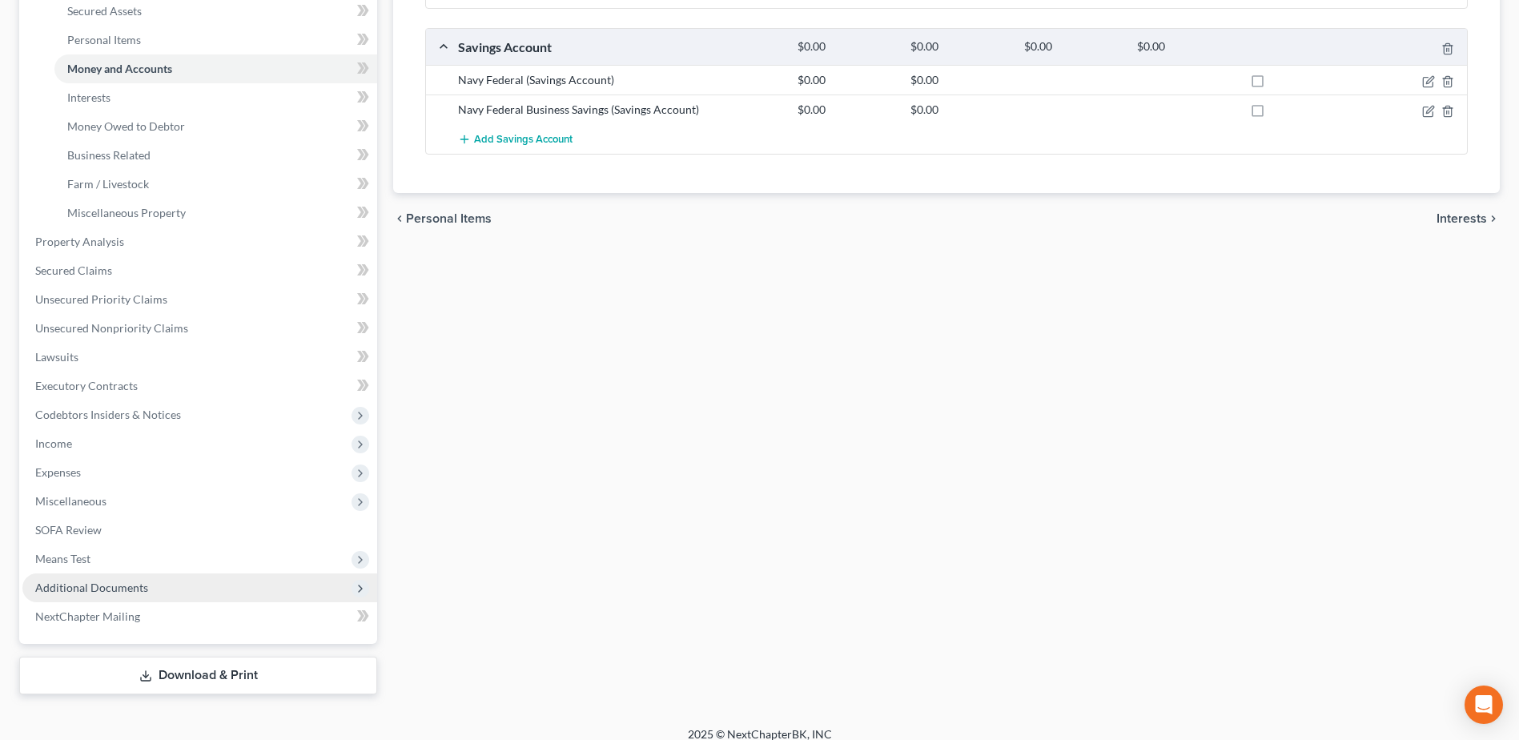
click at [109, 585] on span "Additional Documents" at bounding box center [91, 588] width 113 height 14
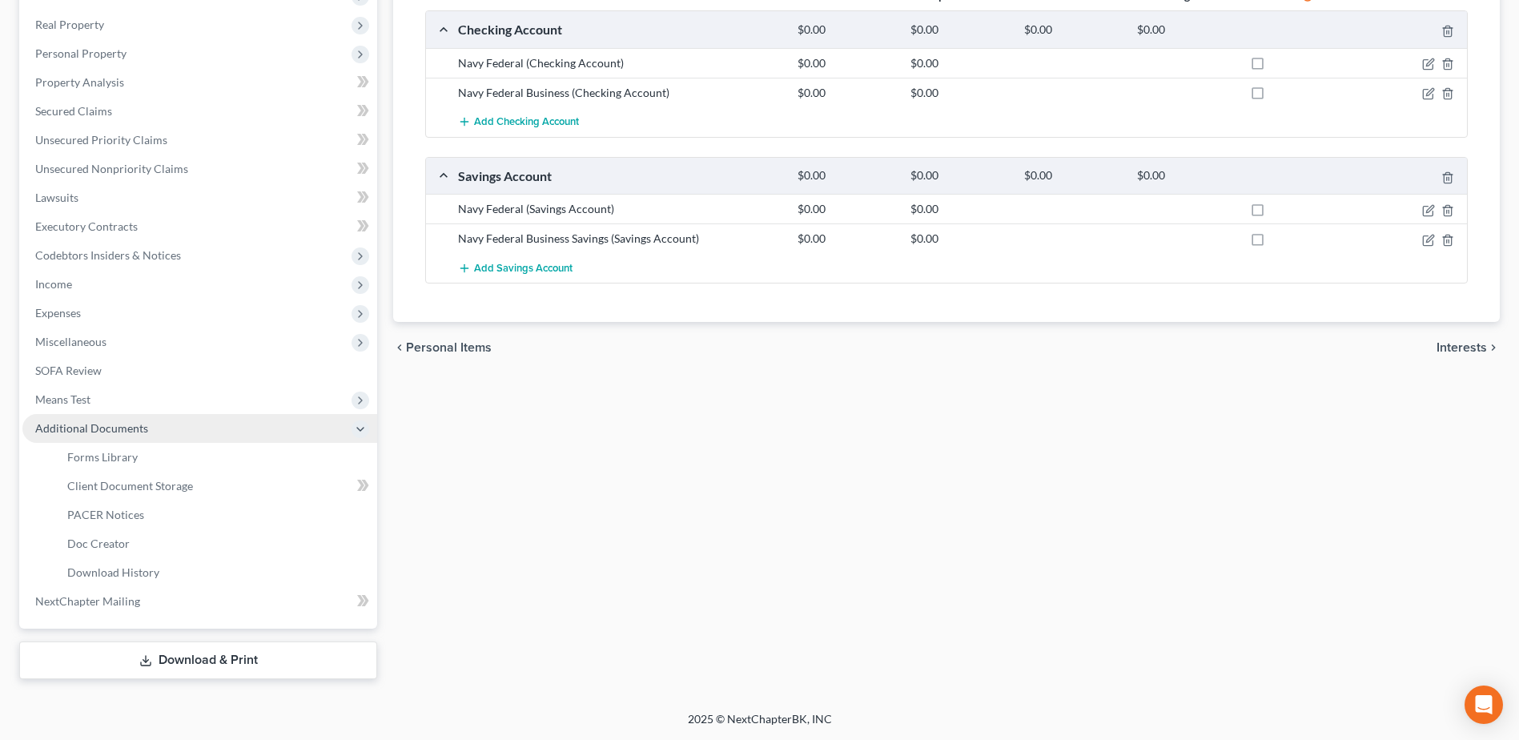
scroll to position [271, 0]
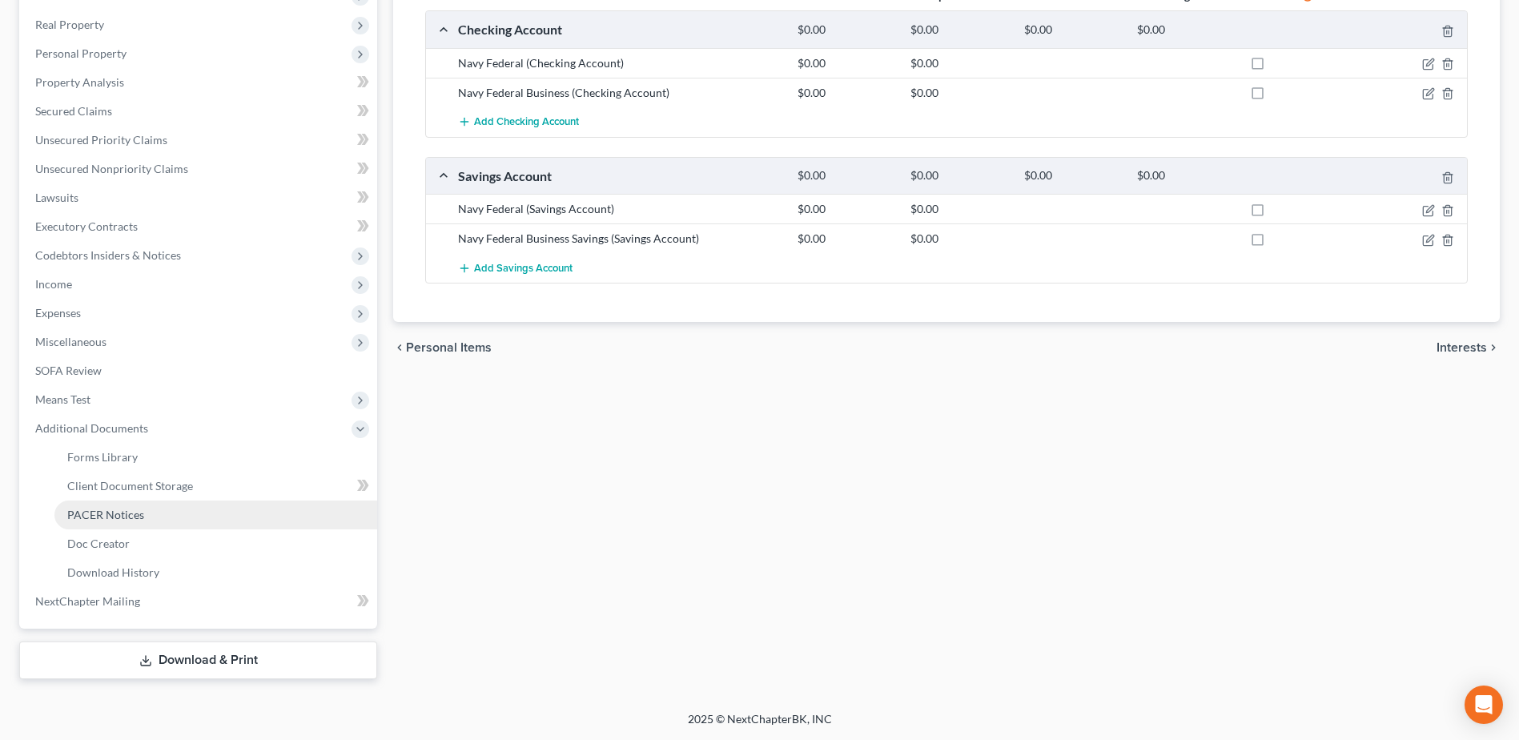
click at [111, 509] on span "PACER Notices" at bounding box center [105, 515] width 77 height 14
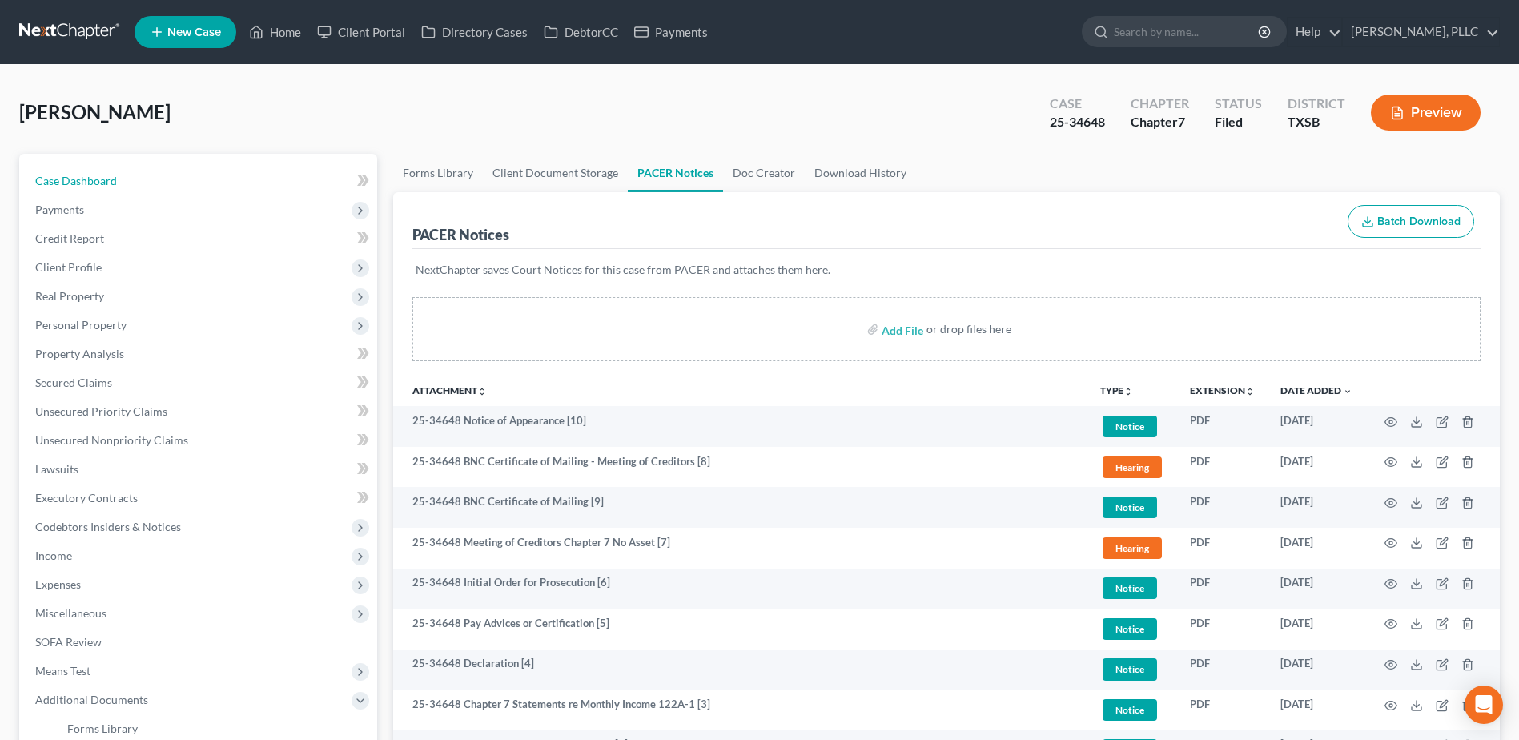
drag, startPoint x: 111, startPoint y: 178, endPoint x: 728, endPoint y: 292, distance: 627.2
click at [111, 178] on span "Case Dashboard" at bounding box center [76, 181] width 82 height 14
select select "4"
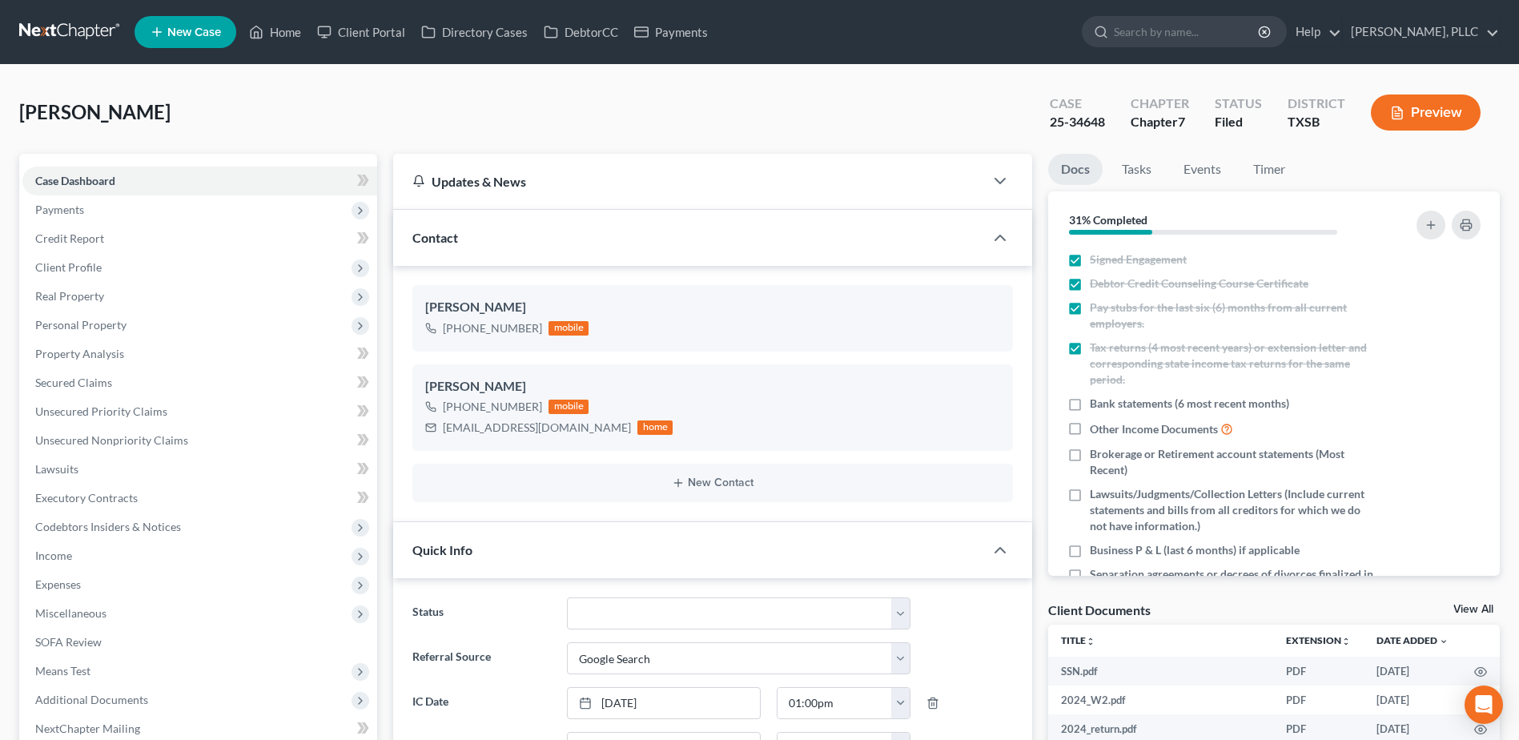
scroll to position [813, 0]
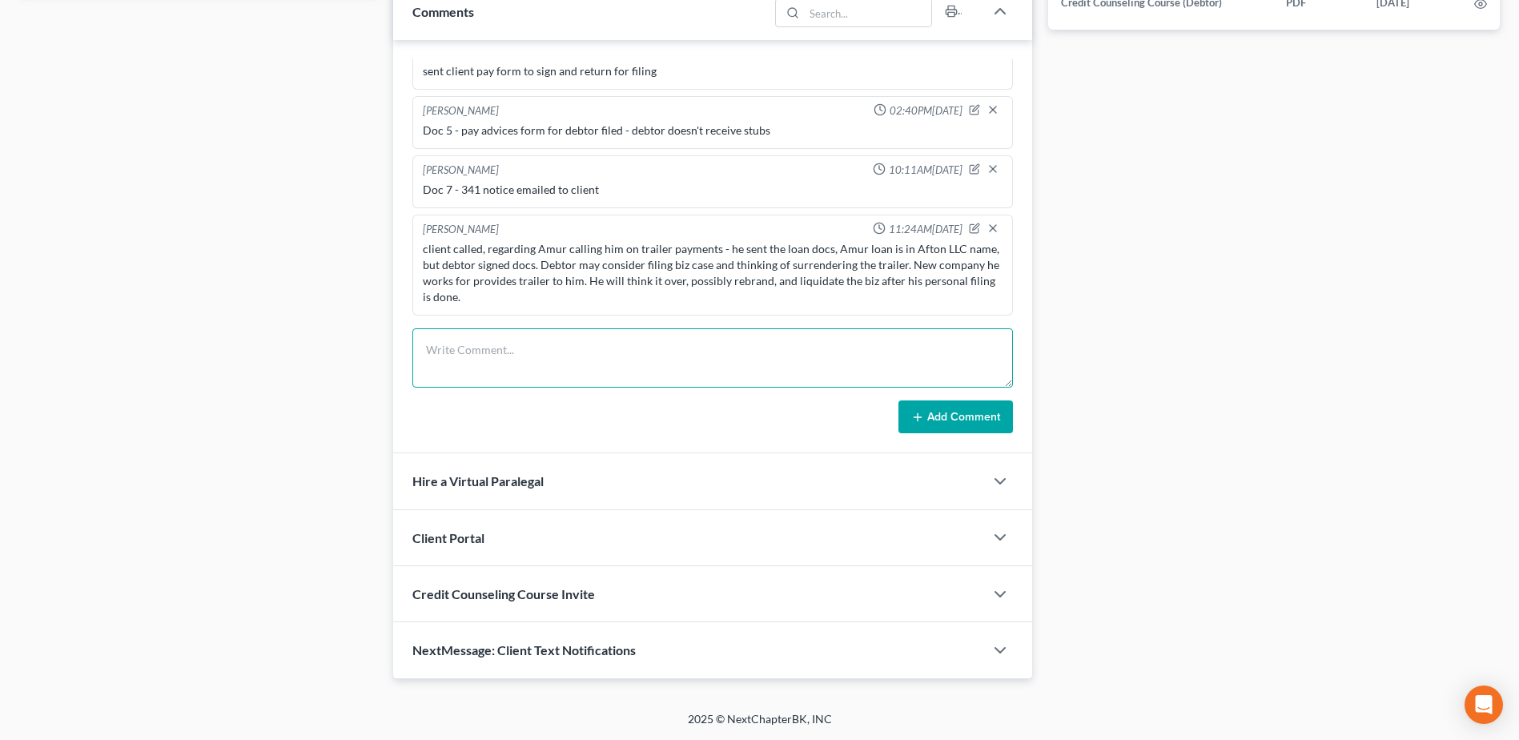
click at [553, 336] on textarea at bounding box center [712, 357] width 601 height 59
click at [590, 369] on textarea "uploaded DL, SS card, 2023 & 2024 tax returns to Trustee Northrup portal (BlueS…" at bounding box center [712, 357] width 601 height 59
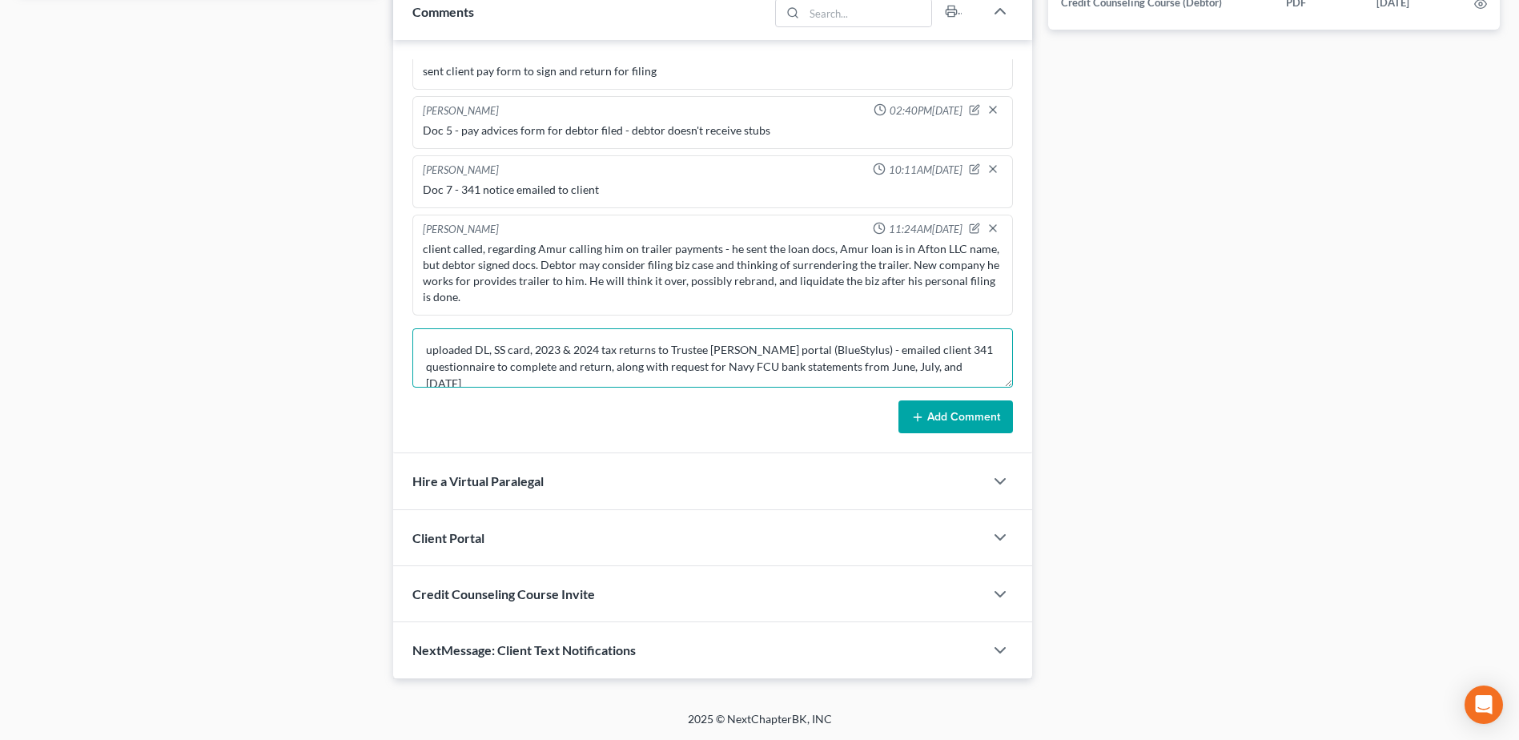
scroll to position [3, 0]
click at [854, 347] on textarea "uploaded DL, SS card, 2023 & 2024 tax returns to Trustee Northrup portal (BlueS…" at bounding box center [712, 357] width 601 height 59
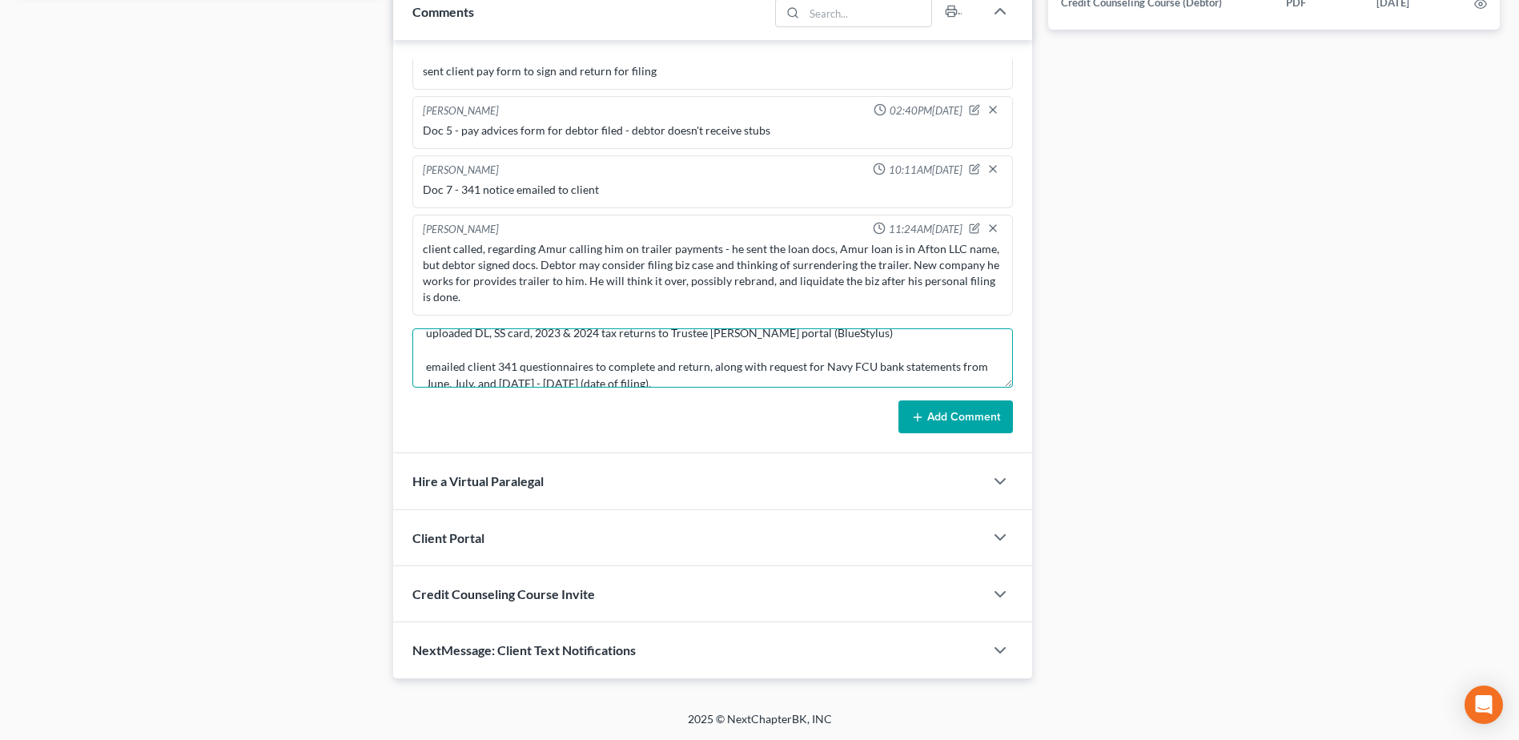
scroll to position [34, 0]
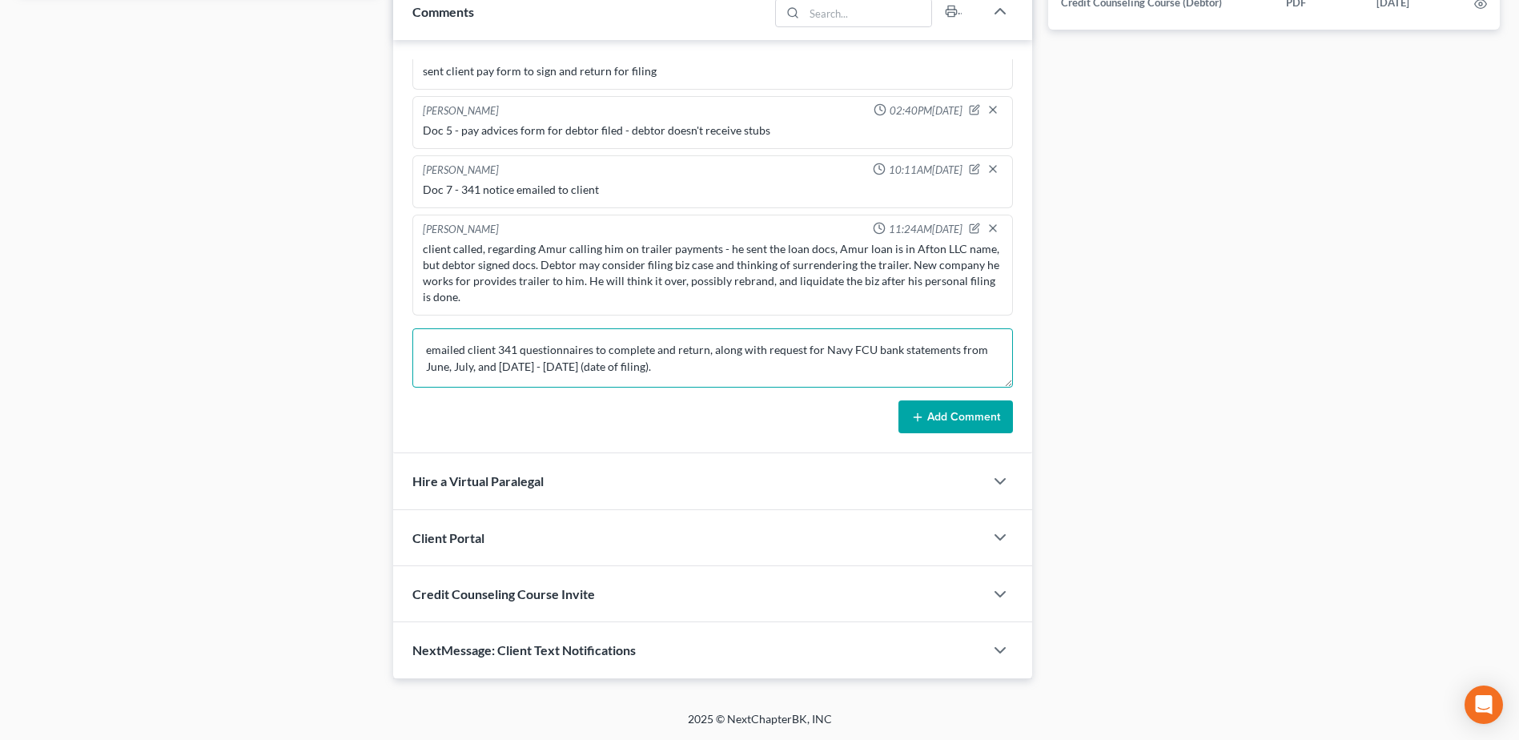
click at [706, 372] on textarea "uploaded DL, SS card, 2023 & 2024 tax returns to Trustee Northrup portal (BlueS…" at bounding box center [712, 357] width 601 height 59
type textarea "uploaded DL, SS card, 2023 & 2024 tax returns to Trustee Northrup portal (BlueS…"
click at [948, 409] on button "Add Comment" at bounding box center [956, 417] width 115 height 34
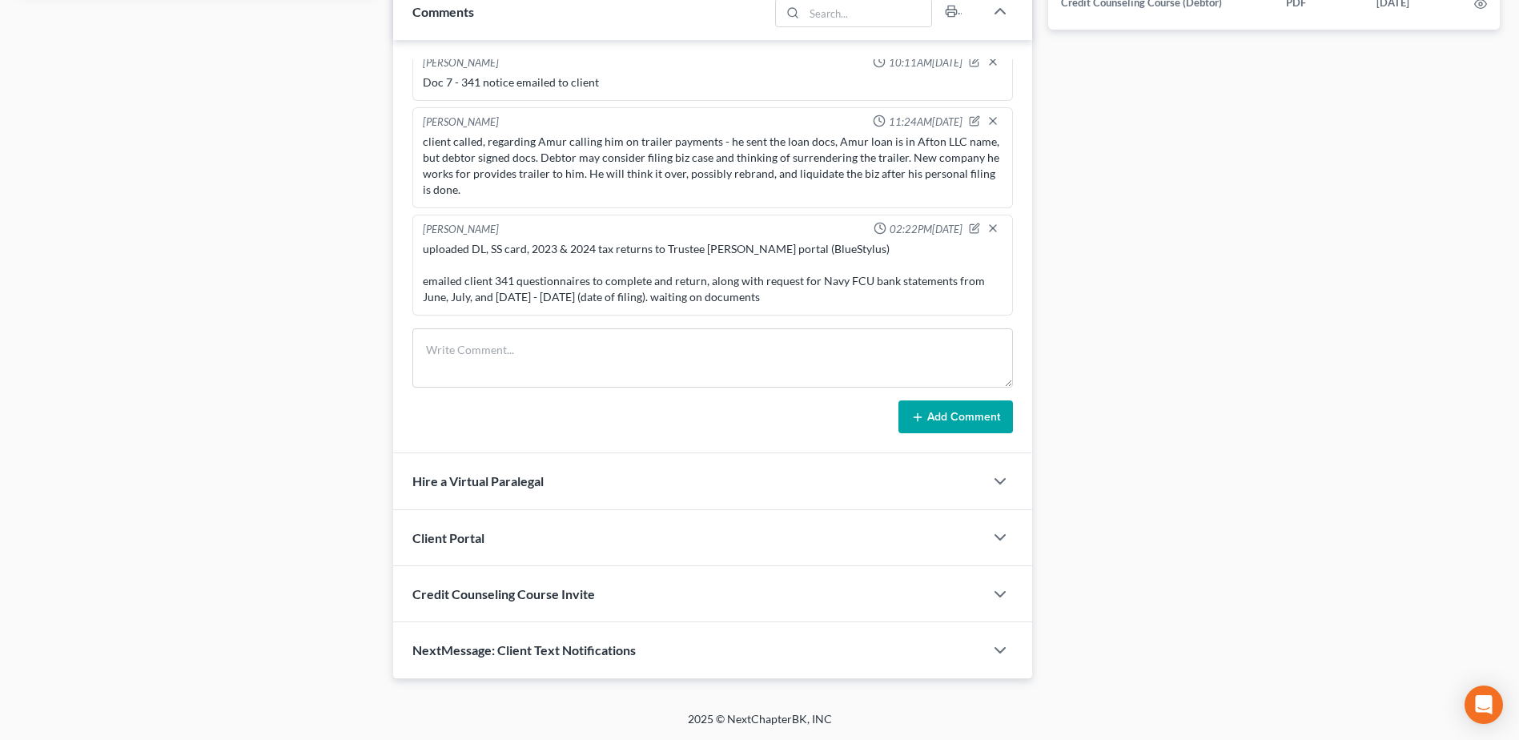
scroll to position [0, 0]
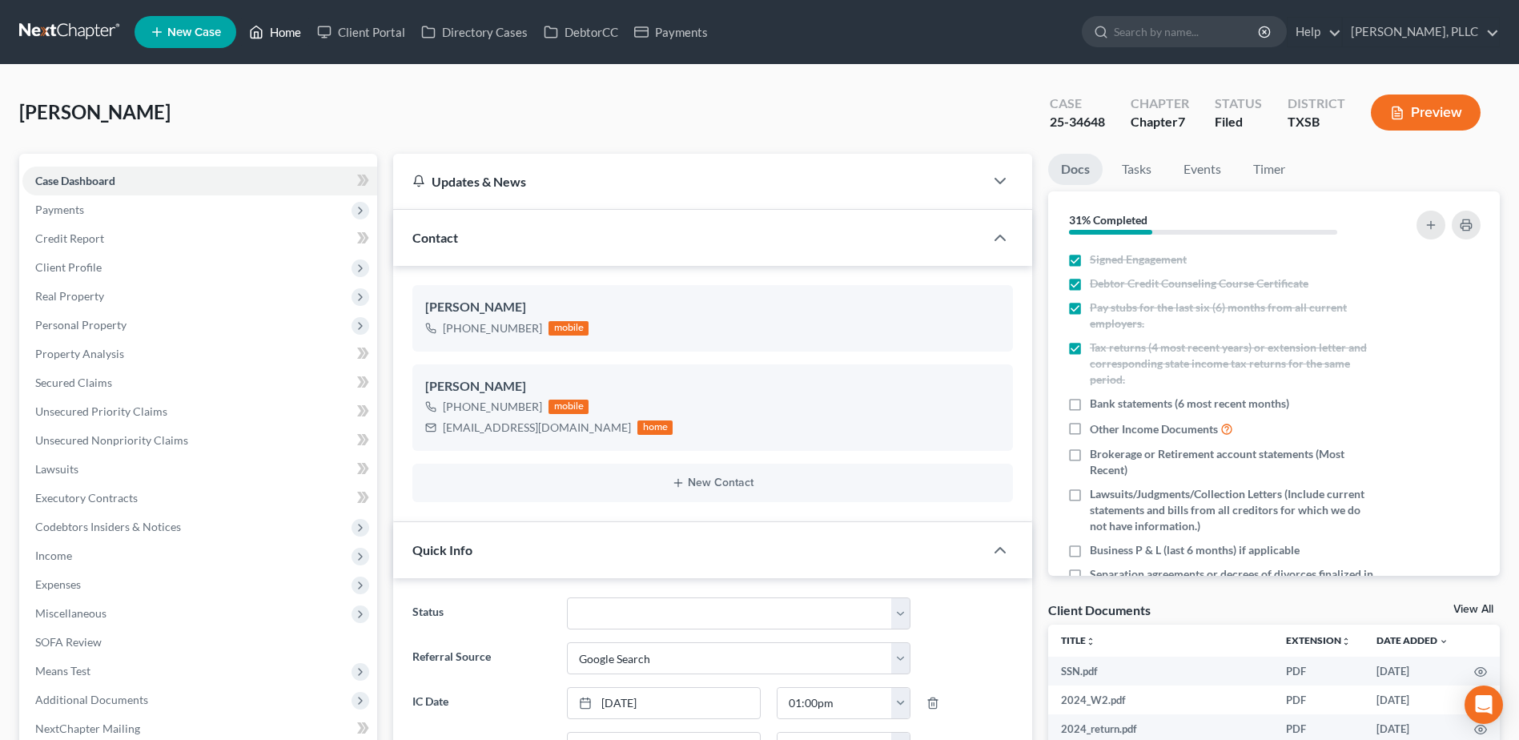
drag, startPoint x: 291, startPoint y: 30, endPoint x: 718, endPoint y: 150, distance: 444.2
click at [291, 29] on link "Home" at bounding box center [275, 32] width 68 height 29
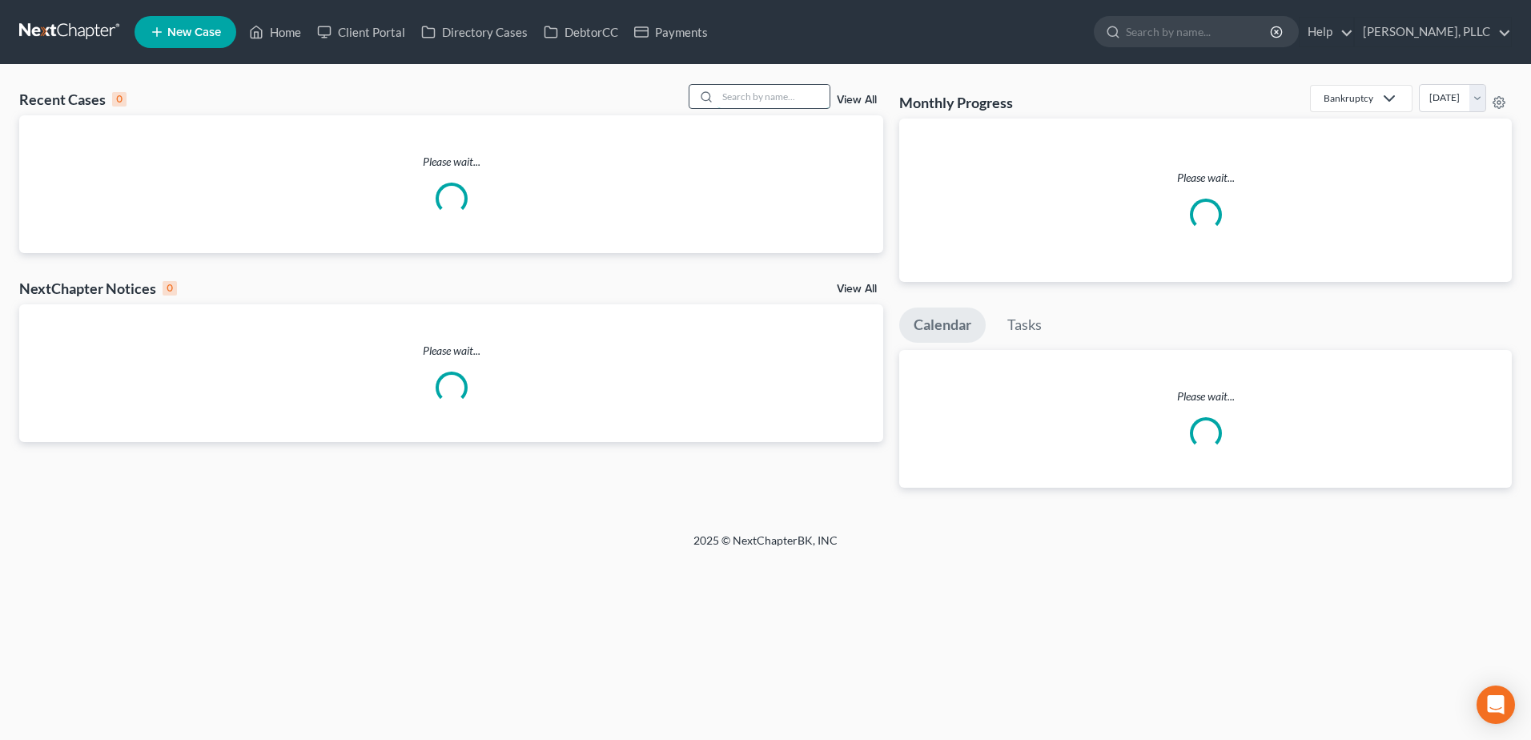
click at [761, 97] on input "search" at bounding box center [774, 96] width 112 height 23
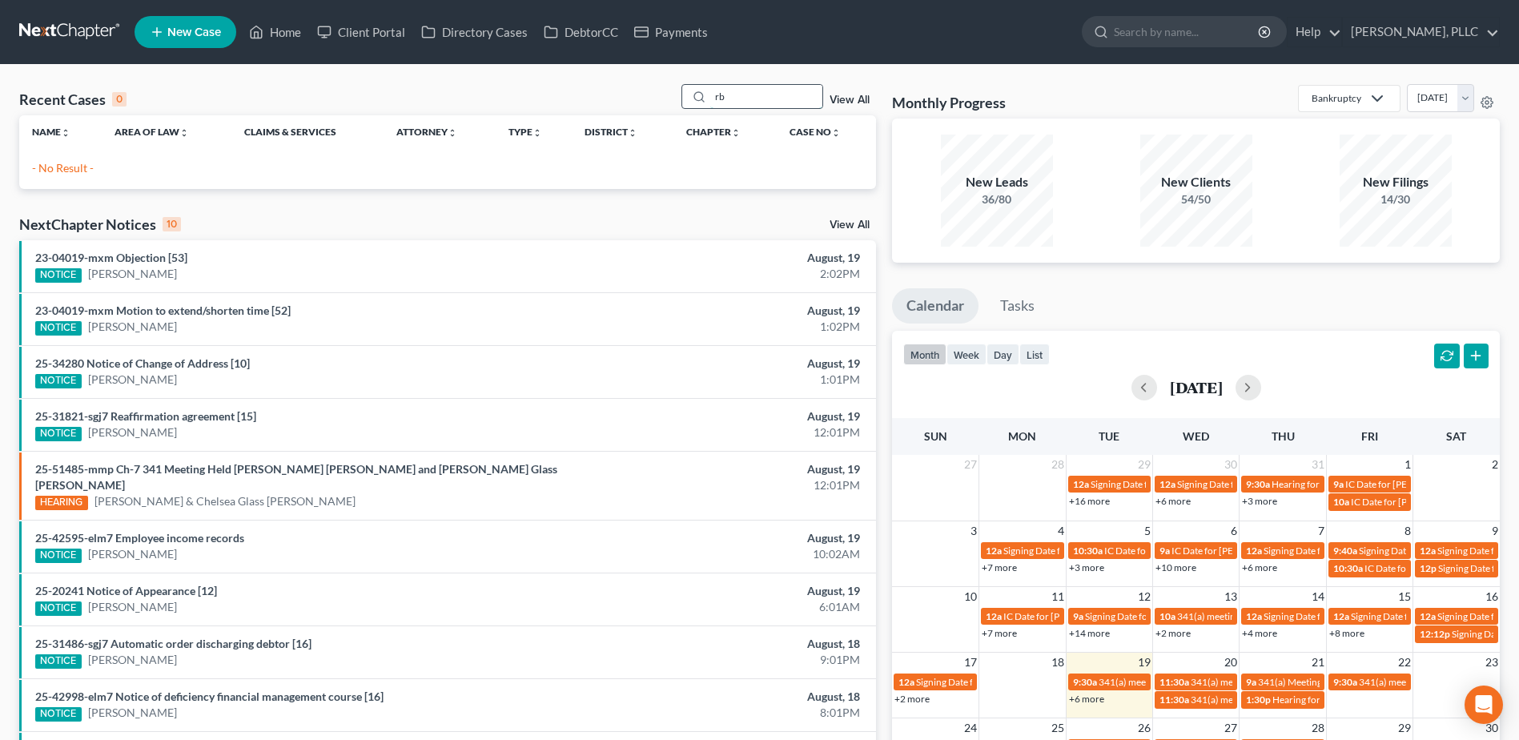
type input "r"
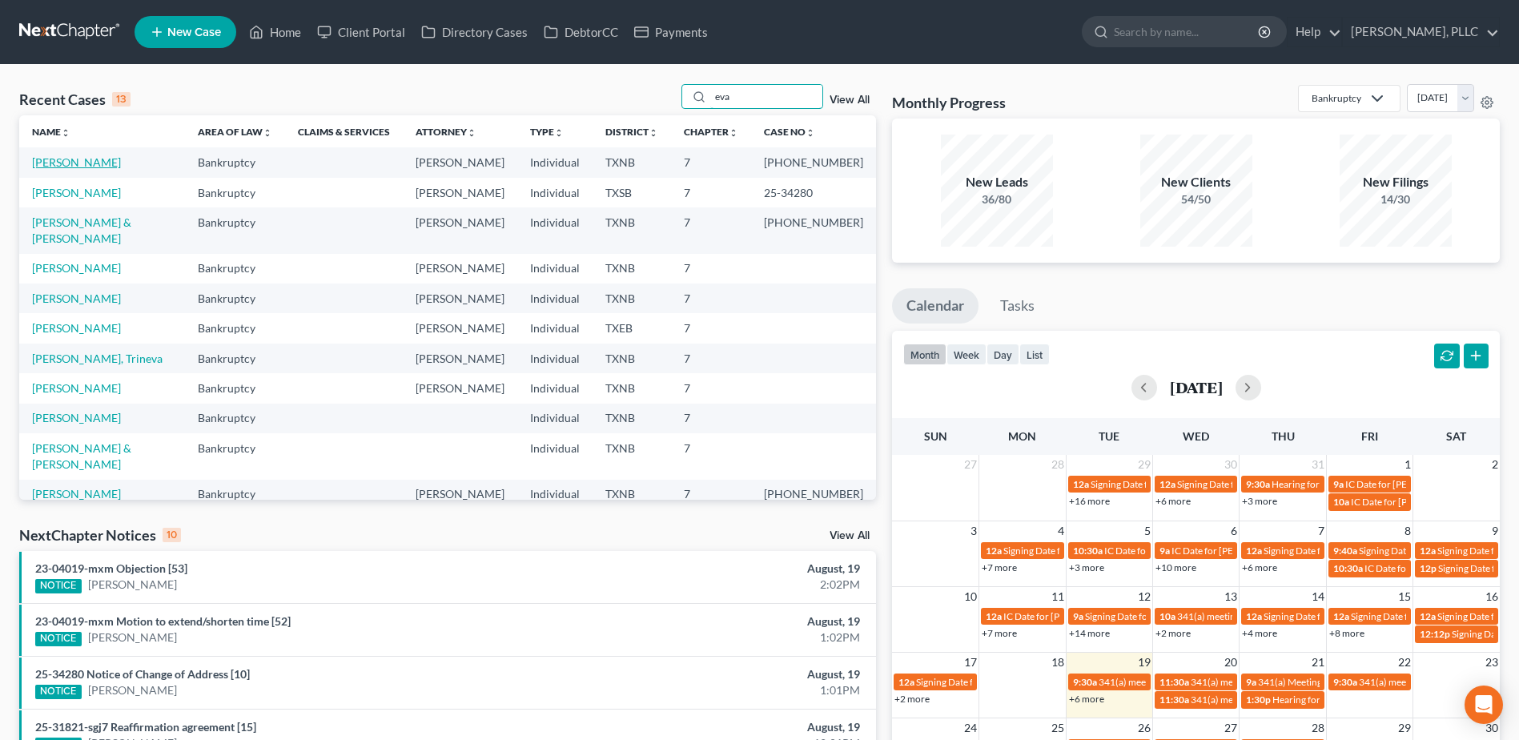
type input "eva"
click at [62, 164] on link "Evans, Tracy" at bounding box center [76, 162] width 89 height 14
select select "4"
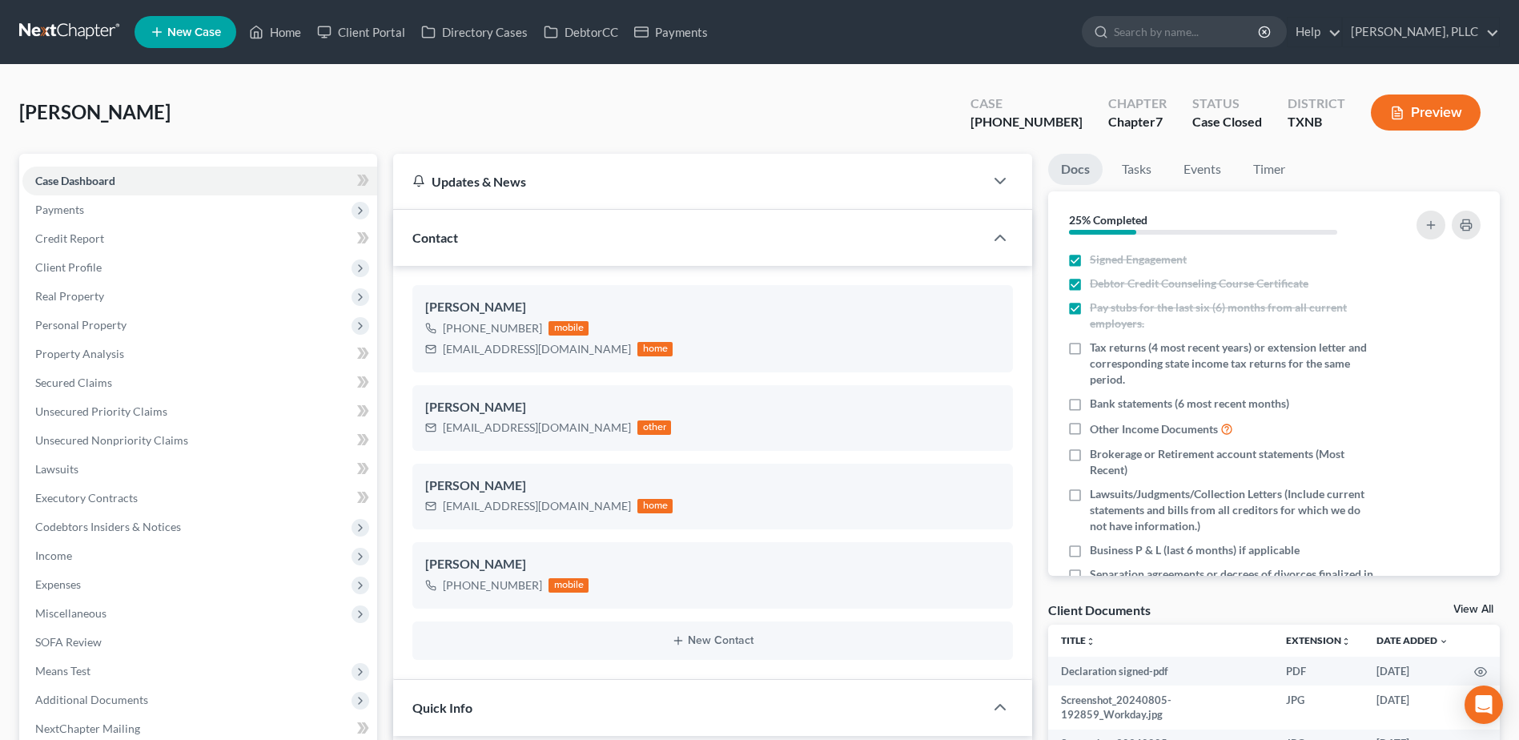
scroll to position [721, 0]
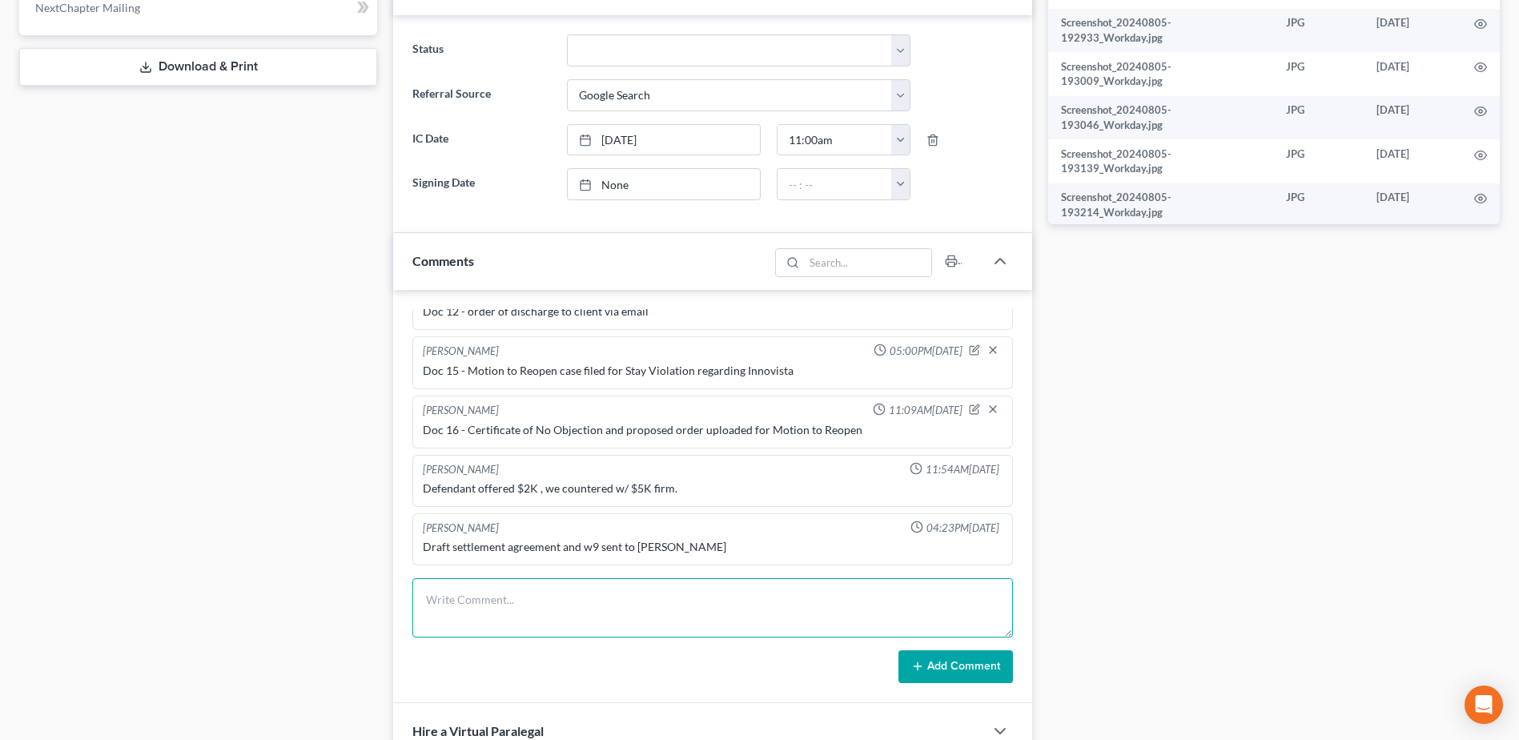
click at [472, 588] on textarea at bounding box center [712, 607] width 601 height 59
type textarea "sent e-sign settlement agreement to client for signature"
click at [929, 665] on button "Add Comment" at bounding box center [956, 667] width 115 height 34
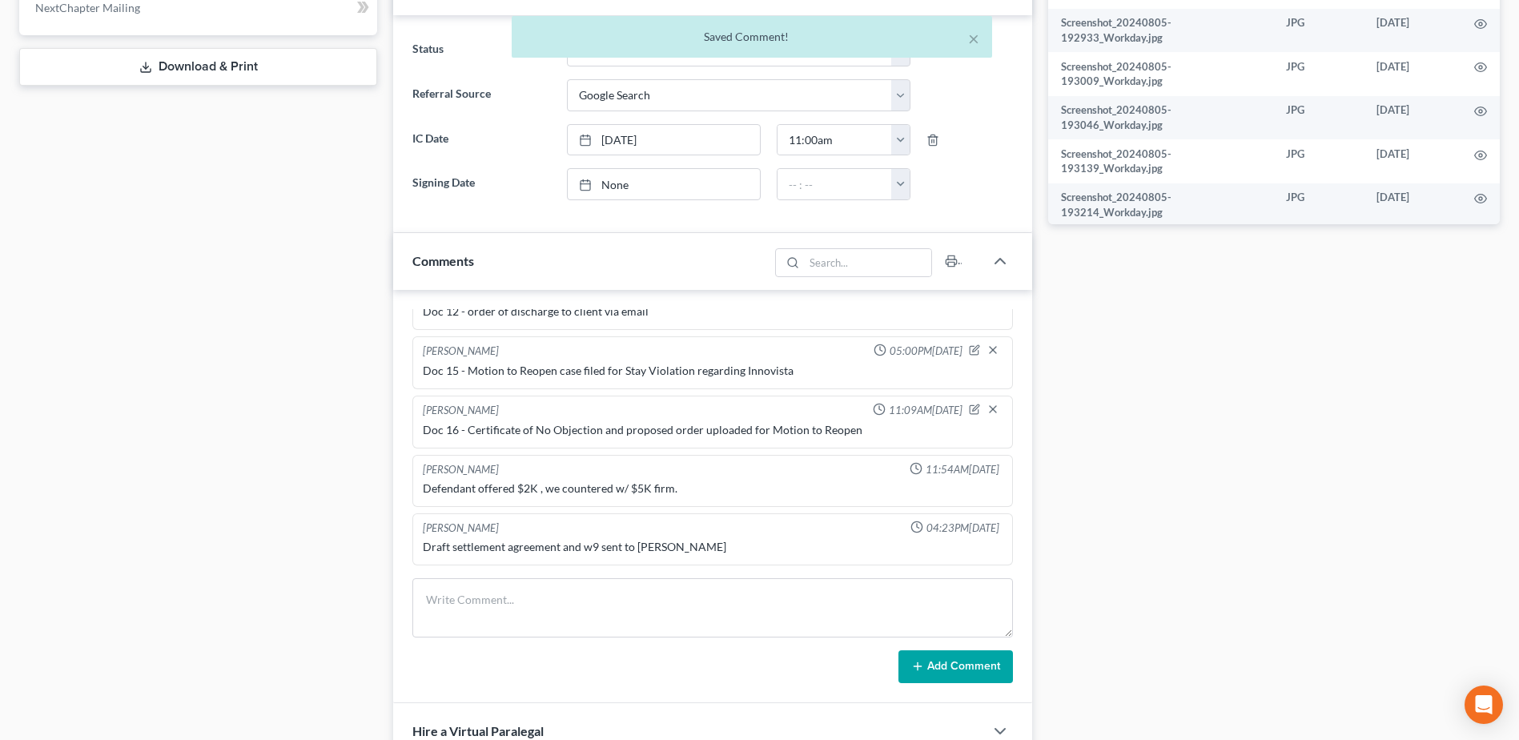
scroll to position [1465, 0]
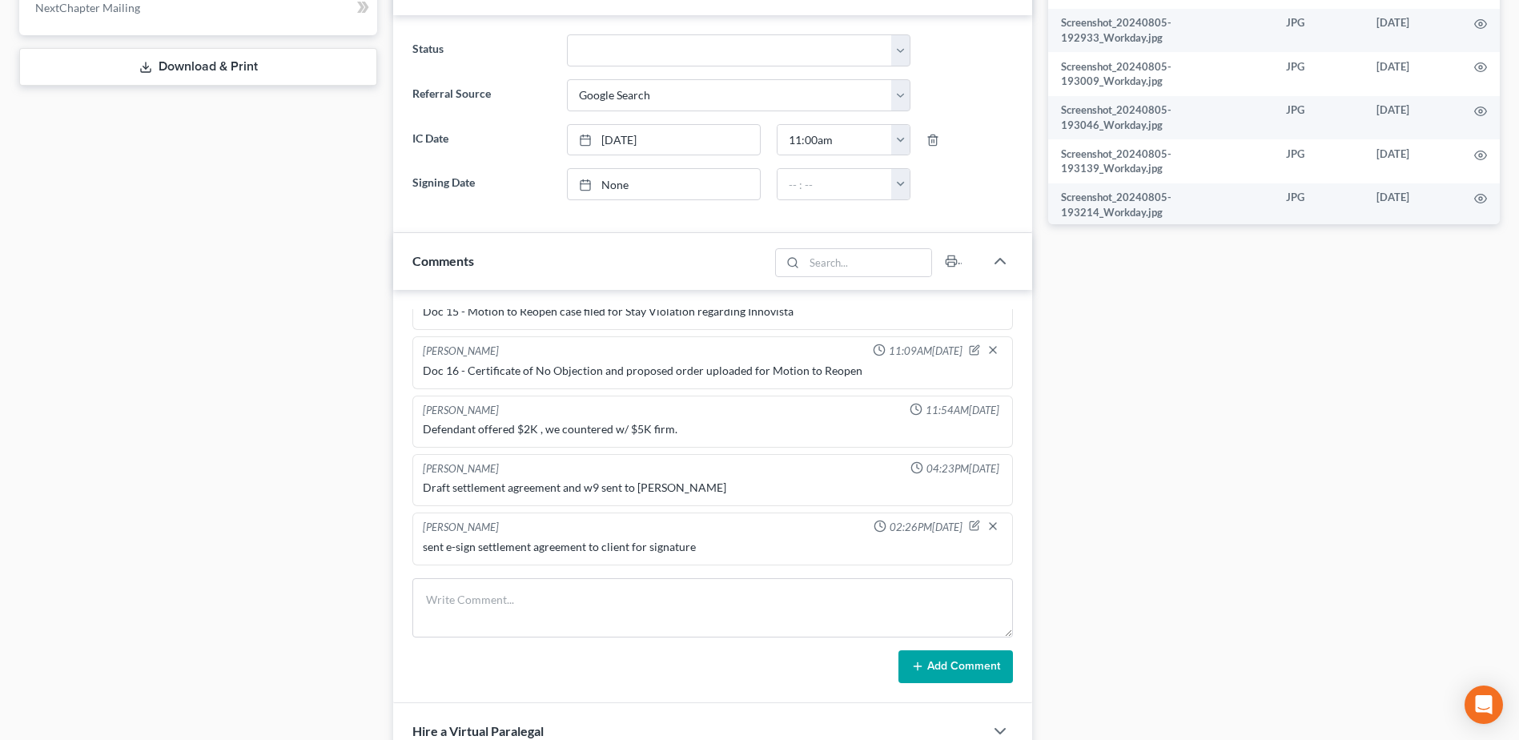
click at [212, 188] on div "Case Dashboard Payments Invoices Payments Payments Credit Report Client Profile" at bounding box center [198, 288] width 374 height 1711
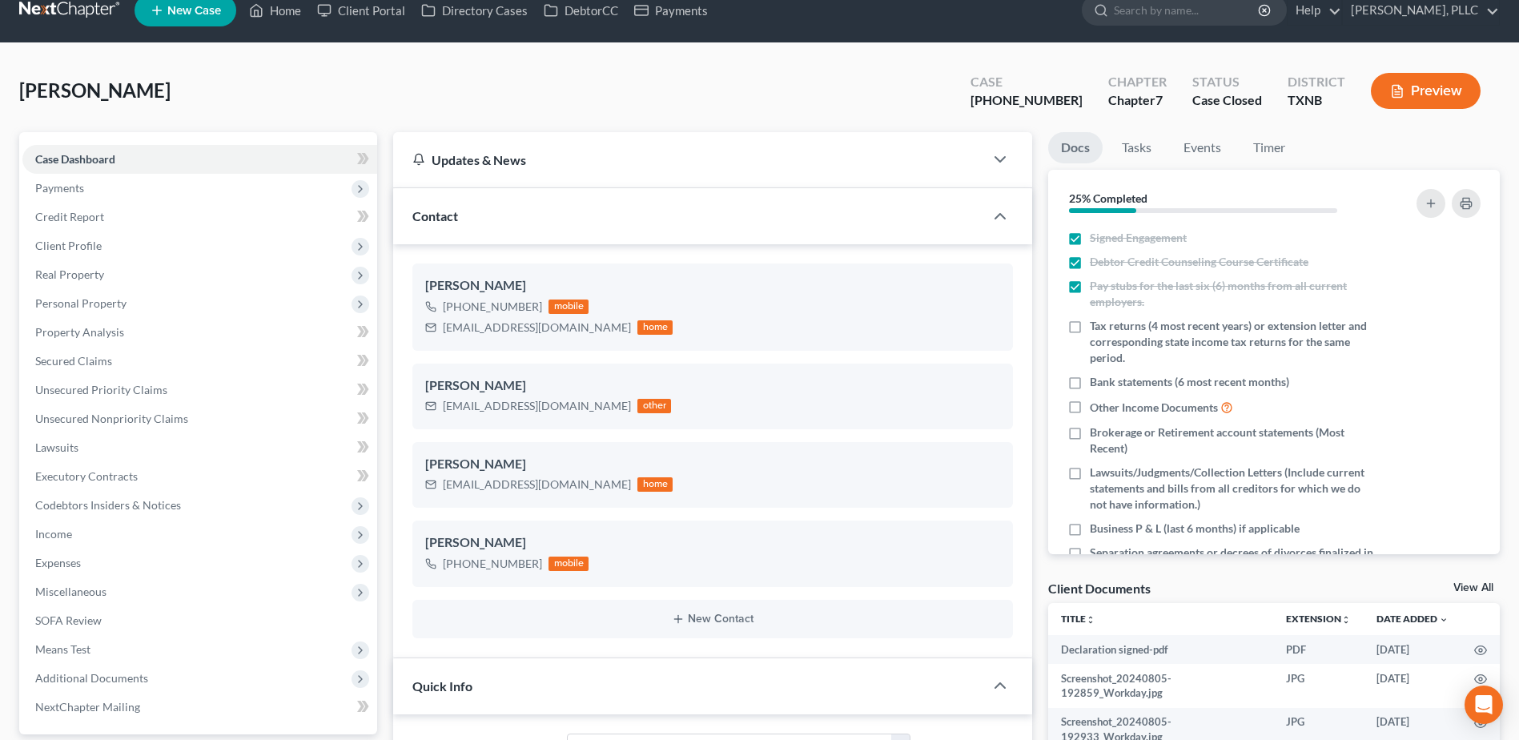
scroll to position [0, 0]
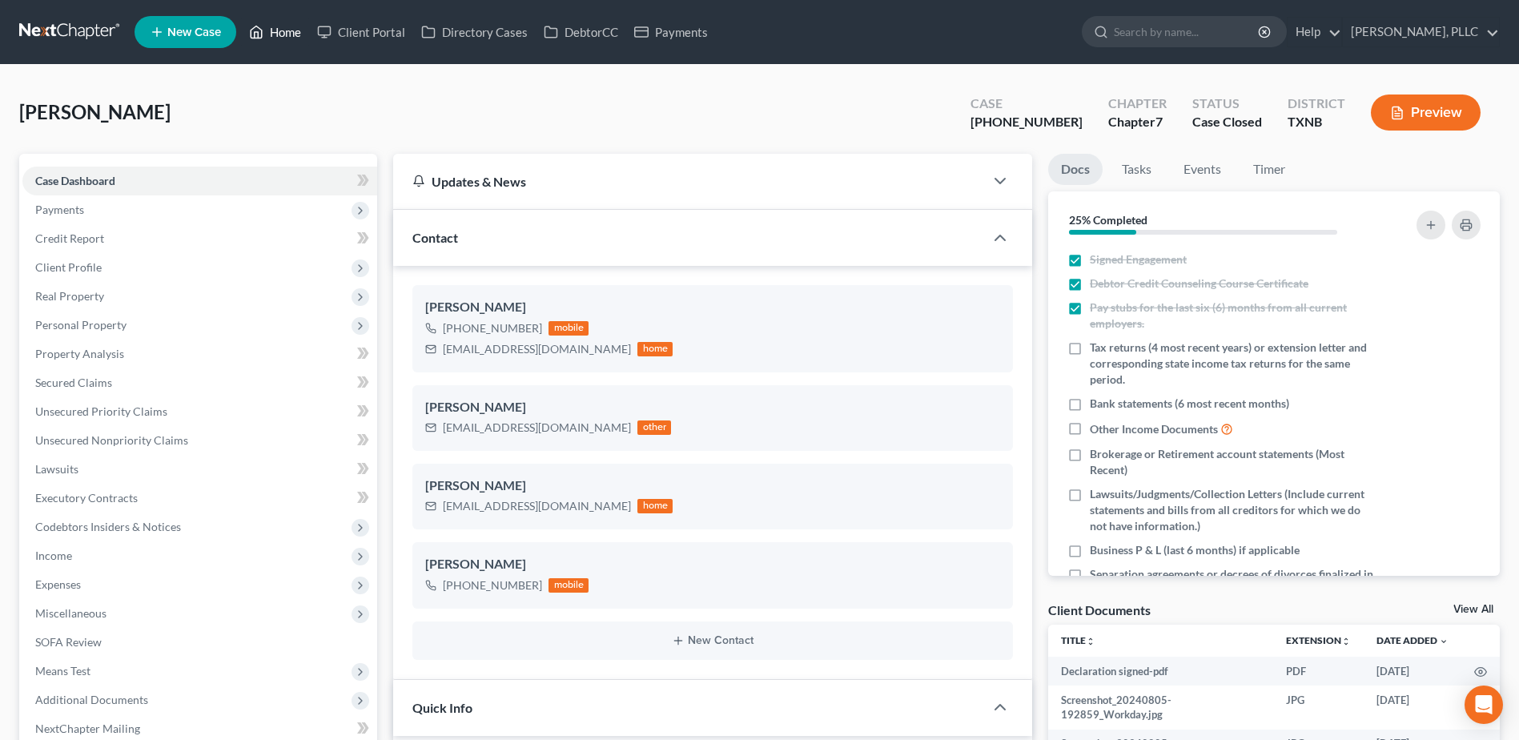
click at [297, 23] on link "Home" at bounding box center [275, 32] width 68 height 29
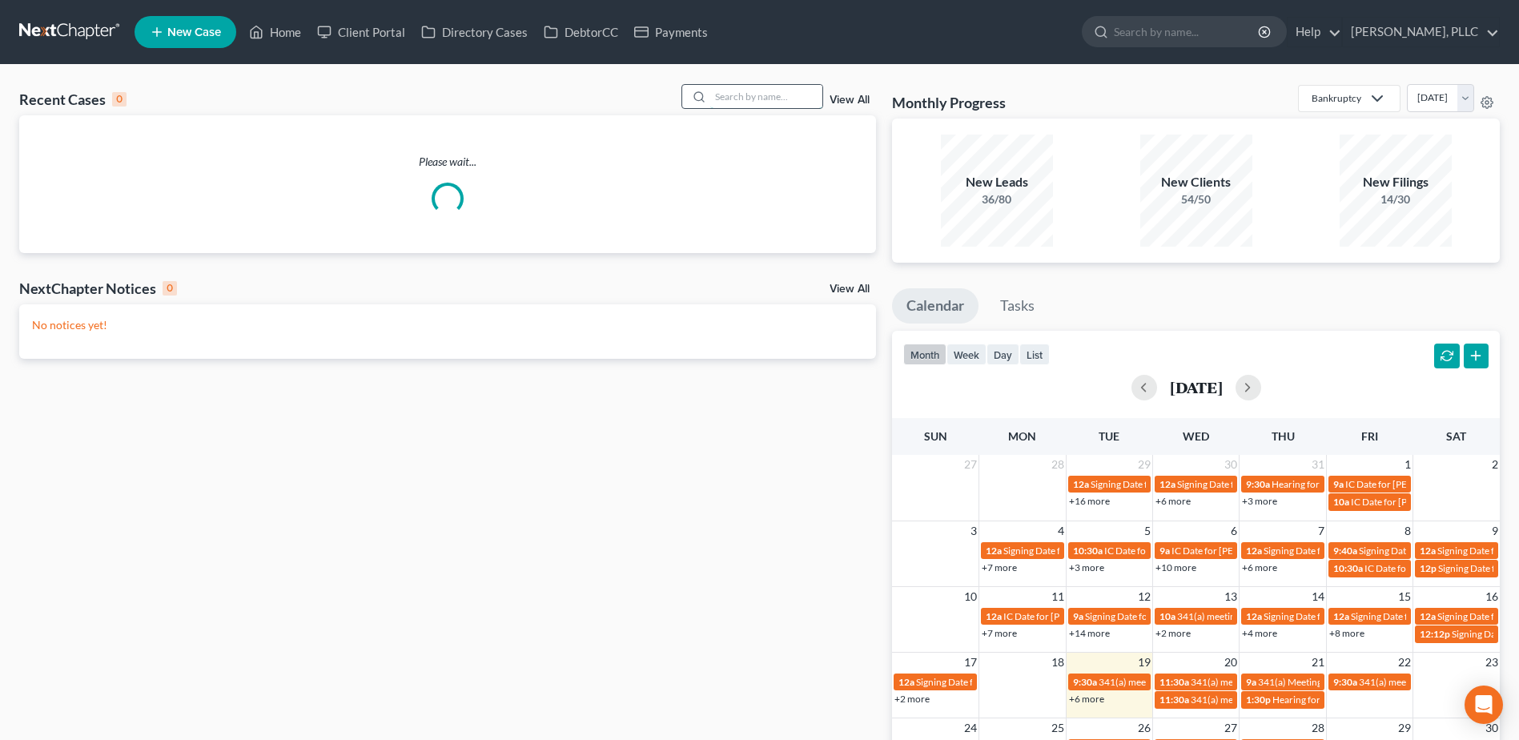
click at [728, 92] on input "search" at bounding box center [766, 96] width 112 height 23
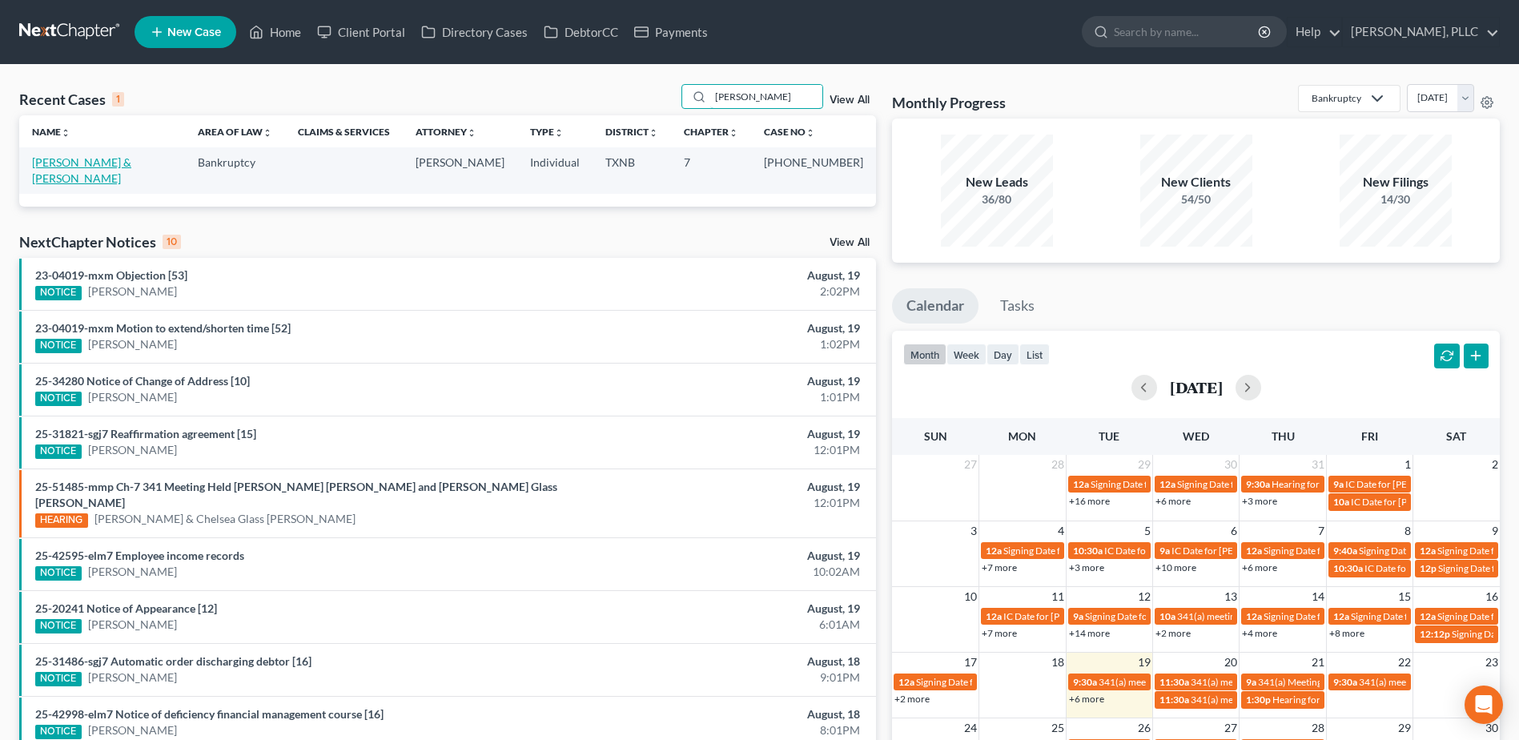
type input "vaughan"
click at [130, 159] on link "Vaughan, Cameron & Regina" at bounding box center [81, 170] width 99 height 30
select select "4"
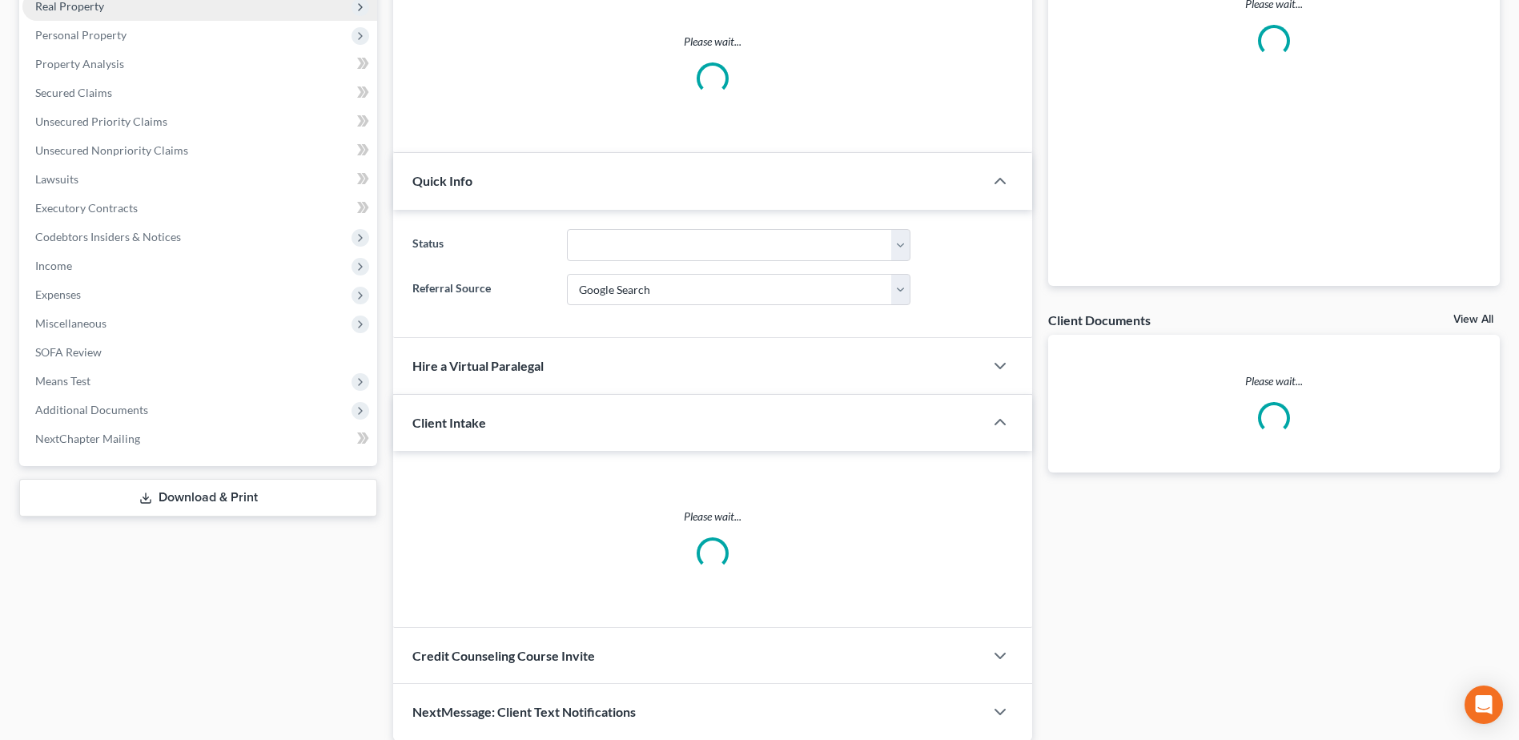
scroll to position [295, 0]
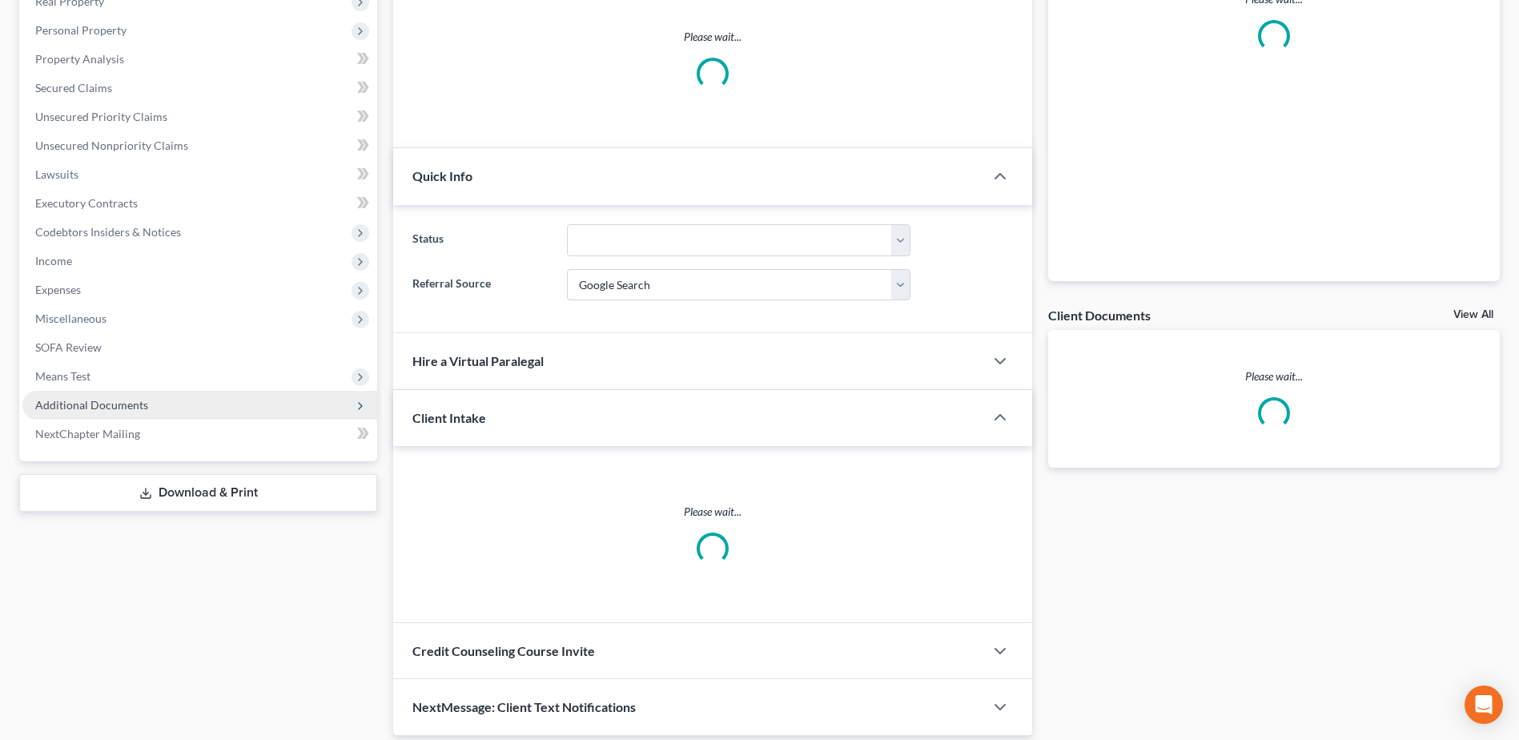
click at [127, 409] on span "Additional Documents" at bounding box center [91, 405] width 113 height 14
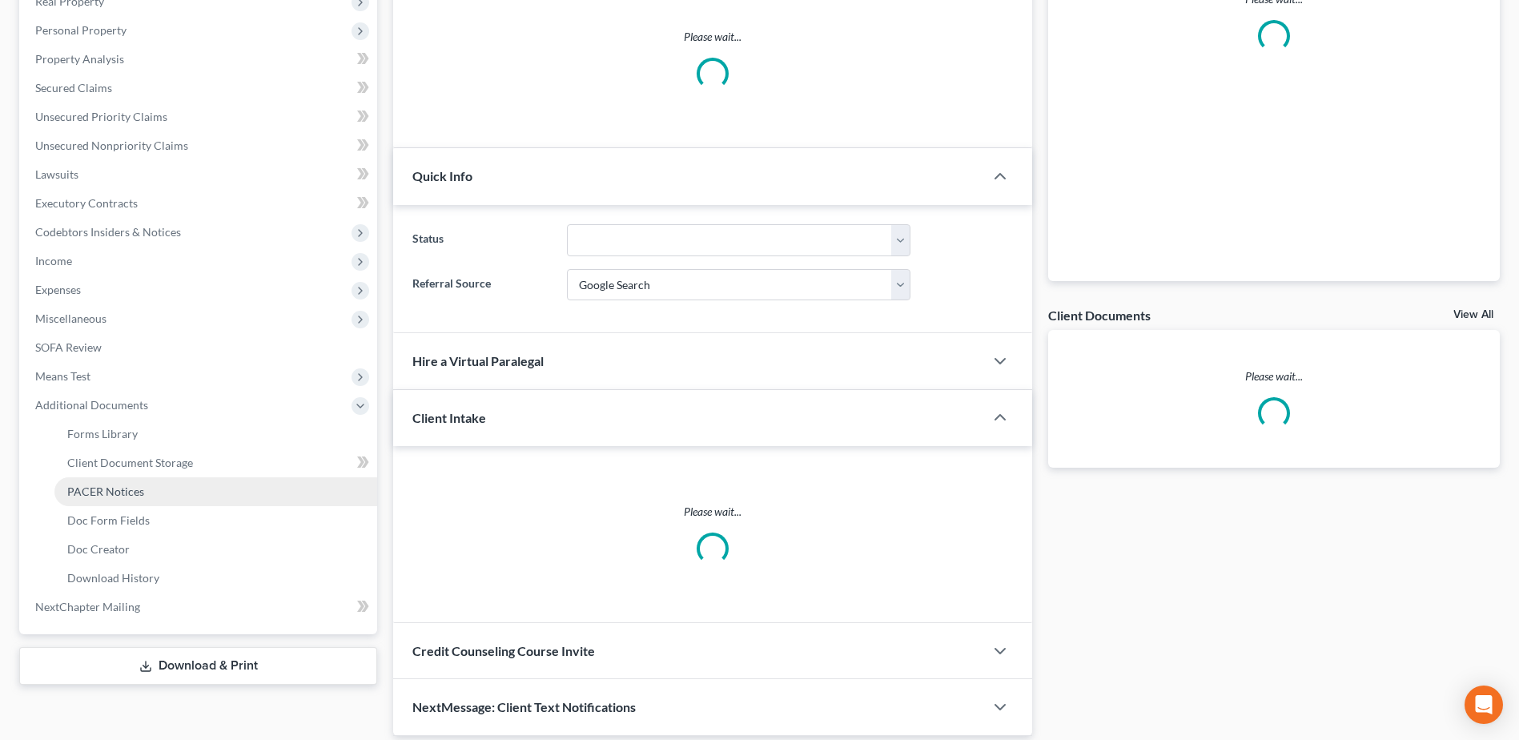
click at [108, 501] on link "PACER Notices" at bounding box center [215, 491] width 323 height 29
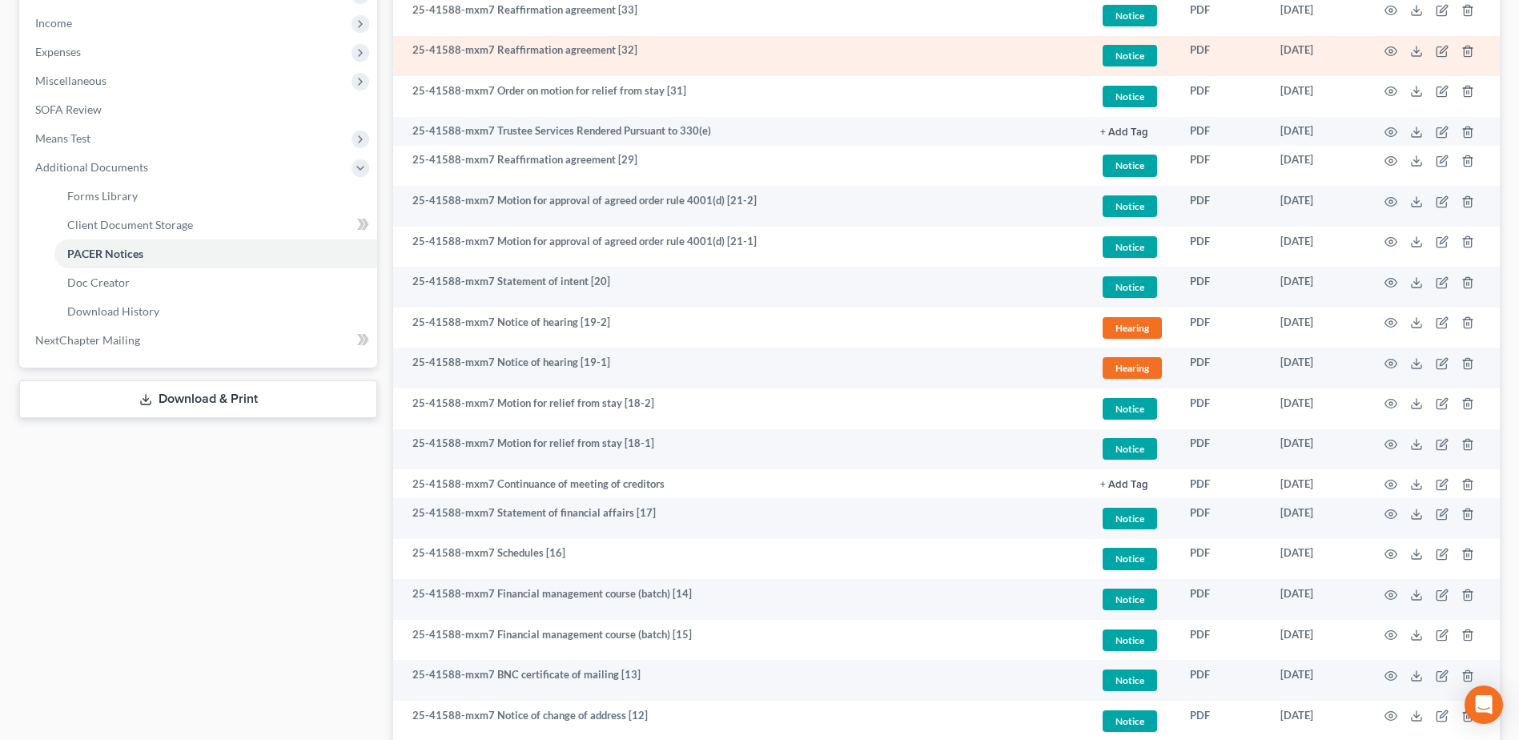
scroll to position [561, 0]
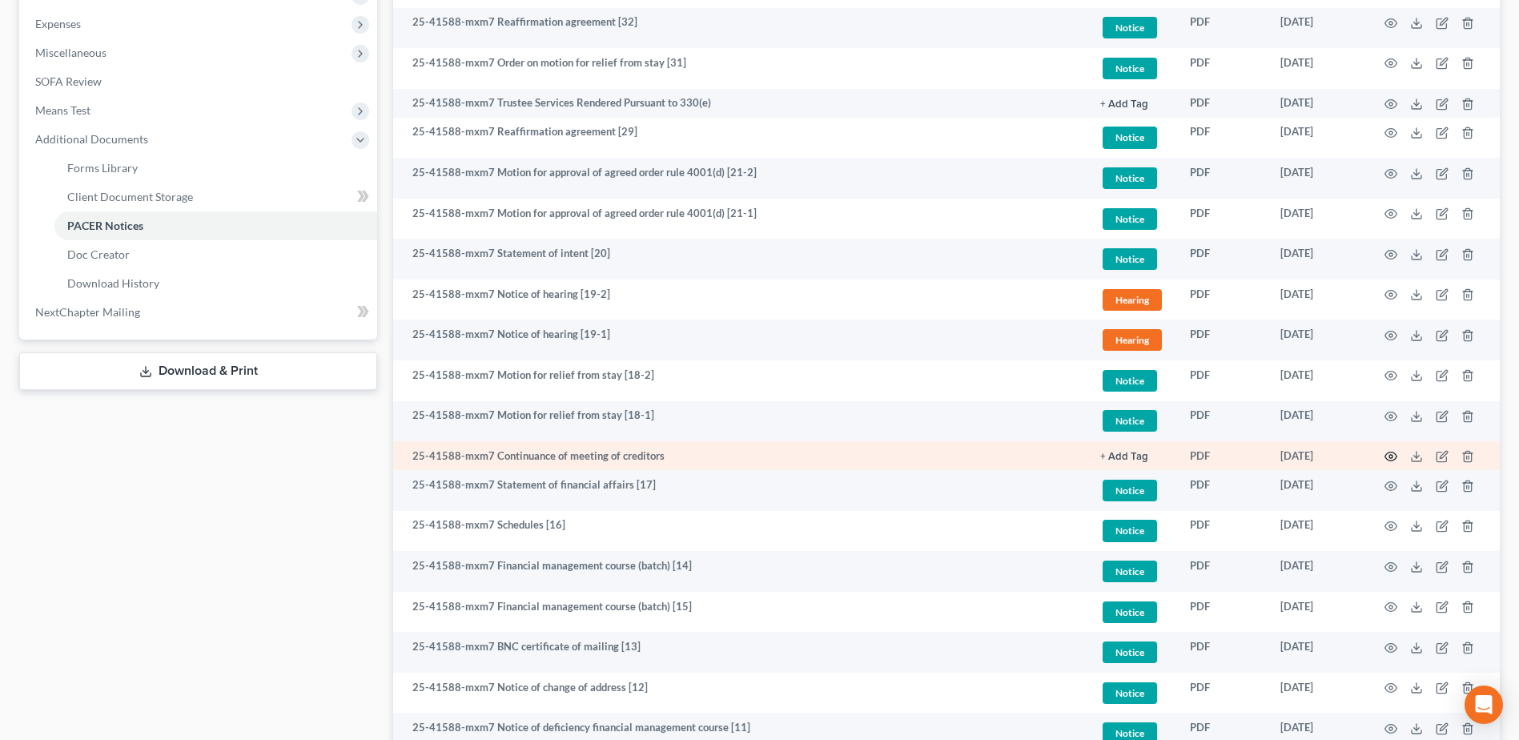
click at [1394, 456] on icon "button" at bounding box center [1391, 456] width 13 height 13
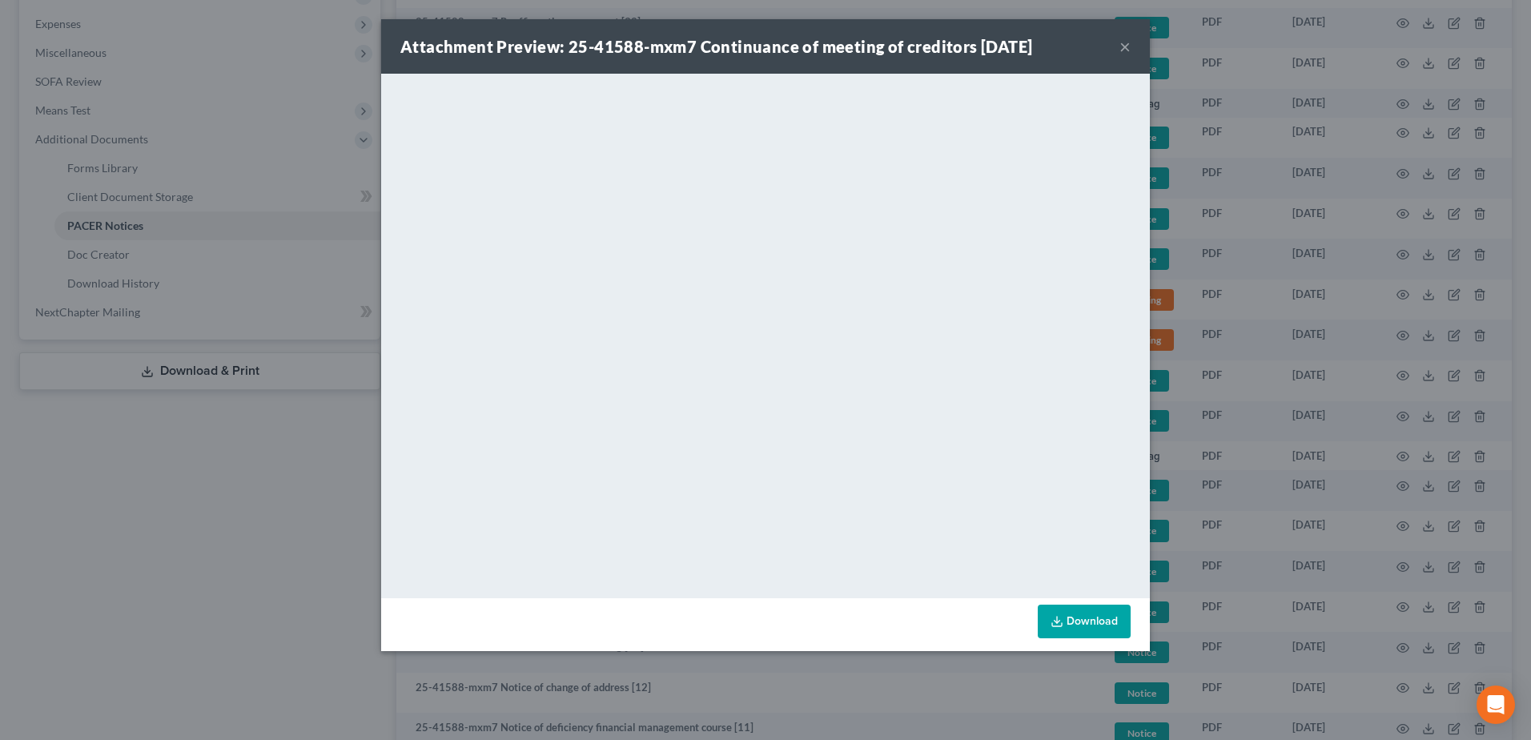
click at [1124, 46] on button "×" at bounding box center [1125, 46] width 11 height 19
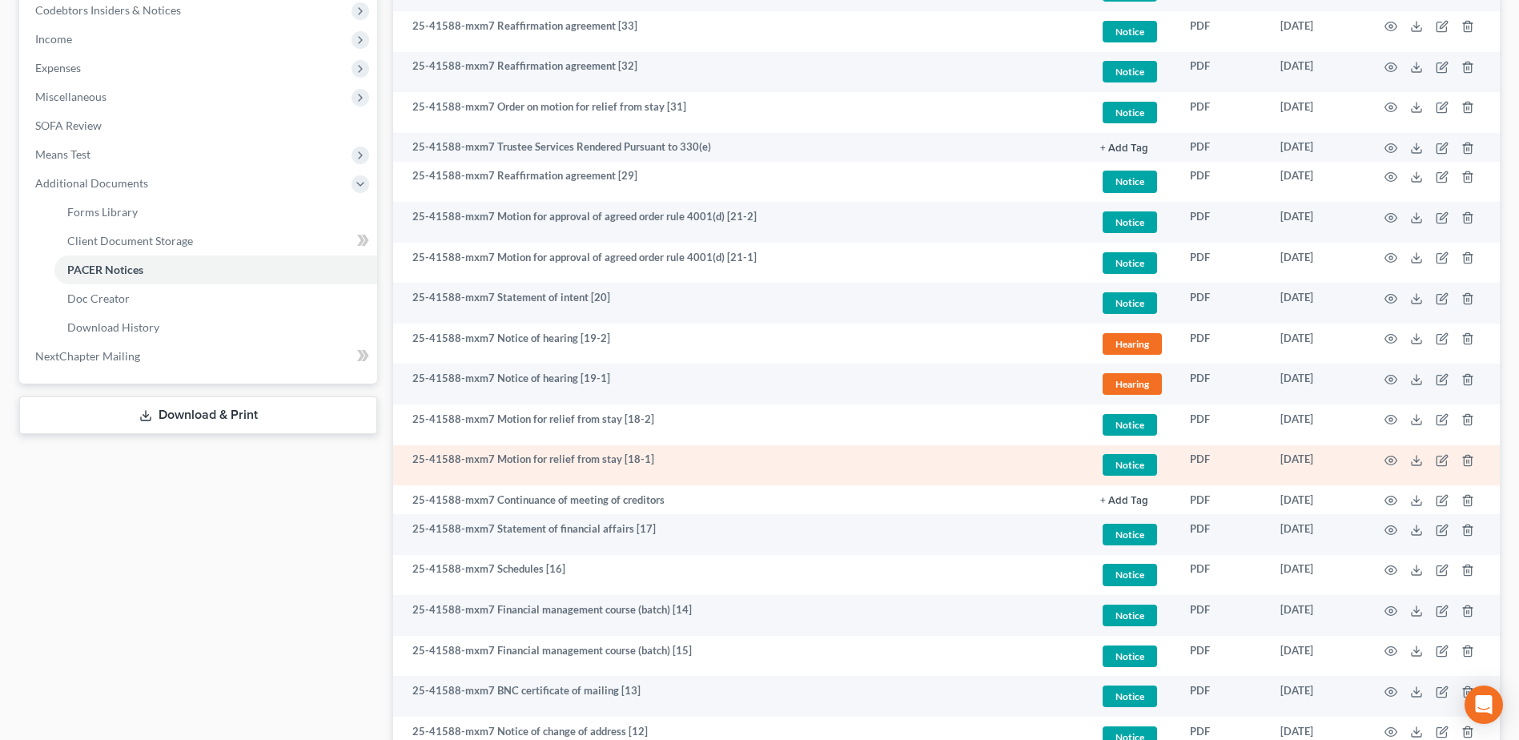
scroll to position [480, 0]
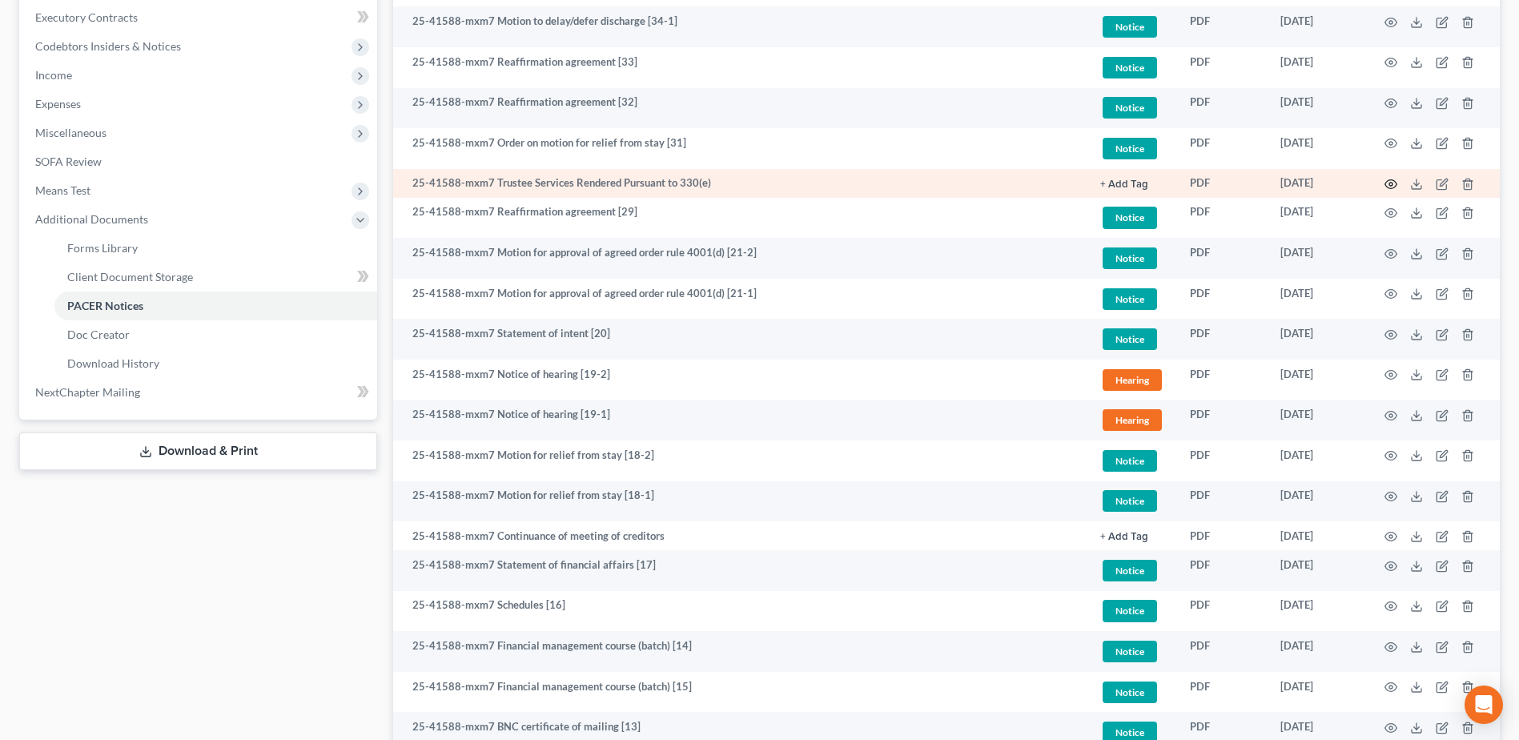
click at [1390, 183] on circle "button" at bounding box center [1390, 184] width 3 height 3
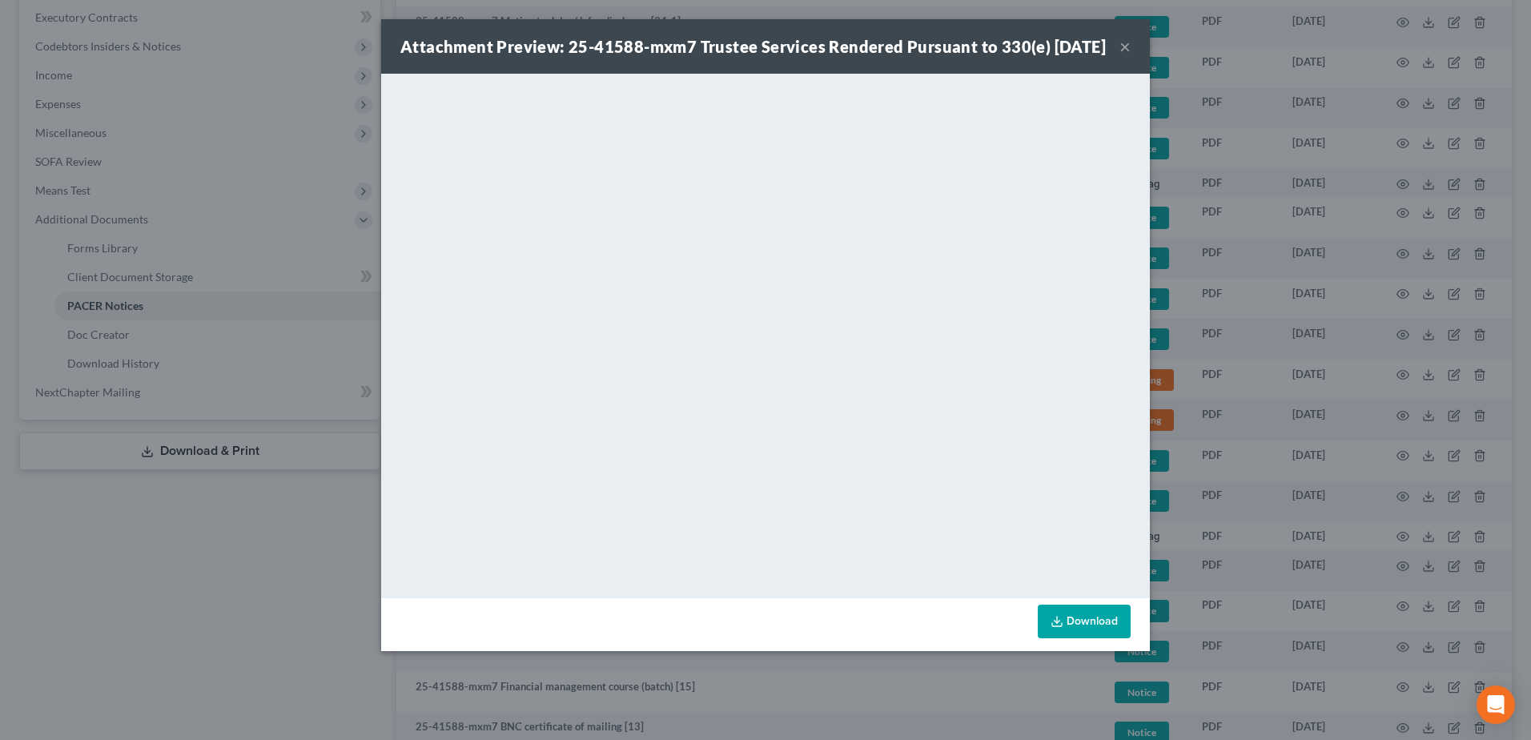
click at [1123, 56] on button "×" at bounding box center [1125, 46] width 11 height 19
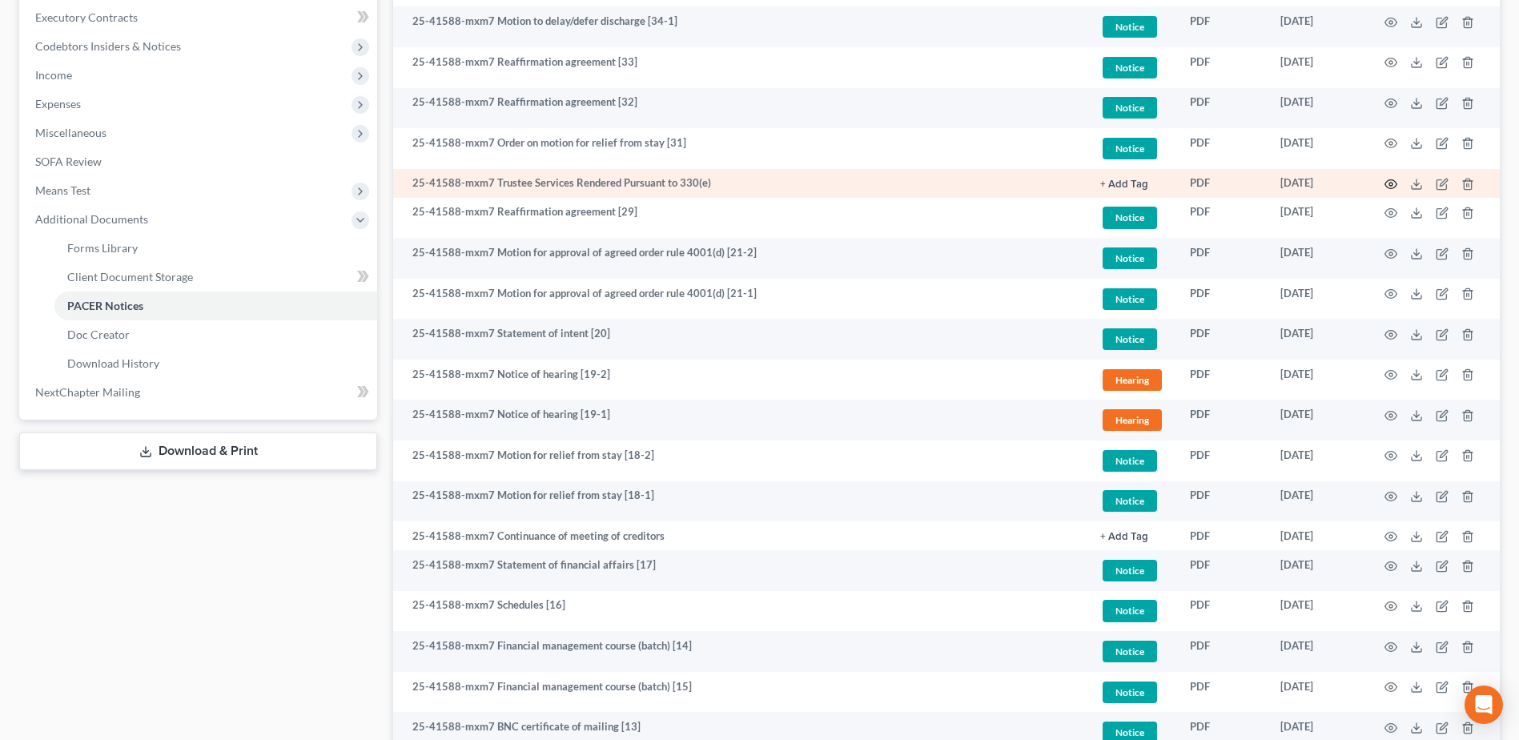
click at [1394, 183] on icon "button" at bounding box center [1391, 184] width 13 height 13
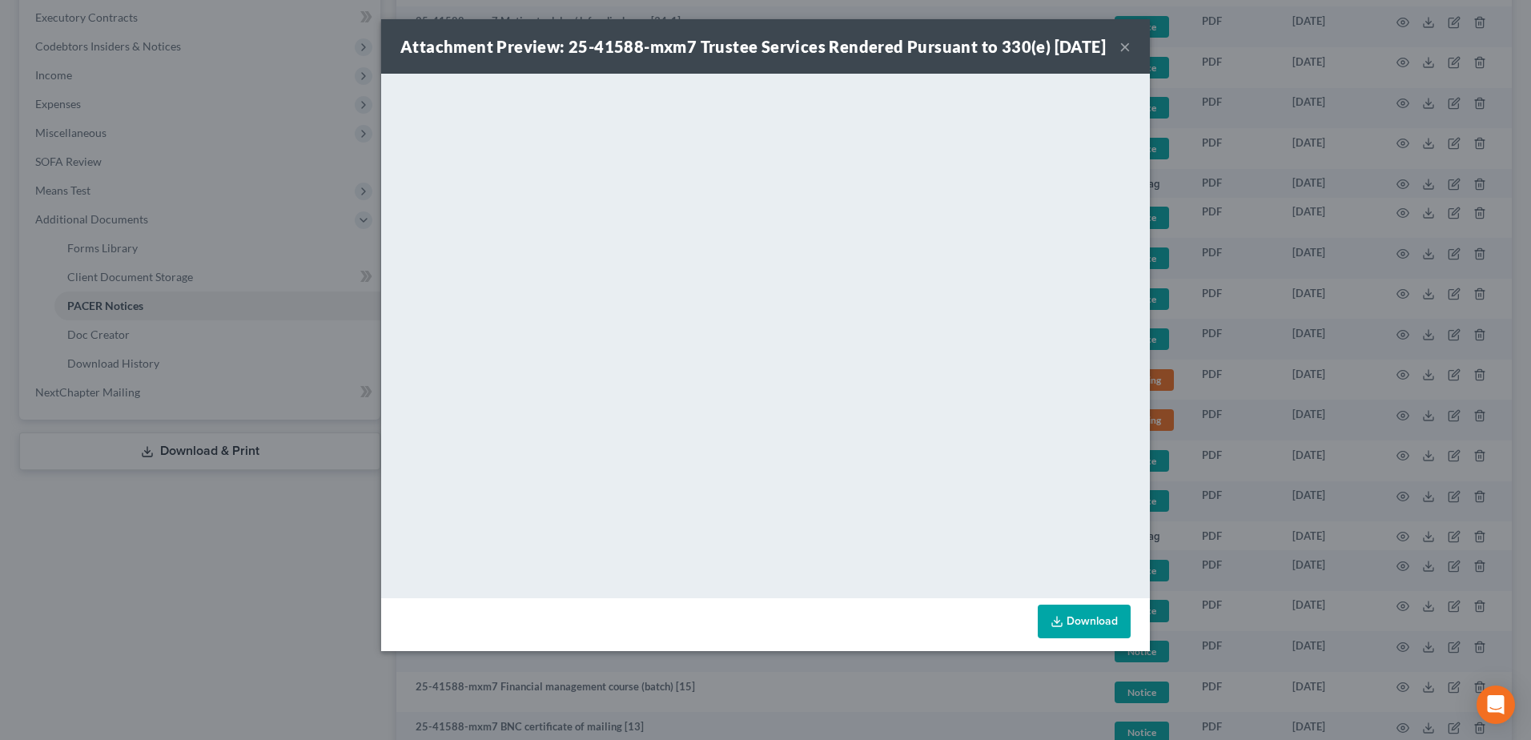
drag, startPoint x: 1125, startPoint y: 54, endPoint x: 1450, endPoint y: 211, distance: 361.4
click at [1125, 54] on button "×" at bounding box center [1125, 46] width 11 height 19
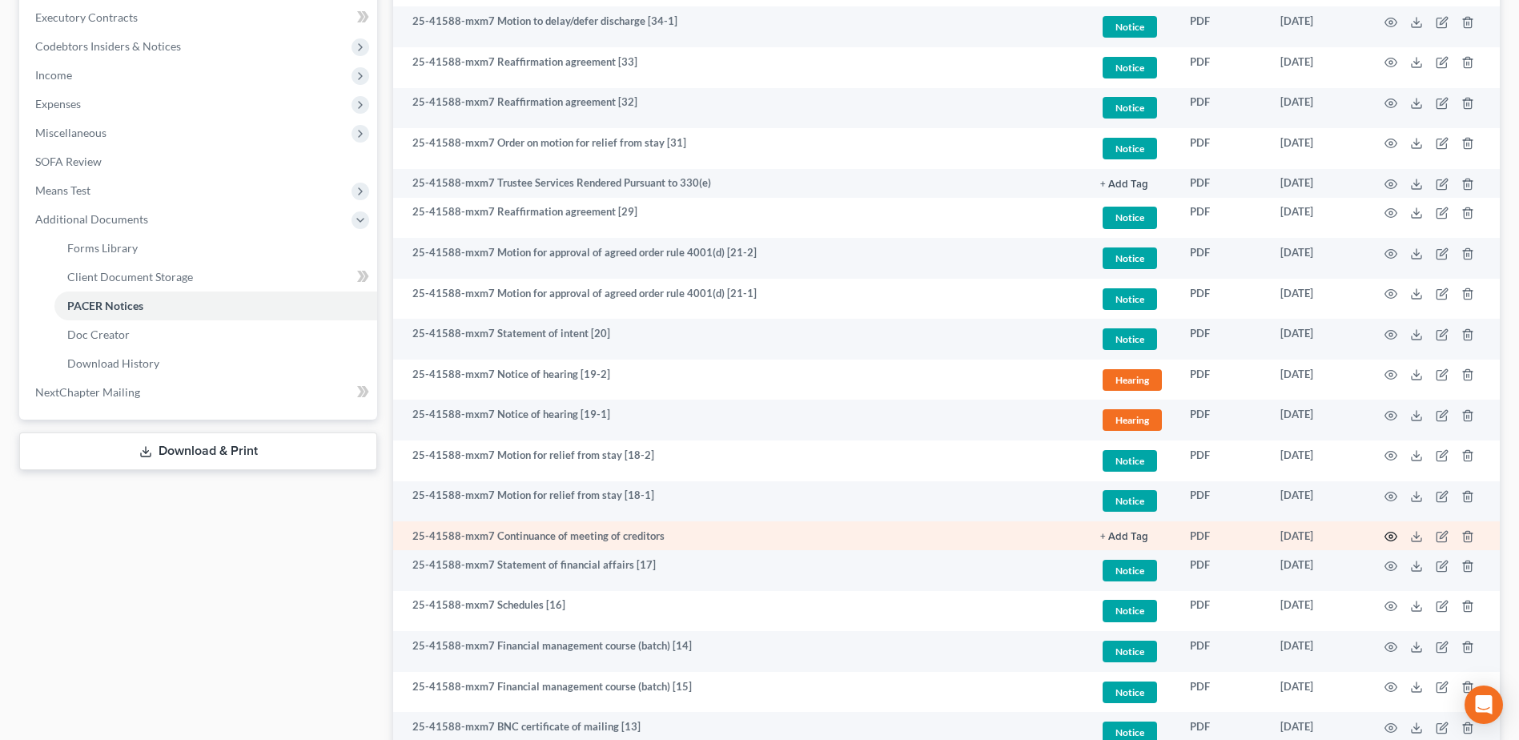
click at [1394, 533] on icon "button" at bounding box center [1391, 537] width 12 height 9
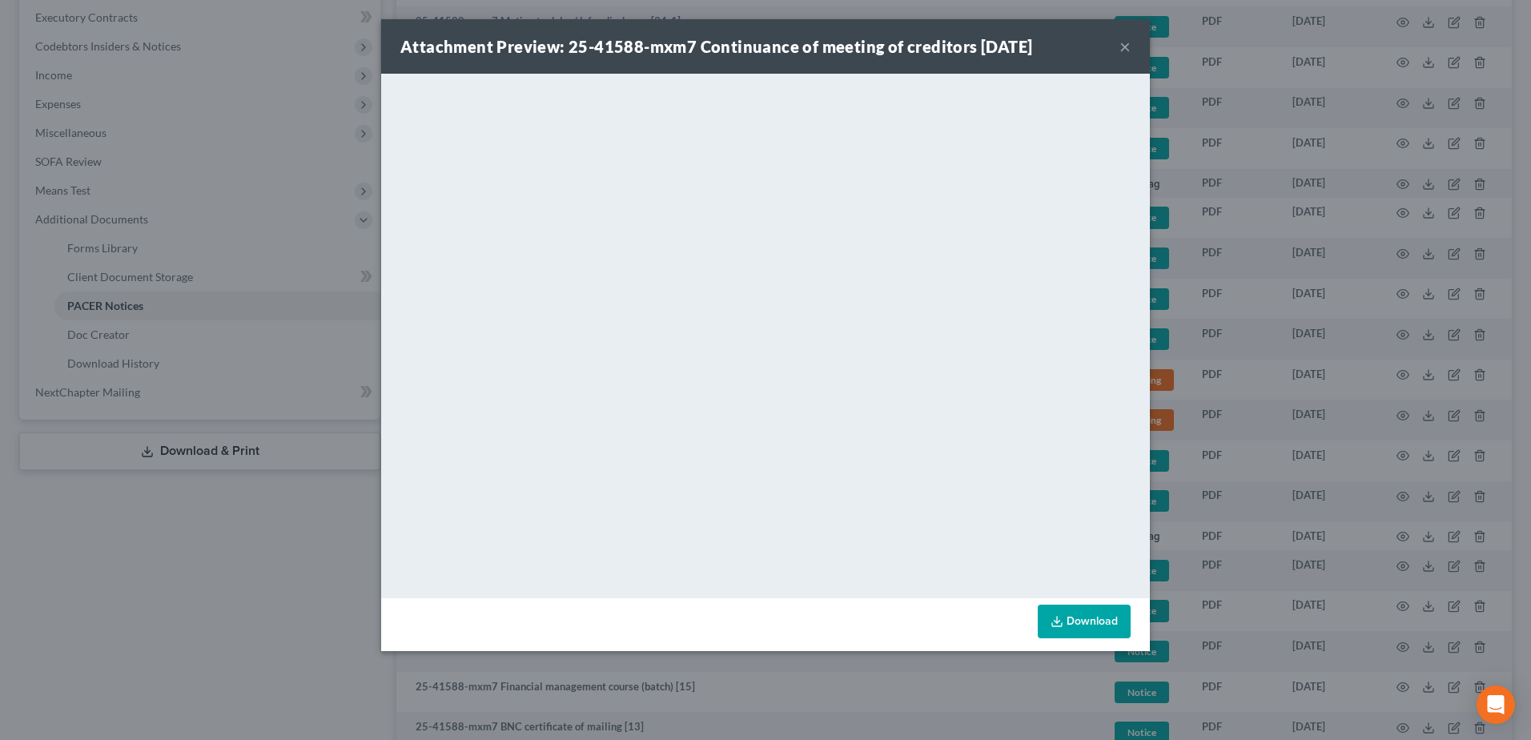
click at [1121, 44] on button "×" at bounding box center [1125, 46] width 11 height 19
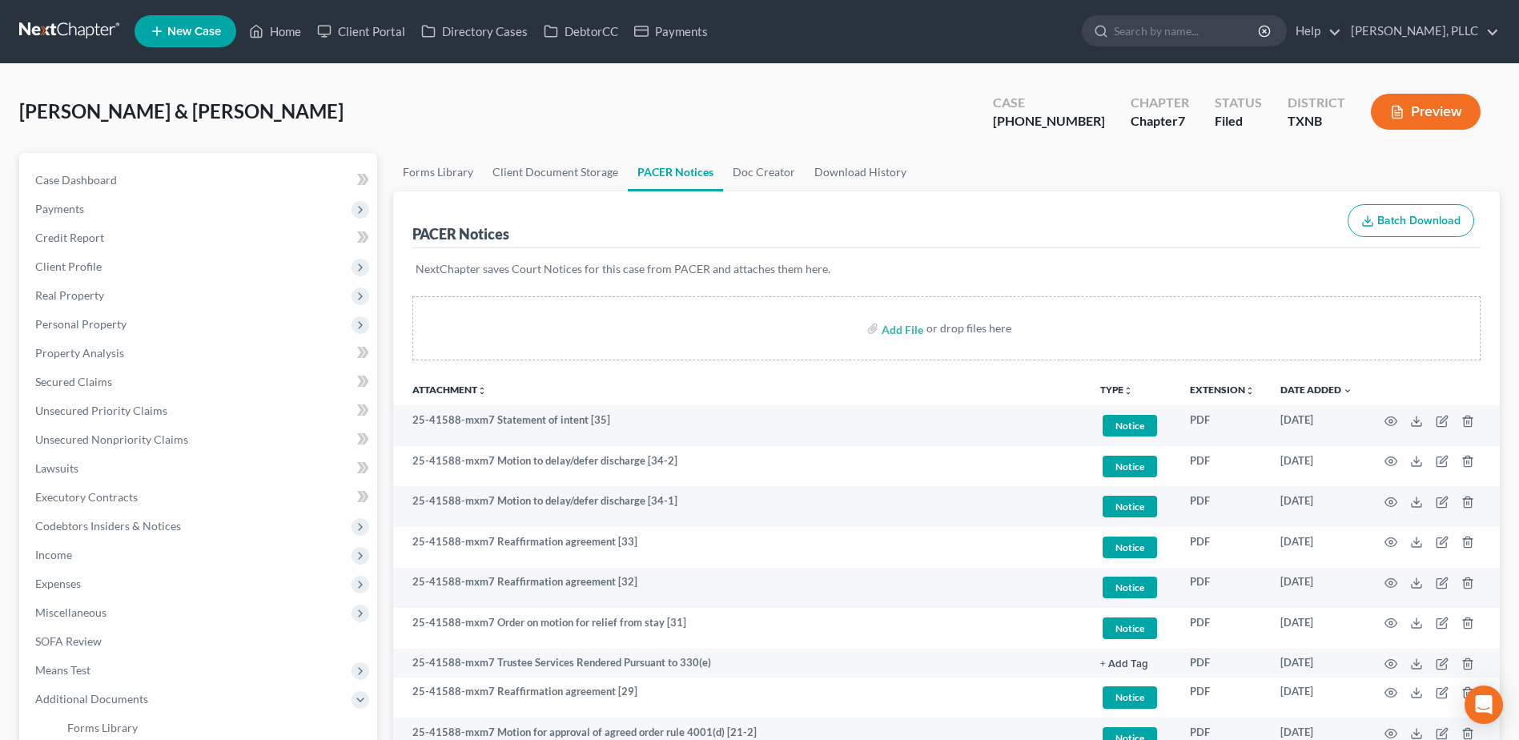
scroll to position [0, 0]
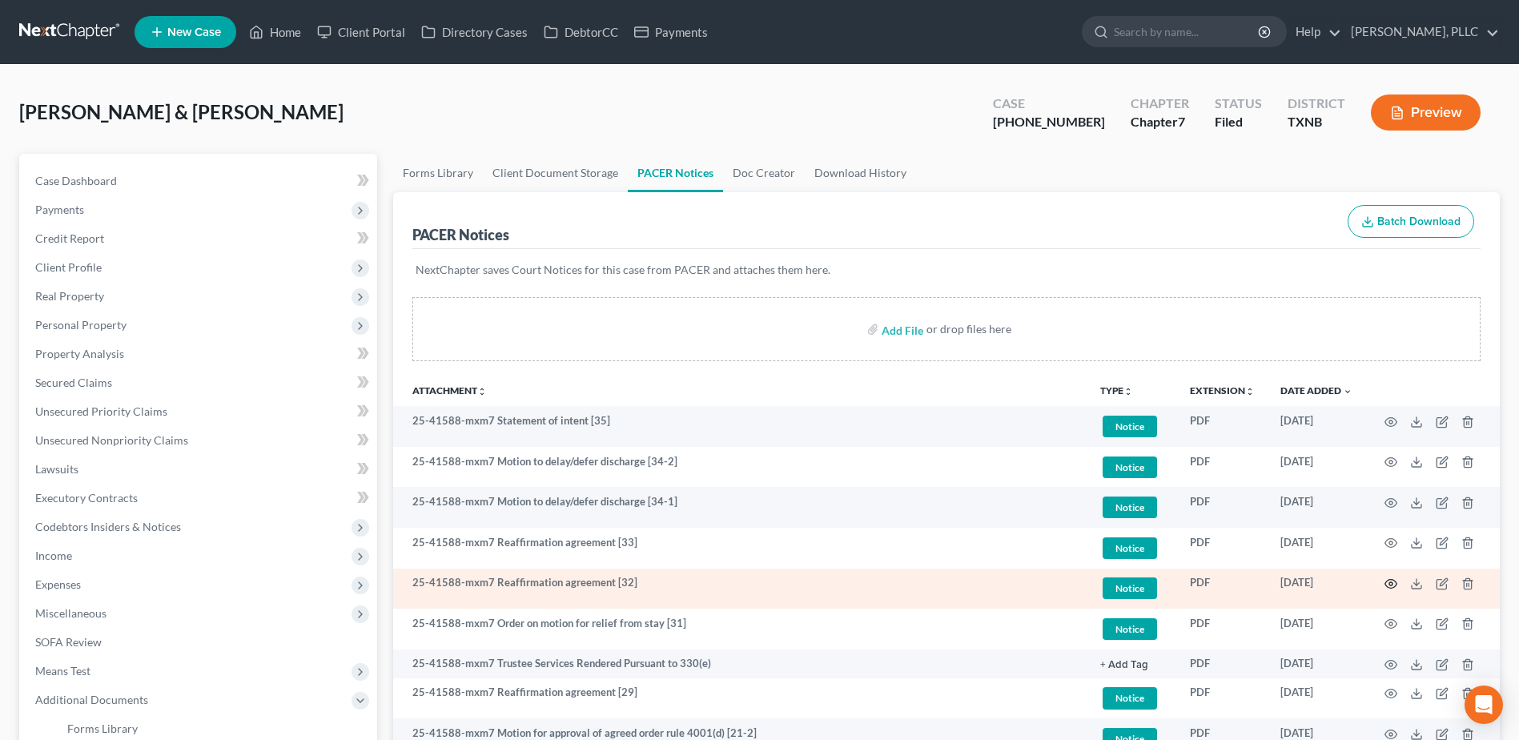
click at [1389, 584] on circle "button" at bounding box center [1390, 583] width 3 height 3
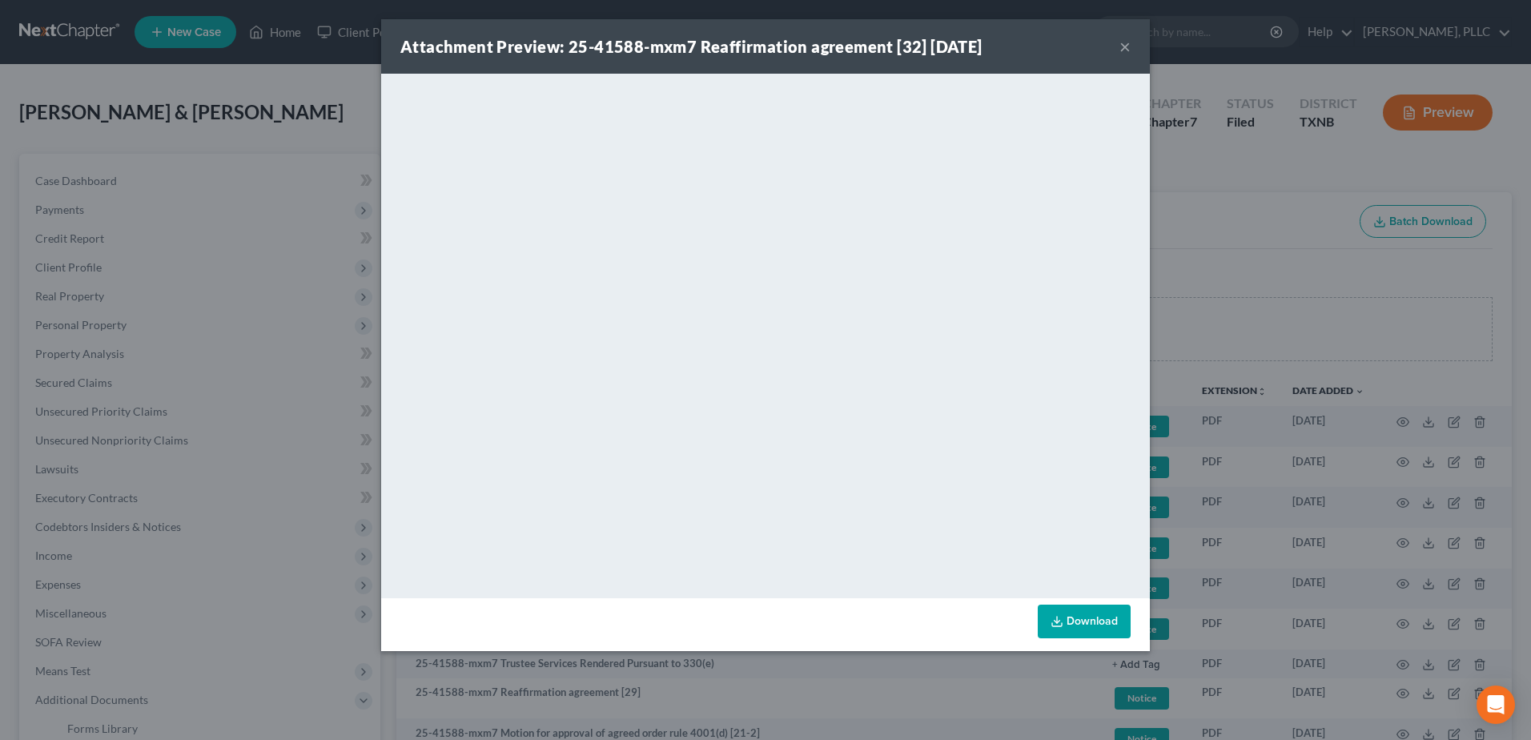
click at [1123, 42] on button "×" at bounding box center [1125, 46] width 11 height 19
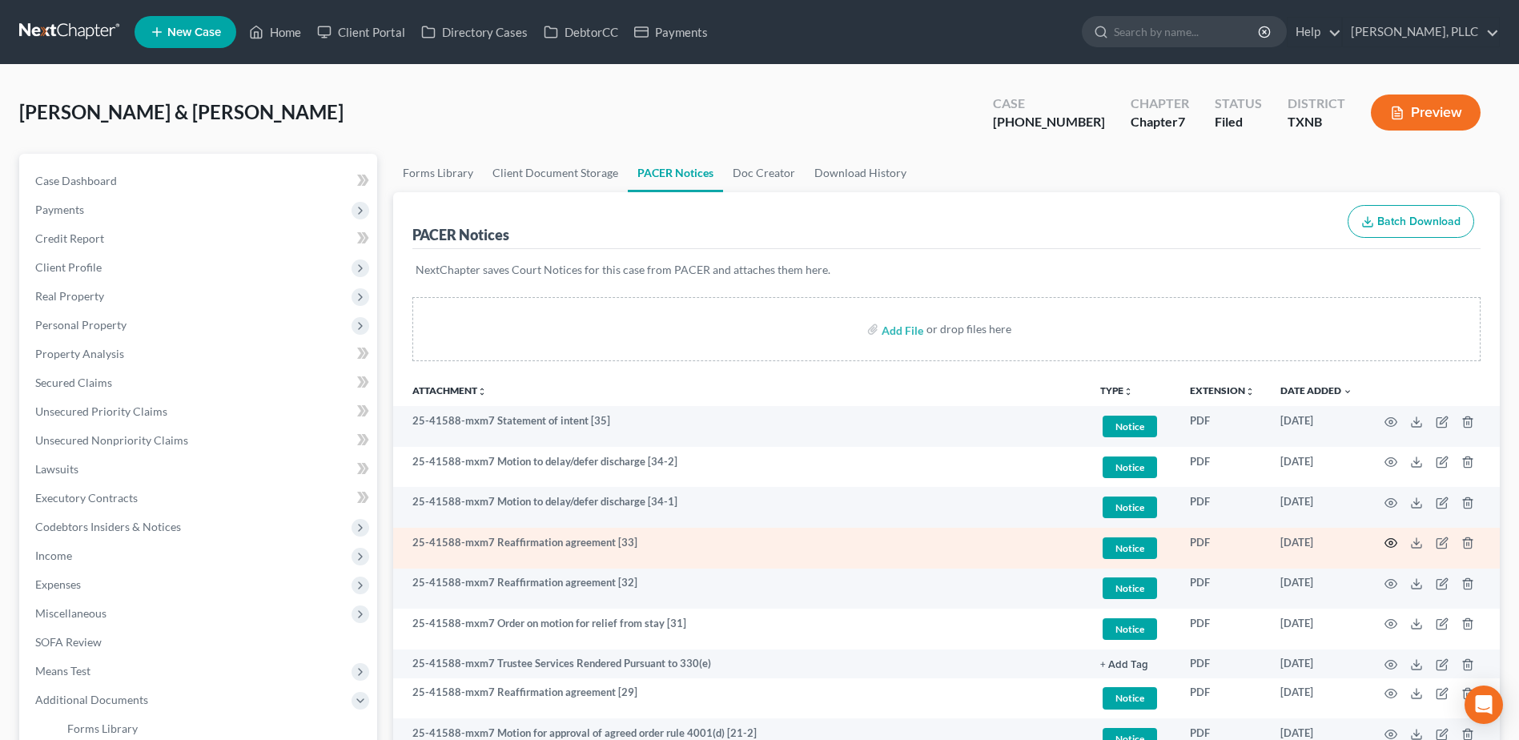
click at [1389, 540] on icon "button" at bounding box center [1391, 543] width 12 height 9
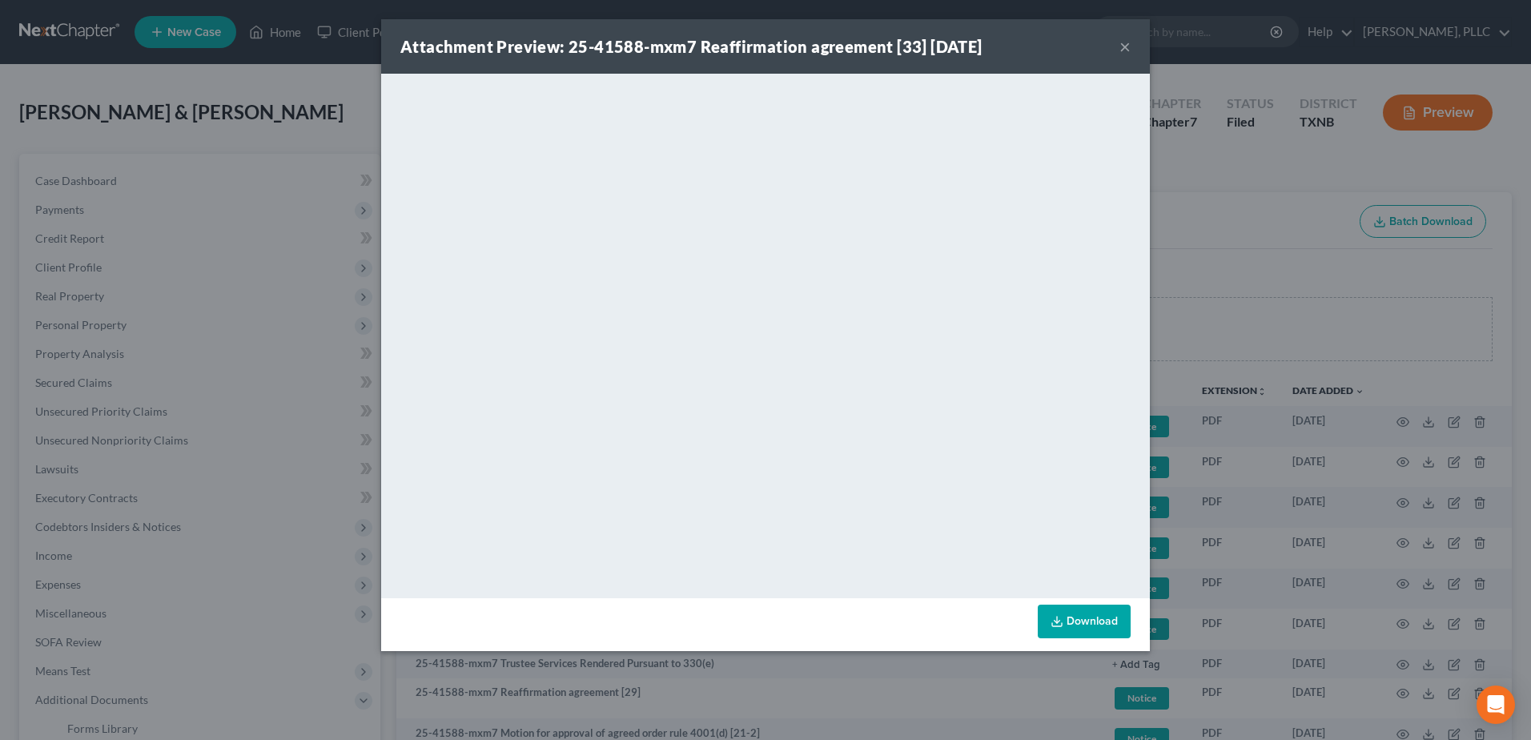
click at [1128, 46] on button "×" at bounding box center [1125, 46] width 11 height 19
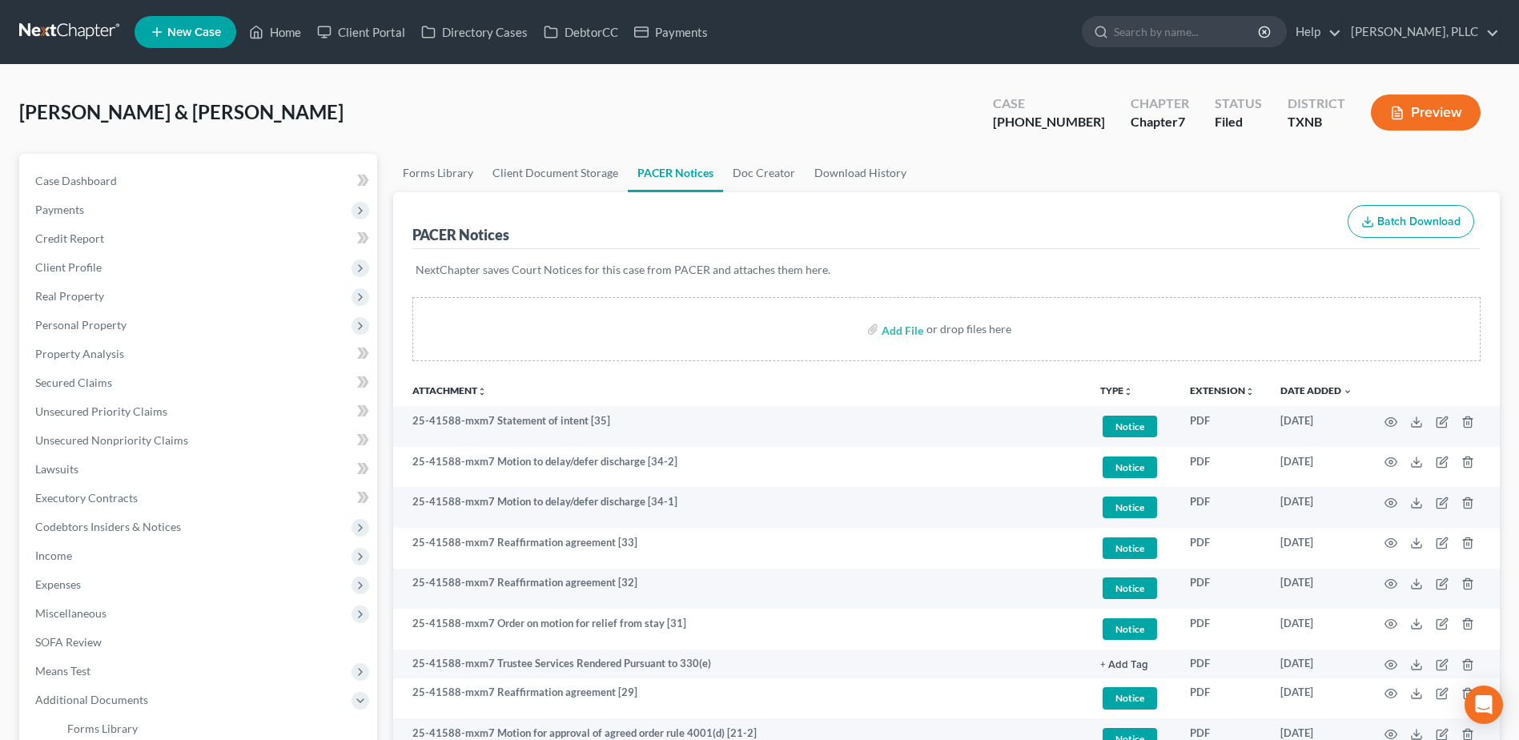
click at [90, 385] on span "Secured Claims" at bounding box center [73, 383] width 77 height 14
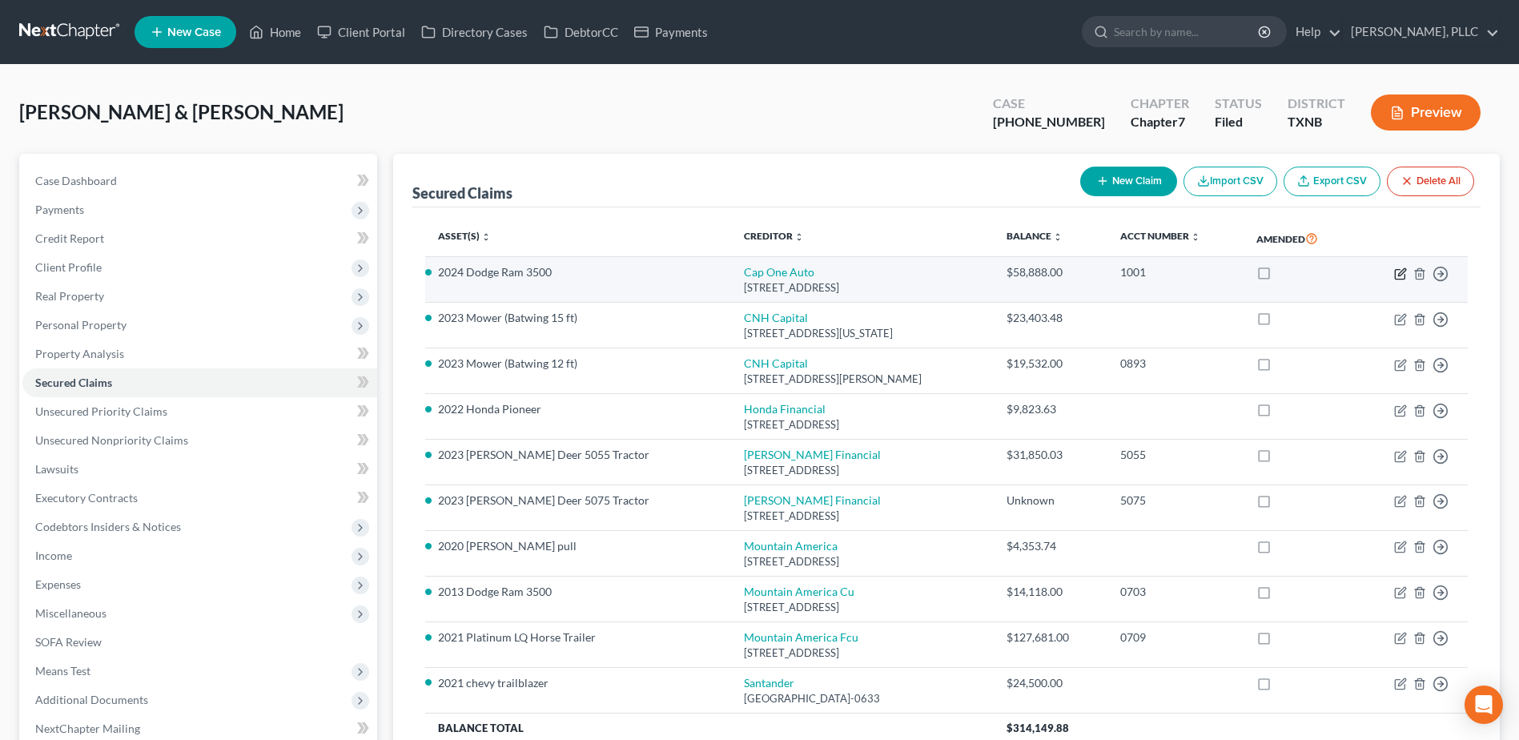
click at [1402, 276] on icon "button" at bounding box center [1400, 273] width 13 height 13
select select "45"
select select "2"
select select "1"
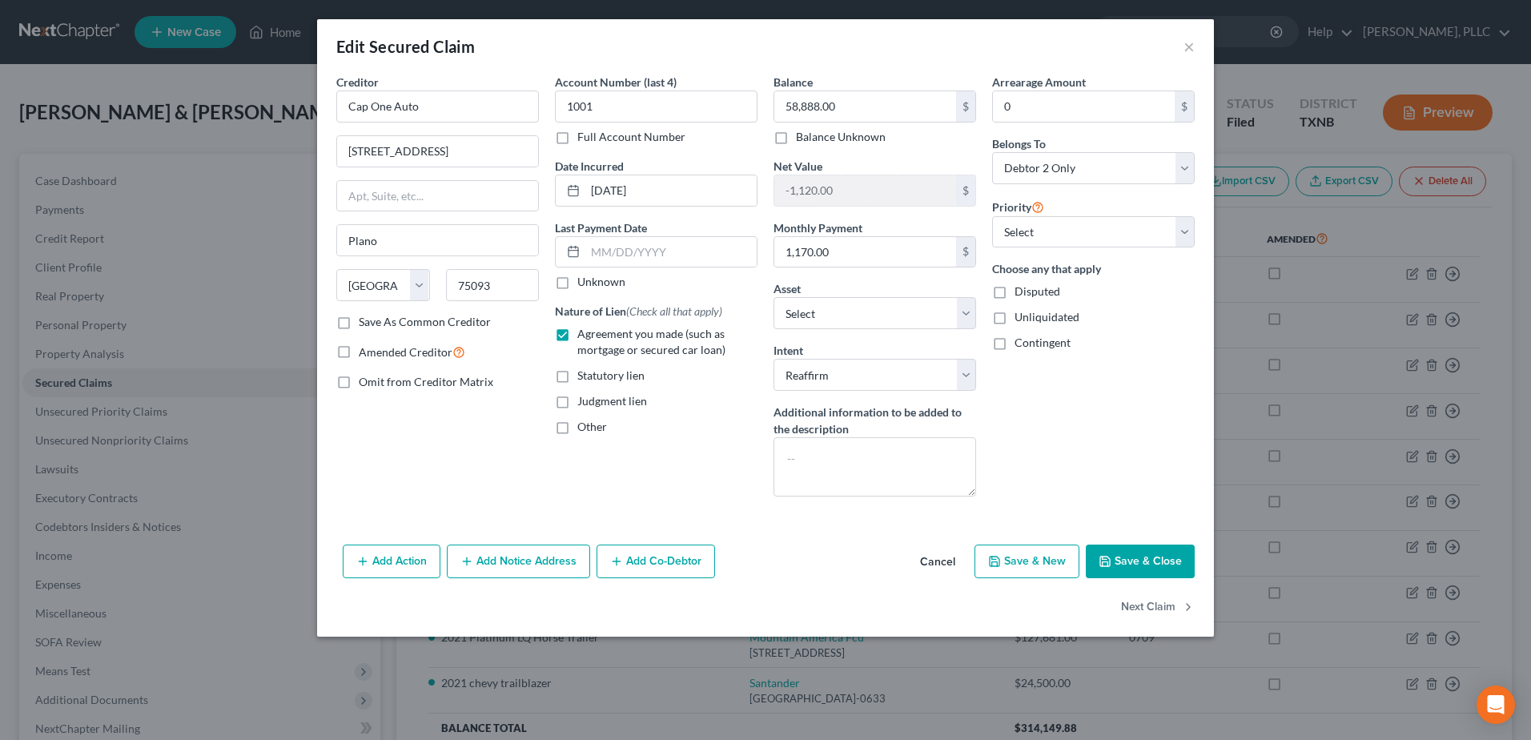
click at [938, 565] on button "Cancel" at bounding box center [937, 562] width 61 height 32
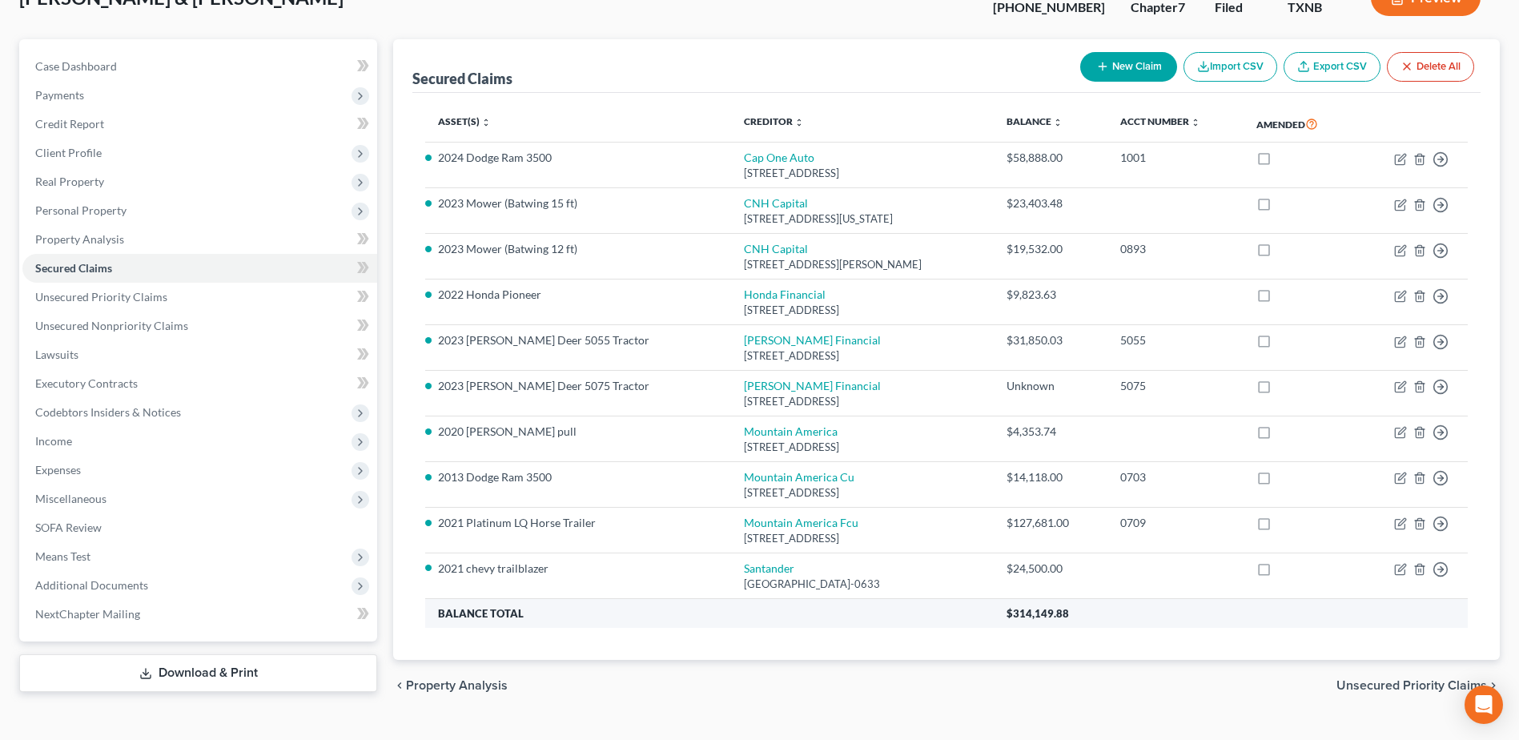
scroll to position [147, 0]
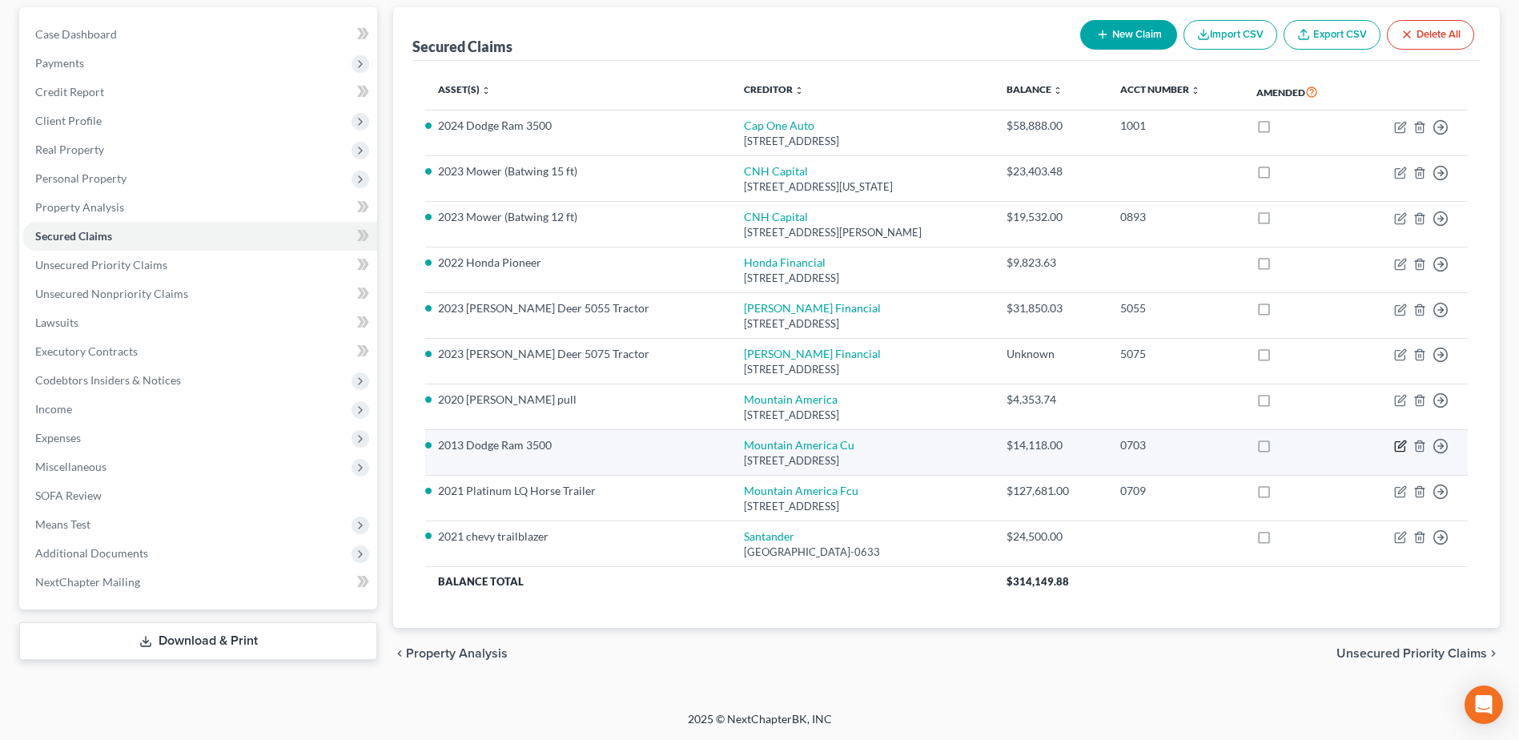
click at [1401, 445] on icon "button" at bounding box center [1400, 446] width 13 height 13
select select "46"
select select "15"
select select "2"
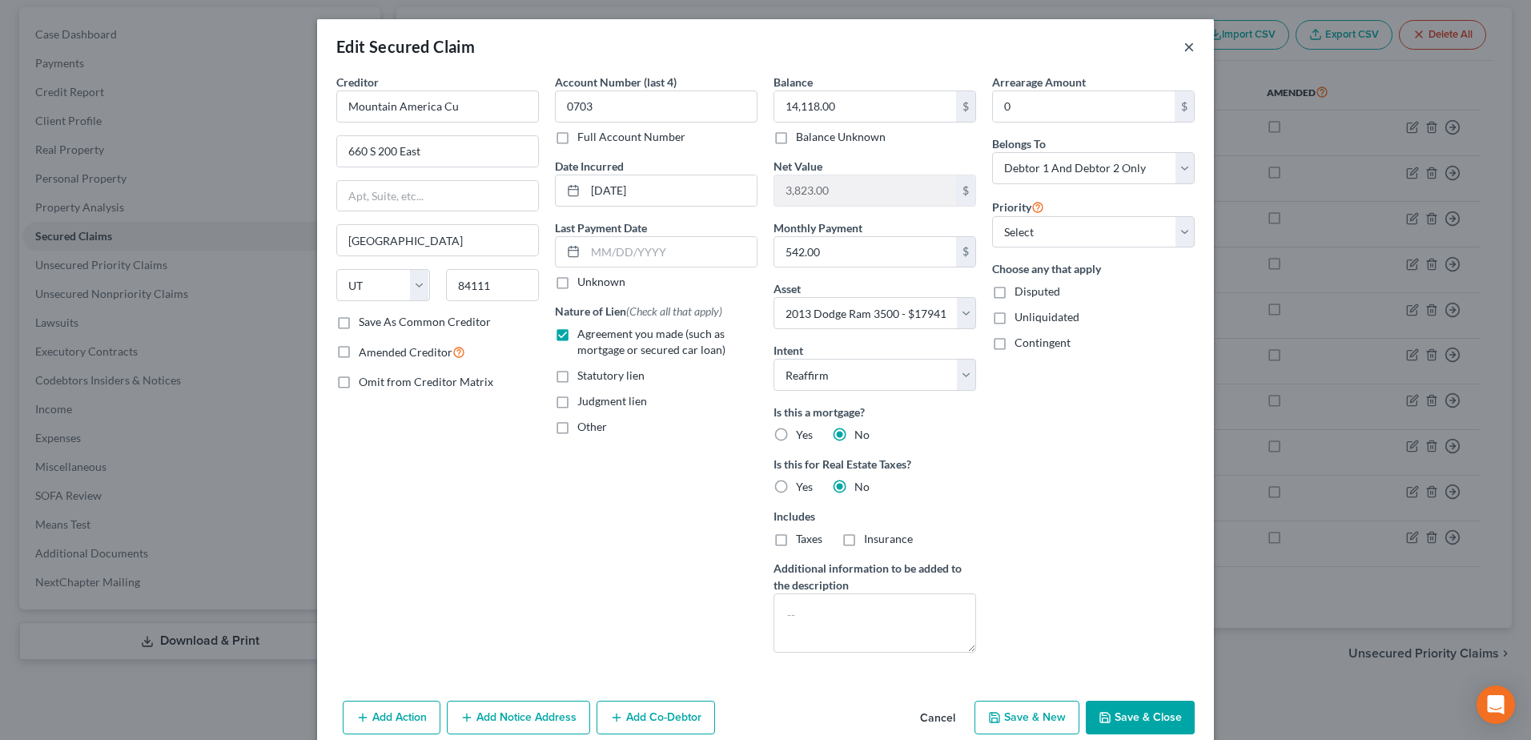
click at [1186, 46] on button "×" at bounding box center [1189, 46] width 11 height 19
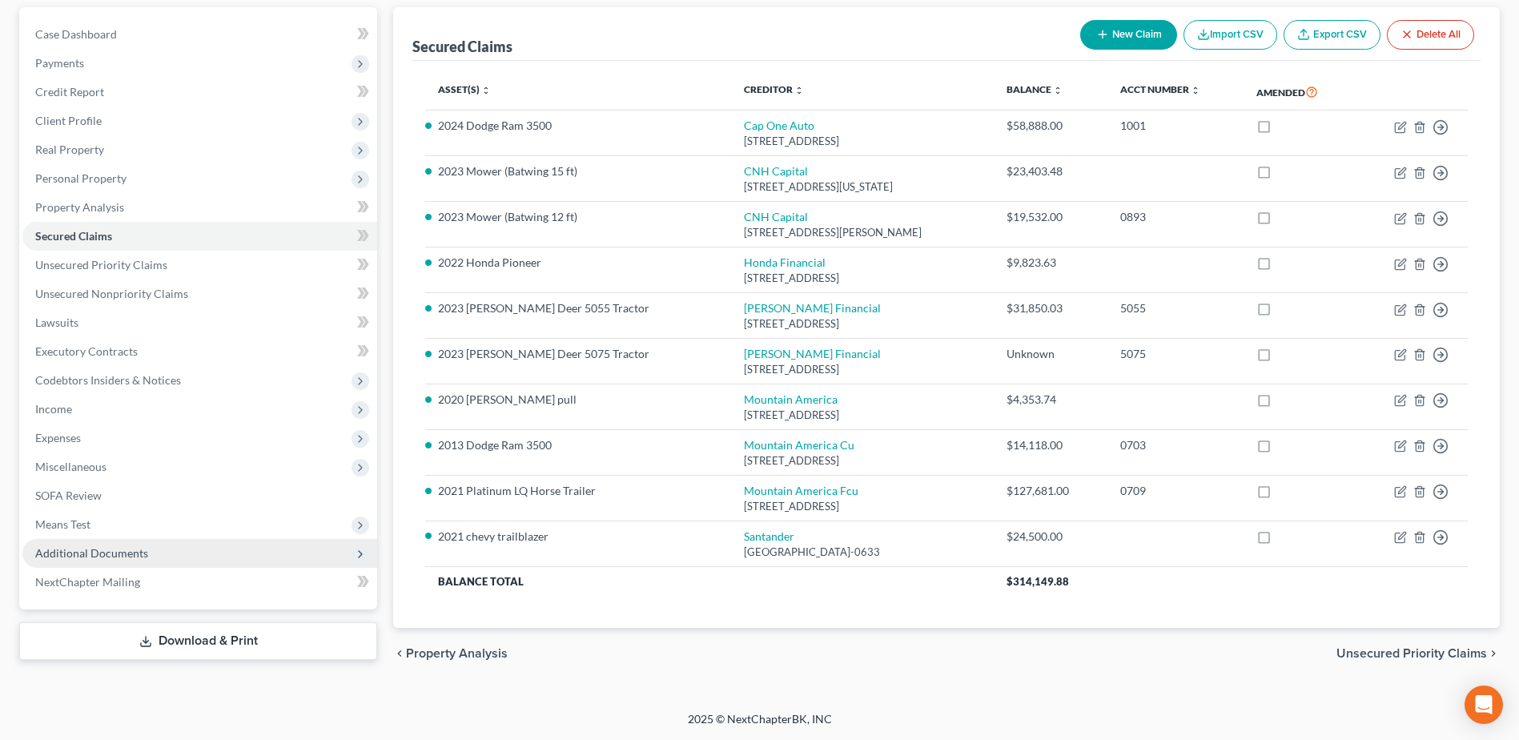
click at [86, 541] on span "Additional Documents" at bounding box center [199, 553] width 355 height 29
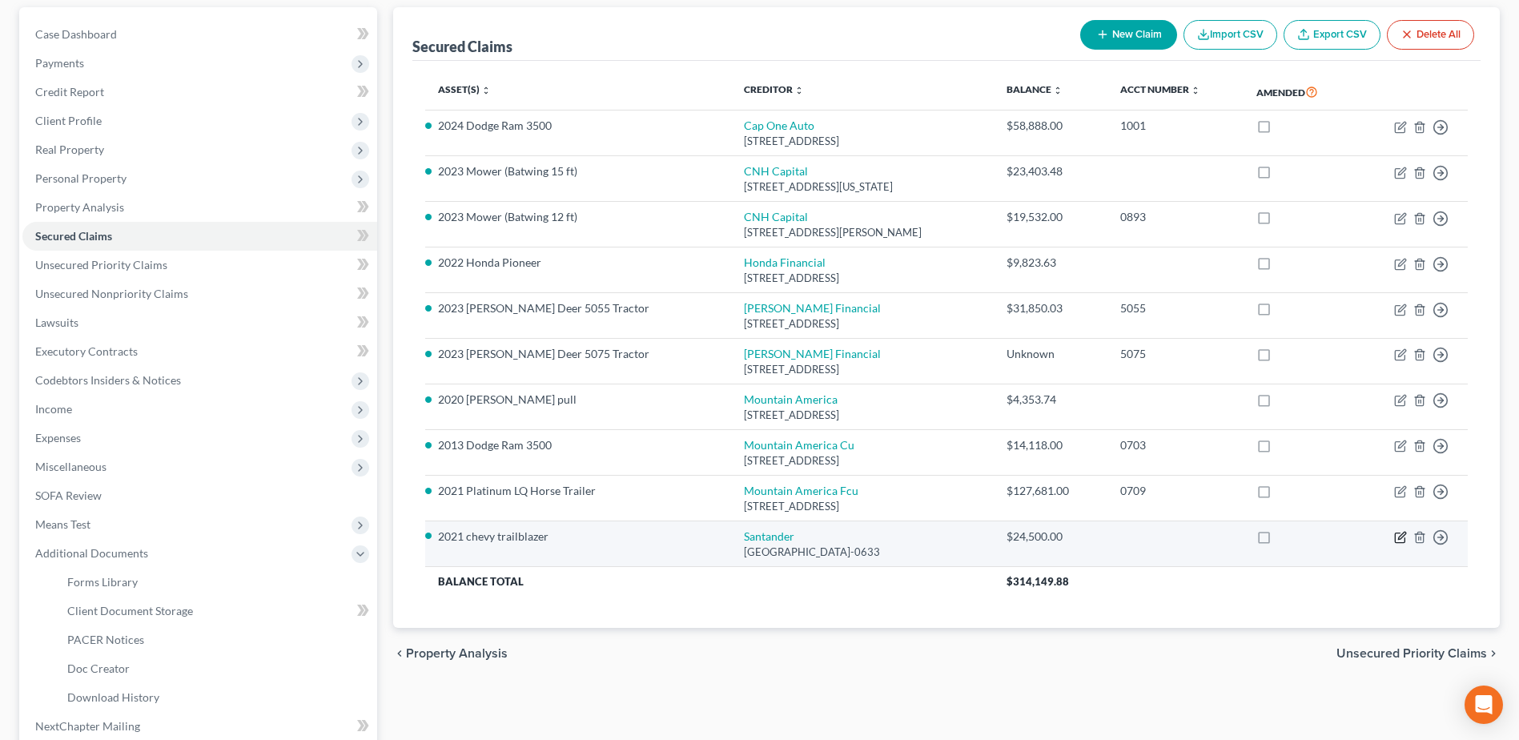
click at [1405, 541] on icon "button" at bounding box center [1400, 538] width 10 height 10
select select "45"
select select "13"
select select "2"
select select "3"
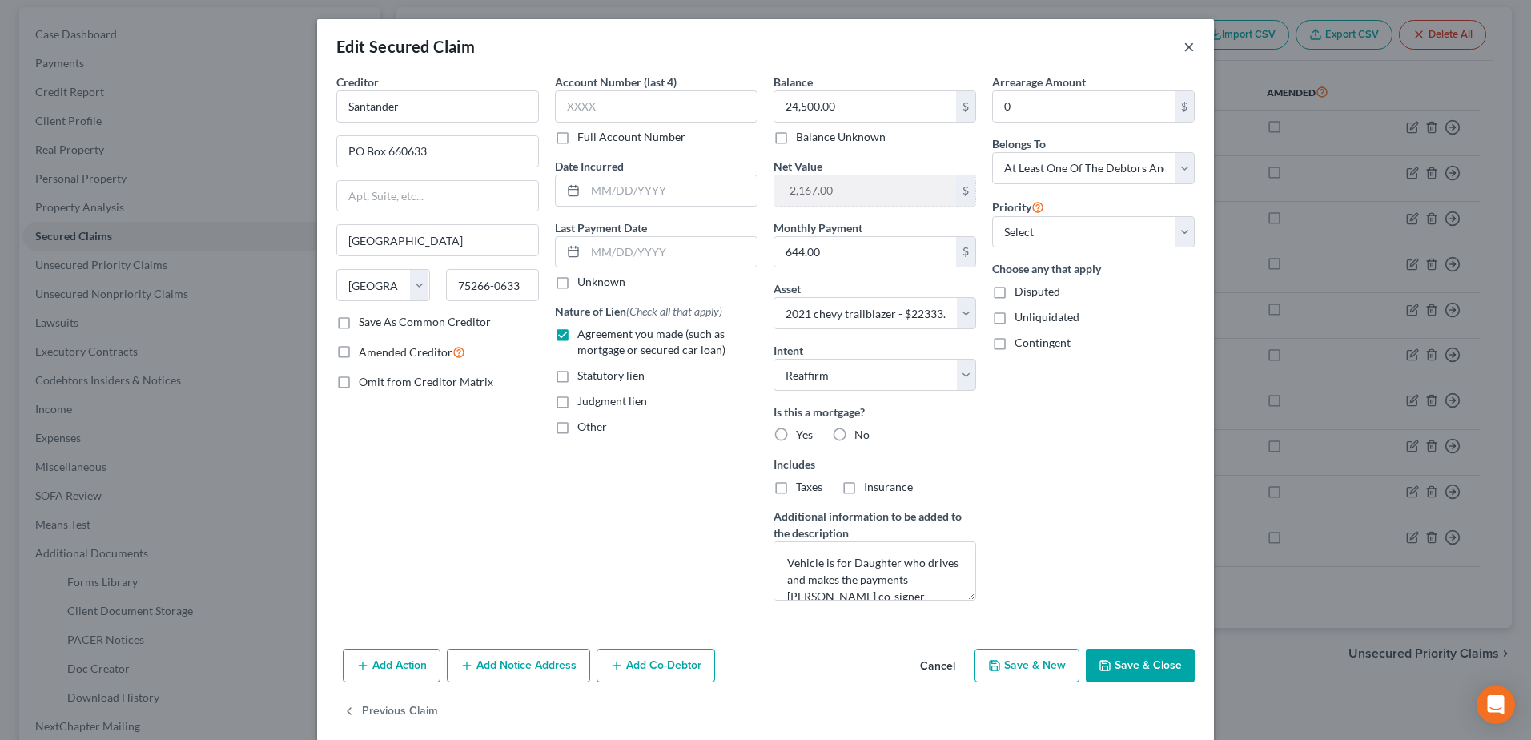
click at [1184, 56] on button "×" at bounding box center [1189, 46] width 11 height 19
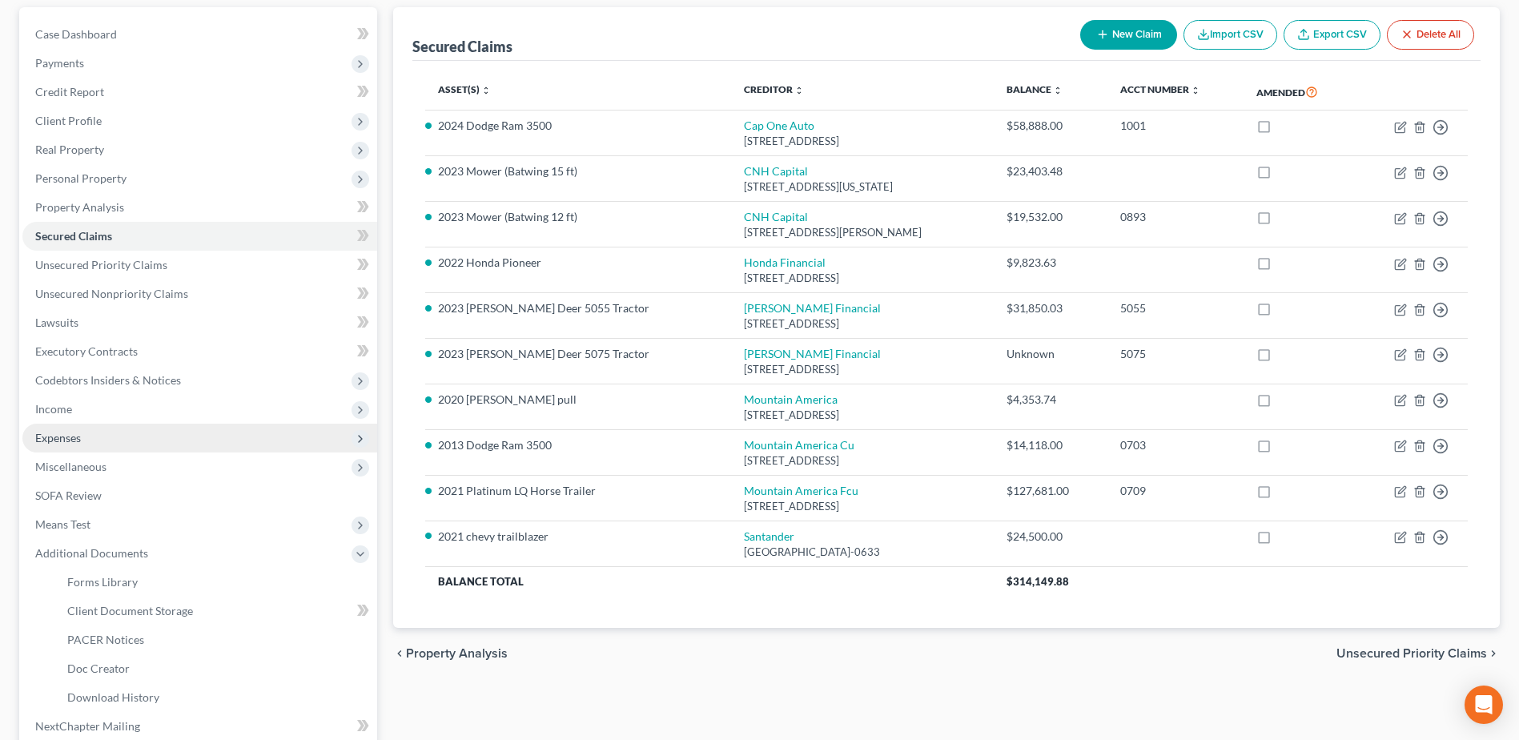
click at [72, 435] on span "Expenses" at bounding box center [58, 438] width 46 height 14
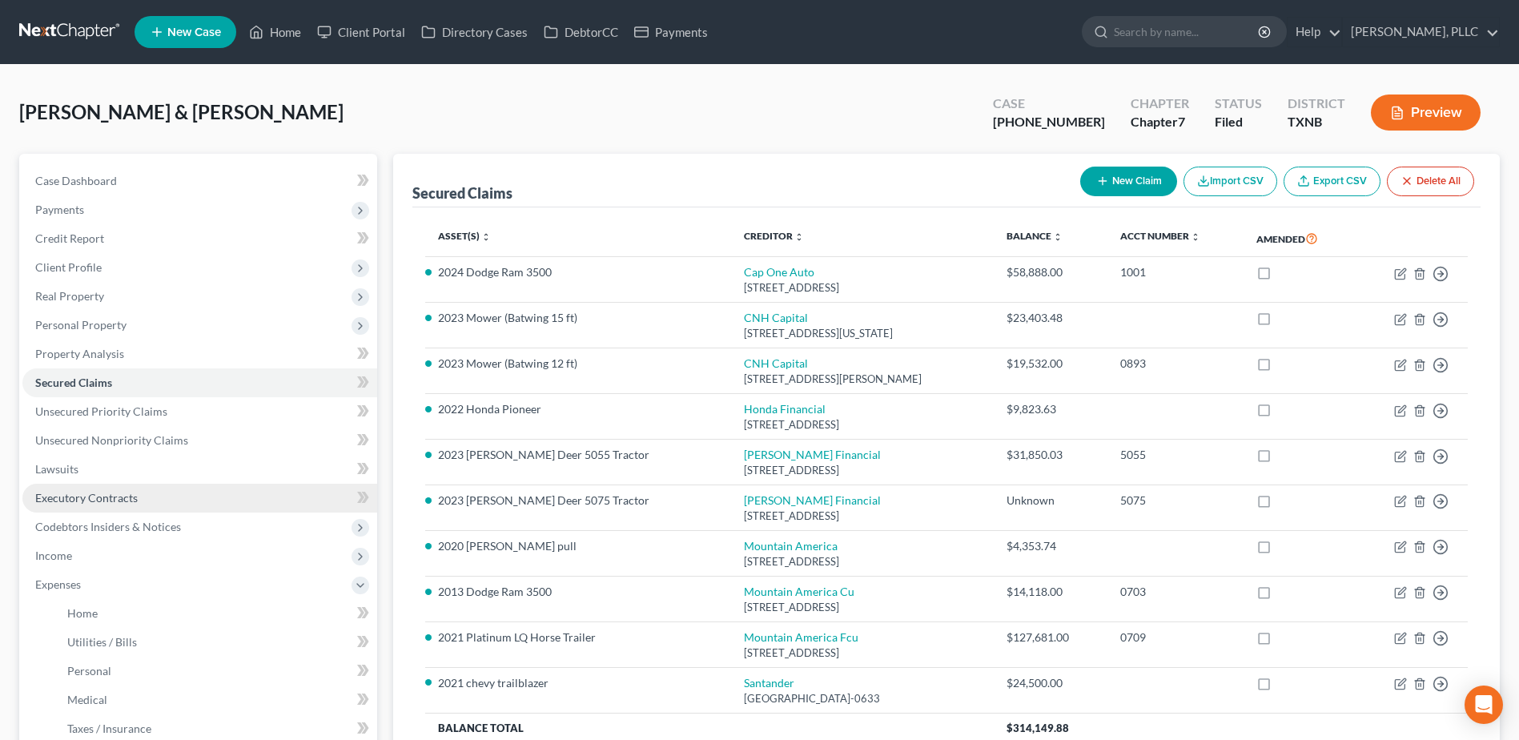
scroll to position [320, 0]
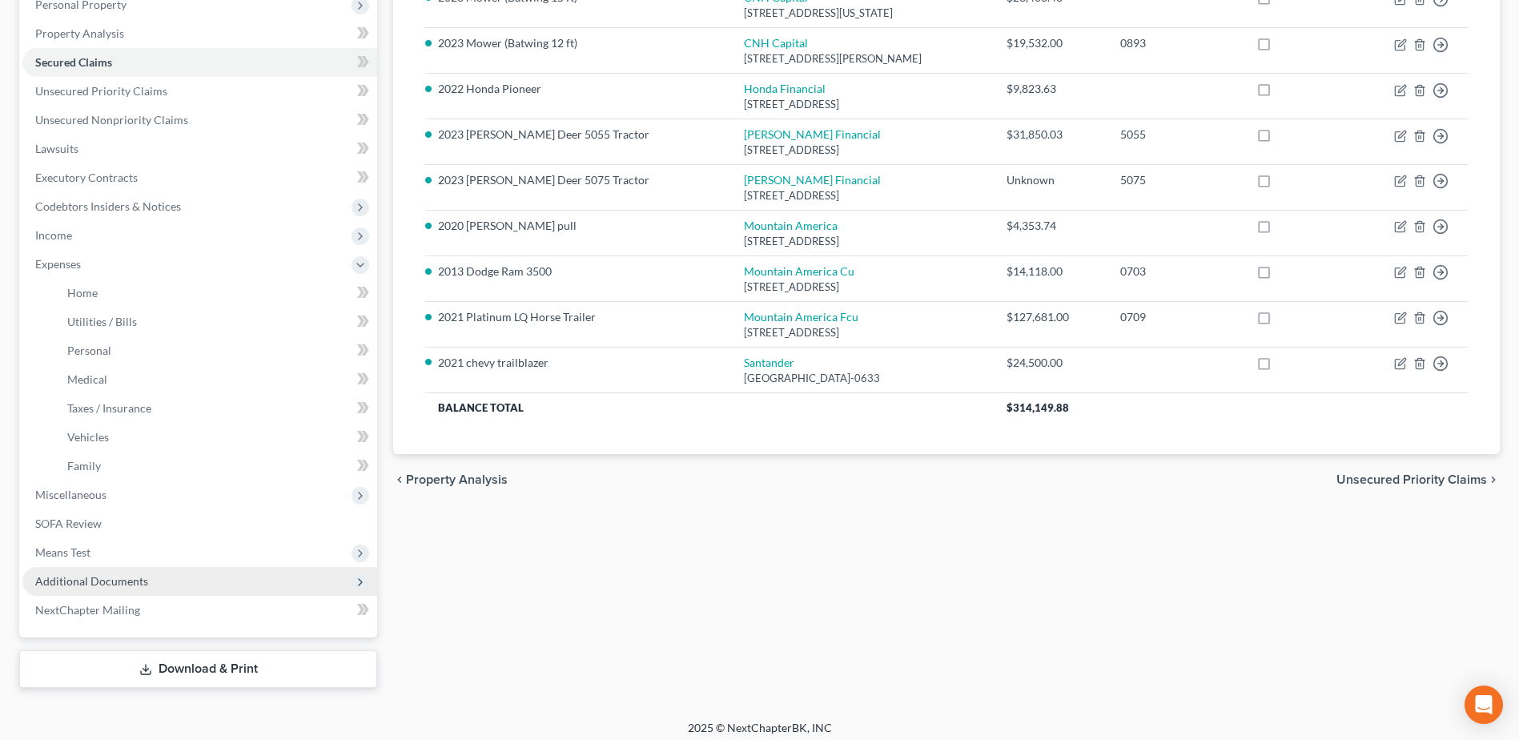
click at [101, 580] on span "Additional Documents" at bounding box center [91, 581] width 113 height 14
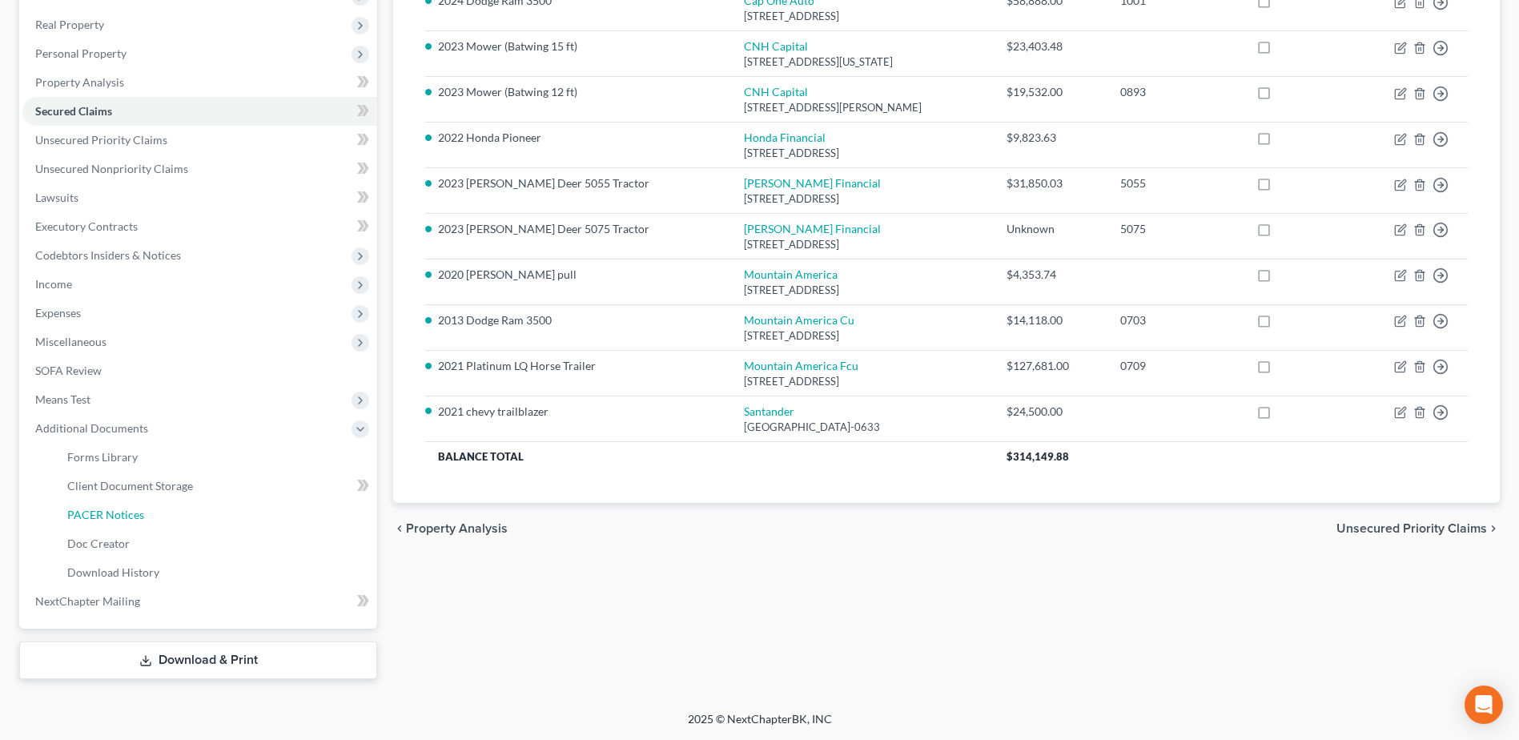
drag, startPoint x: 111, startPoint y: 515, endPoint x: 708, endPoint y: 535, distance: 596.9
click at [111, 515] on span "PACER Notices" at bounding box center [105, 515] width 77 height 14
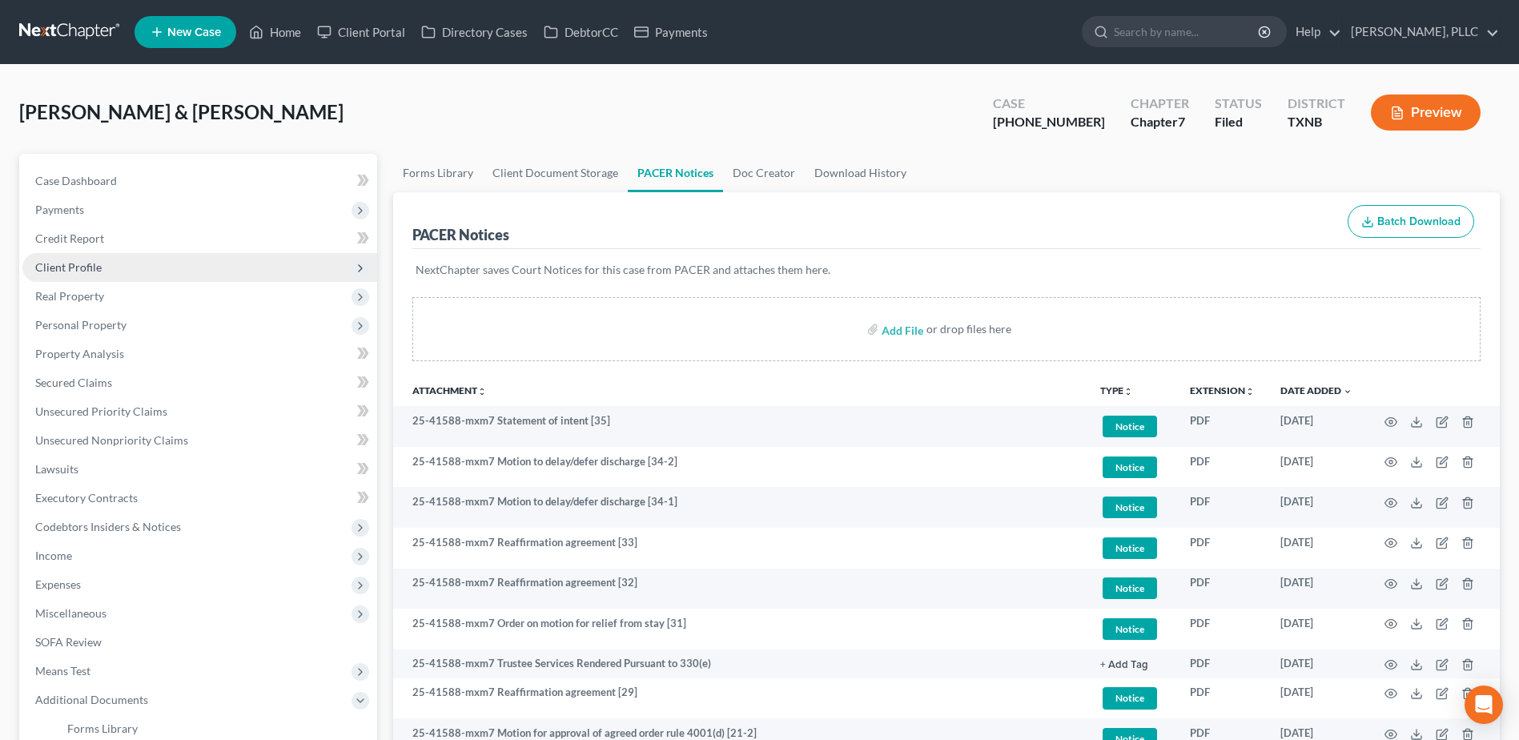
click at [70, 264] on span "Client Profile" at bounding box center [68, 267] width 66 height 14
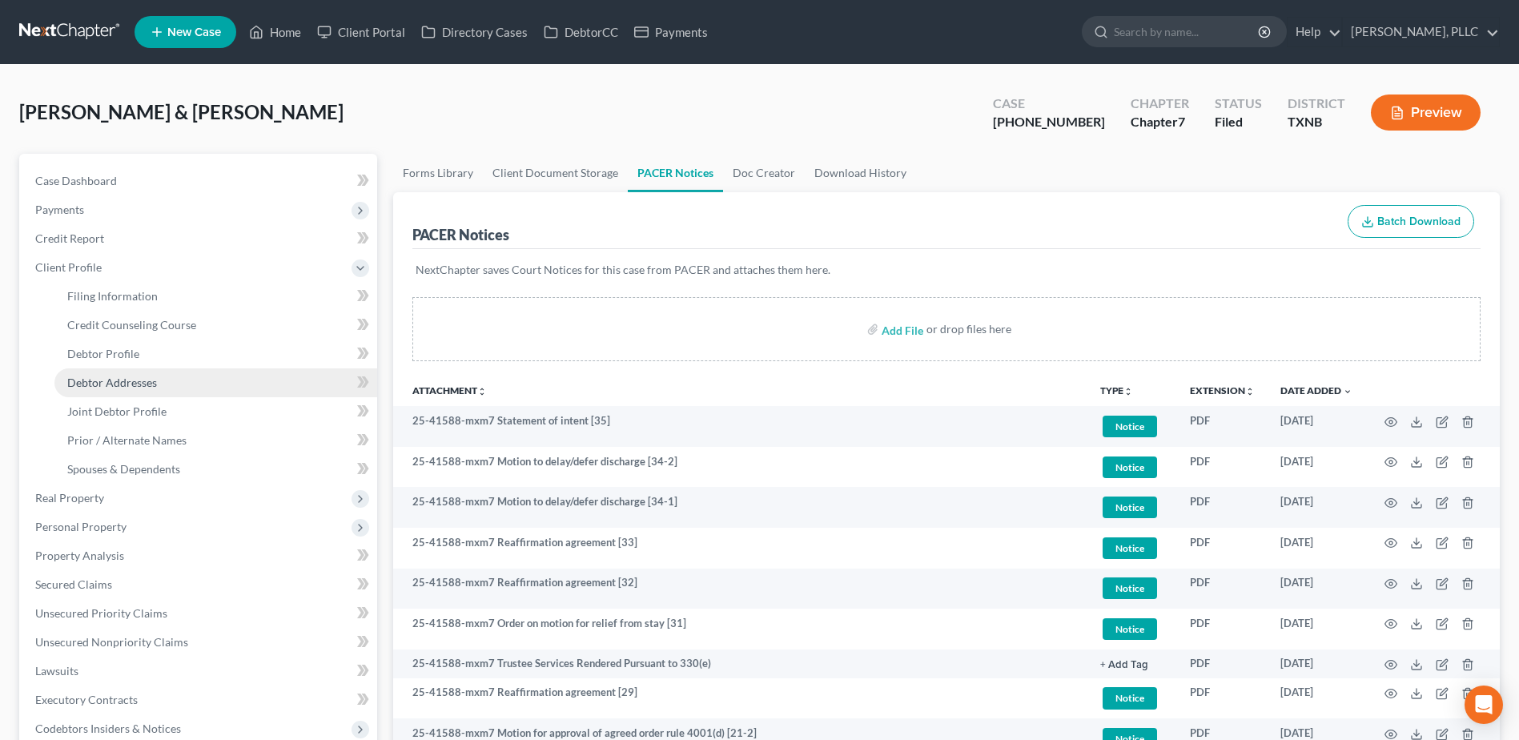
click at [121, 377] on span "Debtor Addresses" at bounding box center [112, 383] width 90 height 14
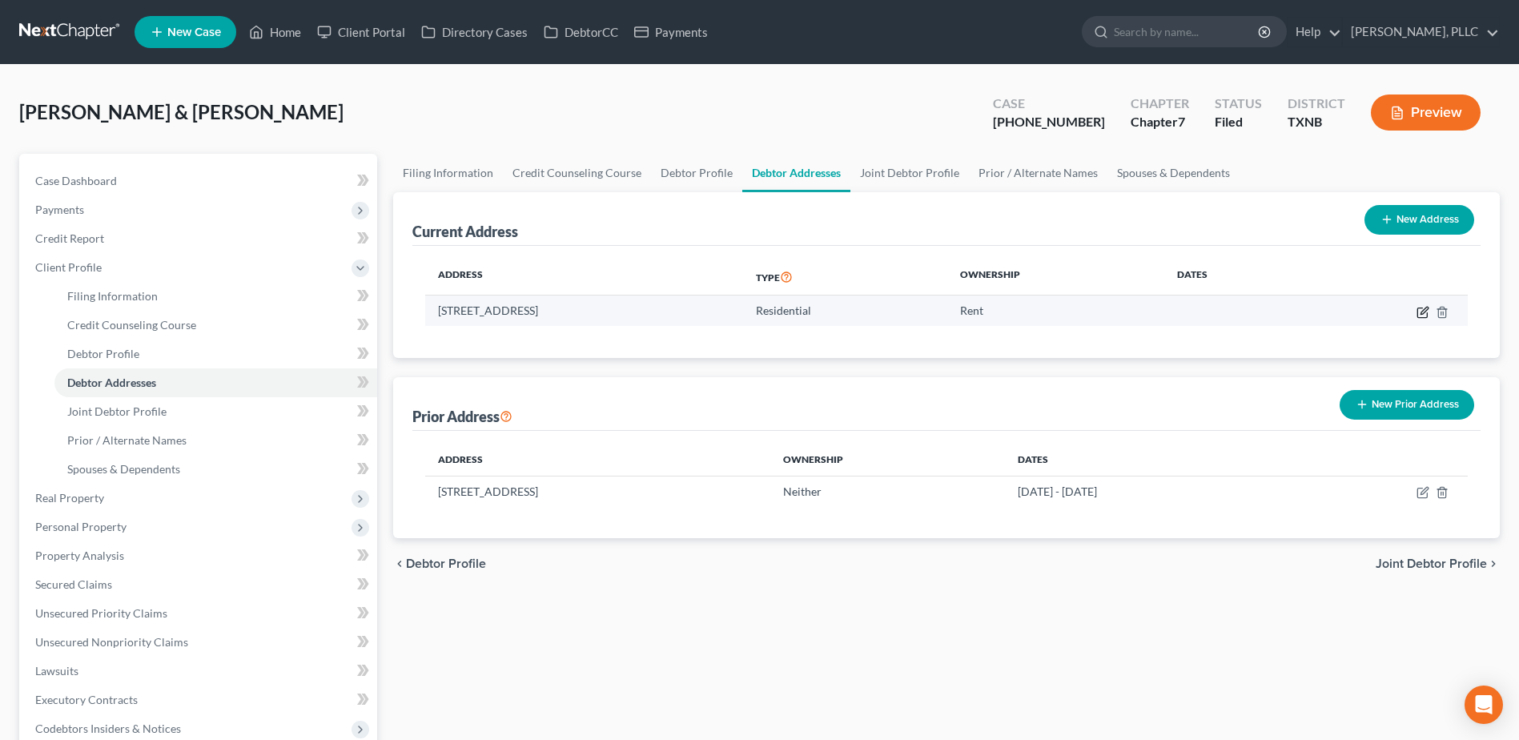
click at [1425, 317] on icon "button" at bounding box center [1422, 313] width 10 height 10
select select "45"
select select "248"
select select "0"
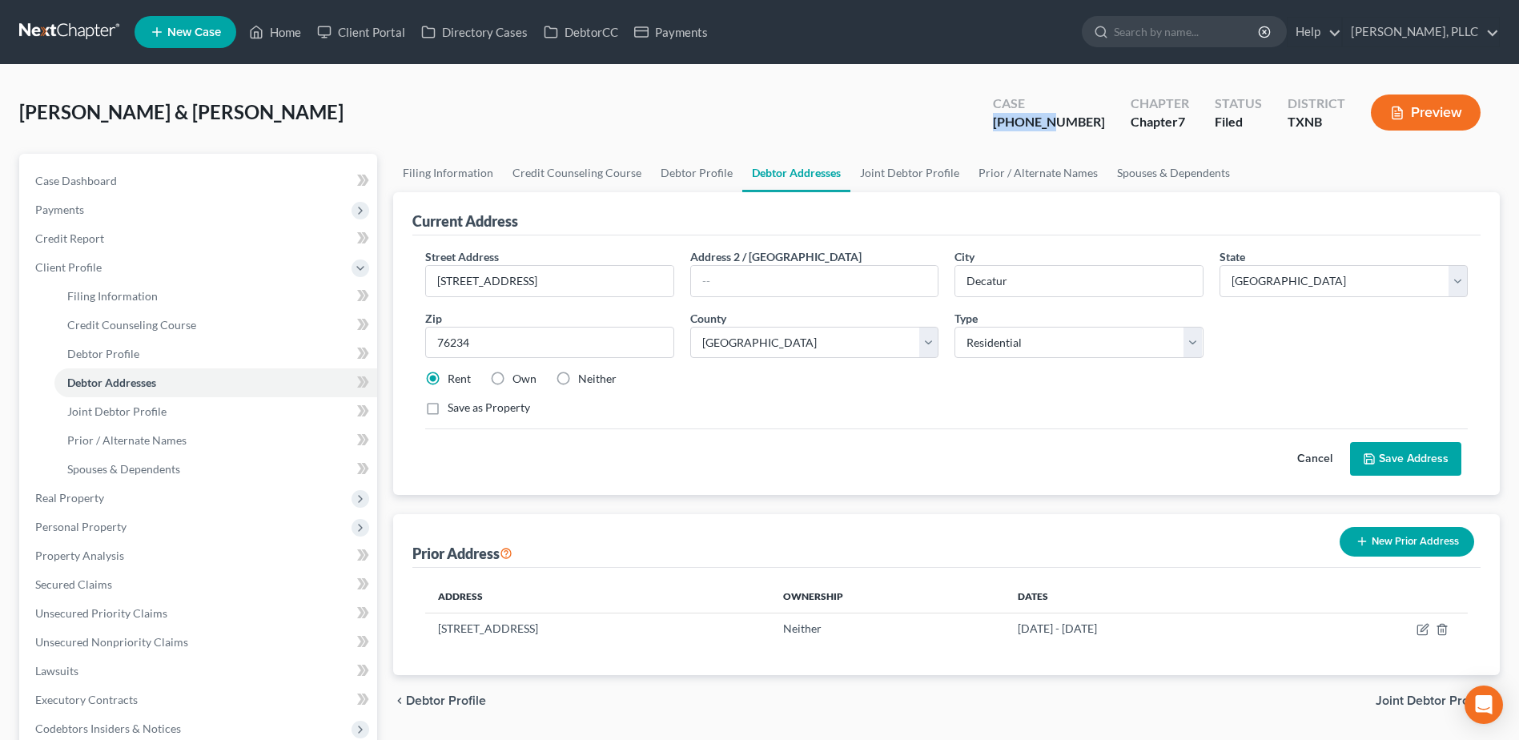
drag, startPoint x: 1094, startPoint y: 123, endPoint x: 1037, endPoint y: 122, distance: 56.9
click at [1037, 122] on div "Case 25-41588-7" at bounding box center [1049, 113] width 138 height 47
copy div "25-41588"
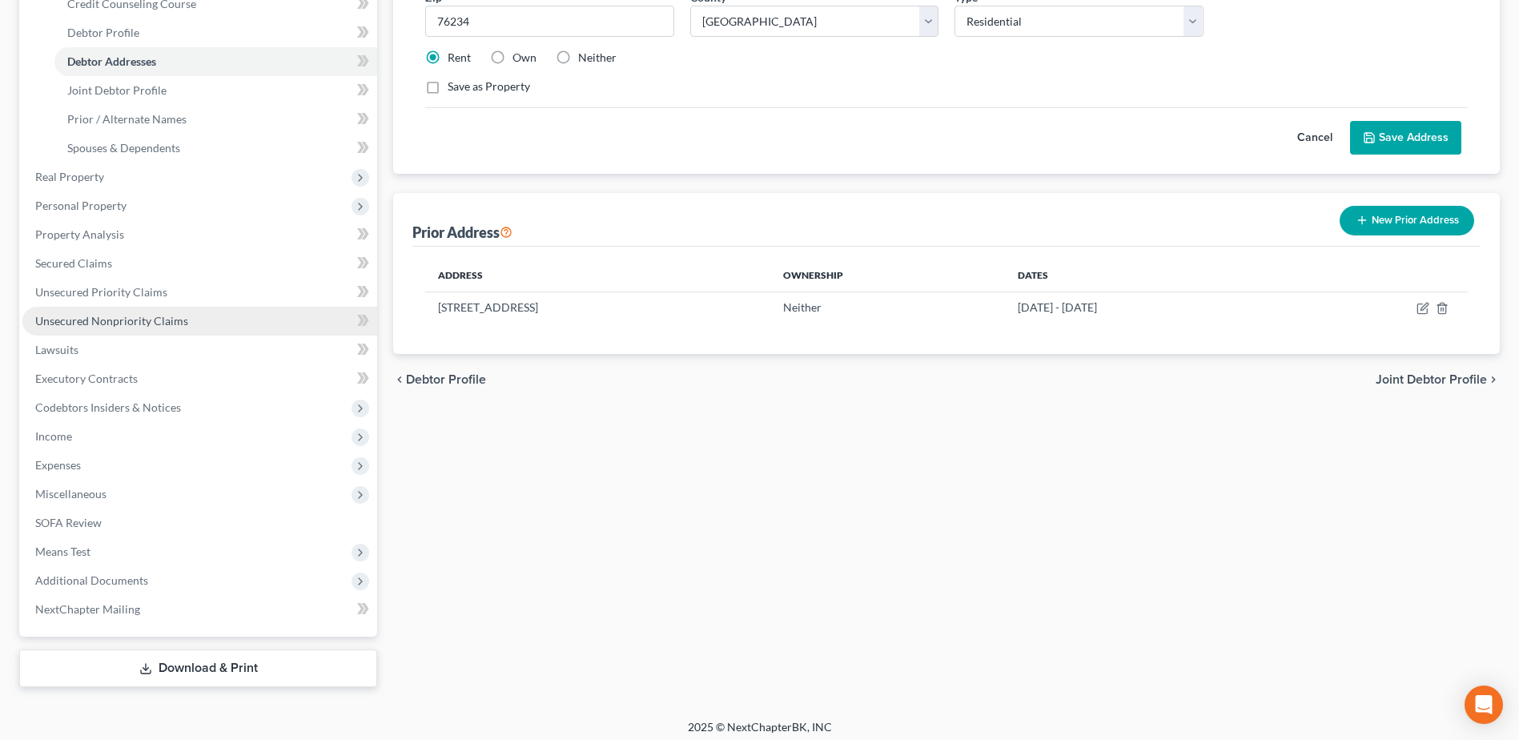
scroll to position [329, 0]
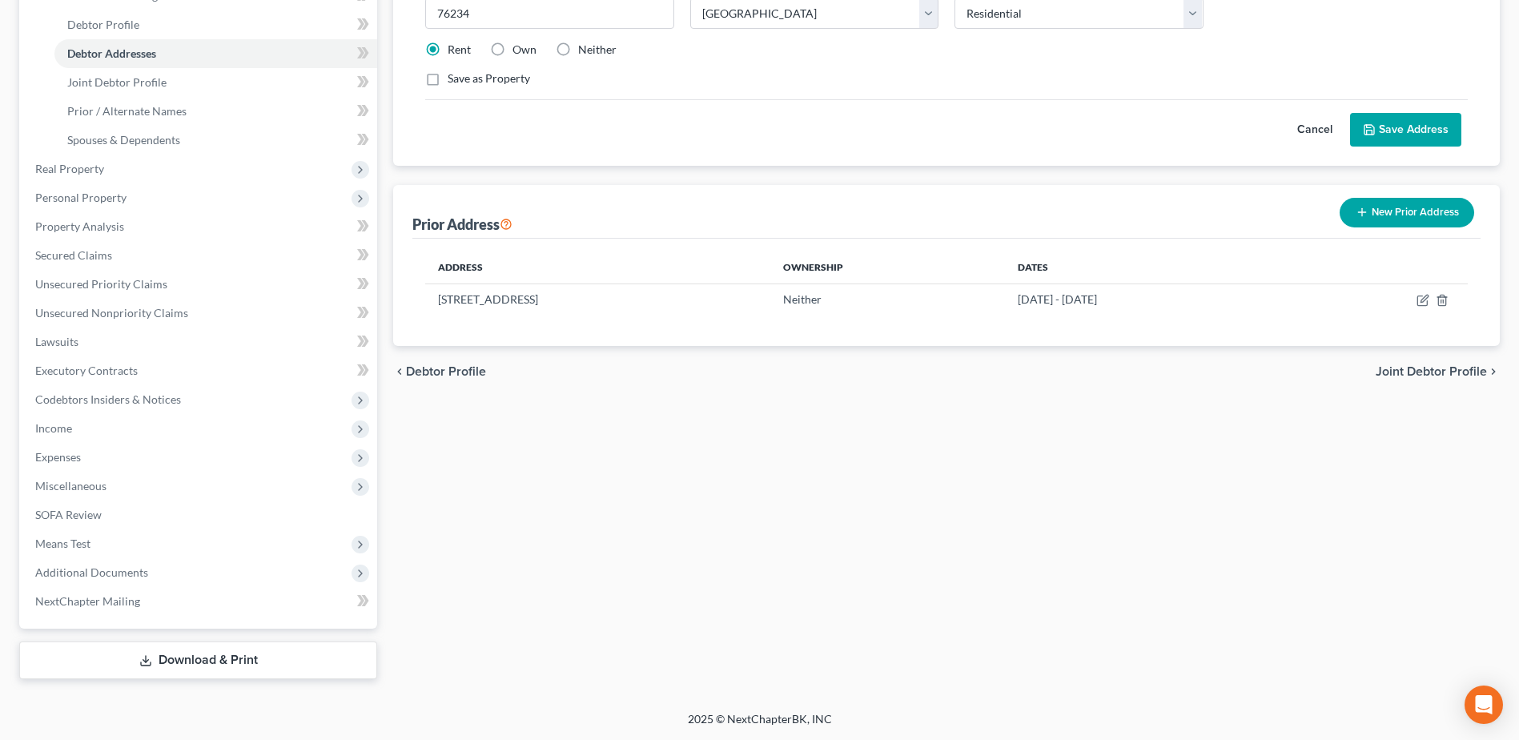
drag, startPoint x: 124, startPoint y: 573, endPoint x: 559, endPoint y: 519, distance: 438.1
click at [124, 573] on span "Additional Documents" at bounding box center [91, 572] width 113 height 14
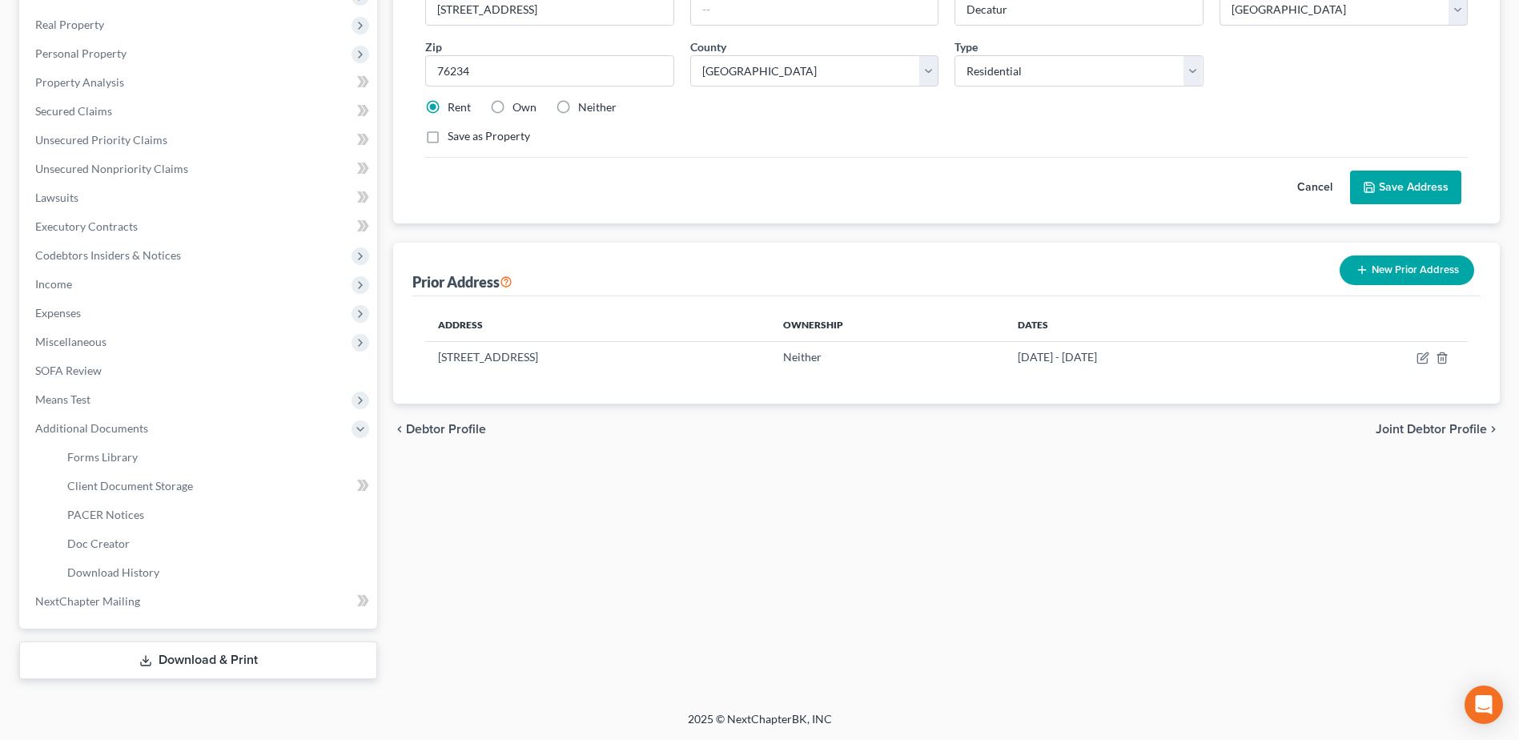
scroll to position [271, 0]
click at [111, 514] on span "PACER Notices" at bounding box center [105, 515] width 77 height 14
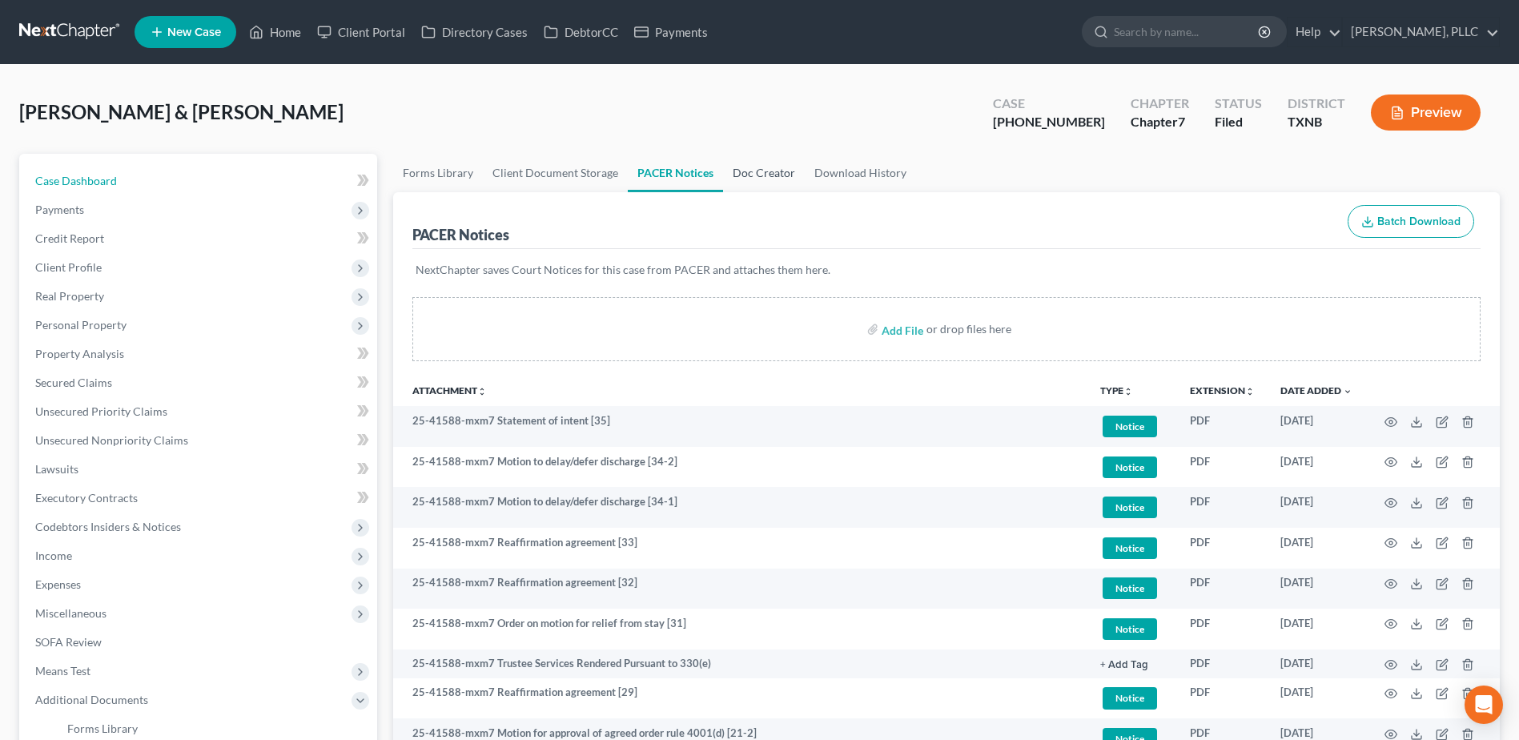
drag, startPoint x: 97, startPoint y: 176, endPoint x: 743, endPoint y: 186, distance: 646.3
click at [97, 176] on span "Case Dashboard" at bounding box center [76, 181] width 82 height 14
select select "4"
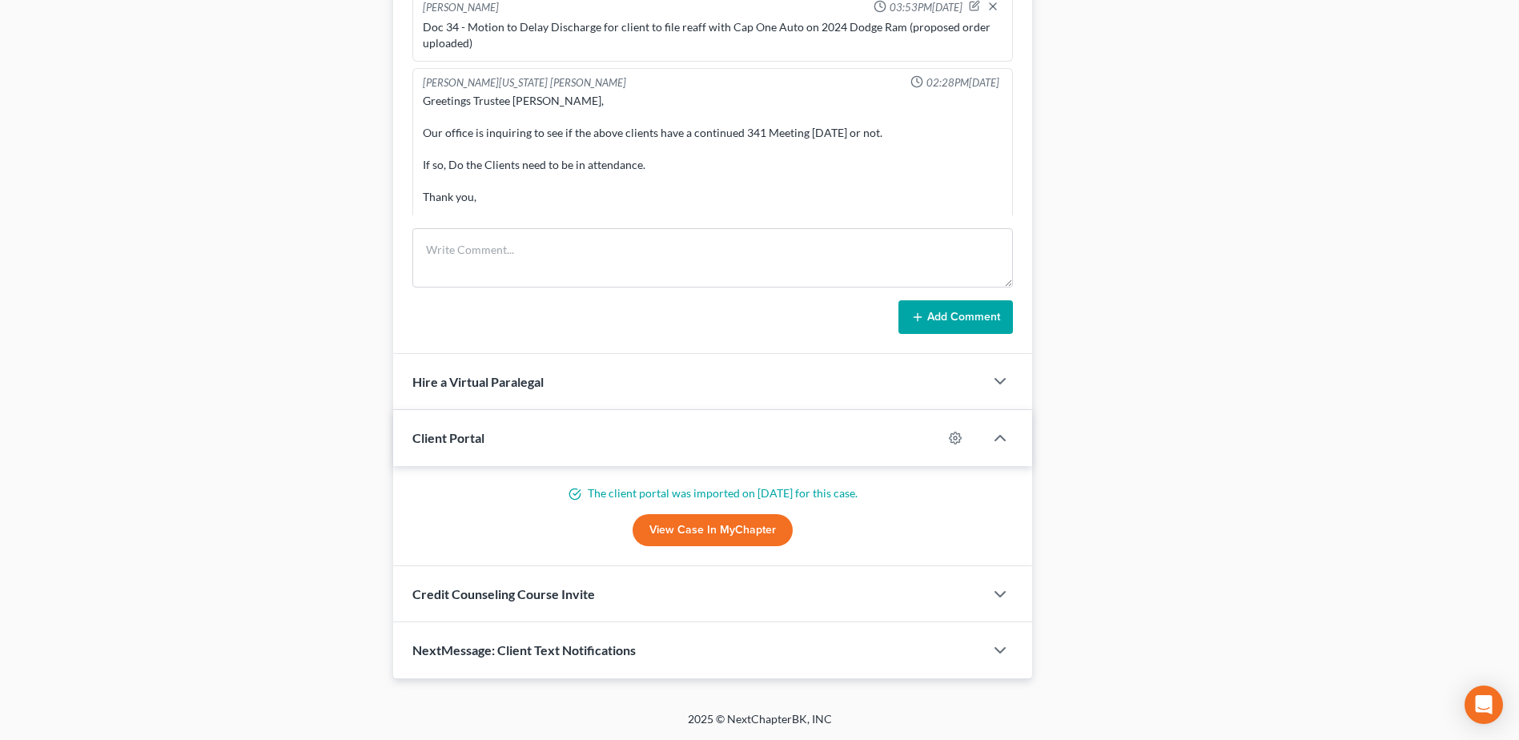
scroll to position [1012, 0]
click at [557, 188] on div "Greetings Trustee Shawn Brown, Our office is inquiring to see if the above clie…" at bounding box center [713, 181] width 580 height 176
click at [579, 251] on textarea at bounding box center [712, 257] width 601 height 59
type textarea "d"
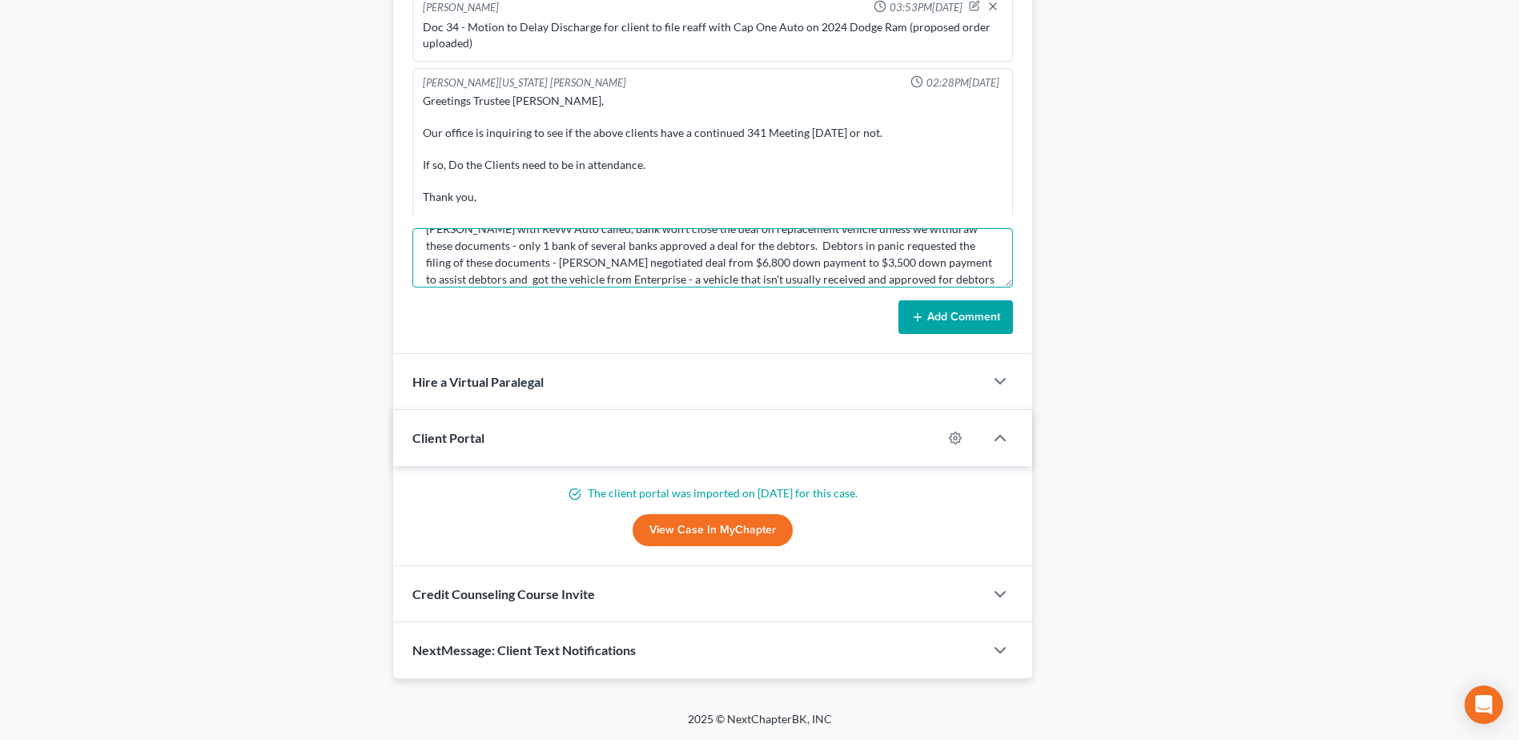
scroll to position [71, 0]
type textarea "Doc 36 & 37 - withdrawal of Amended SOI (doc 35) and withdrawal of Mtn to Delay…"
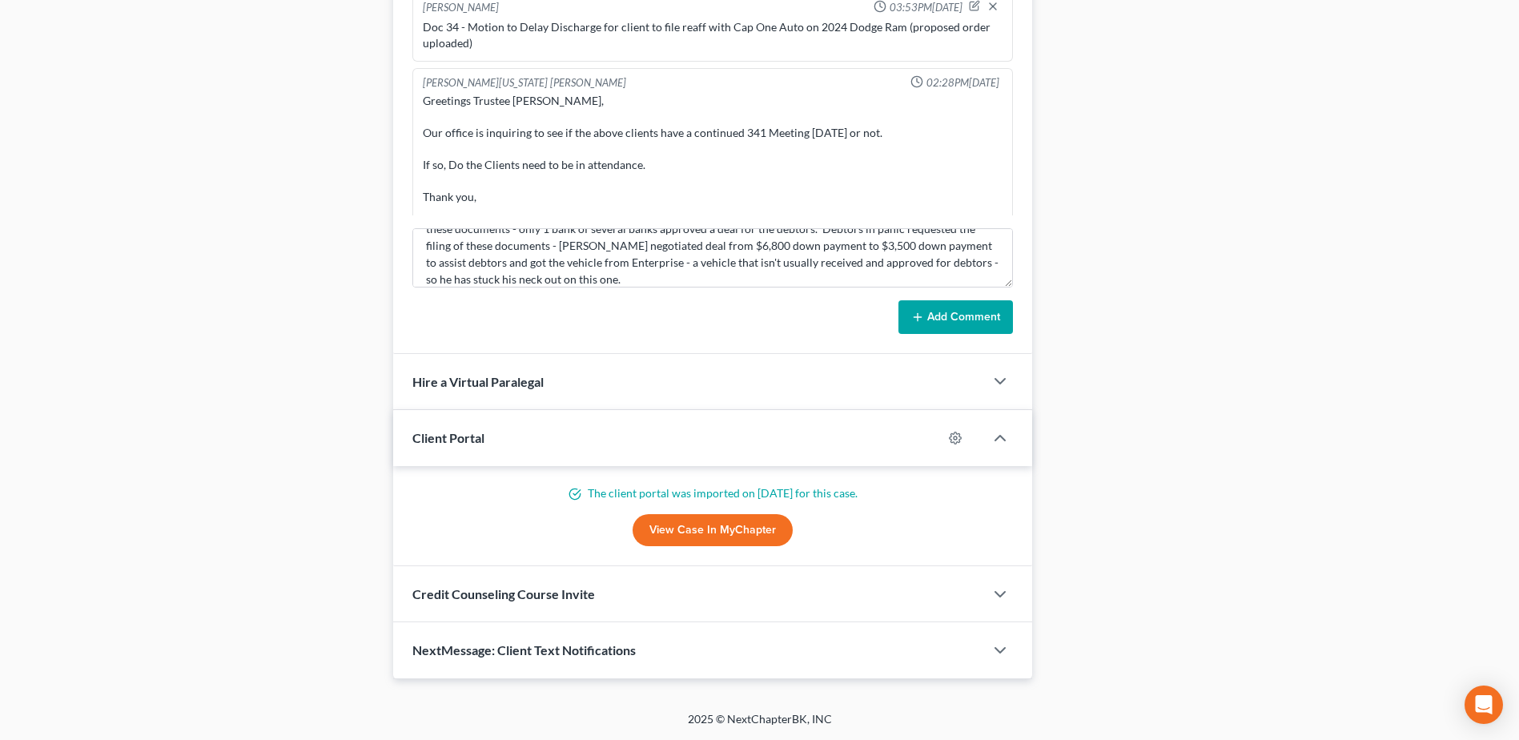
click at [979, 319] on button "Add Comment" at bounding box center [956, 317] width 115 height 34
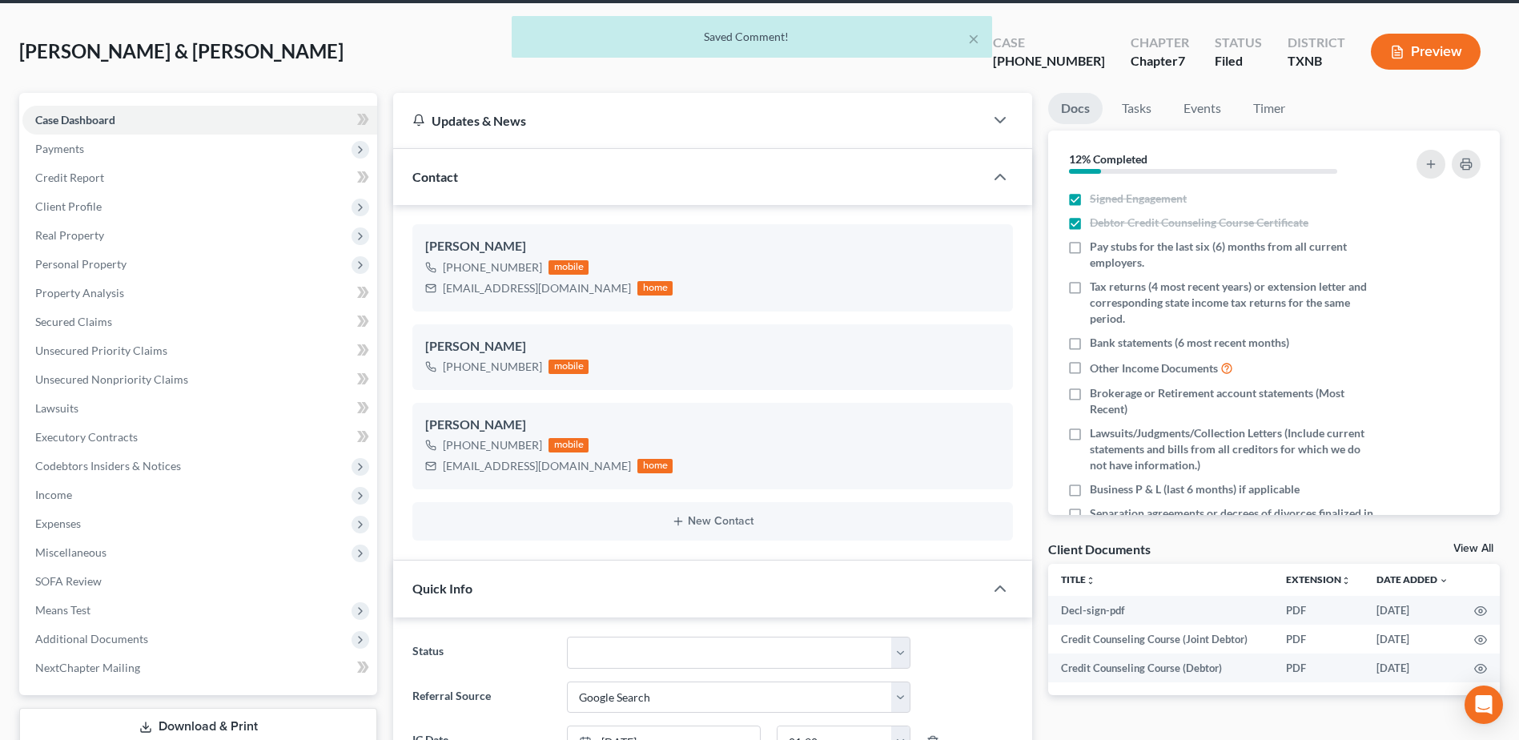
scroll to position [0, 0]
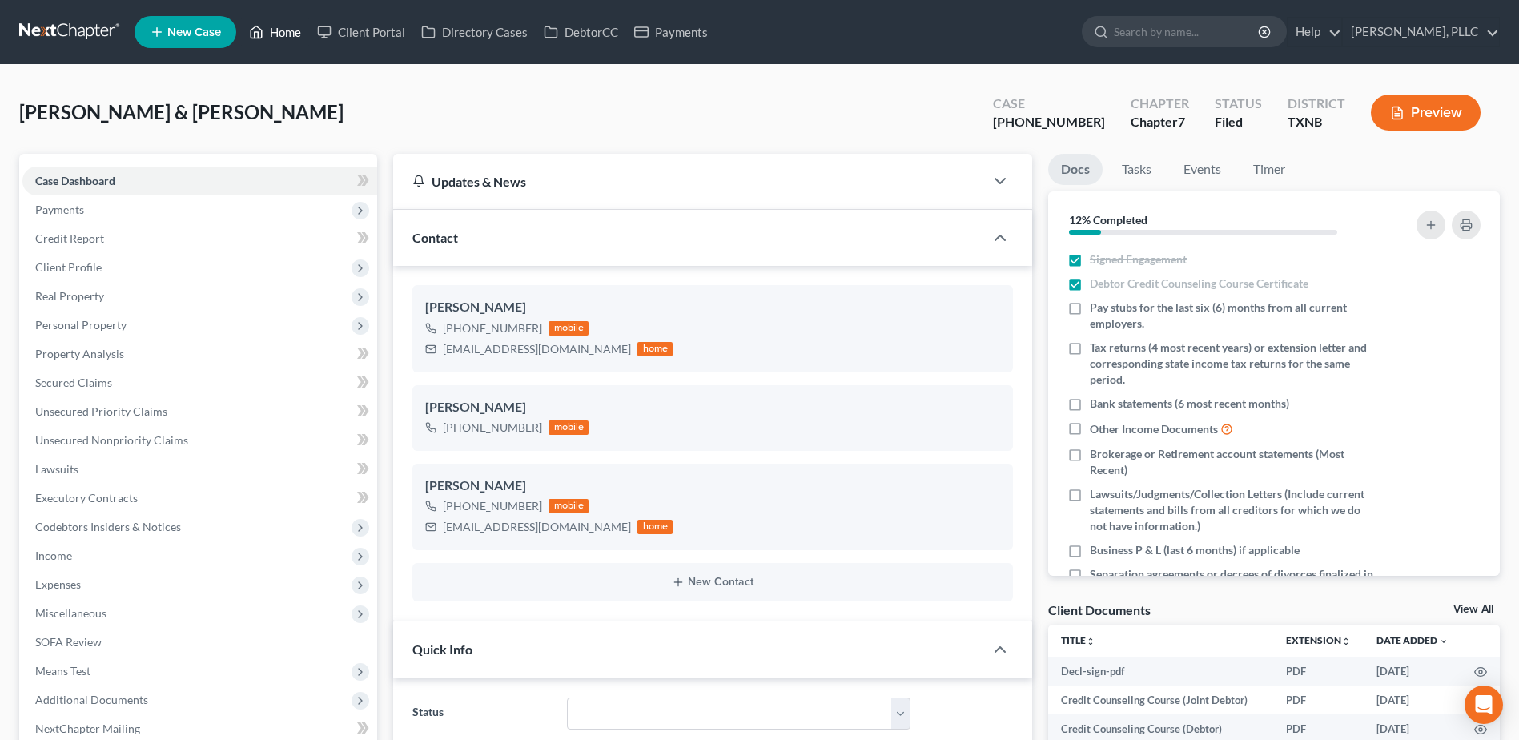
drag, startPoint x: 282, startPoint y: 30, endPoint x: 597, endPoint y: 119, distance: 327.0
click at [282, 30] on link "Home" at bounding box center [275, 32] width 68 height 29
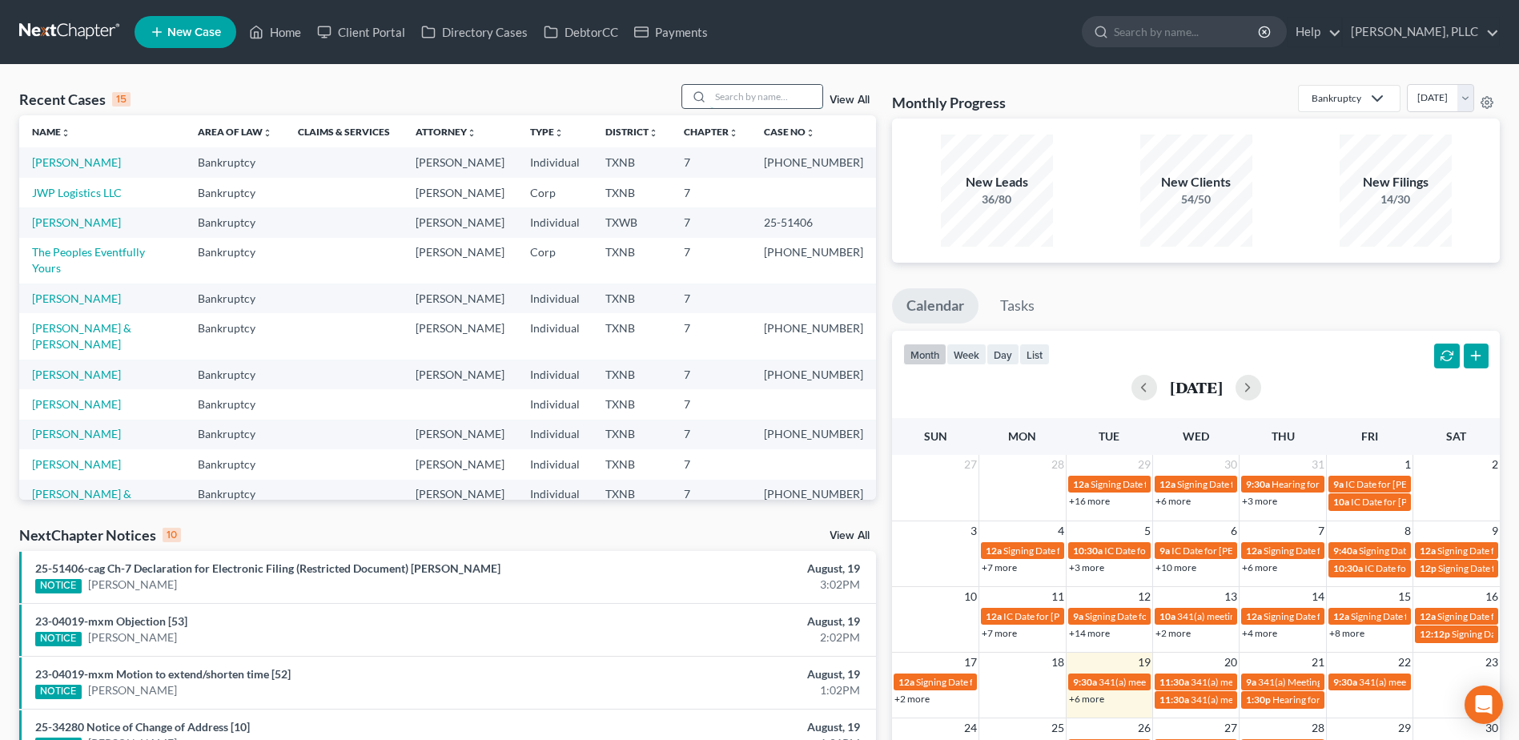
click at [760, 100] on input "search" at bounding box center [766, 96] width 112 height 23
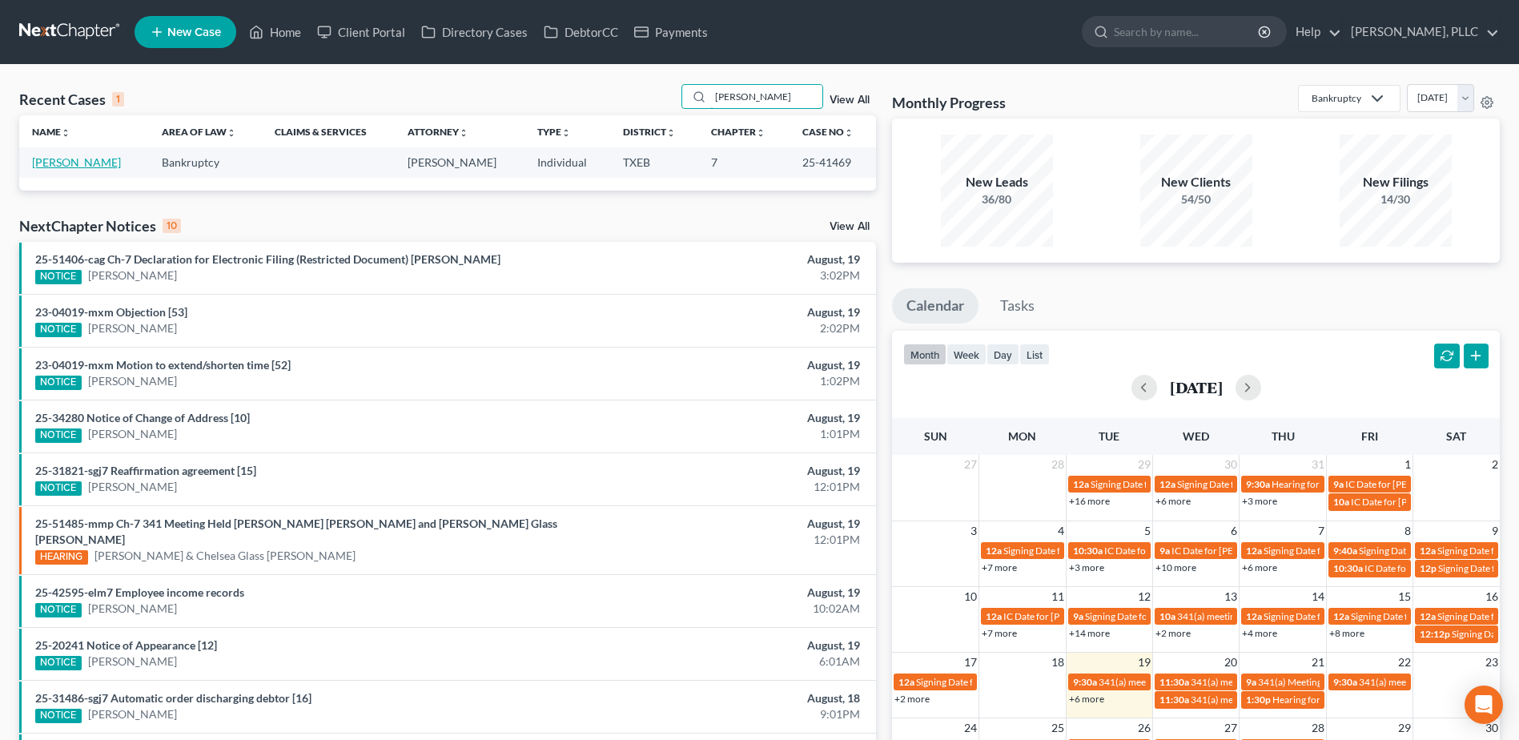
type input "gangar"
click at [72, 164] on link "[PERSON_NAME]" at bounding box center [76, 162] width 89 height 14
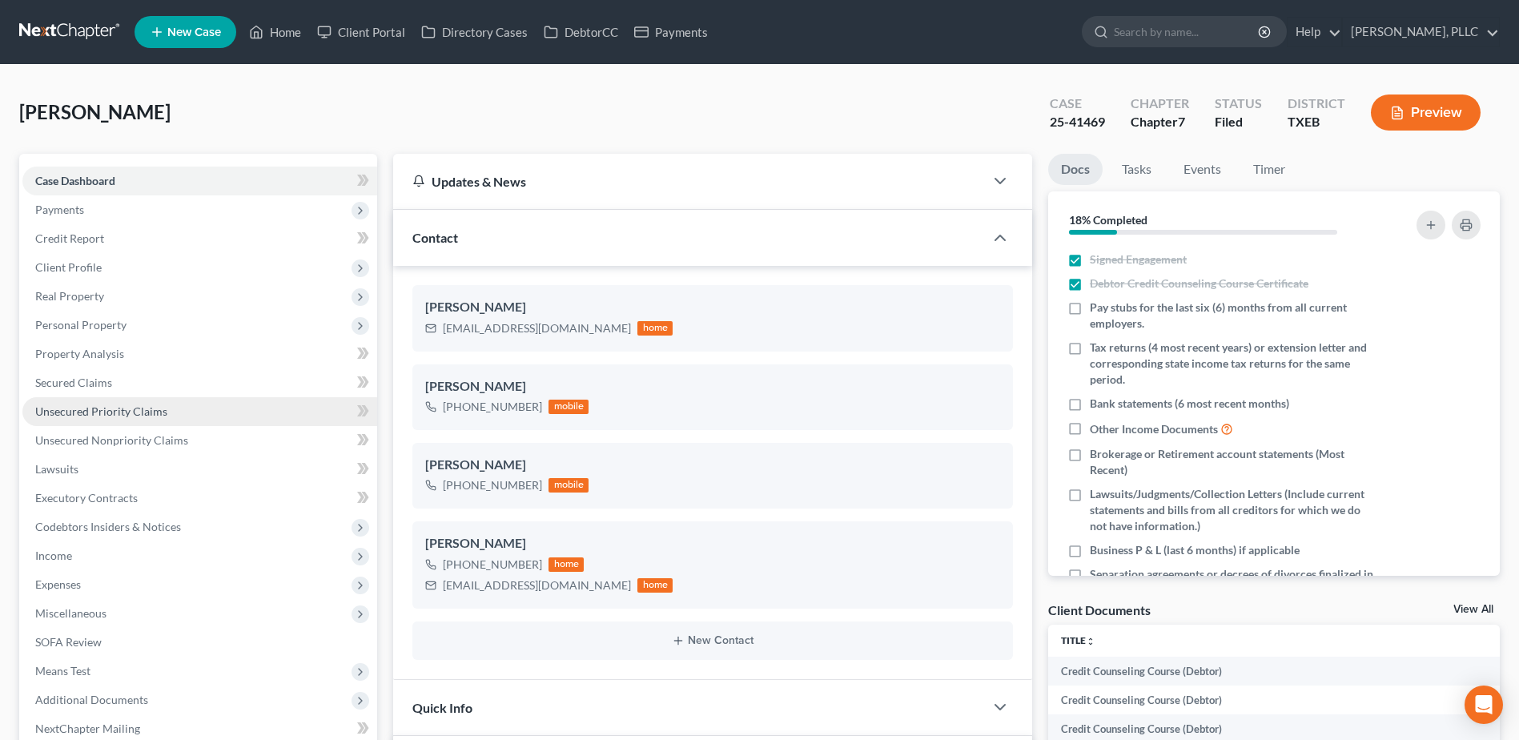
scroll to position [240, 0]
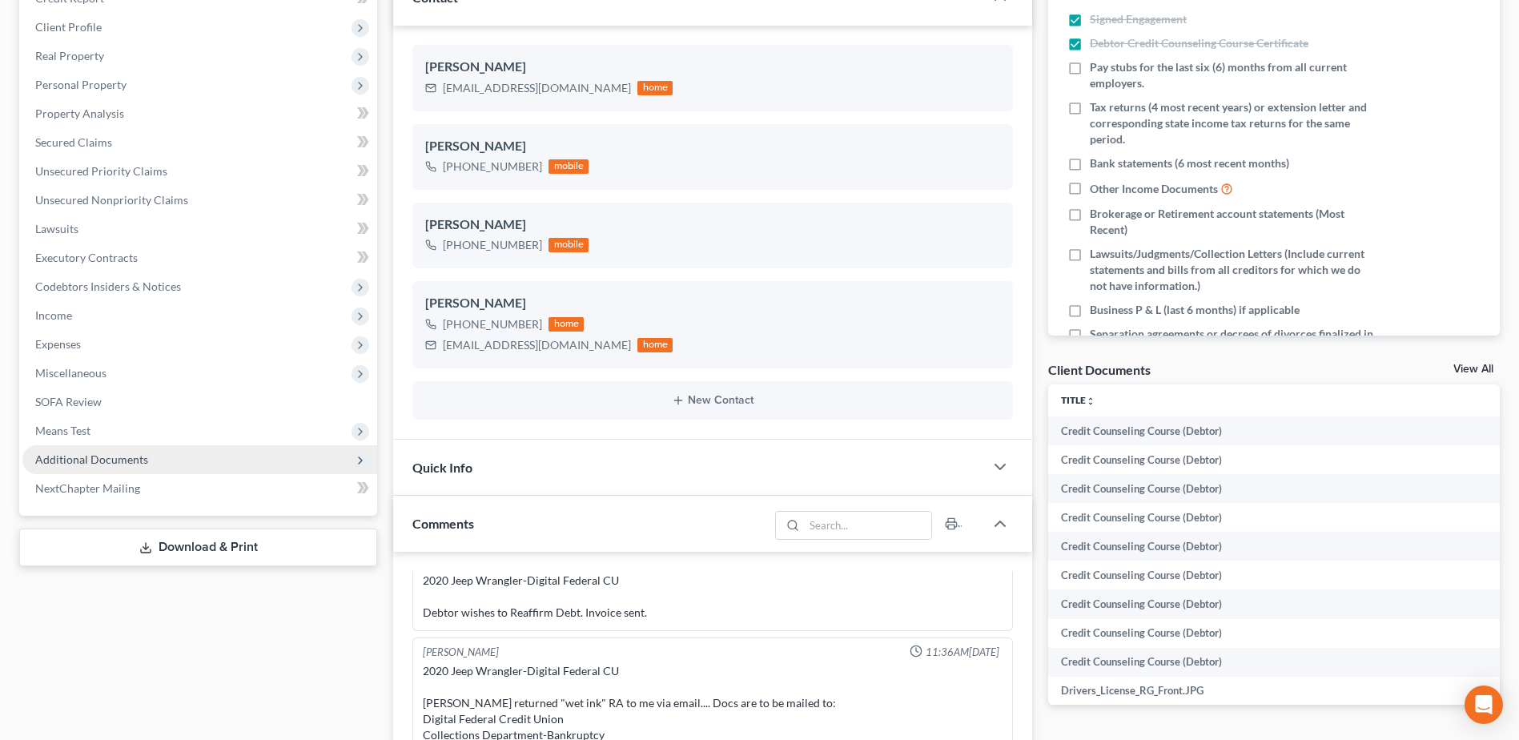
click at [109, 461] on span "Additional Documents" at bounding box center [91, 459] width 113 height 14
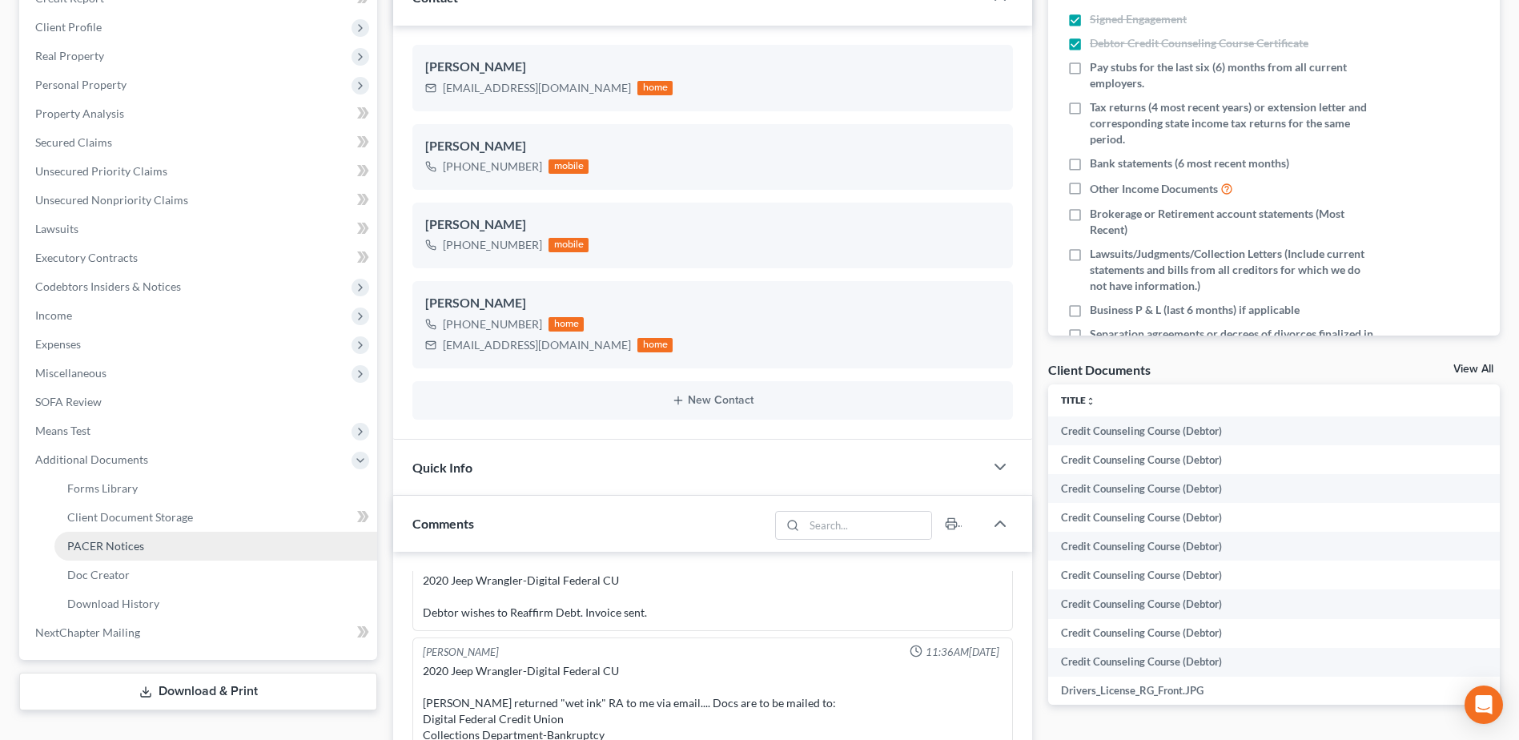
click at [144, 553] on link "PACER Notices" at bounding box center [215, 546] width 323 height 29
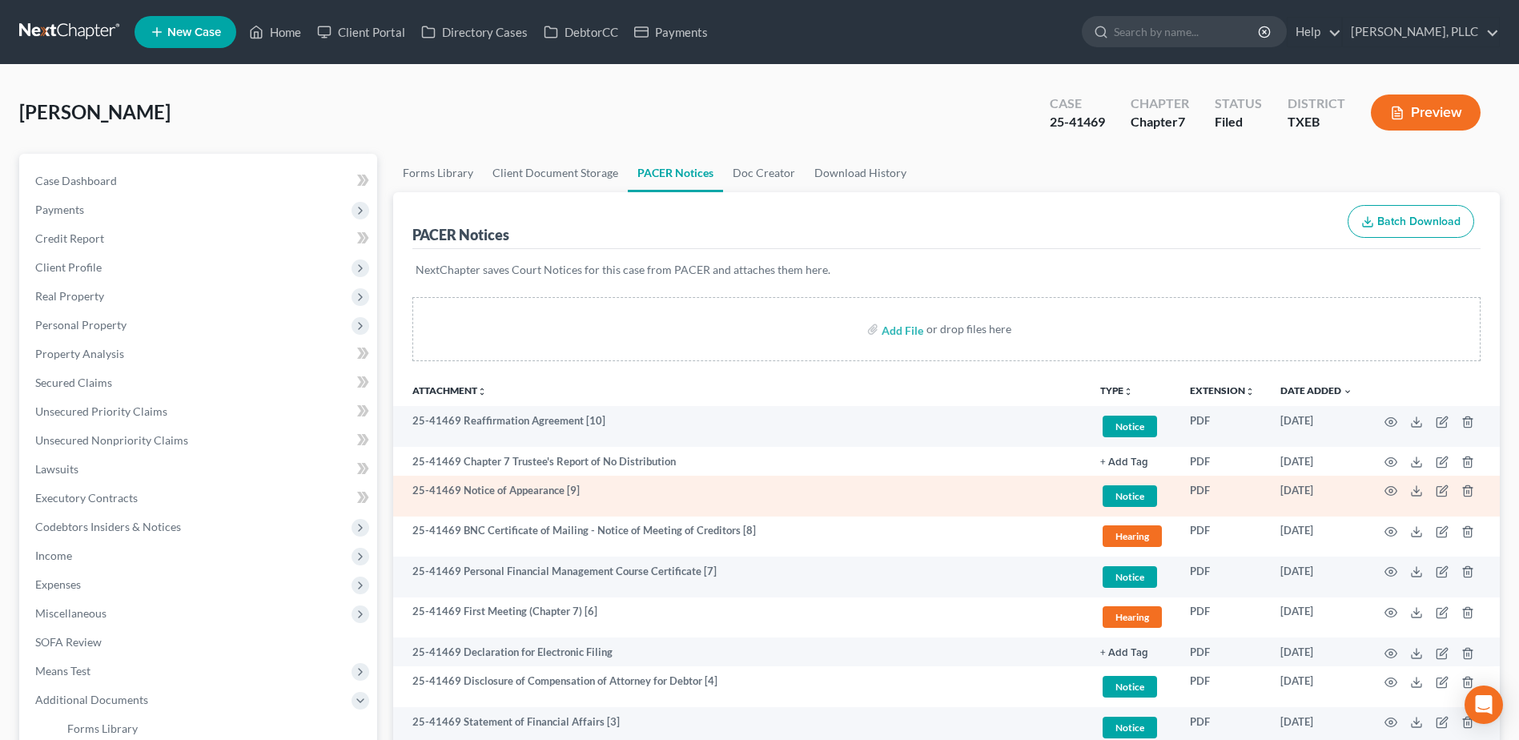
scroll to position [160, 0]
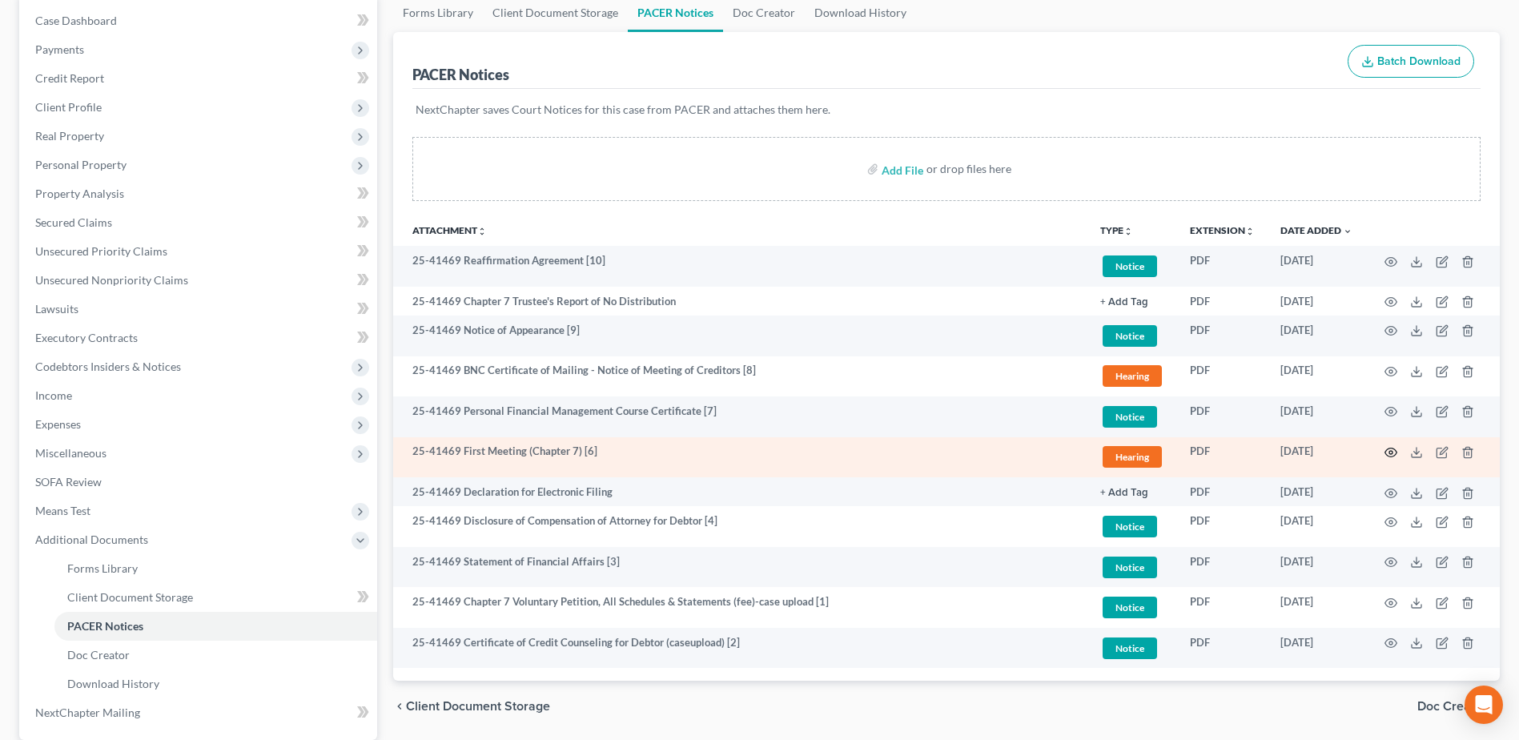
click at [1386, 451] on icon "button" at bounding box center [1391, 452] width 12 height 9
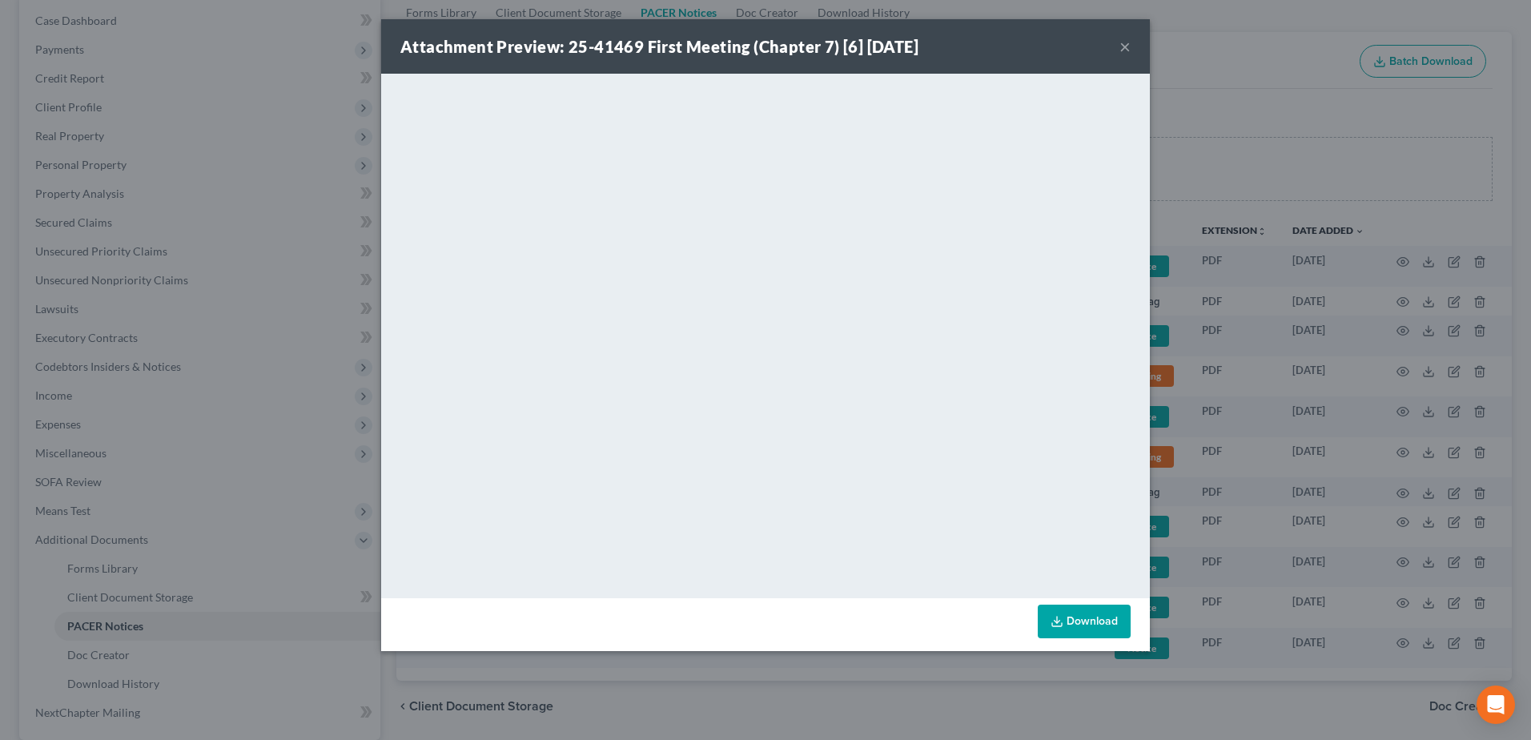
drag, startPoint x: 1124, startPoint y: 46, endPoint x: 945, endPoint y: 29, distance: 180.2
click at [1124, 46] on button "×" at bounding box center [1125, 46] width 11 height 19
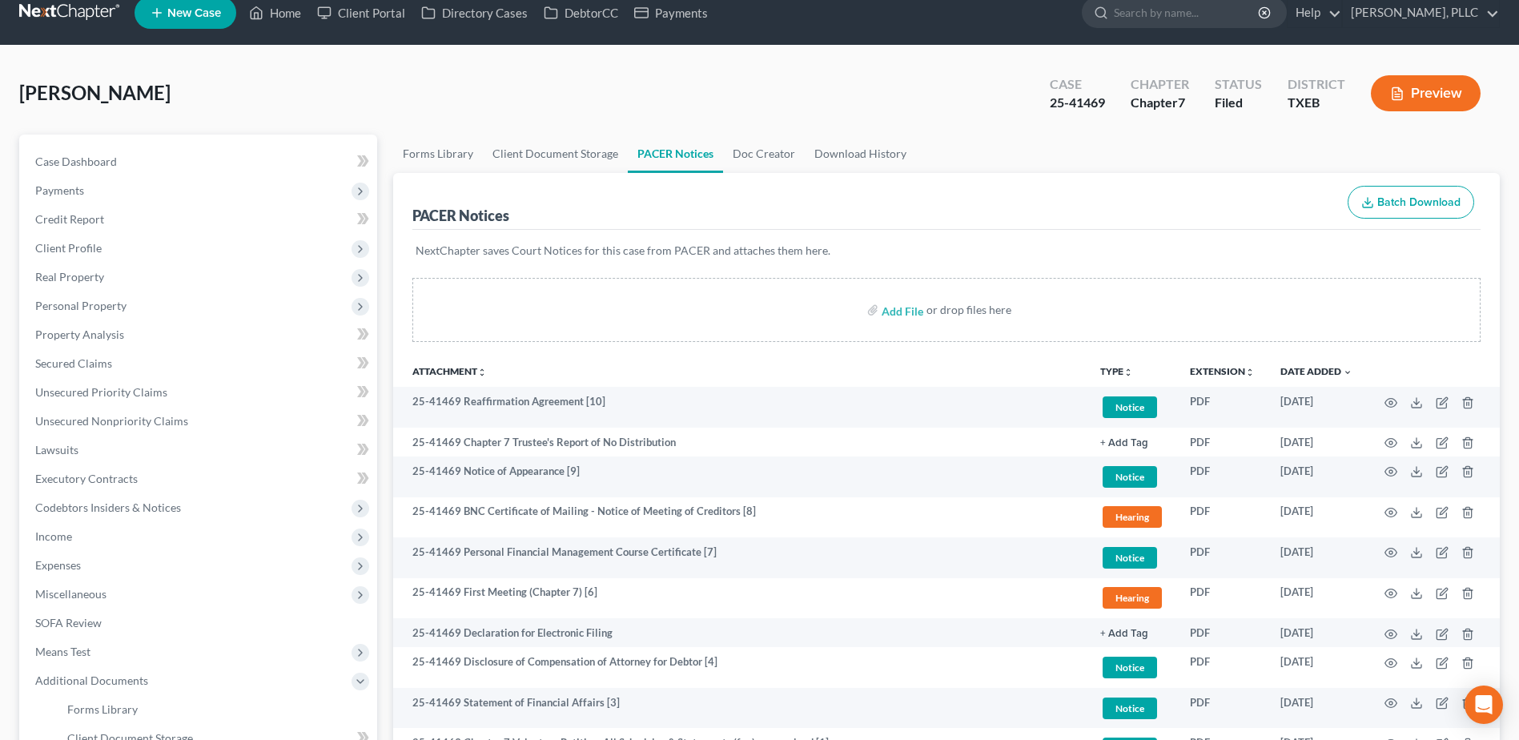
scroll to position [0, 0]
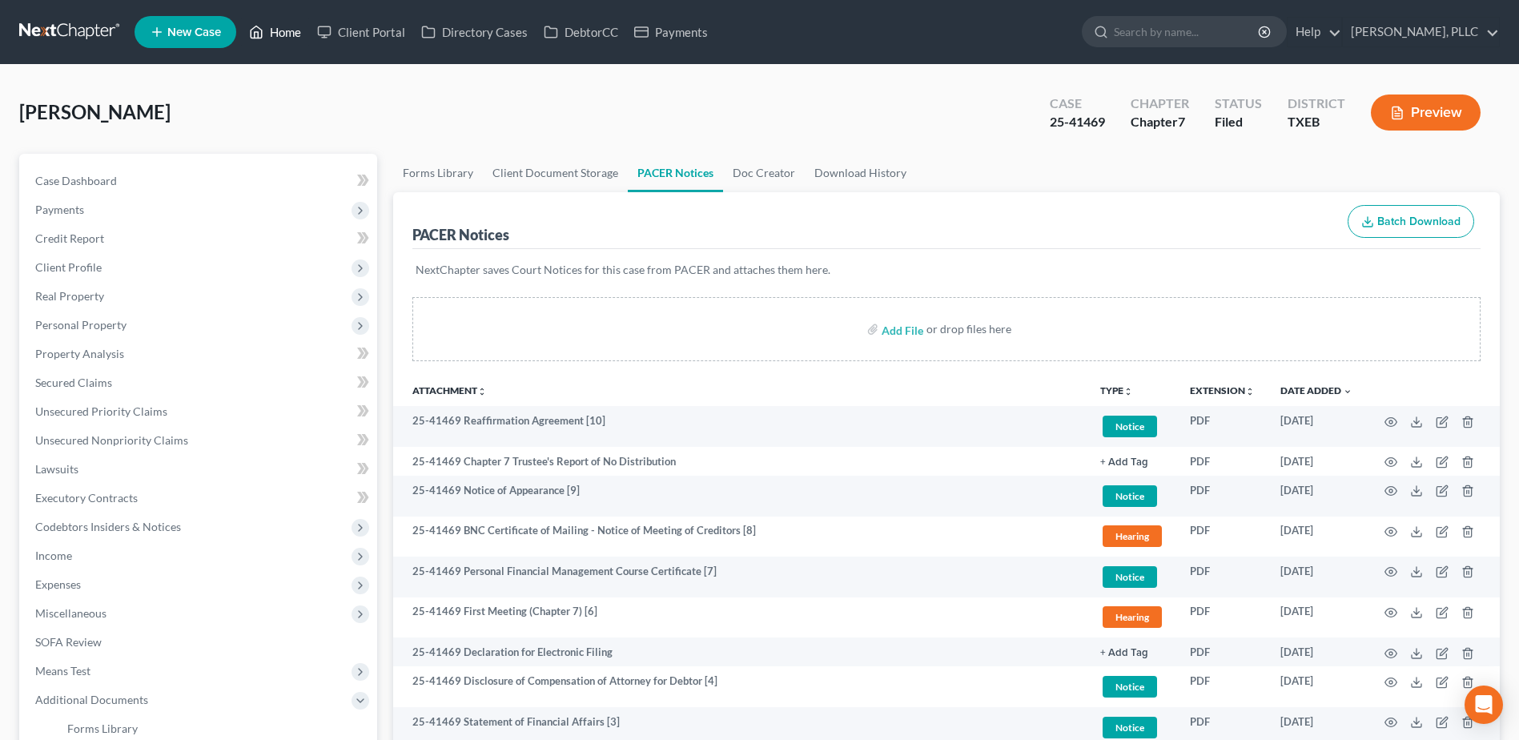
click at [275, 30] on link "Home" at bounding box center [275, 32] width 68 height 29
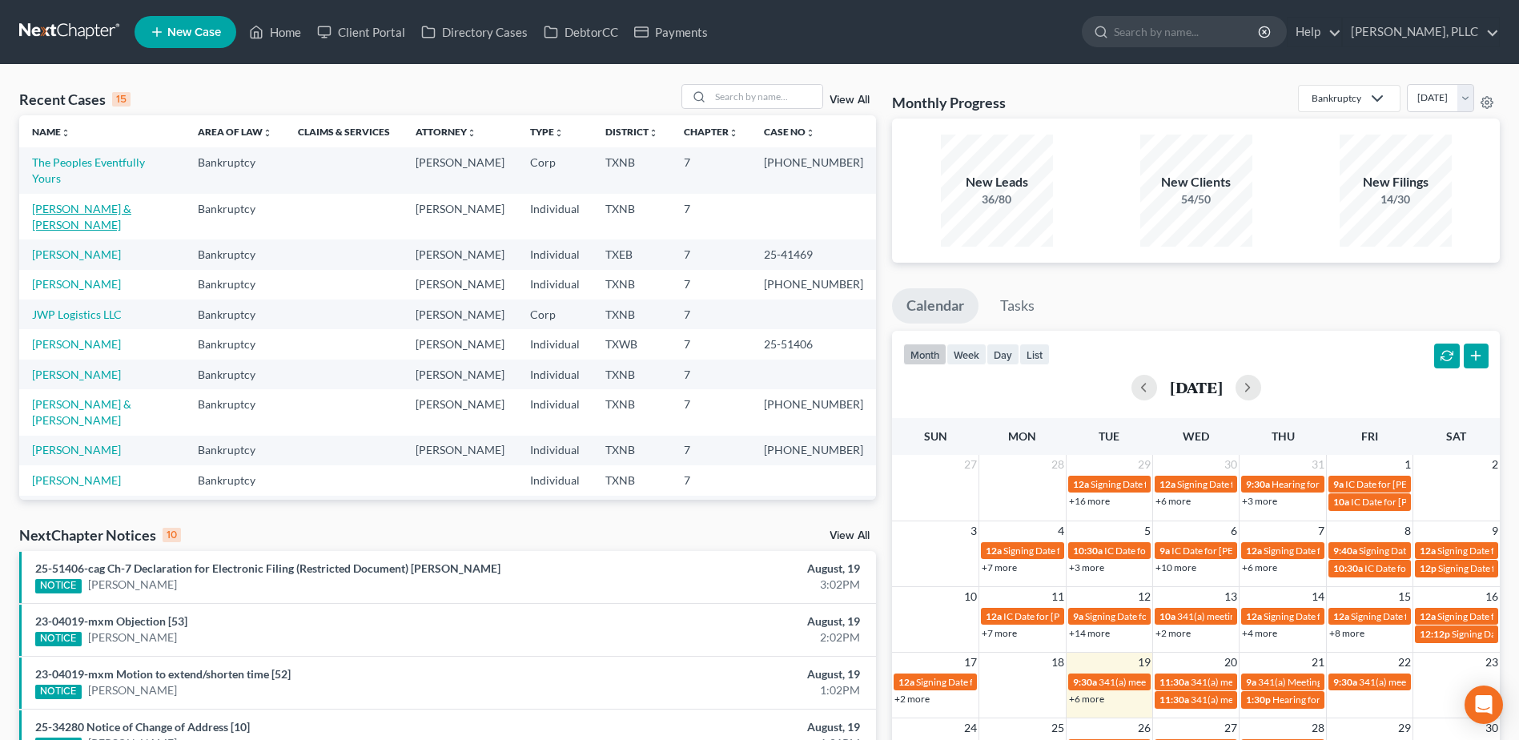
click at [79, 202] on link "[PERSON_NAME] & [PERSON_NAME]" at bounding box center [81, 217] width 99 height 30
select select "4"
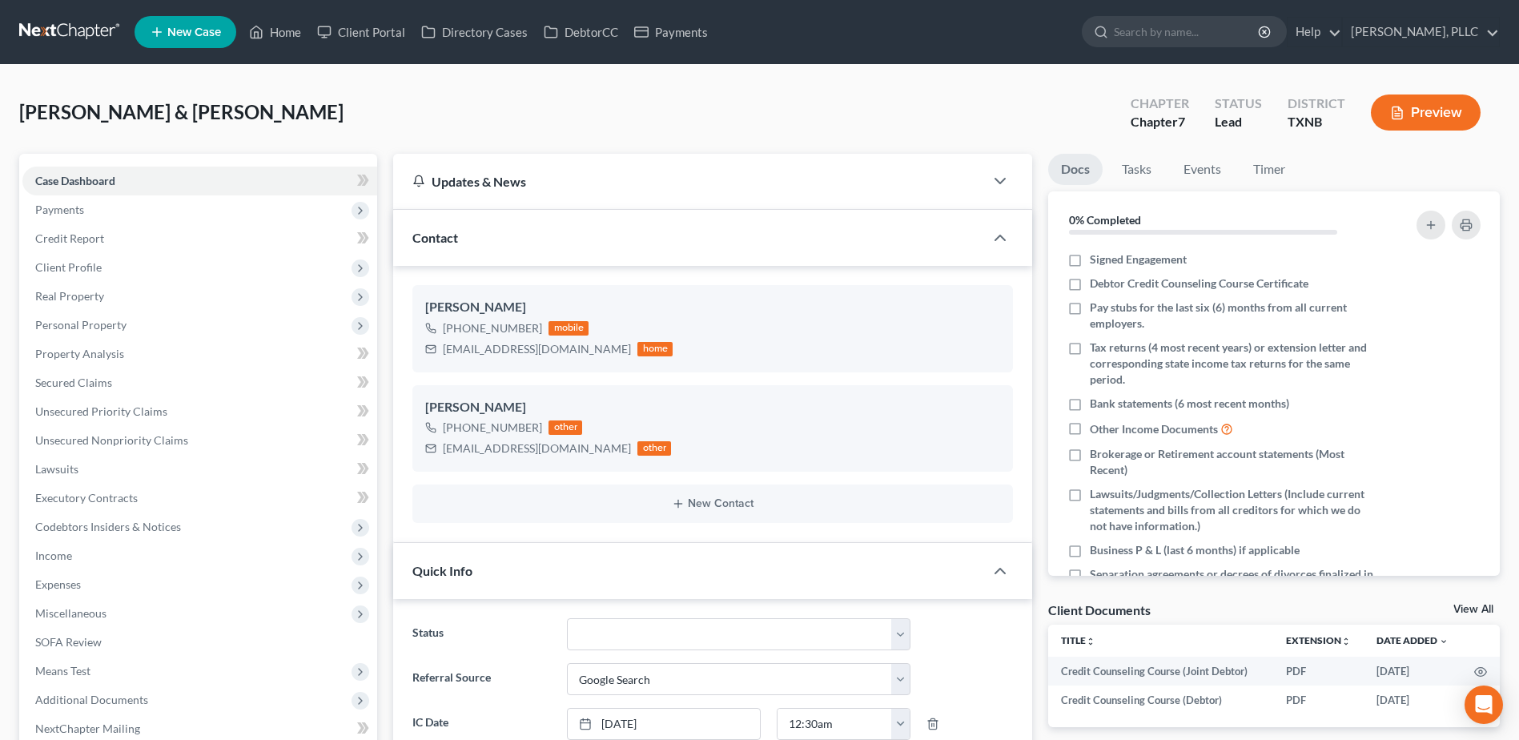
scroll to position [226, 0]
click at [758, 135] on div "White, Zachary & Sophia Upgraded Chapter Chapter 7 Status Lead District TXNB Pr…" at bounding box center [759, 119] width 1481 height 70
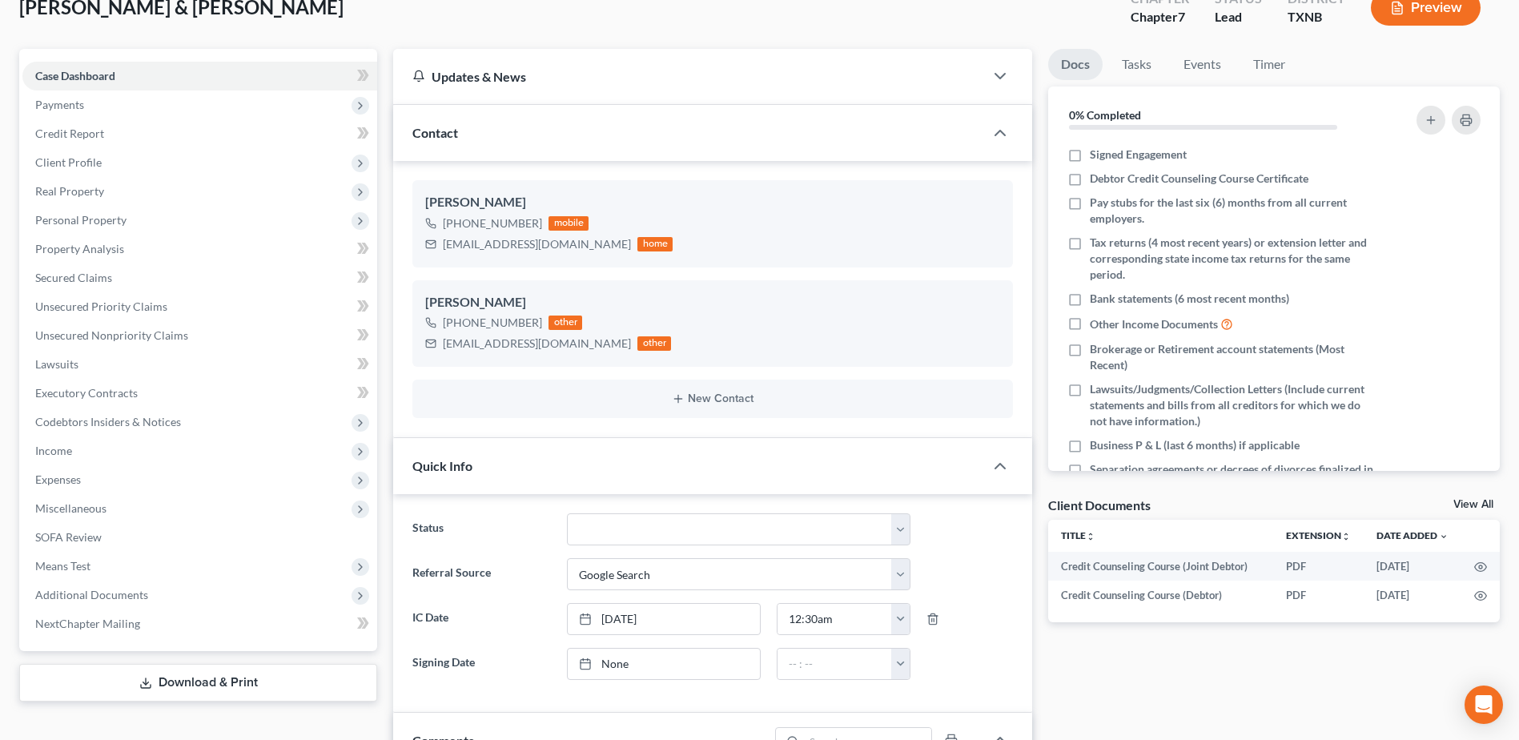
scroll to position [0, 0]
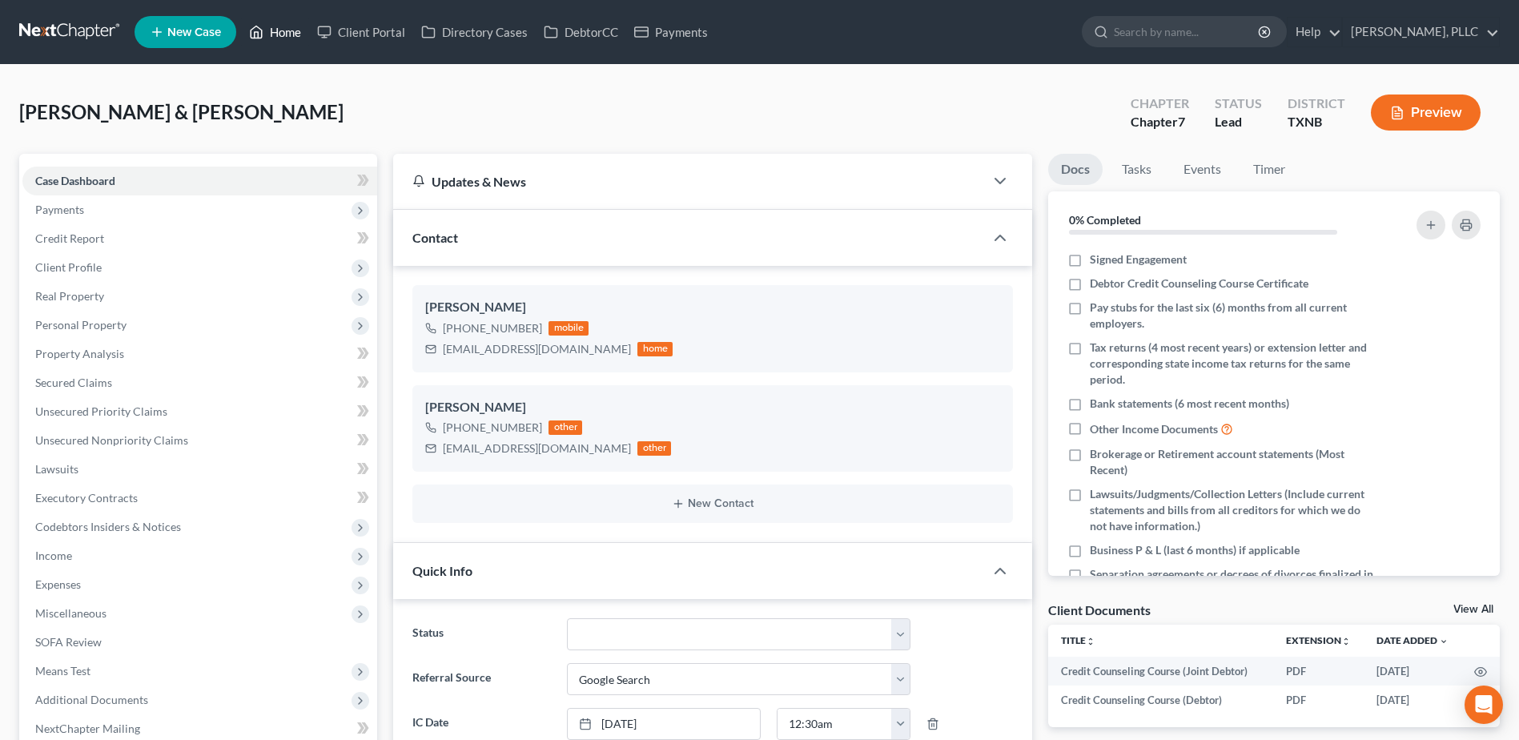
click at [286, 32] on link "Home" at bounding box center [275, 32] width 68 height 29
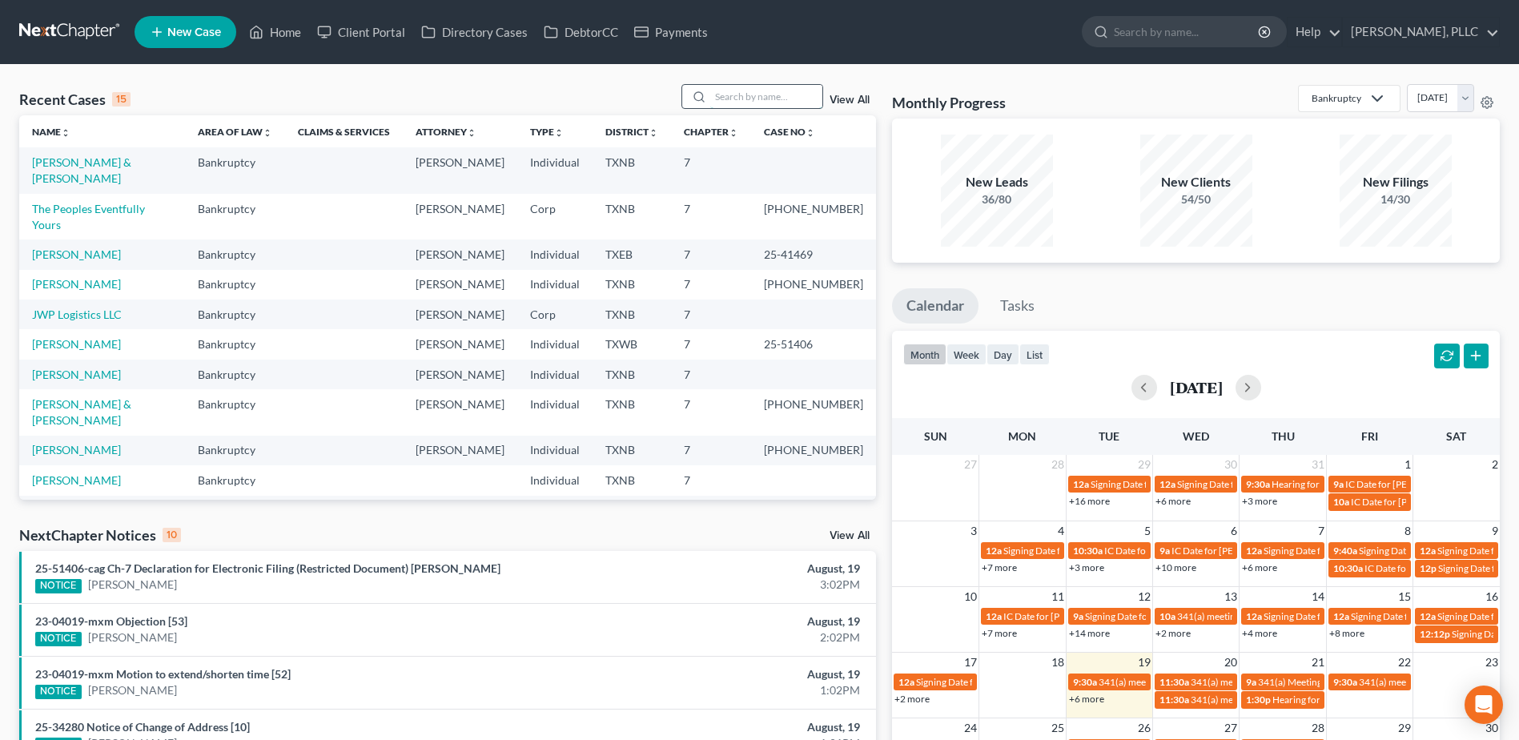
click at [765, 99] on input "search" at bounding box center [766, 96] width 112 height 23
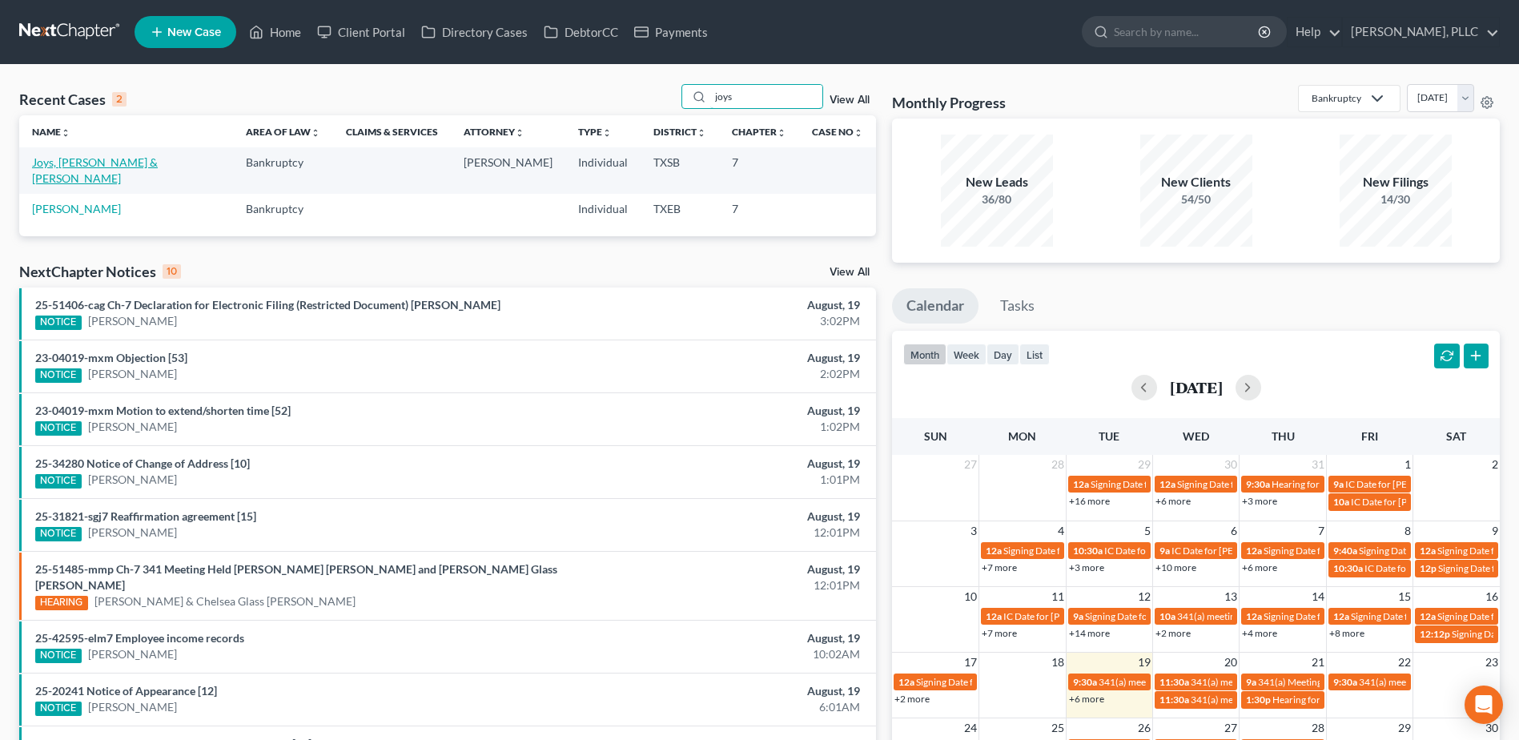
type input "joys"
click at [83, 166] on link "Joys, Duncan & Gina" at bounding box center [95, 170] width 126 height 30
select select "6"
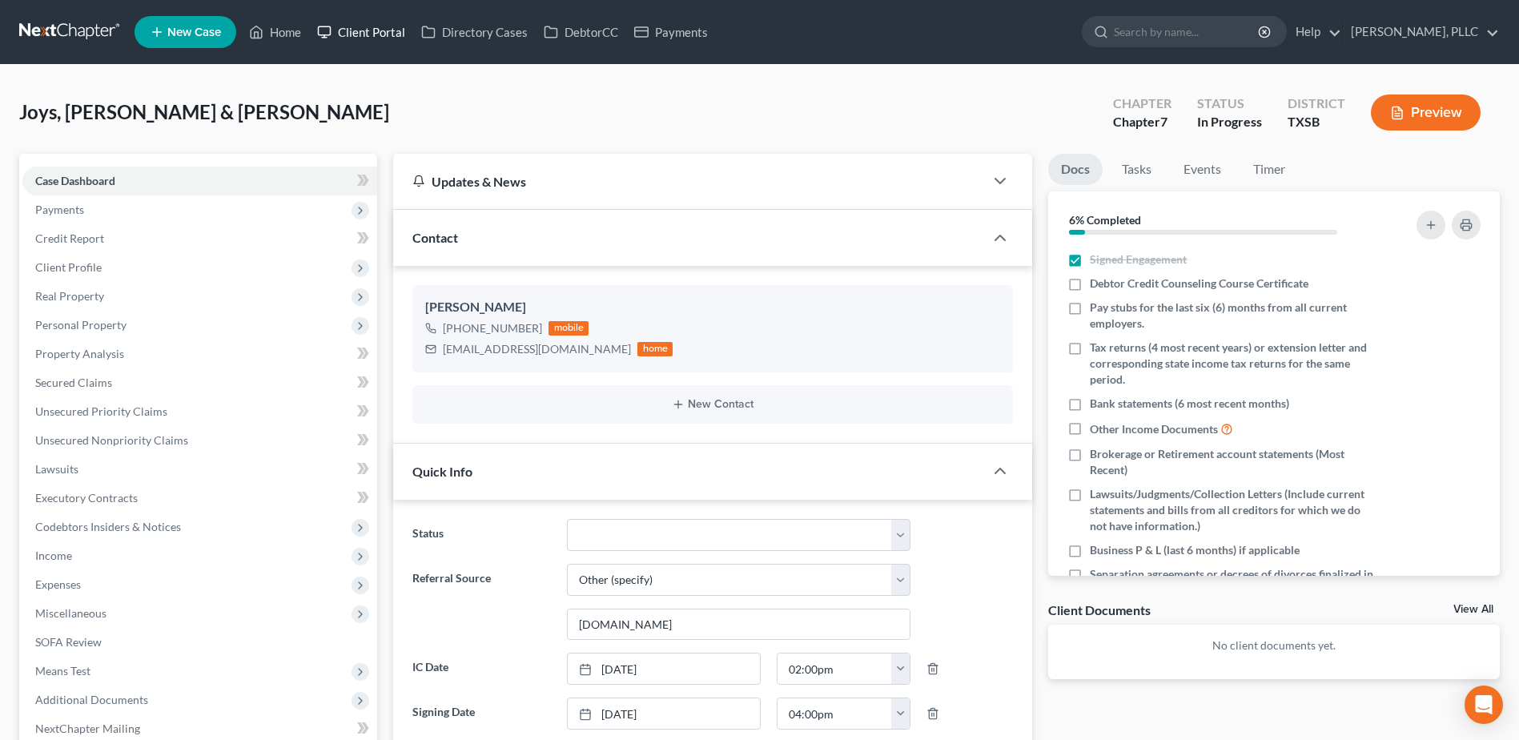
click at [384, 29] on link "Client Portal" at bounding box center [361, 32] width 104 height 29
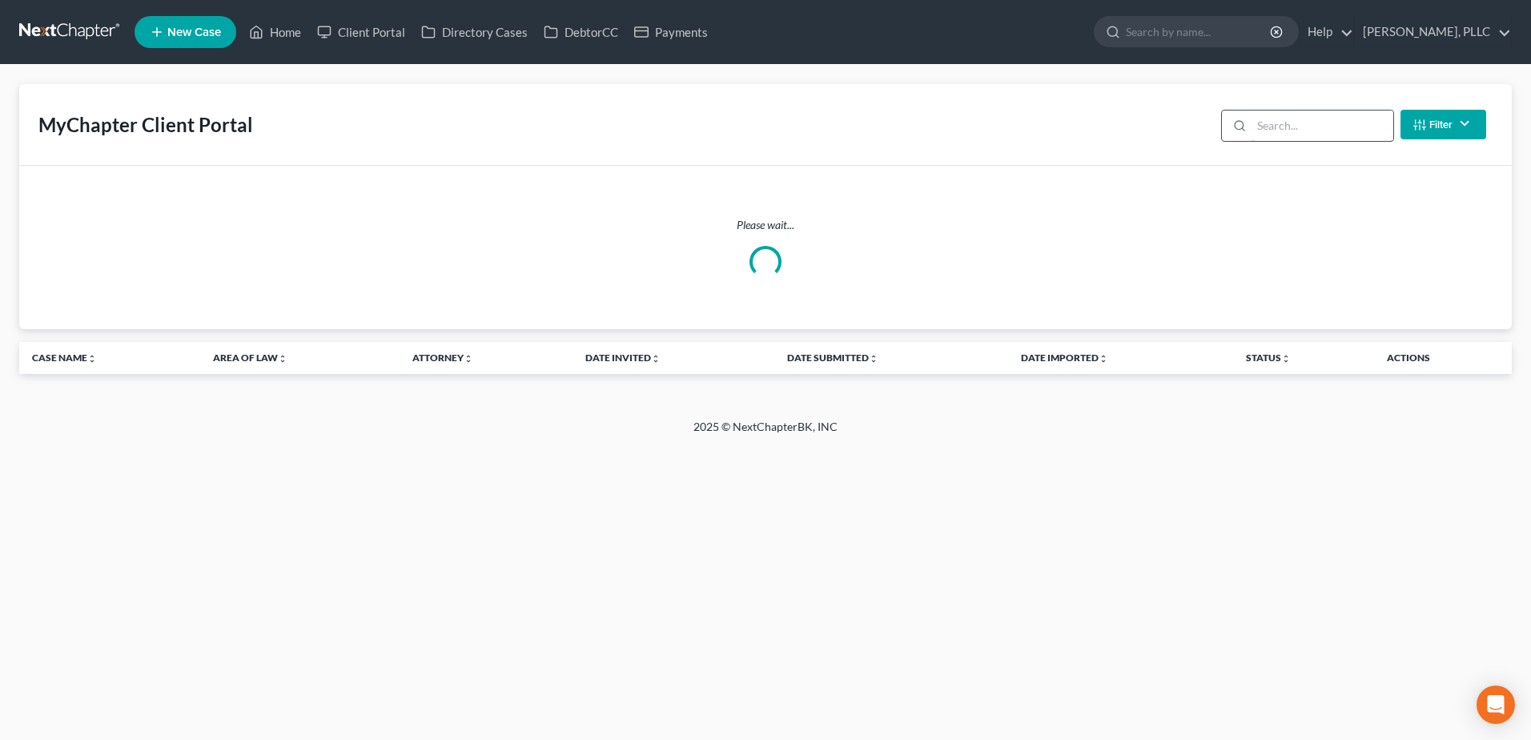
click at [1350, 126] on input "search" at bounding box center [1323, 126] width 142 height 30
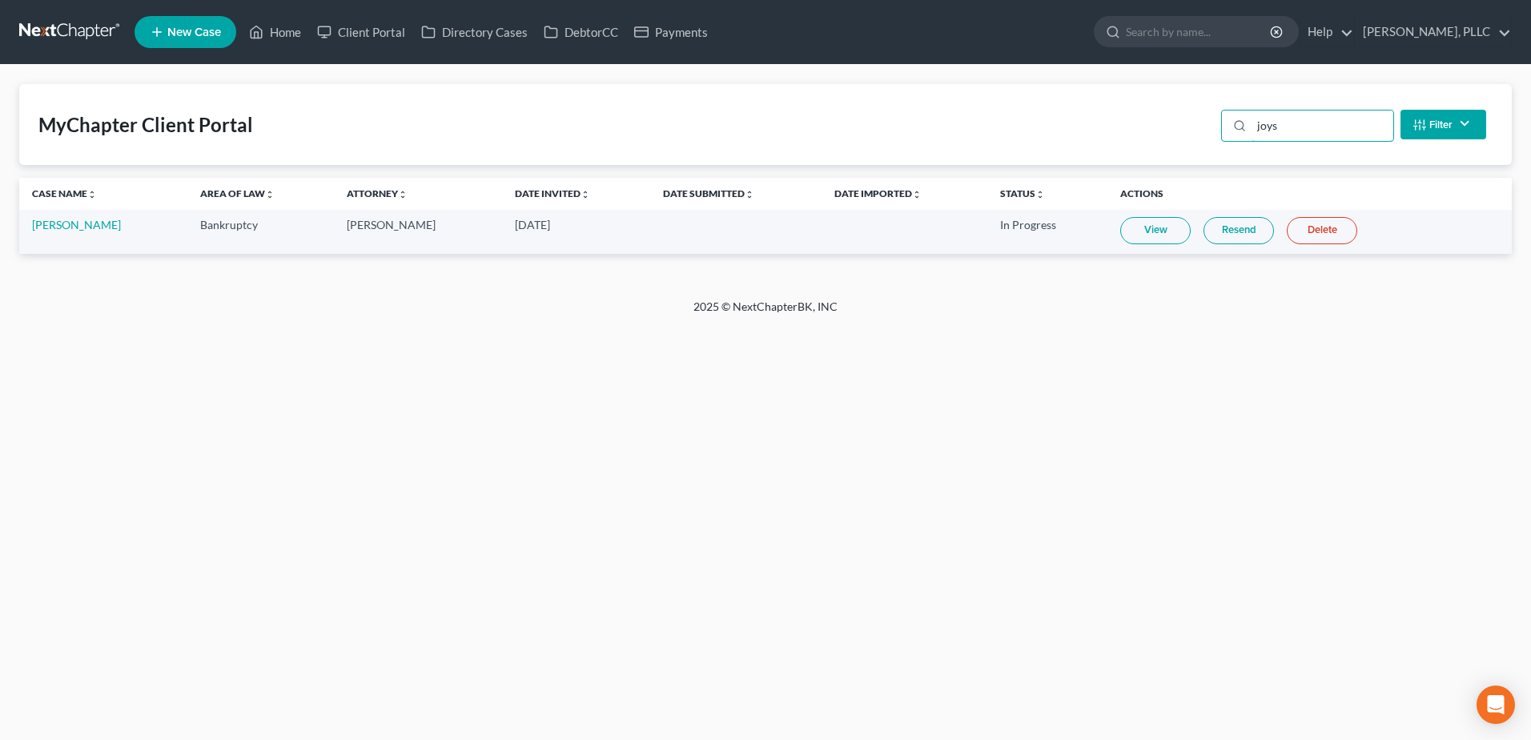
type input "joys"
click at [1128, 240] on link "View" at bounding box center [1155, 230] width 70 height 27
click at [586, 32] on link "DebtorCC" at bounding box center [581, 32] width 90 height 29
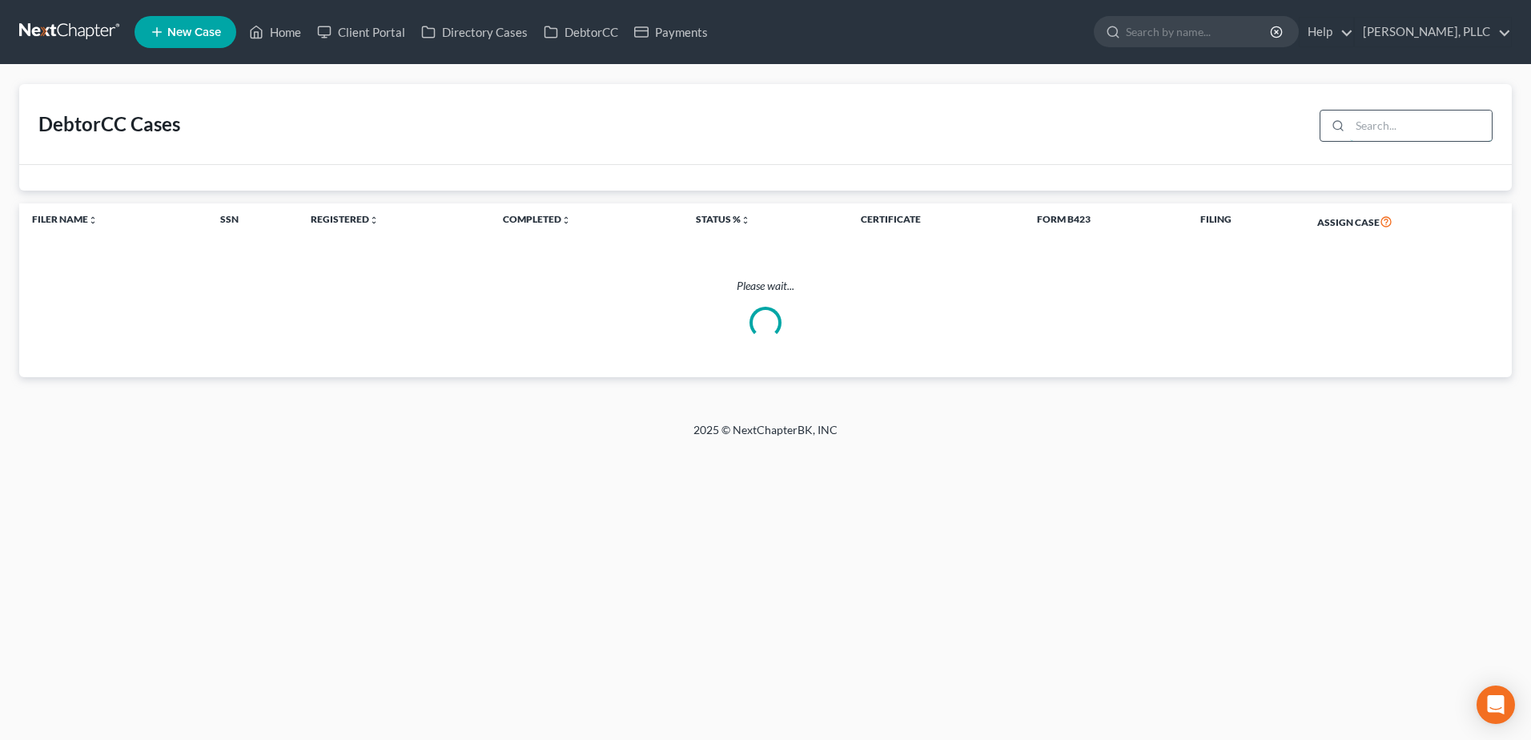
click at [1389, 138] on input "search" at bounding box center [1421, 126] width 142 height 30
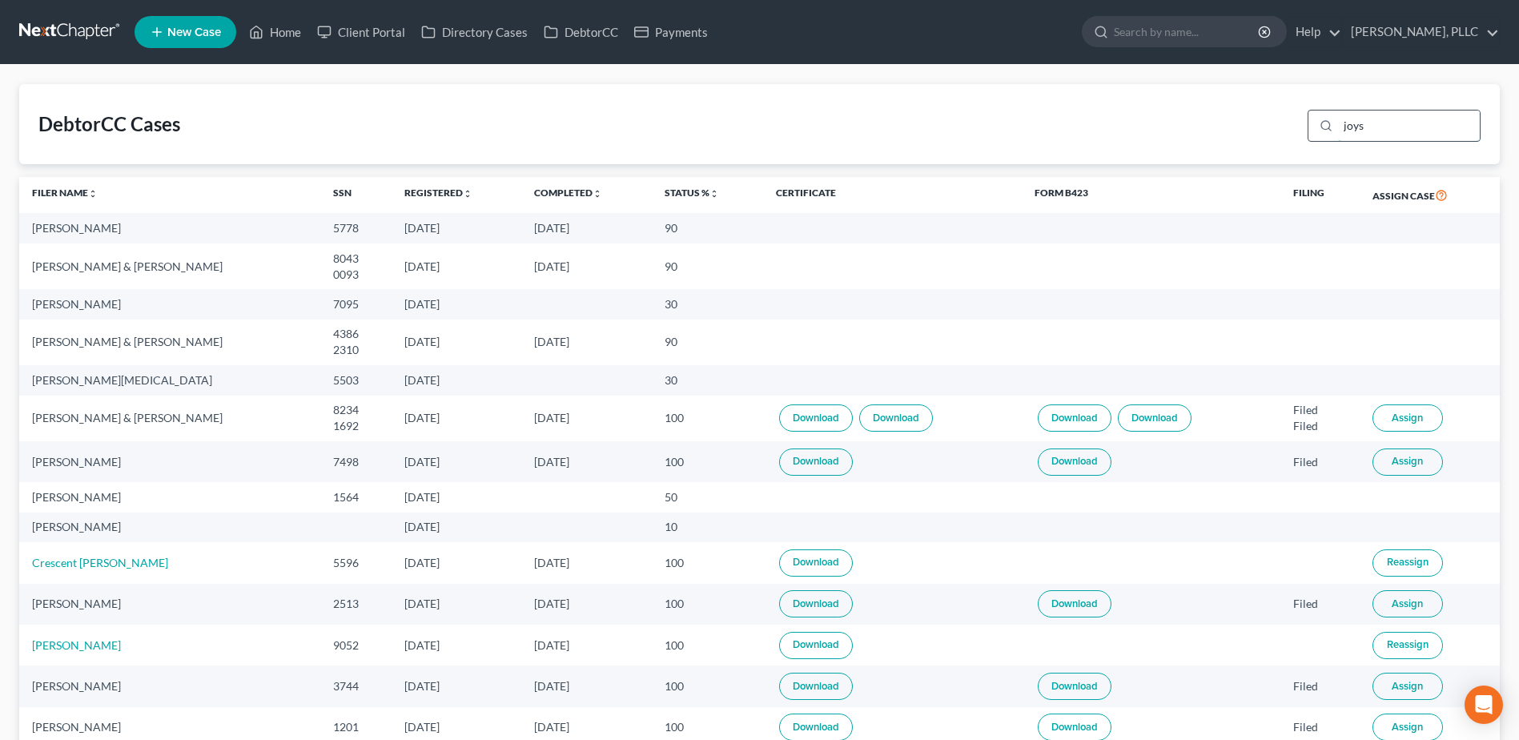
drag, startPoint x: 1375, startPoint y: 127, endPoint x: 1336, endPoint y: 133, distance: 39.6
click at [1343, 128] on input "joys" at bounding box center [1409, 126] width 142 height 30
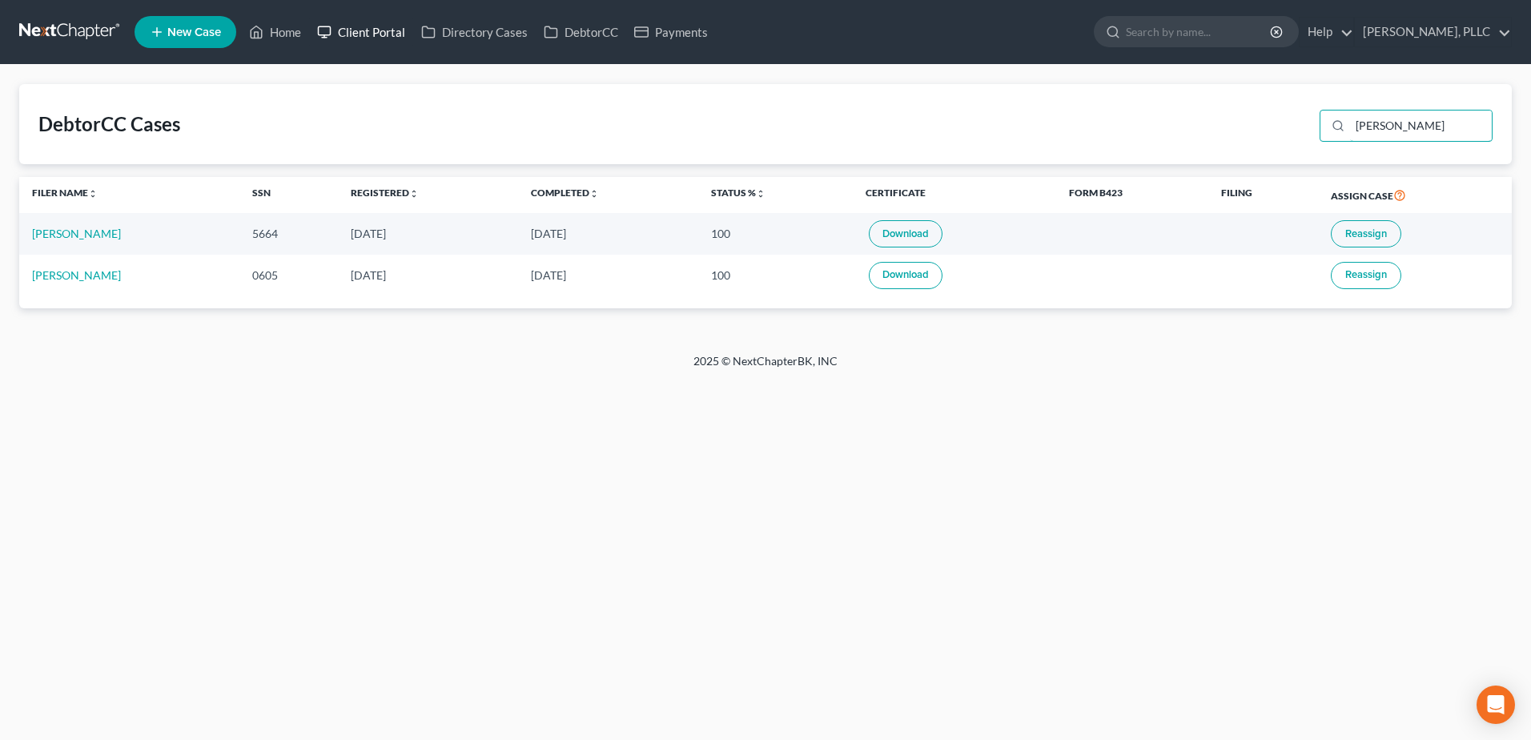
type input "diaz"
drag, startPoint x: 392, startPoint y: 34, endPoint x: 482, endPoint y: 48, distance: 91.6
click at [392, 33] on link "Client Portal" at bounding box center [361, 32] width 104 height 29
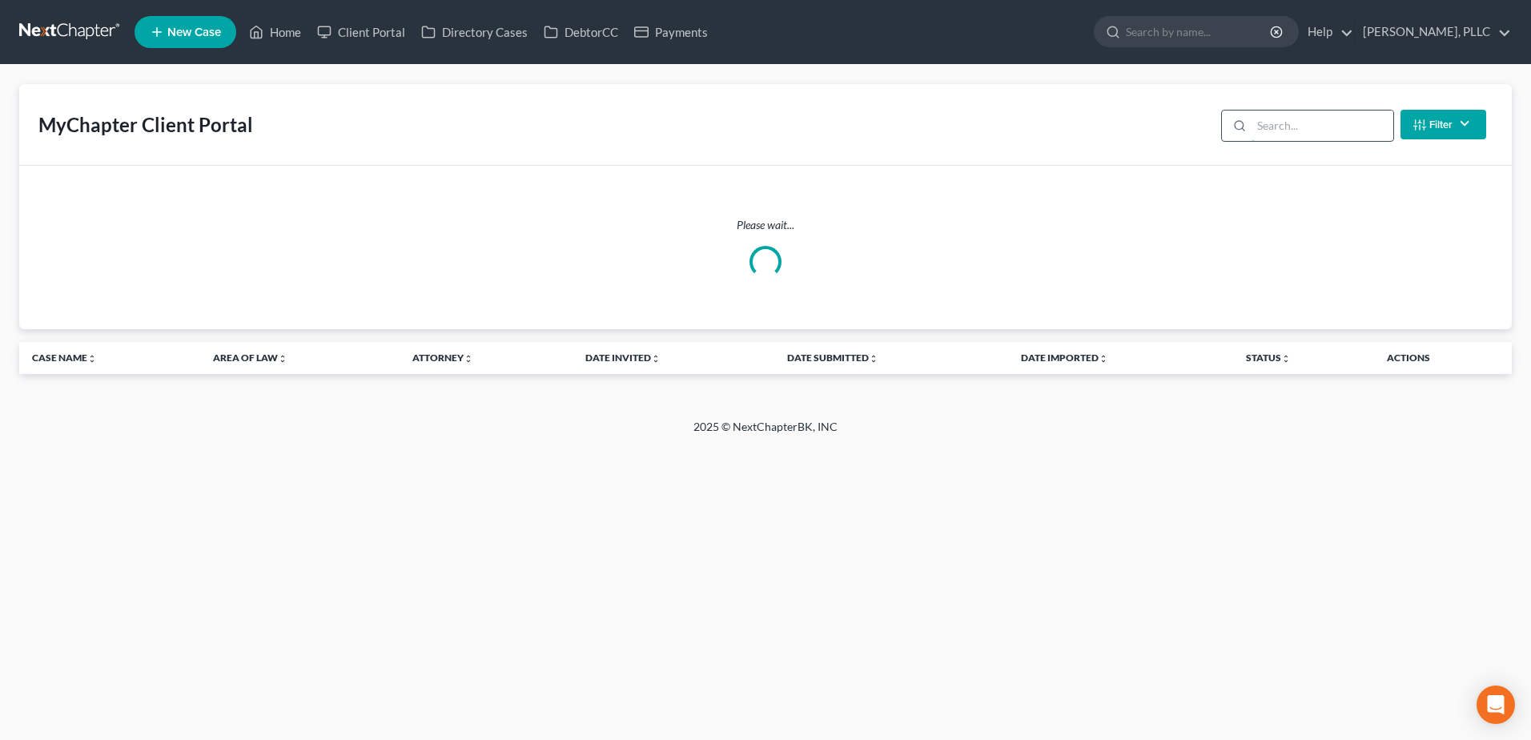
click at [1309, 135] on input "search" at bounding box center [1323, 126] width 142 height 30
click at [1298, 123] on input "search" at bounding box center [1323, 126] width 142 height 30
type input "diaz"
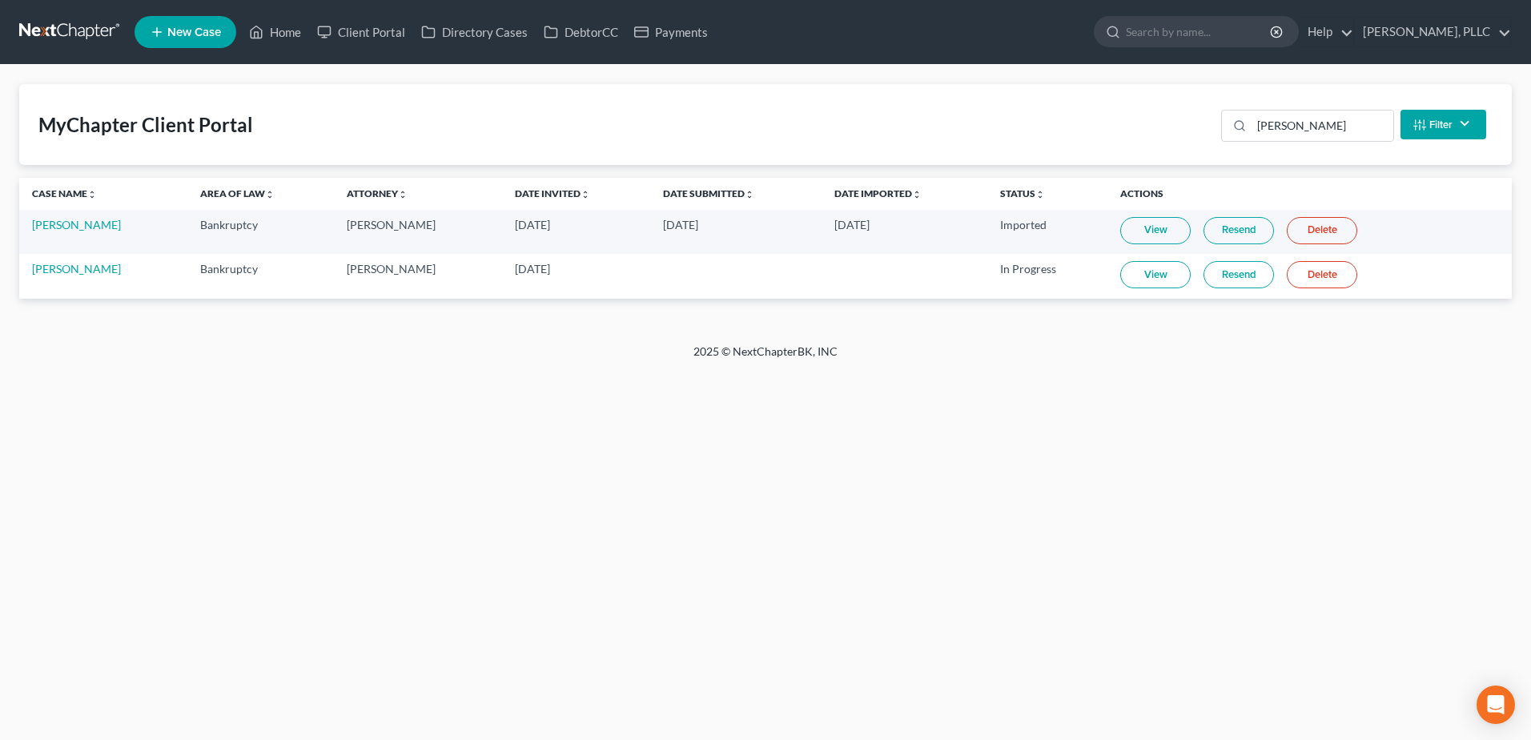
click at [1160, 275] on link "View" at bounding box center [1155, 274] width 70 height 27
click at [290, 30] on link "Home" at bounding box center [275, 32] width 68 height 29
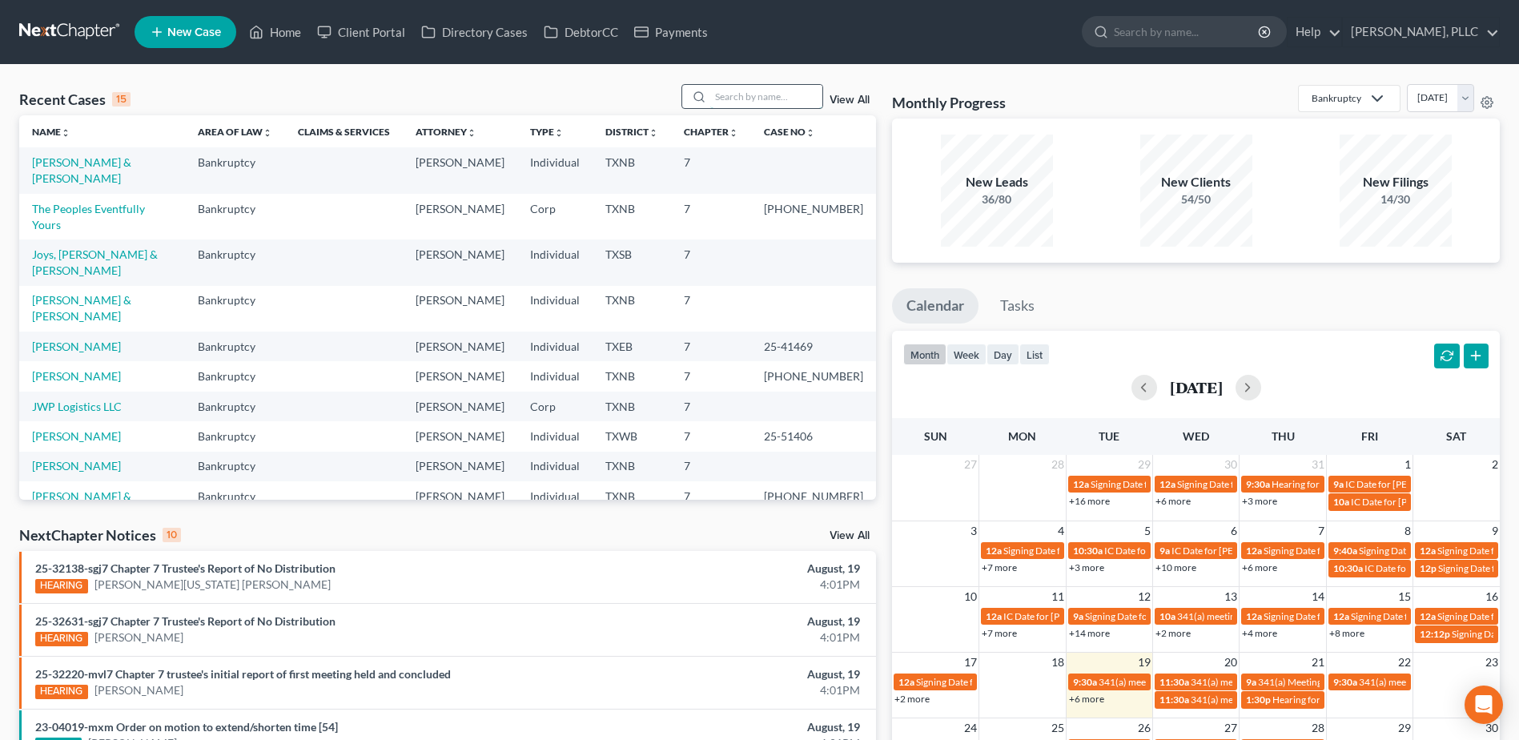
click at [778, 97] on input "search" at bounding box center [766, 96] width 112 height 23
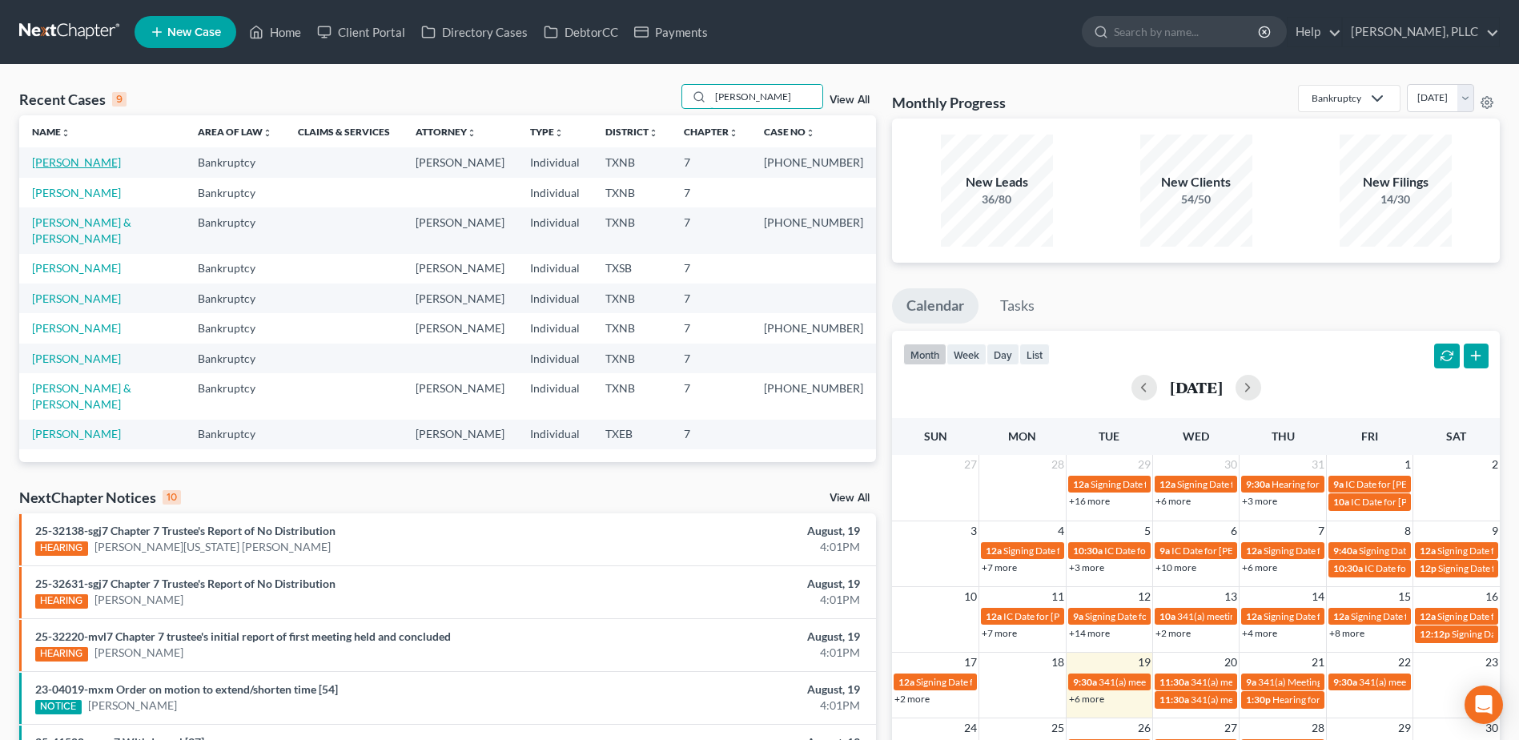
type input "kelly"
click at [62, 161] on link "[PERSON_NAME]" at bounding box center [76, 162] width 89 height 14
select select "4"
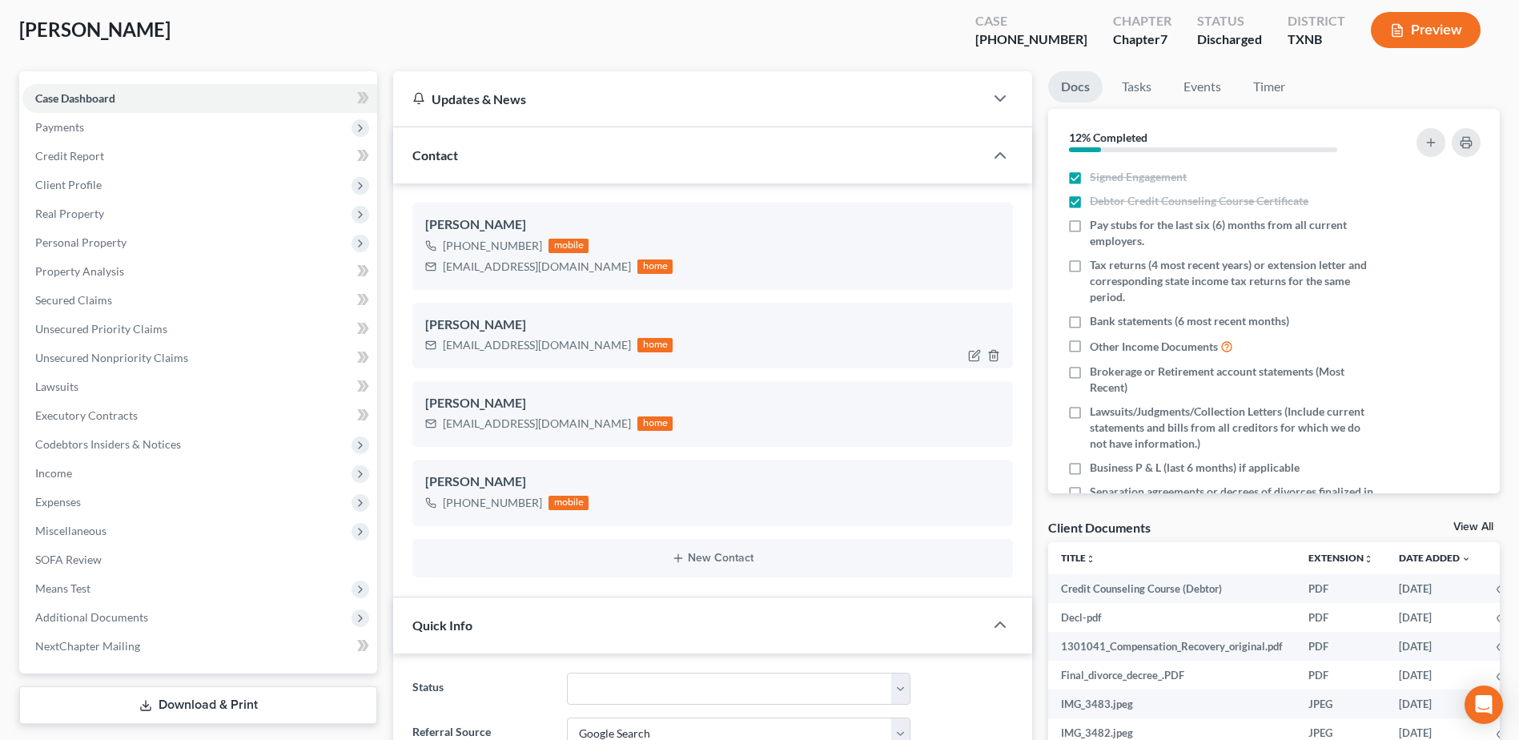
scroll to position [240, 0]
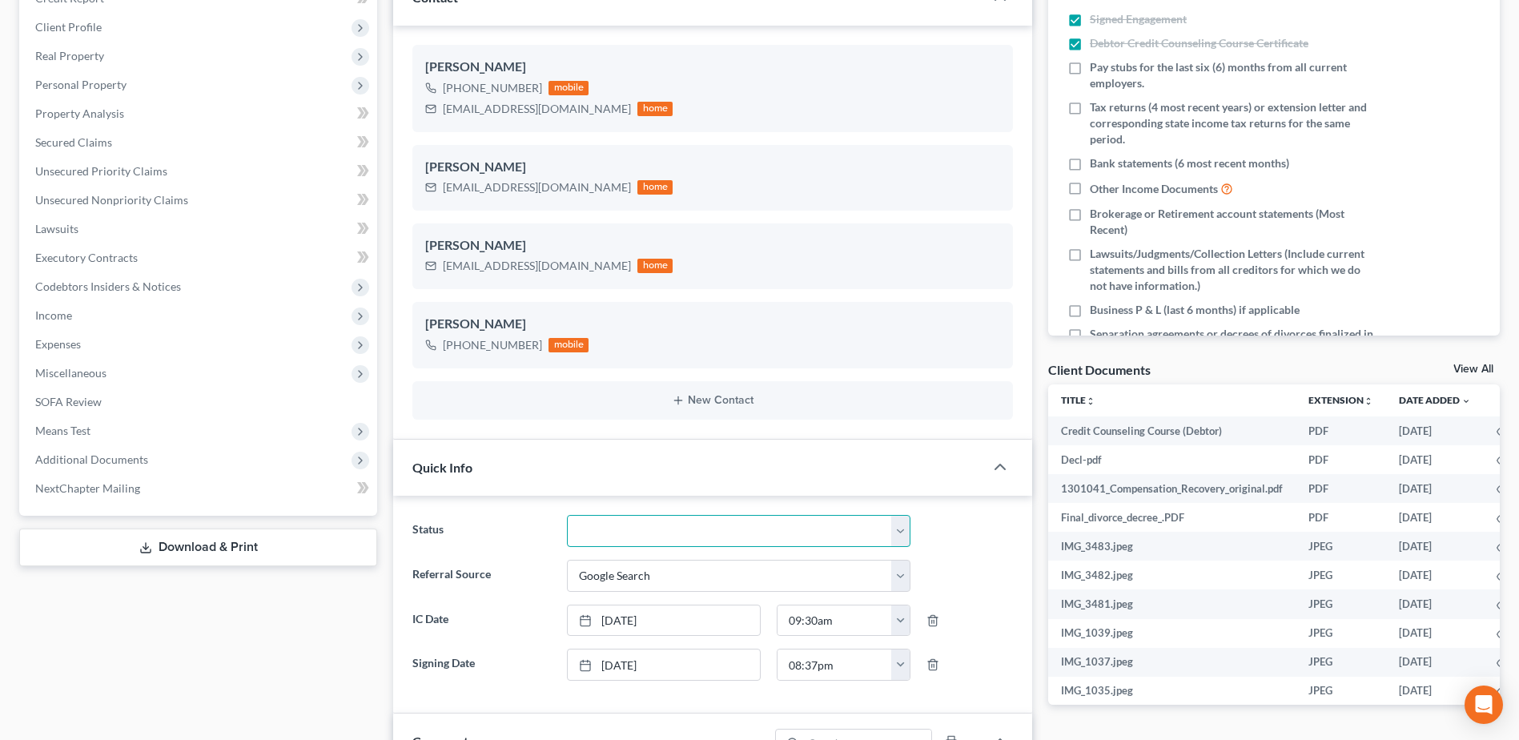
drag, startPoint x: 904, startPoint y: 532, endPoint x: 861, endPoint y: 517, distance: 45.6
click at [904, 531] on select "Appellate Phase Case Closed Dead File Demand Letter Phase Discharged Discharge …" at bounding box center [739, 531] width 344 height 32
select select "1"
click at [567, 515] on select "Appellate Phase Case Closed Dead File Demand Letter Phase Discharged Discharge …" at bounding box center [739, 531] width 344 height 32
click at [263, 632] on div "Case Dashboard Payments Invoices Payments Payments Credit Report Client Profile" at bounding box center [198, 753] width 374 height 1678
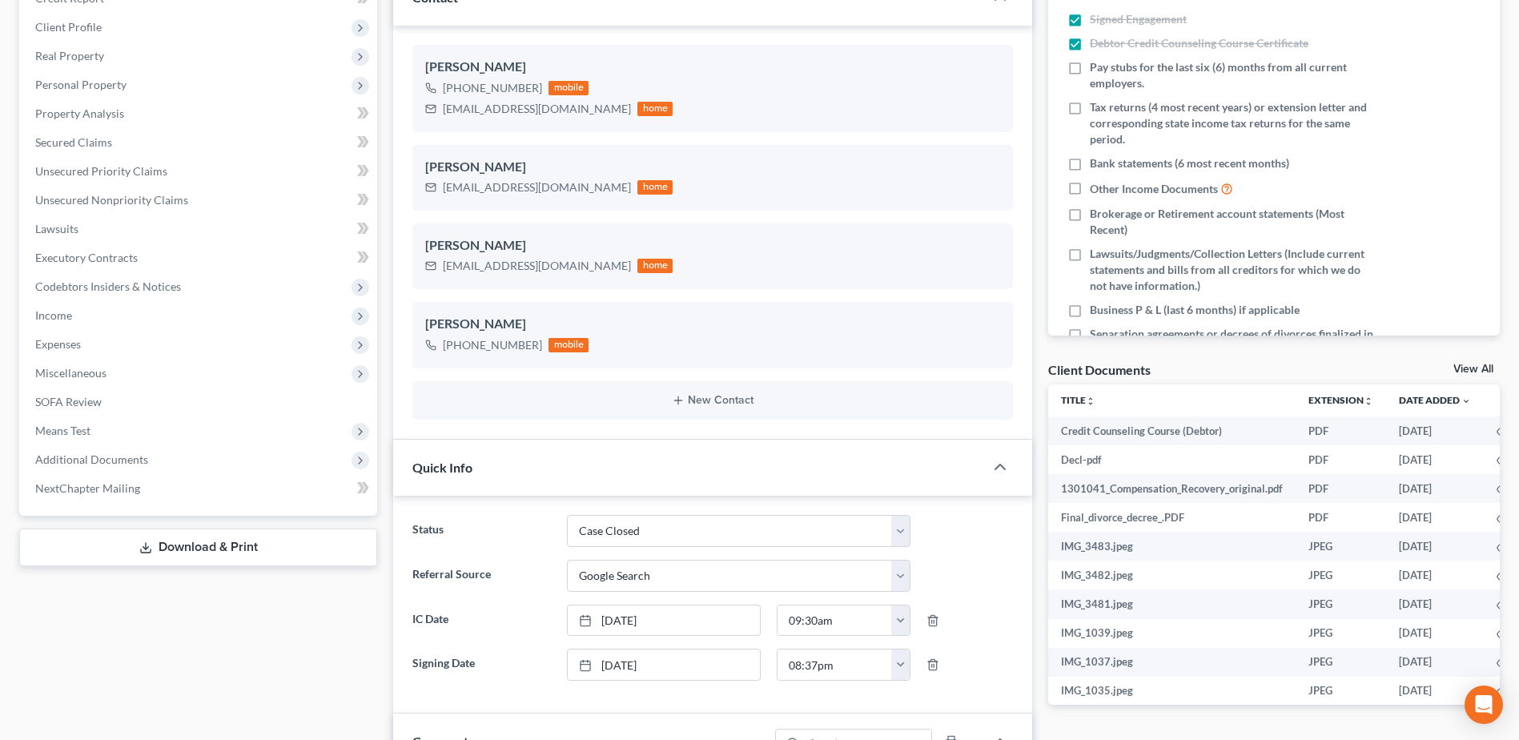
scroll to position [0, 0]
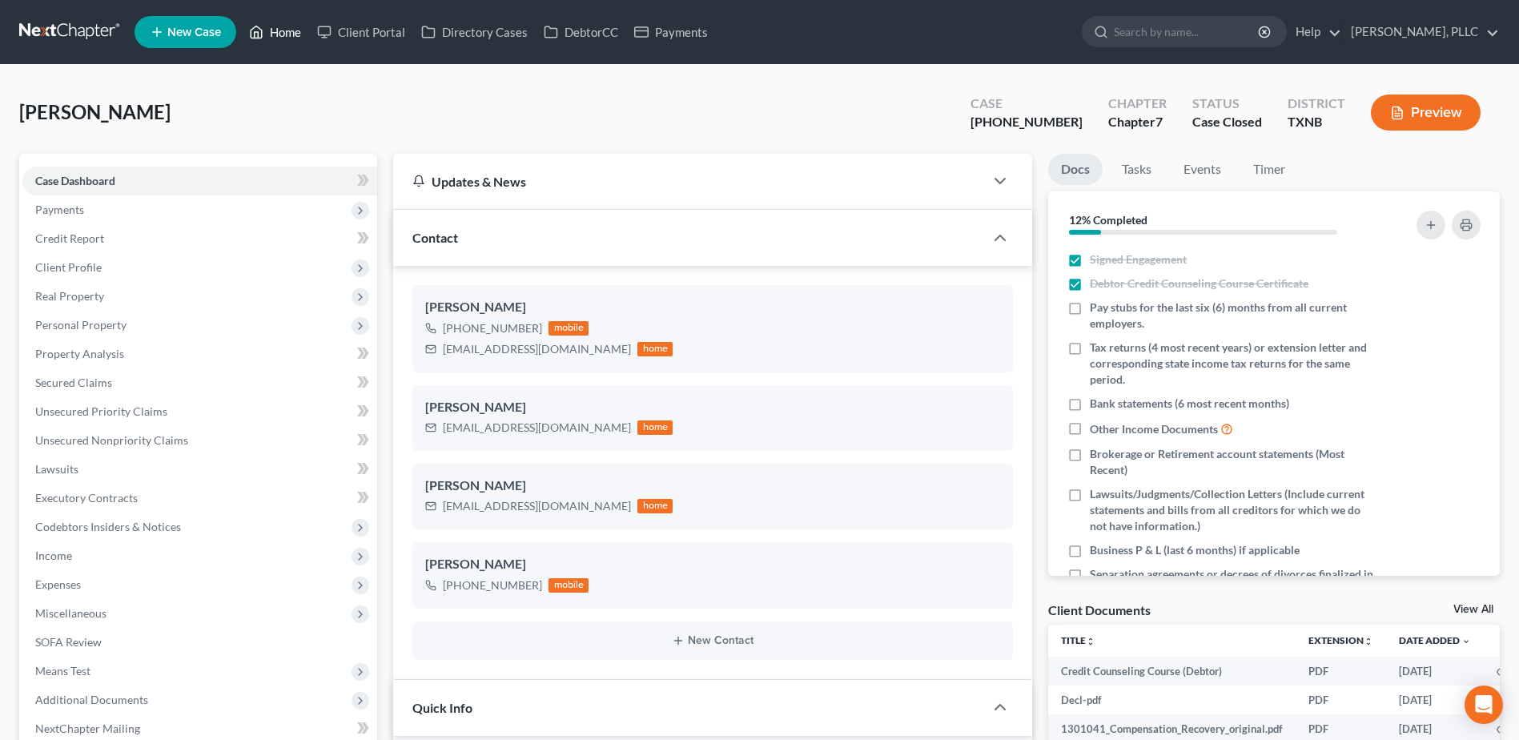
click at [291, 35] on link "Home" at bounding box center [275, 32] width 68 height 29
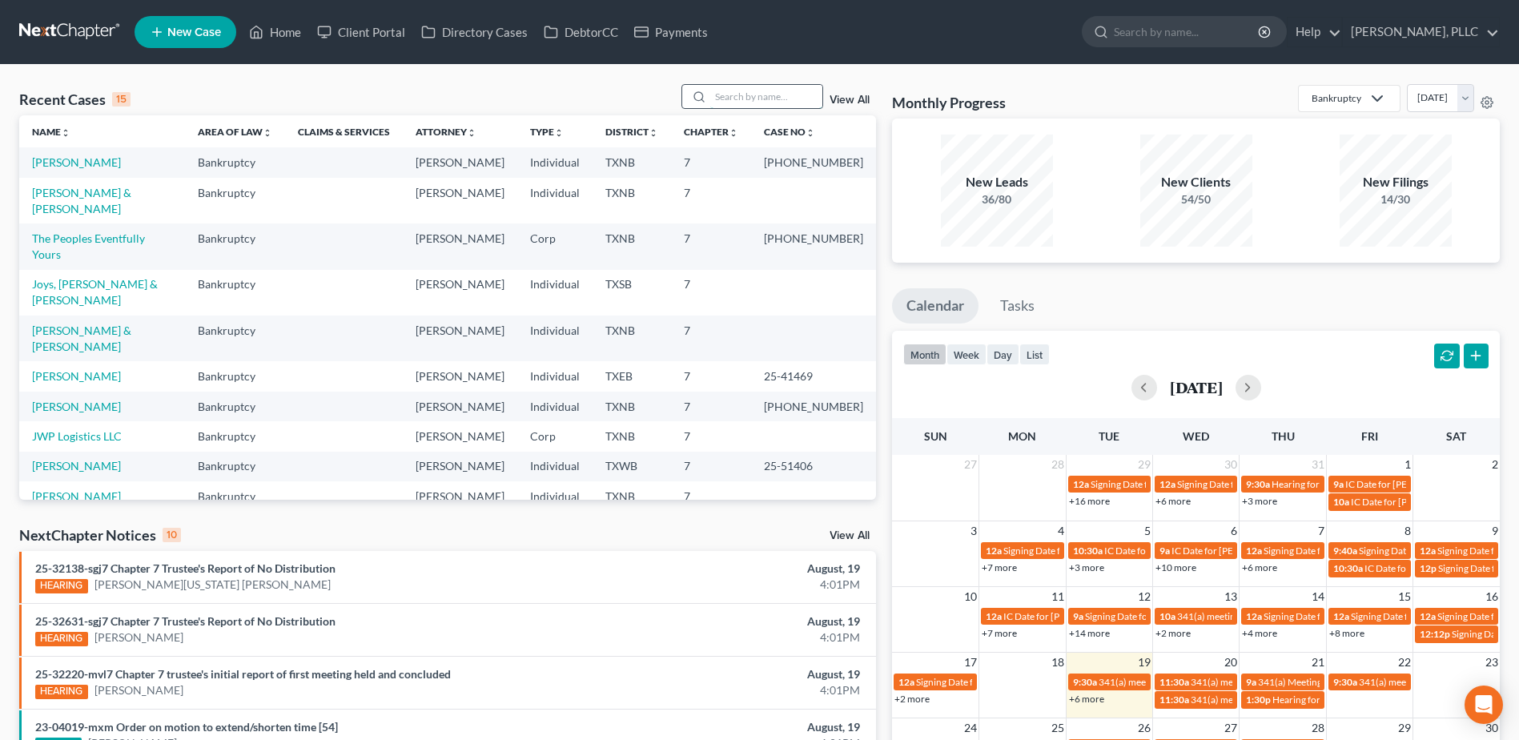
click at [758, 92] on input "search" at bounding box center [766, 96] width 112 height 23
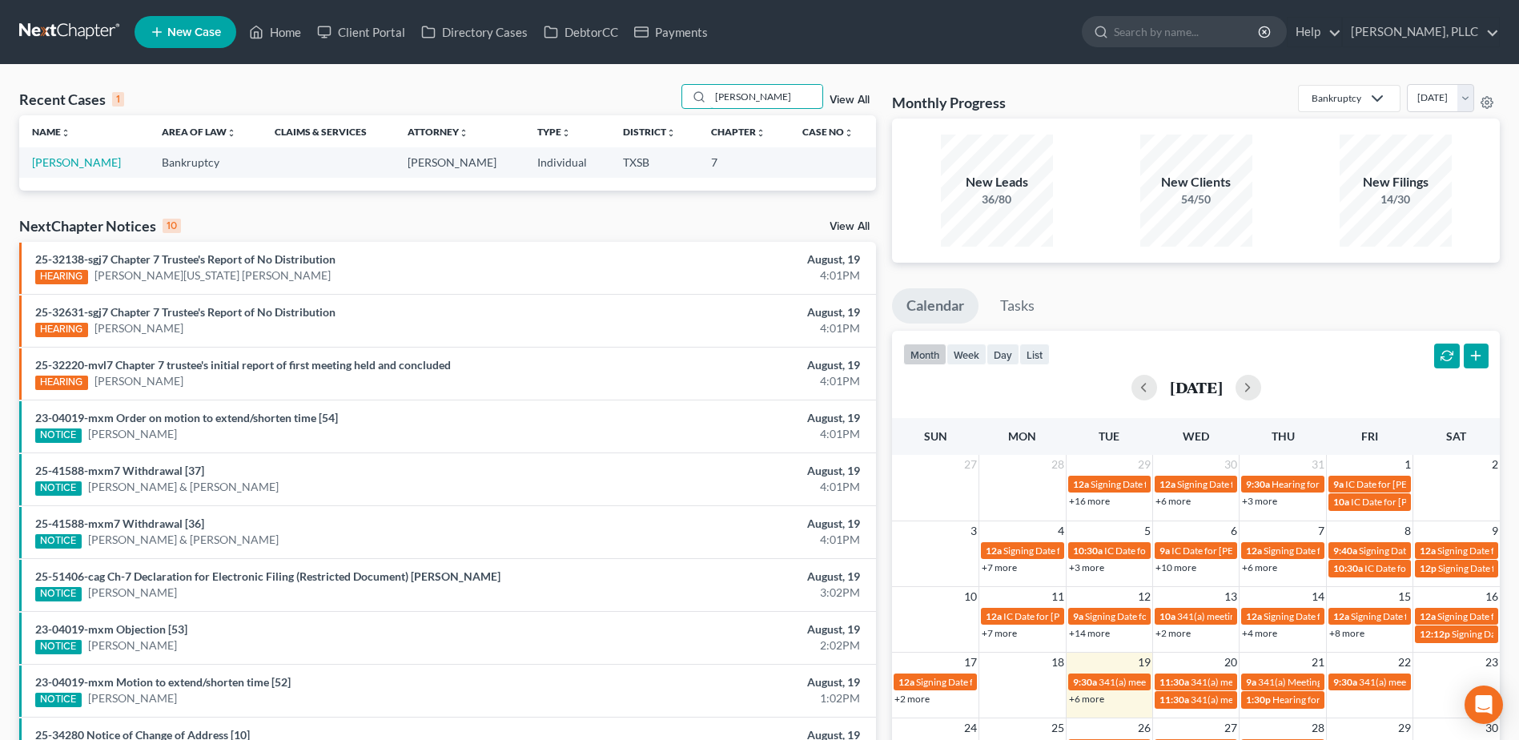
type input "mead"
click at [284, 34] on link "Home" at bounding box center [275, 32] width 68 height 29
click at [376, 30] on link "Client Portal" at bounding box center [361, 32] width 104 height 29
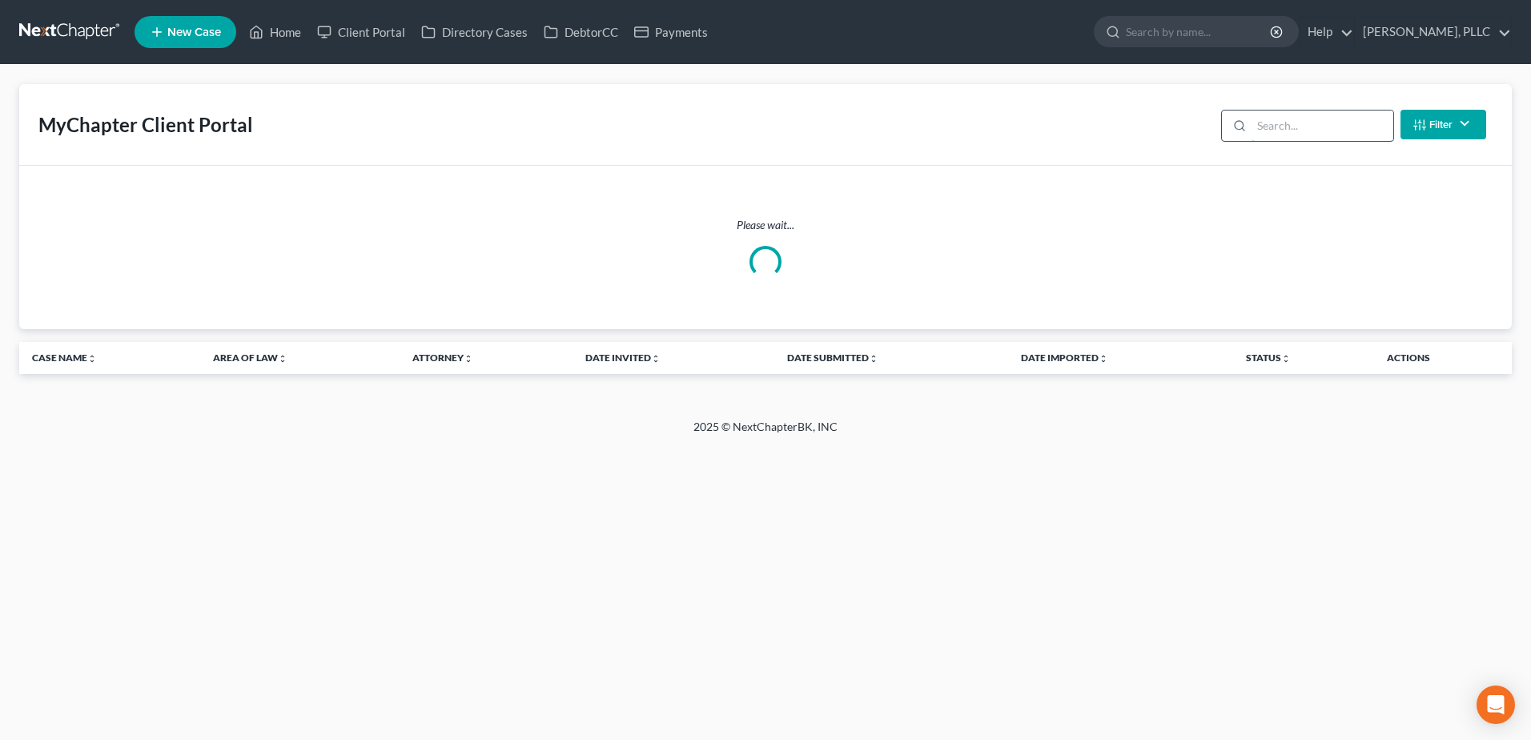
click at [1313, 126] on input "search" at bounding box center [1323, 126] width 142 height 30
type input "i"
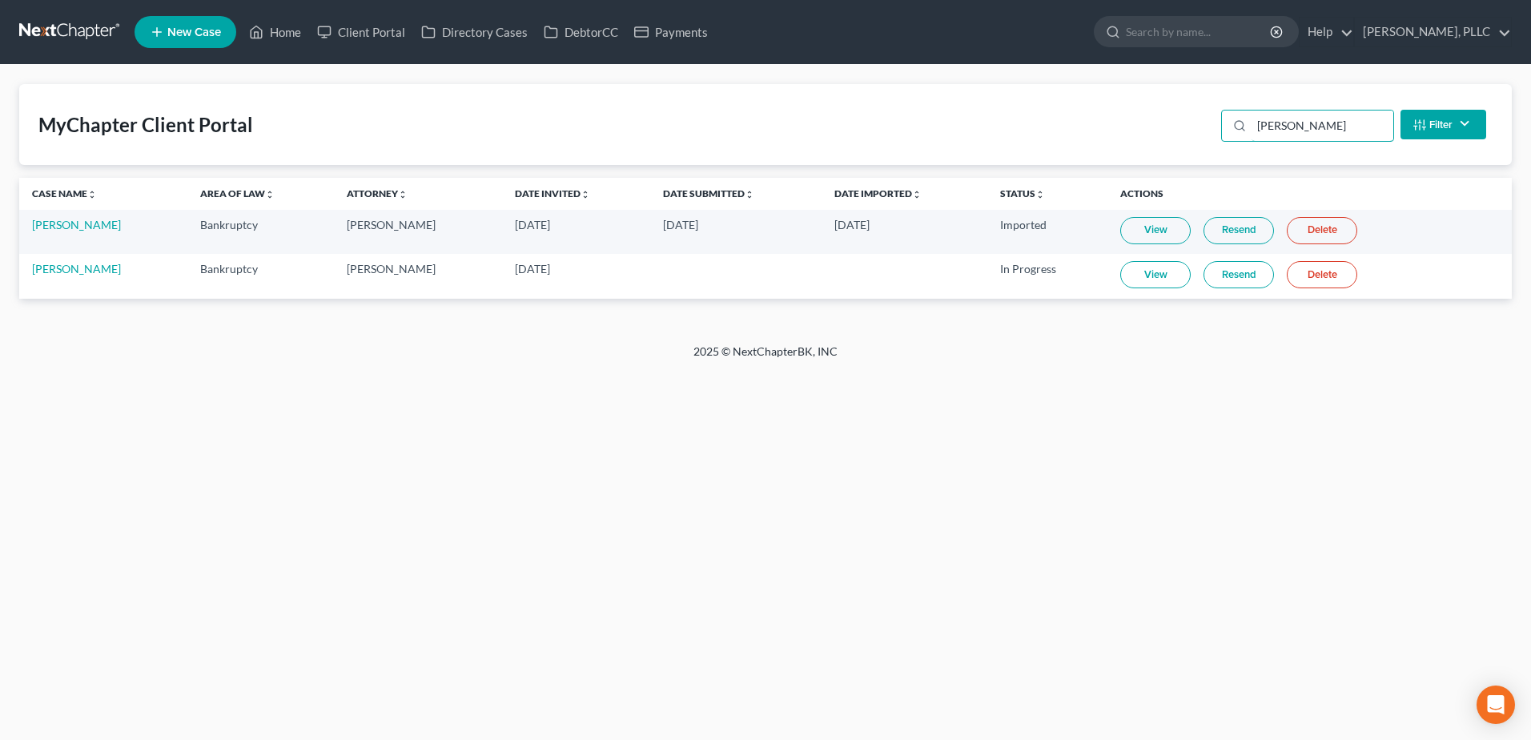
type input "diaz"
click at [1120, 271] on link "View" at bounding box center [1155, 274] width 70 height 27
click at [275, 32] on link "Home" at bounding box center [275, 32] width 68 height 29
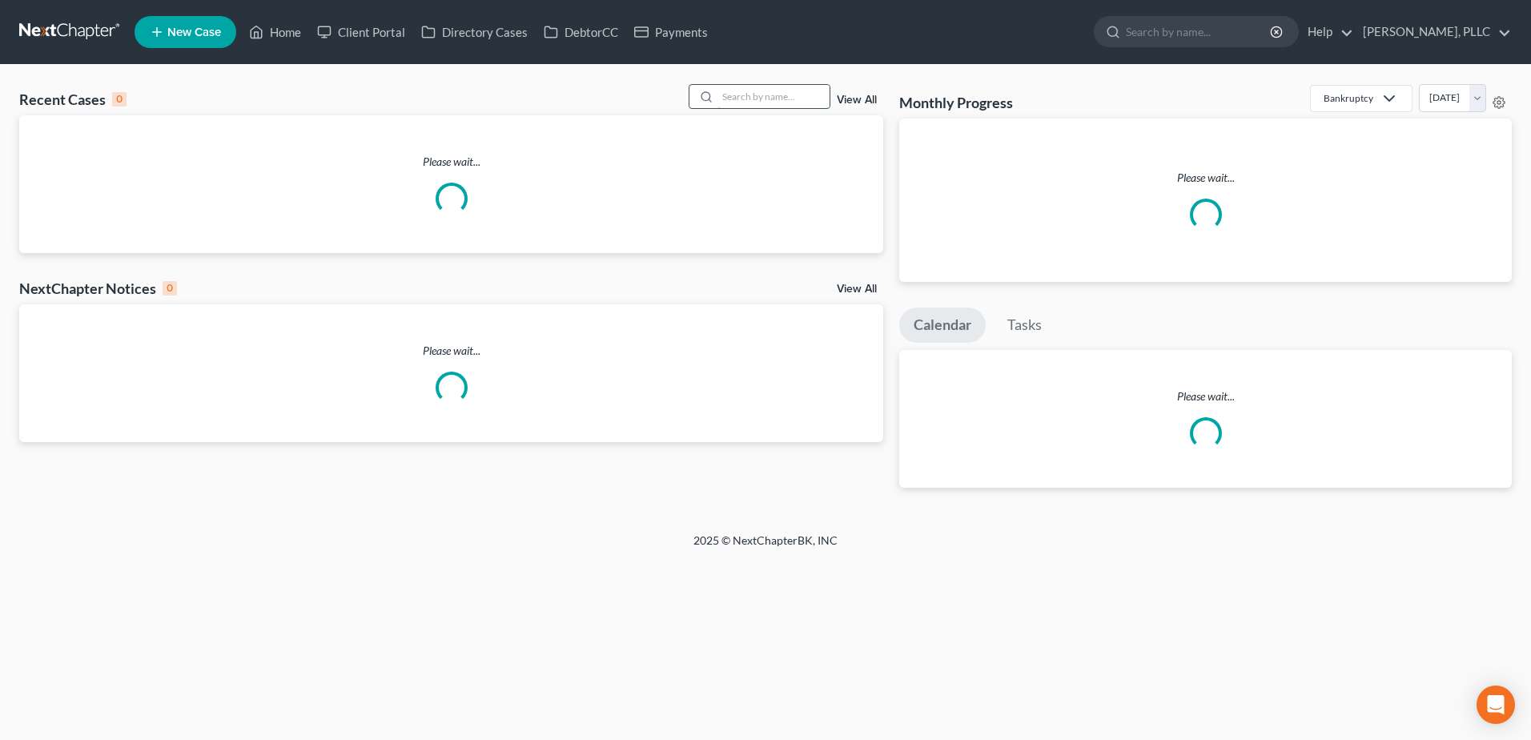
click at [761, 101] on input "search" at bounding box center [774, 96] width 112 height 23
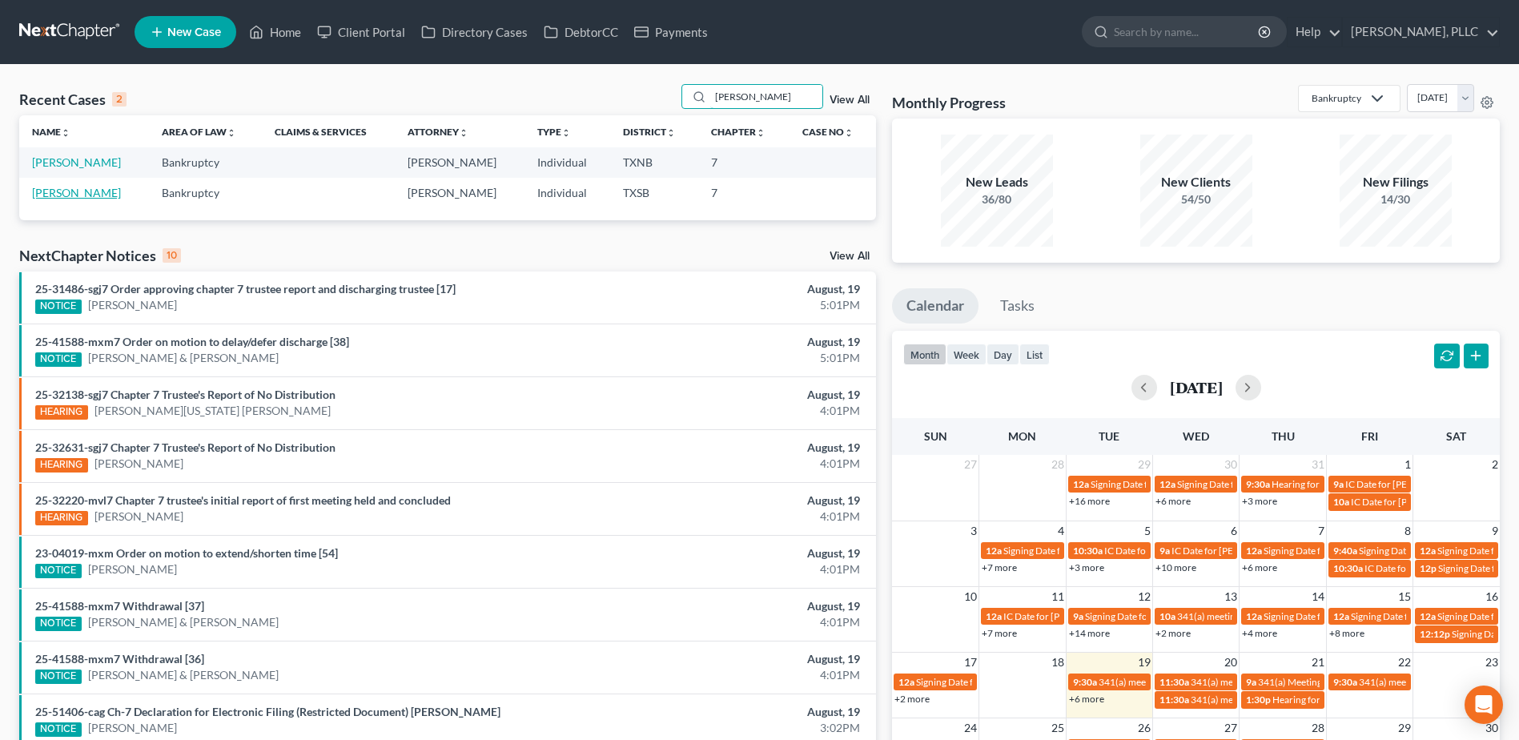
type input "diaz"
click at [86, 190] on link "Diaz, Eduardo" at bounding box center [76, 193] width 89 height 14
select select "6"
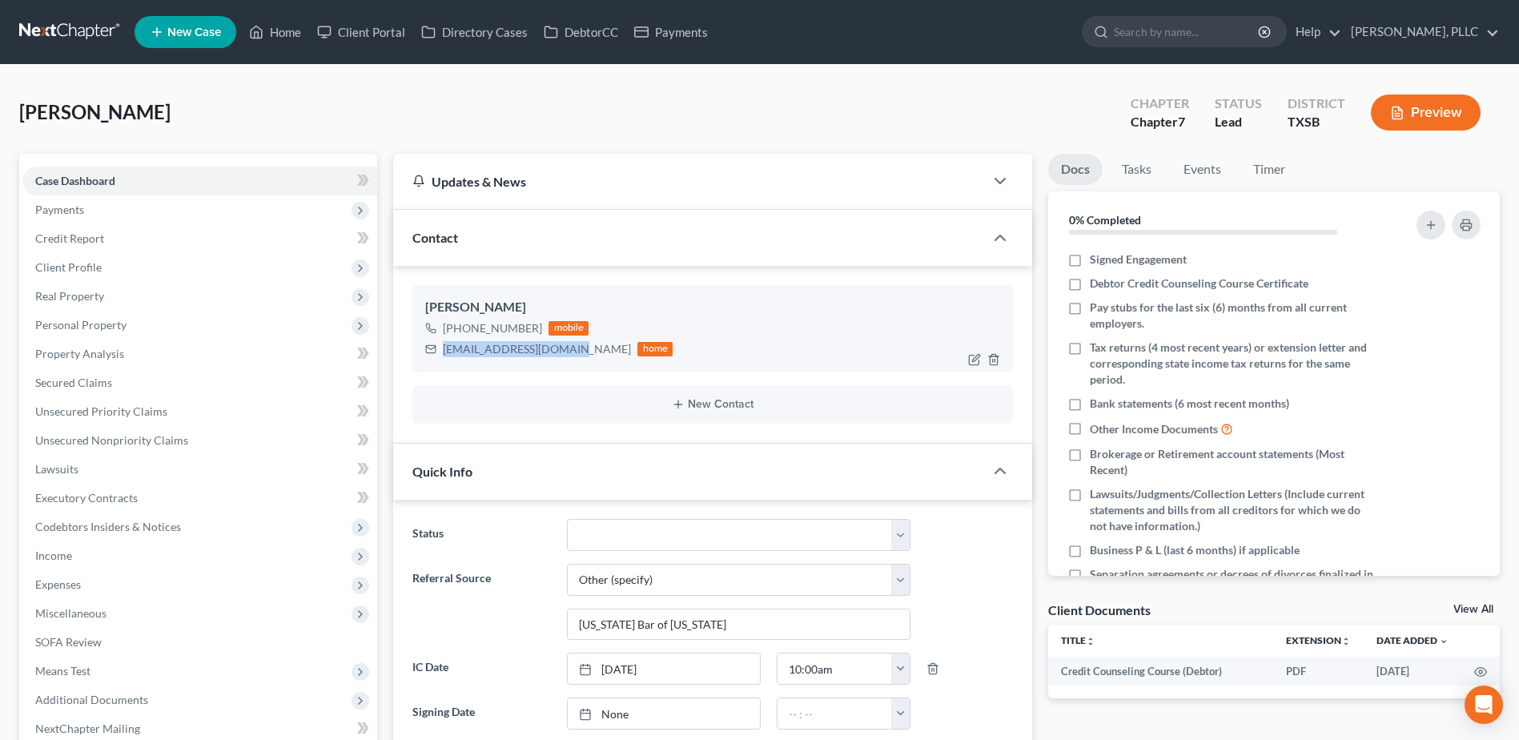
drag, startPoint x: 569, startPoint y: 351, endPoint x: 441, endPoint y: 346, distance: 127.4
click at [441, 346] on div "eddiediaz991@gmail.com home" at bounding box center [548, 349] width 247 height 21
copy div "eddiediaz991@gmail.com"
click at [275, 32] on link "Home" at bounding box center [275, 32] width 68 height 29
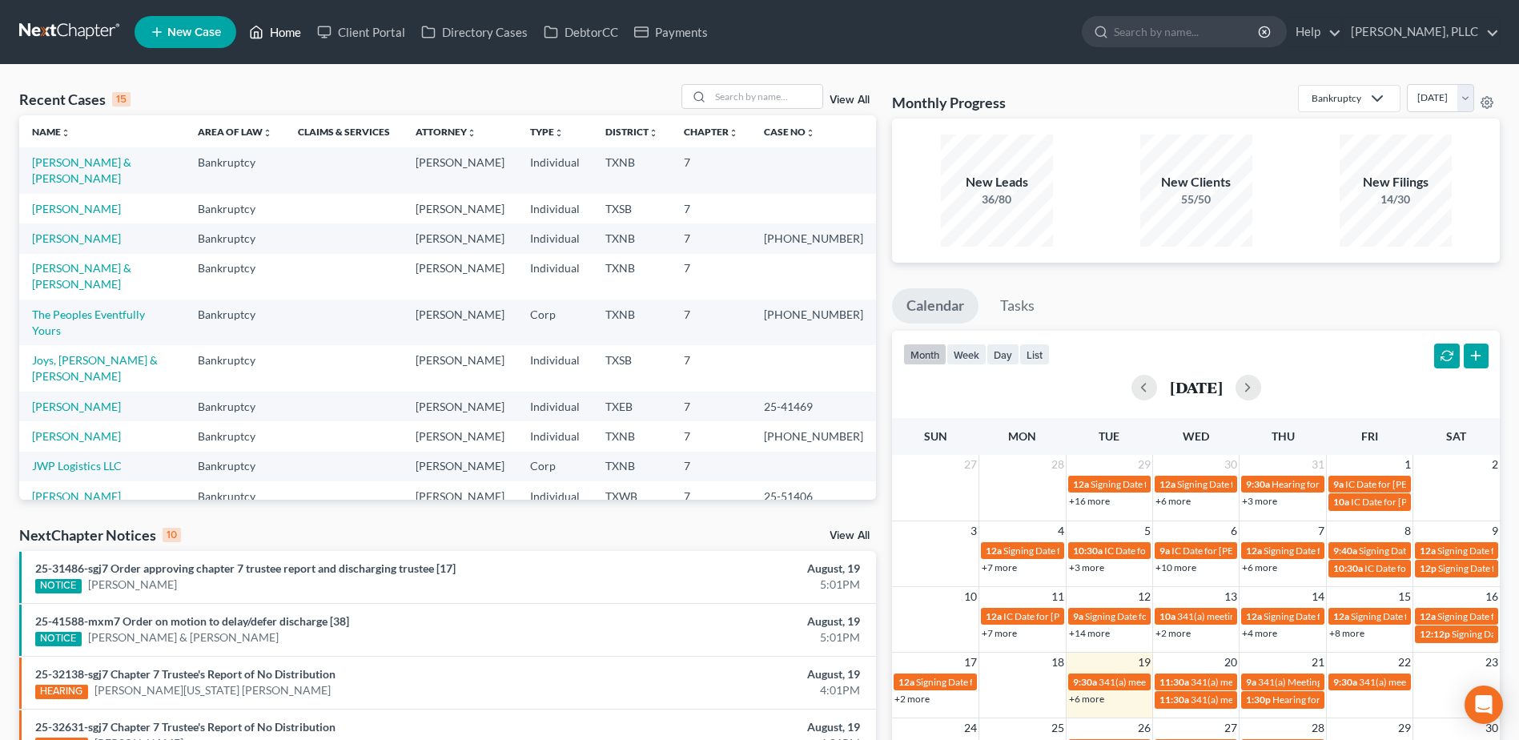
click at [241, 18] on link "Home" at bounding box center [275, 32] width 68 height 29
click at [777, 102] on input "search" at bounding box center [766, 96] width 112 height 23
type input "o"
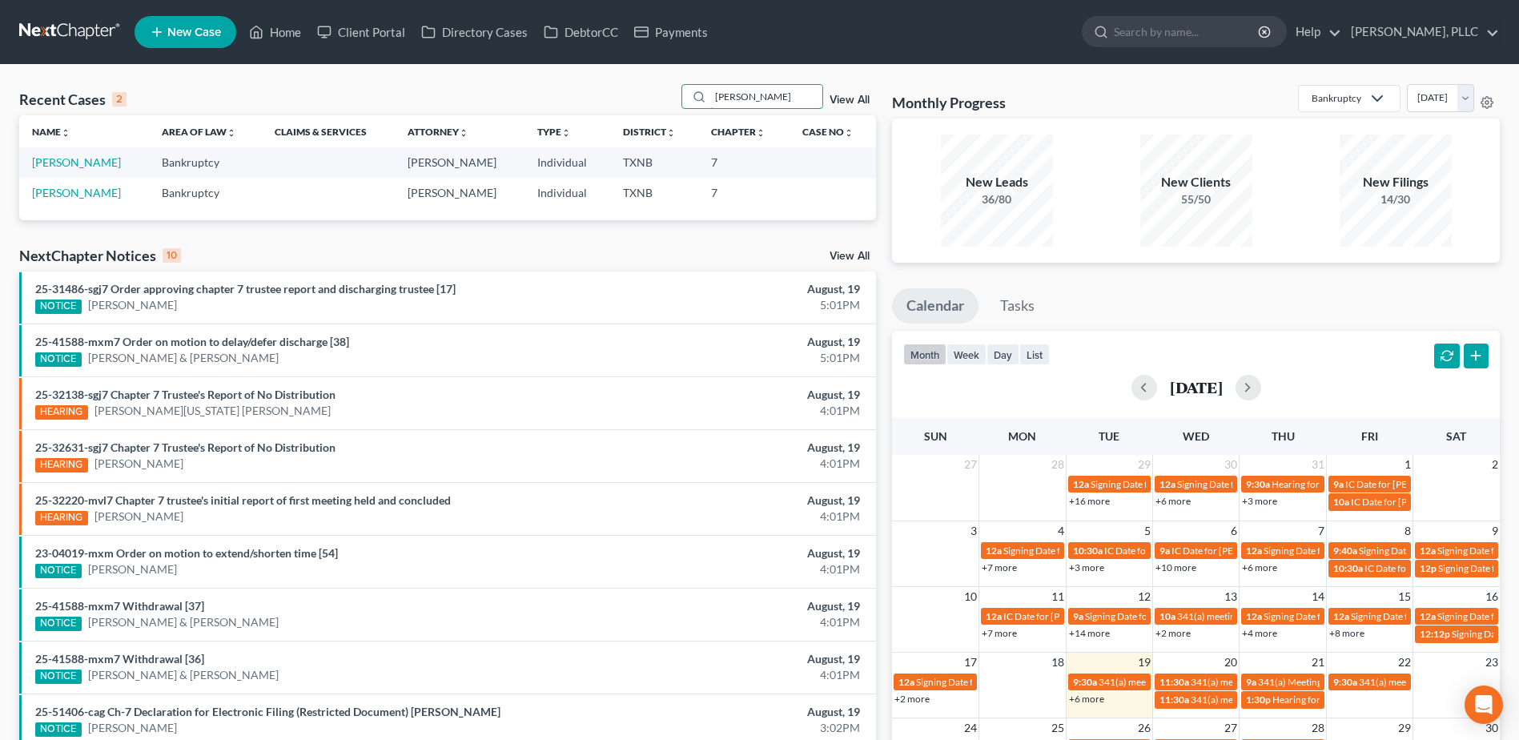
type input "bowers"
click at [70, 180] on td "Bowers, Samuel" at bounding box center [84, 193] width 130 height 30
click at [69, 191] on link "Bowers, Samuel" at bounding box center [76, 193] width 89 height 14
select select "4"
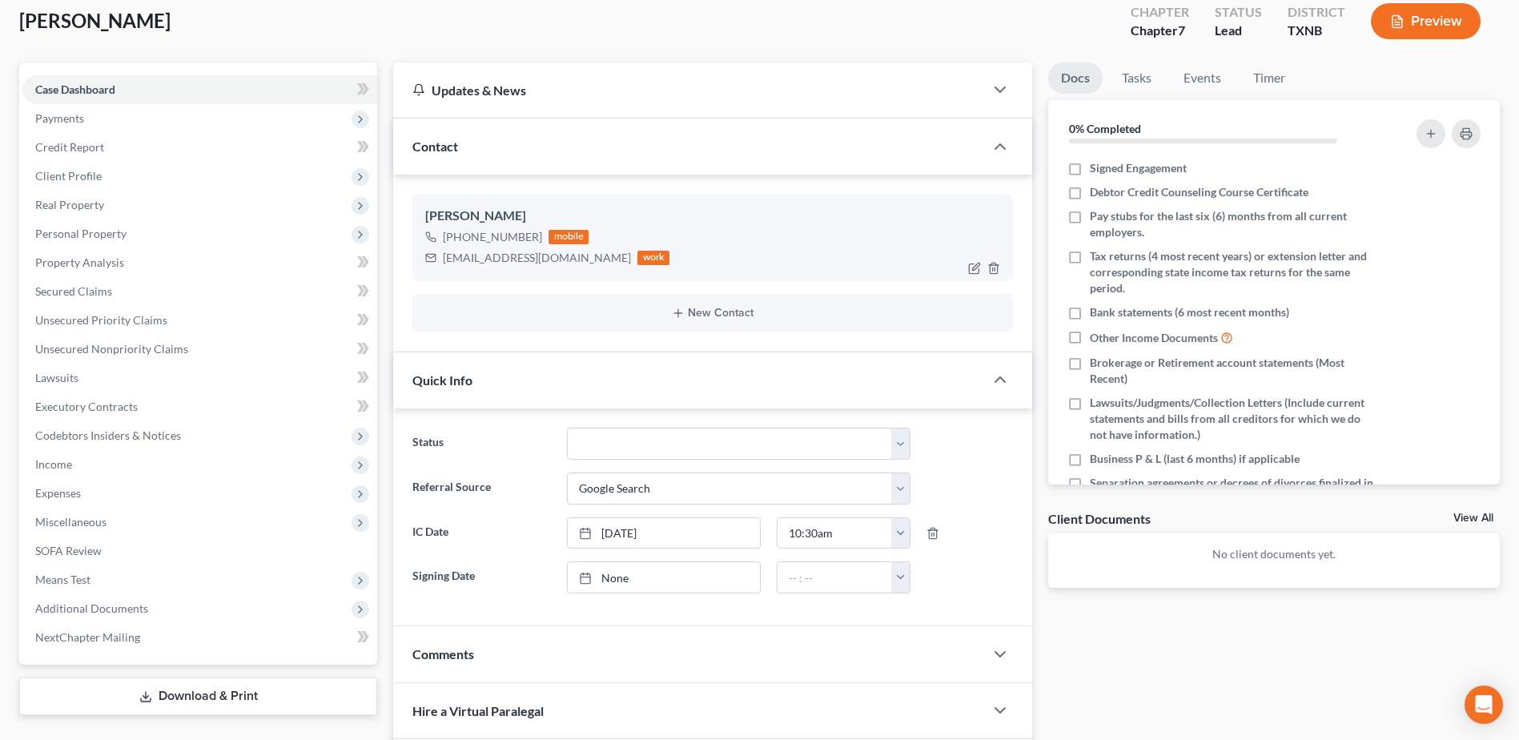
scroll to position [400, 0]
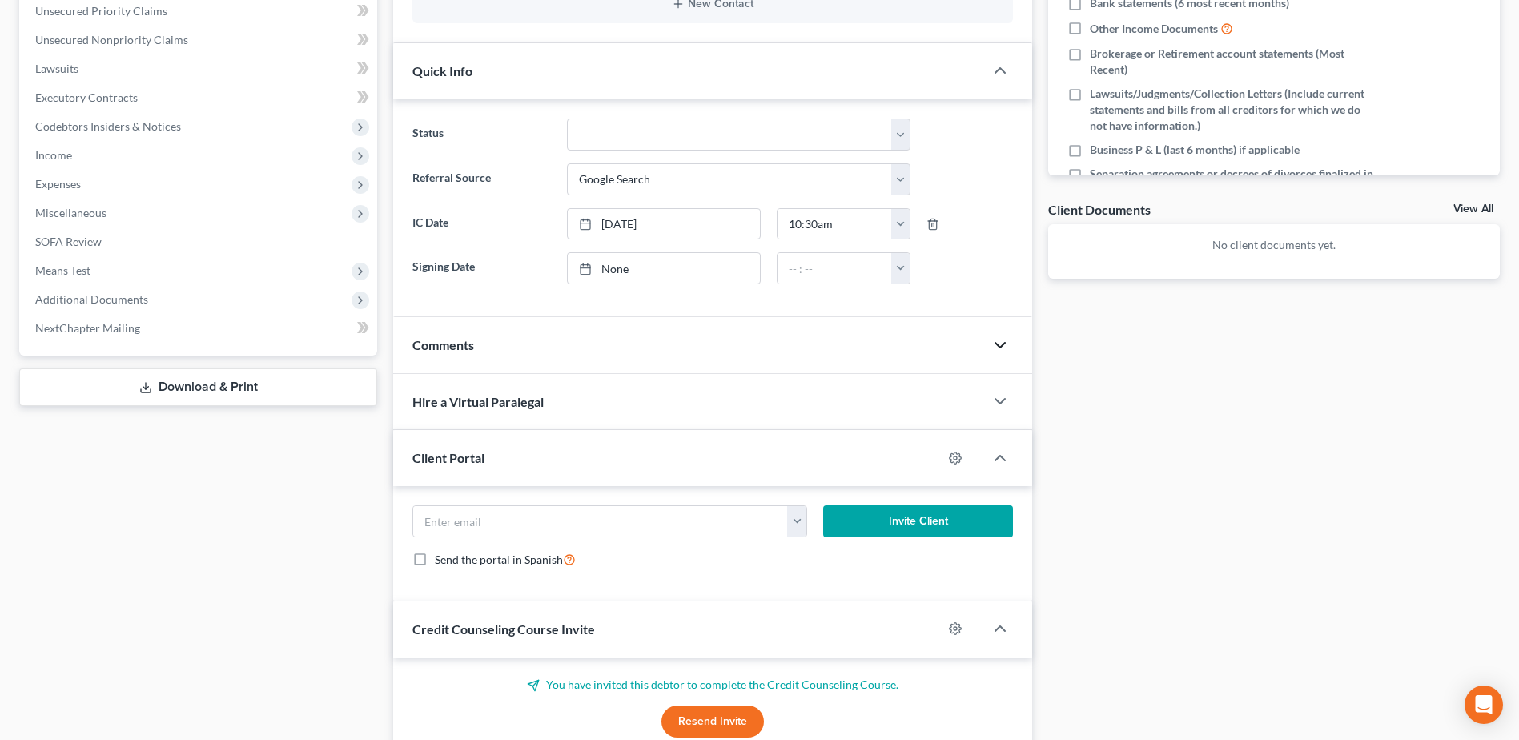
click at [999, 340] on icon "button" at bounding box center [1000, 345] width 19 height 19
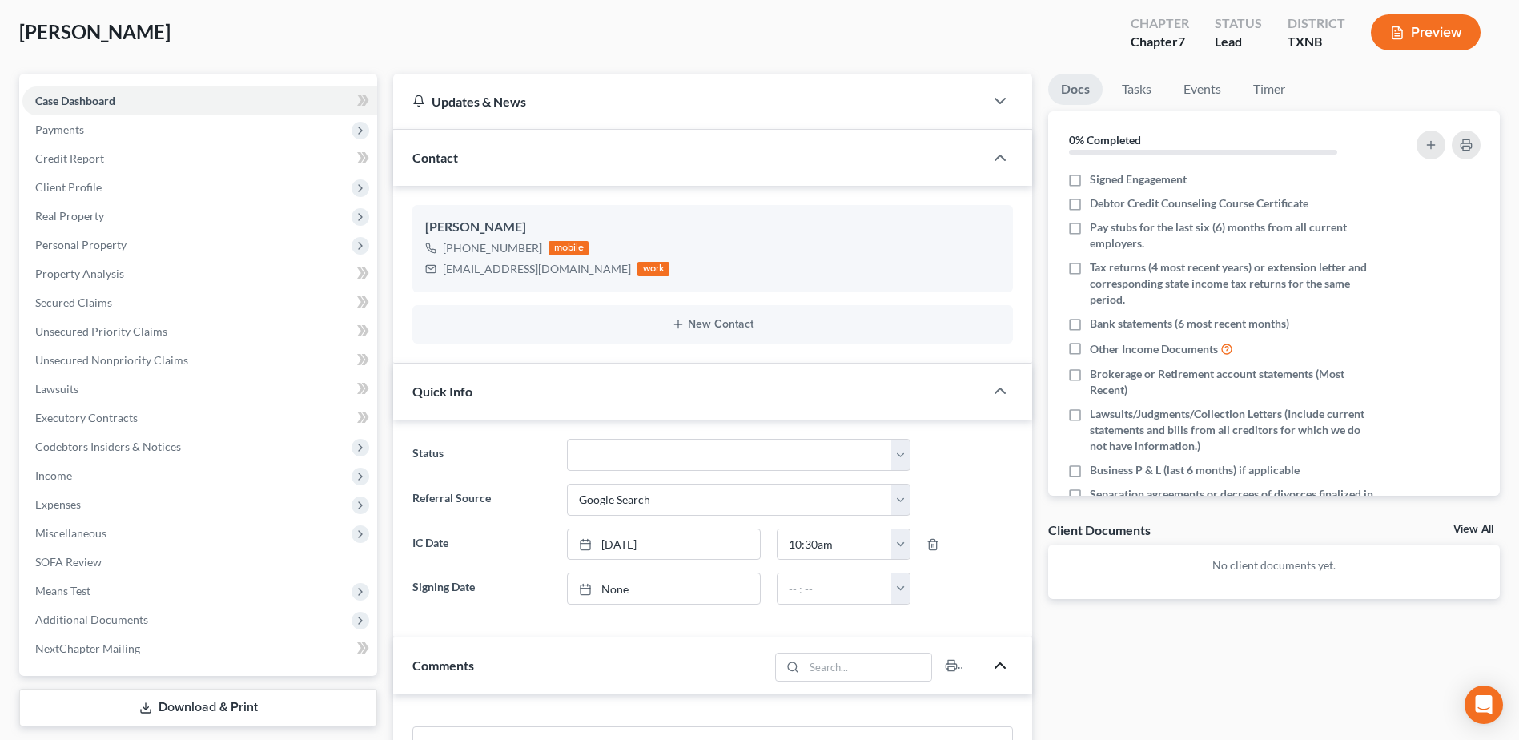
scroll to position [0, 0]
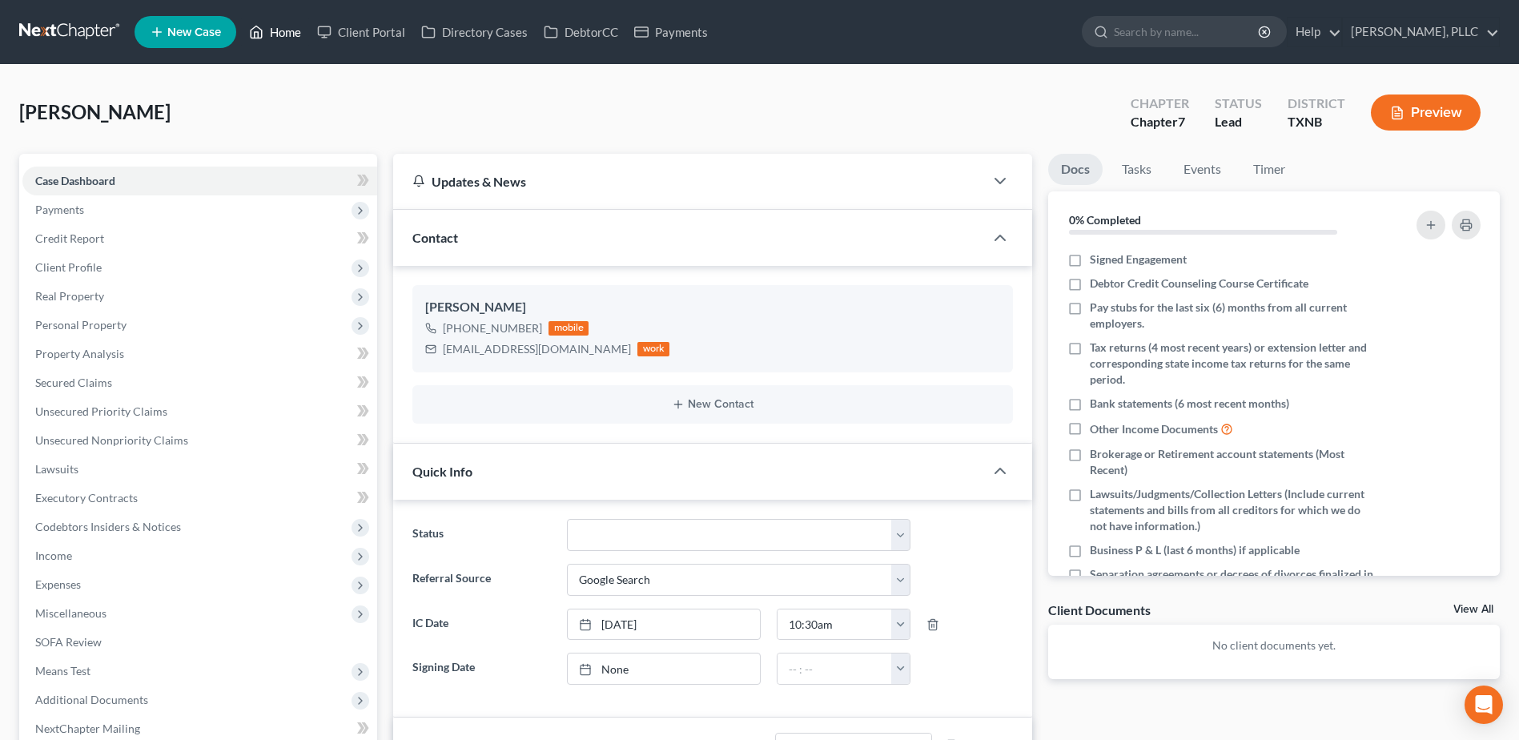
click at [293, 32] on link "Home" at bounding box center [275, 32] width 68 height 29
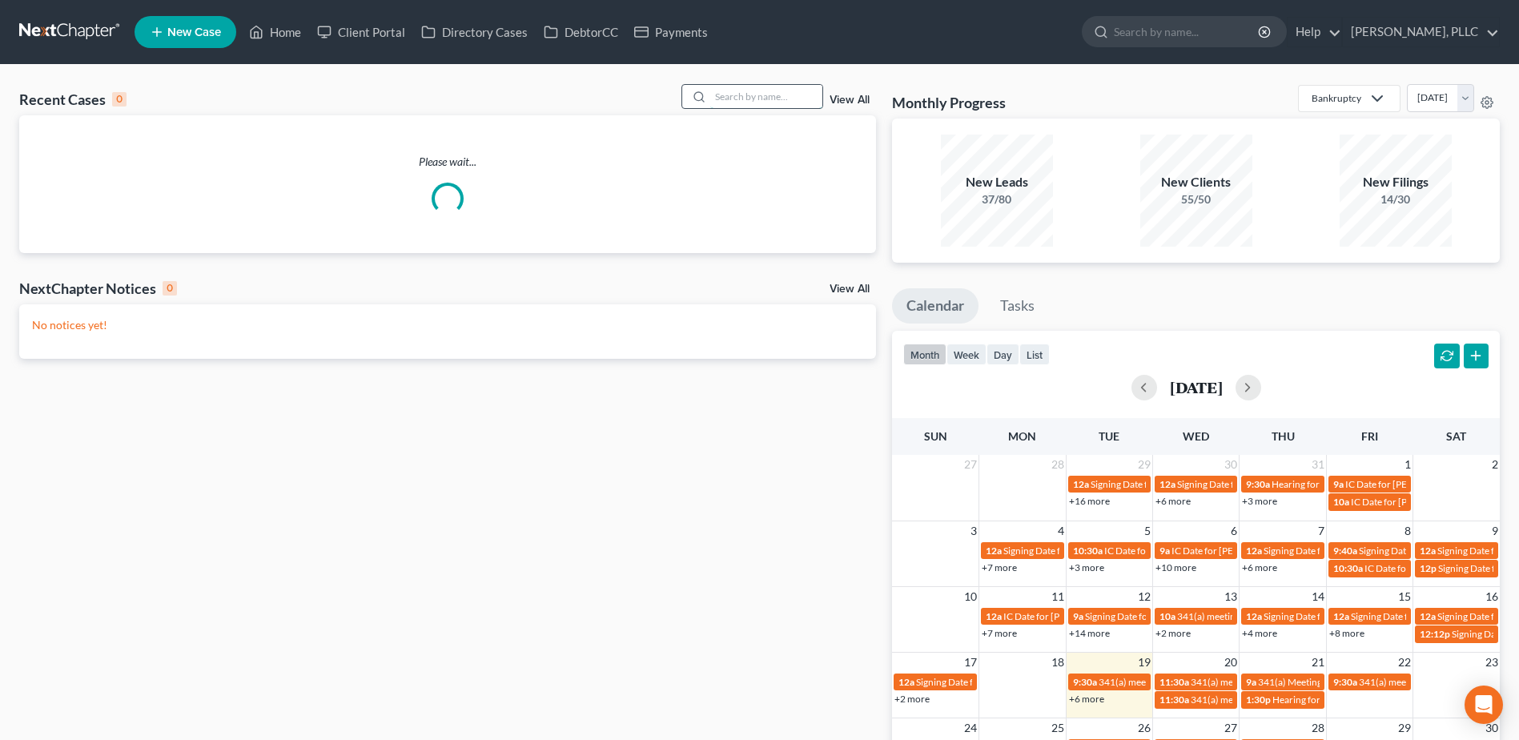
click at [750, 96] on input "search" at bounding box center [766, 96] width 112 height 23
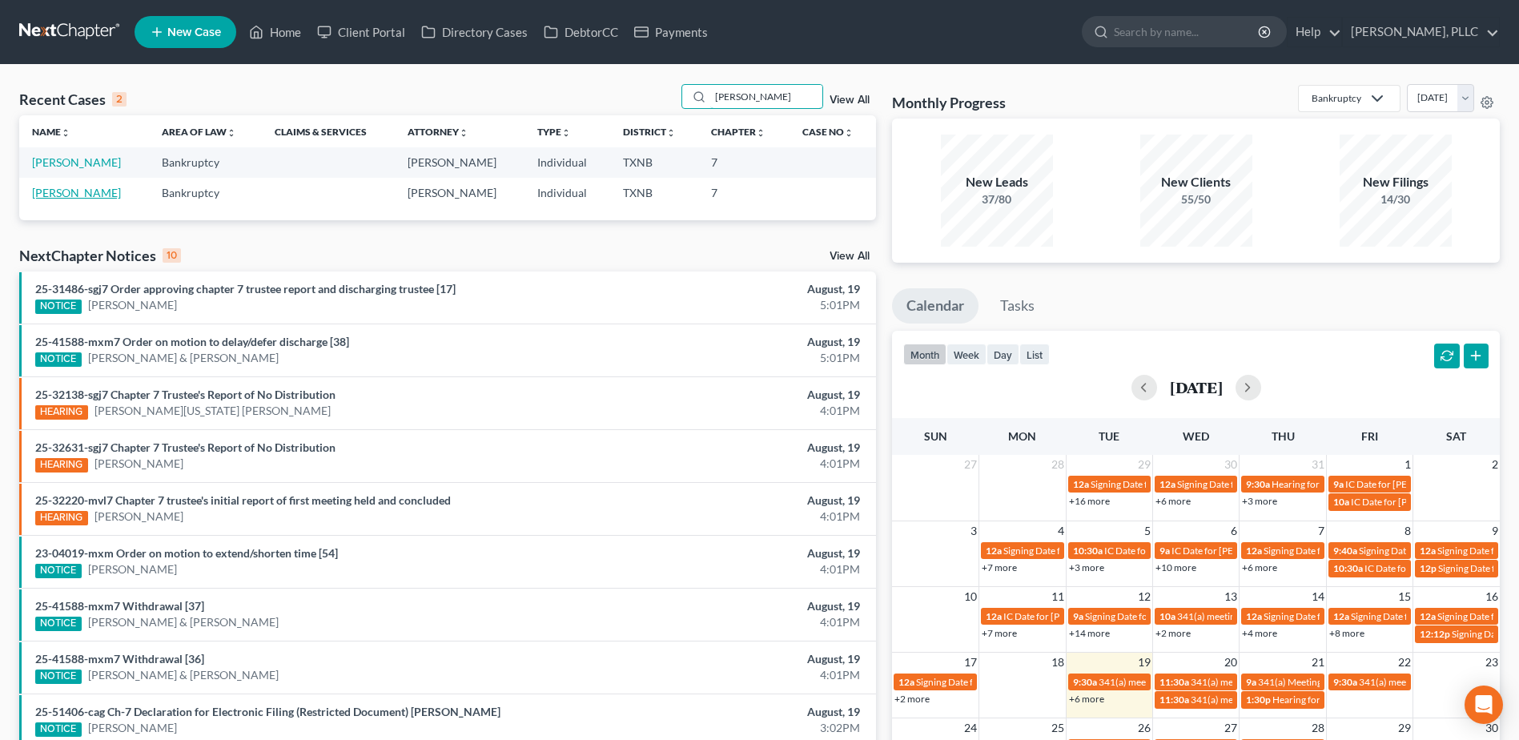
type input "bowers"
click at [70, 193] on link "Bowers, Rebecca" at bounding box center [76, 193] width 89 height 14
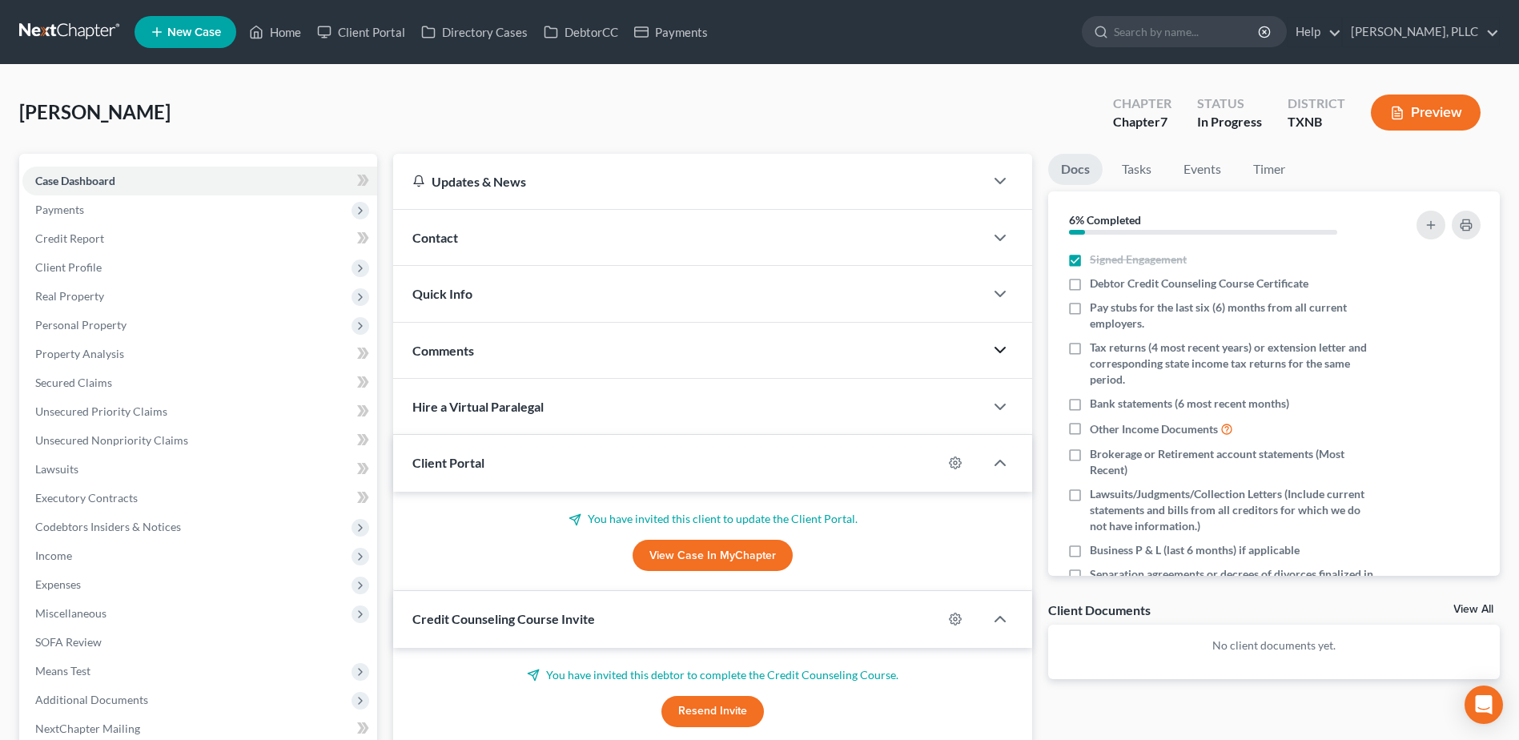
click at [1000, 350] on icon "button" at bounding box center [1000, 349] width 19 height 19
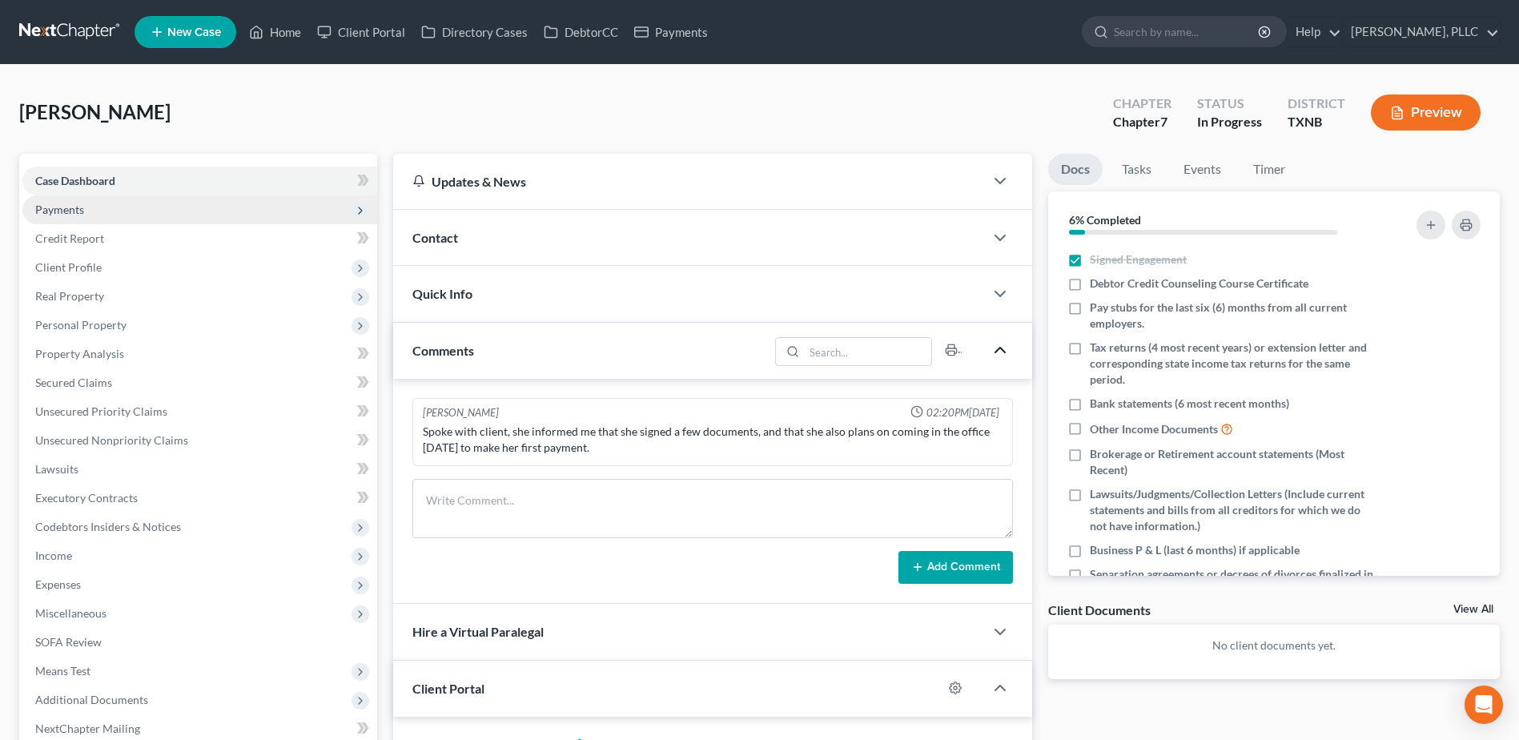
click at [72, 212] on span "Payments" at bounding box center [59, 210] width 49 height 14
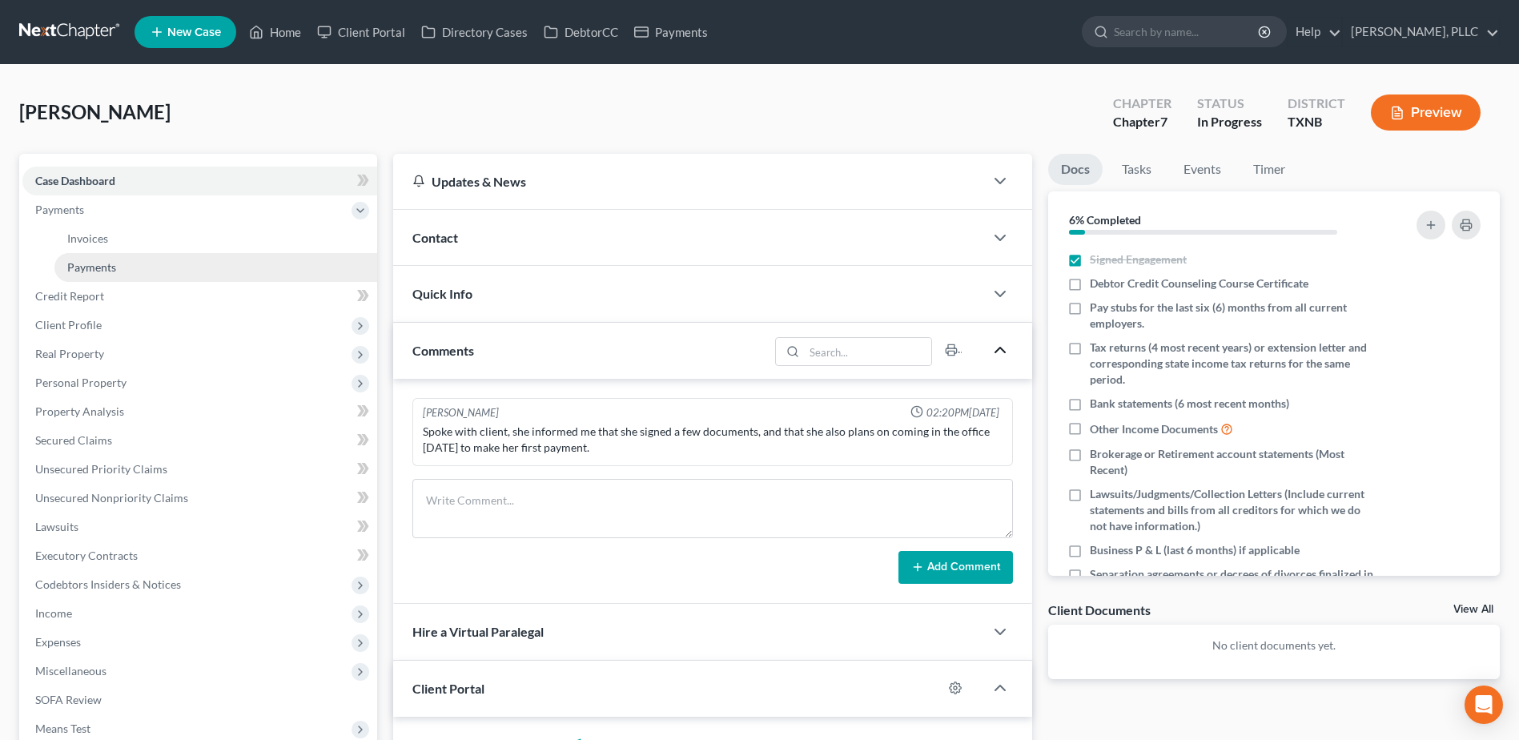
click at [87, 271] on span "Payments" at bounding box center [91, 267] width 49 height 14
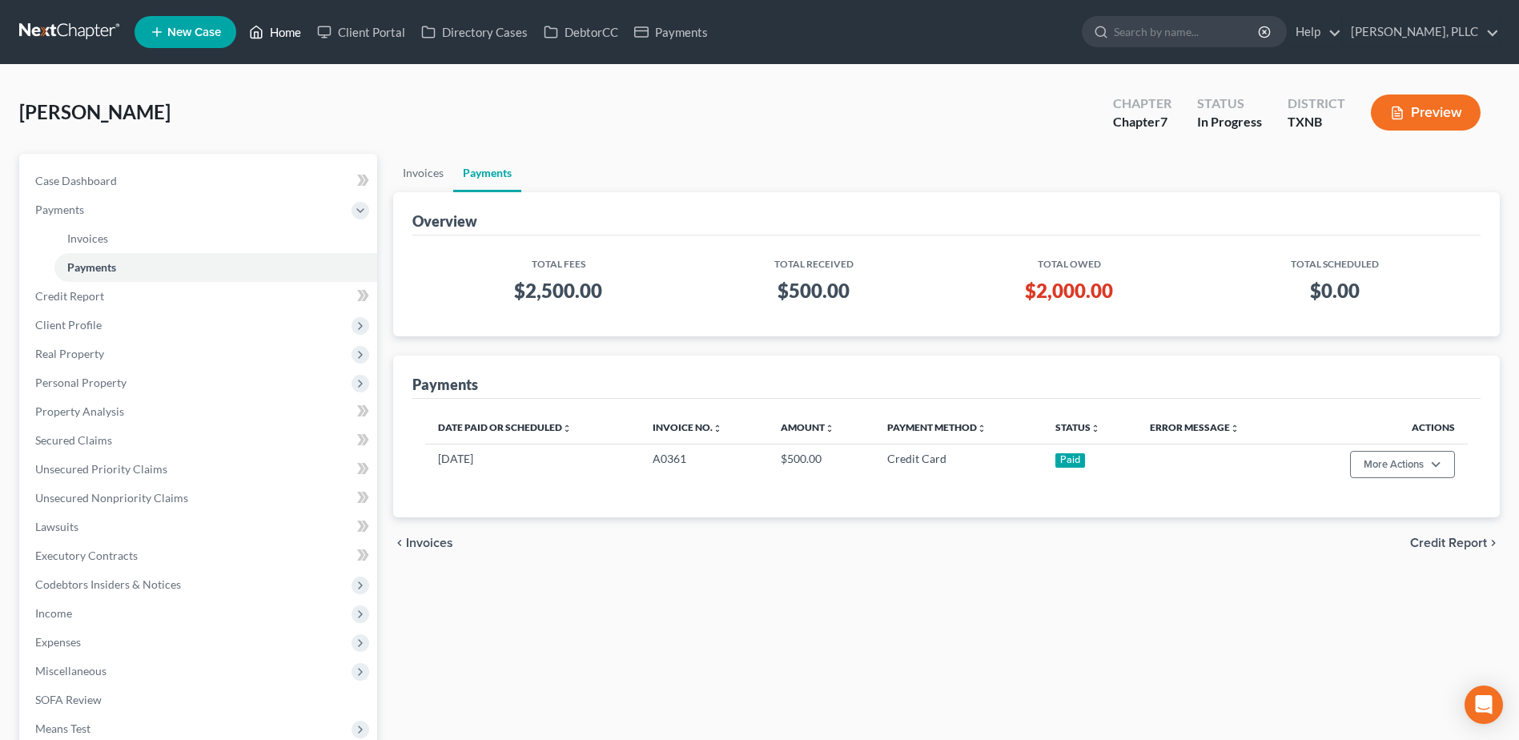
click at [294, 32] on link "Home" at bounding box center [275, 32] width 68 height 29
